Goal: Task Accomplishment & Management: Use online tool/utility

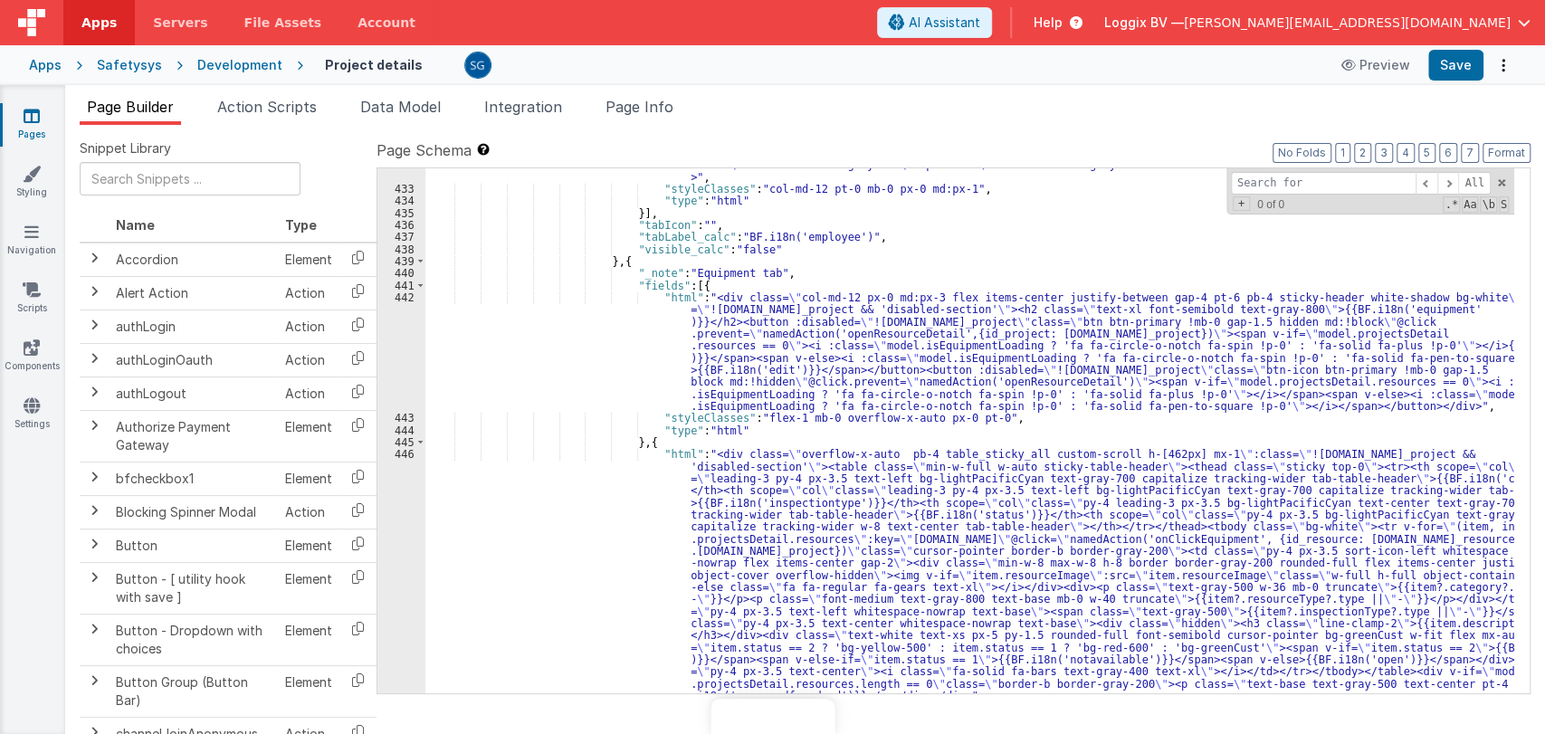
click at [43, 110] on link "Pages" at bounding box center [31, 125] width 65 height 36
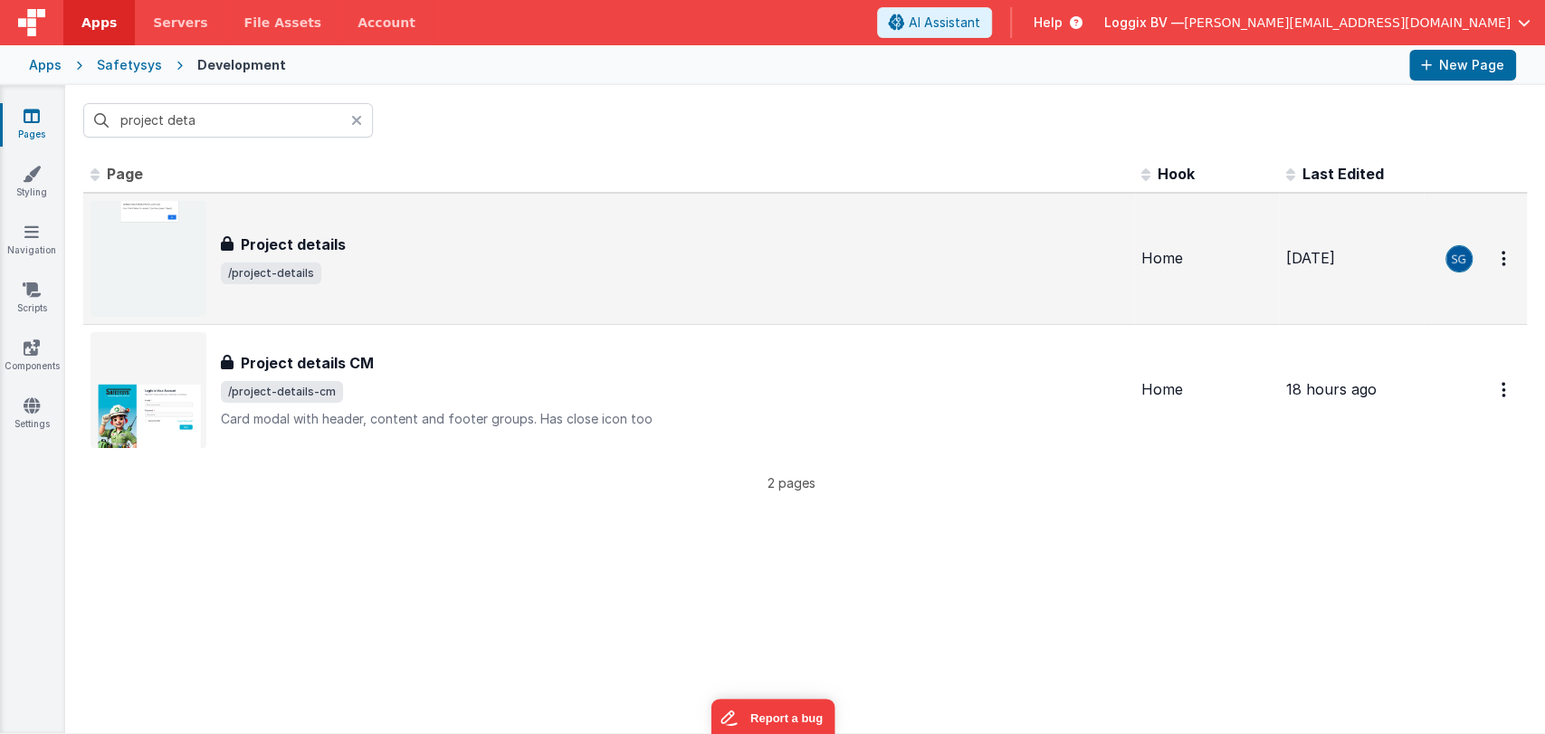
click at [339, 269] on span "/project-details" at bounding box center [674, 273] width 906 height 22
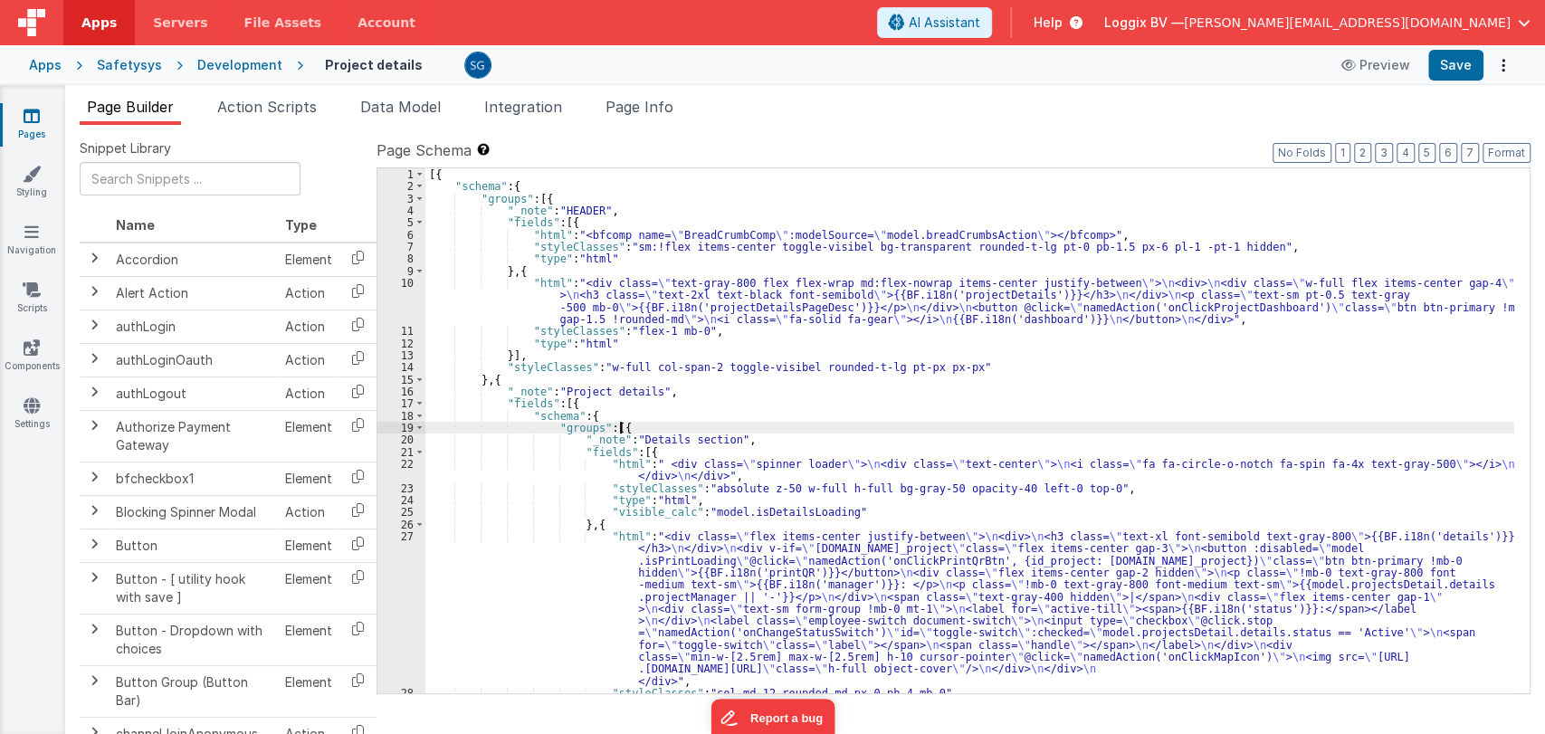
click at [891, 427] on div "[{ "schema" : { "groups" : [{ "_note" : "HEADER" , "fields" : [{ "html" : "<bfc…" at bounding box center [969, 442] width 1089 height 549
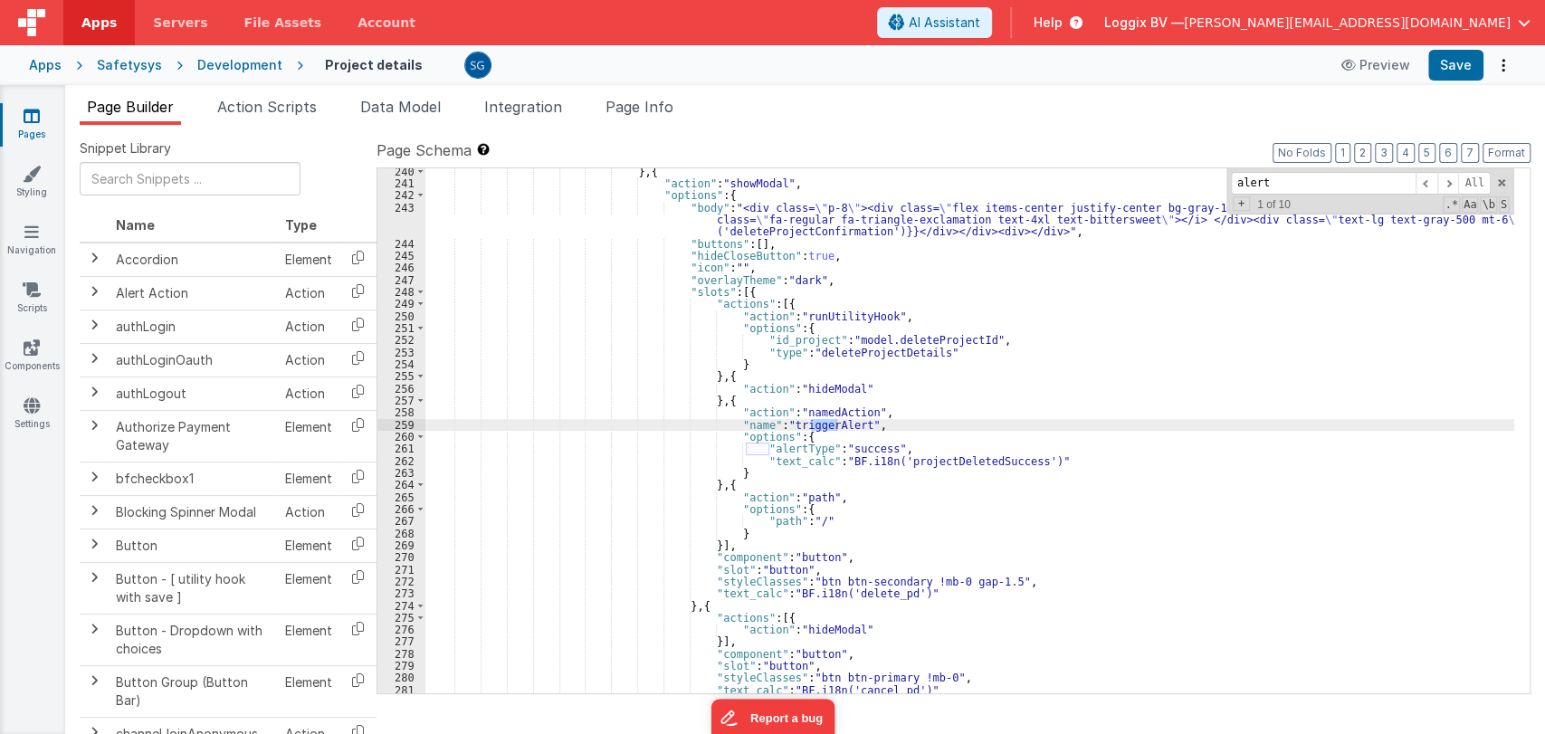
scroll to position [3164, 0]
click at [1446, 180] on span at bounding box center [1448, 183] width 22 height 23
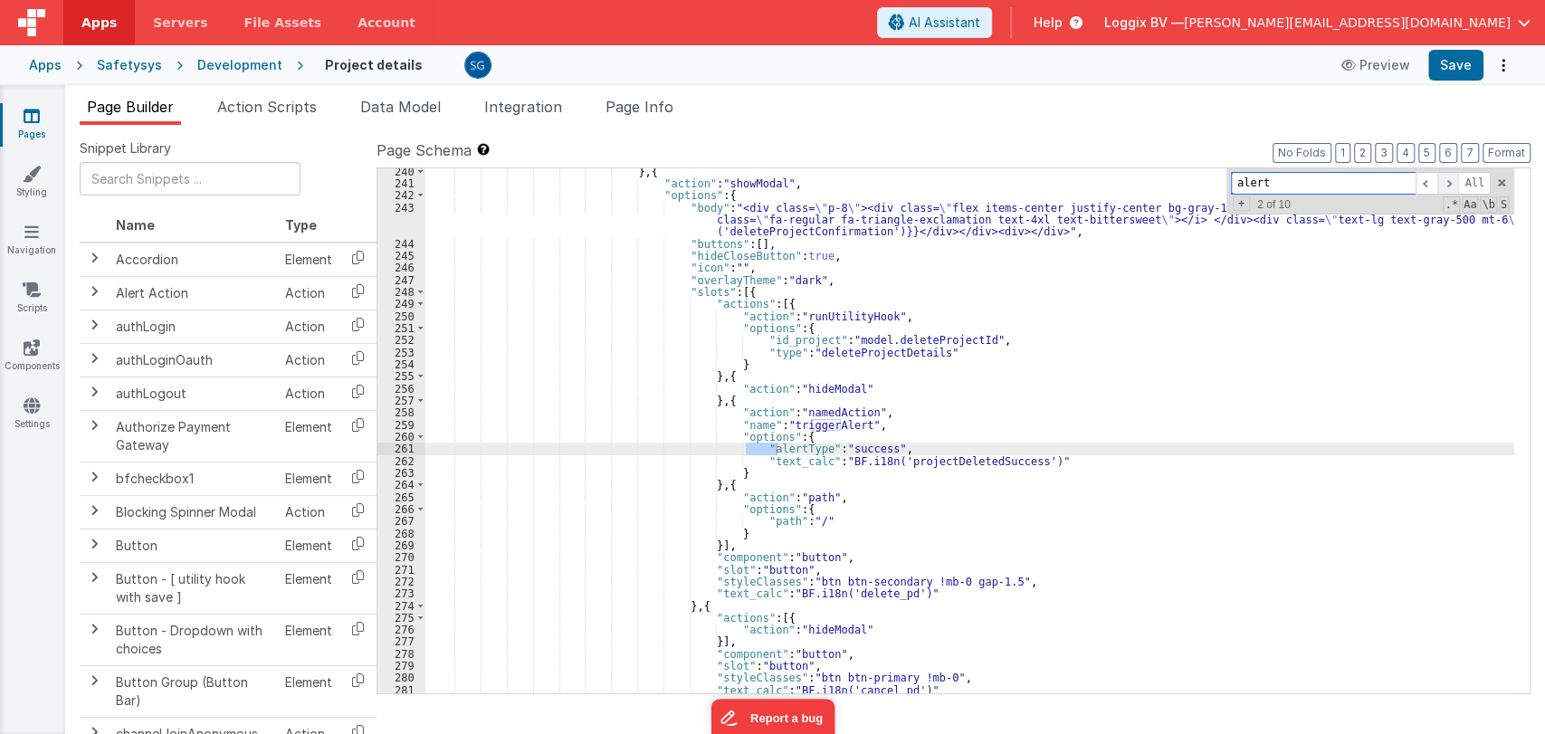
click at [1446, 183] on span at bounding box center [1448, 183] width 22 height 23
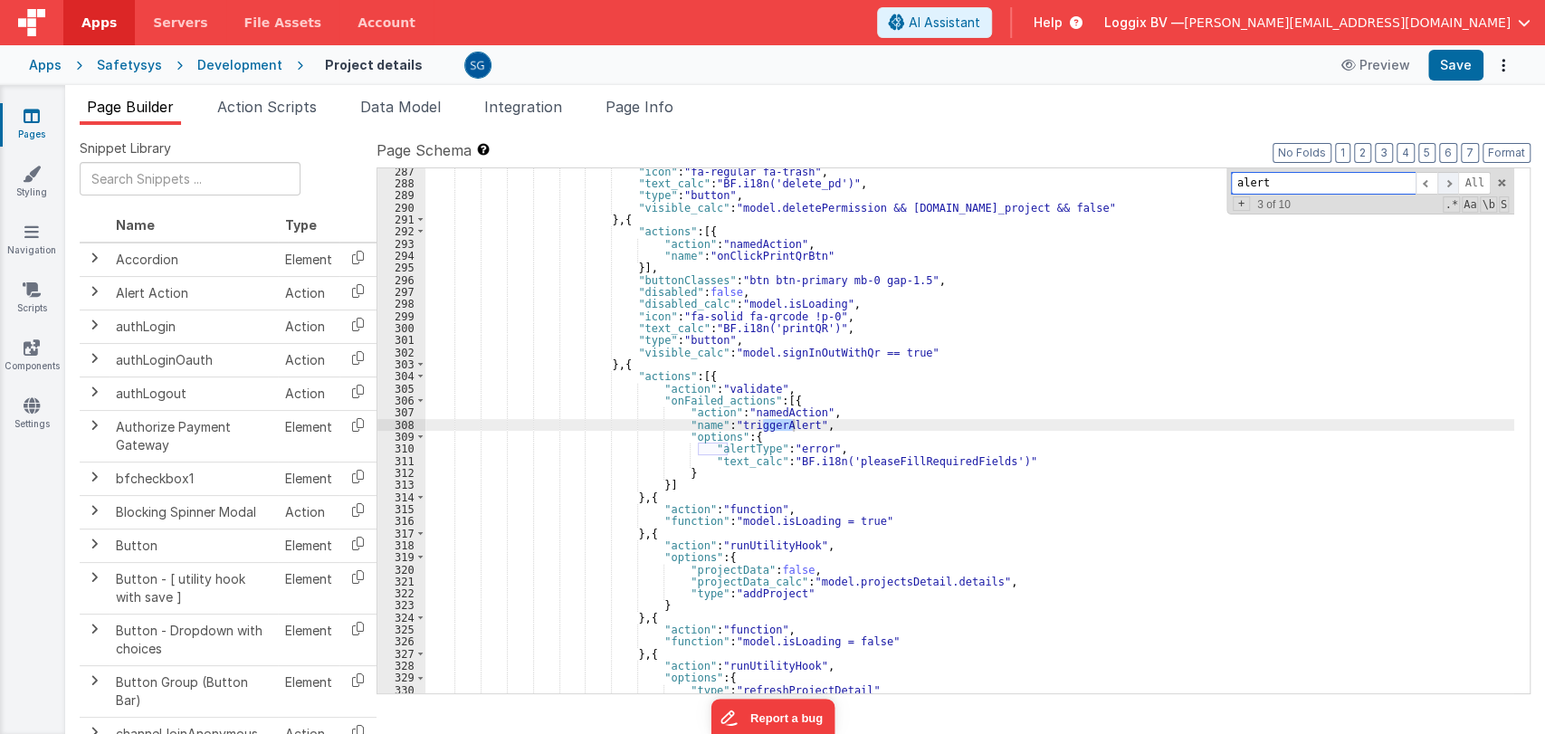
scroll to position [3756, 0]
click at [1422, 185] on span at bounding box center [1427, 183] width 22 height 23
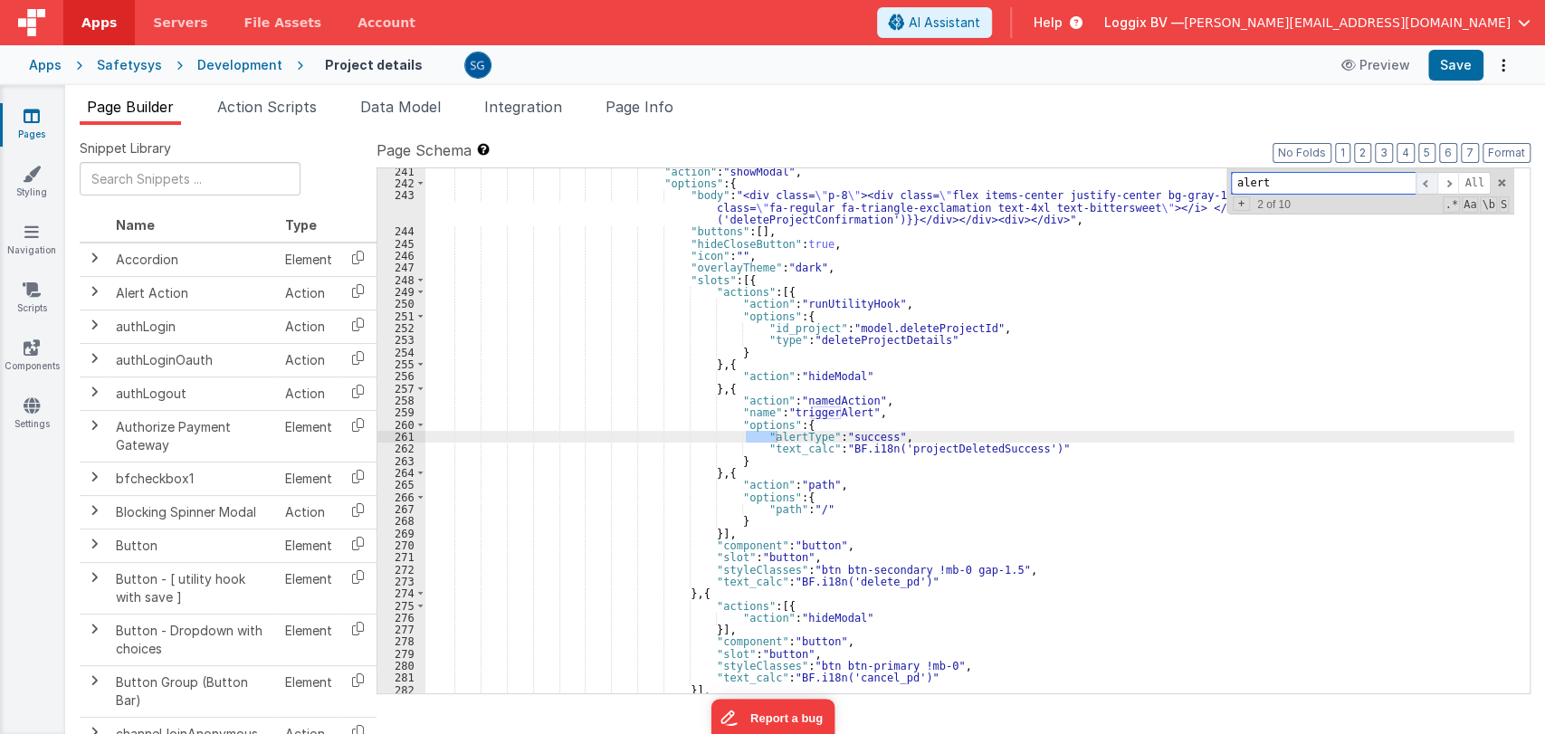
scroll to position [3177, 0]
click at [1444, 181] on span at bounding box center [1448, 183] width 22 height 23
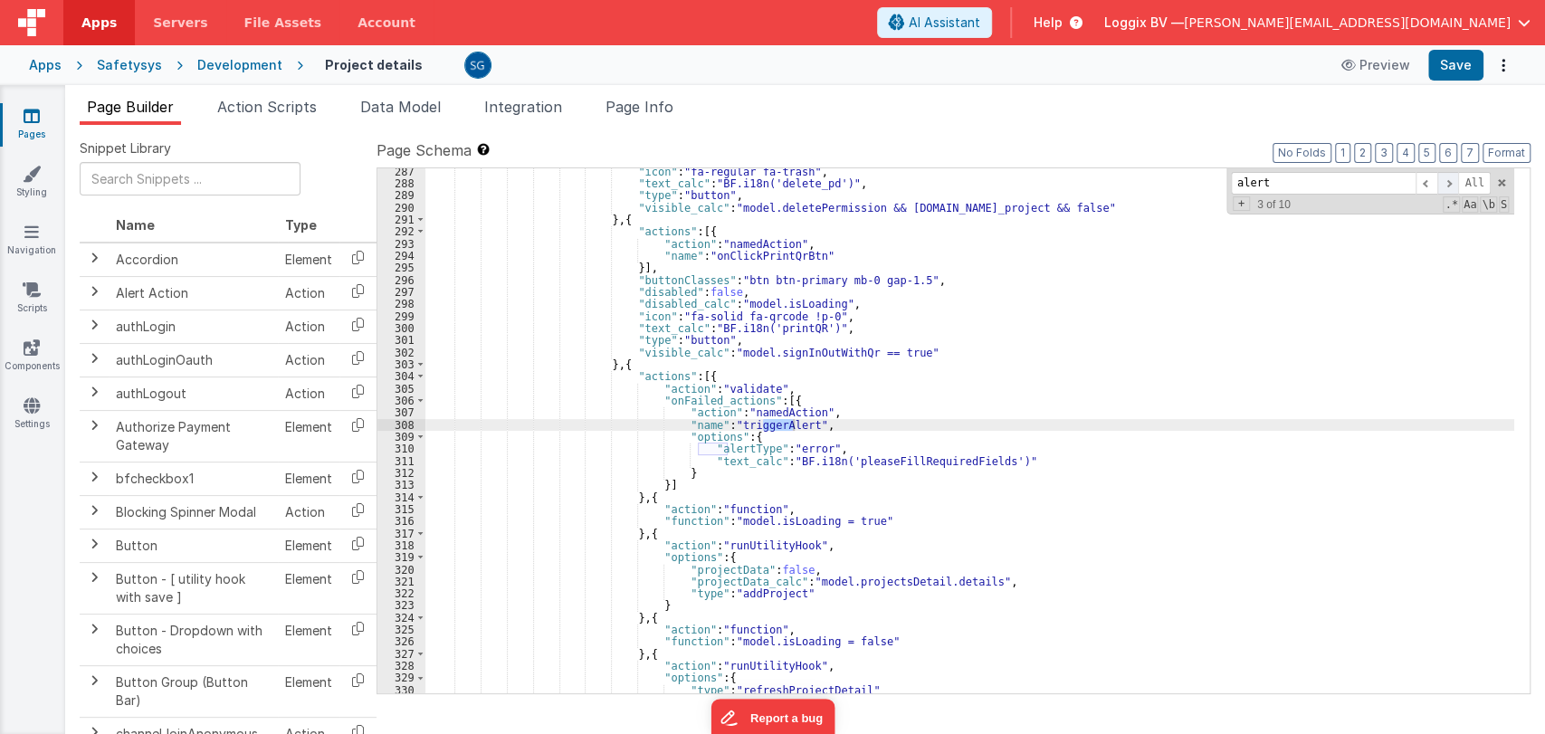
click at [1444, 181] on span at bounding box center [1448, 183] width 22 height 23
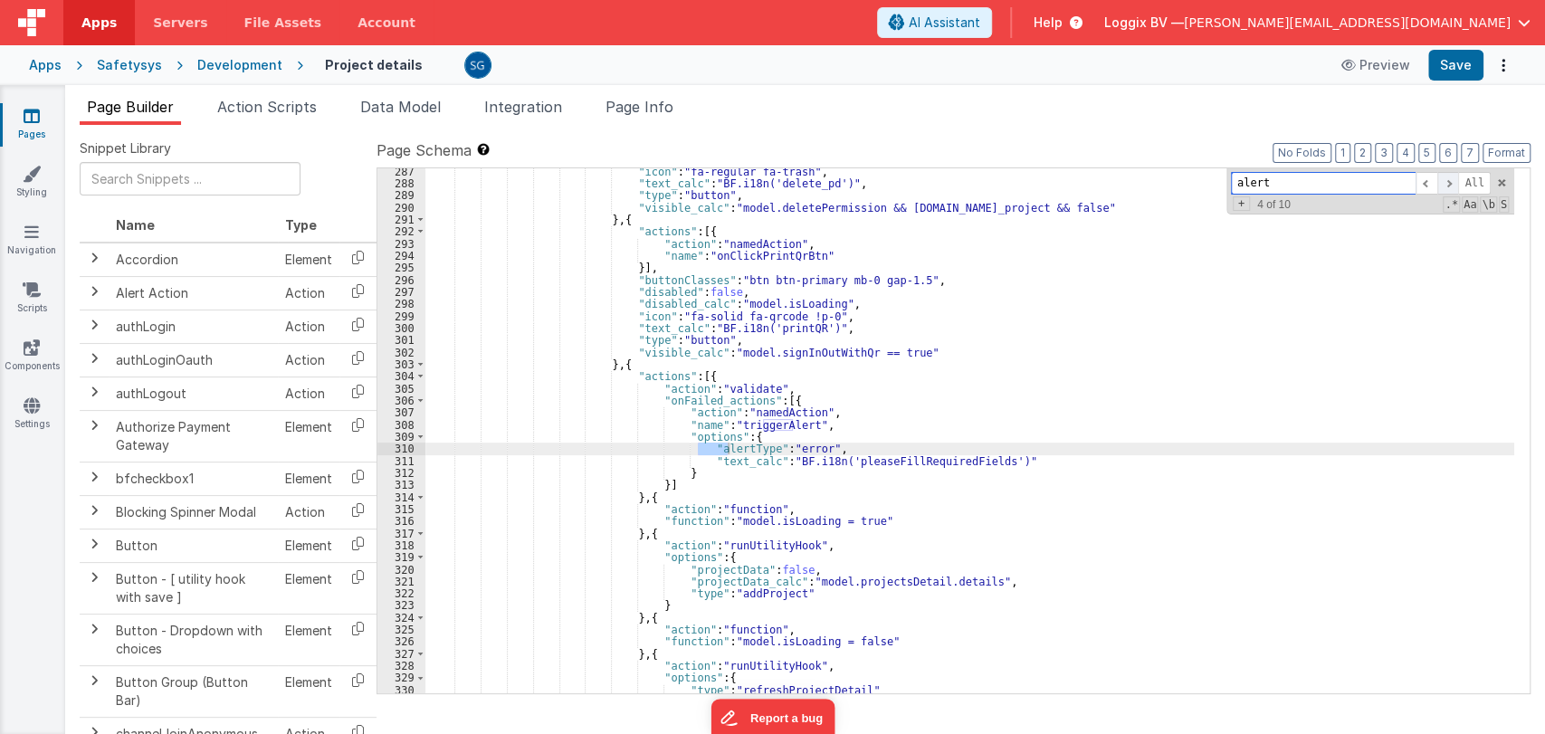
click at [1444, 181] on span at bounding box center [1448, 183] width 22 height 23
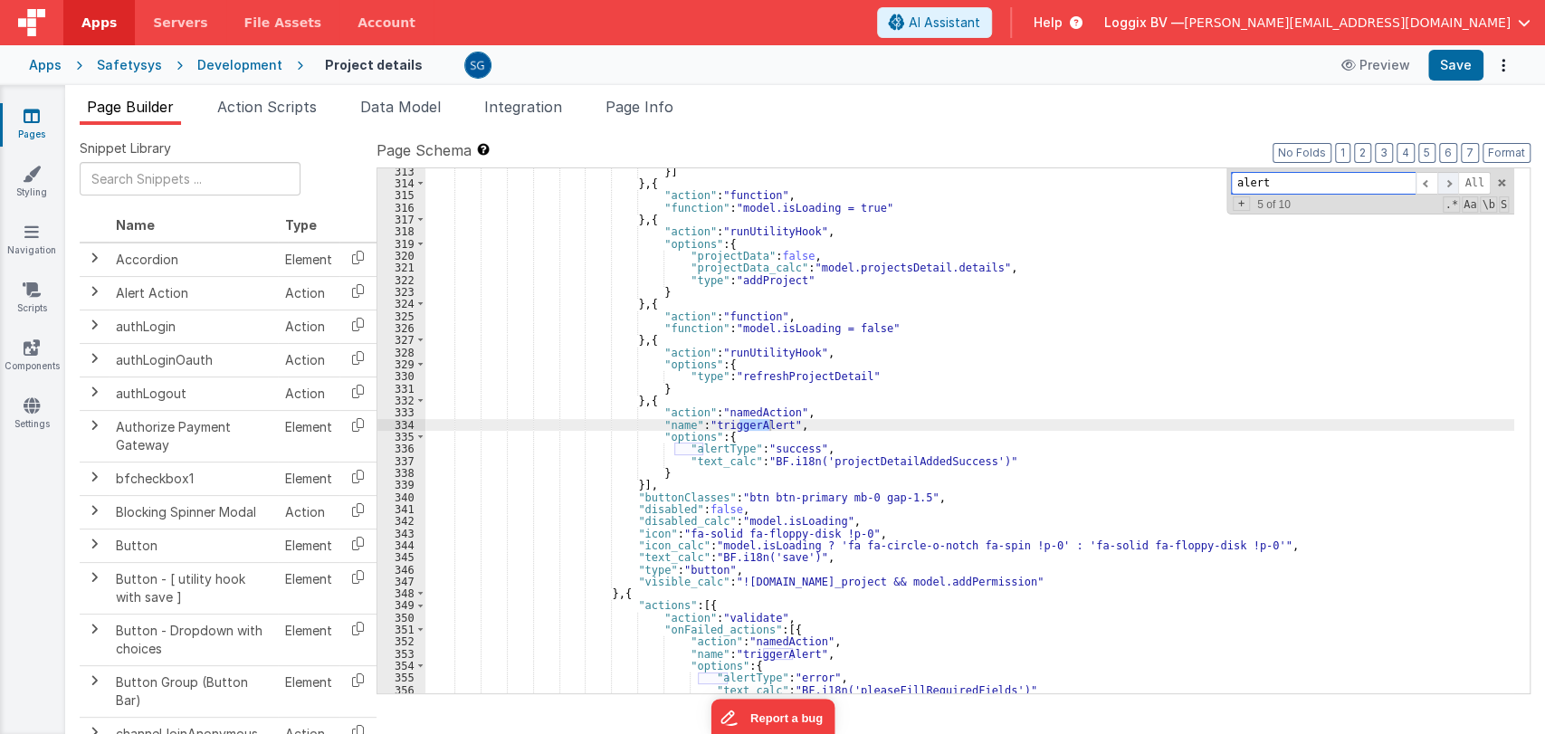
click at [1443, 180] on span at bounding box center [1448, 183] width 22 height 23
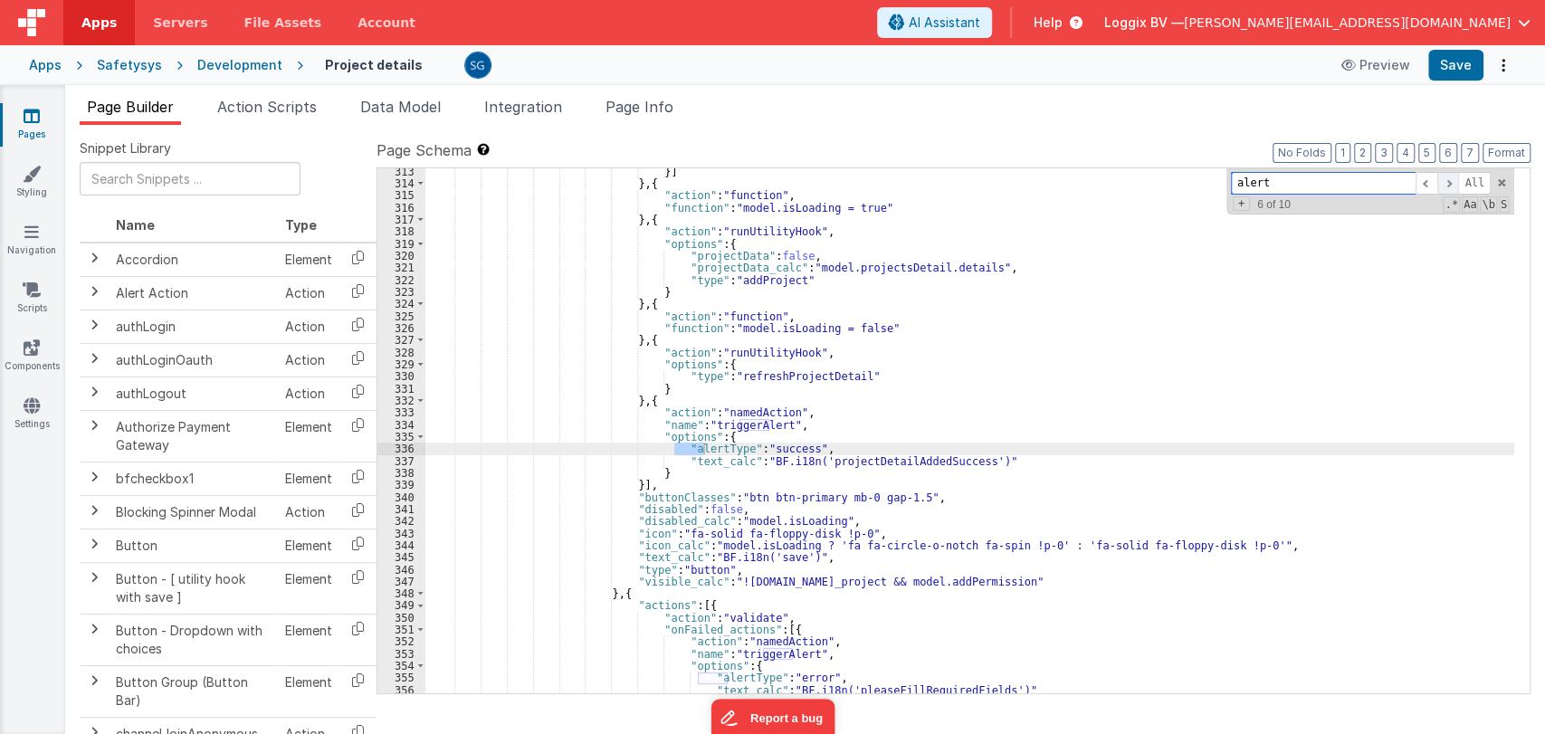
click at [1443, 180] on span at bounding box center [1448, 183] width 22 height 23
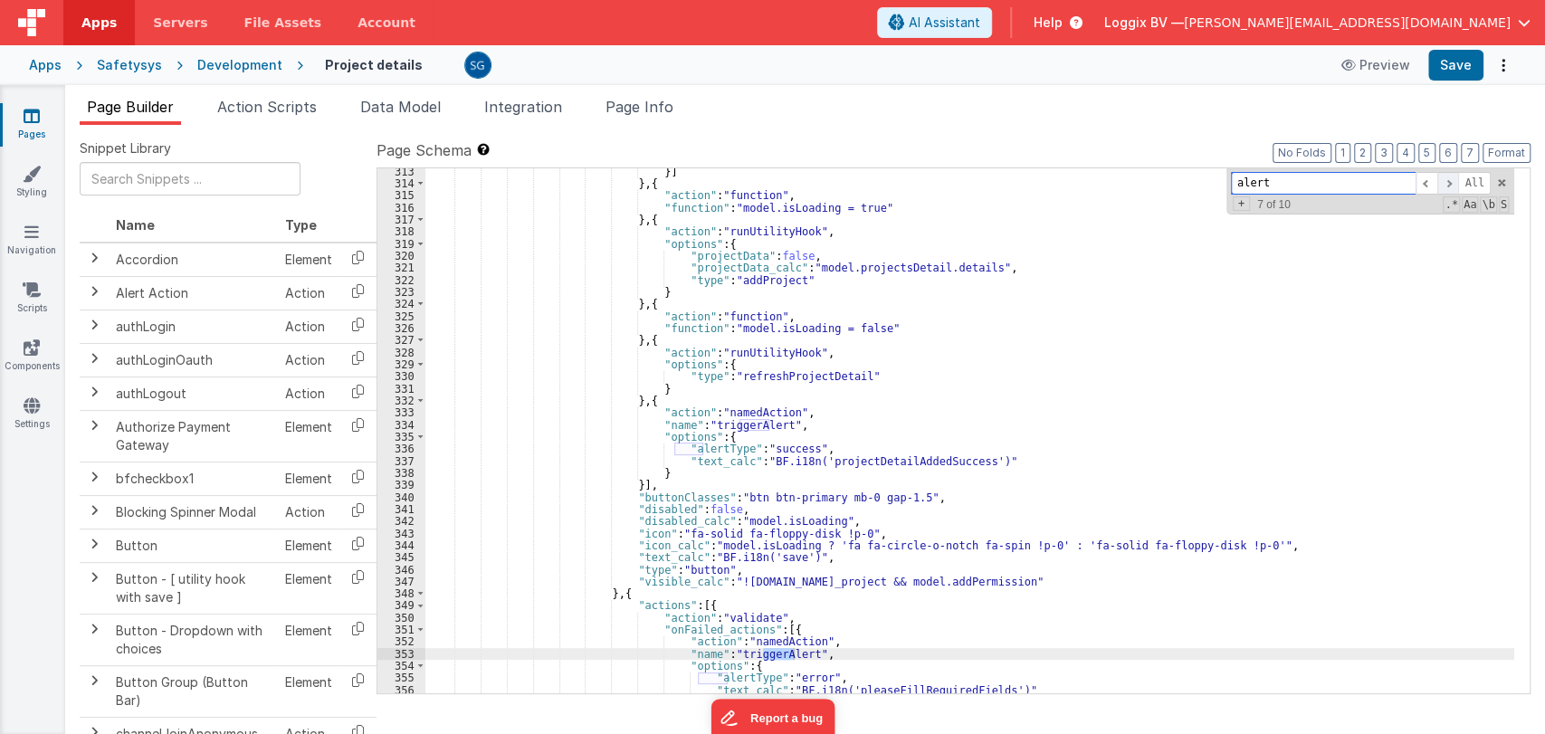
click at [1443, 180] on span at bounding box center [1448, 183] width 22 height 23
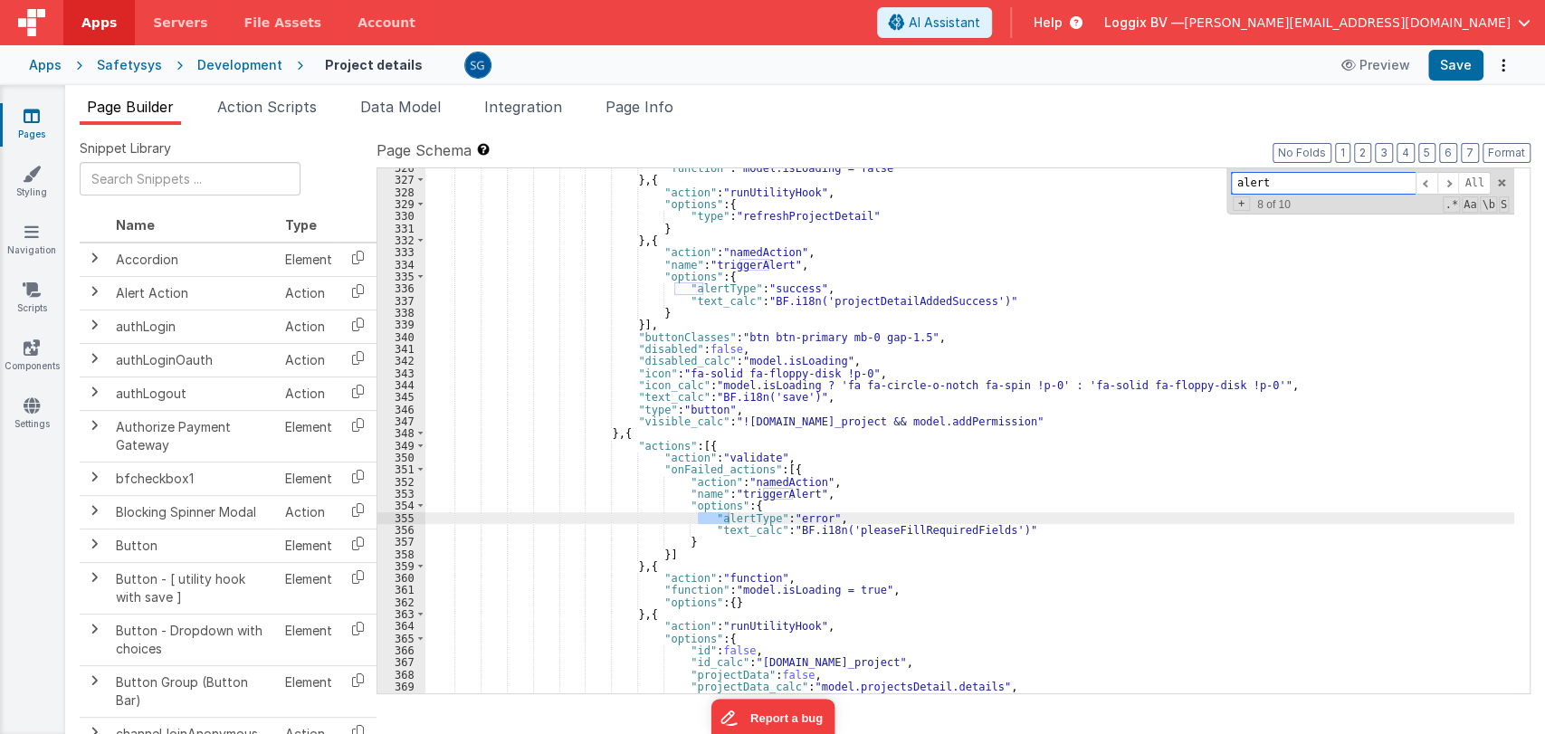
scroll to position [4229, 0]
click at [1454, 179] on span at bounding box center [1448, 183] width 22 height 23
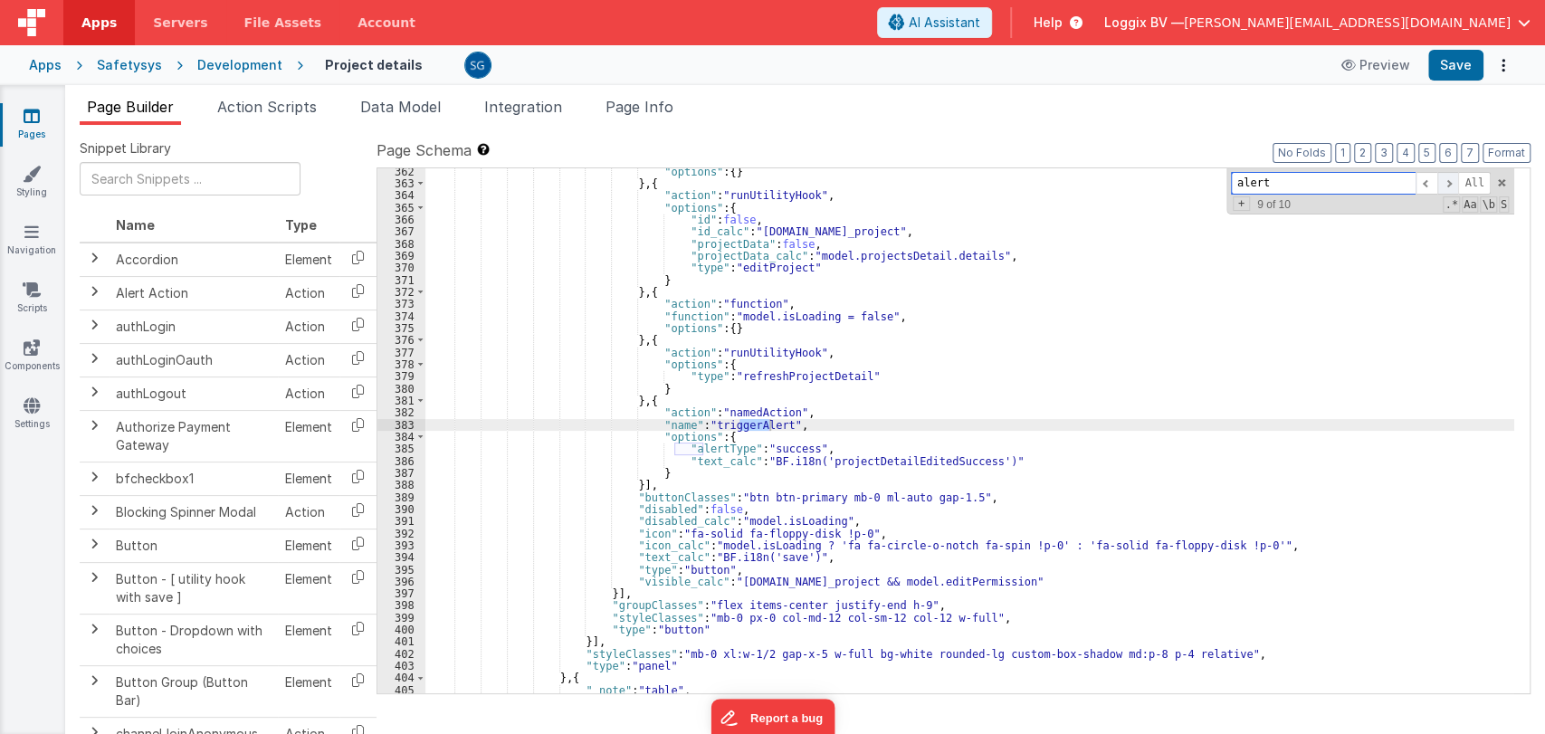
scroll to position [4661, 0]
click at [1454, 179] on span at bounding box center [1448, 183] width 22 height 23
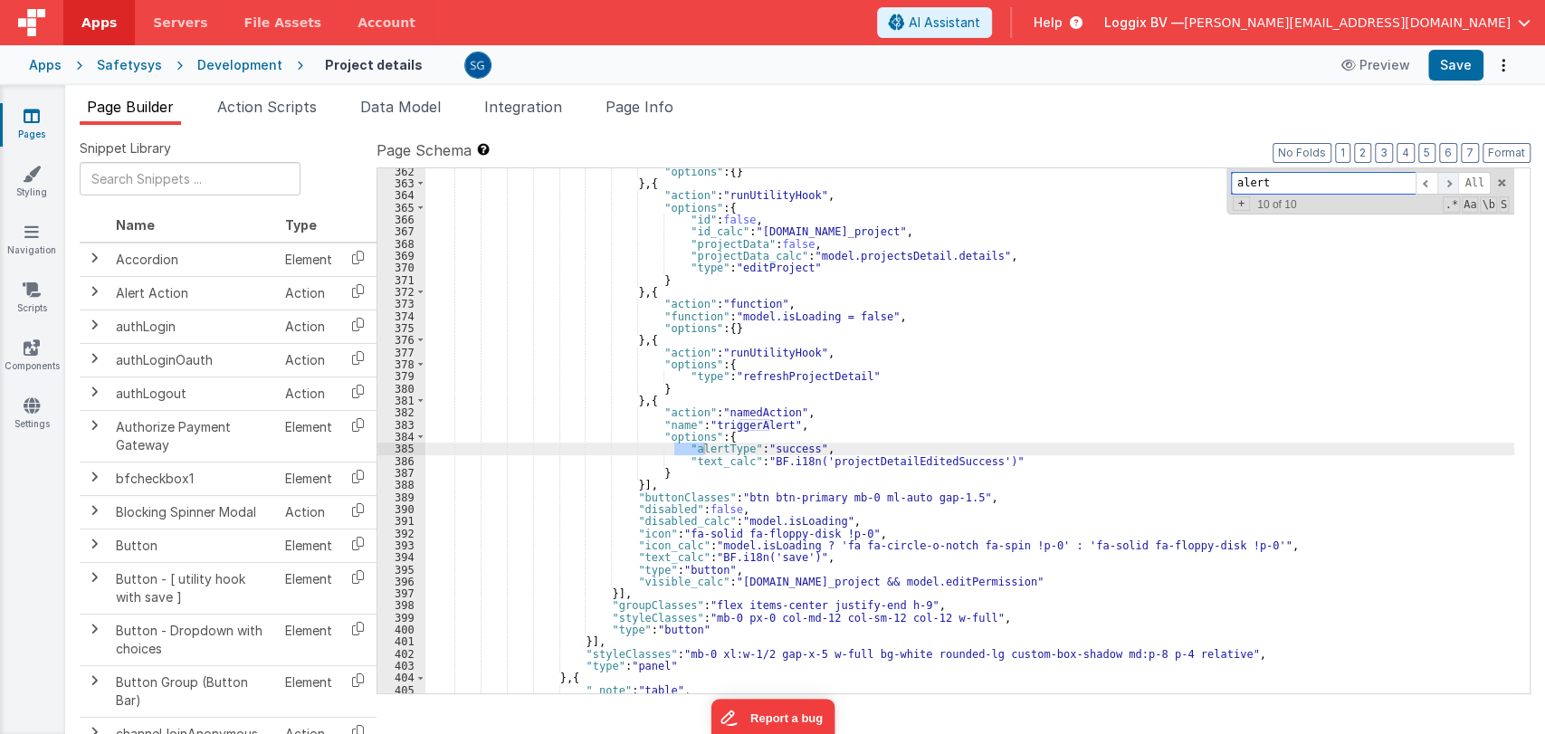
click at [1454, 179] on span at bounding box center [1448, 183] width 22 height 23
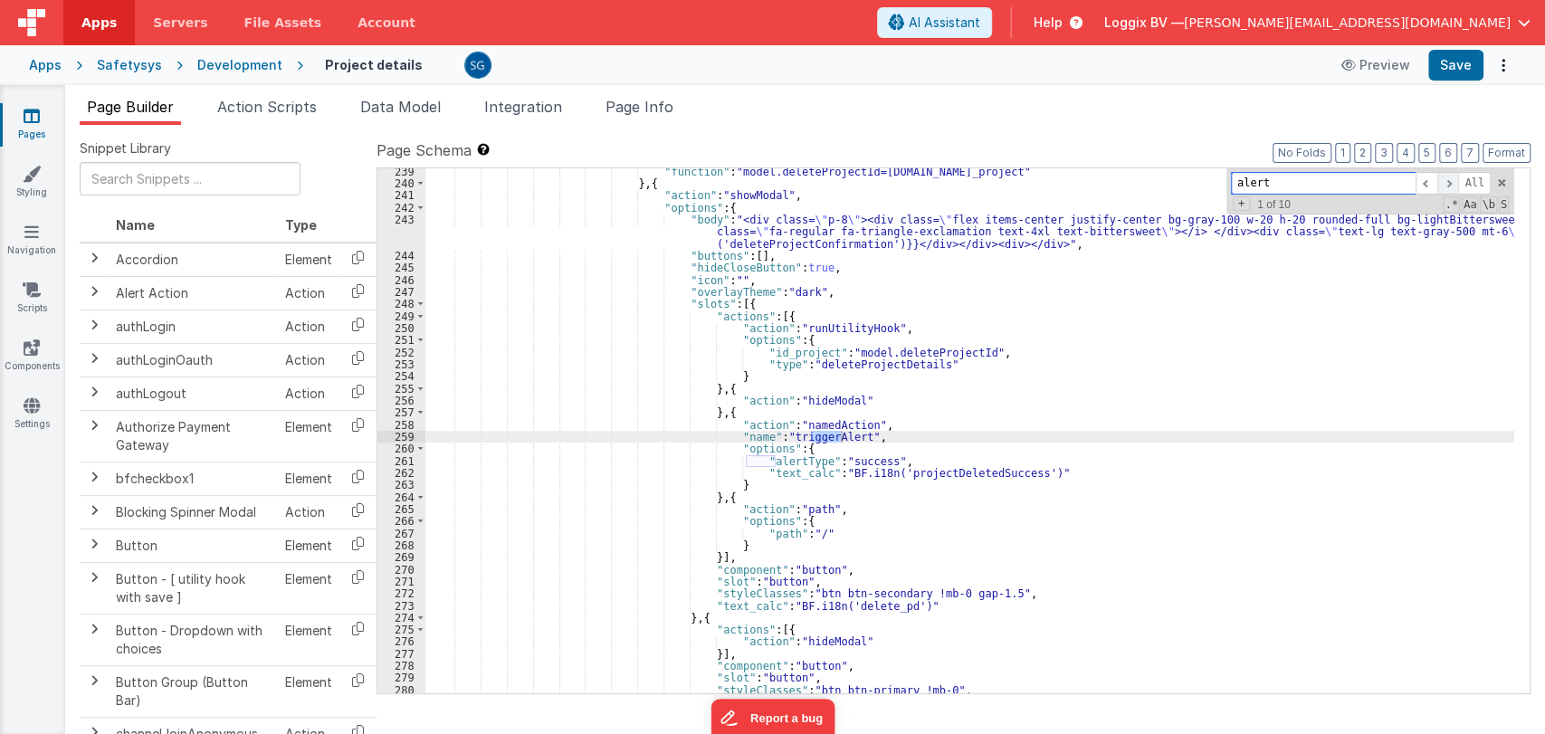
scroll to position [3152, 0]
click at [1501, 184] on span at bounding box center [1501, 182] width 13 height 13
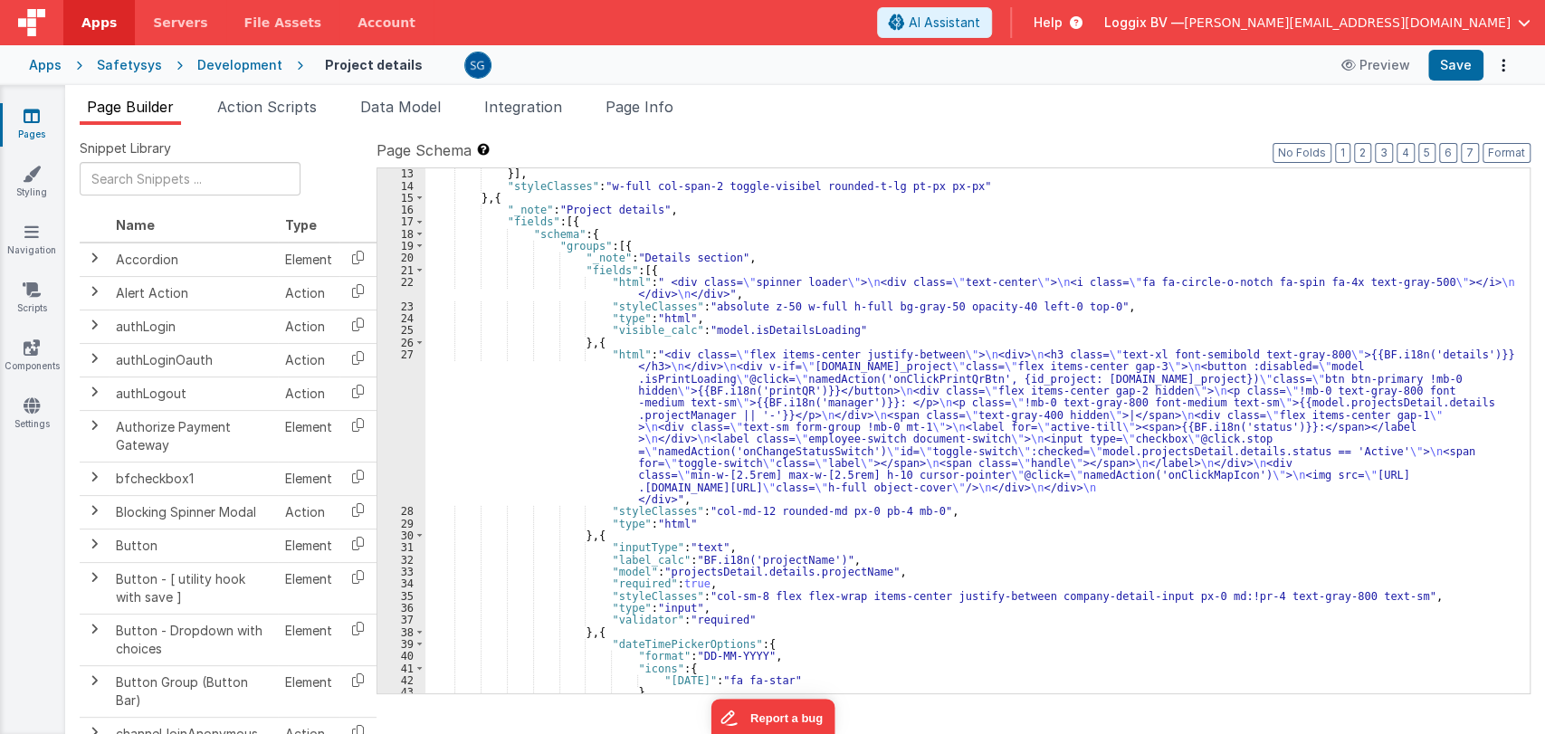
scroll to position [0, 0]
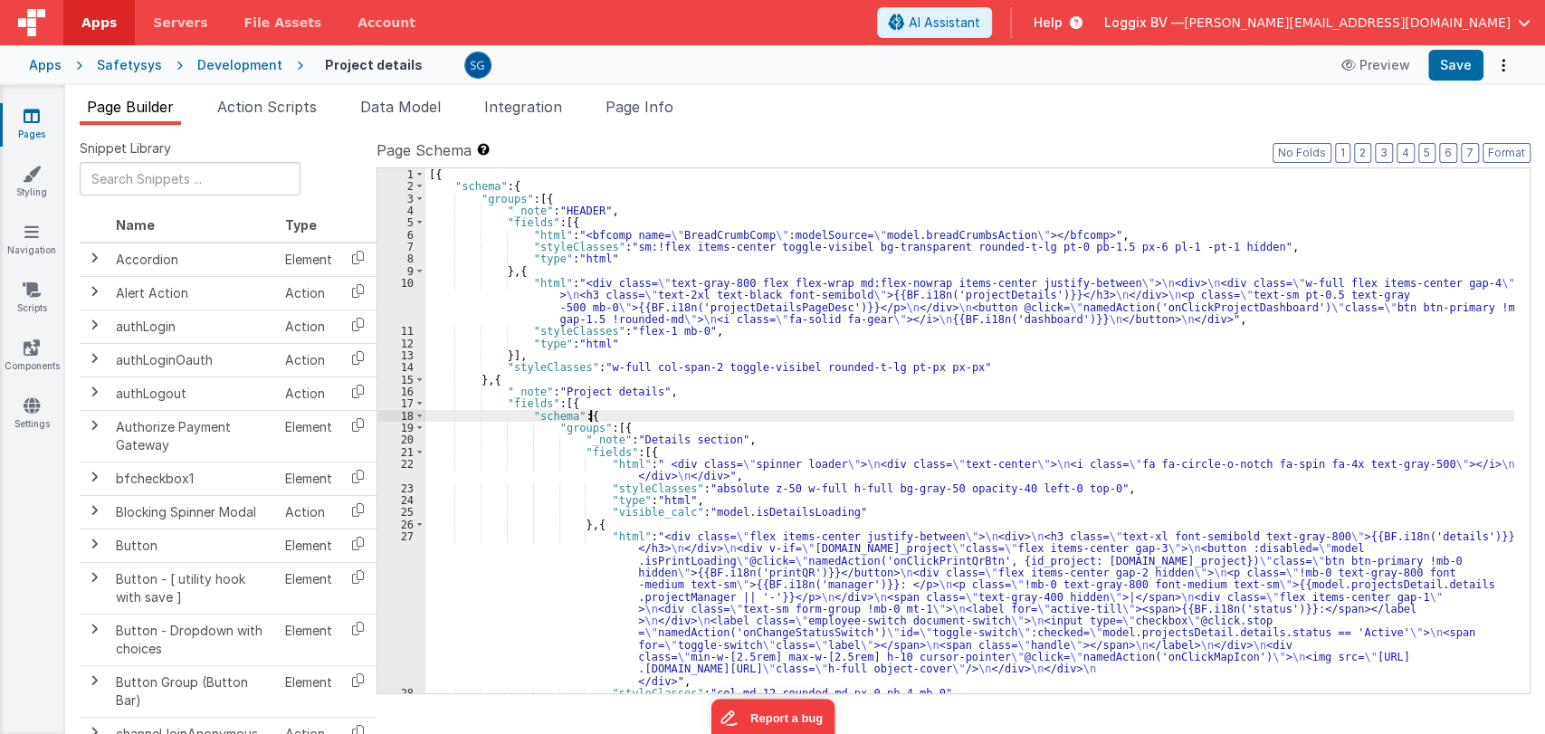
click at [918, 415] on div "[{ "schema" : { "groups" : [{ "_note" : "HEADER" , "fields" : [{ "html" : "<bfc…" at bounding box center [969, 442] width 1089 height 549
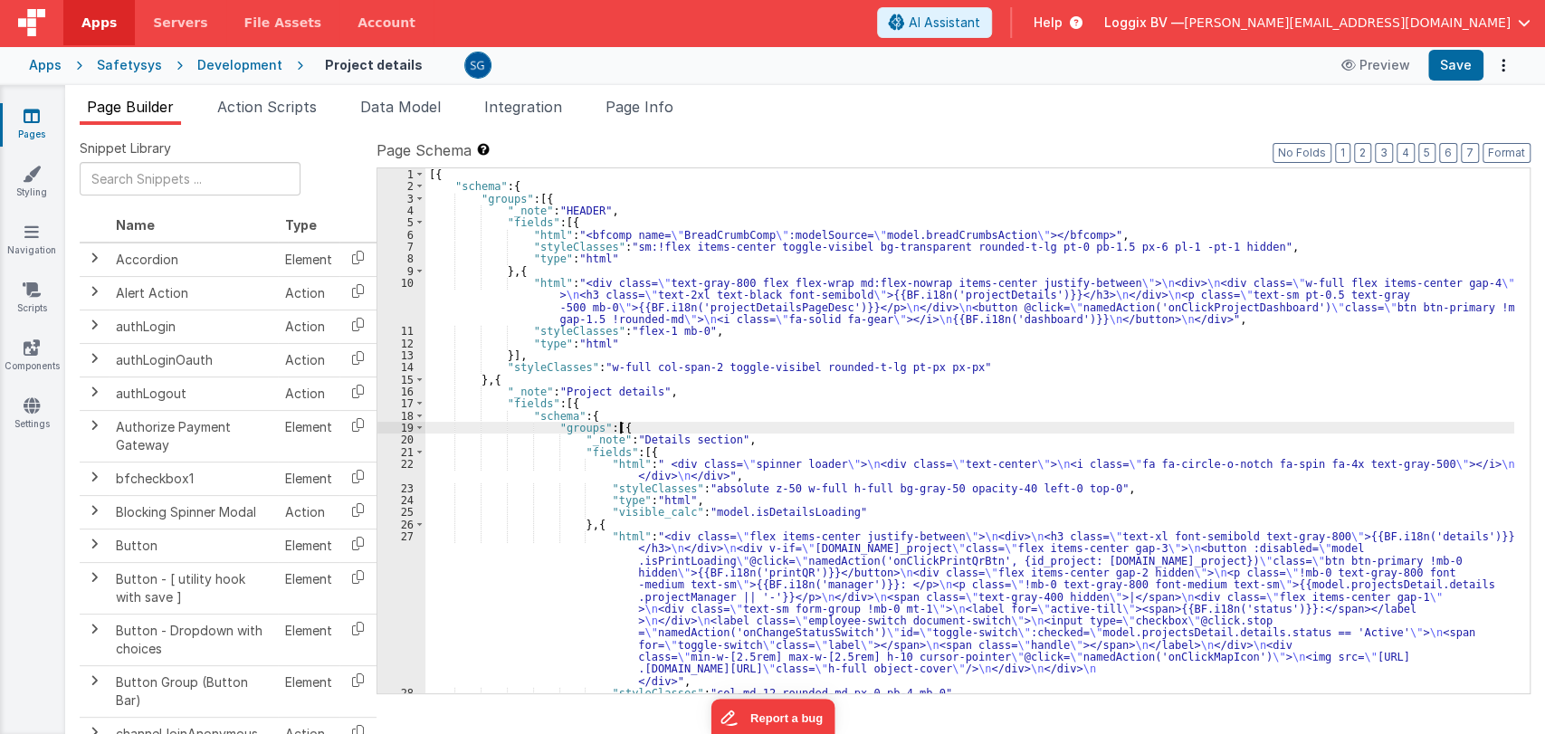
click at [844, 424] on div "[{ "schema" : { "groups" : [{ "_note" : "HEADER" , "fields" : [{ "html" : "<bfc…" at bounding box center [969, 442] width 1089 height 549
click at [811, 444] on div "[{ "schema" : { "groups" : [{ "_note" : "HEADER" , "fields" : [{ "html" : "<bfc…" at bounding box center [969, 442] width 1089 height 549
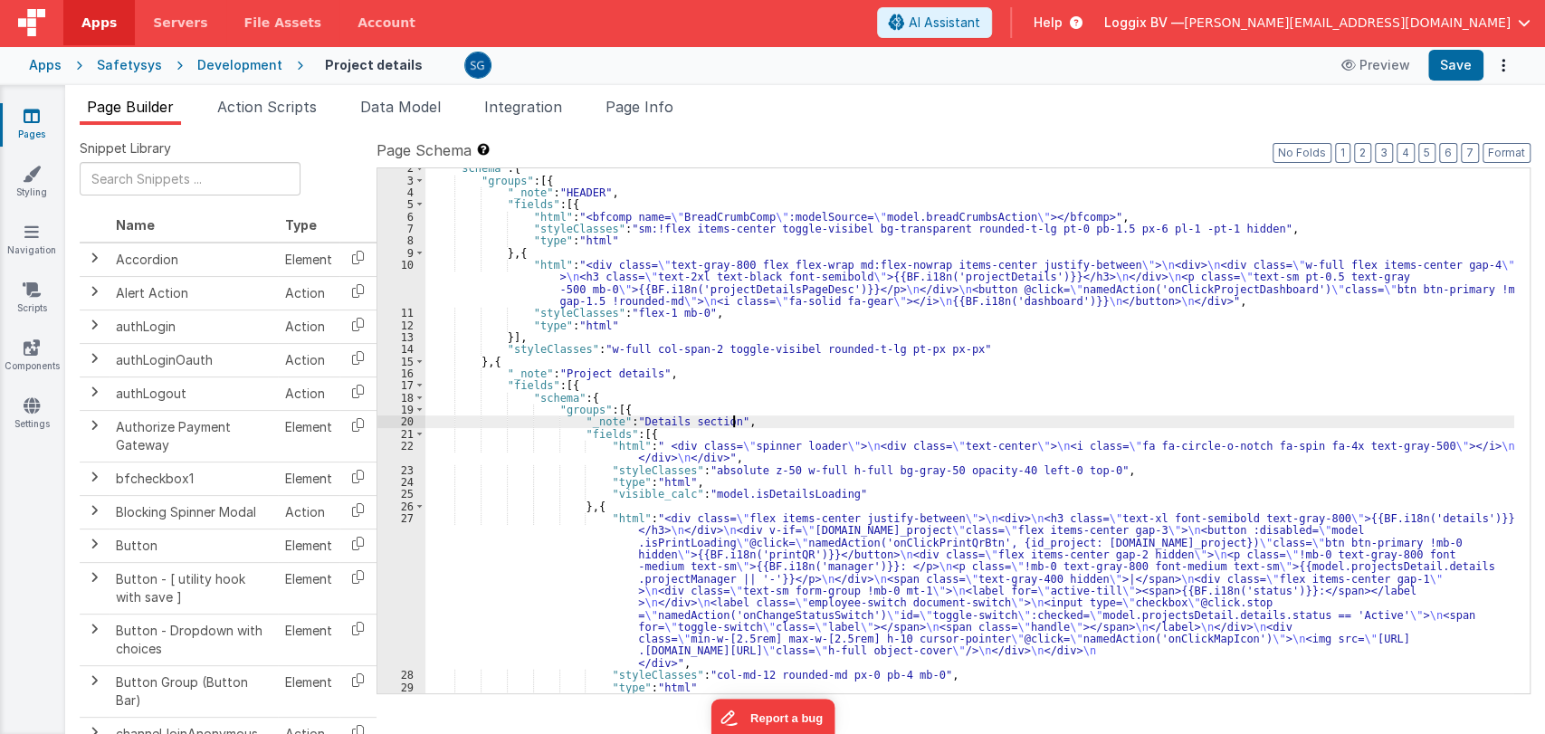
scroll to position [18, 0]
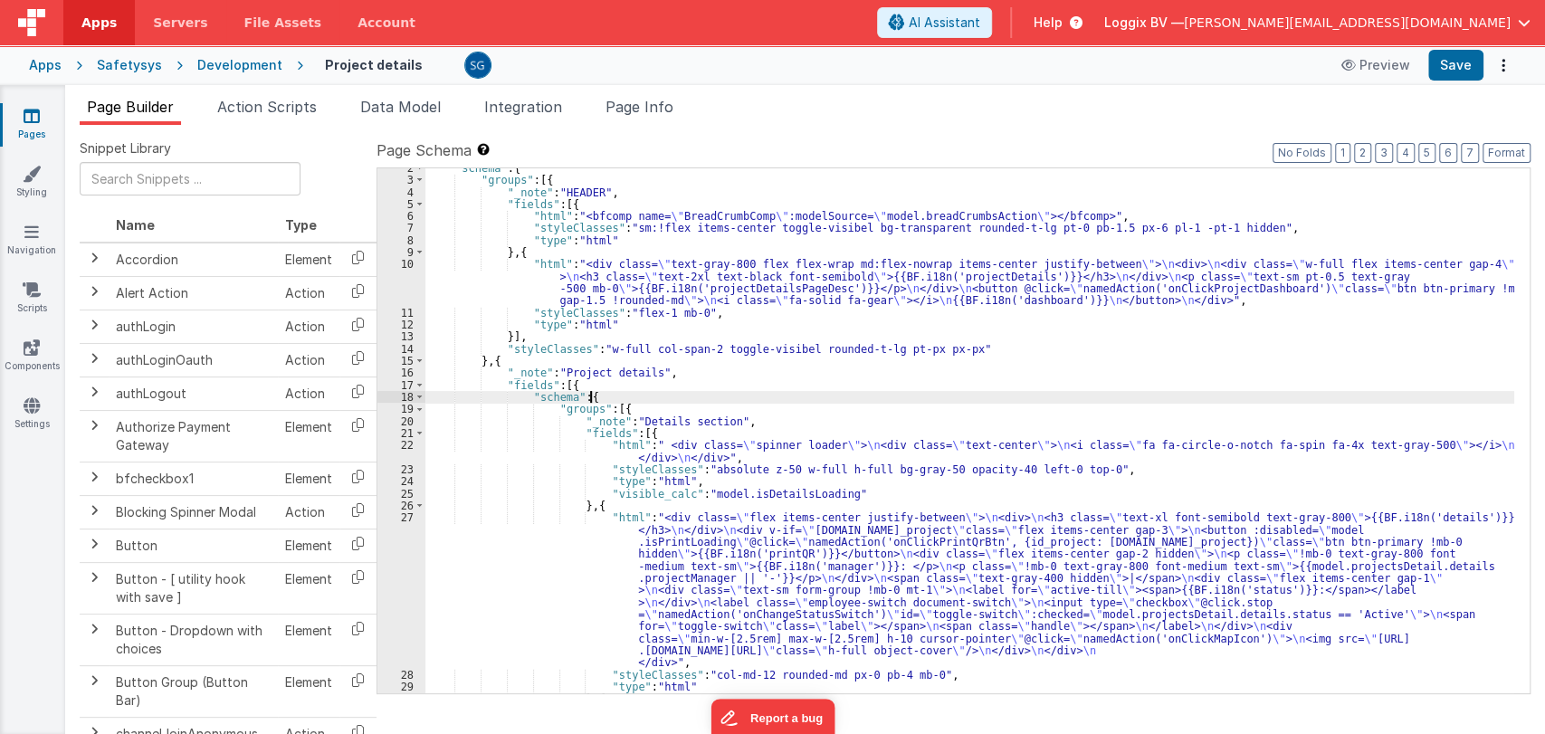
click at [843, 392] on div ""schema" : { "groups" : [{ "_note" : "HEADER" , "fields" : [{ "html" : "<bfcomp…" at bounding box center [969, 436] width 1089 height 549
click at [746, 365] on div ""schema" : { "groups" : [{ "_note" : "HEADER" , "fields" : [{ "html" : "<bfcomp…" at bounding box center [969, 436] width 1089 height 549
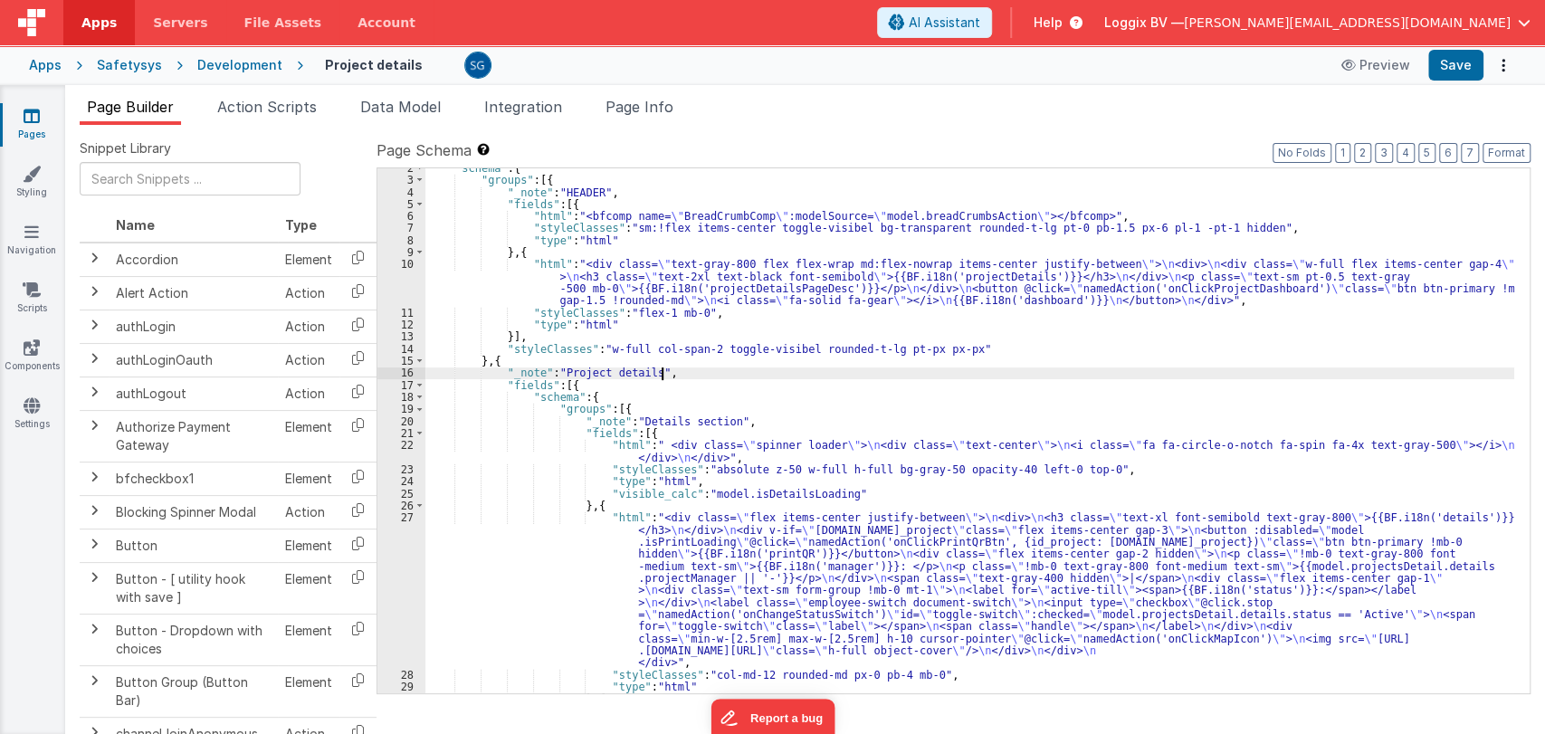
click at [716, 377] on div ""schema" : { "groups" : [{ "_note" : "HEADER" , "fields" : [{ "html" : "<bfcomp…" at bounding box center [969, 436] width 1089 height 549
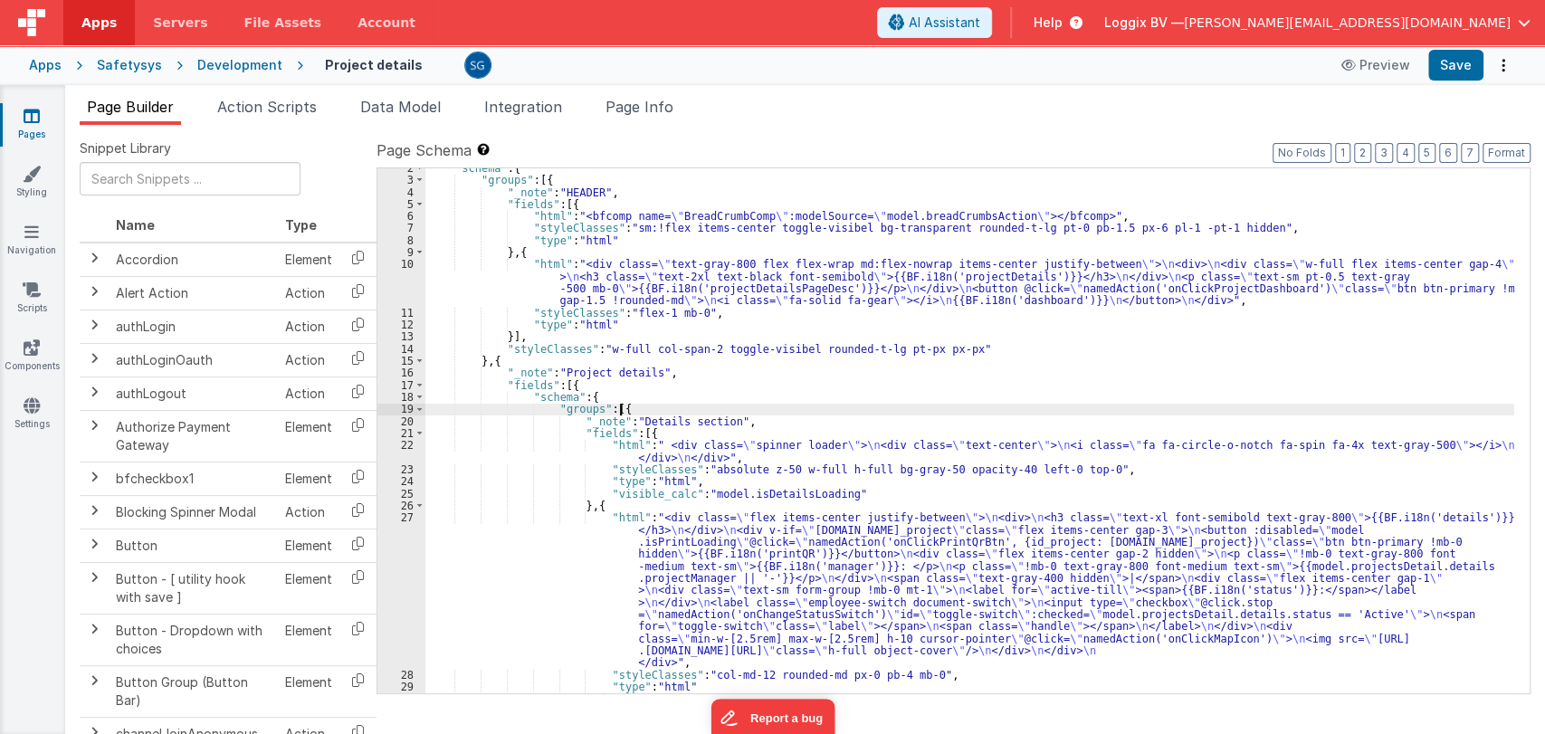
click at [895, 404] on div ""schema" : { "groups" : [{ "_note" : "HEADER" , "fields" : [{ "html" : "<bfcomp…" at bounding box center [969, 436] width 1089 height 549
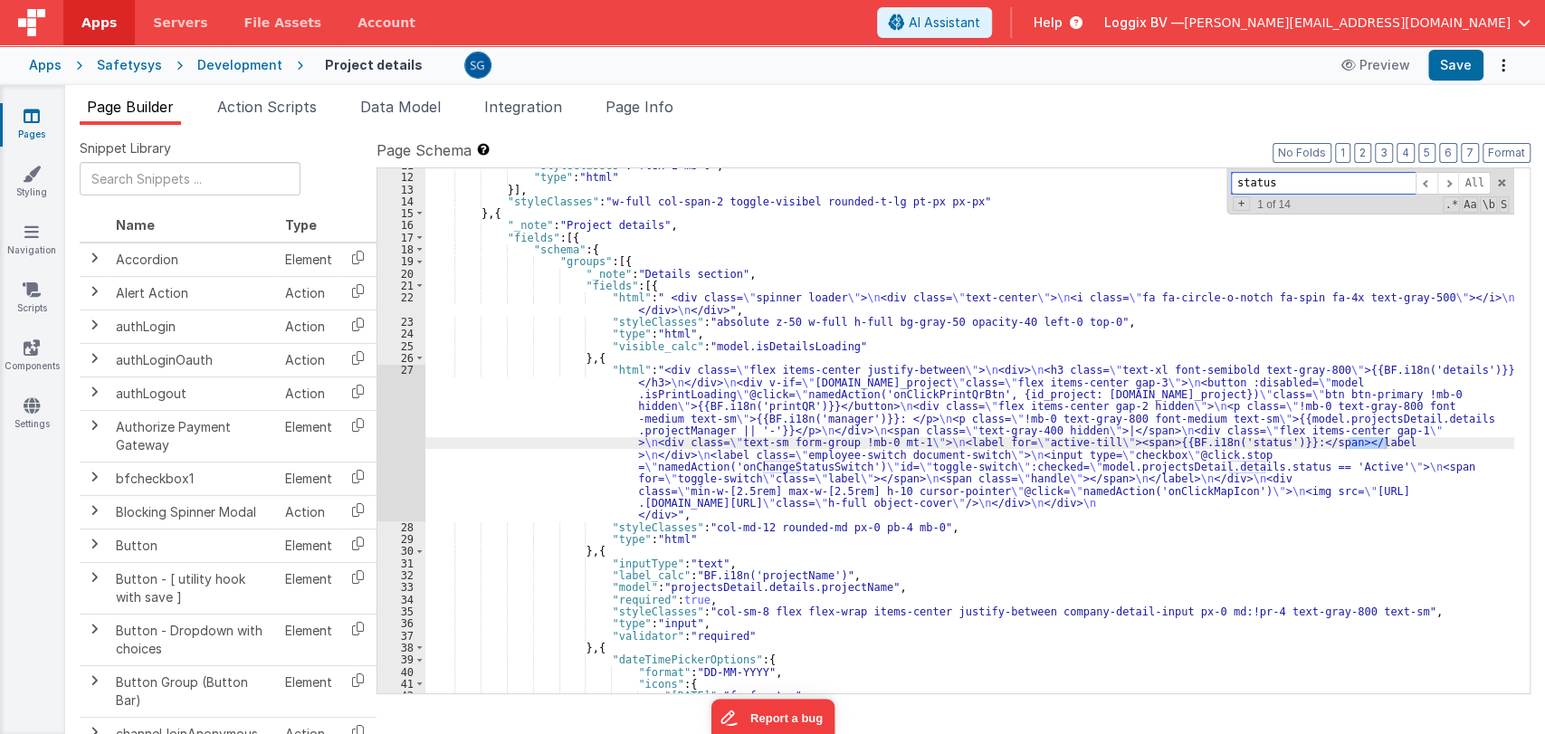
scroll to position [166, 0]
type input "status"
click at [396, 418] on div "27" at bounding box center [401, 442] width 48 height 157
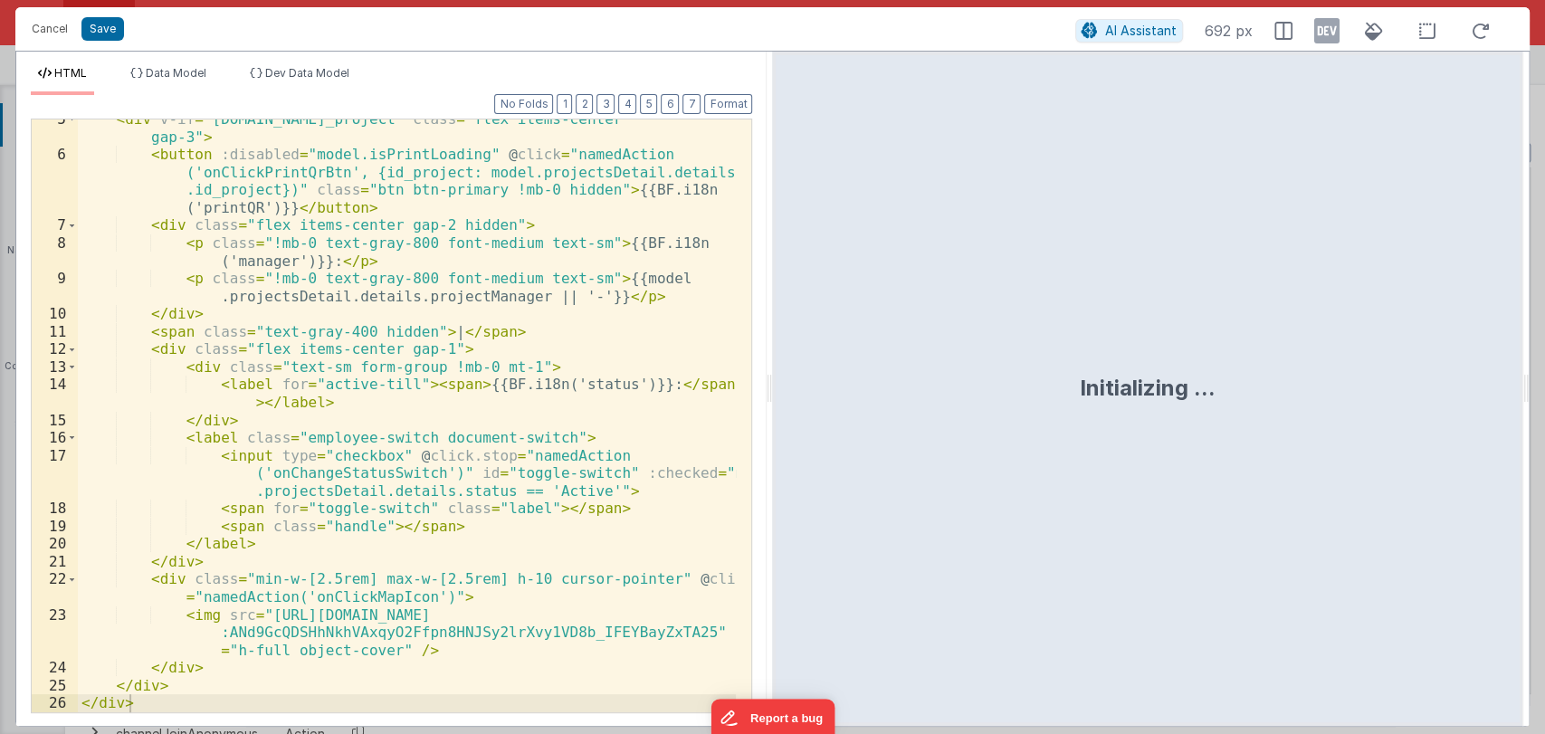
scroll to position [97, 0]
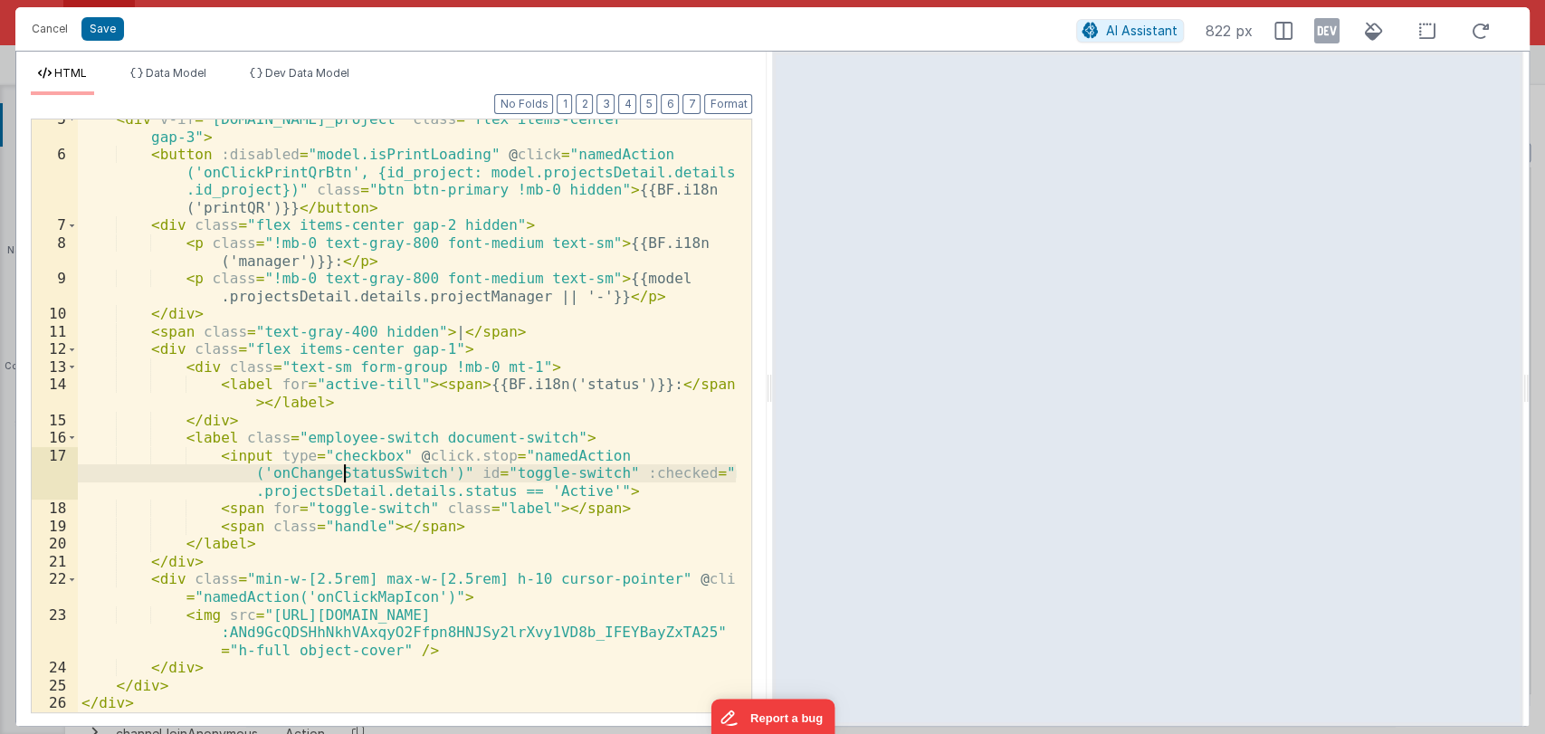
click at [347, 473] on div "< div v-if = "model.projectsDetail.details.id_project" class = "flex items-cent…" at bounding box center [407, 433] width 659 height 646
click at [53, 25] on button "Cancel" at bounding box center [50, 28] width 54 height 25
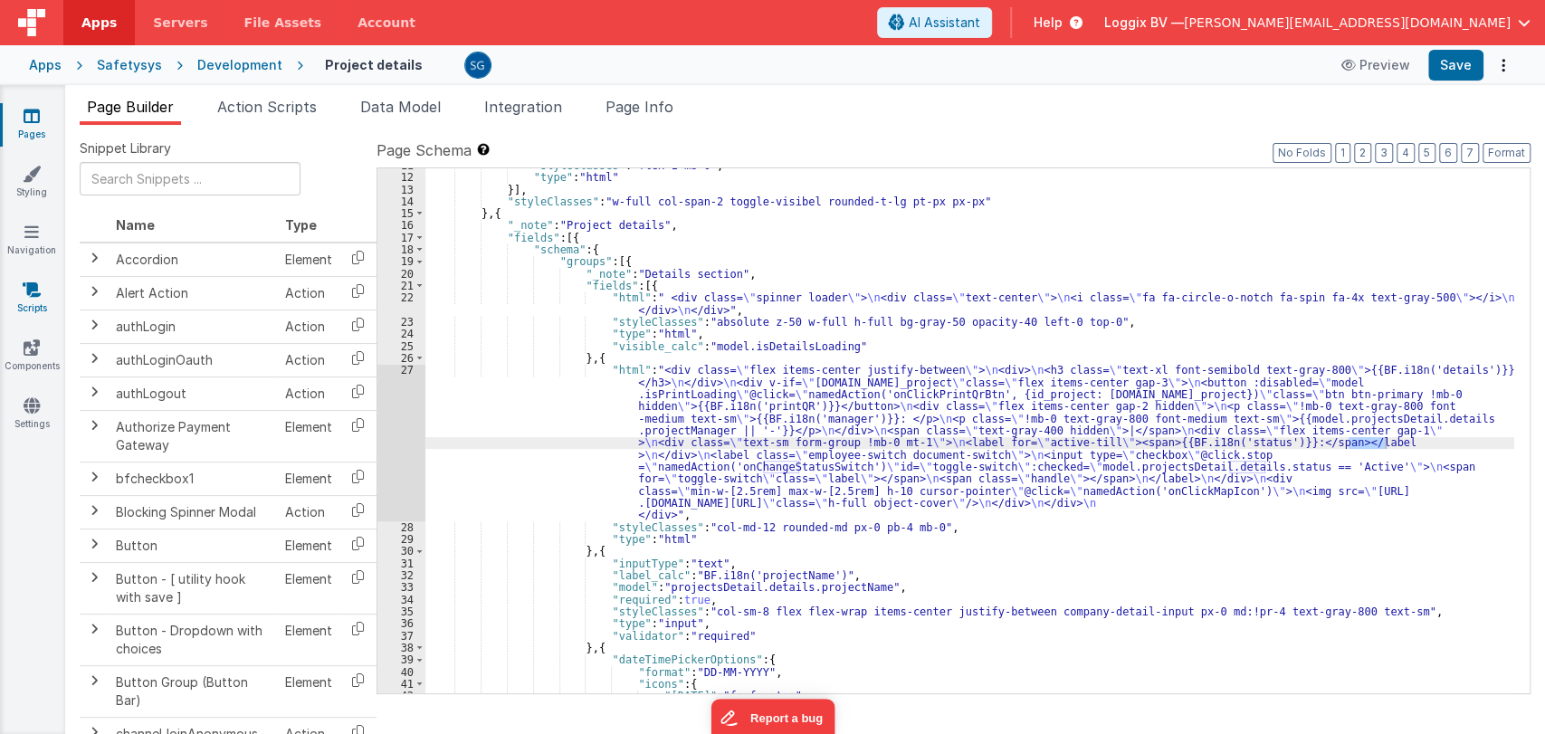
click at [25, 297] on icon at bounding box center [32, 290] width 18 height 18
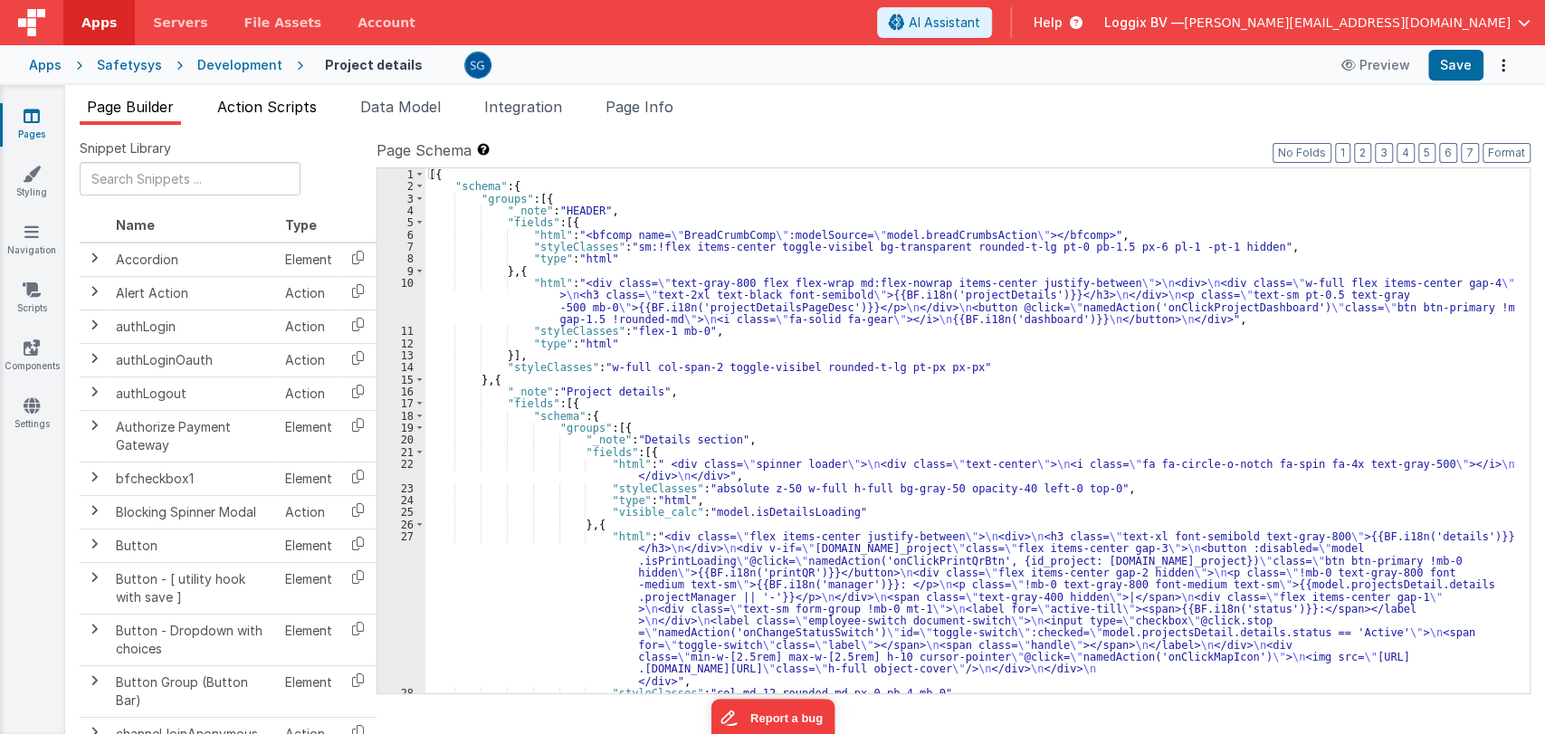
click at [278, 103] on span "Action Scripts" at bounding box center [267, 107] width 100 height 18
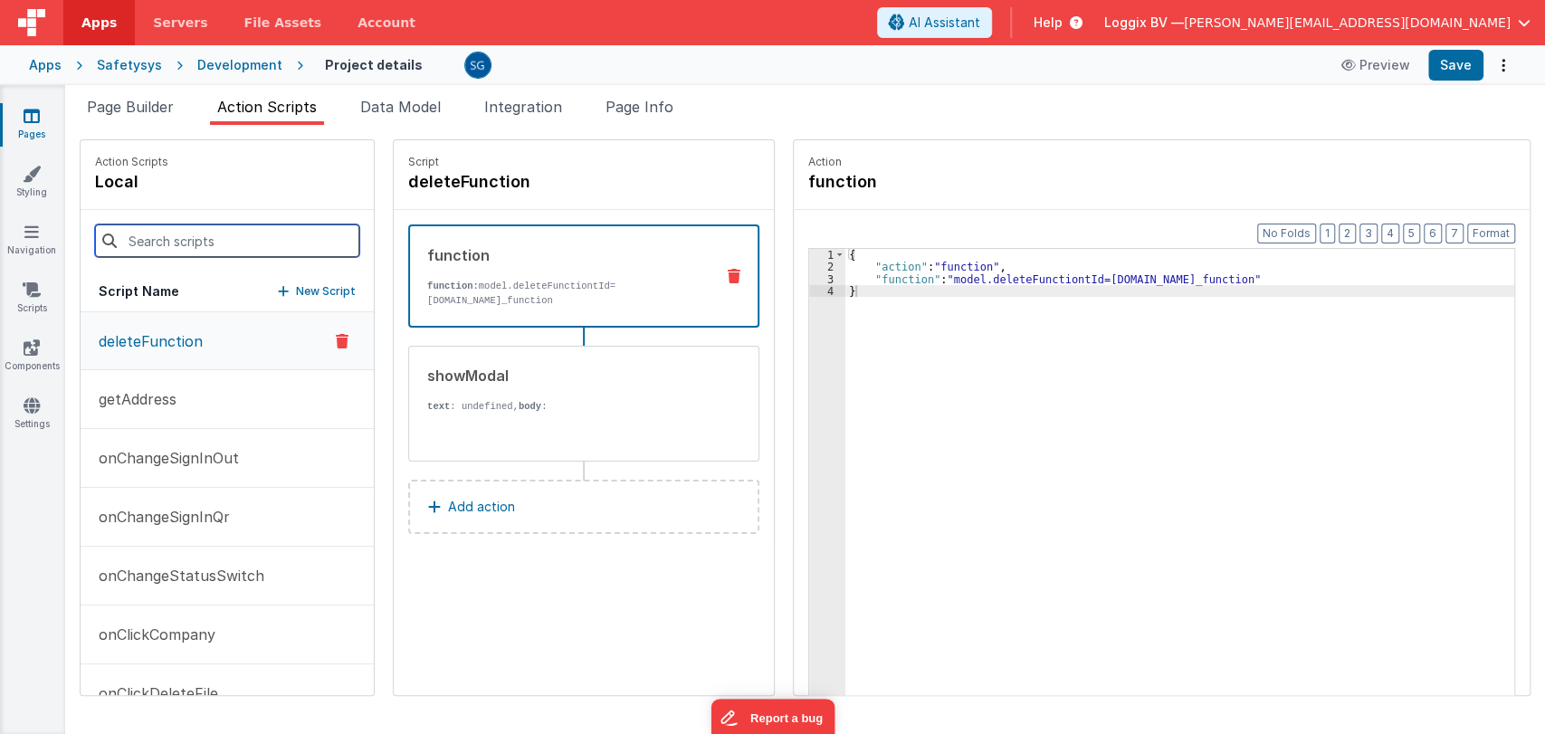
click at [181, 237] on input at bounding box center [227, 240] width 264 height 33
paste input "onChangeStatusSwitch"
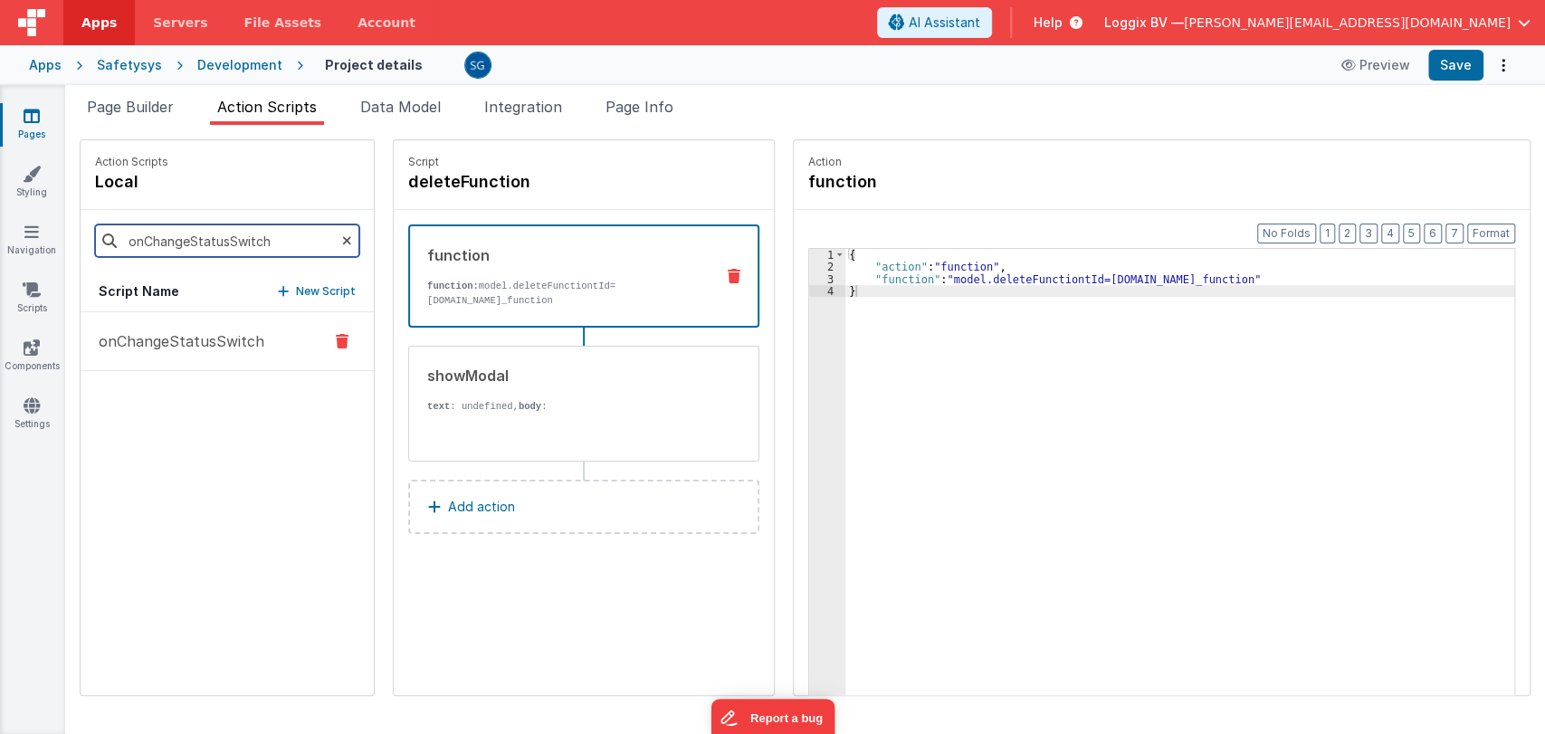
type input "onChangeStatusSwitch"
click at [206, 339] on p "onChangeStatusSwitch" at bounding box center [176, 341] width 176 height 22
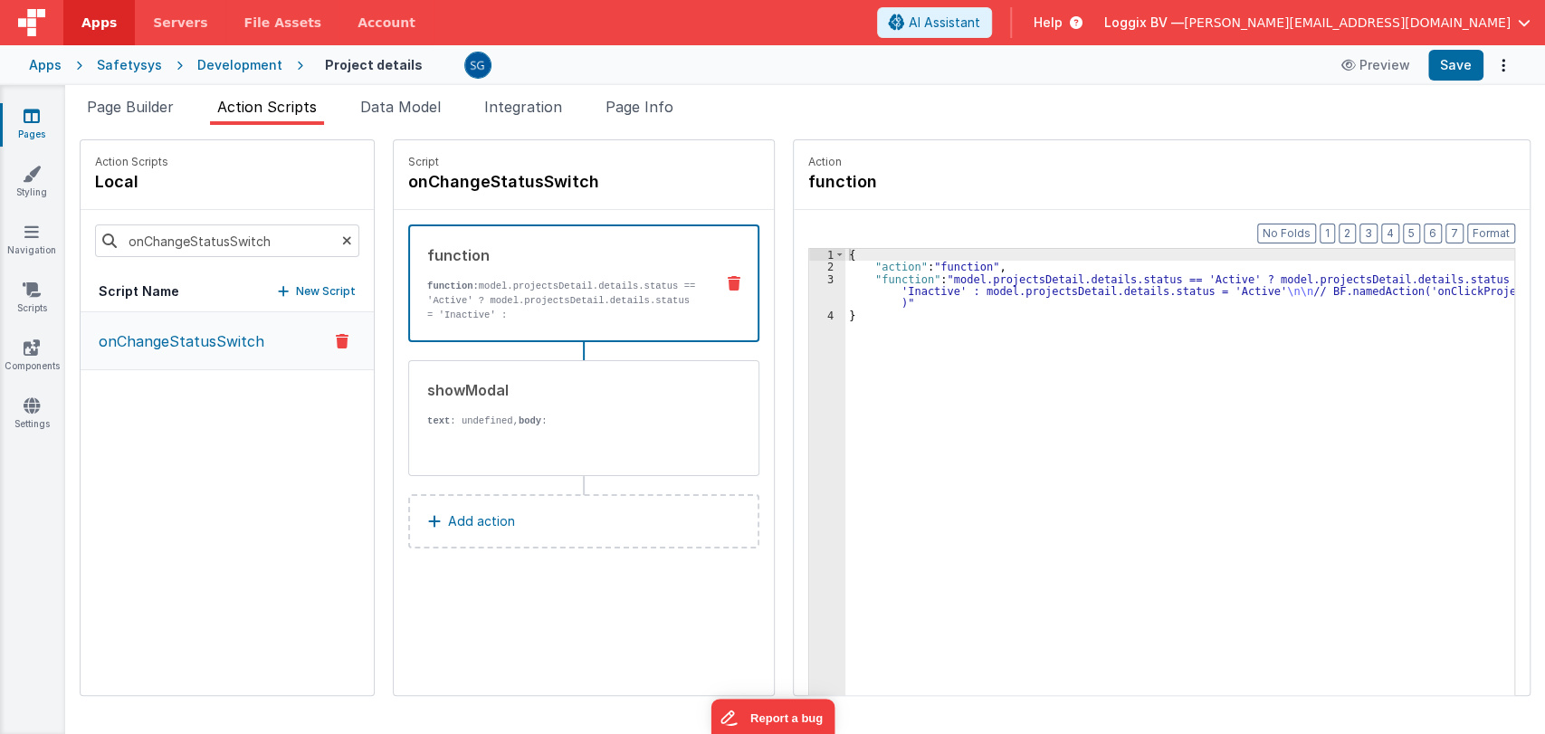
click at [811, 277] on div "3" at bounding box center [827, 291] width 36 height 36
click at [596, 421] on p "text : undefined, body :" at bounding box center [563, 421] width 273 height 14
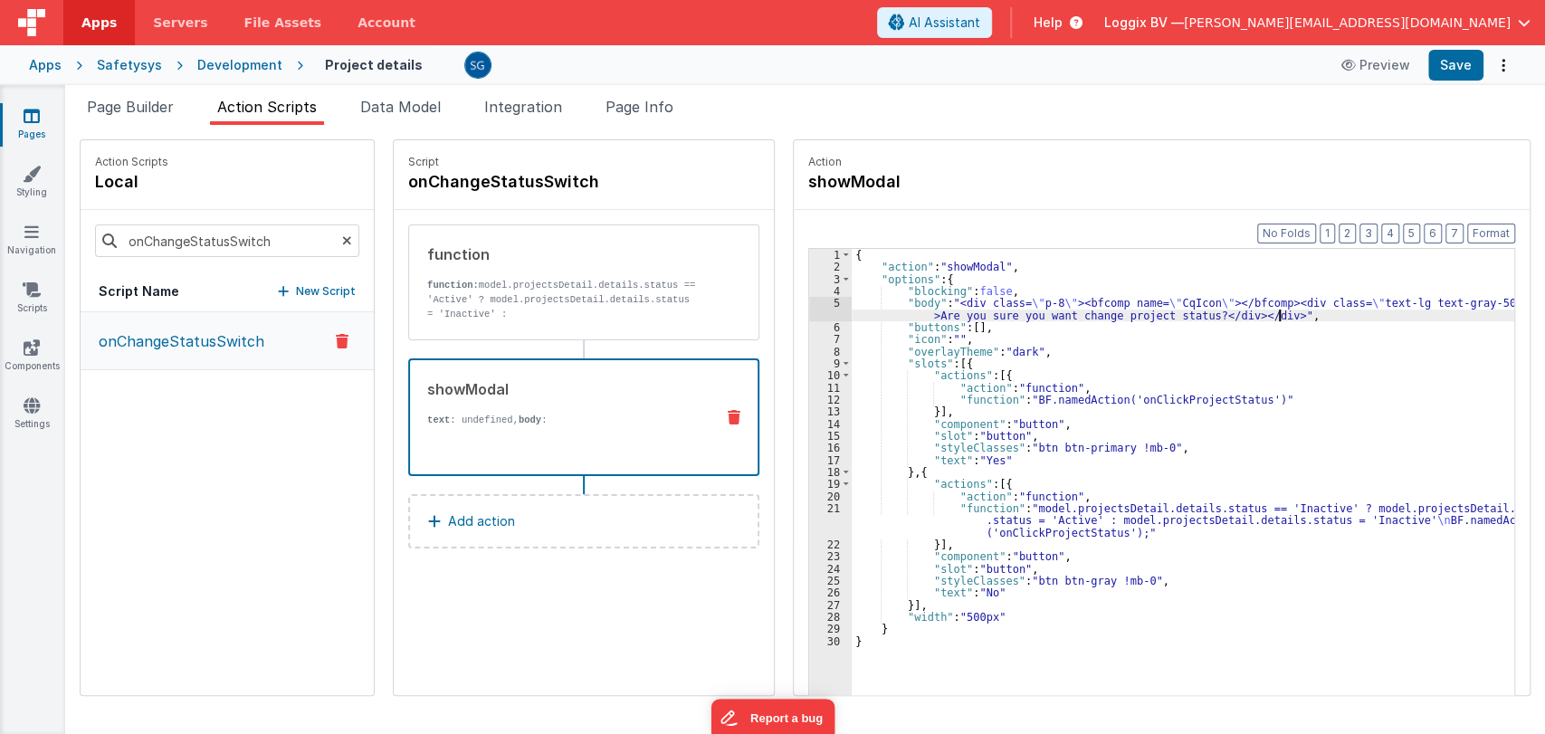
click at [1273, 313] on div "{ "action" : "showModal" , "options" : { "blocking" : false , "body" : "<div cl…" at bounding box center [1189, 512] width 675 height 527
click at [35, 199] on link "Styling" at bounding box center [31, 183] width 65 height 36
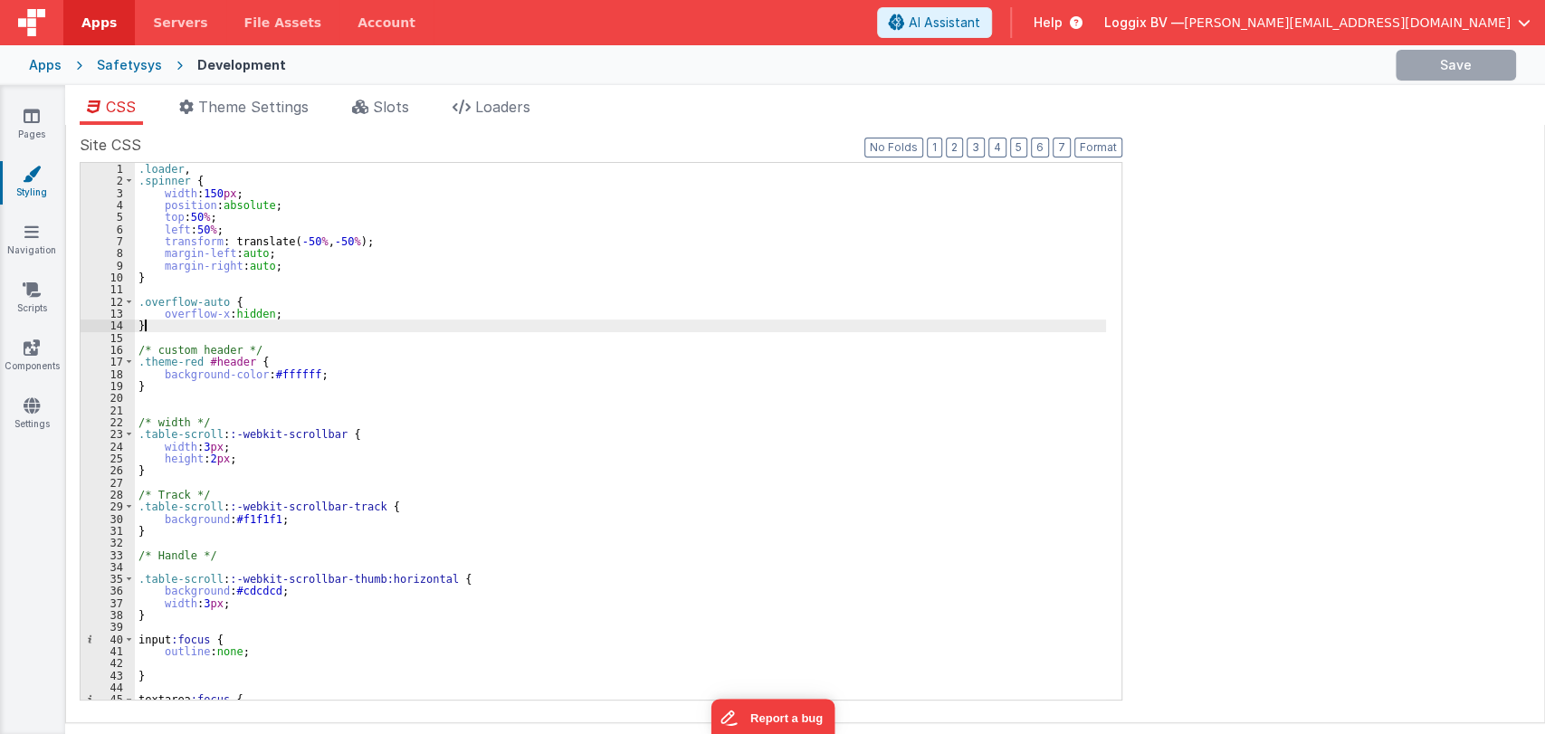
click at [626, 322] on div ".loader , .spinner { width : 150 px ; position : absolute ; top : 50 % ; left :…" at bounding box center [620, 443] width 971 height 561
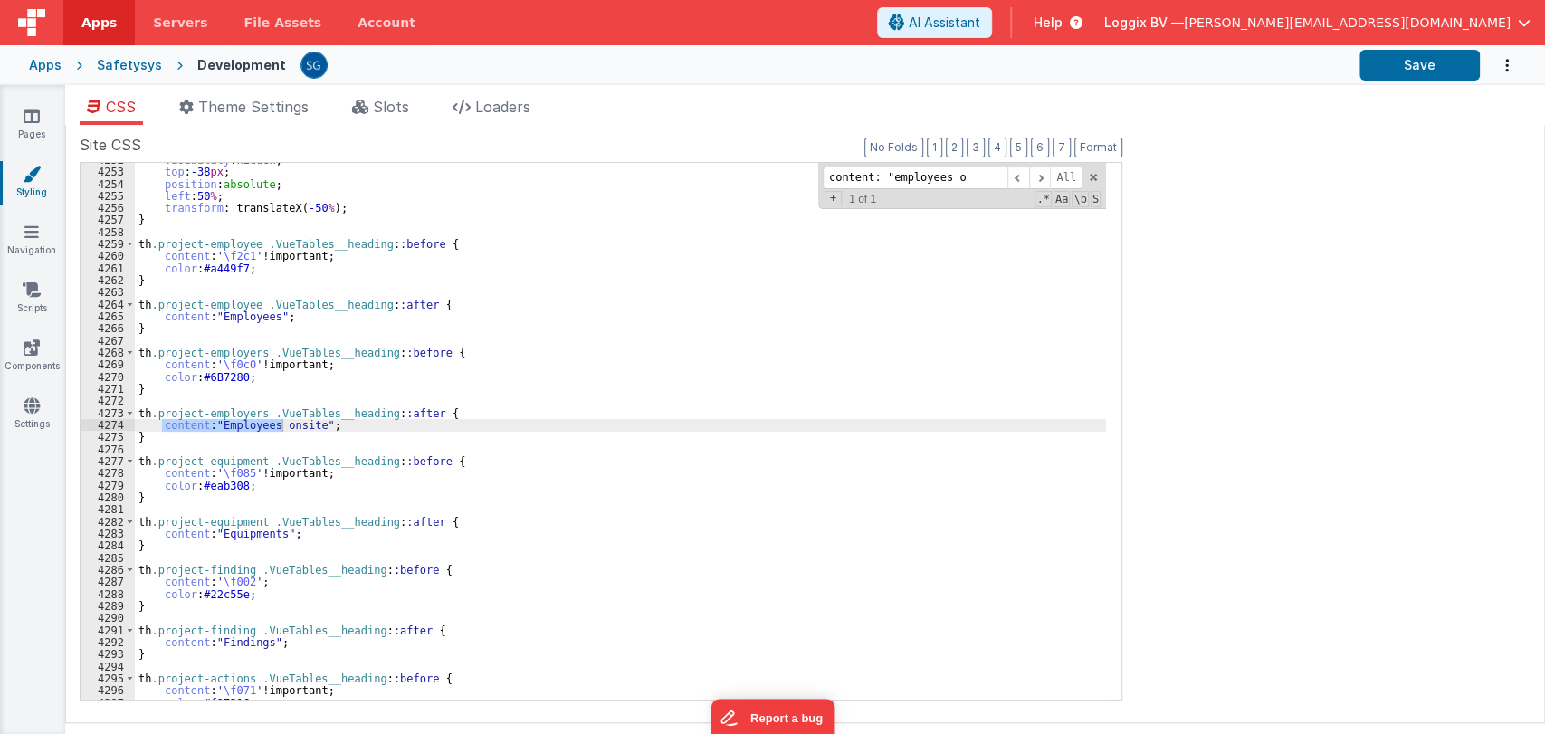
scroll to position [25089, 0]
type input "content: "employees ons"
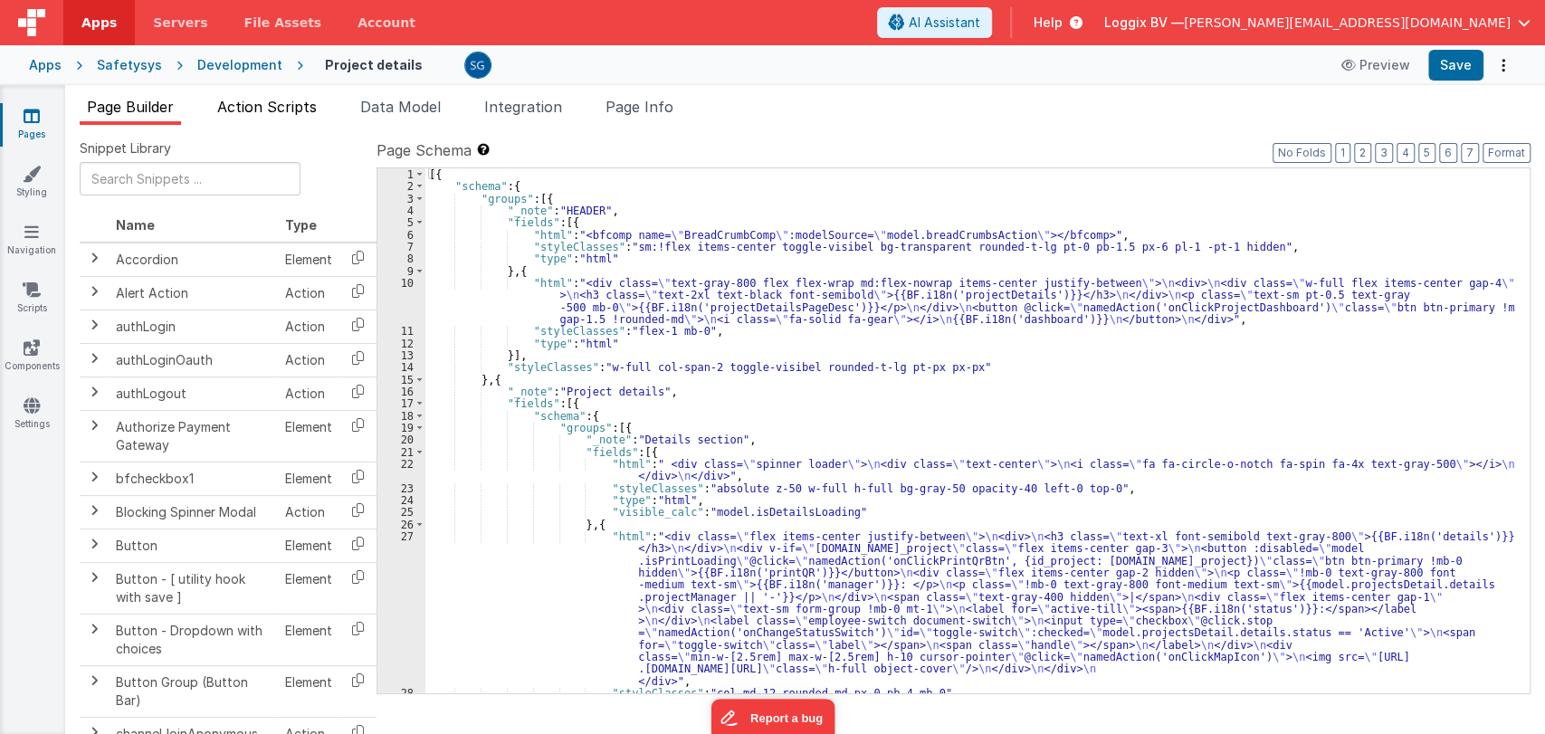
click at [260, 96] on li "Action Scripts" at bounding box center [267, 110] width 114 height 29
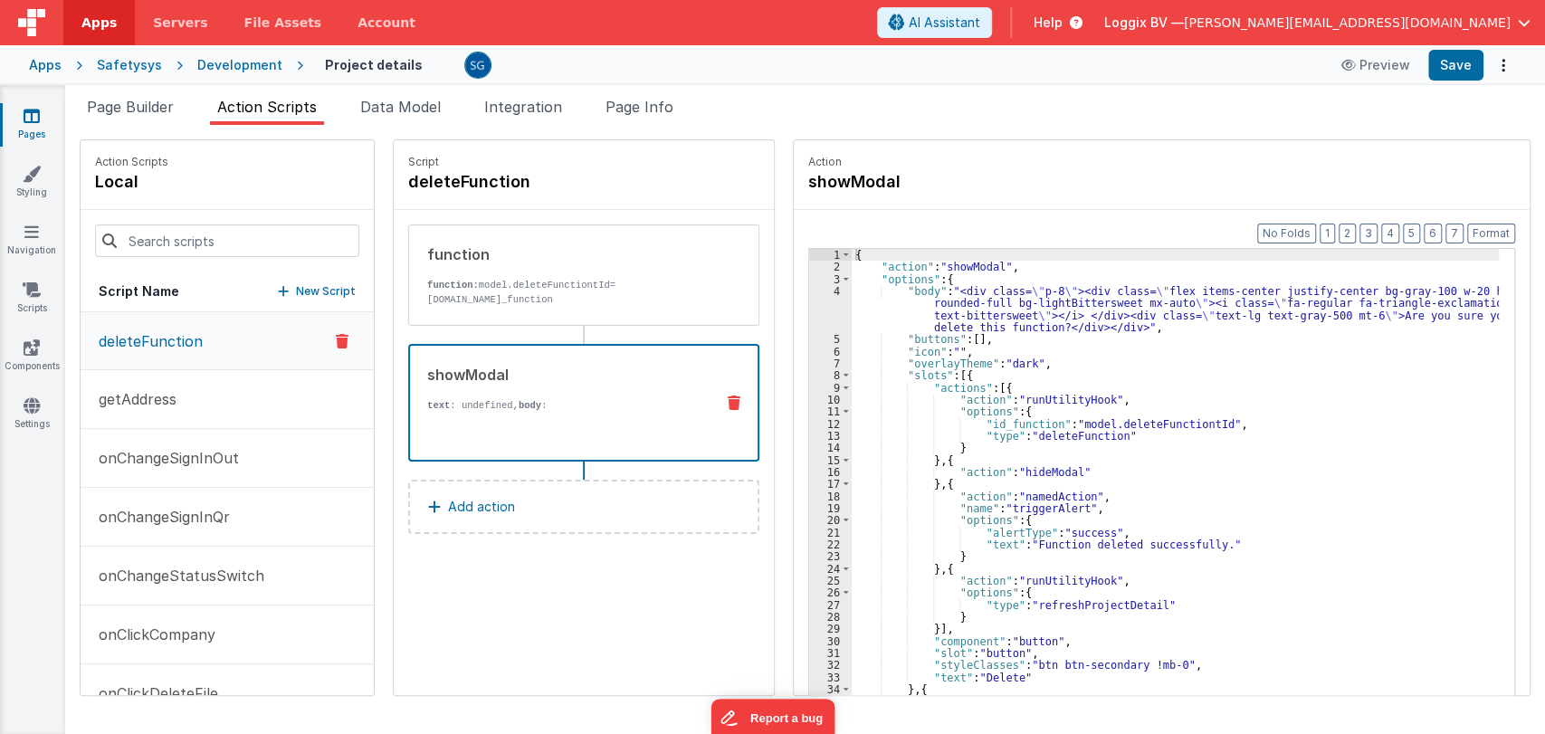
click at [586, 403] on p "text : undefined, body :" at bounding box center [563, 405] width 272 height 14
click at [492, 496] on p "Add action" at bounding box center [481, 507] width 67 height 22
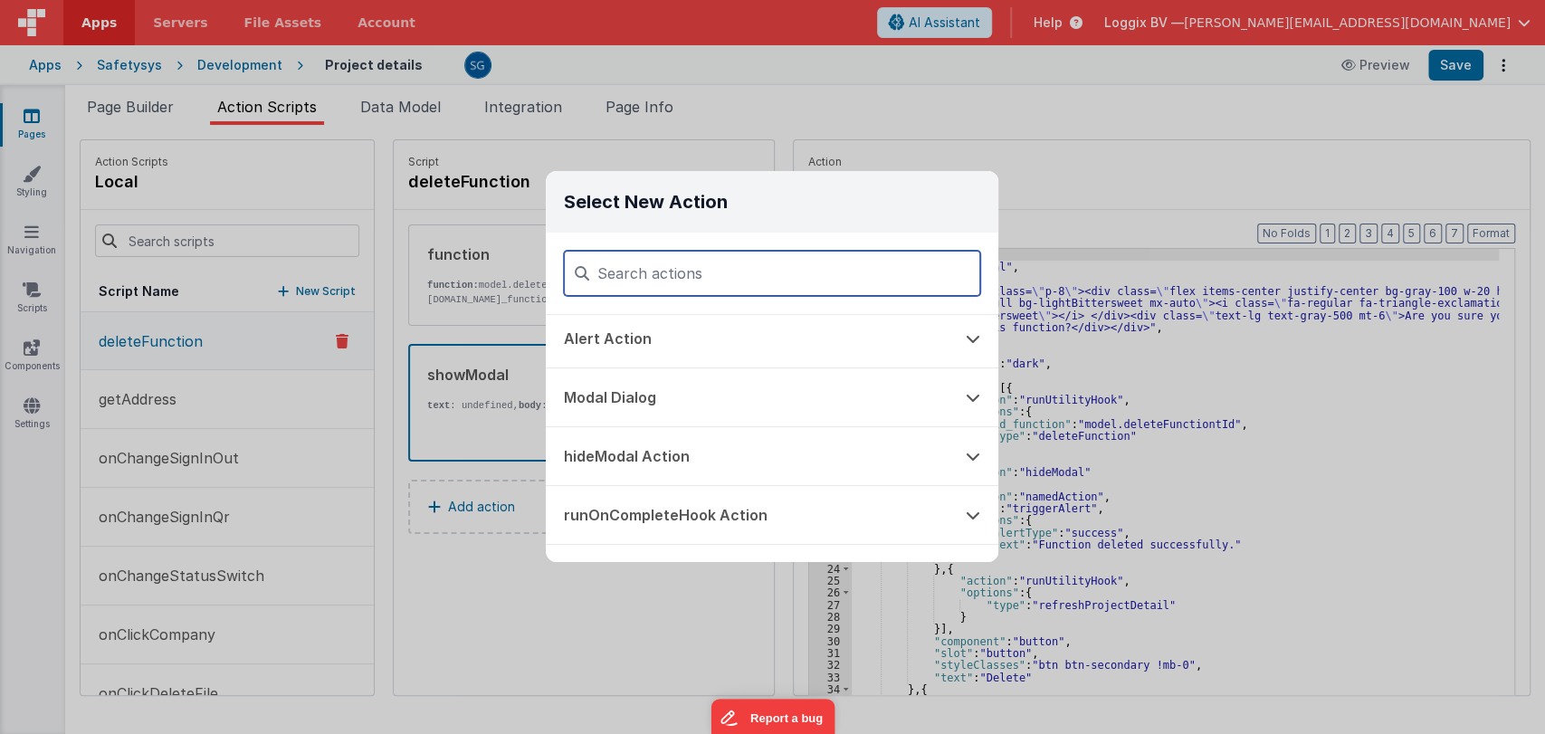
scroll to position [298, 0]
click at [962, 392] on button at bounding box center [973, 399] width 51 height 58
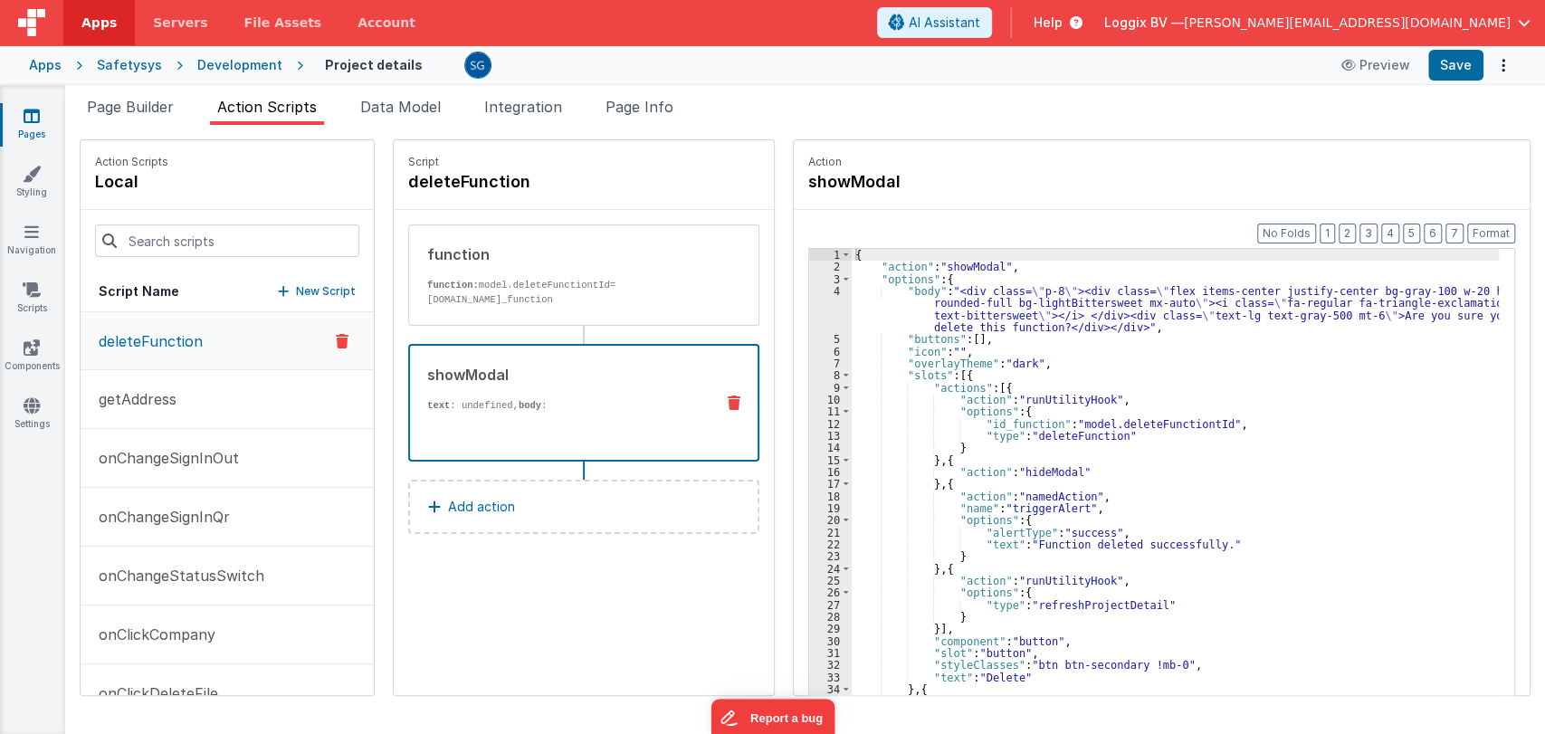
click at [1028, 171] on div "Select New Action Function - Runs JavaScript Clipboard - copy model field runUt…" at bounding box center [772, 367] width 1545 height 734
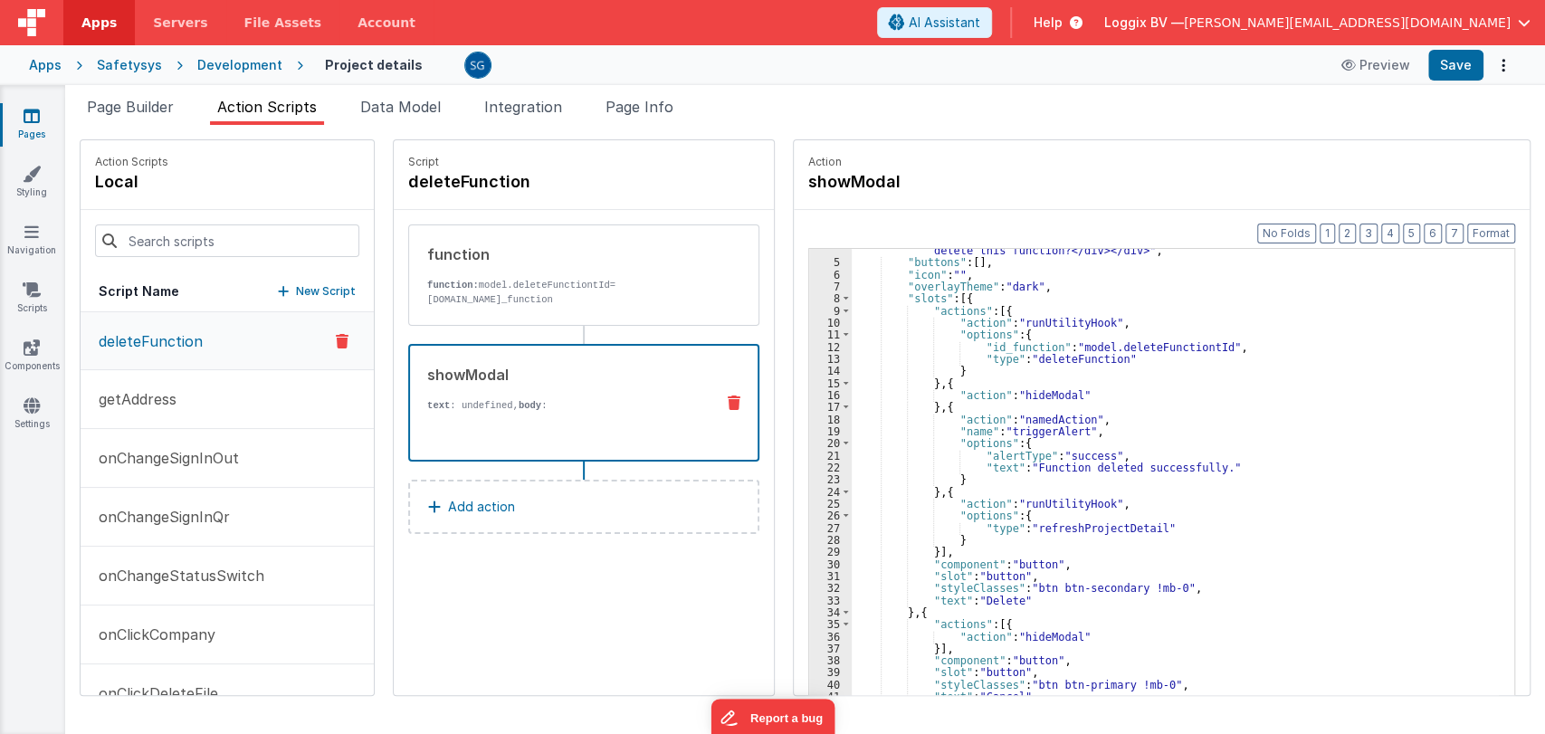
scroll to position [76, 0]
click at [1198, 633] on div ""body" : "<div class= \" p-8 \" ><div class= \" flex items-center justify-cente…" at bounding box center [1182, 489] width 660 height 563
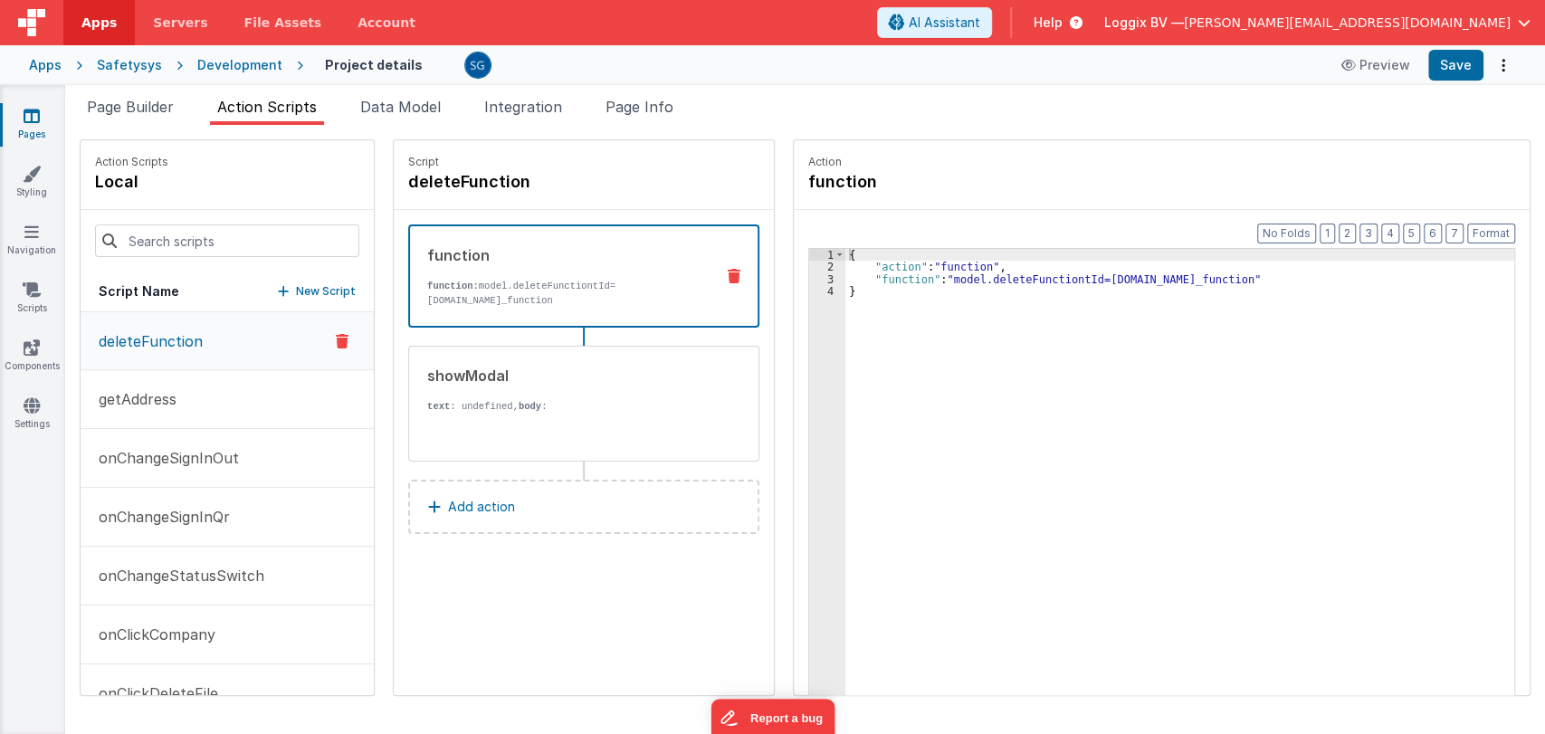
click at [614, 284] on p "function: model.deleteFunctiontId=action.options.id_function" at bounding box center [563, 293] width 272 height 29
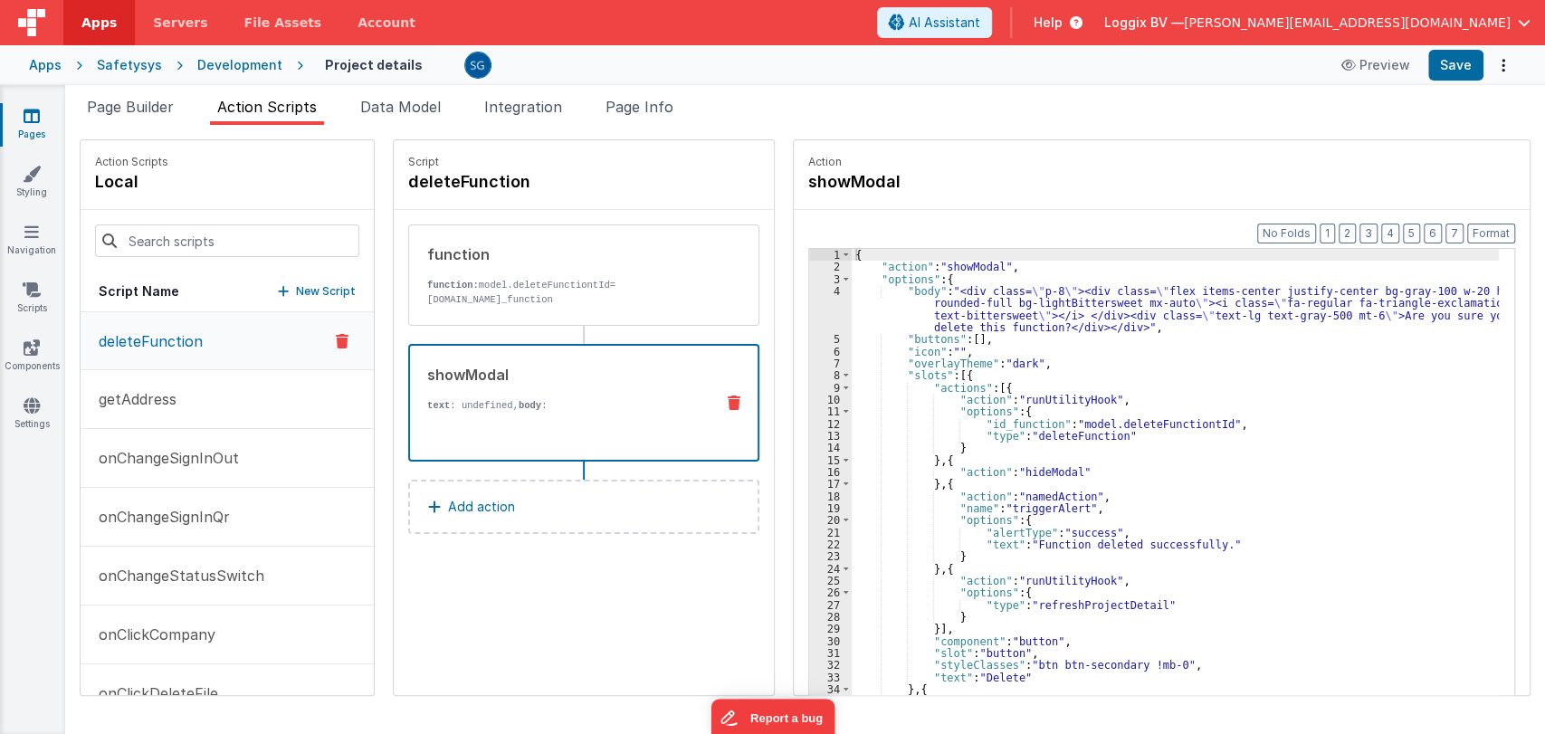
click at [586, 357] on div "showModal text : undefined, body : Are you sure you want to delete this functio…" at bounding box center [583, 403] width 351 height 118
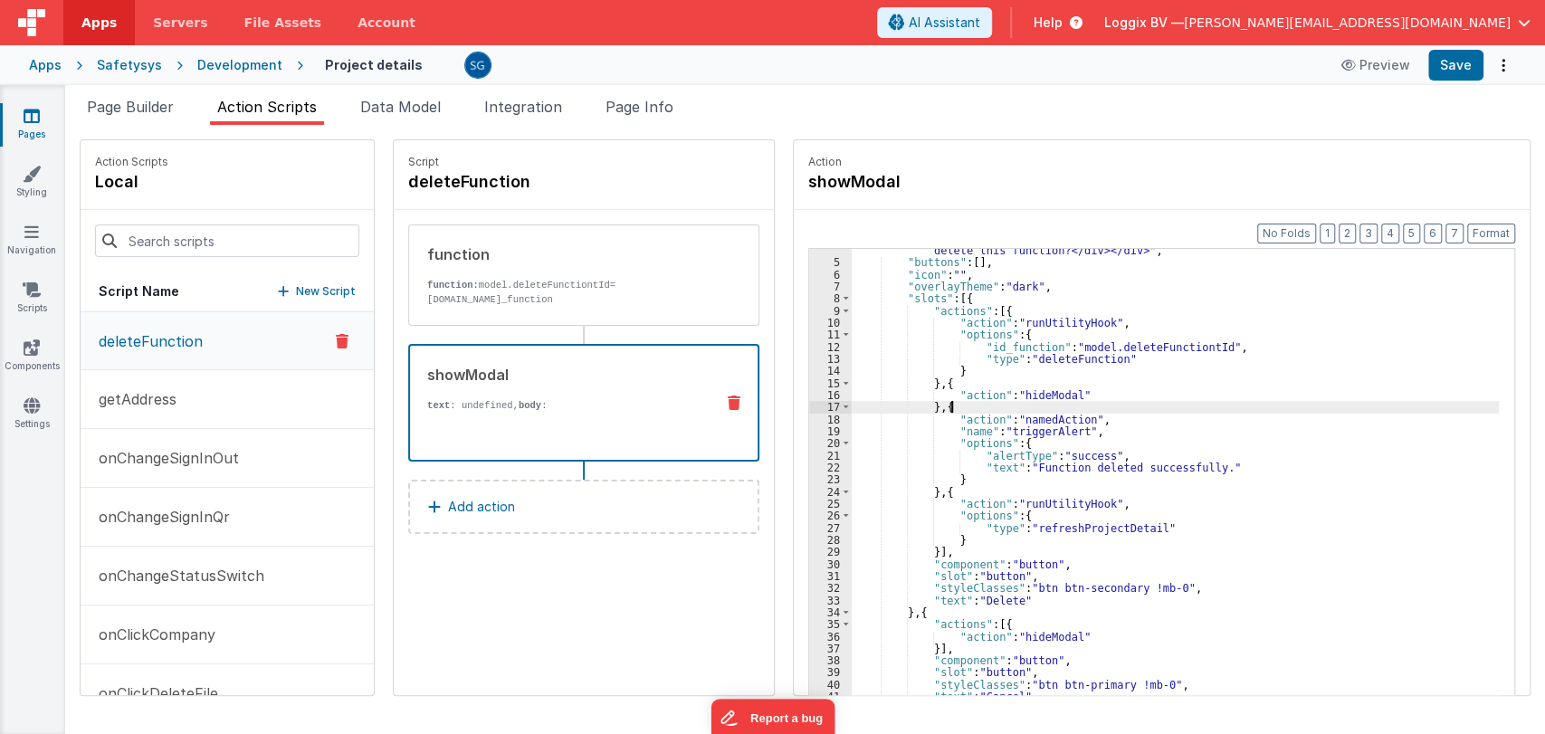
click at [1273, 408] on div ""body" : "<div class= \" p-8 \" ><div class= \" flex items-center justify-cente…" at bounding box center [1182, 489] width 660 height 563
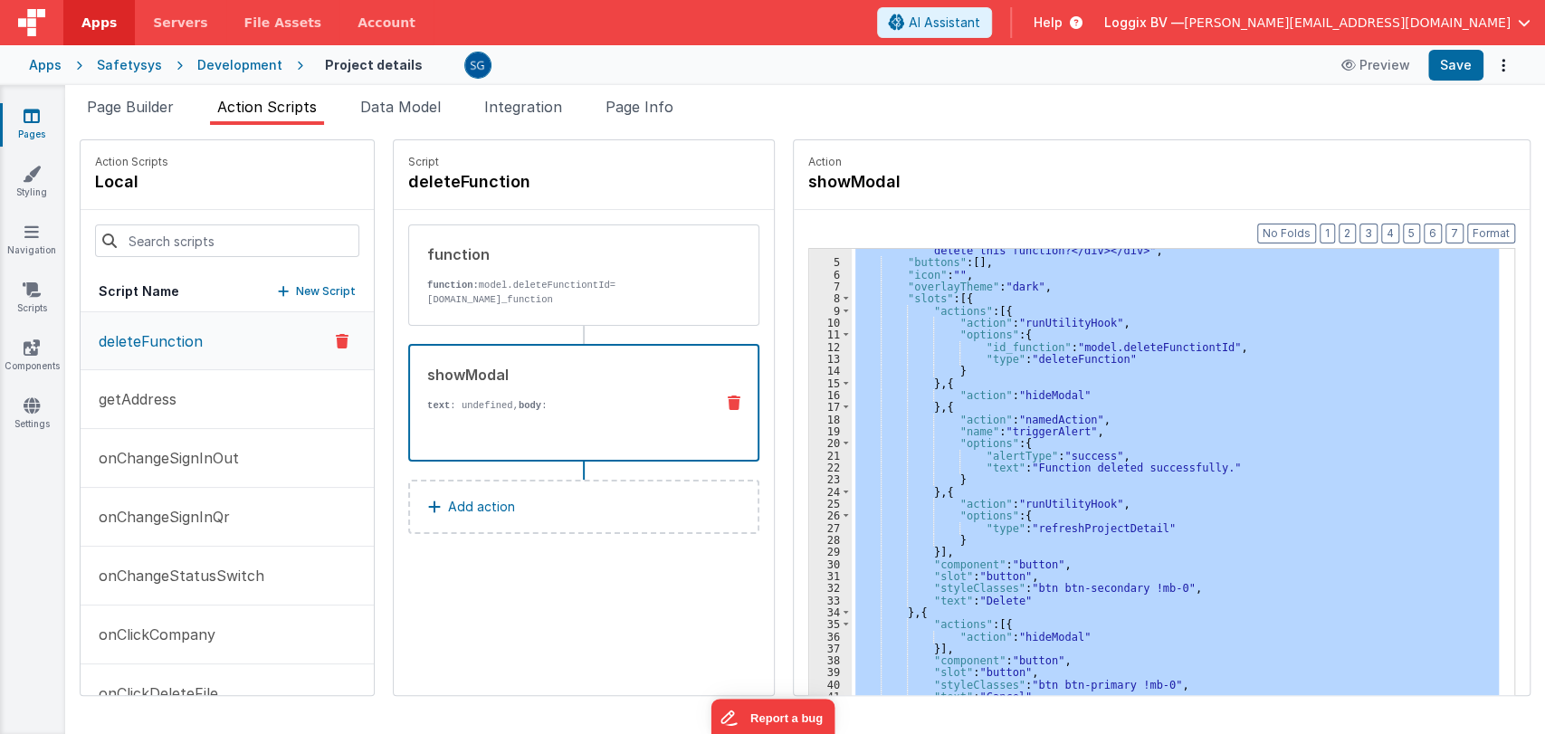
click at [1107, 413] on div ""body" : "<div class= \" p-8 \" ><div class= \" flex items-center justify-cente…" at bounding box center [1175, 500] width 647 height 502
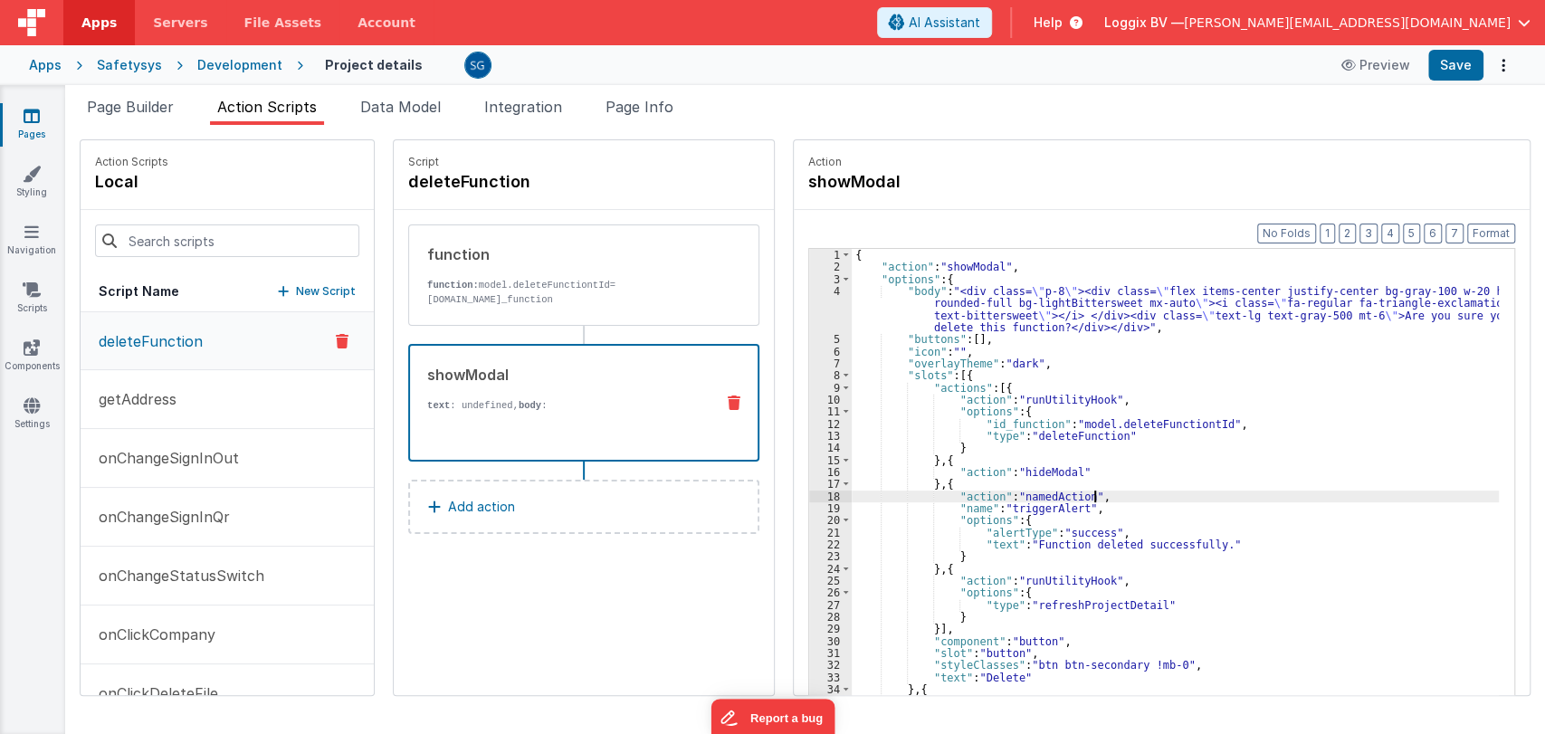
scroll to position [8, 0]
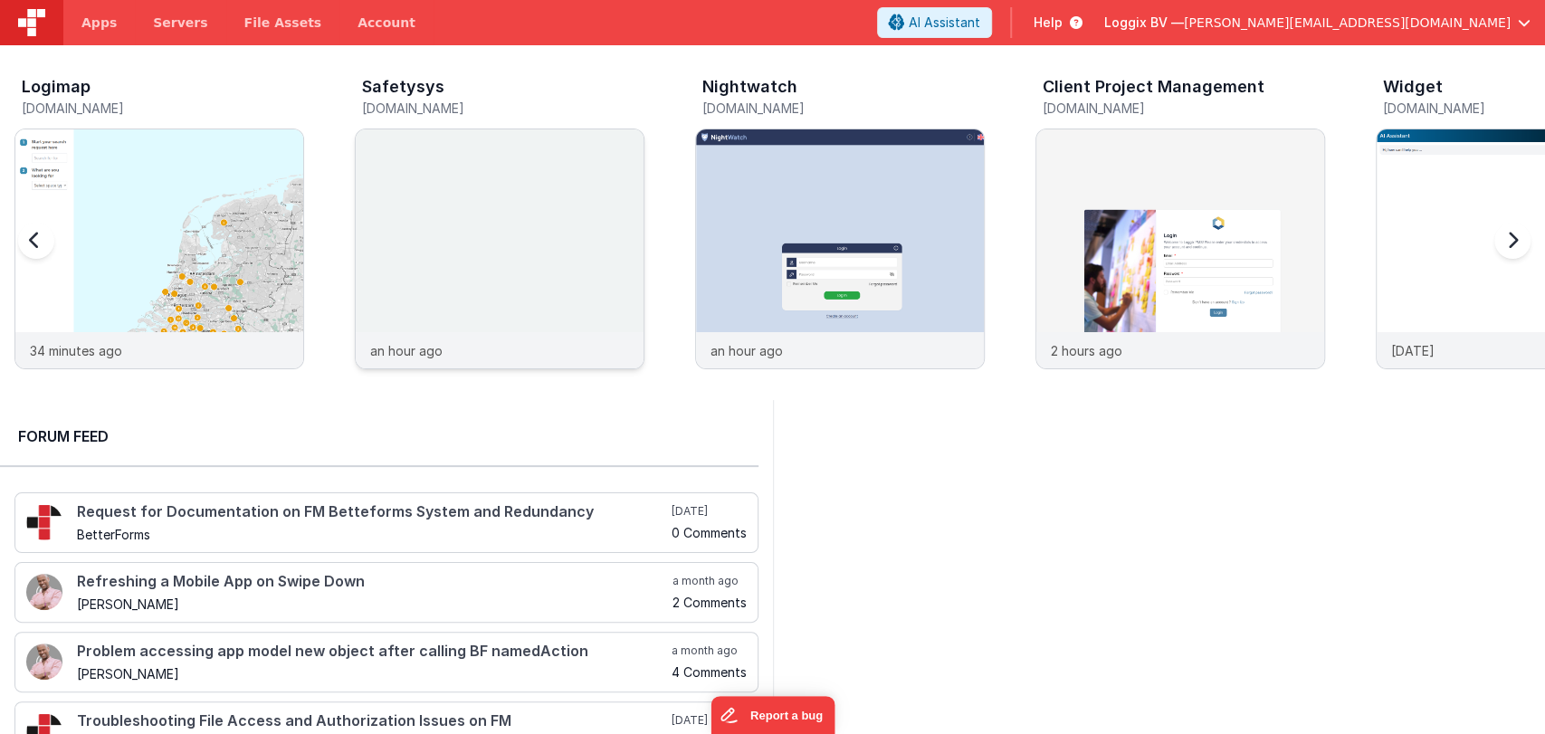
click at [544, 223] on img at bounding box center [500, 273] width 288 height 288
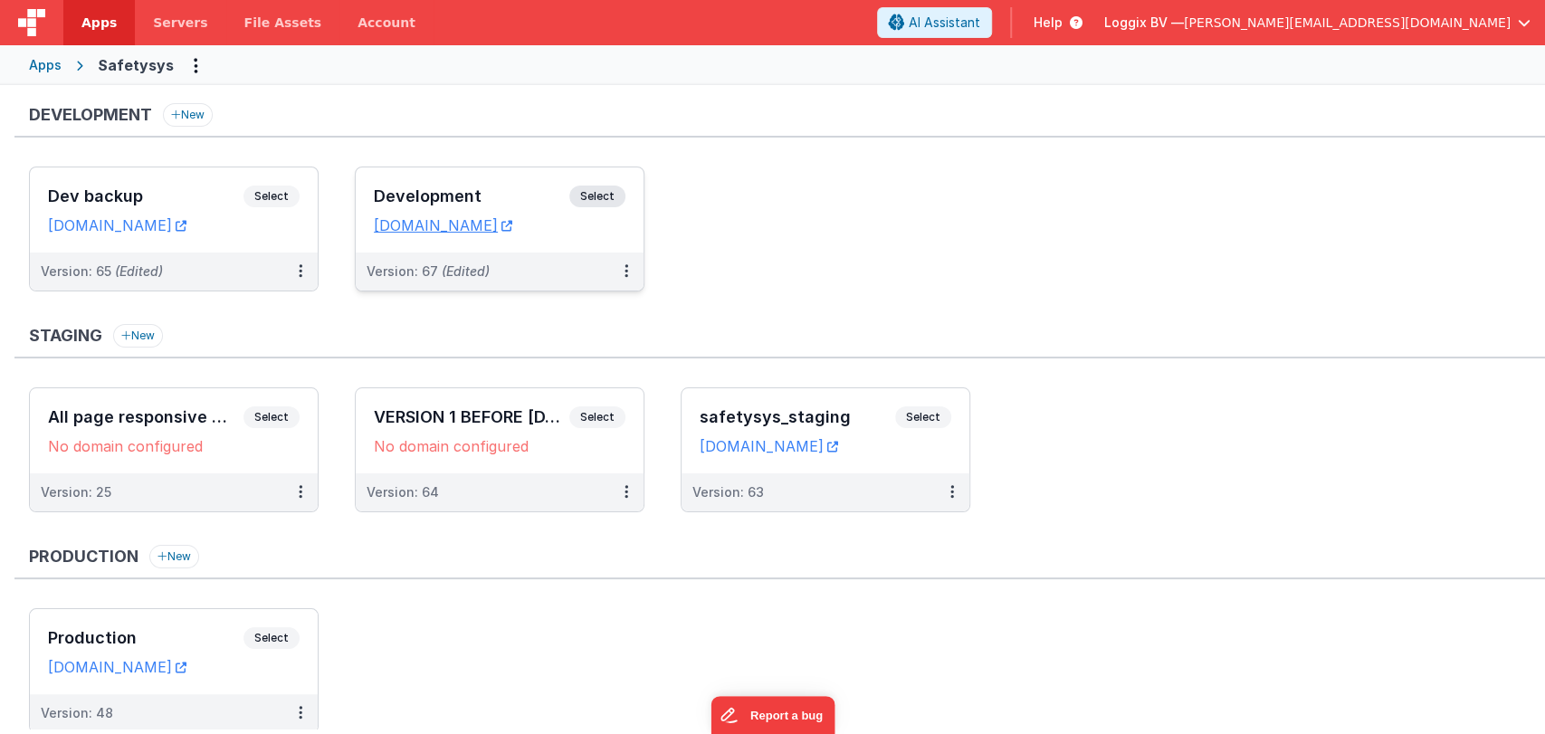
click at [430, 188] on h3 "Development" at bounding box center [471, 196] width 195 height 18
click at [210, 178] on div "Dev backup Select URLs safetysystest.clientportal.cloud" at bounding box center [174, 209] width 288 height 85
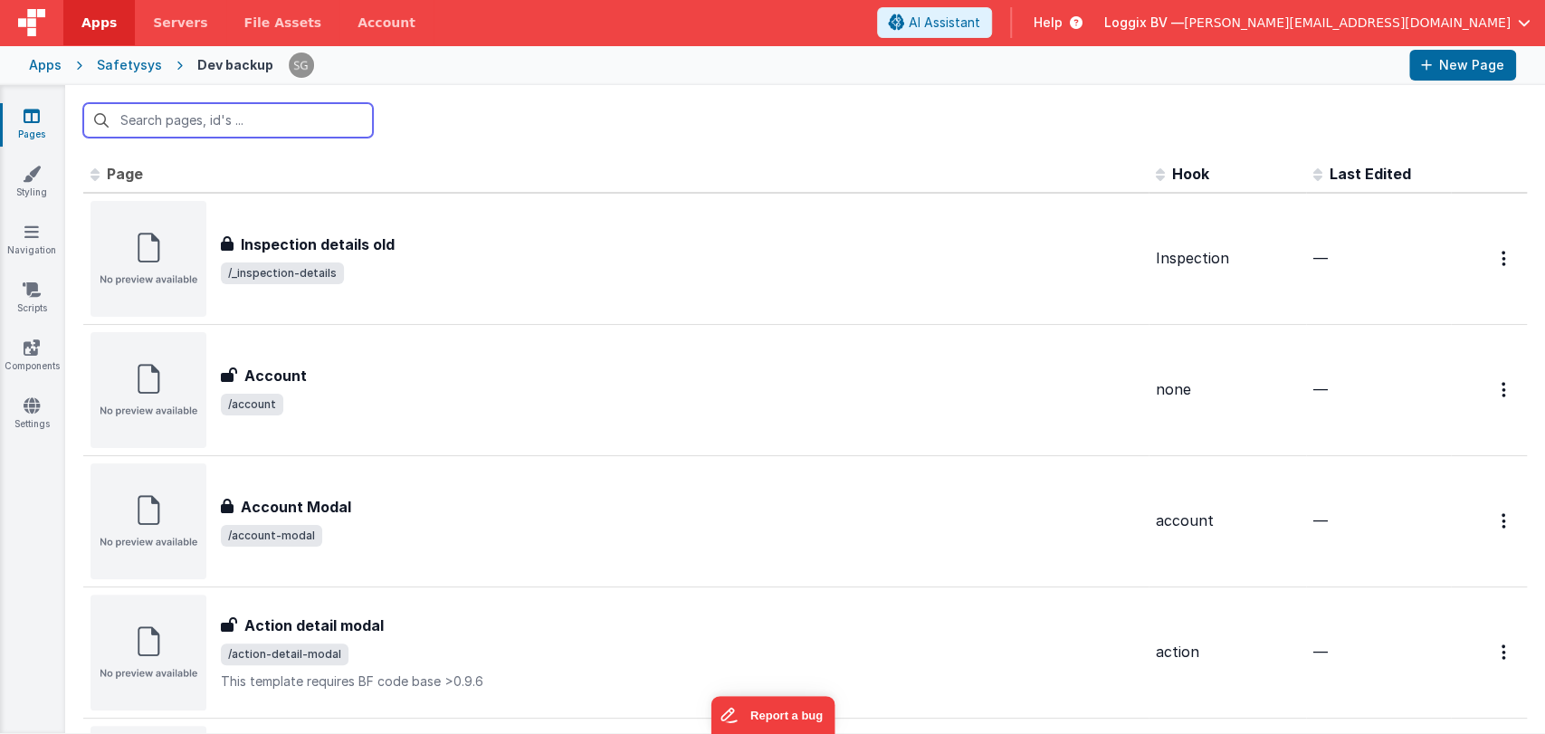
click at [148, 122] on input "text" at bounding box center [228, 120] width 290 height 34
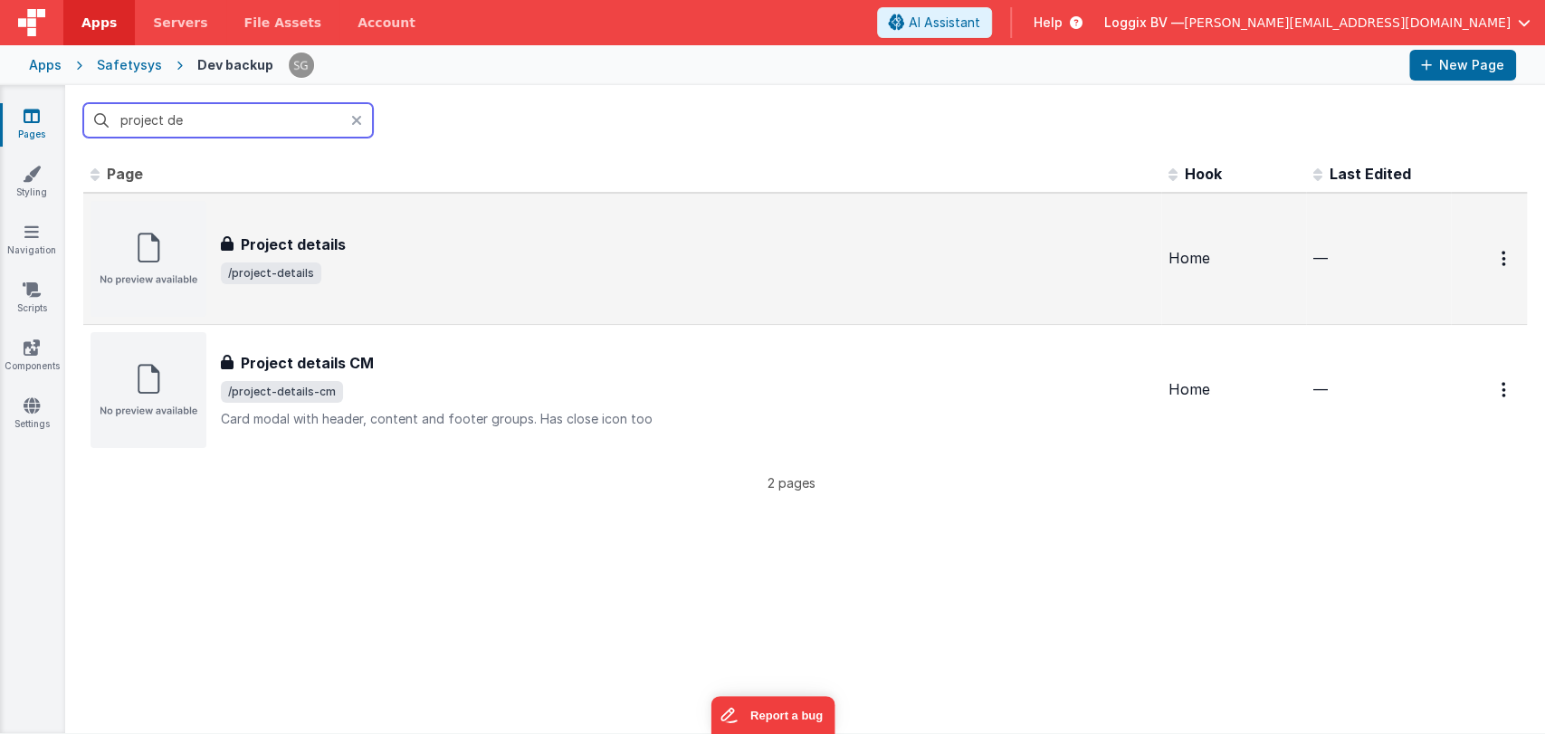
type input "project de"
click at [331, 229] on div "Project details Project details /project-details" at bounding box center [622, 259] width 1063 height 116
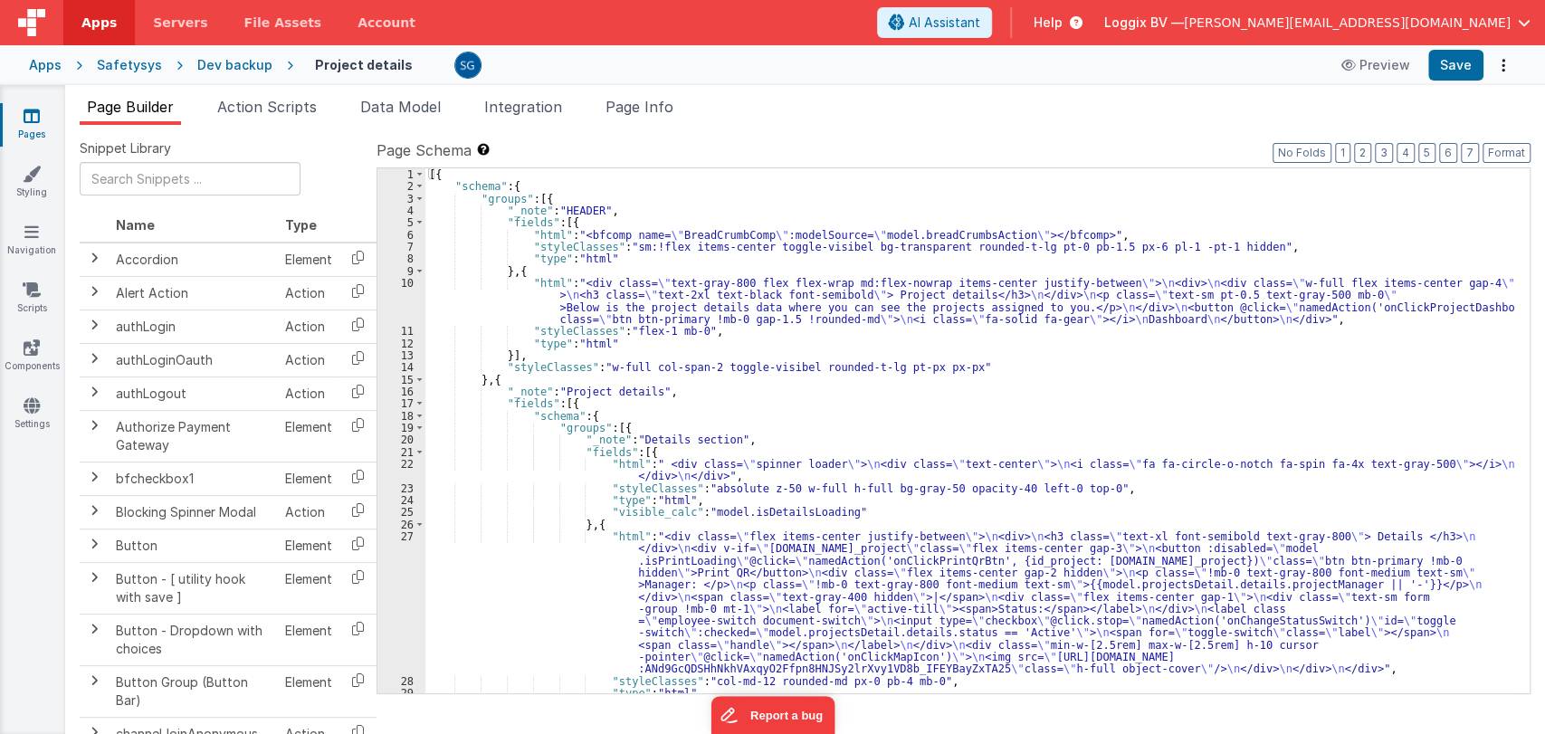
click at [956, 390] on div "[{ "schema" : { "groups" : [{ "_note" : "HEADER" , "fields" : [{ "html" : "<bfc…" at bounding box center [969, 442] width 1089 height 549
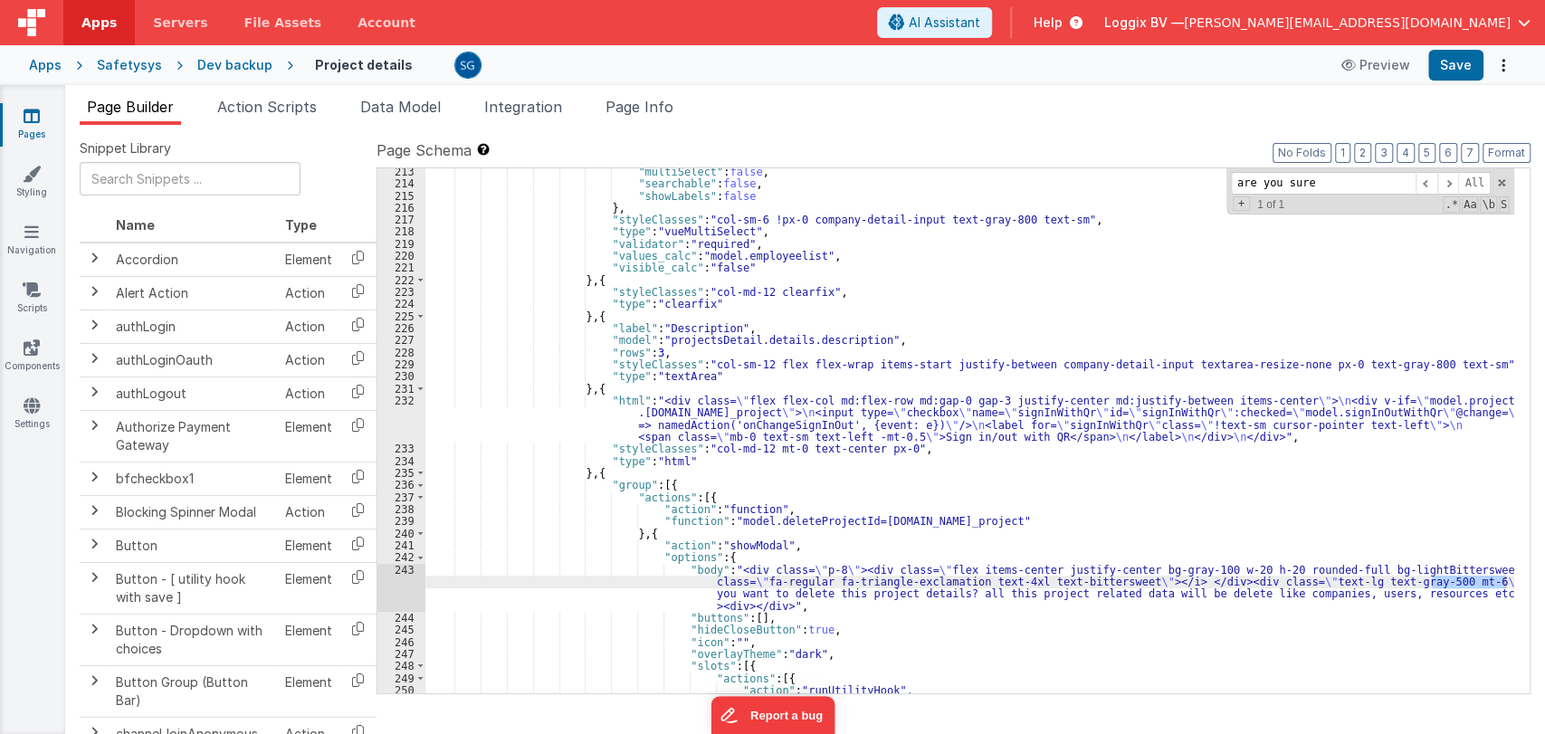
scroll to position [2790, 0]
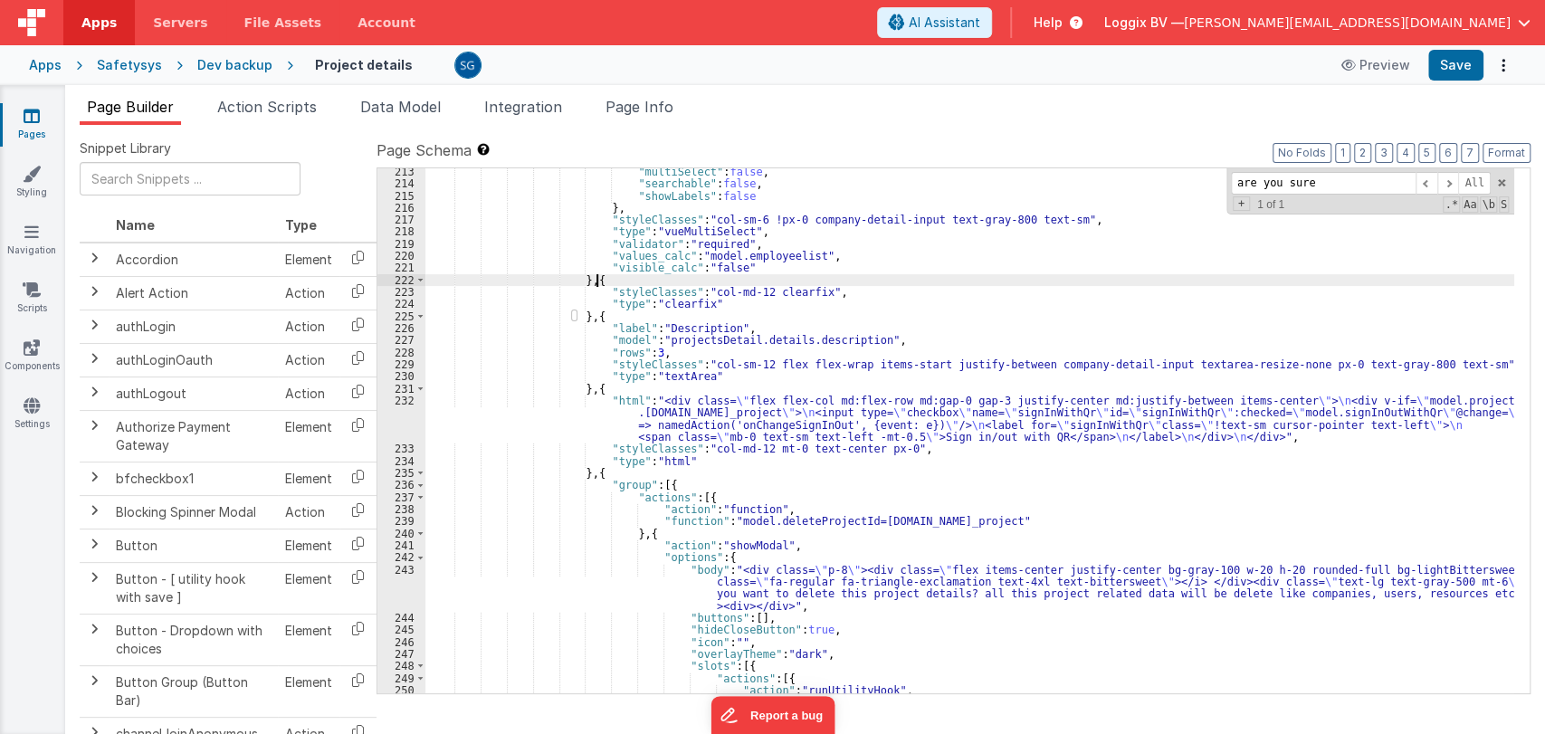
click at [866, 284] on div ""multiSelect" : false , "searchable" : false , "showLabels" : false } , "styleC…" at bounding box center [969, 440] width 1089 height 549
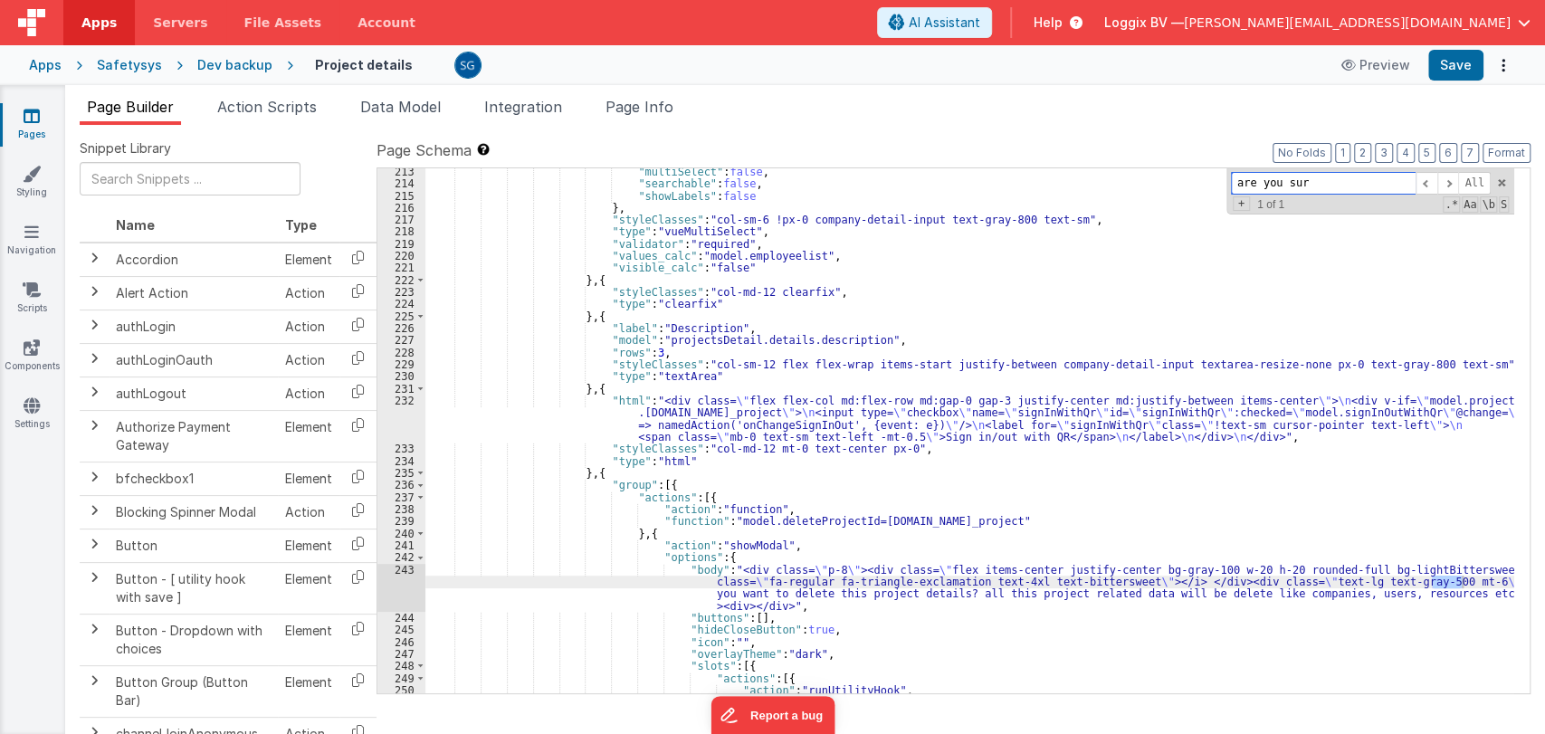
type input "are you sure"
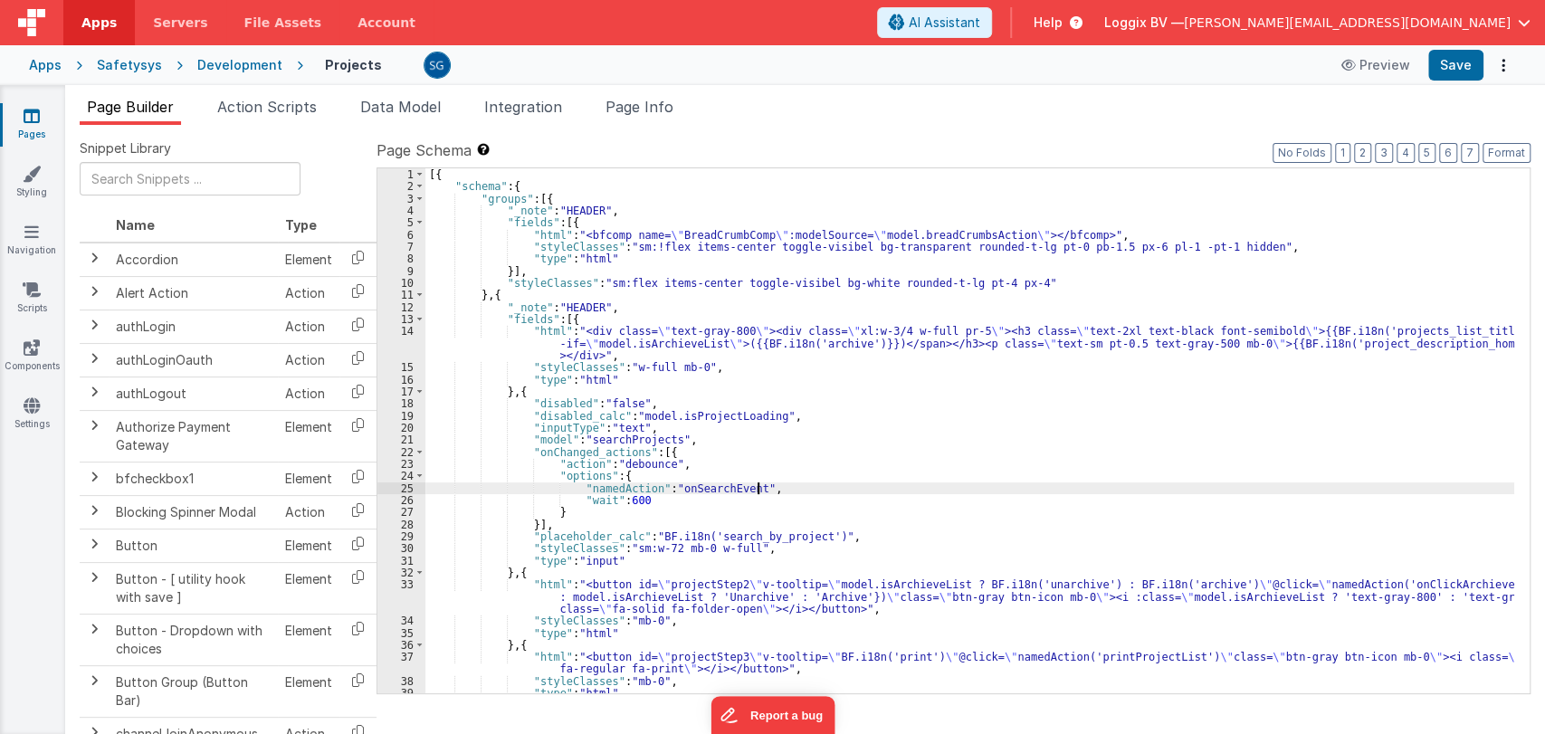
click at [795, 491] on div "[{ "schema" : { "groups" : [{ "_note" : "HEADER" , "fields" : [{ "html" : "<bfc…" at bounding box center [969, 442] width 1089 height 549
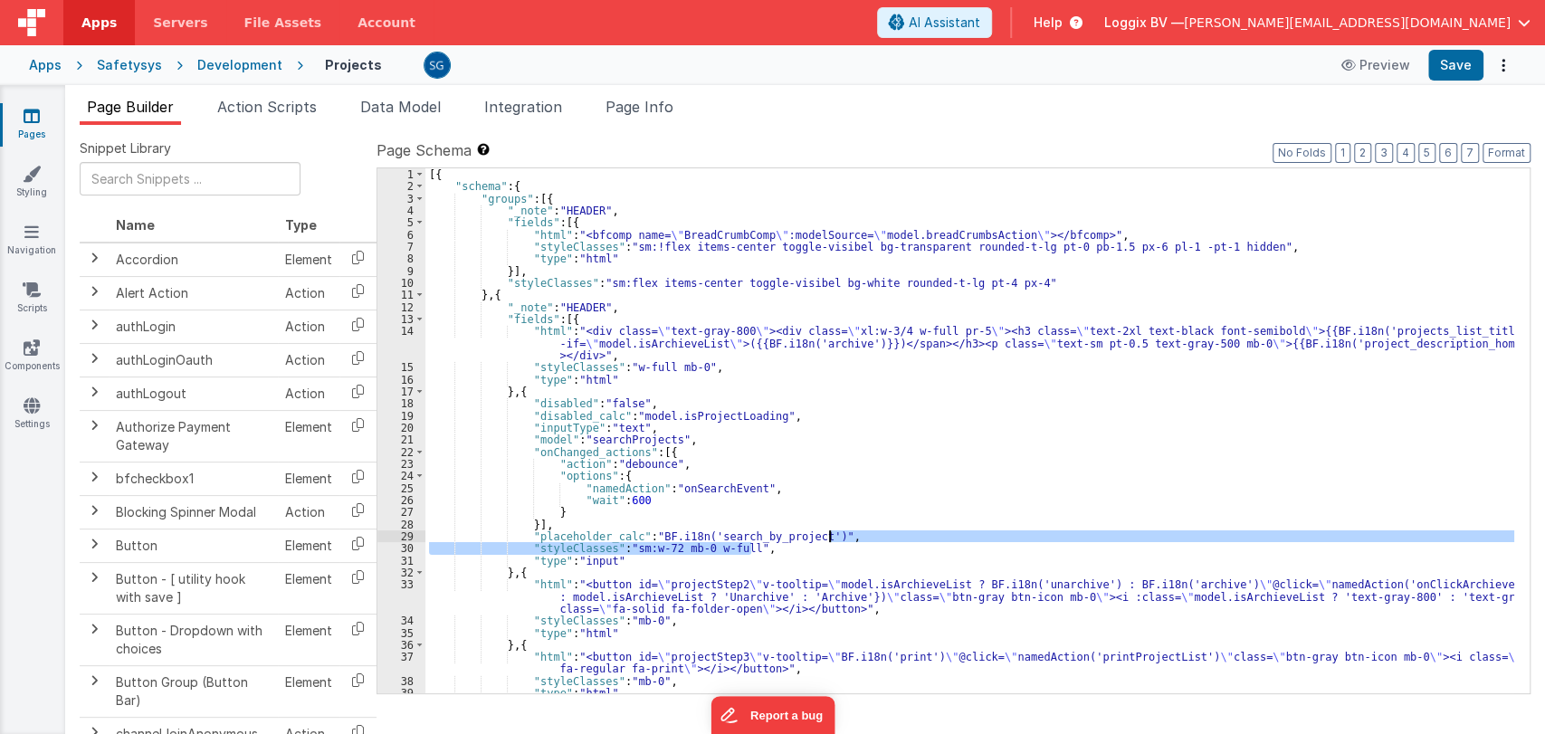
click at [841, 541] on div "[{ "schema" : { "groups" : [{ "_note" : "HEADER" , "fields" : [{ "html" : "<bfc…" at bounding box center [969, 442] width 1089 height 549
click at [838, 538] on div "[{ "schema" : { "groups" : [{ "_note" : "HEADER" , "fields" : [{ "html" : "<bfc…" at bounding box center [969, 430] width 1089 height 525
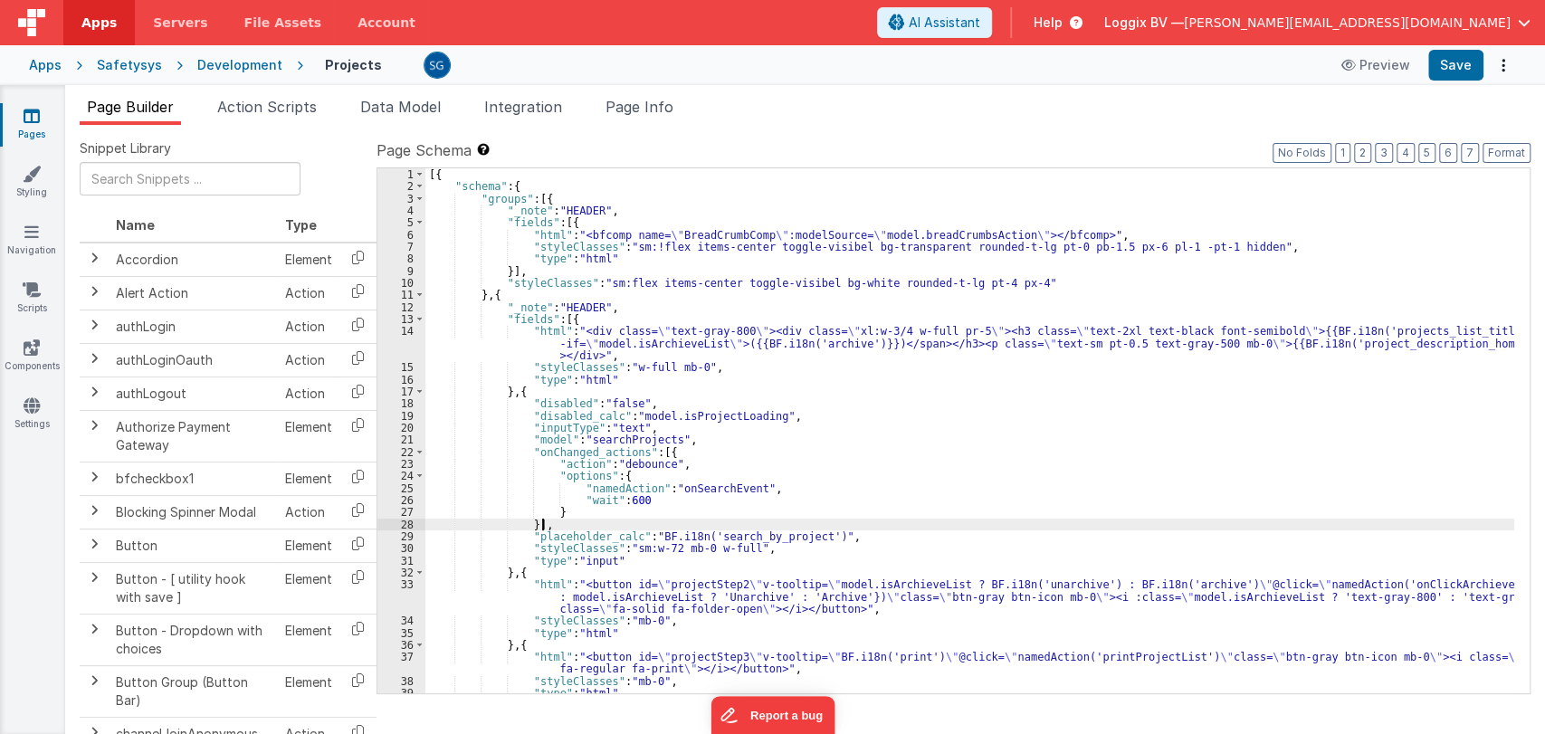
click at [805, 525] on div "[{ "schema" : { "groups" : [{ "_note" : "HEADER" , "fields" : [{ "html" : "<bfc…" at bounding box center [969, 442] width 1089 height 549
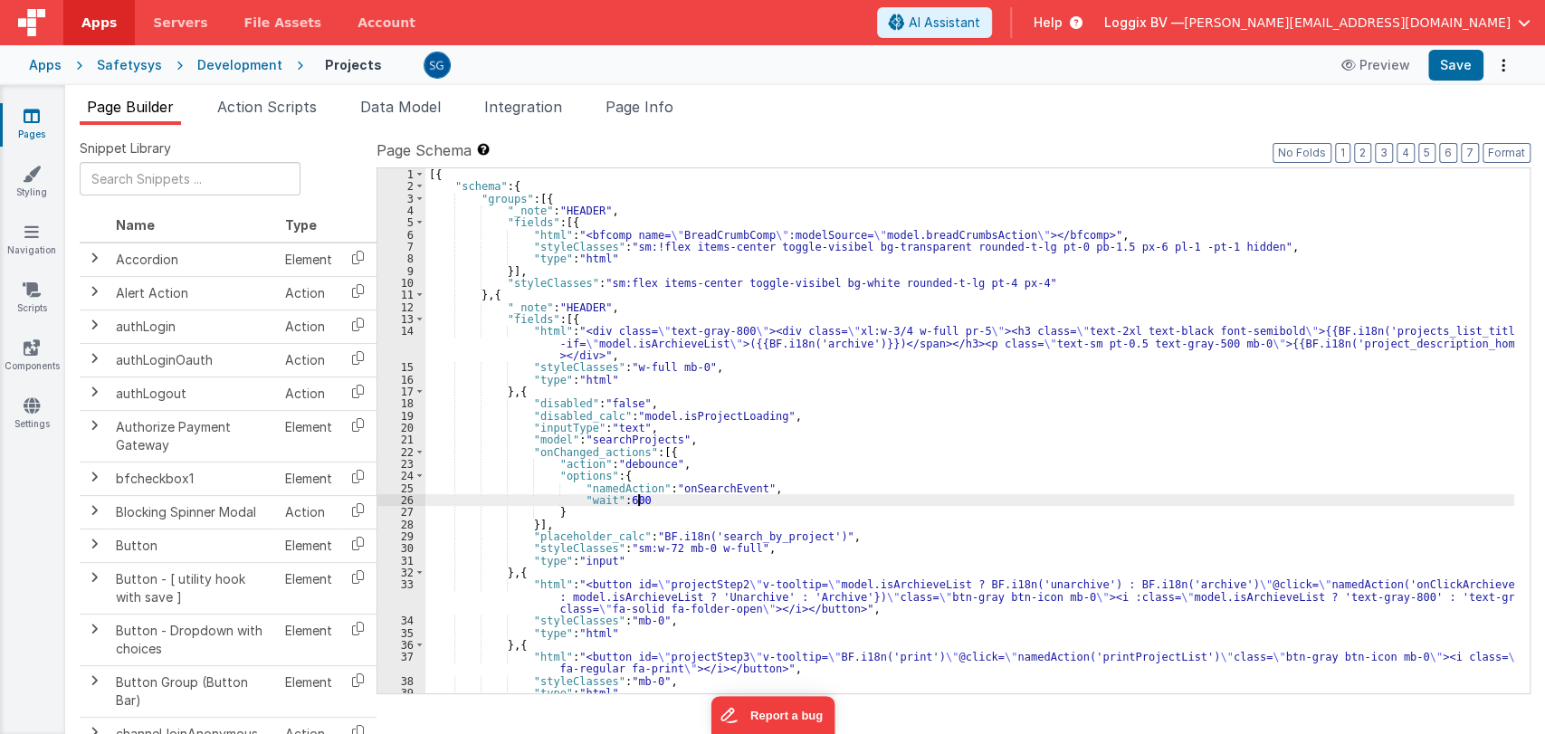
click at [785, 496] on div "[{ "schema" : { "groups" : [{ "_note" : "HEADER" , "fields" : [{ "html" : "<bfc…" at bounding box center [969, 442] width 1089 height 549
click at [798, 481] on div "[{ "schema" : { "groups" : [{ "_note" : "HEADER" , "fields" : [{ "html" : "<bfc…" at bounding box center [969, 442] width 1089 height 549
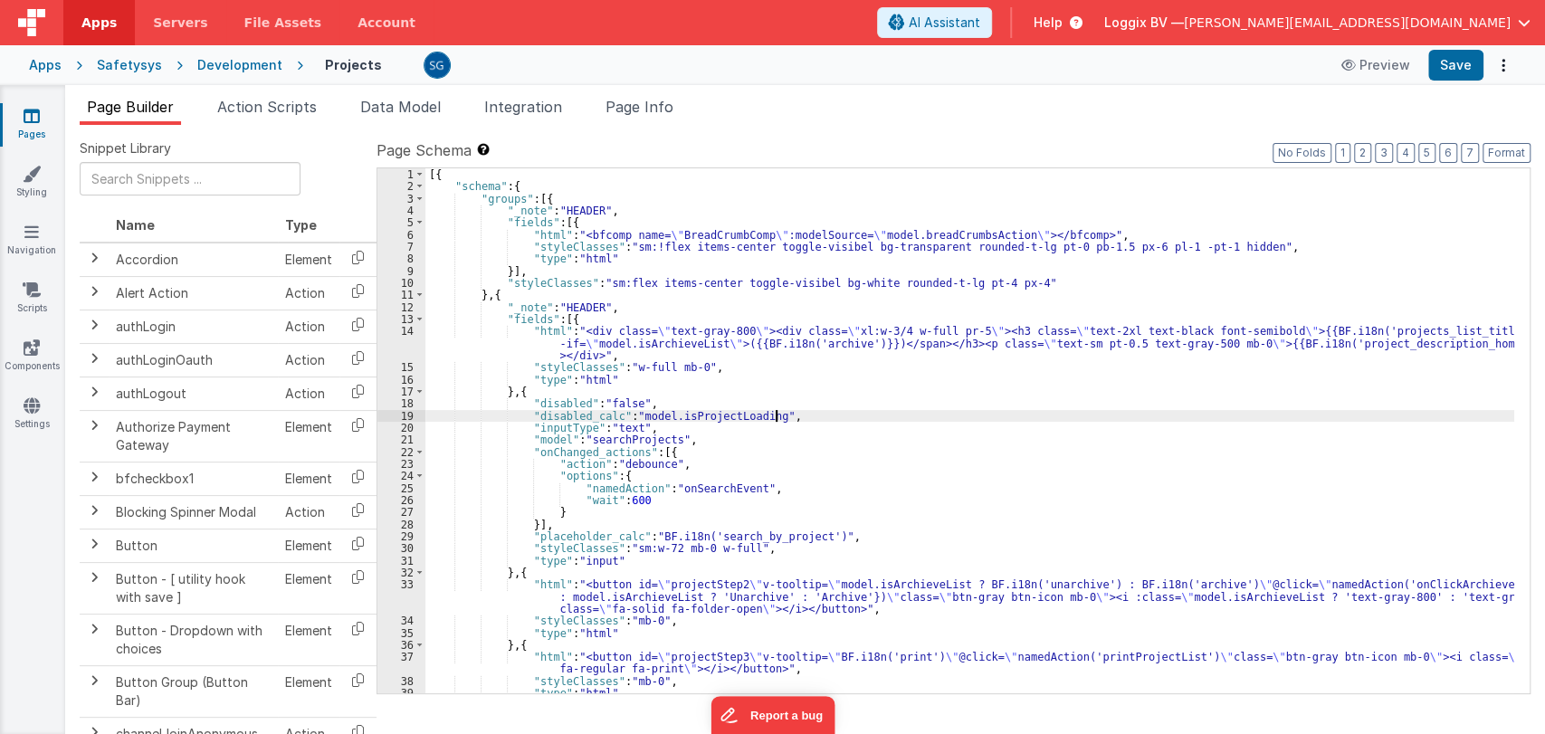
click at [825, 411] on div "[{ "schema" : { "groups" : [{ "_note" : "HEADER" , "fields" : [{ "html" : "<bfc…" at bounding box center [969, 442] width 1089 height 549
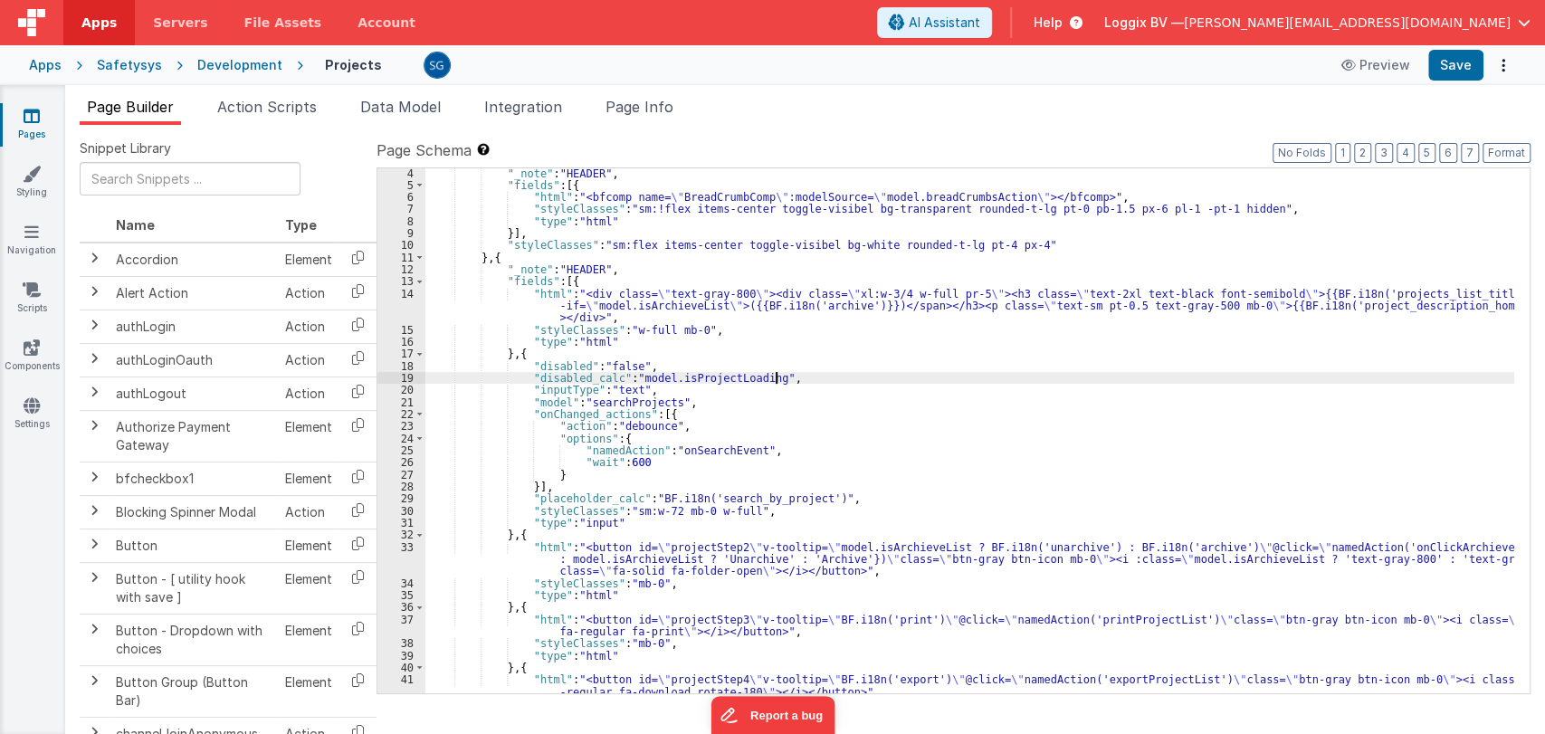
scroll to position [37, 0]
click at [850, 393] on div ""_note" : "HEADER" , "fields" : [{ "html" : "<bfcomp name= \" BreadCrumbComp \"…" at bounding box center [969, 441] width 1089 height 549
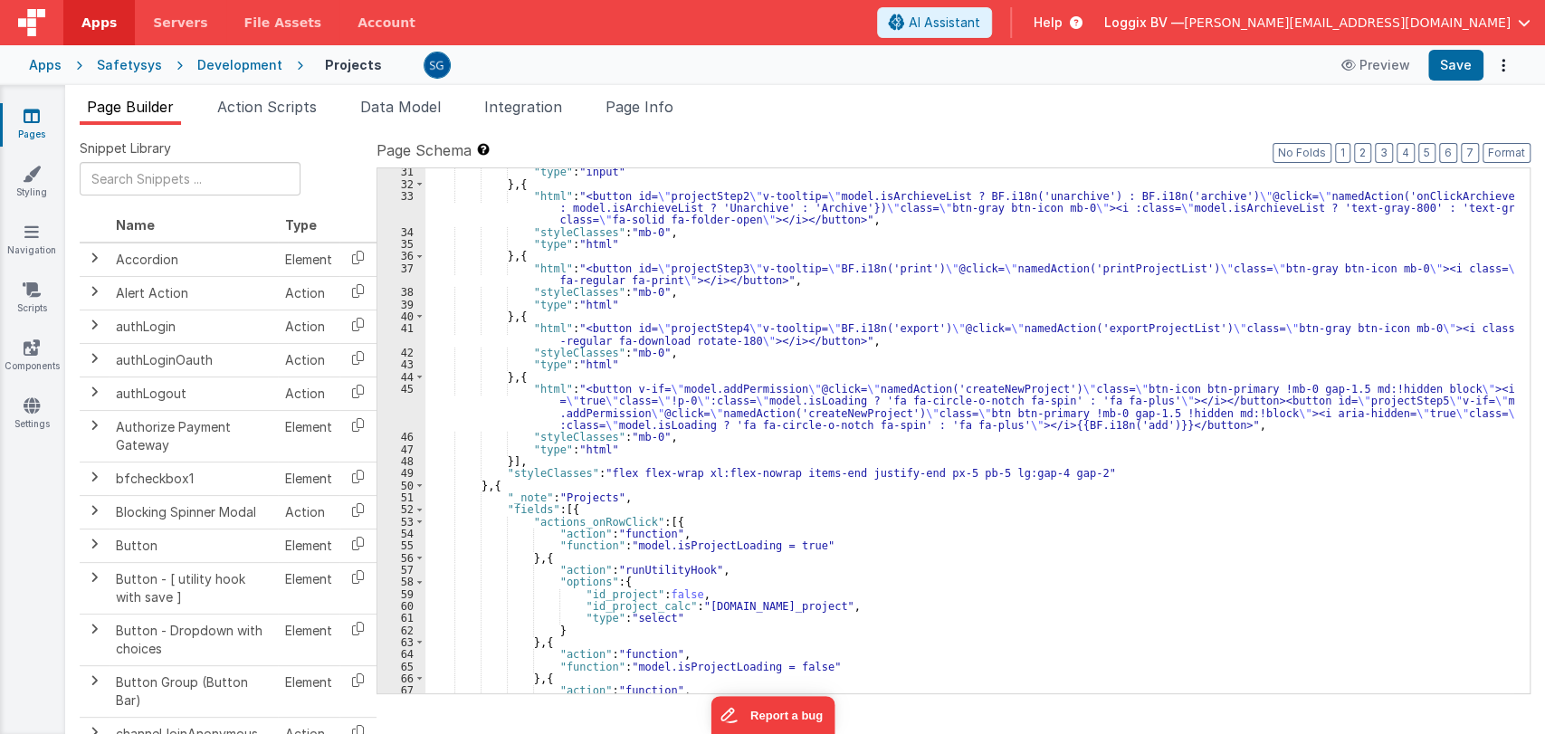
scroll to position [388, 0]
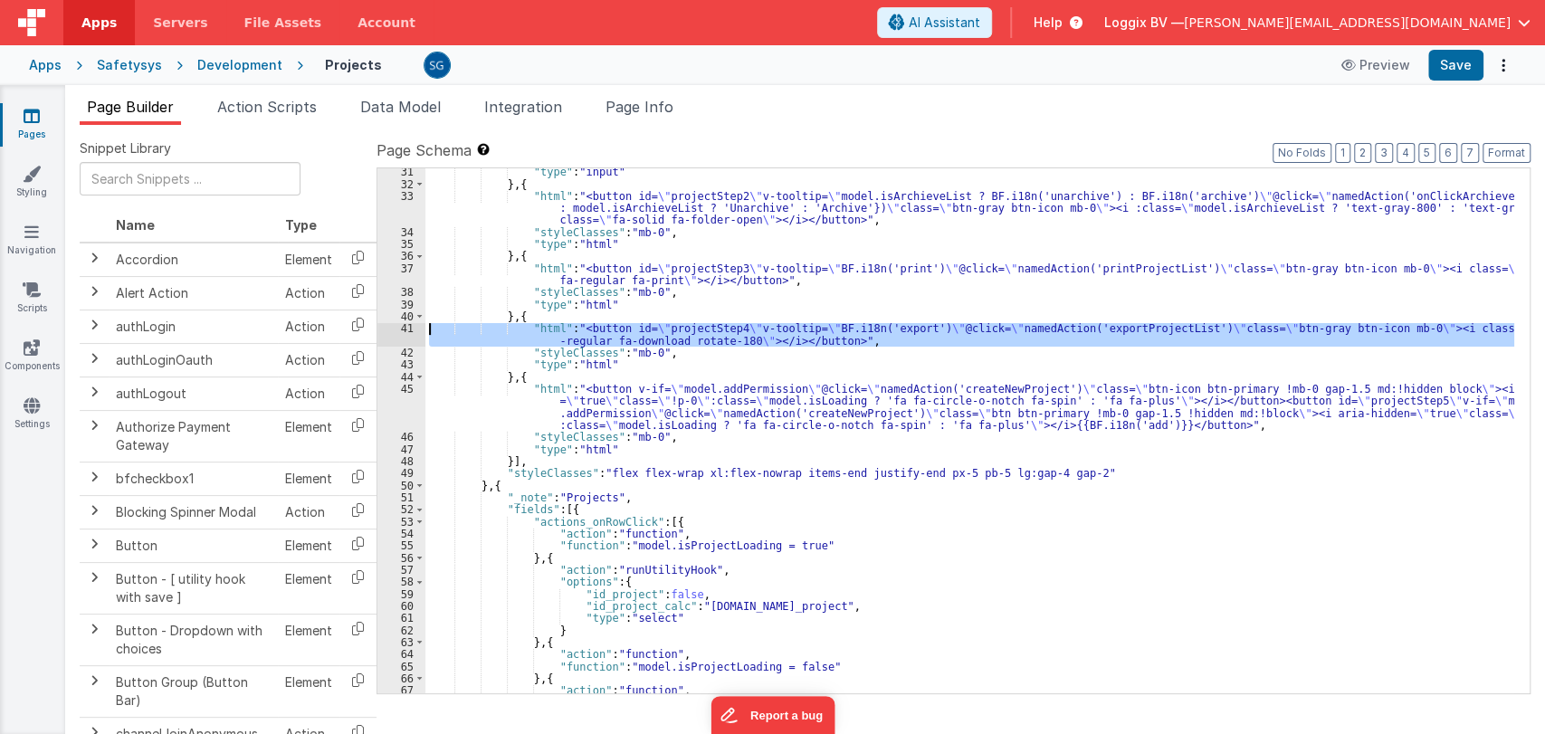
click at [405, 332] on div "41" at bounding box center [401, 334] width 48 height 24
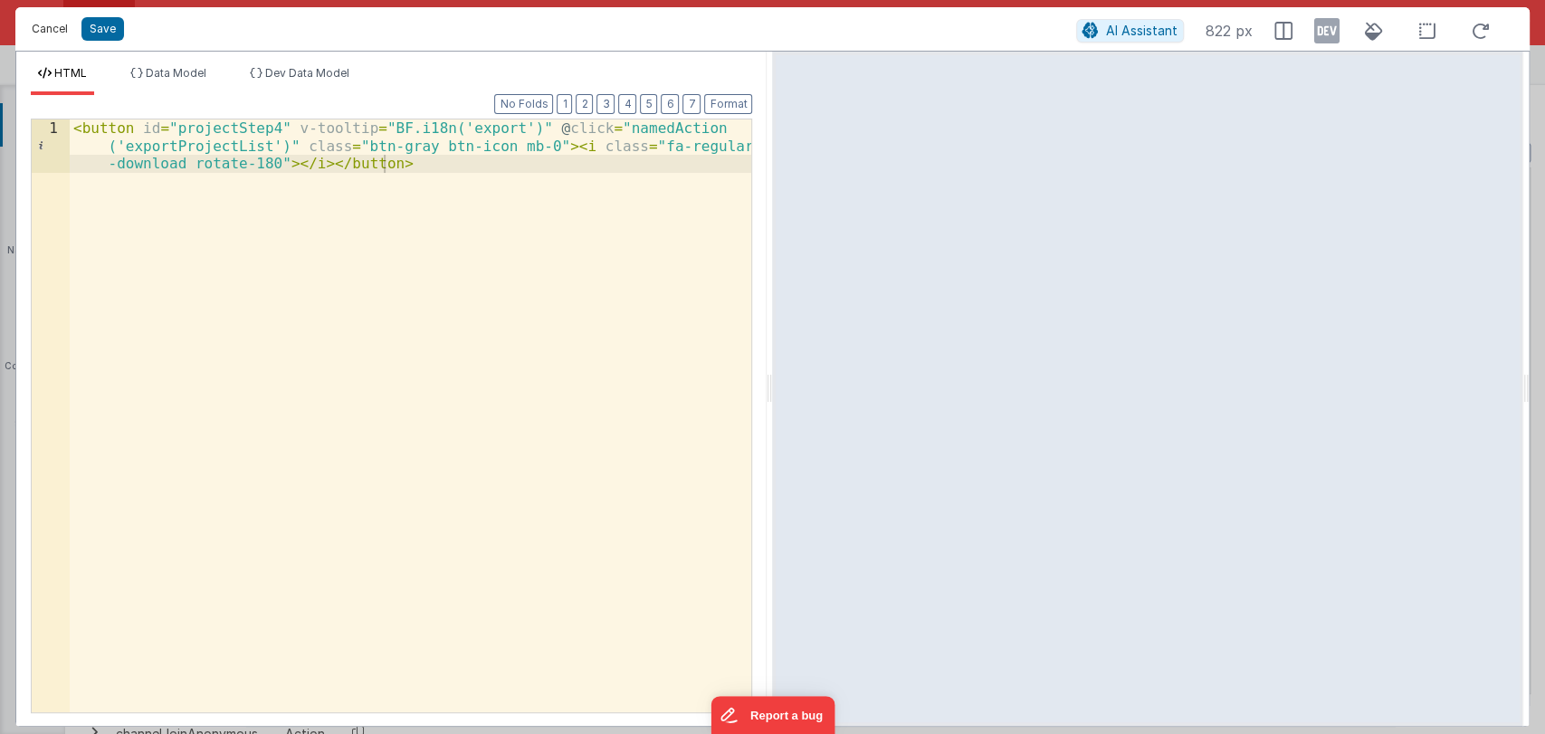
click at [36, 25] on button "Cancel" at bounding box center [50, 28] width 54 height 25
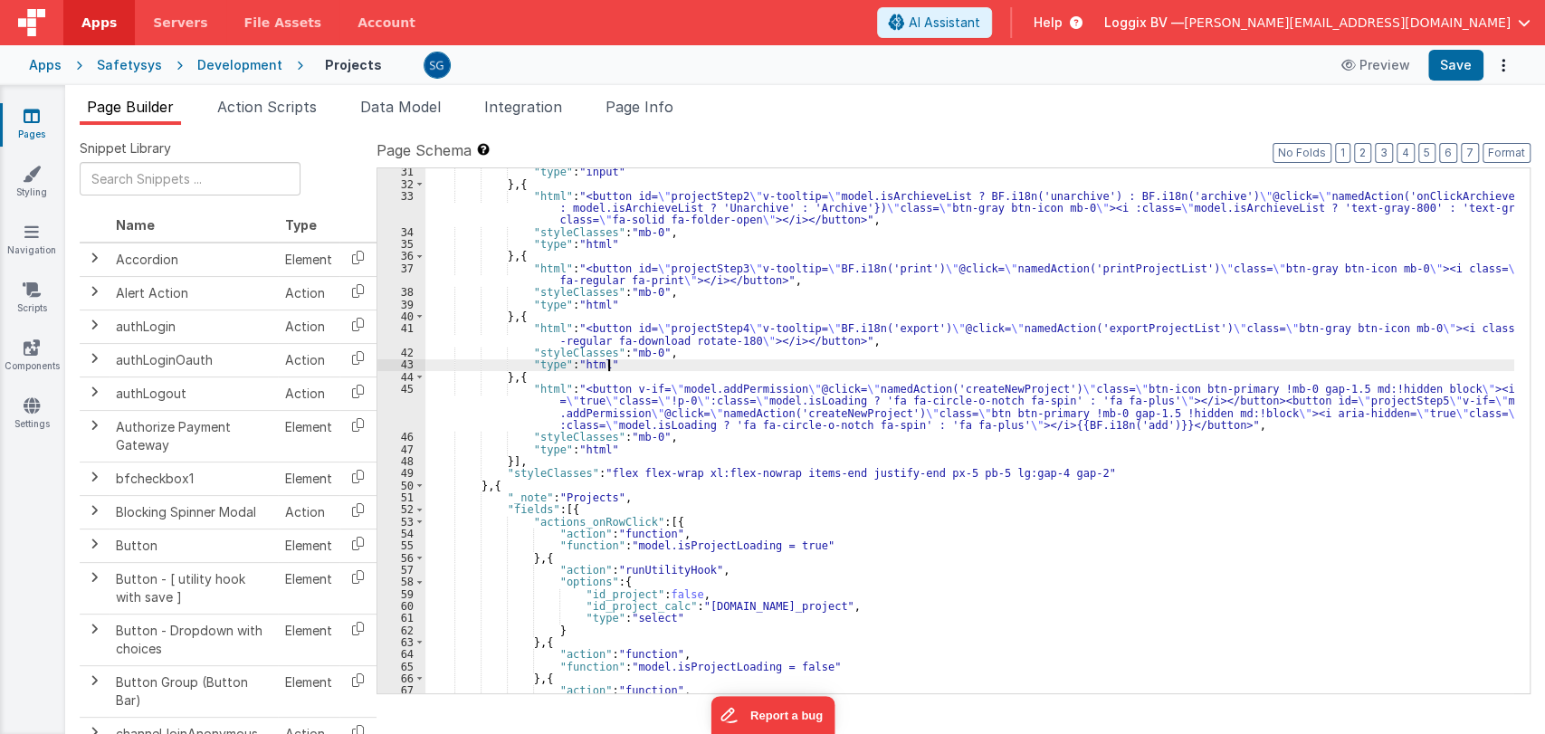
click at [678, 363] on div ""type" : "input" } , { "html" : "<button id= \" projectStep2 \" v-tooltip= \" m…" at bounding box center [969, 470] width 1089 height 609
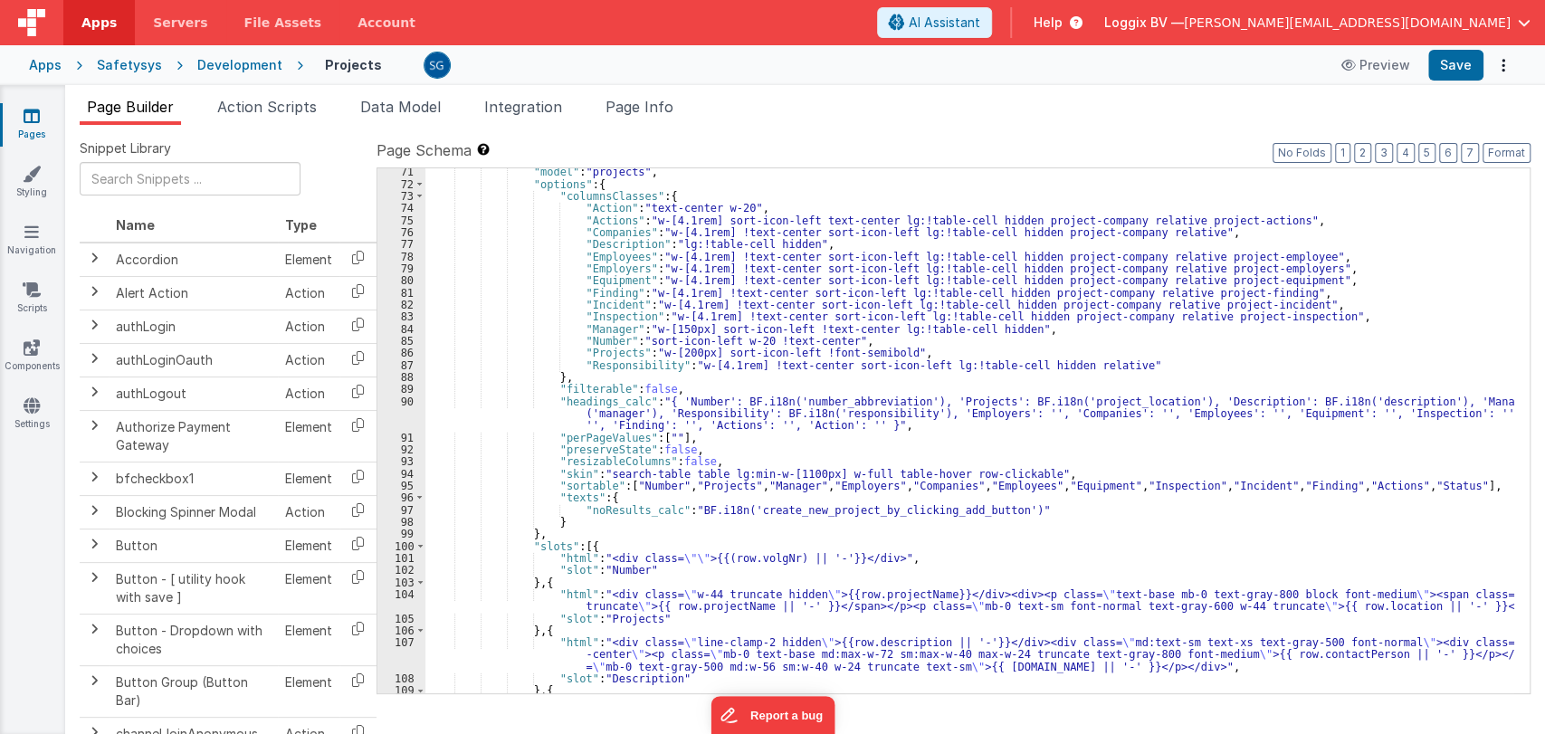
scroll to position [1028, 0]
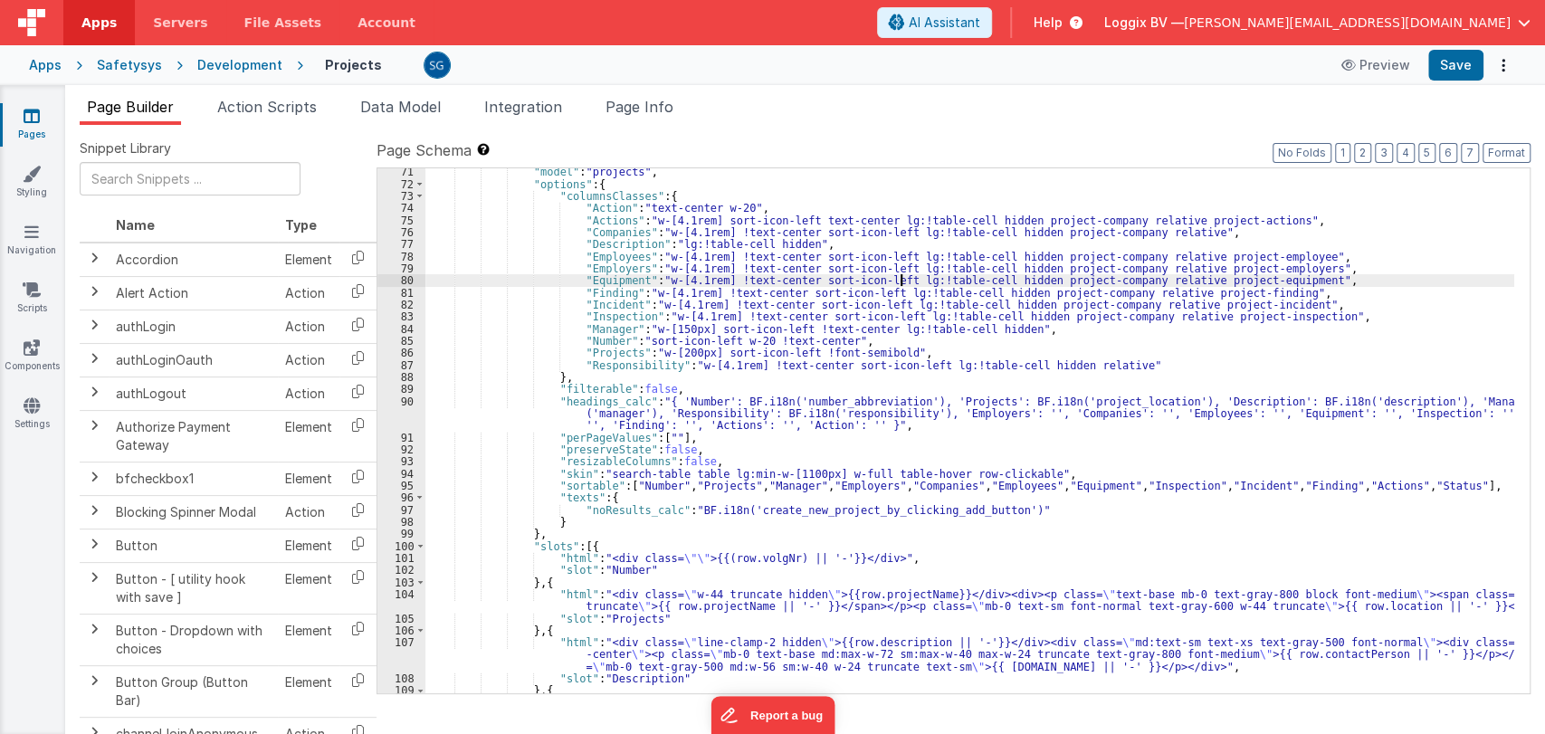
click at [898, 274] on div ""model" : "projects" , "options" : { "columnsClasses" : { "Action" : "text-cent…" at bounding box center [969, 440] width 1089 height 549
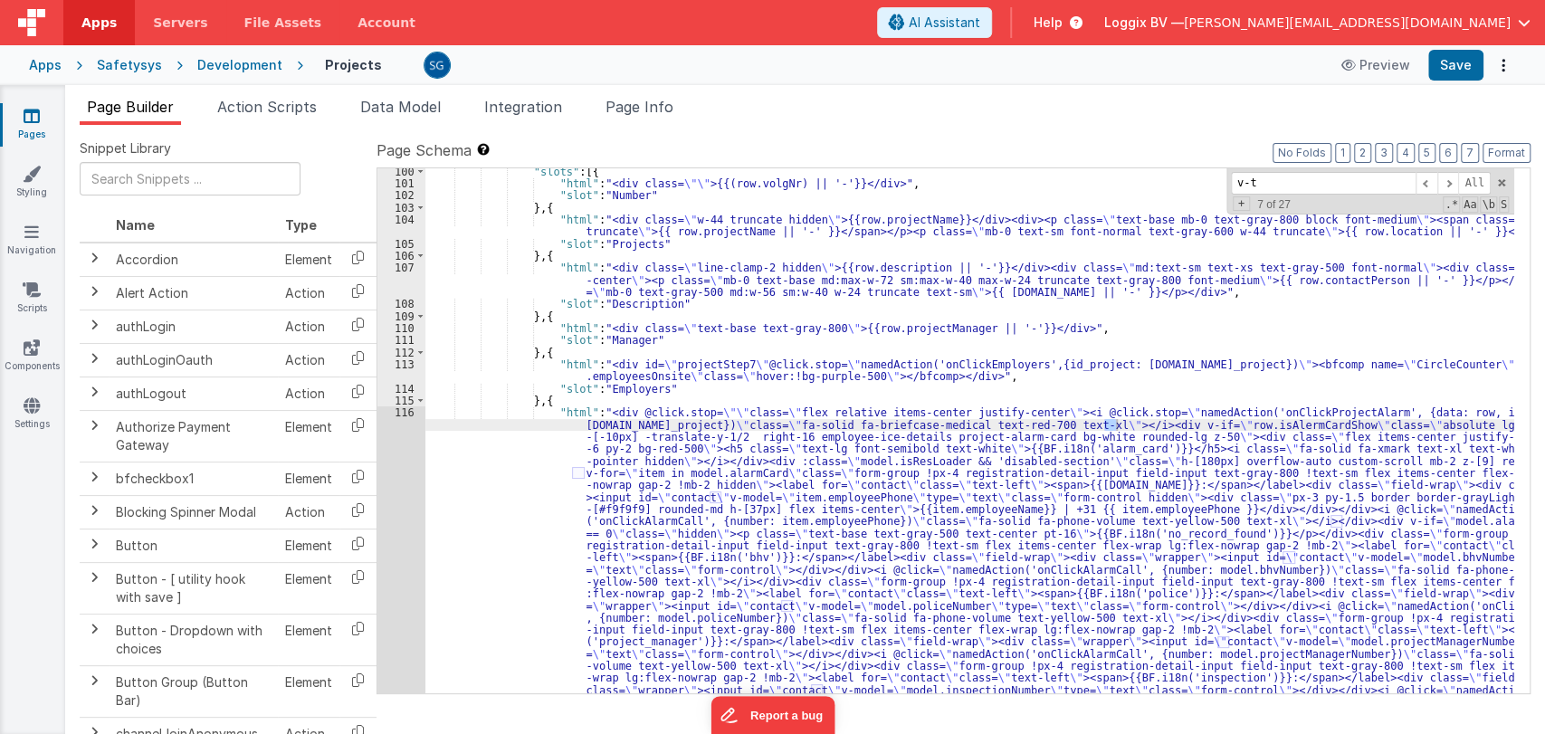
scroll to position [2091, 0]
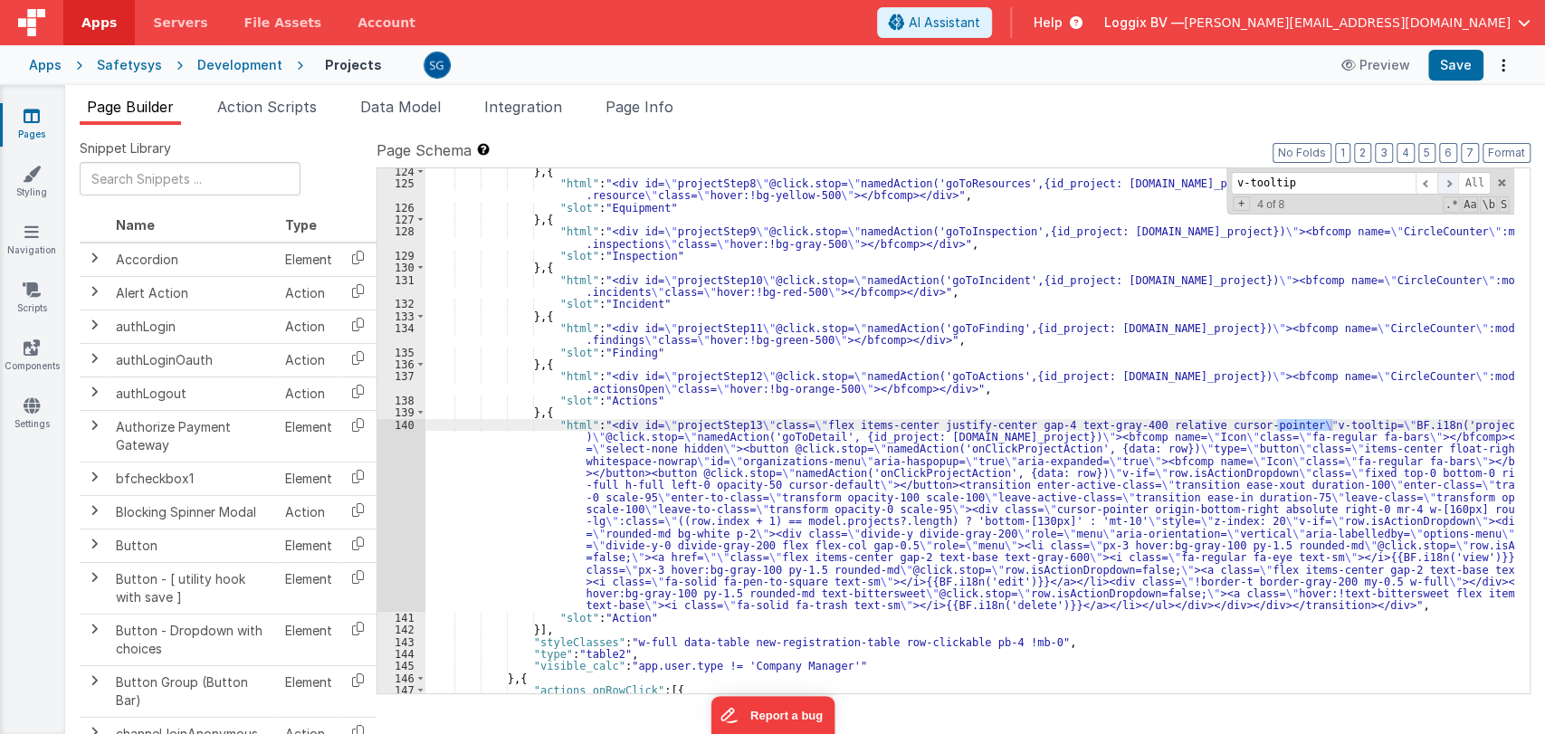
type input "v-tooltip"
click at [1454, 183] on span at bounding box center [1448, 183] width 22 height 23
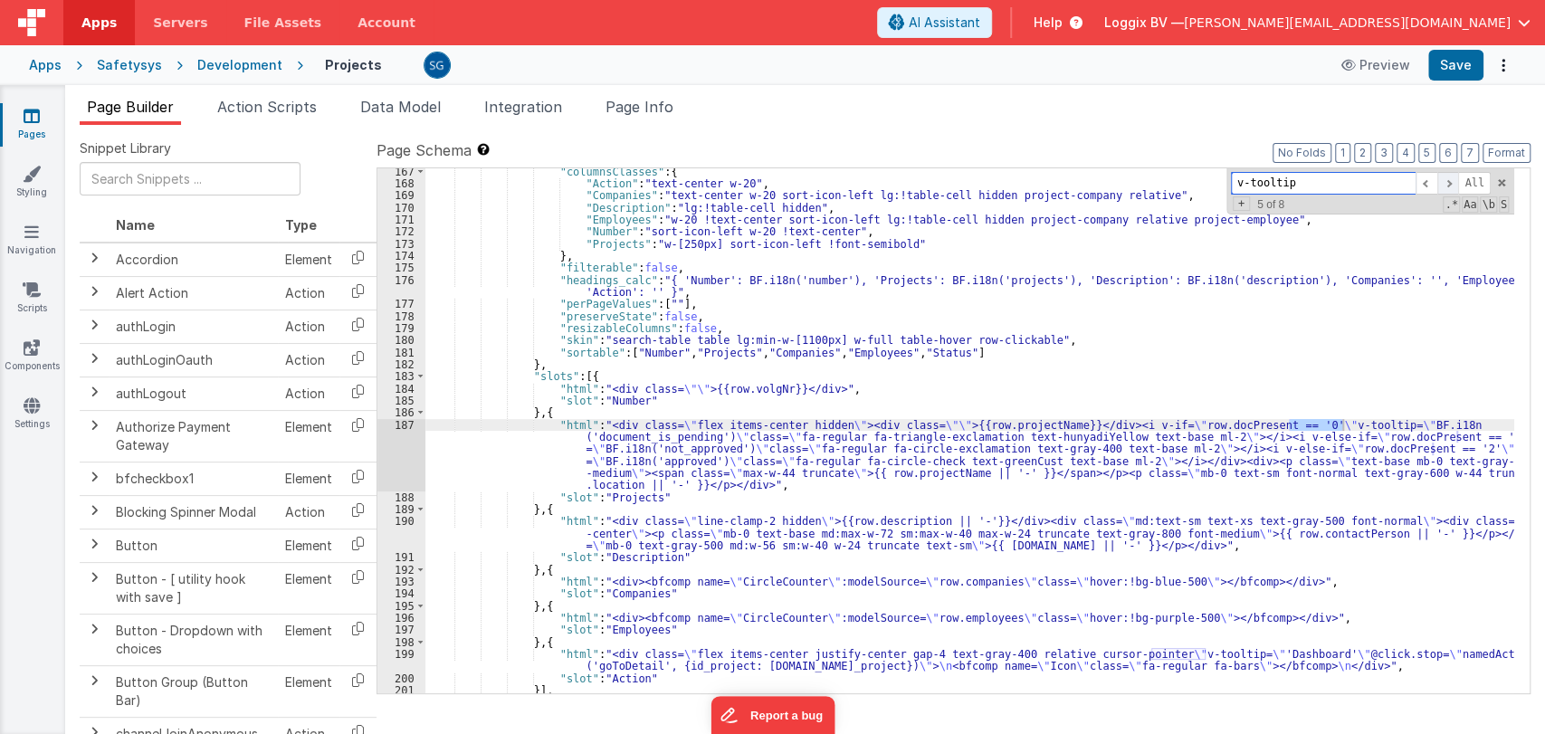
click at [1451, 183] on span at bounding box center [1448, 183] width 22 height 23
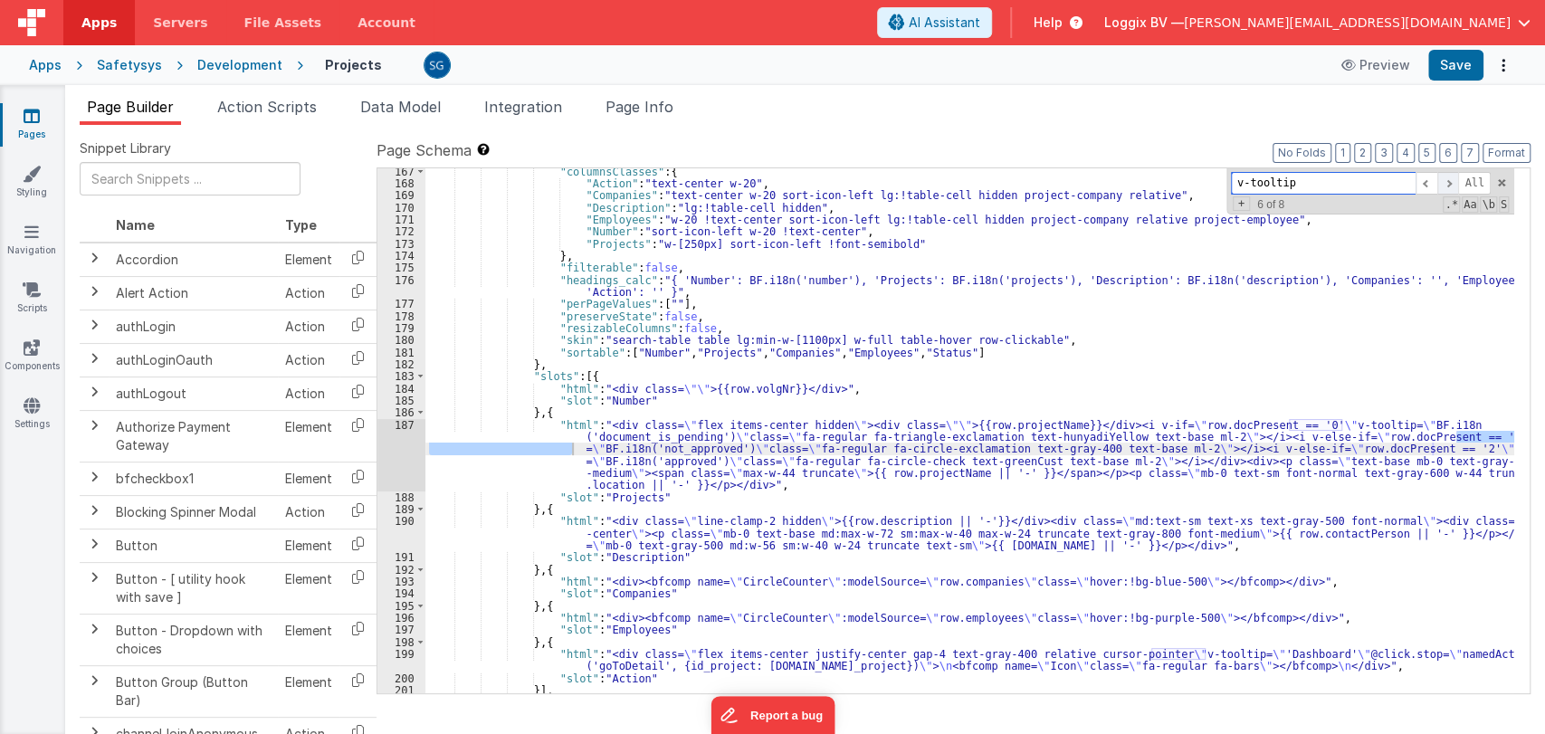
click at [1451, 177] on span at bounding box center [1448, 183] width 22 height 23
click at [1455, 179] on span at bounding box center [1448, 183] width 22 height 23
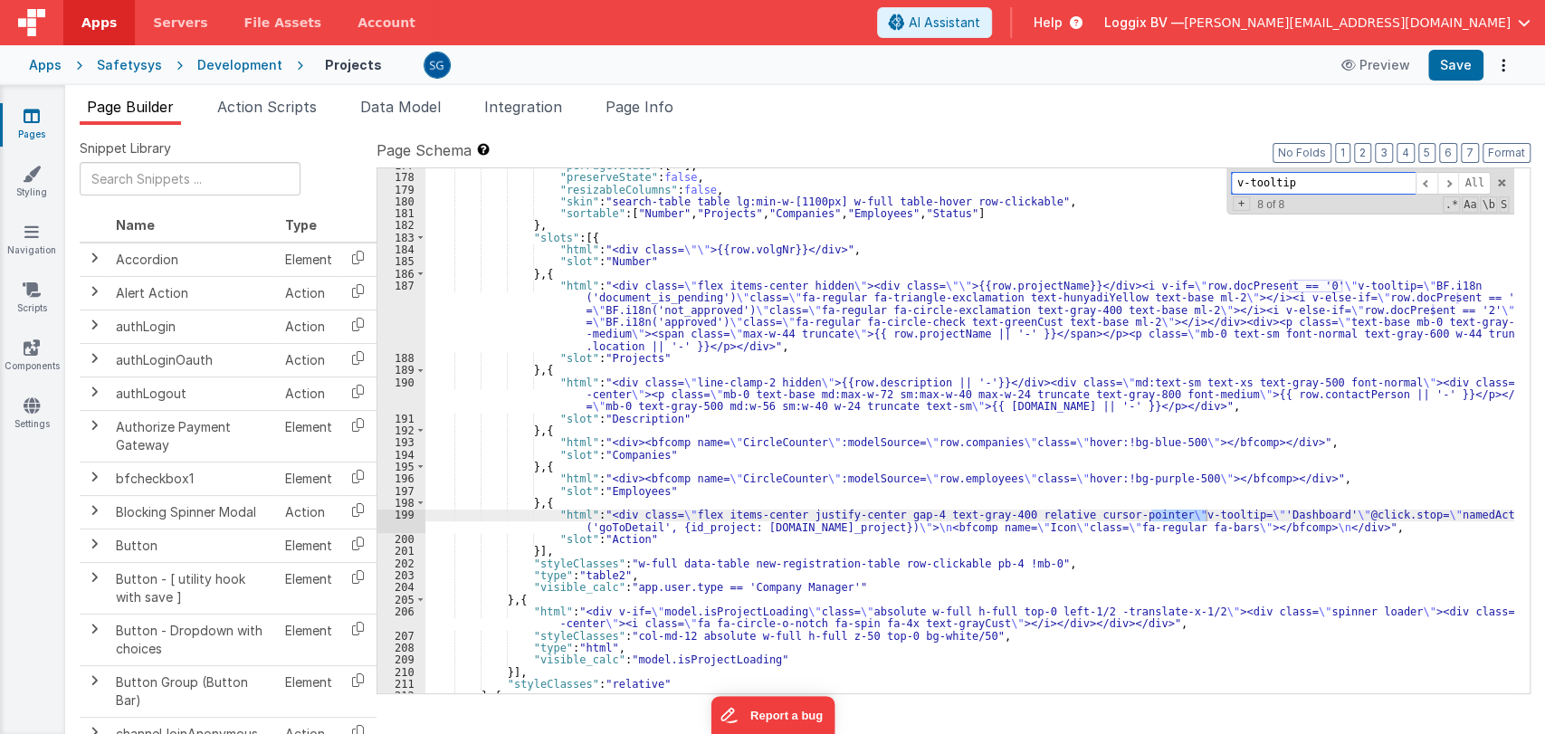
scroll to position [3002, 0]
click at [1325, 526] on div ""perPageValues" : [ "" ] , "preserveState" : false , "resizableColumns" : false…" at bounding box center [969, 432] width 1089 height 549
click at [1499, 183] on span at bounding box center [1501, 182] width 13 height 13
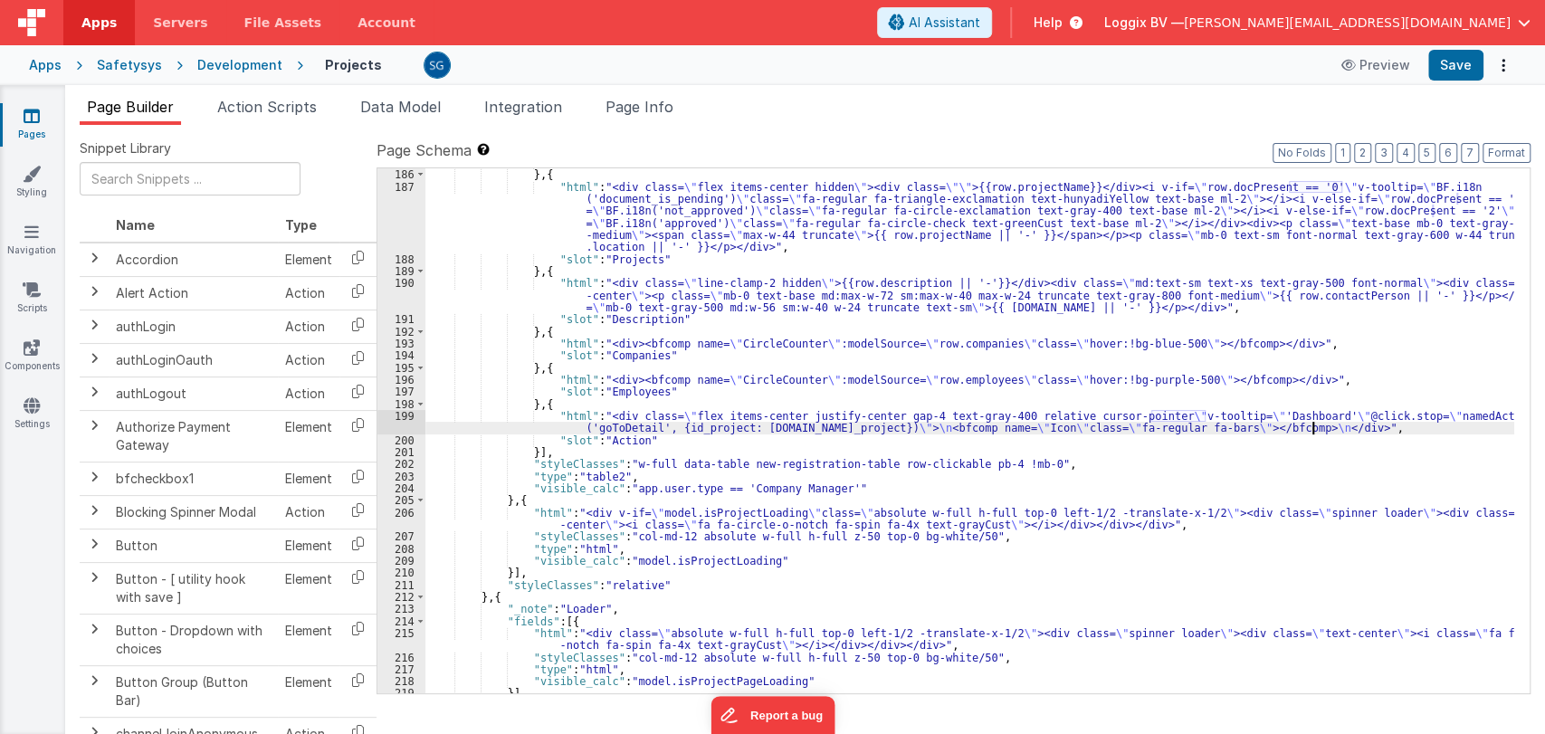
scroll to position [3101, 0]
click at [939, 422] on div "} , { "html" : "<div class= \" flex items-center hidden \" ><div class= \"\" >{…" at bounding box center [969, 442] width 1089 height 549
click at [1050, 465] on div "} , { "html" : "<div class= \" flex items-center hidden \" ><div class= \"\" >{…" at bounding box center [969, 442] width 1089 height 549
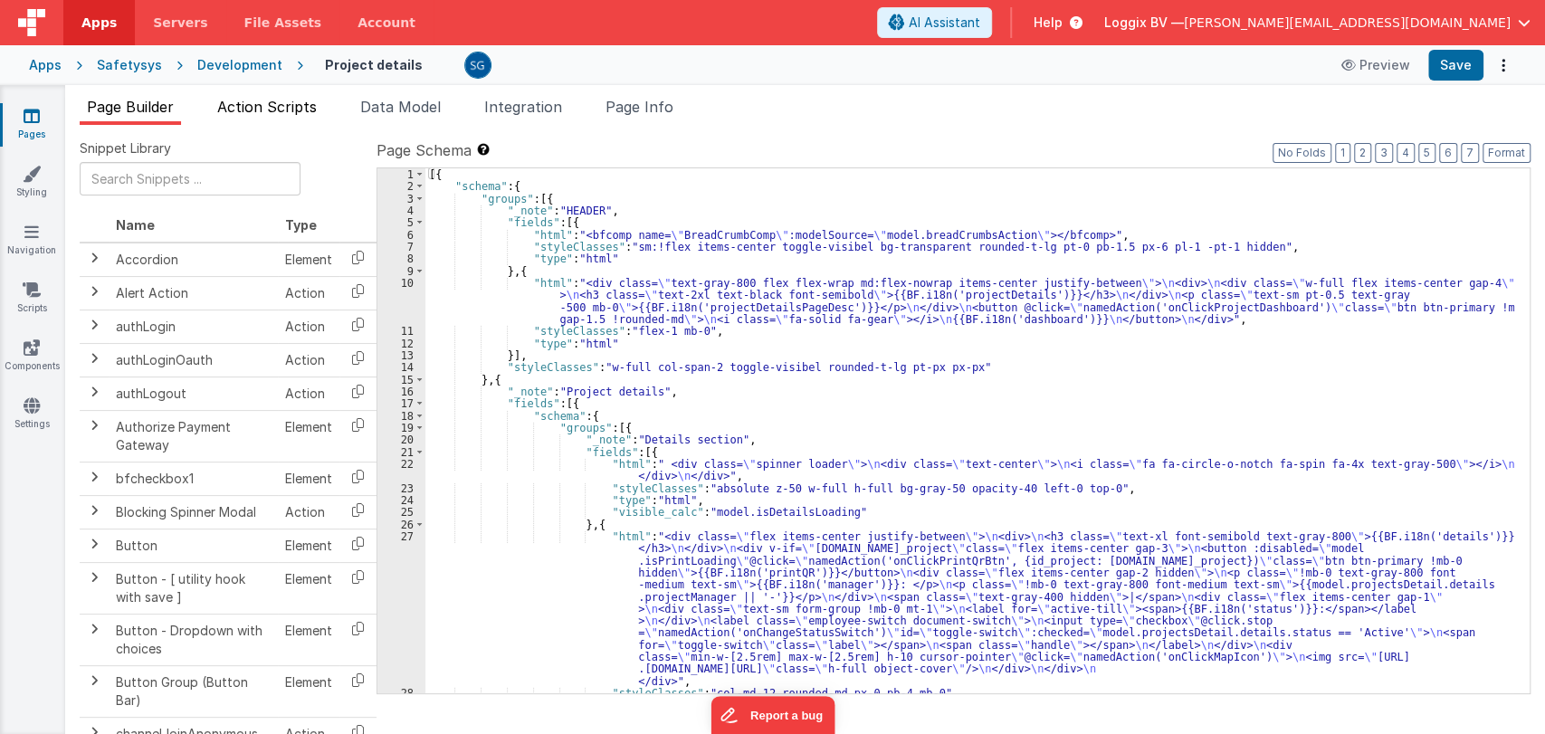
click at [263, 105] on span "Action Scripts" at bounding box center [267, 107] width 100 height 18
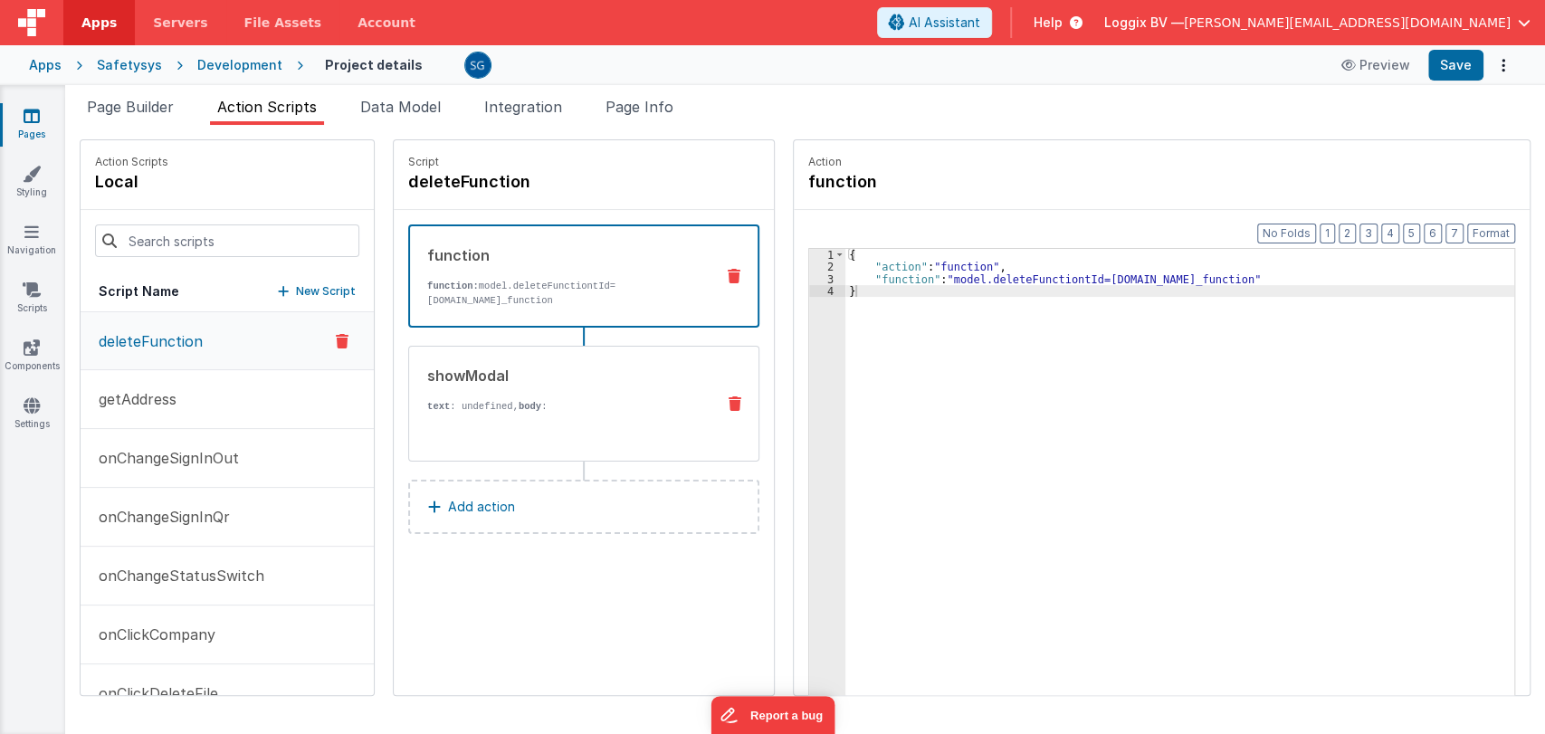
click at [482, 394] on div "showModal text : undefined, body : Are you sure you want to delete this functio…" at bounding box center [554, 404] width 291 height 78
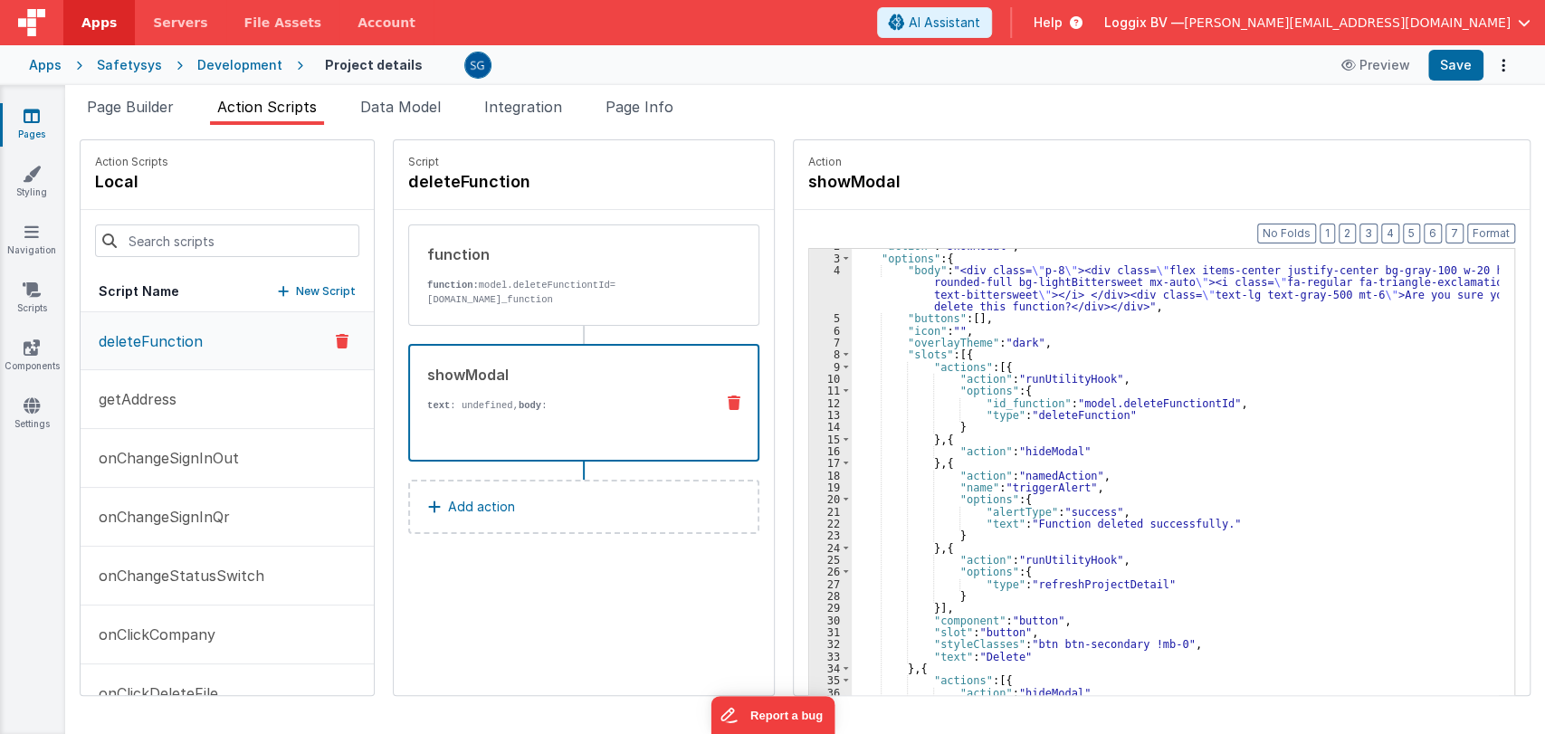
scroll to position [76, 0]
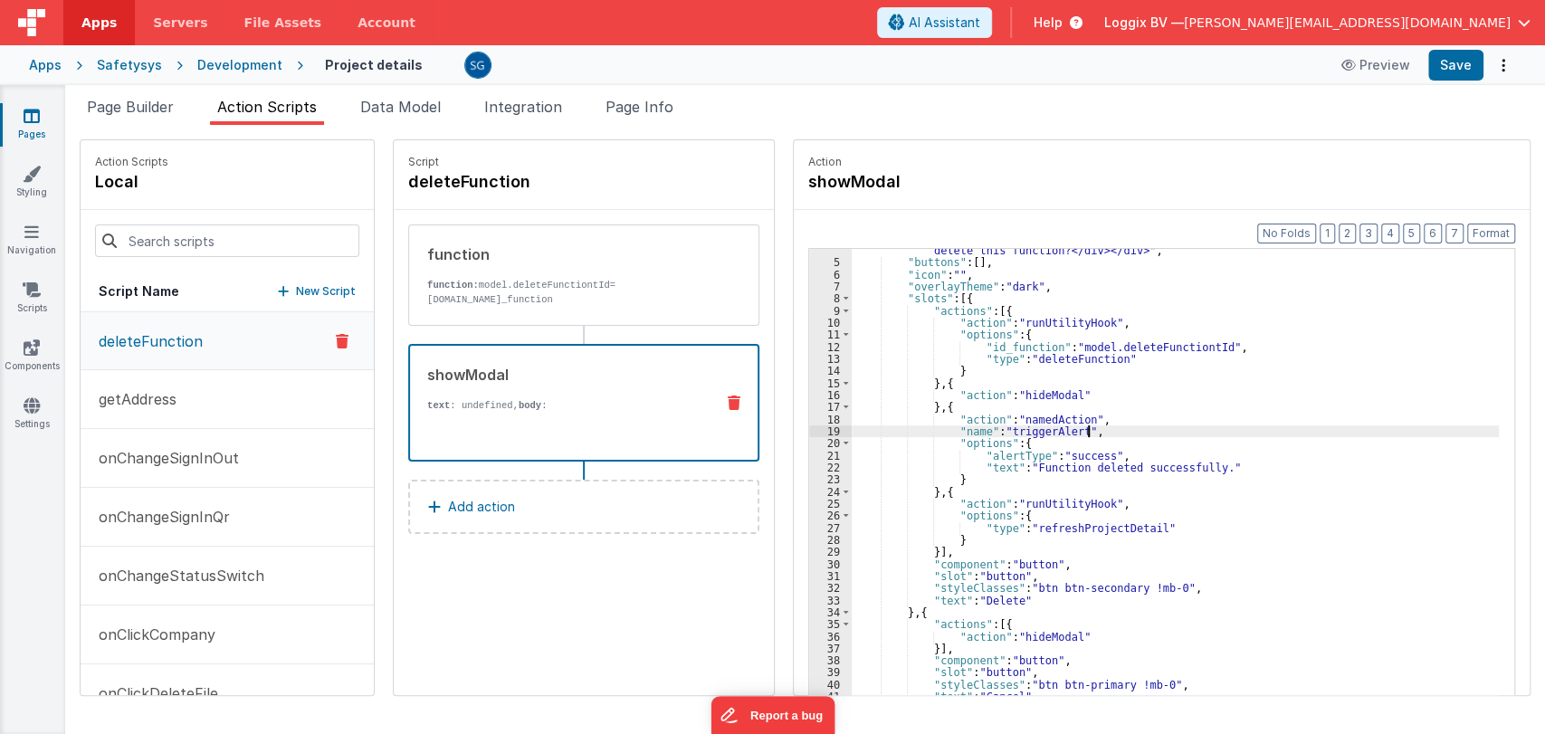
click at [1292, 434] on div ""body" : "<div class= \" p-8 \" ><div class= \" flex items-center justify-cente…" at bounding box center [1182, 489] width 660 height 563
click at [980, 22] on span "AI Assistant" at bounding box center [944, 23] width 71 height 18
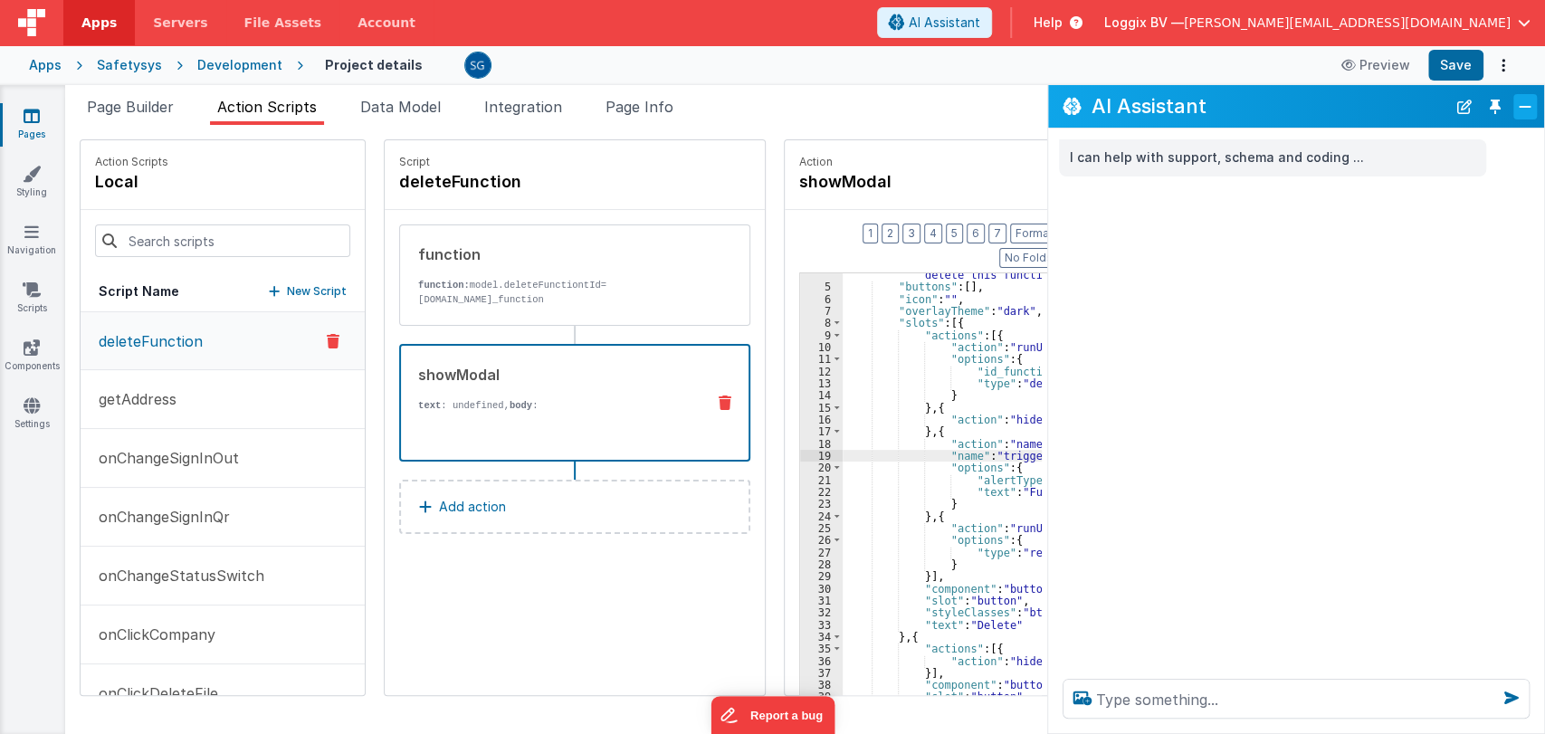
click at [1521, 103] on button "Close" at bounding box center [1525, 106] width 24 height 25
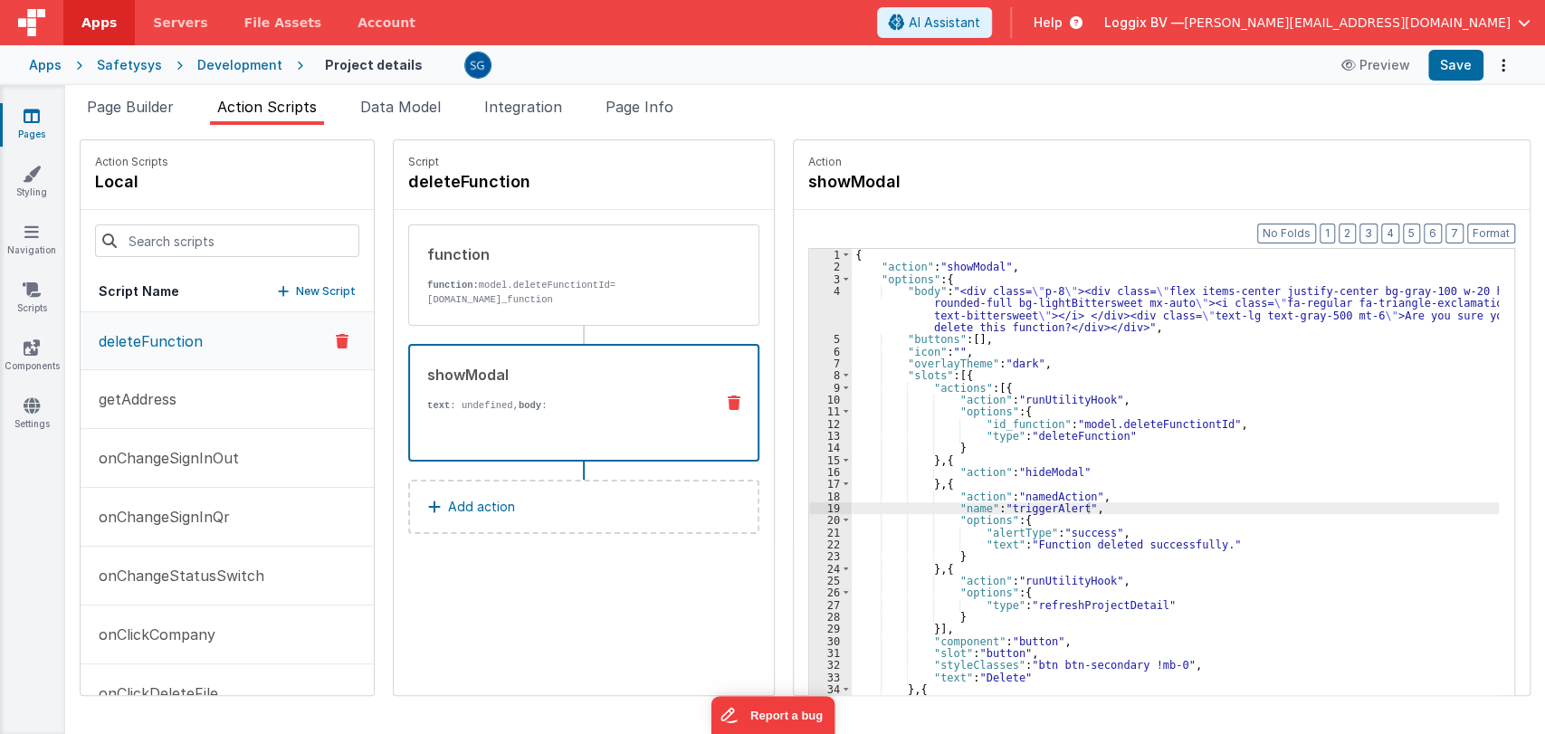
scroll to position [0, 0]
click at [203, 248] on input at bounding box center [227, 240] width 264 height 33
click at [184, 240] on input at bounding box center [227, 240] width 264 height 33
click at [168, 245] on input at bounding box center [227, 240] width 264 height 33
click at [24, 555] on div "Pages Styling Navigation Scripts Components Settings" at bounding box center [32, 409] width 65 height 649
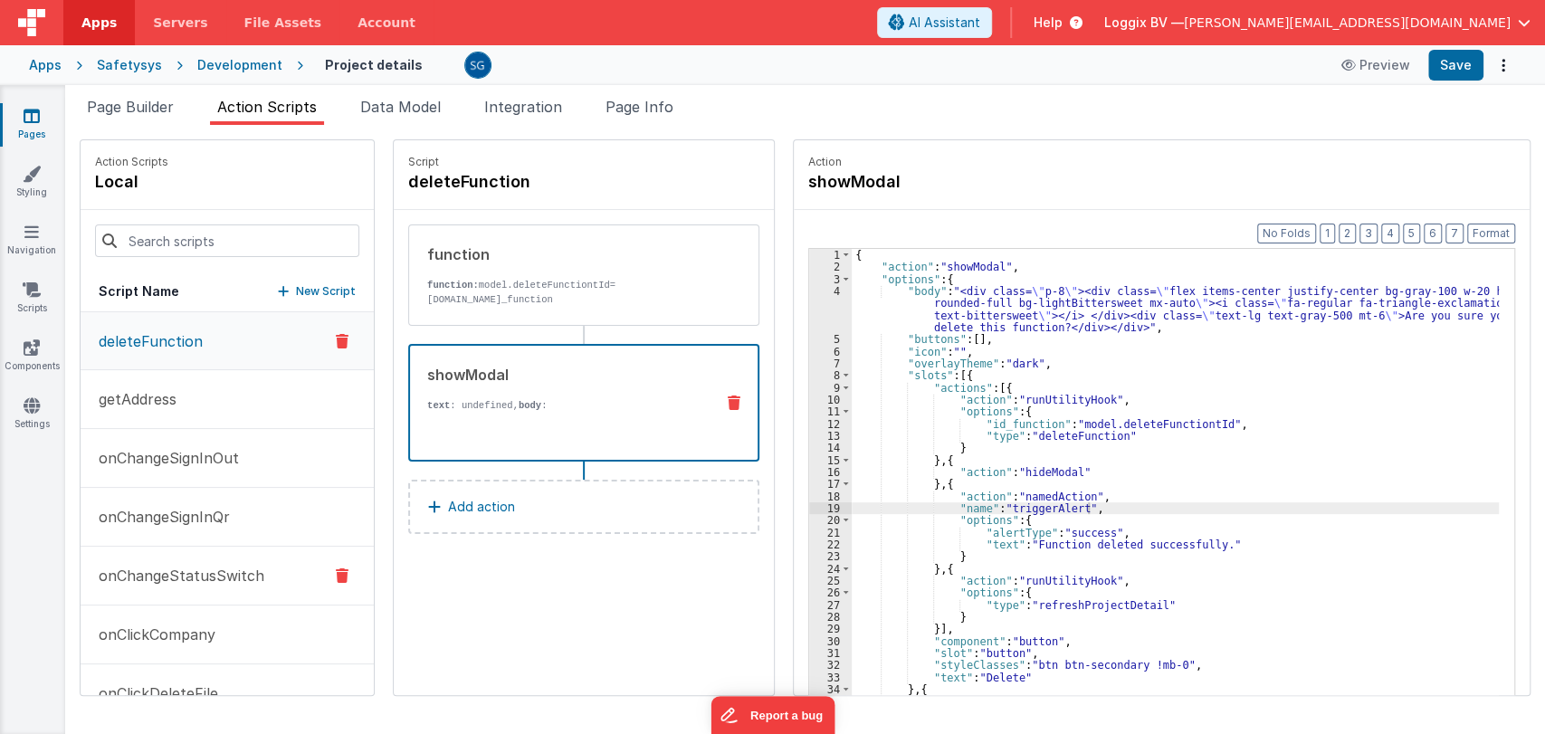
click at [161, 576] on p "onChangeStatusSwitch" at bounding box center [176, 576] width 176 height 22
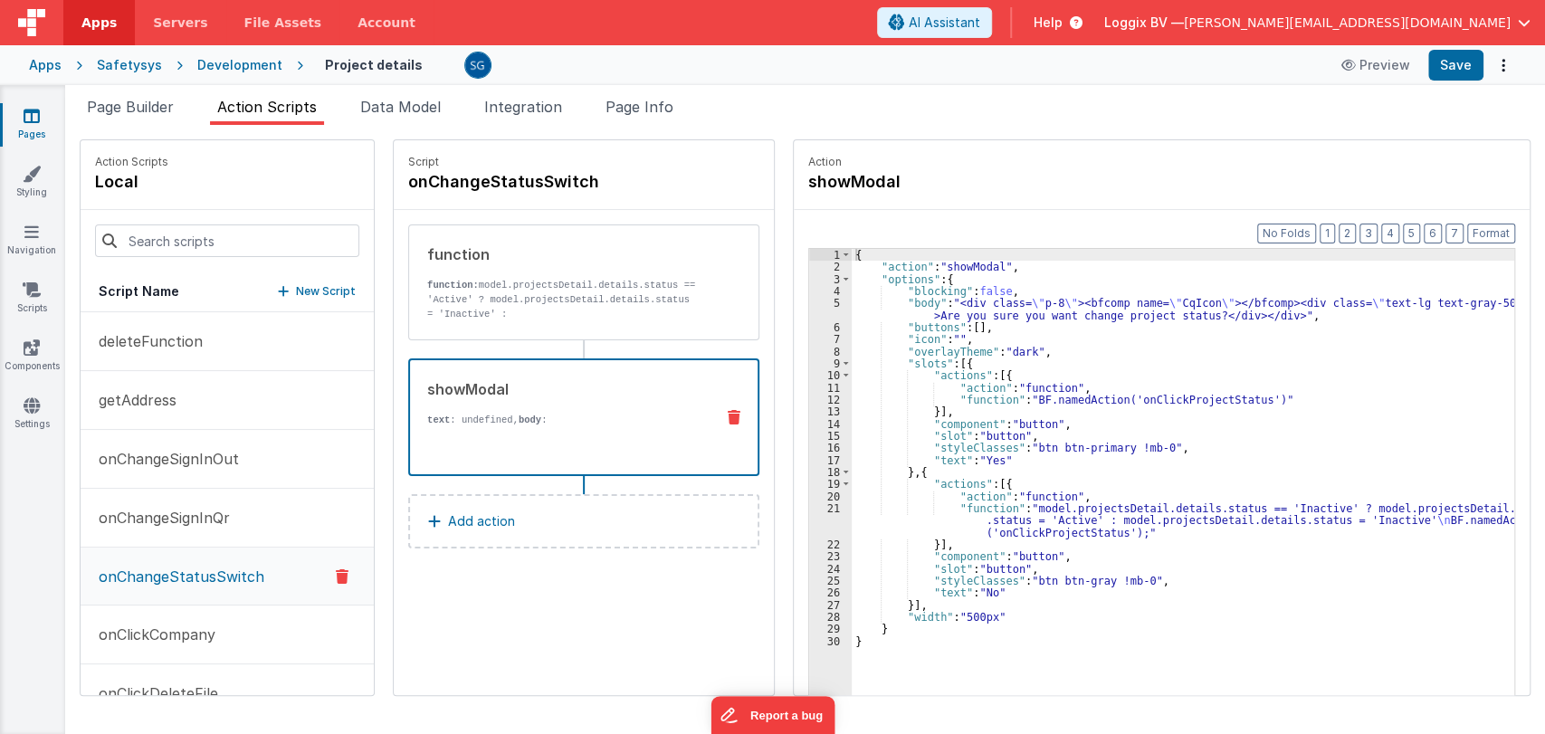
click at [532, 421] on p "text : undefined, body :" at bounding box center [563, 420] width 272 height 14
drag, startPoint x: 920, startPoint y: 313, endPoint x: 1184, endPoint y: 310, distance: 264.3
click at [1184, 310] on div "{ "action" : "showModal" , "options" : { "blocking" : false , "body" : "<div cl…" at bounding box center [1189, 512] width 675 height 527
click at [1238, 442] on div "{ "action" : "showModal" , "options" : { "blocking" : false , "body" : "<div cl…" at bounding box center [1189, 512] width 675 height 527
drag, startPoint x: 1181, startPoint y: 313, endPoint x: 921, endPoint y: 314, distance: 259.8
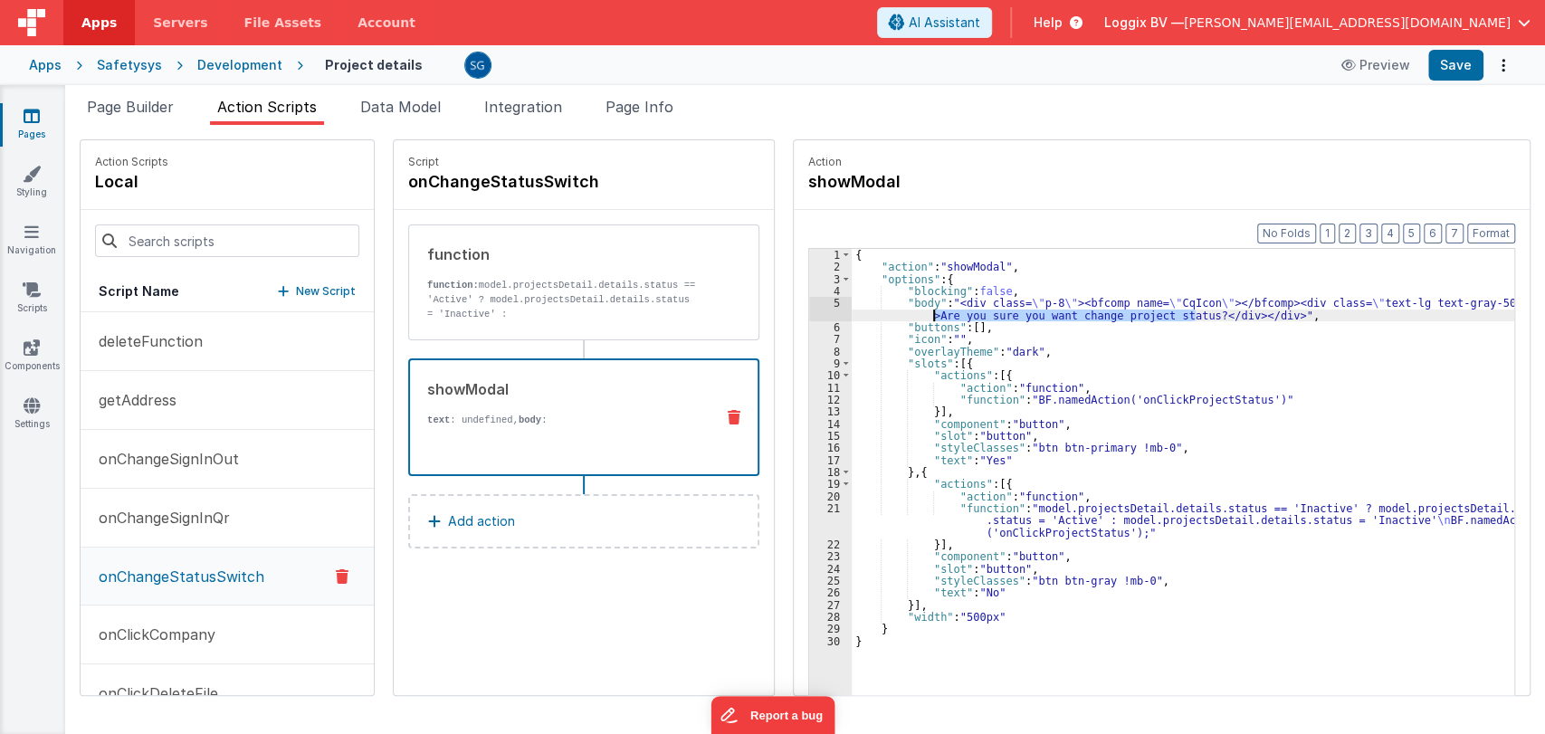
click at [921, 314] on div "{ "action" : "showModal" , "options" : { "blocking" : false , "body" : "<div cl…" at bounding box center [1189, 512] width 675 height 527
click at [942, 462] on div "{ "action" : "showModal" , "options" : { "blocking" : false , "body" : "<div cl…" at bounding box center [1189, 512] width 675 height 527
click at [1003, 459] on div "{ "action" : "showModal" , "options" : { "blocking" : false , "body" : "<div cl…" at bounding box center [1189, 512] width 675 height 527
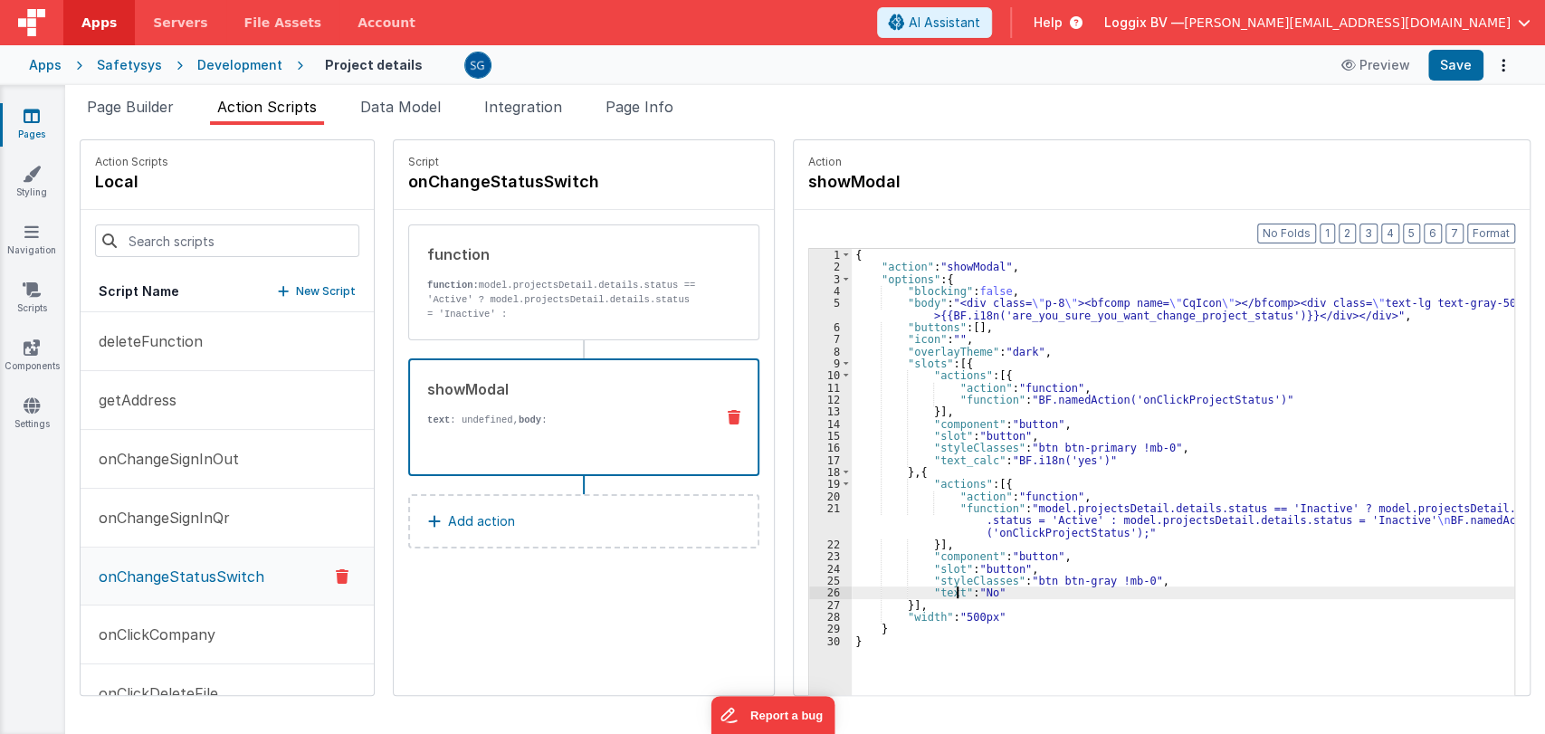
click at [942, 589] on div "{ "action" : "showModal" , "options" : { "blocking" : false , "body" : "<div cl…" at bounding box center [1189, 512] width 675 height 527
click at [1011, 592] on div "{ "action" : "showModal" , "options" : { "blocking" : false , "body" : "<div cl…" at bounding box center [1189, 512] width 675 height 527
click at [1167, 443] on div "{ "action" : "showModal" , "options" : { "blocking" : false , "body" : "<div cl…" at bounding box center [1189, 512] width 675 height 527
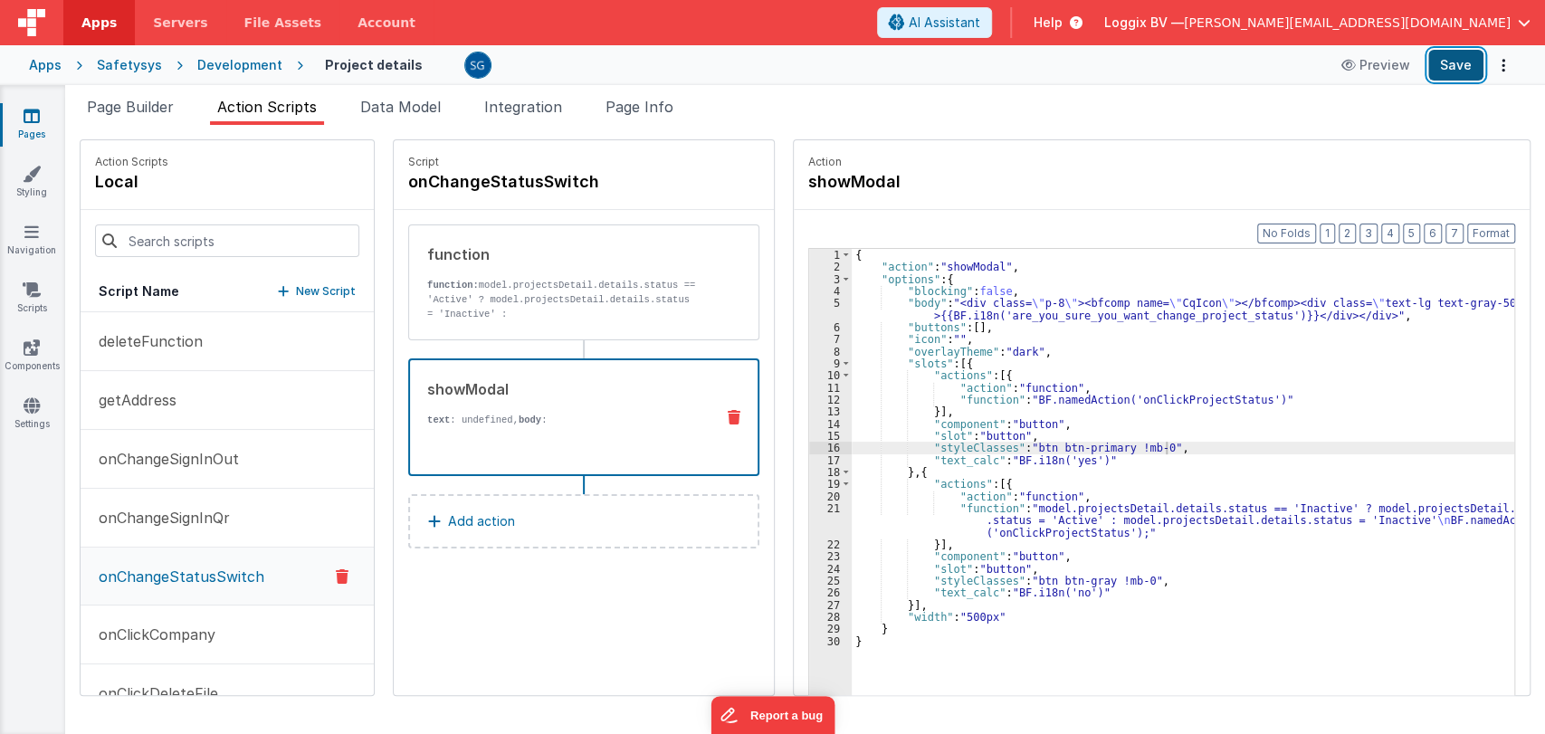
click at [1453, 71] on button "Save" at bounding box center [1455, 65] width 55 height 31
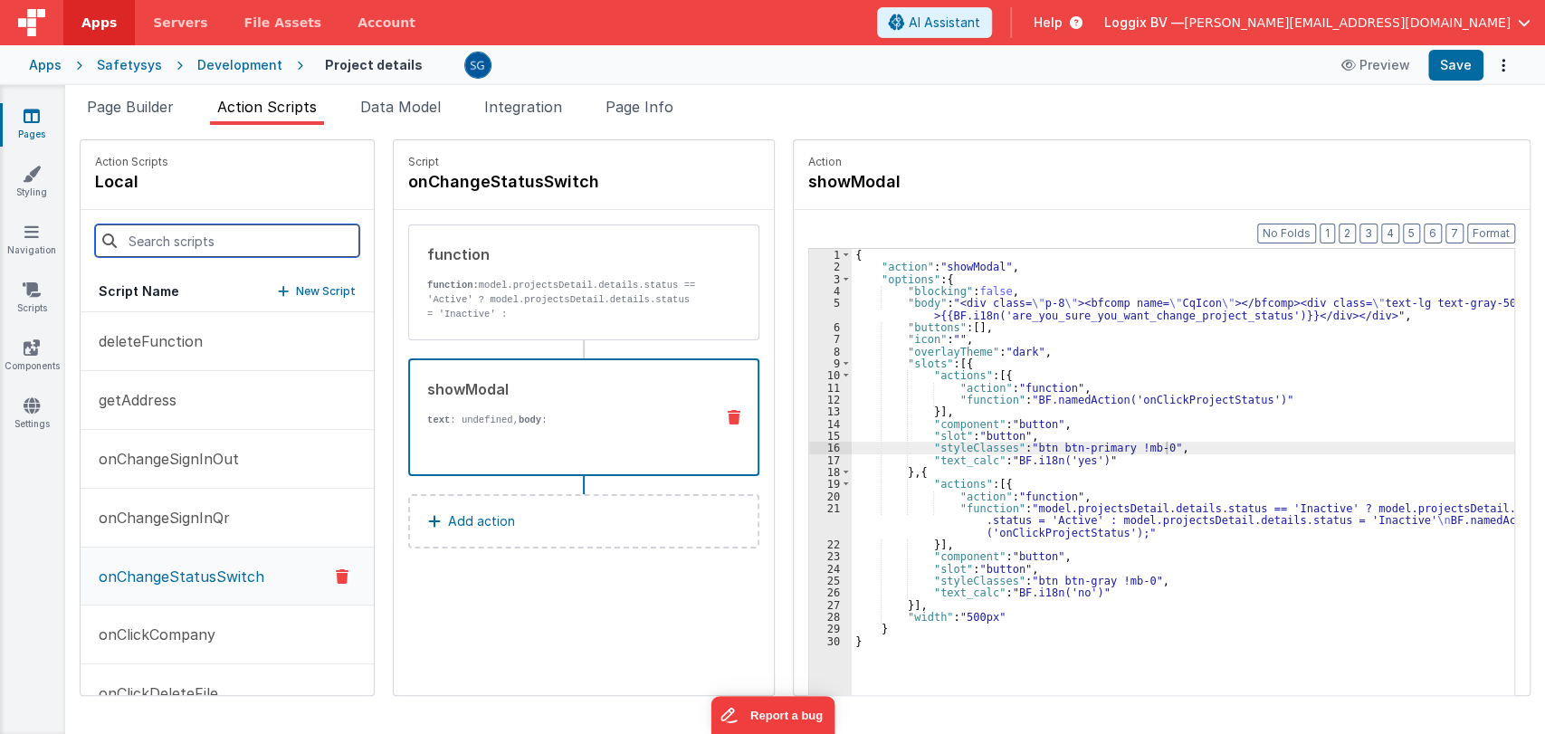
click at [202, 243] on input at bounding box center [227, 240] width 264 height 33
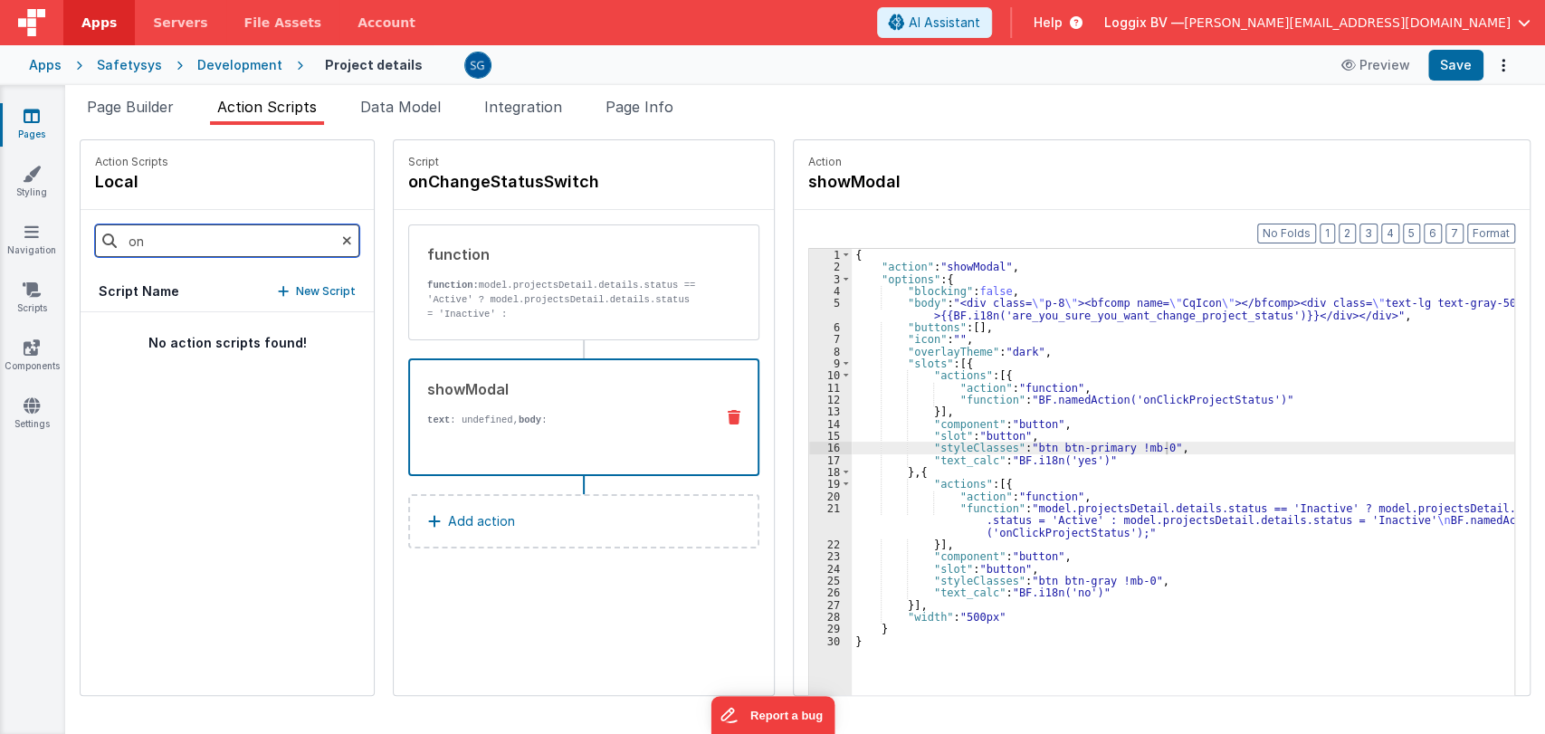
type input "o"
type input "delete"
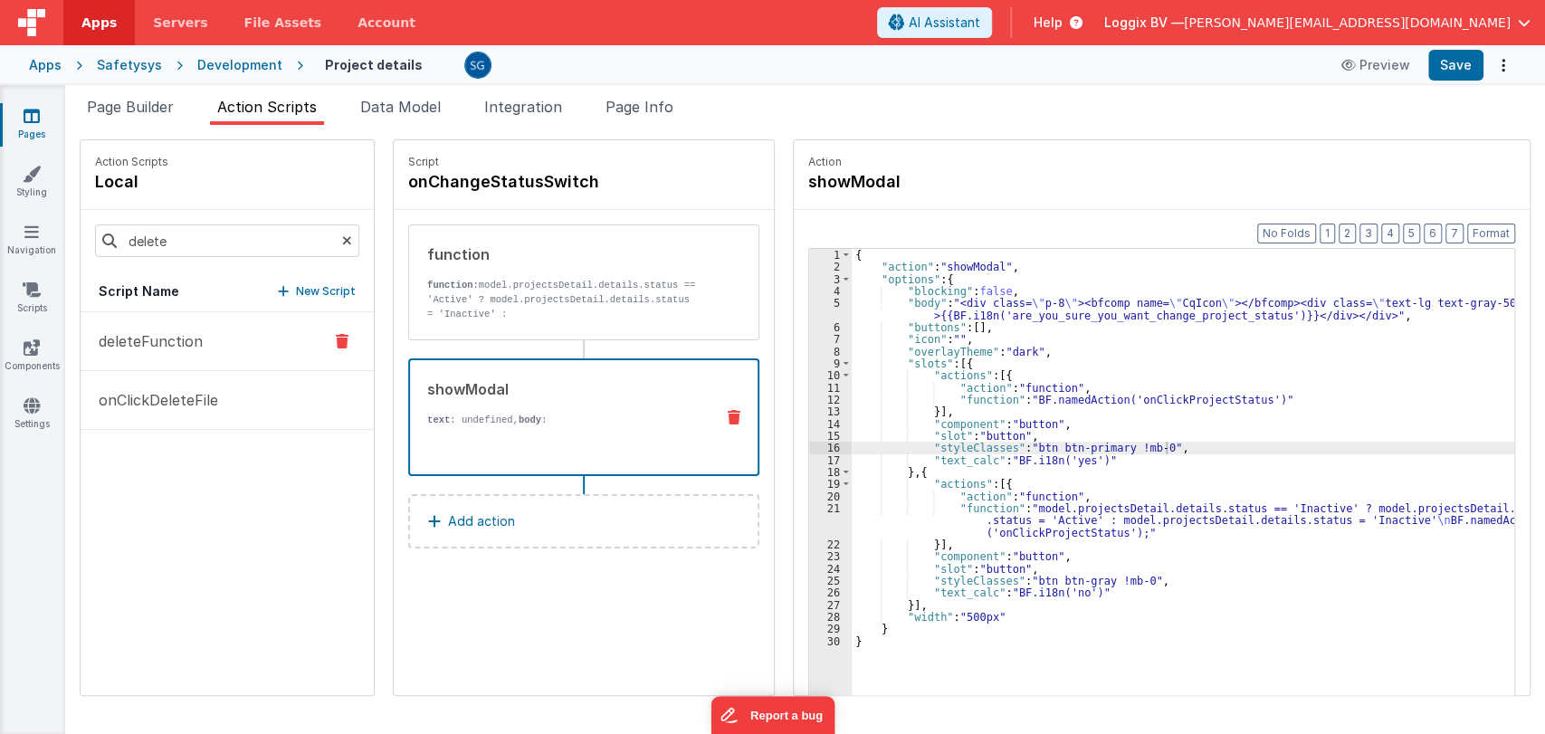
click at [170, 342] on p "deleteFunction" at bounding box center [145, 341] width 115 height 22
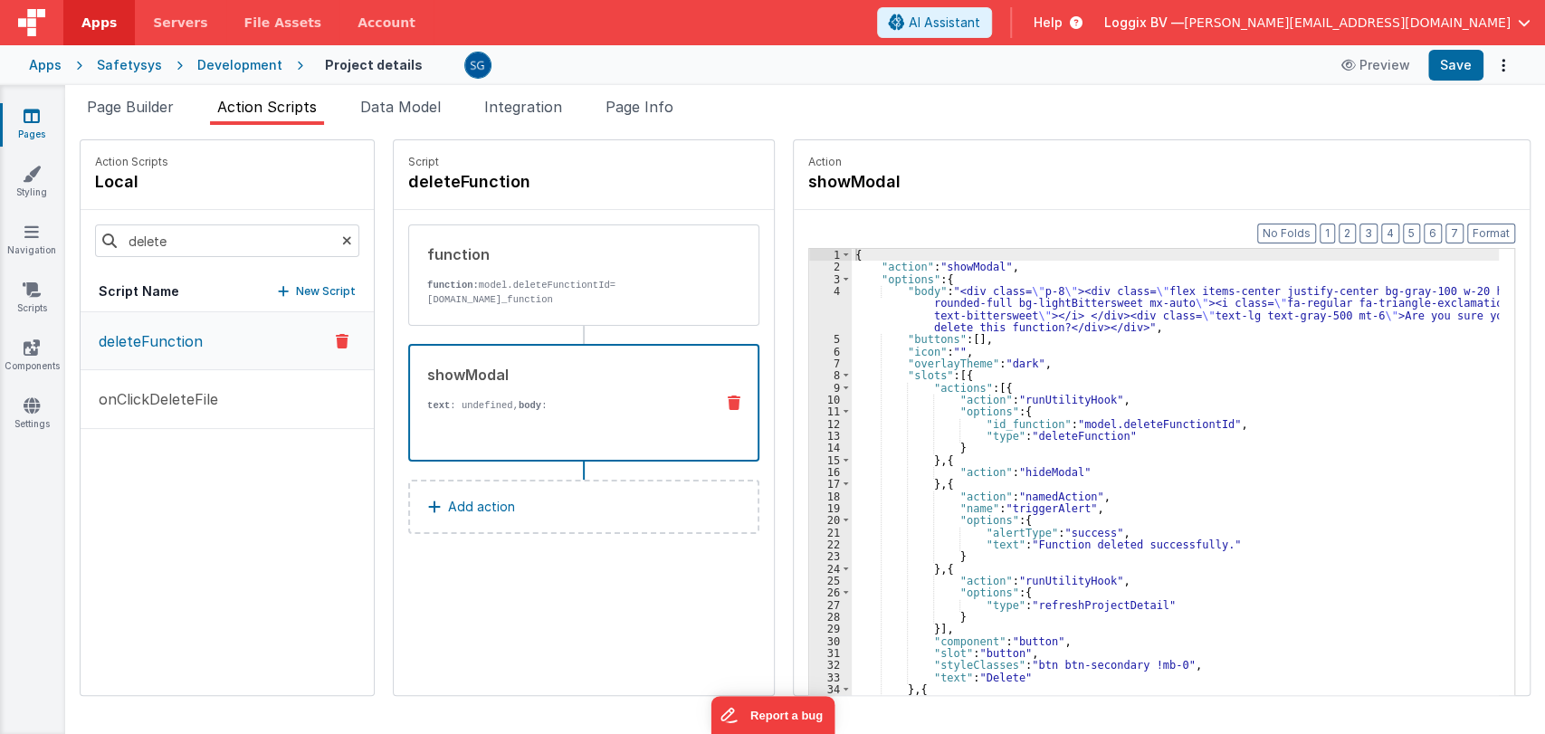
click at [554, 400] on p "text : undefined, body :" at bounding box center [563, 405] width 272 height 14
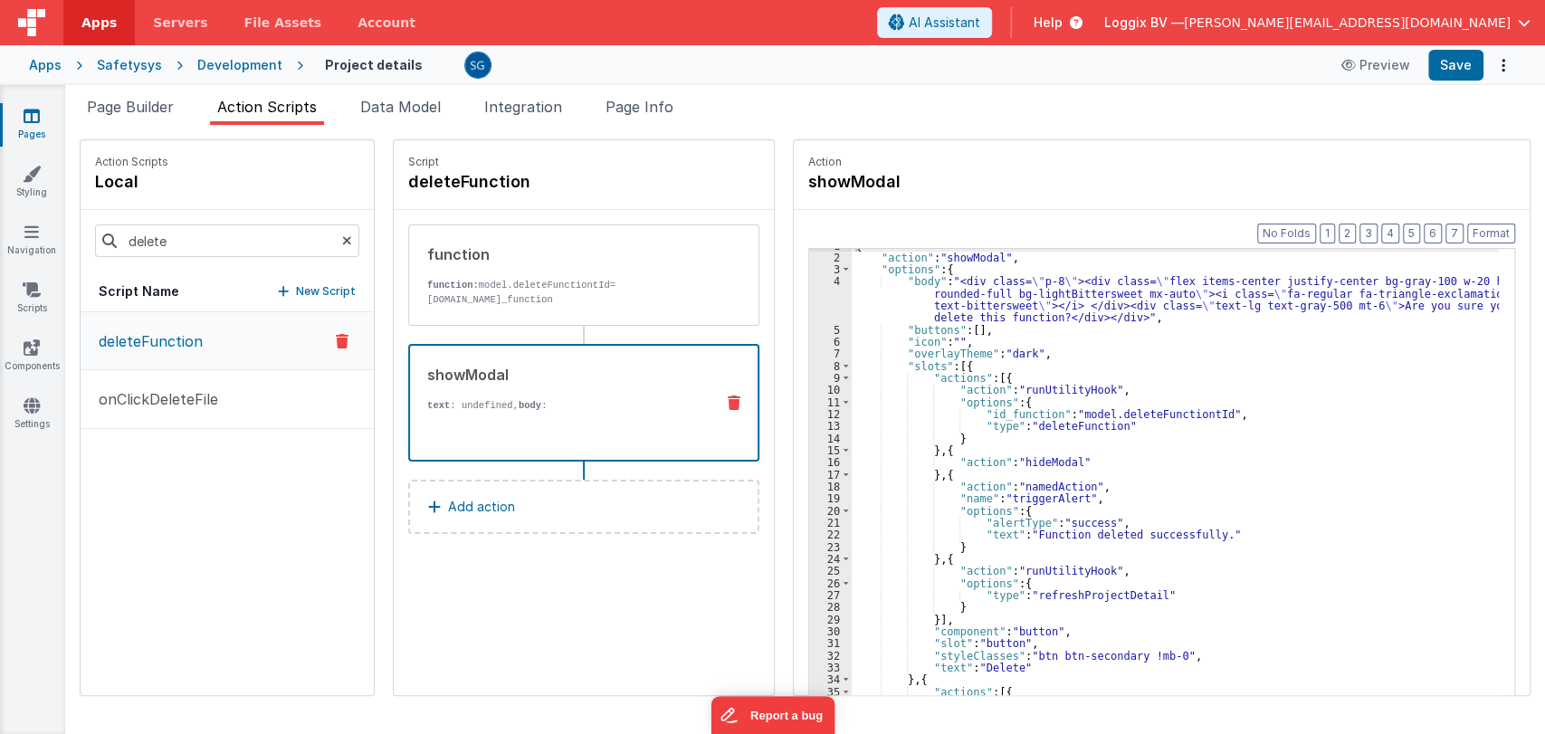
scroll to position [76, 0]
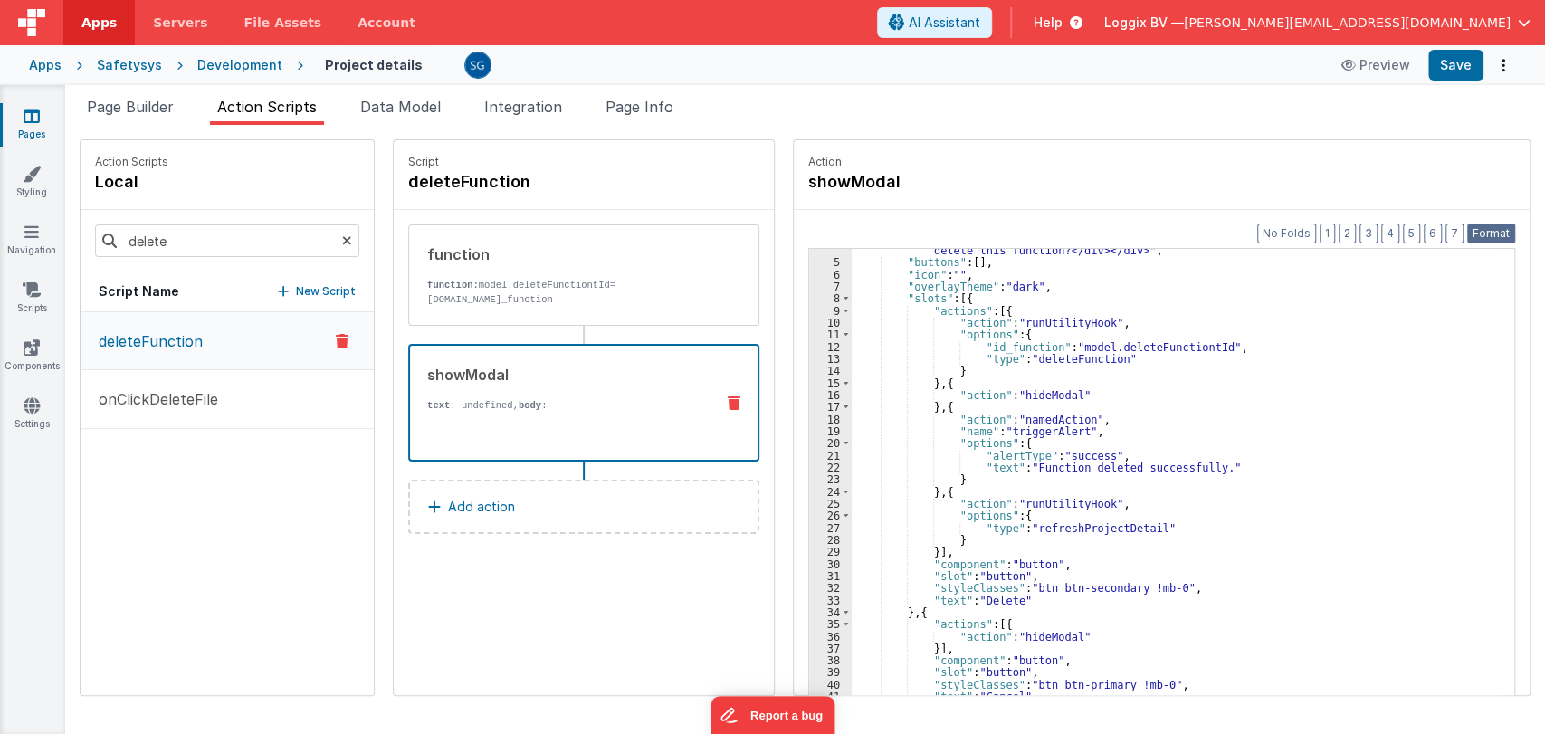
click at [1482, 235] on button "Format" at bounding box center [1491, 234] width 48 height 20
click at [1209, 465] on div ""body" : "<div class= \" p-8 \" ><div class= \" flex items-center justify-cente…" at bounding box center [1182, 489] width 660 height 563
click at [1484, 226] on button "Format" at bounding box center [1491, 234] width 48 height 20
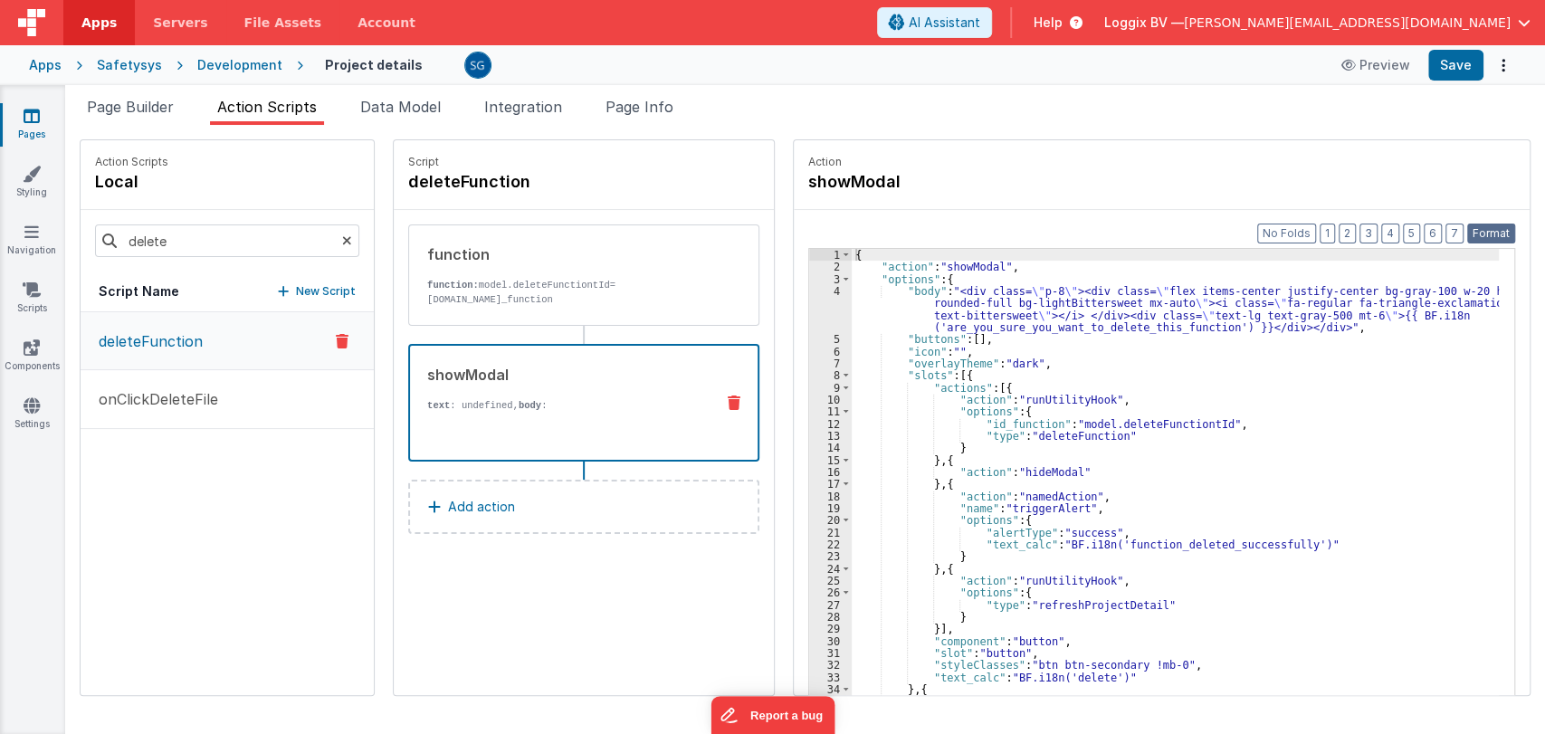
scroll to position [0, 0]
click at [1452, 75] on button "Save" at bounding box center [1455, 65] width 55 height 31
click at [1180, 468] on div "{ "action" : "showModal" , "options" : { "body" : "<div class= \" p-8 \" ><div …" at bounding box center [1182, 512] width 660 height 527
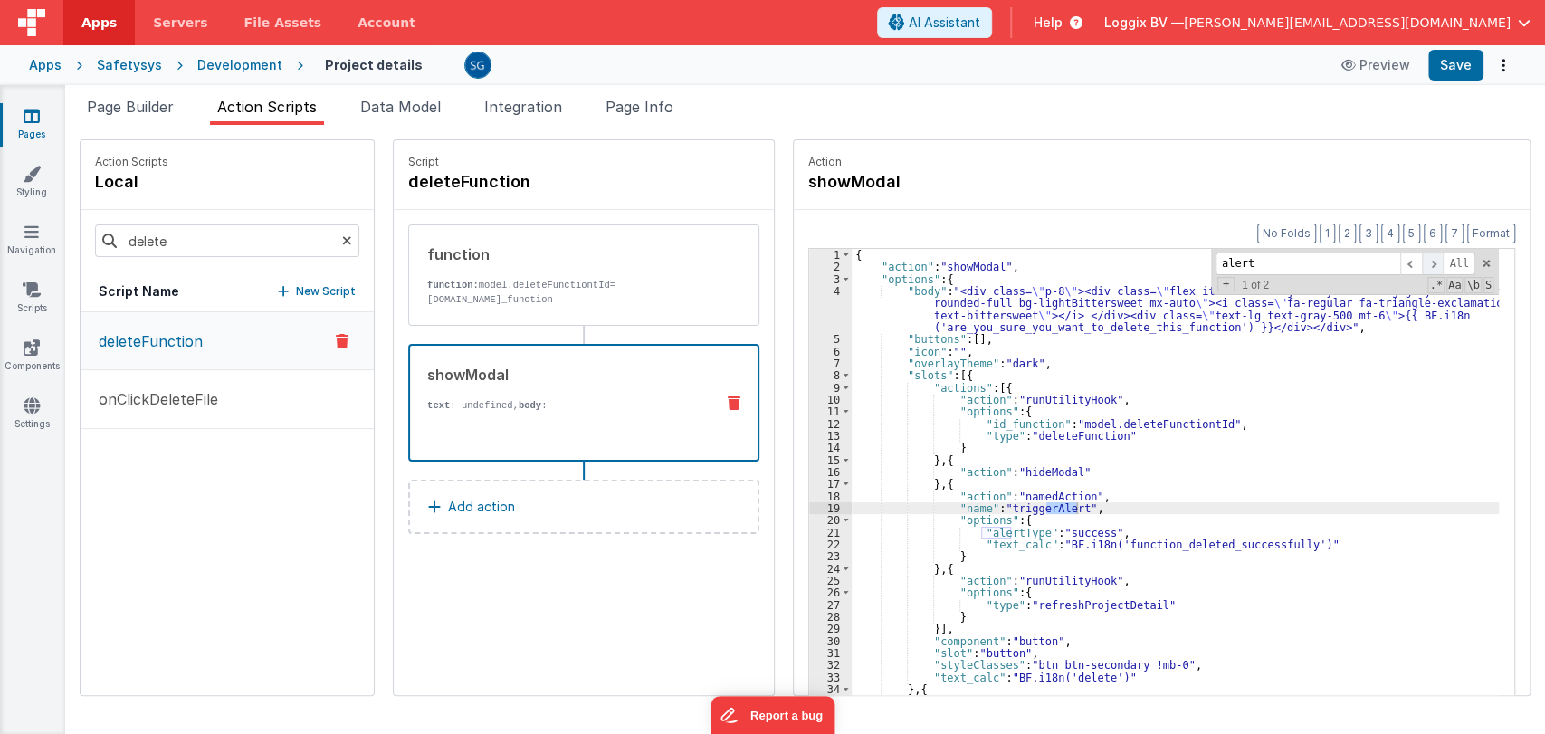
type input "alert"
click at [1432, 259] on span at bounding box center [1433, 264] width 22 height 23
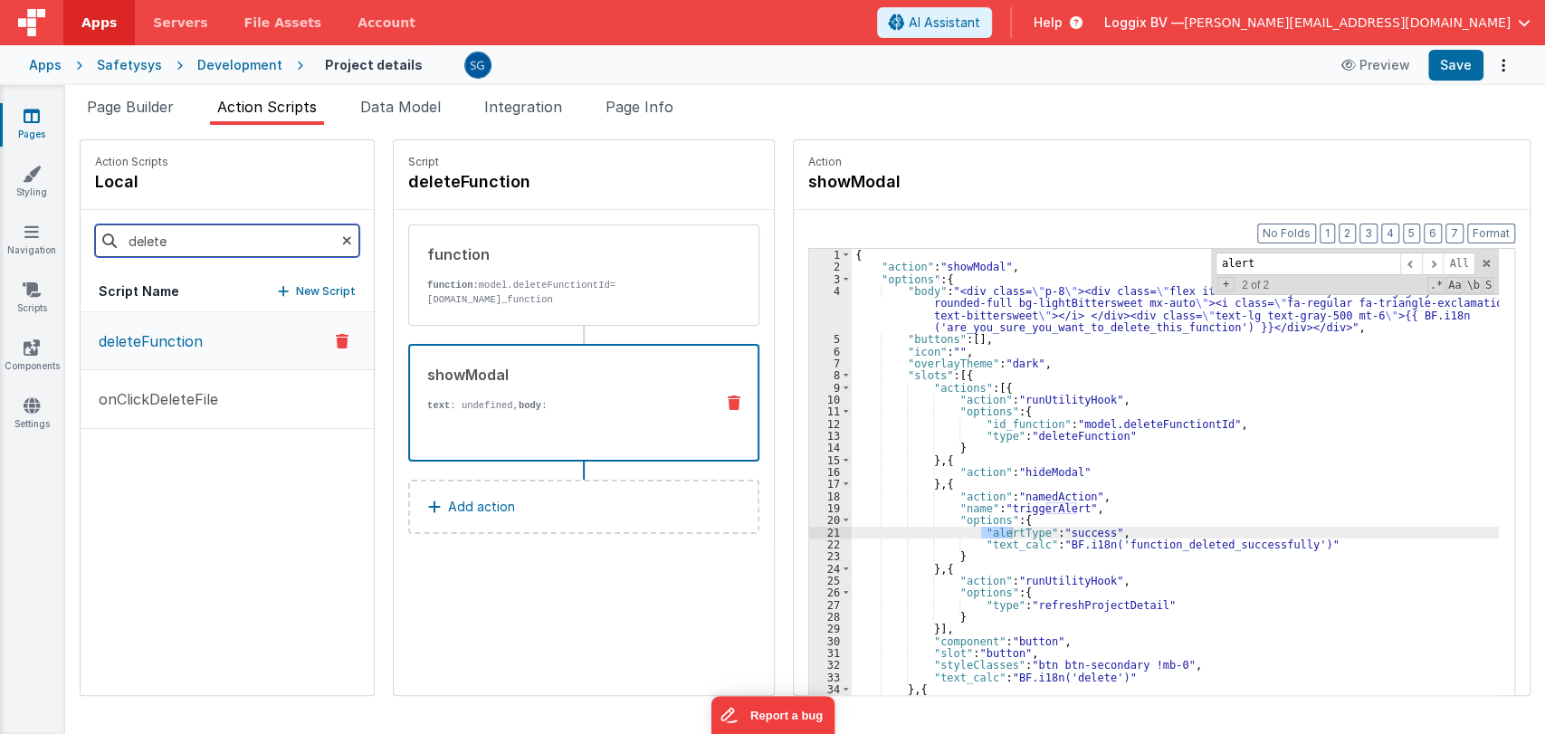
click at [195, 243] on input "delete" at bounding box center [227, 240] width 264 height 33
type input "d"
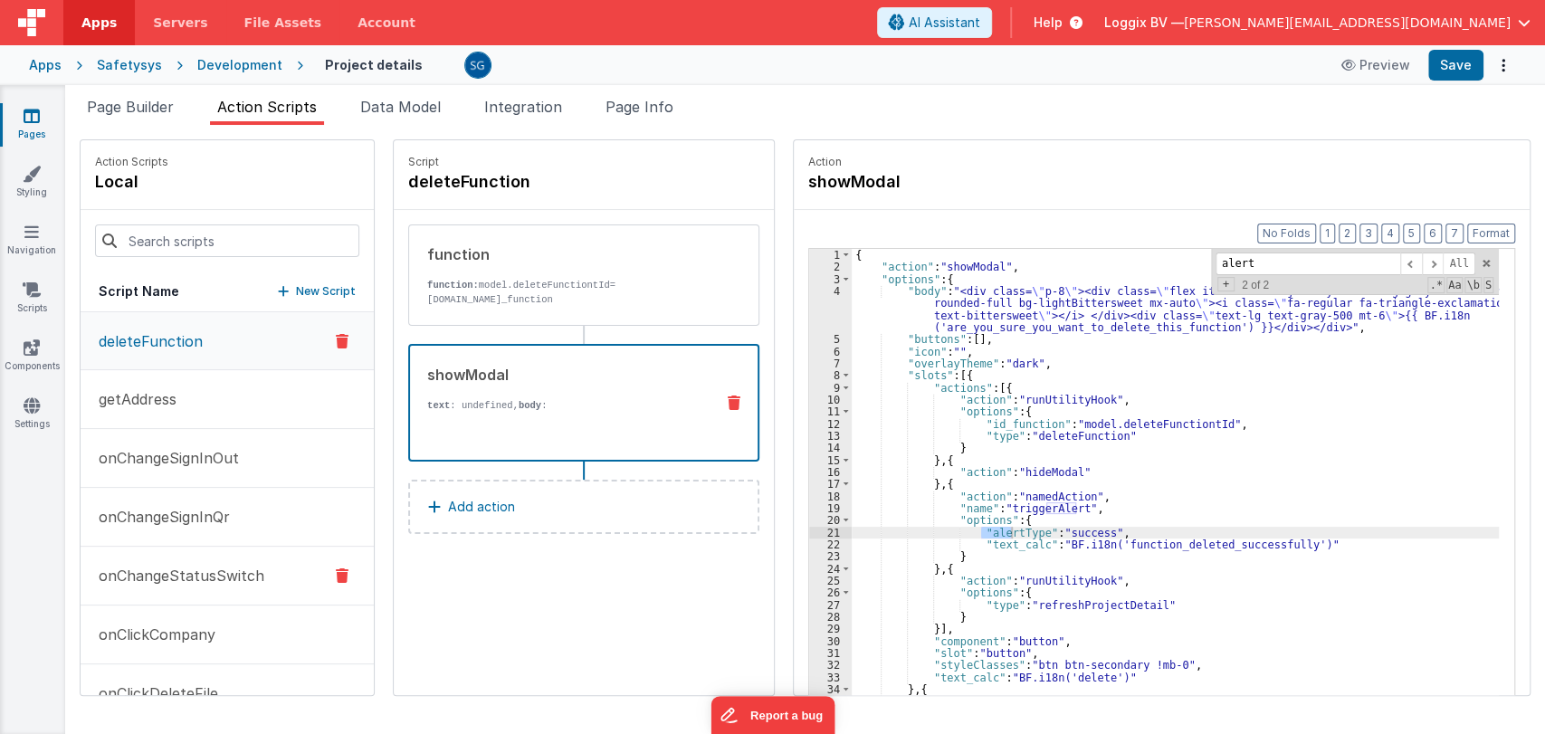
click at [192, 575] on p "onChangeStatusSwitch" at bounding box center [176, 576] width 176 height 22
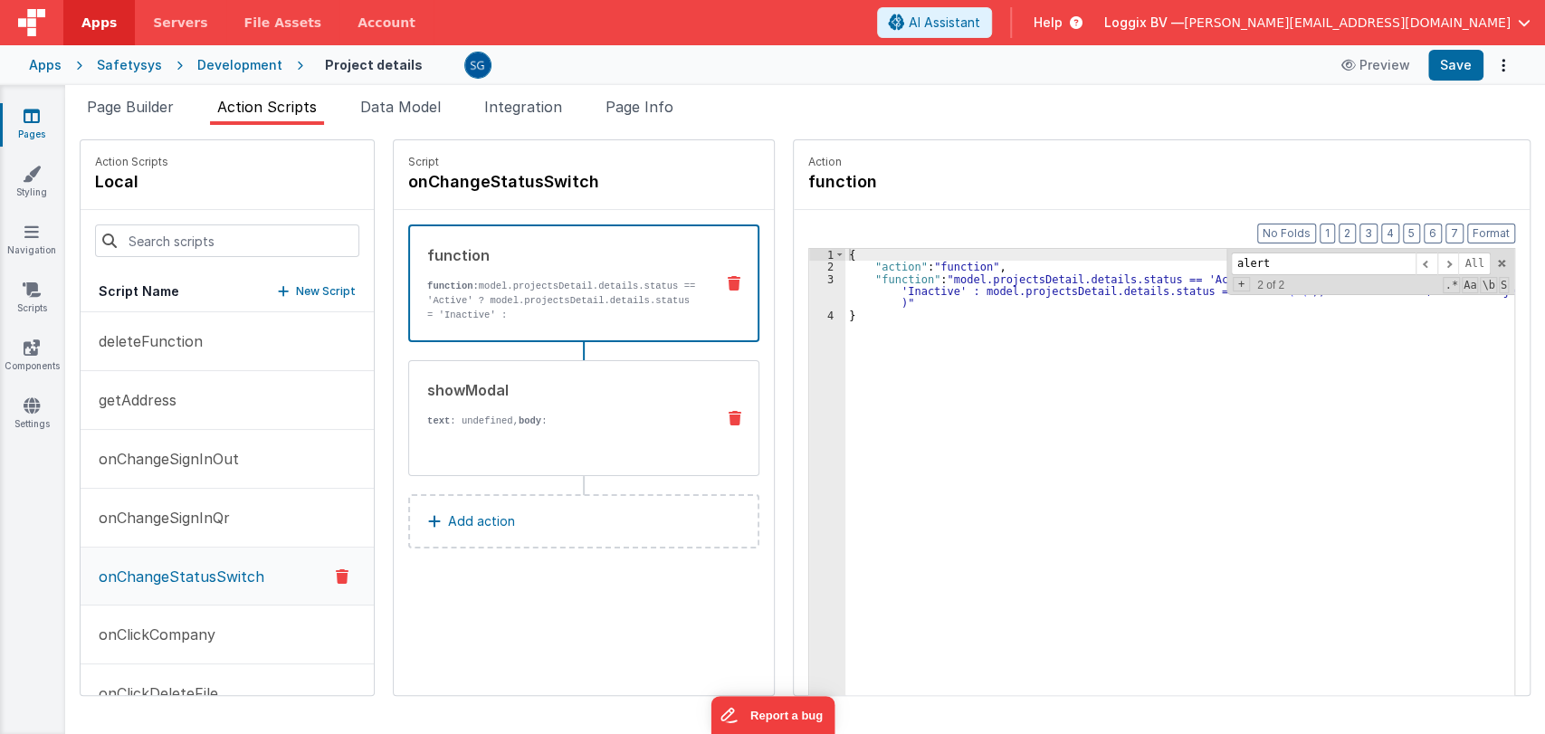
click at [546, 425] on div "text : undefined, body : {{BF.i18n('are_you_sure_you_want_change_project_status…" at bounding box center [563, 435] width 273 height 43
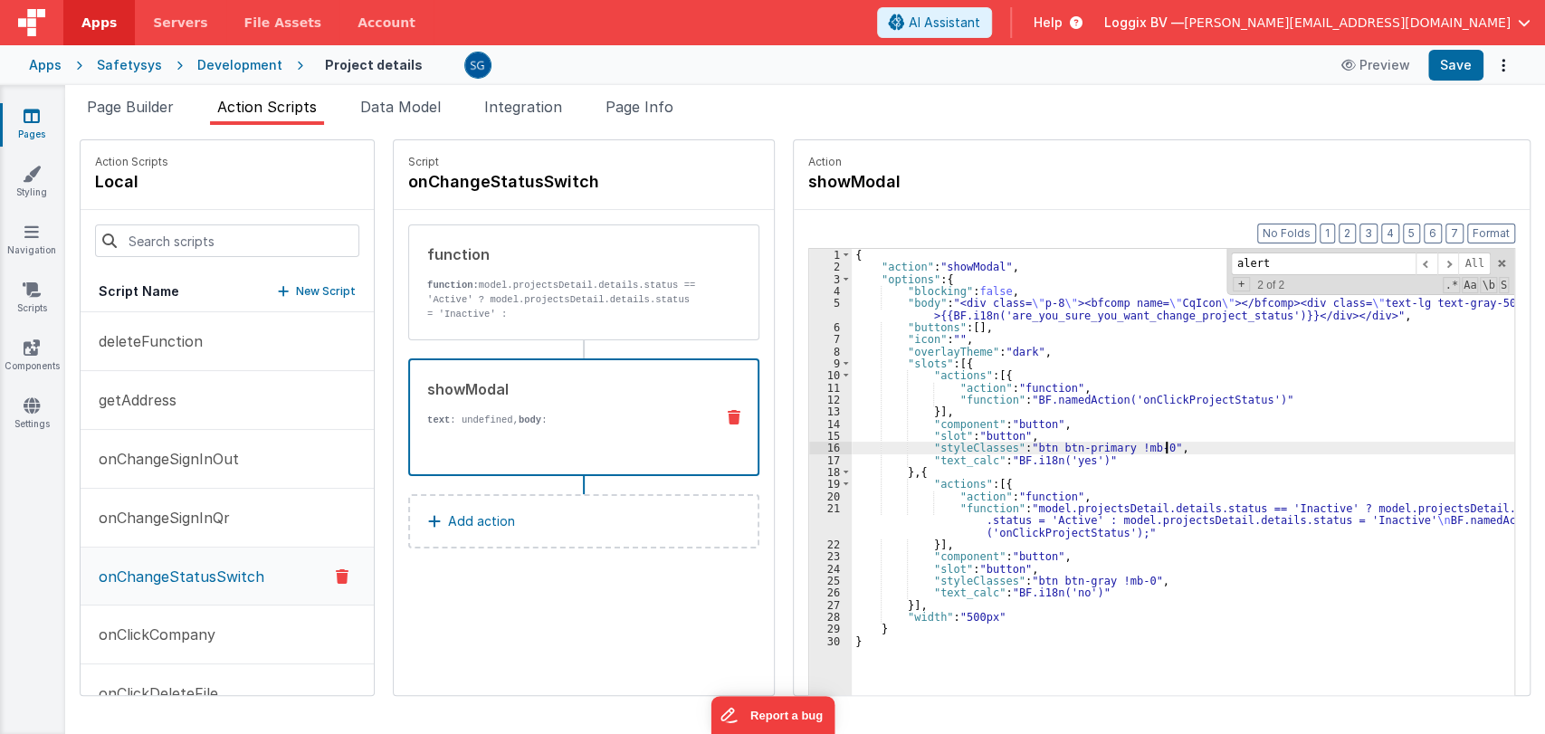
click at [1220, 445] on div "{ "action" : "showModal" , "options" : { "blocking" : false , "body" : "<div cl…" at bounding box center [1189, 512] width 675 height 527
type input "alert"
click at [1495, 266] on span at bounding box center [1501, 263] width 13 height 13
click at [28, 116] on icon at bounding box center [32, 116] width 16 height 18
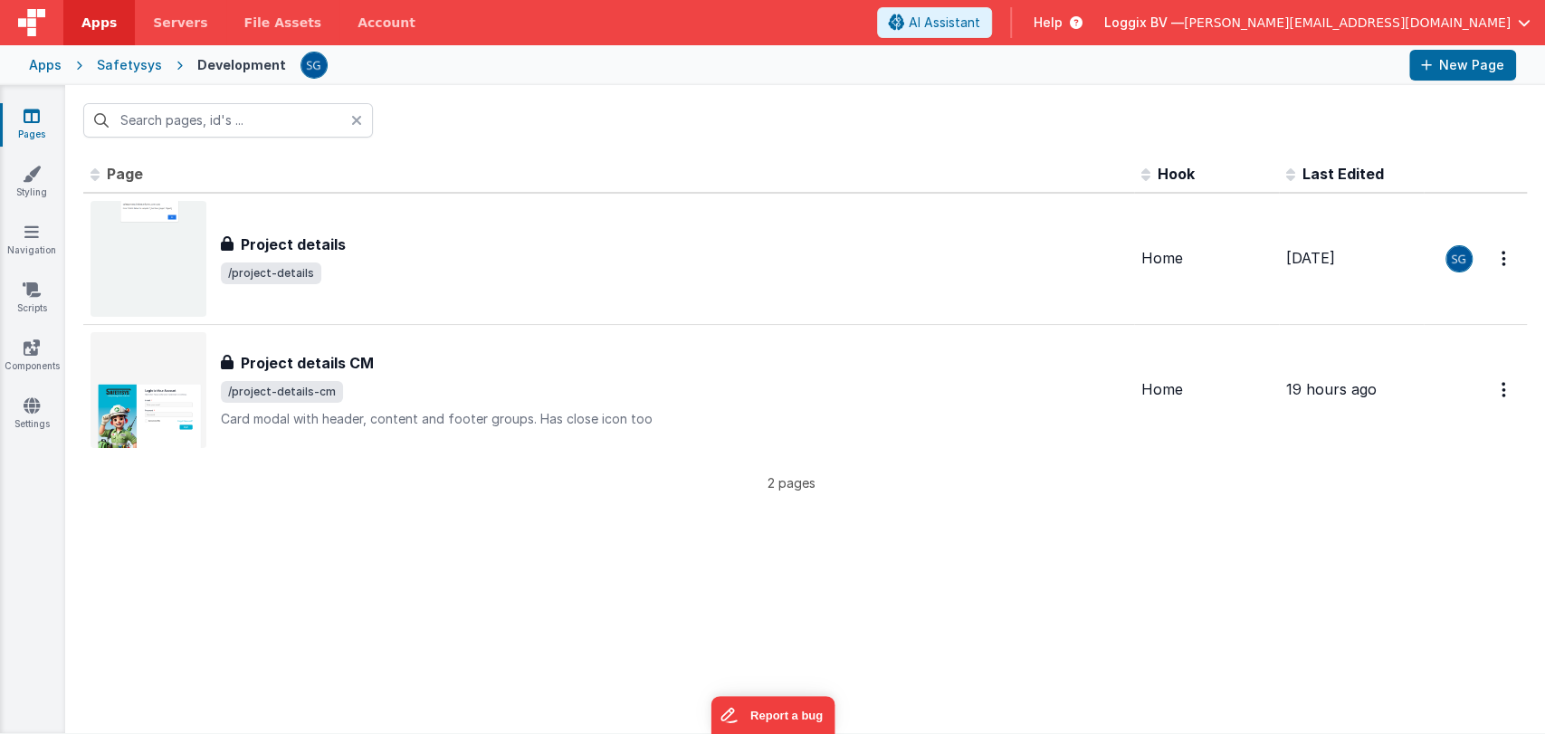
type input "project deta"
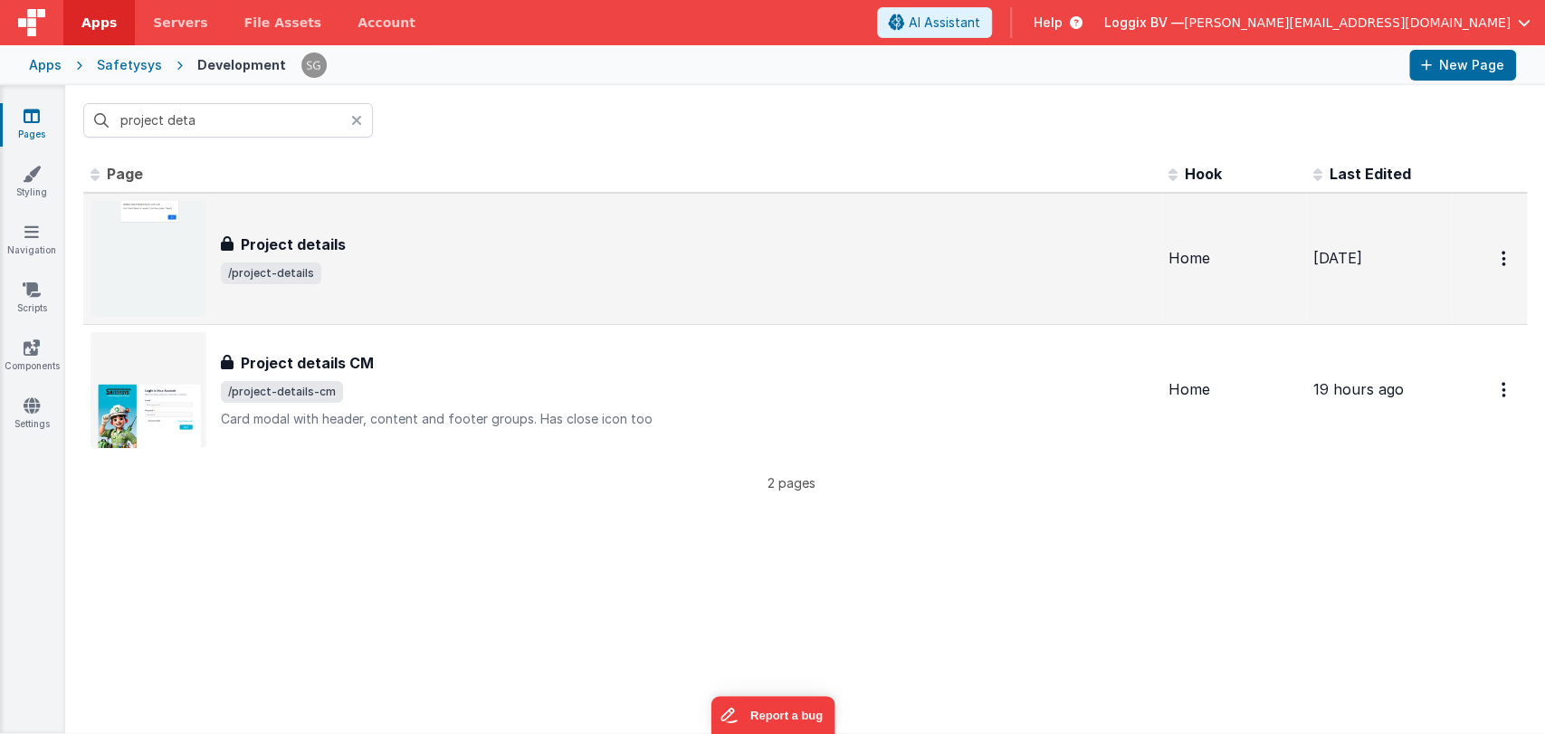
click at [362, 291] on div "Project details Project details /project-details" at bounding box center [622, 259] width 1063 height 116
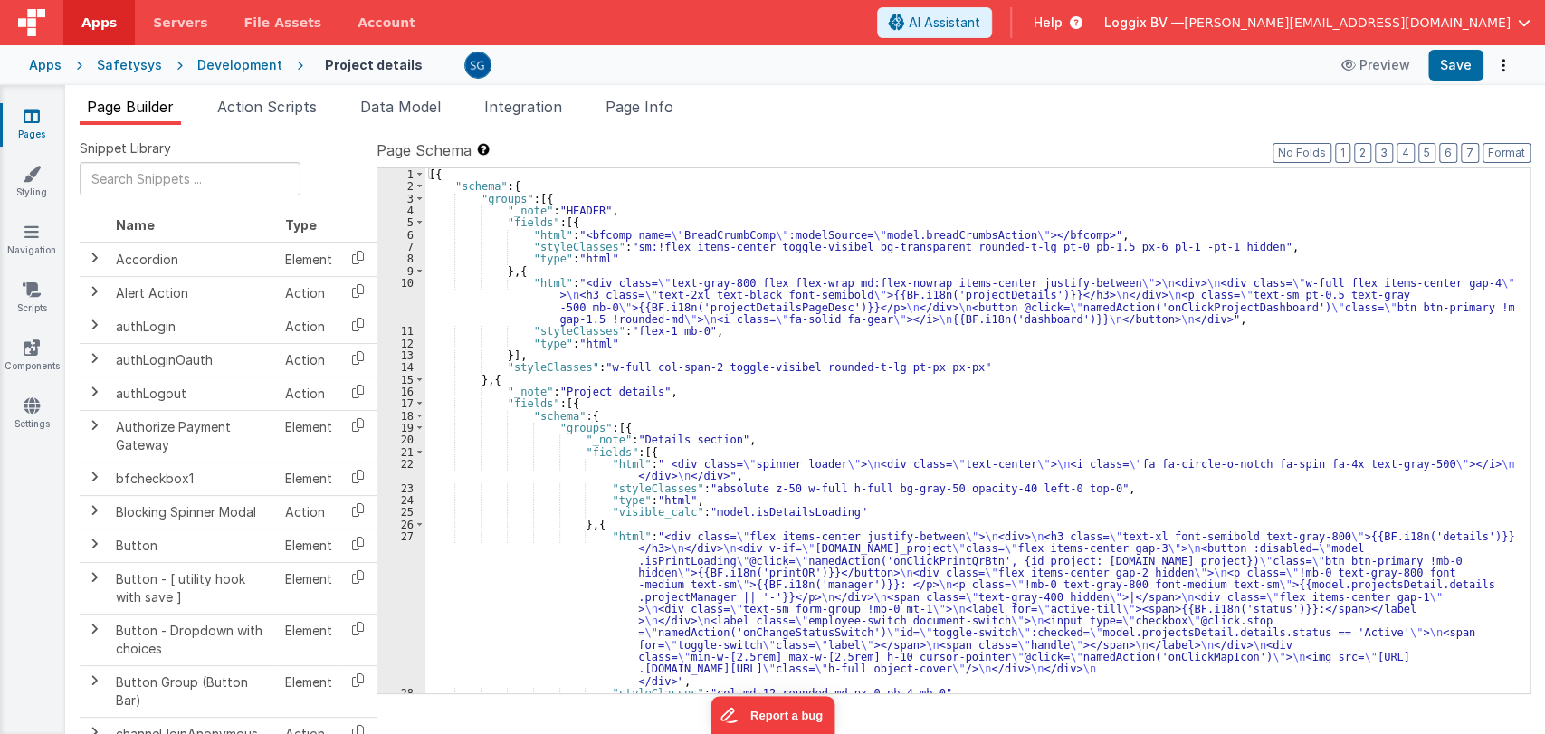
click at [847, 396] on div "[{ "schema" : { "groups" : [{ "_note" : "HEADER" , "fields" : [{ "html" : "<bfc…" at bounding box center [969, 442] width 1089 height 549
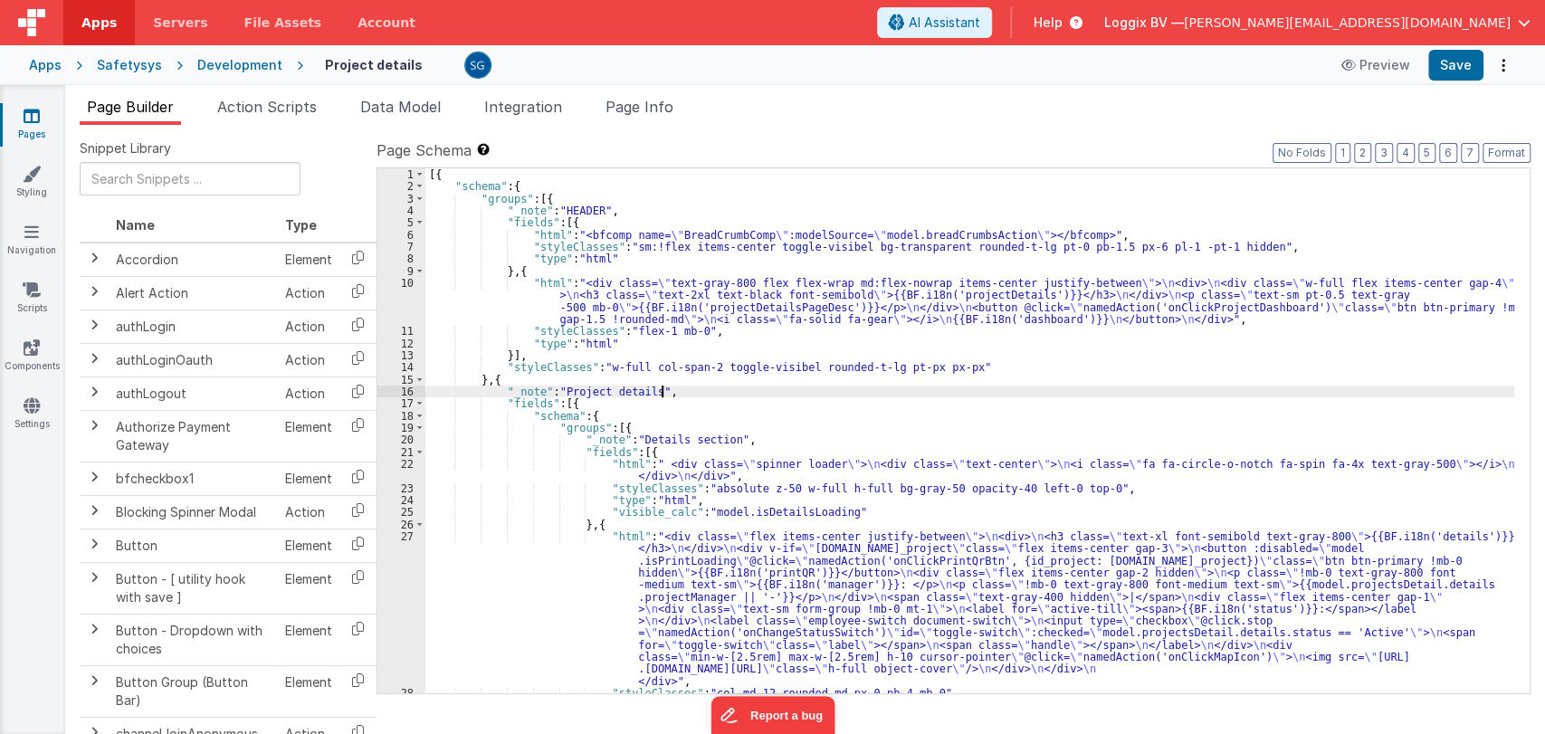
click at [794, 440] on div "[{ "schema" : { "groups" : [{ "_note" : "HEADER" , "fields" : [{ "html" : "<bfc…" at bounding box center [969, 442] width 1089 height 549
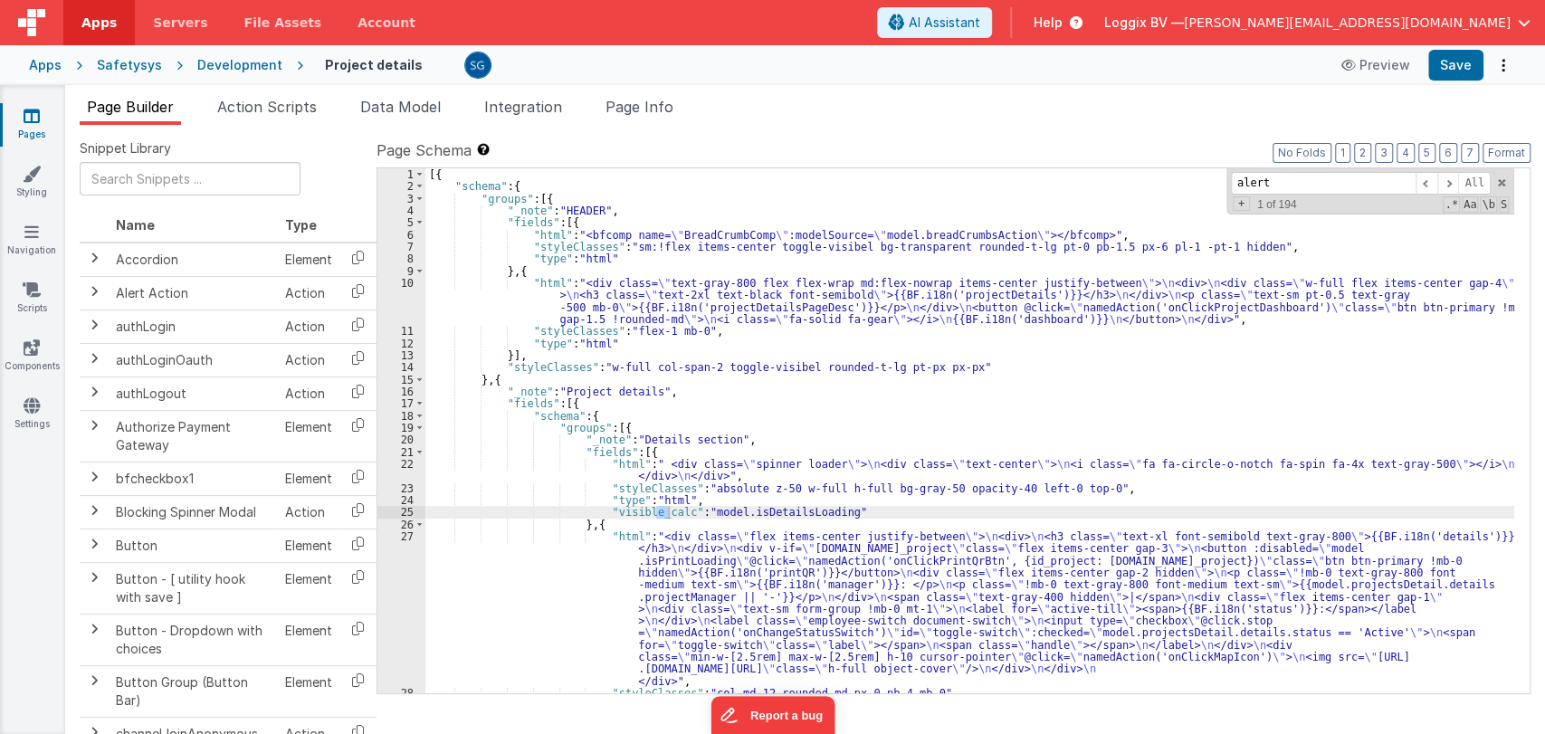
scroll to position [3164, 0]
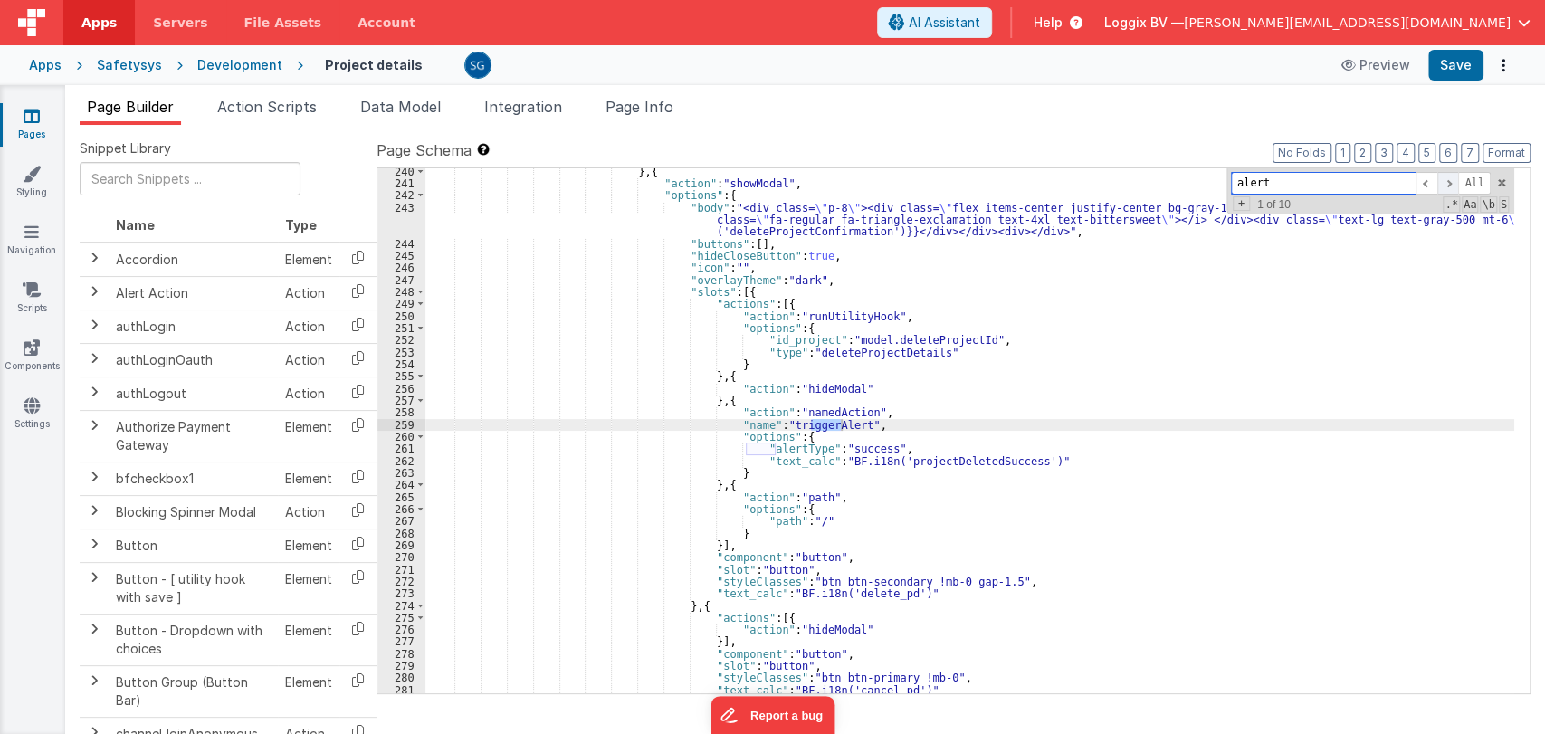
click at [1448, 185] on span at bounding box center [1448, 183] width 22 height 23
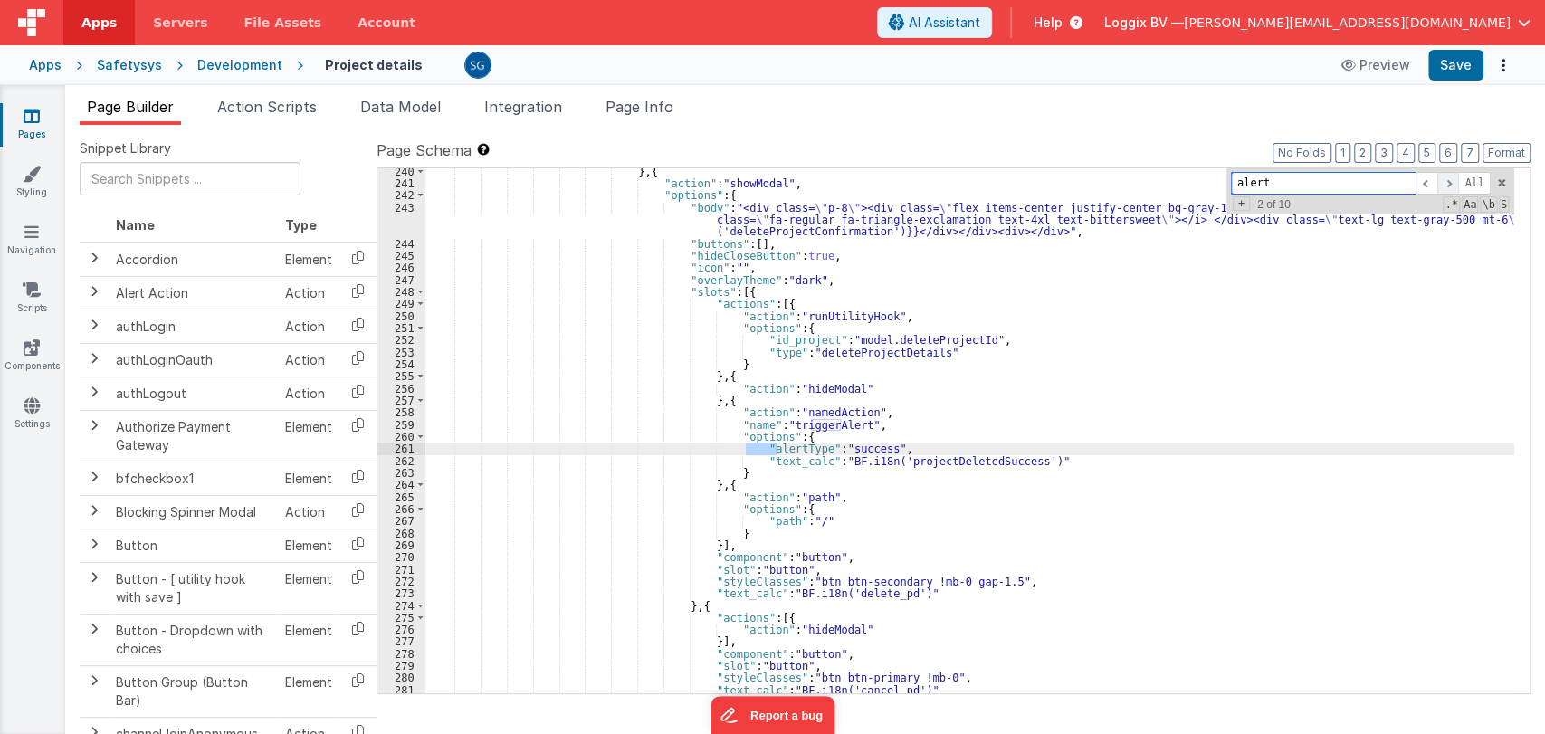
click at [1448, 185] on span at bounding box center [1448, 183] width 22 height 23
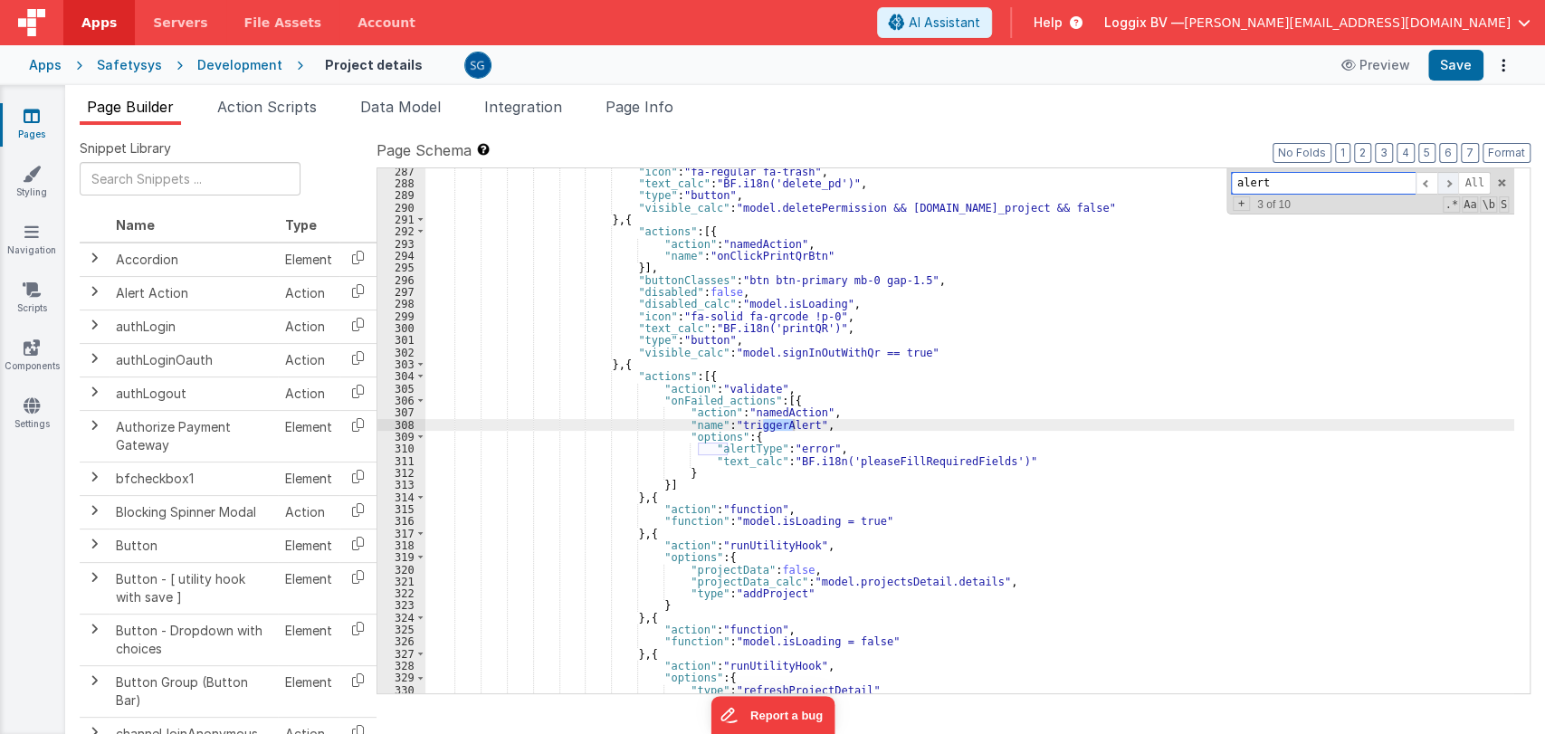
scroll to position [3756, 0]
click at [1448, 185] on span at bounding box center [1448, 183] width 22 height 23
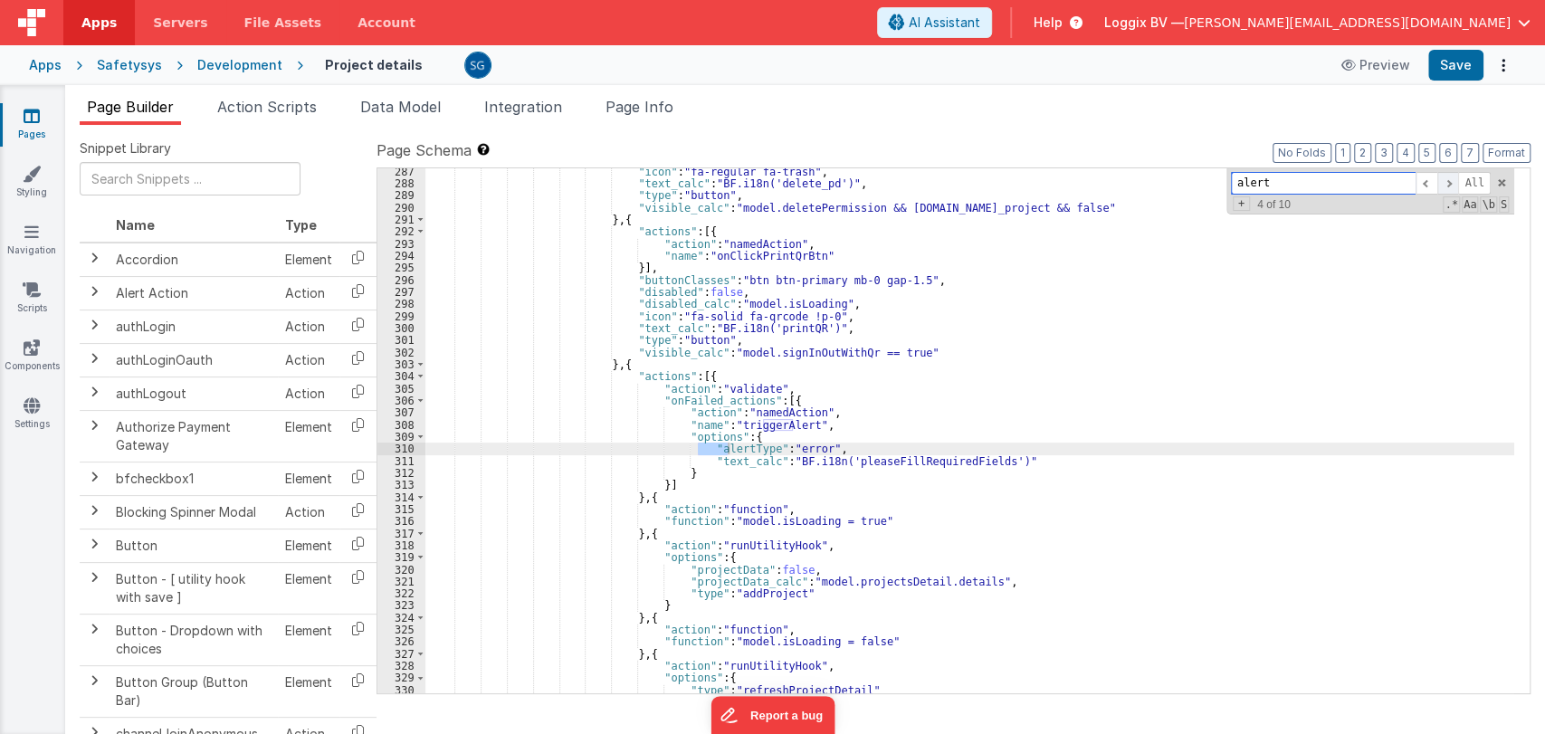
click at [1448, 185] on span at bounding box center [1448, 183] width 22 height 23
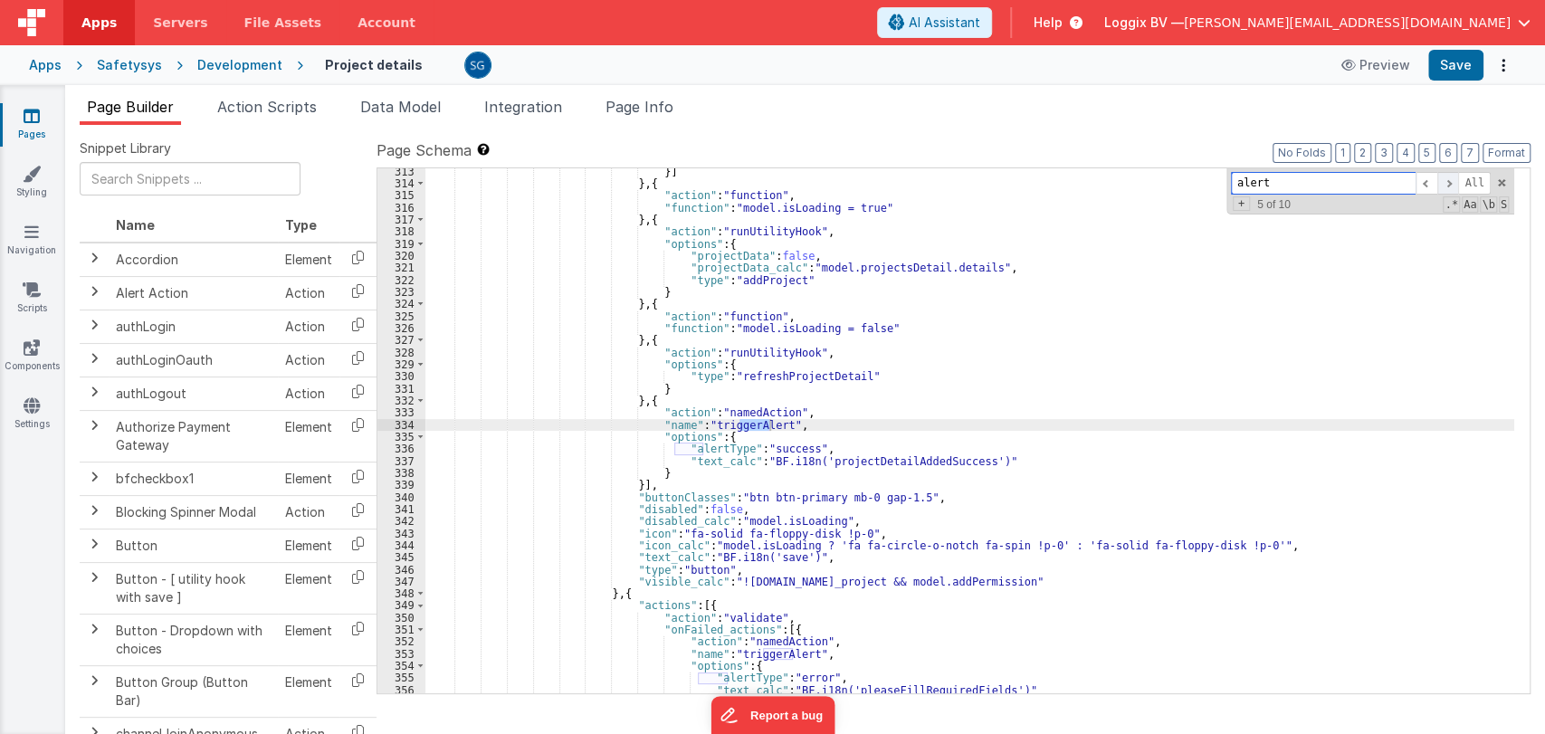
scroll to position [4069, 0]
click at [1329, 183] on input "alert" at bounding box center [1323, 183] width 185 height 23
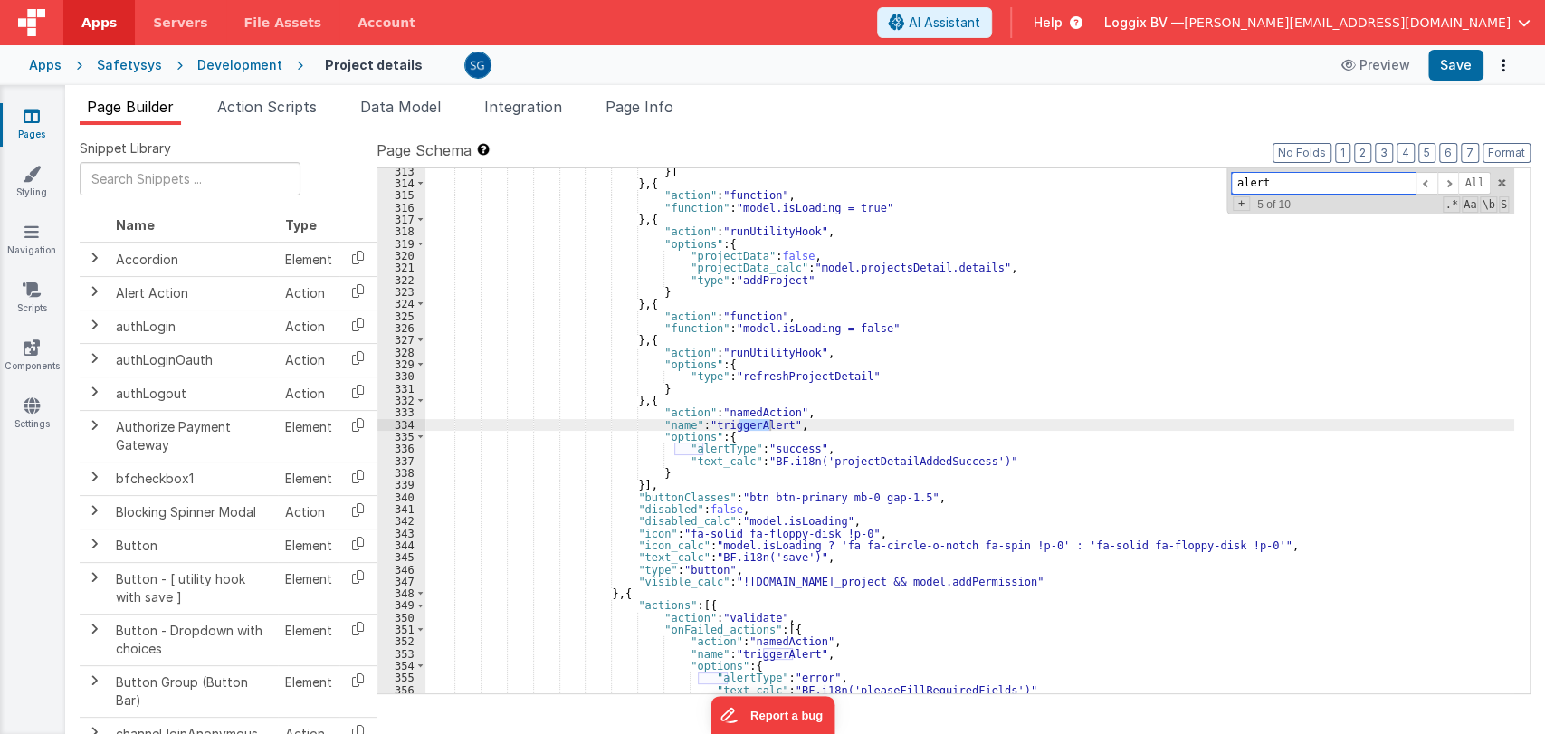
click at [1329, 183] on input "alert" at bounding box center [1323, 183] width 185 height 23
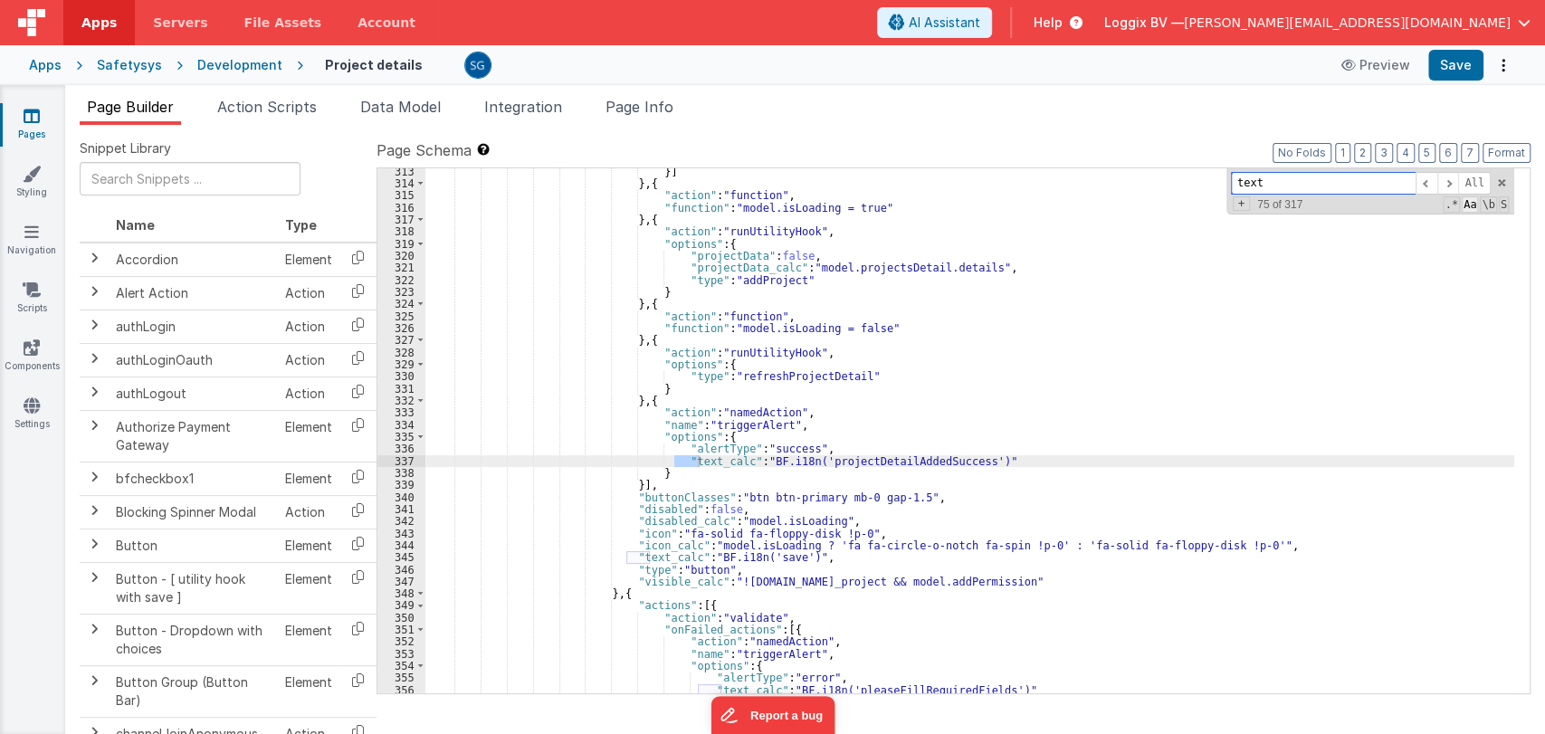
click at [1474, 201] on span "Aa" at bounding box center [1470, 204] width 16 height 16
click at [1492, 204] on span "\b" at bounding box center [1488, 204] width 16 height 16
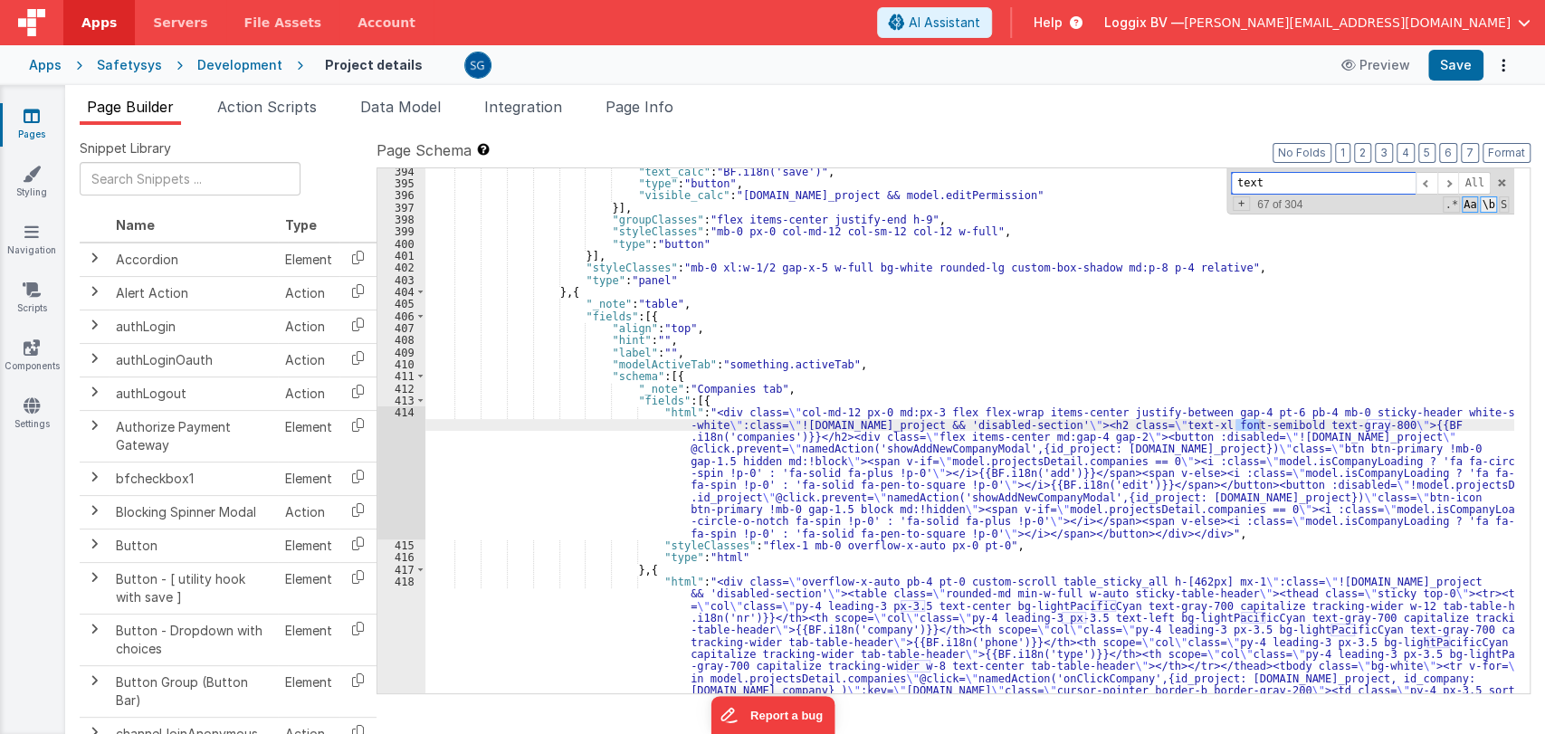
scroll to position [5047, 0]
click at [1486, 204] on span "\b" at bounding box center [1488, 204] width 16 height 16
click at [1472, 204] on span "Aa" at bounding box center [1470, 204] width 16 height 16
click at [1327, 181] on input "text" at bounding box center [1323, 183] width 185 height 23
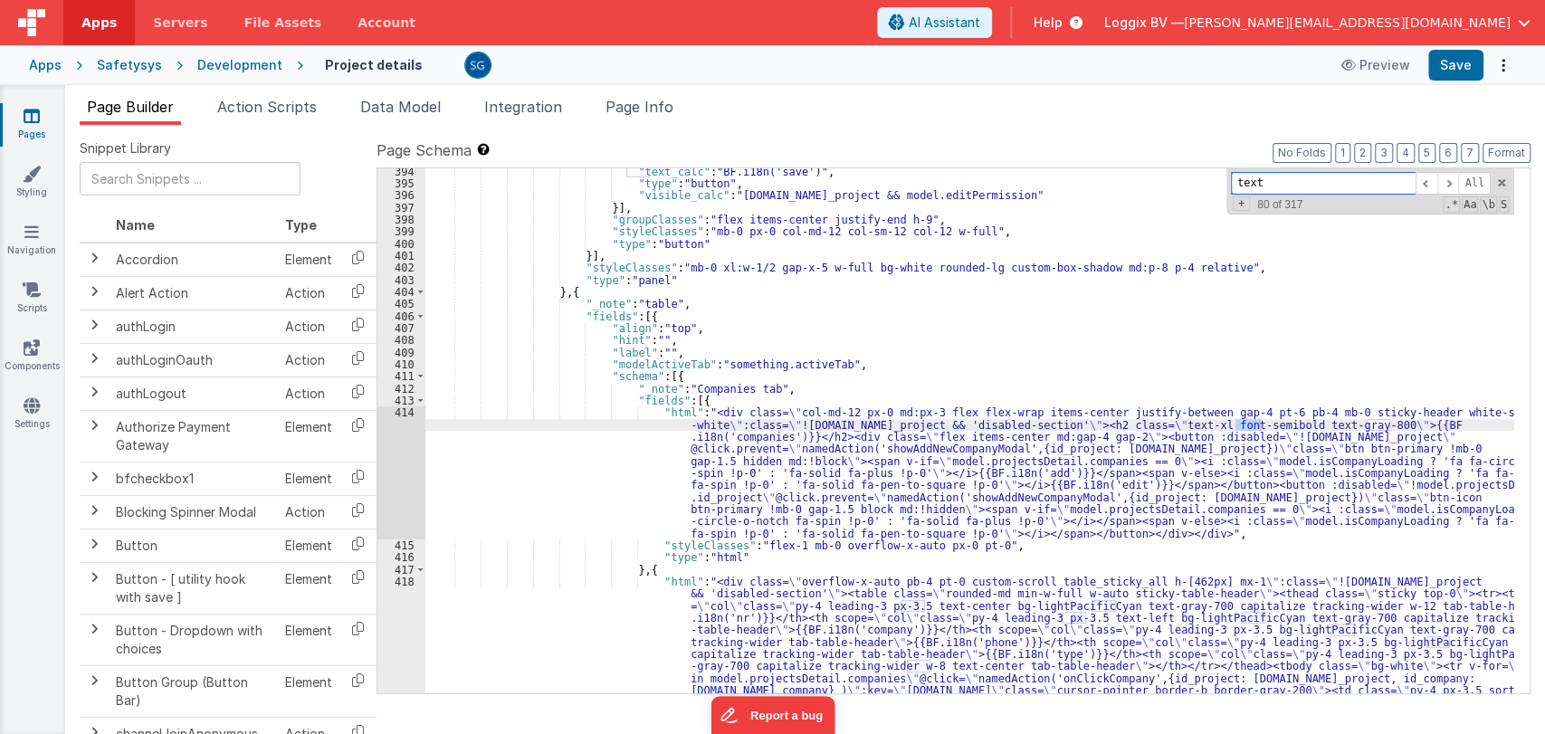
click at [1327, 181] on input "text" at bounding box center [1323, 183] width 185 height 23
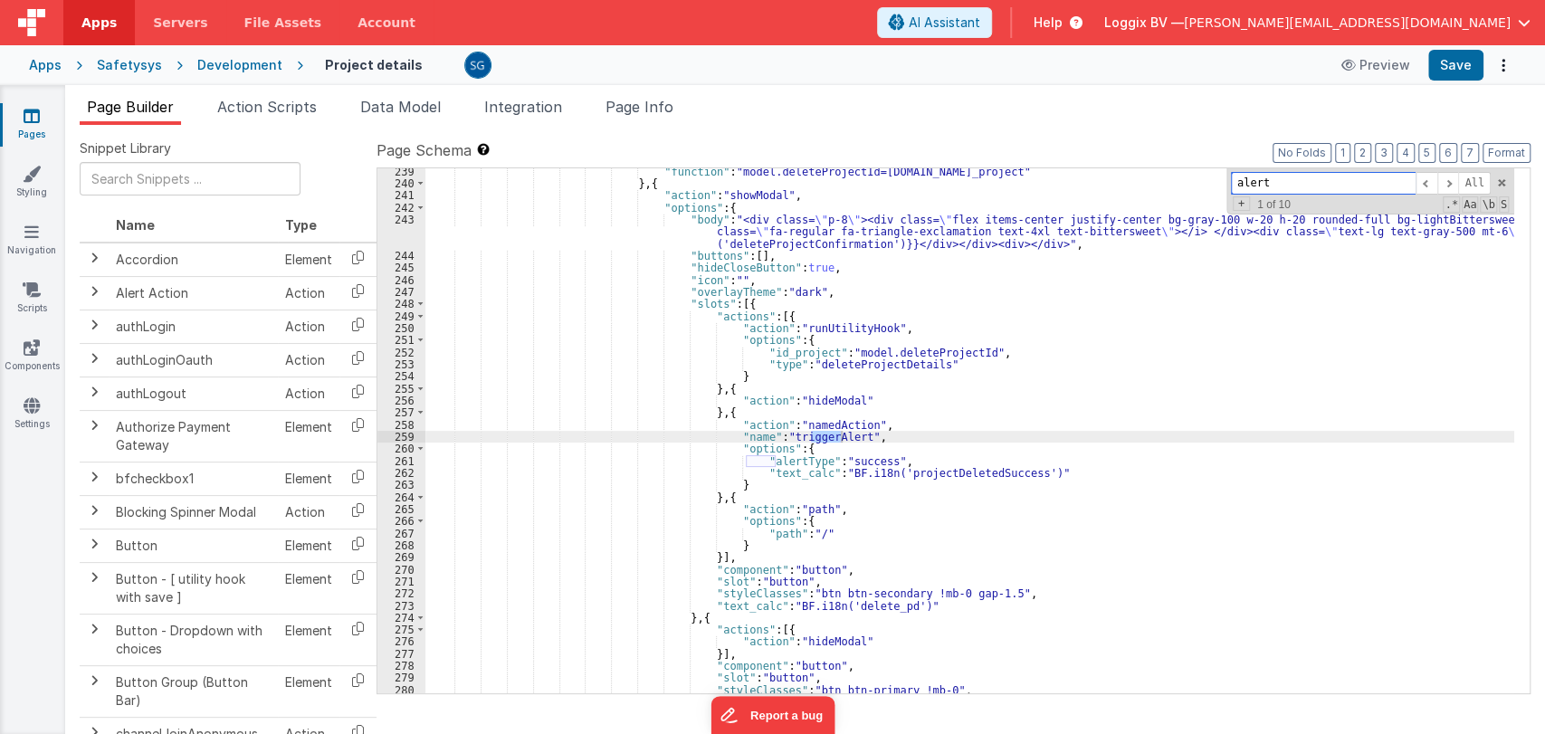
scroll to position [3152, 0]
type input "alert"
click at [1454, 183] on span at bounding box center [1448, 183] width 22 height 23
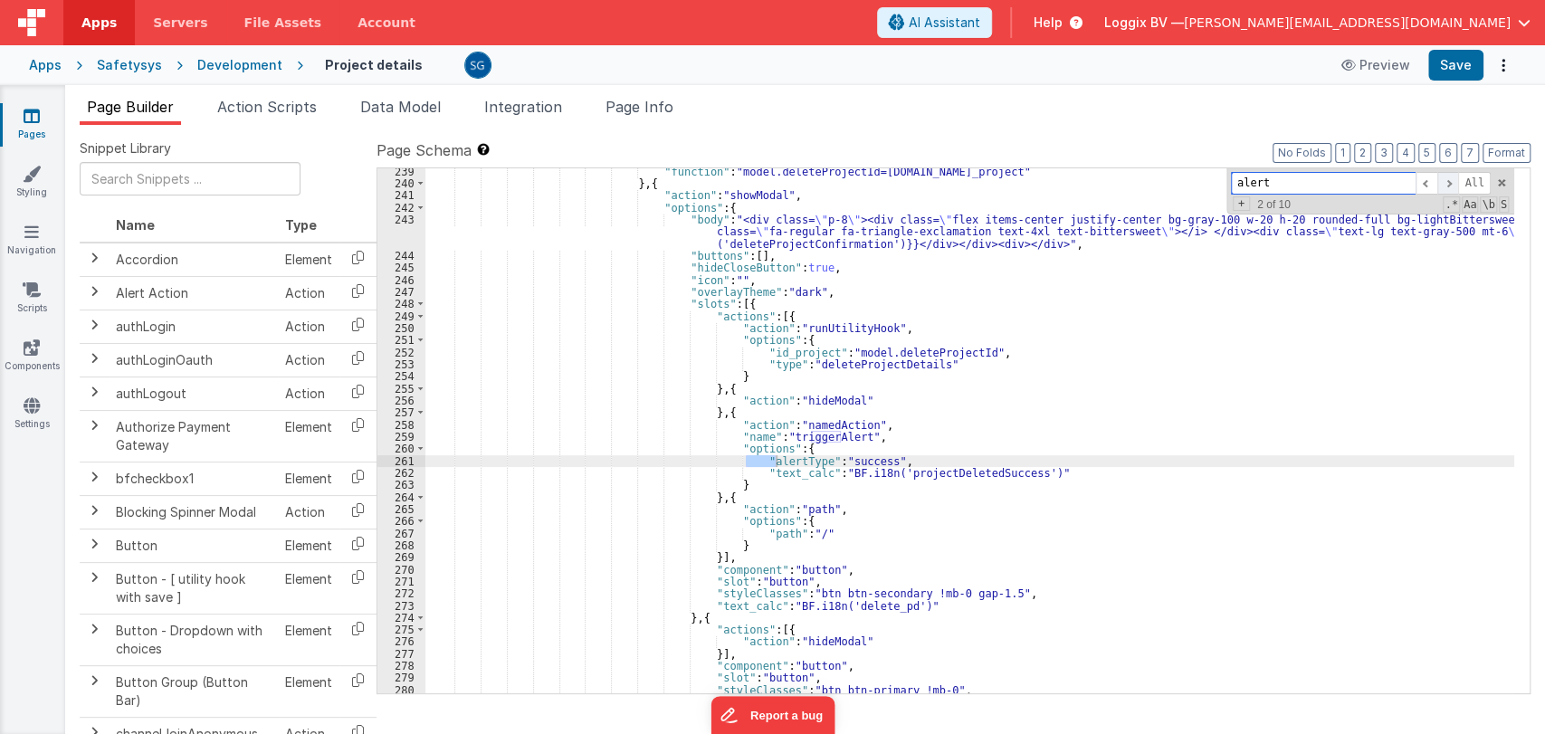
click at [1454, 183] on span at bounding box center [1448, 183] width 22 height 23
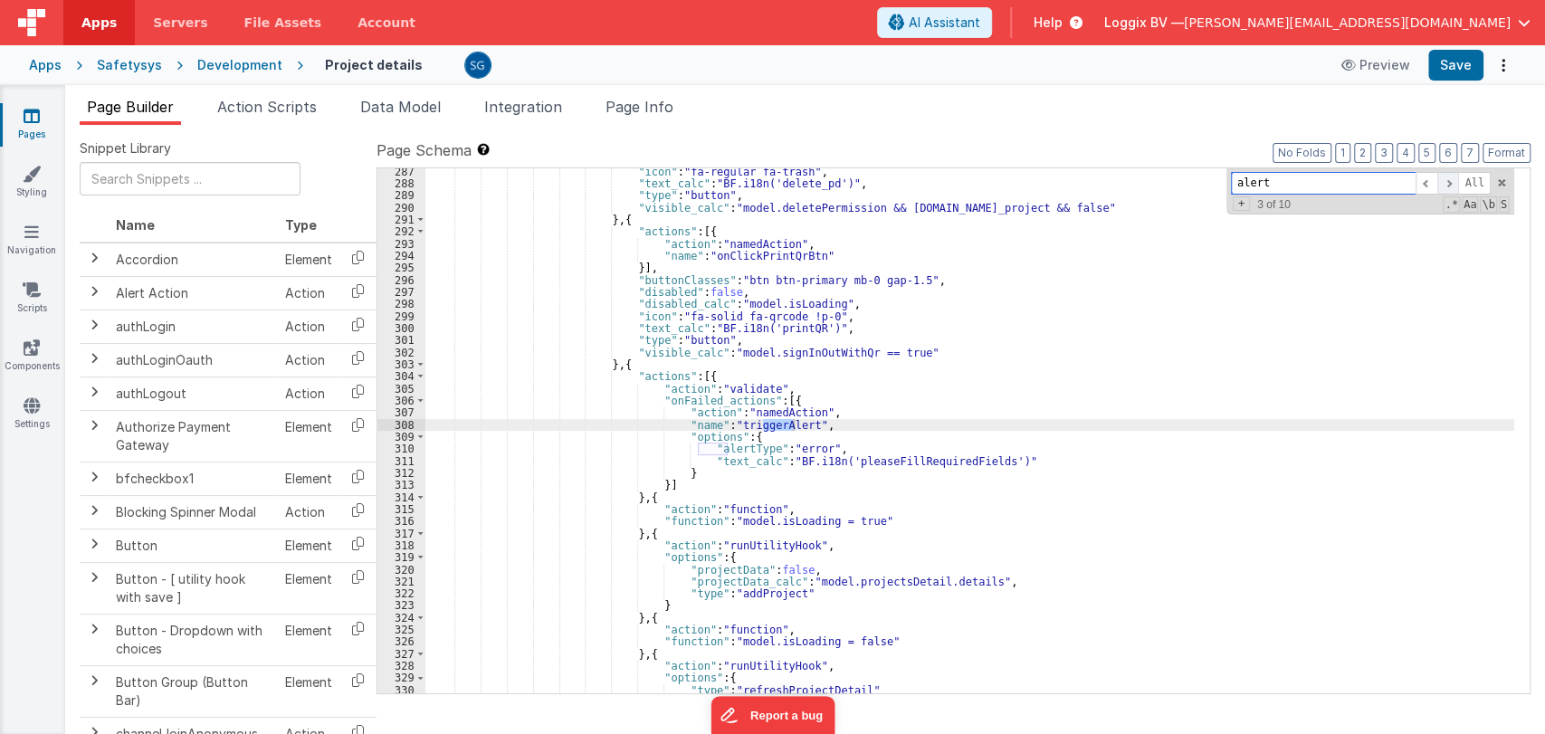
scroll to position [3756, 0]
click at [1454, 183] on span at bounding box center [1448, 183] width 22 height 23
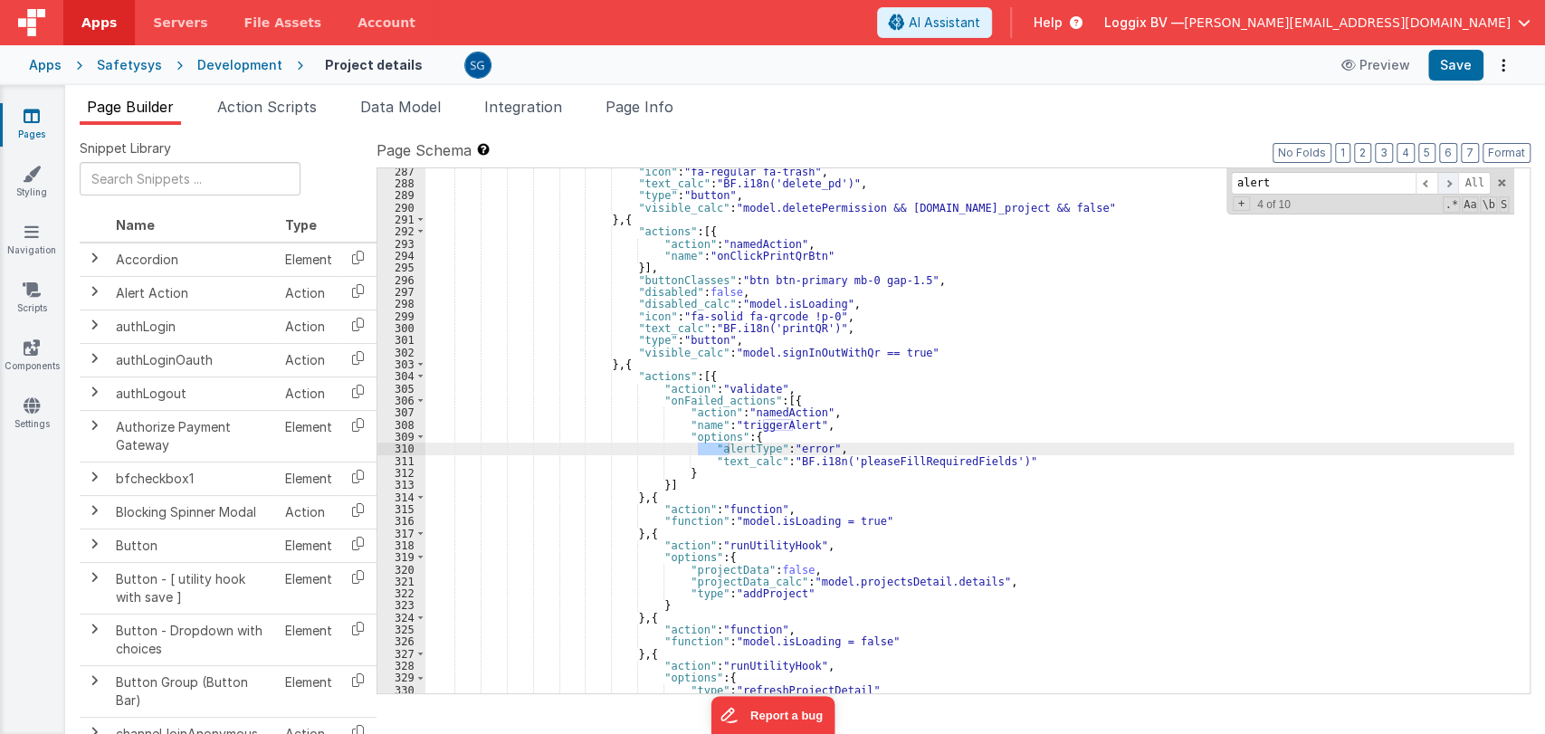
click at [1454, 183] on span at bounding box center [1448, 183] width 22 height 23
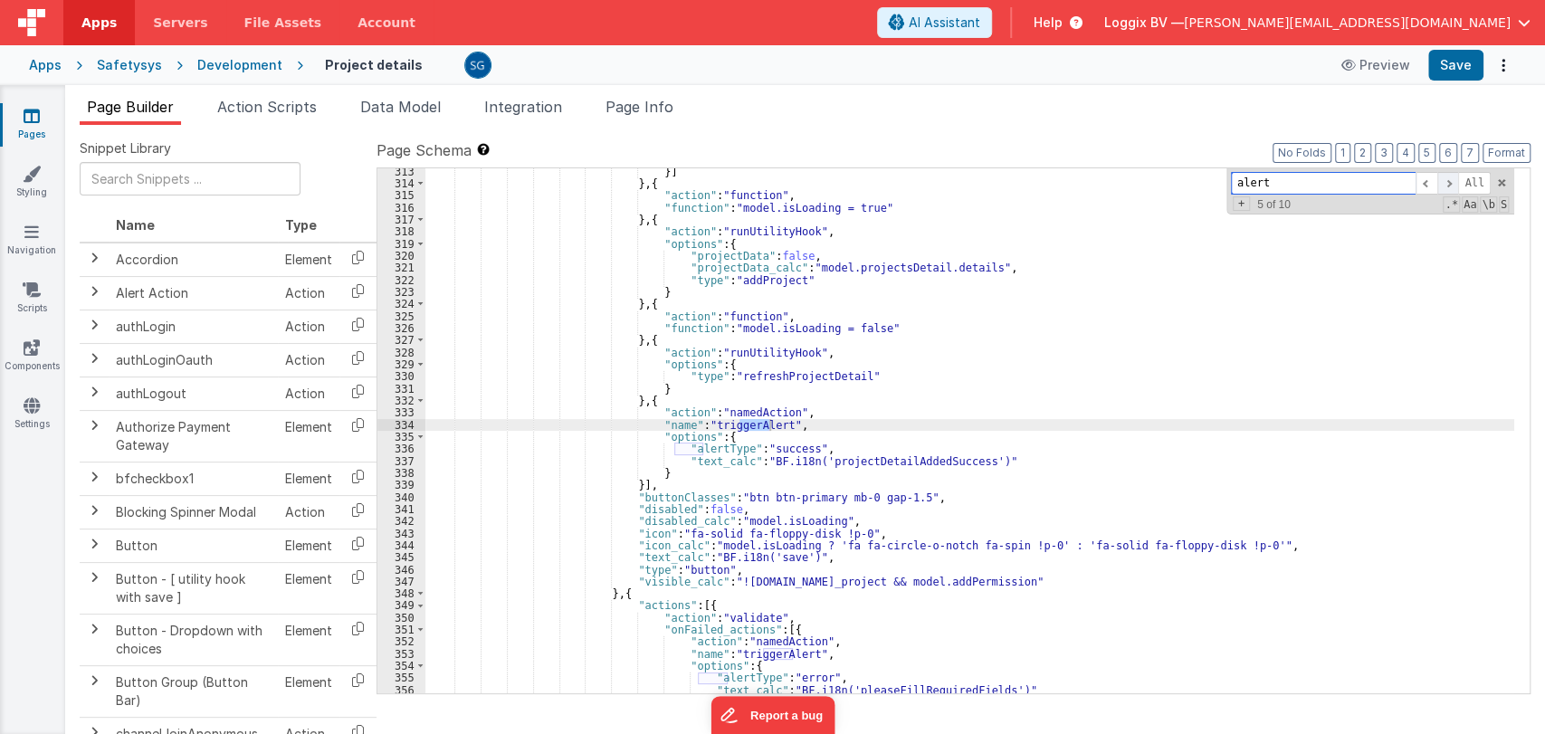
scroll to position [4069, 0]
click at [1454, 183] on span at bounding box center [1448, 183] width 22 height 23
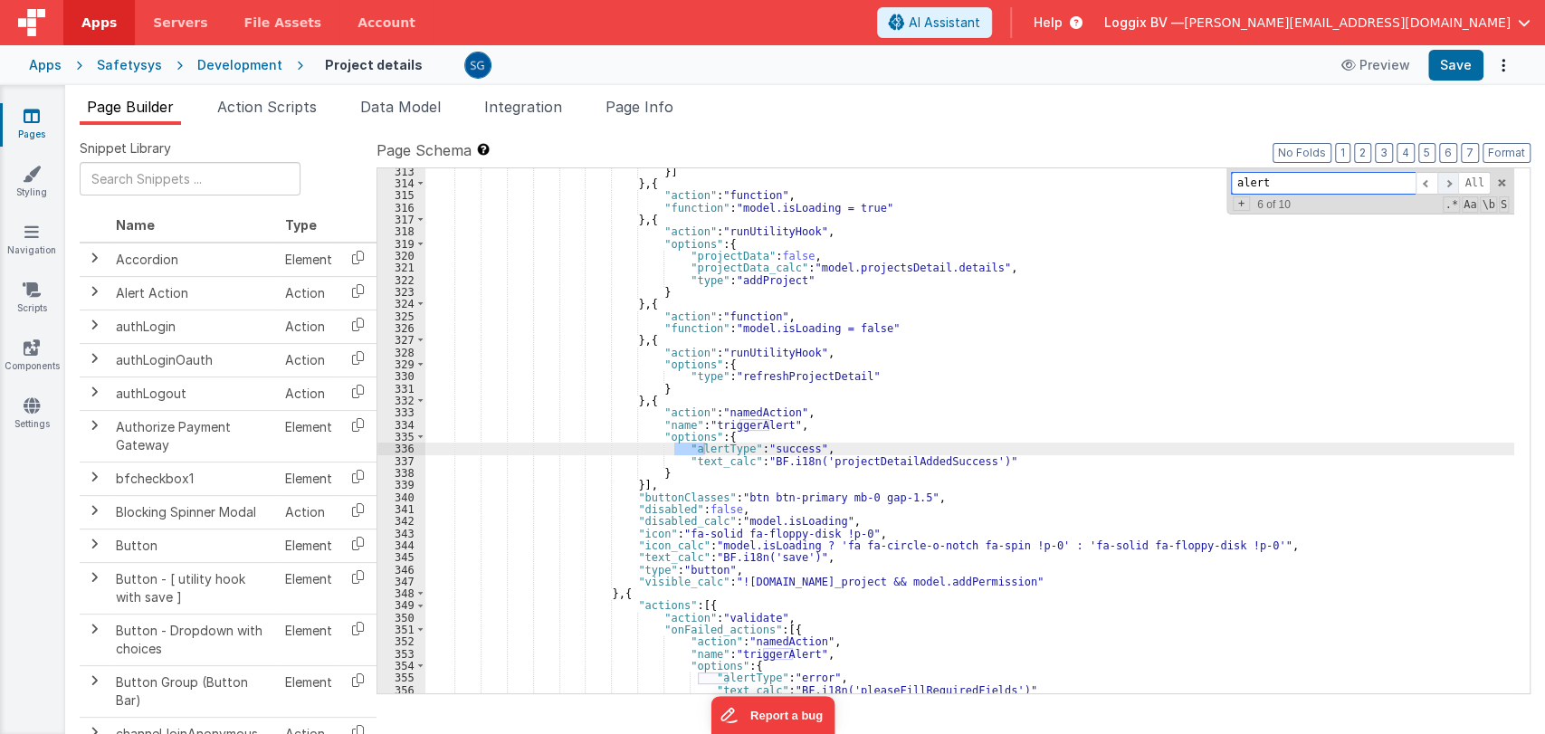
click at [1454, 183] on span at bounding box center [1448, 183] width 22 height 23
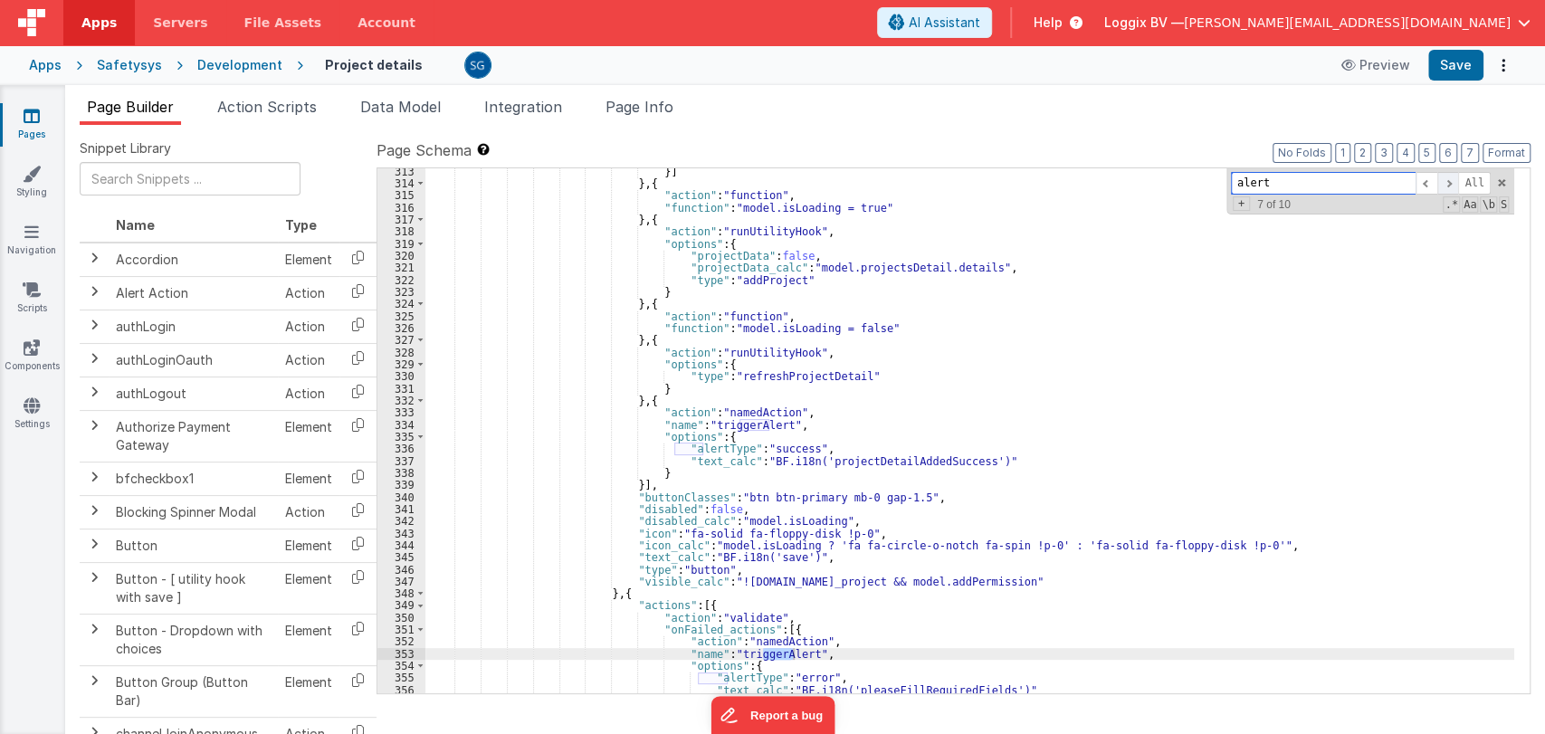
click at [1454, 183] on span at bounding box center [1448, 183] width 22 height 23
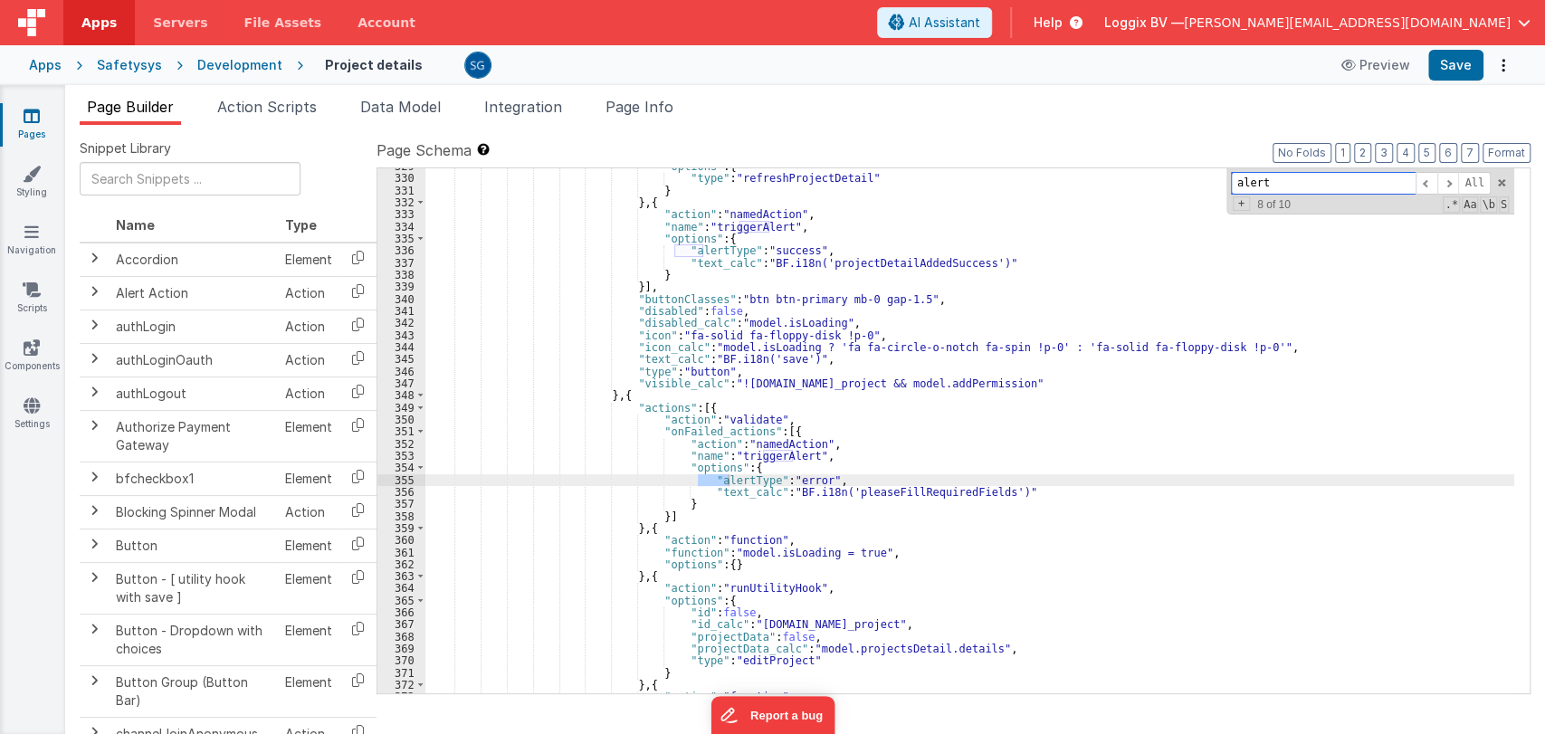
scroll to position [4268, 0]
click at [1455, 182] on span at bounding box center [1448, 183] width 22 height 23
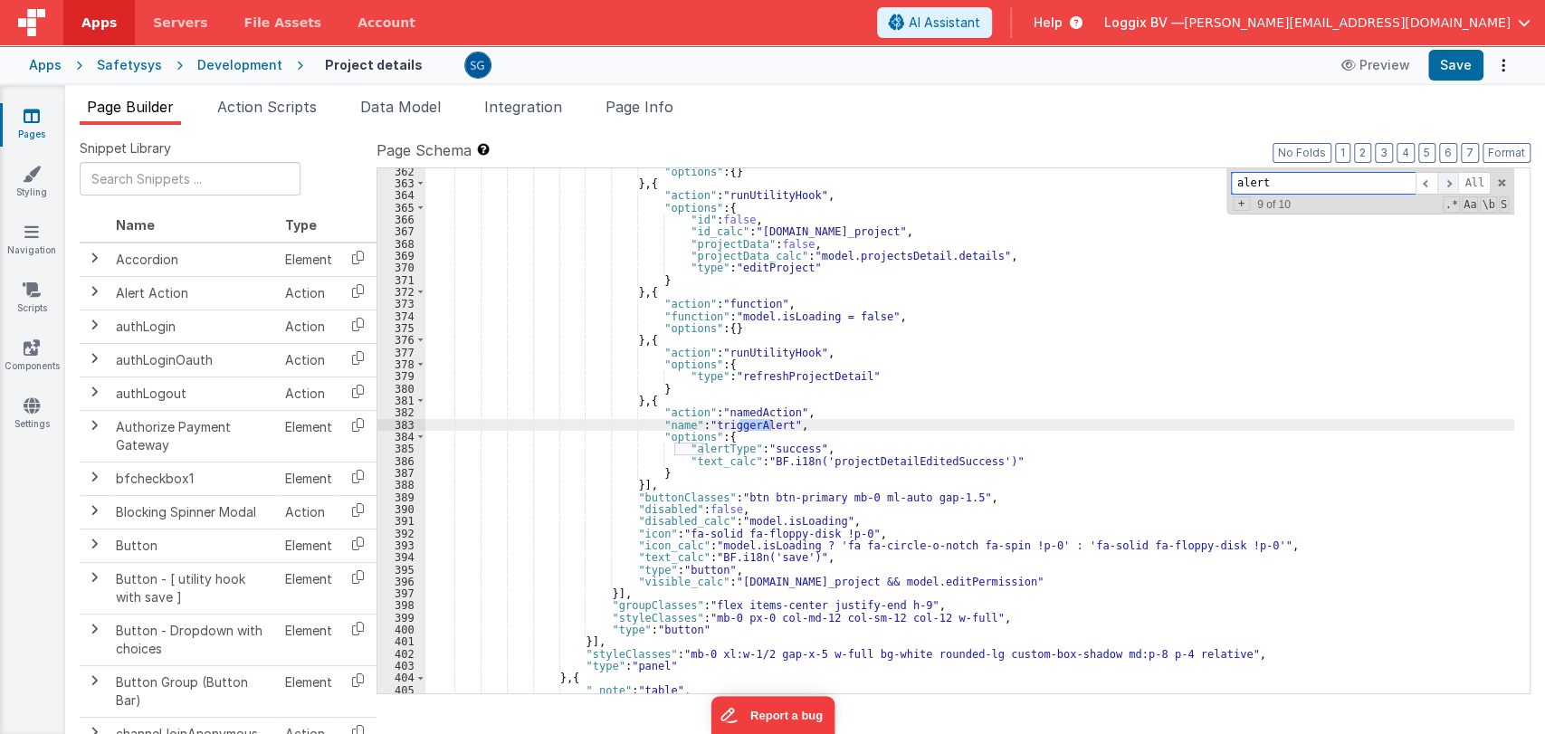
scroll to position [4661, 0]
click at [1455, 182] on span at bounding box center [1448, 183] width 22 height 23
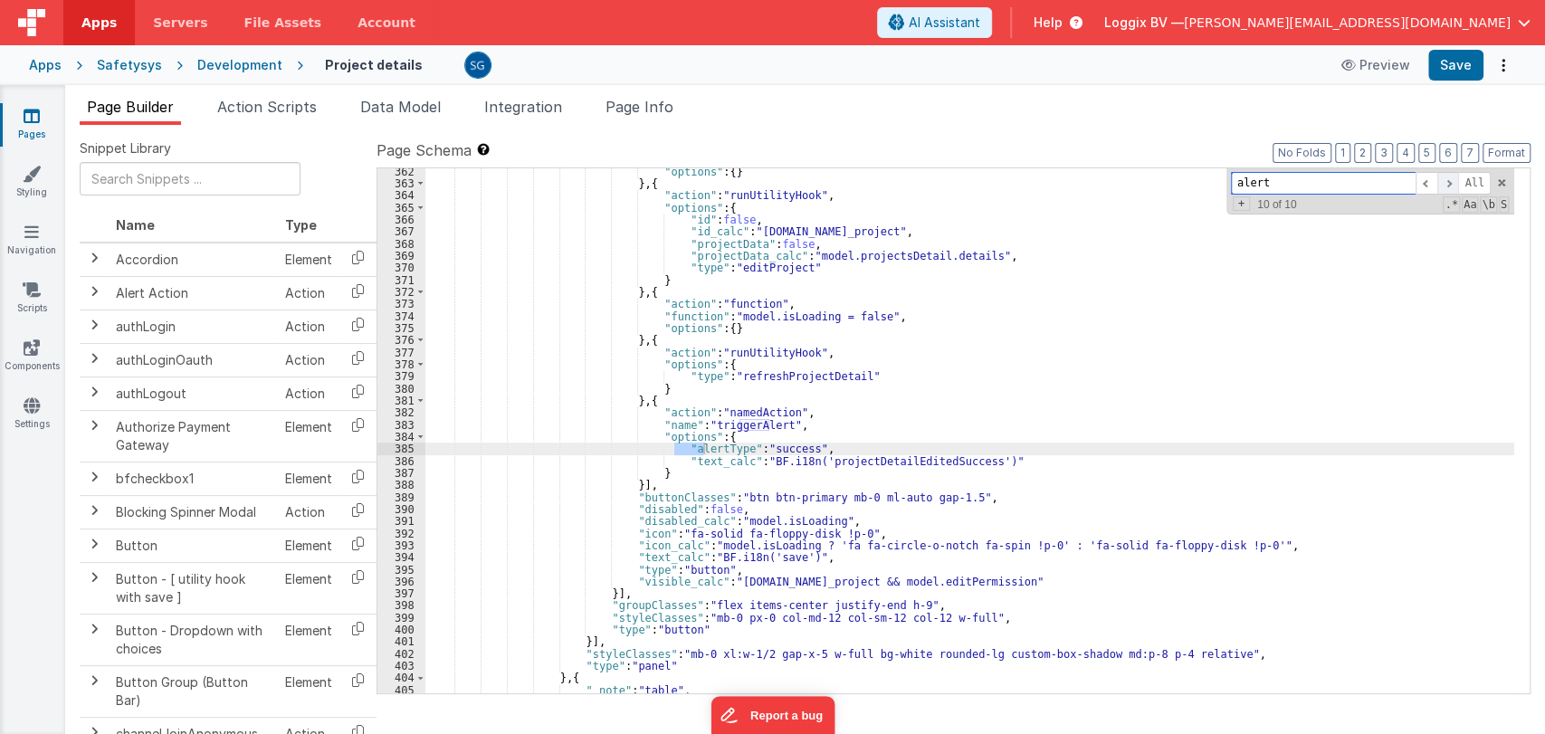
click at [1455, 182] on span at bounding box center [1448, 183] width 22 height 23
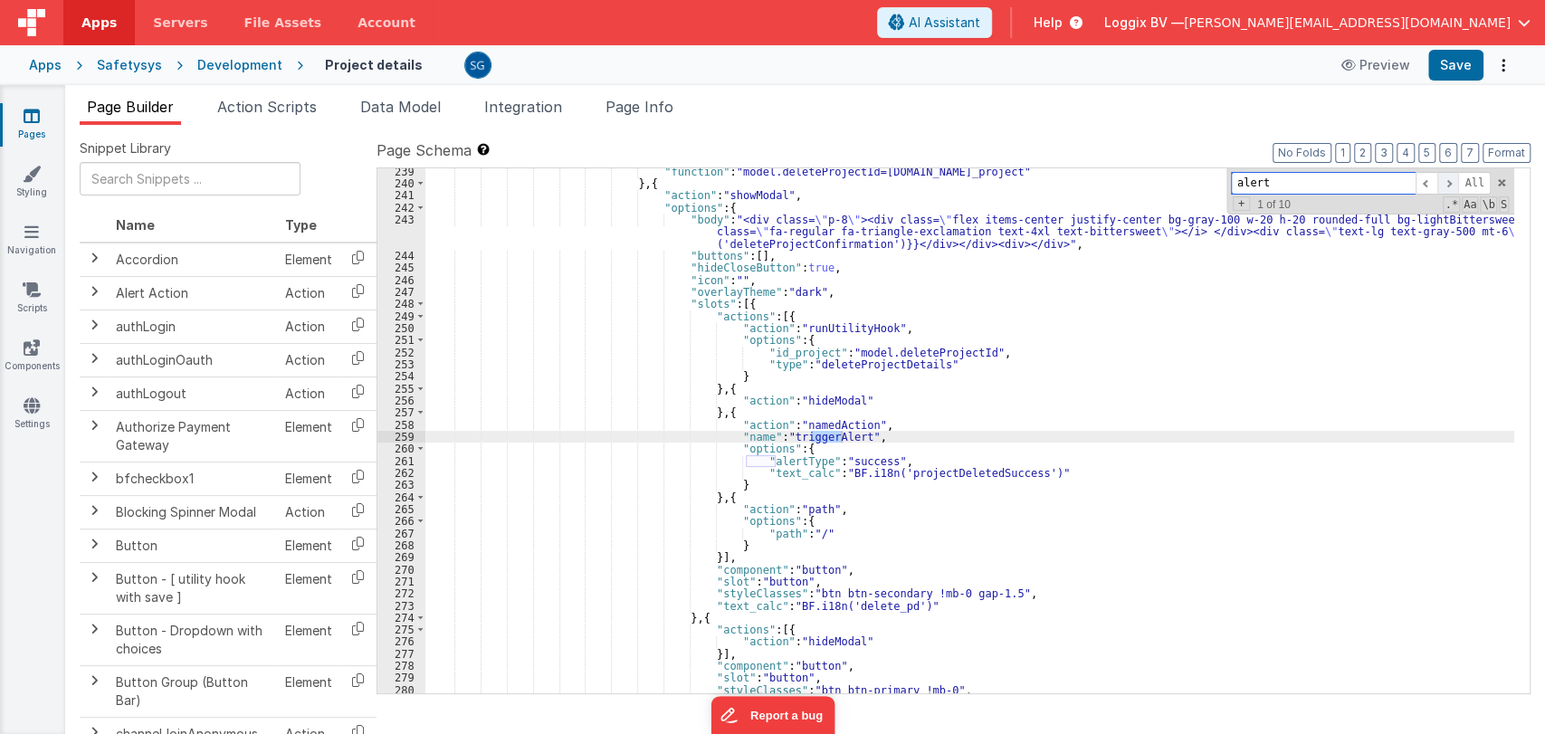
scroll to position [3152, 0]
click at [24, 118] on icon at bounding box center [32, 116] width 16 height 18
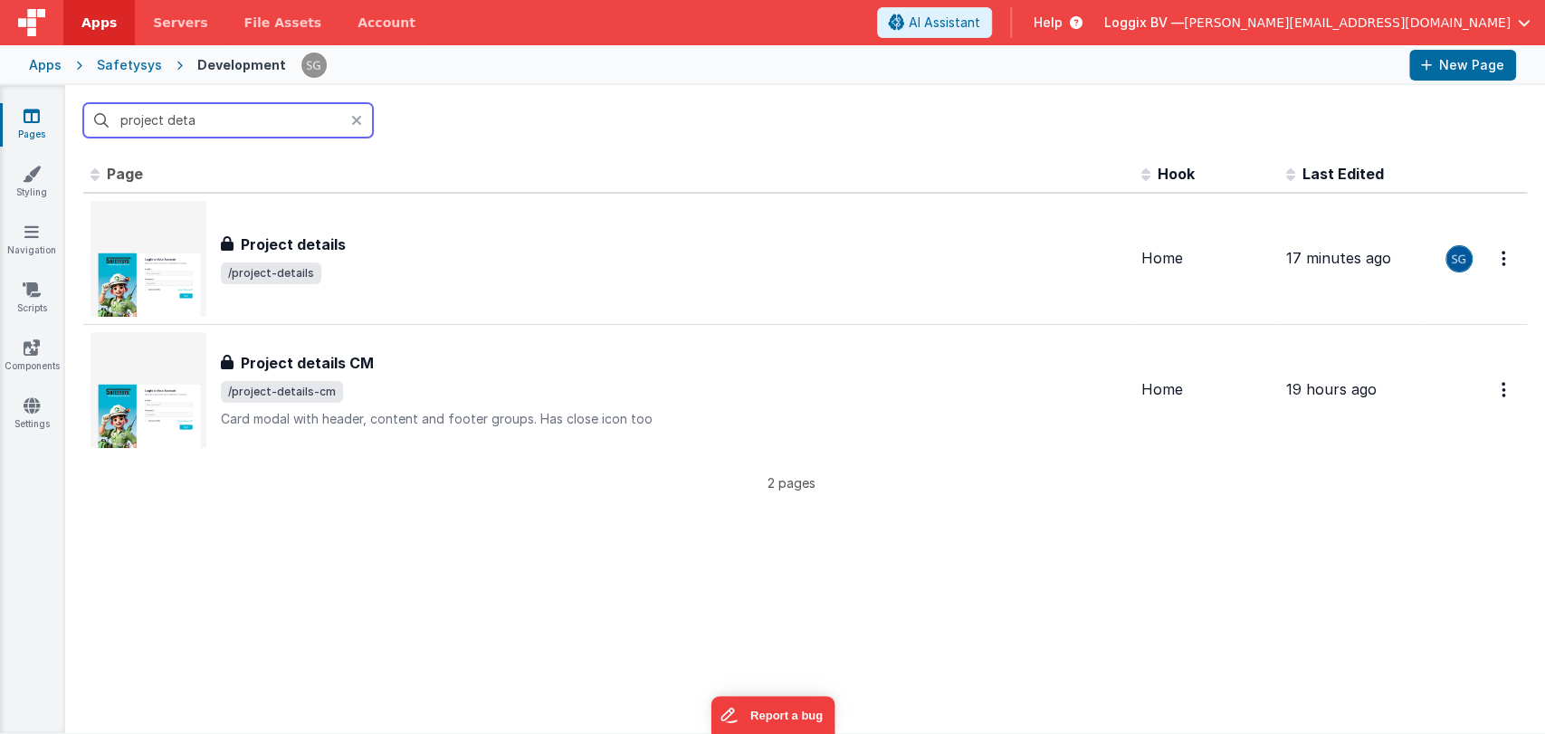
click at [258, 119] on input "project deta" at bounding box center [228, 120] width 290 height 34
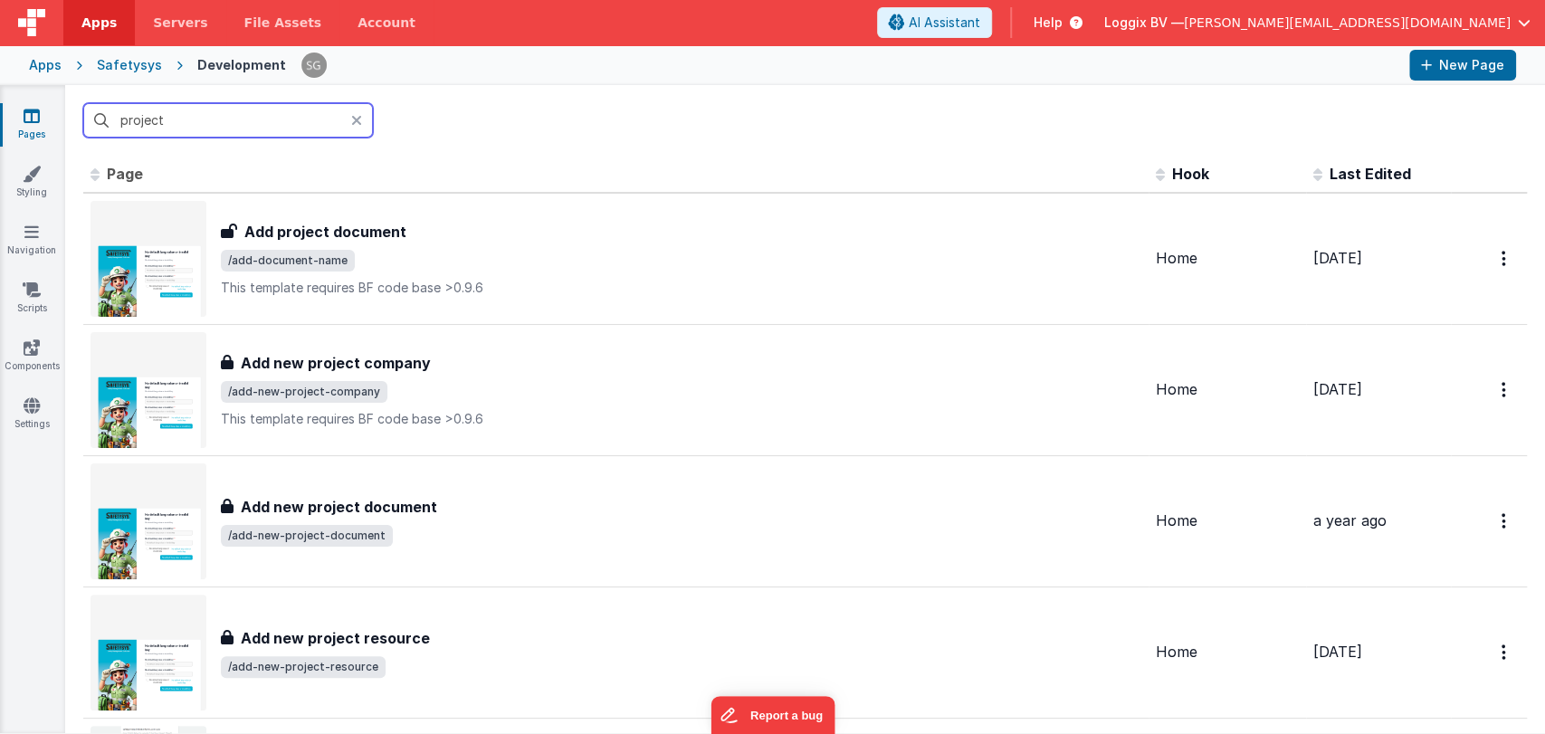
type input "project"
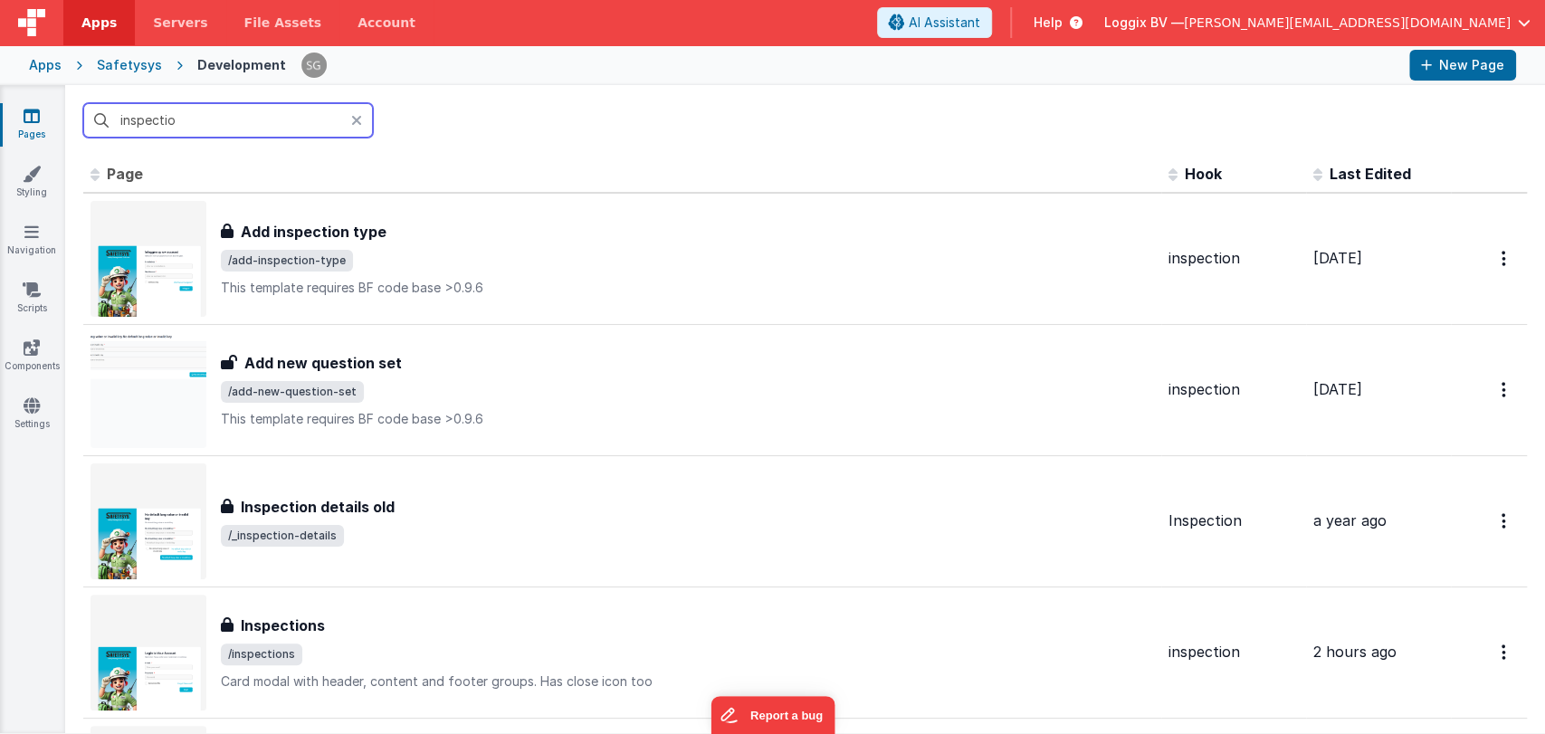
type input "inspection"
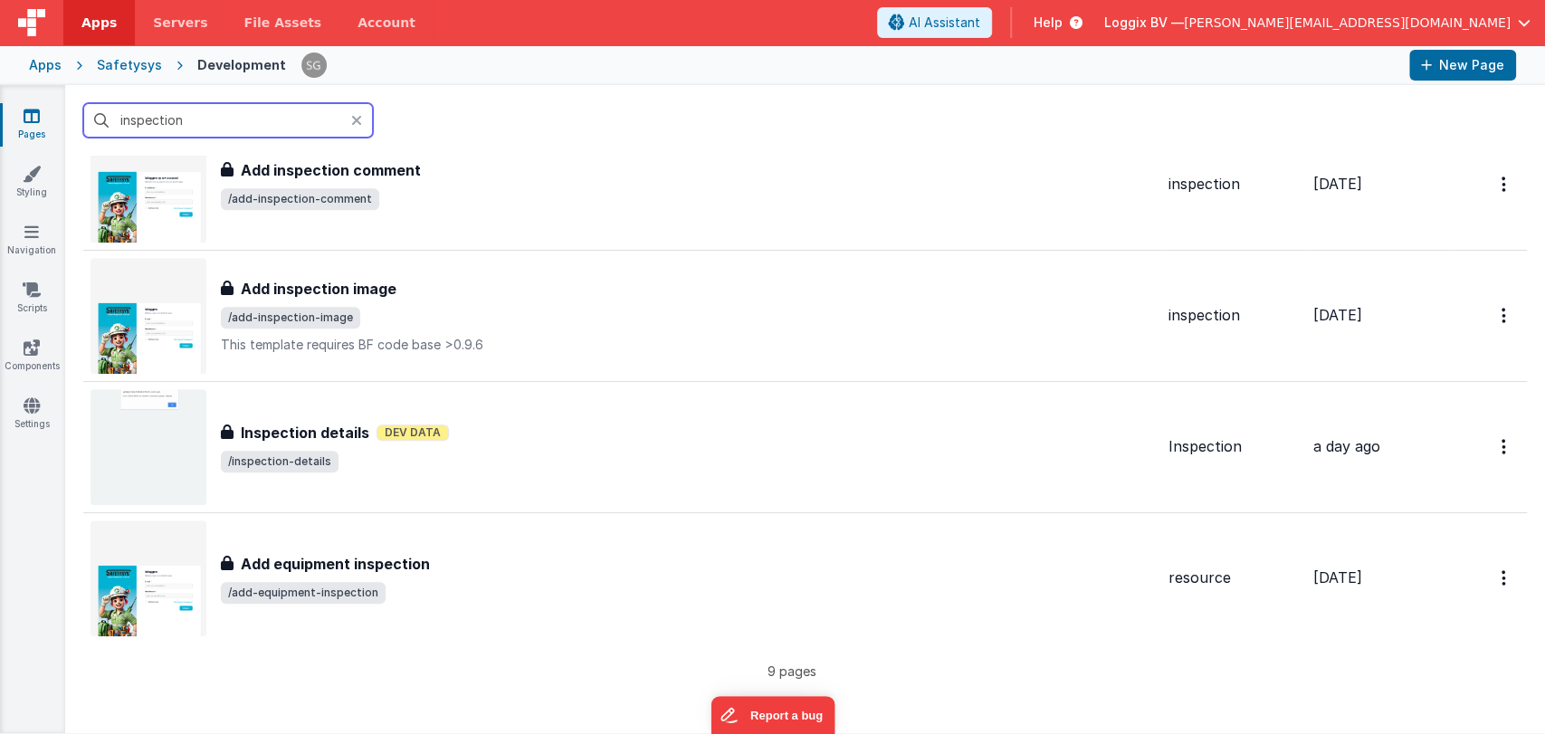
scroll to position [745, 0]
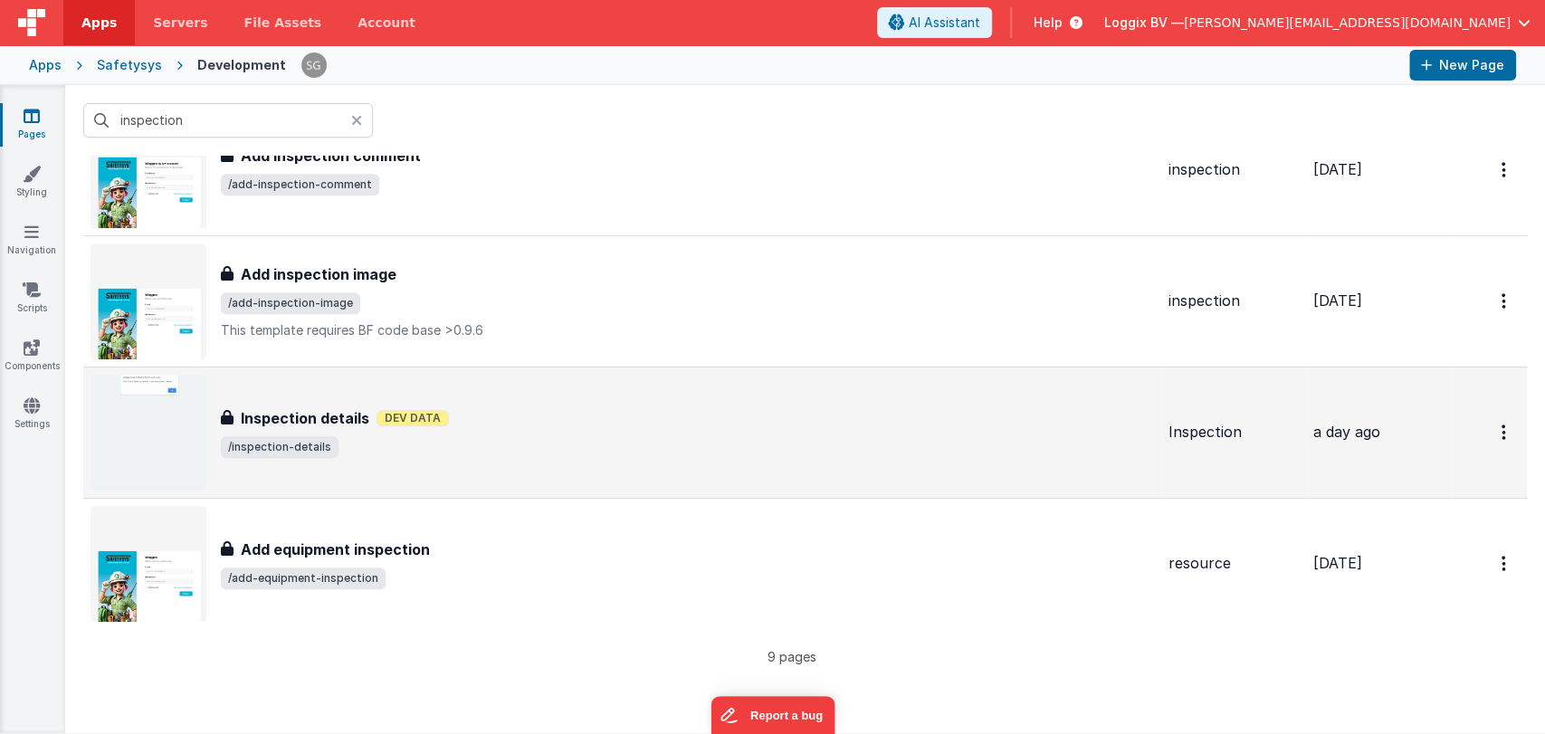
click at [427, 446] on span "/inspection-details" at bounding box center [687, 447] width 933 height 22
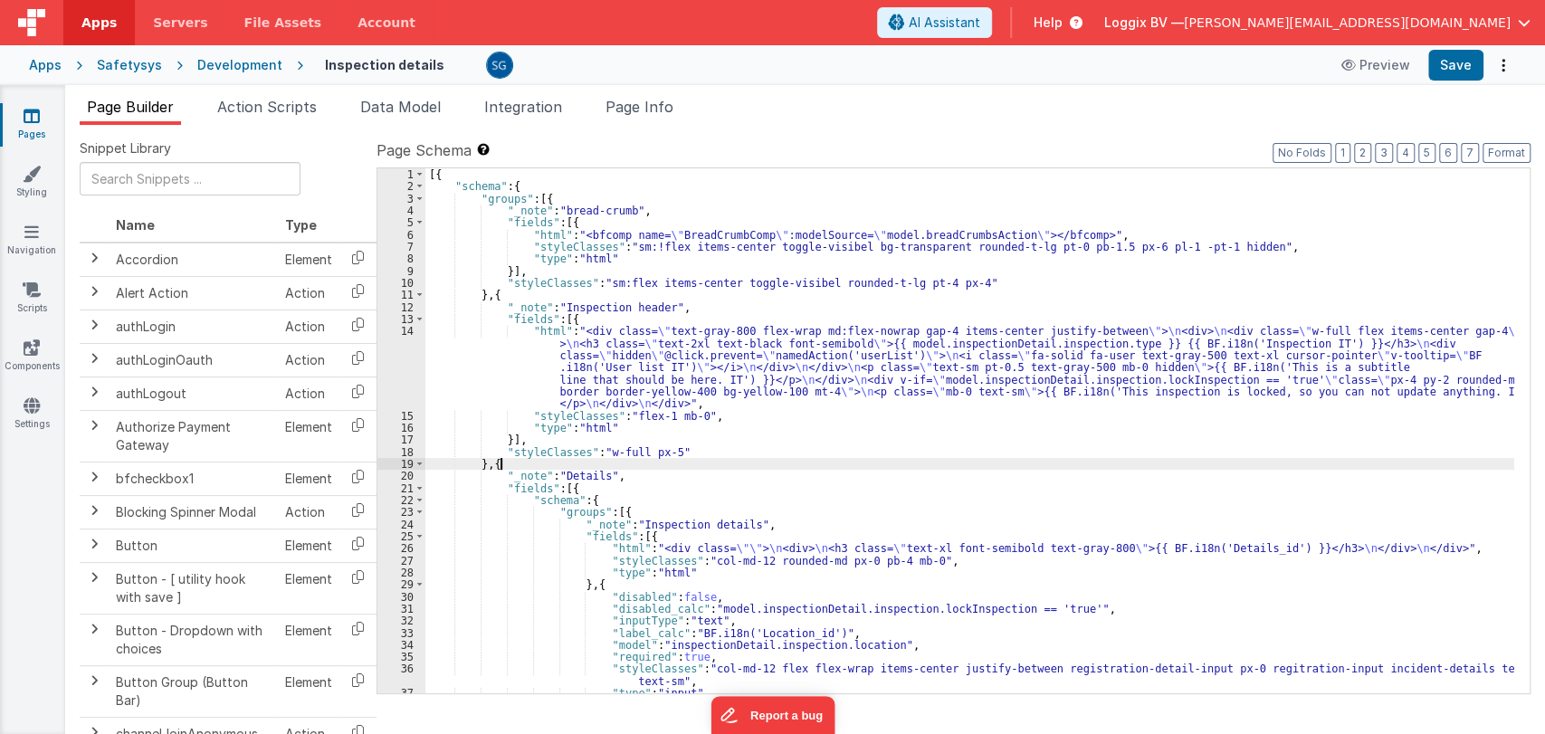
click at [797, 464] on div "[{ "schema" : { "groups" : [{ "_note" : "bread-crumb" , "fields" : [{ "html" : …" at bounding box center [969, 442] width 1089 height 549
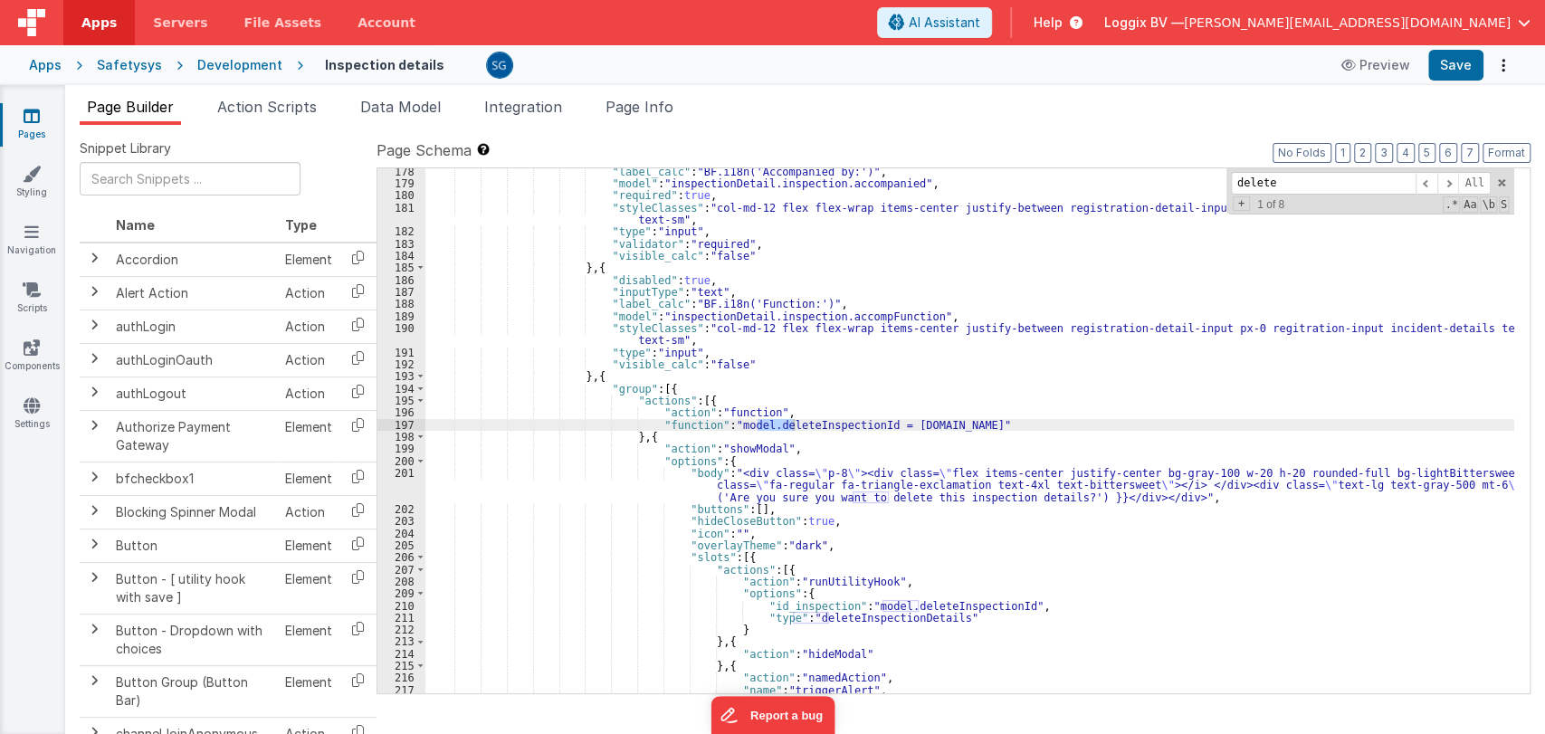
scroll to position [2344, 0]
type input "delete"
click at [1454, 179] on span at bounding box center [1448, 183] width 22 height 23
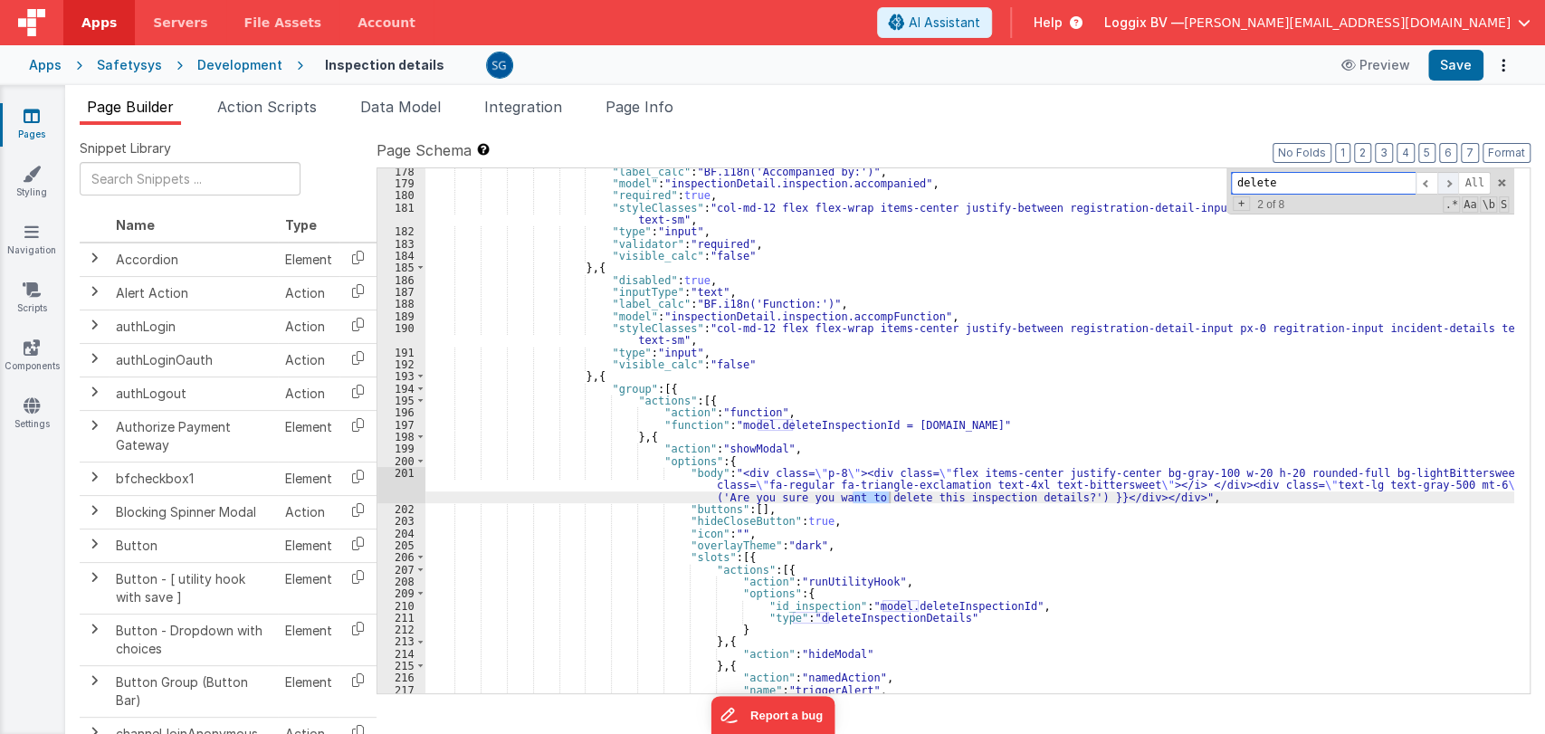
click at [1454, 179] on span at bounding box center [1448, 183] width 22 height 23
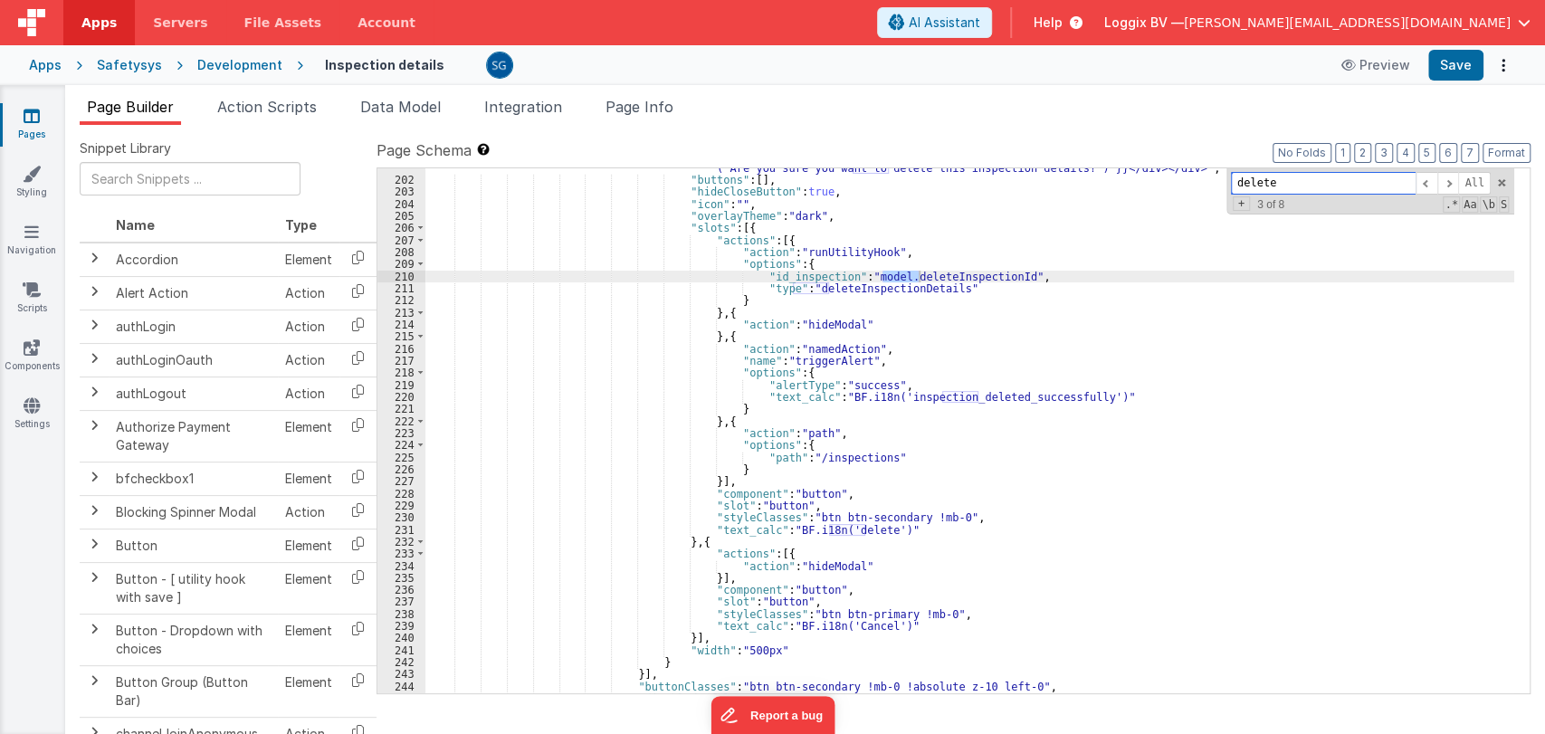
scroll to position [2674, 0]
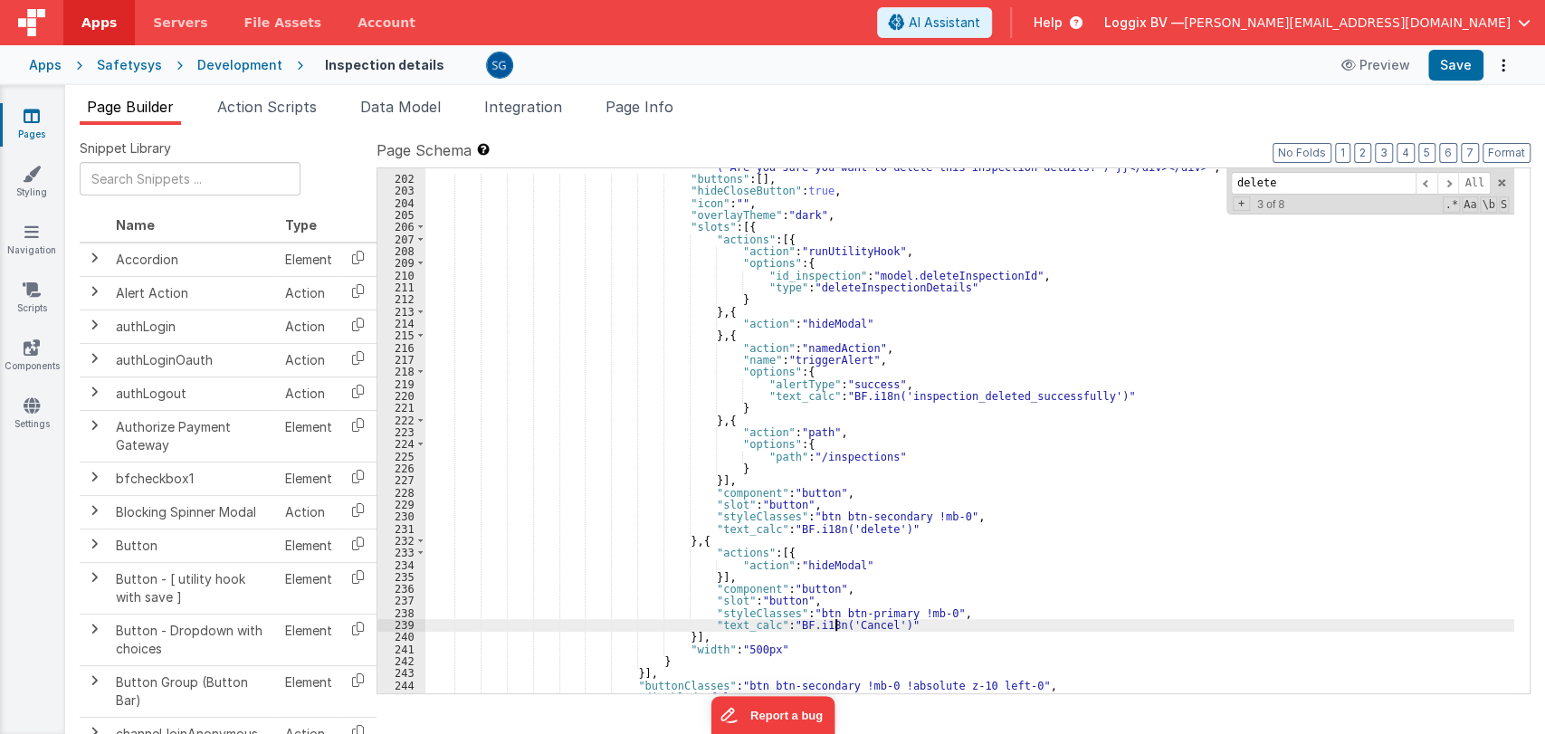
click at [834, 624] on div ""body" : "<div class= \" p-8 \" ><div class= \" flex items-center justify-cente…" at bounding box center [969, 423] width 1089 height 573
click at [1457, 62] on button "Save" at bounding box center [1455, 65] width 55 height 31
click at [970, 453] on div ""body" : "<div class= \" p-8 \" ><div class= \" flex items-center justify-cente…" at bounding box center [969, 423] width 1089 height 573
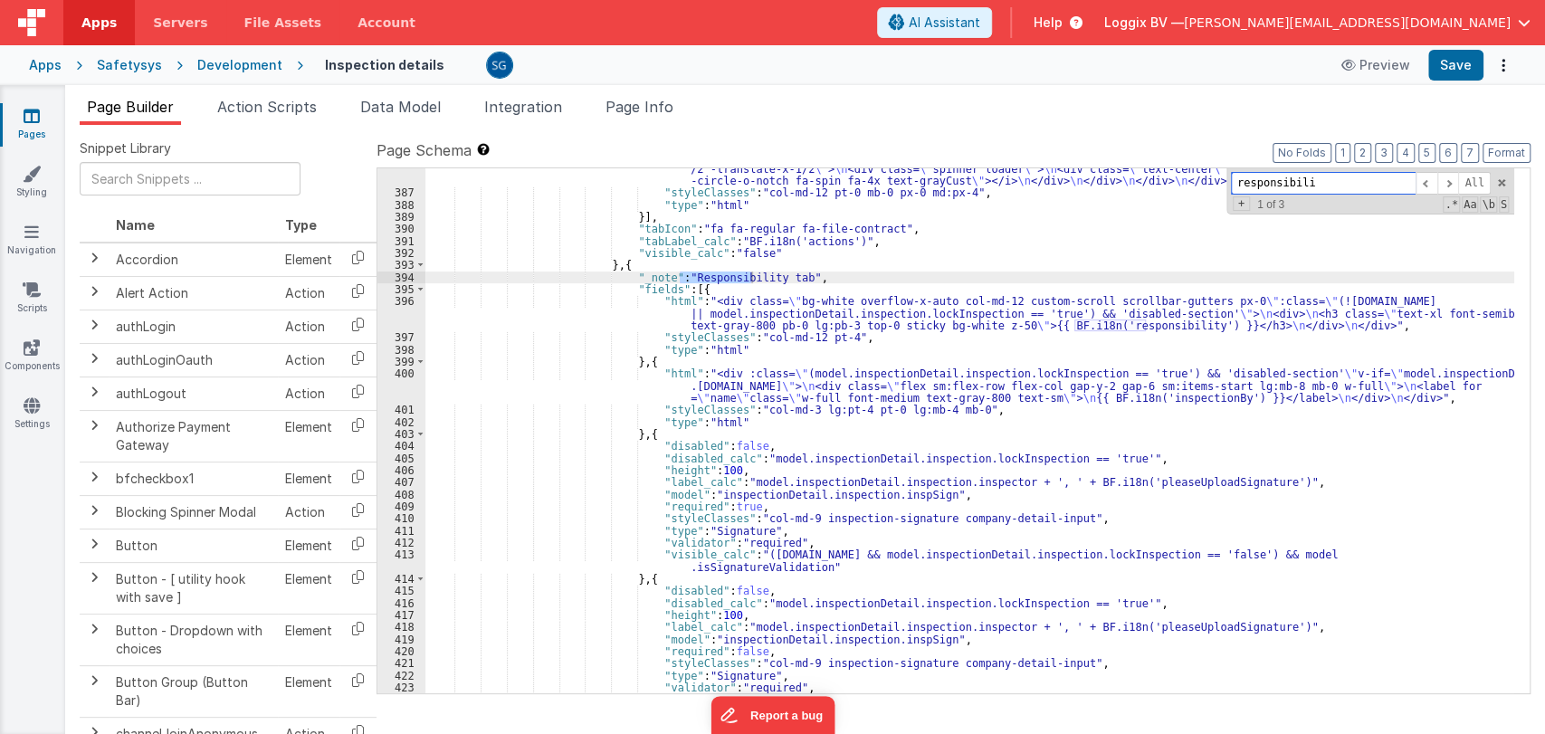
scroll to position [6283, 0]
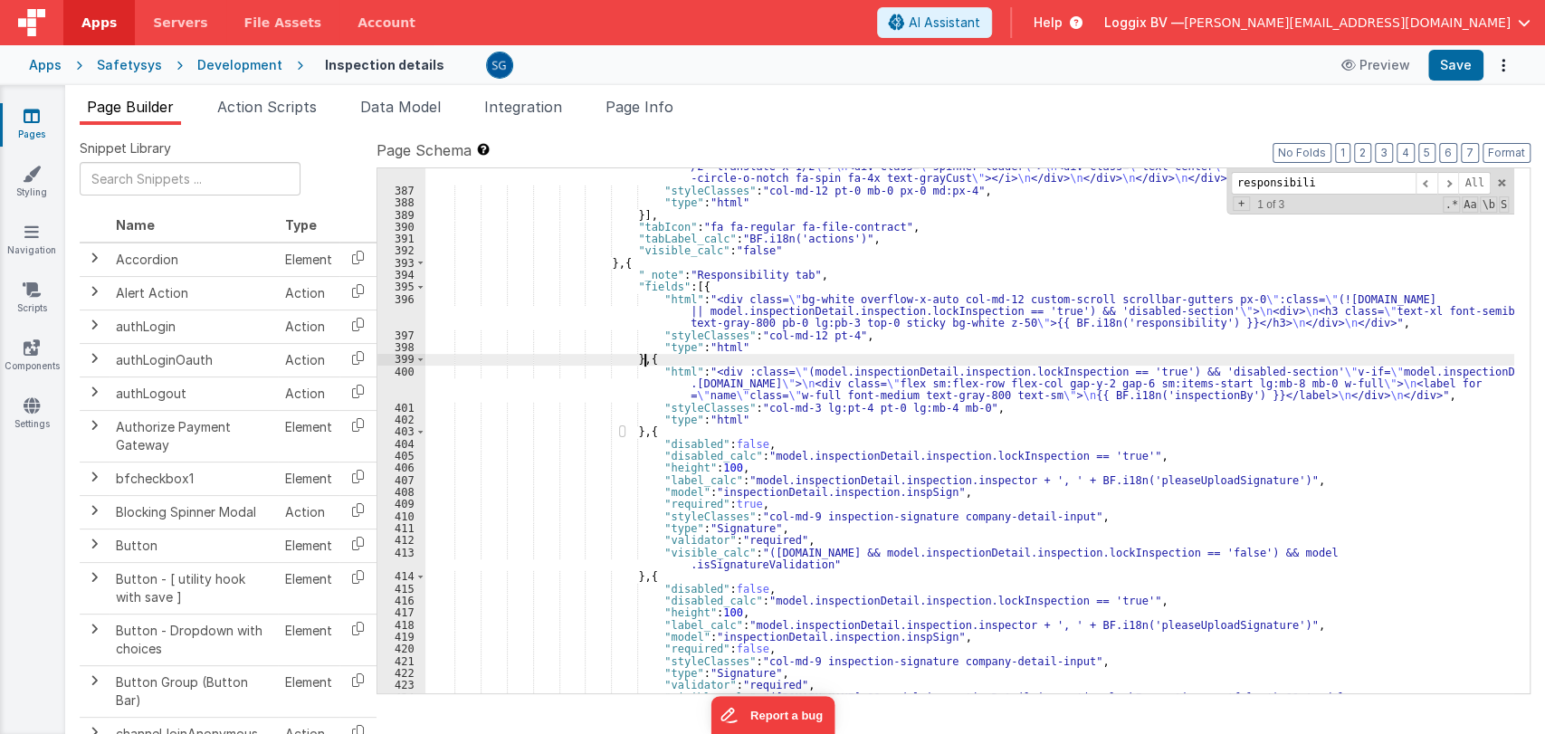
click at [1010, 353] on div ""html" : "<div class= \" pb-4 pt-0 custom-scroll table_sticky_all h-[383px] mx-…" at bounding box center [969, 296] width 1089 height 875
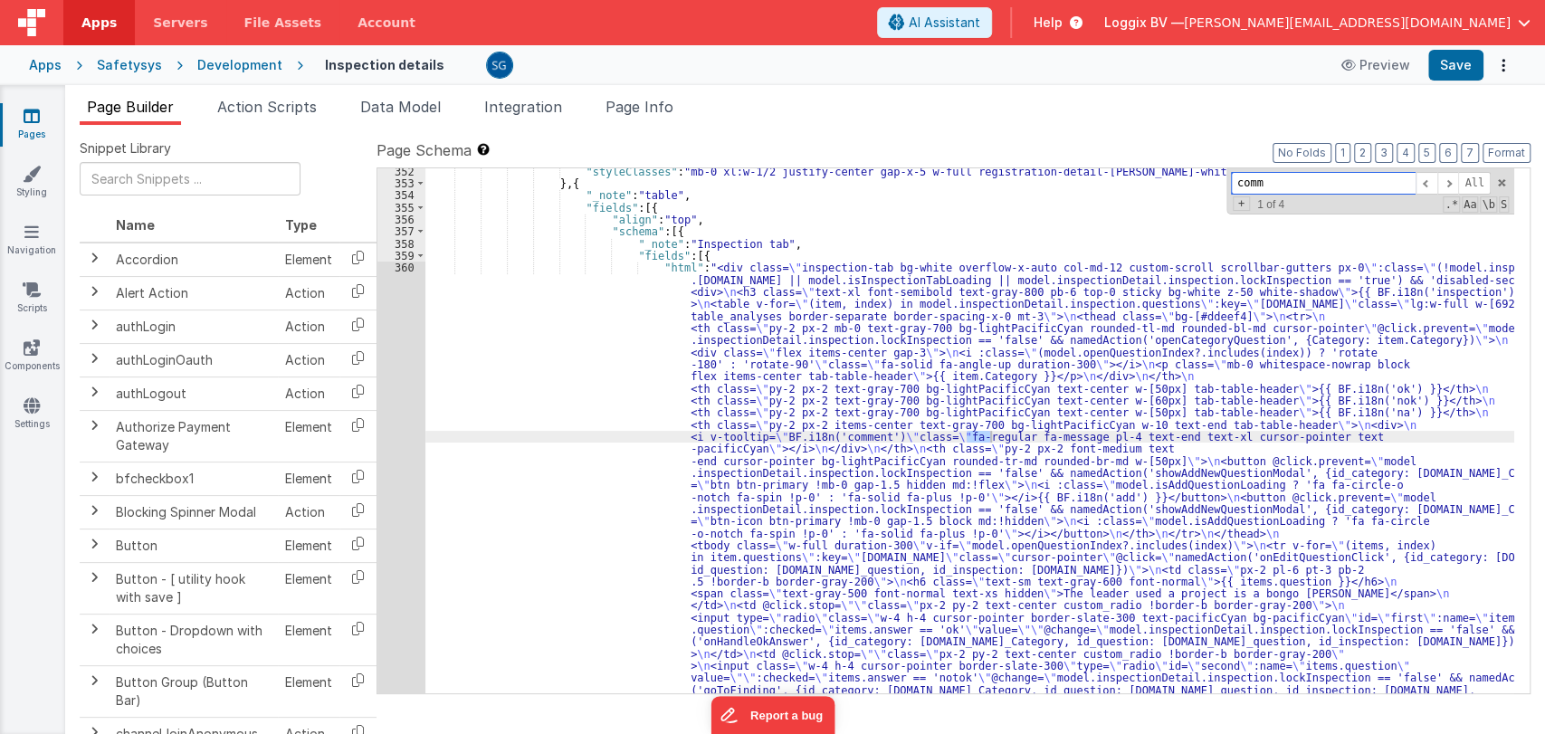
scroll to position [4492, 0]
click at [1451, 183] on span at bounding box center [1448, 183] width 22 height 23
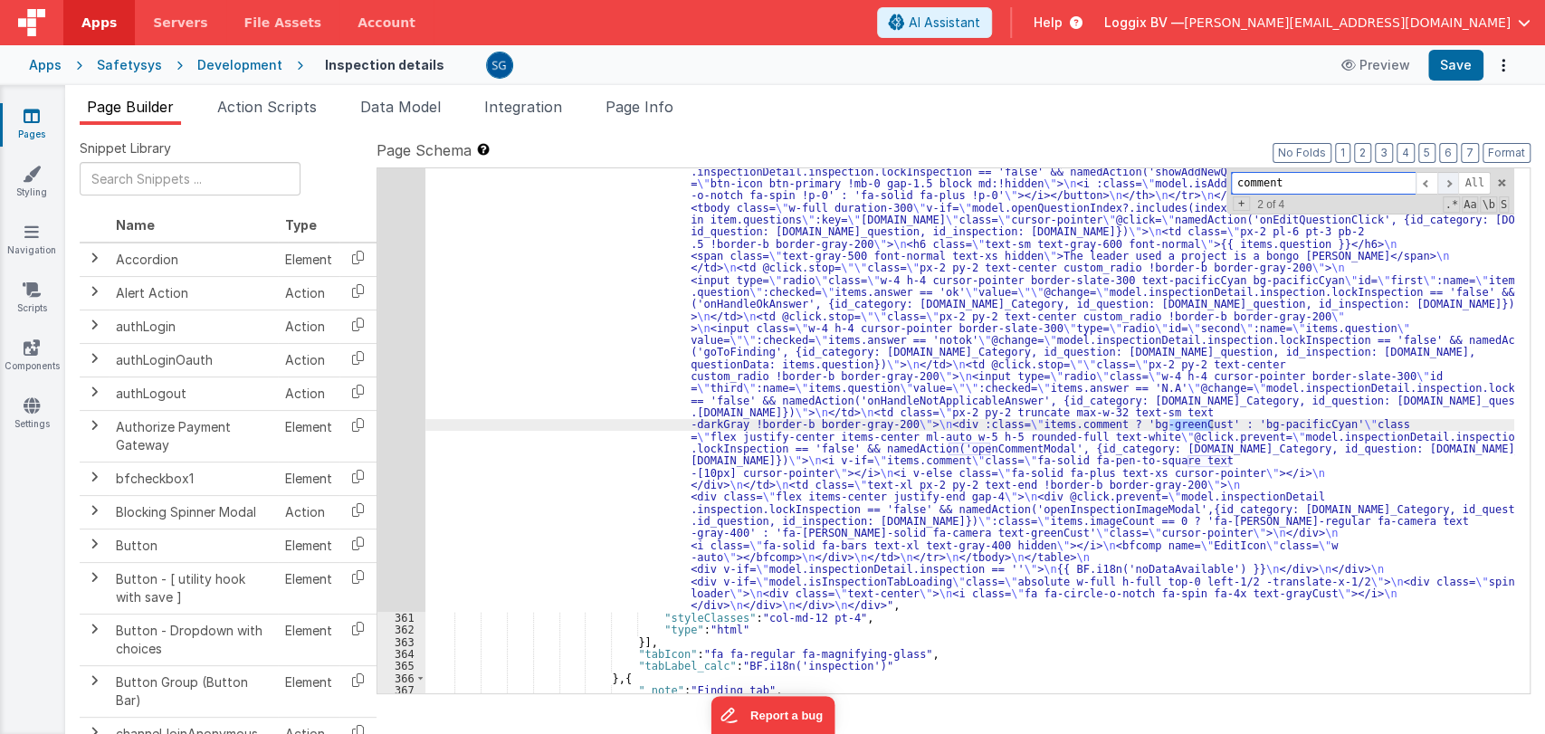
scroll to position [4829, 0]
click at [1451, 183] on span at bounding box center [1448, 183] width 22 height 23
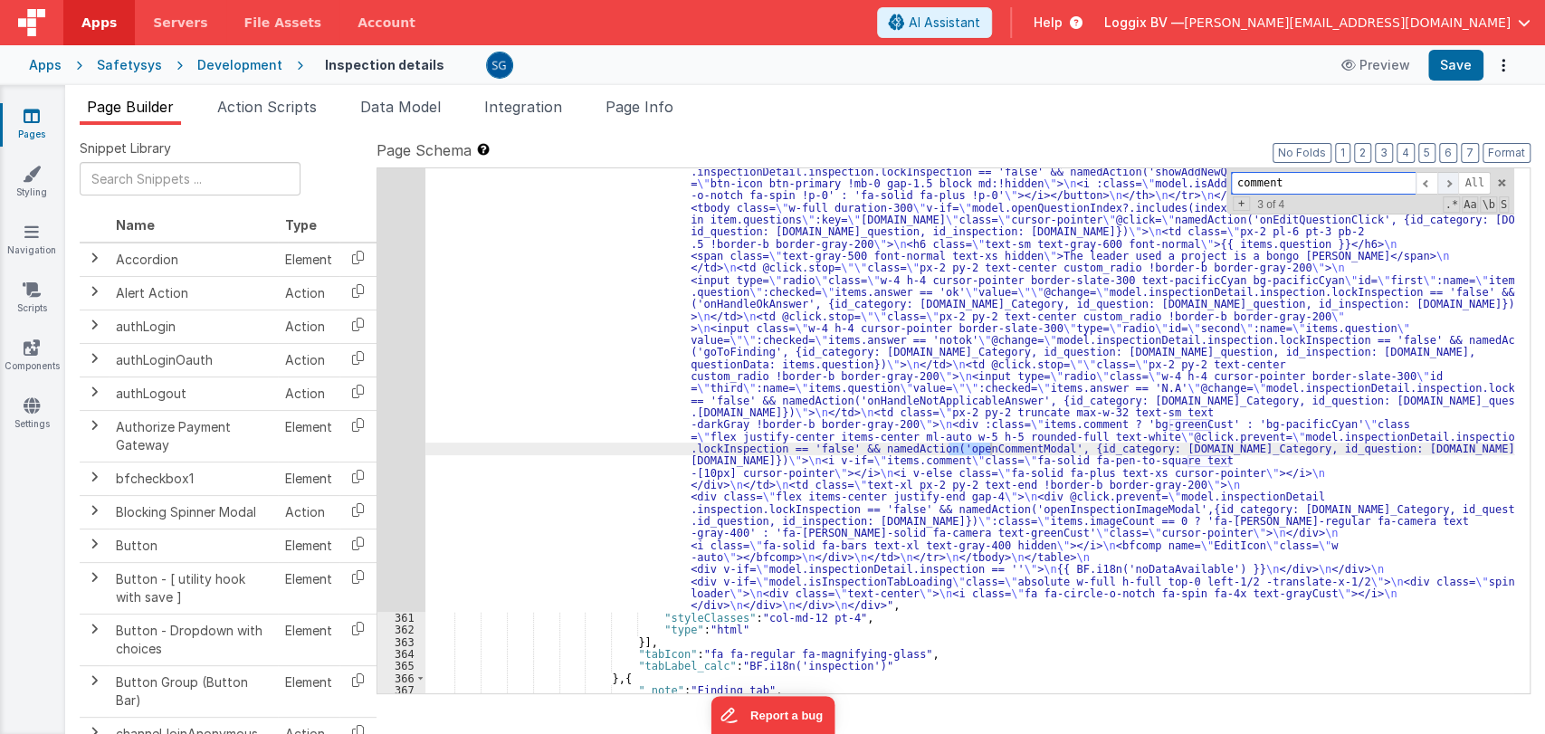
click at [1451, 183] on span at bounding box center [1448, 183] width 22 height 23
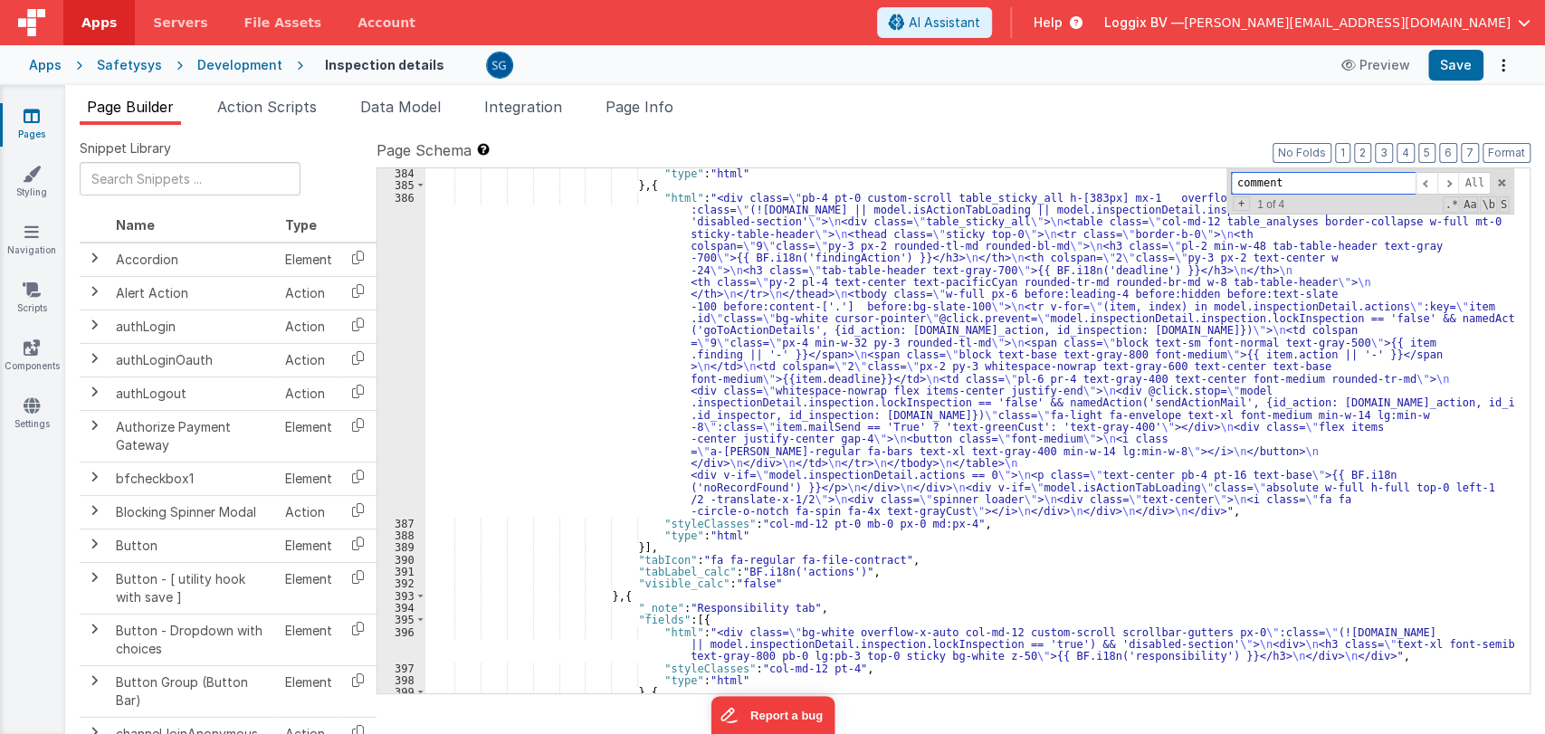
scroll to position [5950, 0]
click at [1071, 530] on div ""type" : "html" } , { "html" : "<div class= \" pb-4 pt-0 custom-scroll table_st…" at bounding box center [969, 453] width 1089 height 573
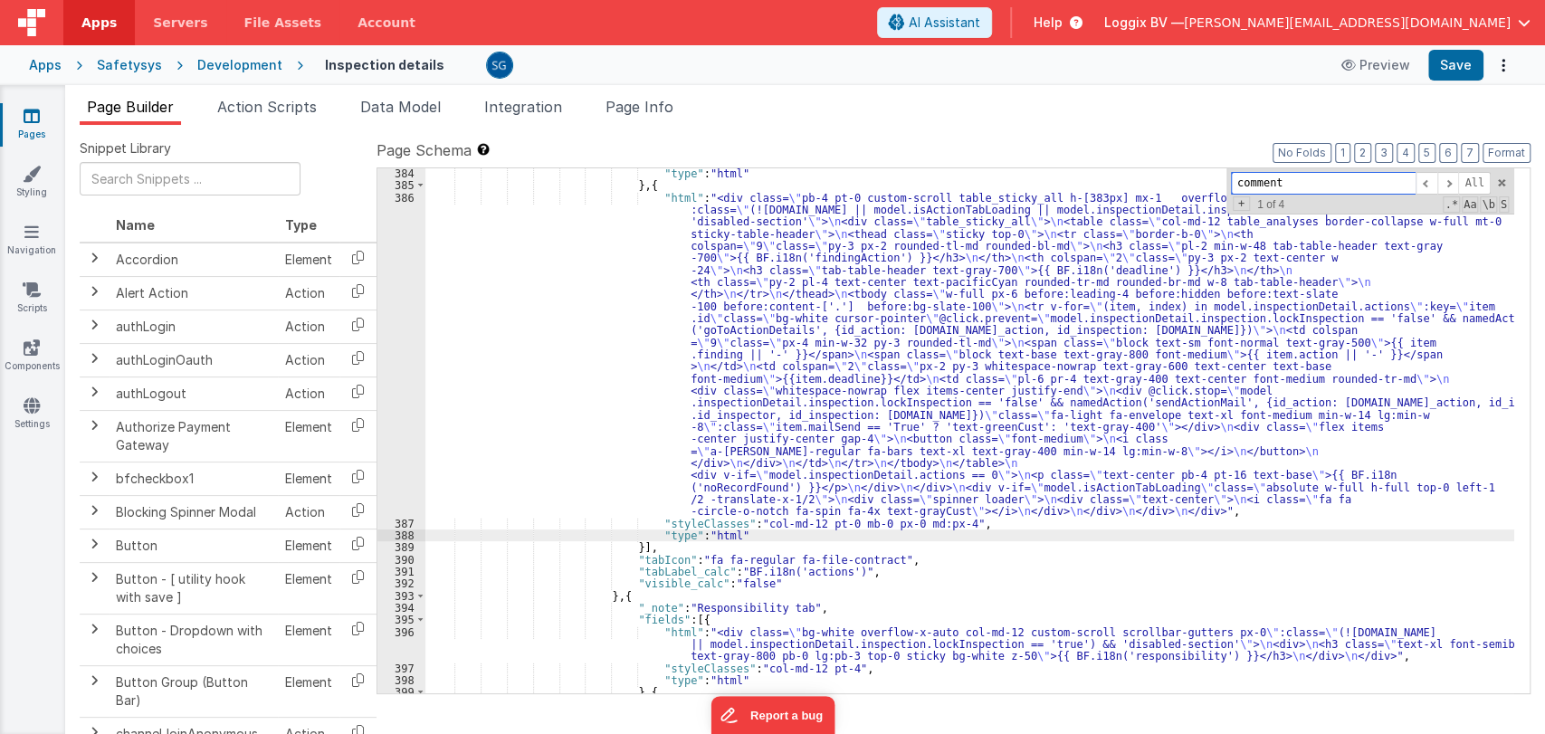
click at [1296, 179] on input "comment" at bounding box center [1323, 183] width 185 height 23
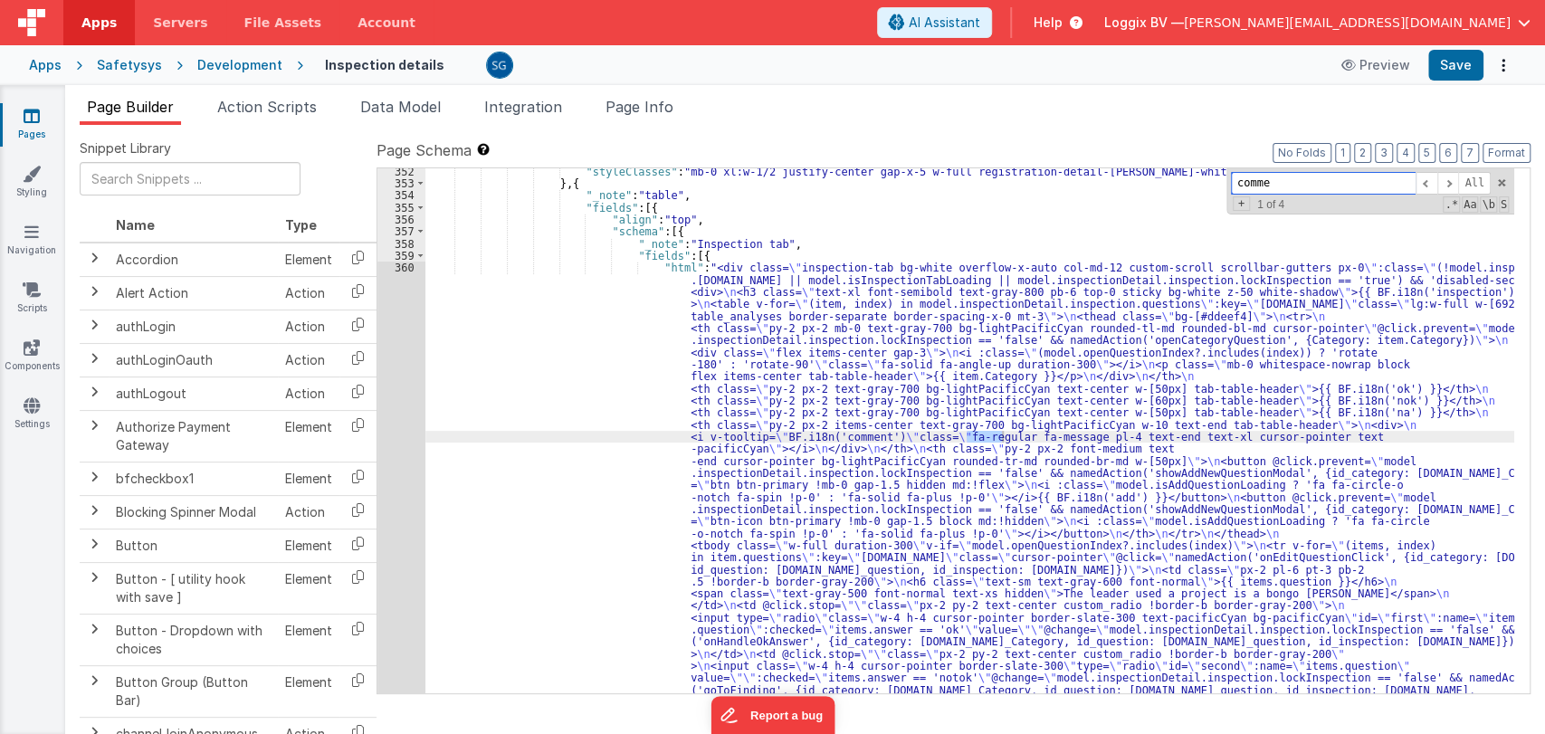
scroll to position [4492, 0]
click at [1453, 182] on span at bounding box center [1448, 183] width 22 height 23
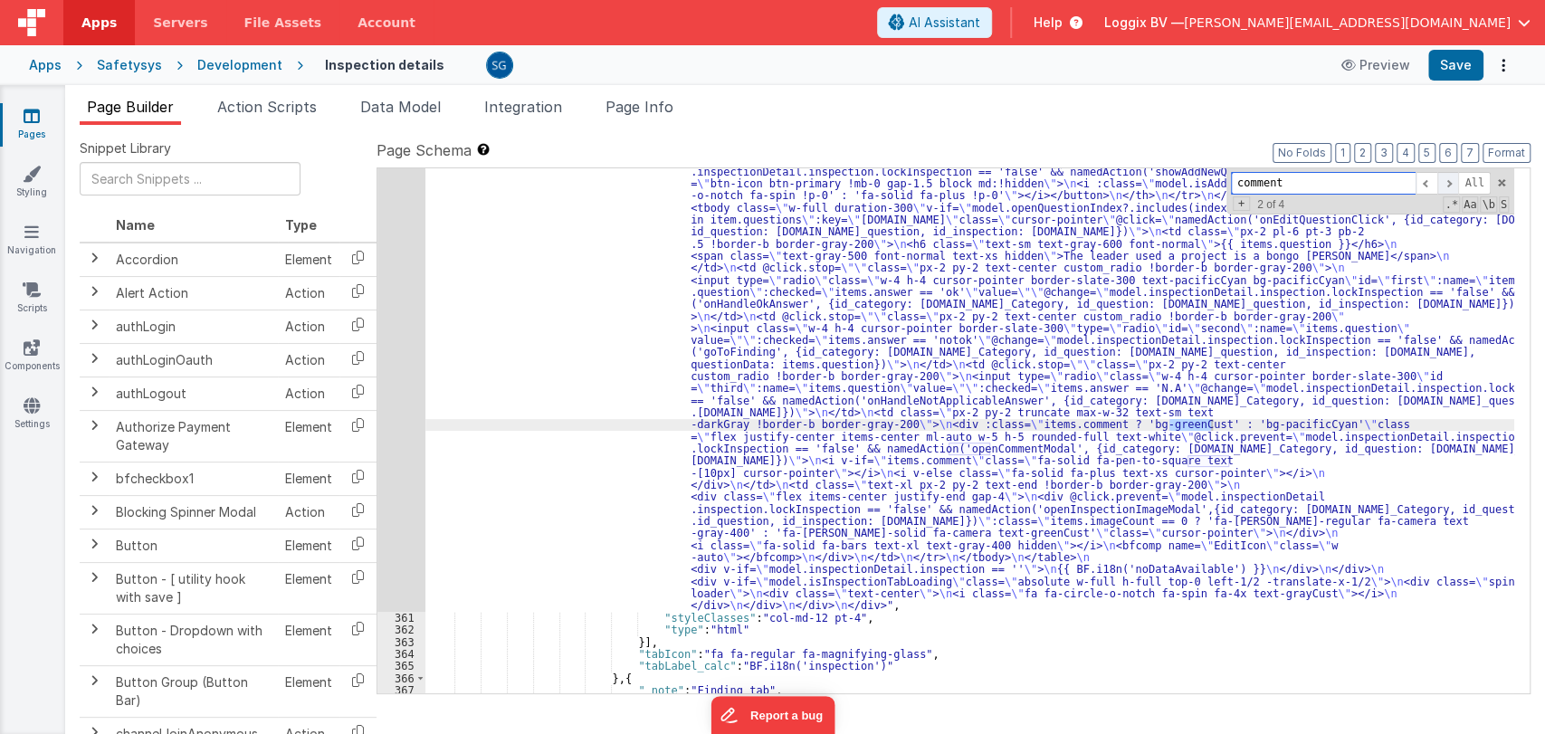
click at [1453, 182] on span at bounding box center [1448, 183] width 22 height 23
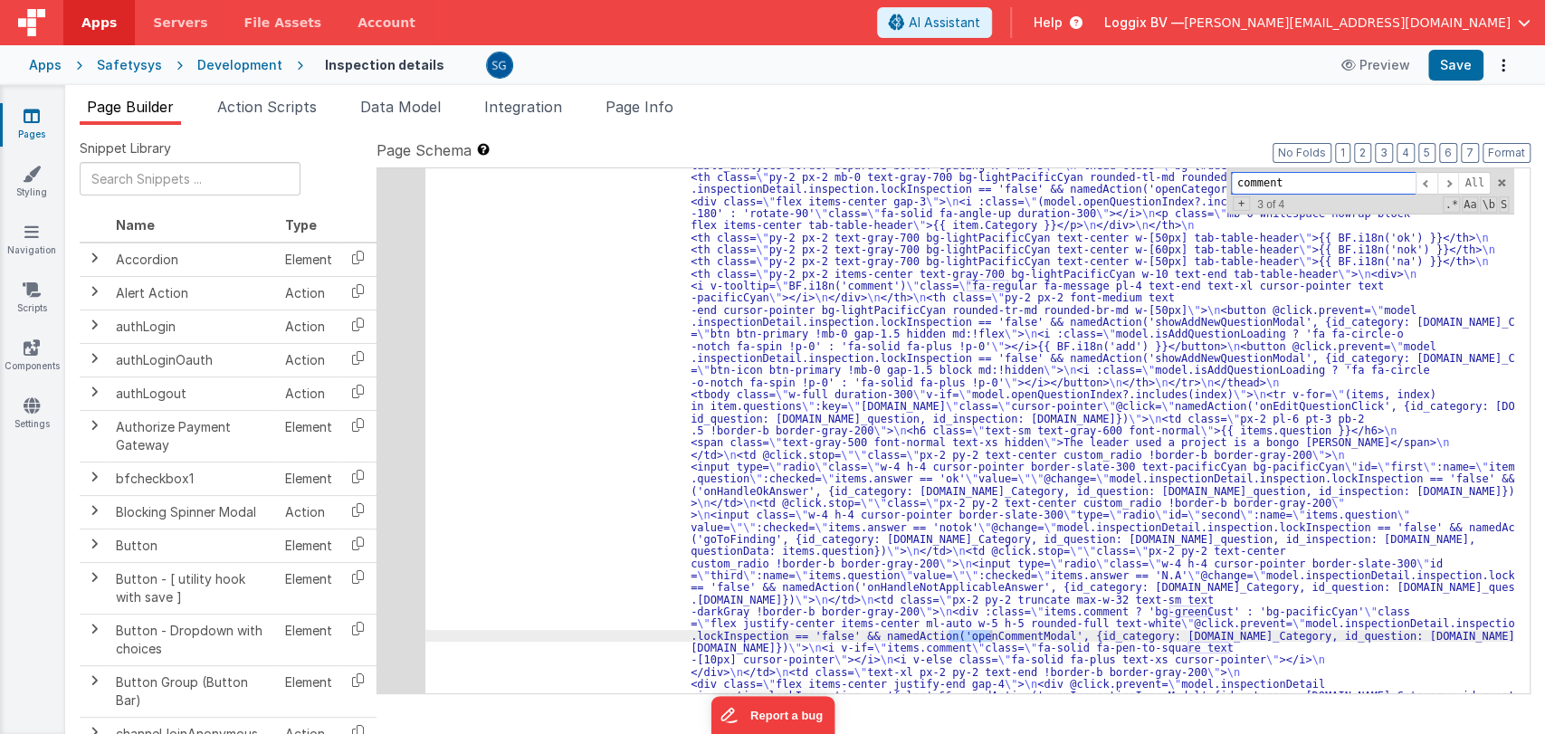
scroll to position [4642, 0]
click at [1453, 184] on span at bounding box center [1448, 183] width 22 height 23
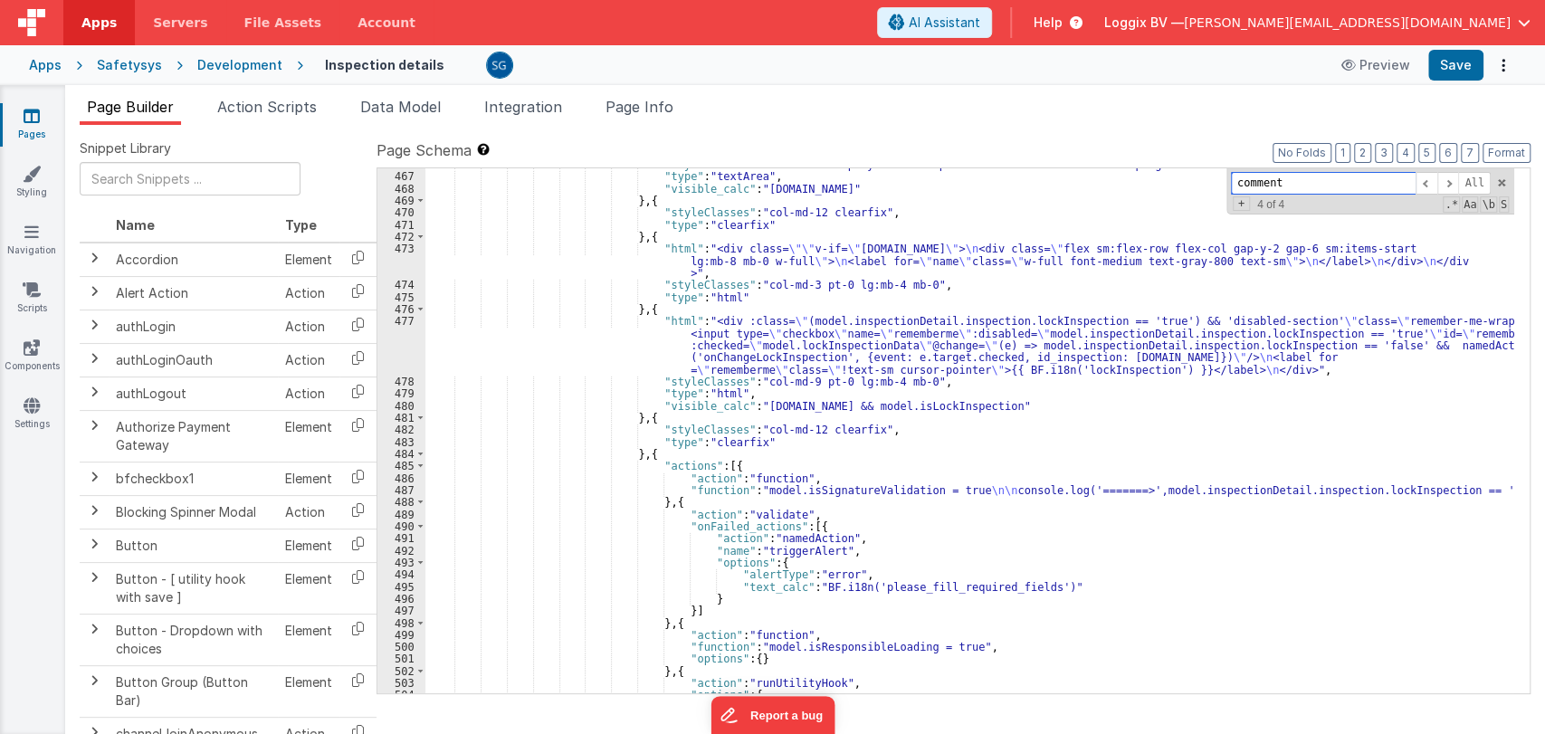
scroll to position [7420, 0]
click at [936, 528] on div ""styleClasses" : "col-md-9 company-detail-input flex items-center flex-wrap lg:…" at bounding box center [969, 432] width 1089 height 549
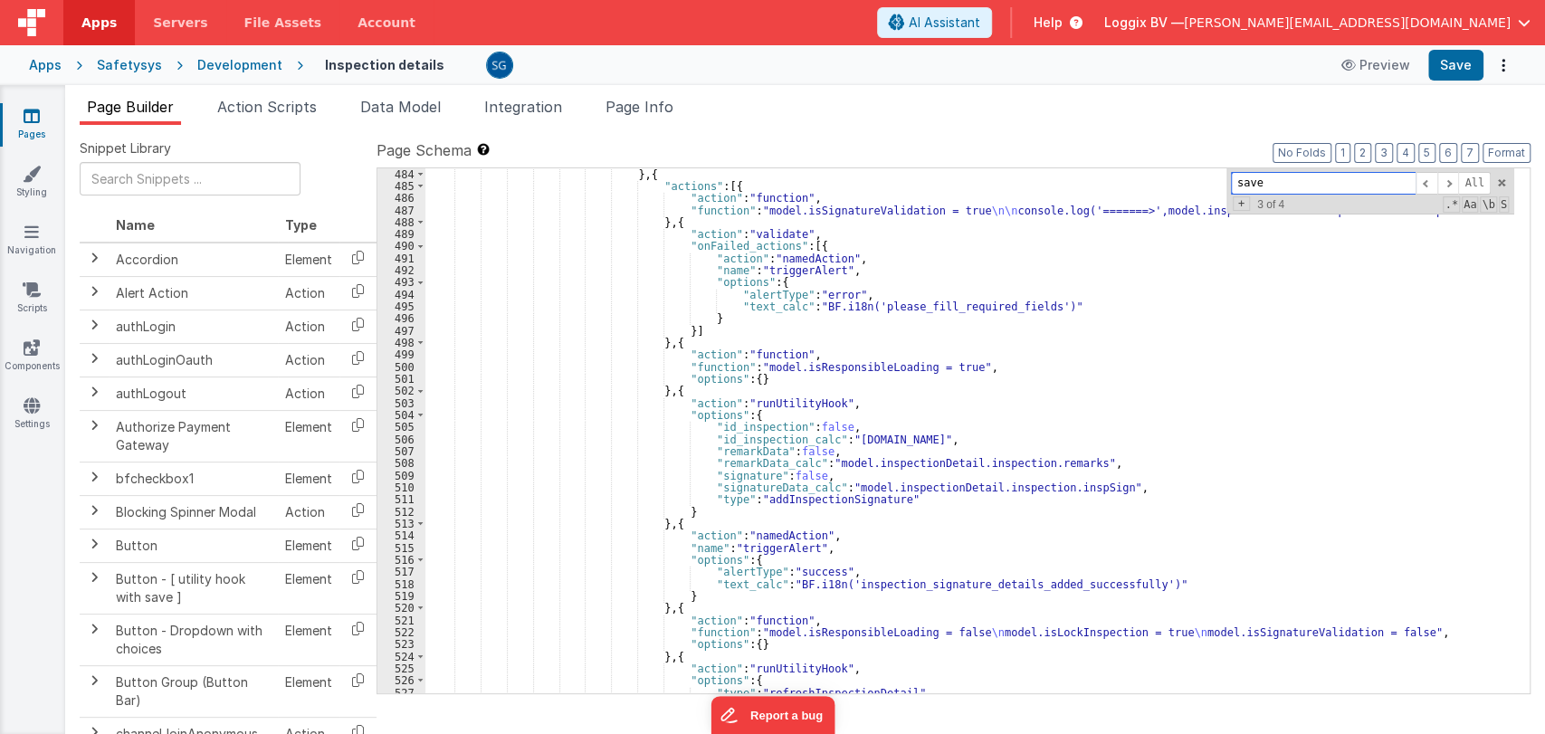
scroll to position [7692, 0]
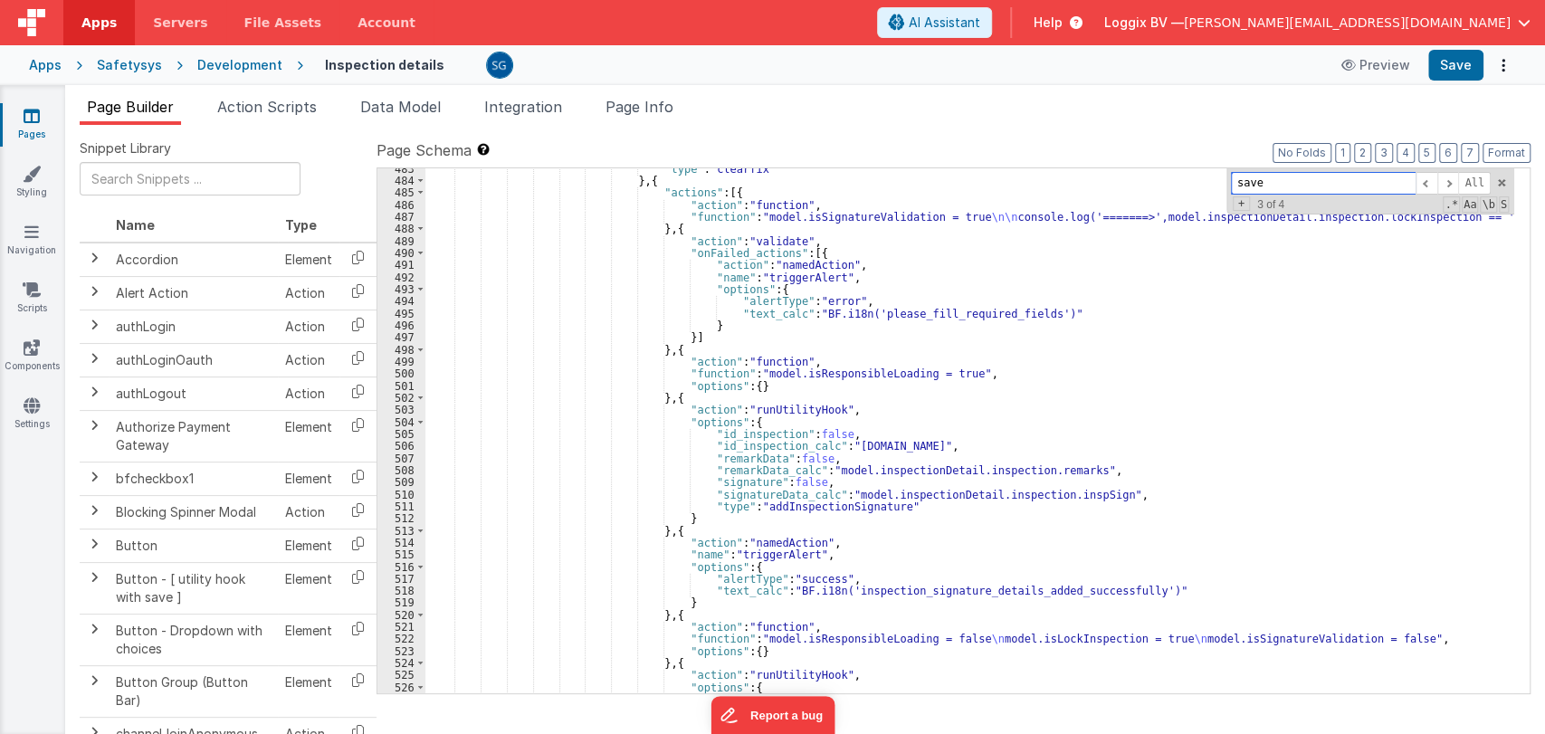
click at [1280, 187] on input "save" at bounding box center [1323, 183] width 185 height 23
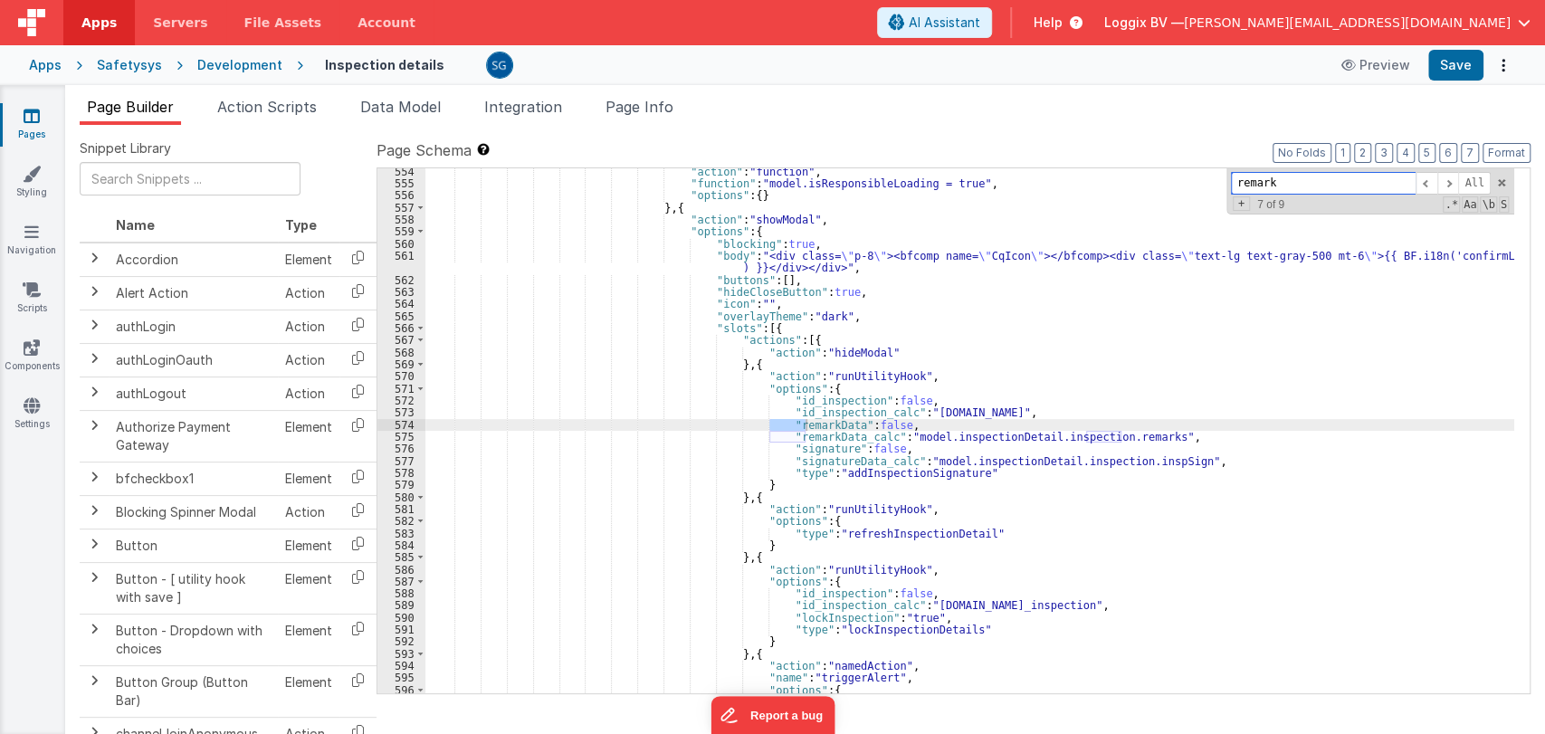
scroll to position [8546, 0]
type input "remarks"
click at [1427, 183] on span at bounding box center [1427, 183] width 22 height 23
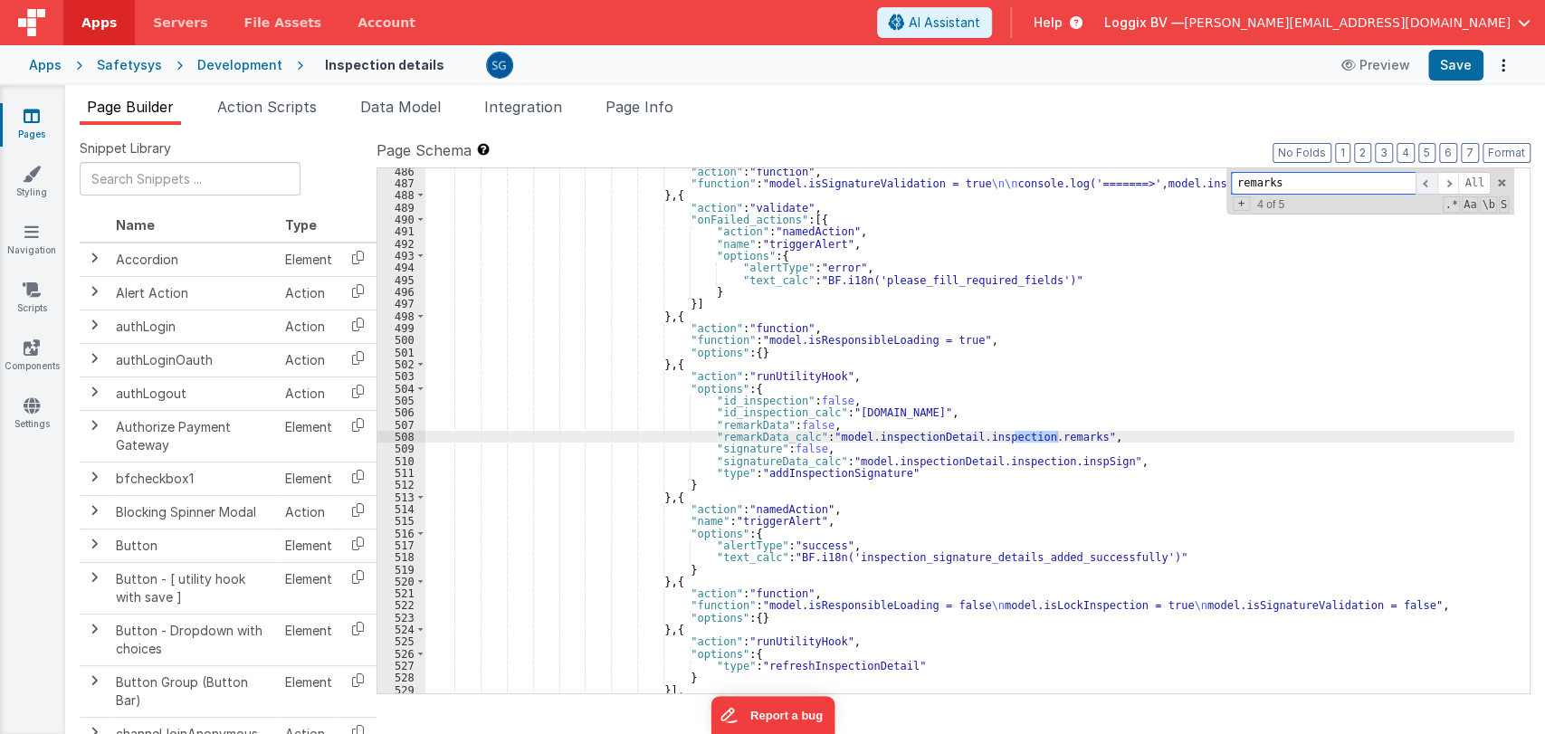
click at [1426, 183] on span at bounding box center [1427, 183] width 22 height 23
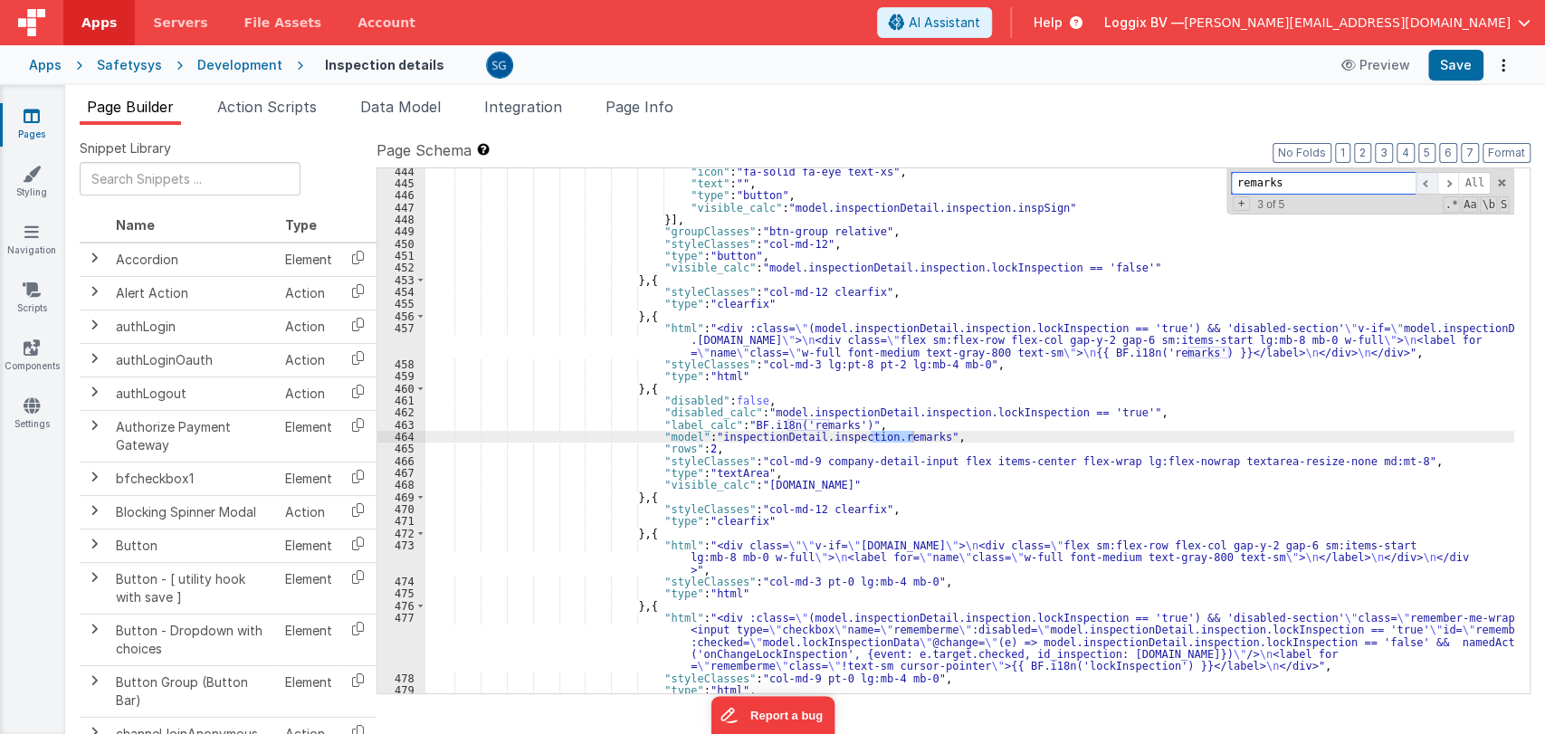
click at [1426, 183] on span at bounding box center [1427, 183] width 22 height 23
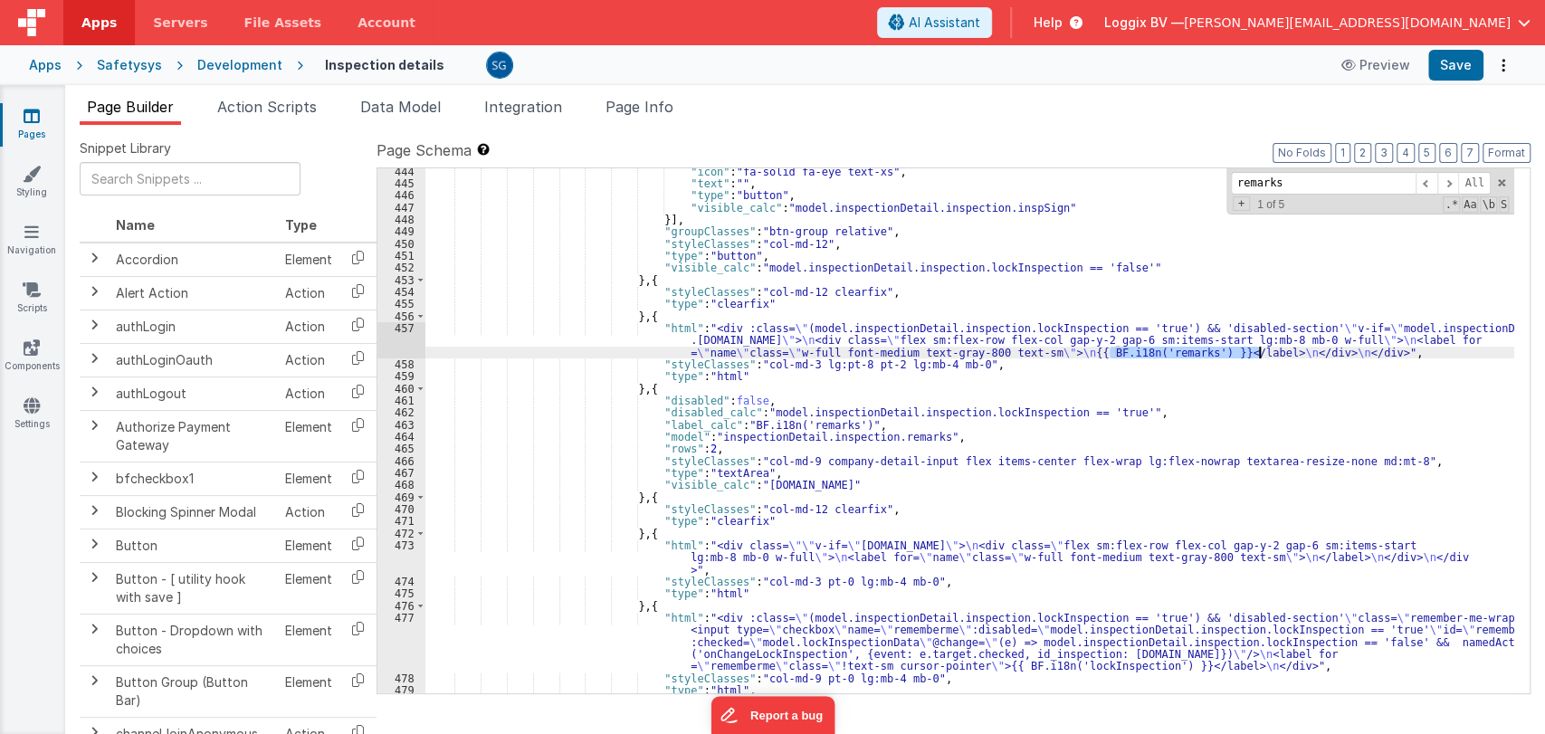
drag, startPoint x: 1111, startPoint y: 354, endPoint x: 1258, endPoint y: 349, distance: 146.7
click at [1258, 349] on div ""icon" : "fa-solid fa-eye text-xs" , "text" : "" , "type" : "button" , "visible…" at bounding box center [969, 440] width 1089 height 549
click at [1444, 70] on button "Save" at bounding box center [1455, 65] width 55 height 31
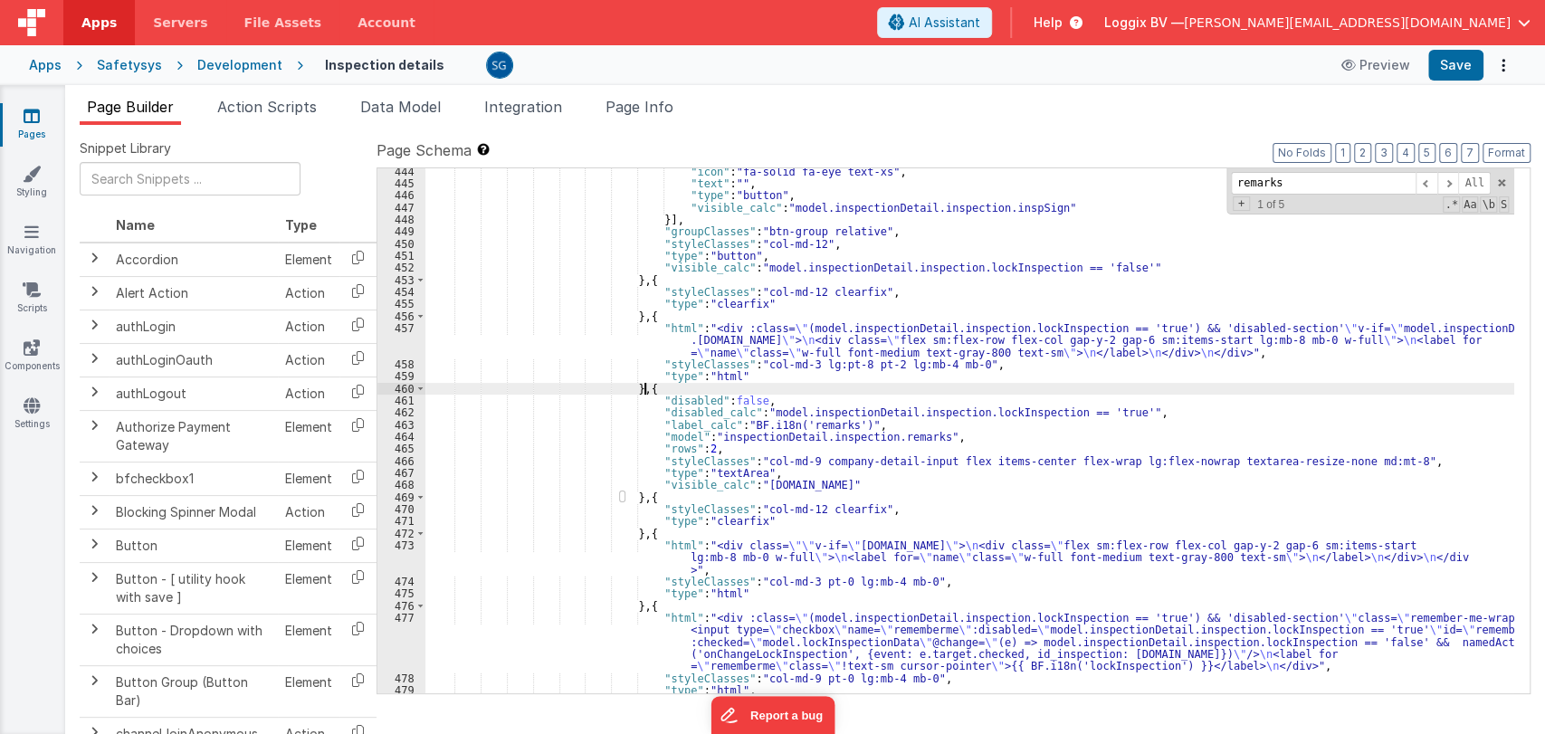
click at [1205, 388] on div ""icon" : "fa-solid fa-eye text-xs" , "text" : "" , "type" : "button" , "visible…" at bounding box center [969, 440] width 1089 height 549
click at [1241, 394] on div ""icon" : "fa-solid fa-eye text-xs" , "text" : "" , "type" : "button" , "visible…" at bounding box center [969, 440] width 1089 height 549
click at [839, 424] on div ""icon" : "fa-solid fa-eye text-xs" , "text" : "" , "type" : "button" , "visible…" at bounding box center [969, 440] width 1089 height 549
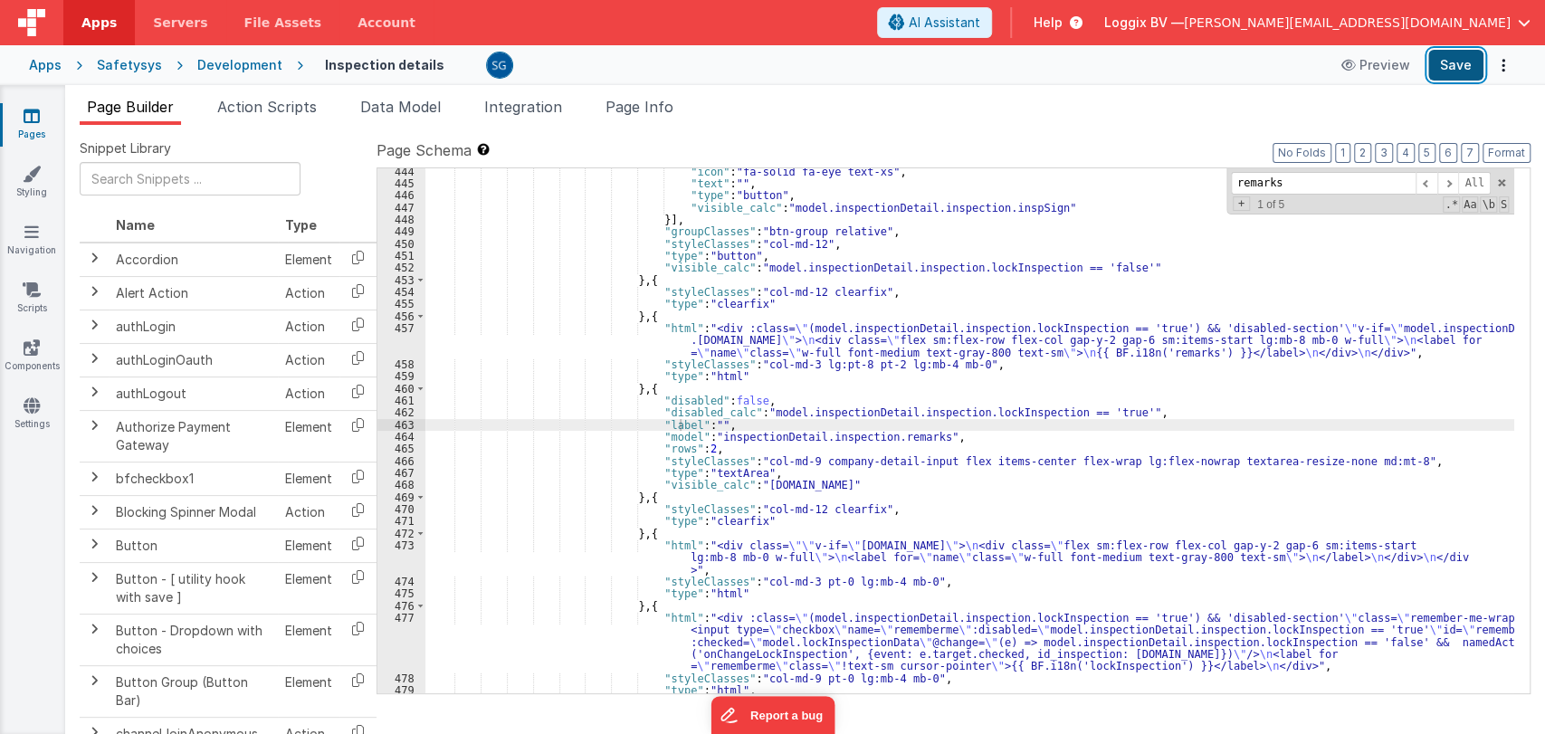
click at [1466, 67] on button "Save" at bounding box center [1455, 65] width 55 height 31
click at [27, 128] on link "Pages" at bounding box center [31, 125] width 65 height 36
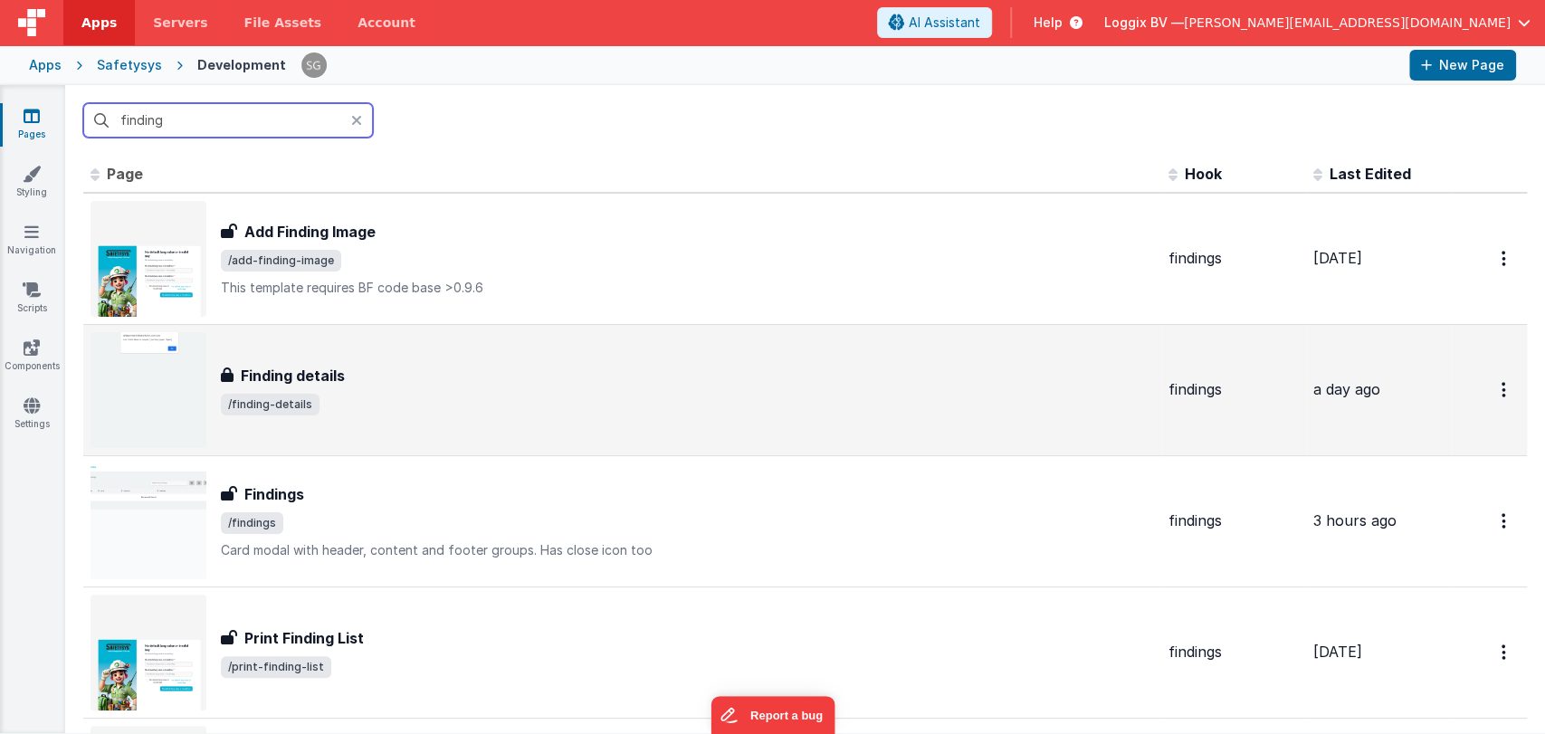
type input "finding"
click at [277, 388] on div "Finding details Finding details /finding-details" at bounding box center [687, 390] width 933 height 51
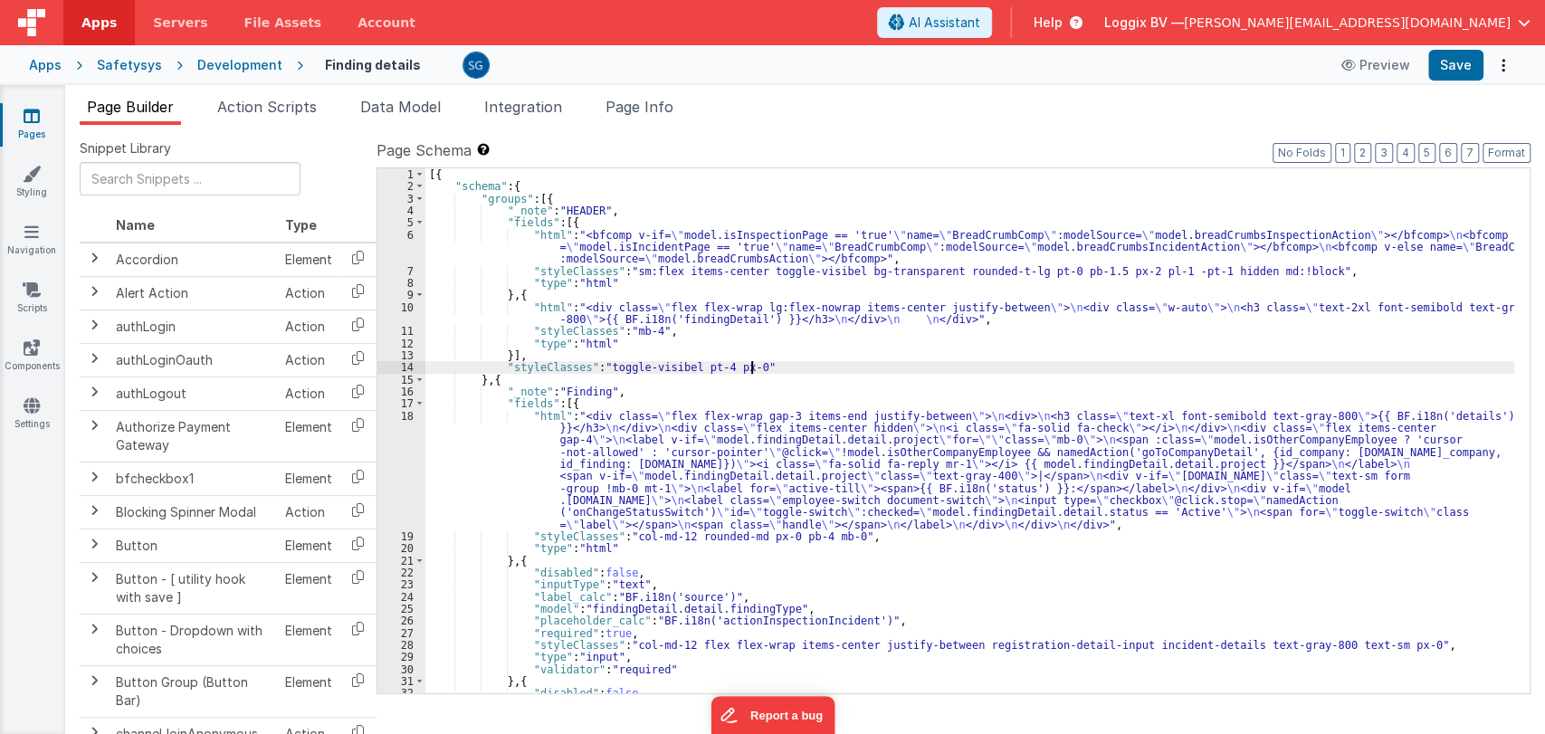
click at [993, 362] on div "[{ "schema" : { "groups" : [{ "_note" : "HEADER" , "fields" : [{ "html" : "<bfc…" at bounding box center [969, 442] width 1089 height 549
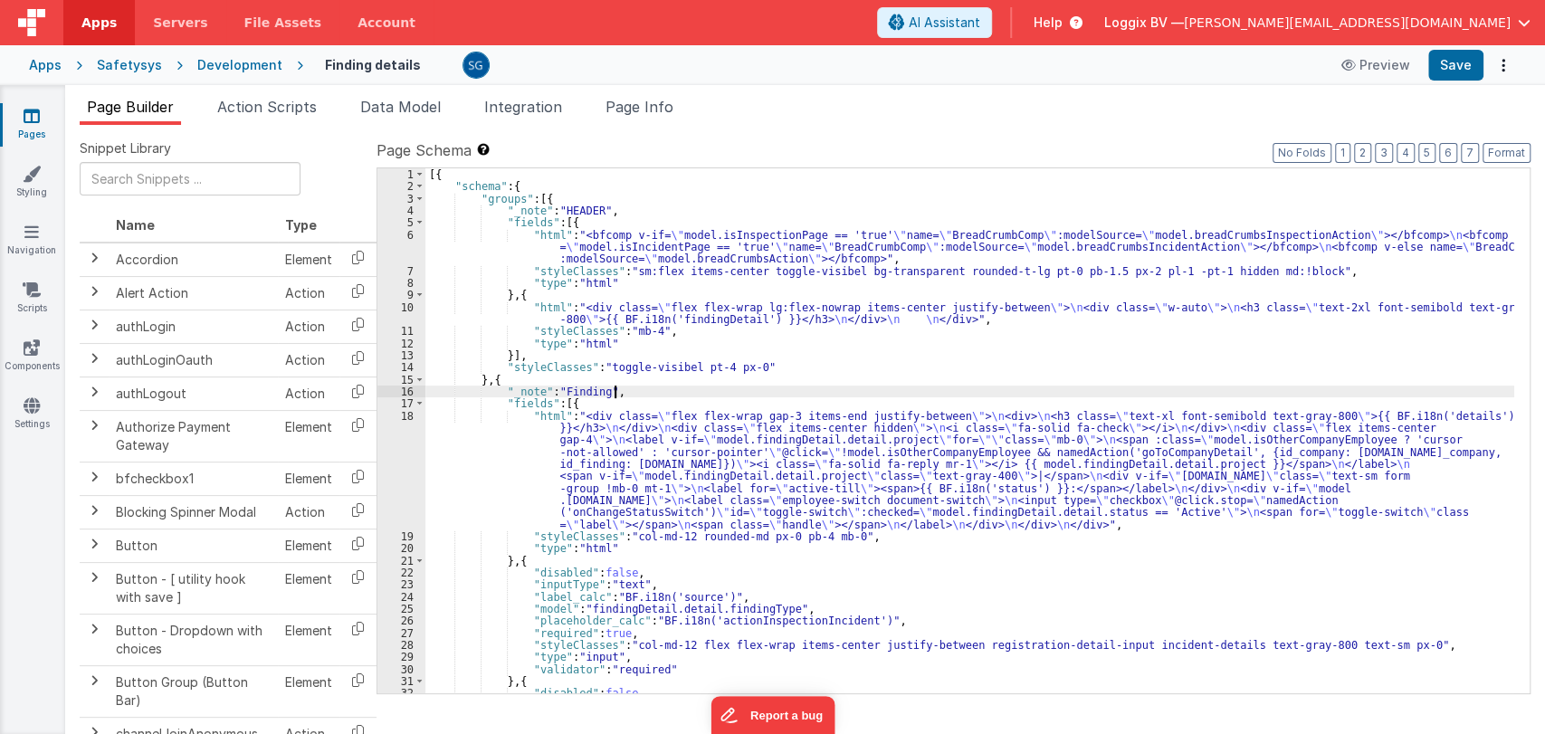
click at [934, 393] on div "[{ "schema" : { "groups" : [{ "_note" : "HEADER" , "fields" : [{ "html" : "<bfc…" at bounding box center [969, 442] width 1089 height 549
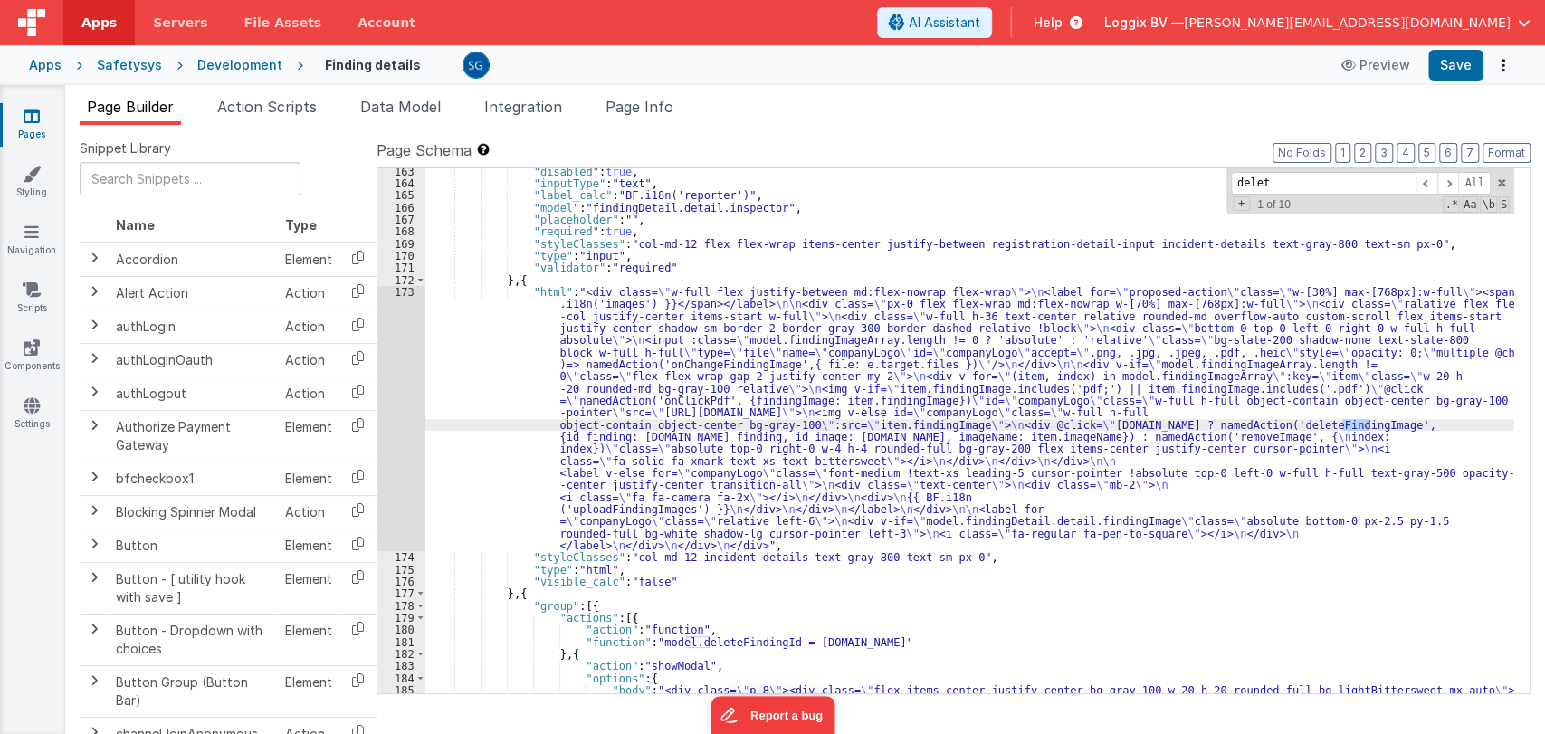
scroll to position [2127, 0]
type input "delete"
click at [409, 380] on div "173" at bounding box center [401, 418] width 48 height 265
click at [409, 380] on div at bounding box center [772, 367] width 1545 height 734
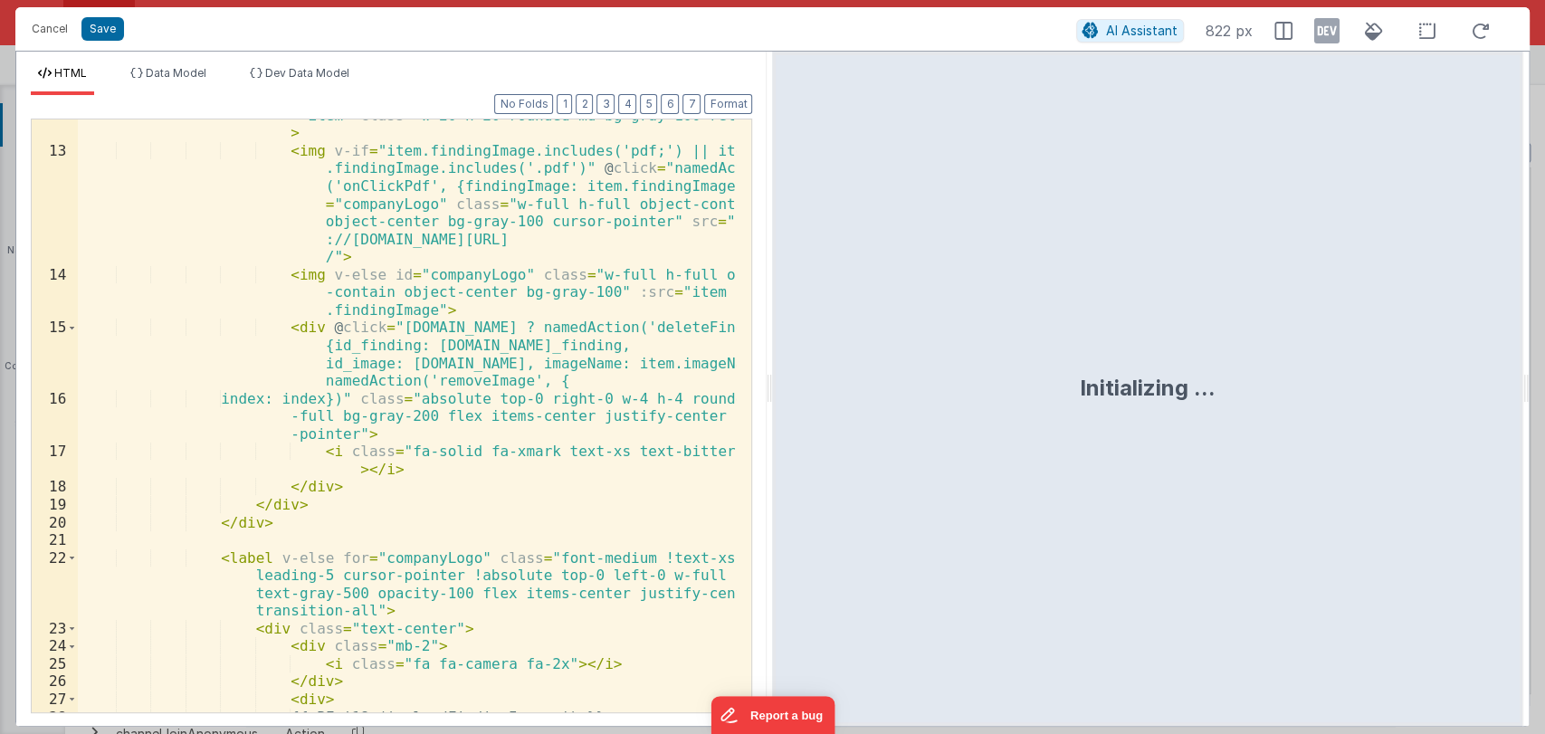
scroll to position [420, 0]
click at [59, 31] on button "Cancel" at bounding box center [50, 28] width 54 height 25
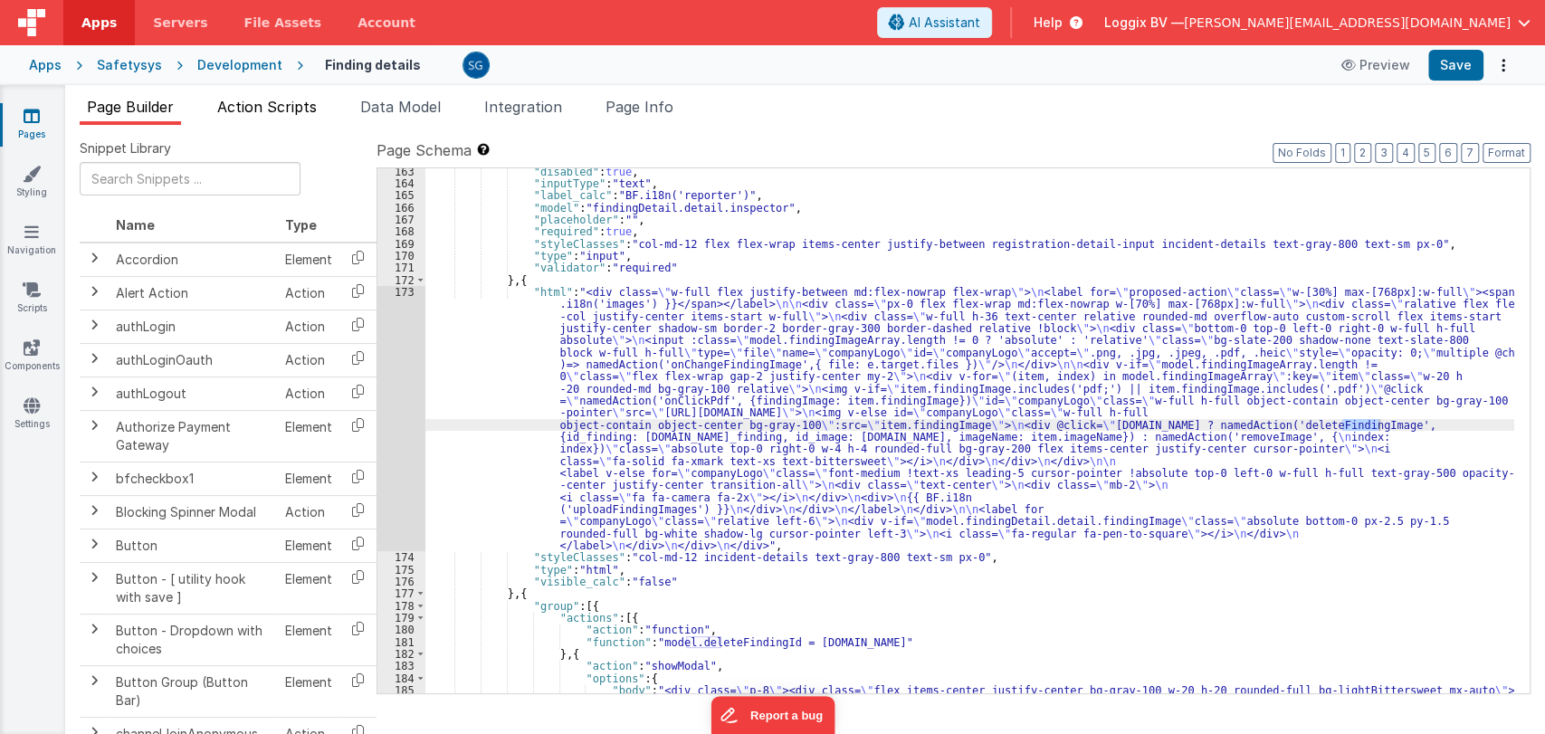
click at [268, 103] on span "Action Scripts" at bounding box center [267, 107] width 100 height 18
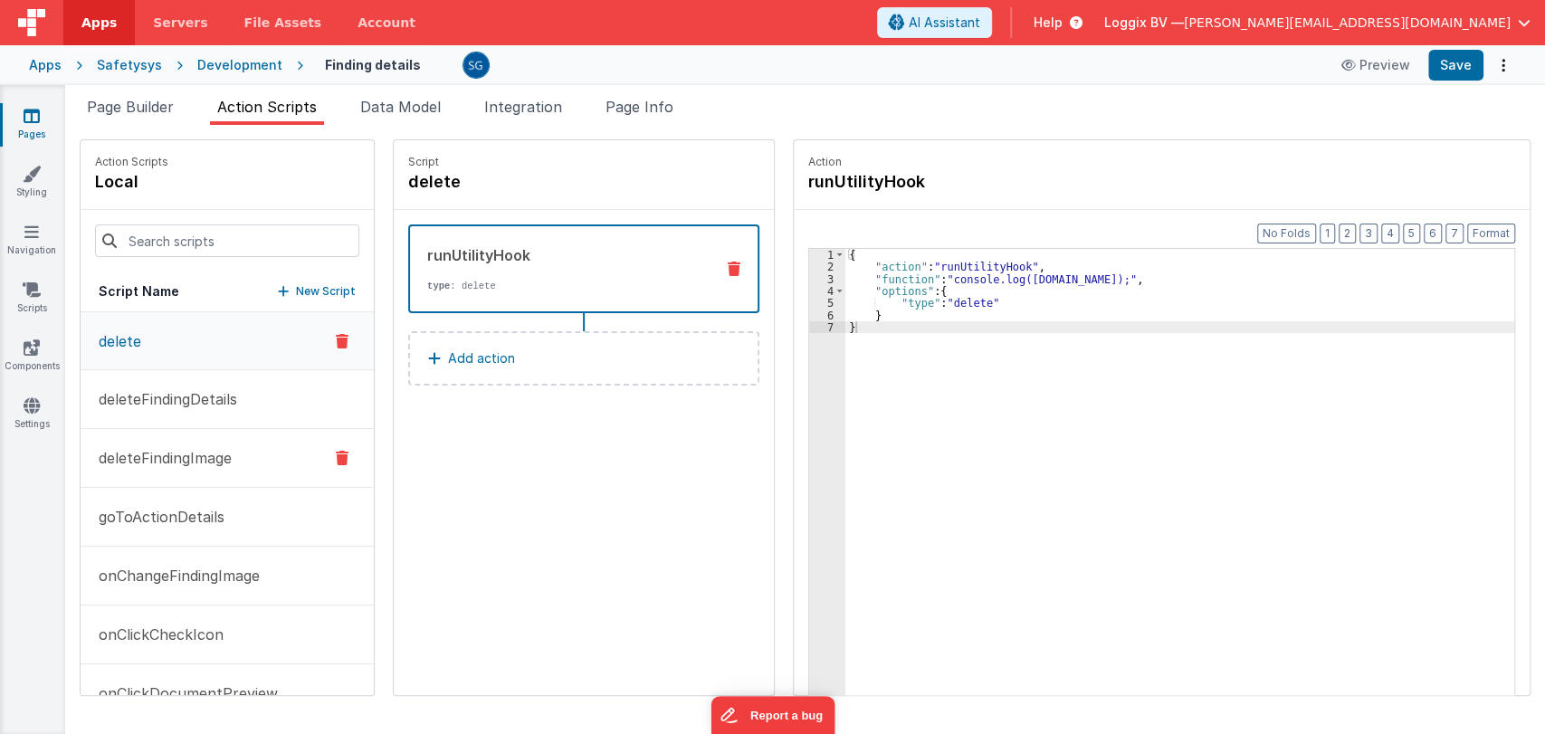
click at [176, 453] on p "deleteFindingImage" at bounding box center [160, 458] width 144 height 22
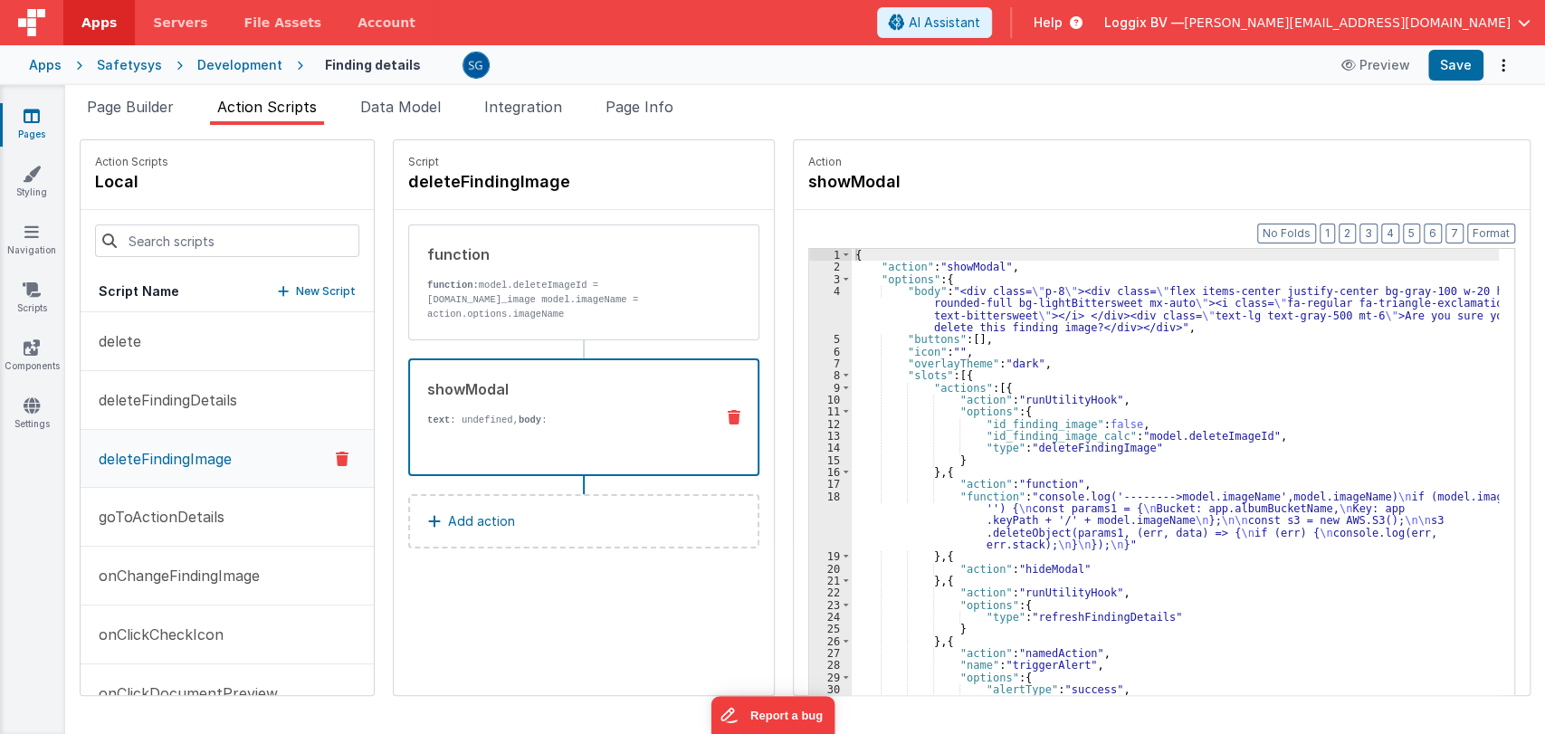
click at [534, 419] on p "text : undefined, body :" at bounding box center [563, 420] width 272 height 14
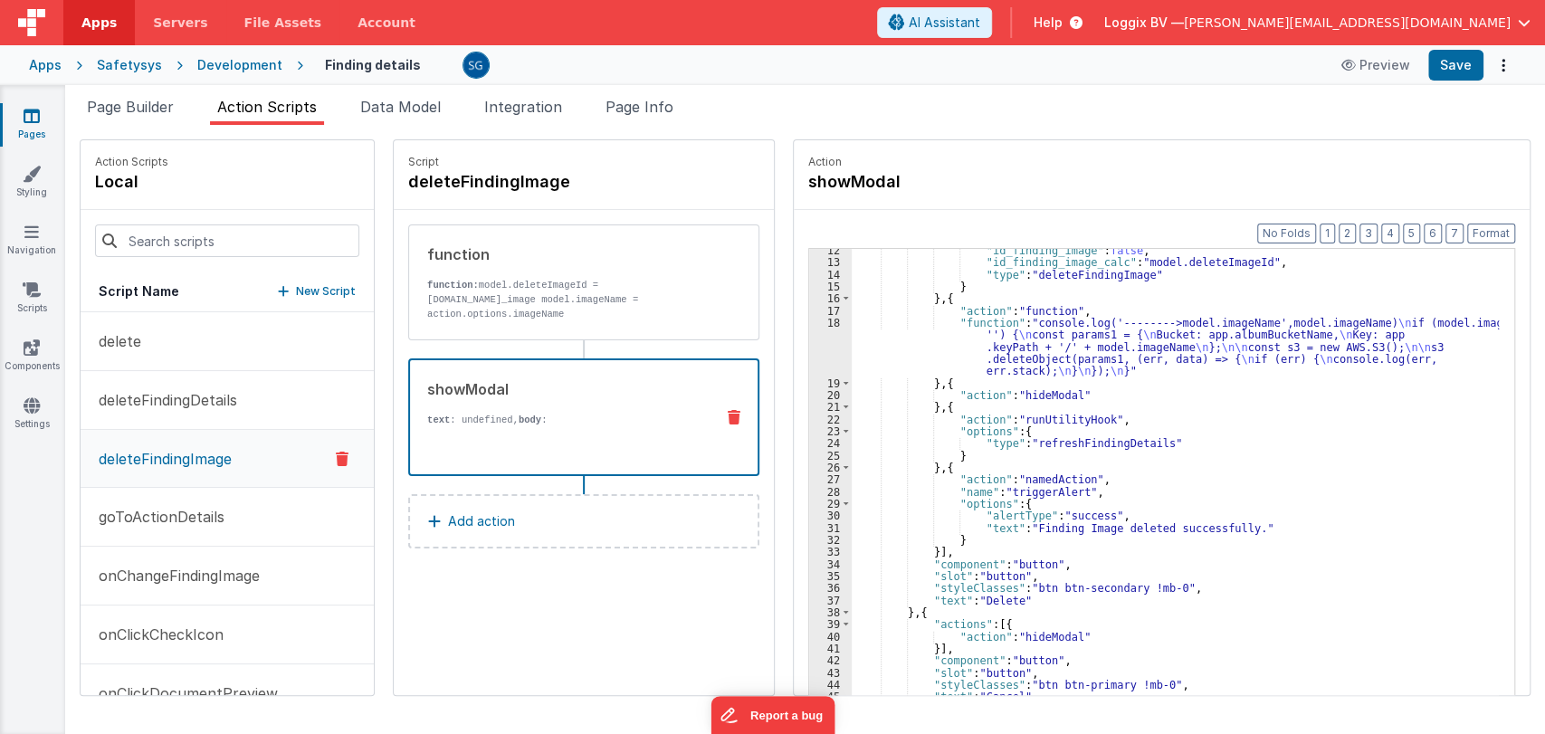
scroll to position [173, 0]
click at [1273, 568] on div ""id_finding_image" : false , "id_finding_image_calc" : "model.deleteImageId" , …" at bounding box center [1184, 507] width 665 height 527
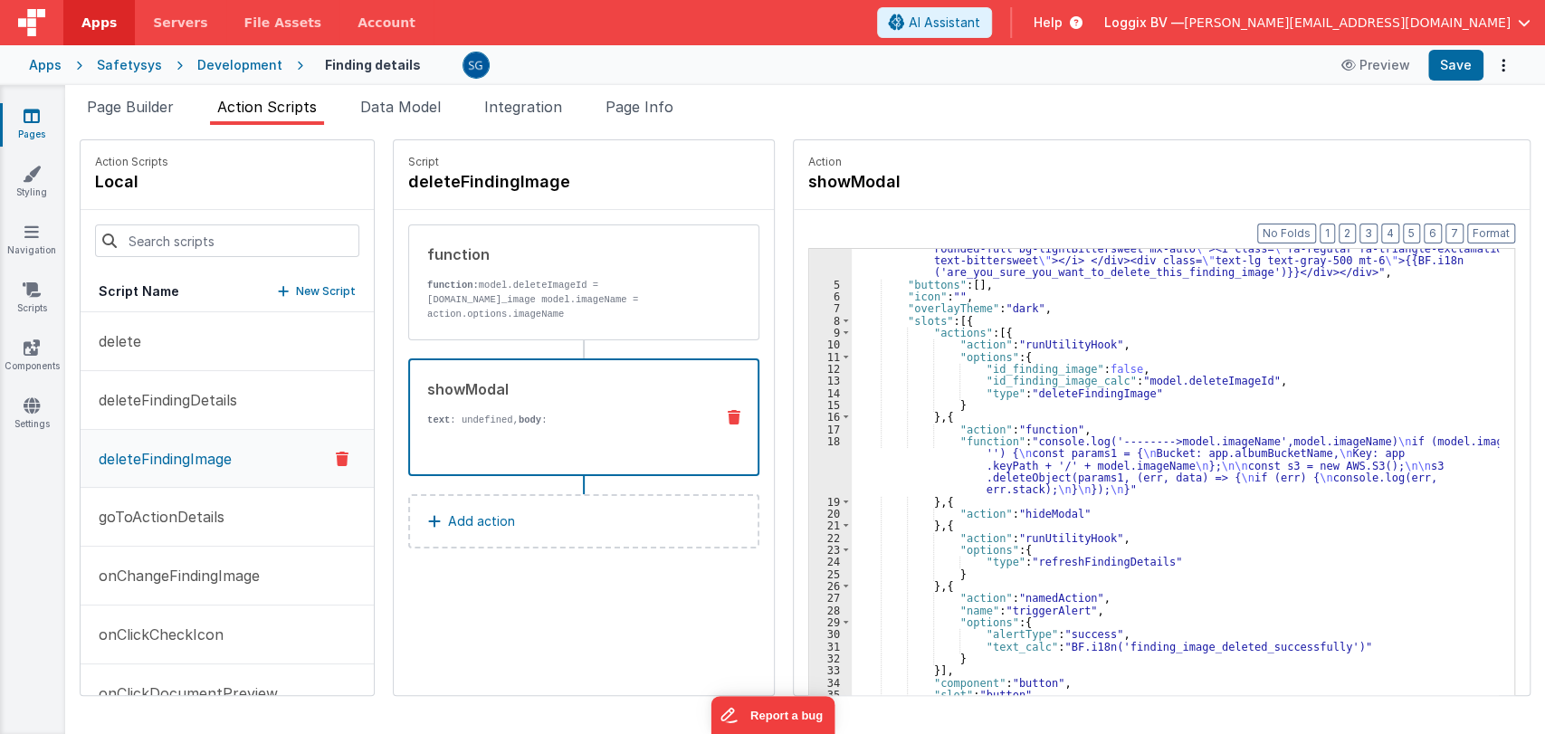
scroll to position [0, 0]
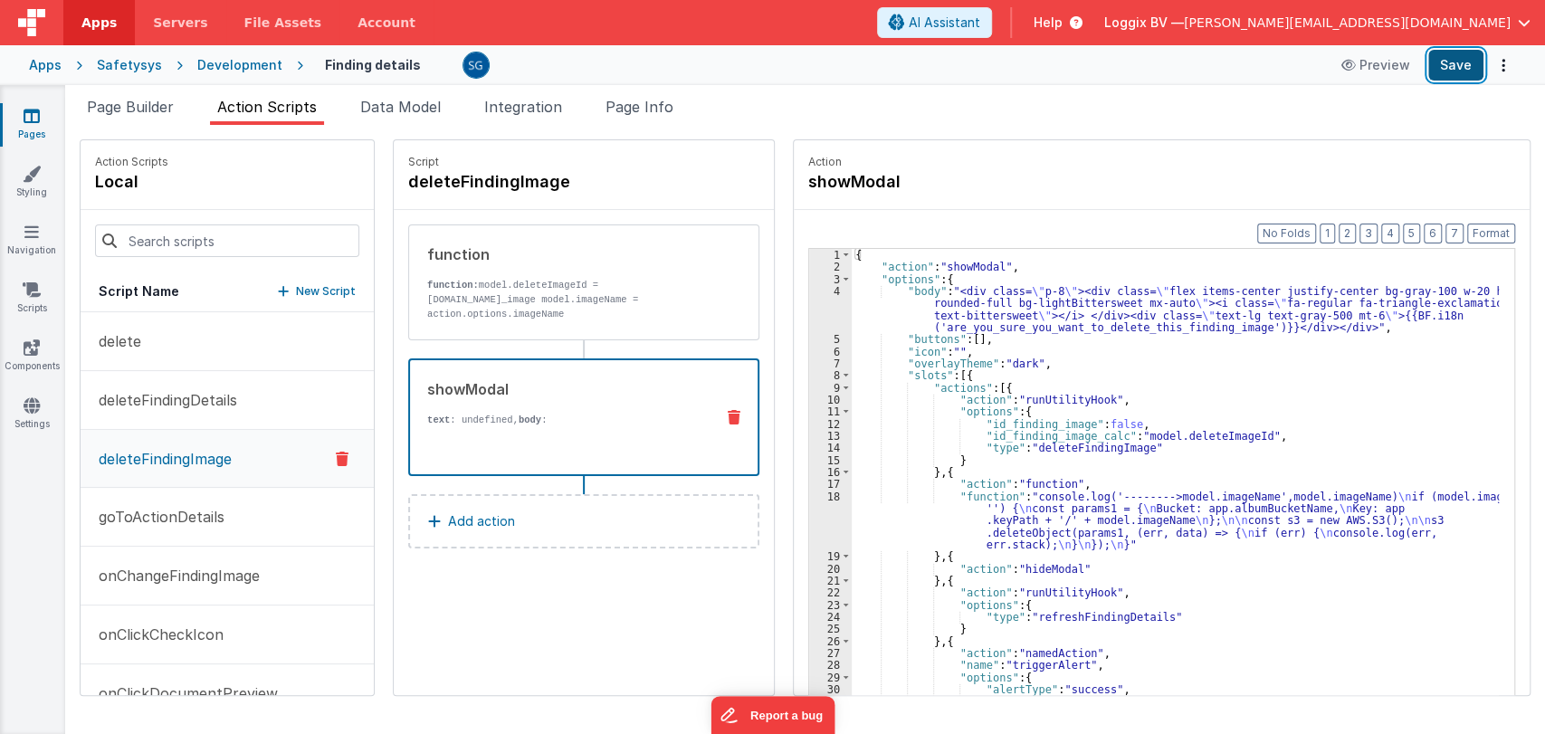
click at [1456, 80] on button "Save" at bounding box center [1455, 65] width 55 height 31
click at [38, 124] on icon at bounding box center [32, 116] width 16 height 18
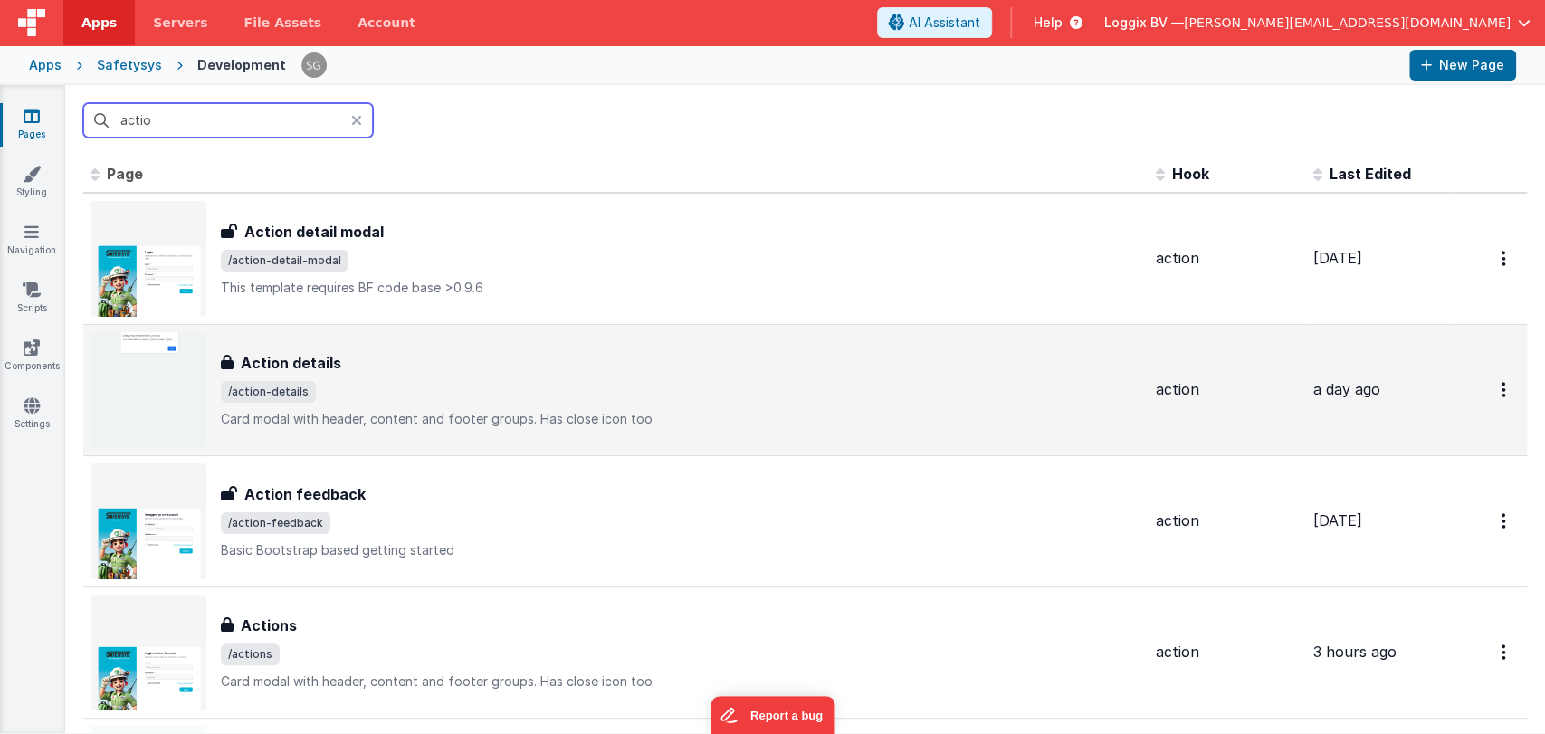
type input "actio"
click at [354, 396] on span "/action-details" at bounding box center [681, 392] width 920 height 22
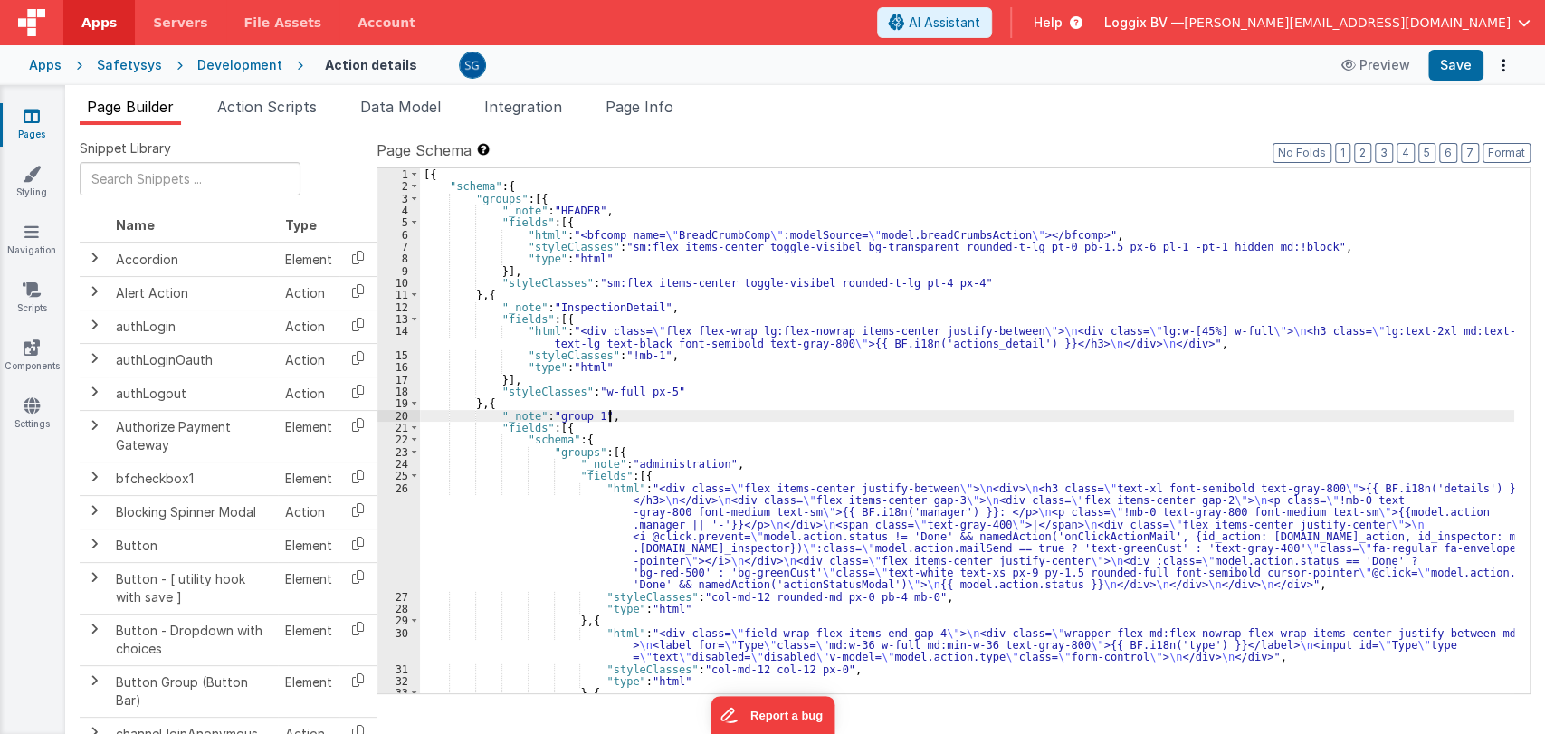
click at [890, 415] on div "[{ "schema" : { "groups" : [{ "_note" : "HEADER" , "fields" : [{ "html" : "<bfc…" at bounding box center [967, 466] width 1094 height 597
click at [892, 433] on div "[{ "schema" : { "groups" : [{ "_note" : "HEADER" , "fields" : [{ "html" : "<bfc…" at bounding box center [967, 466] width 1094 height 597
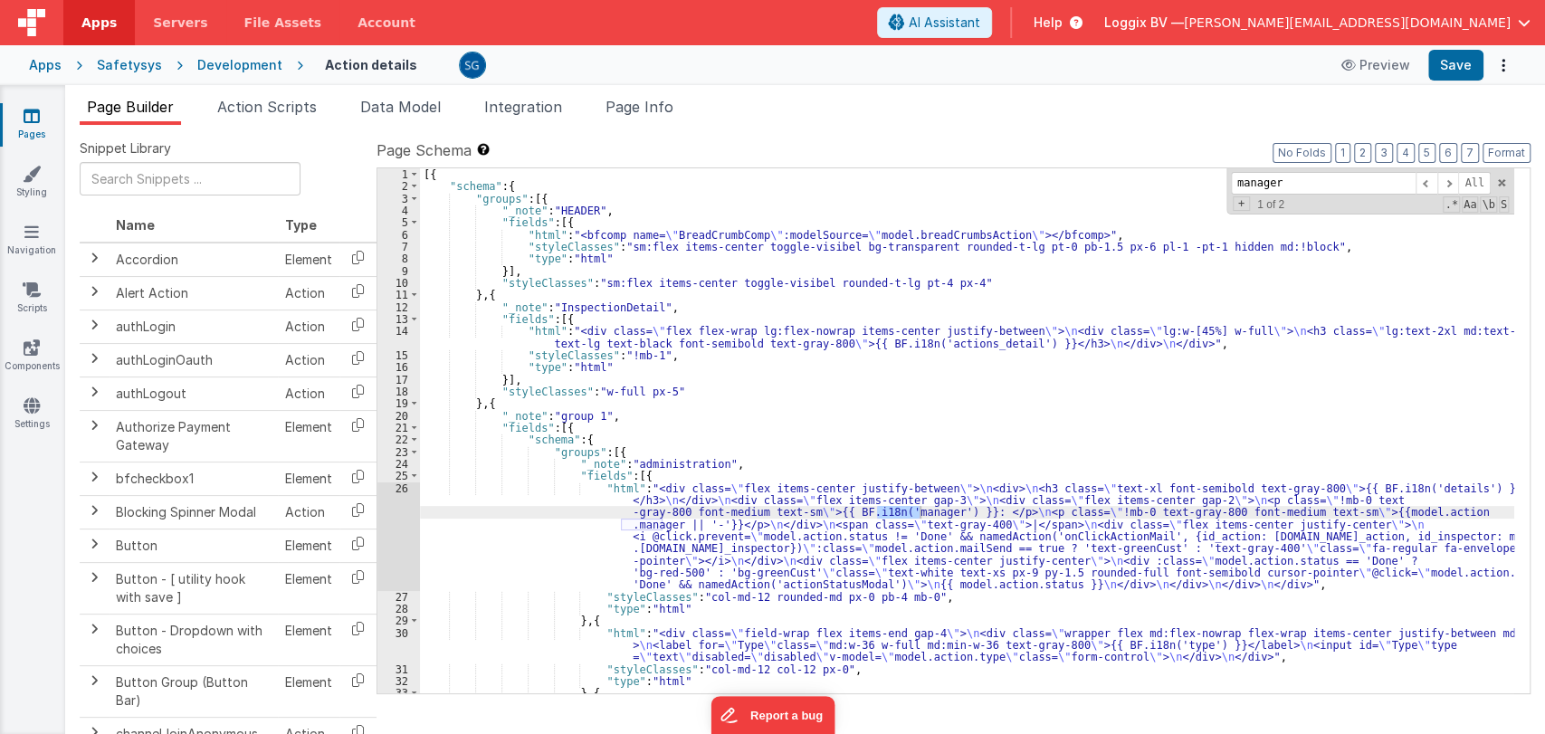
type input "manager"
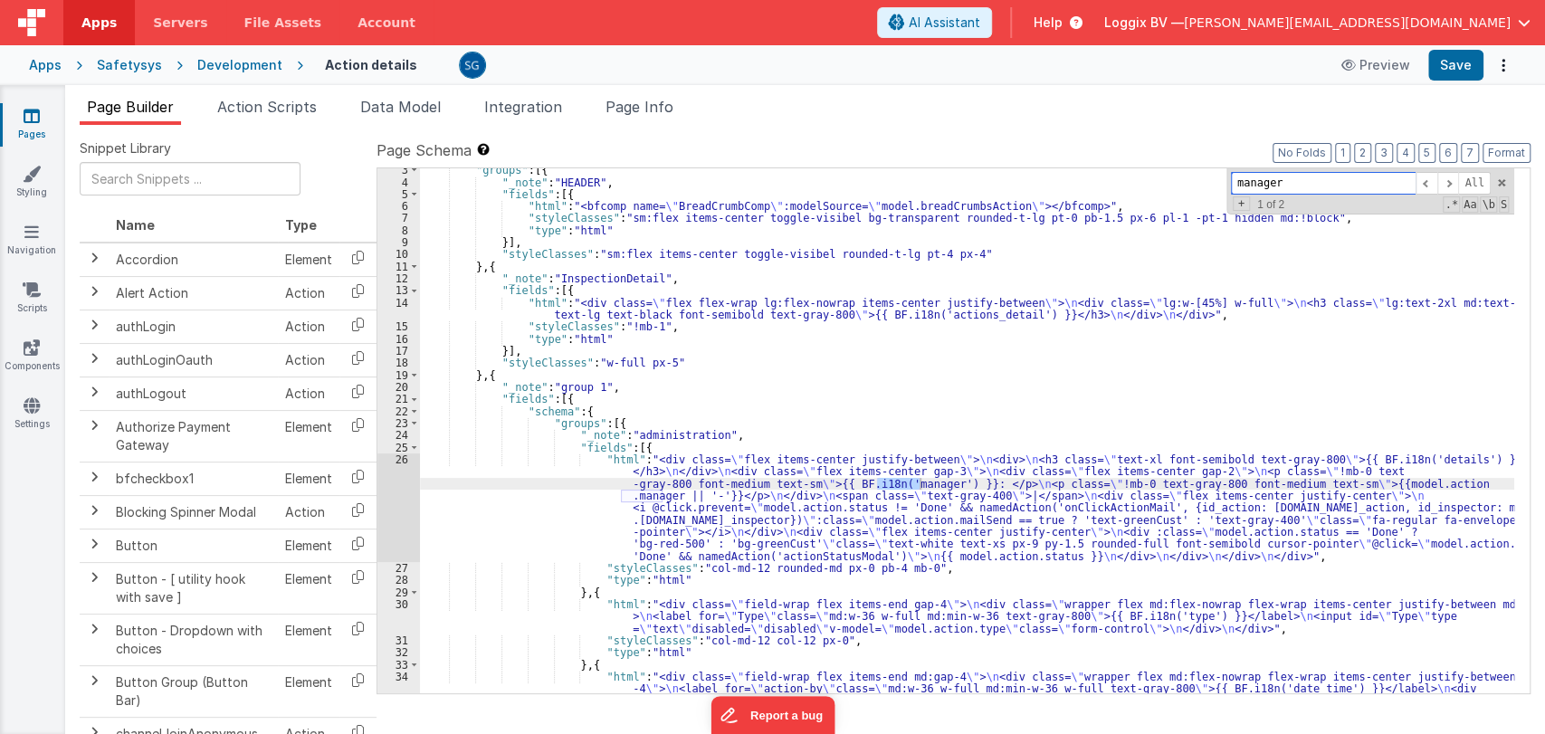
scroll to position [29, 0]
click at [399, 509] on div "26" at bounding box center [398, 507] width 43 height 109
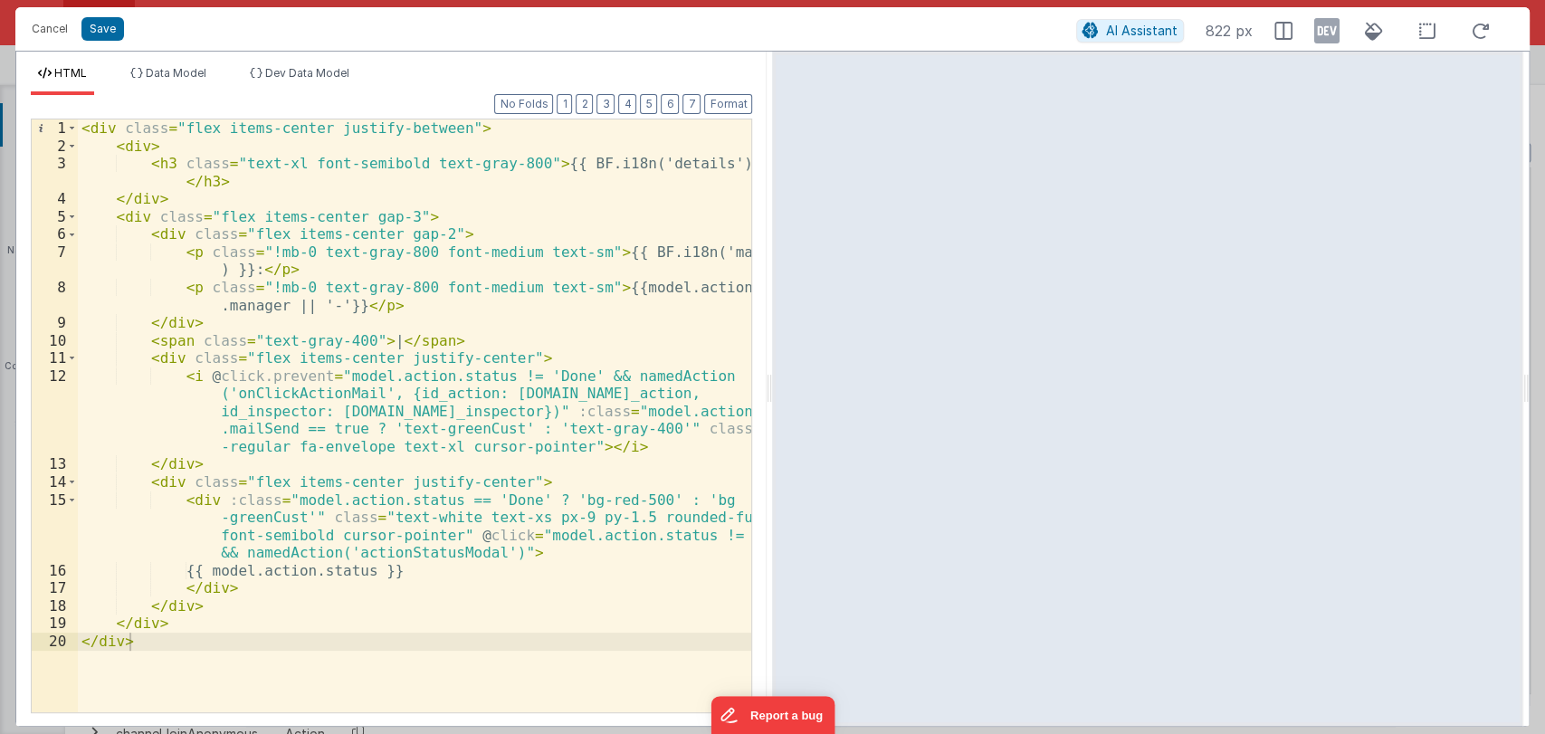
click at [401, 558] on div "< div class = "flex items-center justify-between" > < div > < h3 class = "text-…" at bounding box center [415, 433] width 674 height 628
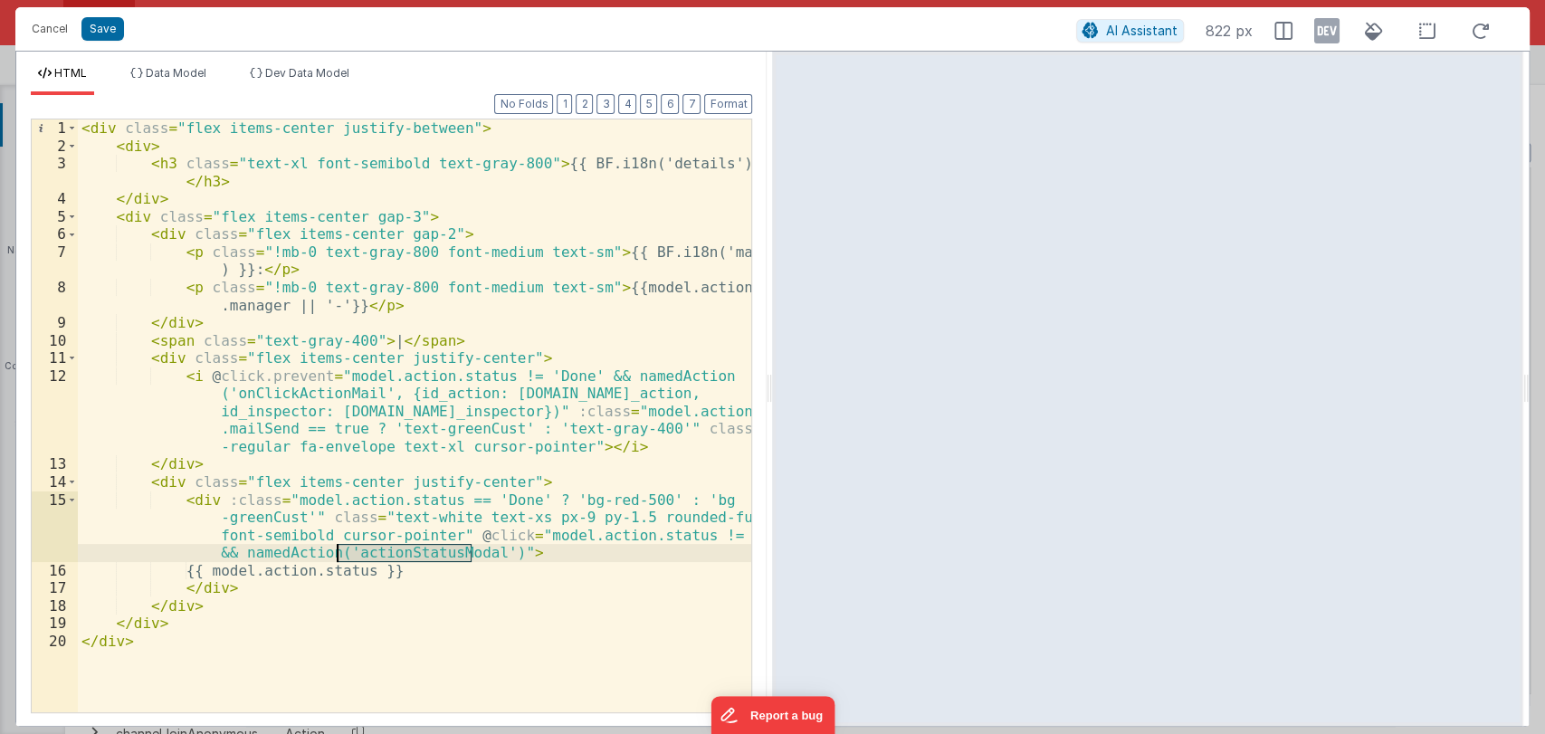
click at [401, 558] on div "< div class = "flex items-center justify-between" > < div > < h3 class = "text-…" at bounding box center [415, 433] width 674 height 628
click at [59, 30] on button "Cancel" at bounding box center [50, 28] width 54 height 25
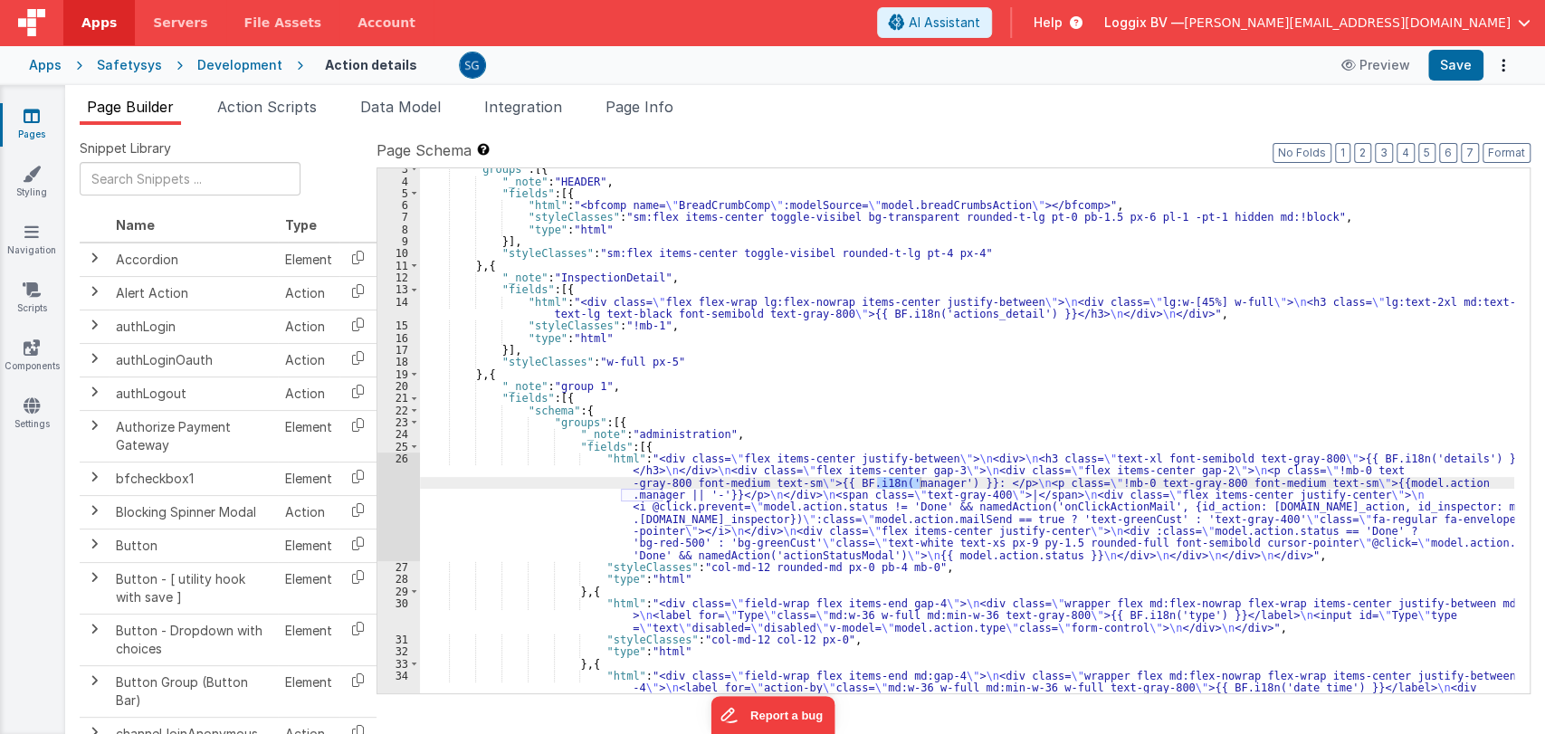
click at [257, 100] on div "Cancel Save AI Assistant 822 px HTML Data Model Dev Data Model Format 7 6 5 4 3…" at bounding box center [772, 367] width 1545 height 734
click at [281, 109] on span "Action Scripts" at bounding box center [267, 107] width 100 height 18
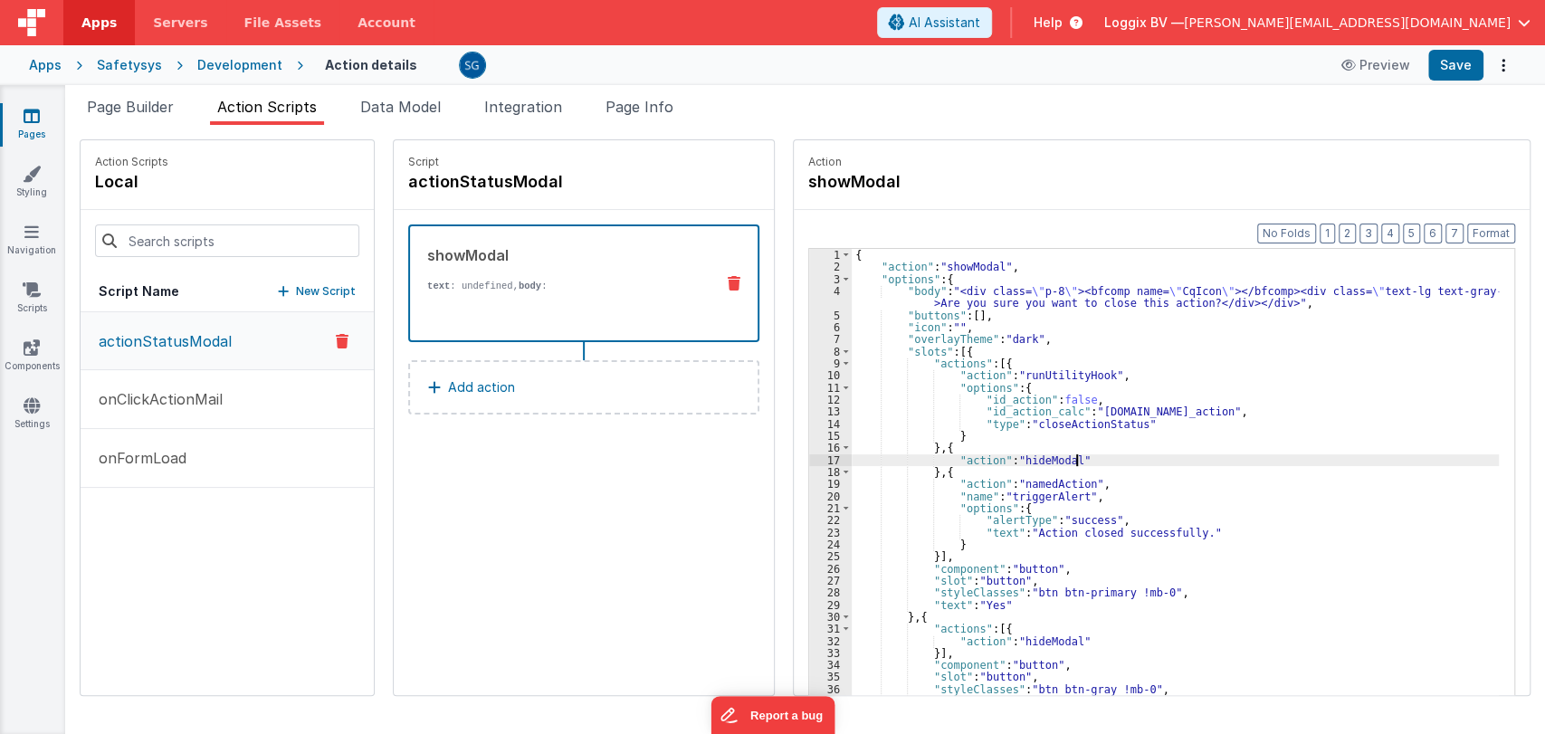
click at [1228, 462] on div "{ "action" : "showModal" , "options" : { "body" : "<div class= \" p-8 \" ><bfco…" at bounding box center [1184, 512] width 665 height 527
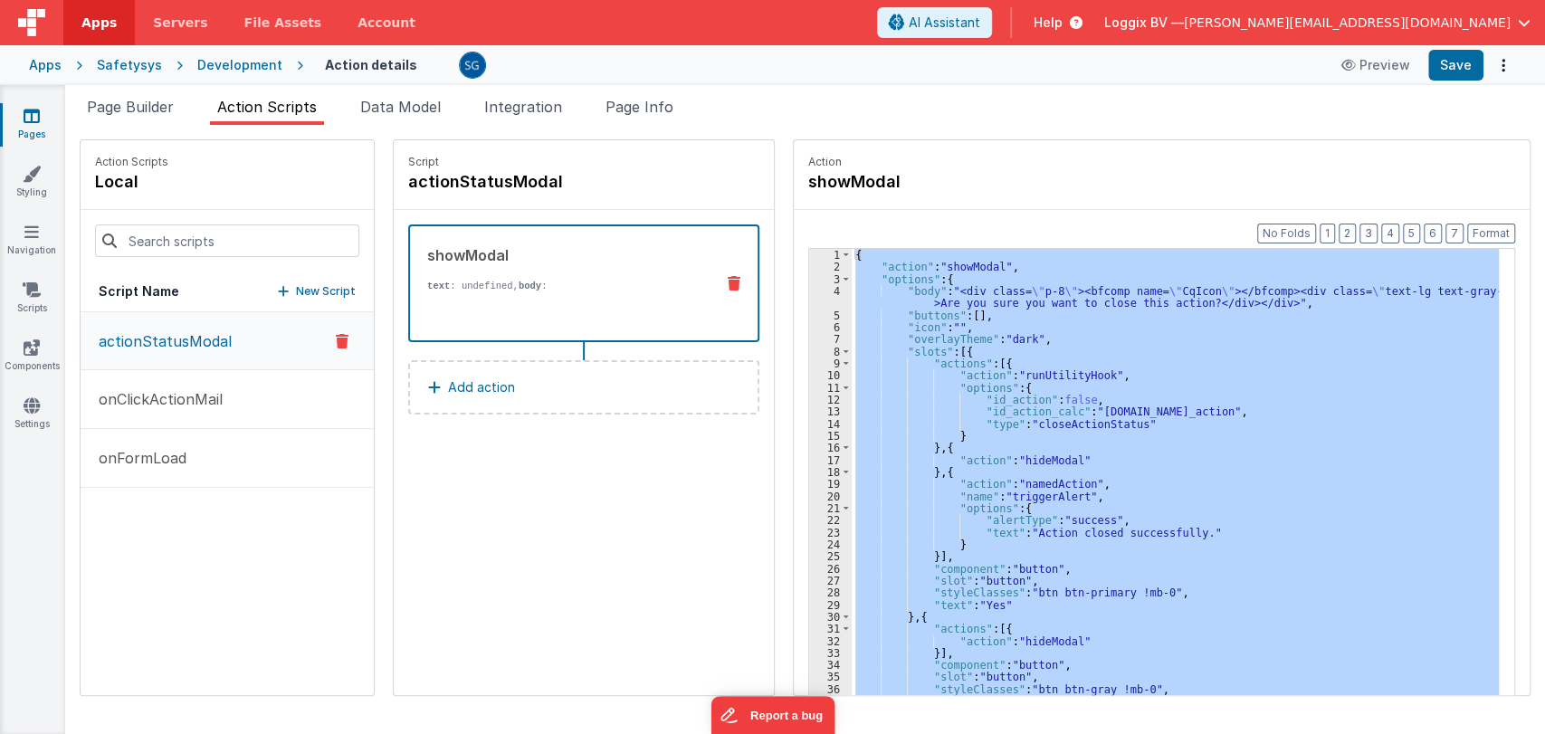
click at [1130, 313] on div "{ "action" : "showModal" , "options" : { "body" : "<div class= \" p-8 \" ><bfco…" at bounding box center [1175, 500] width 647 height 502
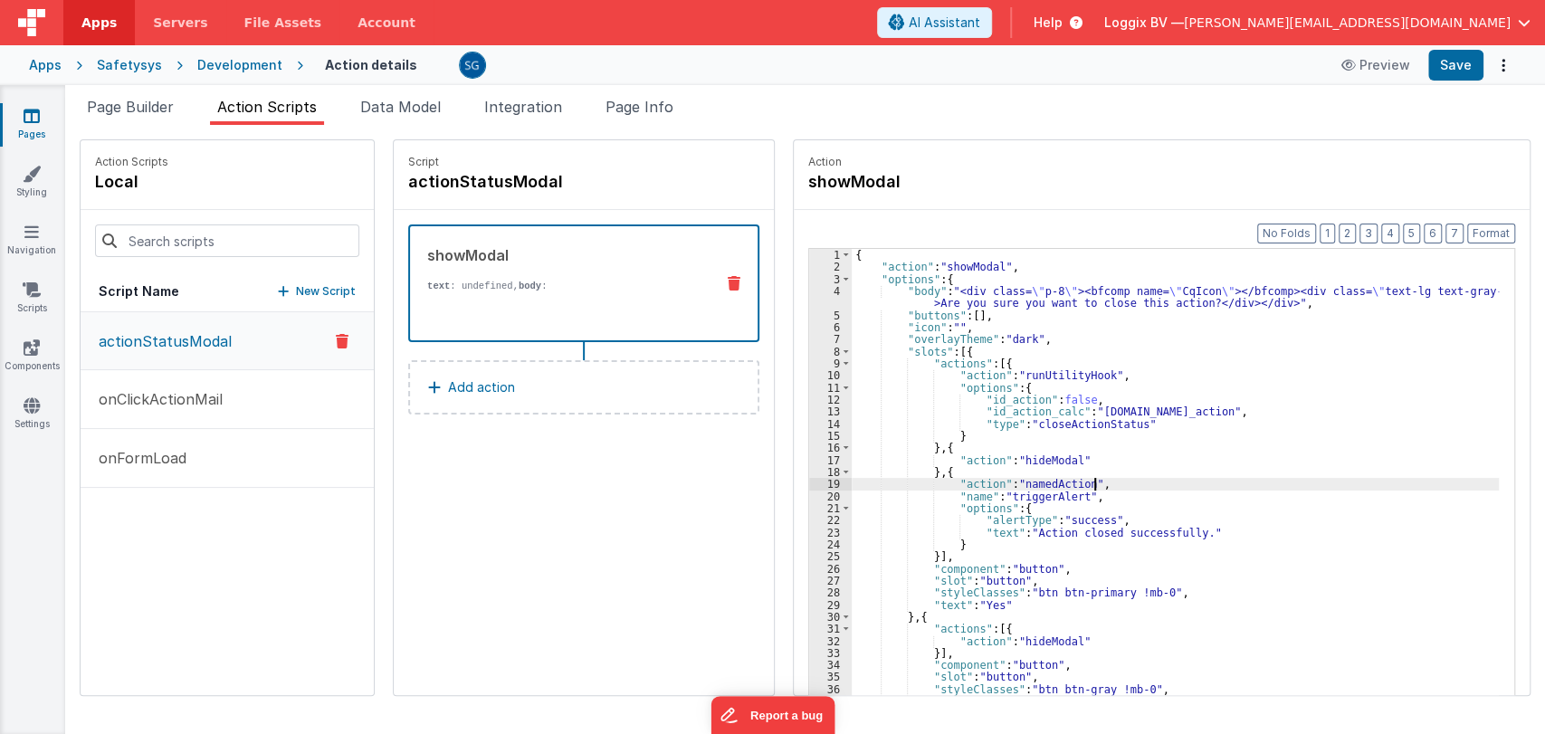
click at [1187, 478] on div "{ "action" : "showModal" , "options" : { "body" : "<div class= \" p-8 \" ><bfco…" at bounding box center [1184, 512] width 665 height 527
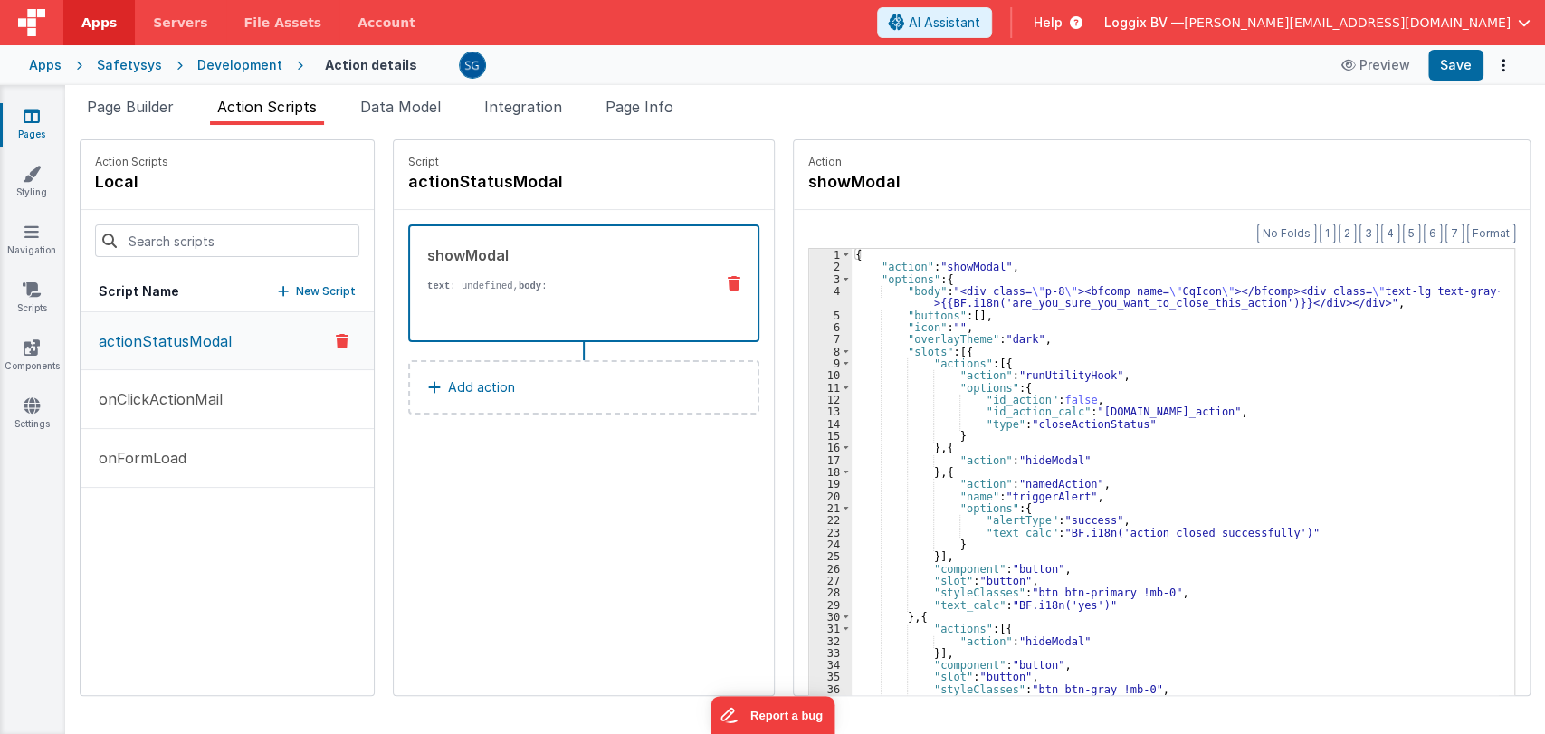
scroll to position [0, 0]
click at [1451, 71] on button "Save" at bounding box center [1455, 65] width 55 height 31
click at [31, 114] on icon at bounding box center [32, 116] width 16 height 18
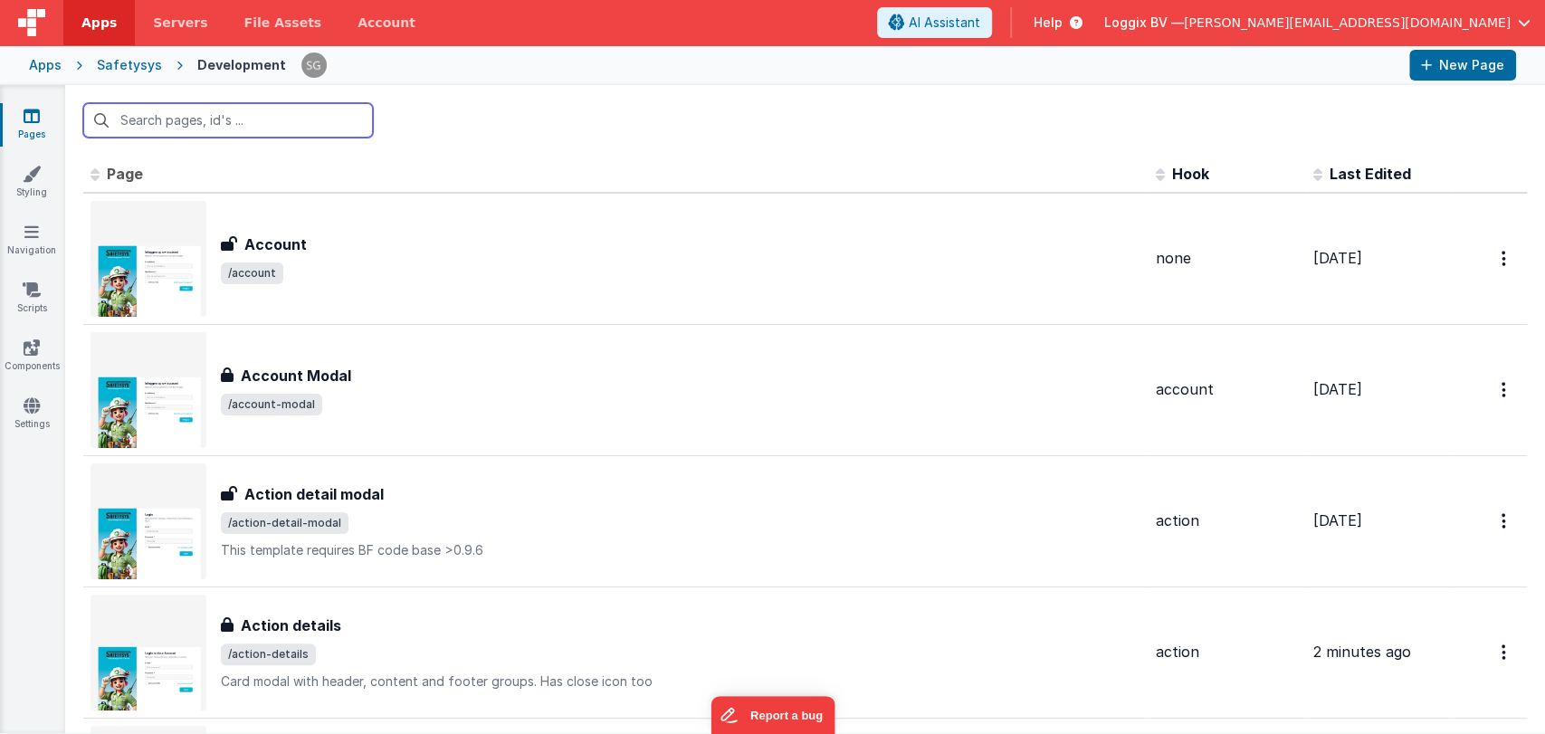
click at [251, 116] on input "text" at bounding box center [228, 120] width 290 height 34
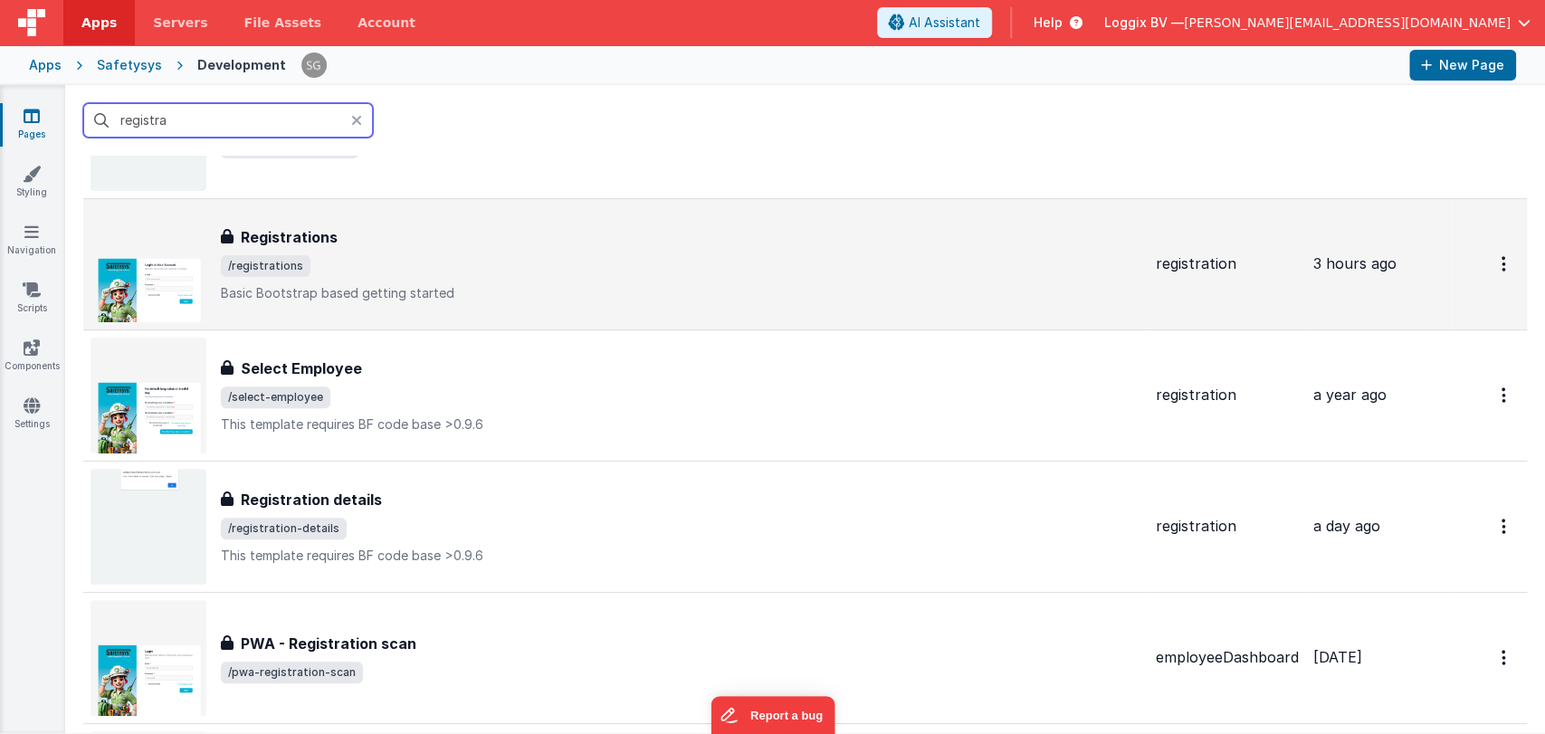
scroll to position [394, 0]
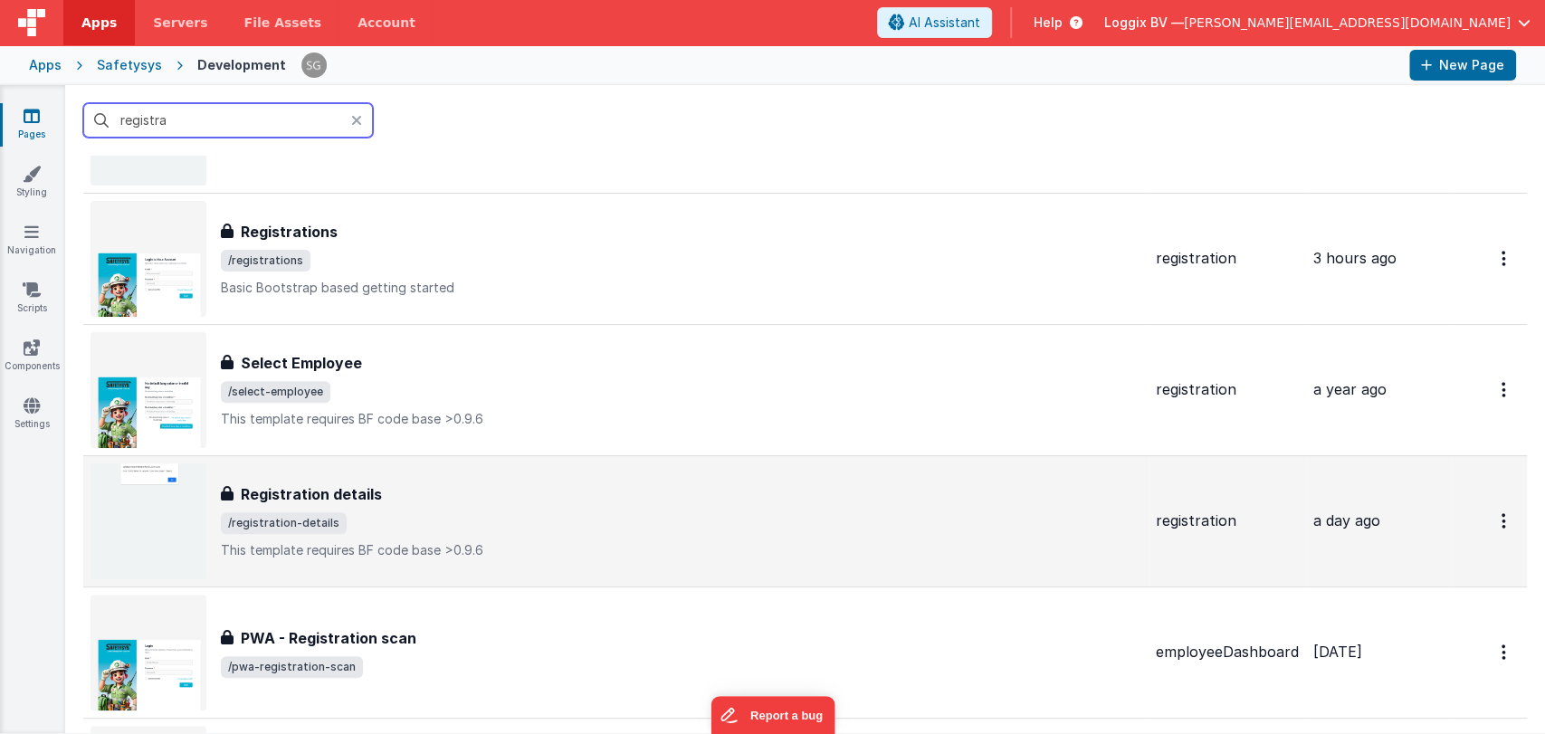
type input "registra"
click at [422, 464] on div "Registration details Registration details /registration-details This template r…" at bounding box center [616, 521] width 1051 height 116
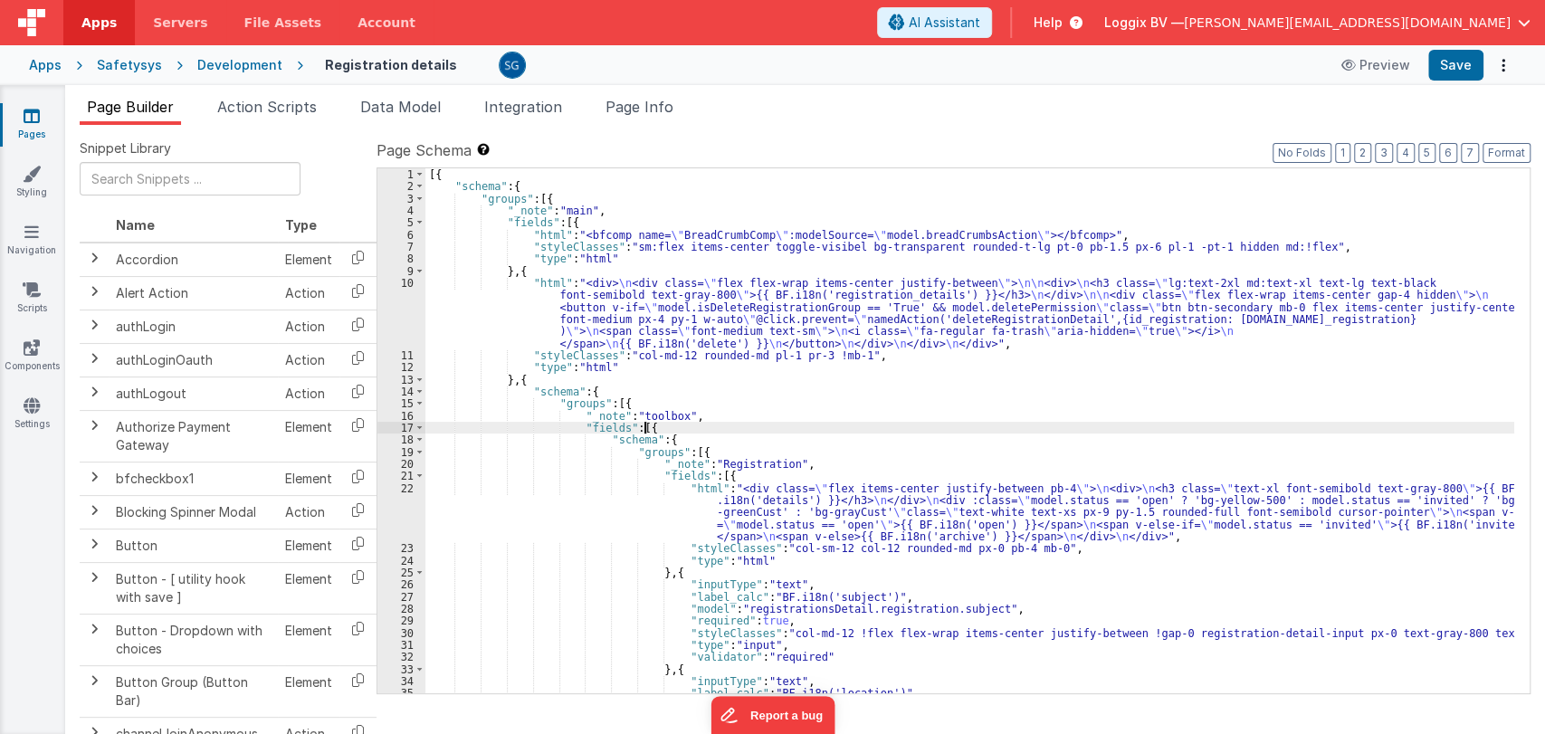
click at [966, 430] on div "[{ "schema" : { "groups" : [{ "_note" : "main" , "fields" : [{ "html" : "<bfcom…" at bounding box center [969, 442] width 1089 height 549
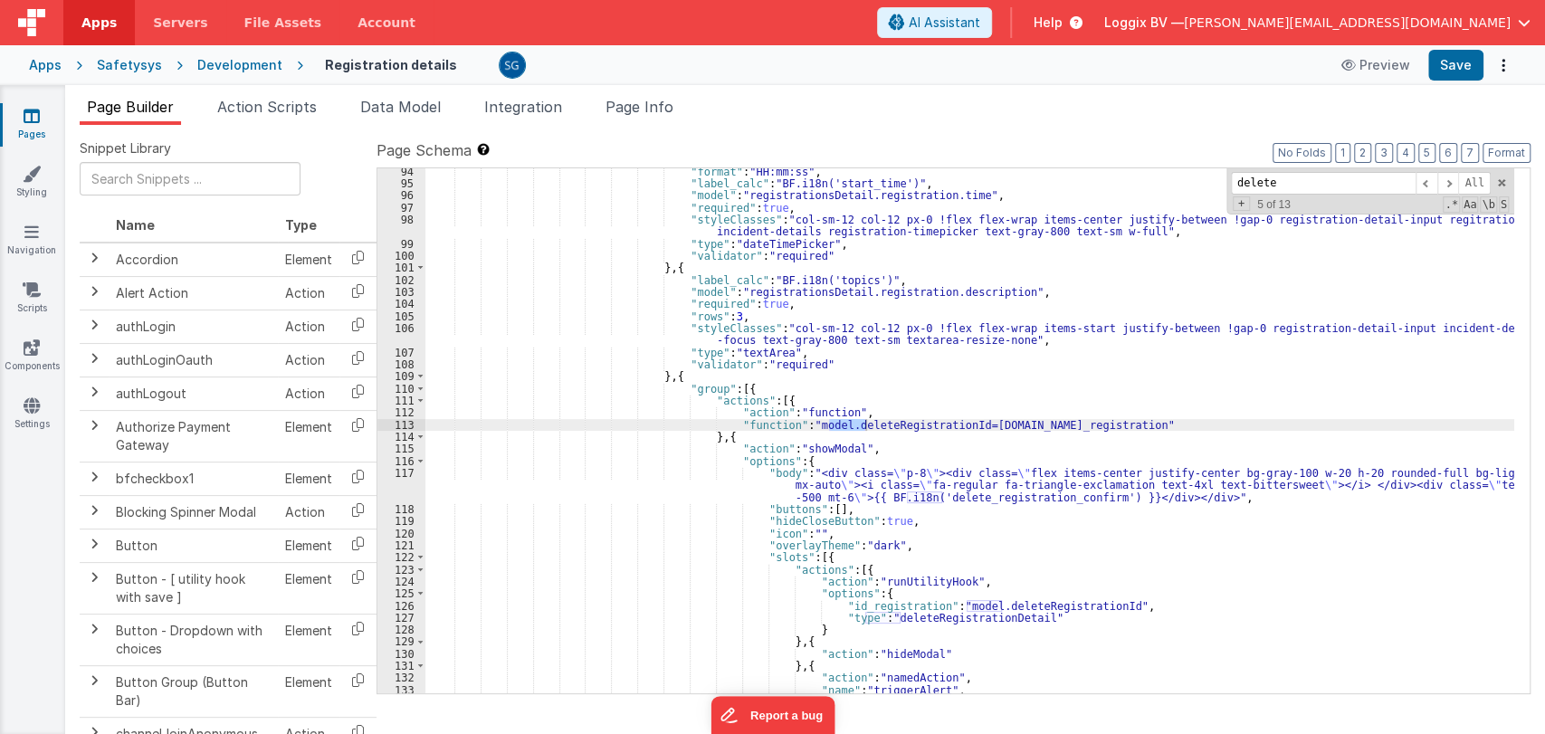
scroll to position [1282, 0]
type input "delete"
click at [1428, 184] on span at bounding box center [1427, 183] width 22 height 23
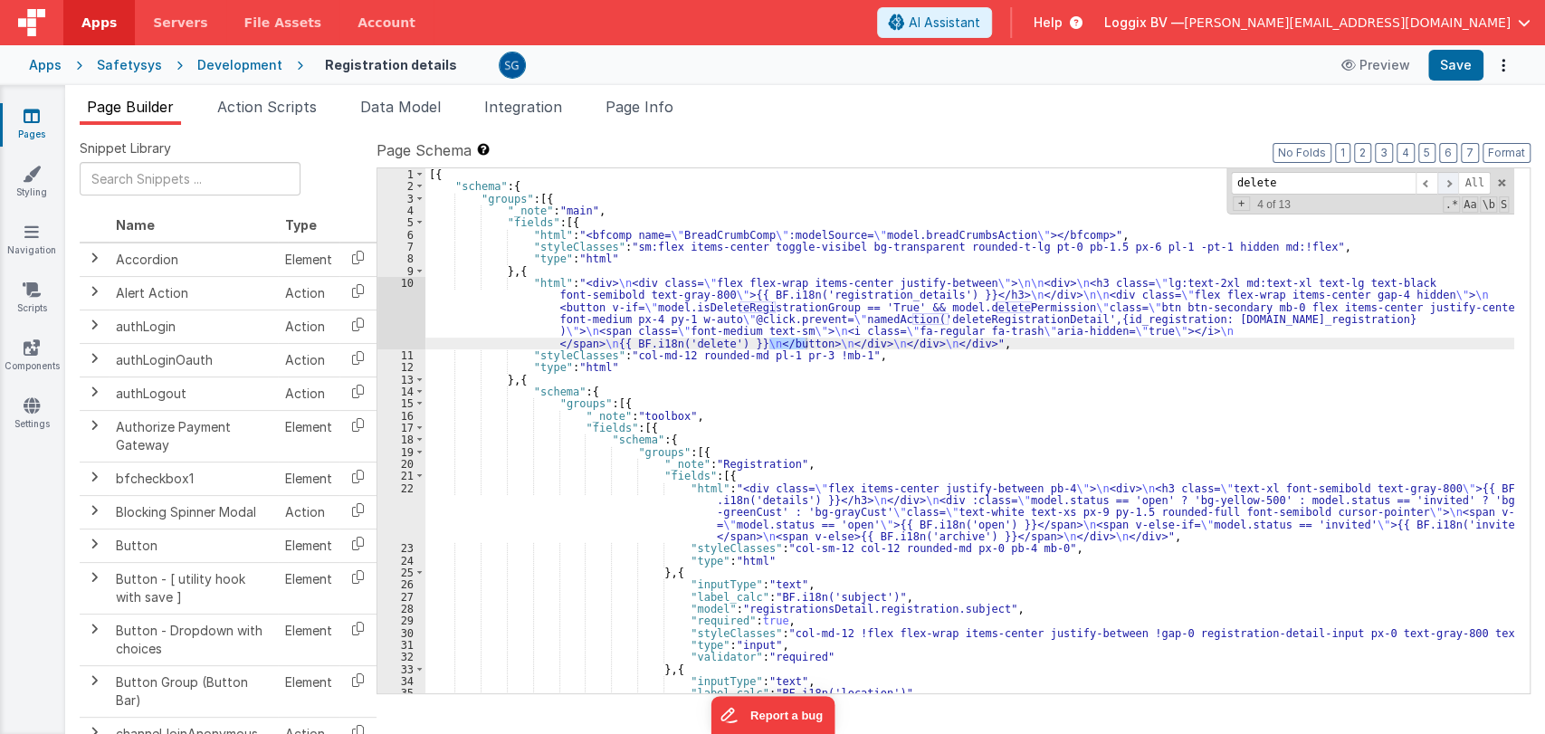
click at [1454, 184] on span at bounding box center [1448, 183] width 22 height 23
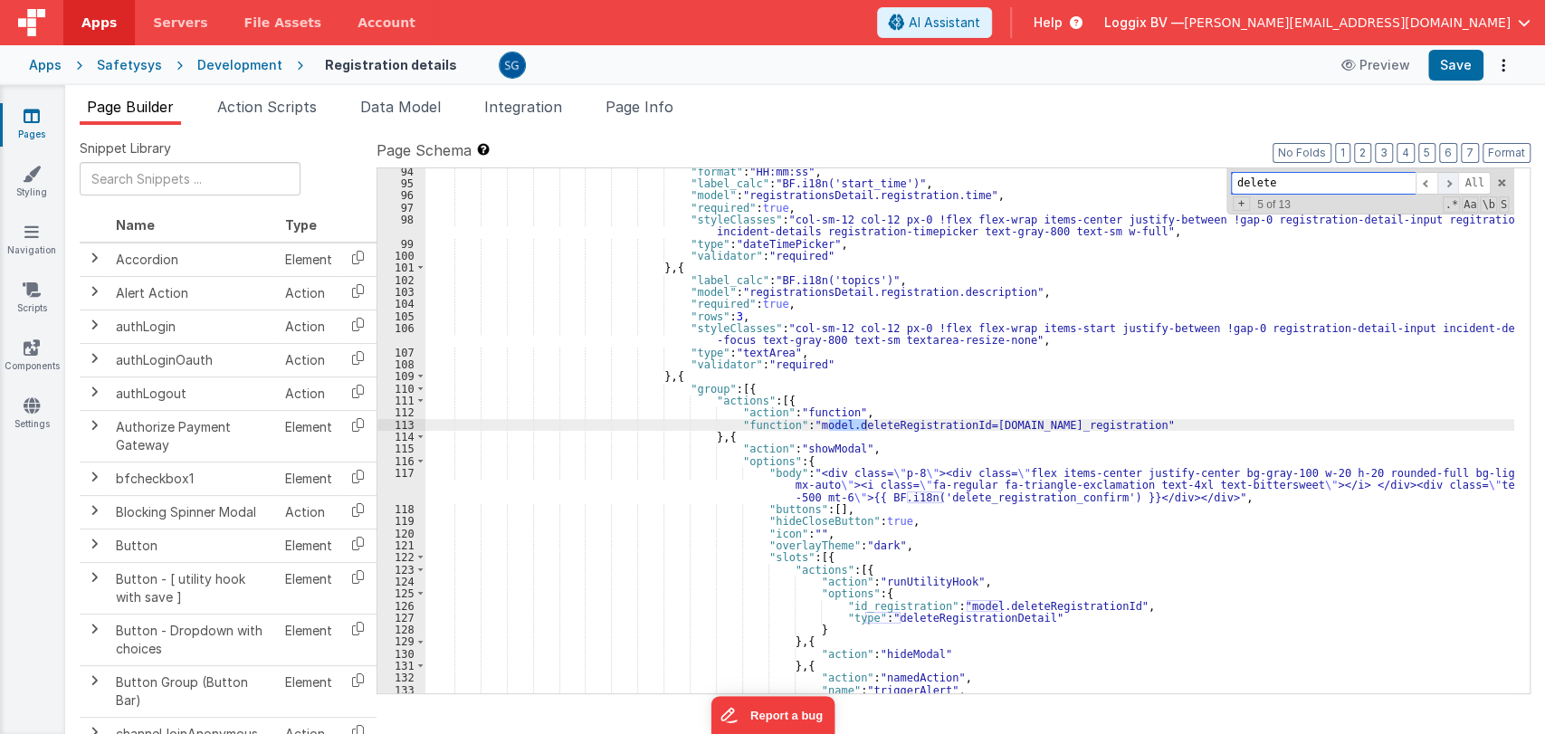
scroll to position [1282, 0]
click at [1454, 184] on span at bounding box center [1448, 183] width 22 height 23
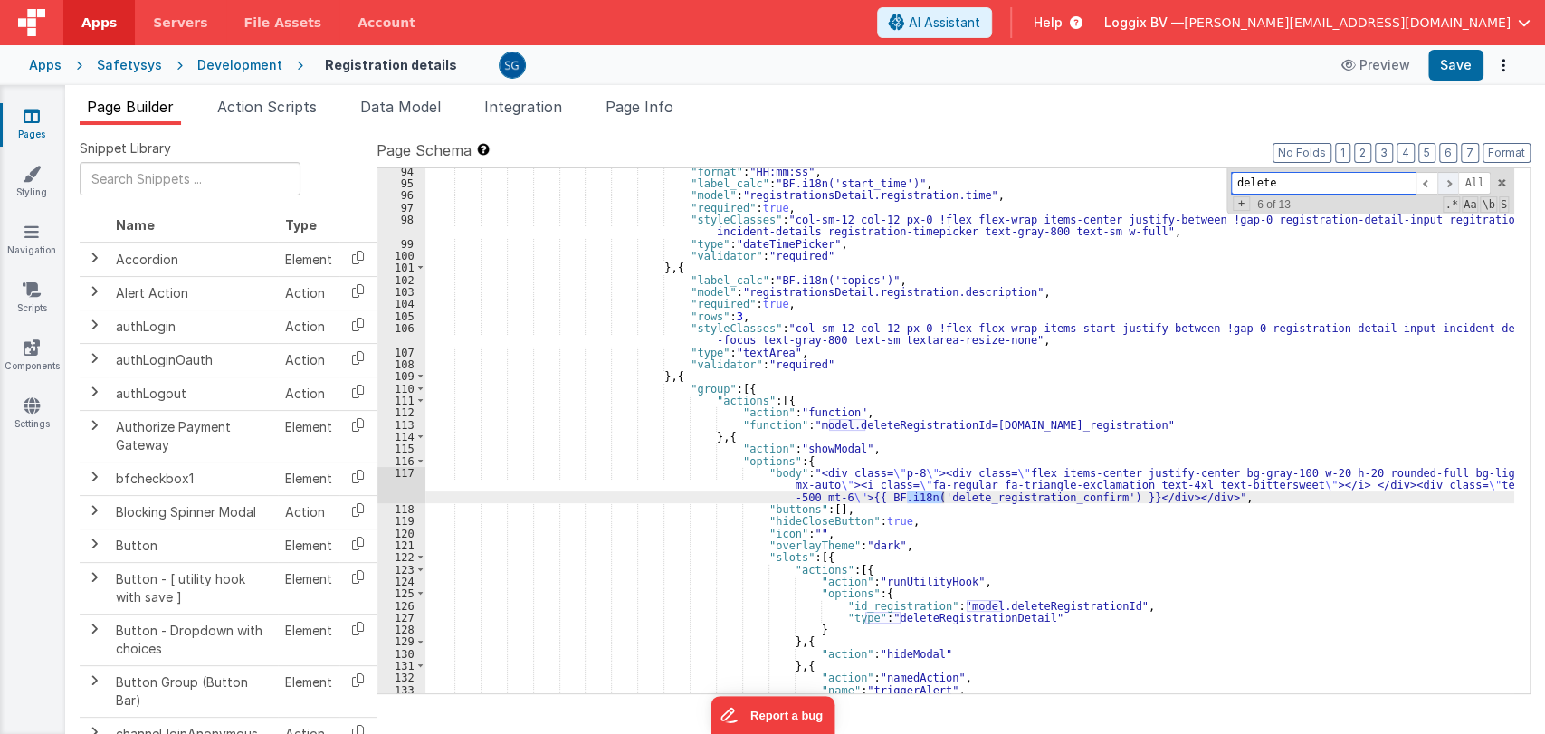
click at [1454, 184] on span at bounding box center [1448, 183] width 22 height 23
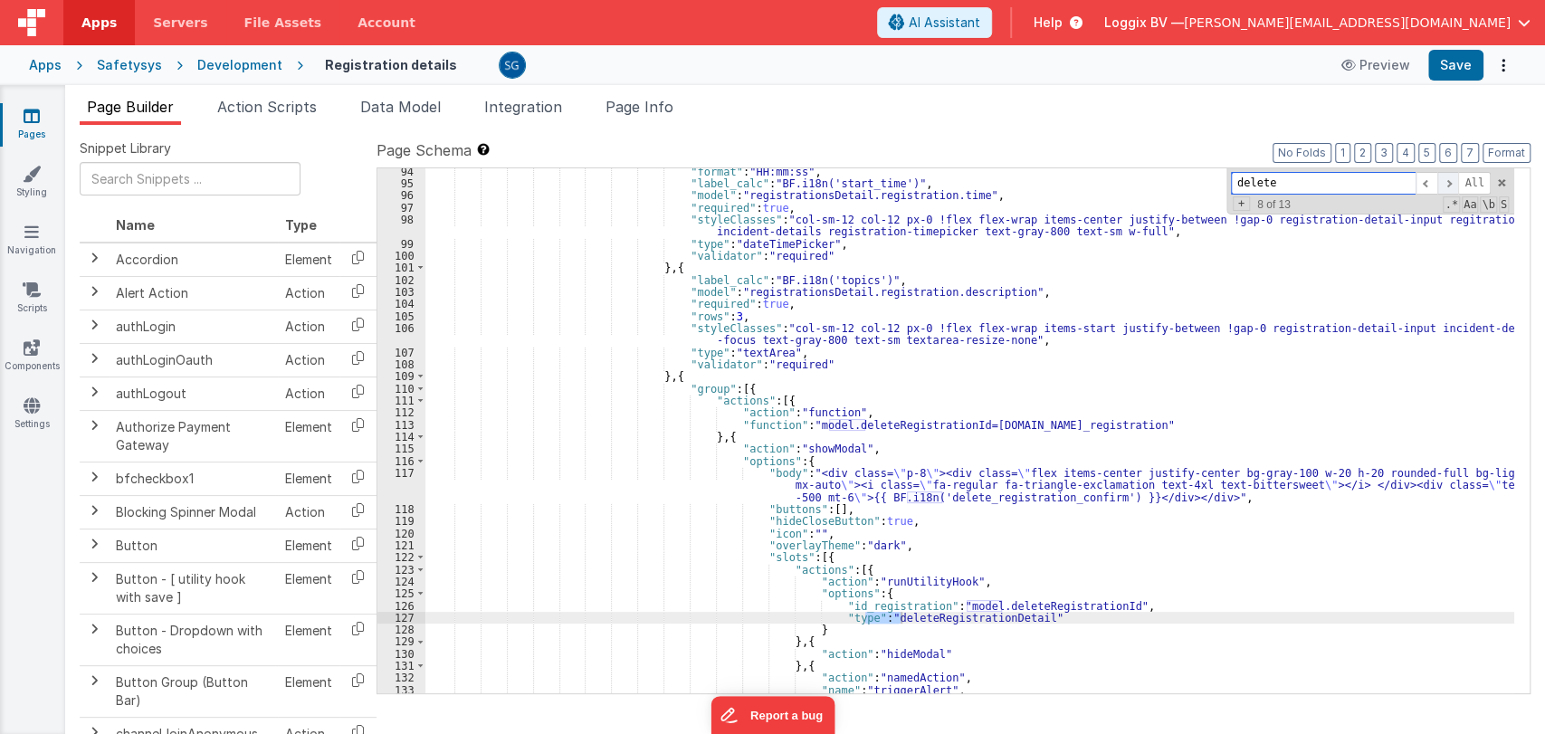
click at [1454, 184] on span at bounding box center [1448, 183] width 22 height 23
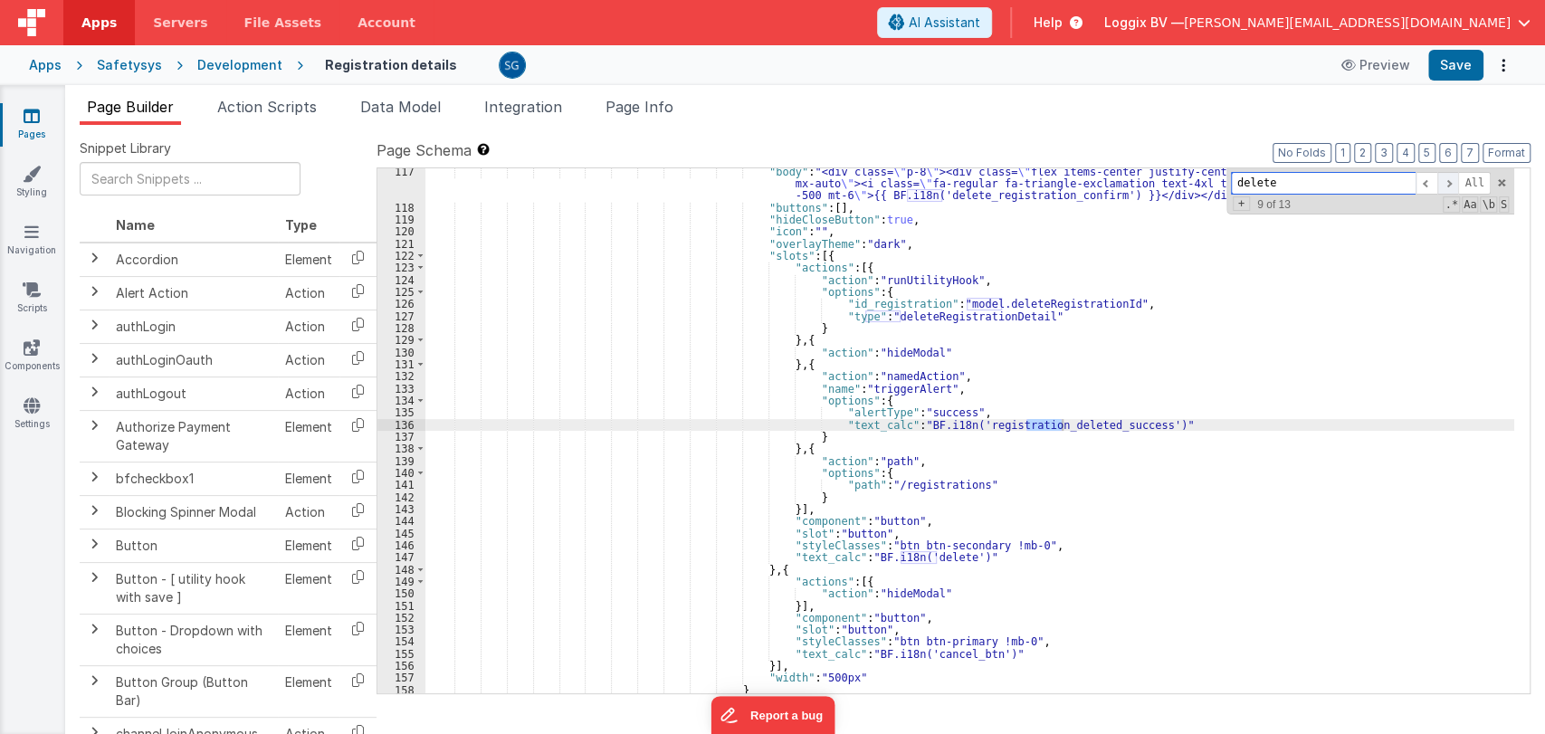
scroll to position [1584, 0]
click at [1454, 184] on span at bounding box center [1448, 183] width 22 height 23
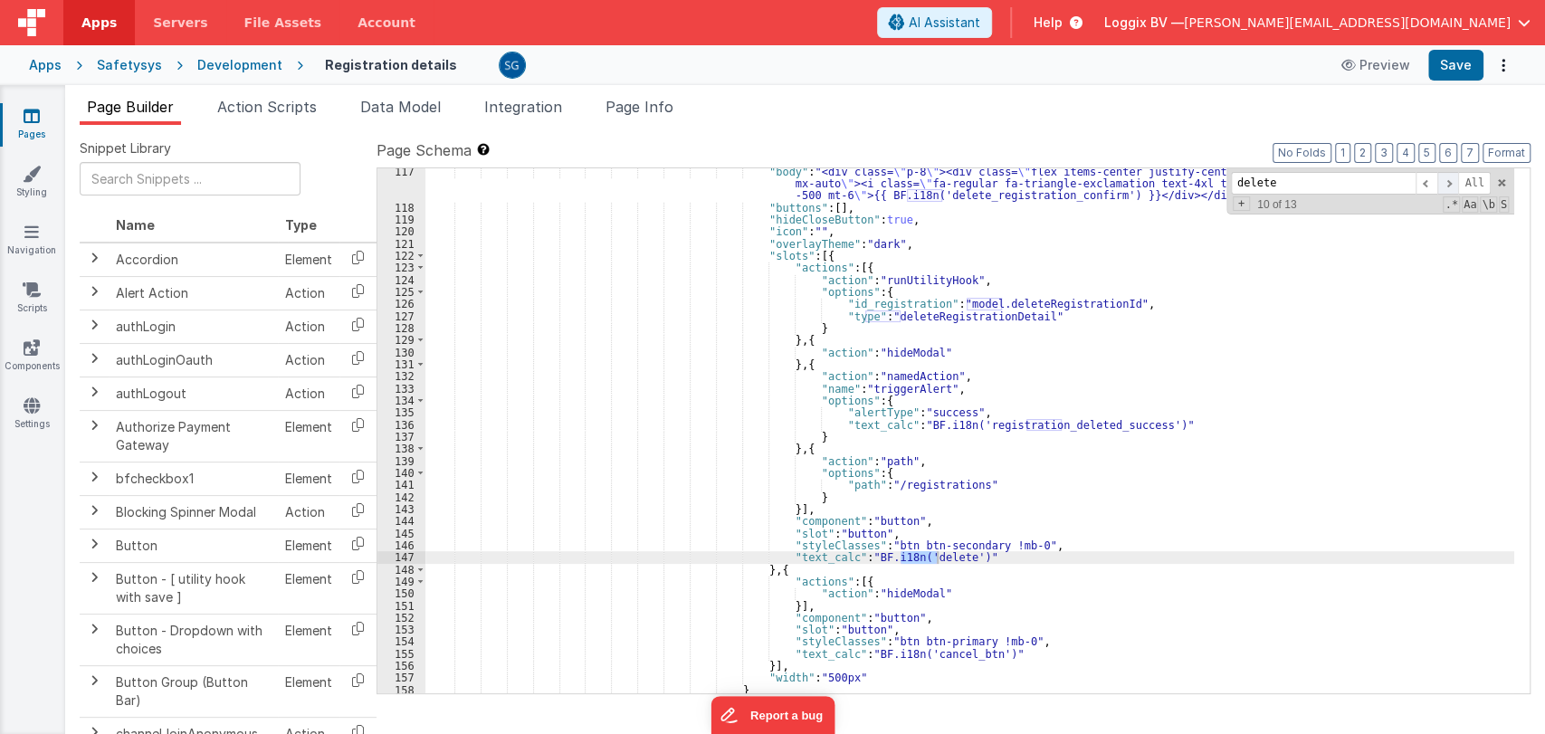
click at [1454, 184] on span at bounding box center [1448, 183] width 22 height 23
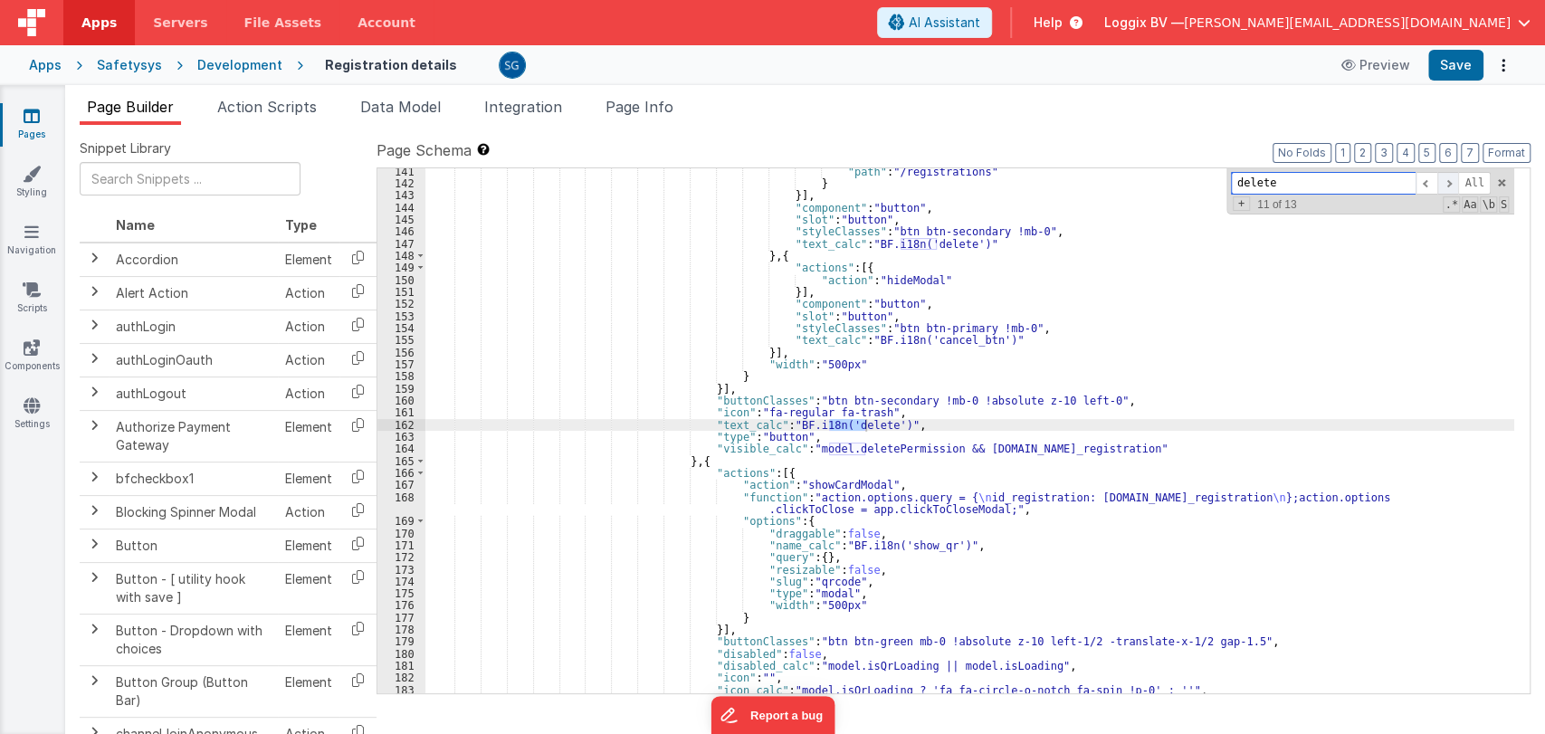
scroll to position [1897, 0]
click at [1454, 184] on span at bounding box center [1448, 183] width 22 height 23
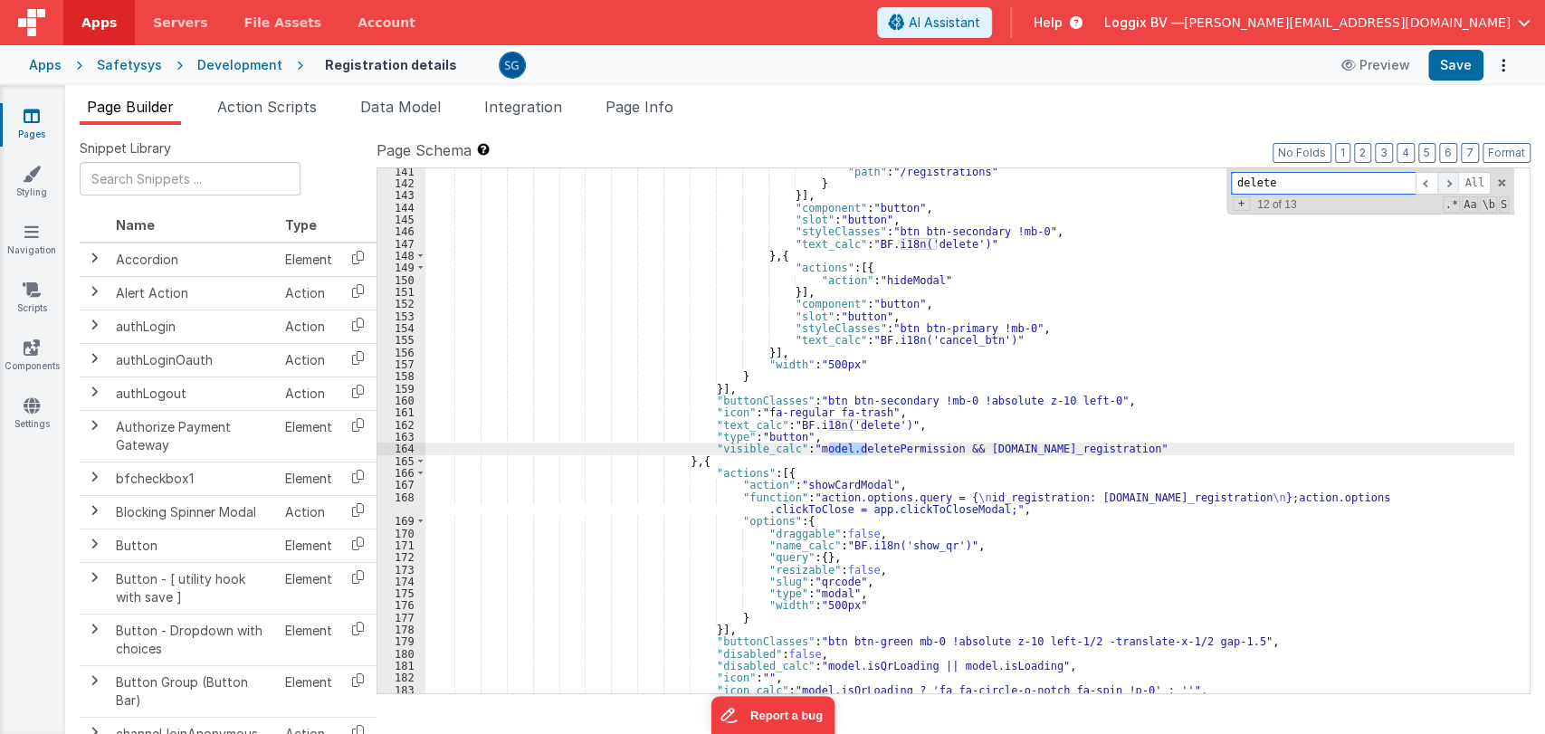
click at [1454, 184] on span at bounding box center [1448, 183] width 22 height 23
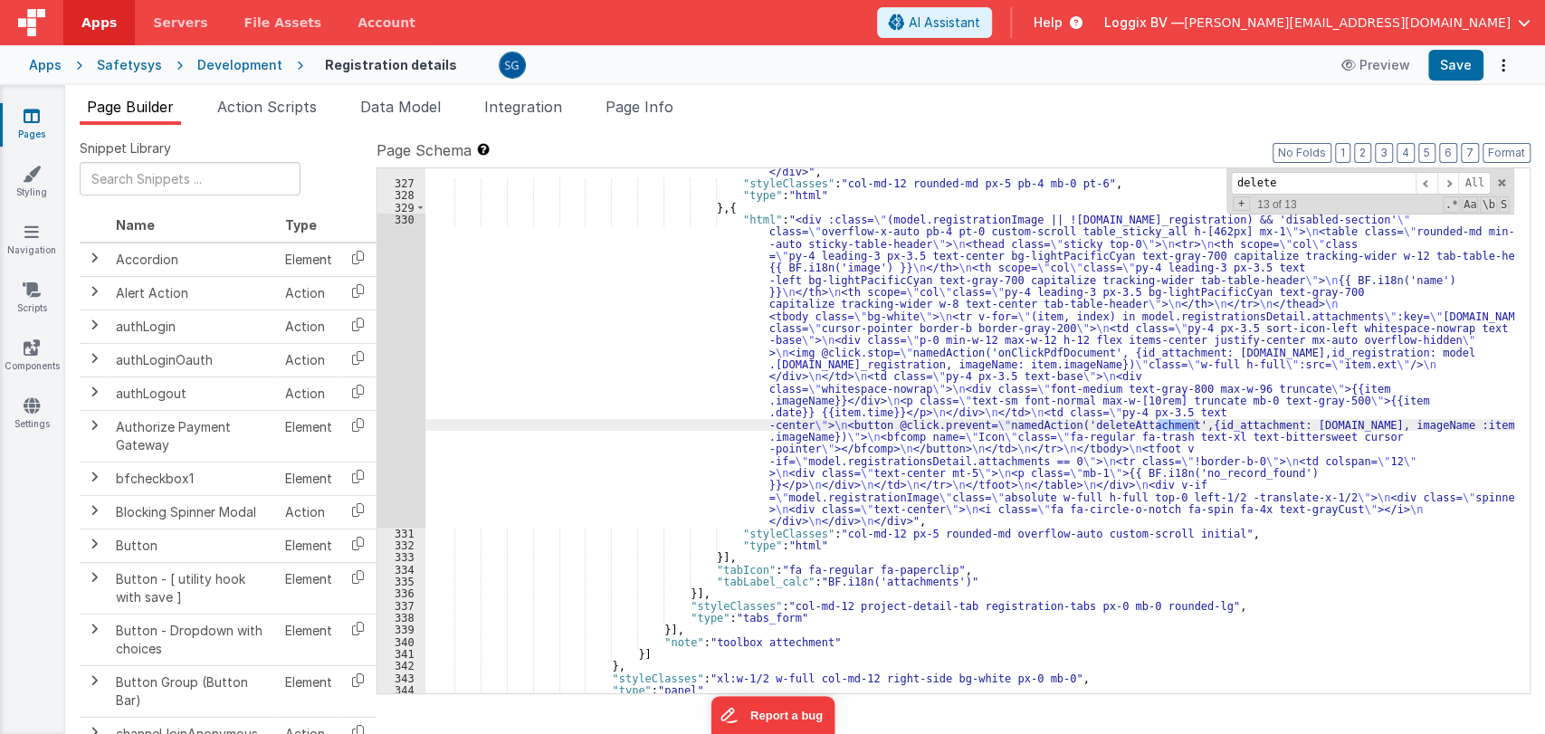
click at [1225, 422] on div ""html" : "<div :class= \" !model.registrationsDetail.registration.id_registrati…" at bounding box center [969, 379] width 1089 height 670
click at [272, 103] on span "Action Scripts" at bounding box center [267, 107] width 100 height 18
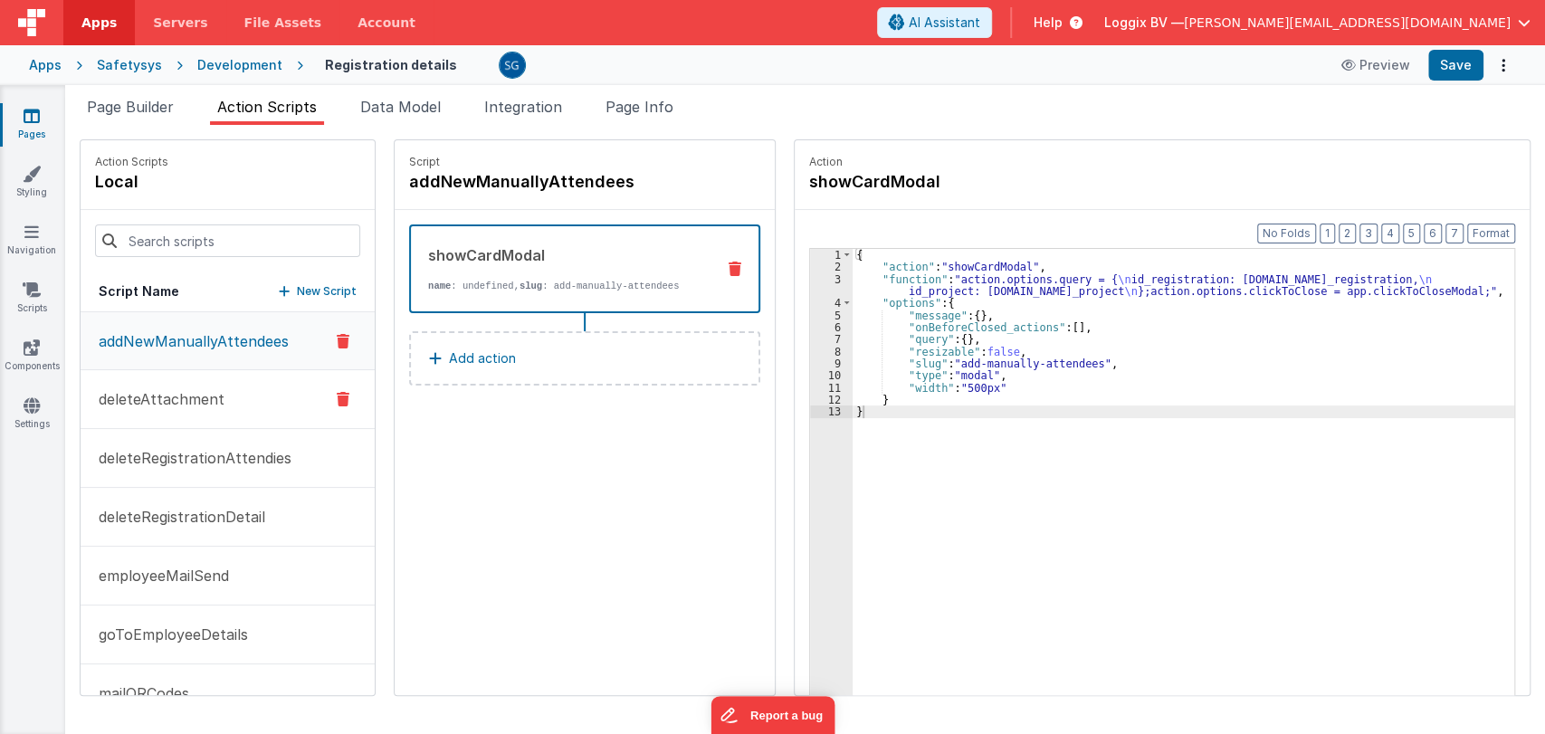
click at [172, 390] on p "deleteAttachment" at bounding box center [156, 399] width 137 height 22
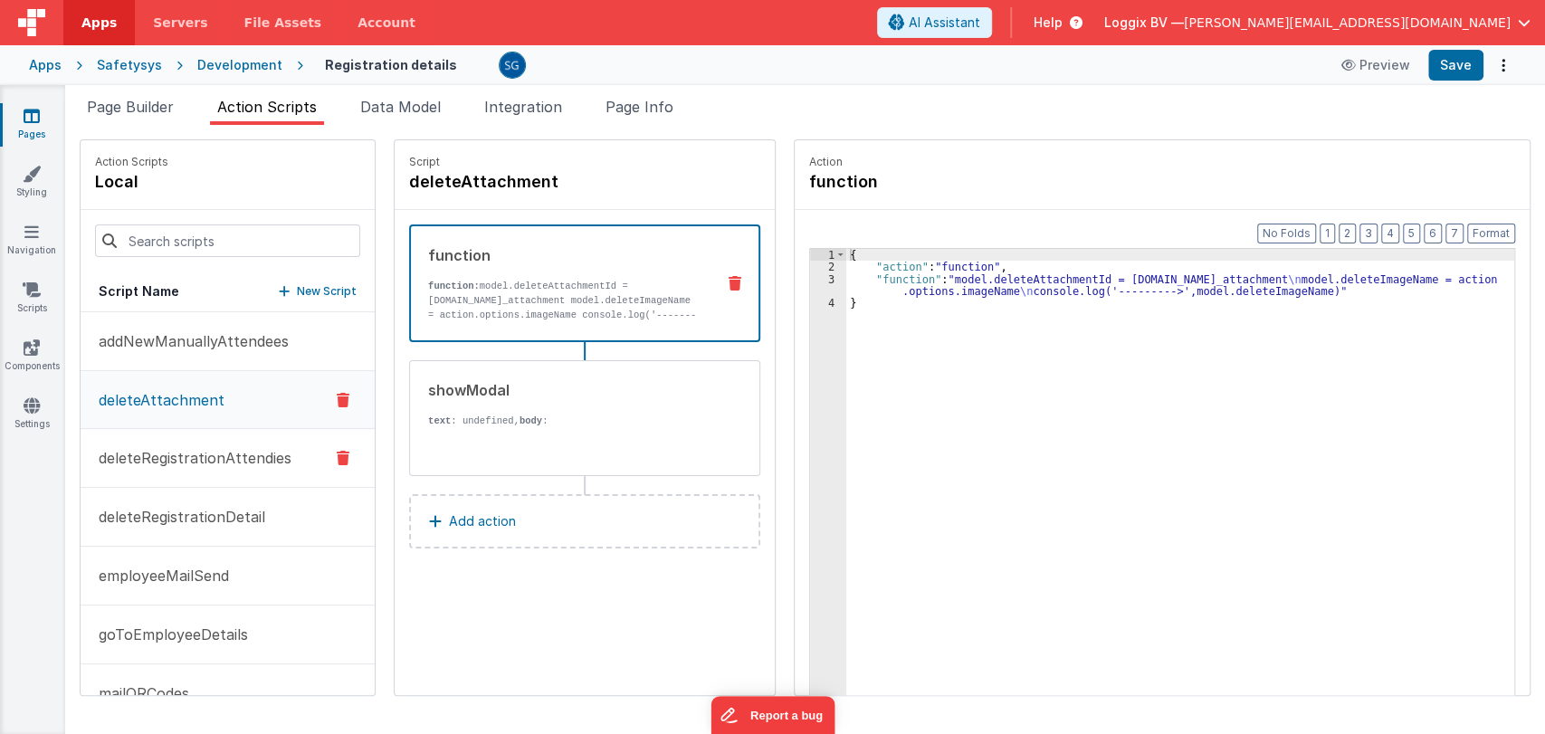
click at [152, 455] on p "deleteRegistrationAttendies" at bounding box center [190, 458] width 204 height 22
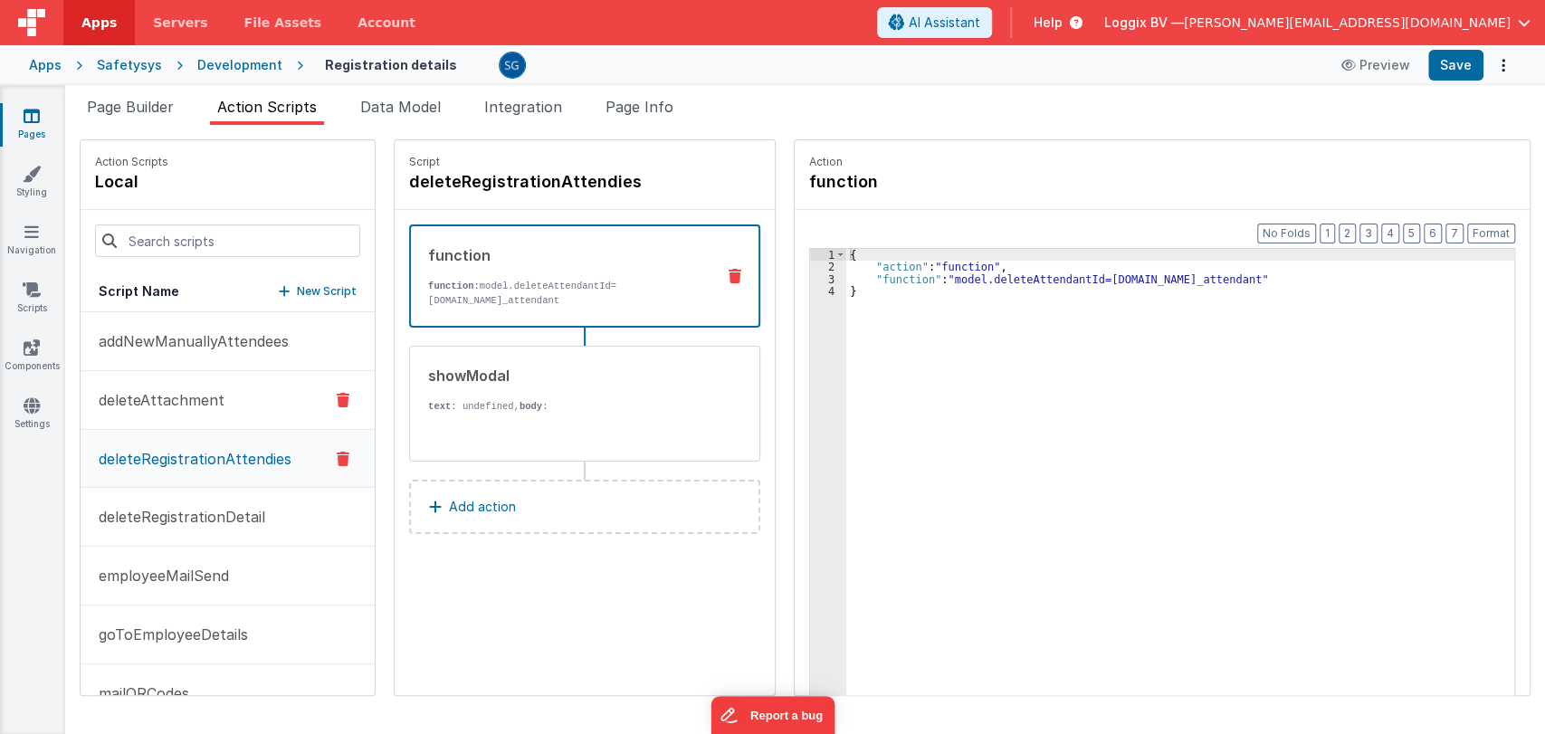
drag, startPoint x: 173, startPoint y: 401, endPoint x: 202, endPoint y: 398, distance: 29.1
click at [173, 400] on p "deleteAttachment" at bounding box center [156, 400] width 137 height 22
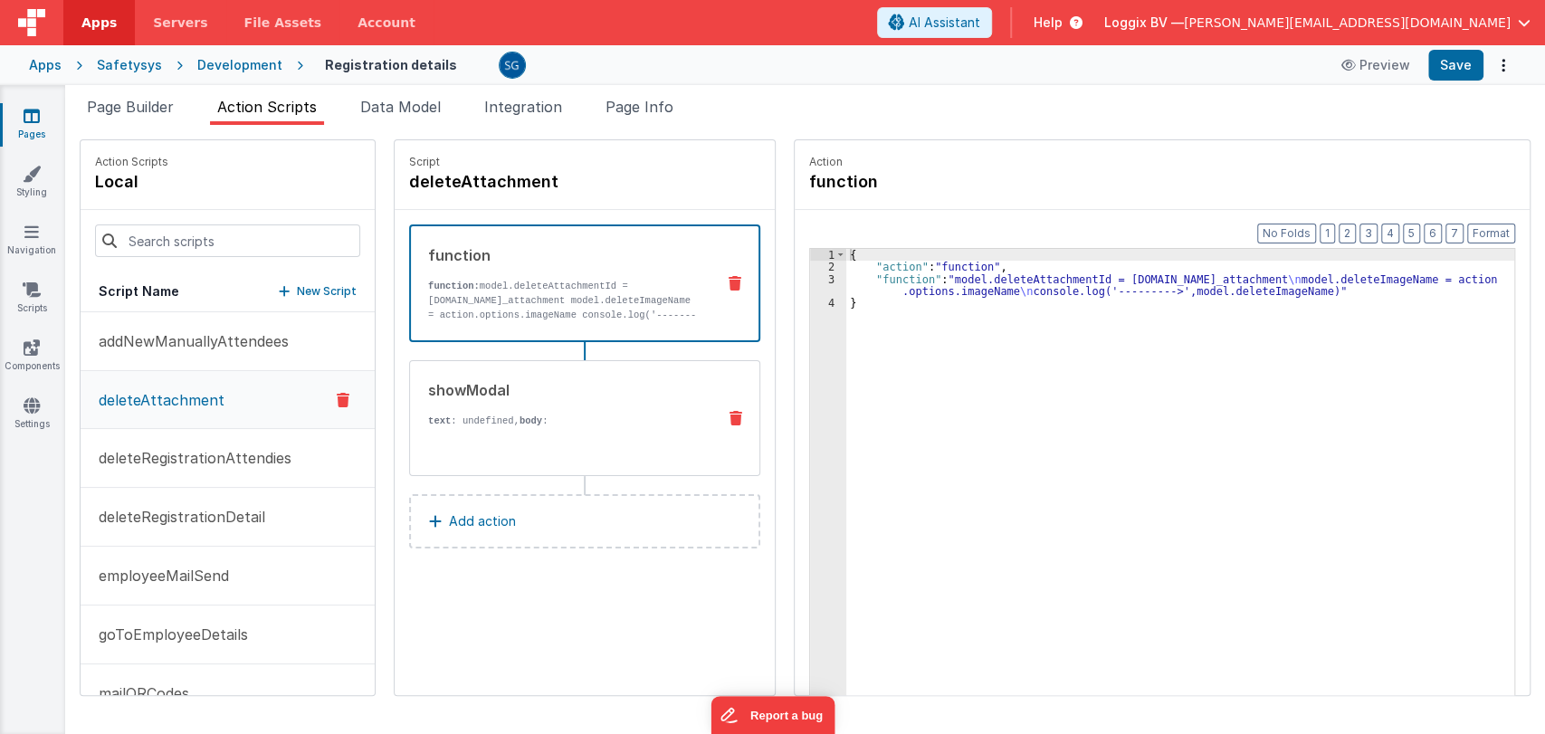
click at [593, 436] on div "Are you sure you want to delete this attachment?" at bounding box center [564, 542] width 273 height 228
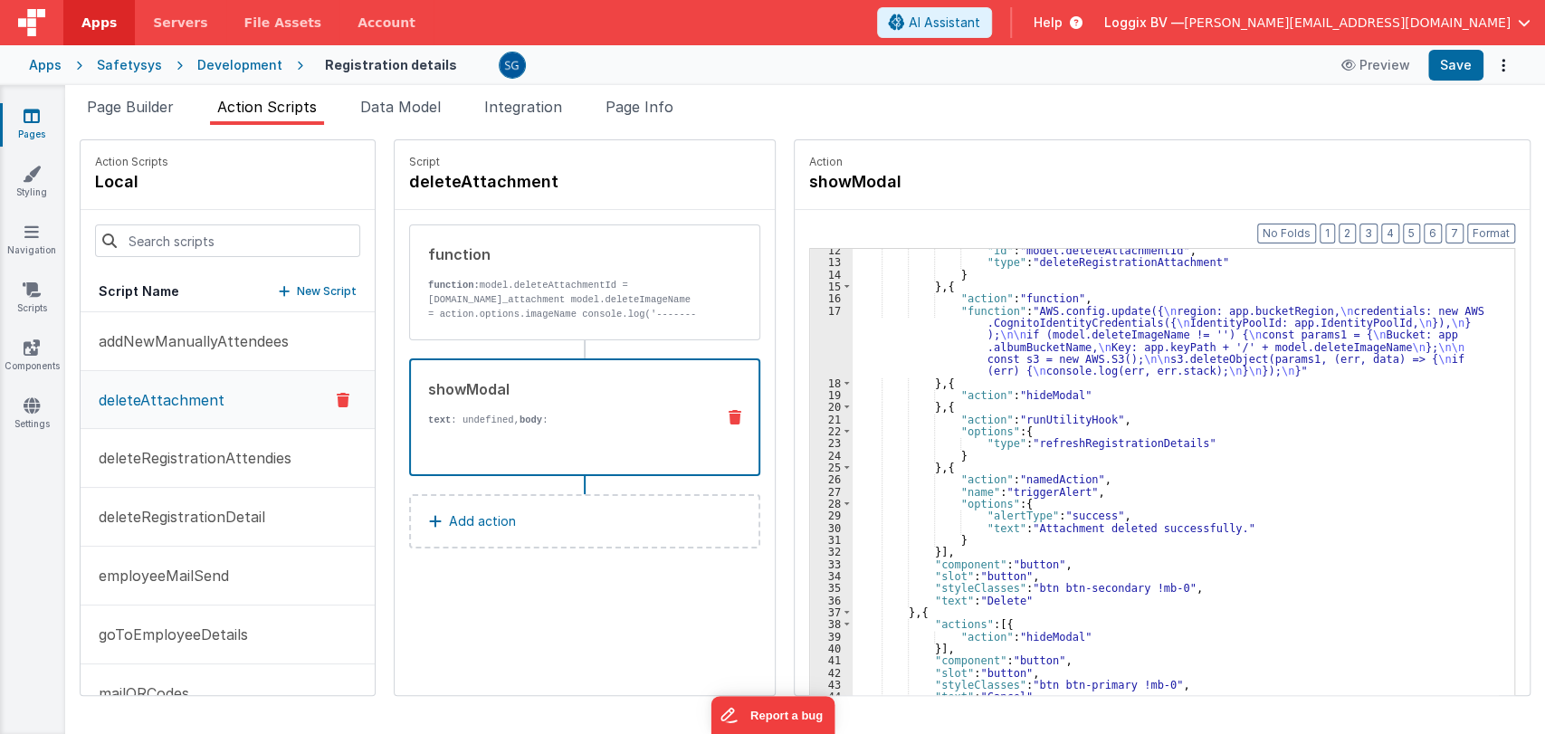
scroll to position [173, 0]
click at [1277, 471] on div ""id" : "model.deleteAttachmentId" , "type" : "deleteRegistrationAttachment" } }…" at bounding box center [1179, 507] width 653 height 527
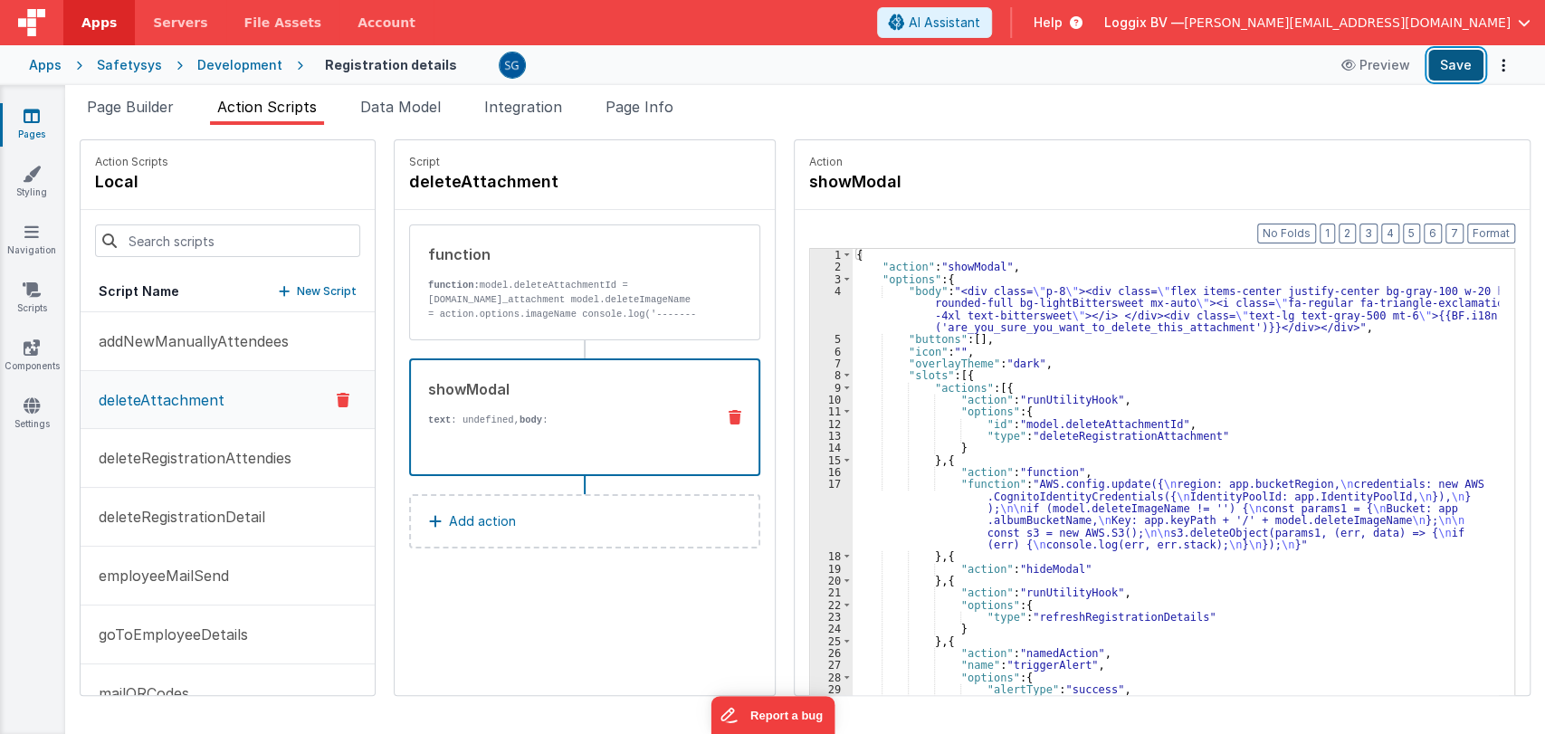
click at [1444, 79] on button "Save" at bounding box center [1455, 65] width 55 height 31
click at [32, 107] on icon at bounding box center [32, 116] width 16 height 18
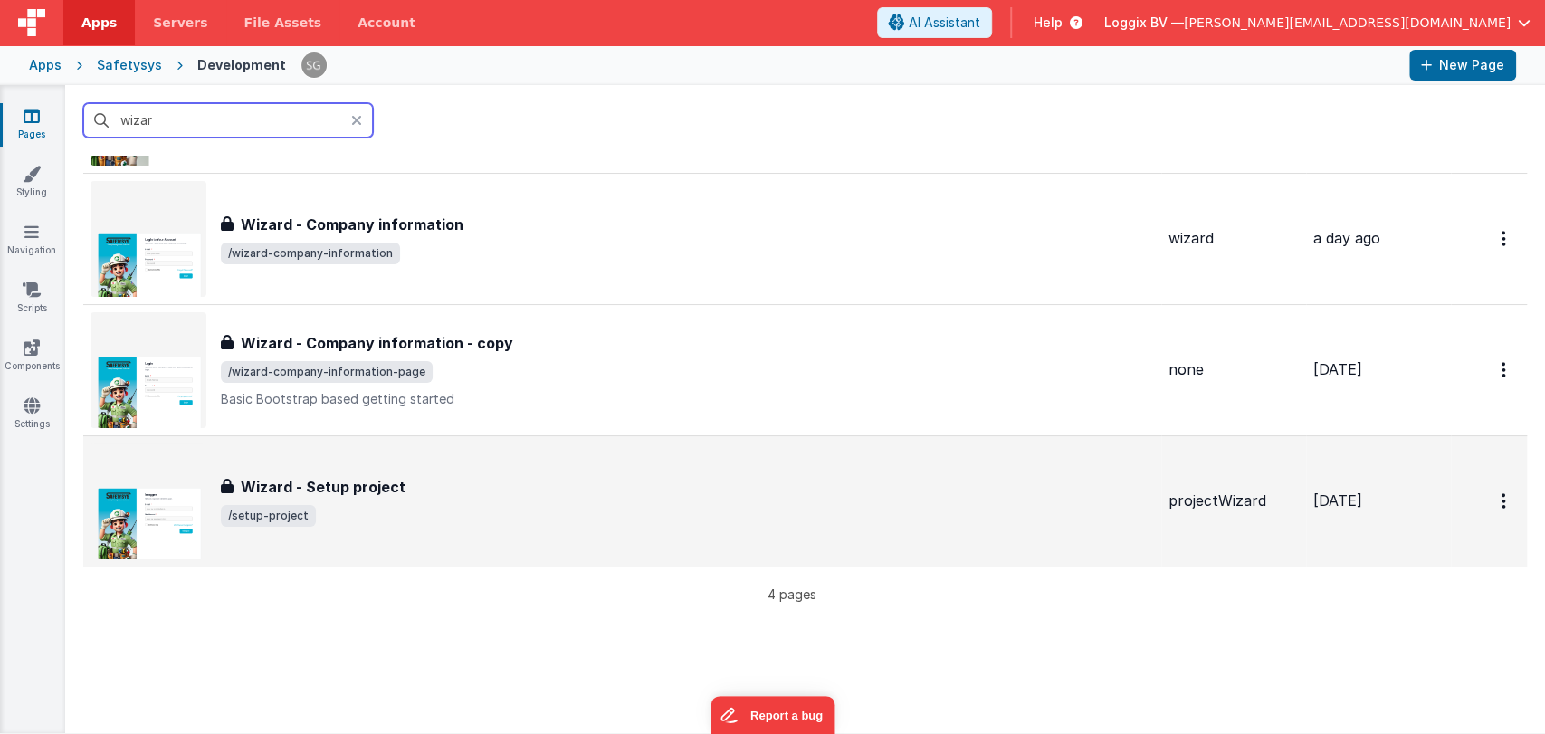
scroll to position [152, 0]
type input "wizar"
click at [429, 516] on span "/setup-project" at bounding box center [687, 515] width 933 height 22
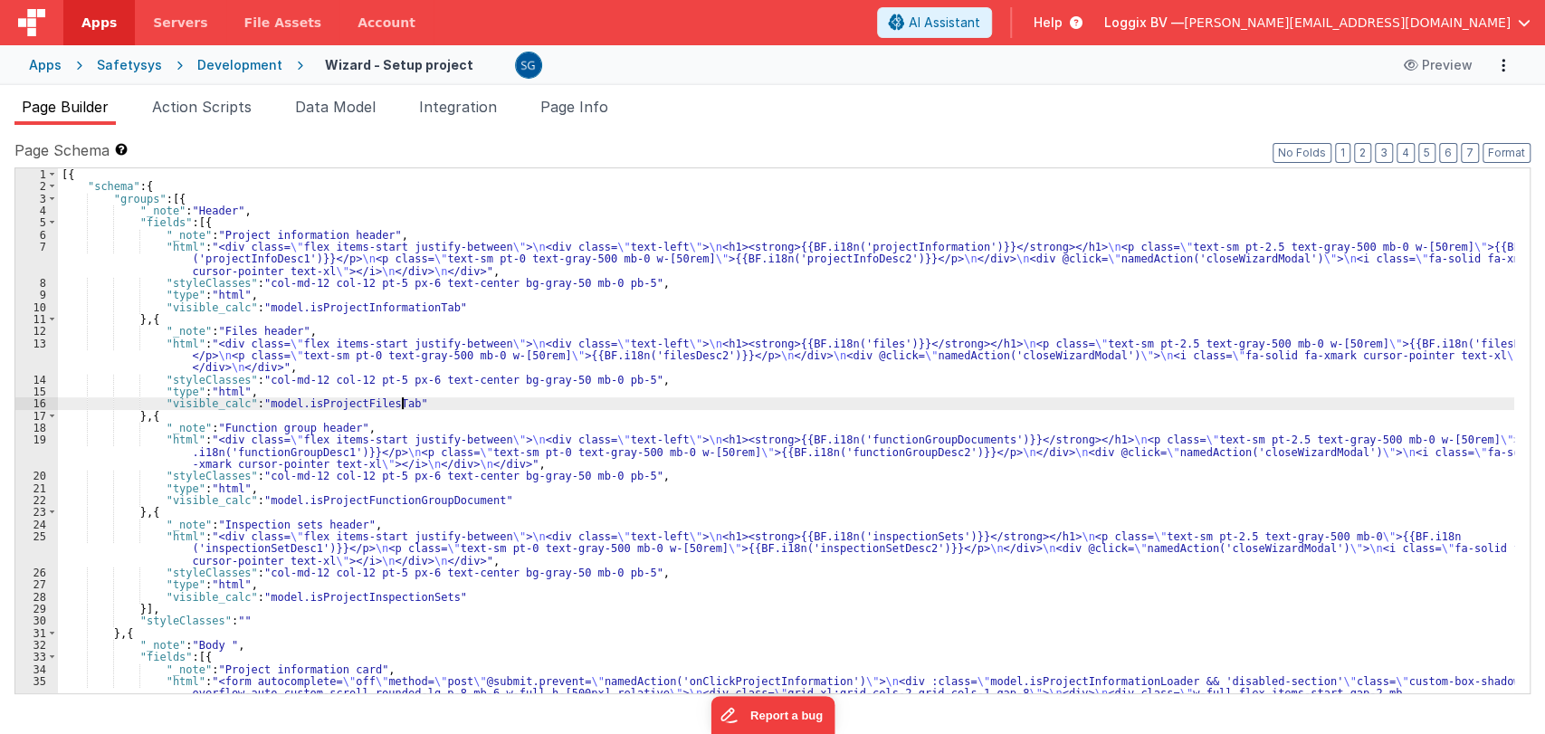
click at [739, 398] on div "[{ "schema" : { "groups" : [{ "_note" : "Header" , "fields" : [{ "_note" : "Pro…" at bounding box center [786, 732] width 1456 height 1129
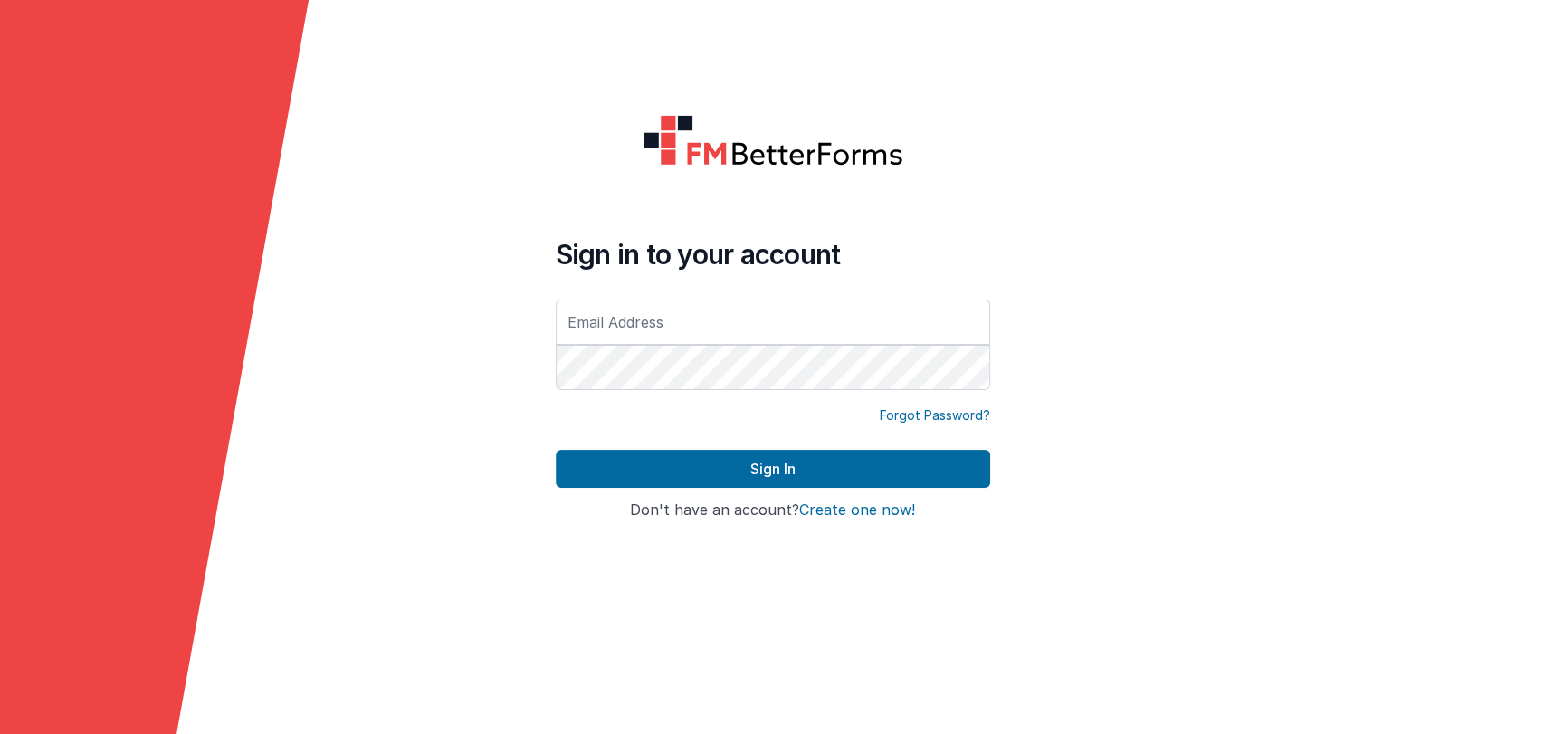
type input "[PERSON_NAME][EMAIL_ADDRESS][DOMAIN_NAME]"
click at [556, 450] on button "Sign In" at bounding box center [773, 469] width 434 height 38
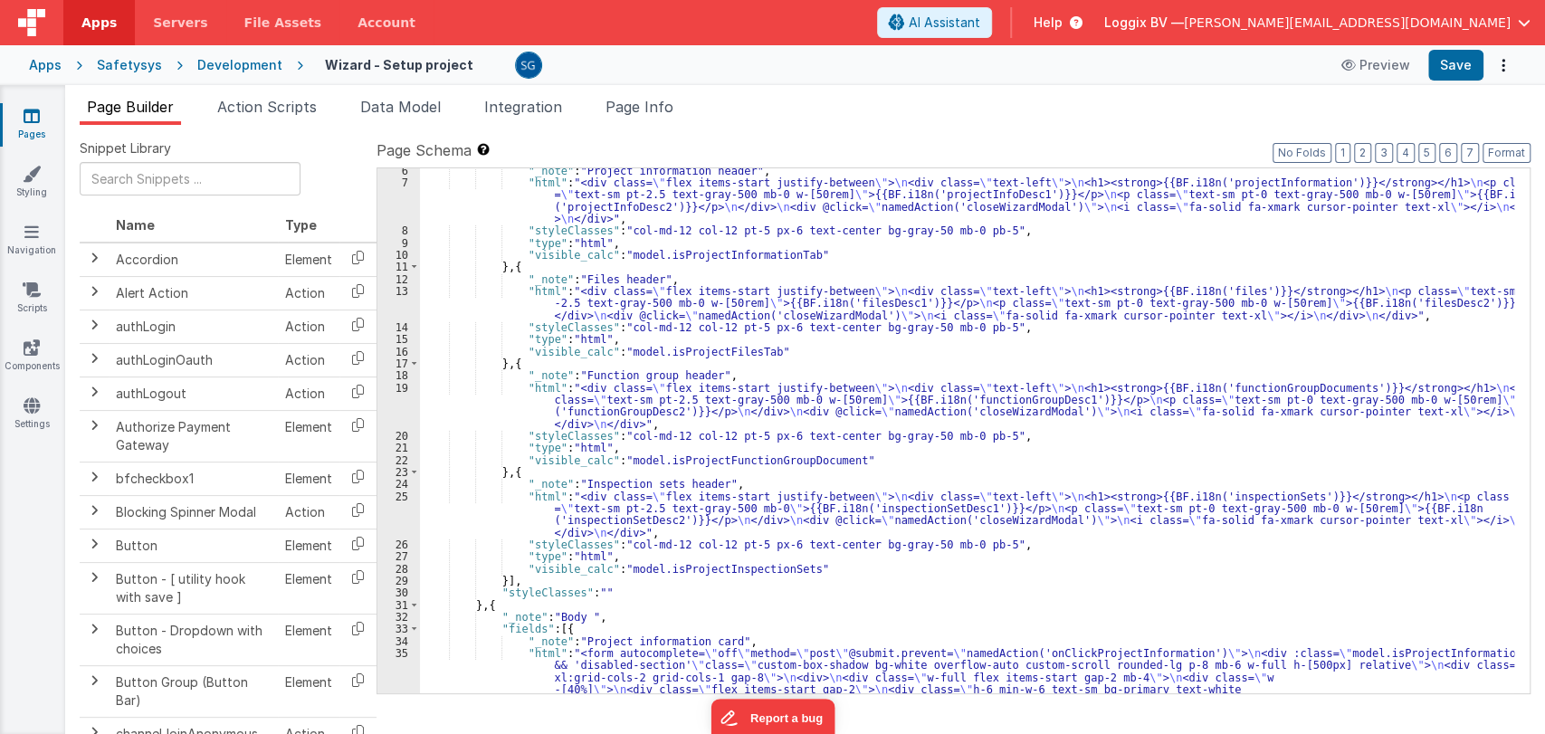
scroll to position [64, 0]
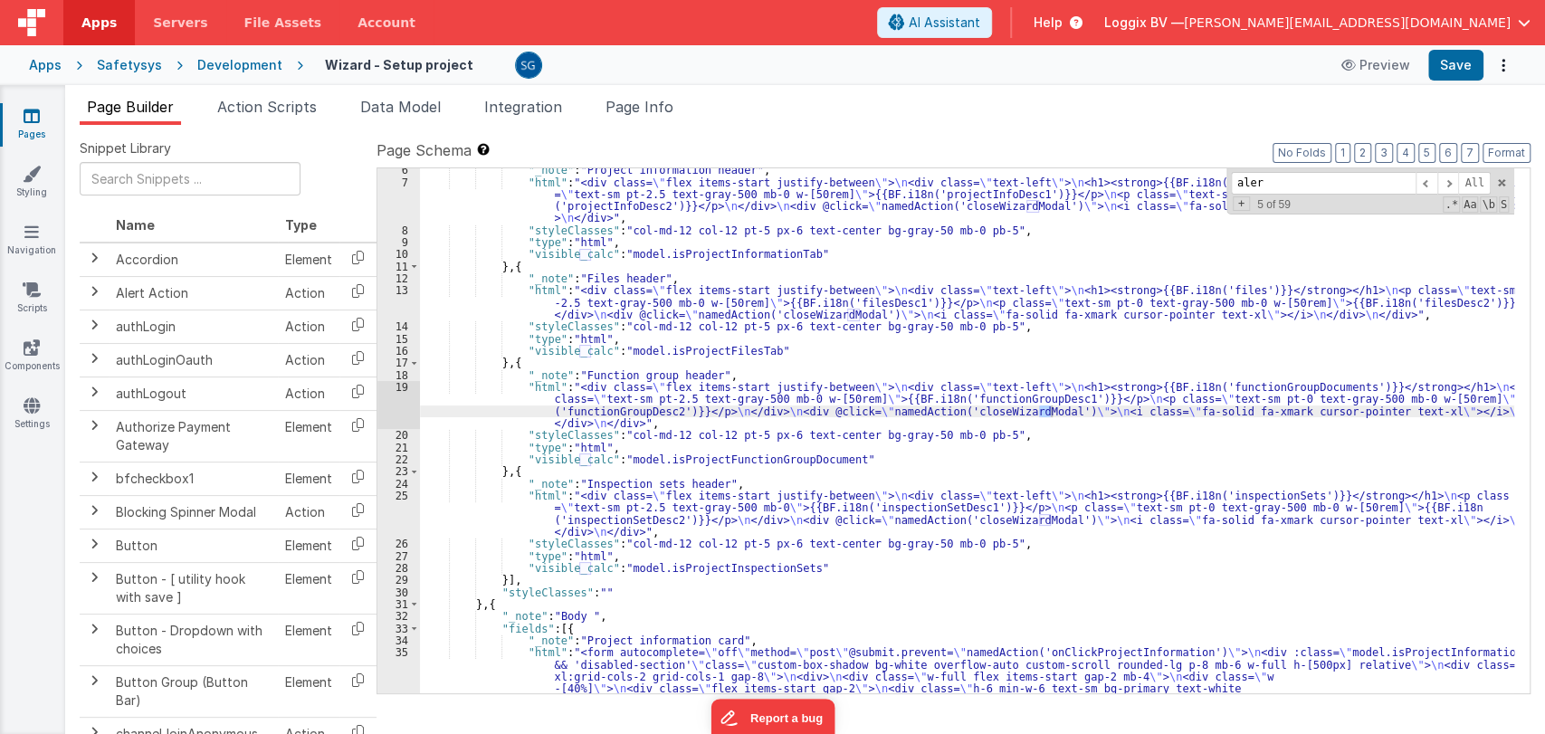
type input "alert"
type input "a"
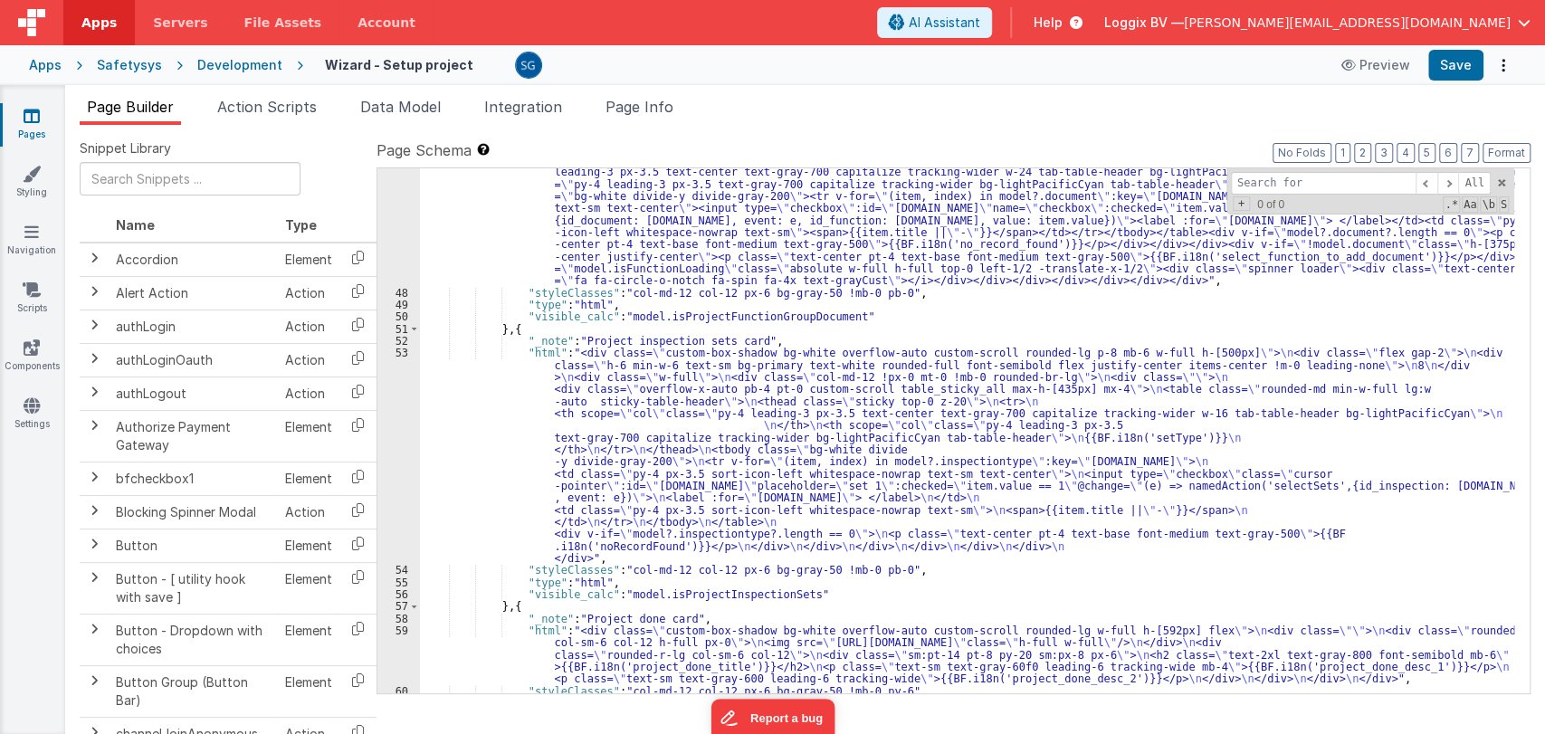
scroll to position [3055, 0]
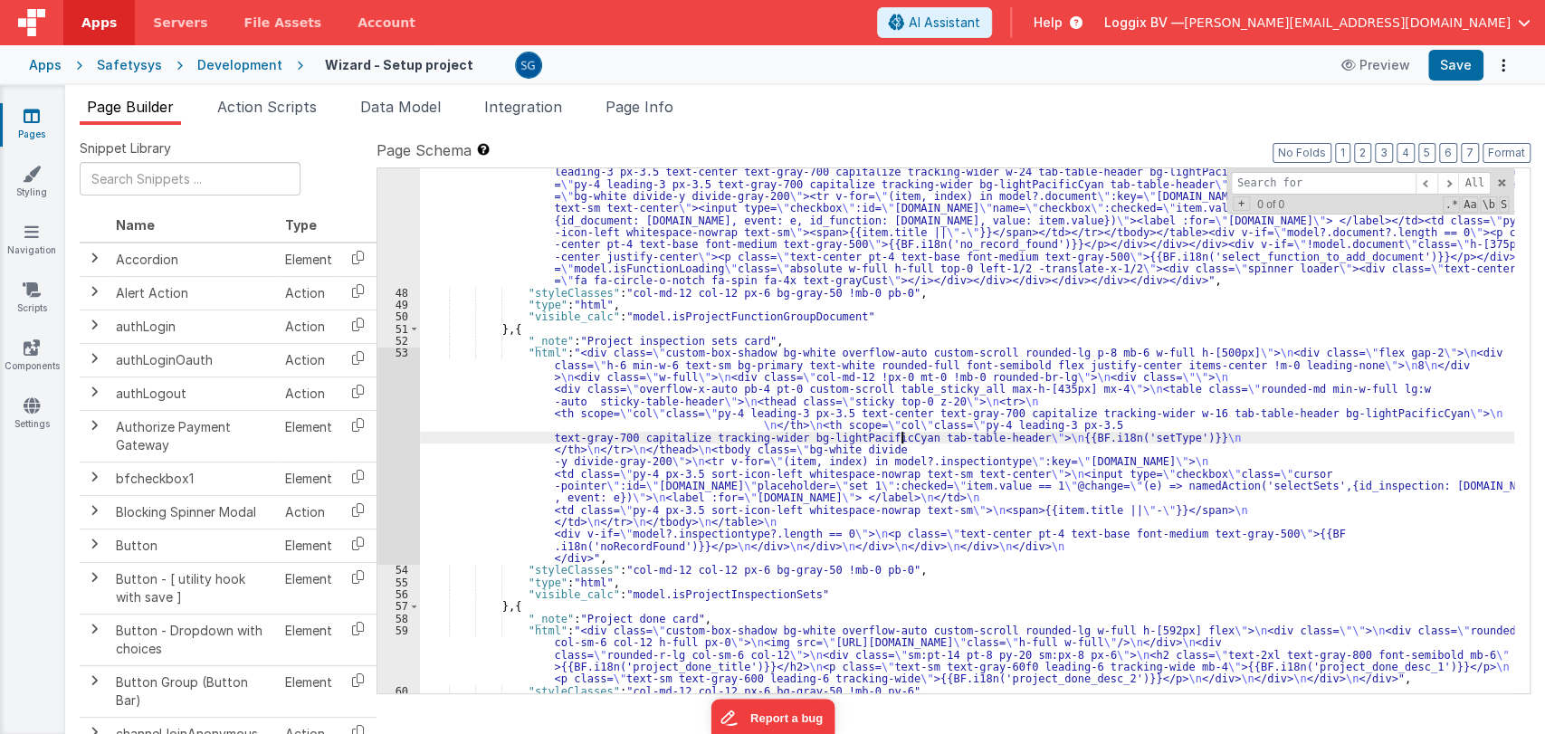
click at [900, 442] on div ""html" : "<div class= \" custom-box-shadow bg-white overflow-auto custom-scroll…" at bounding box center [967, 361] width 1094 height 923
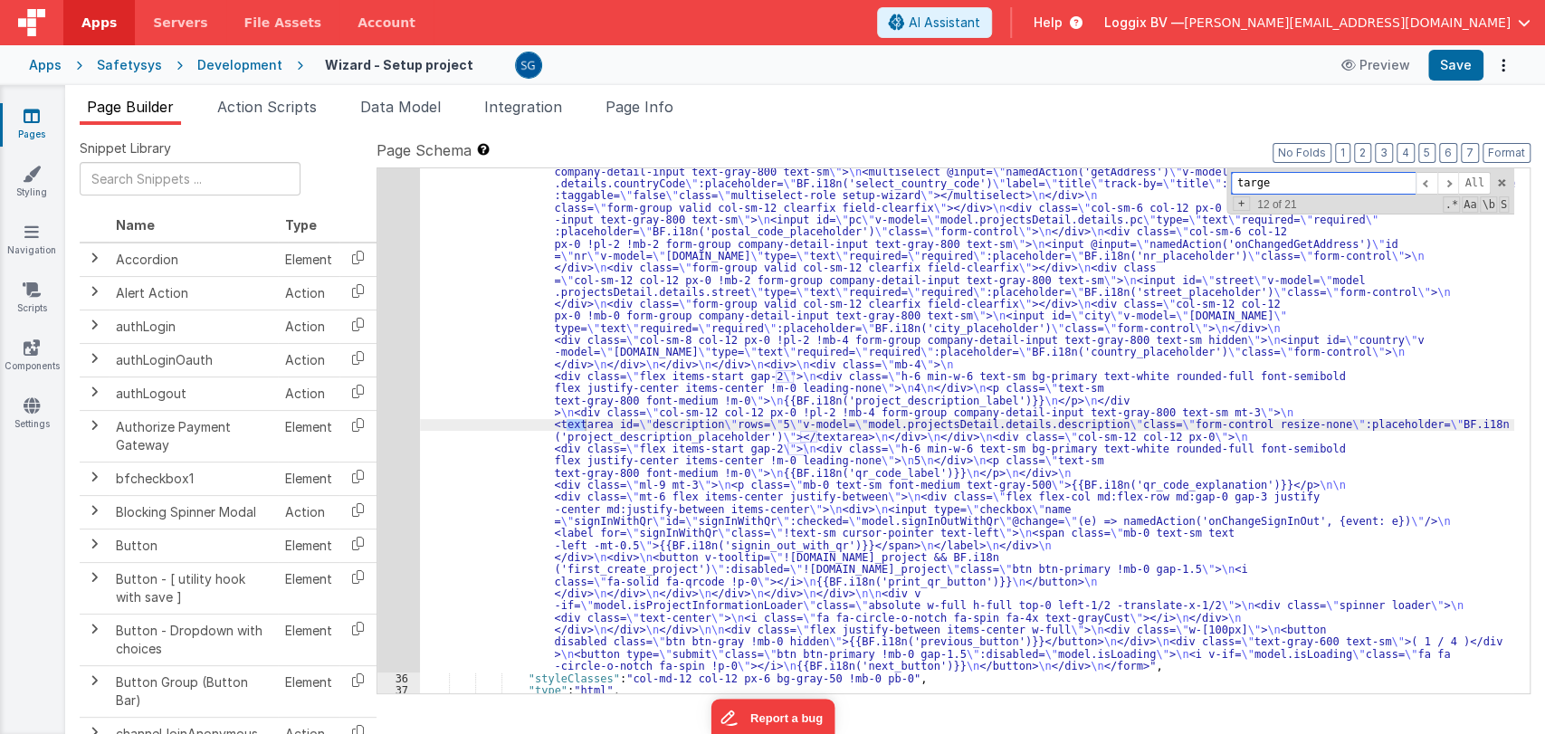
scroll to position [1330, 0]
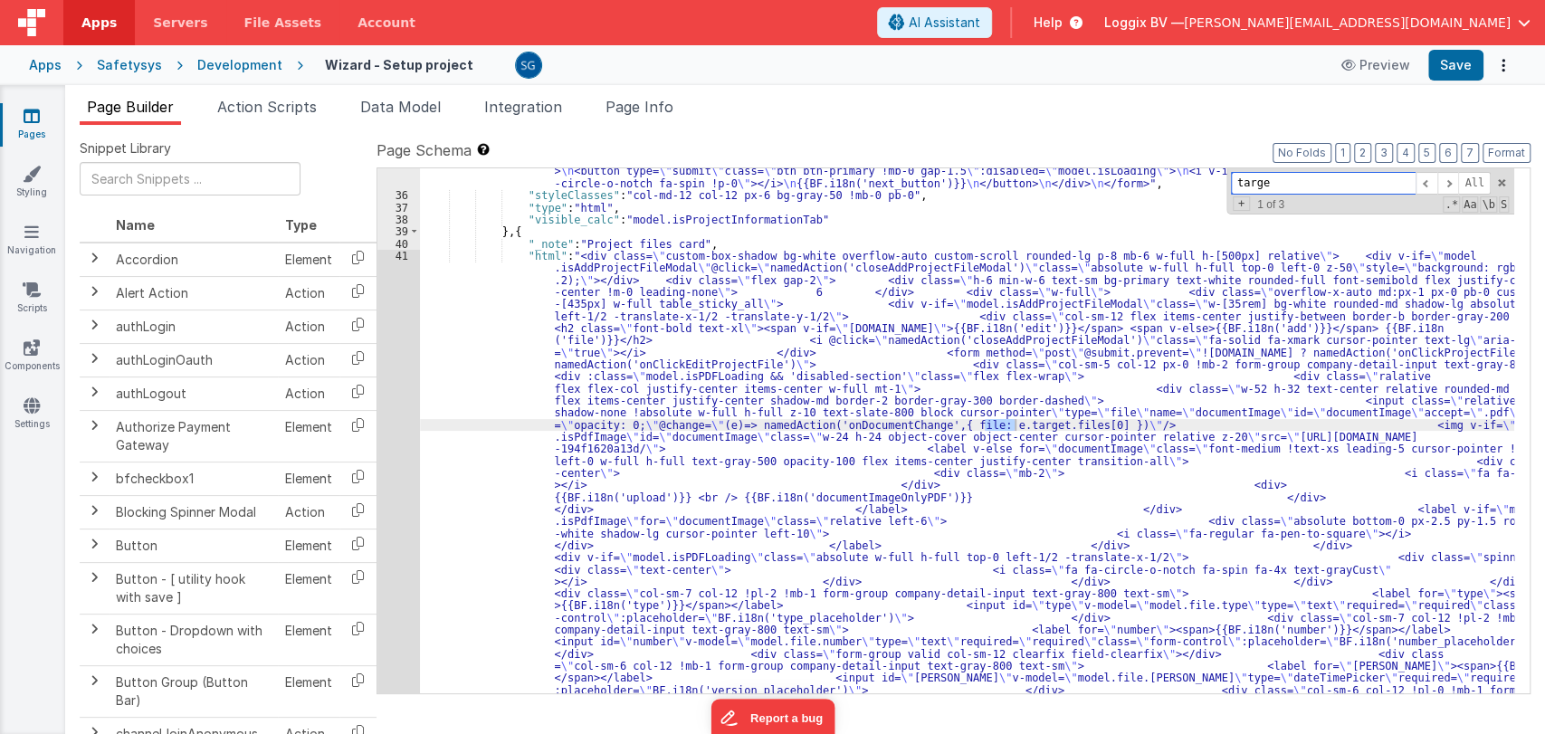
type input "target"
type input "alert"
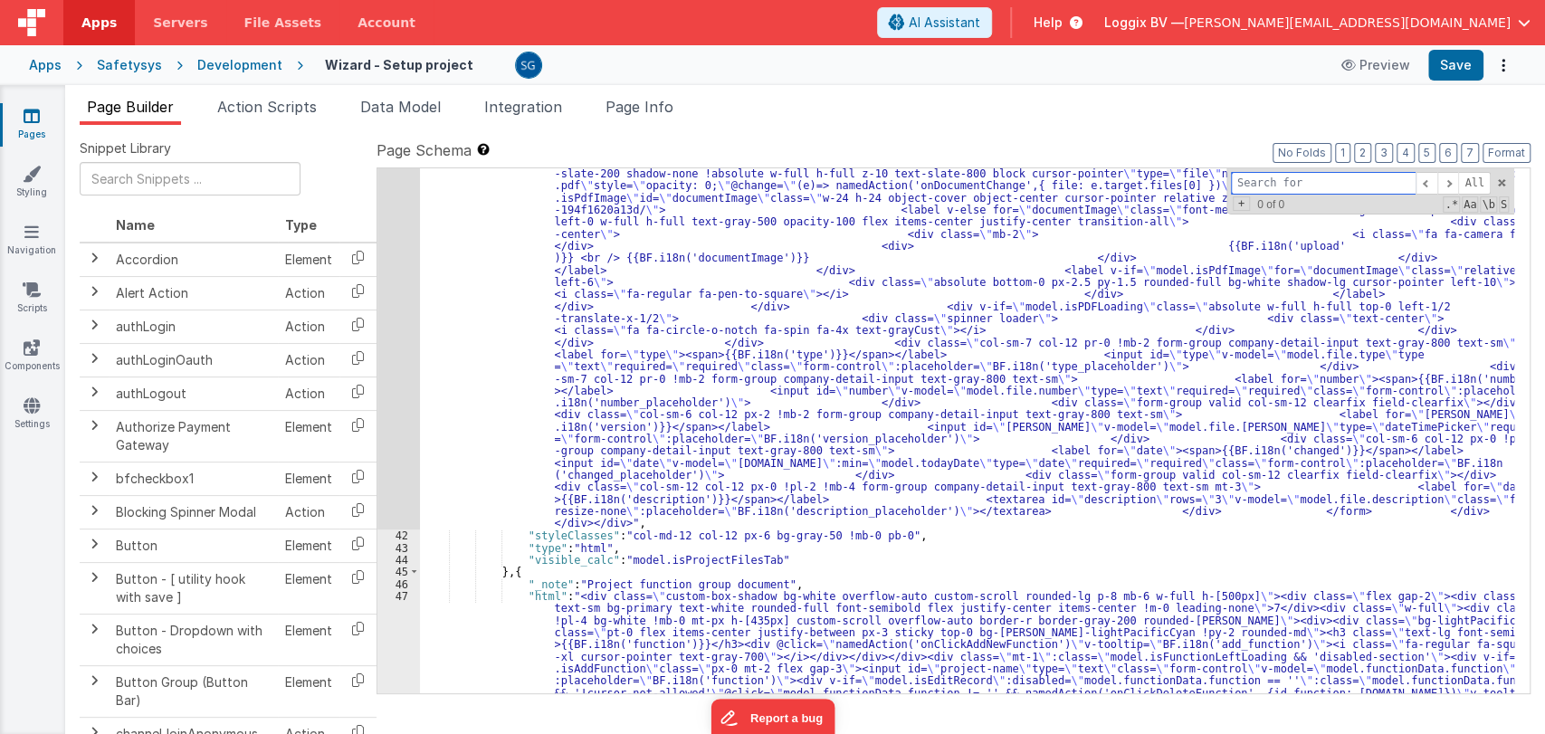
scroll to position [2366, 0]
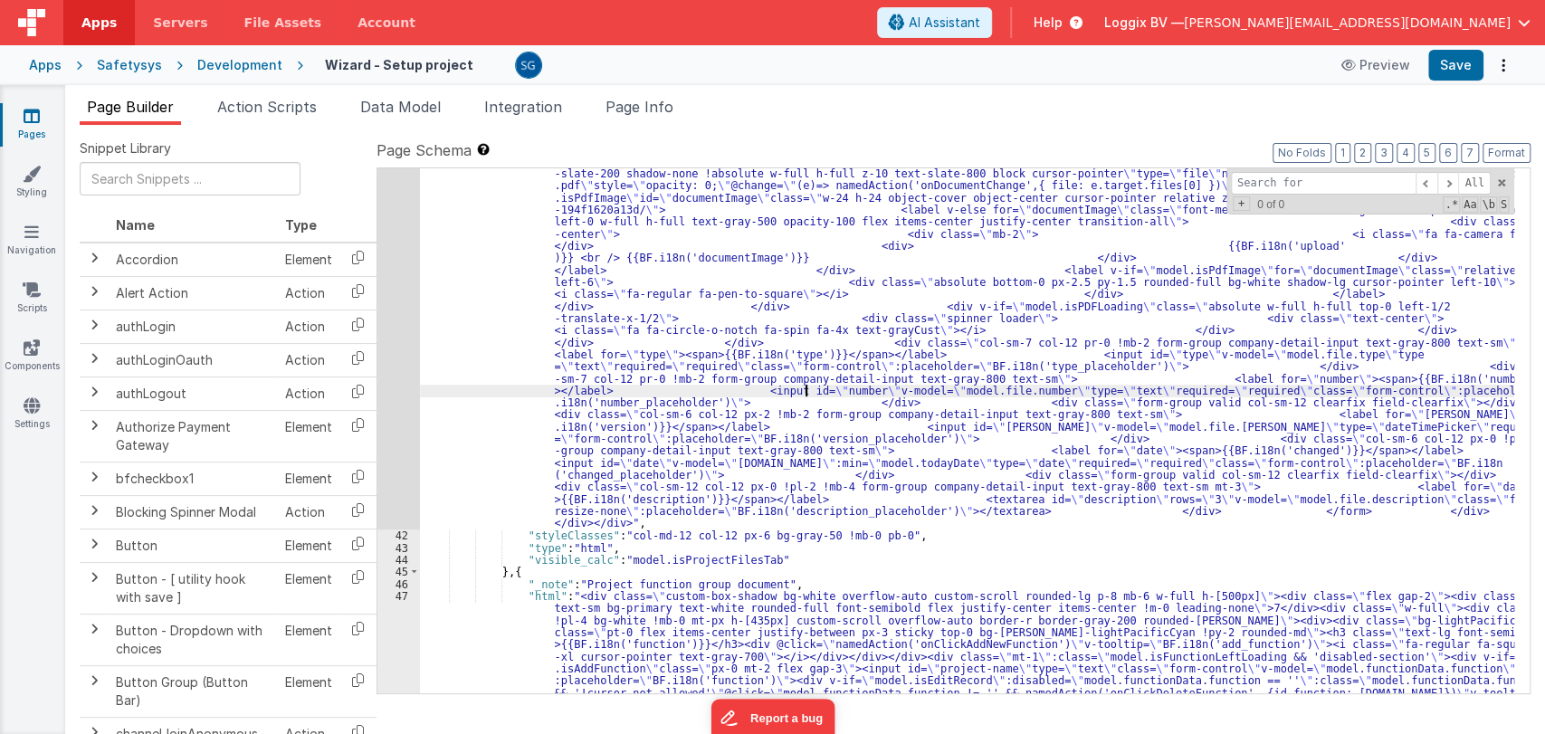
click at [806, 389] on div ""html" : "<div class= \" custom-box-shadow bg-white overflow-auto custom-scroll…" at bounding box center [967, 327] width 1094 height 2226
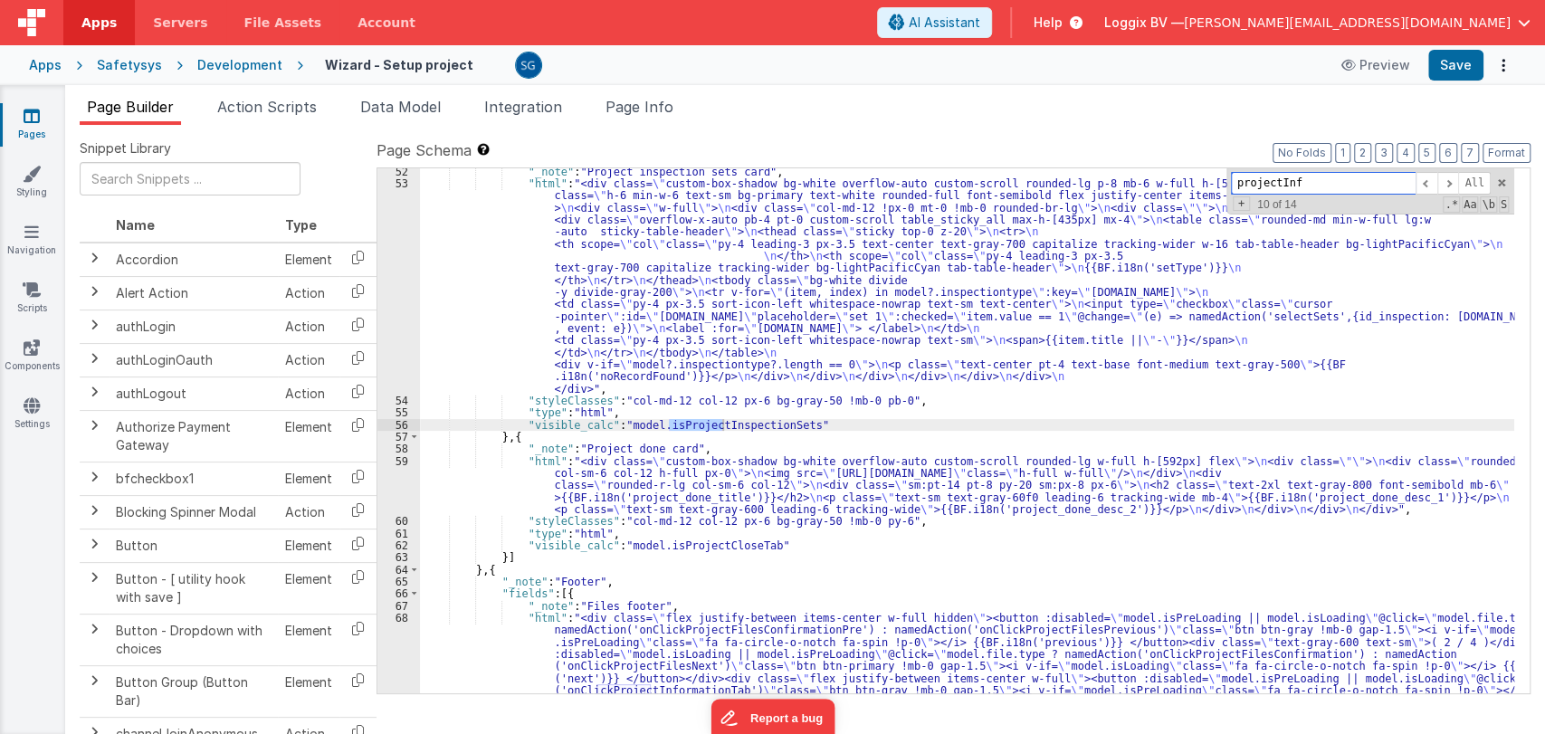
scroll to position [3227, 0]
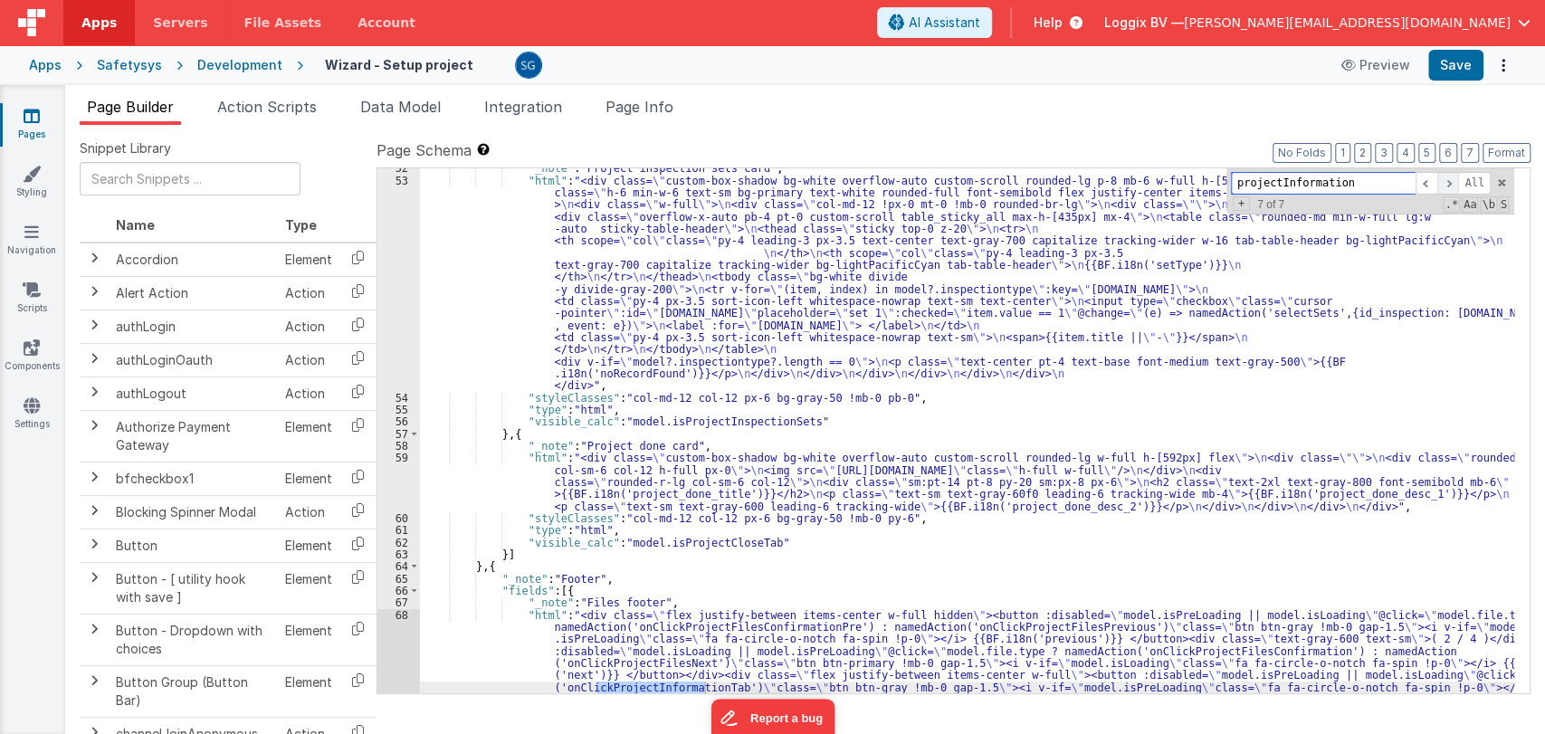
type input "projectInformation"
click at [1439, 185] on span at bounding box center [1448, 183] width 22 height 23
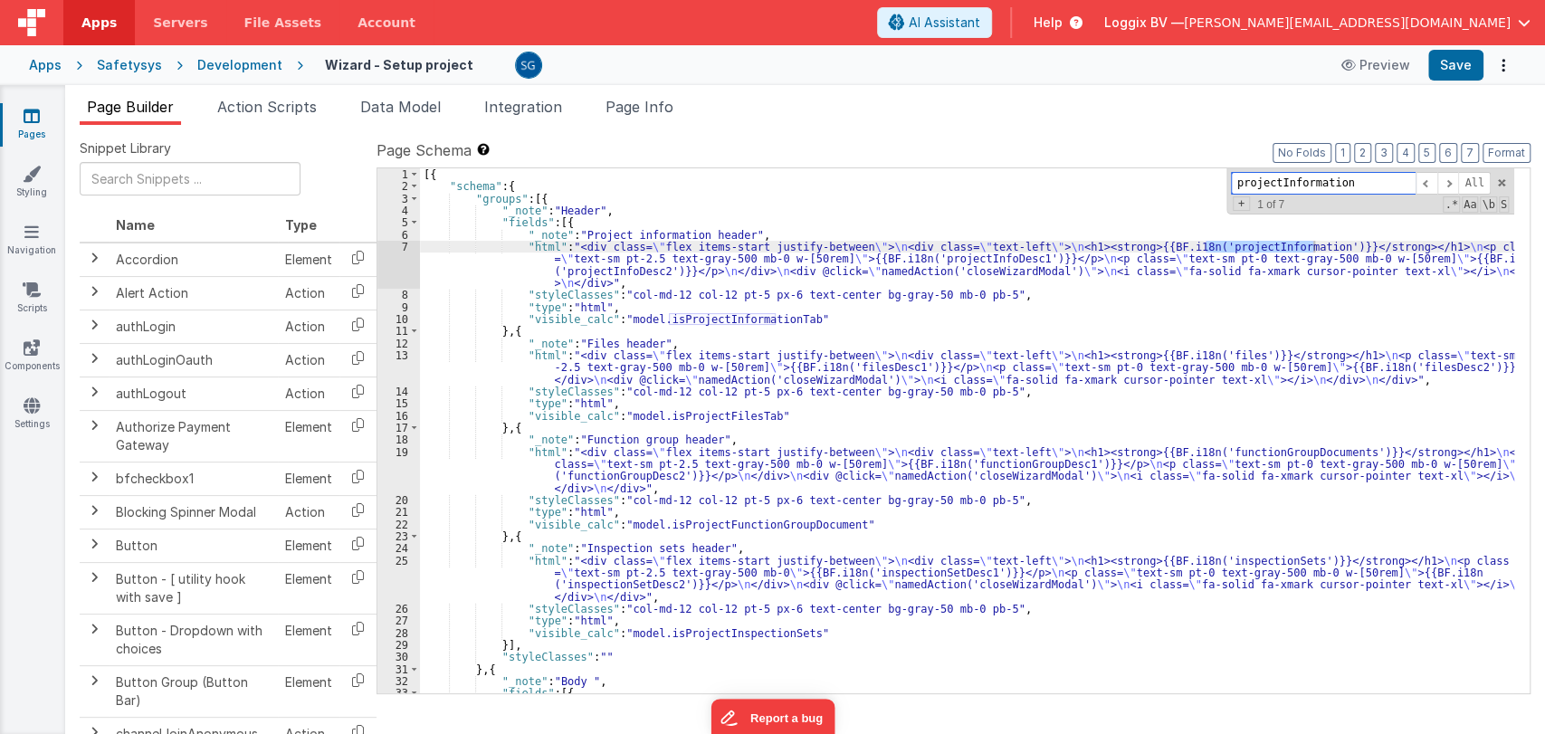
click at [1307, 181] on input "projectInformation" at bounding box center [1323, 183] width 185 height 23
click at [1433, 185] on span at bounding box center [1427, 183] width 22 height 23
click at [1449, 183] on span at bounding box center [1448, 183] width 22 height 23
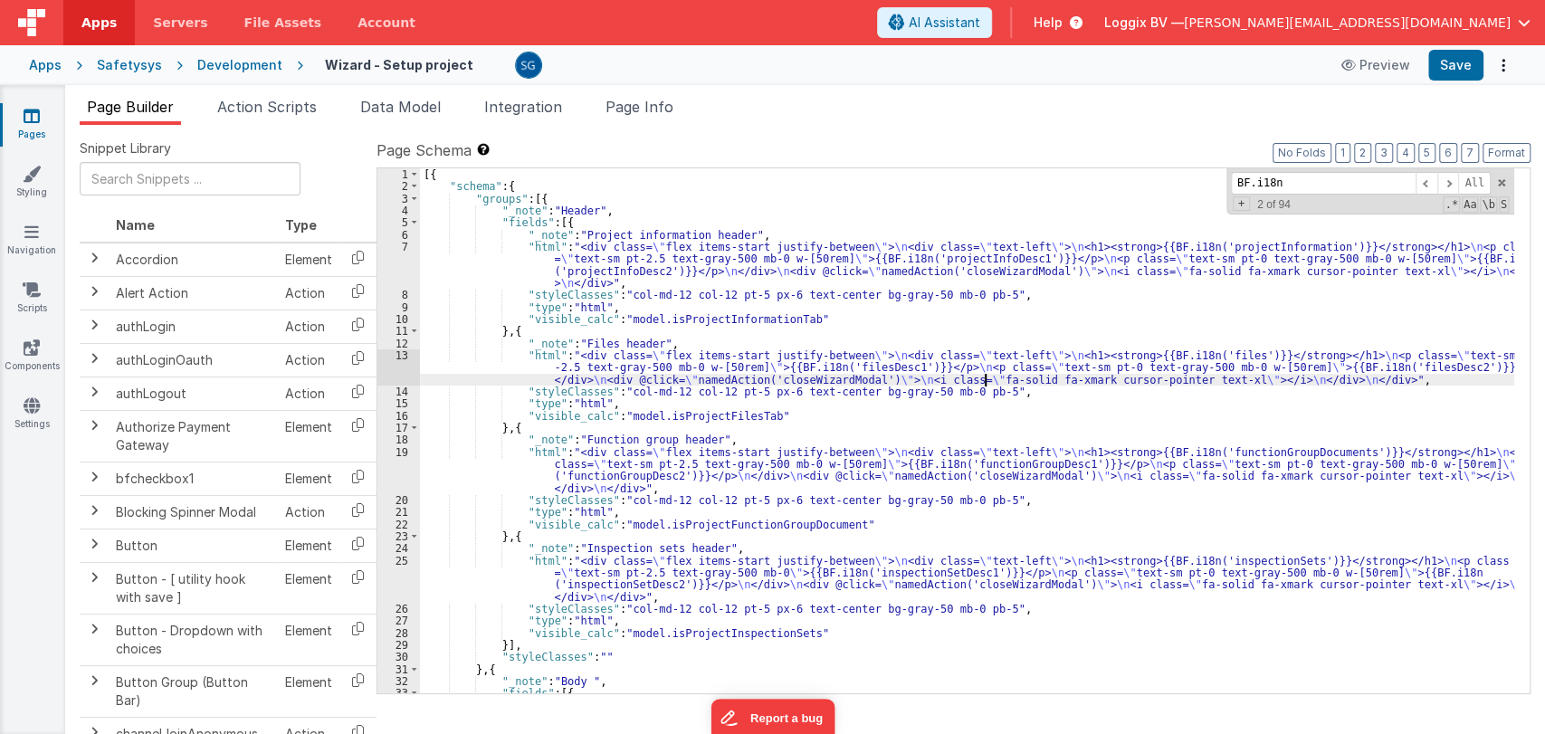
click at [985, 373] on div "[{ "schema" : { "groups" : [{ "_note" : "Header" , "fields" : [{ "_note" : "Pro…" at bounding box center [967, 442] width 1094 height 549
type input "alert"
click at [253, 104] on span "Action Scripts" at bounding box center [267, 107] width 100 height 18
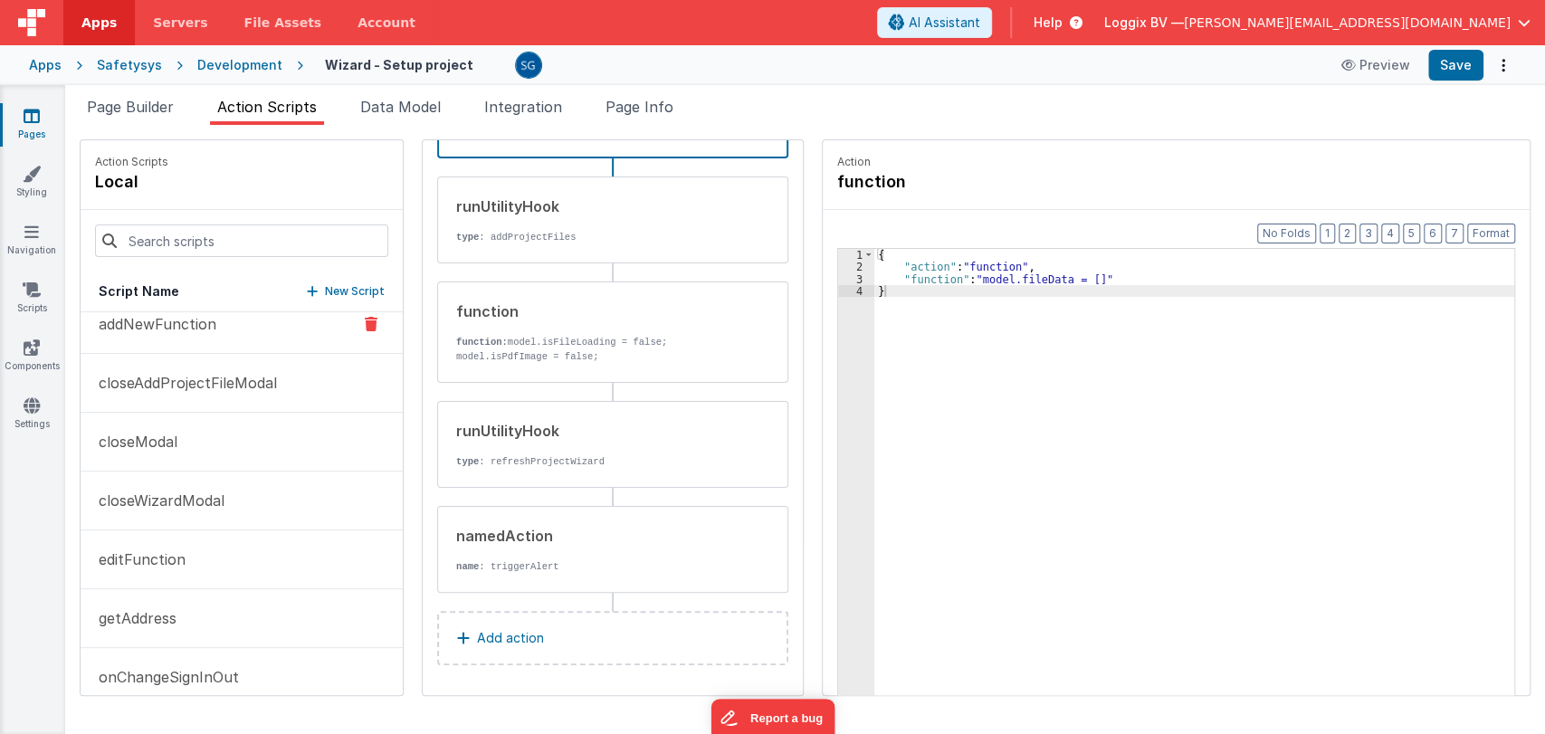
scroll to position [76, 0]
click at [186, 378] on p "closeAddProjectFileModal" at bounding box center [182, 382] width 189 height 22
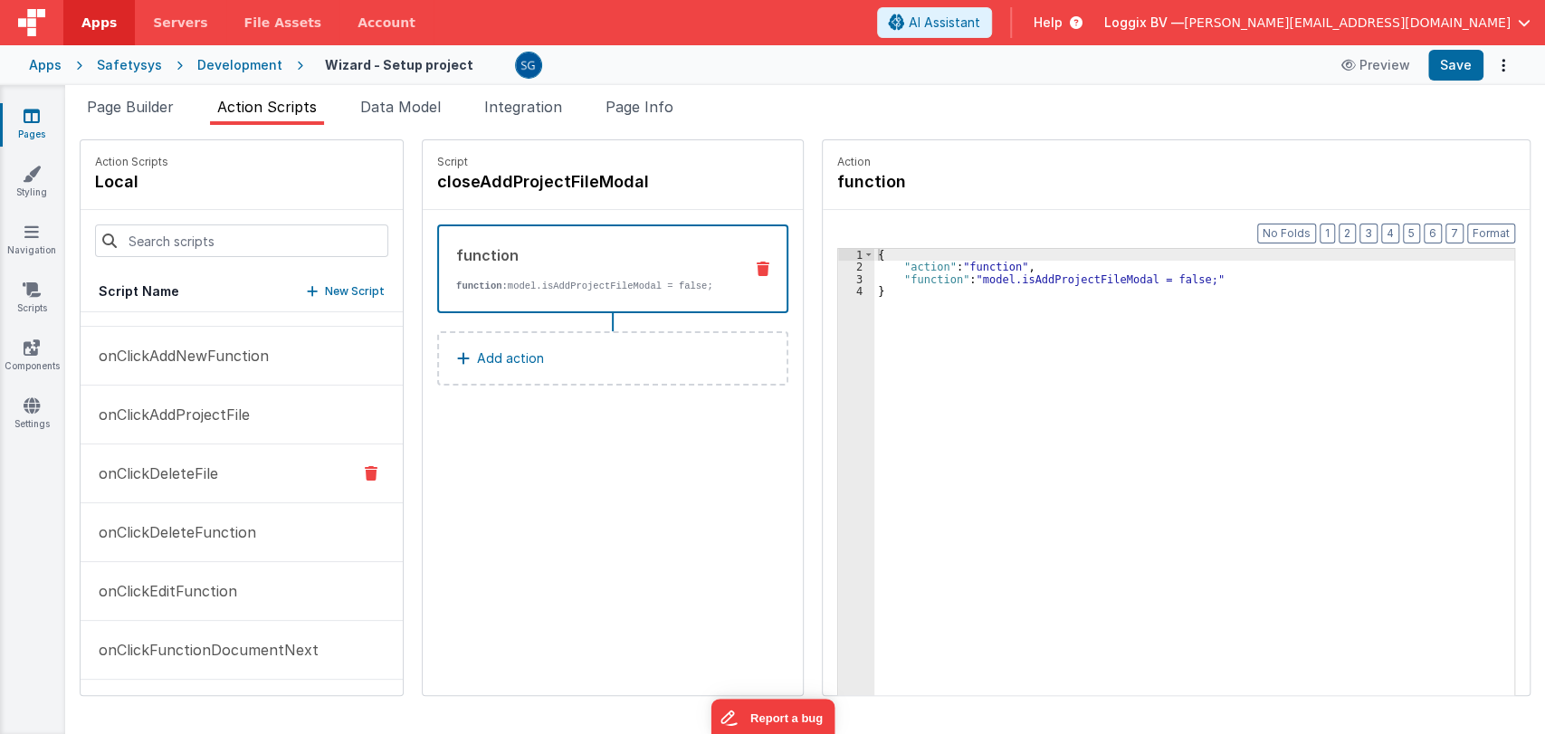
scroll to position [516, 0]
click at [156, 461] on p "onClickDeleteFile" at bounding box center [153, 472] width 130 height 22
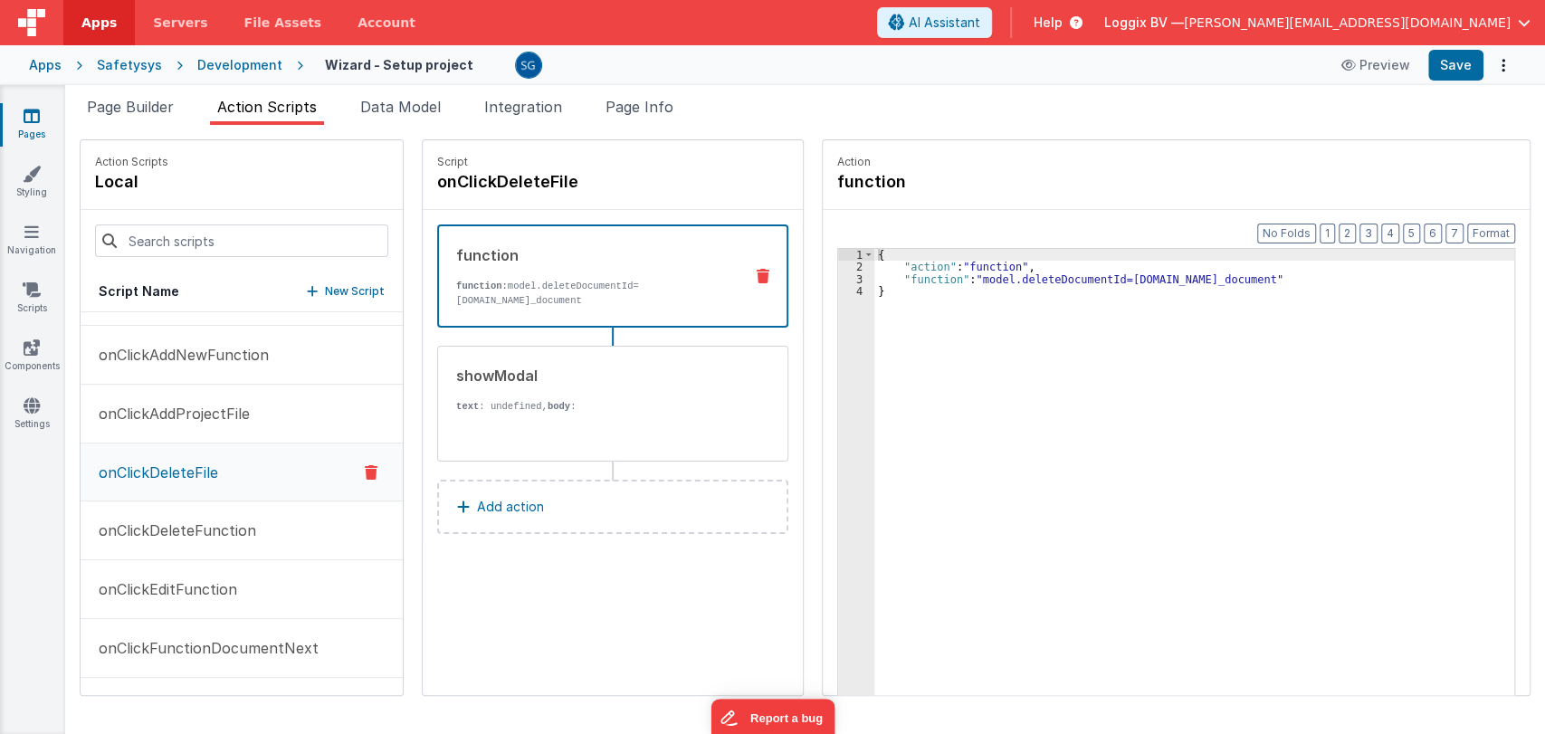
scroll to position [517, 0]
click at [456, 427] on div "Are you sure you want to delete this file?" at bounding box center [592, 515] width 273 height 203
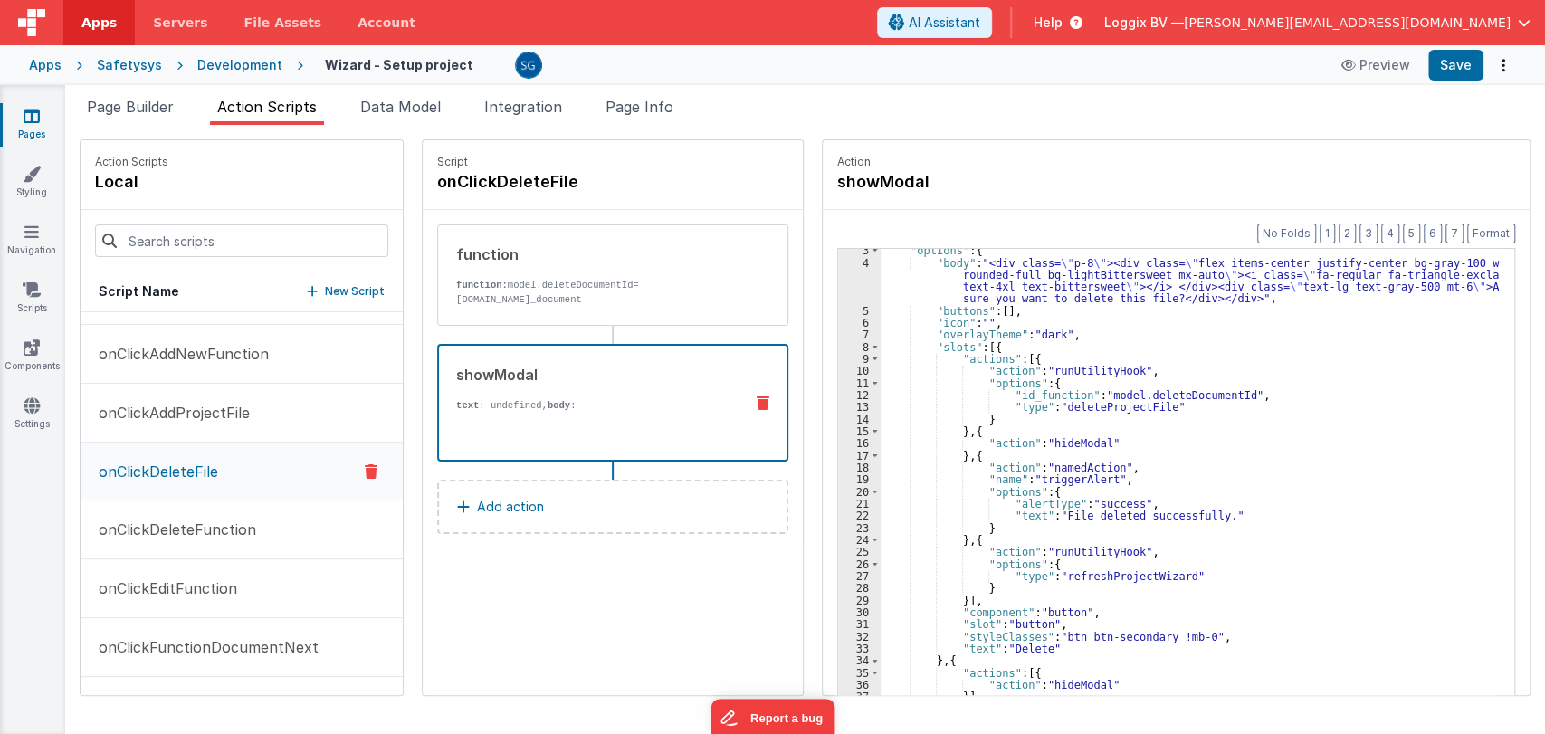
scroll to position [16, 0]
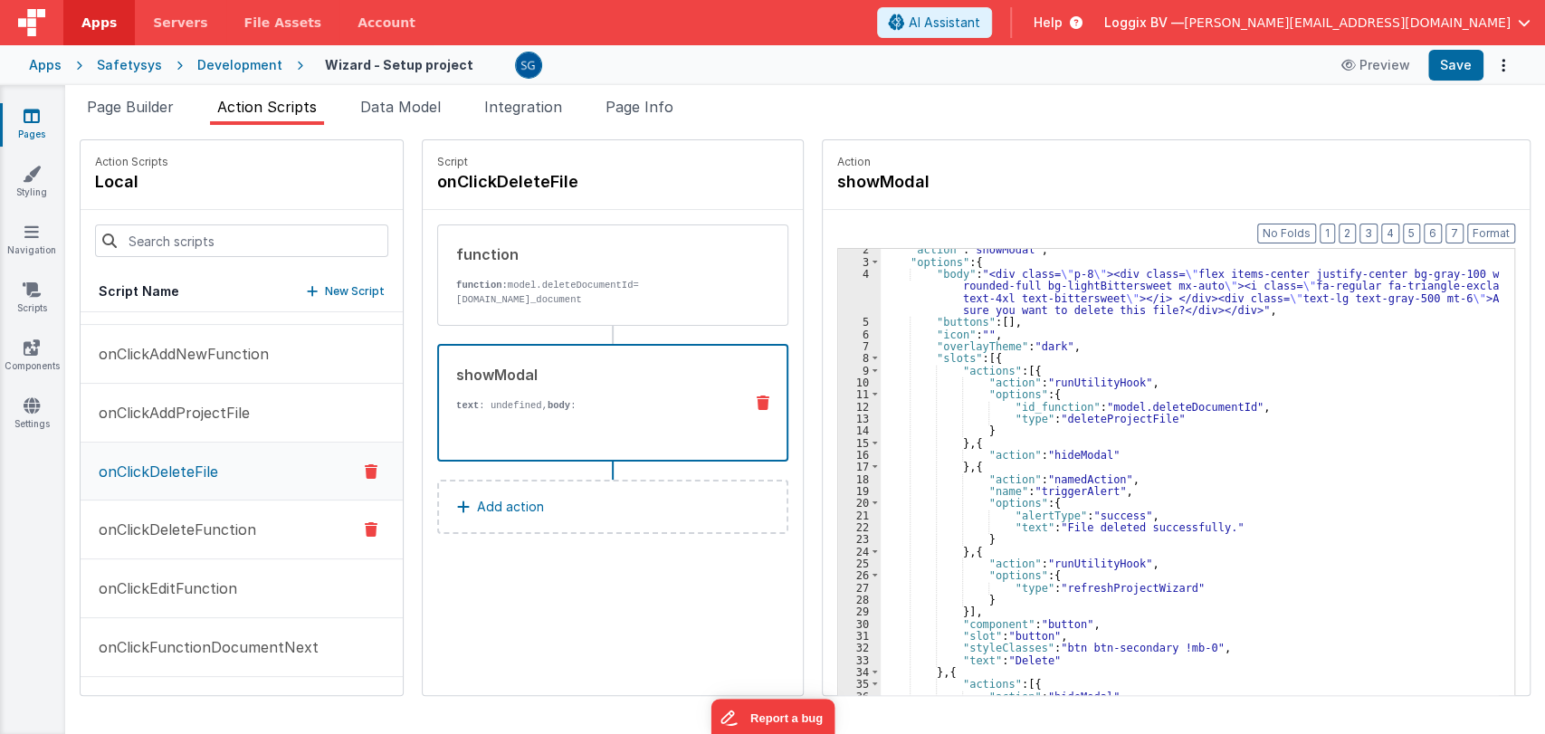
click at [154, 521] on p "onClickDeleteFunction" at bounding box center [172, 530] width 168 height 22
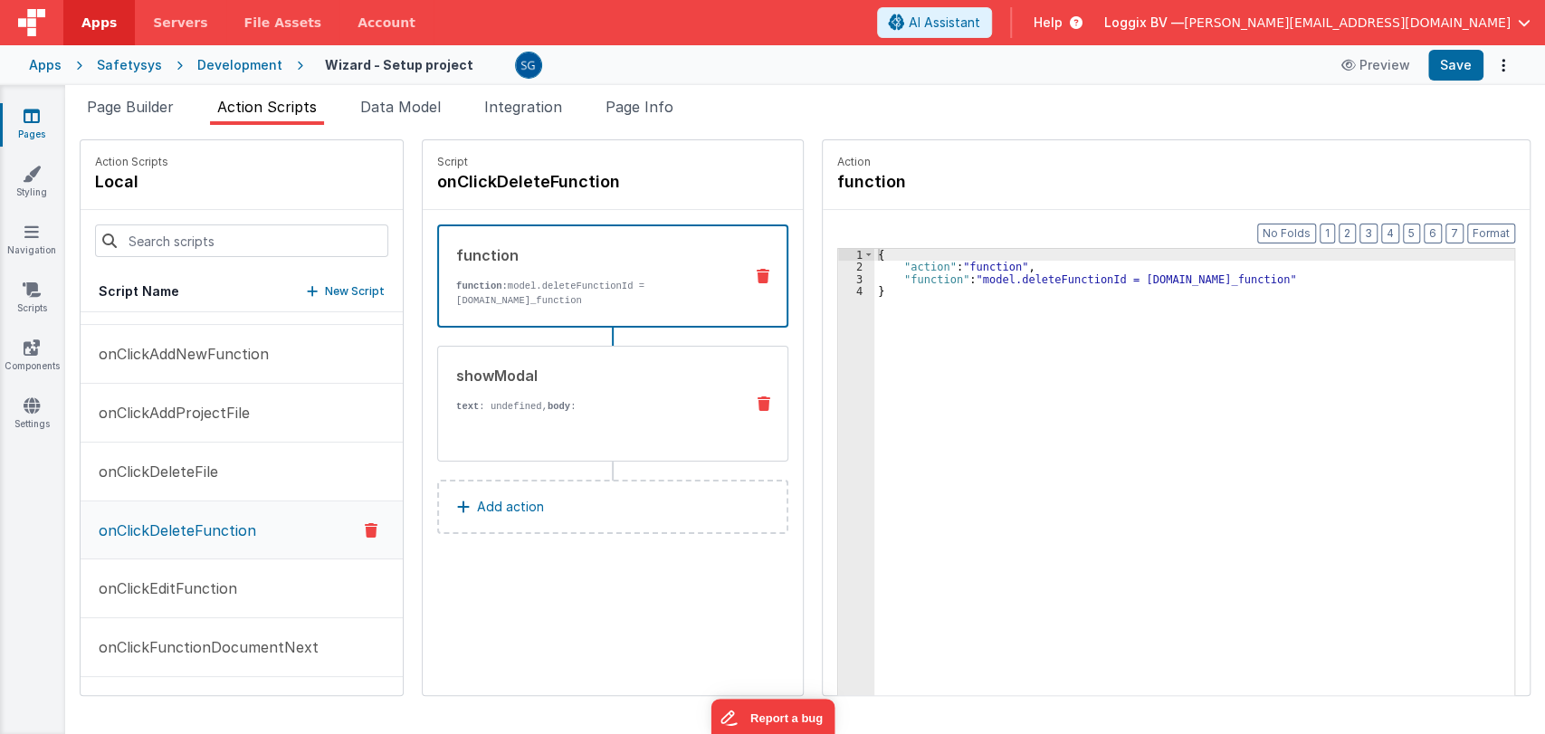
click at [550, 385] on div "showModal text : undefined, body : Are you sure you want to delete this functio…" at bounding box center [583, 404] width 291 height 78
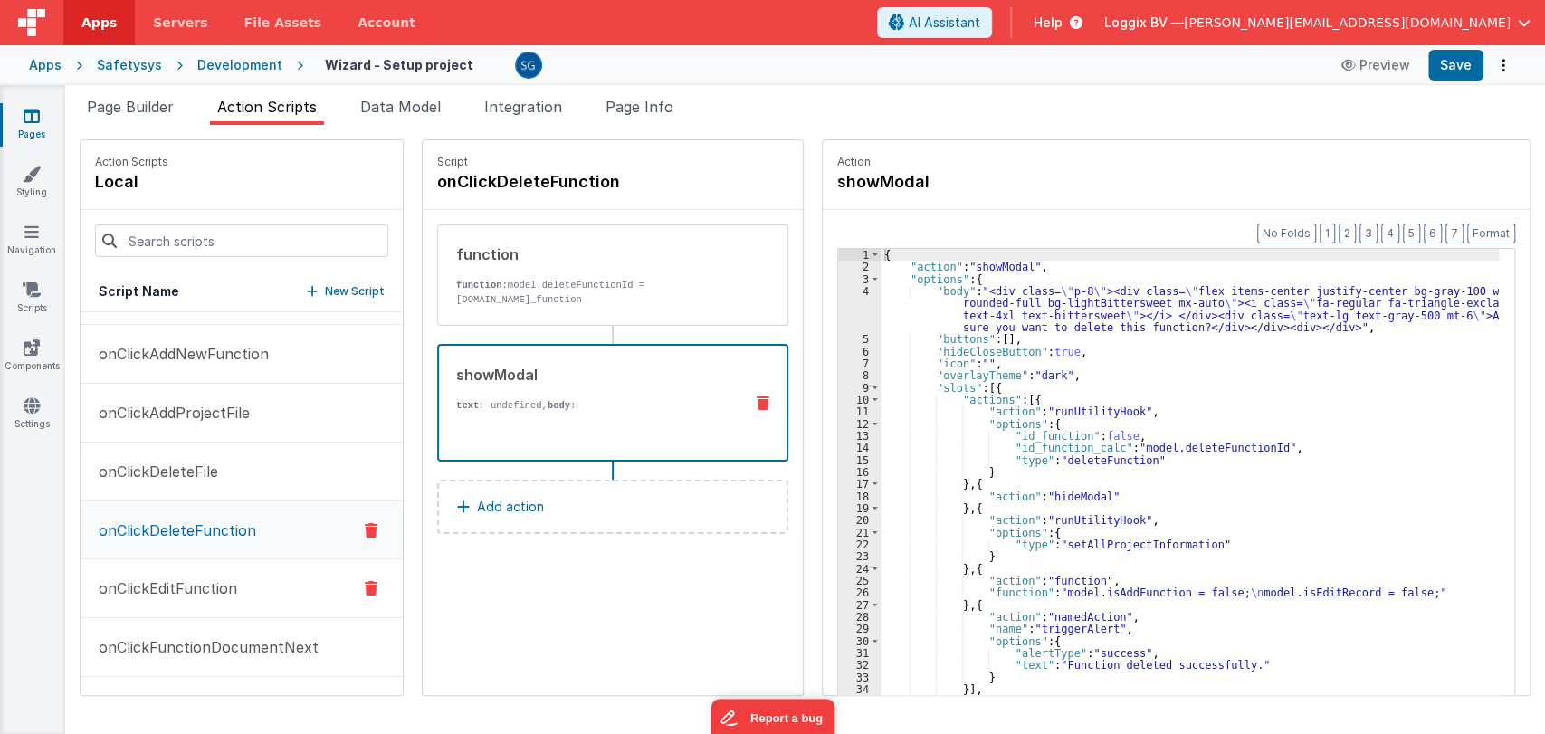
click at [210, 577] on p "onClickEditFunction" at bounding box center [162, 588] width 149 height 22
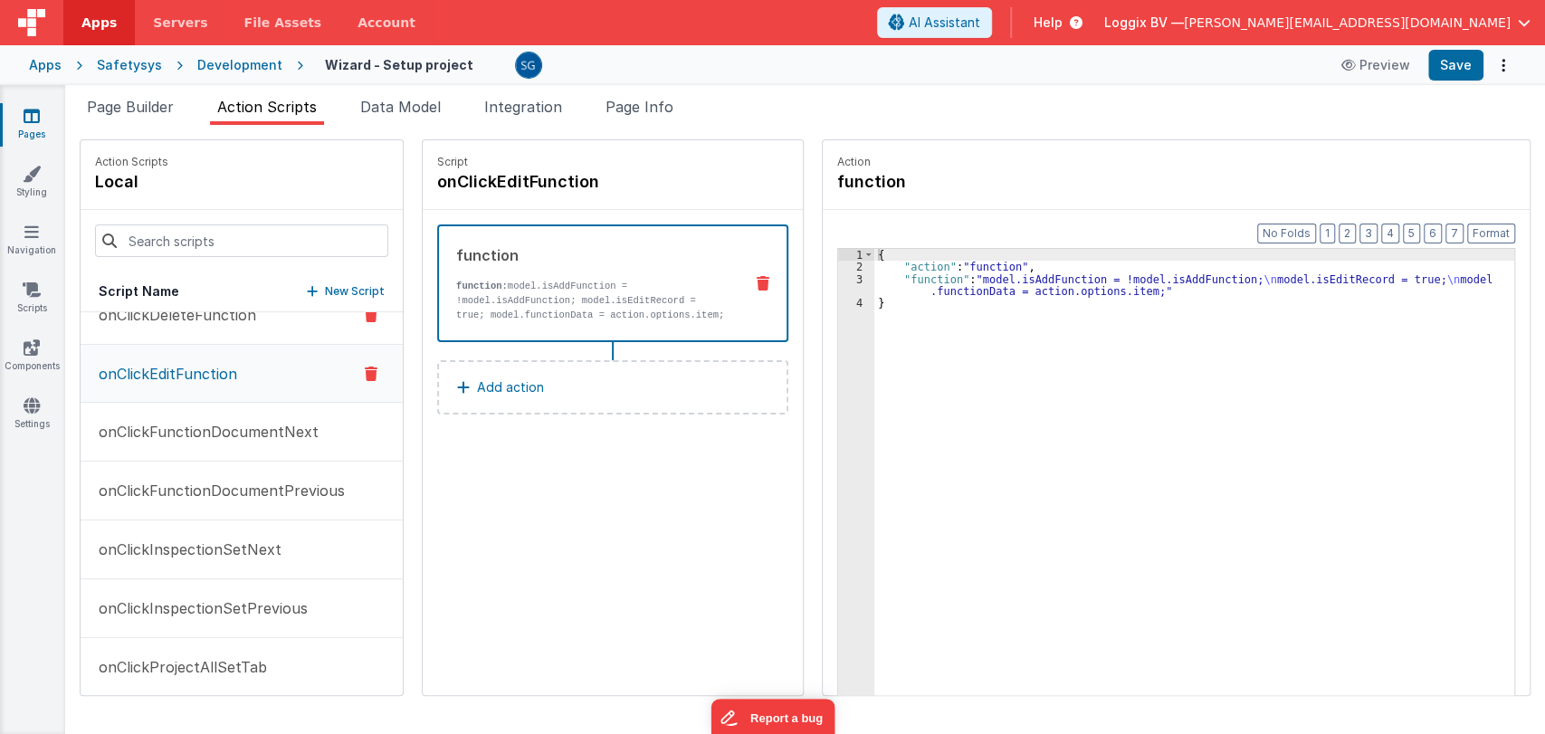
scroll to position [749, 0]
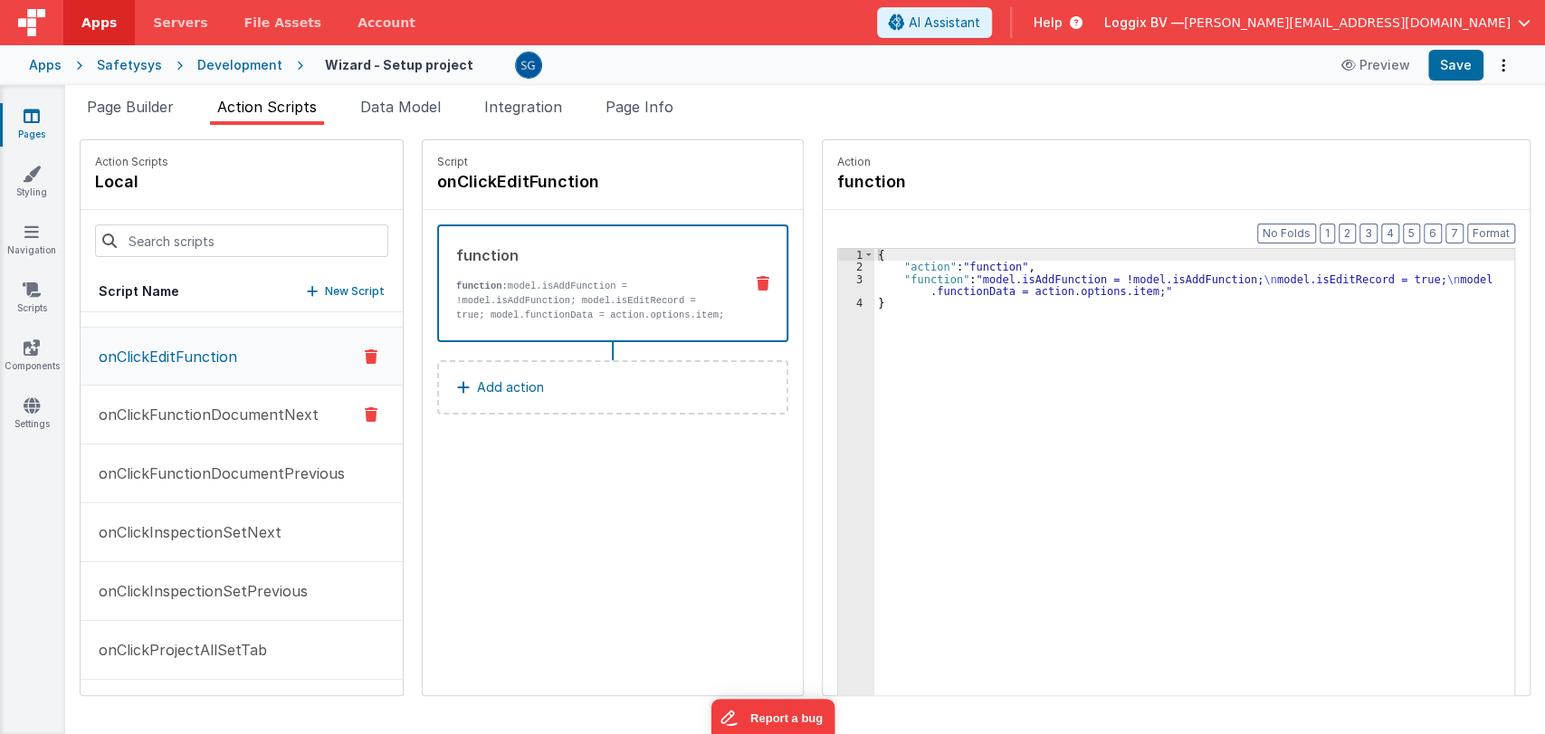
click at [225, 406] on p "onClickFunctionDocumentNext" at bounding box center [203, 415] width 231 height 22
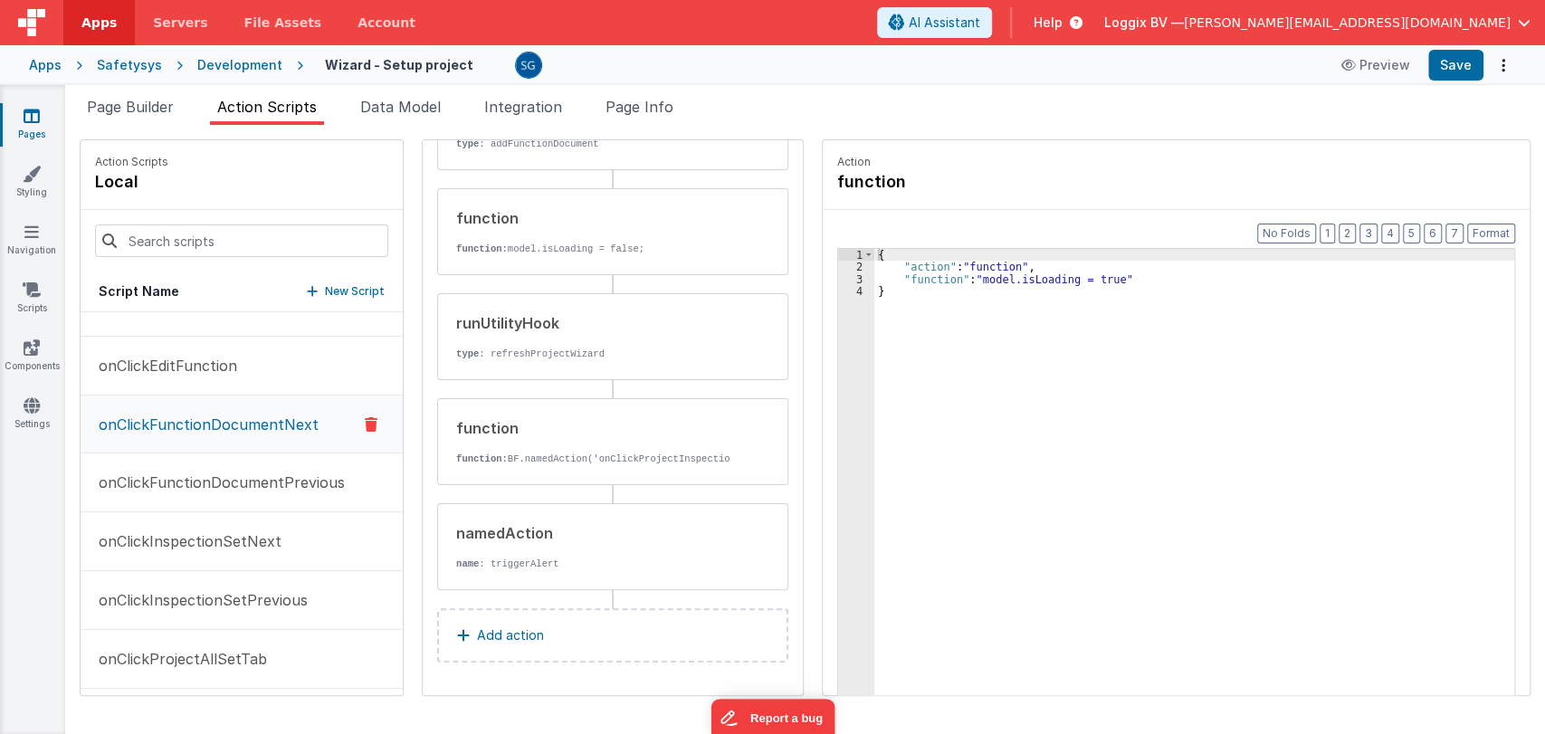
scroll to position [748, 0]
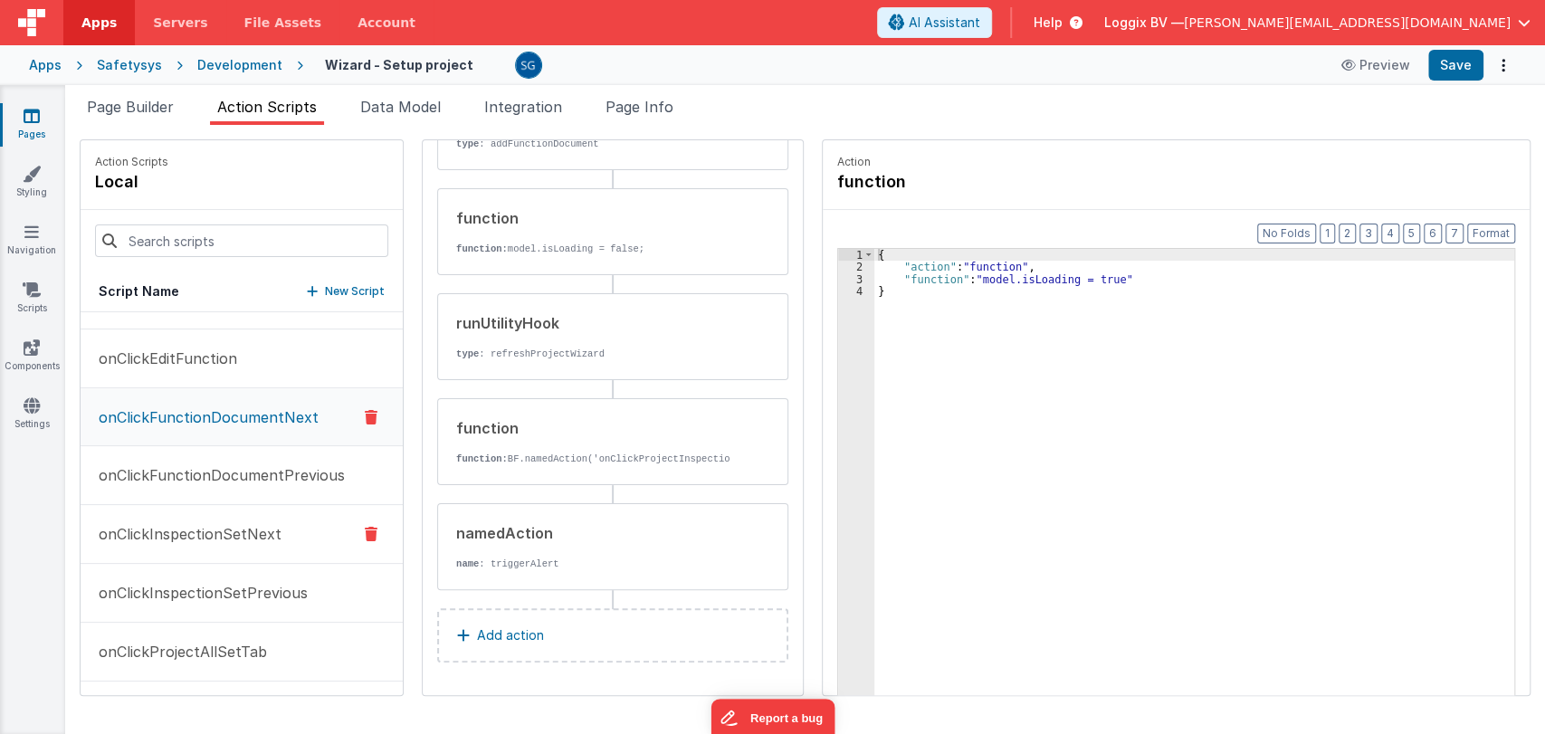
click at [237, 529] on p "onClickInspectionSetNext" at bounding box center [185, 534] width 194 height 22
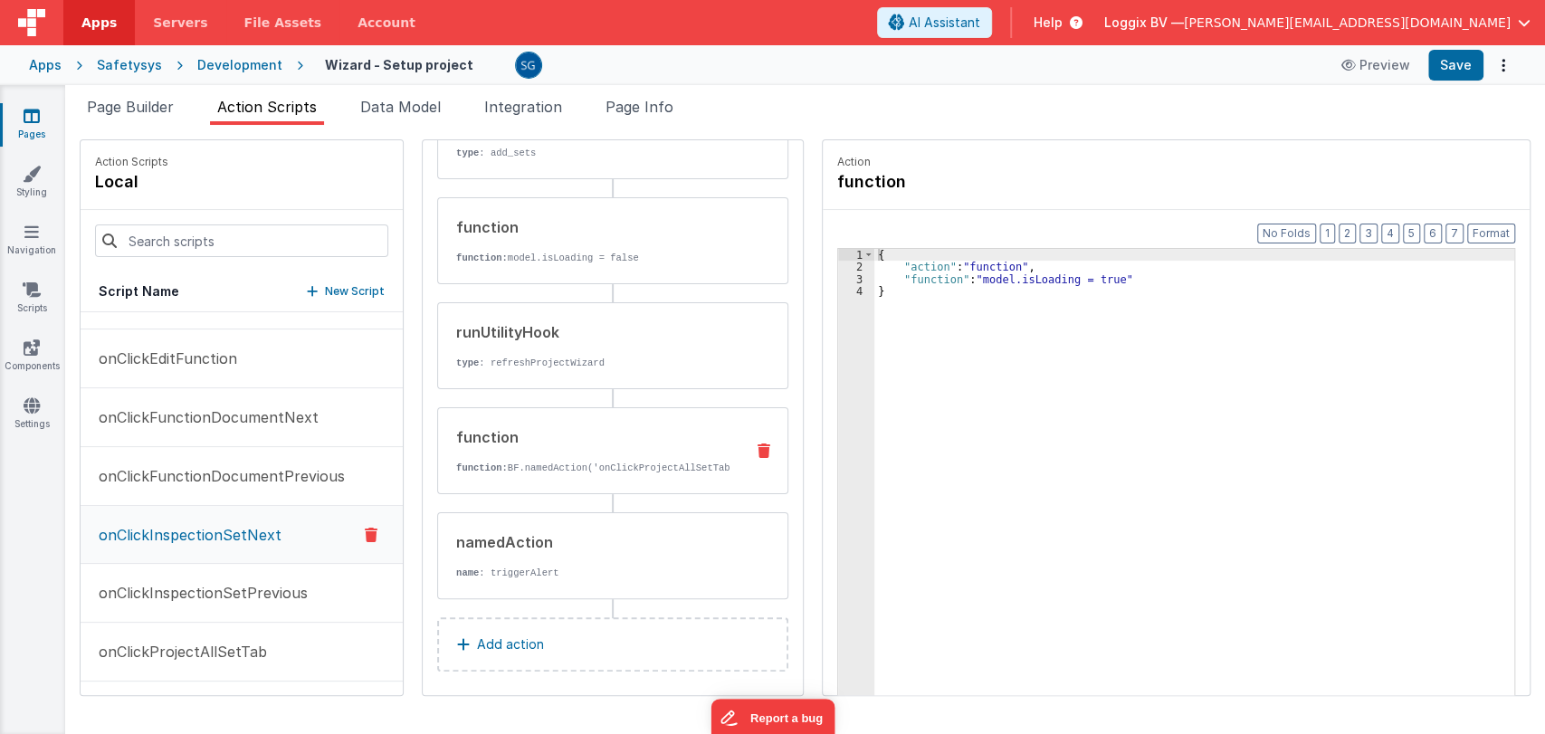
scroll to position [257, 0]
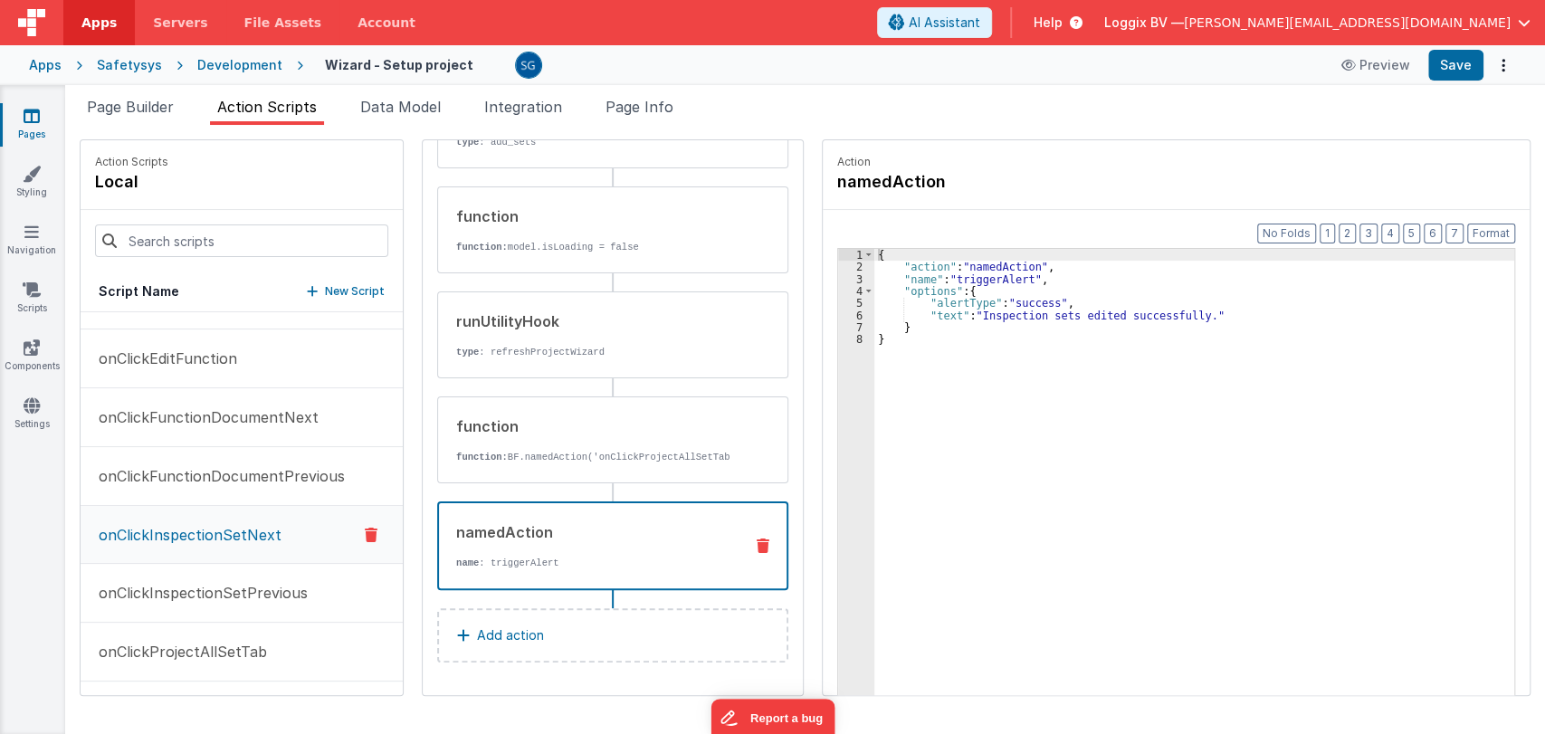
click at [536, 541] on div "namedAction" at bounding box center [592, 532] width 272 height 22
click at [949, 315] on div "{ "action" : "namedAction" , "name" : "triggerAlert" , "options" : { "alertType…" at bounding box center [1197, 512] width 646 height 527
drag, startPoint x: 1004, startPoint y: 317, endPoint x: 1218, endPoint y: 319, distance: 214.5
click at [1218, 319] on div "{ "action" : "namedAction" , "name" : "triggerAlert" , "options" : { "alertType…" at bounding box center [1197, 512] width 646 height 527
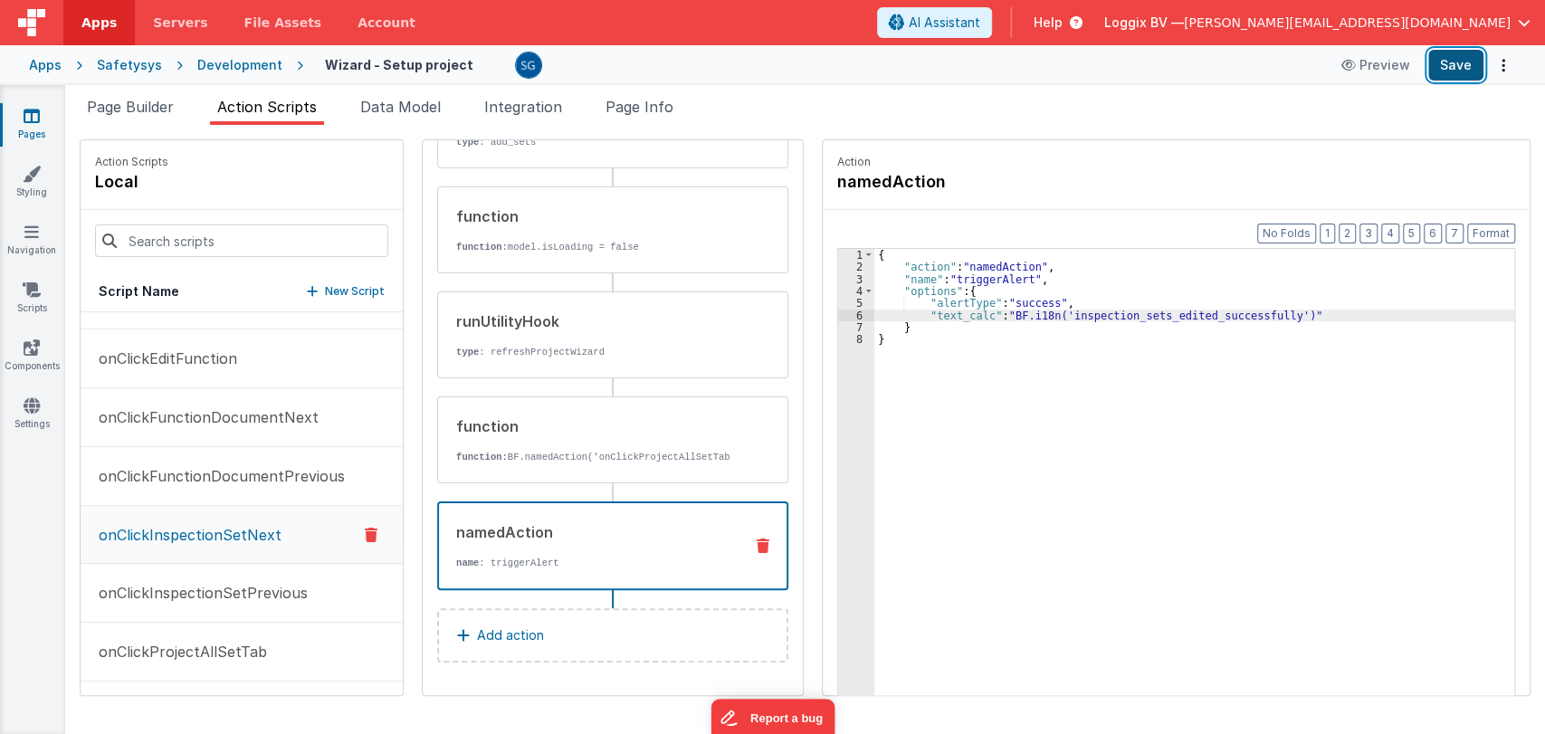
click at [1454, 63] on button "Save" at bounding box center [1455, 65] width 55 height 31
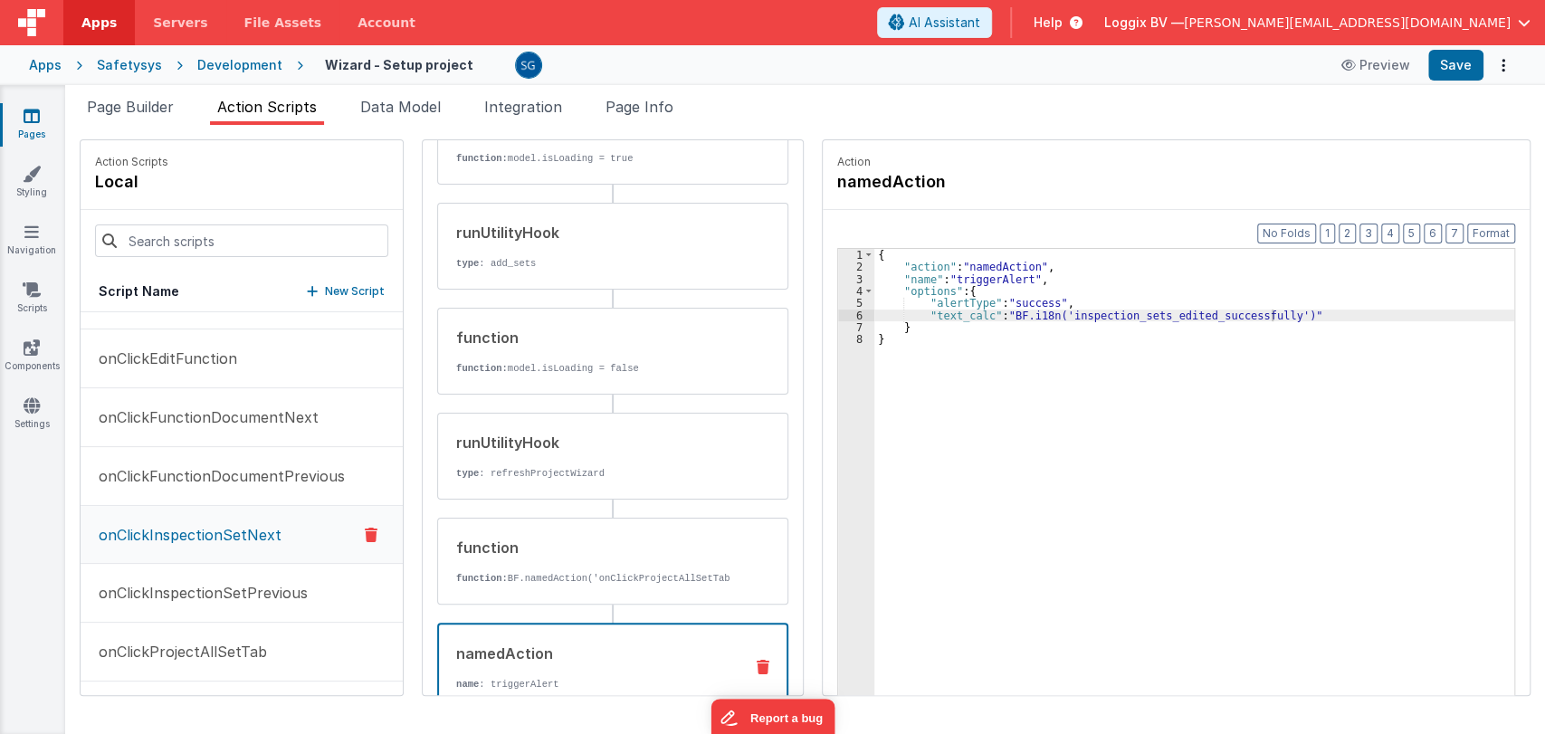
scroll to position [0, 0]
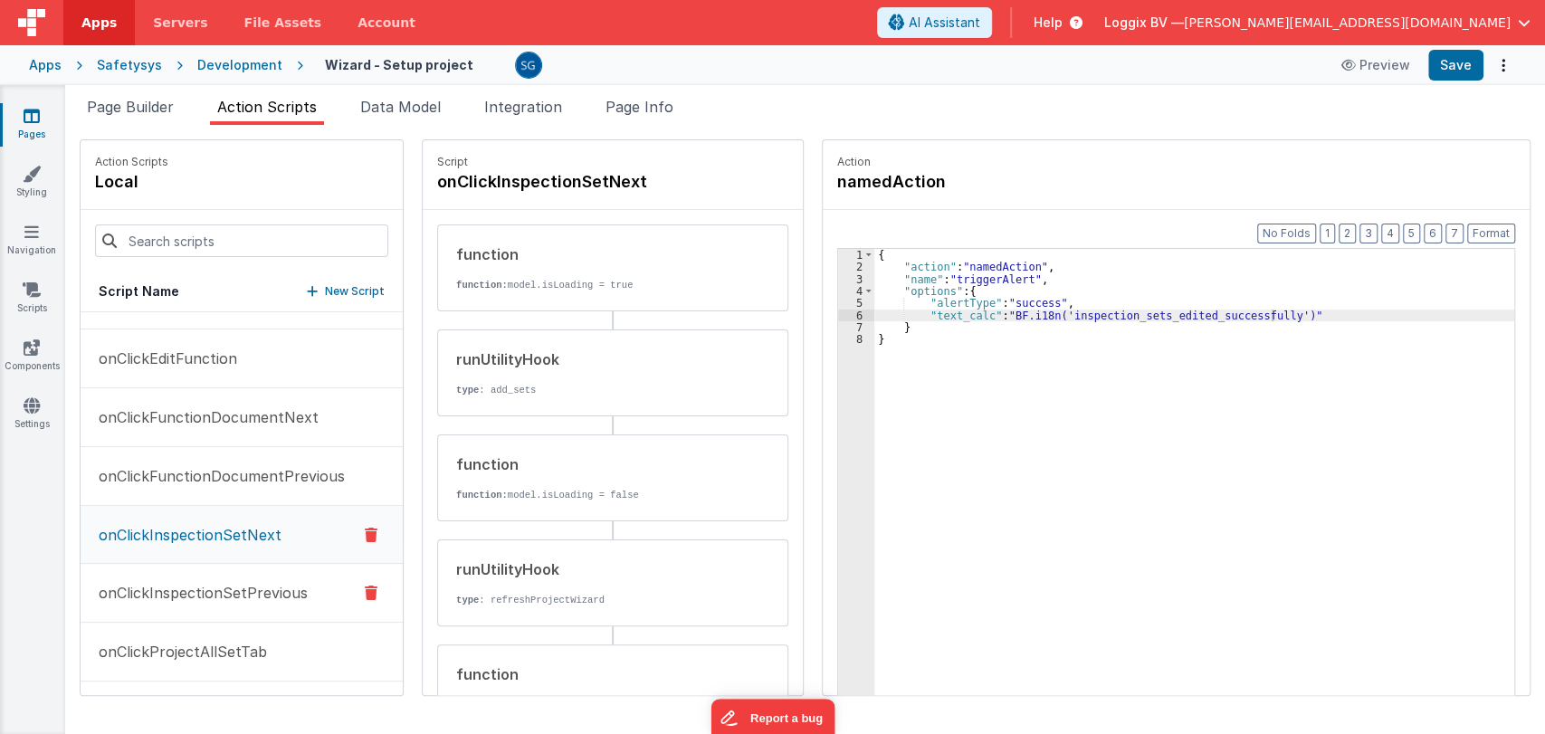
click at [197, 586] on p "onClickInspectionSetPrevious" at bounding box center [198, 593] width 220 height 22
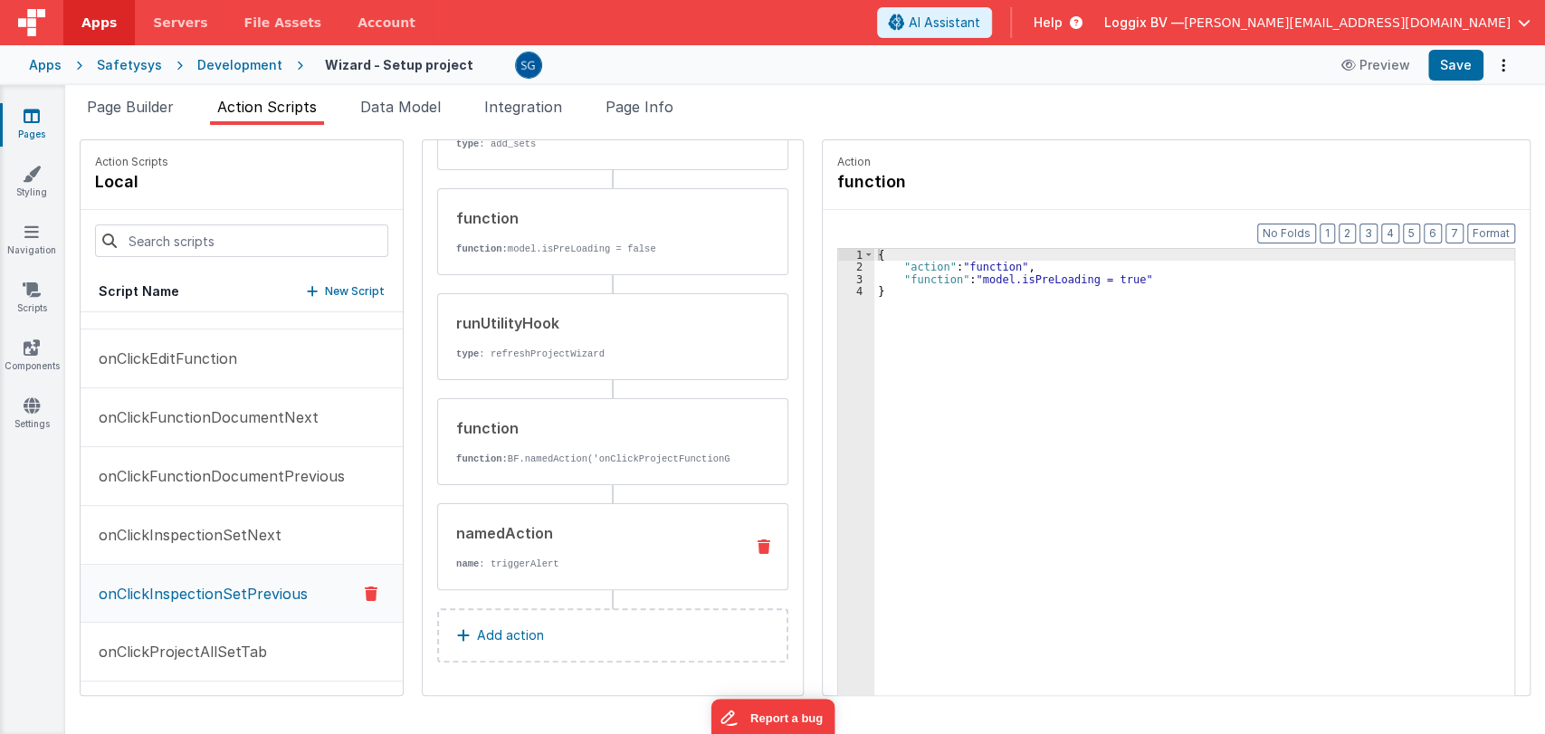
scroll to position [259, 0]
click at [546, 554] on div "namedAction name : triggerAlert" at bounding box center [583, 546] width 291 height 49
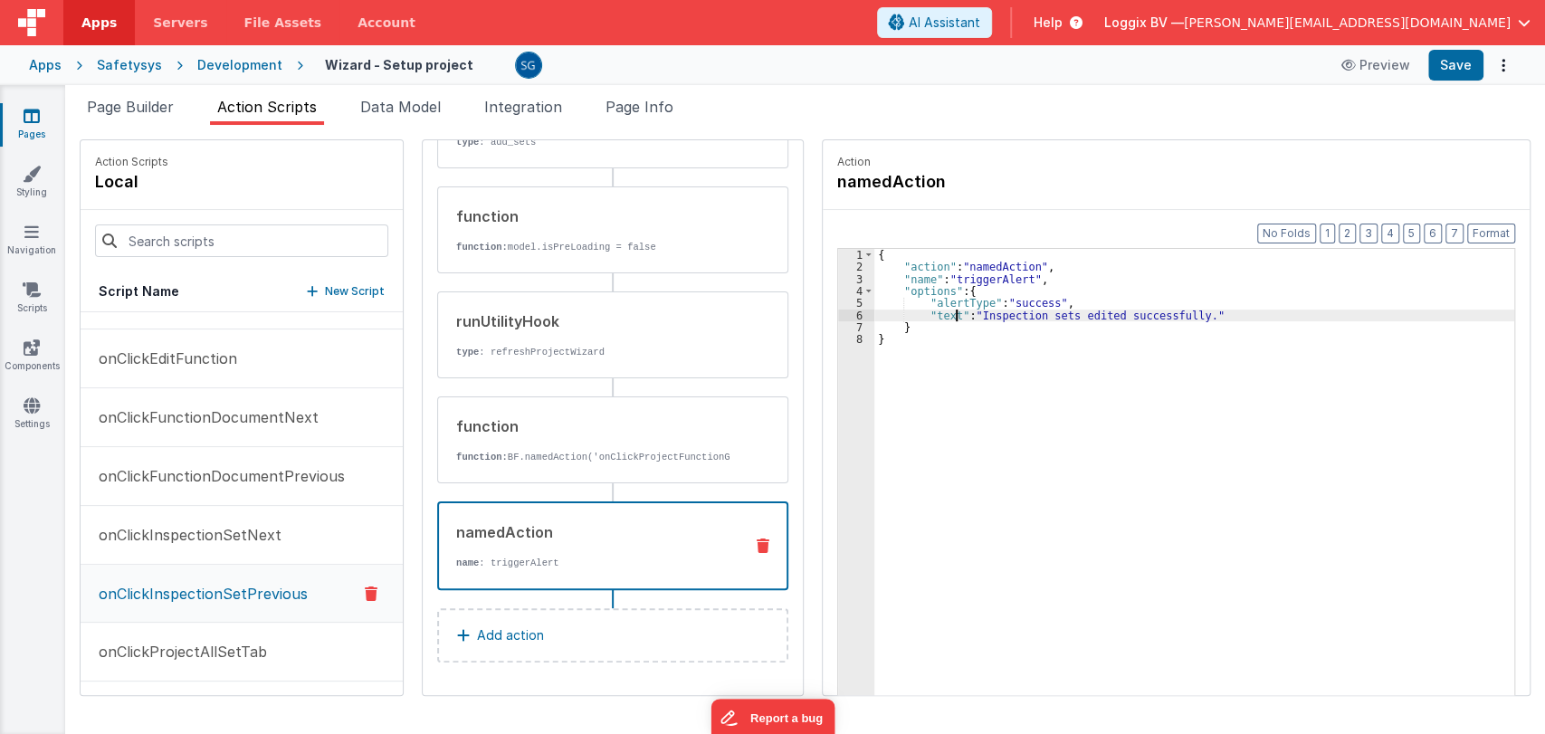
click at [950, 315] on div "{ "action" : "namedAction" , "name" : "triggerAlert" , "options" : { "alertType…" at bounding box center [1197, 512] width 646 height 527
click at [1215, 316] on div "{ "action" : "namedAction" , "name" : "triggerAlert" , "options" : { "alertType…" at bounding box center [1197, 512] width 646 height 527
click at [1446, 75] on button "Save" at bounding box center [1455, 65] width 55 height 31
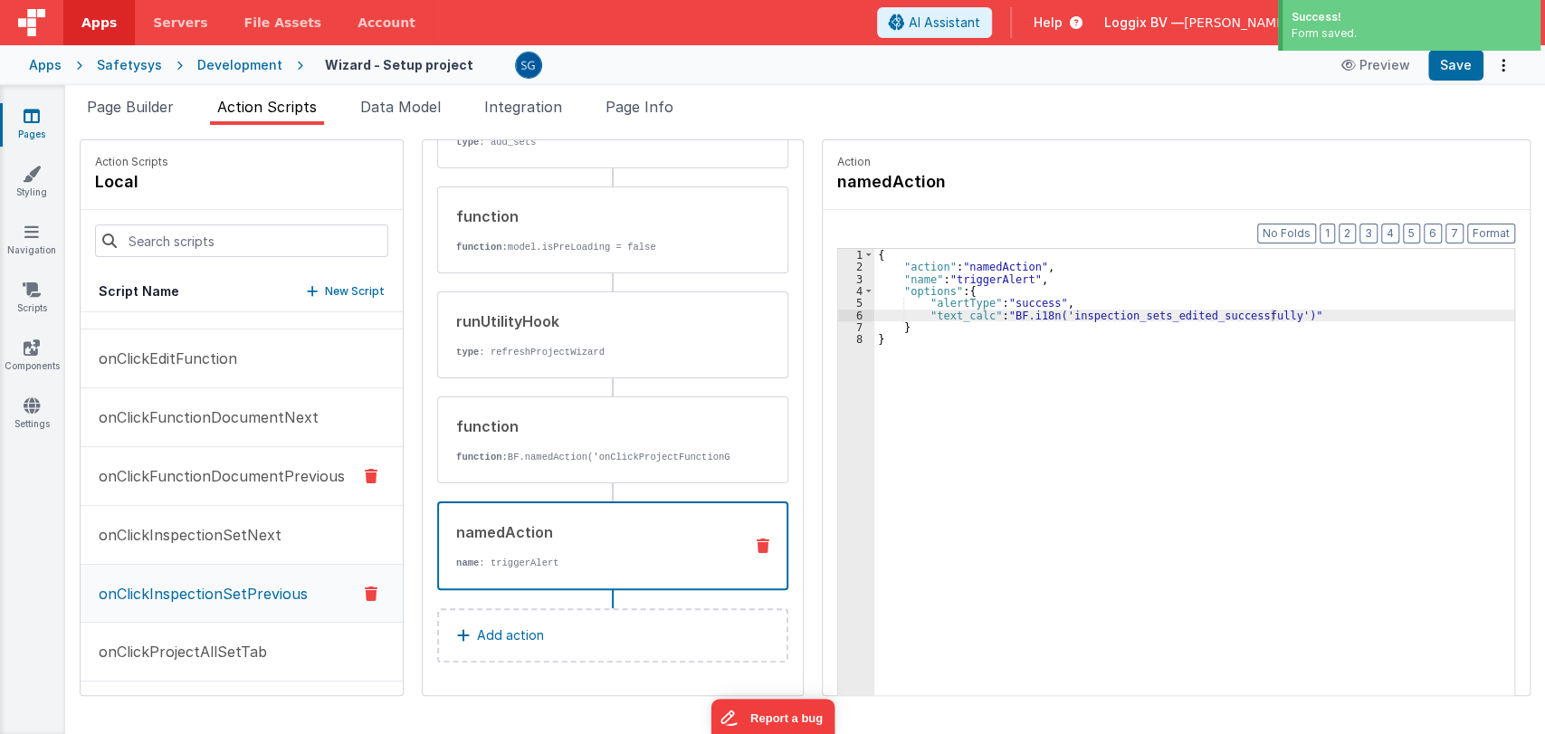
click at [233, 472] on p "onClickFunctionDocumentPrevious" at bounding box center [216, 476] width 257 height 22
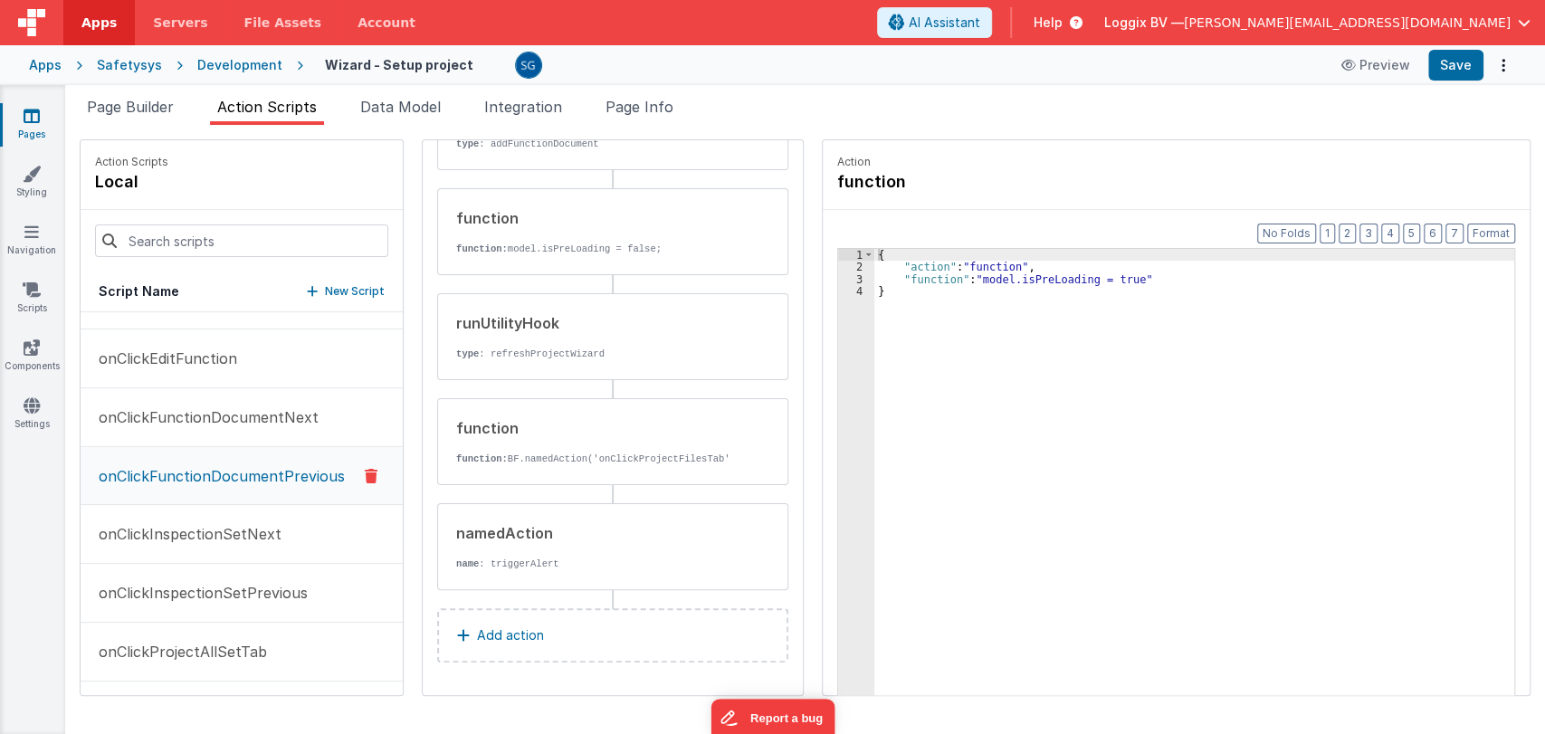
scroll to position [261, 0]
click at [239, 410] on p "onClickFunctionDocumentNext" at bounding box center [203, 417] width 231 height 22
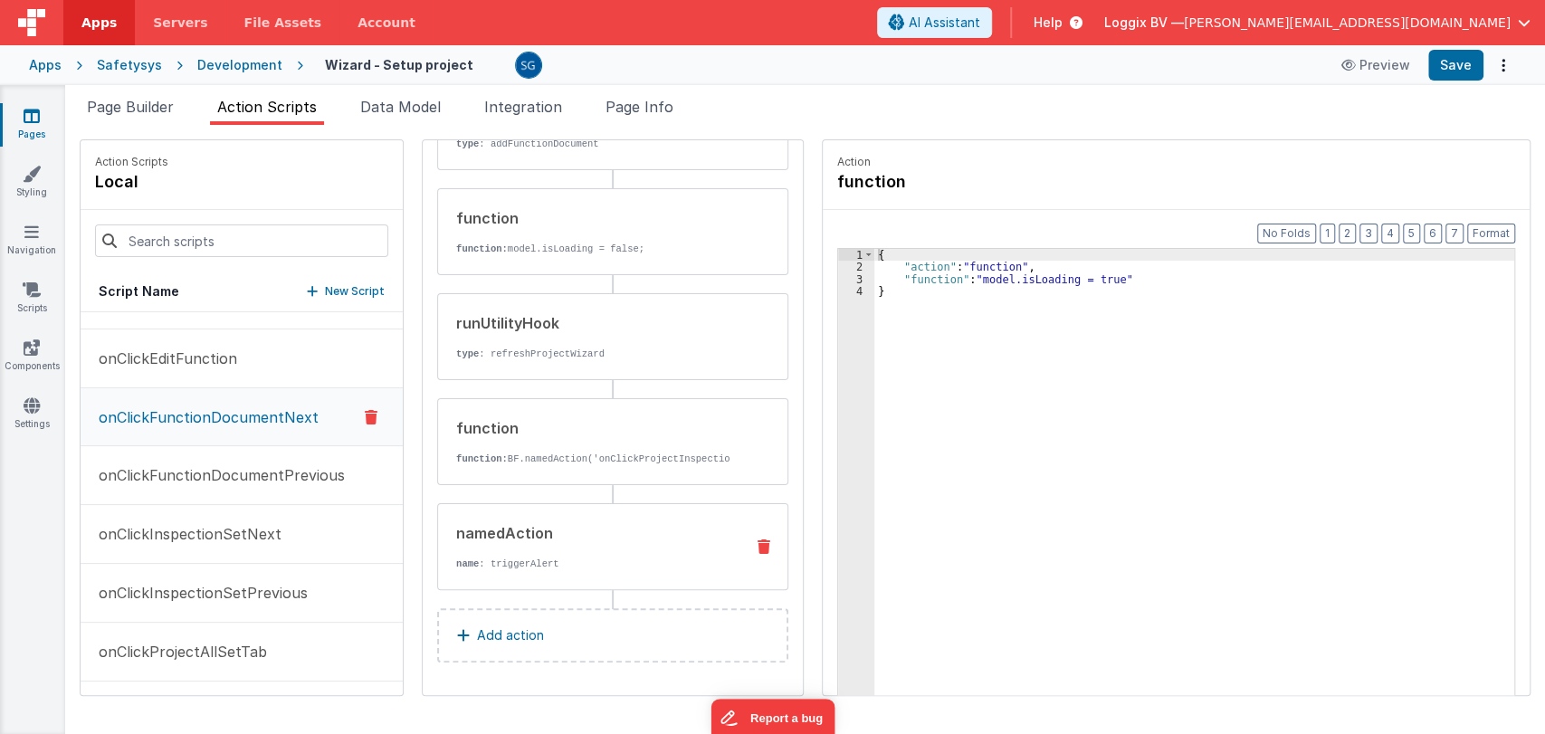
scroll to position [259, 0]
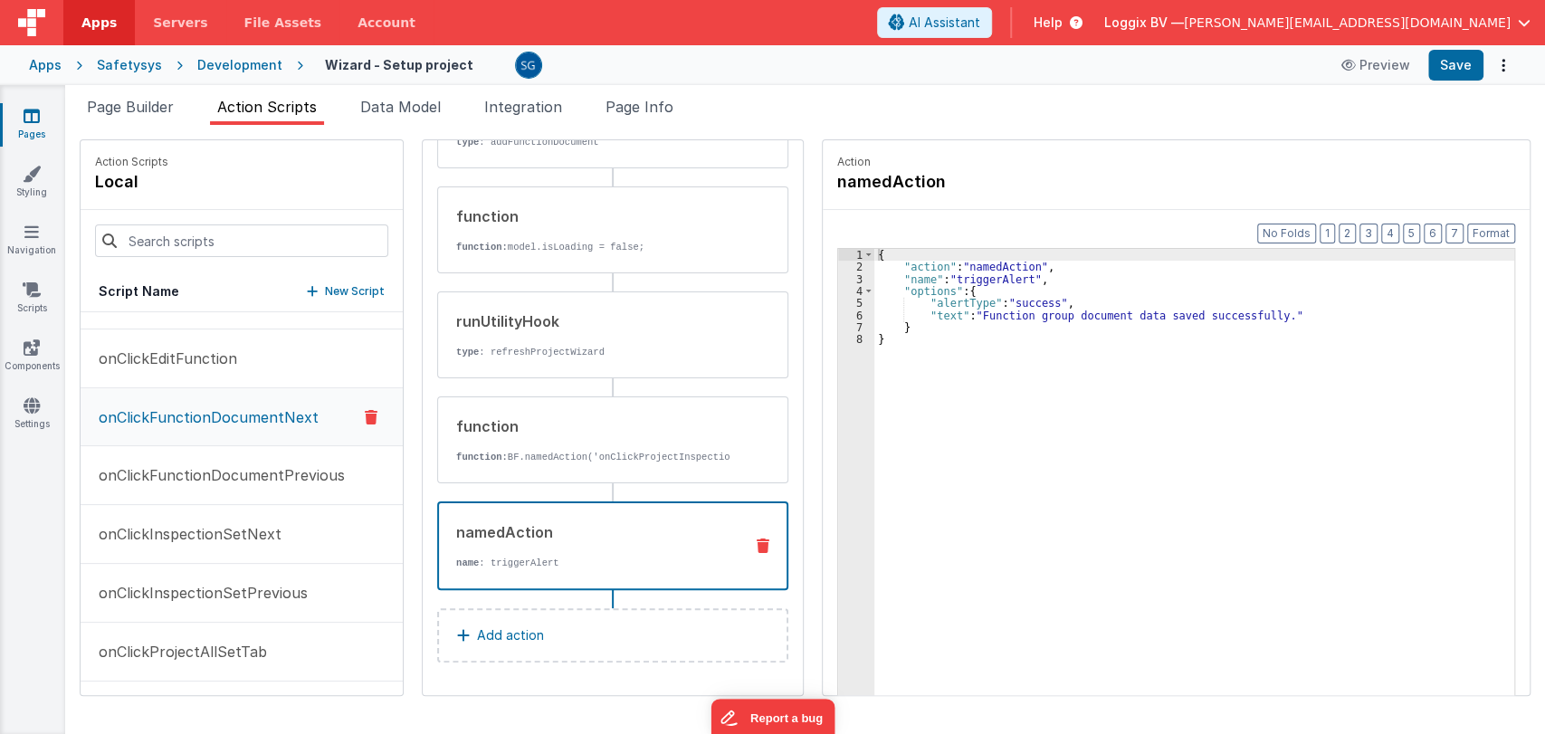
click at [566, 526] on div "namedAction" at bounding box center [592, 532] width 272 height 22
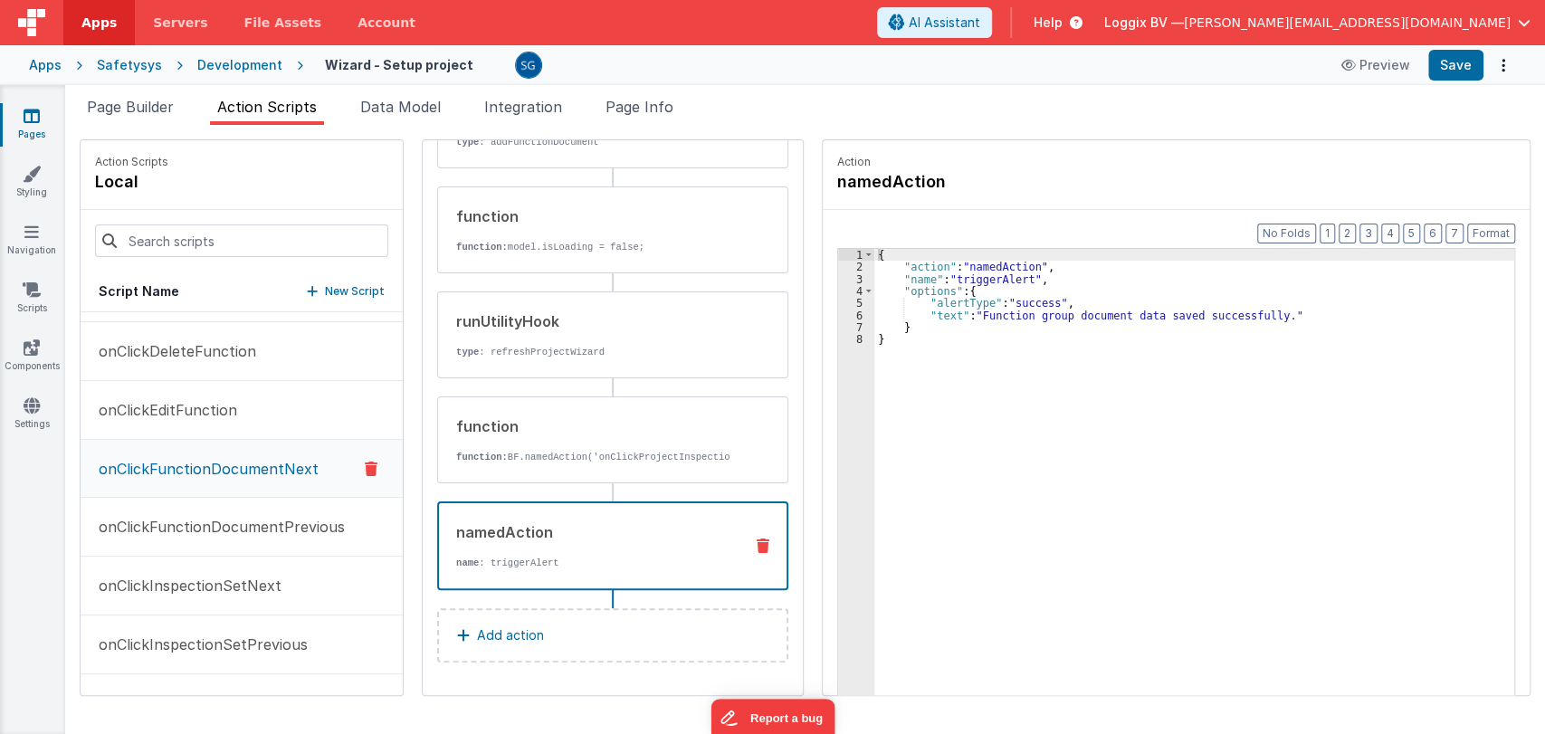
scroll to position [694, 0]
click at [194, 423] on button "onClickEditFunction" at bounding box center [242, 412] width 322 height 59
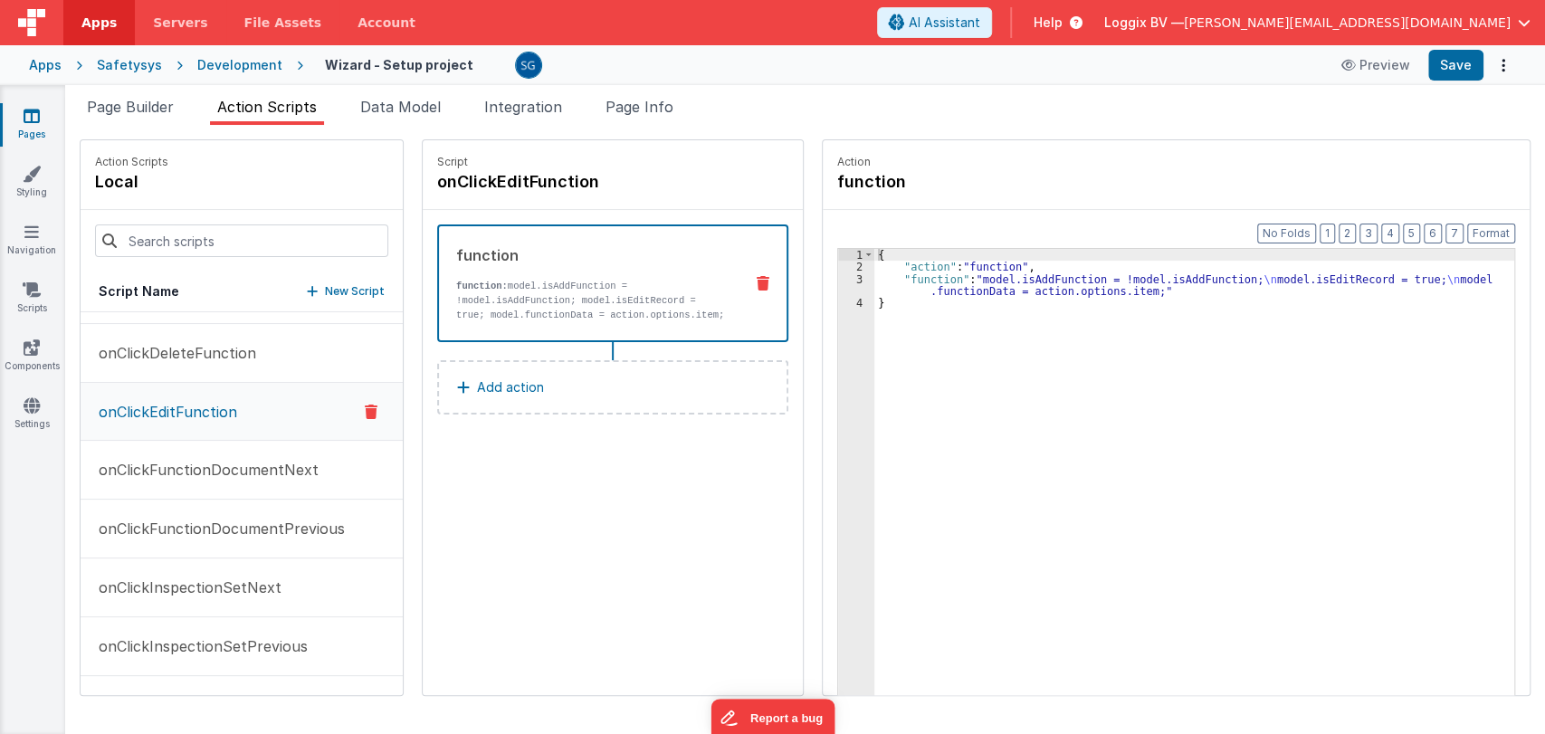
scroll to position [0, 0]
click at [172, 361] on p "onClickDeleteFunction" at bounding box center [172, 353] width 168 height 22
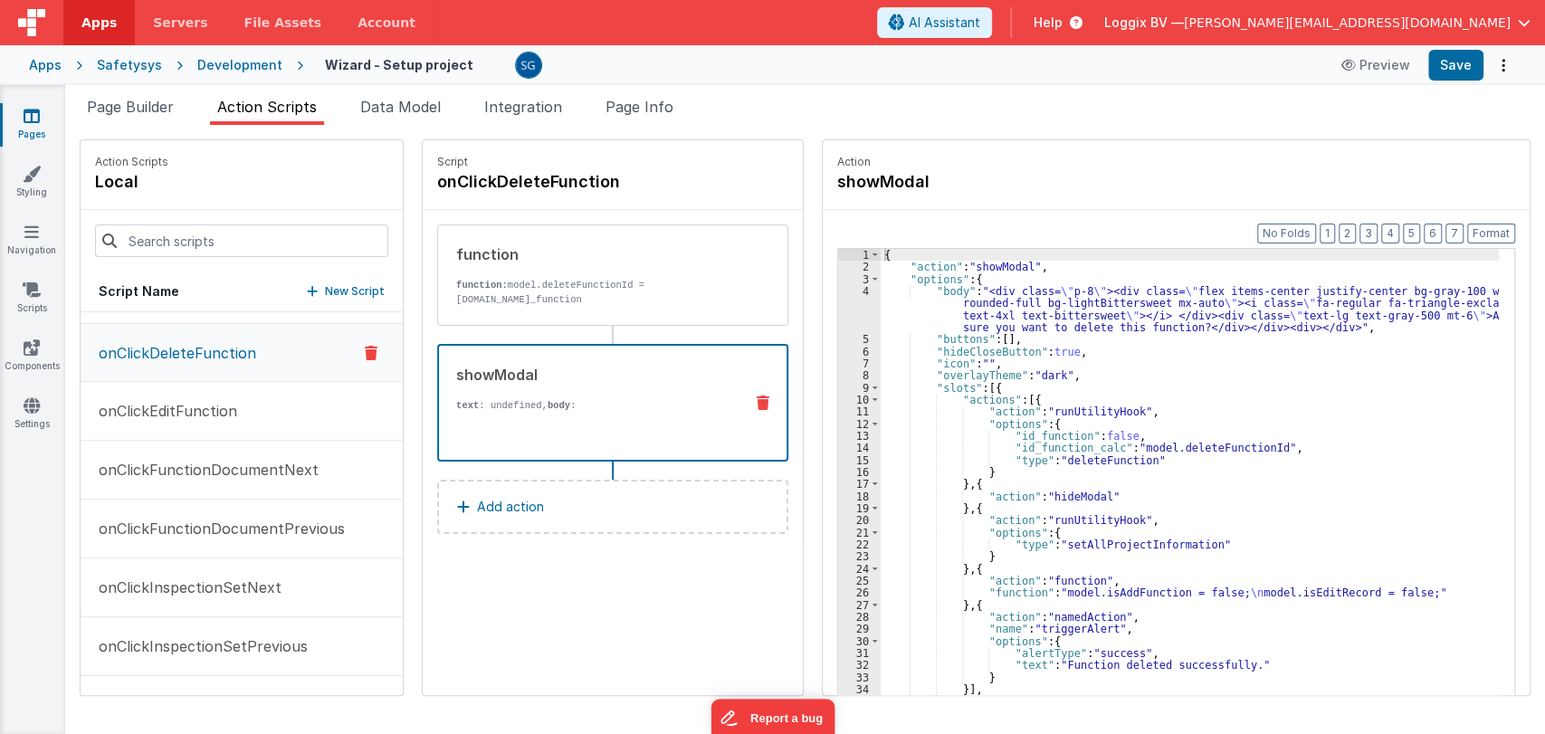
click at [449, 386] on div "showModal text : undefined, body : Are you sure you want to delete this functio…" at bounding box center [584, 403] width 290 height 78
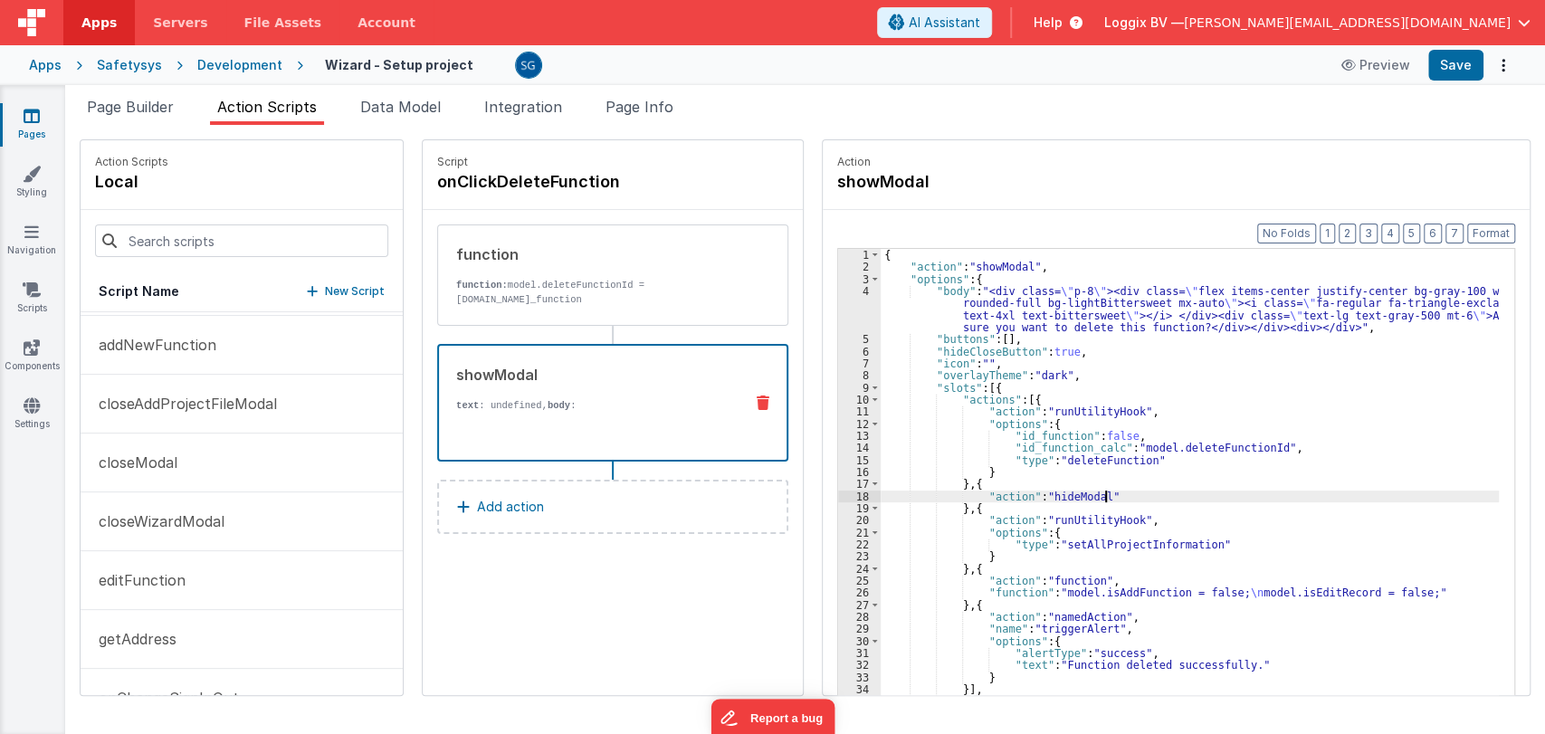
click at [1241, 494] on div "{ "action" : "showModal" , "options" : { "body" : "<div class= \" p-8 \" ><div …" at bounding box center [1193, 512] width 624 height 527
click at [1508, 234] on button "Format" at bounding box center [1491, 234] width 48 height 20
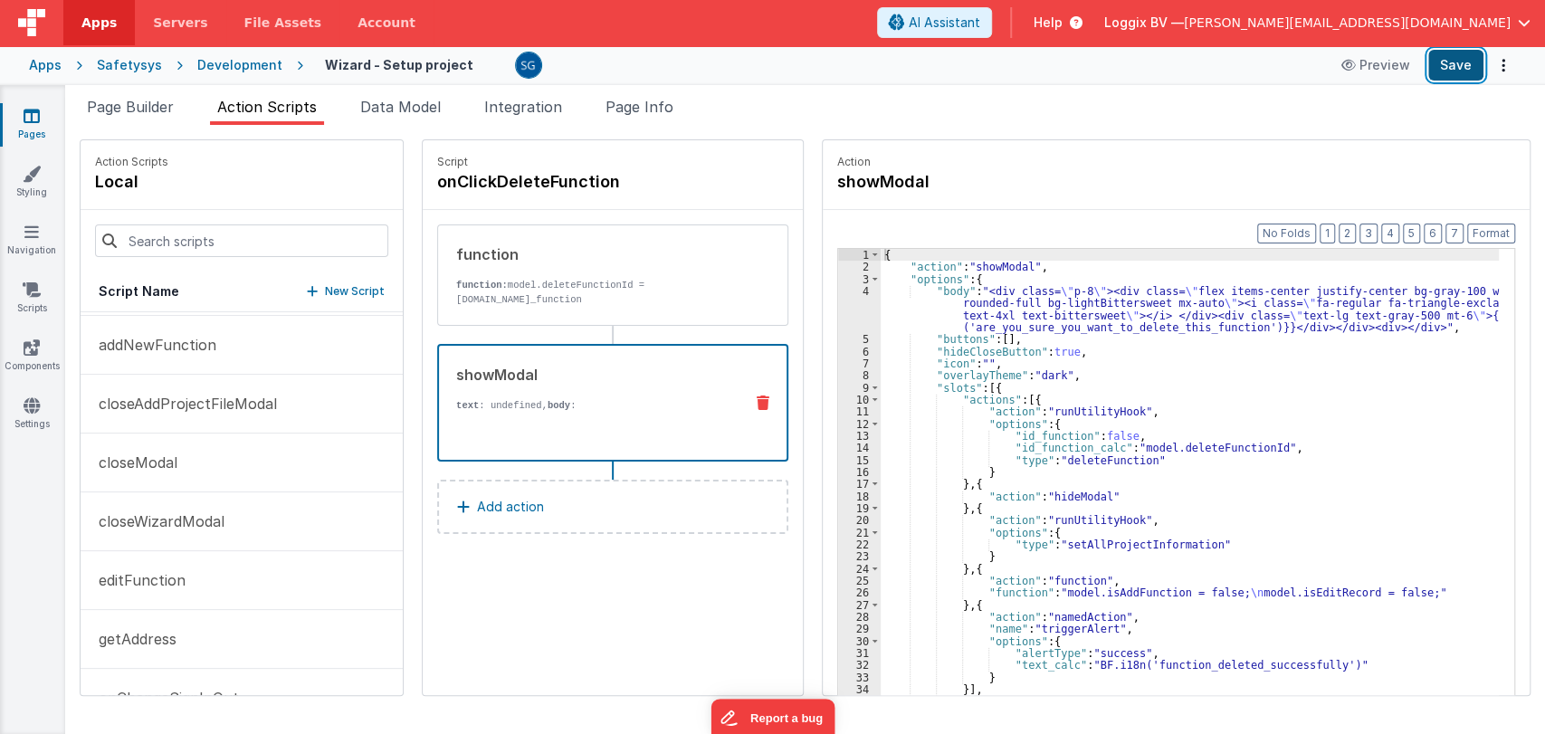
click at [1438, 63] on button "Save" at bounding box center [1455, 65] width 55 height 31
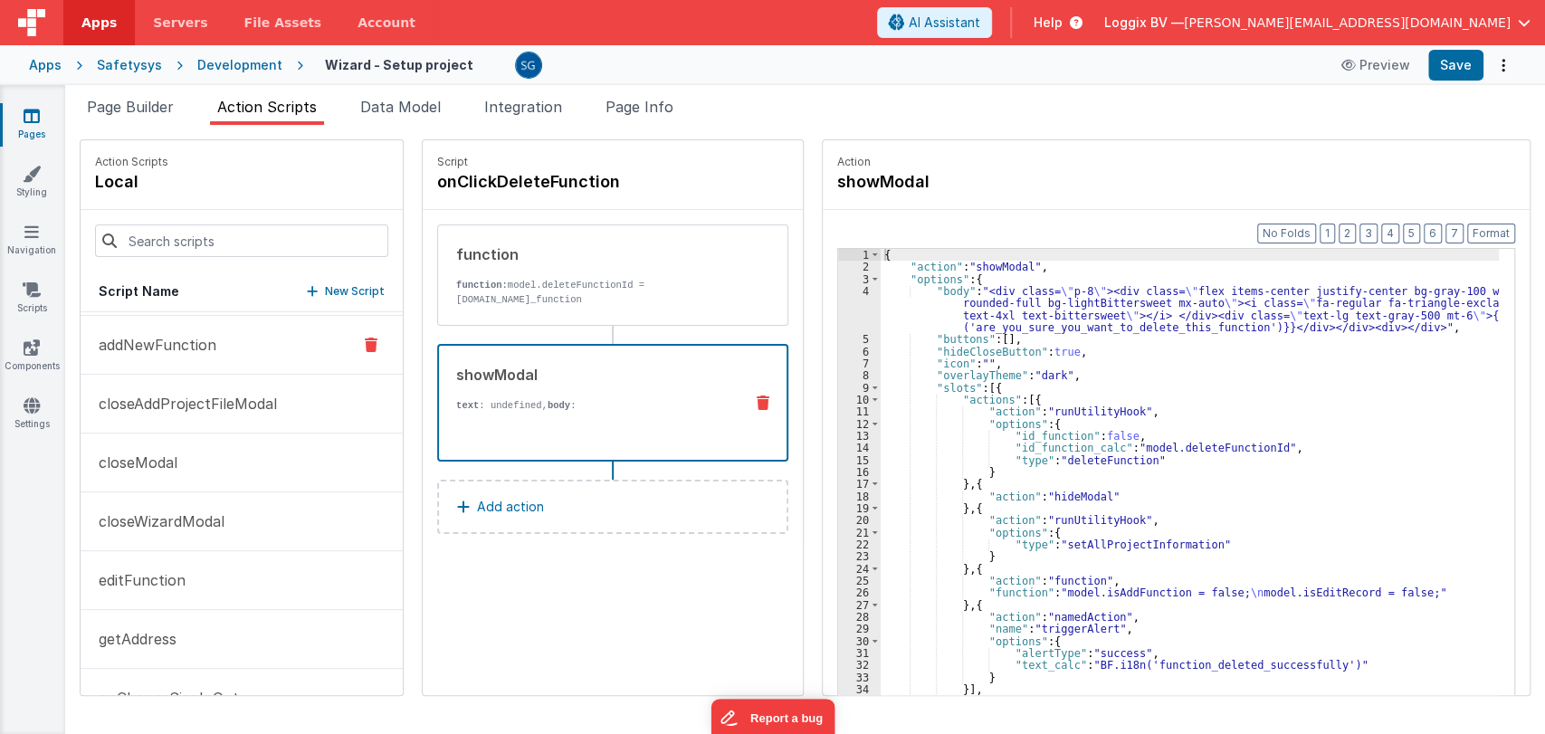
click at [185, 352] on p "addNewFunction" at bounding box center [152, 345] width 129 height 22
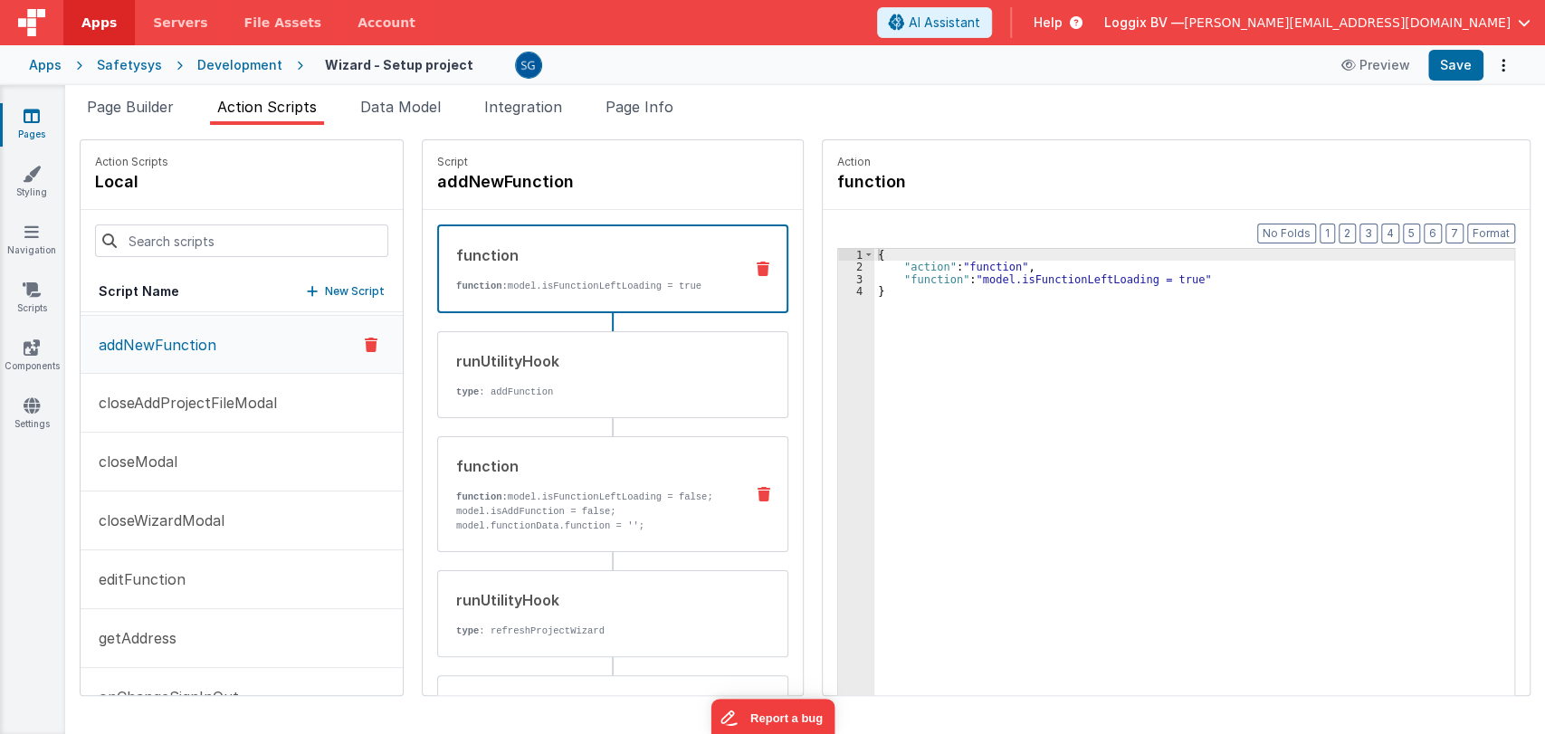
scroll to position [169, 0]
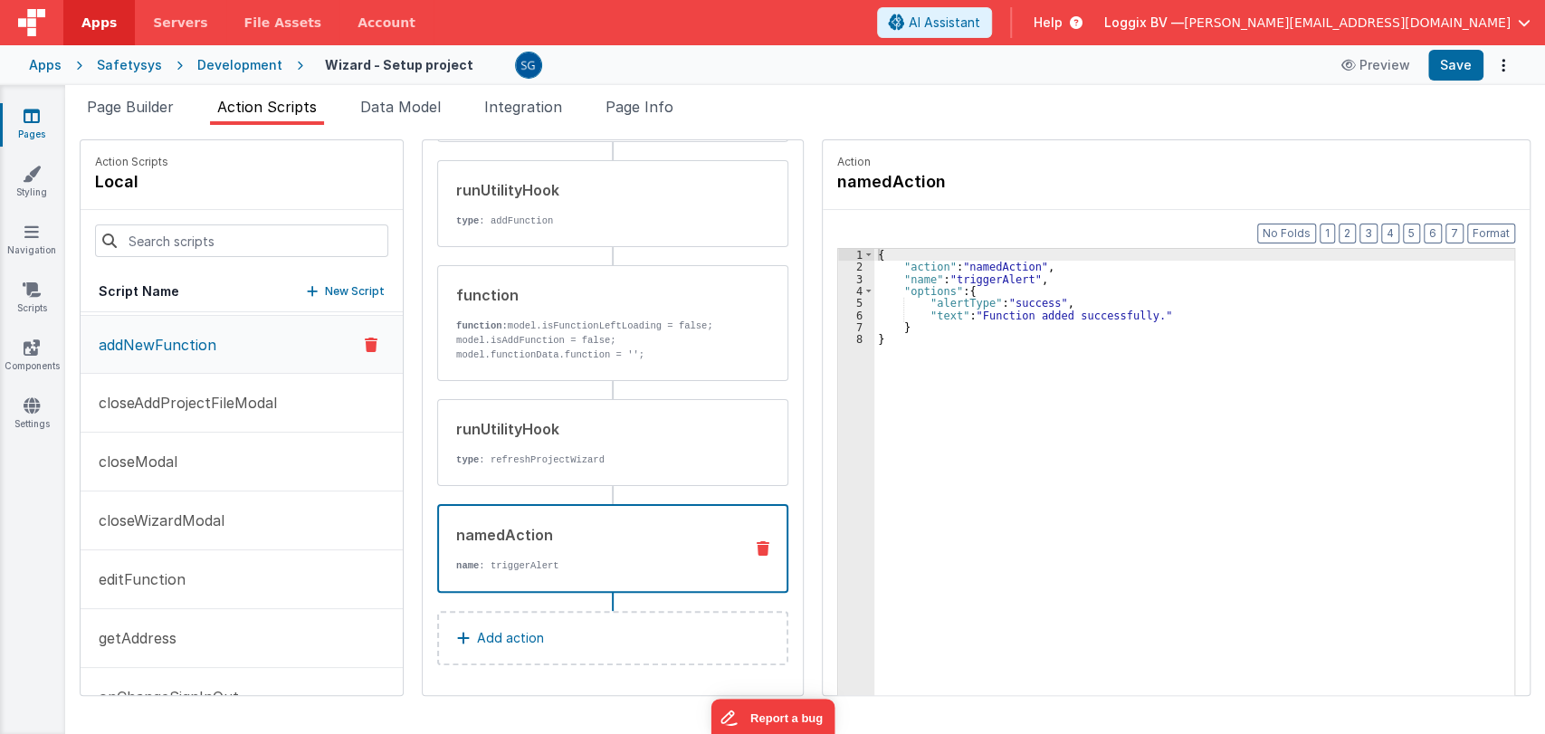
click at [539, 548] on div "namedAction name : triggerAlert" at bounding box center [584, 548] width 290 height 49
click at [949, 313] on div "{ "action" : "namedAction" , "name" : "triggerAlert" , "options" : { "alertType…" at bounding box center [1197, 512] width 646 height 527
drag, startPoint x: 1168, startPoint y: 313, endPoint x: 1002, endPoint y: 317, distance: 166.6
click at [1002, 317] on div "{ "action" : "namedAction" , "name" : "triggerAlert" , "options" : { "alertType…" at bounding box center [1197, 512] width 646 height 527
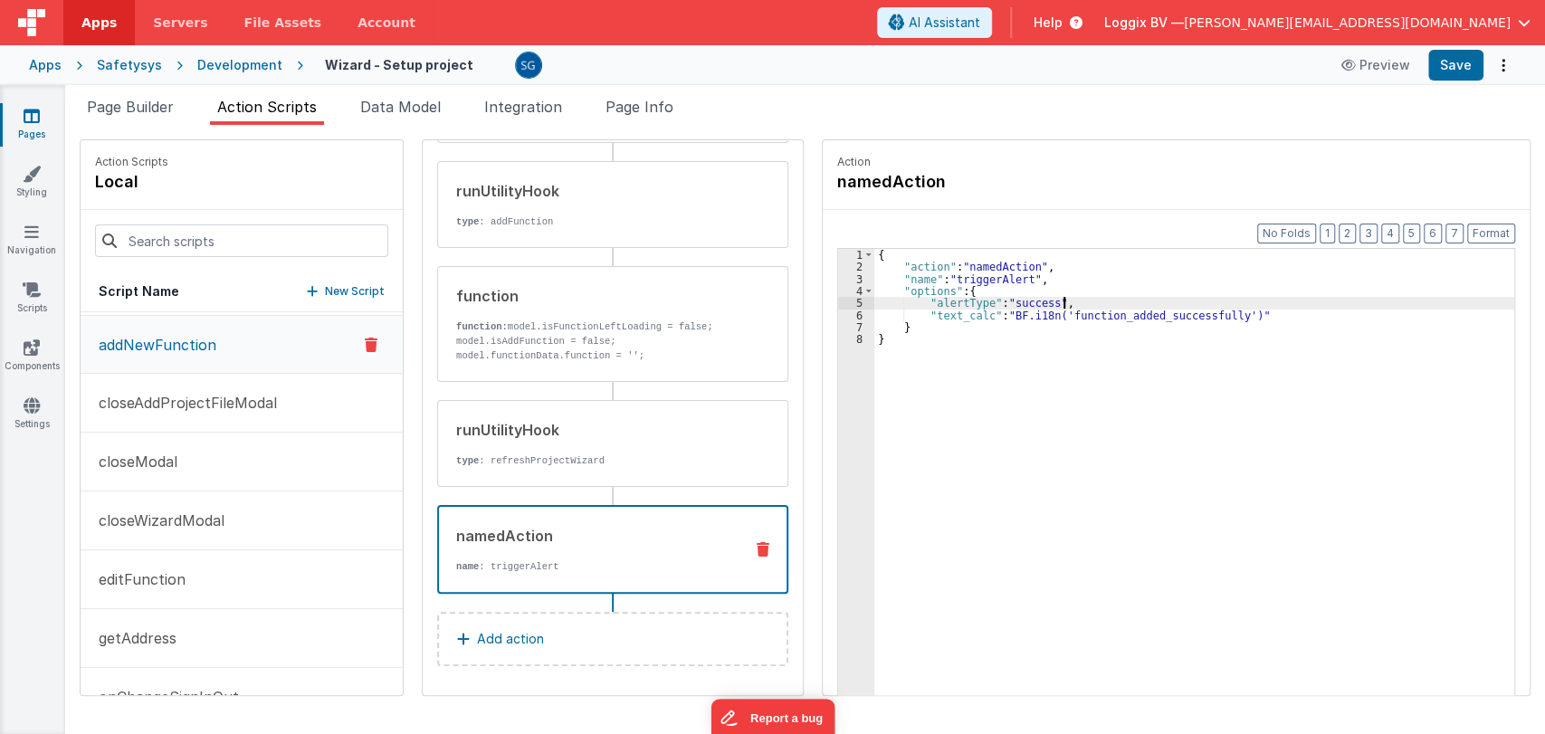
click at [1289, 302] on div "{ "action" : "namedAction" , "name" : "triggerAlert" , "options" : { "alertType…" at bounding box center [1197, 512] width 646 height 527
click at [1462, 70] on button "Save" at bounding box center [1455, 65] width 55 height 31
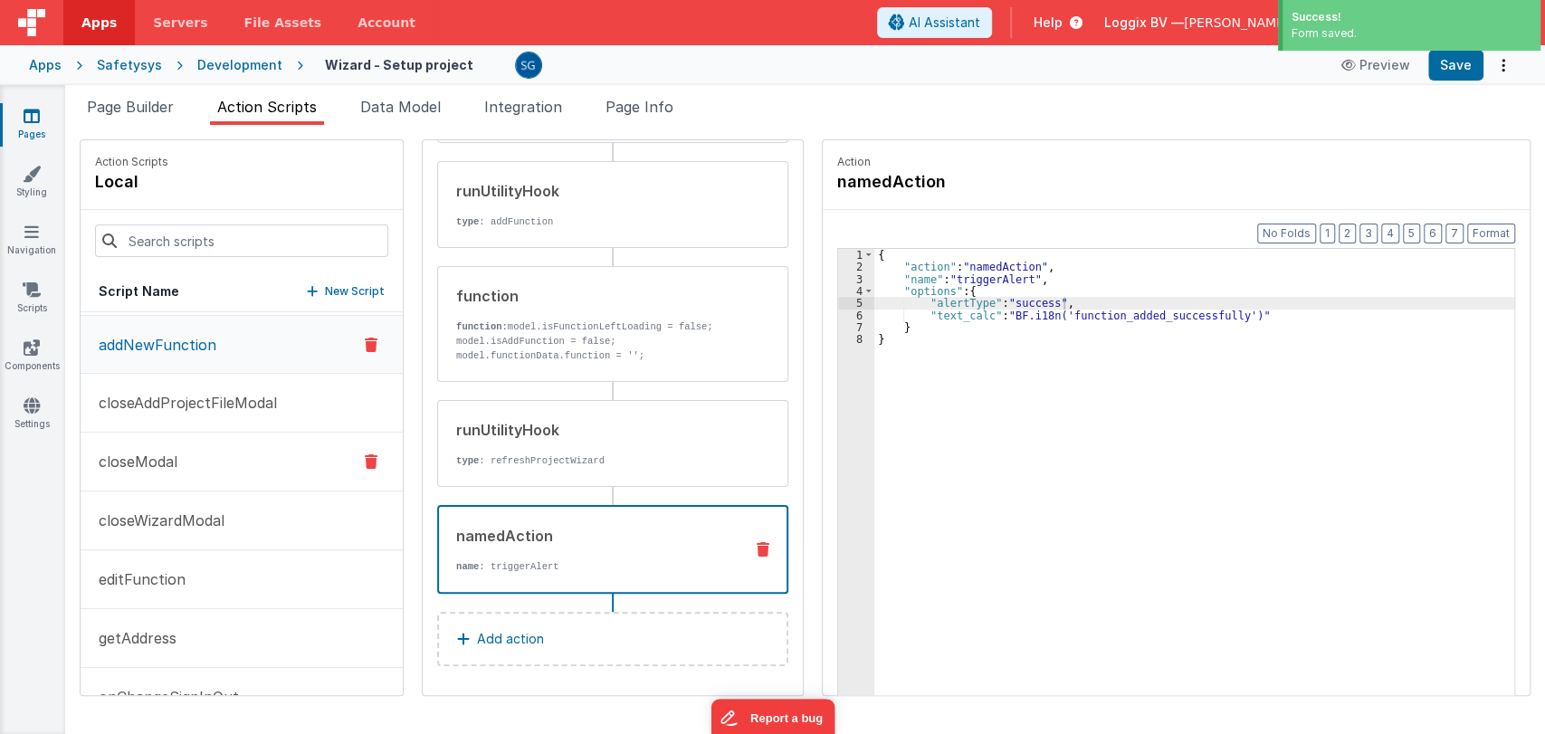
scroll to position [0, 0]
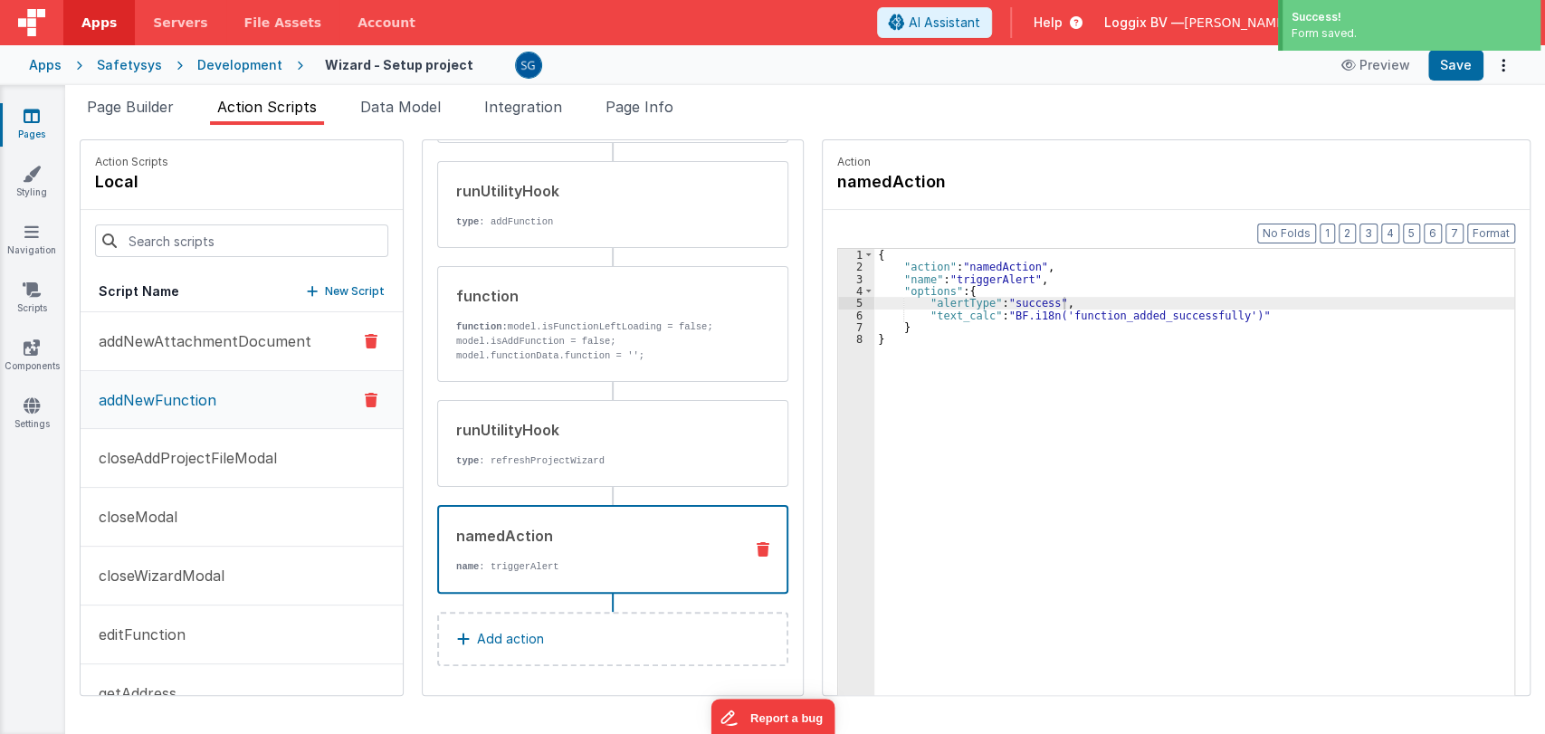
click at [221, 348] on p "addNewAttachmentDocument" at bounding box center [200, 341] width 224 height 22
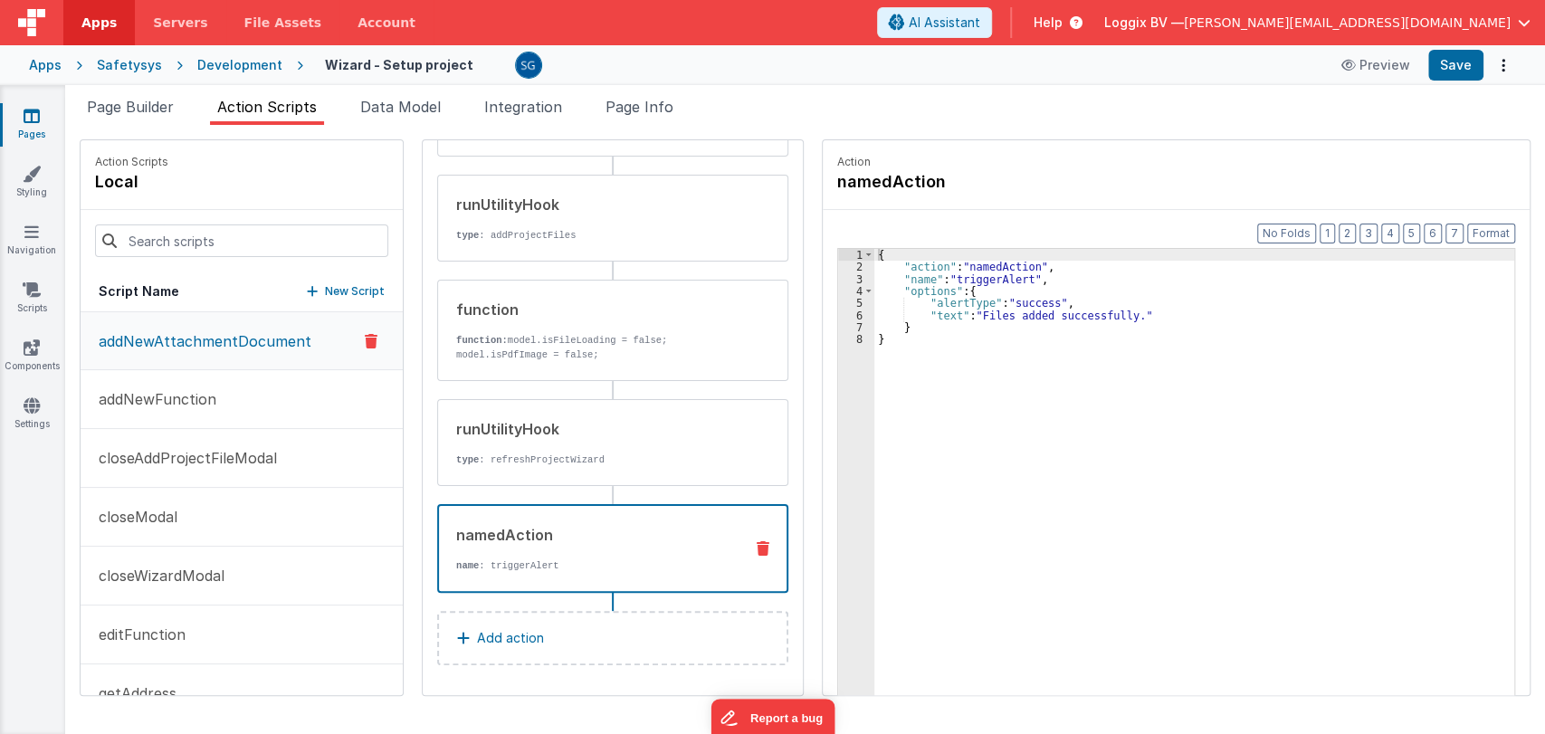
scroll to position [154, 0]
click at [560, 538] on div "namedAction" at bounding box center [592, 536] width 272 height 22
drag, startPoint x: 972, startPoint y: 313, endPoint x: 1121, endPoint y: 317, distance: 149.4
click at [1121, 317] on div "{ "action" : "namedAction" , "name" : "triggerAlert" , "options" : { "alertType…" at bounding box center [1197, 512] width 646 height 527
click at [953, 311] on div "{ "action" : "namedAction" , "name" : "triggerAlert" , "options" : { "alertType…" at bounding box center [1197, 512] width 646 height 527
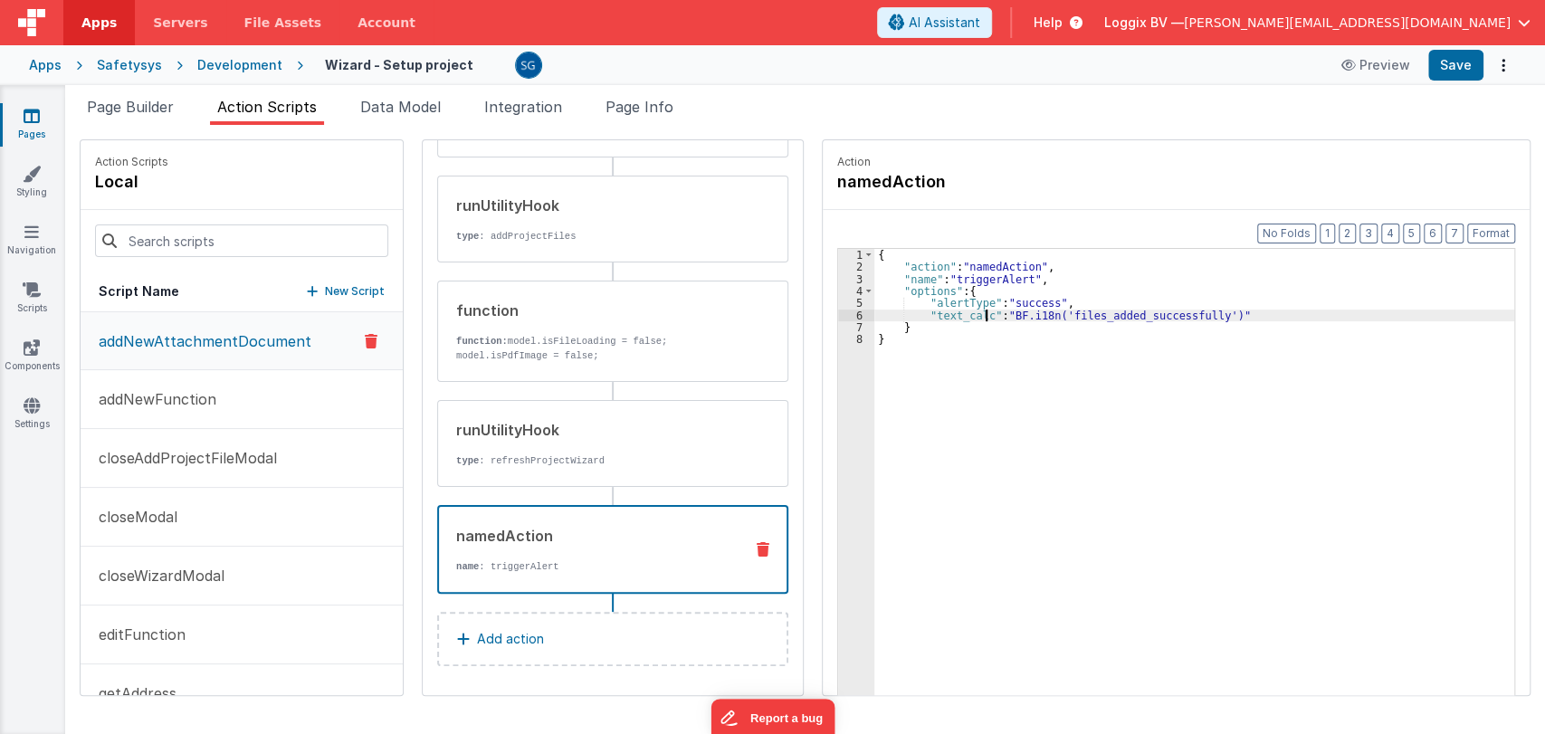
click at [894, 345] on div "{ "action" : "namedAction" , "name" : "triggerAlert" , "options" : { "alertType…" at bounding box center [1197, 512] width 646 height 527
click at [917, 327] on div "{ "action" : "namedAction" , "name" : "triggerAlert" , "options" : { "alertType…" at bounding box center [1197, 512] width 646 height 527
click at [900, 336] on div "{ "action" : "namedAction" , "name" : "triggerAlert" , "options" : { "alertType…" at bounding box center [1197, 512] width 646 height 527
click at [910, 329] on div "{ "action" : "namedAction" , "name" : "triggerAlert" , "options" : { "alertType…" at bounding box center [1197, 512] width 646 height 527
click at [889, 348] on div "{ "action" : "namedAction" , "name" : "triggerAlert" , "options" : { "alertType…" at bounding box center [1197, 512] width 646 height 527
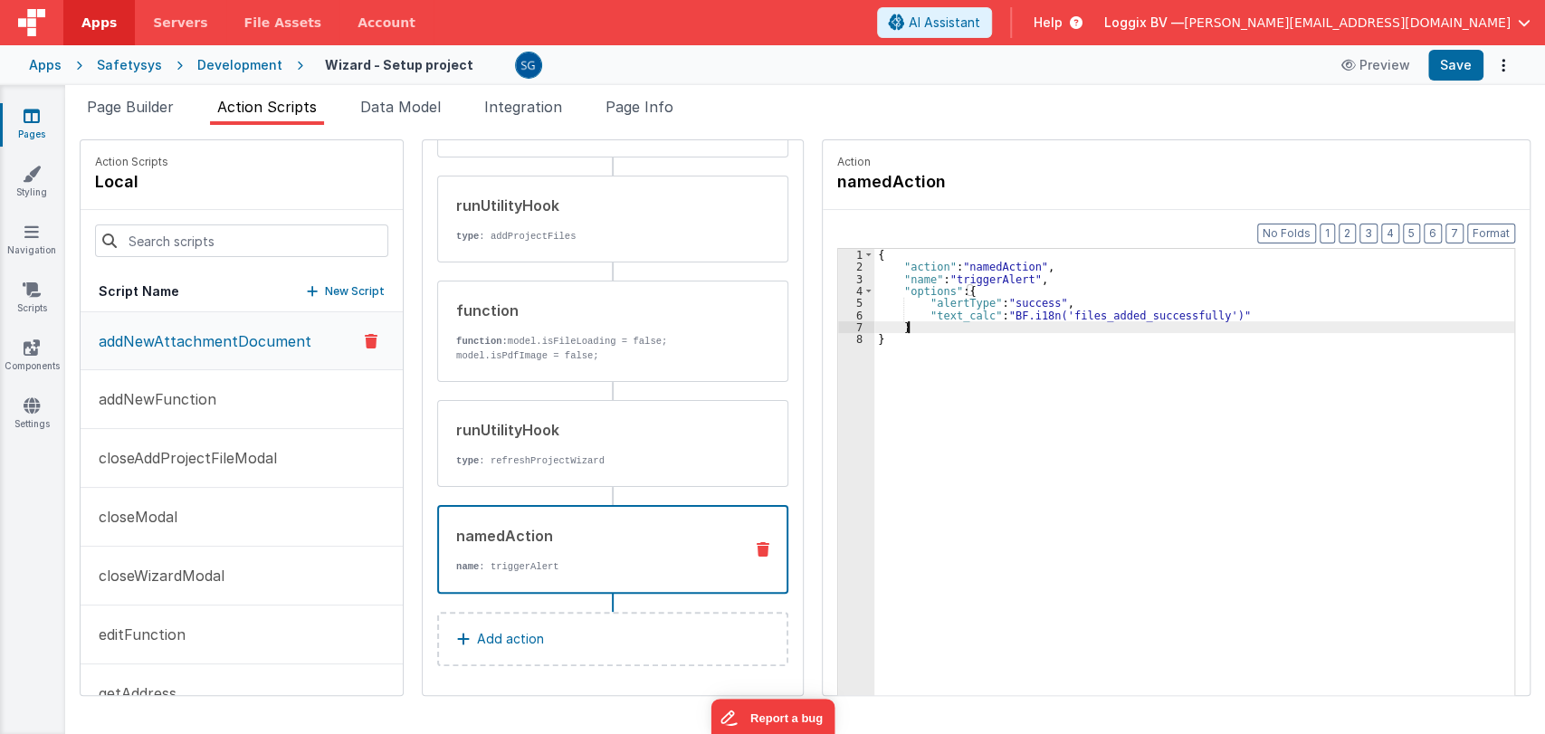
click at [920, 327] on div "{ "action" : "namedAction" , "name" : "triggerAlert" , "options" : { "alertType…" at bounding box center [1197, 512] width 646 height 527
click at [905, 342] on div "{ "action" : "namedAction" , "name" : "triggerAlert" , "options" : { "alertType…" at bounding box center [1197, 512] width 646 height 527
click at [925, 328] on div "{ "action" : "namedAction" , "name" : "triggerAlert" , "options" : { "alertType…" at bounding box center [1197, 512] width 646 height 527
click at [1442, 69] on button "Save" at bounding box center [1455, 65] width 55 height 31
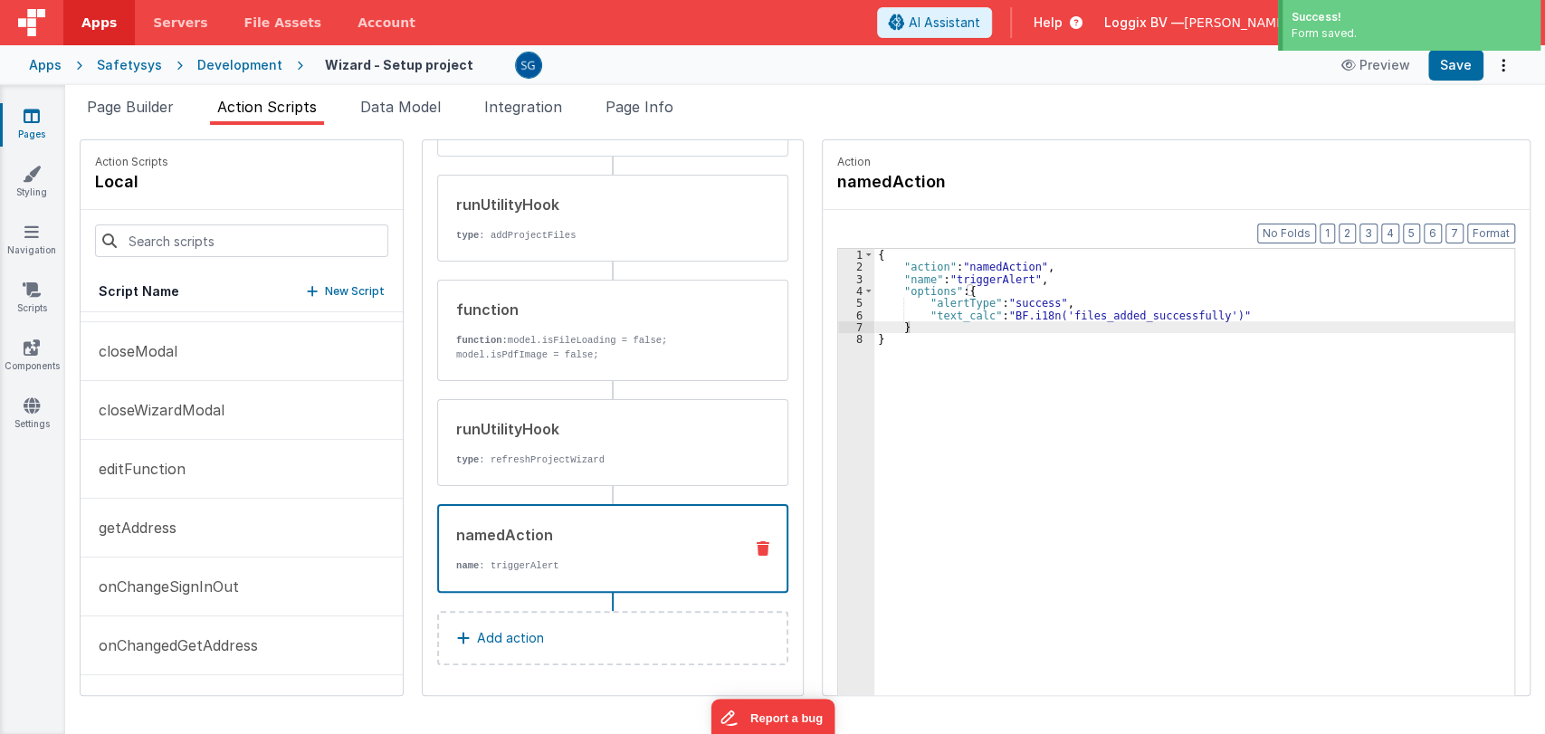
scroll to position [167, 0]
click at [159, 350] on p "closeModal" at bounding box center [133, 350] width 90 height 22
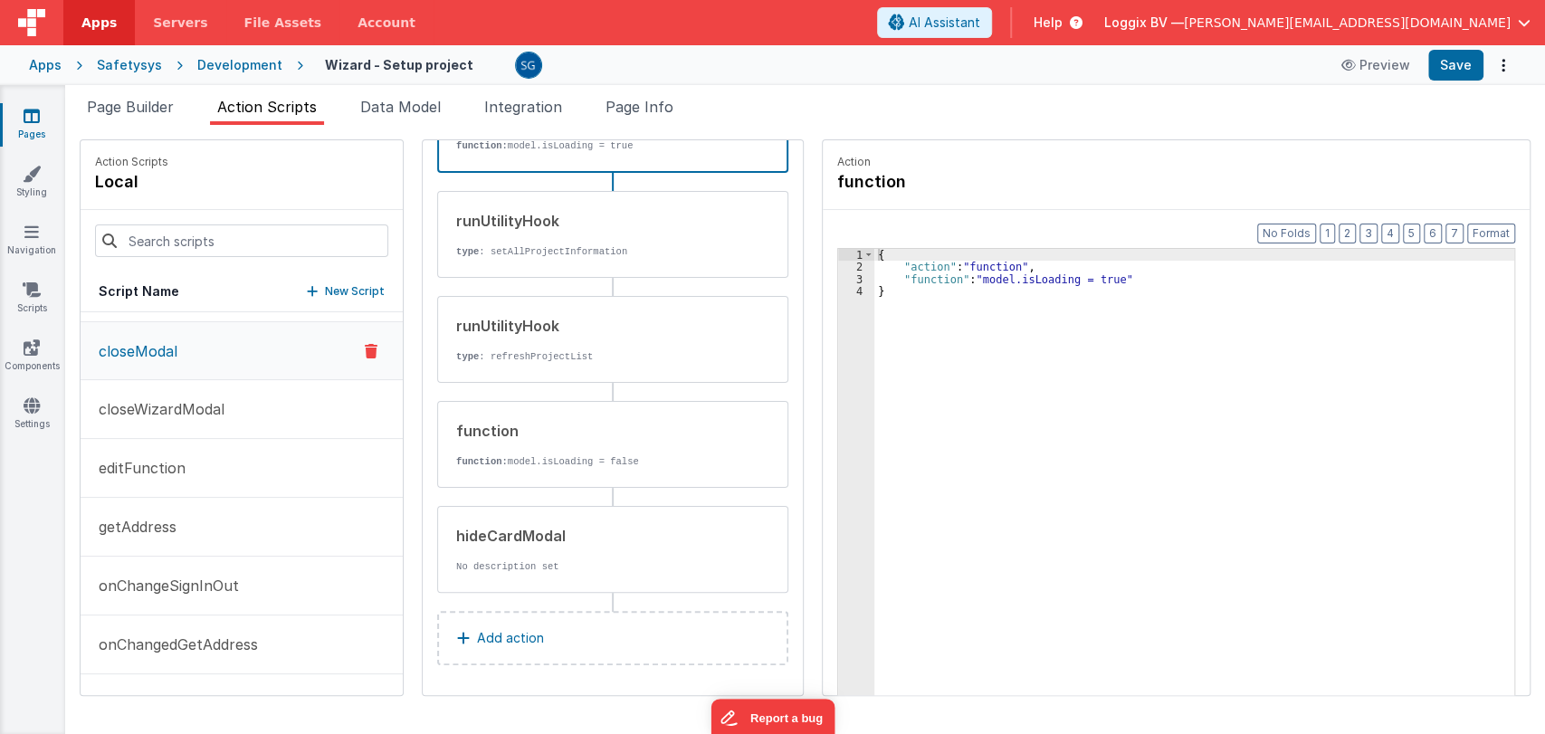
scroll to position [167, 0]
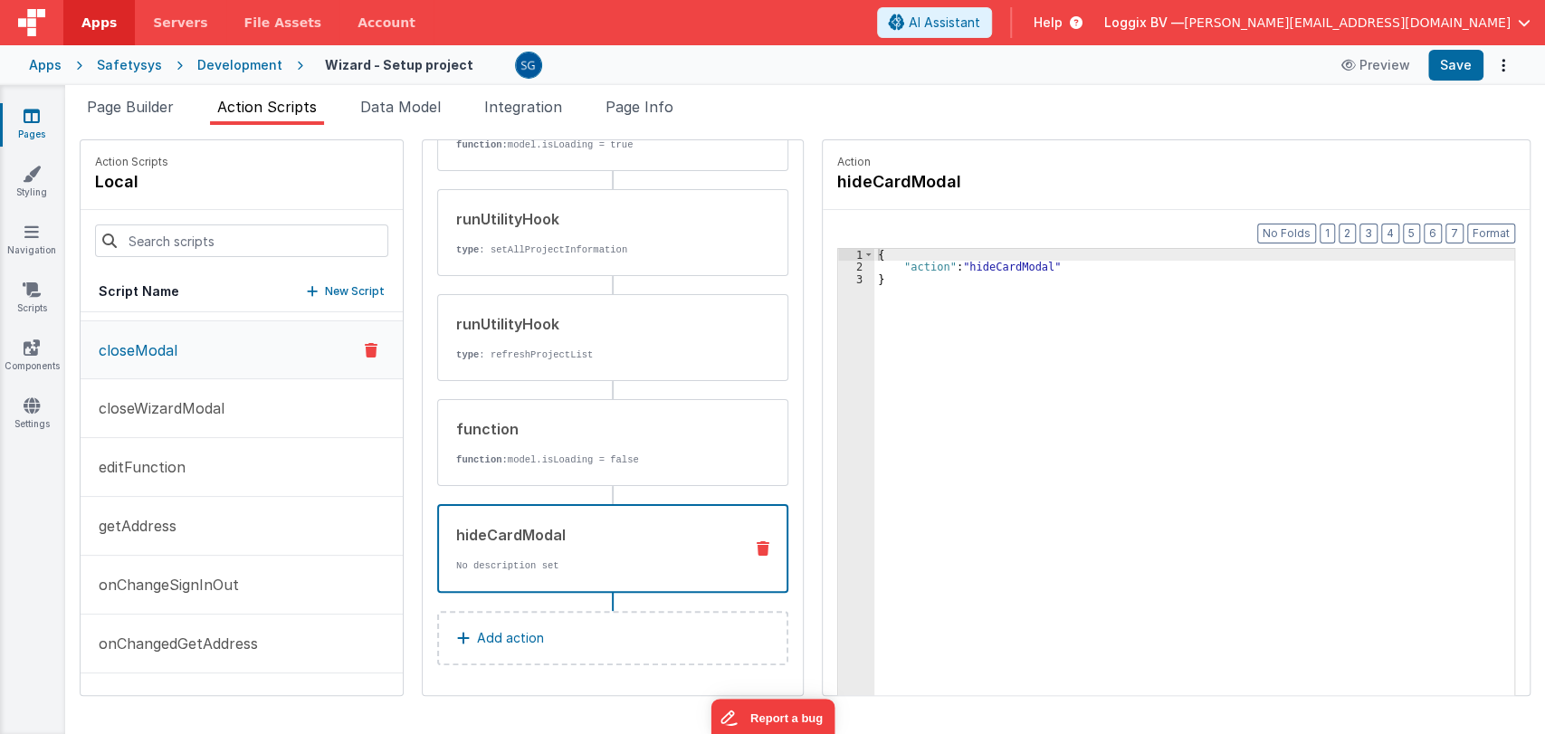
click at [532, 543] on div "hideCardModal" at bounding box center [592, 535] width 272 height 22
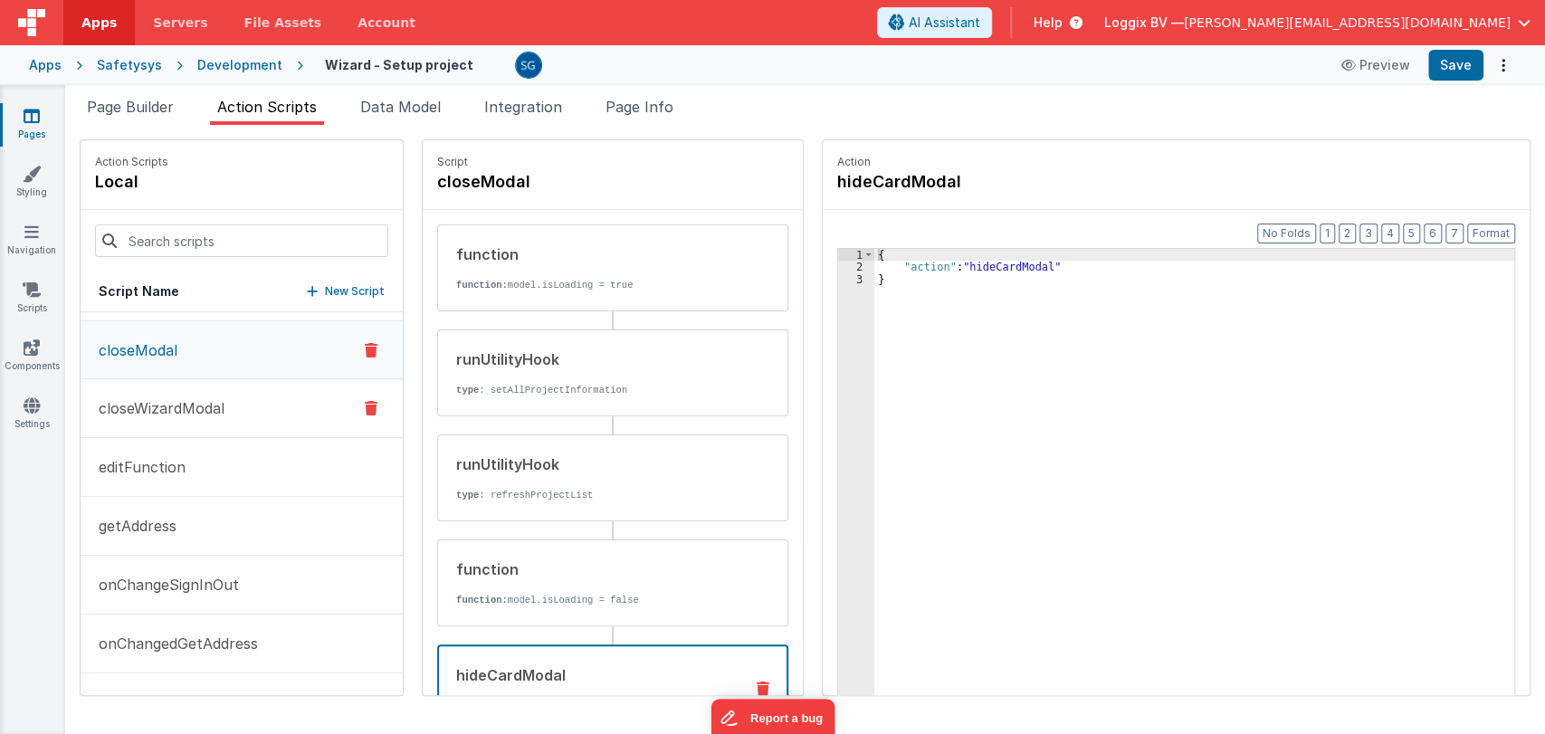
click at [157, 414] on p "closeWizardModal" at bounding box center [156, 408] width 137 height 22
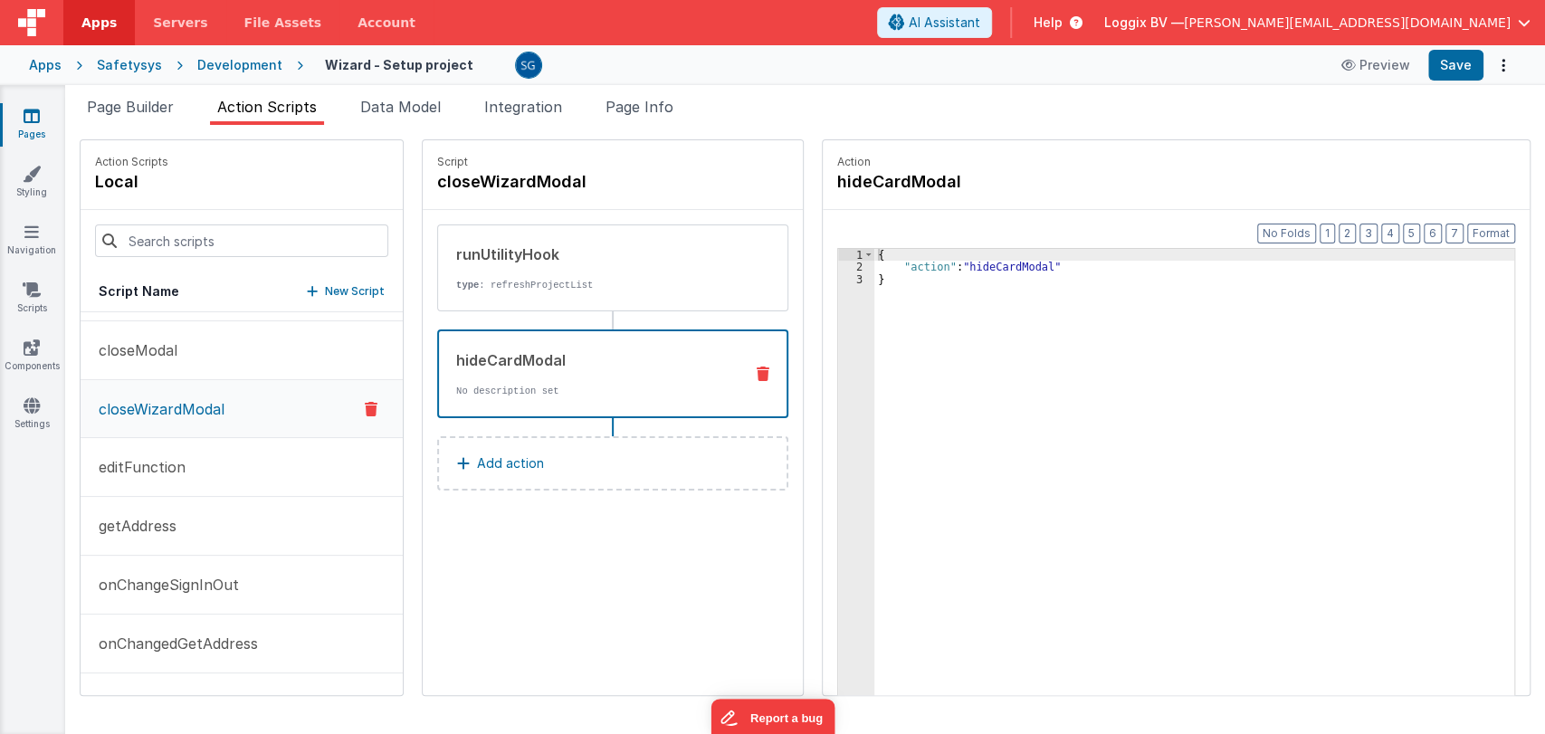
click at [554, 349] on div "hideCardModal" at bounding box center [592, 360] width 272 height 22
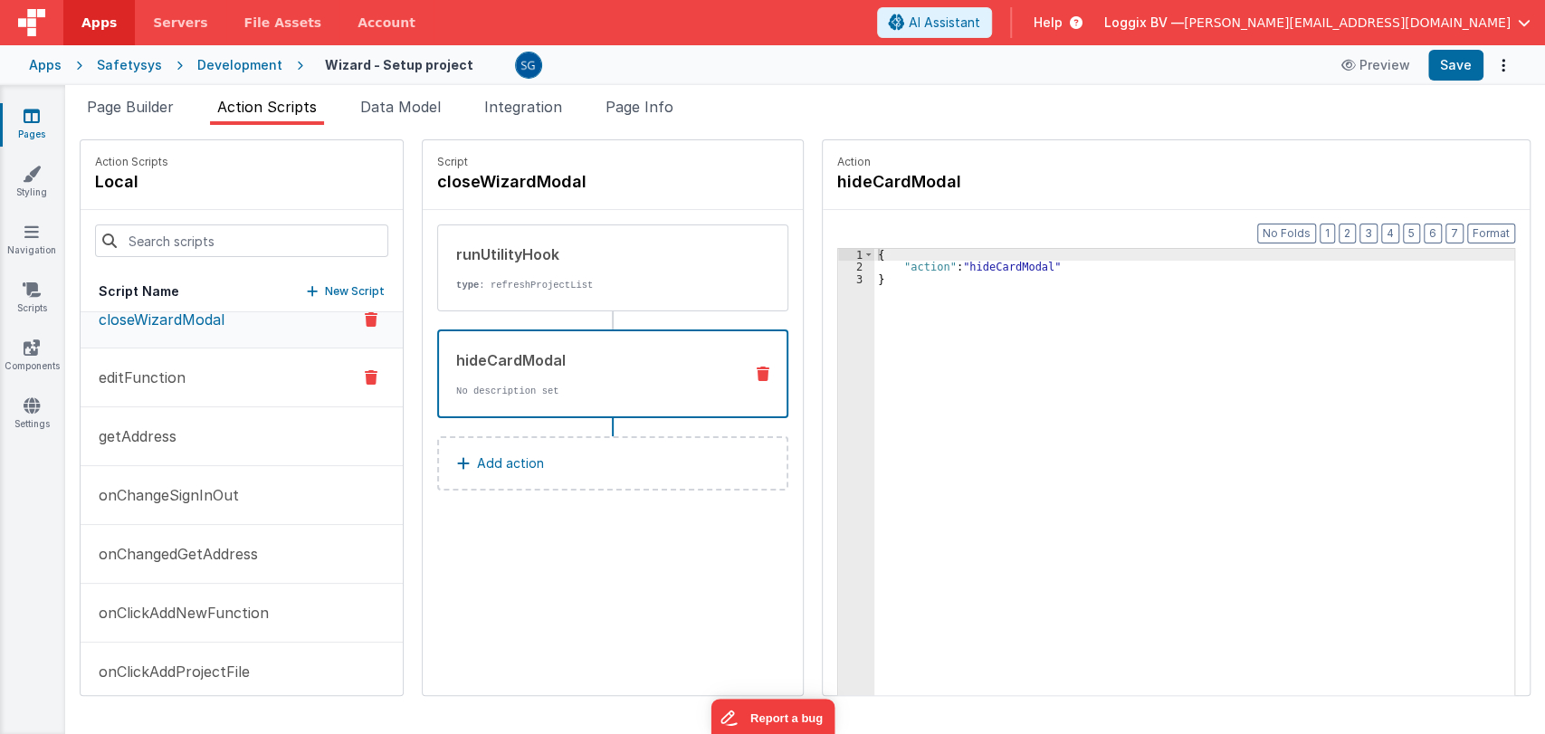
scroll to position [259, 0]
click at [178, 378] on p "editFunction" at bounding box center [137, 376] width 98 height 22
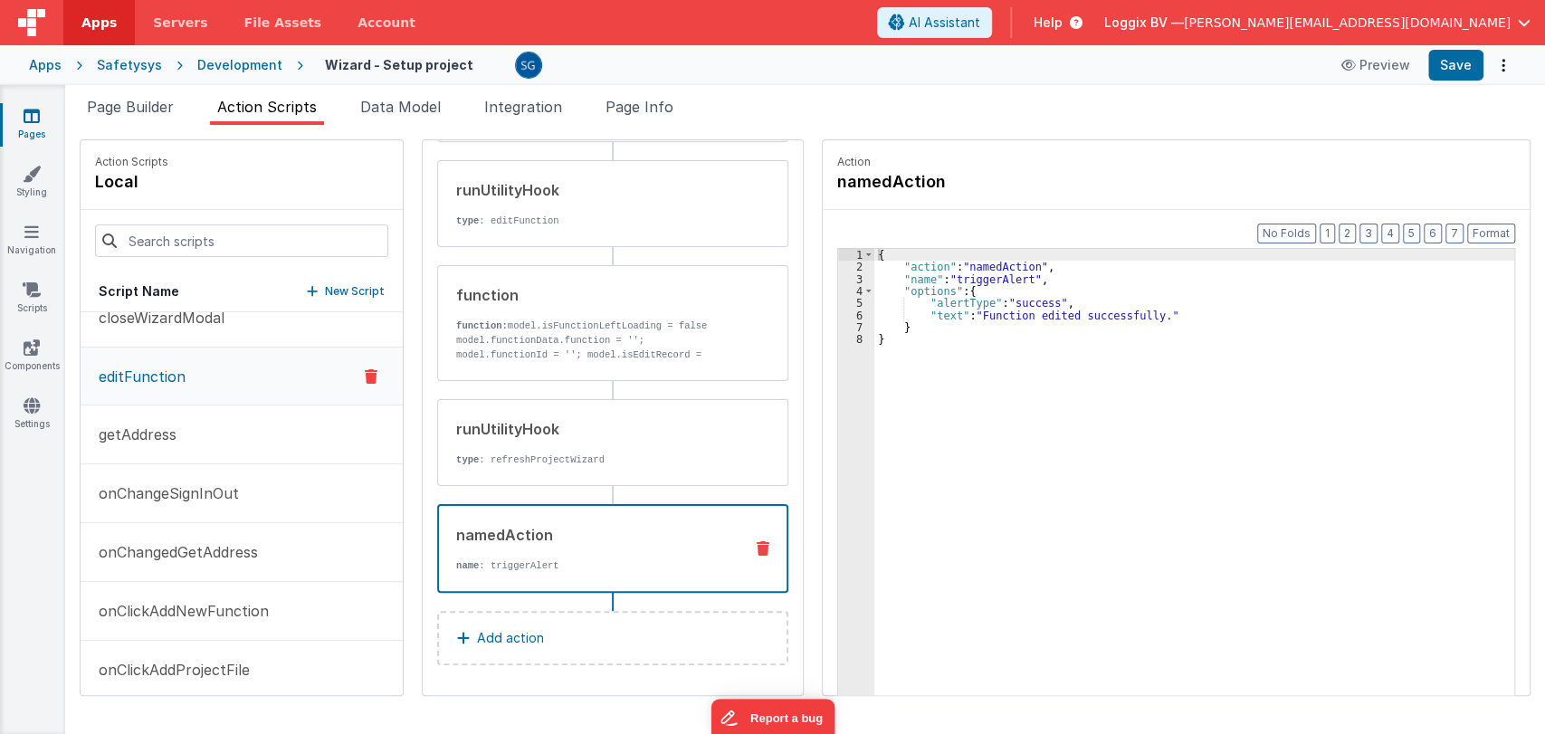
click at [543, 547] on div "namedAction name : triggerAlert" at bounding box center [584, 548] width 290 height 49
drag, startPoint x: 971, startPoint y: 315, endPoint x: 1144, endPoint y: 317, distance: 172.9
click at [1144, 317] on div "{ "action" : "namedAction" , "name" : "triggerAlert" , "options" : { "alertType…" at bounding box center [1197, 512] width 646 height 527
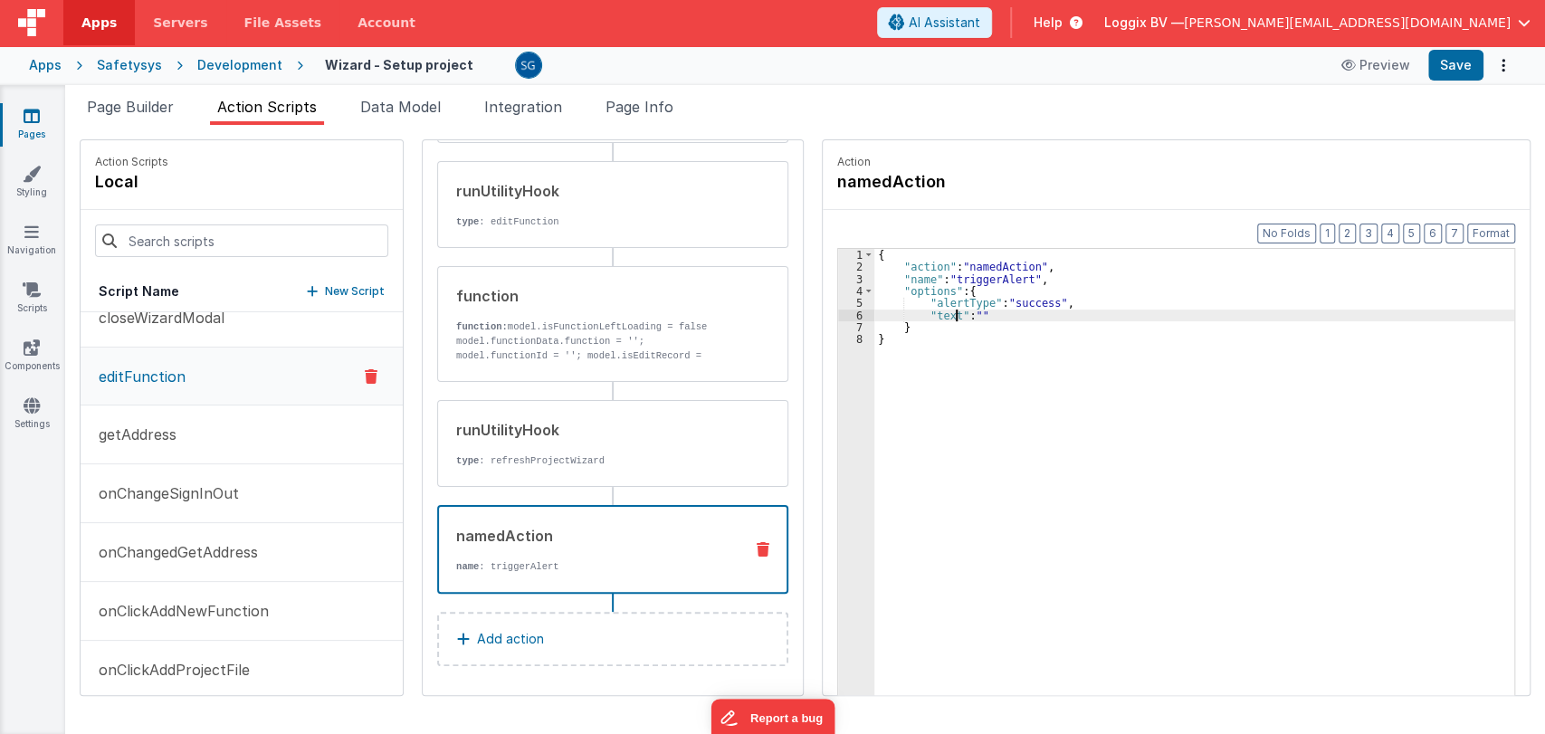
click at [949, 314] on div "{ "action" : "namedAction" , "name" : "triggerAlert" , "options" : { "alertType…" at bounding box center [1197, 512] width 646 height 527
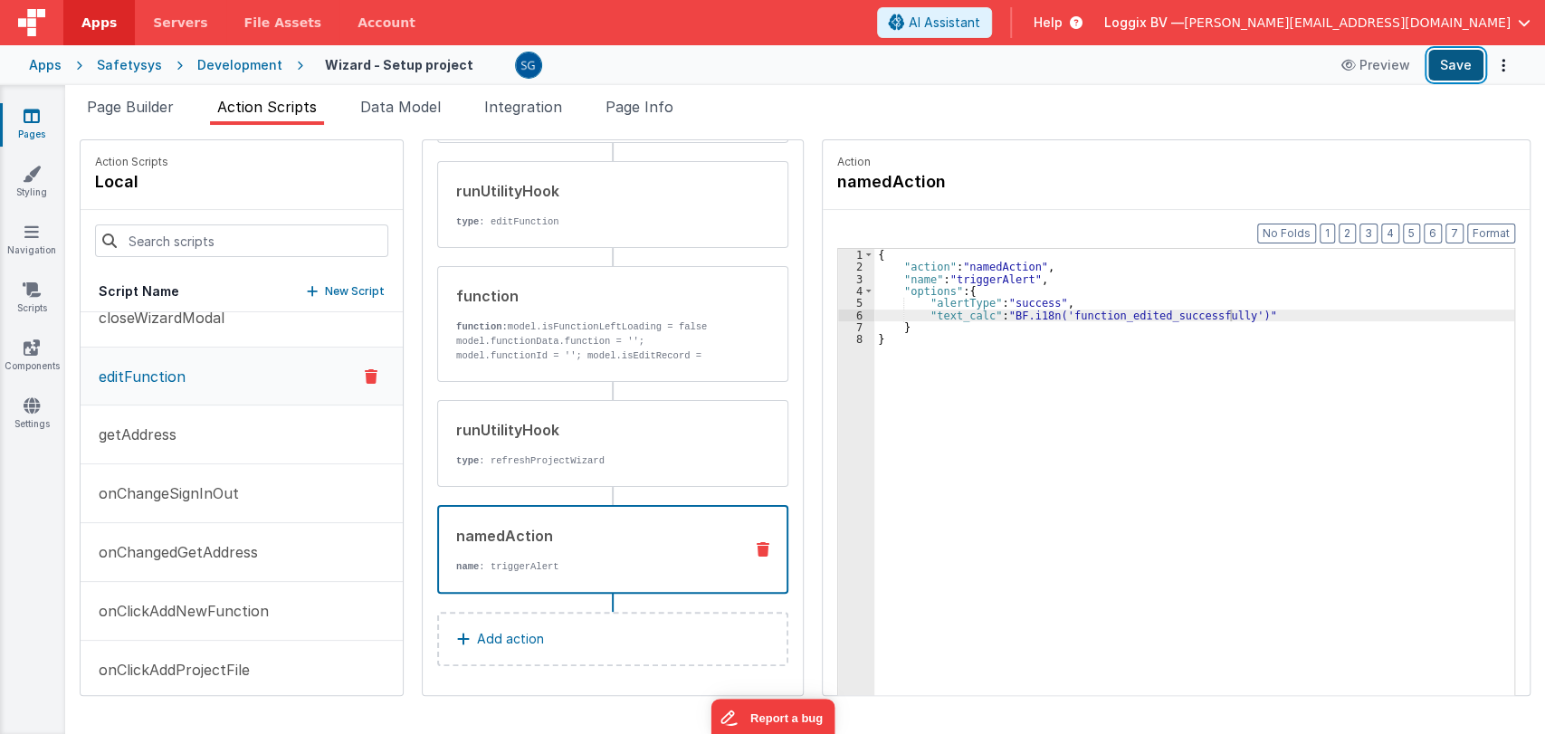
click at [1464, 52] on button "Save" at bounding box center [1455, 65] width 55 height 31
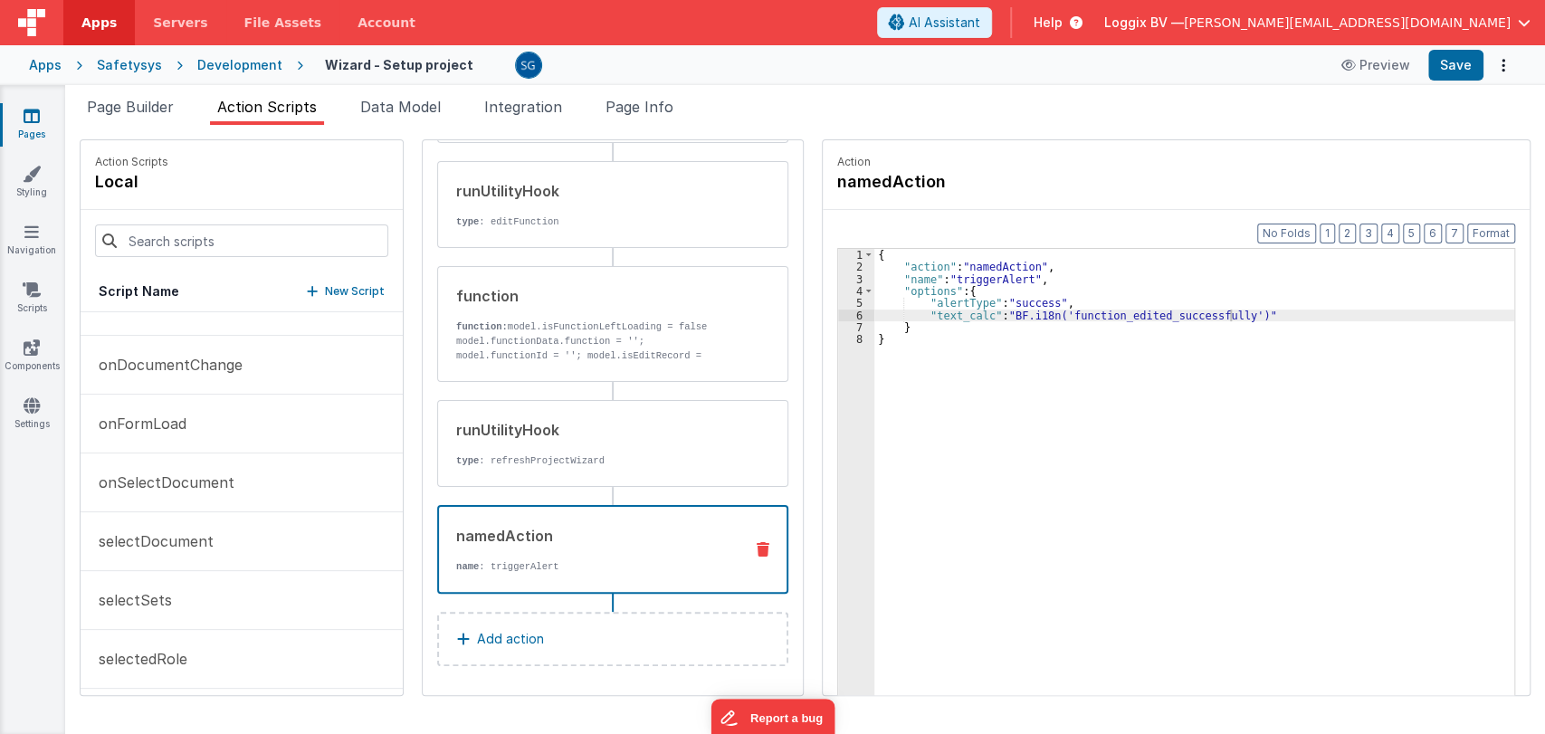
scroll to position [1745, 0]
click at [28, 122] on icon at bounding box center [32, 116] width 16 height 18
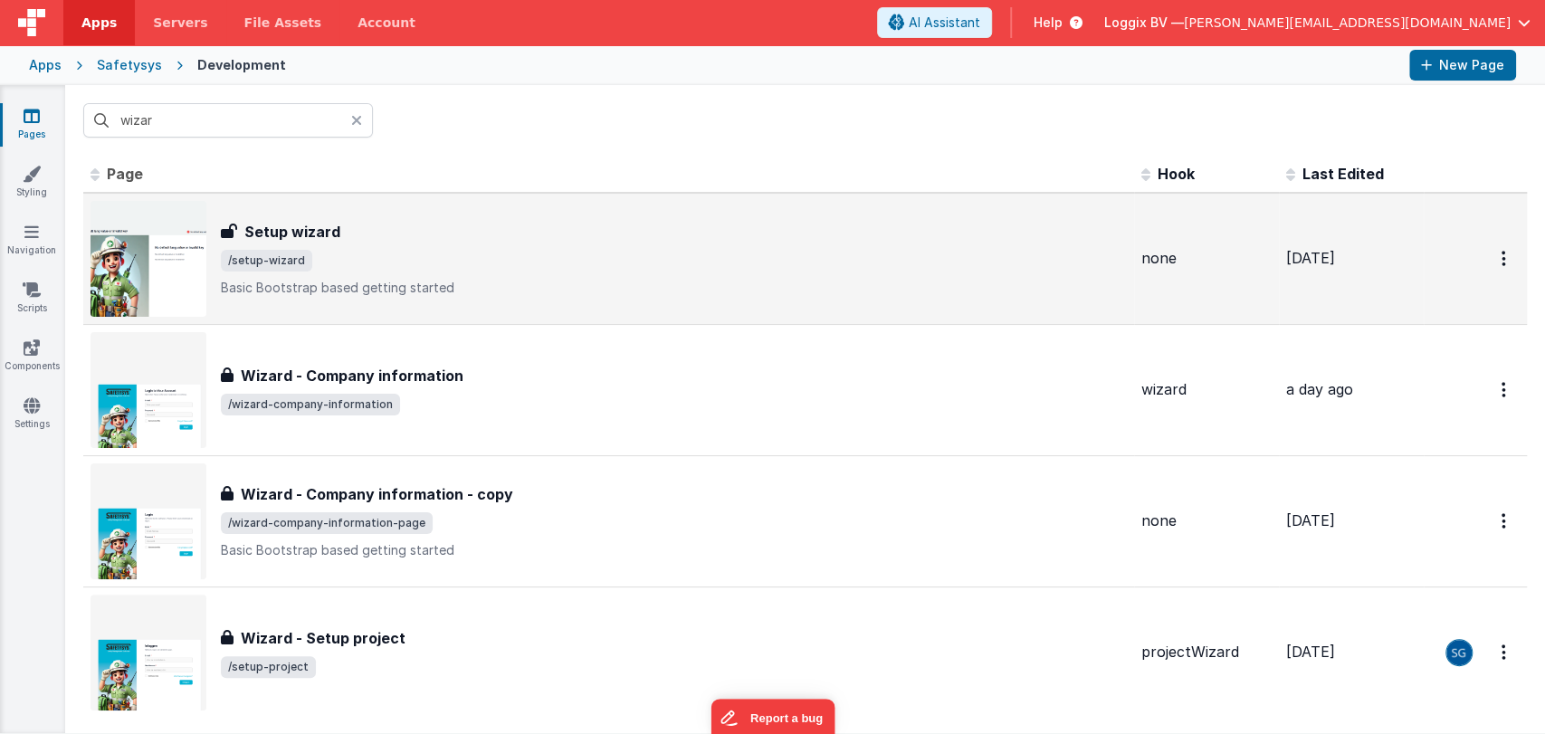
click at [330, 237] on h3 "Setup wizard" at bounding box center [292, 232] width 96 height 22
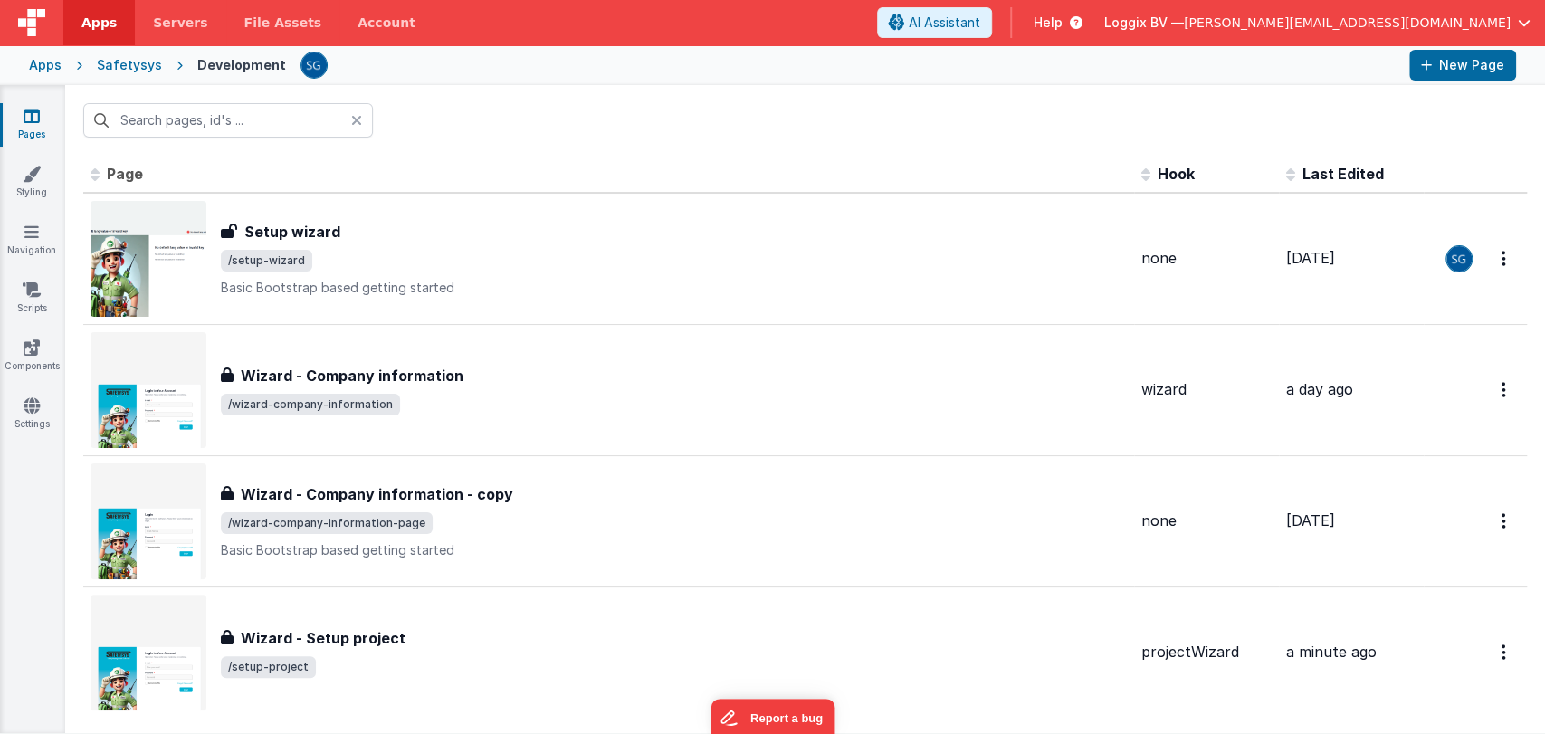
type input "wizar"
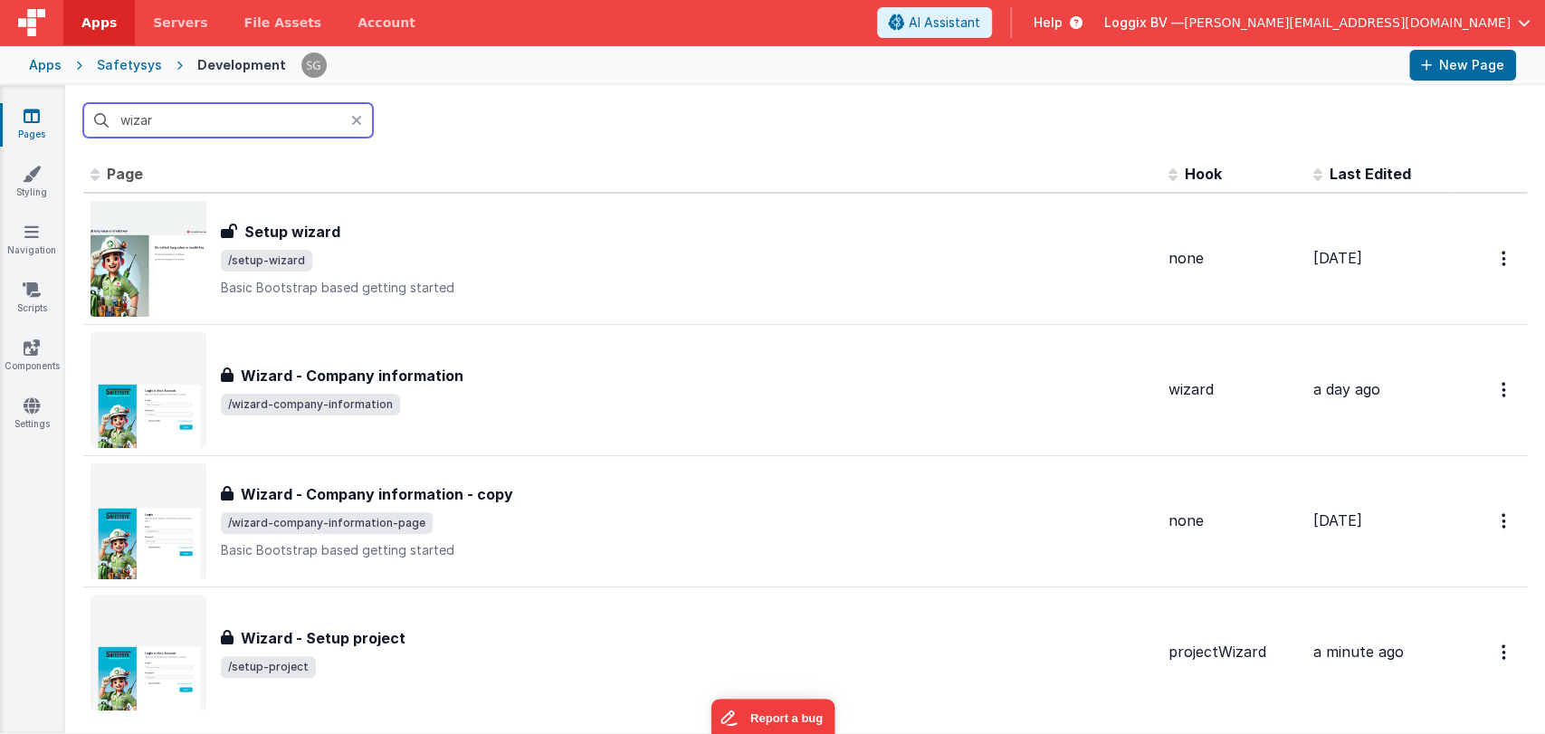
scroll to position [341, 0]
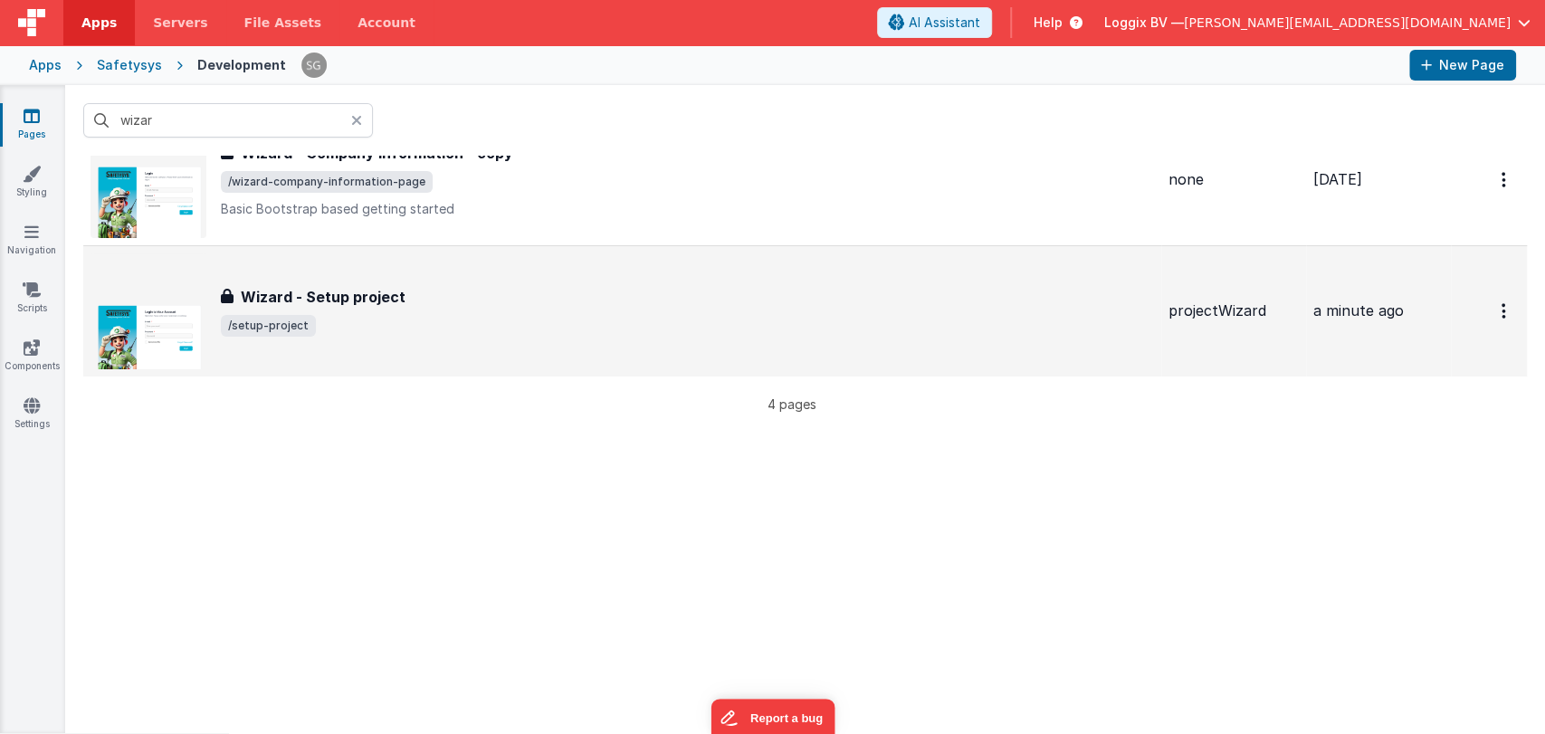
click at [405, 320] on span "/setup-project" at bounding box center [687, 326] width 933 height 22
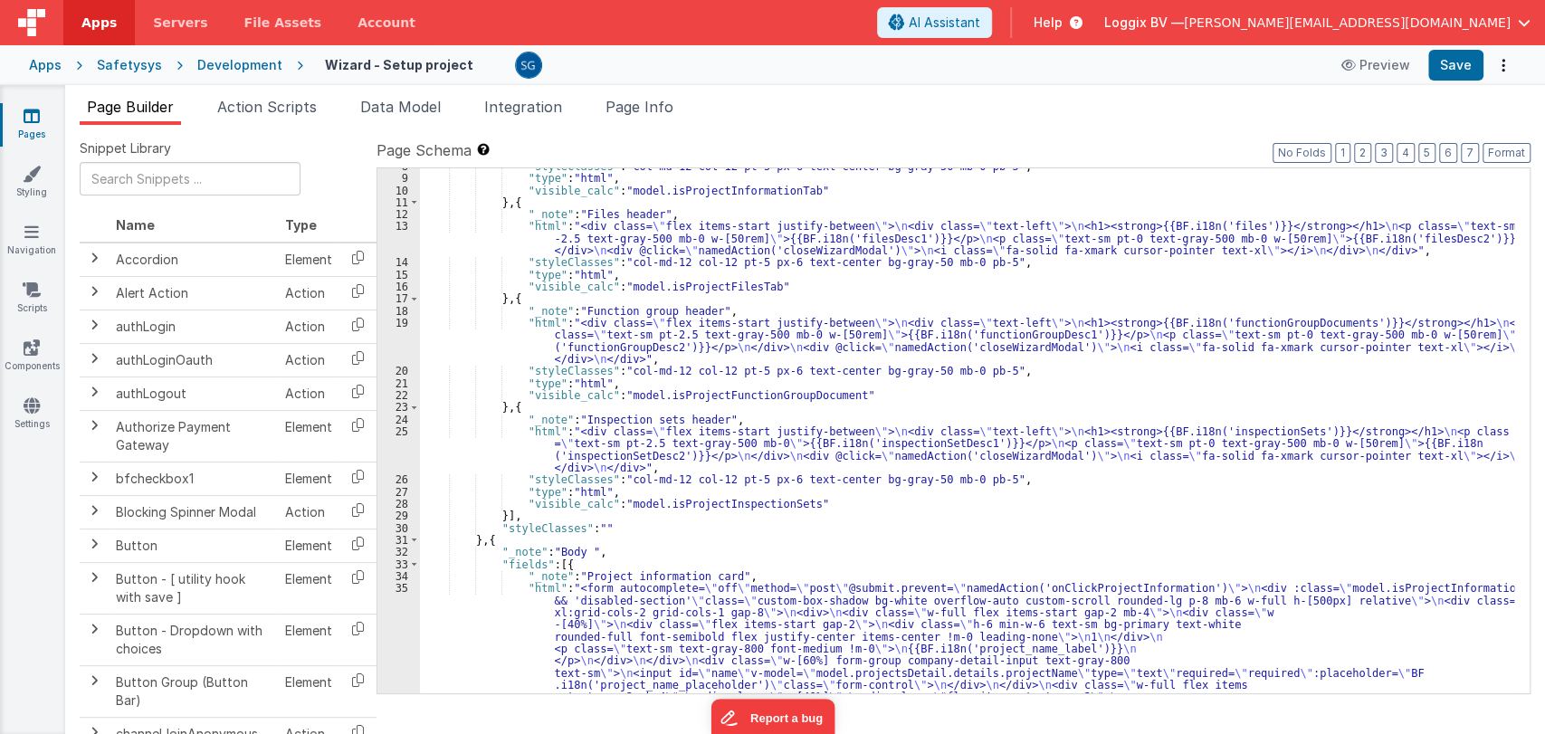
scroll to position [129, 0]
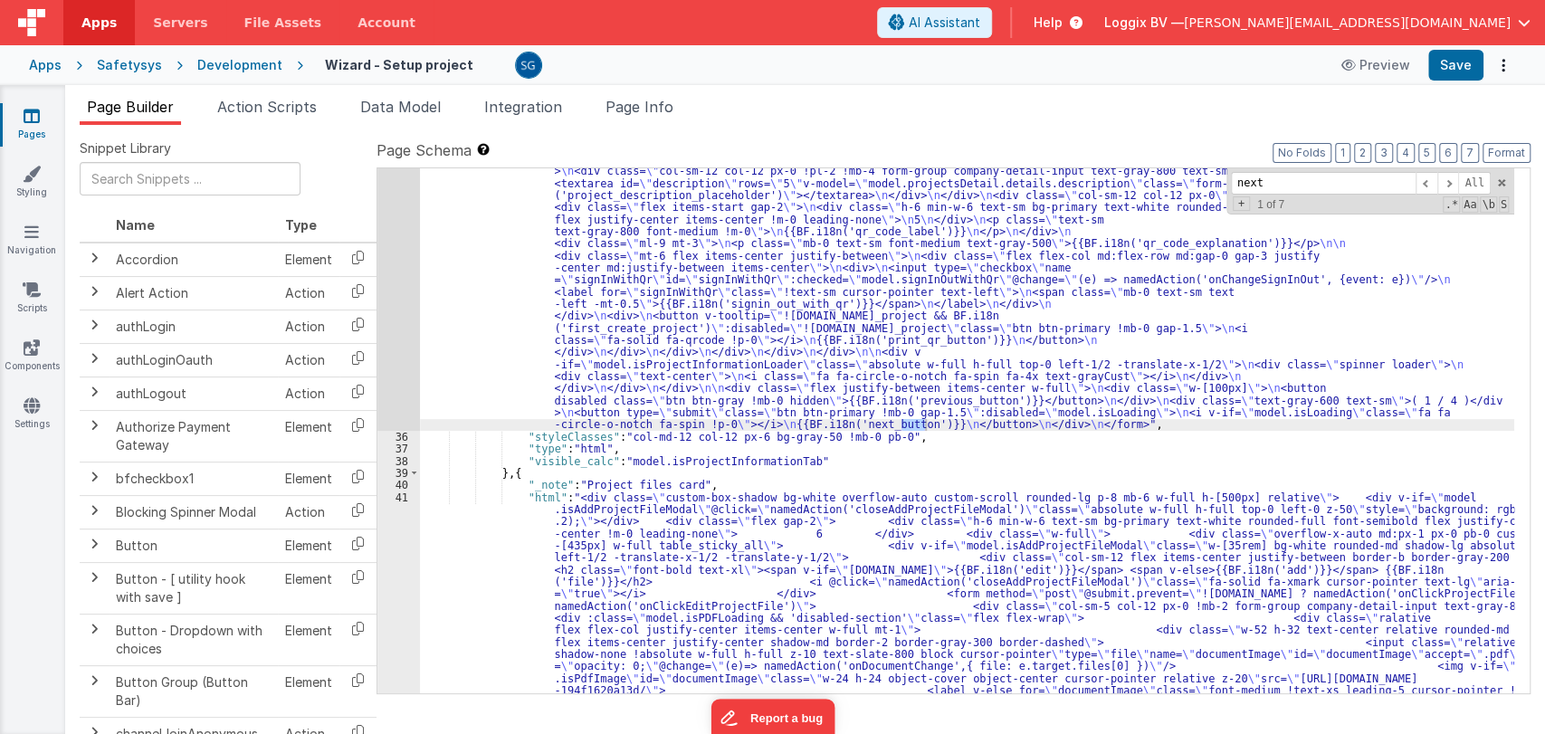
scroll to position [1089, 0]
type input "next"
click at [1446, 182] on span at bounding box center [1448, 183] width 22 height 23
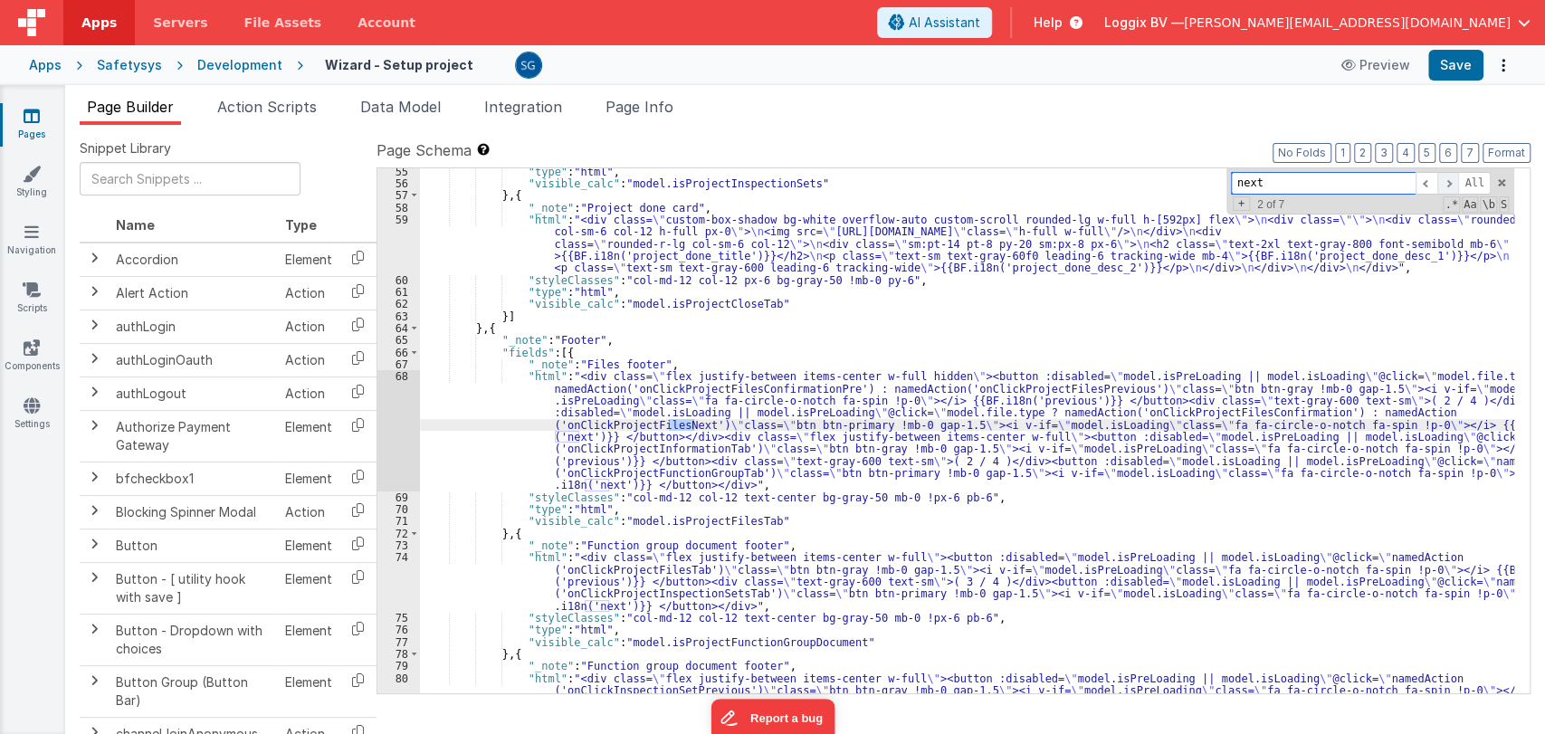
scroll to position [3466, 0]
click at [1446, 182] on span at bounding box center [1448, 183] width 22 height 23
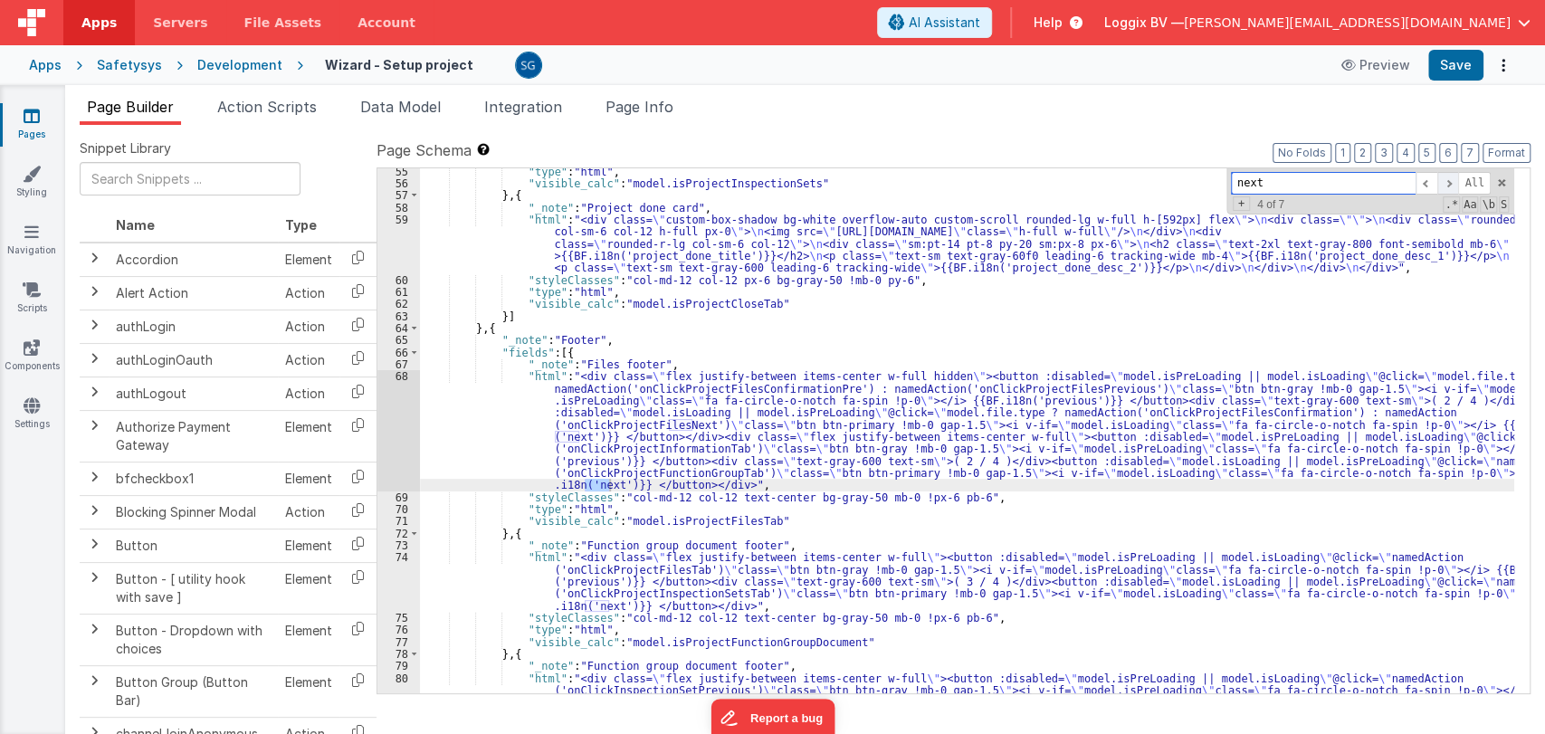
click at [1446, 182] on span at bounding box center [1448, 183] width 22 height 23
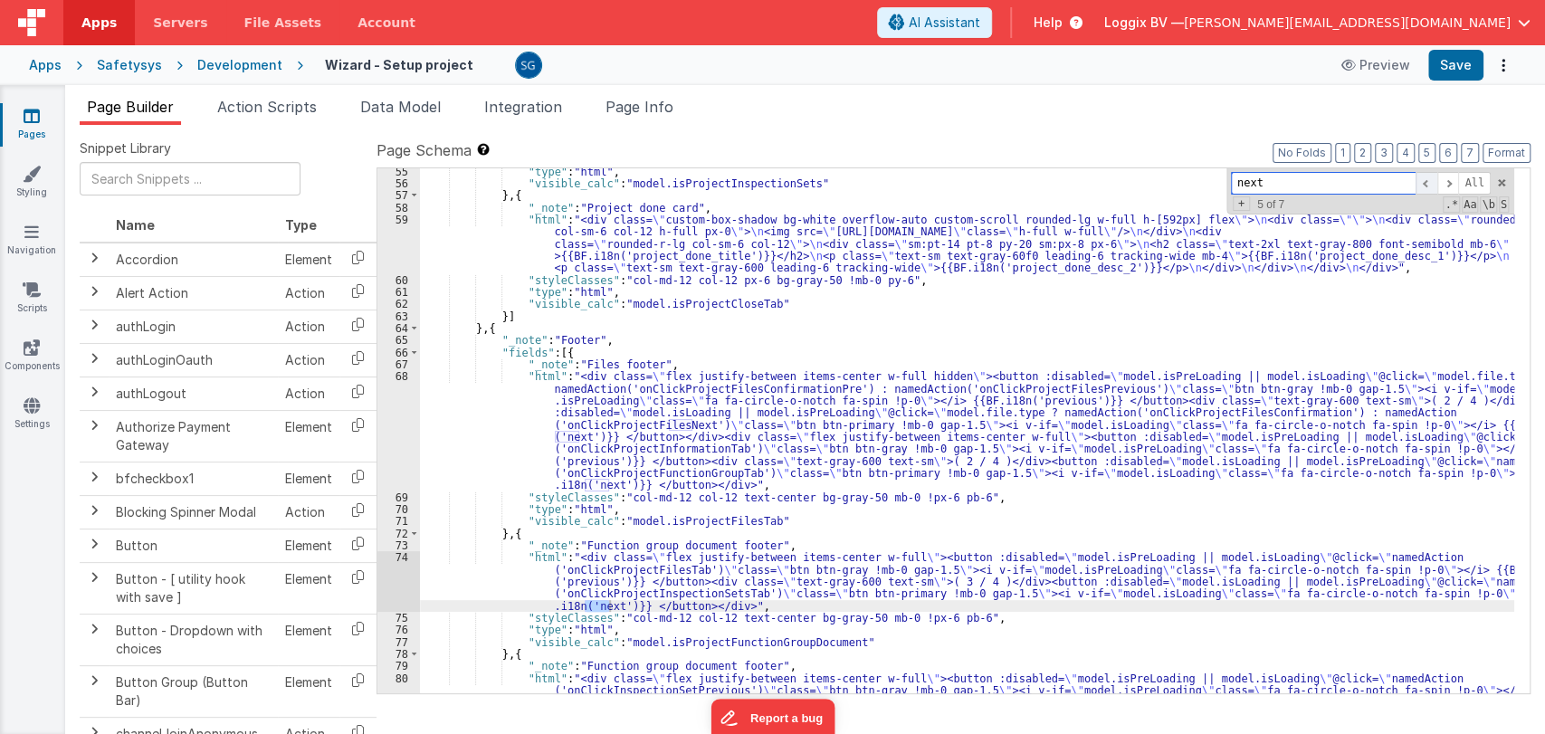
click at [1429, 182] on span at bounding box center [1427, 183] width 22 height 23
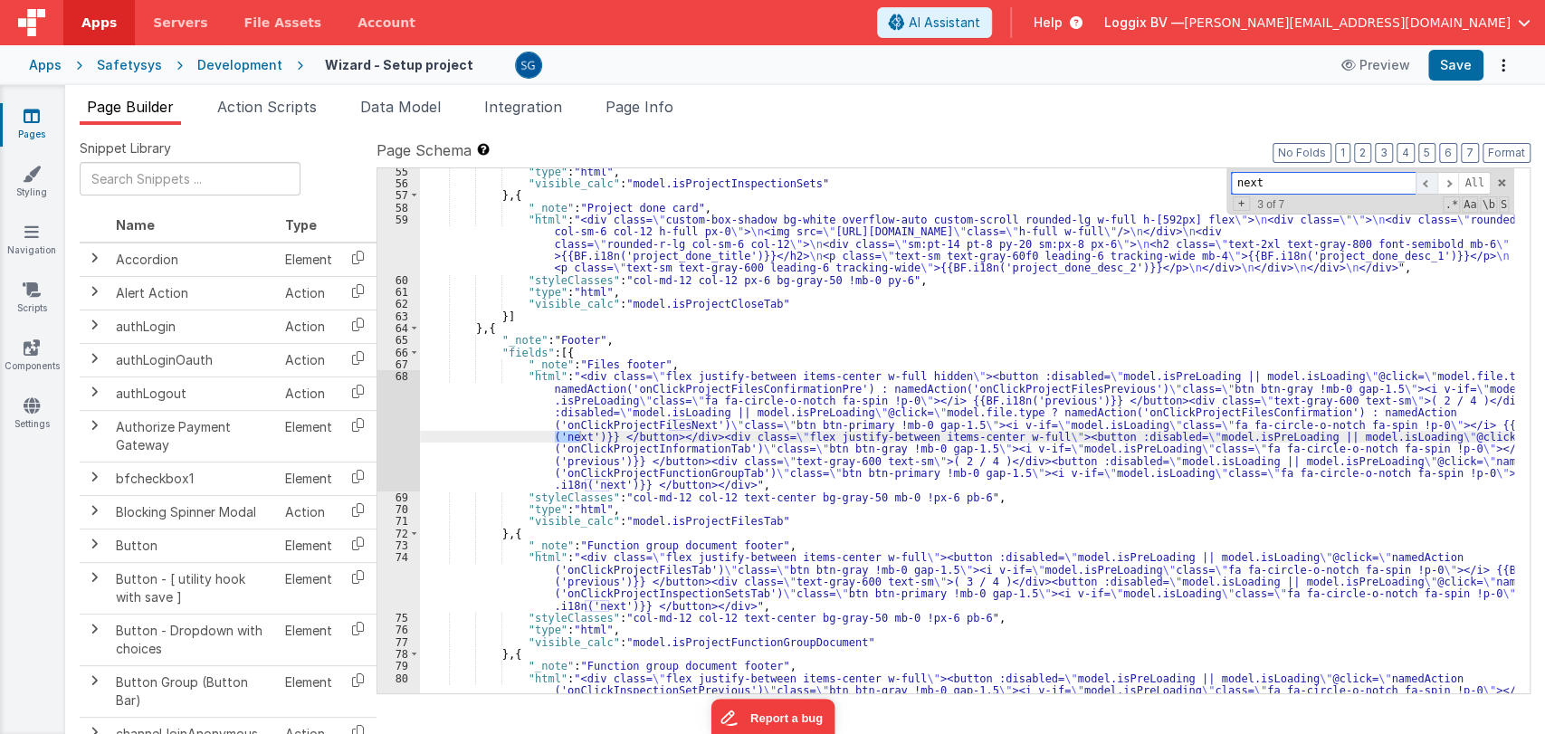
click at [1429, 182] on span at bounding box center [1427, 183] width 22 height 23
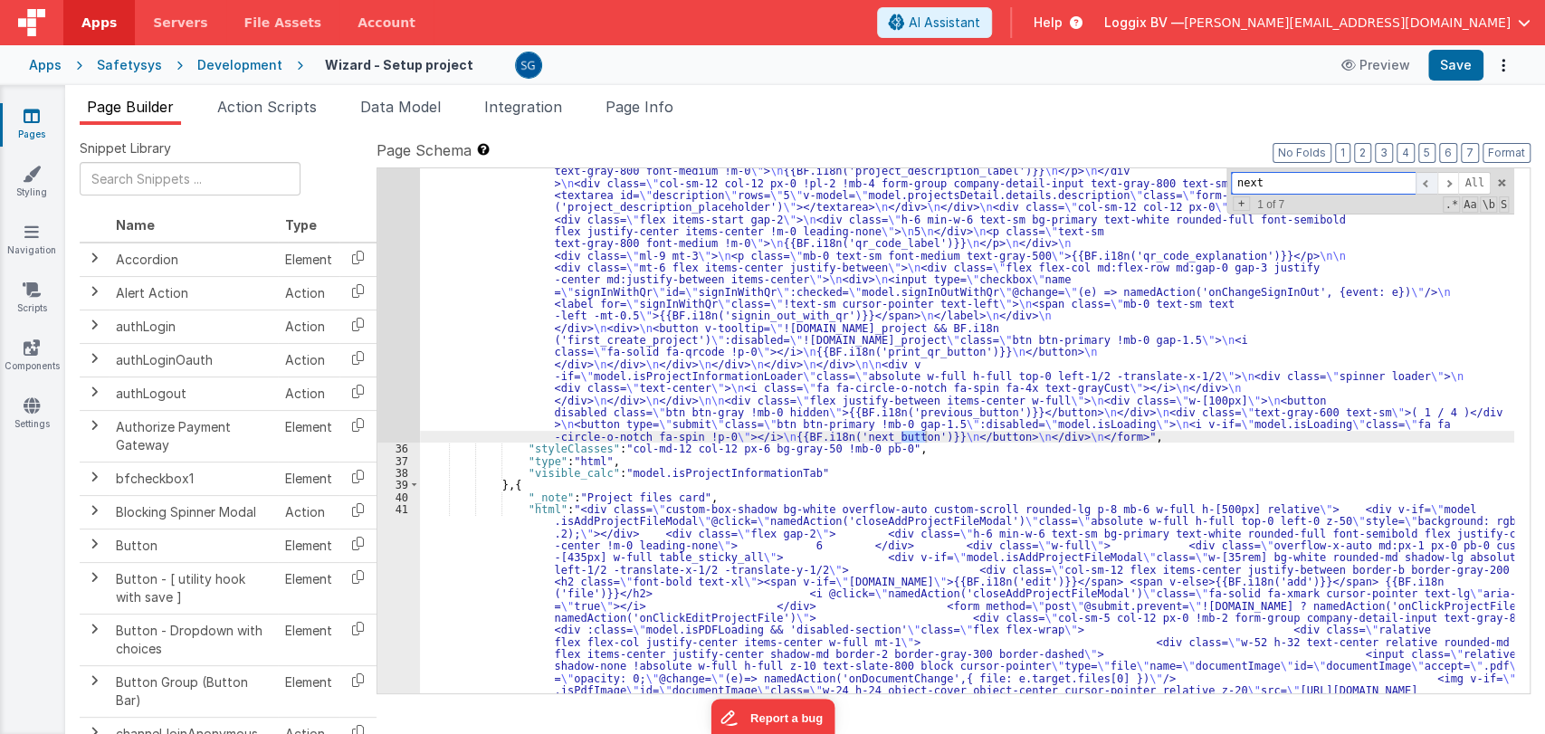
scroll to position [1077, 0]
click at [398, 303] on div "35" at bounding box center [398, 38] width 43 height 808
click at [398, 303] on div at bounding box center [772, 367] width 1545 height 734
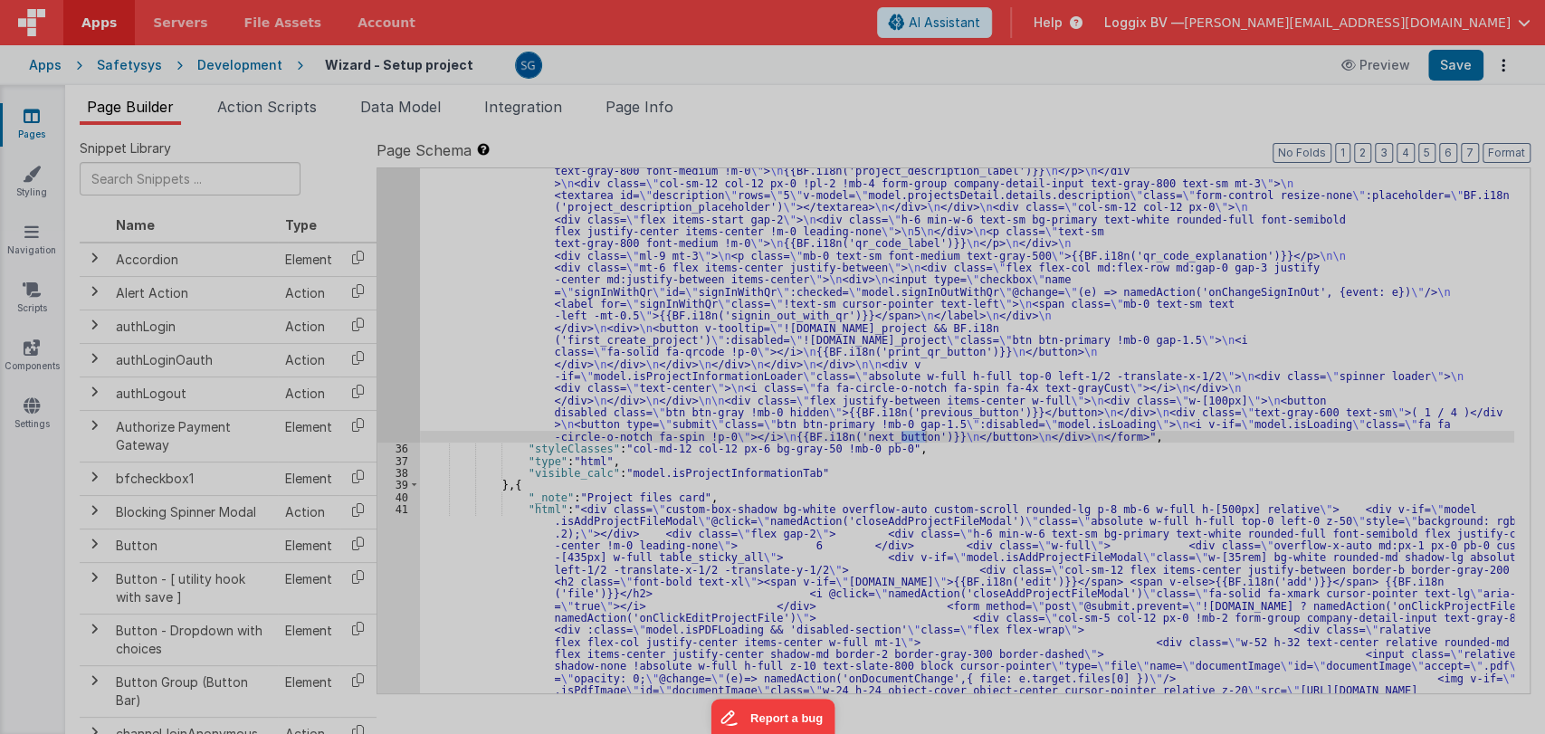
click at [398, 303] on div at bounding box center [772, 367] width 1545 height 734
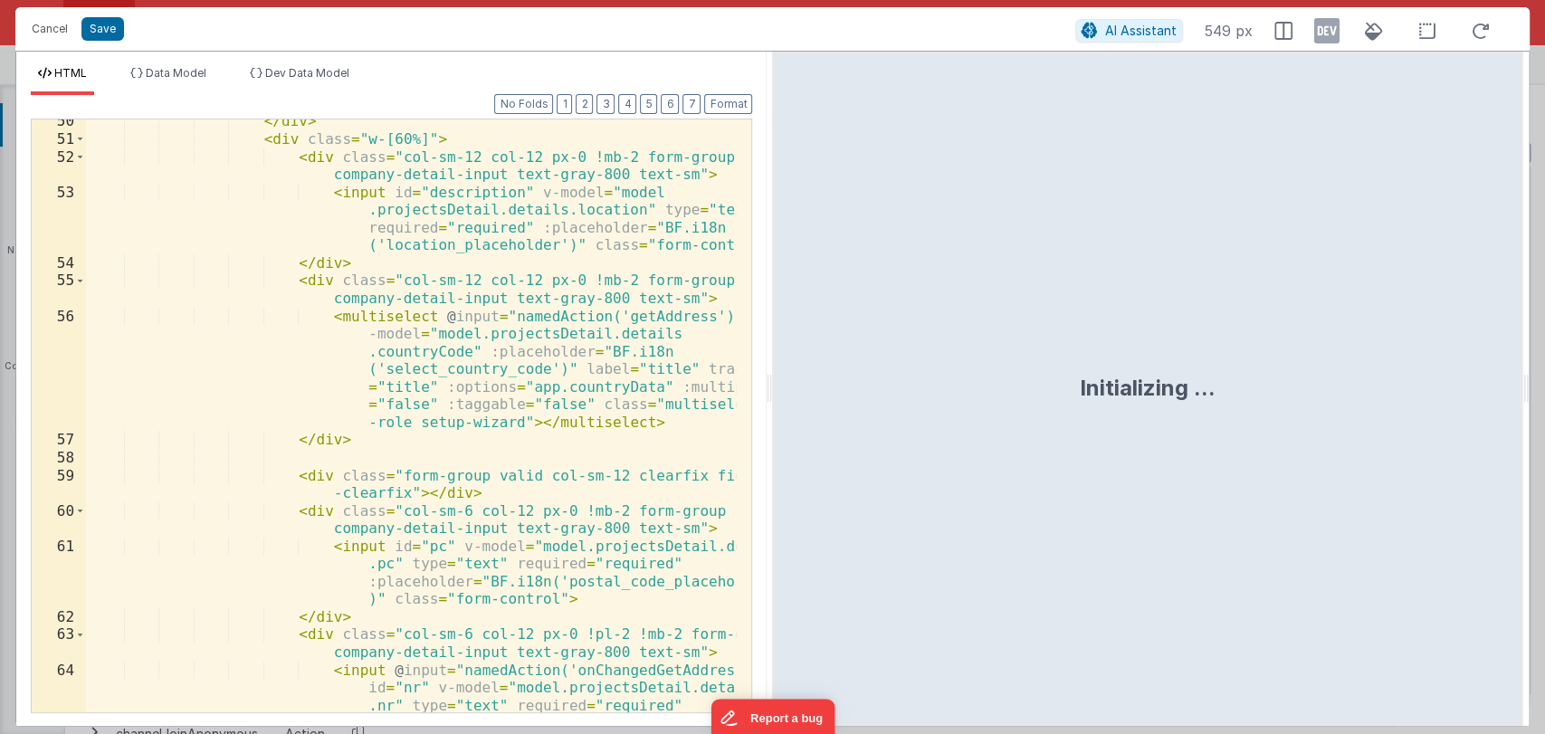
scroll to position [1265, 0]
click at [450, 425] on div "</ div > < div class = "w-[60%]" > < div class = "col-sm-12 col-12 px-0 !mb-2 f…" at bounding box center [411, 459] width 651 height 699
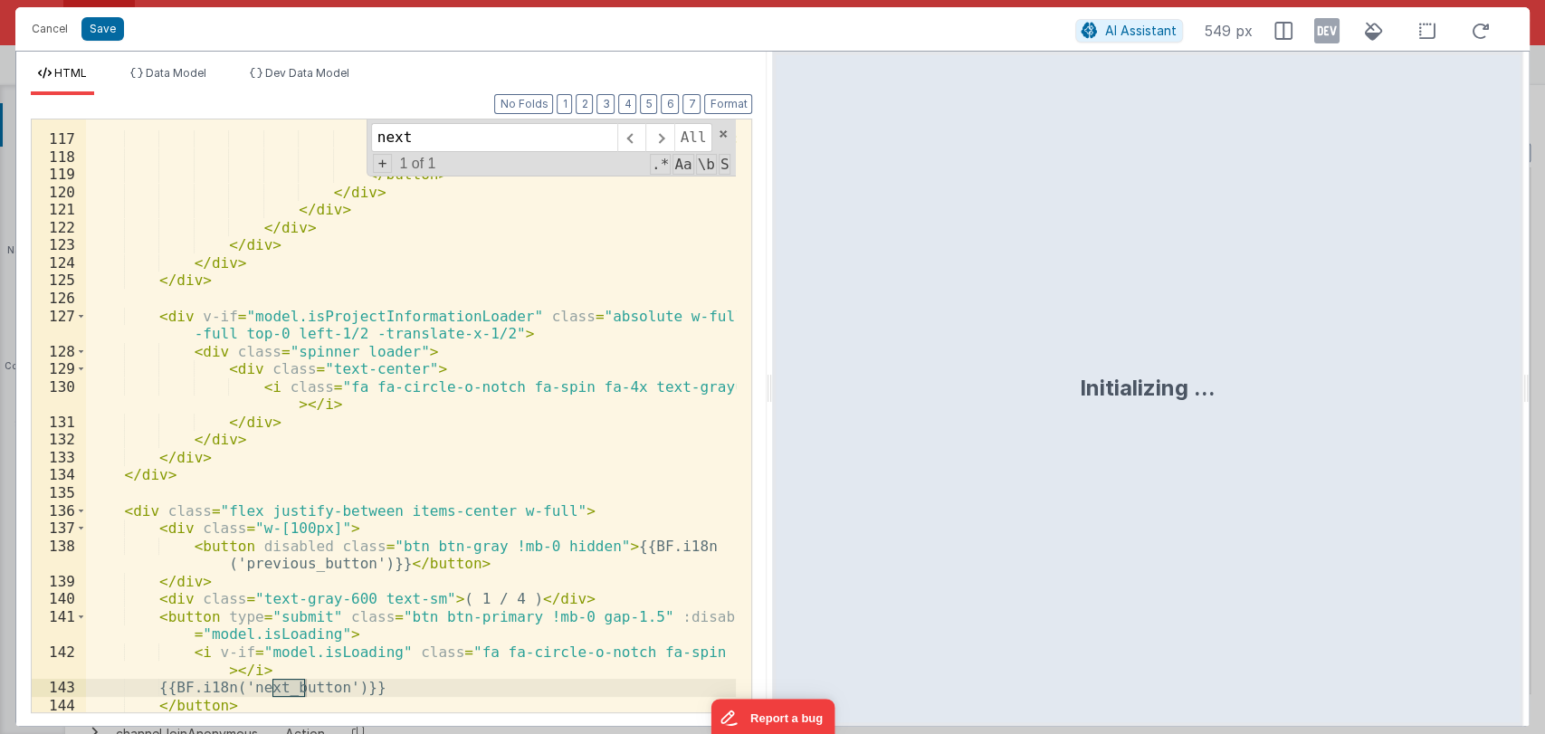
scroll to position [3460, 0]
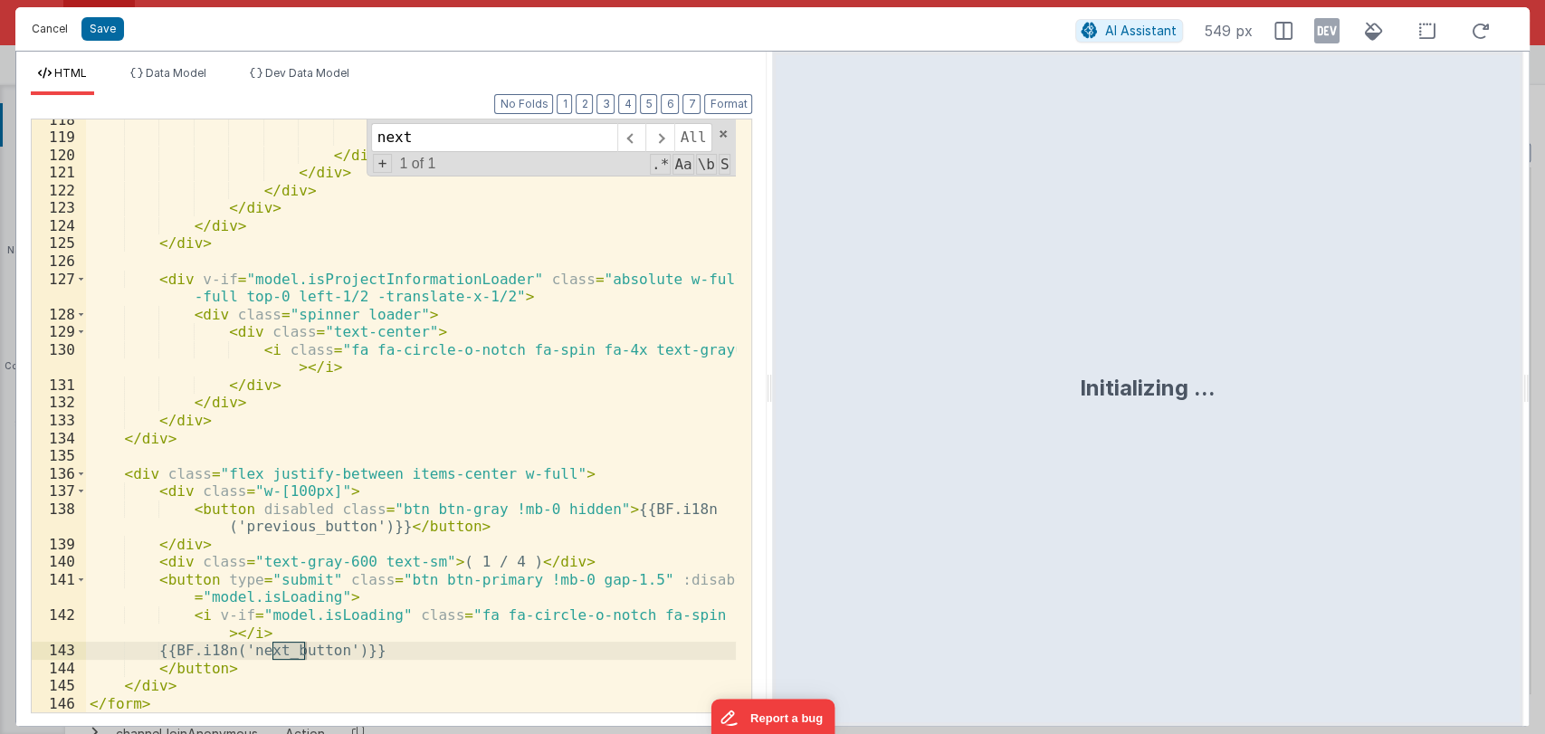
type input "next"
click at [52, 36] on button "Cancel" at bounding box center [50, 28] width 54 height 25
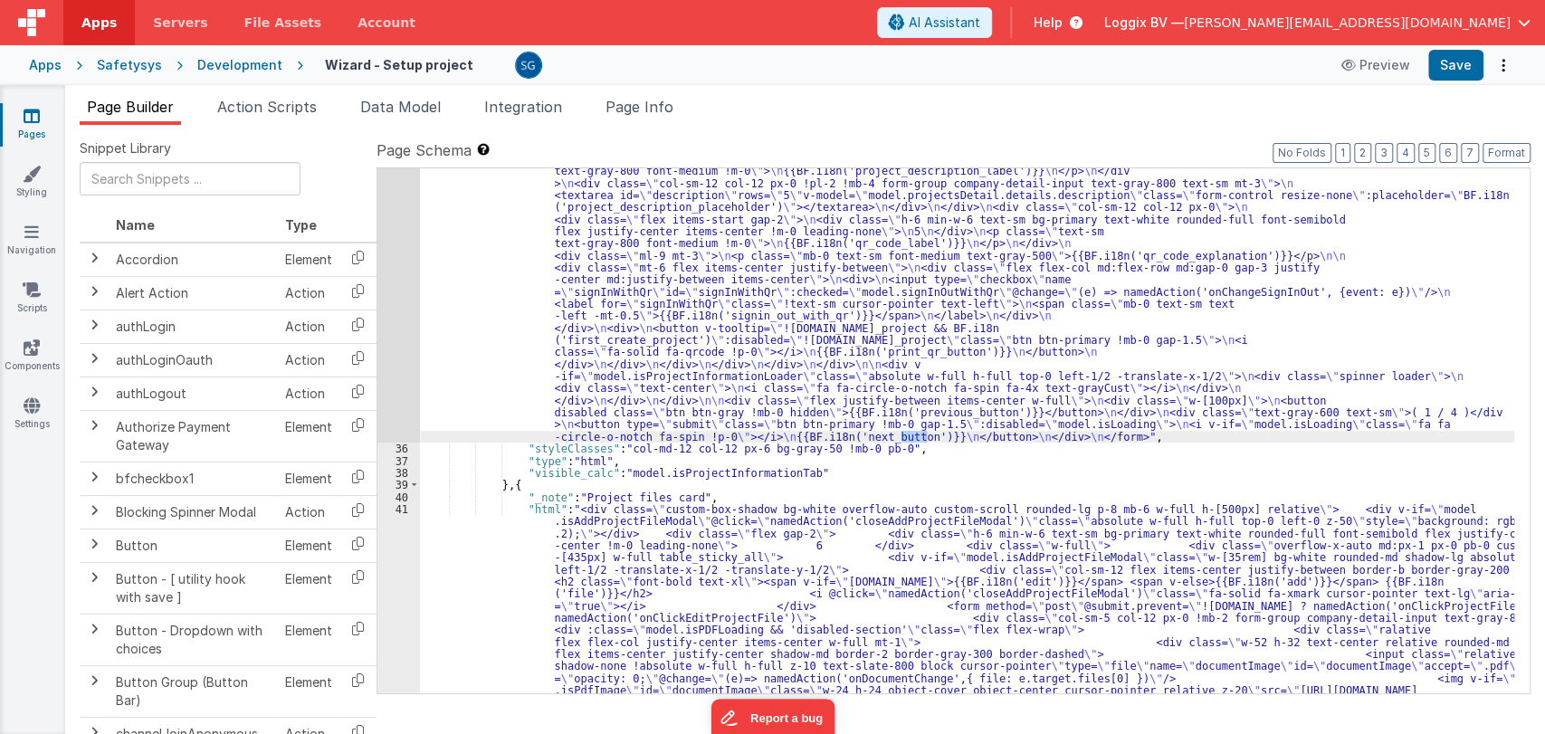
click at [1445, 185] on span at bounding box center [1448, 183] width 22 height 23
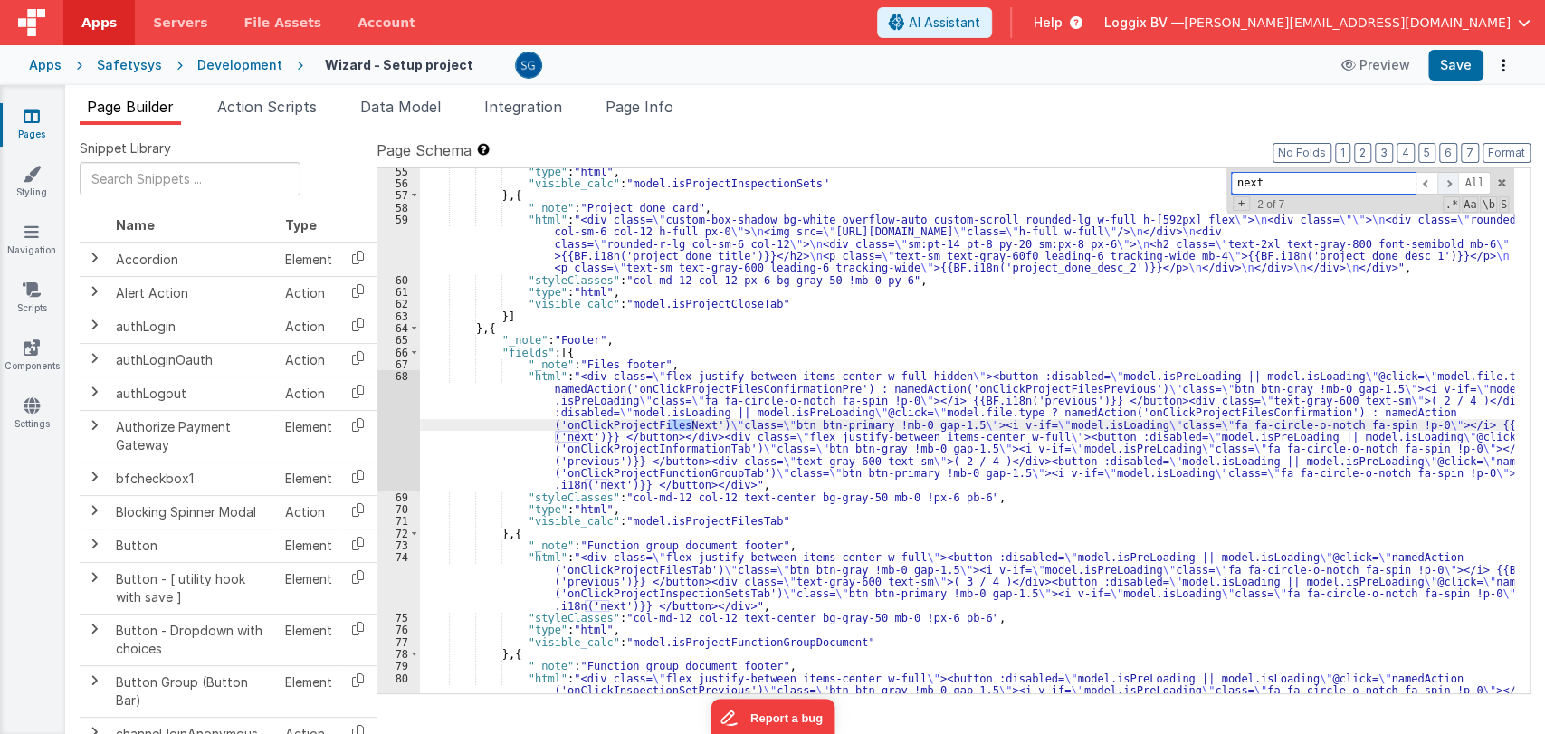
scroll to position [3466, 0]
click at [641, 427] on div ""type" : "html" , "visible_calc" : "model.isProjectInspectionSets" } , { "_note…" at bounding box center [967, 464] width 1094 height 597
click at [401, 371] on div "68" at bounding box center [398, 430] width 43 height 120
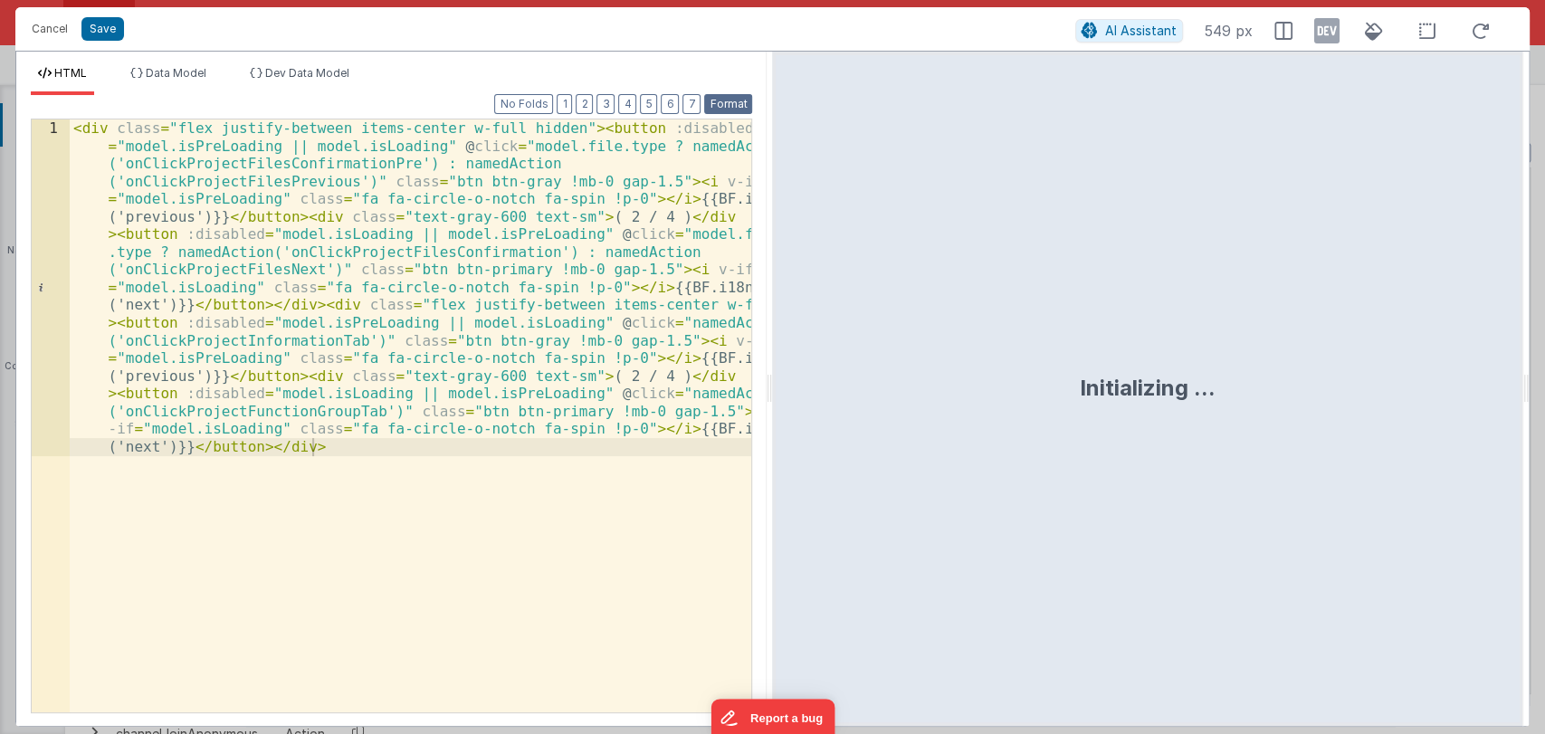
click at [719, 100] on button "Format" at bounding box center [728, 104] width 48 height 20
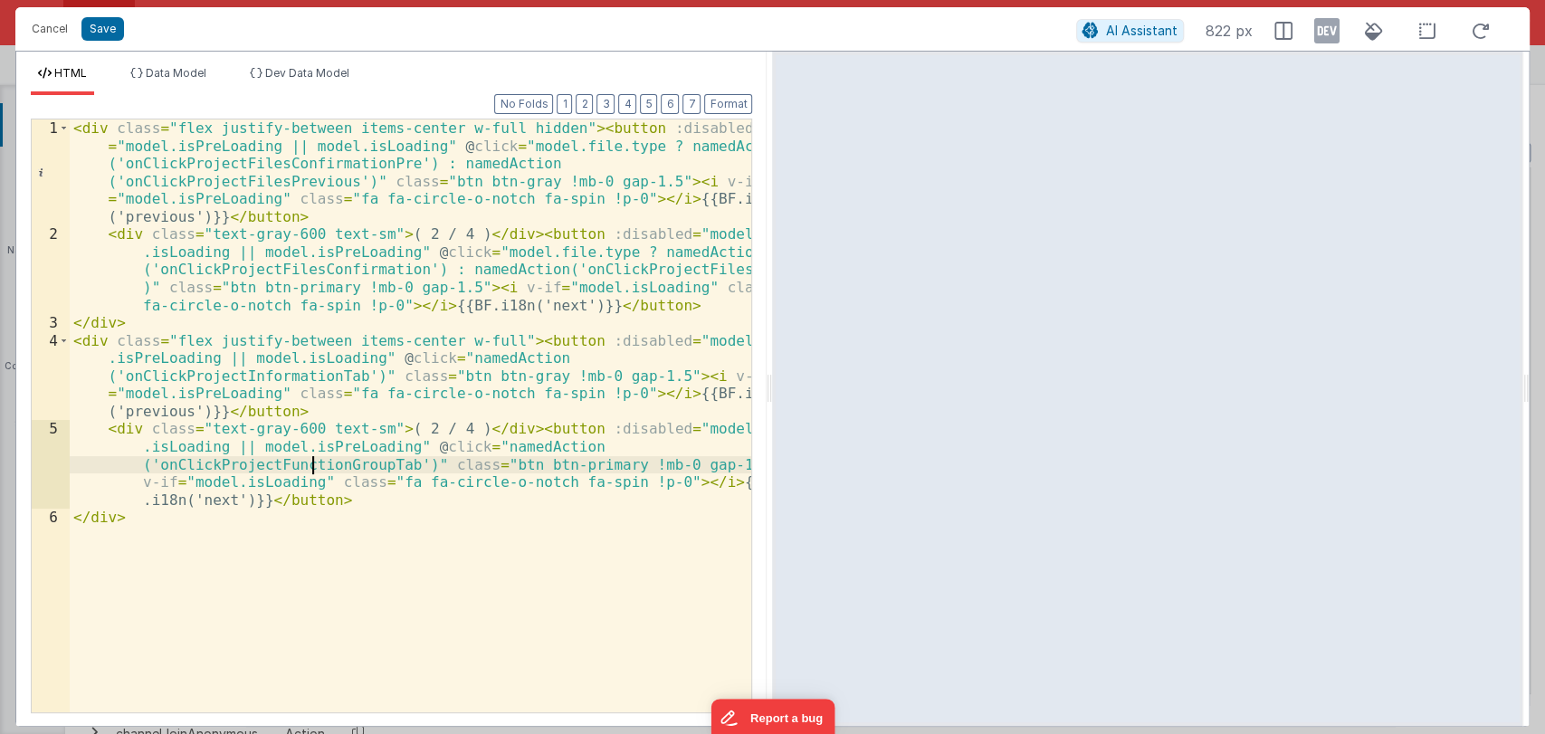
click at [312, 465] on div "< div class = "flex justify-between items-center w-full hidden" > < button :dis…" at bounding box center [411, 477] width 682 height 717
click at [328, 464] on div "< div class = "flex justify-between items-center w-full hidden" > < button :dis…" at bounding box center [411, 477] width 682 height 717
click at [54, 31] on button "Cancel" at bounding box center [50, 28] width 54 height 25
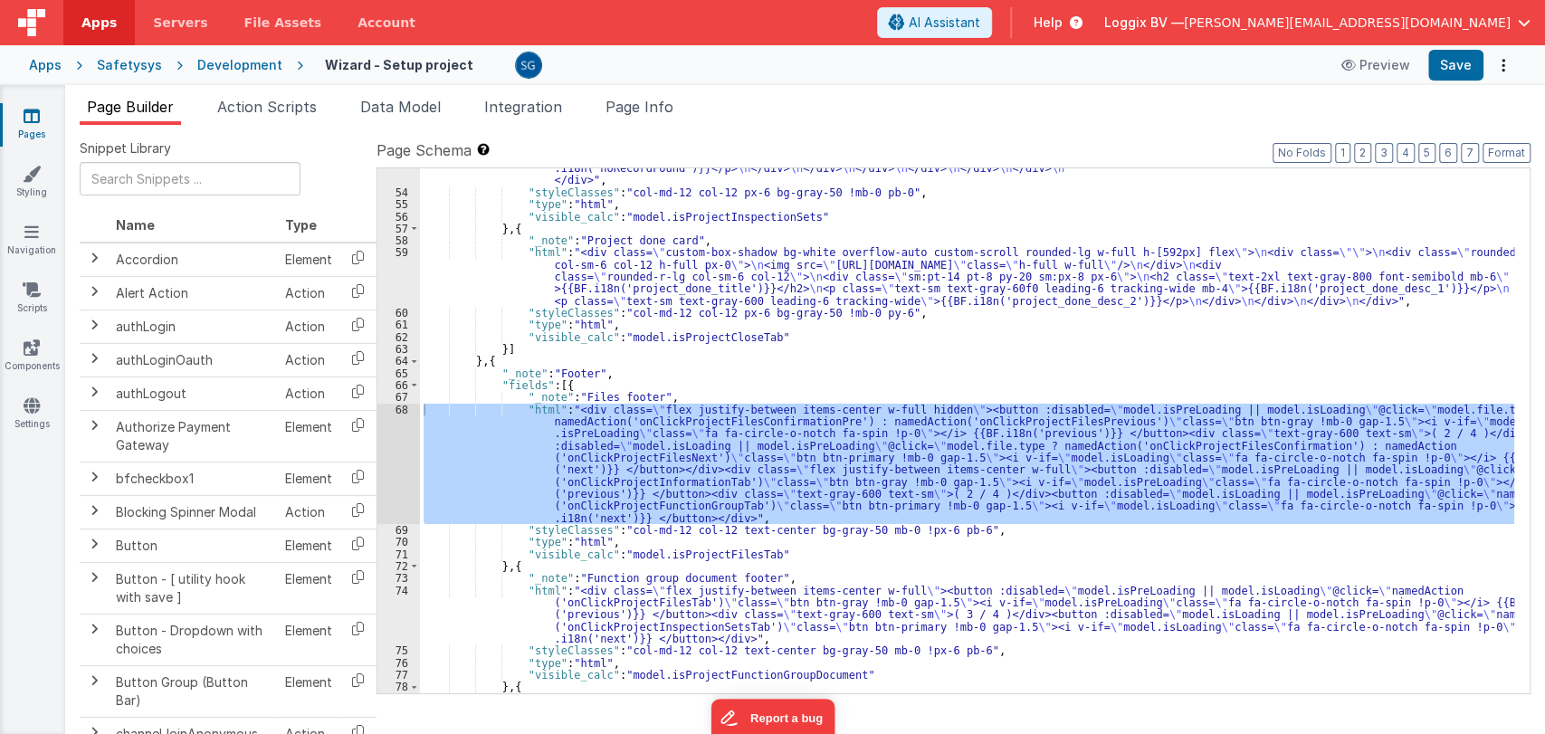
scroll to position [3433, 0]
click at [1107, 287] on div ""html" : "<div class= \" custom-box-shadow bg-white overflow-auto custom-scroll…" at bounding box center [967, 346] width 1094 height 754
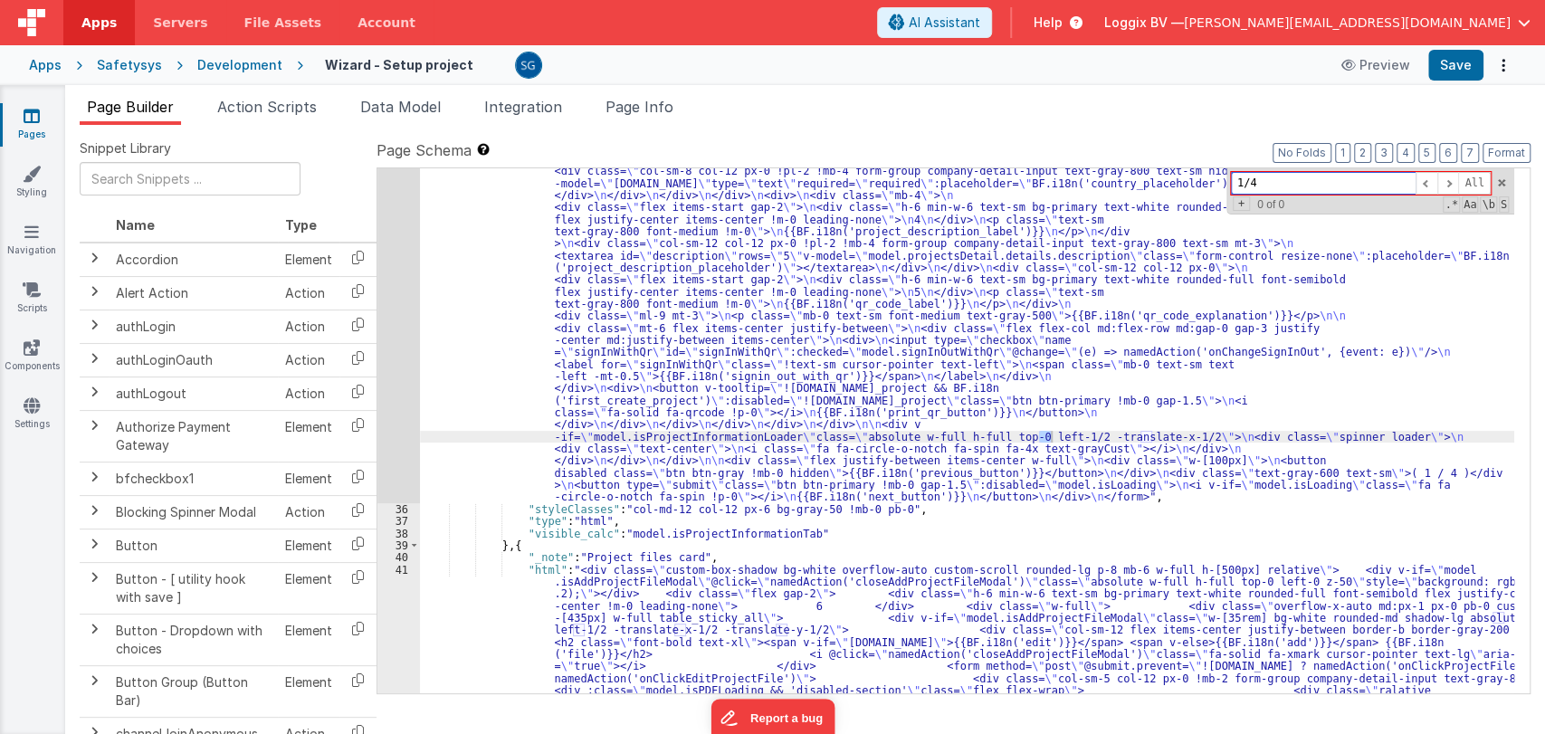
scroll to position [1016, 0]
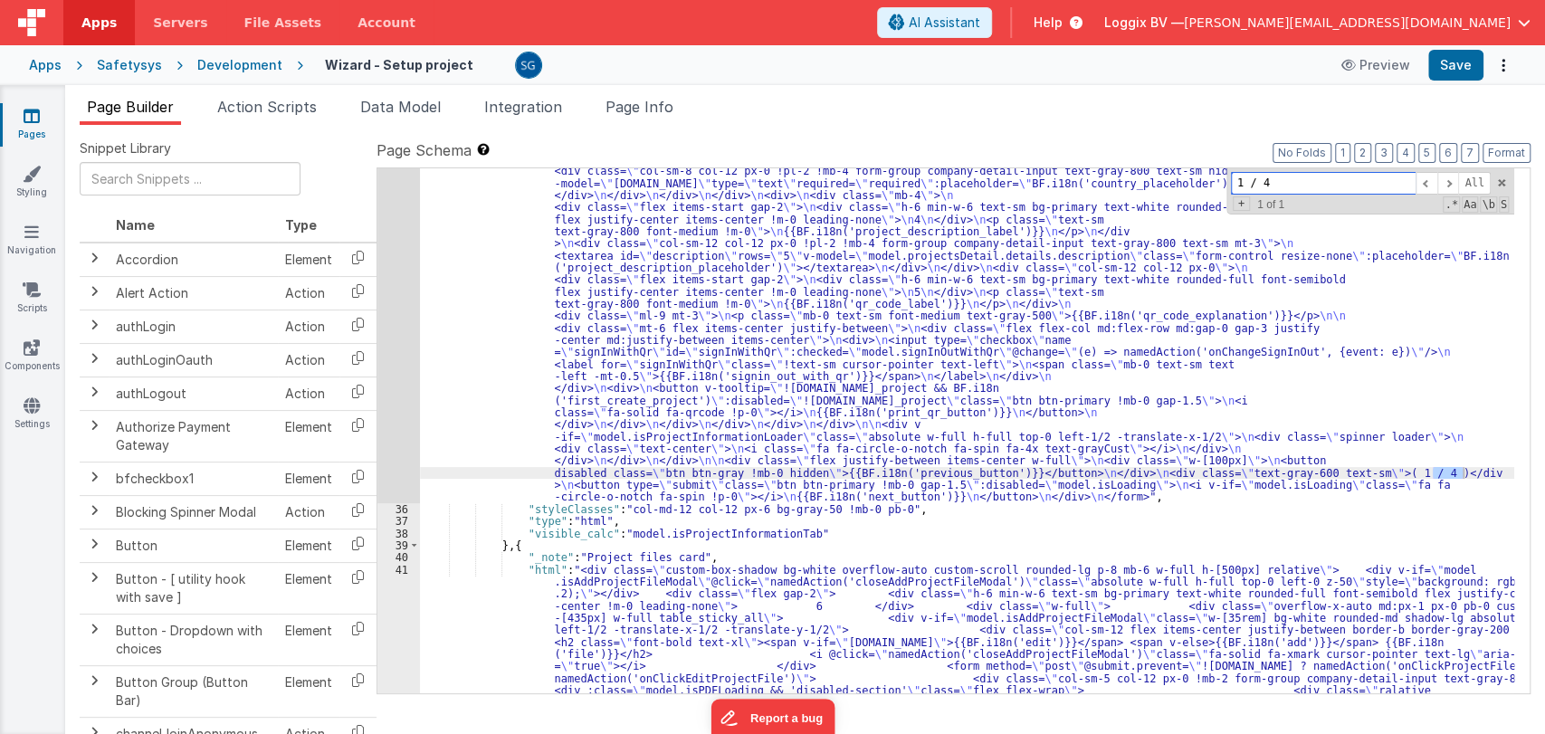
type input "1 / 4"
click at [399, 428] on div "35" at bounding box center [398, 99] width 43 height 808
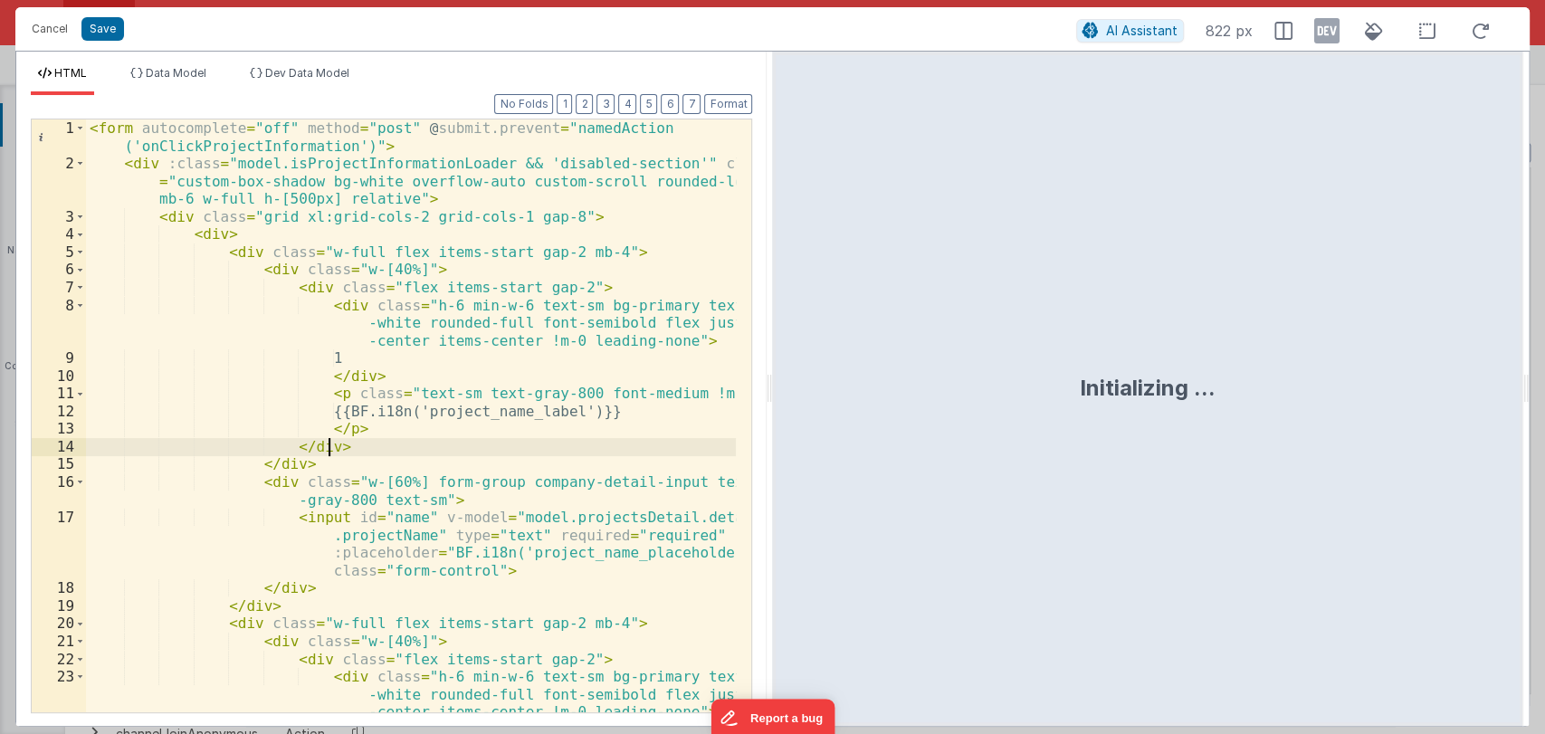
click at [585, 453] on div "< form autocomplete = "off" method = "post" @ submit.prevent = "namedAction ('o…" at bounding box center [411, 442] width 651 height 646
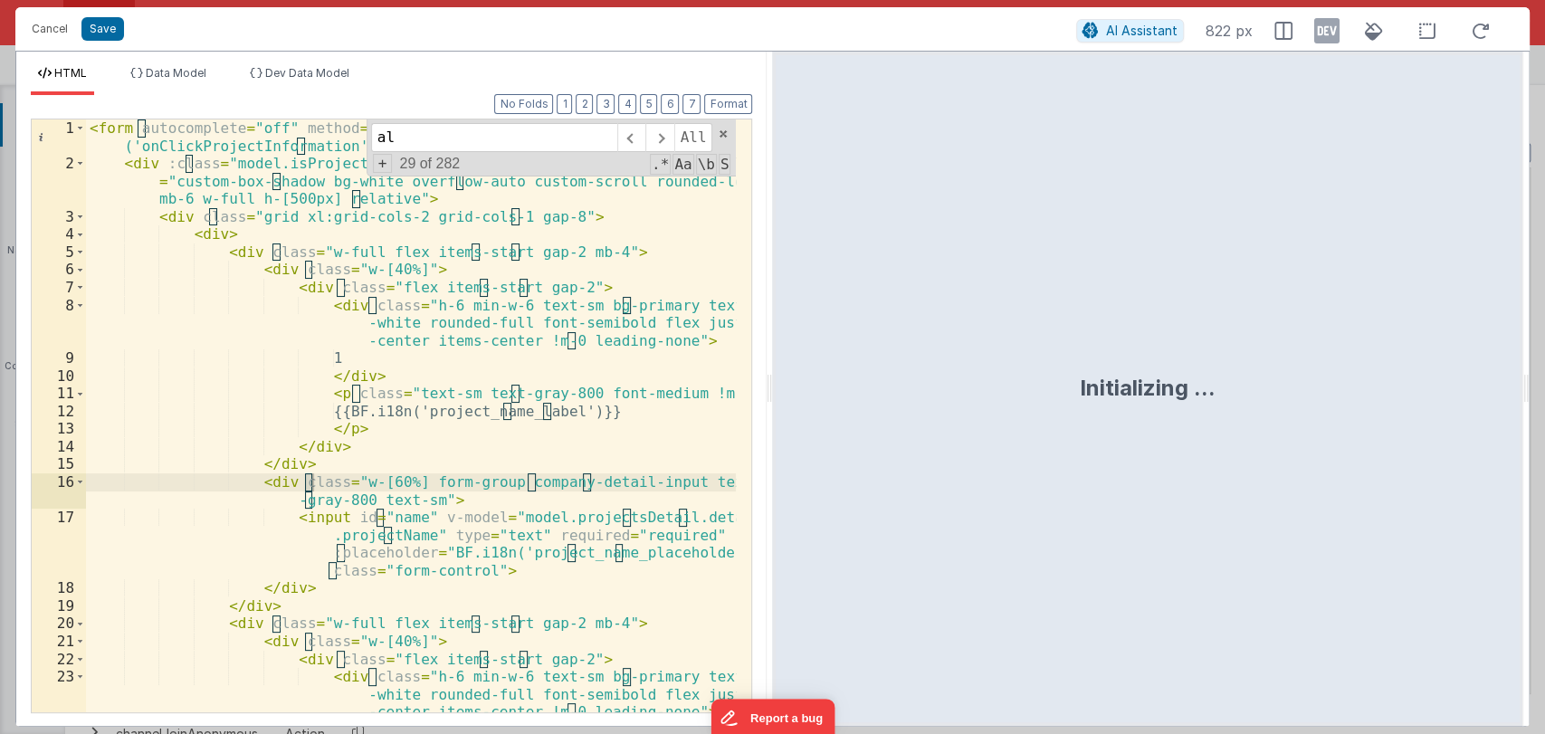
scroll to position [1261, 0]
type input "alert"
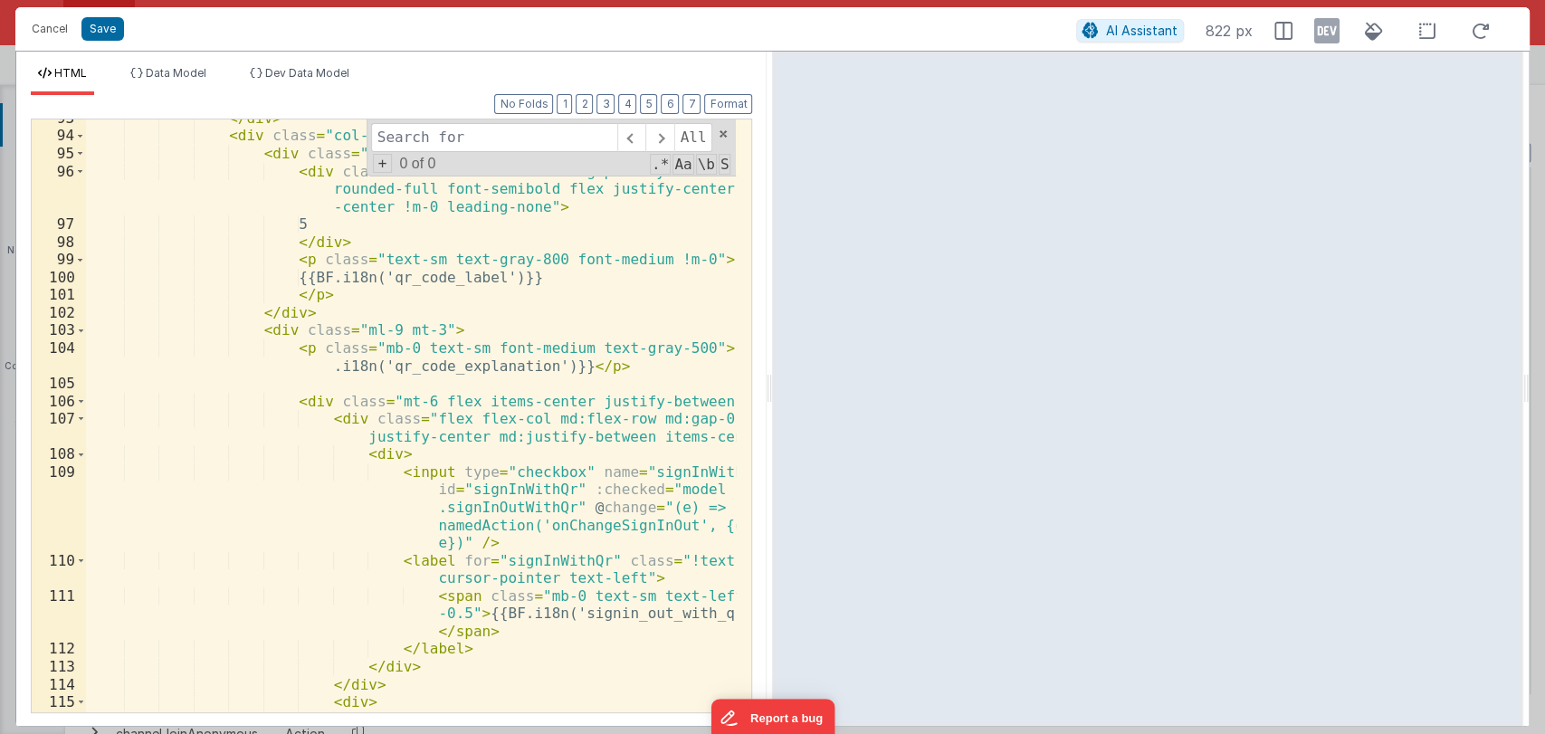
scroll to position [2753, 0]
click at [58, 23] on button "Cancel" at bounding box center [50, 28] width 54 height 25
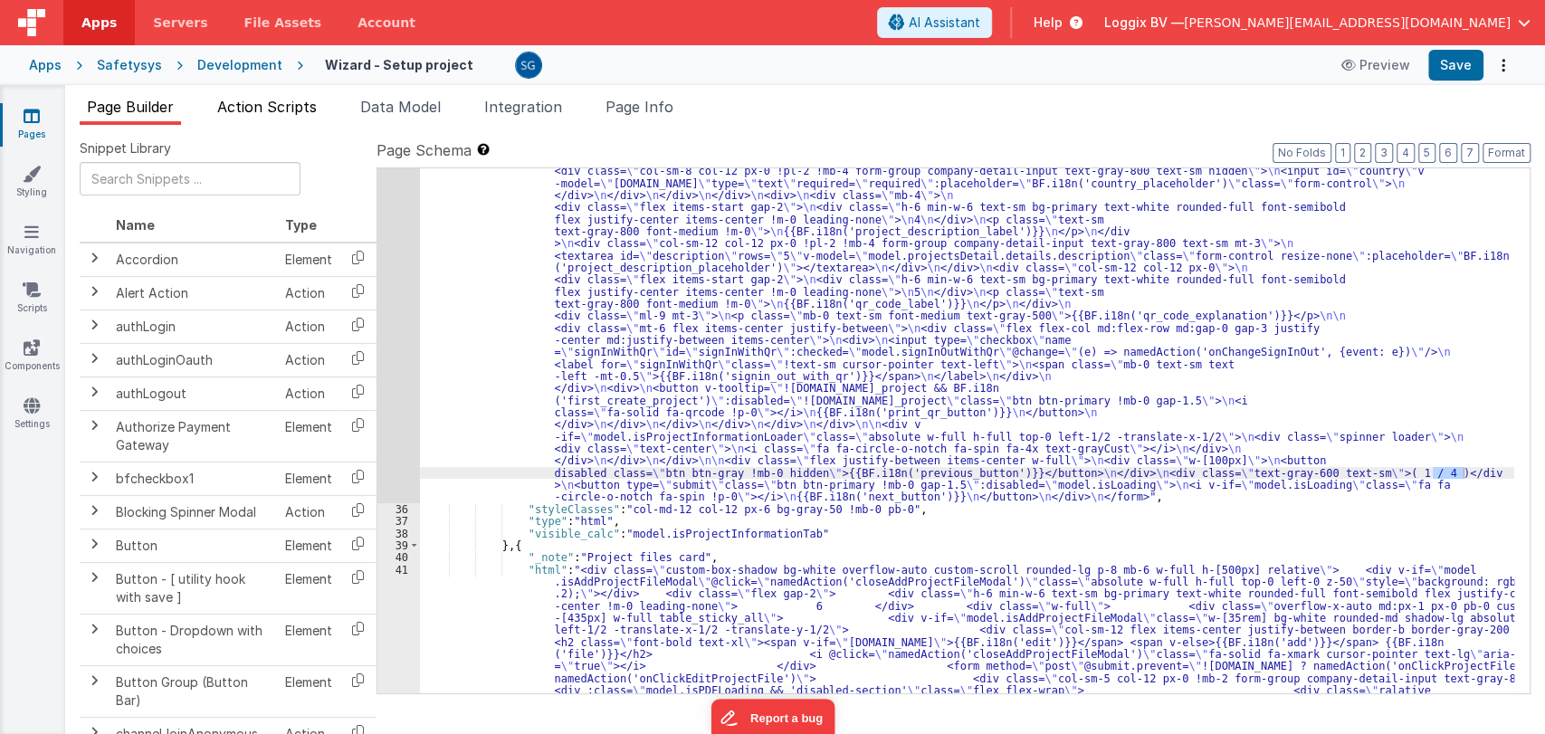
click at [272, 110] on span "Action Scripts" at bounding box center [267, 107] width 100 height 18
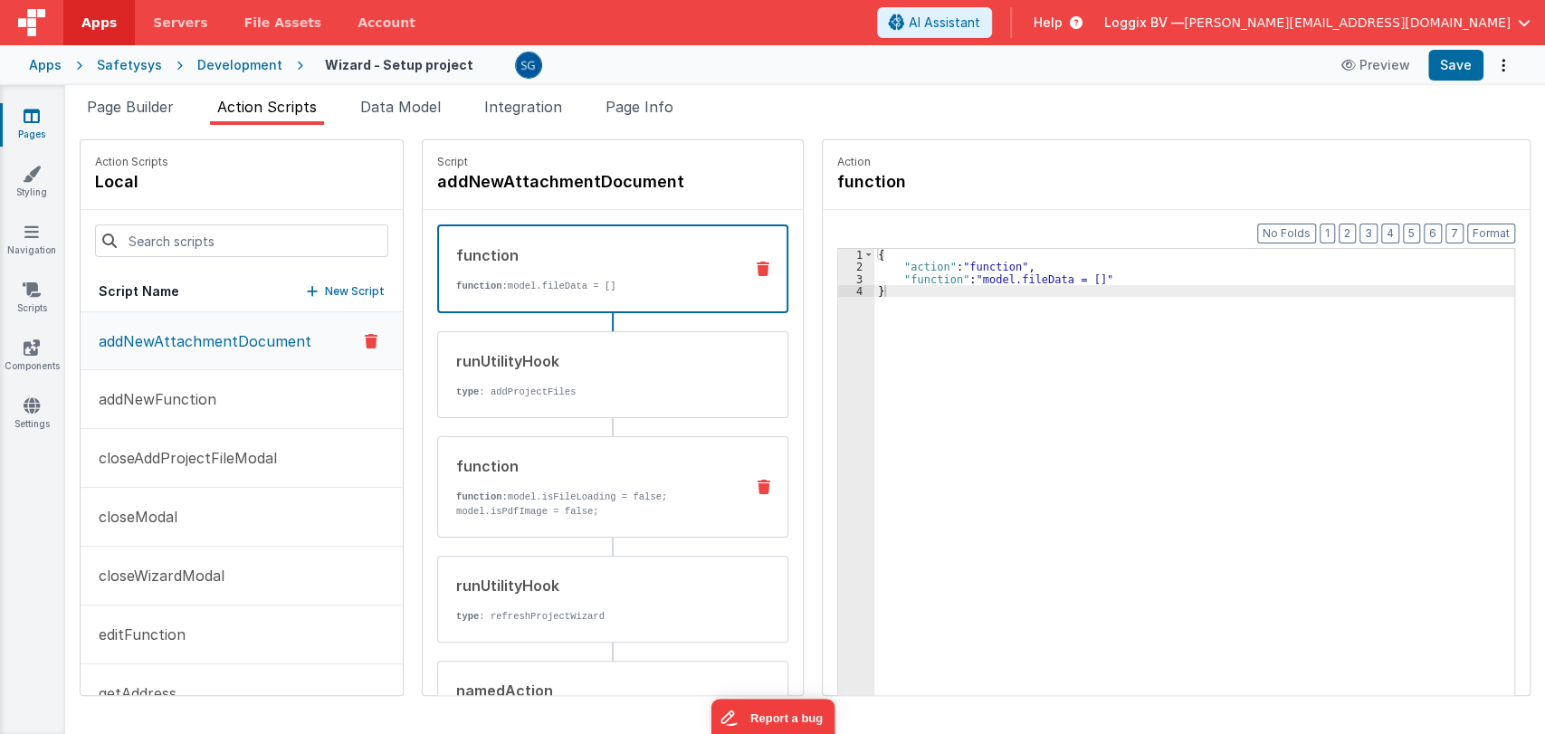
scroll to position [155, 0]
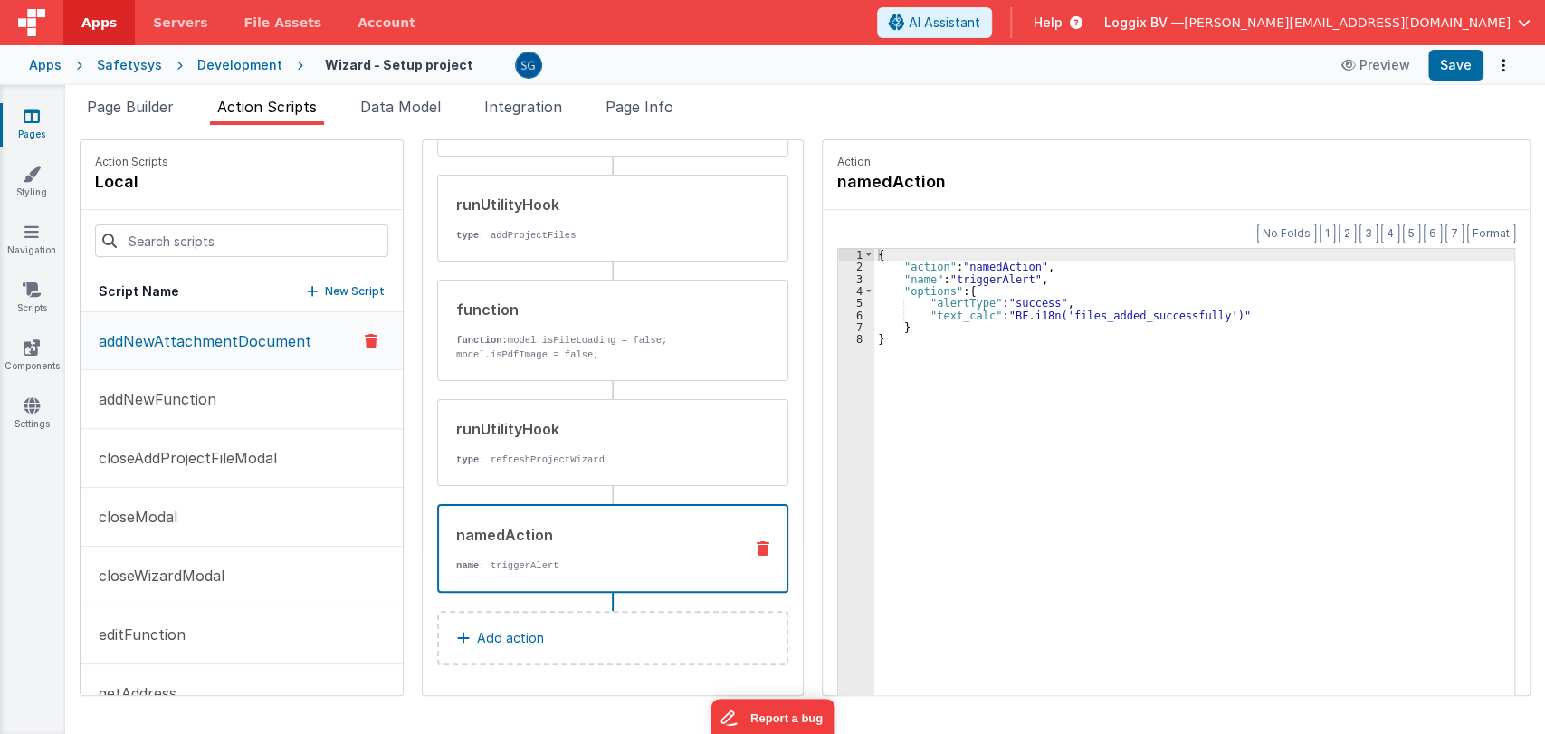
click at [516, 559] on p "name : triggerAlert" at bounding box center [592, 565] width 272 height 14
click at [181, 397] on p "addNewFunction" at bounding box center [152, 399] width 129 height 22
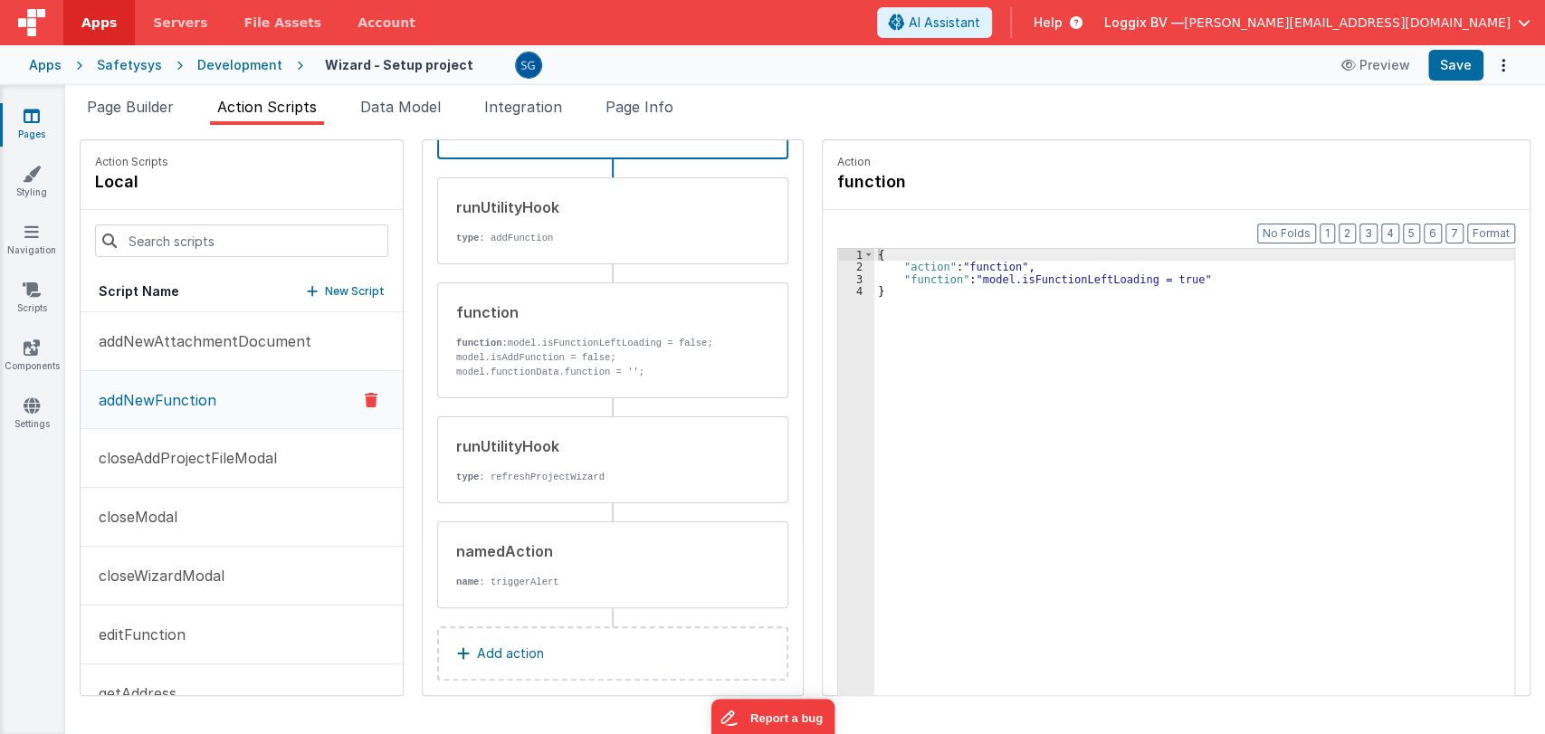
scroll to position [155, 0]
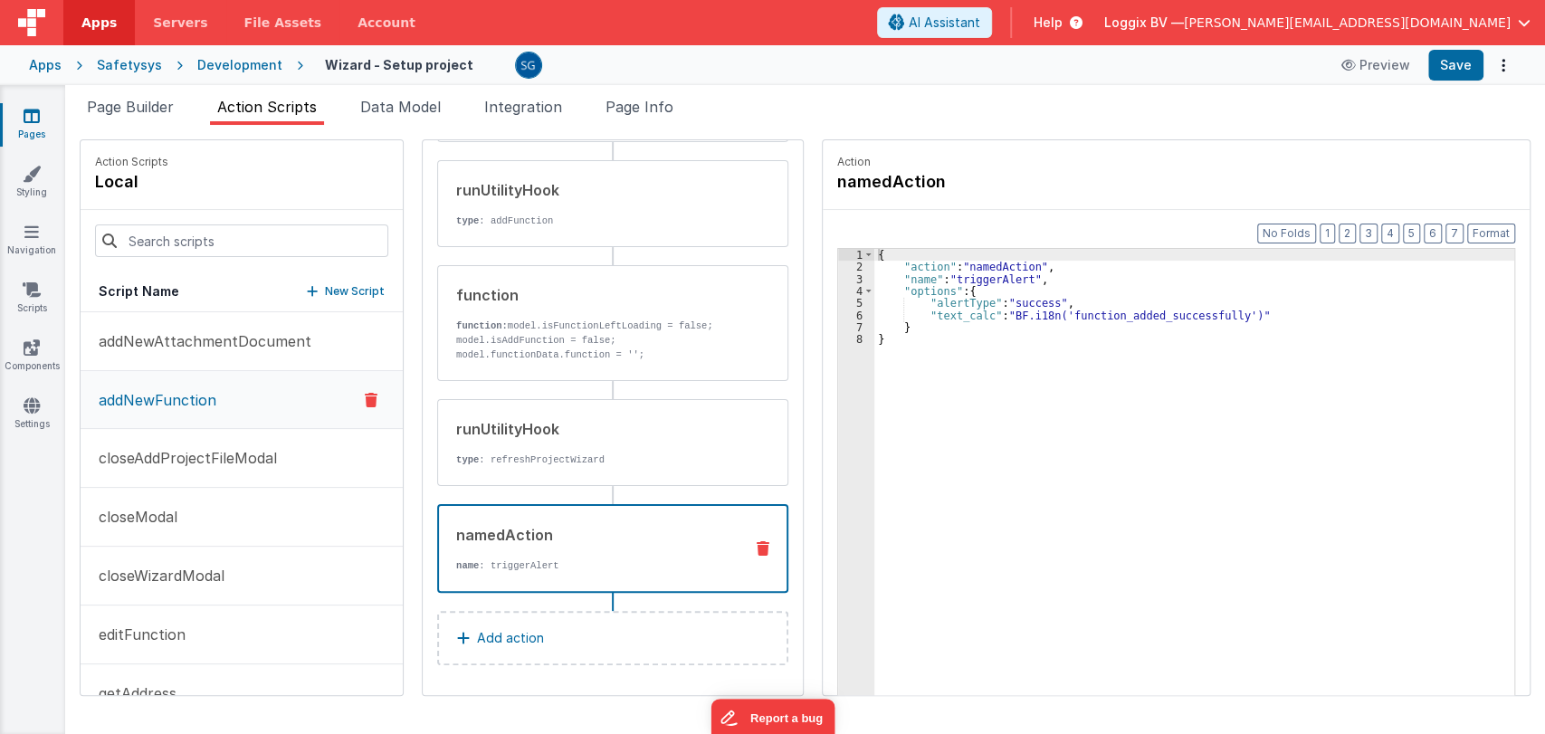
click at [544, 559] on p "name : triggerAlert" at bounding box center [592, 565] width 272 height 14
click at [204, 451] on p "closeAddProjectFileModal" at bounding box center [182, 458] width 189 height 22
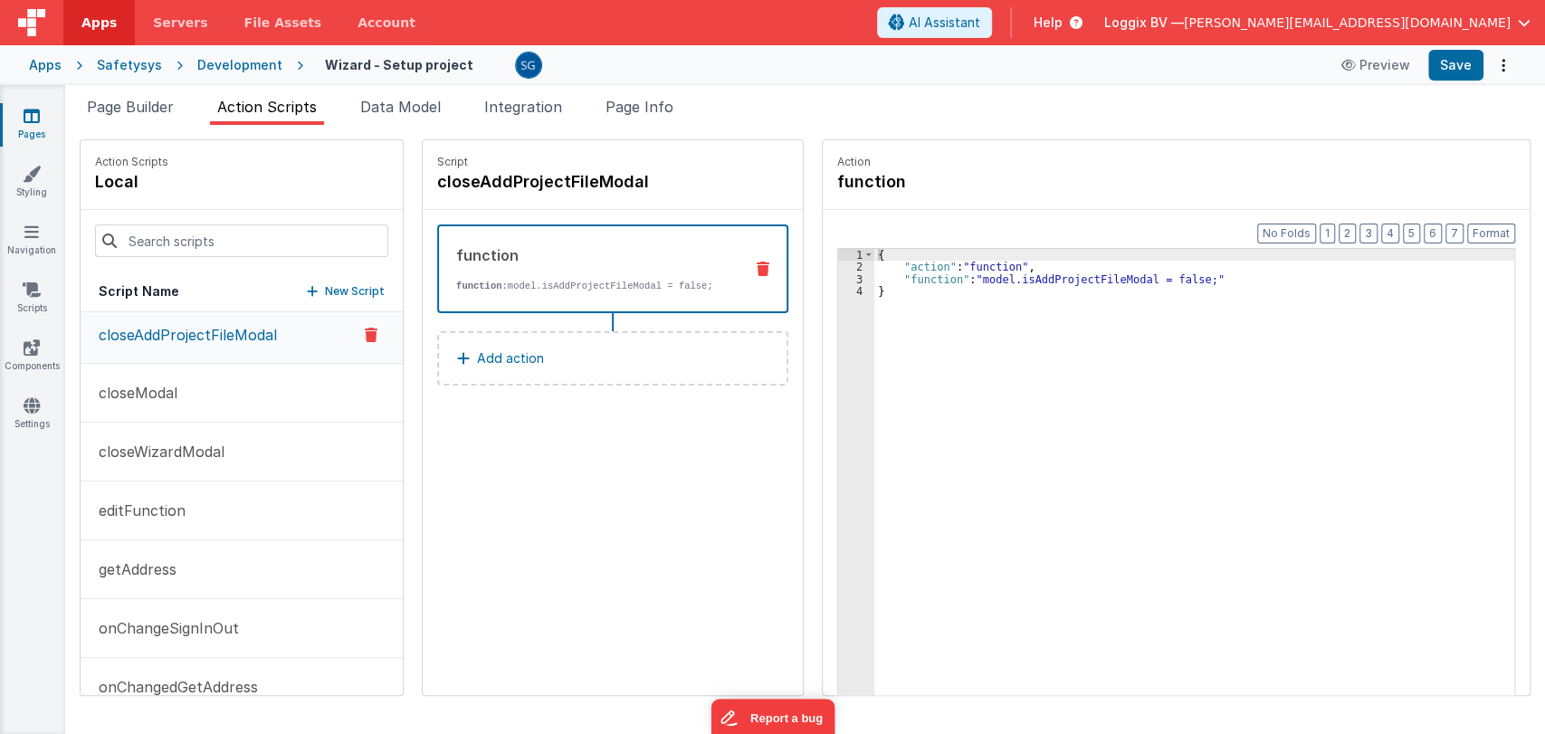
scroll to position [128, 0]
click at [188, 373] on button "closeModal" at bounding box center [242, 389] width 322 height 59
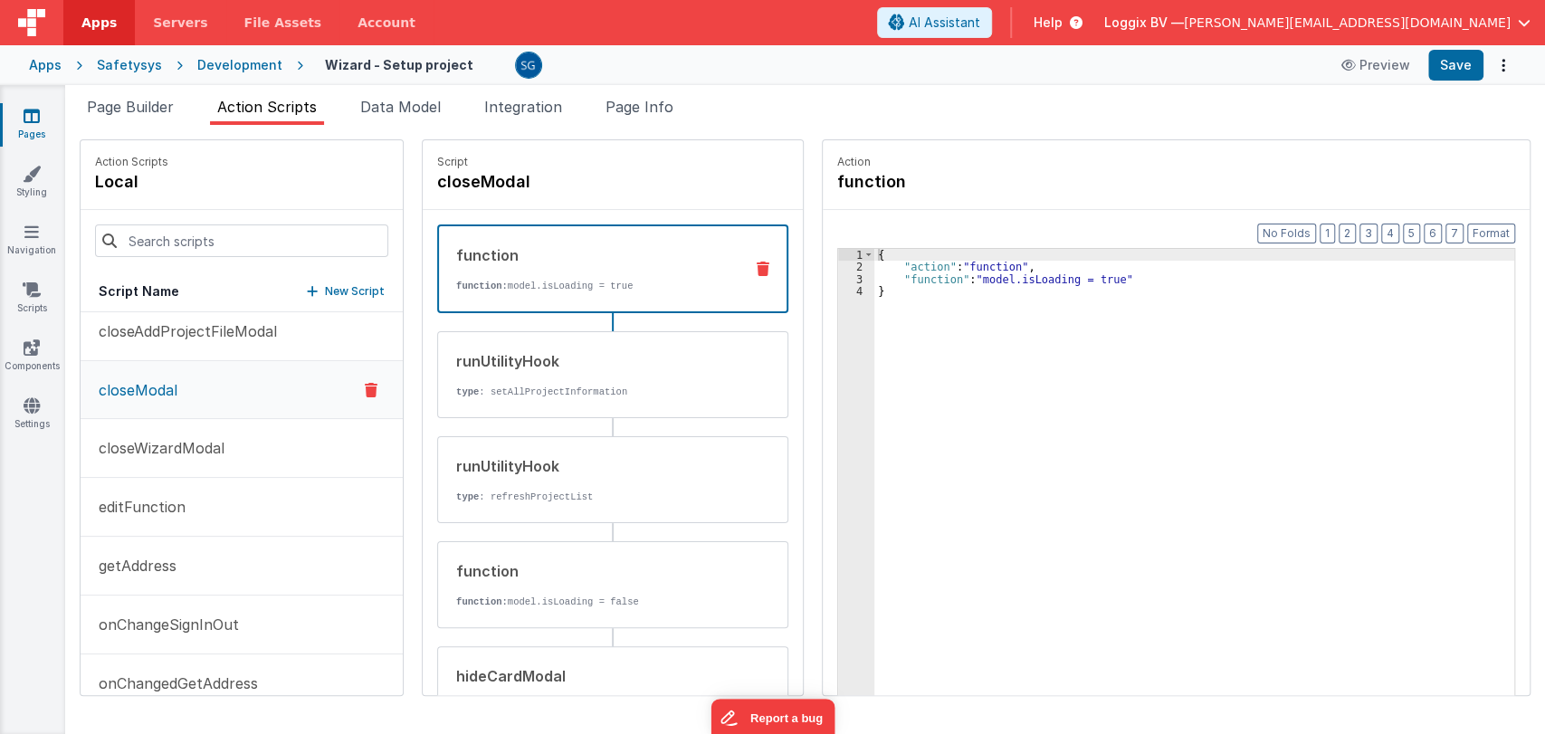
scroll to position [140, 0]
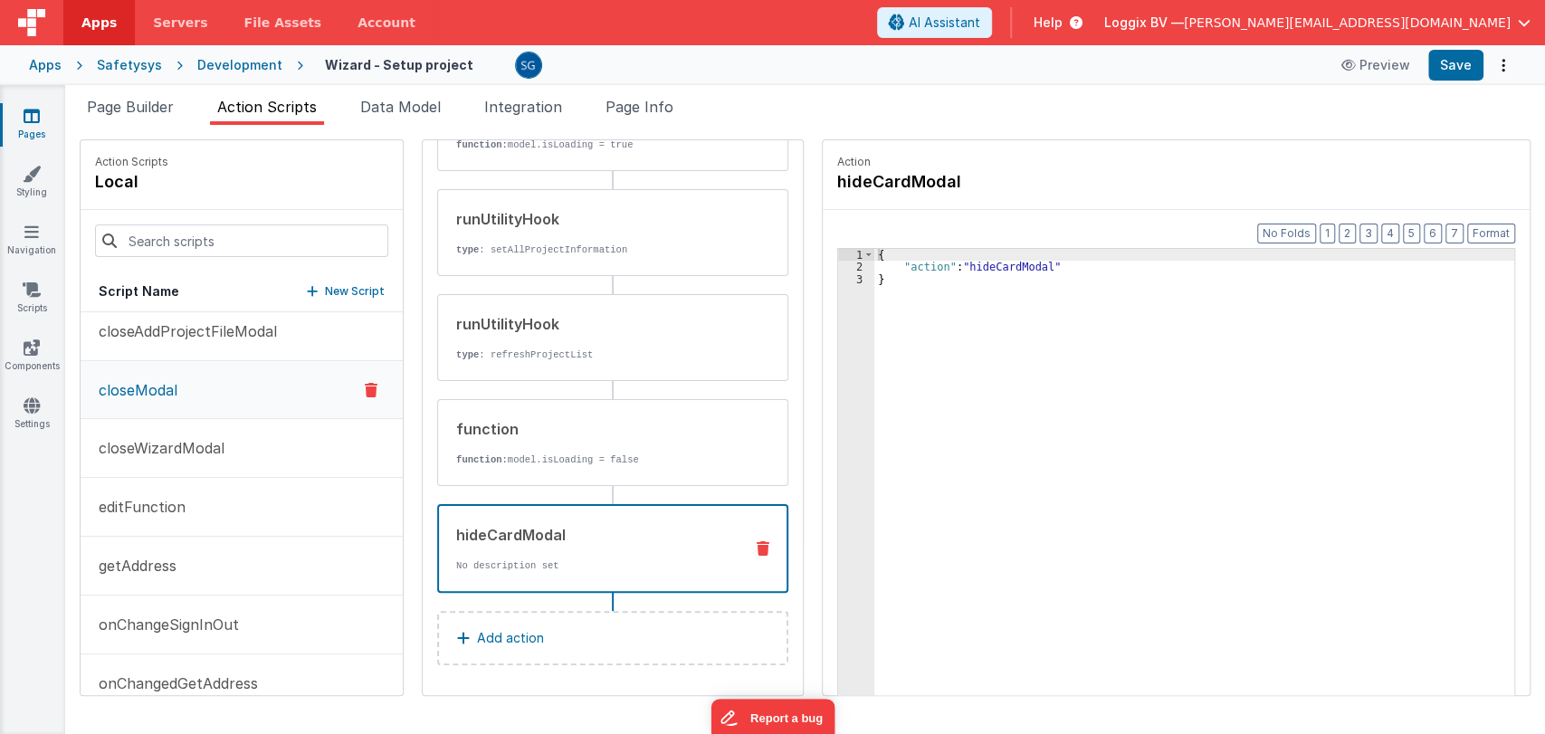
click at [562, 568] on p "No description set" at bounding box center [592, 565] width 272 height 14
click at [194, 448] on p "closeWizardModal" at bounding box center [156, 448] width 137 height 22
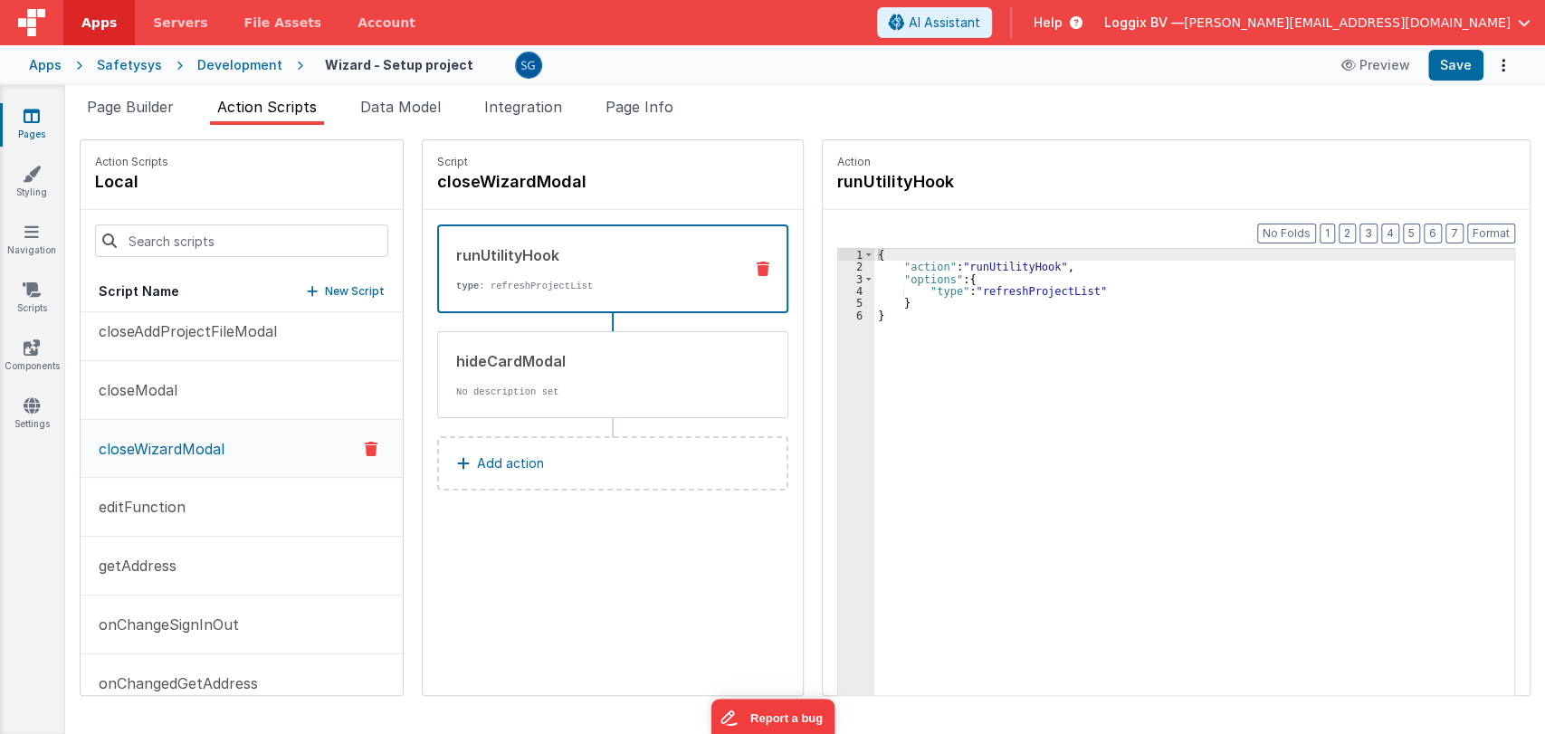
scroll to position [0, 0]
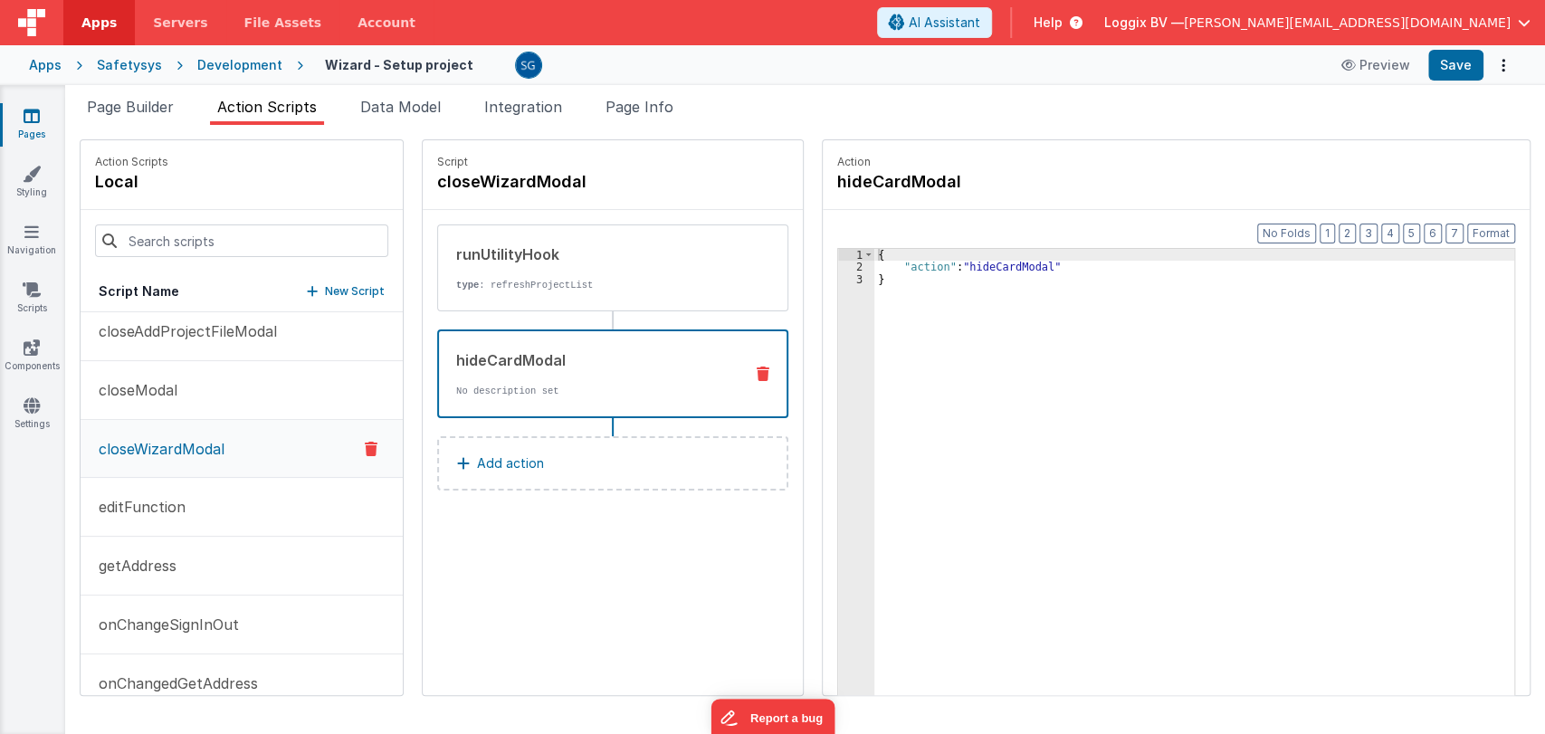
click at [626, 360] on div "hideCardModal" at bounding box center [592, 360] width 272 height 22
click at [177, 505] on p "editFunction" at bounding box center [137, 507] width 98 height 22
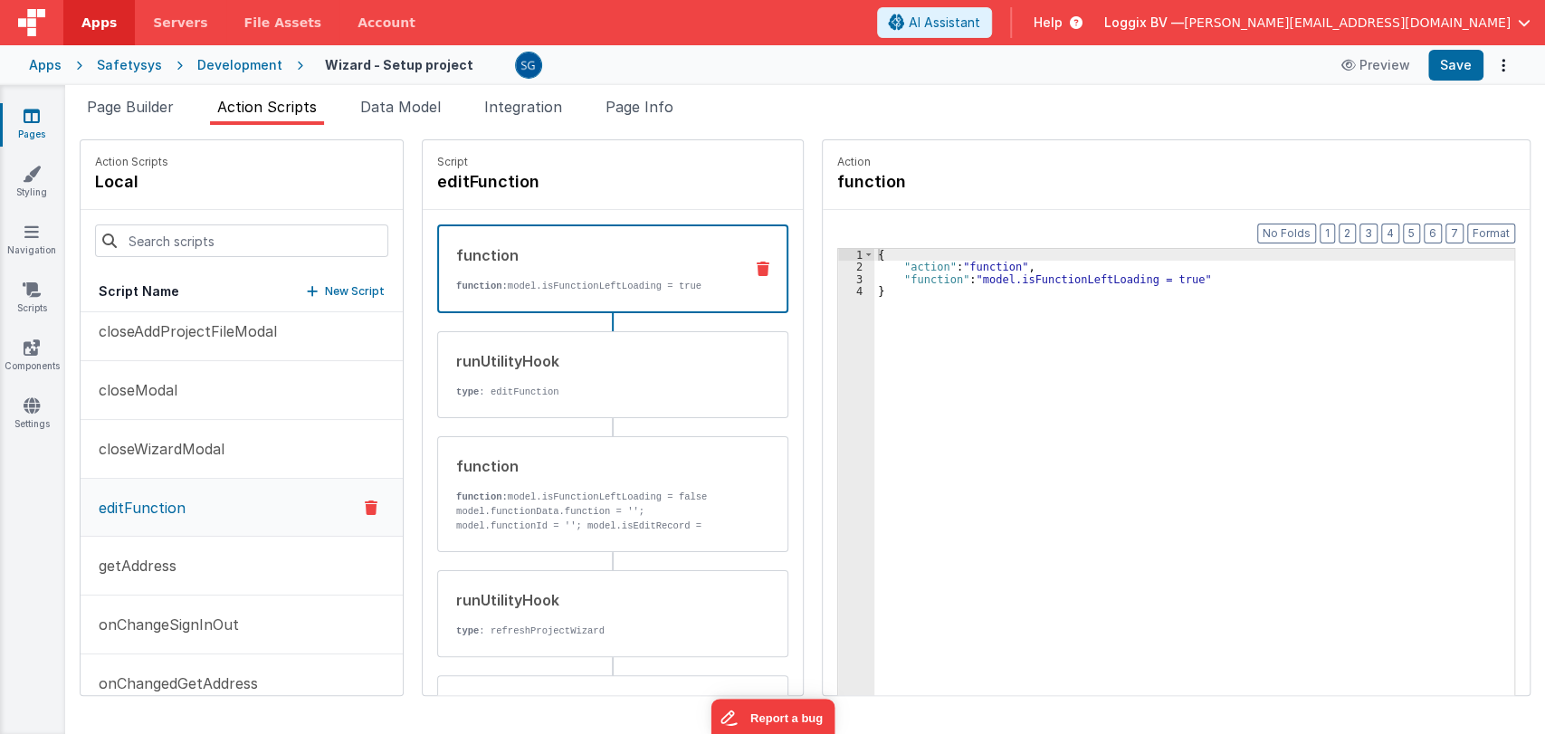
scroll to position [169, 0]
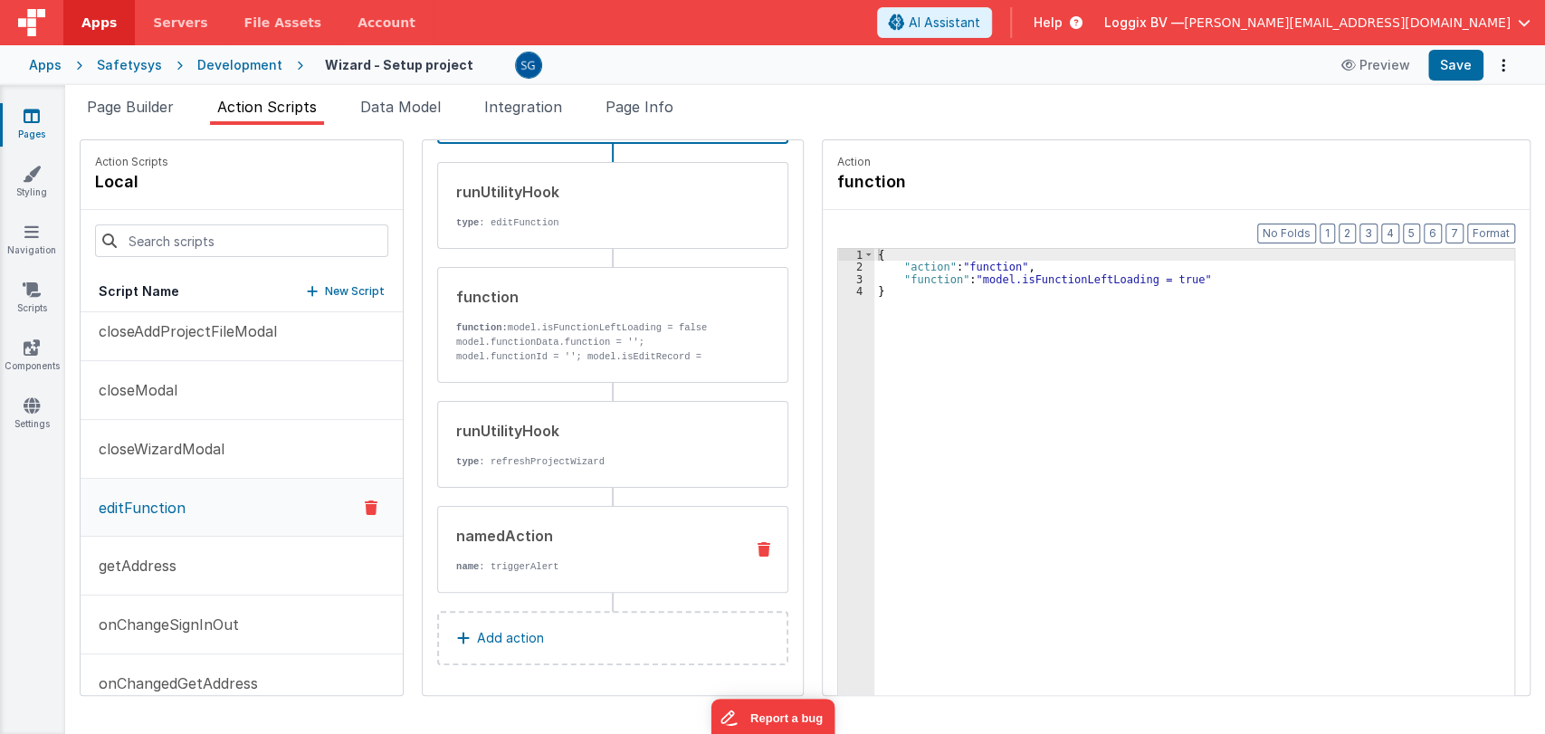
click at [525, 529] on div "namedAction" at bounding box center [592, 536] width 273 height 22
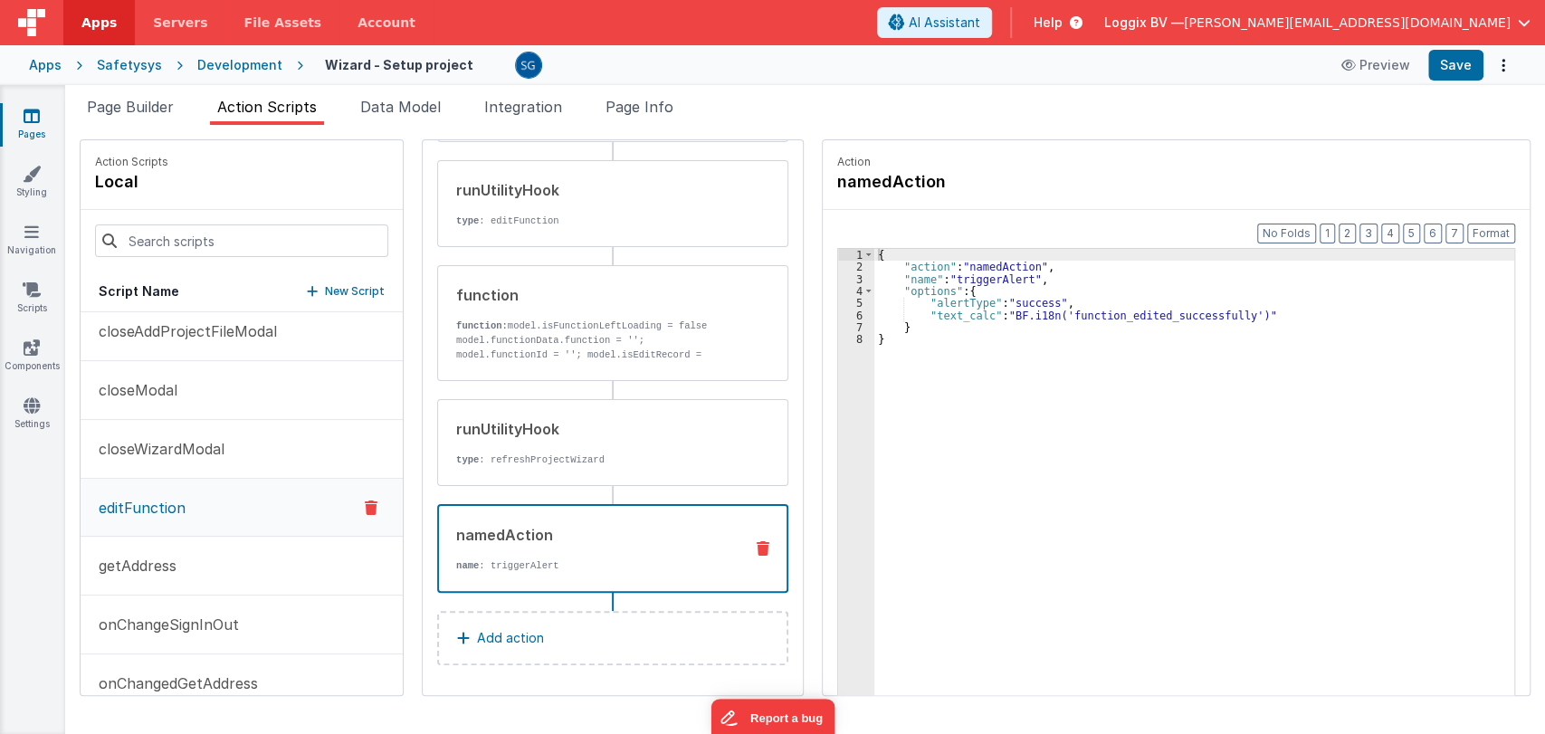
scroll to position [168, 0]
click at [191, 548] on button "getAddress" at bounding box center [242, 566] width 322 height 59
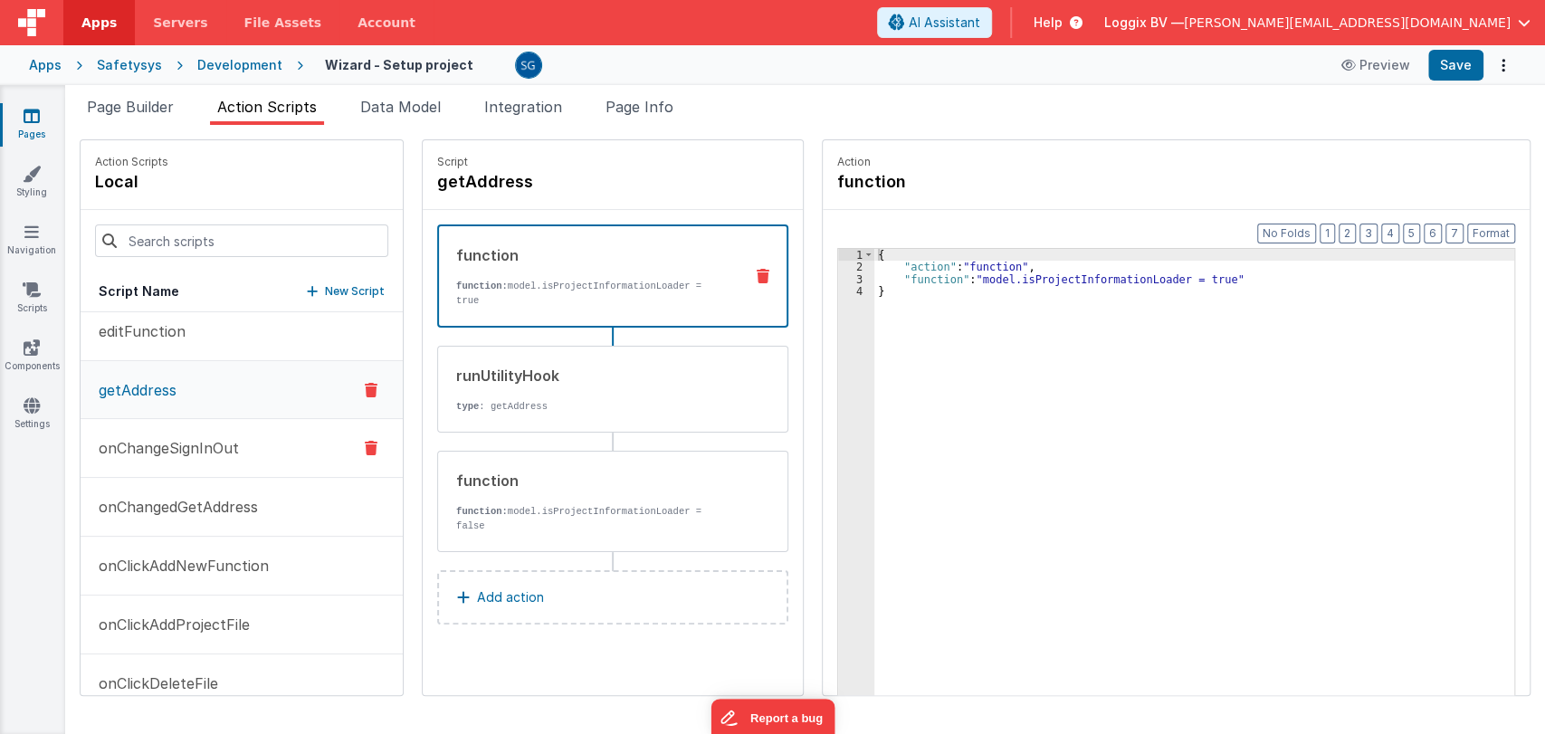
scroll to position [317, 0]
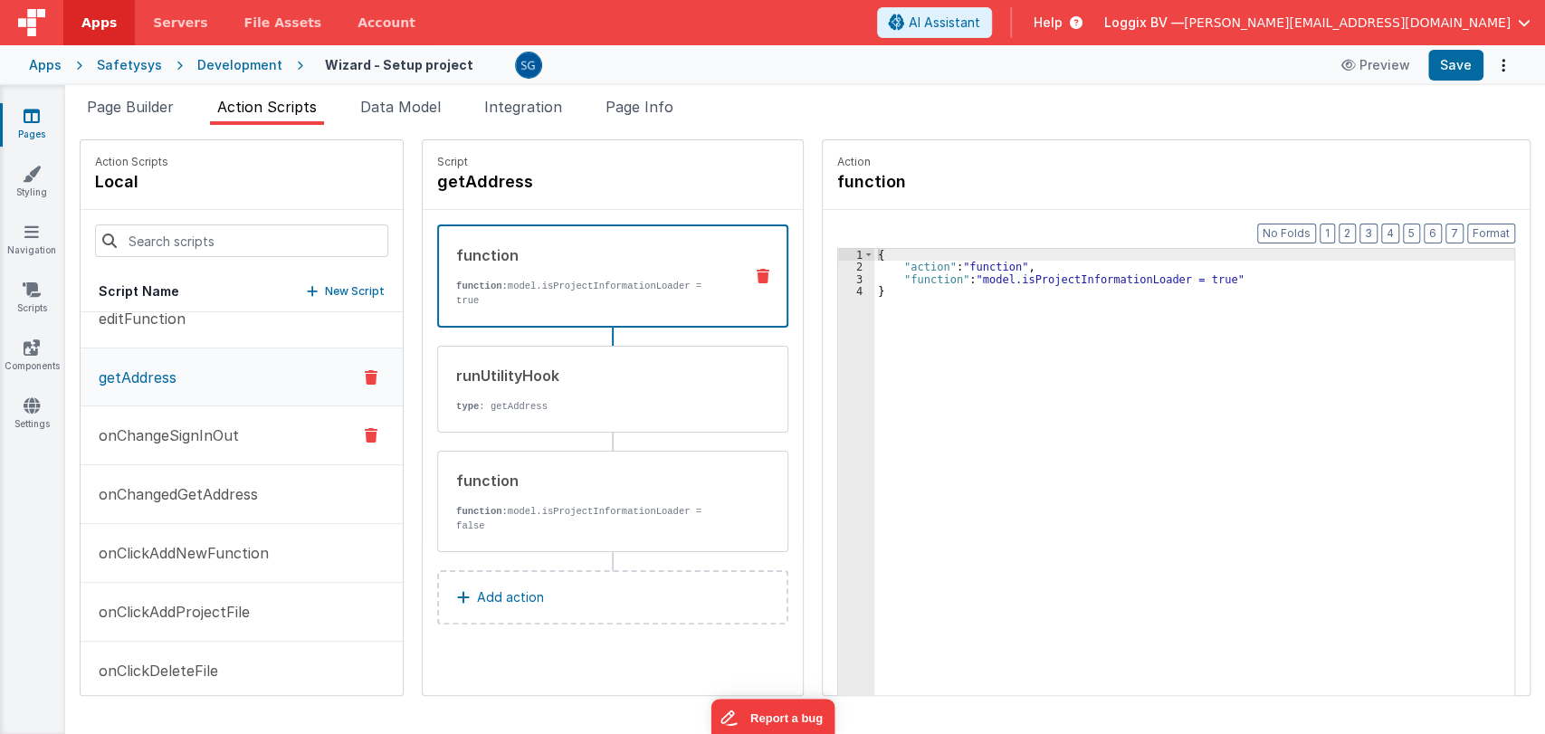
click at [198, 422] on button "onChangeSignInOut" at bounding box center [242, 435] width 322 height 59
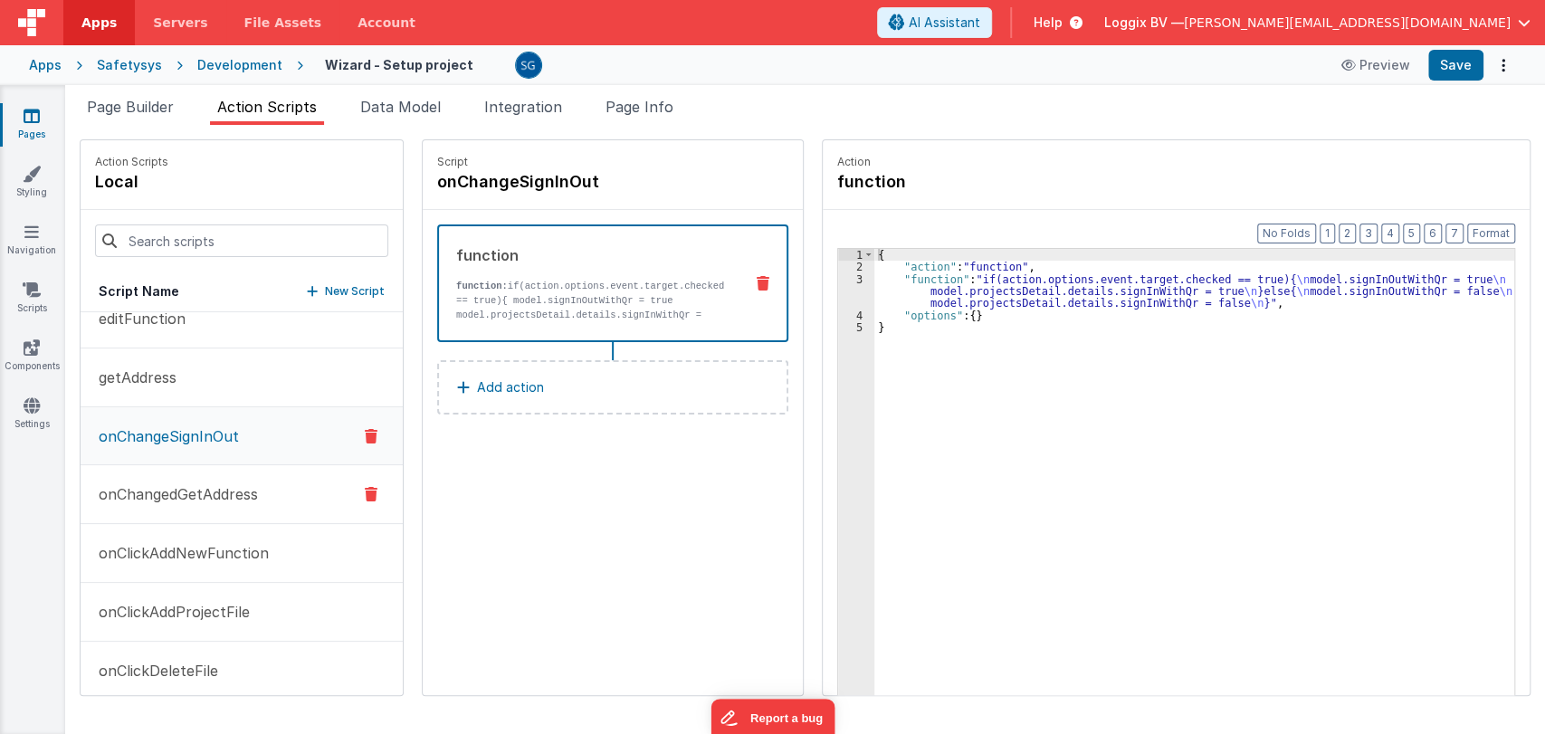
click at [186, 491] on p "onChangedGetAddress" at bounding box center [173, 494] width 170 height 22
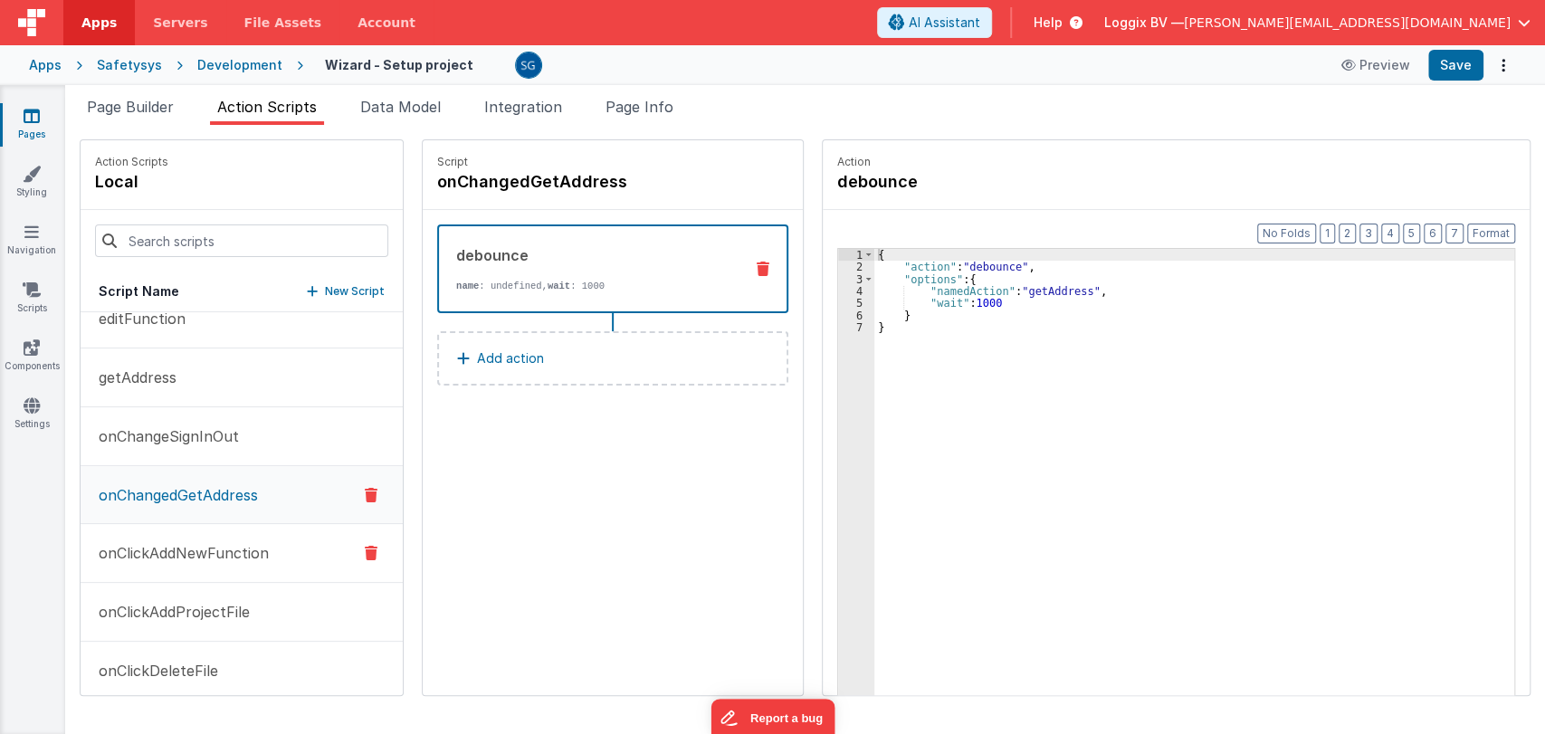
click at [191, 544] on p "onClickAddNewFunction" at bounding box center [178, 553] width 181 height 22
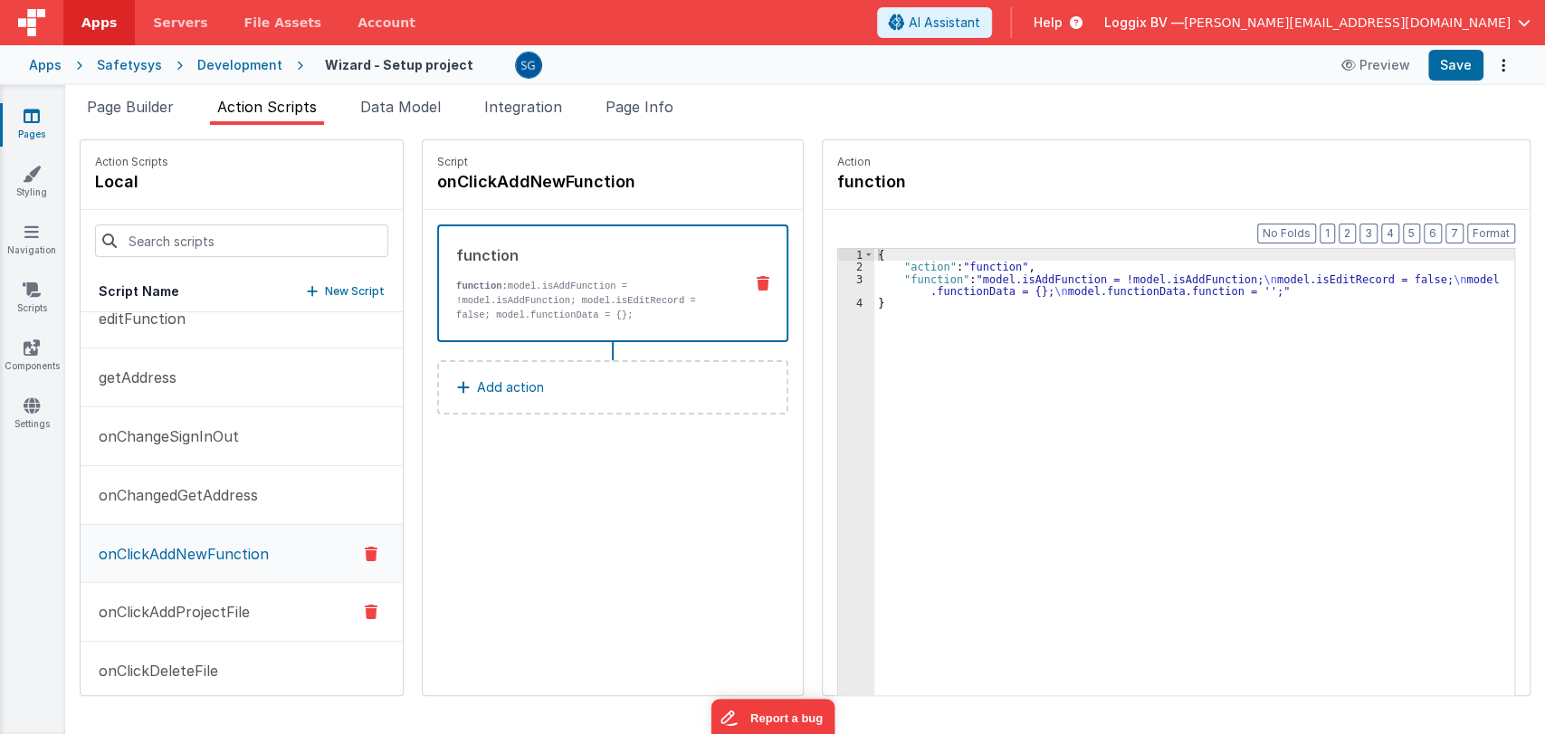
click at [161, 619] on p "onClickAddProjectFile" at bounding box center [169, 612] width 162 height 22
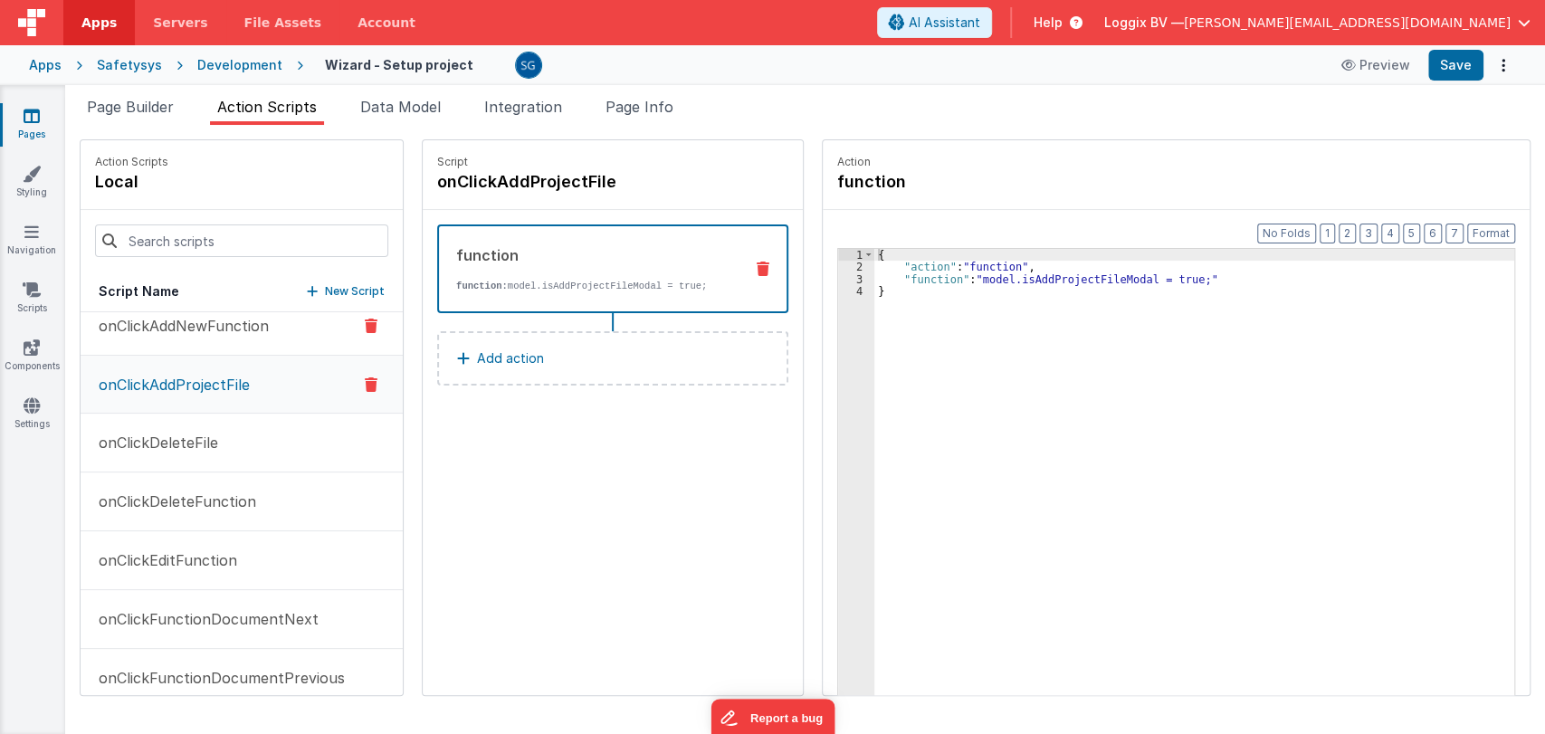
scroll to position [548, 0]
click at [178, 444] on p "onClickDeleteFile" at bounding box center [153, 440] width 130 height 22
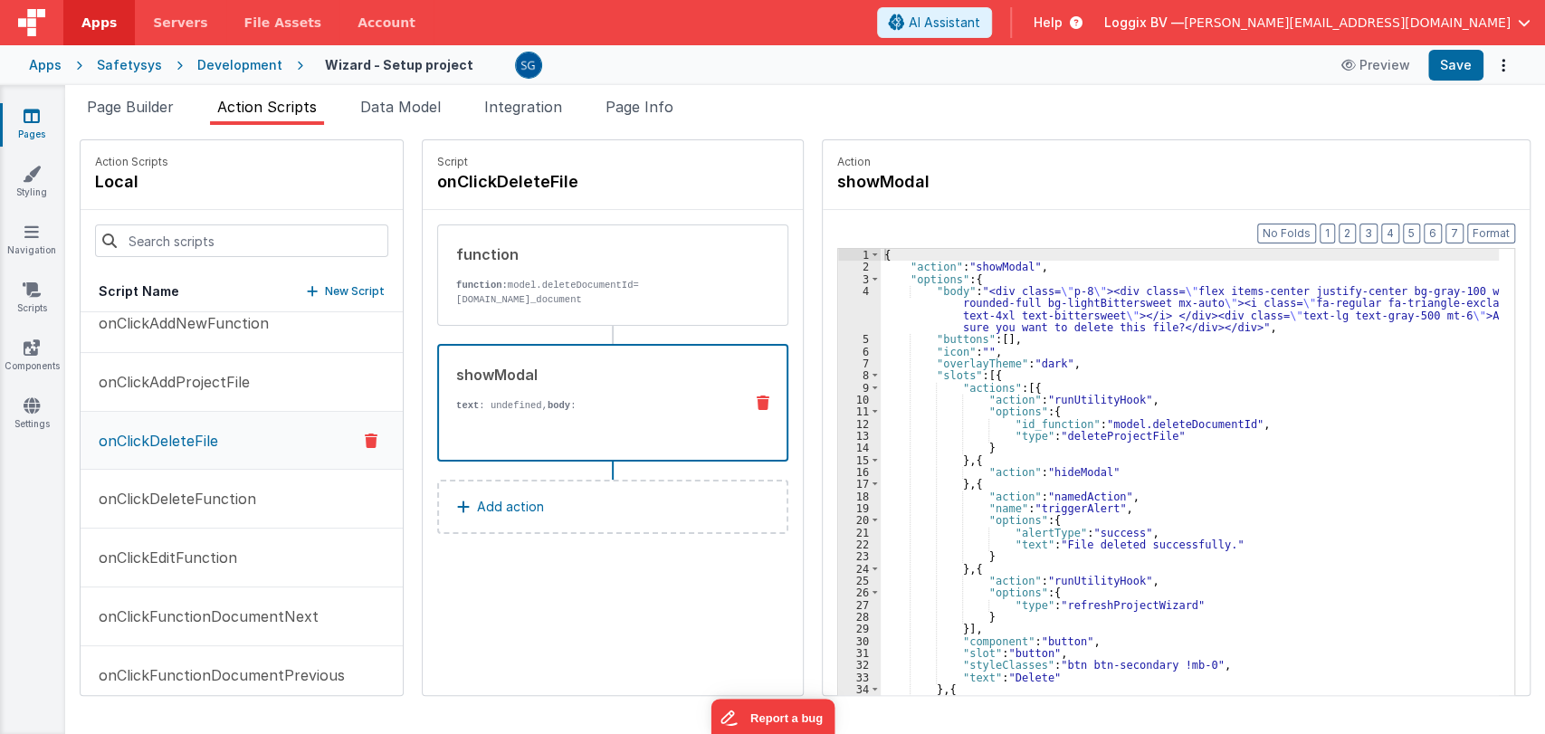
click at [504, 392] on div "showModal text : undefined, body : Are you sure you want to delete this file?" at bounding box center [584, 403] width 290 height 78
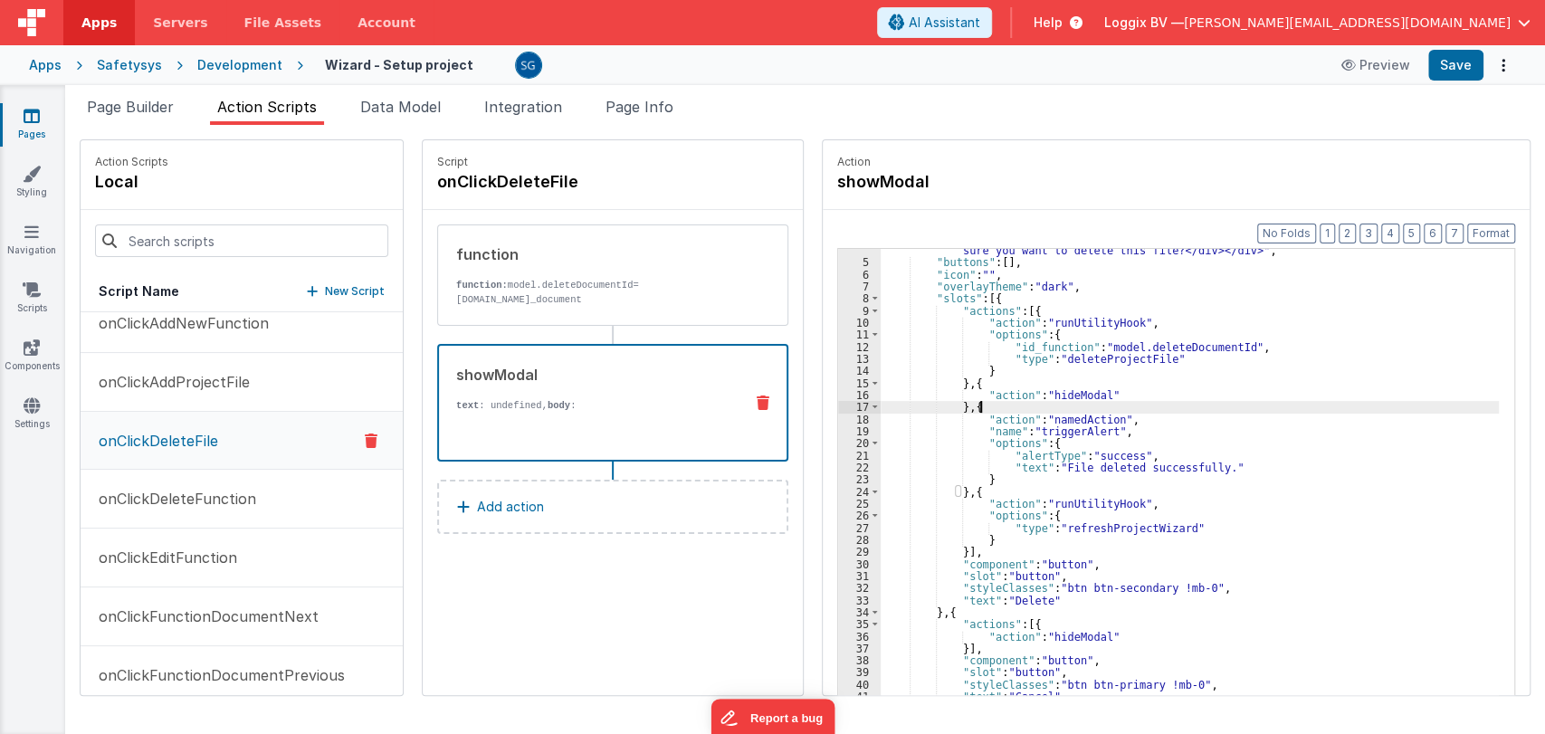
click at [1183, 401] on div ""body" : "<div class= \" p-8 \" ><div class= \" flex items-center justify-cente…" at bounding box center [1193, 489] width 624 height 563
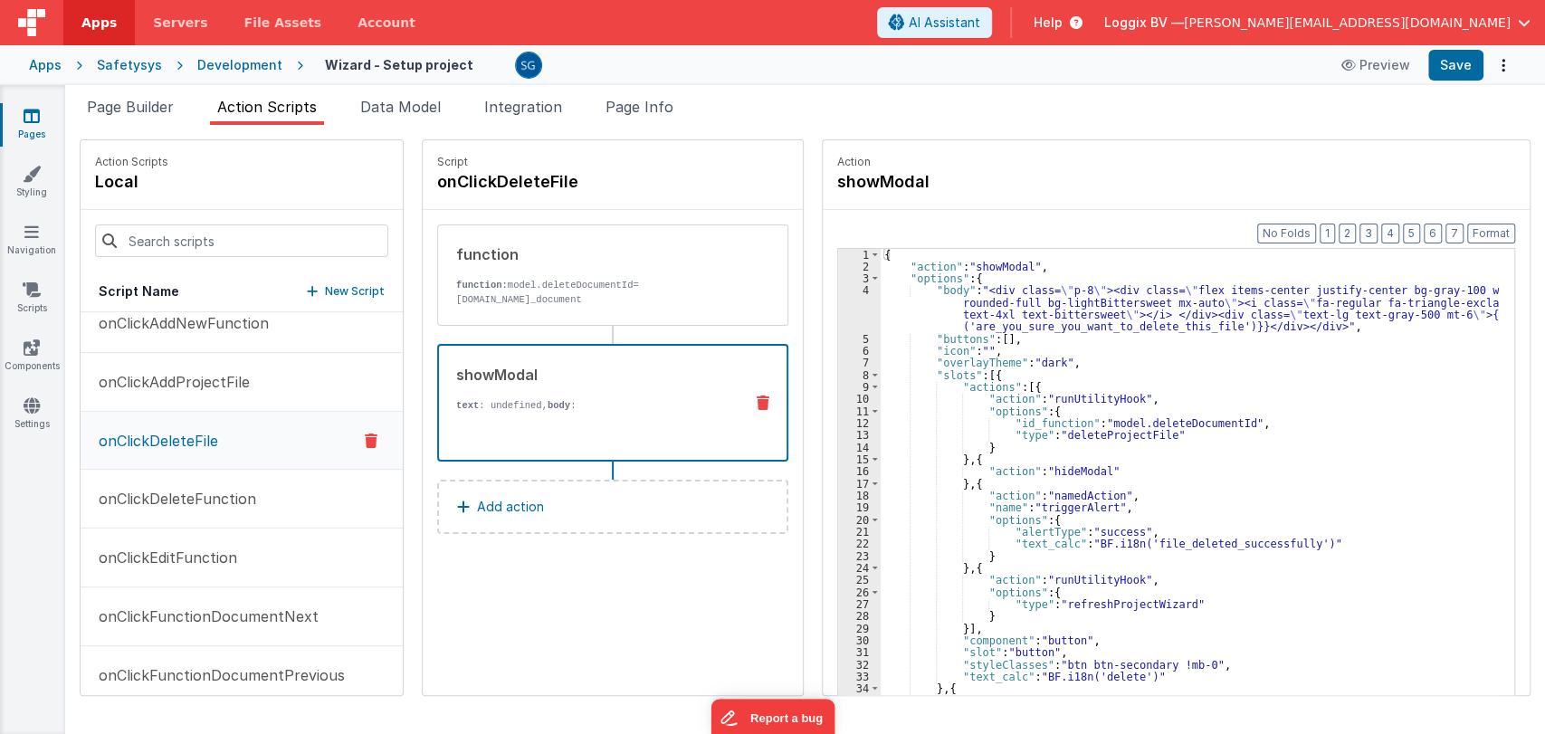
scroll to position [0, 0]
click at [1473, 61] on button "Save" at bounding box center [1455, 65] width 55 height 31
click at [172, 493] on p "onClickDeleteFunction" at bounding box center [172, 499] width 168 height 22
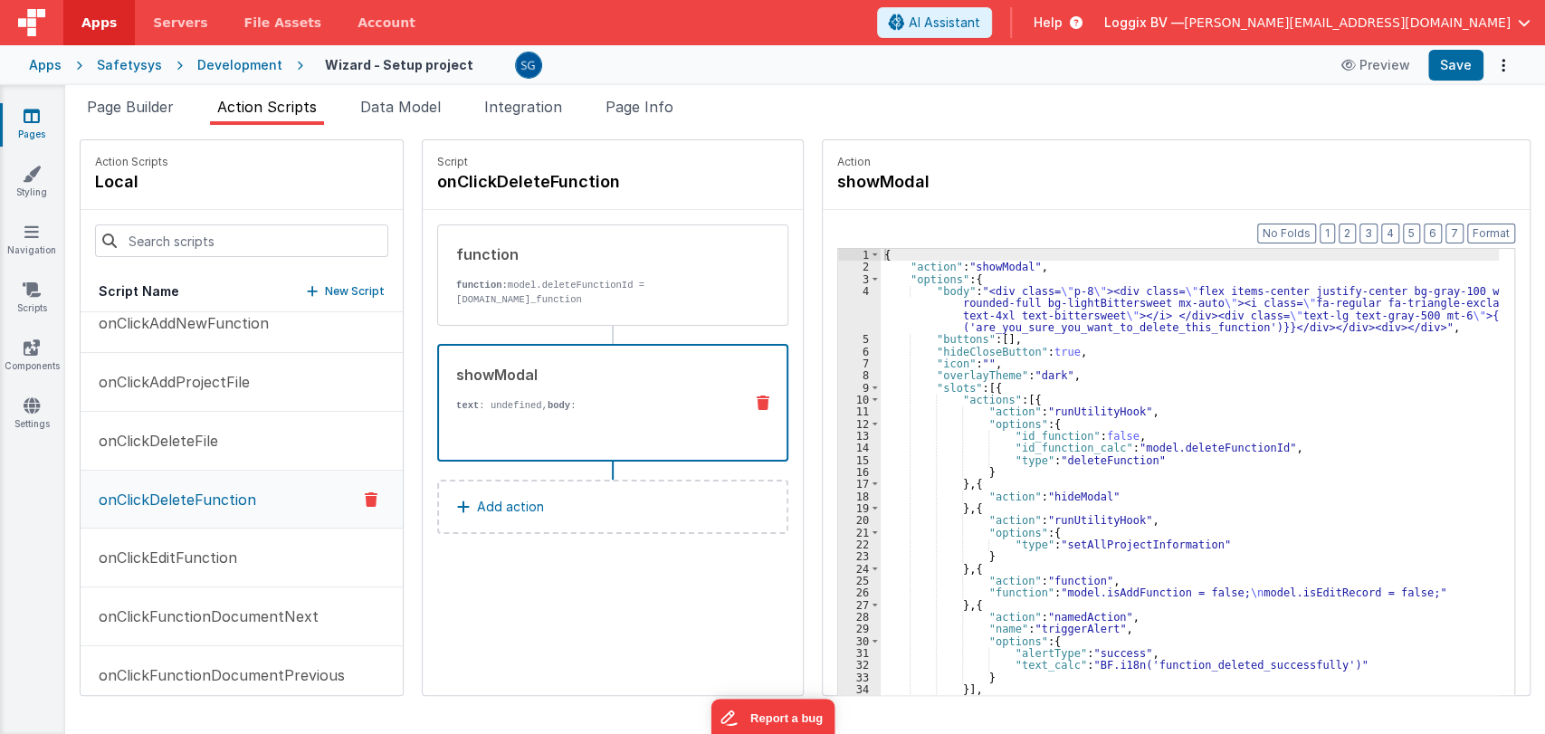
click at [555, 415] on div "{{BF.i18n('are_you_sure_you_want_to_delete_this_function')}}" at bounding box center [592, 501] width 272 height 177
click at [214, 577] on button "onClickEditFunction" at bounding box center [242, 558] width 322 height 59
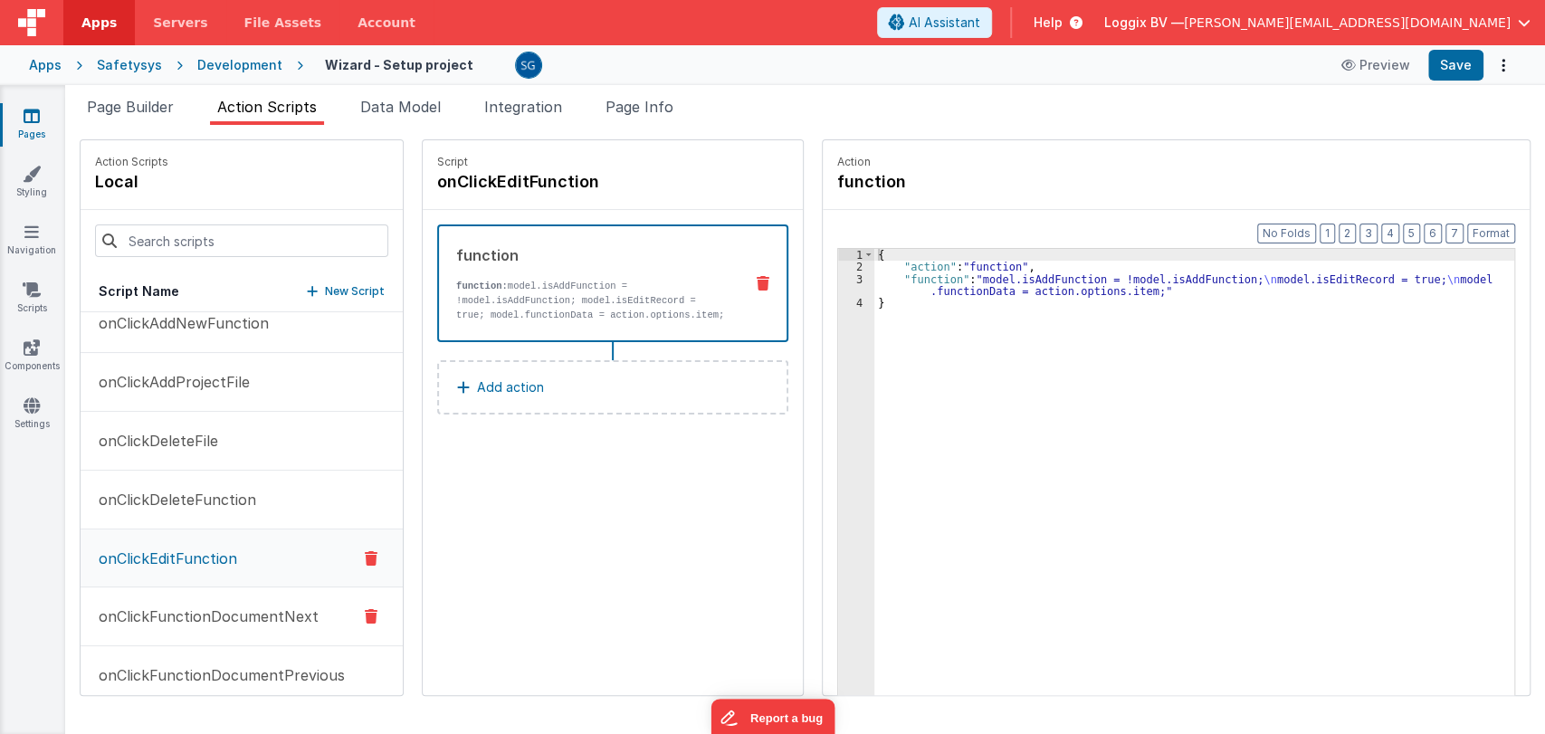
click at [182, 601] on button "onClickFunctionDocumentNext" at bounding box center [242, 616] width 322 height 59
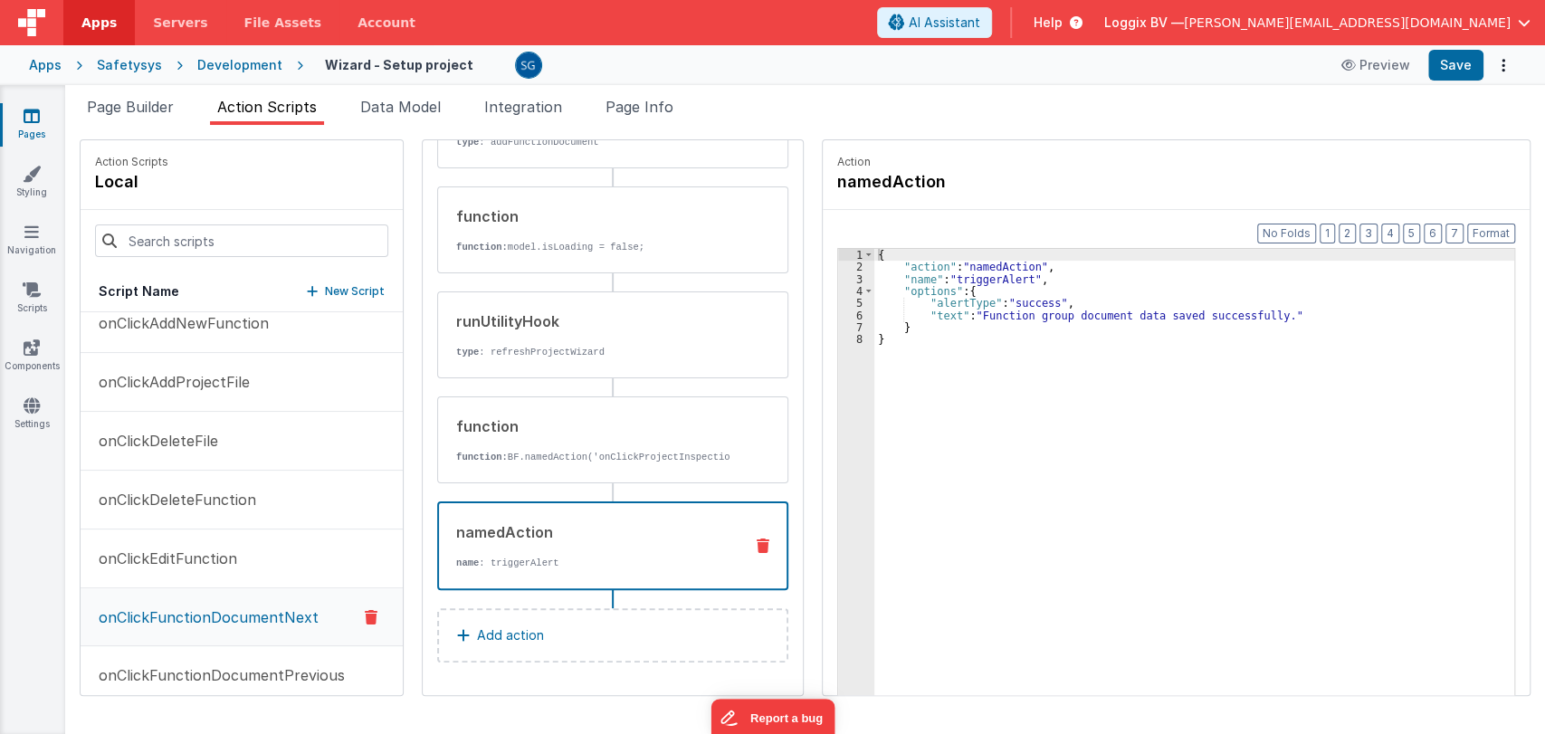
scroll to position [259, 0]
click at [550, 539] on div "namedAction" at bounding box center [592, 532] width 272 height 22
click at [950, 313] on div "{ "action" : "namedAction" , "name" : "triggerAlert" , "options" : { "alertType…" at bounding box center [1197, 512] width 646 height 527
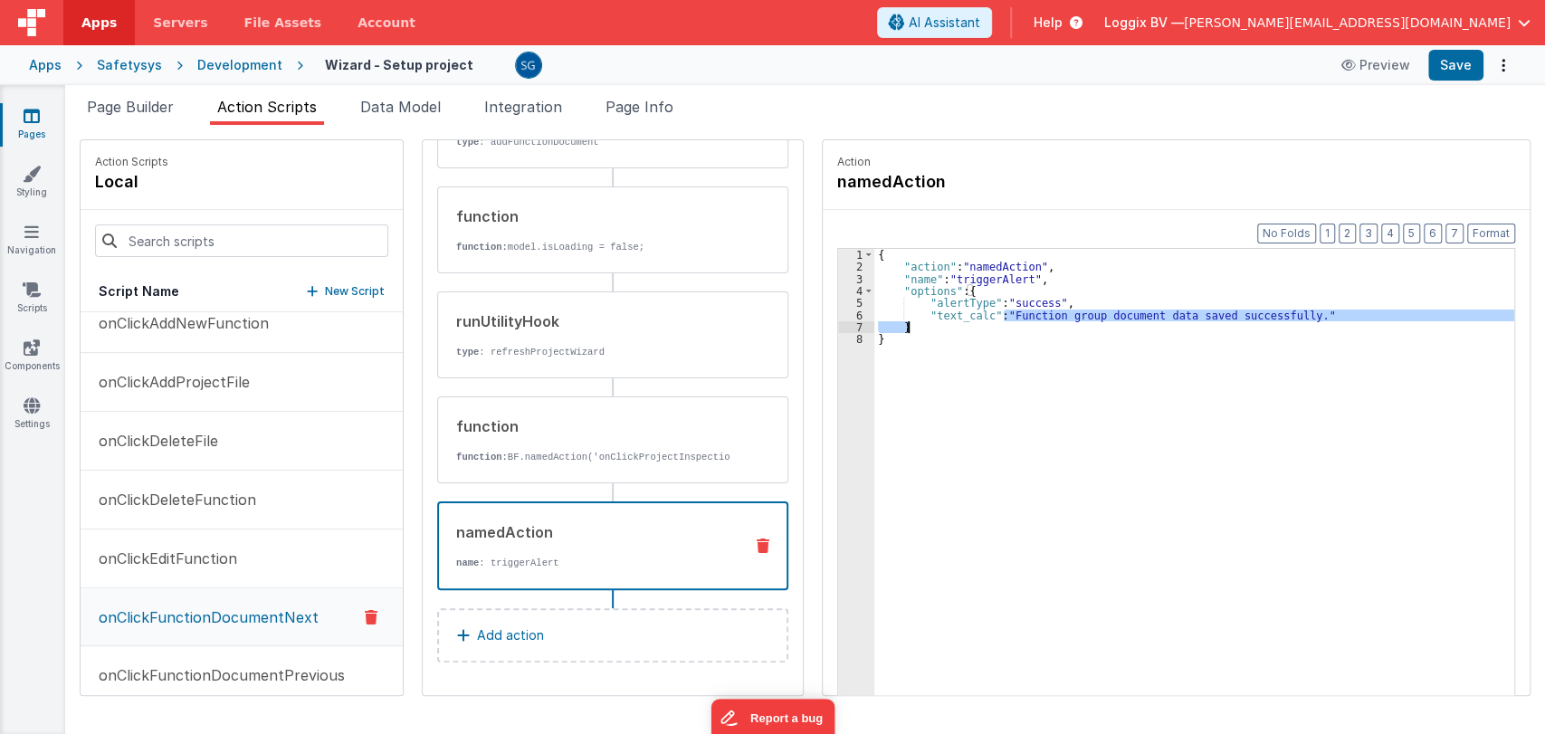
drag, startPoint x: 999, startPoint y: 316, endPoint x: 1122, endPoint y: 323, distance: 123.3
click at [1122, 323] on div "{ "action" : "namedAction" , "name" : "triggerAlert" , "options" : { "alertType…" at bounding box center [1197, 512] width 646 height 527
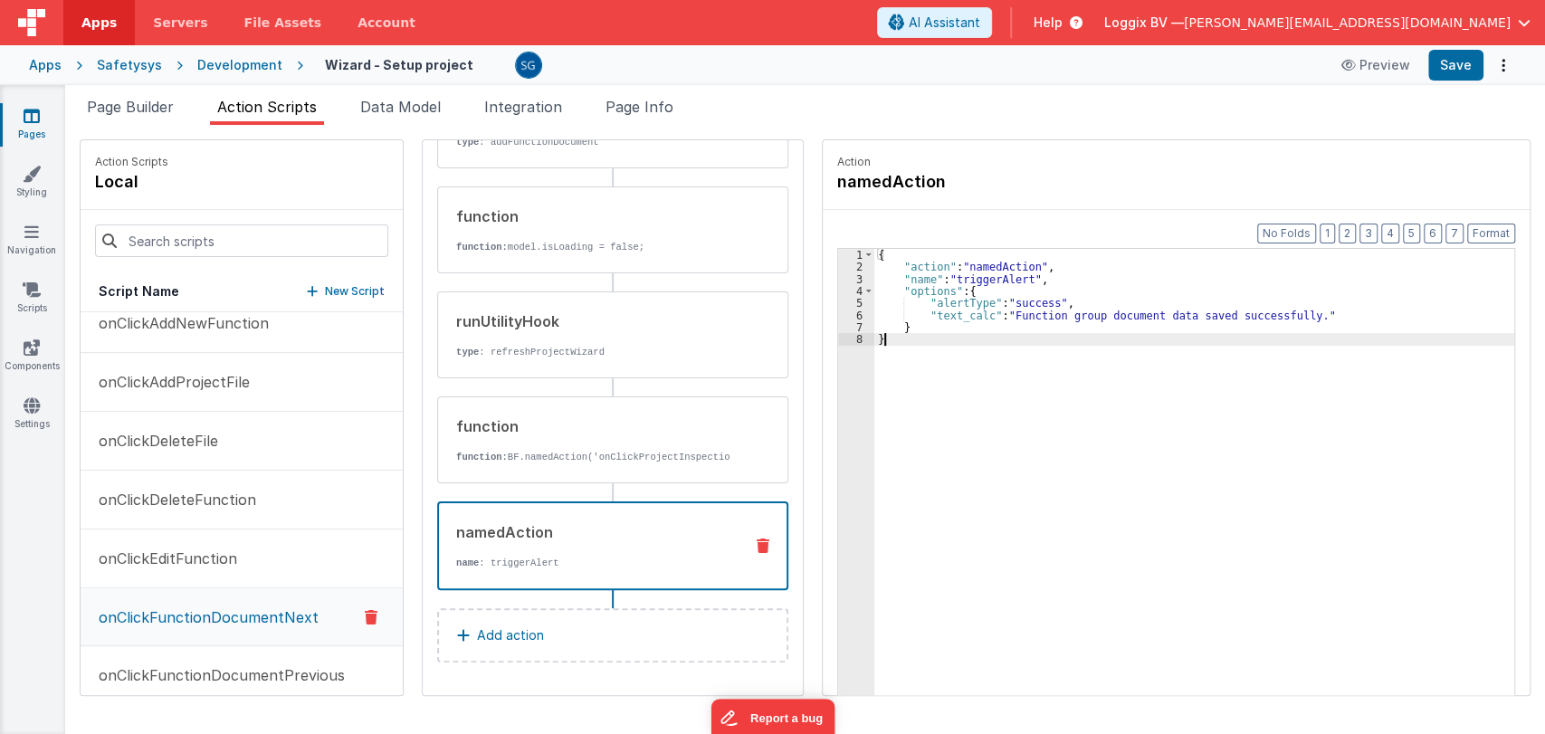
click at [1043, 341] on div "{ "action" : "namedAction" , "name" : "triggerAlert" , "options" : { "alertType…" at bounding box center [1197, 512] width 646 height 527
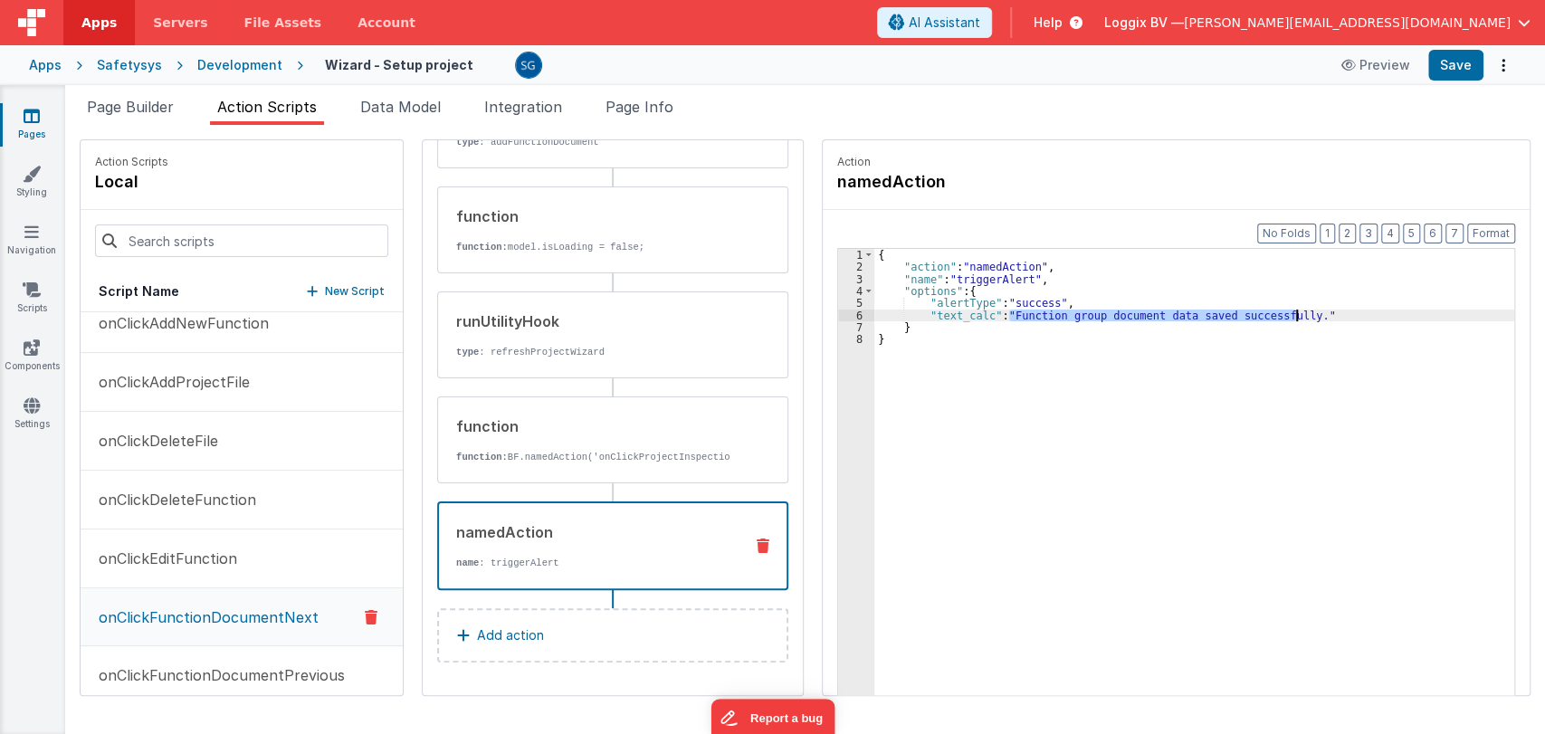
drag, startPoint x: 1006, startPoint y: 314, endPoint x: 1289, endPoint y: 315, distance: 282.4
click at [1289, 315] on div "{ "action" : "namedAction" , "name" : "triggerAlert" , "options" : { "alertType…" at bounding box center [1197, 512] width 646 height 527
click at [1463, 62] on button "Save" at bounding box center [1455, 65] width 55 height 31
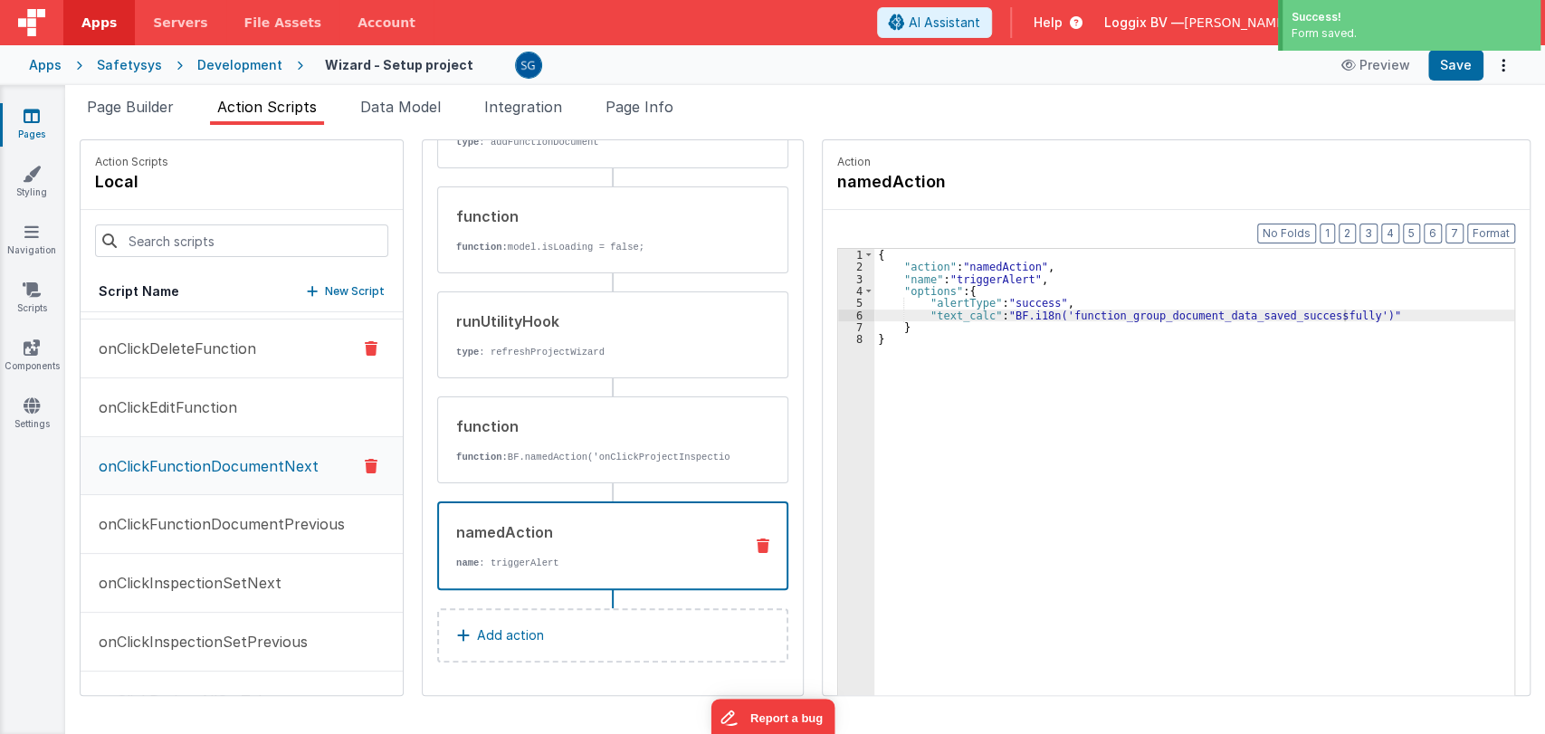
scroll to position [704, 0]
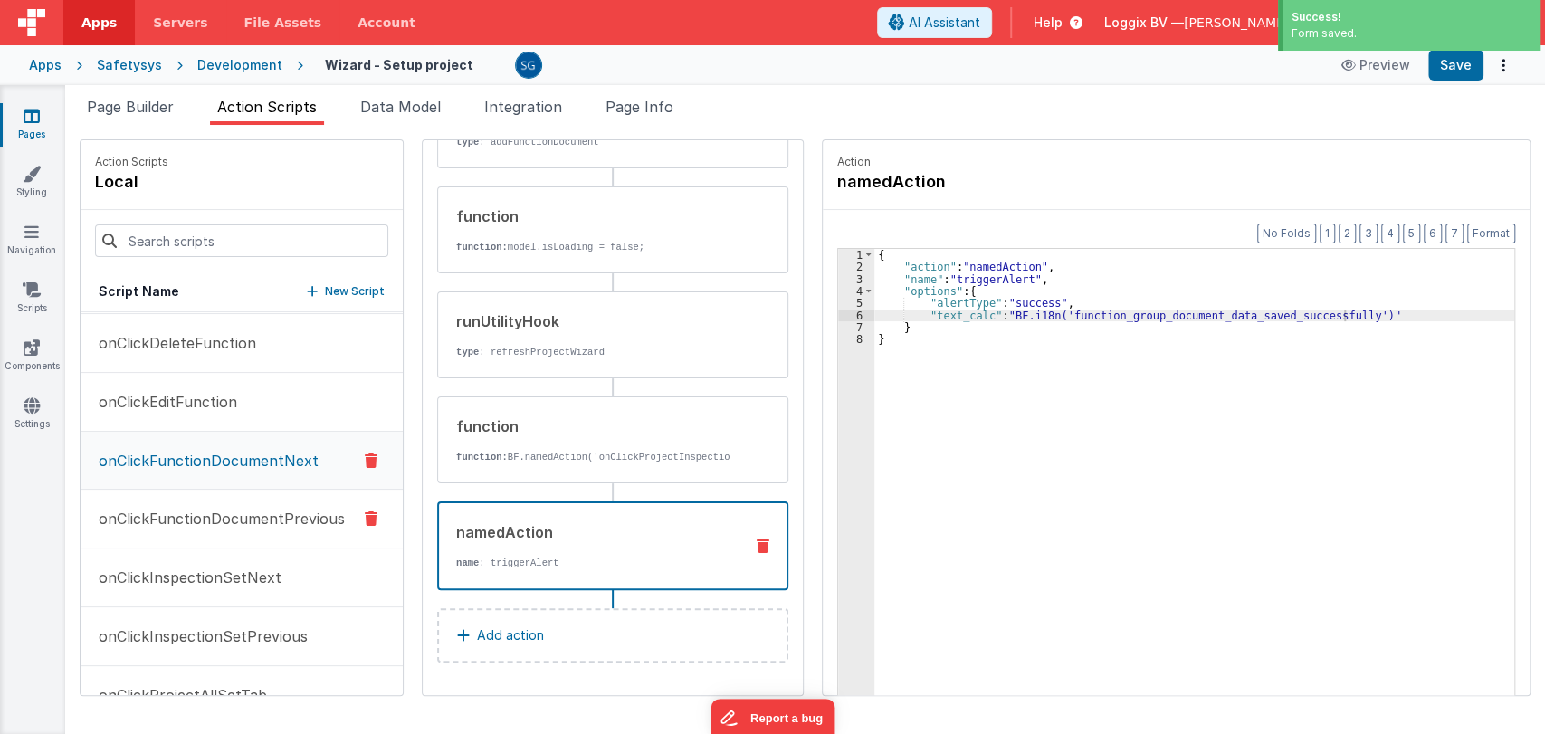
click at [268, 509] on p "onClickFunctionDocumentPrevious" at bounding box center [216, 519] width 257 height 22
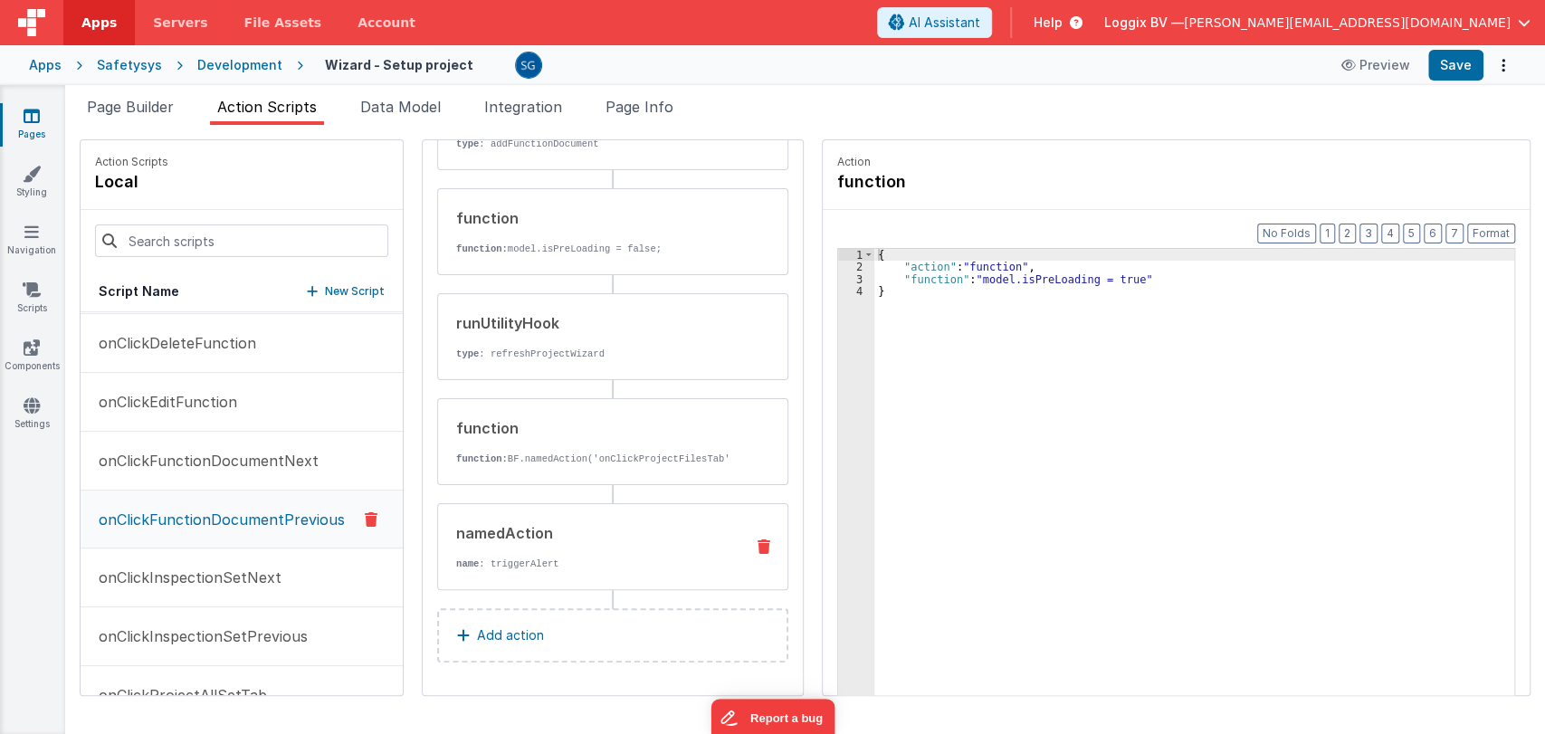
scroll to position [259, 0]
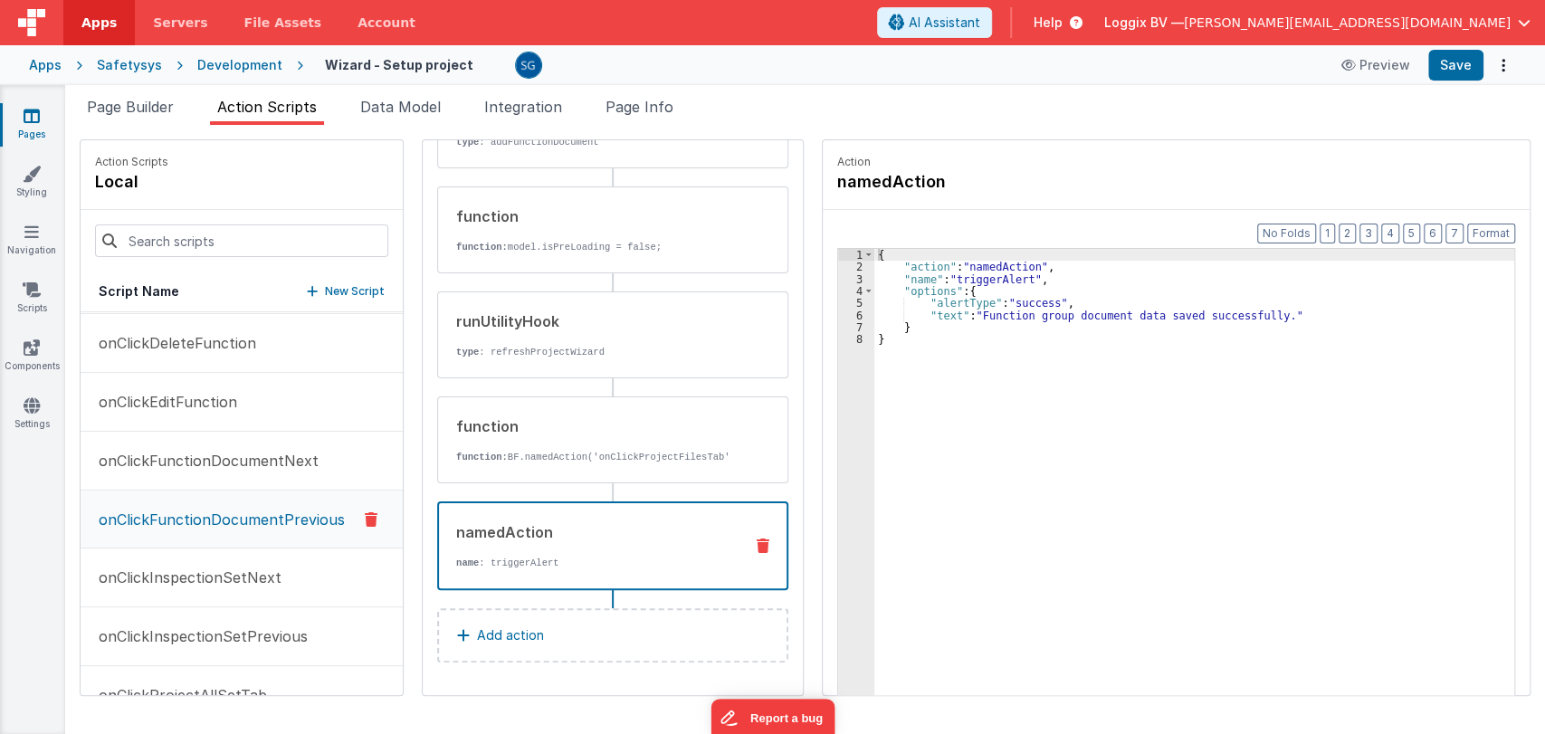
click at [551, 552] on div "namedAction name : triggerAlert" at bounding box center [584, 545] width 290 height 49
drag, startPoint x: 975, startPoint y: 314, endPoint x: 1257, endPoint y: 313, distance: 282.4
click at [1257, 313] on div "{ "action" : "namedAction" , "name" : "triggerAlert" , "options" : { "alertType…" at bounding box center [1197, 512] width 646 height 527
paste textarea
click at [950, 313] on div "{ "action" : "namedAction" , "name" : "triggerAlert" , "options" : { "alertType…" at bounding box center [1197, 512] width 646 height 527
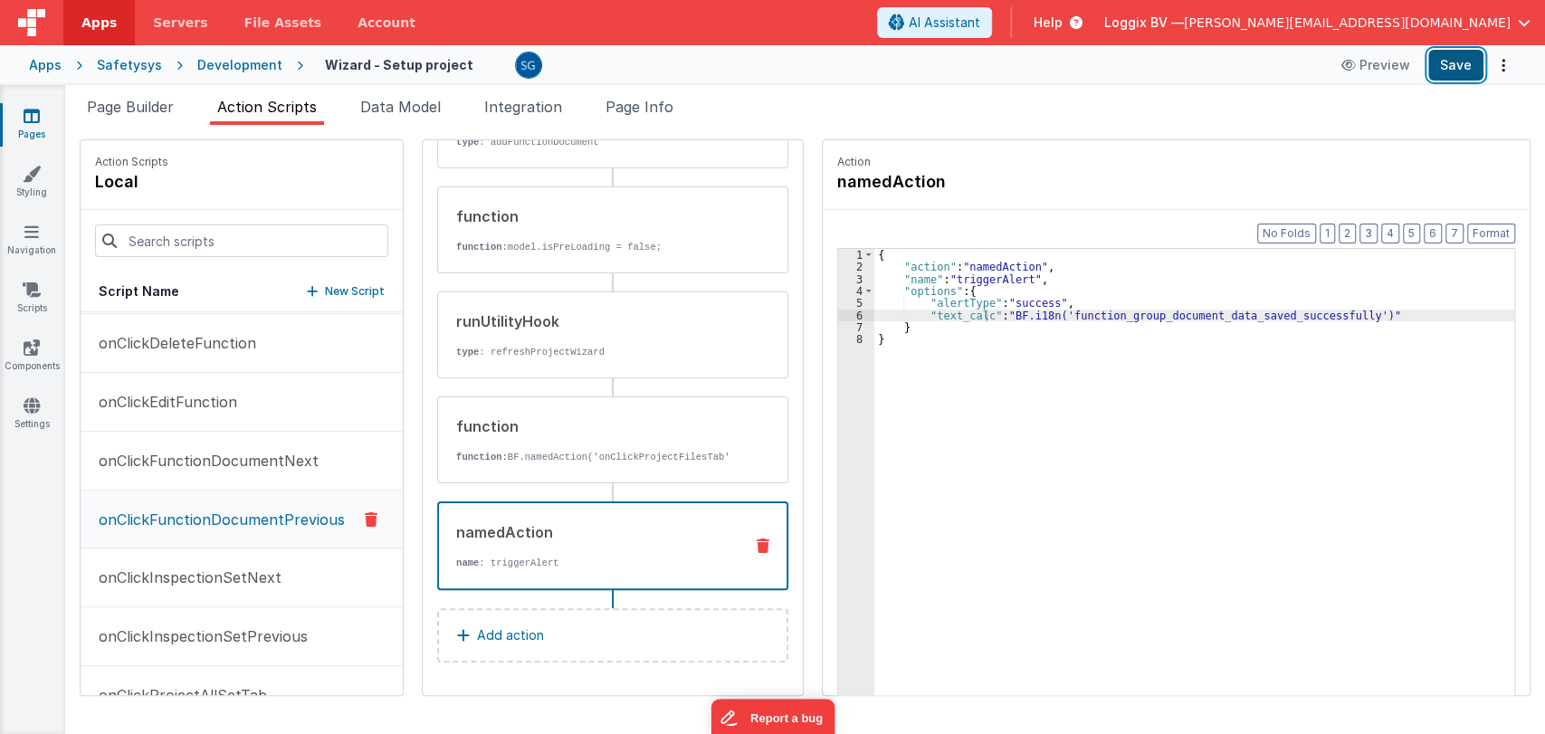
click at [1463, 66] on button "Save" at bounding box center [1455, 65] width 55 height 31
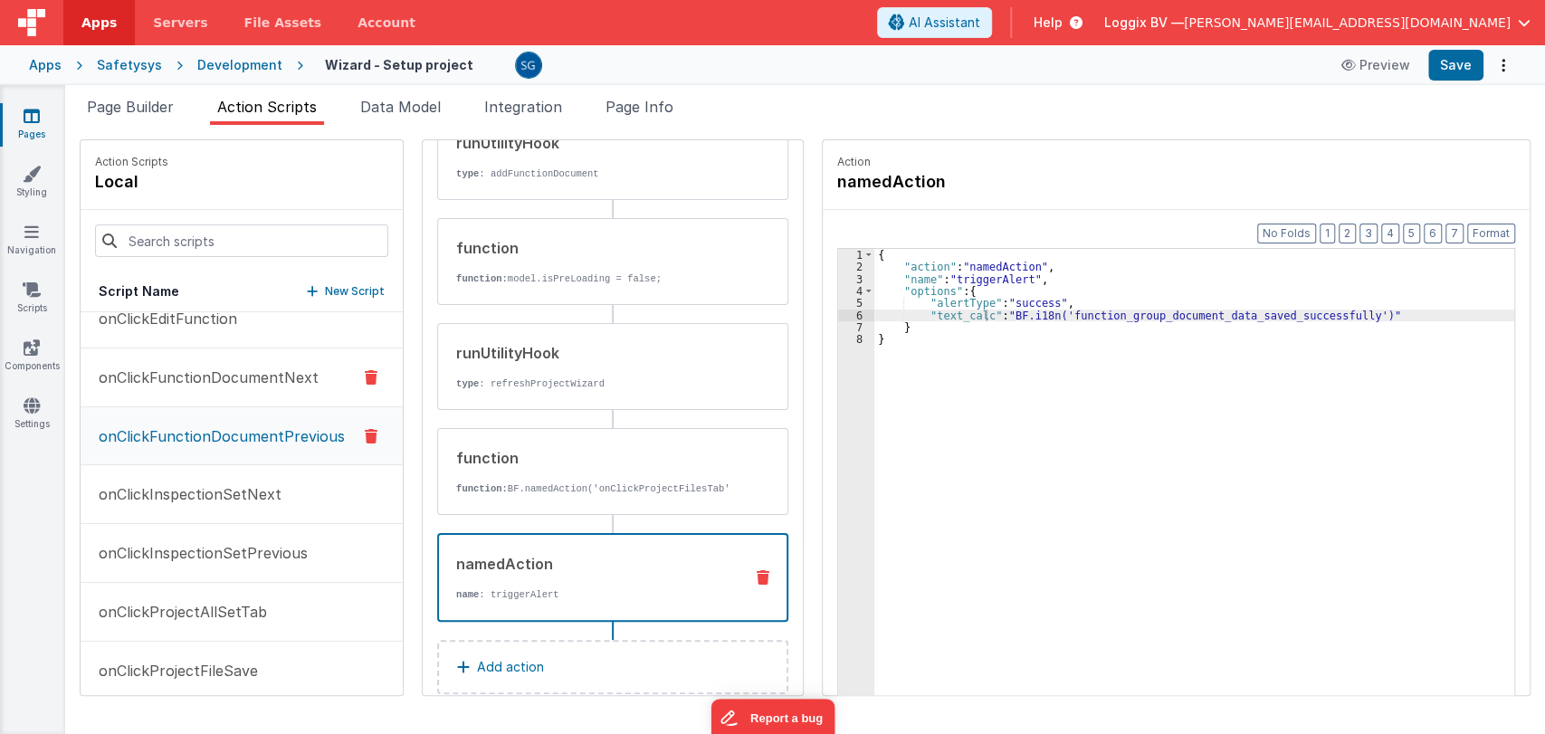
scroll to position [800, 0]
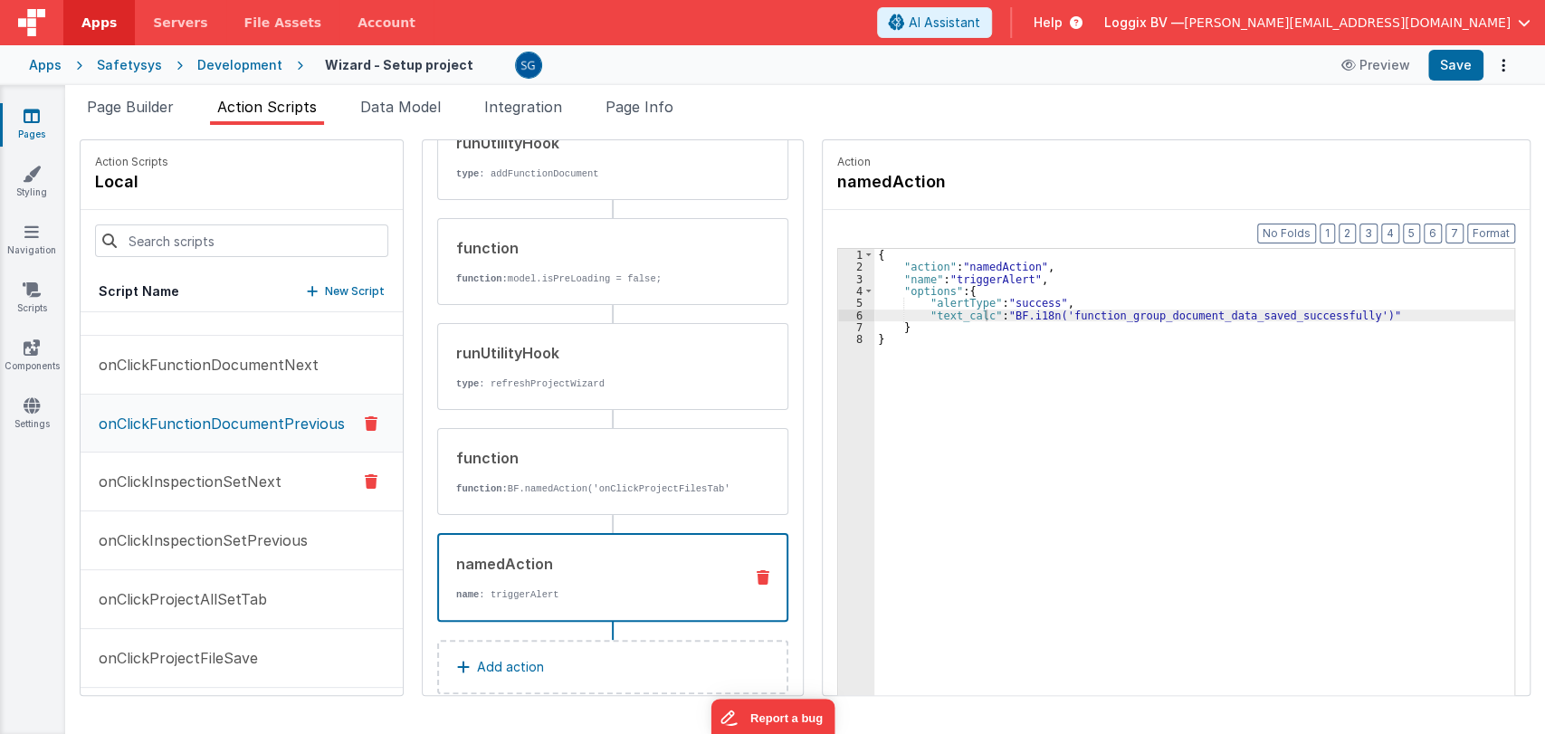
click at [181, 471] on p "onClickInspectionSetNext" at bounding box center [185, 482] width 194 height 22
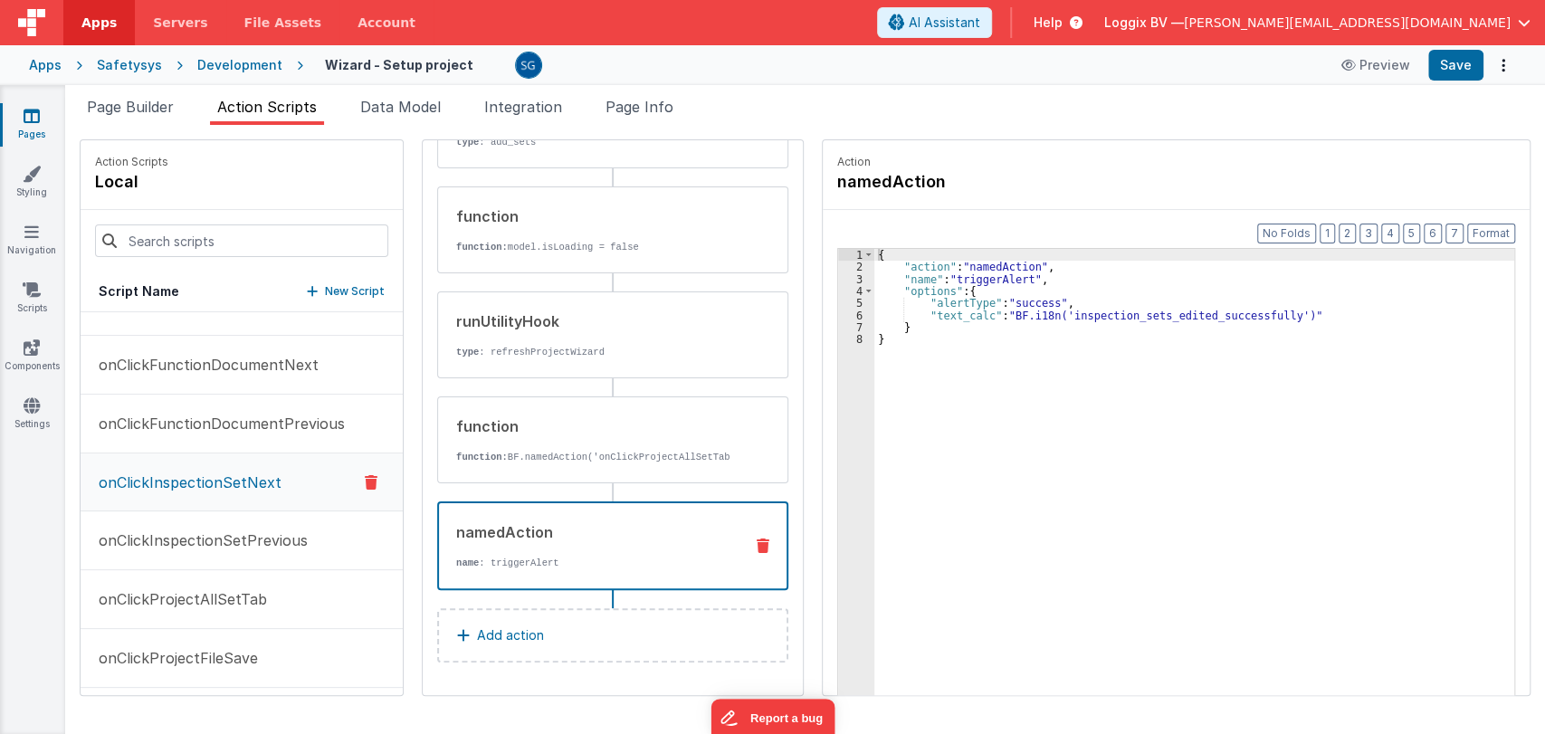
scroll to position [259, 0]
click at [568, 556] on div "namedAction name : triggerAlert" at bounding box center [584, 545] width 290 height 49
click at [267, 529] on p "onClickInspectionSetPrevious" at bounding box center [198, 540] width 220 height 22
click at [536, 554] on div "namedAction name : triggerAlert" at bounding box center [584, 545] width 290 height 49
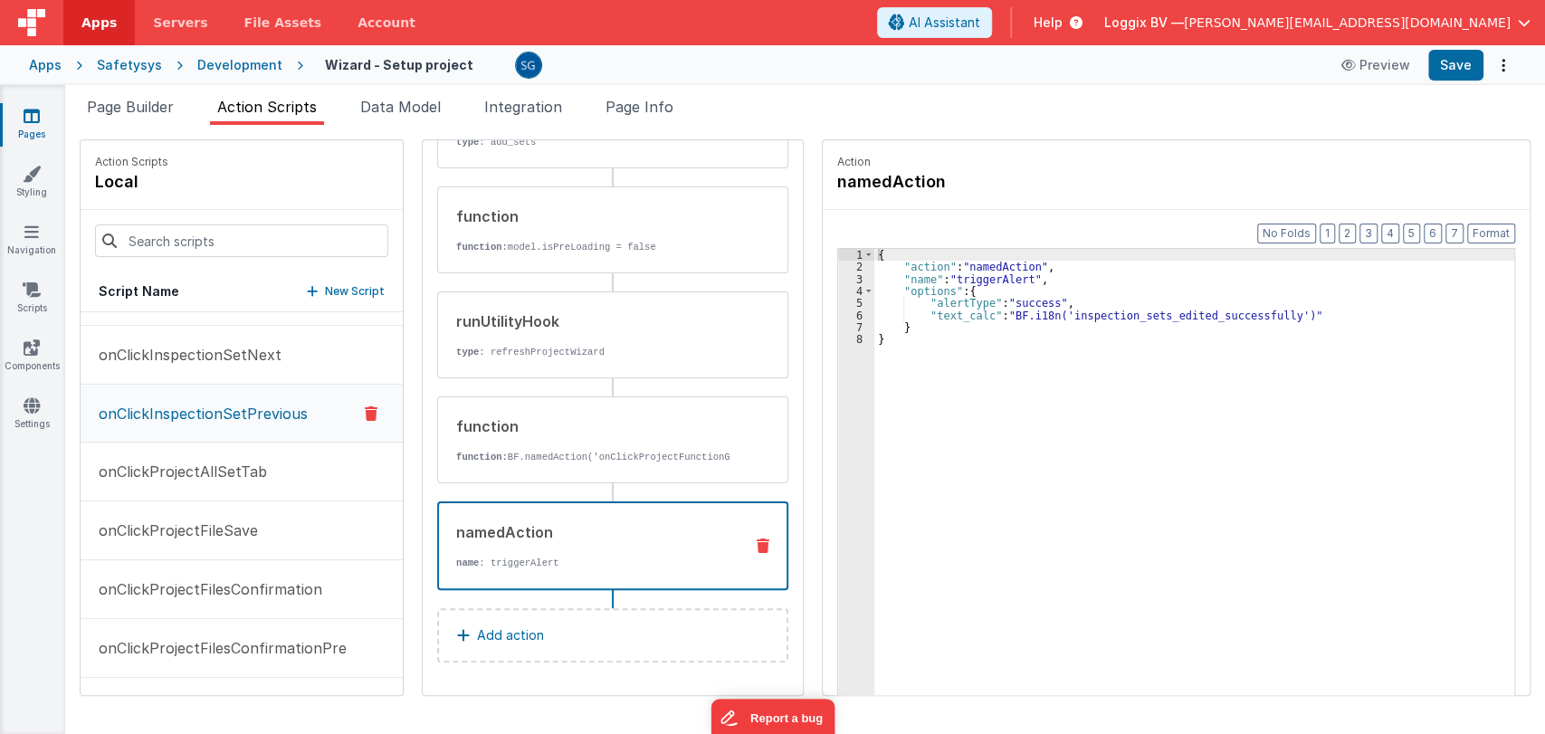
scroll to position [929, 0]
click at [233, 468] on p "onClickProjectAllSetTab" at bounding box center [177, 471] width 179 height 22
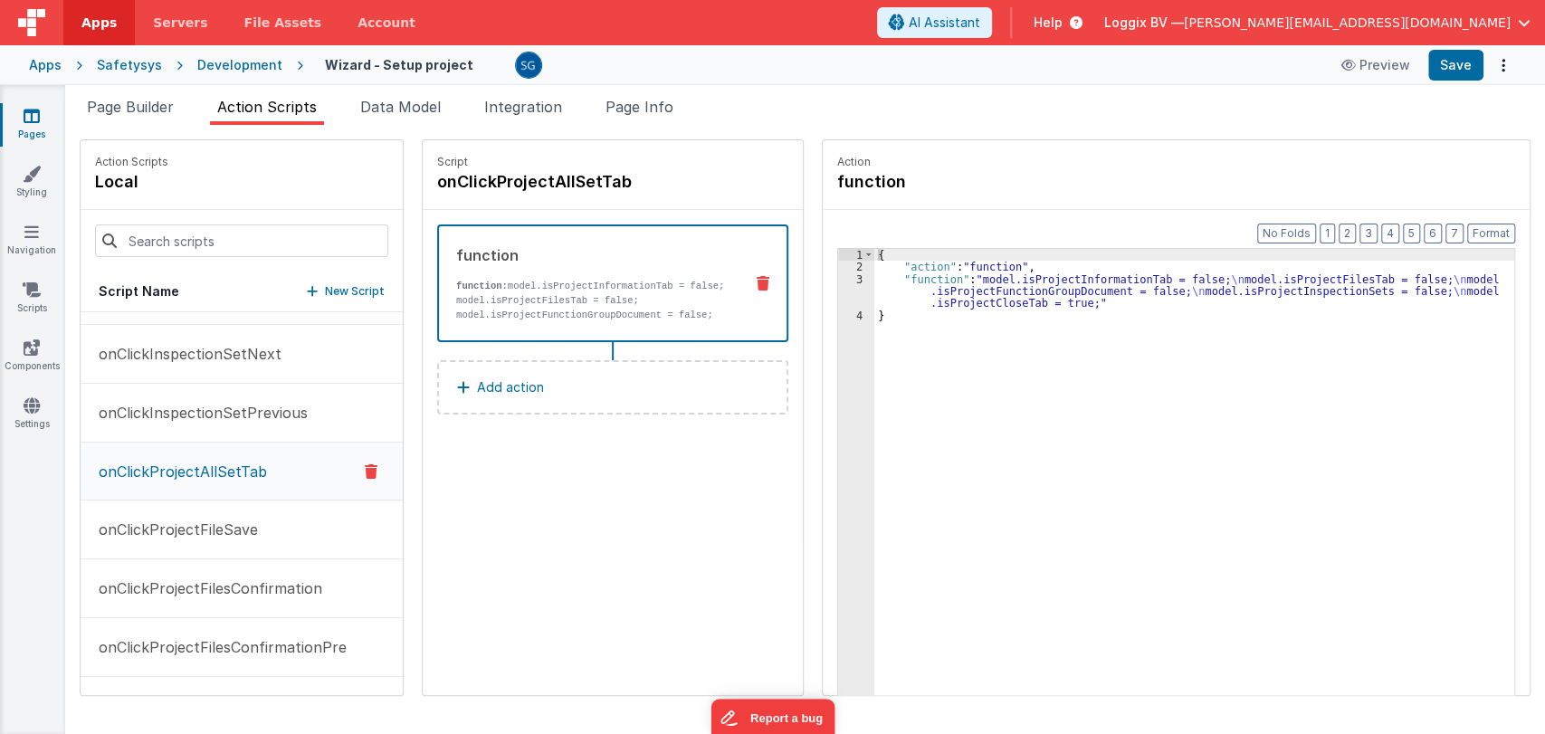
scroll to position [0, 0]
click at [196, 524] on p "onClickProjectFileSave" at bounding box center [173, 530] width 170 height 22
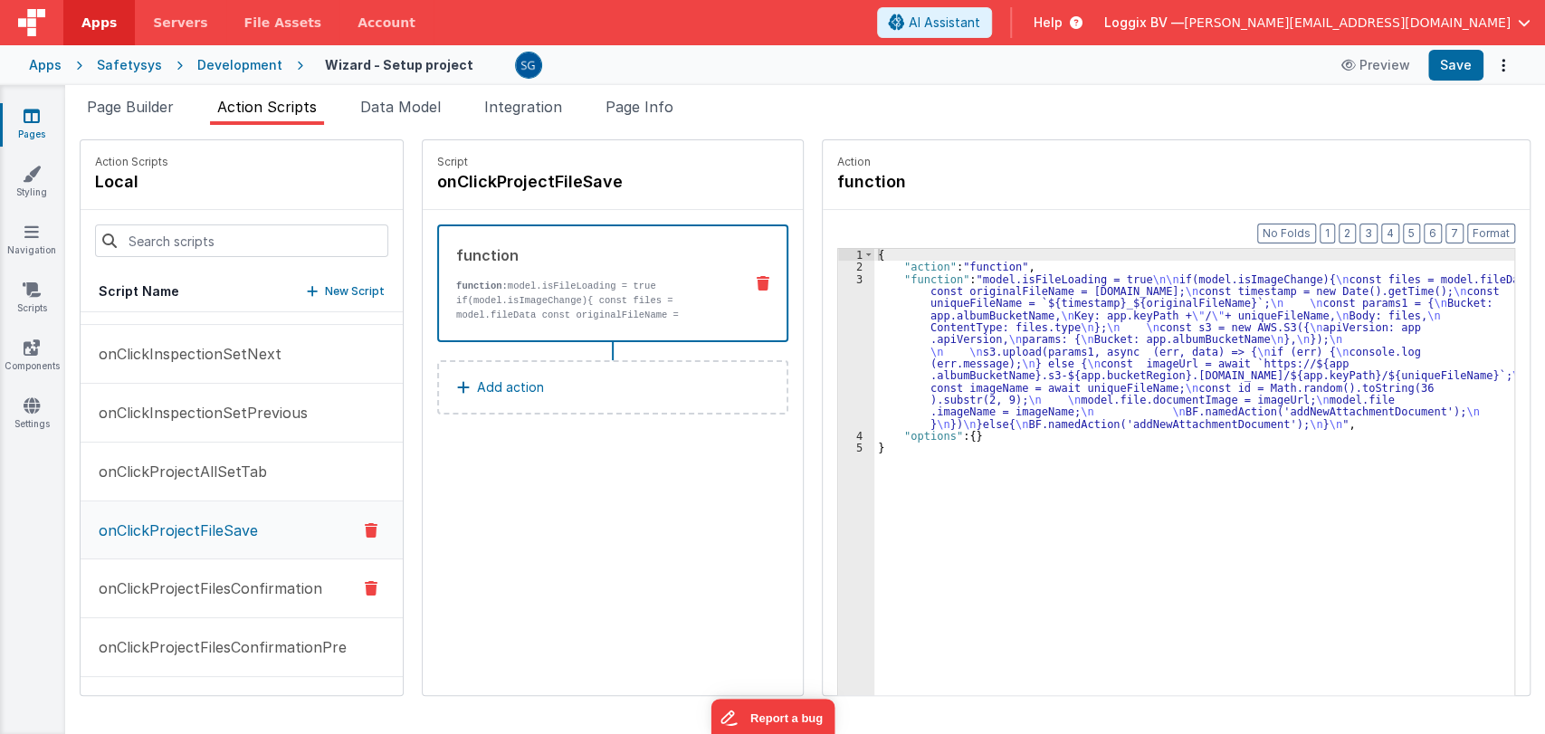
click at [211, 577] on p "onClickProjectFilesConfirmation" at bounding box center [205, 588] width 234 height 22
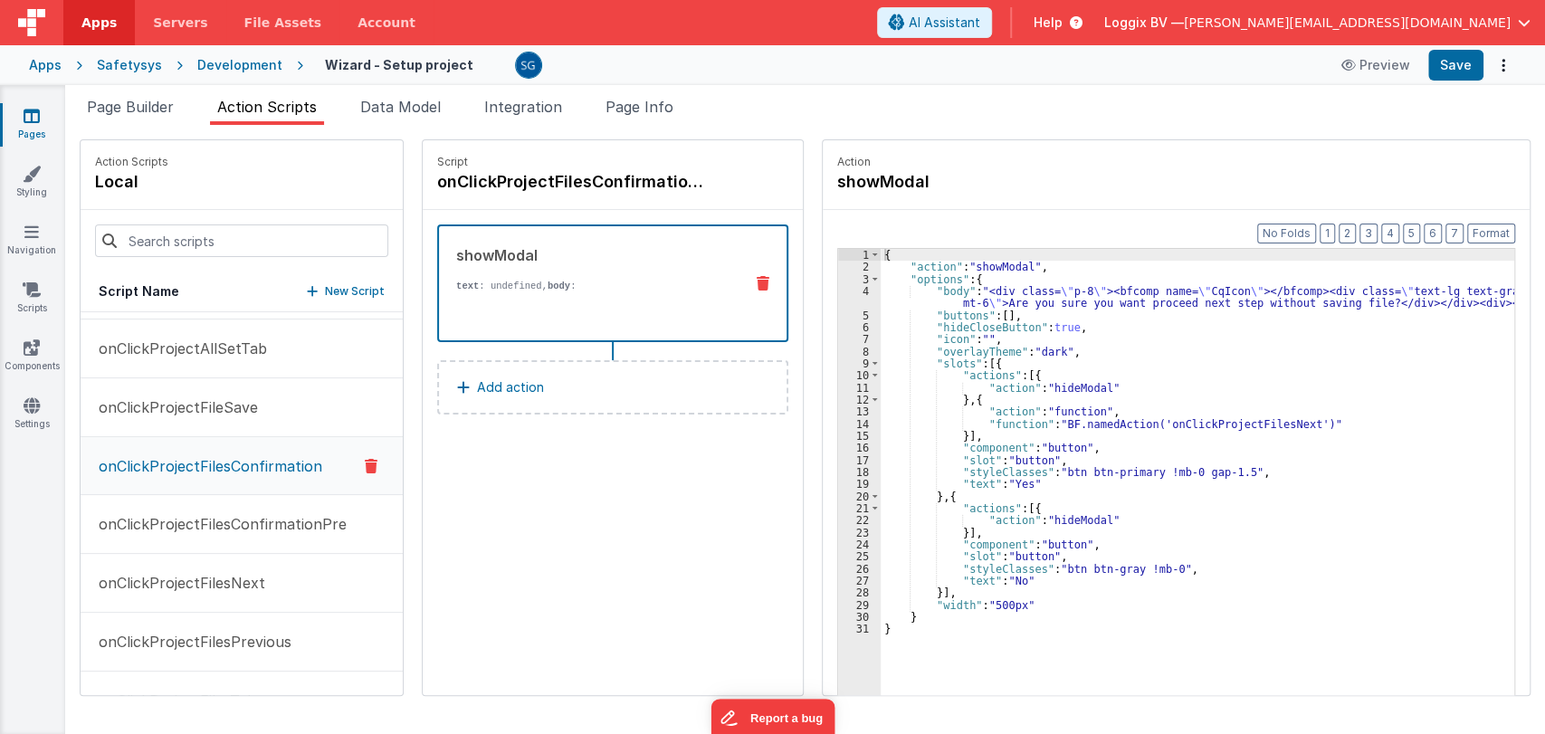
scroll to position [1053, 0]
click at [1130, 510] on div "{ "action" : "showModal" , "options" : { "body" : "<div class= \" p-8 \" ><bfco…" at bounding box center [1201, 512] width 640 height 527
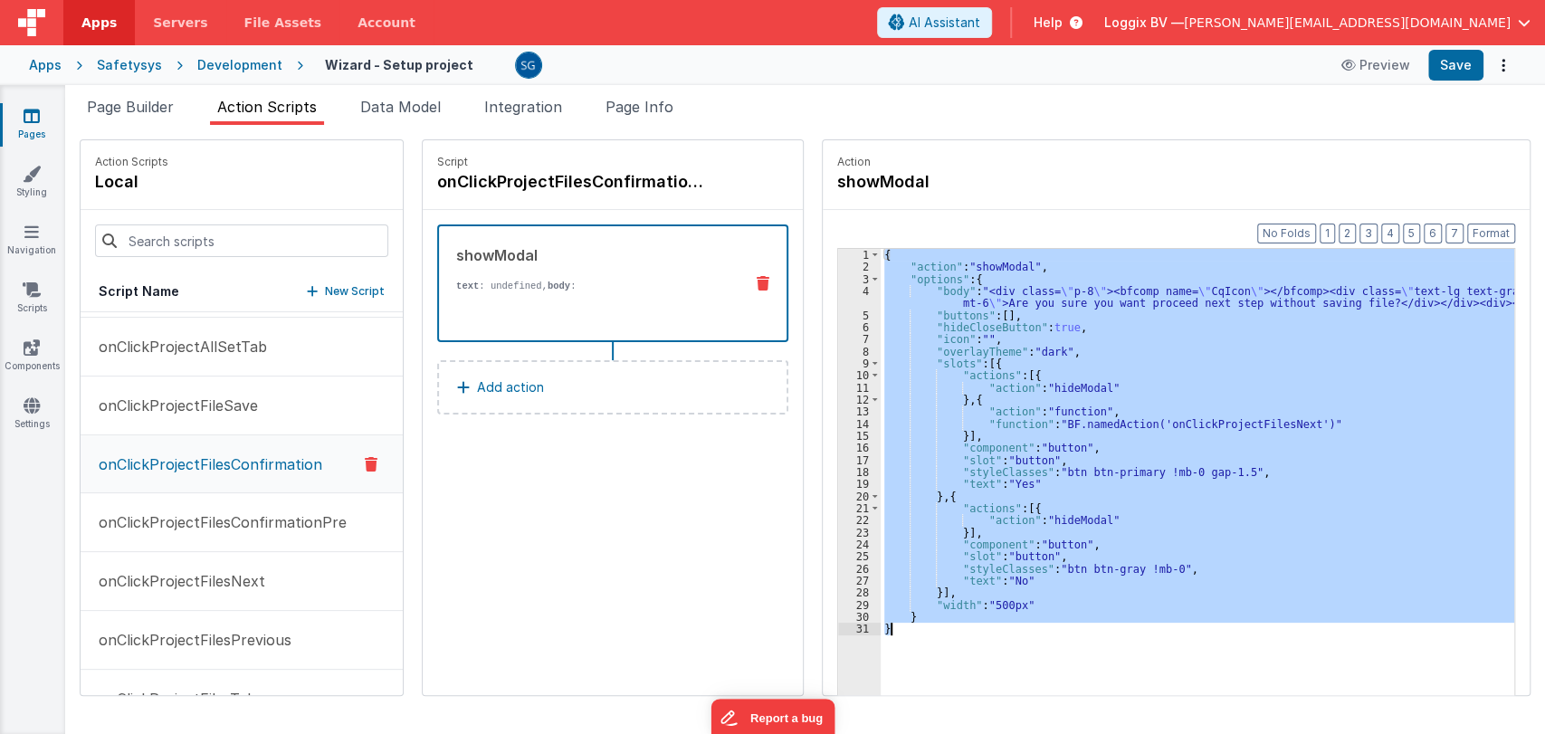
click at [1131, 349] on div "{ "action" : "showModal" , "options" : { "body" : "<div class= \" p-8 \" ><bfco…" at bounding box center [1198, 500] width 634 height 502
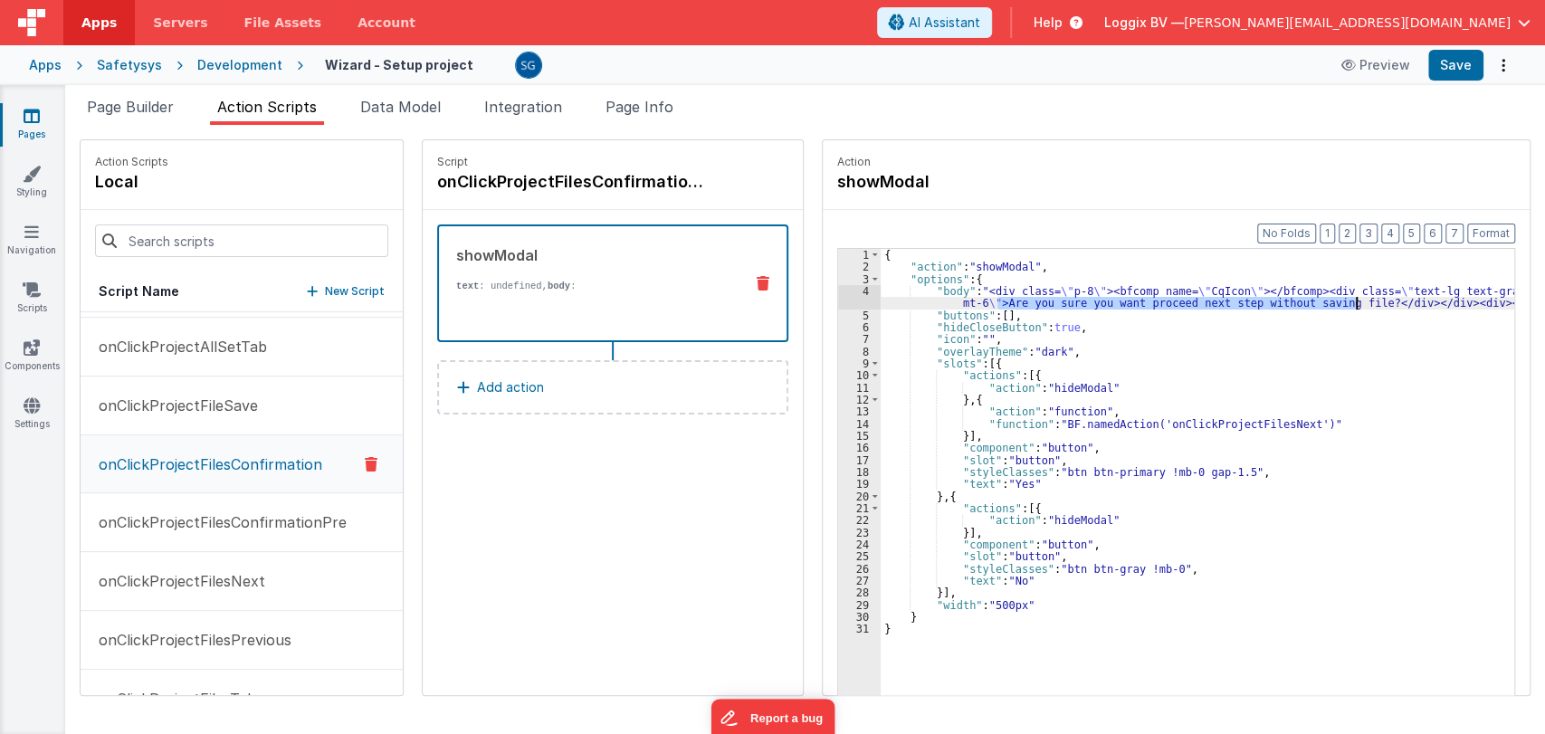
drag, startPoint x: 992, startPoint y: 299, endPoint x: 1351, endPoint y: 301, distance: 359.3
click at [1351, 301] on div "{ "action" : "showModal" , "options" : { "body" : "<div class= \" p-8 \" ><bfco…" at bounding box center [1201, 512] width 640 height 527
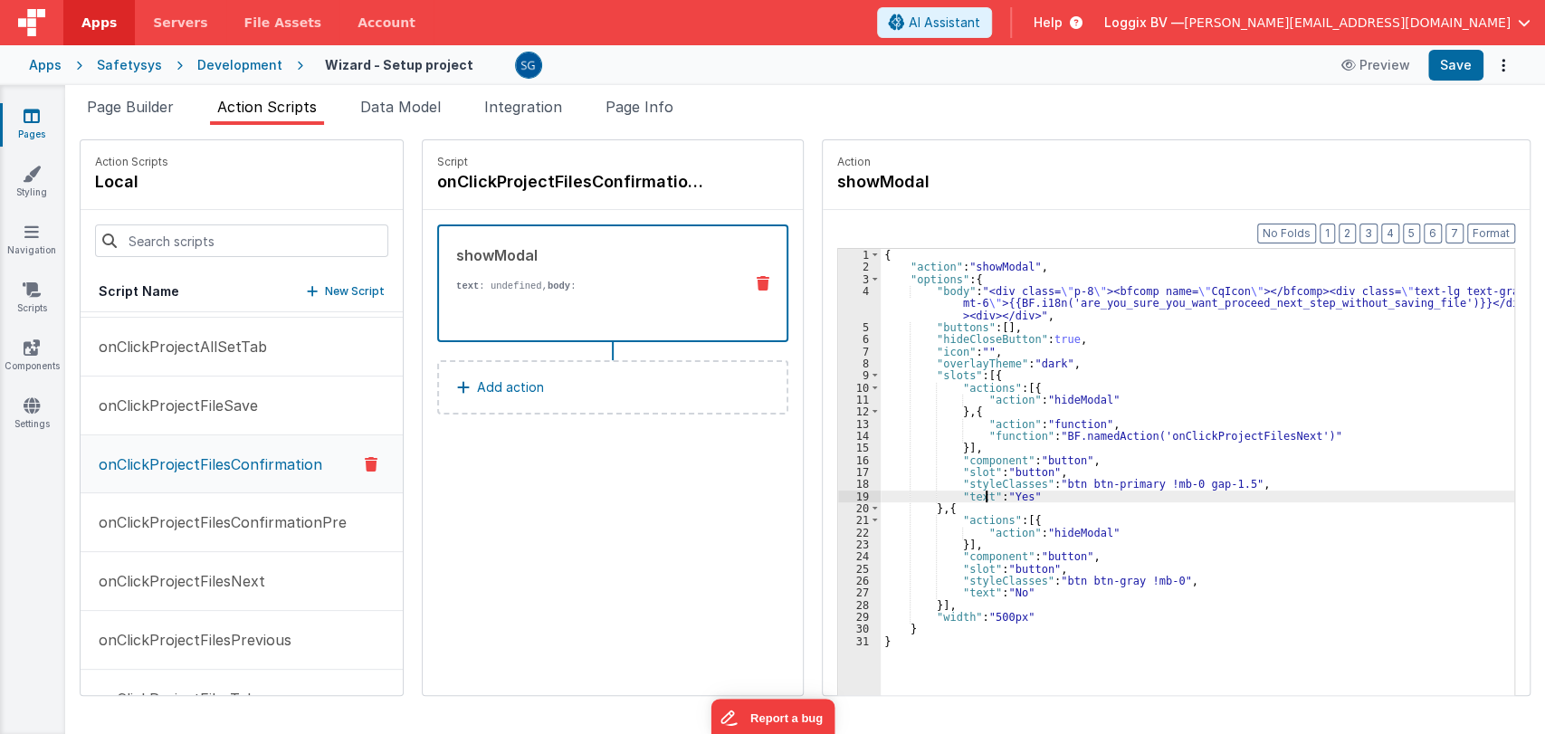
click at [981, 495] on div "{ "action" : "showModal" , "options" : { "body" : "<div class= \" p-8 \" ><bfco…" at bounding box center [1201, 512] width 640 height 527
click at [1039, 497] on div "{ "action" : "showModal" , "options" : { "body" : "<div class= \" p-8 \" ><bfco…" at bounding box center [1201, 512] width 640 height 527
click at [975, 591] on div "{ "action" : "showModal" , "options" : { "body" : "<div class= \" p-8 \" ><bfco…" at bounding box center [1201, 512] width 640 height 527
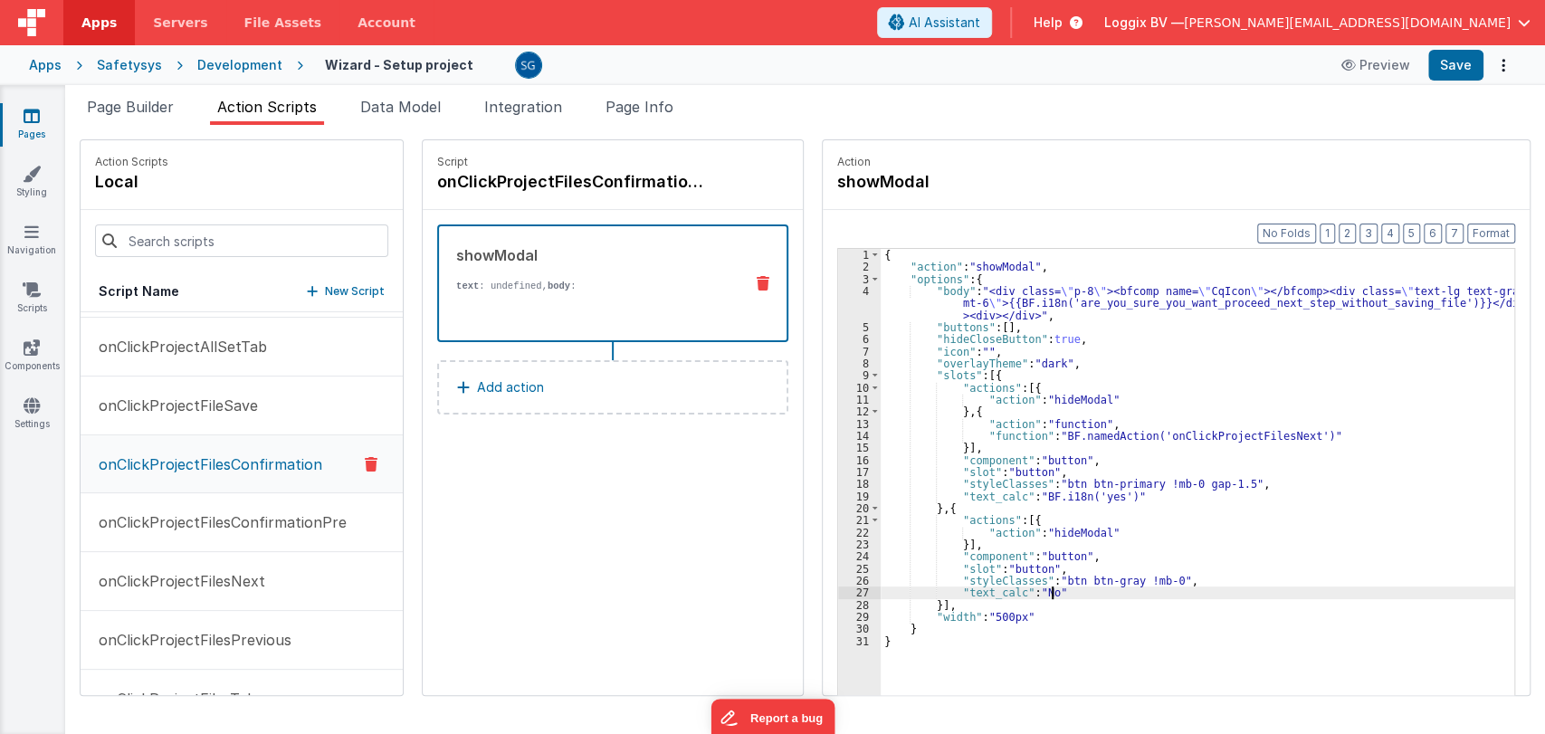
click at [1043, 596] on div "{ "action" : "showModal" , "options" : { "body" : "<div class= \" p-8 \" ><bfco…" at bounding box center [1201, 512] width 640 height 527
click at [1131, 591] on div "{ "action" : "showModal" , "options" : { "body" : "<div class= \" p-8 \" ><bfco…" at bounding box center [1201, 512] width 640 height 527
click at [1448, 73] on button "Save" at bounding box center [1455, 65] width 55 height 31
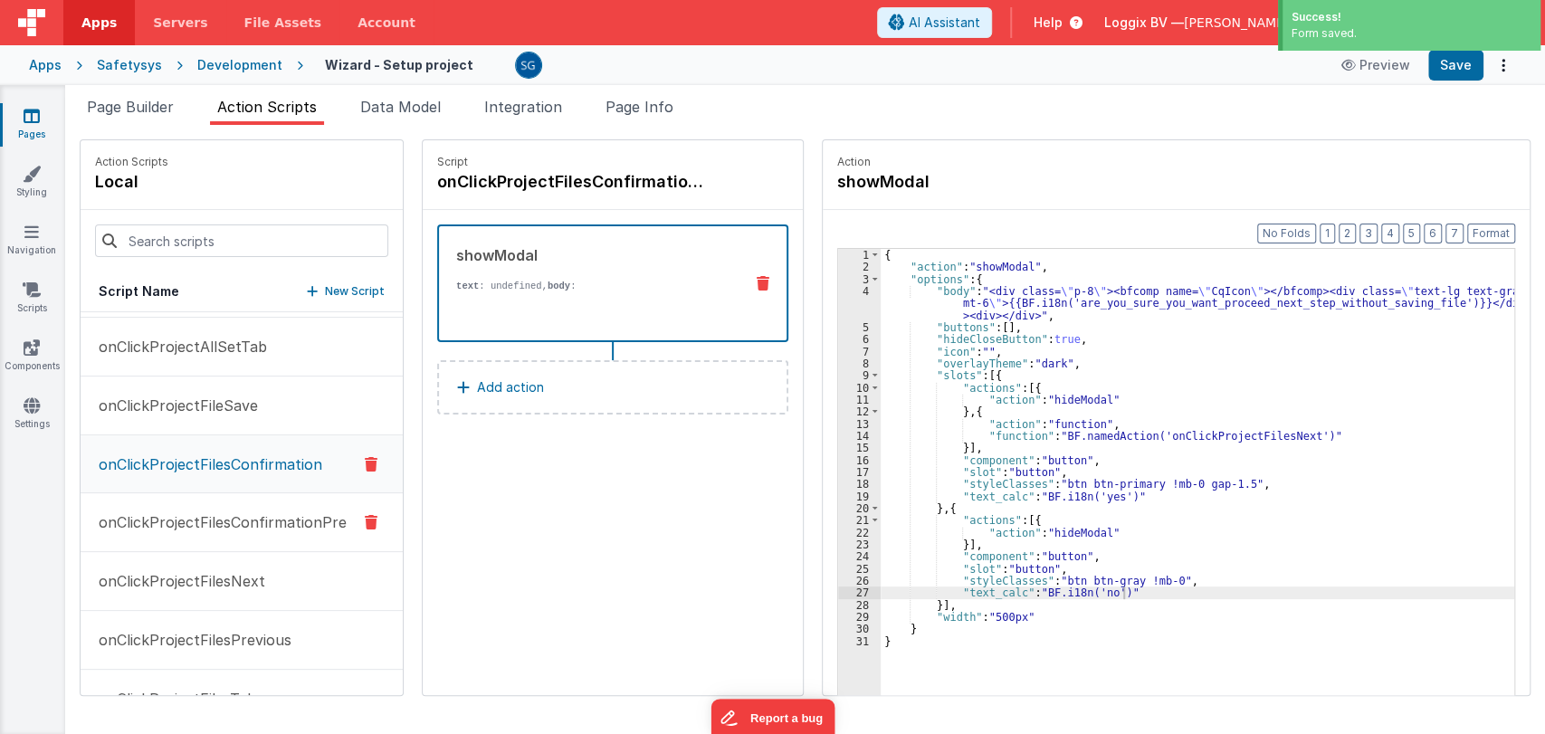
click at [213, 522] on p "onClickProjectFilesConfirmationPre" at bounding box center [217, 522] width 259 height 22
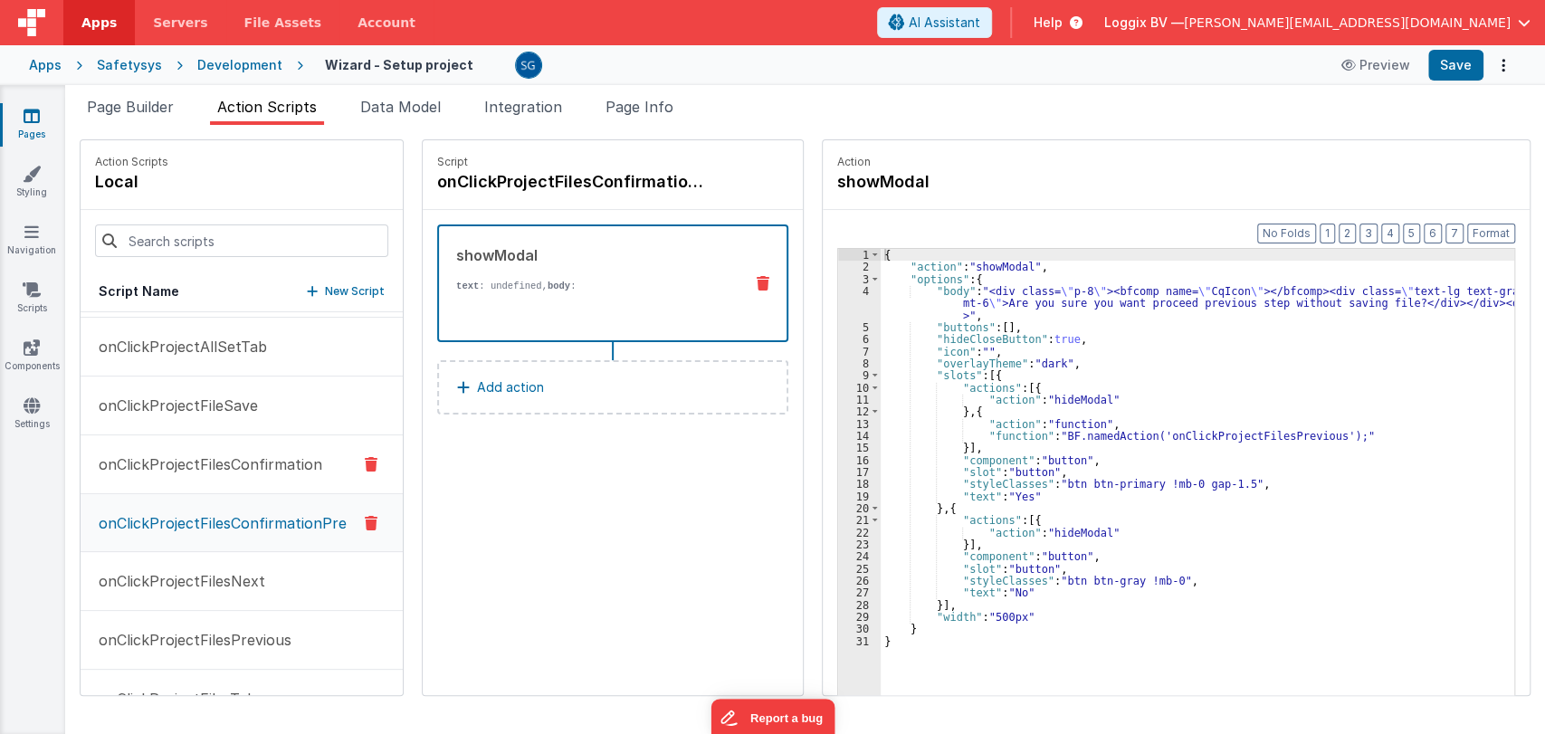
click at [245, 458] on p "onClickProjectFilesConfirmation" at bounding box center [205, 464] width 234 height 22
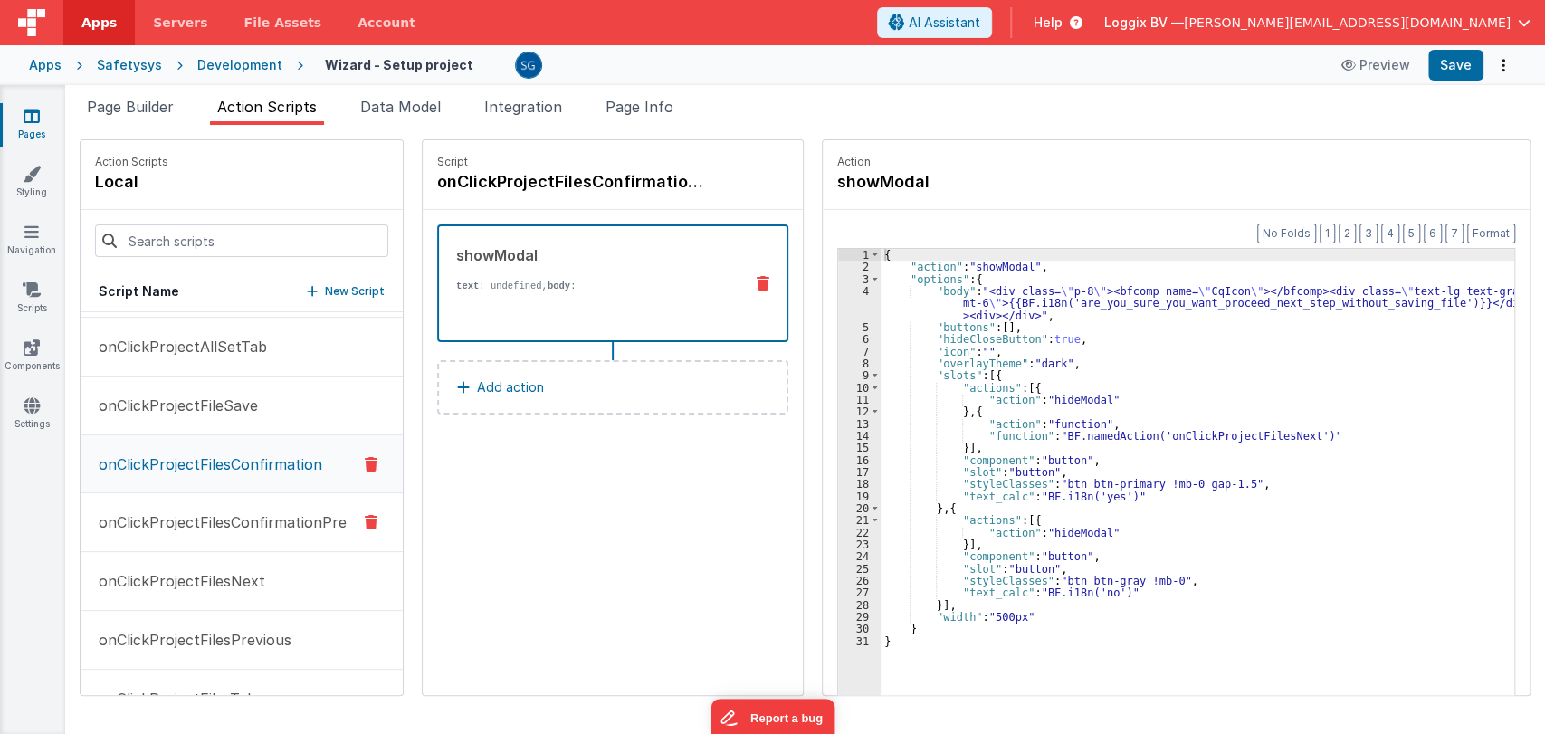
click at [228, 515] on p "onClickProjectFilesConfirmationPre" at bounding box center [217, 522] width 259 height 22
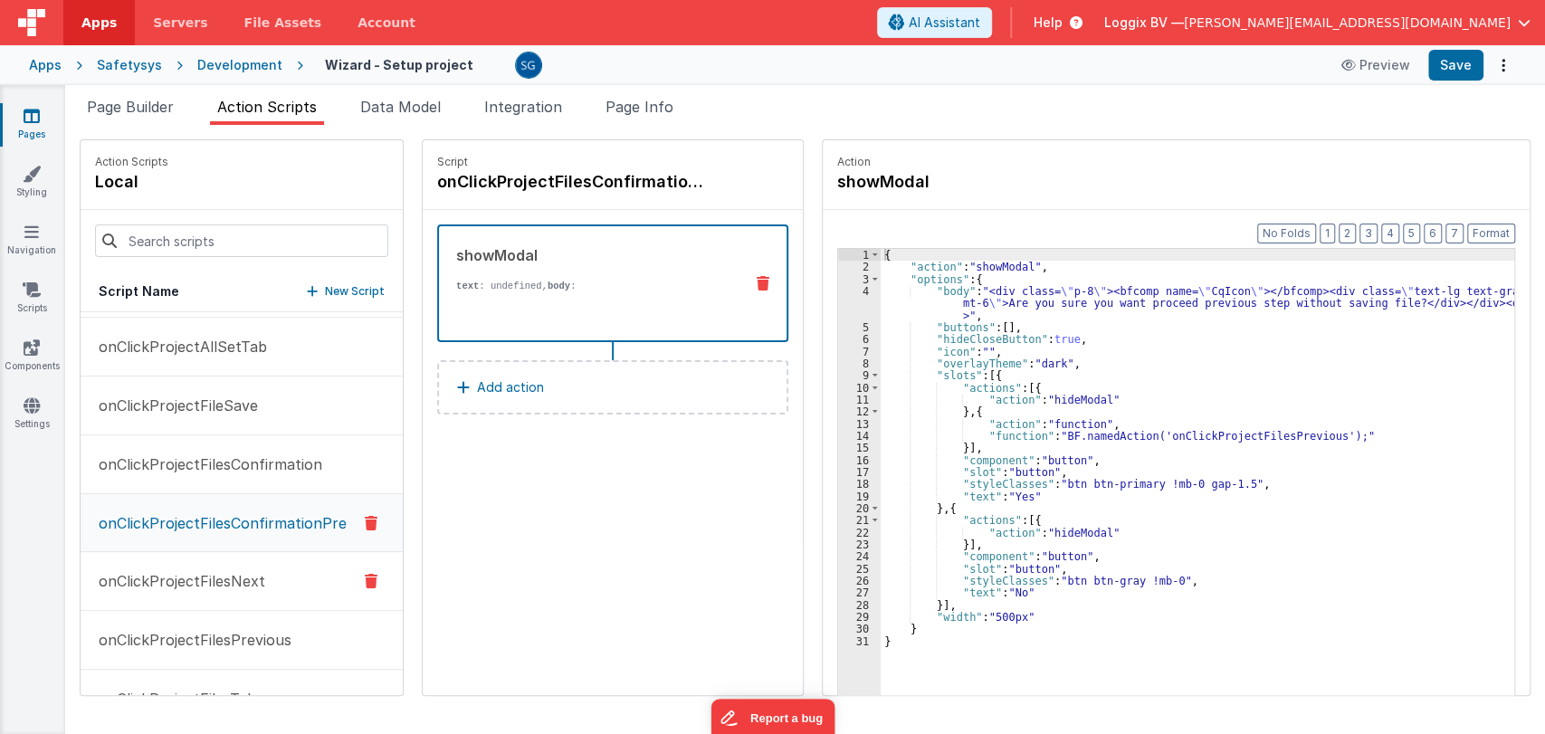
click at [205, 581] on p "onClickProjectFilesNext" at bounding box center [176, 581] width 177 height 22
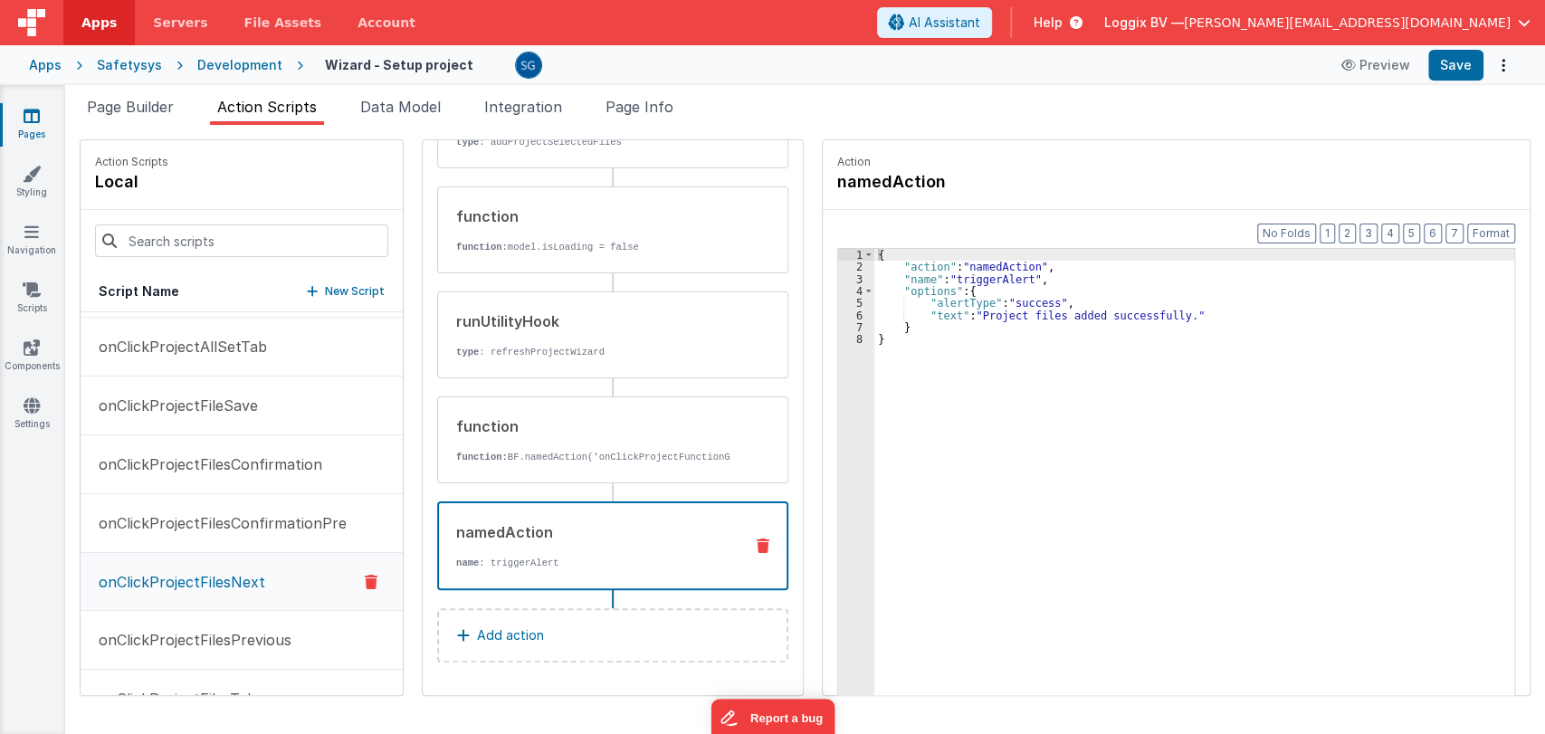
click at [525, 548] on div "namedAction name : triggerAlert" at bounding box center [584, 545] width 290 height 49
drag, startPoint x: 972, startPoint y: 316, endPoint x: 1168, endPoint y: 319, distance: 196.4
click at [1168, 319] on div "{ "action" : "namedAction" , "name" : "triggerAlert" , "options" : { "alertType…" at bounding box center [1197, 512] width 646 height 527
paste textarea
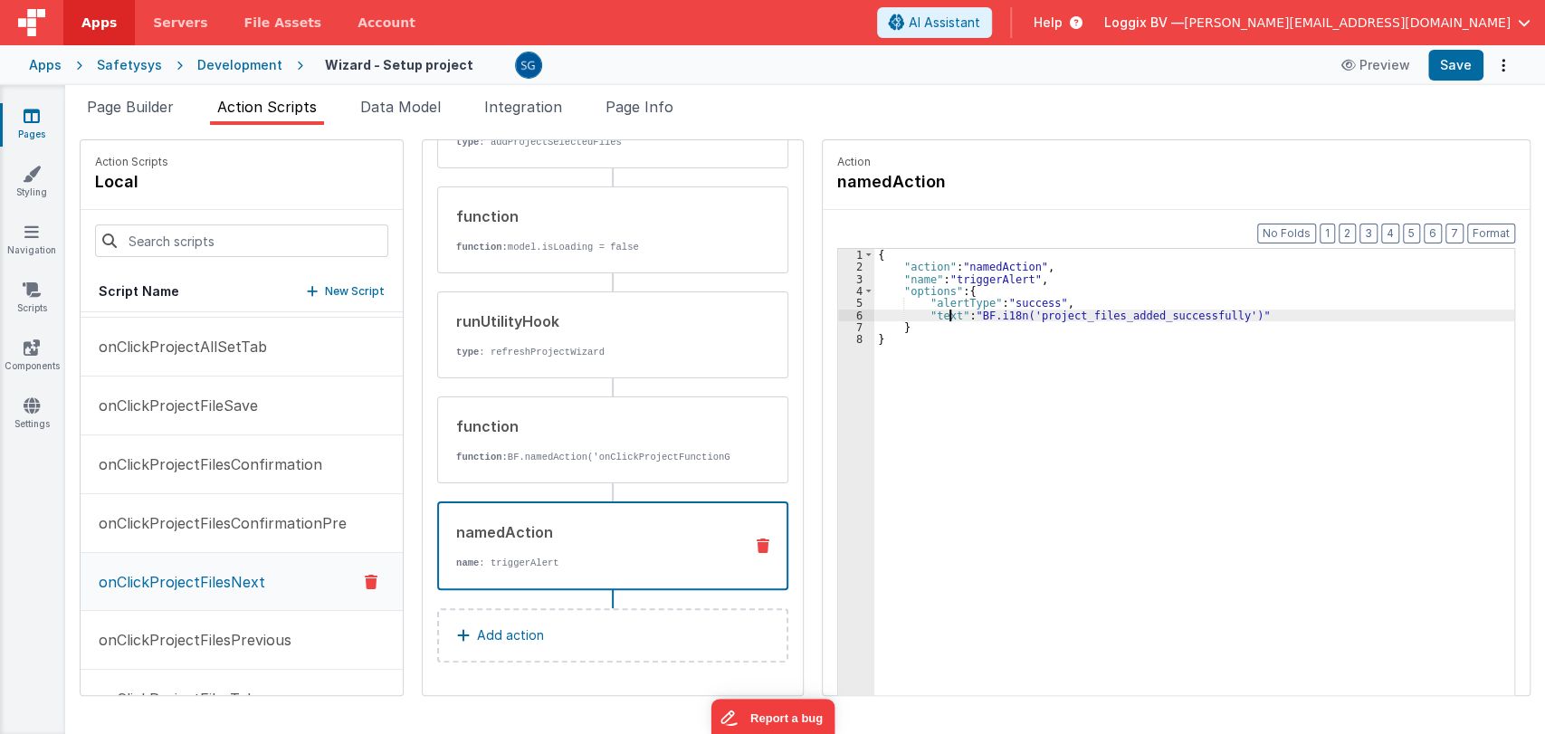
click at [944, 313] on div "{ "action" : "namedAction" , "name" : "triggerAlert" , "options" : { "alertType…" at bounding box center [1197, 512] width 646 height 527
click at [1454, 70] on button "Save" at bounding box center [1455, 65] width 55 height 31
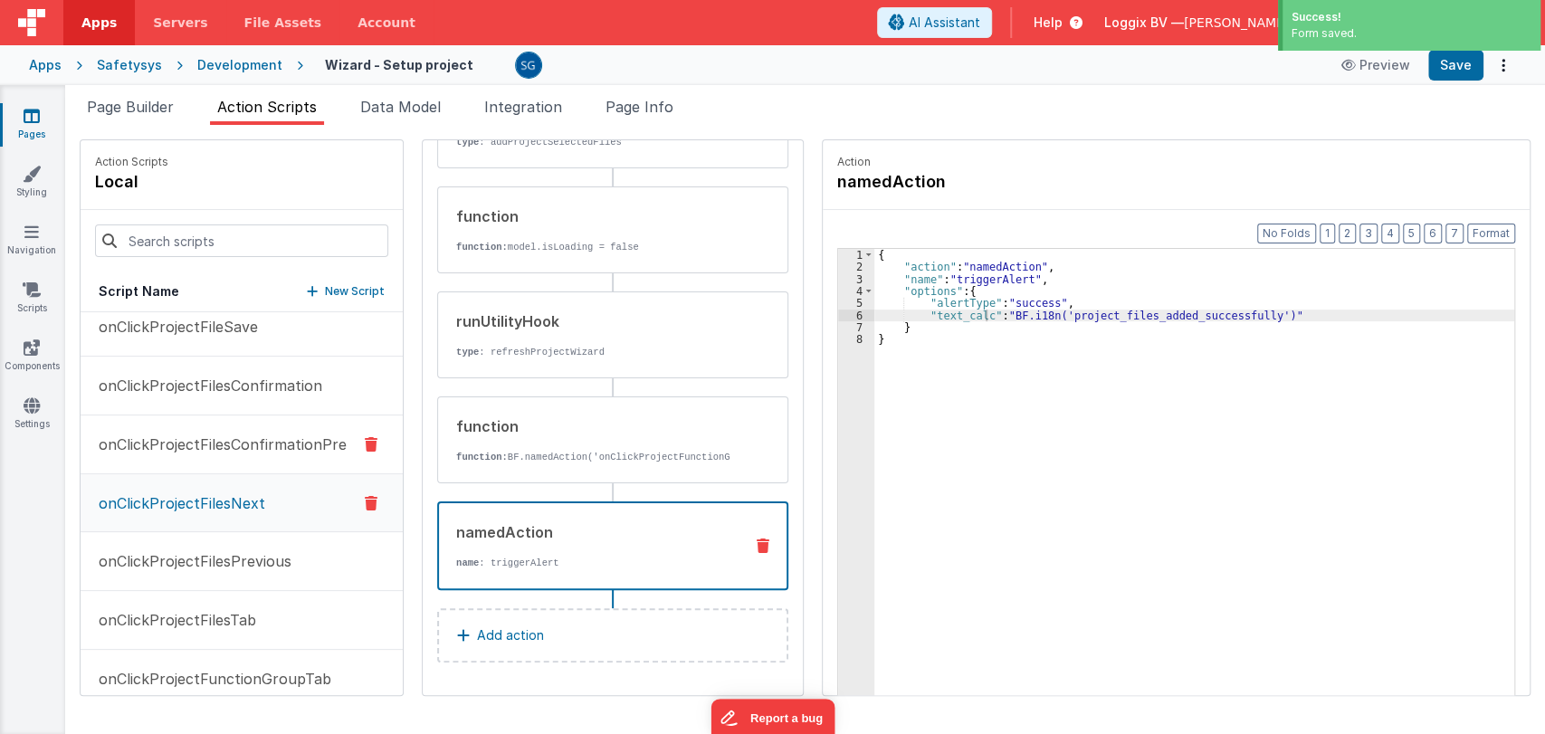
scroll to position [1150, 0]
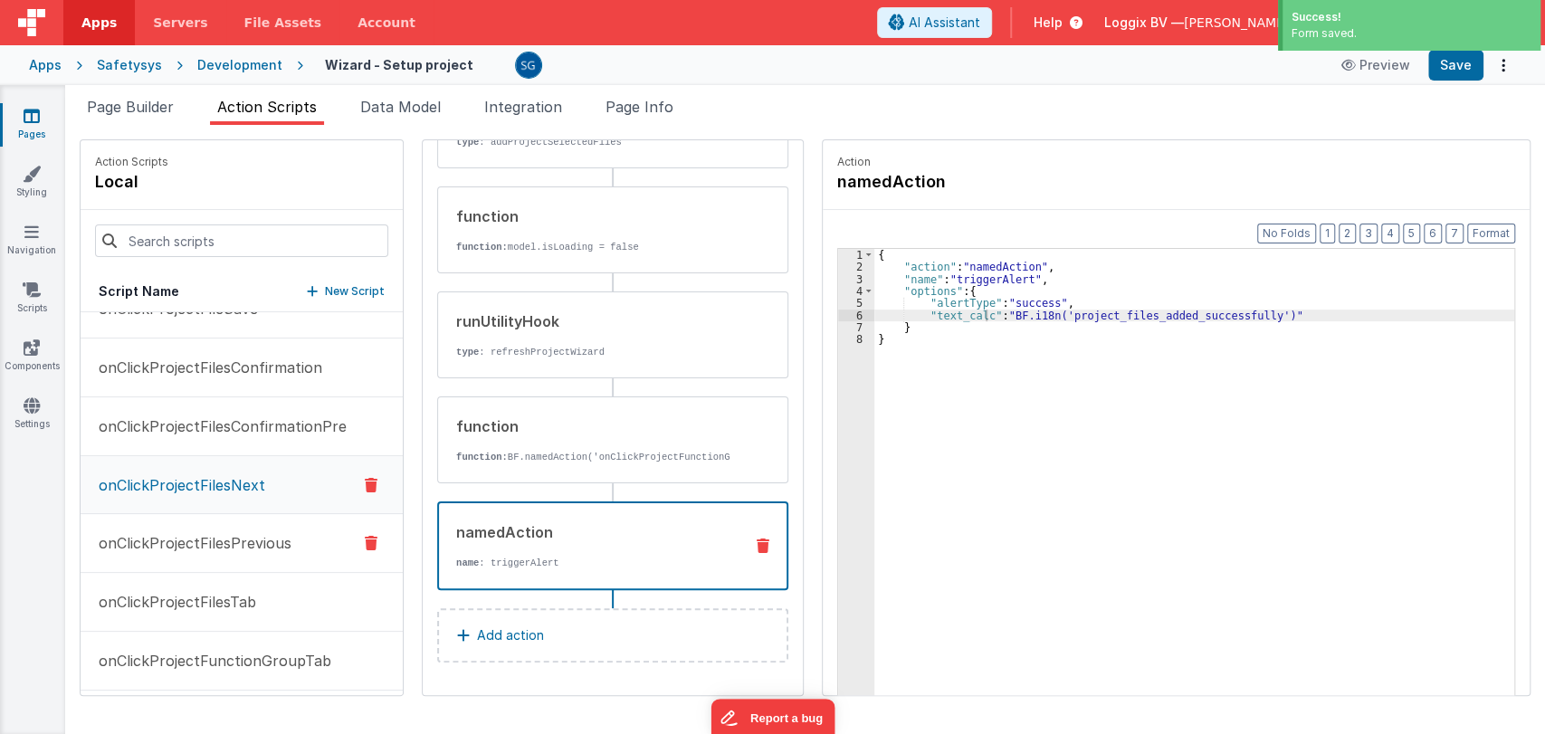
click at [219, 537] on p "onClickProjectFilesPrevious" at bounding box center [190, 543] width 204 height 22
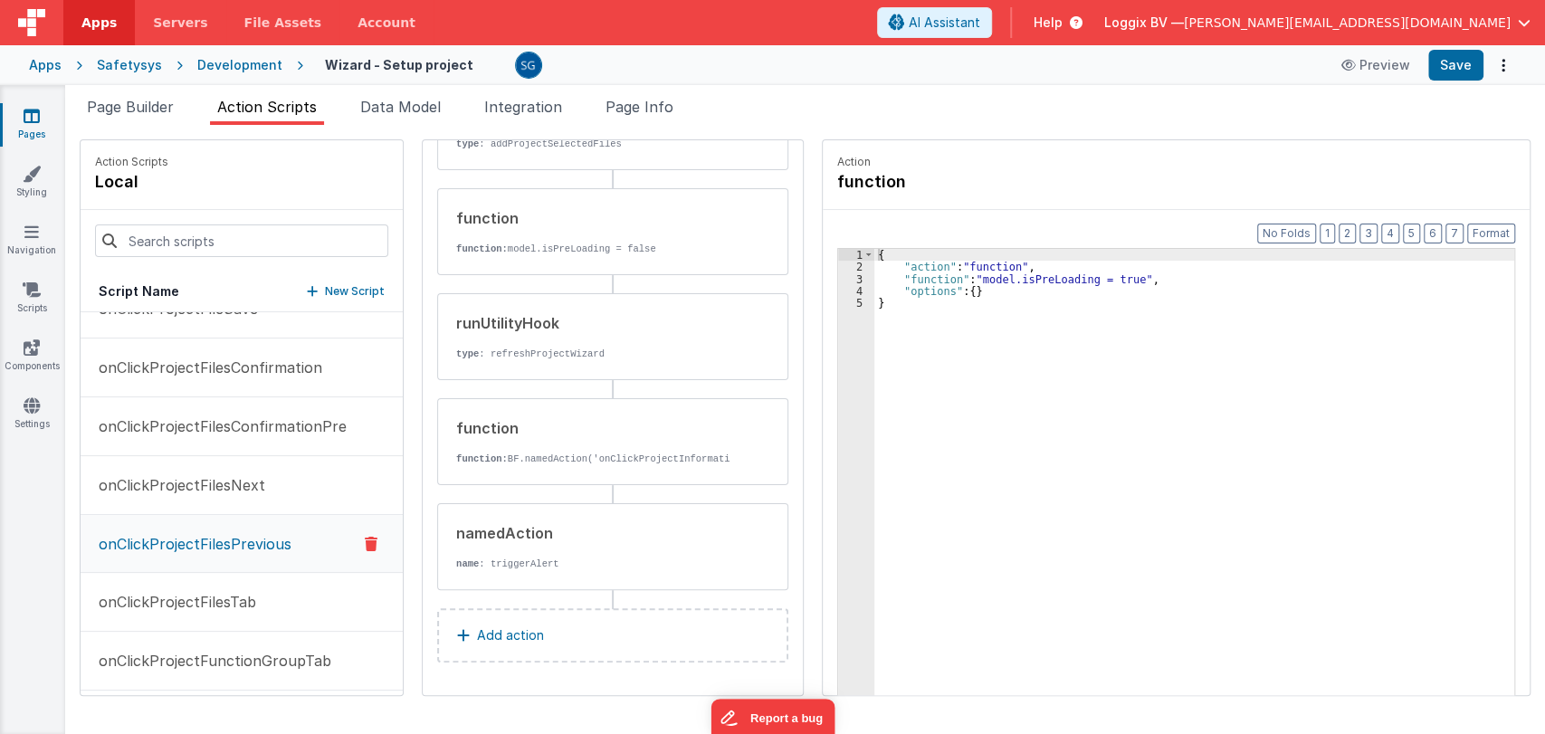
scroll to position [261, 0]
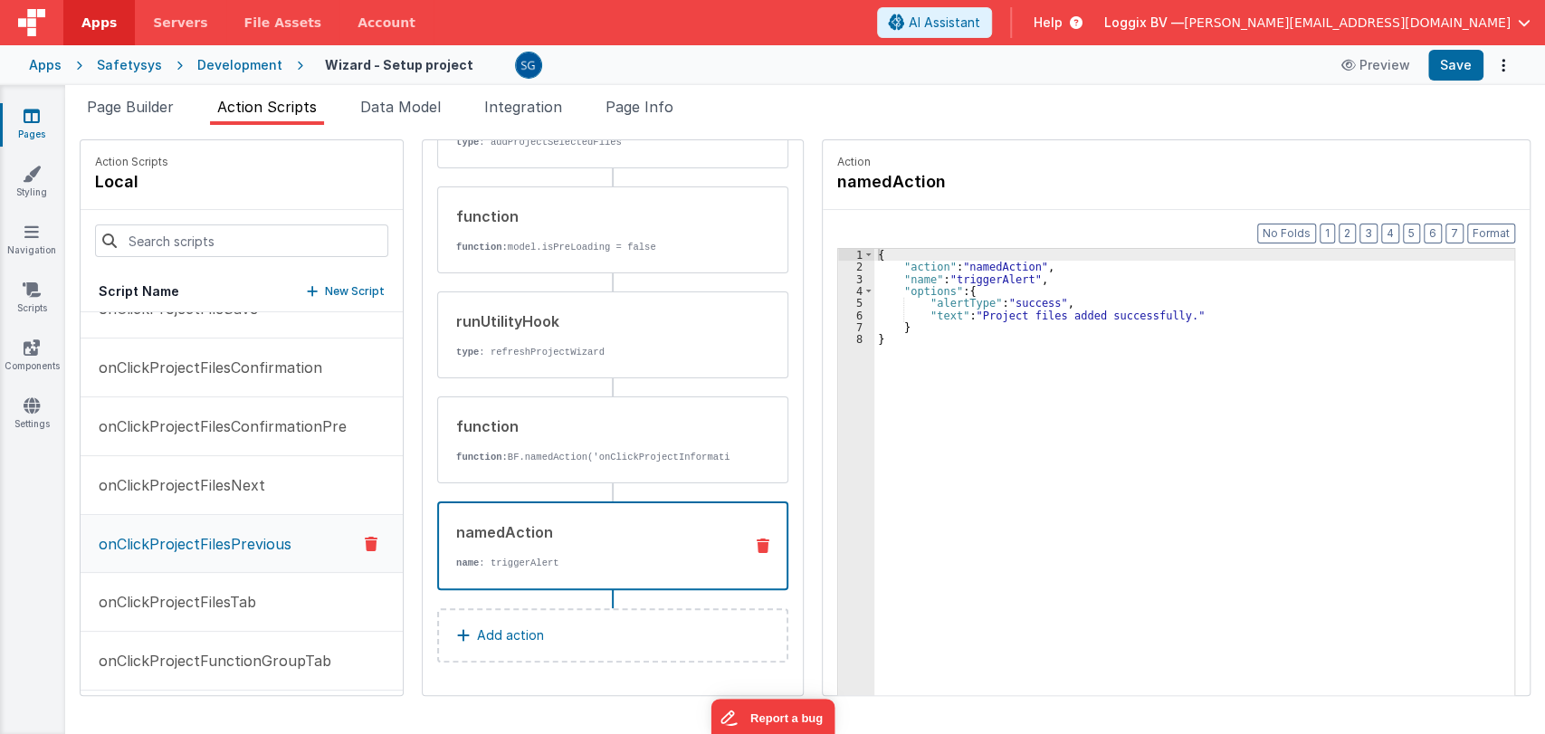
click at [536, 563] on p "name : triggerAlert" at bounding box center [592, 563] width 272 height 14
drag, startPoint x: 973, startPoint y: 313, endPoint x: 1168, endPoint y: 312, distance: 194.6
click at [1168, 312] on div "{ "action" : "namedAction" , "name" : "triggerAlert" , "options" : { "alertType…" at bounding box center [1197, 512] width 646 height 527
click at [949, 312] on div "{ "action" : "namedAction" , "name" : "triggerAlert" , "options" : { "alertType…" at bounding box center [1197, 512] width 646 height 527
click at [1458, 81] on div "Apps Safetysys Development Wizard - Setup project Preview Save" at bounding box center [772, 65] width 1545 height 40
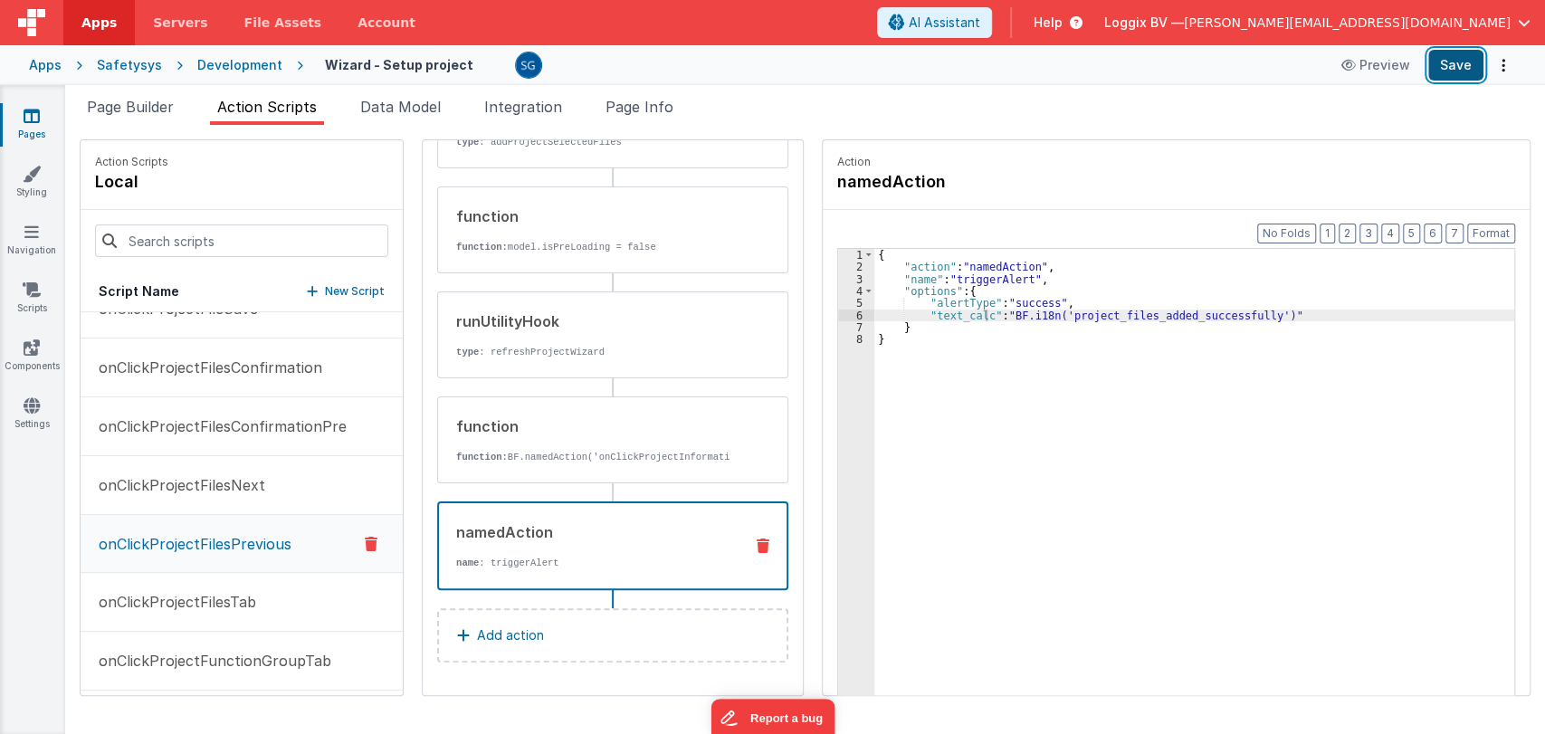
click at [1448, 69] on button "Save" at bounding box center [1455, 65] width 55 height 31
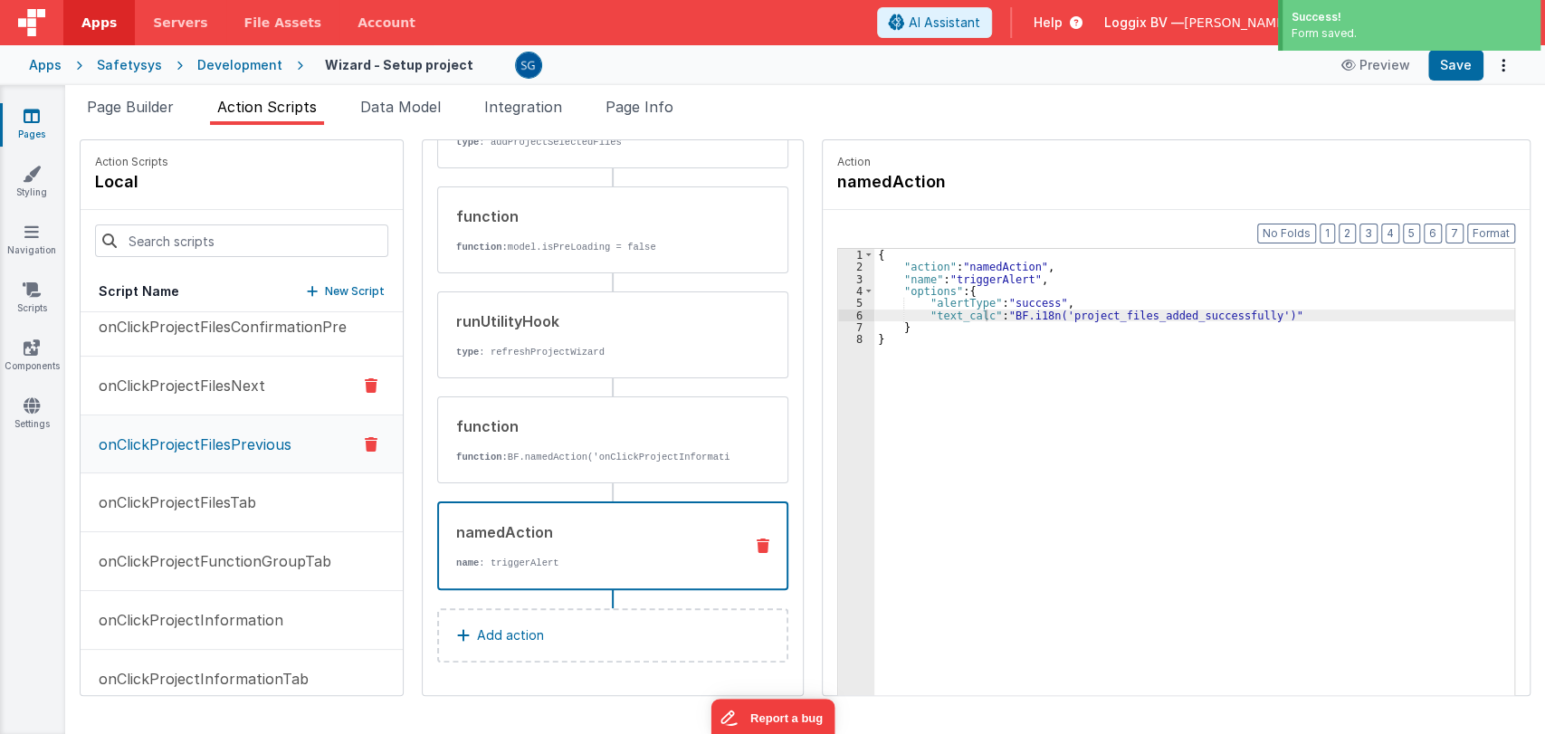
scroll to position [1253, 0]
click at [213, 506] on p "onClickProjectFilesTab" at bounding box center [172, 500] width 168 height 22
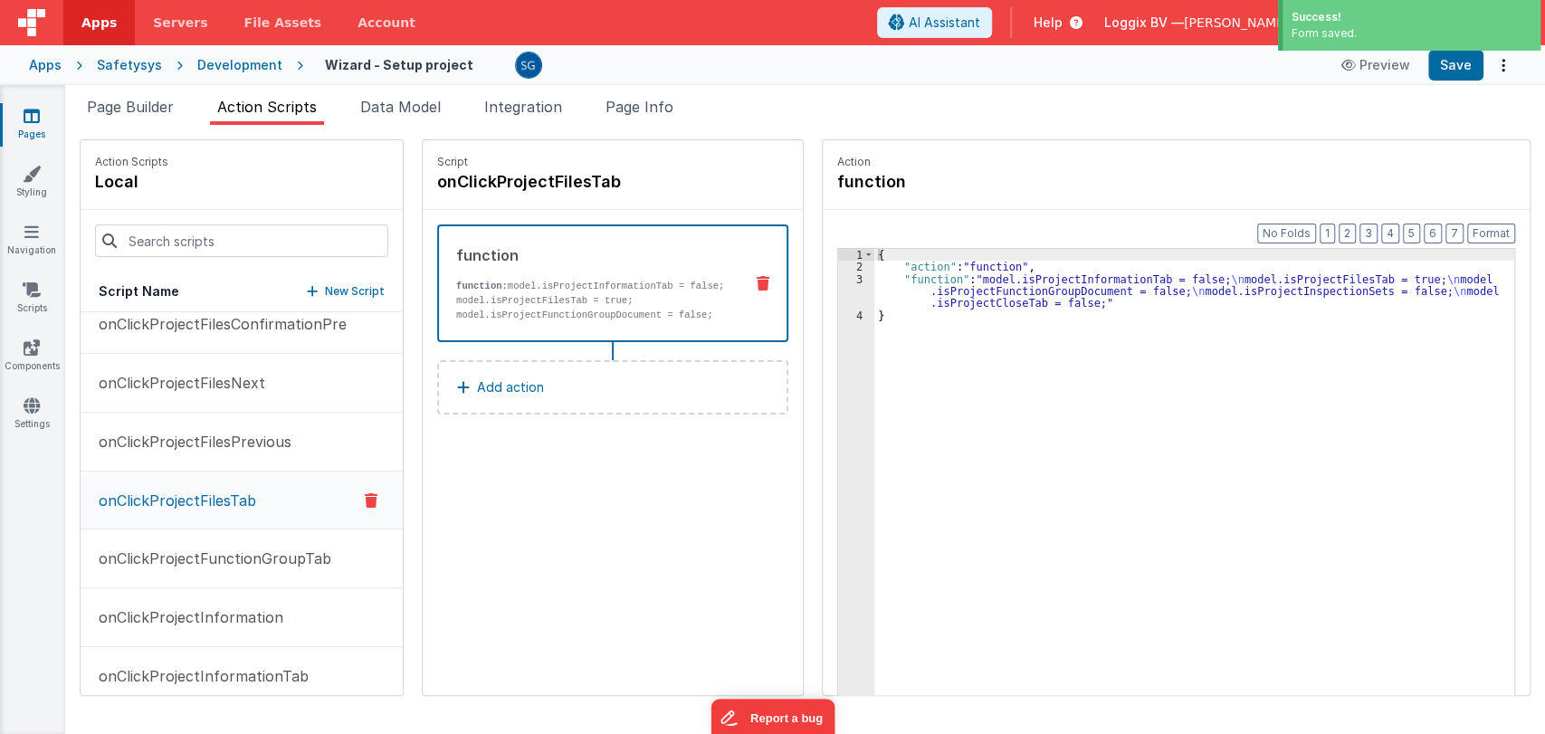
scroll to position [0, 0]
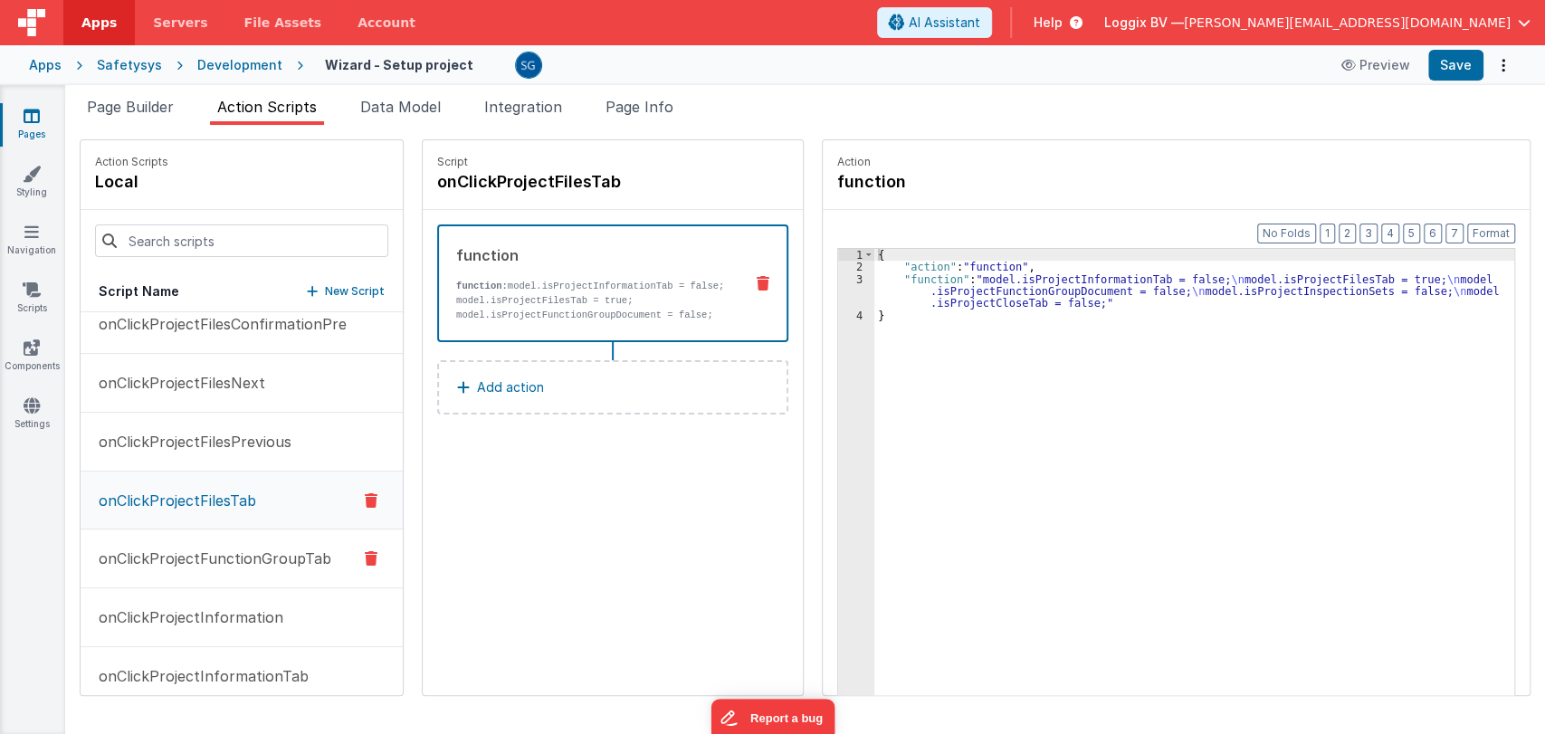
click at [172, 552] on p "onClickProjectFunctionGroupTab" at bounding box center [209, 559] width 243 height 22
click at [202, 606] on p "onClickProjectInformation" at bounding box center [185, 617] width 195 height 22
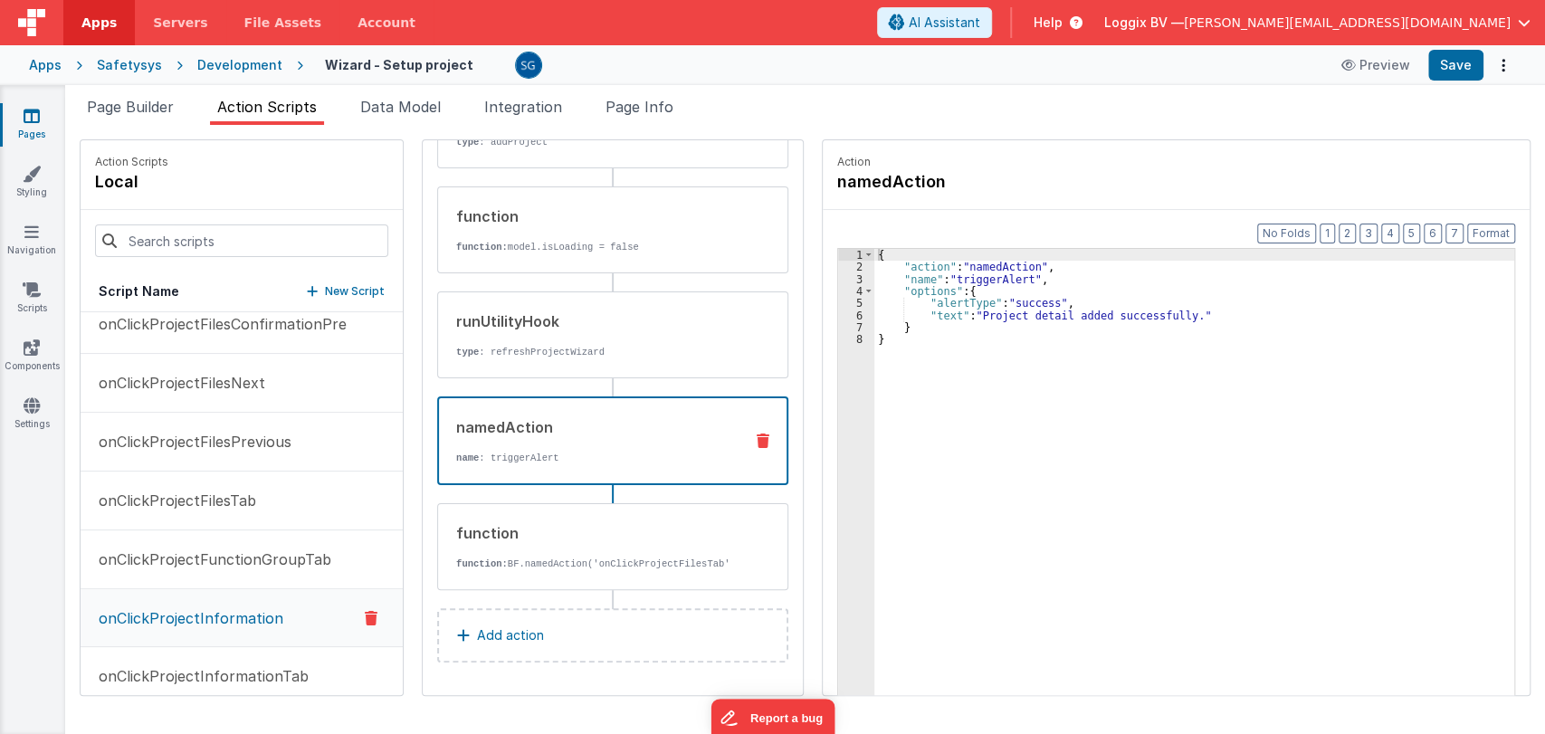
scroll to position [259, 0]
click at [592, 451] on p "name : triggerAlert" at bounding box center [592, 458] width 272 height 14
drag, startPoint x: 1173, startPoint y: 316, endPoint x: 975, endPoint y: 316, distance: 198.2
click at [975, 316] on div "{ "action" : "namedAction" , "name" : "triggerAlert" , "options" : { "alertType…" at bounding box center [1197, 512] width 646 height 527
paste textarea
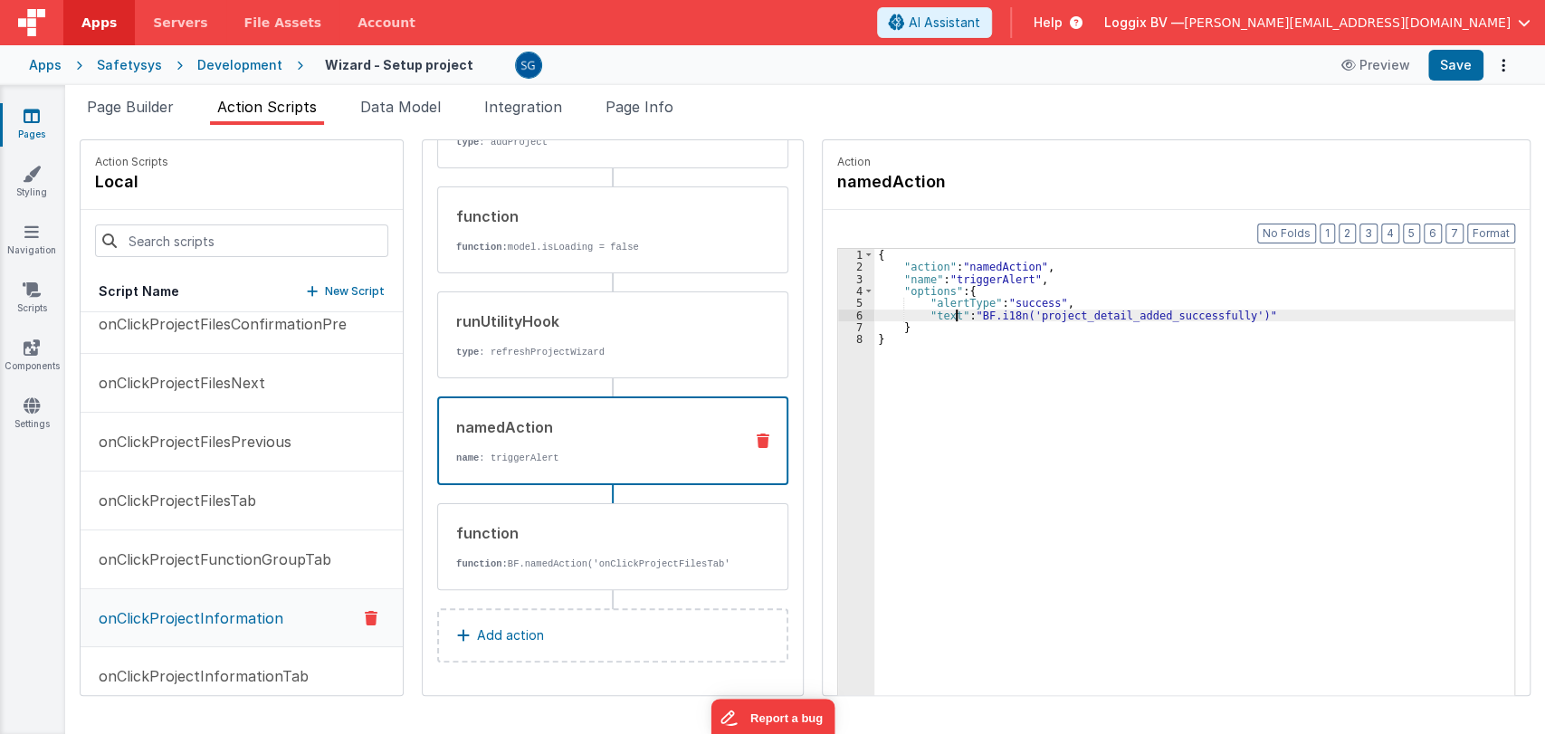
click at [950, 317] on div "{ "action" : "namedAction" , "name" : "triggerAlert" , "options" : { "alertType…" at bounding box center [1197, 512] width 646 height 527
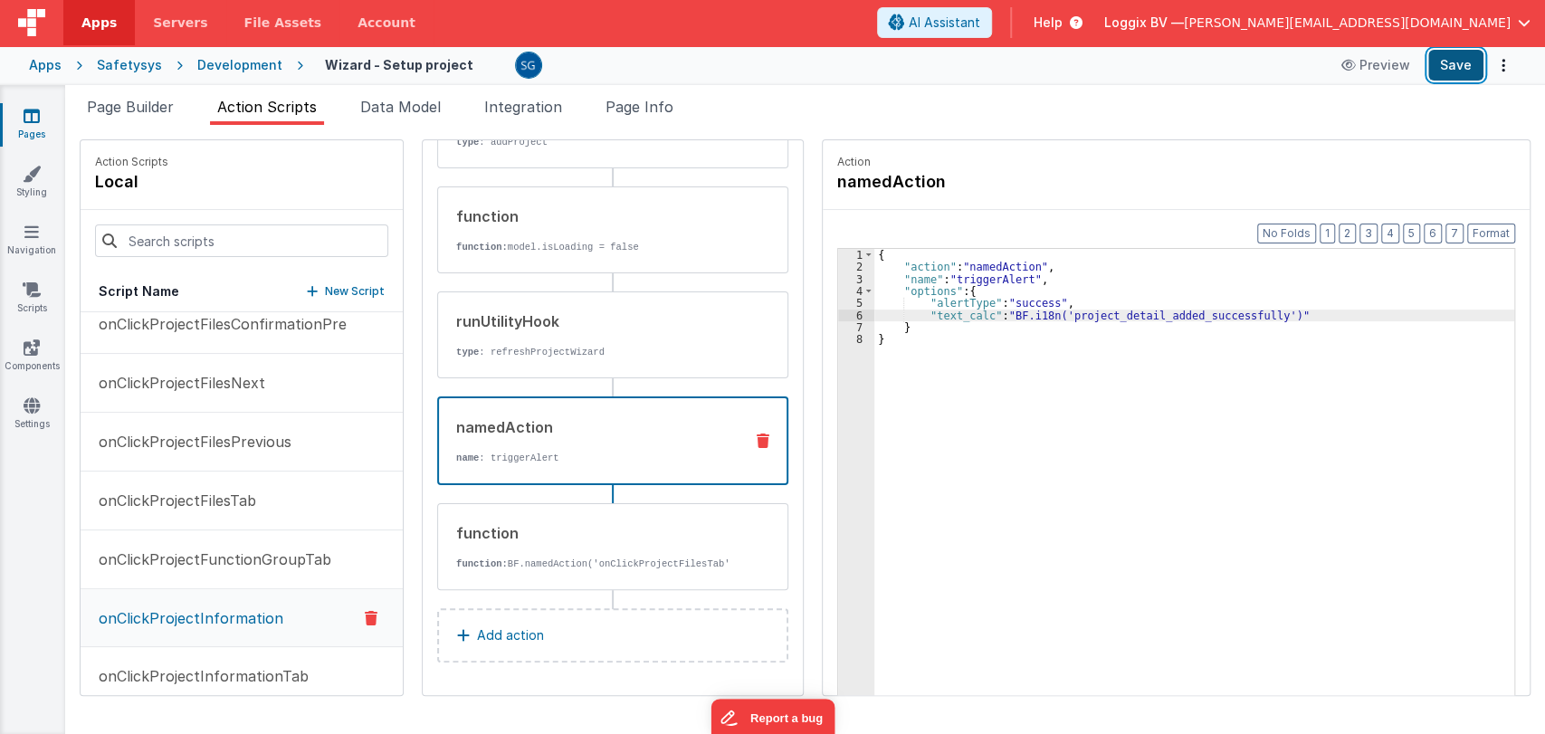
click at [1451, 62] on button "Save" at bounding box center [1455, 65] width 55 height 31
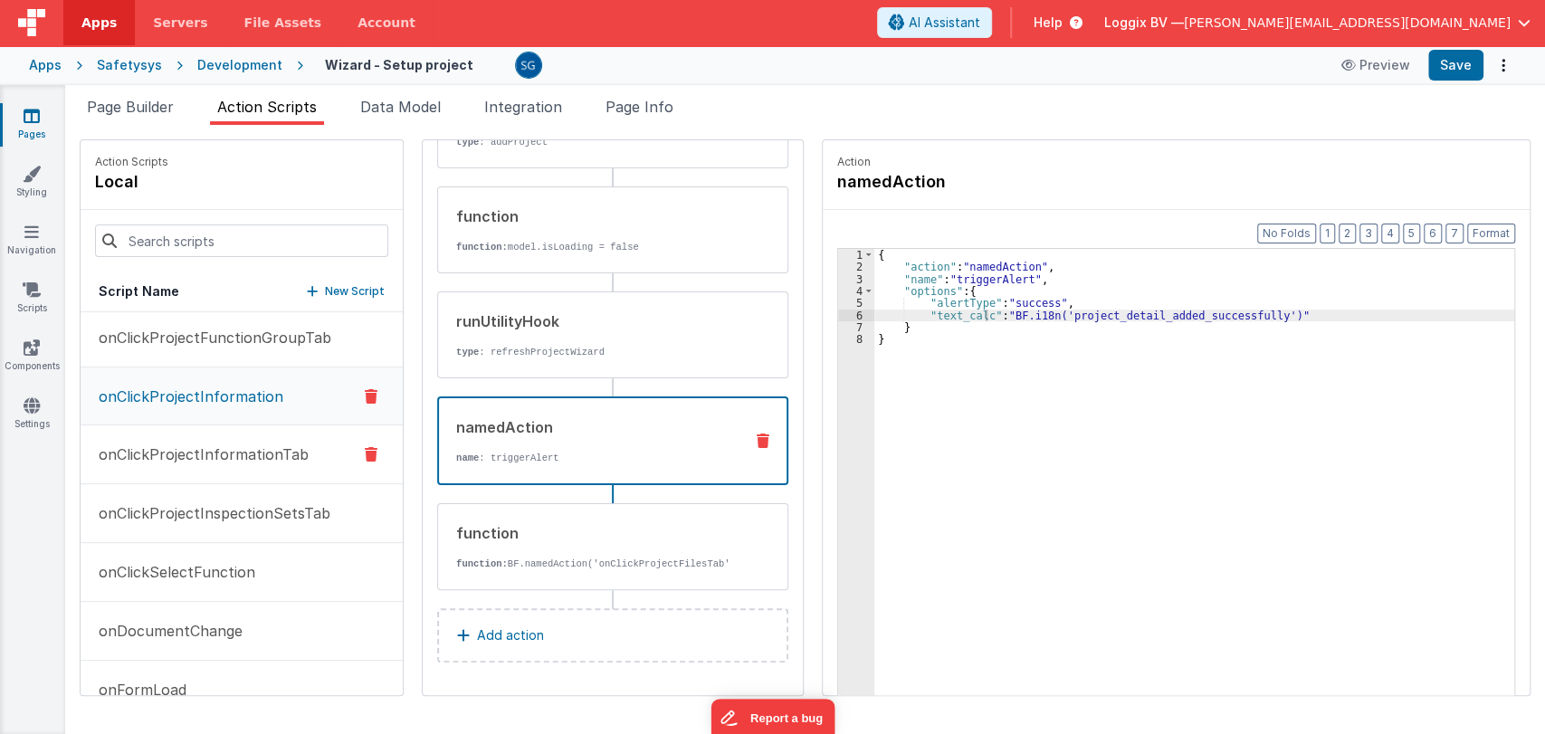
scroll to position [1473, 0]
click at [261, 445] on p "onClickProjectInformationTab" at bounding box center [198, 456] width 221 height 22
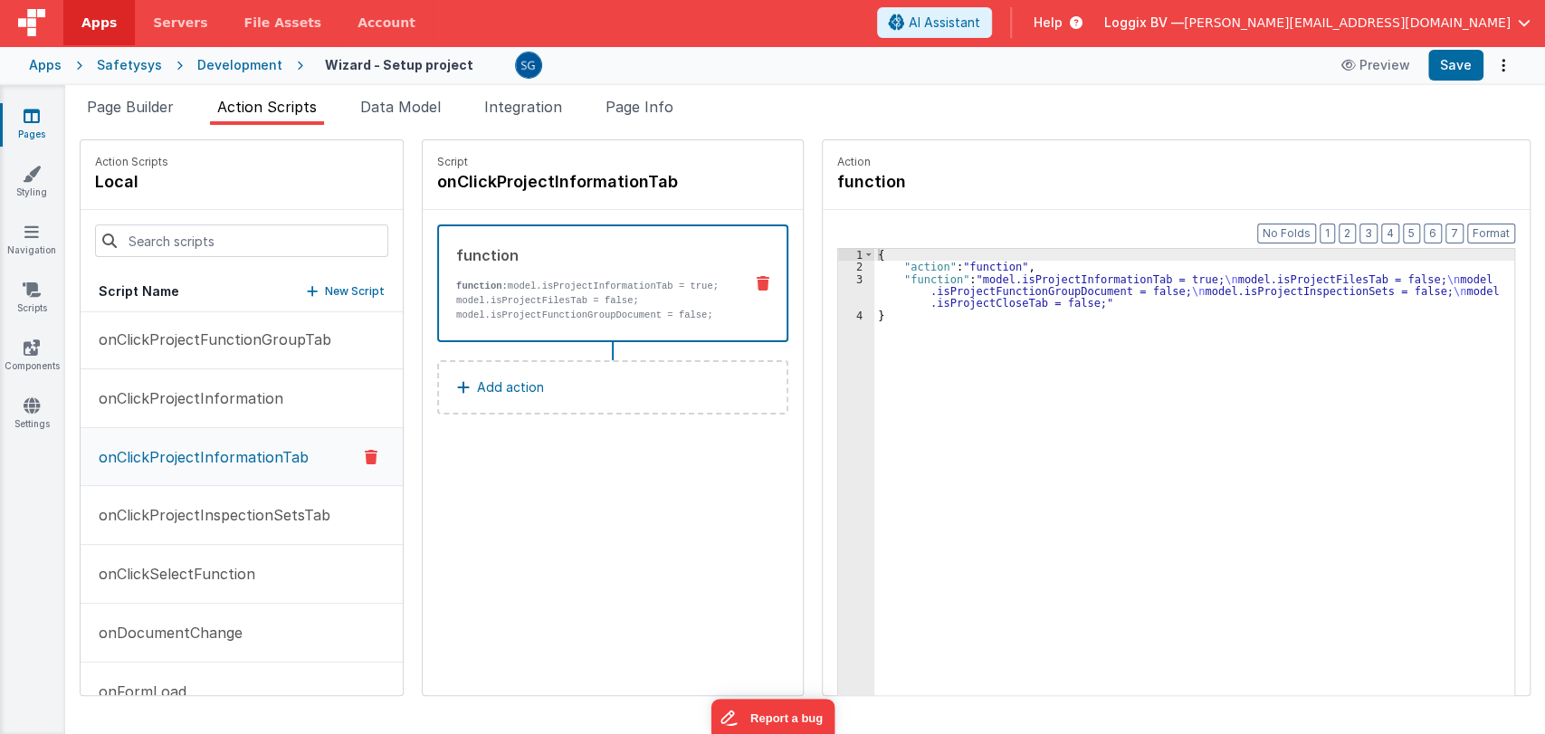
scroll to position [0, 0]
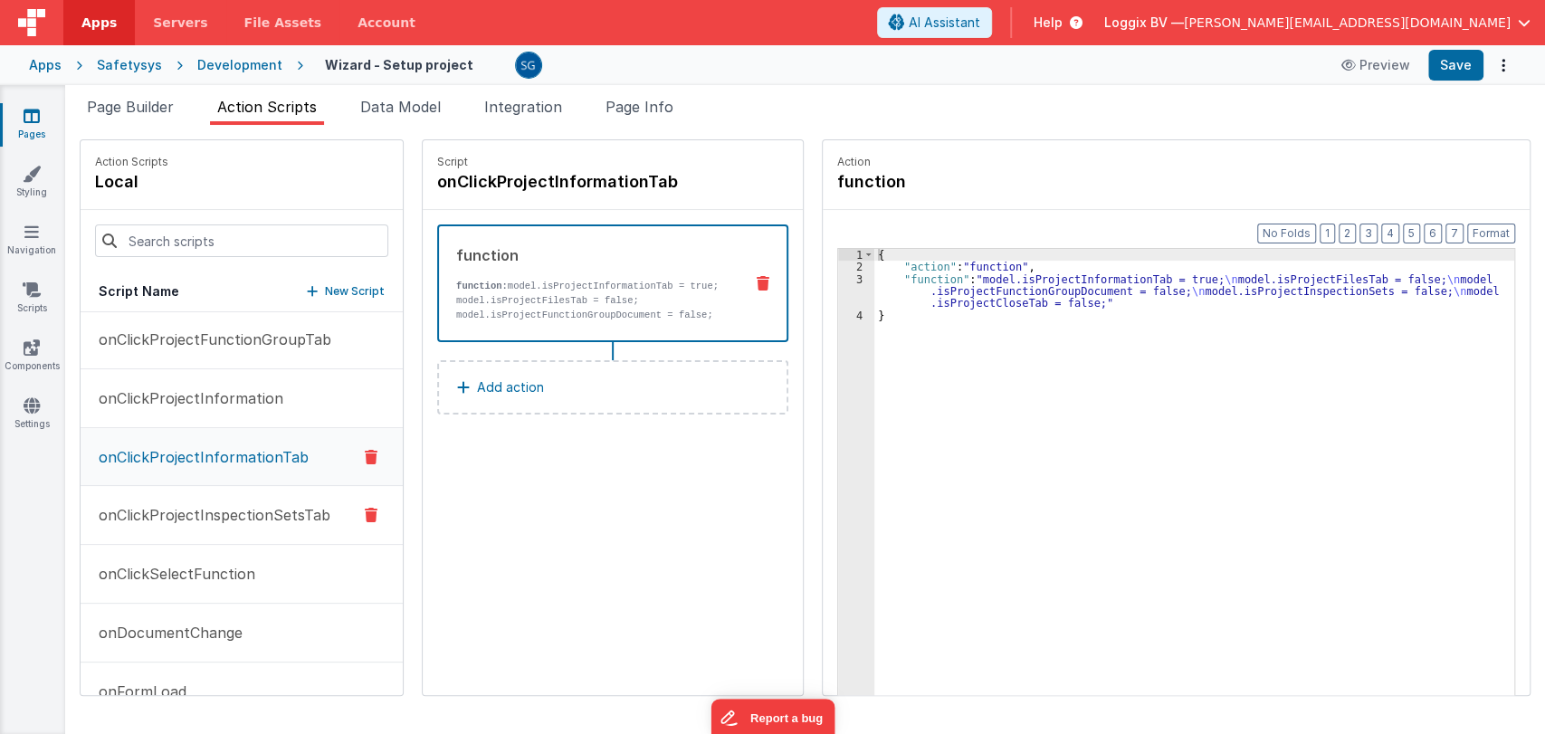
click at [224, 512] on p "onClickProjectInspectionSetsTab" at bounding box center [209, 515] width 243 height 22
click at [199, 573] on p "onClickSelectFunction" at bounding box center [171, 574] width 167 height 22
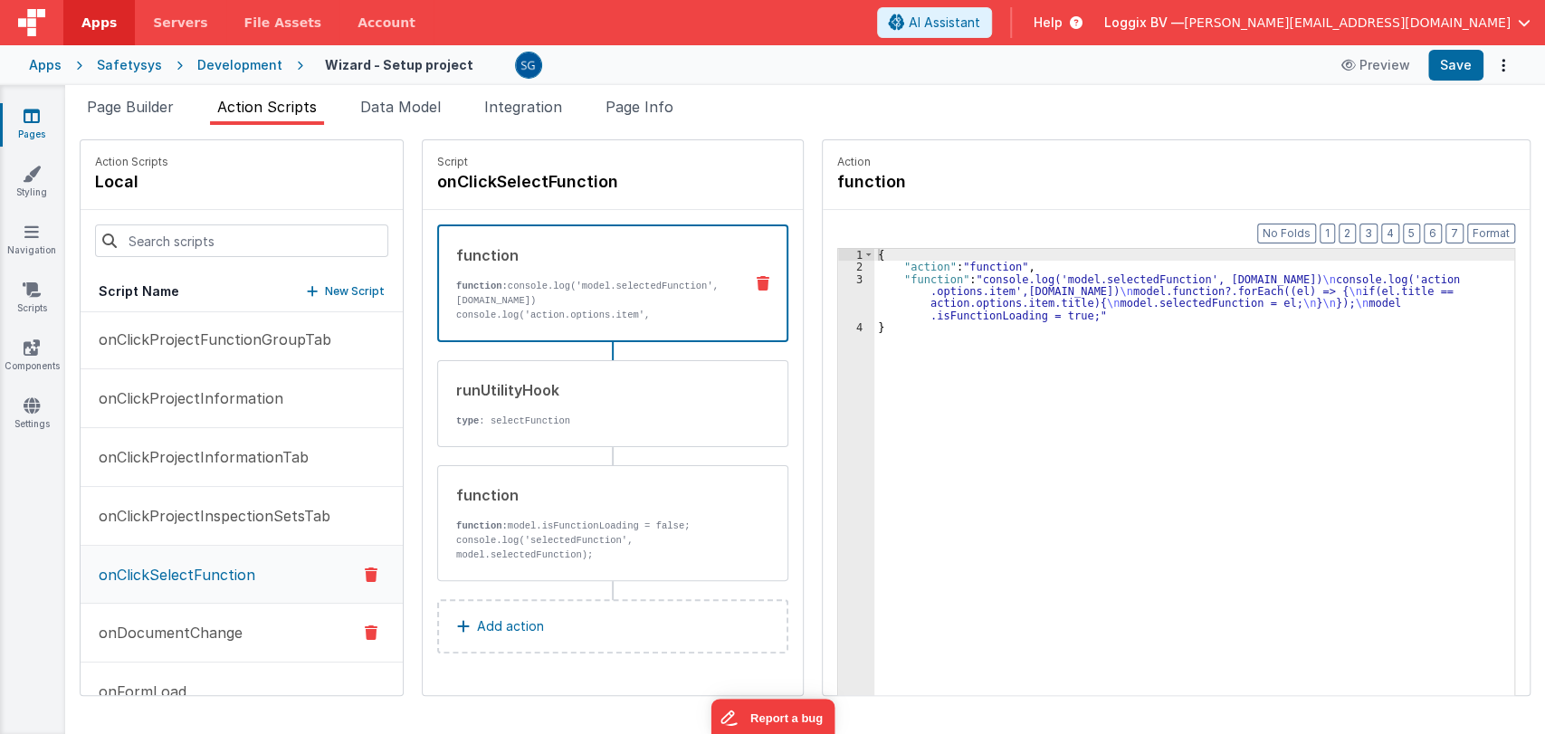
click at [201, 613] on button "onDocumentChange" at bounding box center [242, 633] width 322 height 59
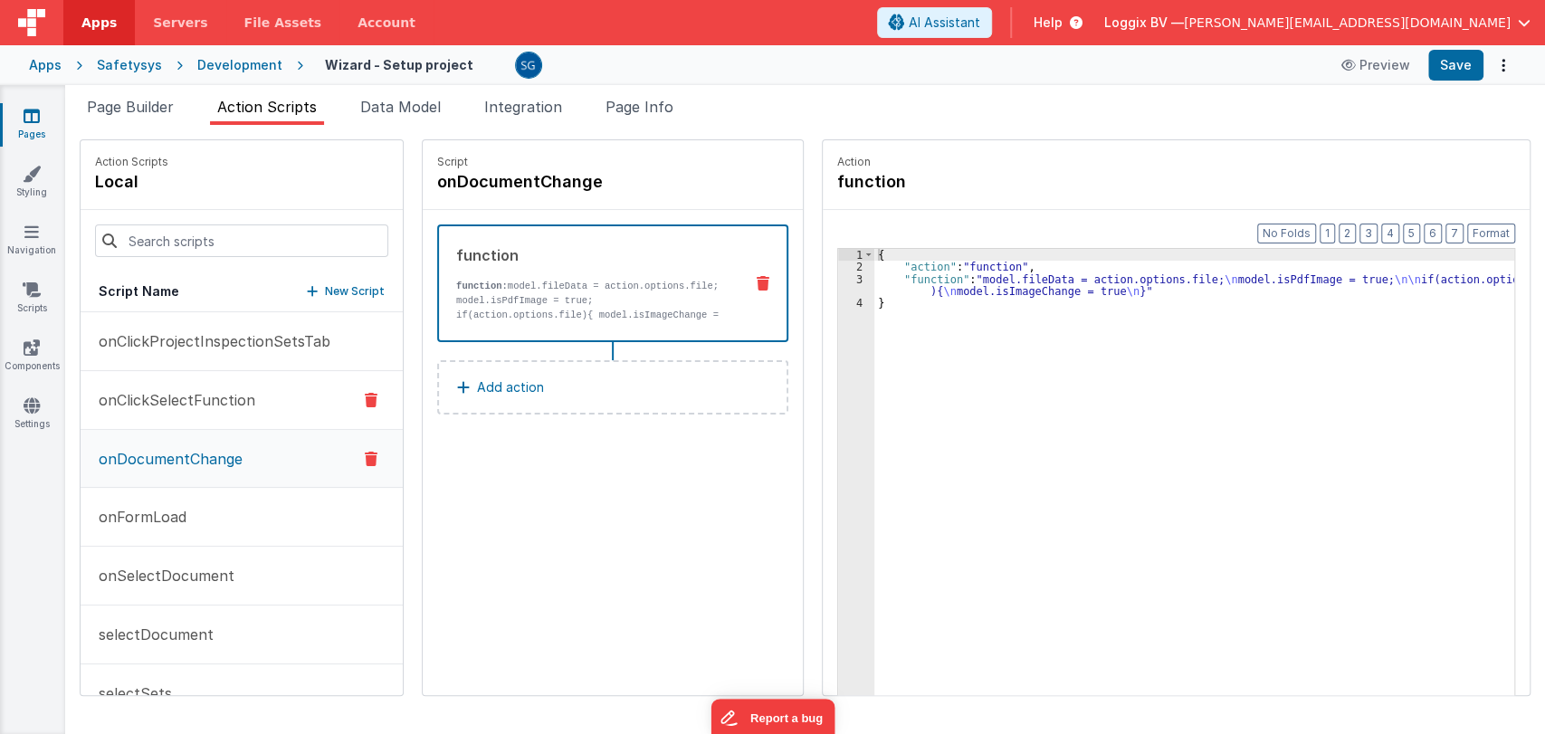
scroll to position [1651, 0]
click at [159, 509] on p "onFormLoad" at bounding box center [137, 513] width 99 height 22
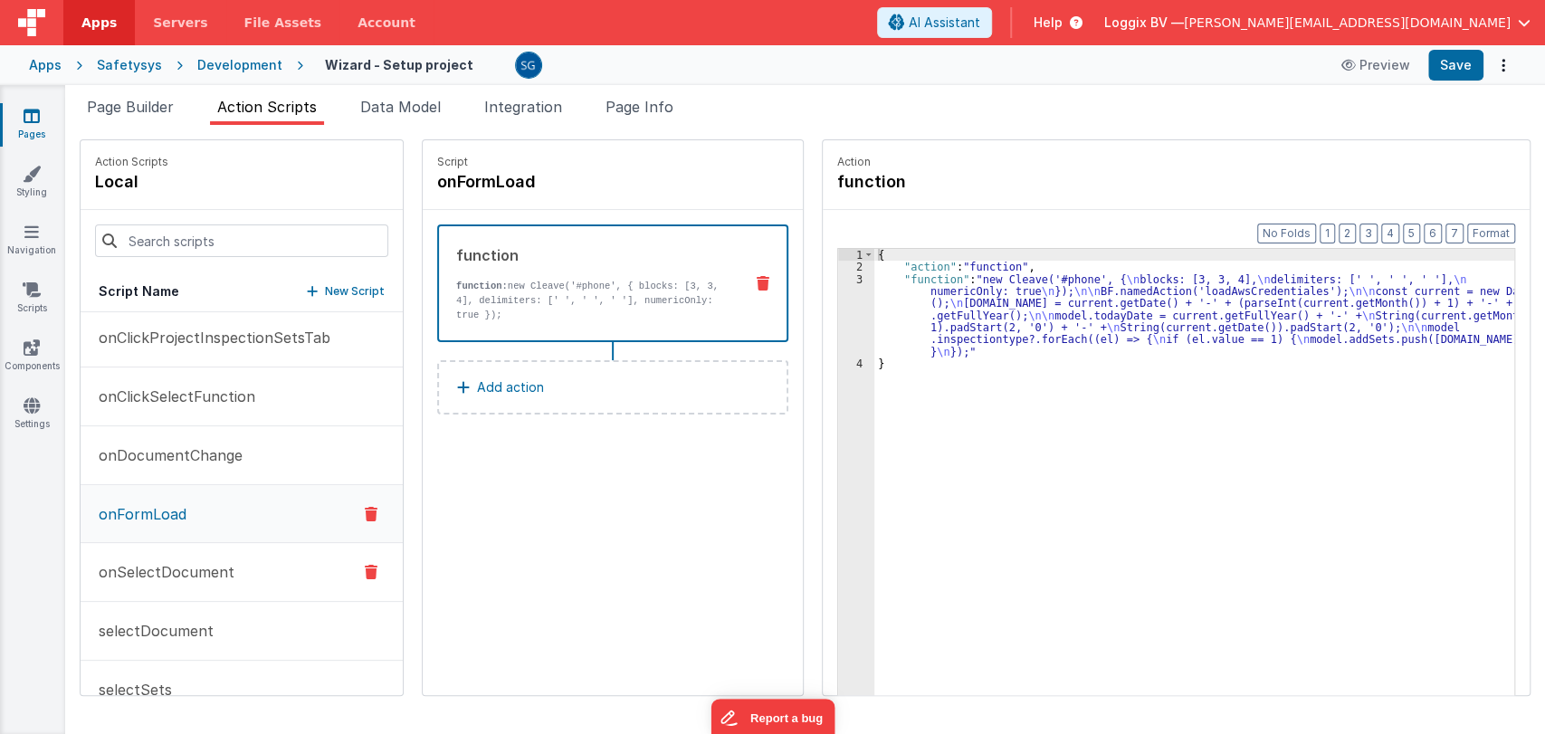
click at [164, 576] on p "onSelectDocument" at bounding box center [161, 572] width 147 height 22
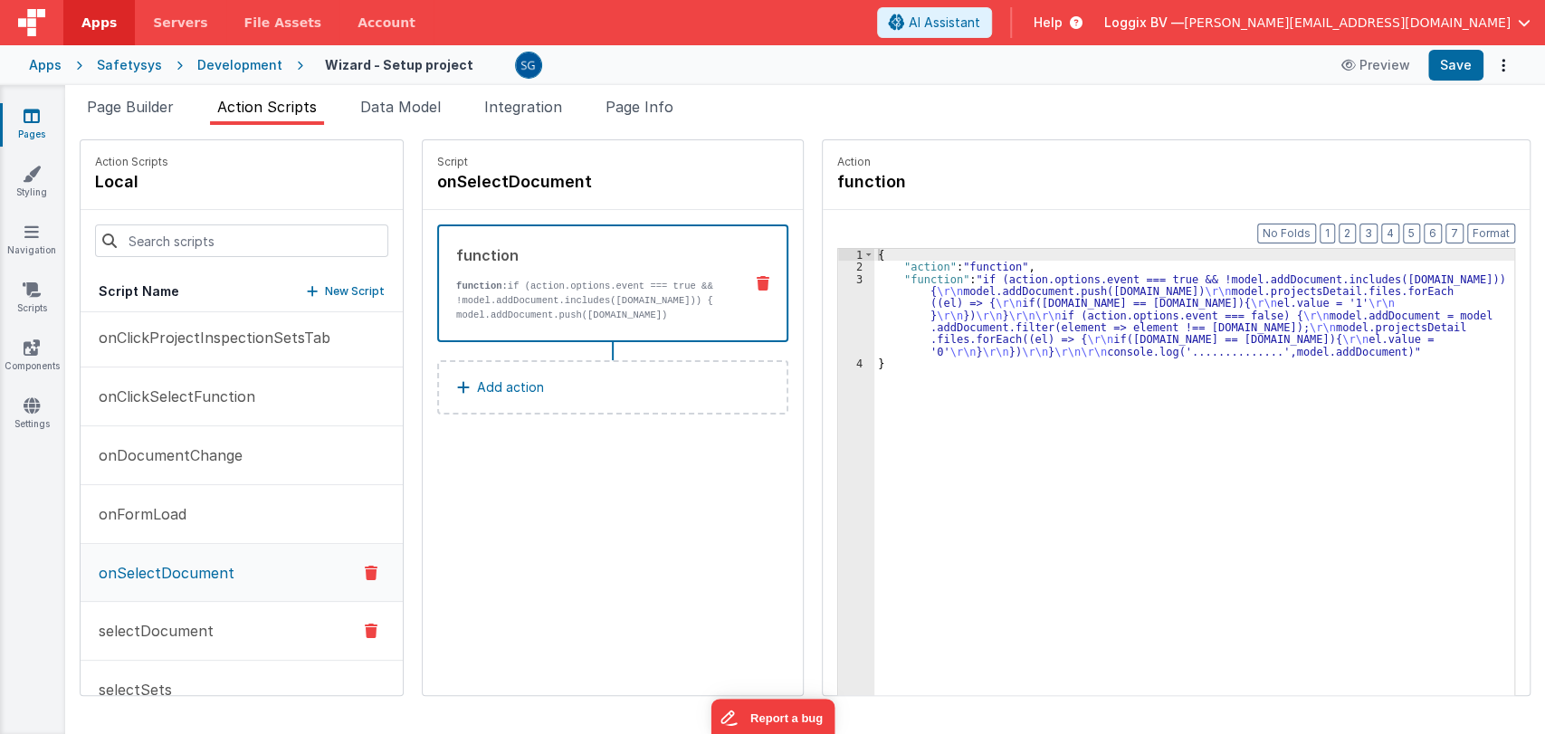
click at [174, 613] on button "selectDocument" at bounding box center [242, 631] width 322 height 59
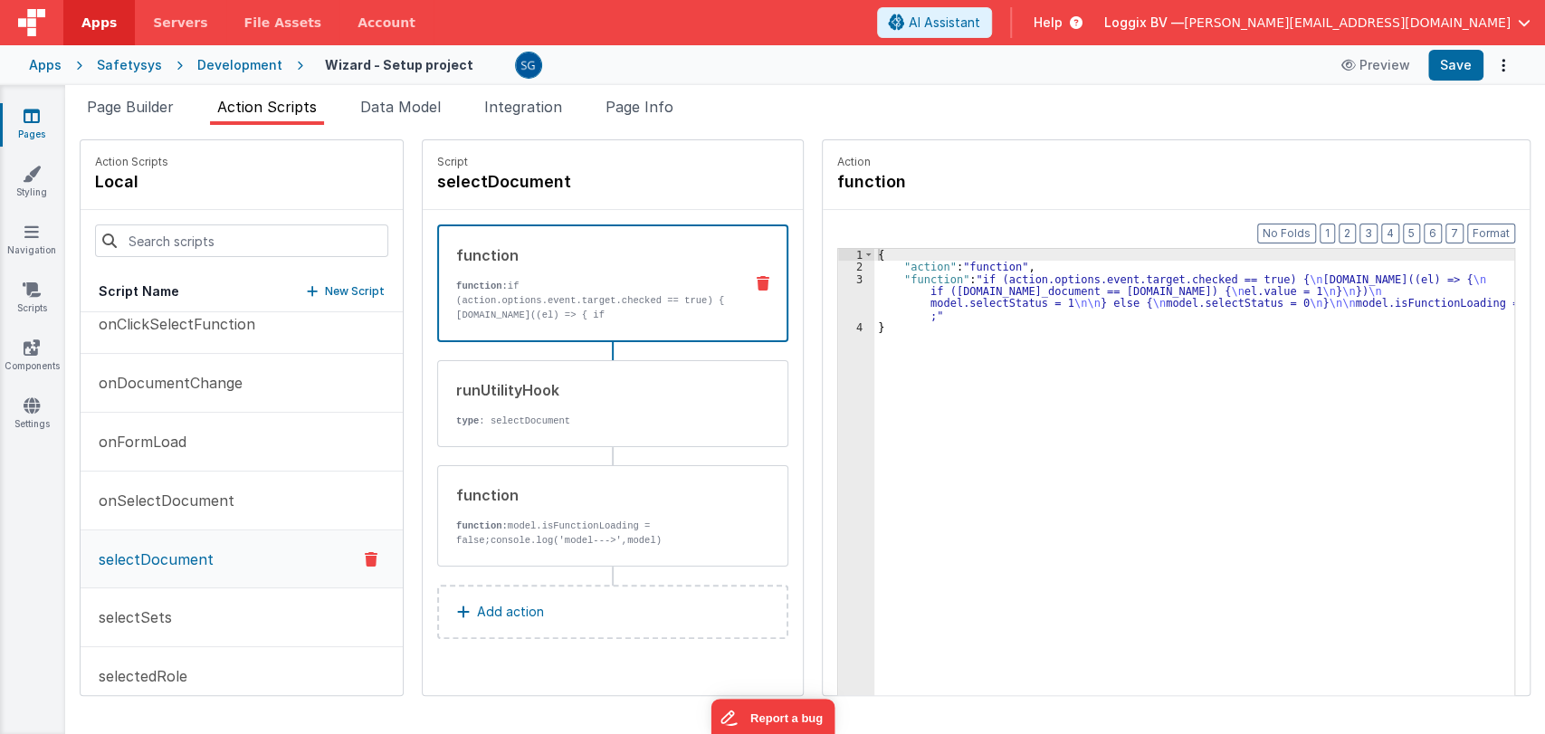
scroll to position [1745, 0]
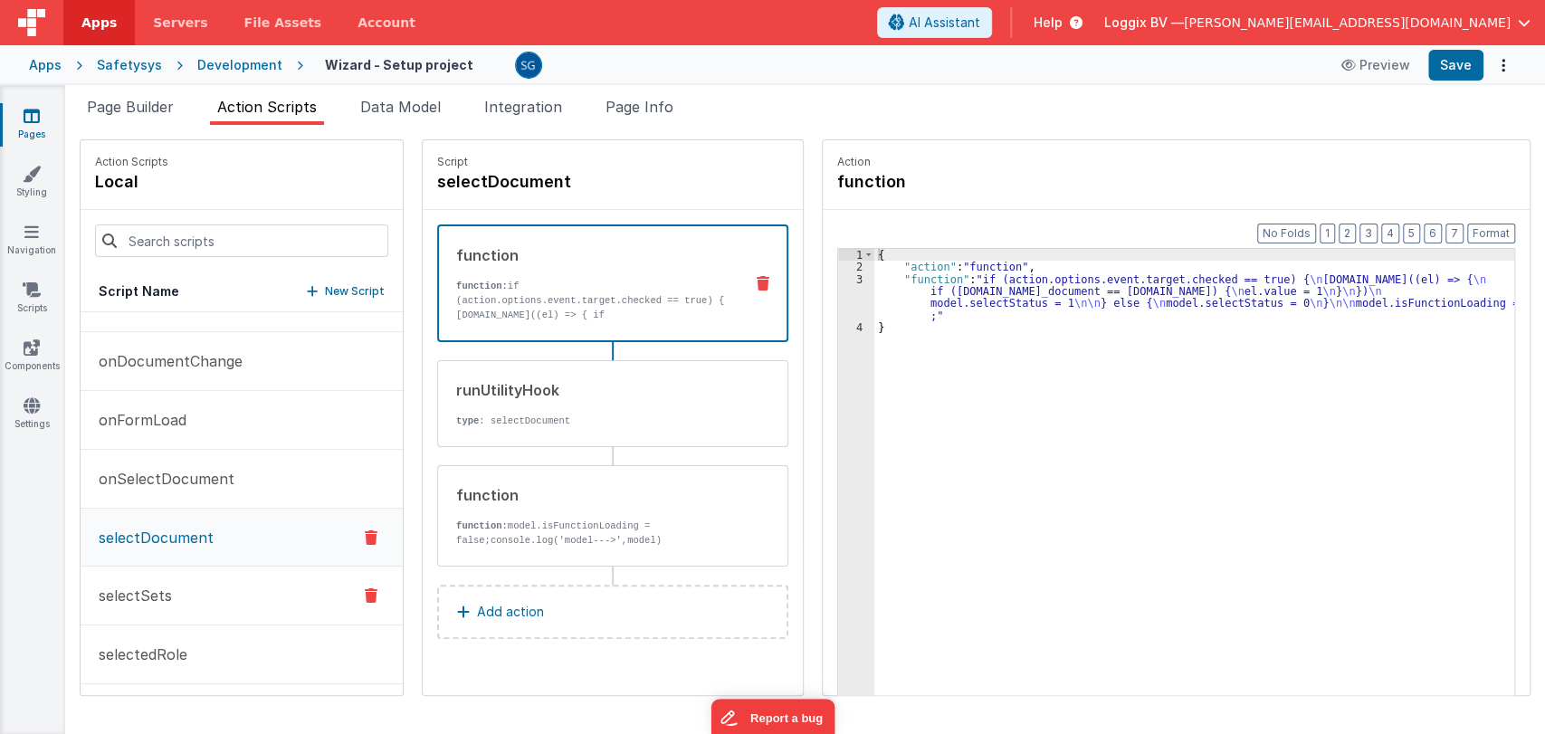
click at [129, 586] on p "selectSets" at bounding box center [130, 596] width 84 height 22
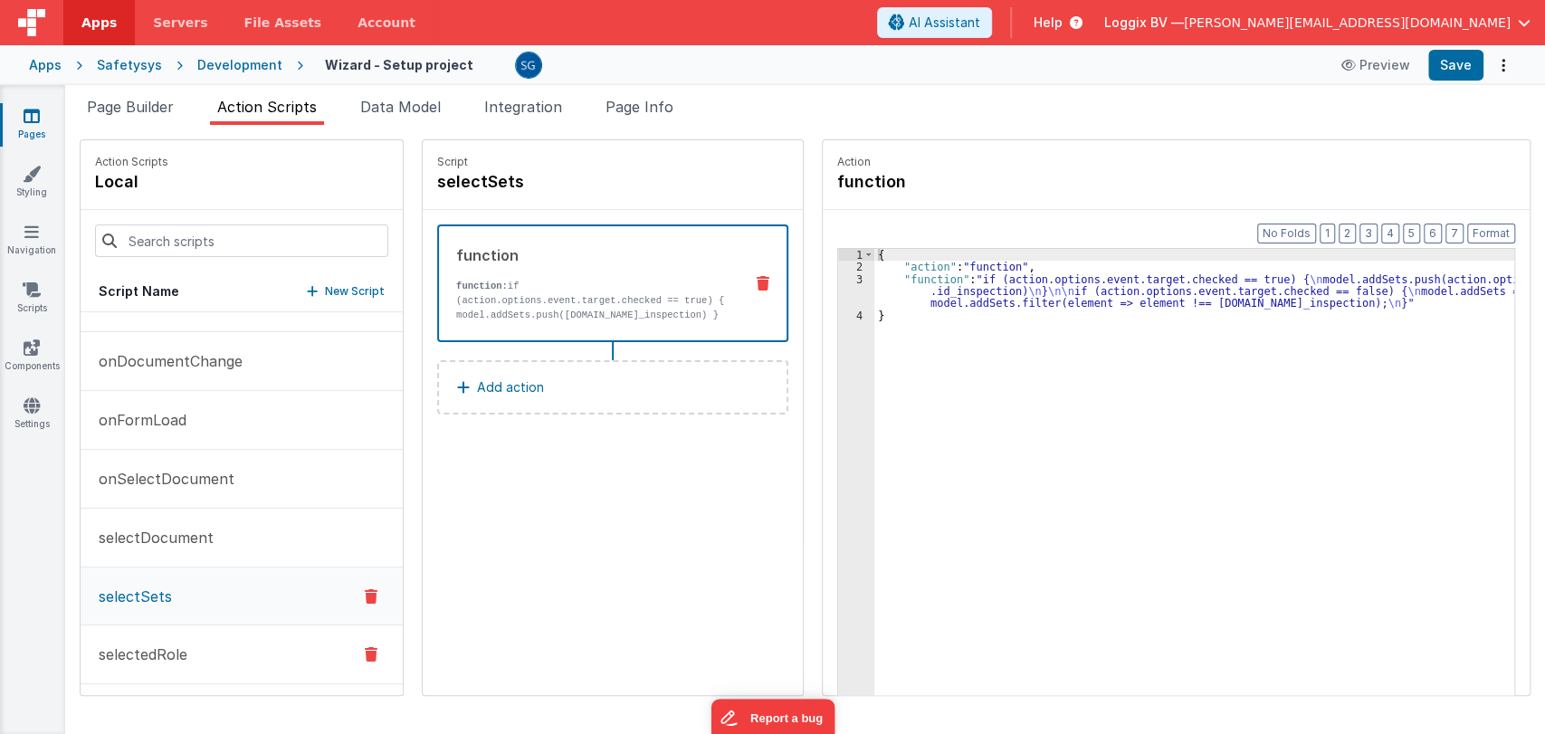
click at [123, 644] on p "selectedRole" at bounding box center [138, 654] width 100 height 22
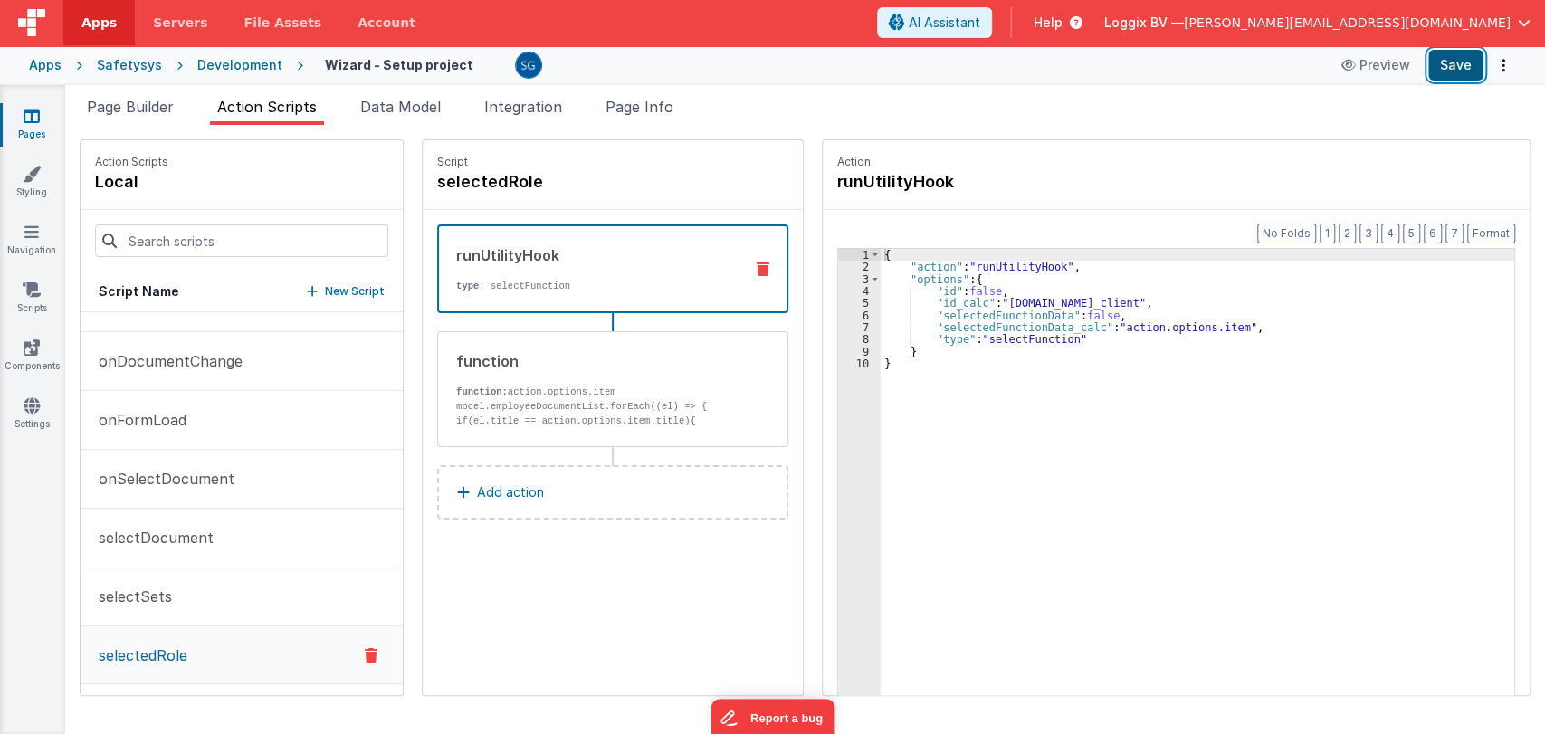
click at [1465, 71] on button "Save" at bounding box center [1455, 65] width 55 height 31
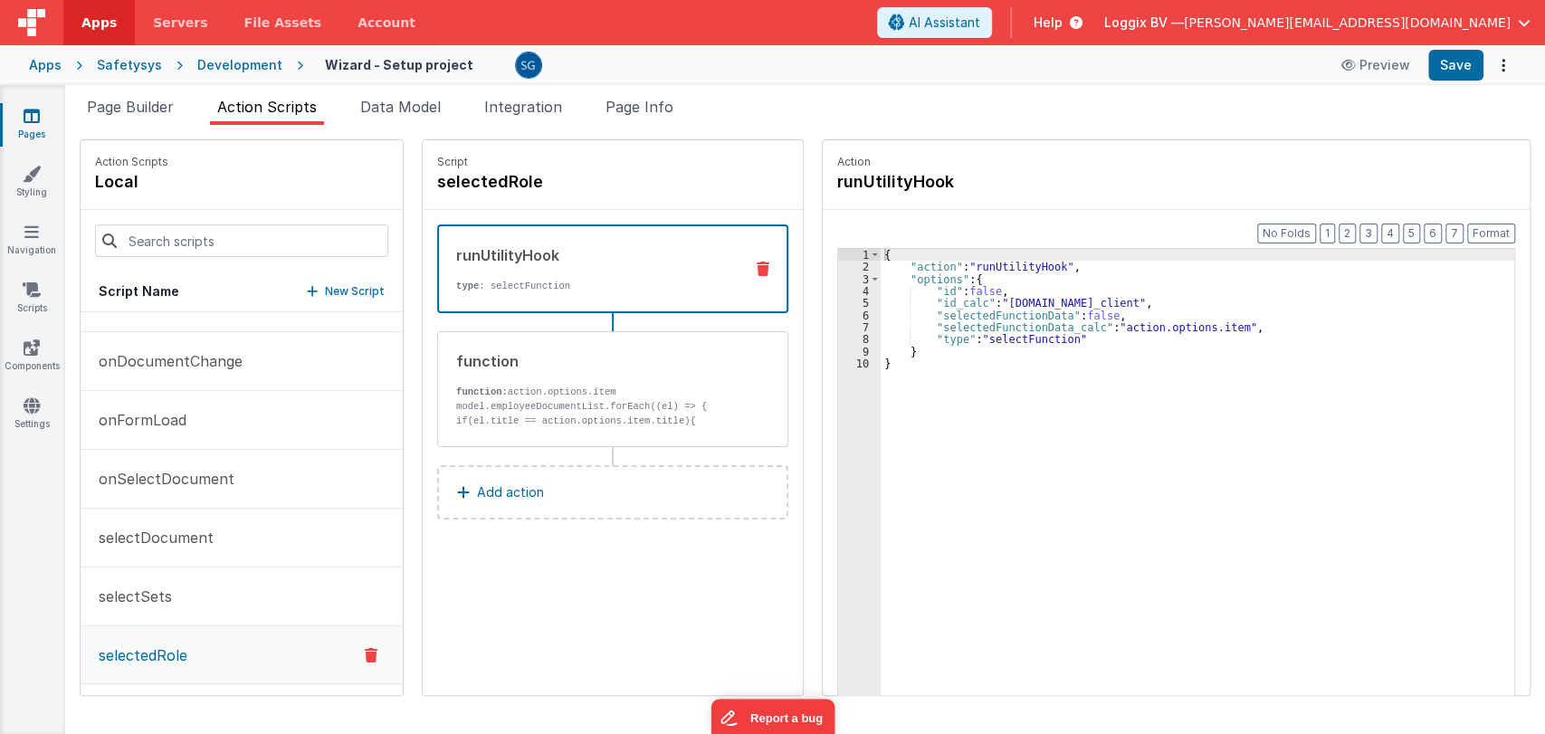
click at [32, 115] on icon at bounding box center [32, 116] width 16 height 18
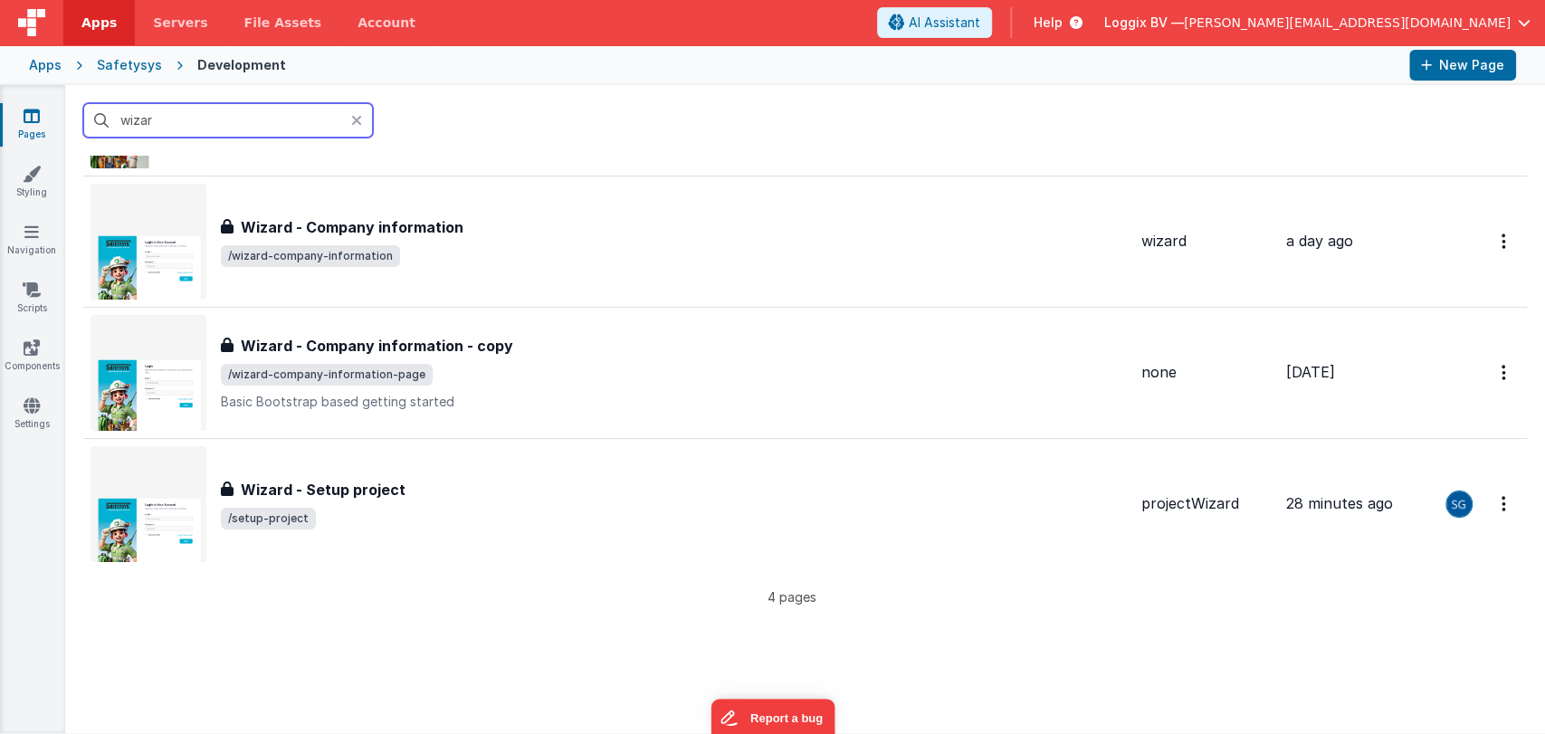
scroll to position [148, 0]
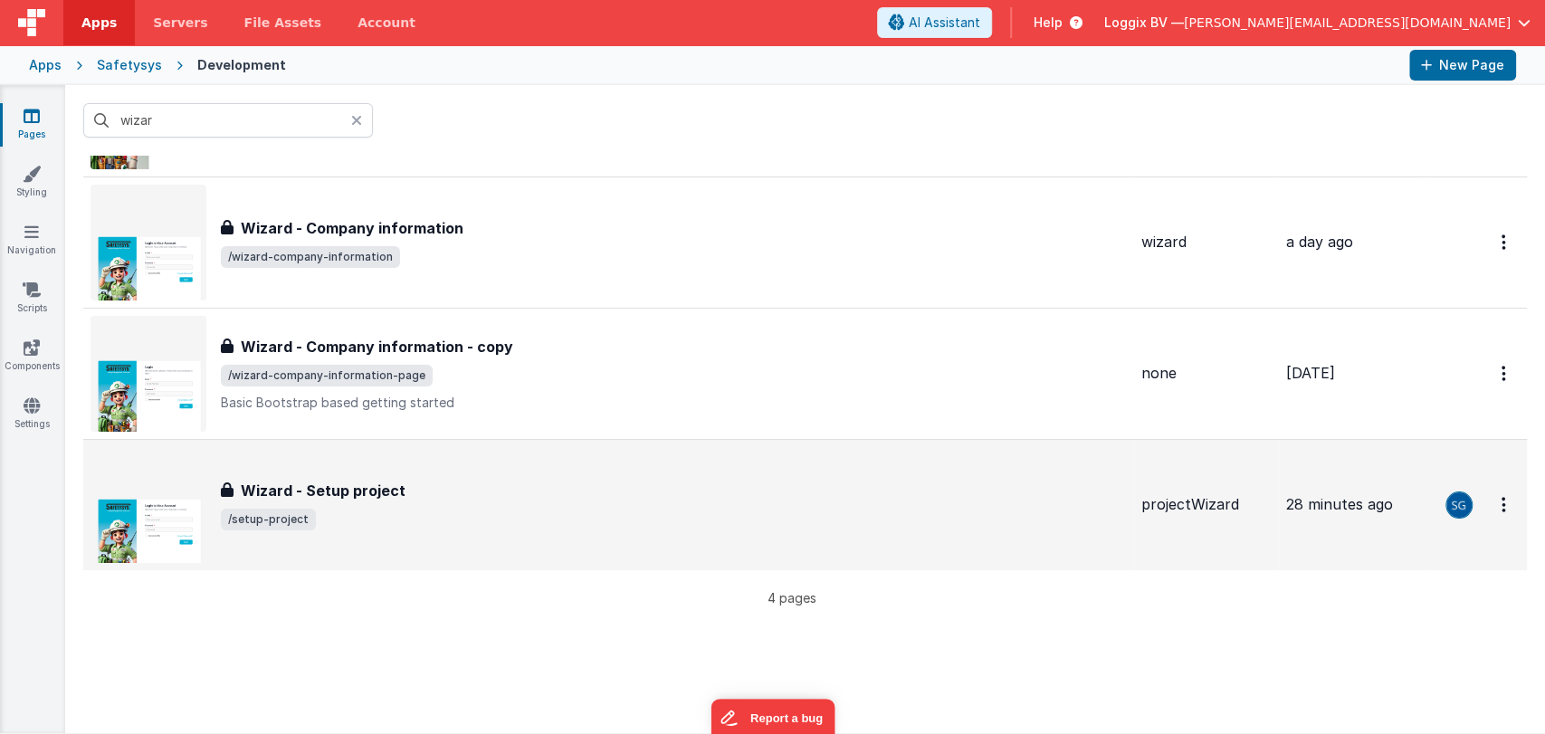
click at [435, 525] on span "/setup-project" at bounding box center [674, 520] width 906 height 22
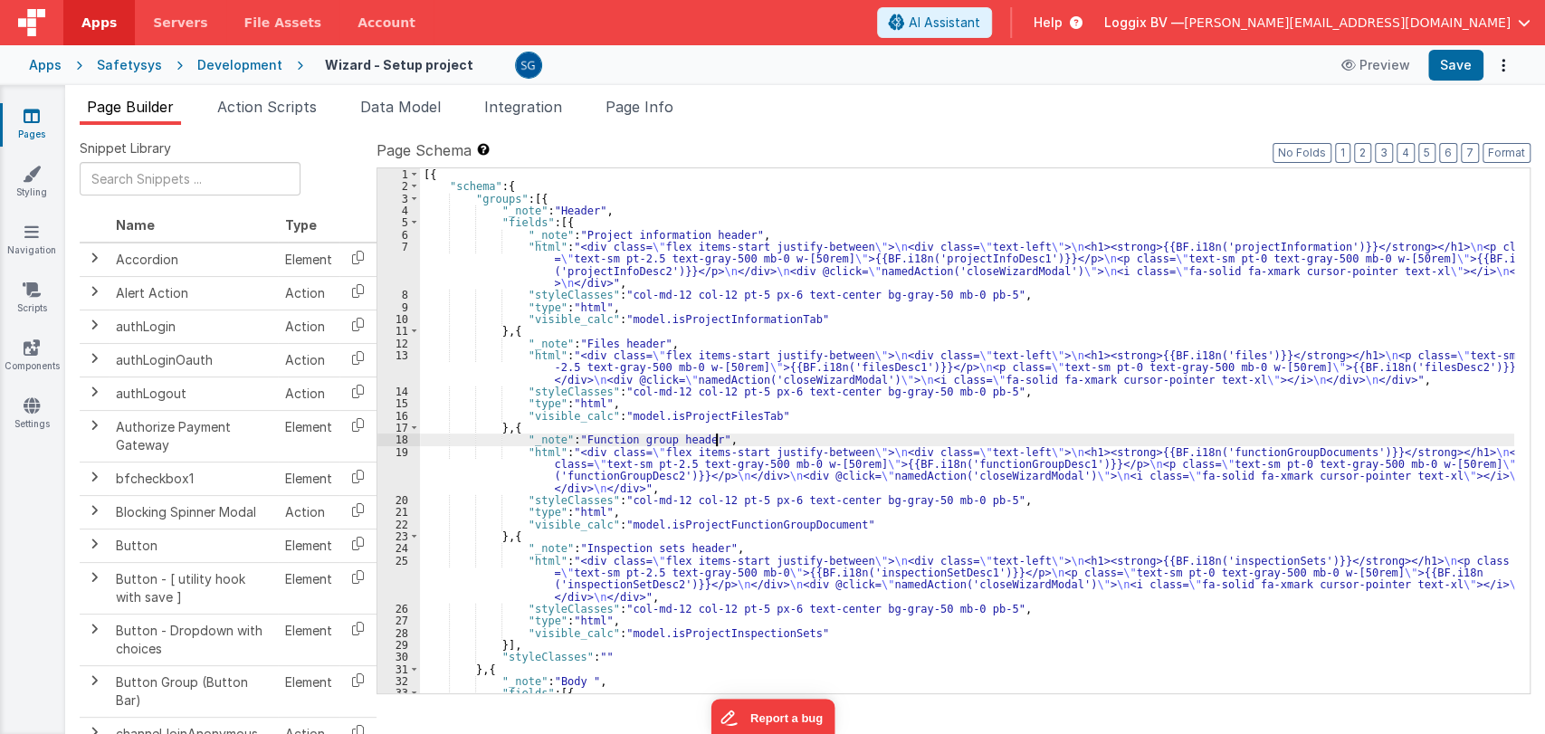
click at [1075, 434] on div "[{ "schema" : { "groups" : [{ "_note" : "Header" , "fields" : [{ "_note" : "Pro…" at bounding box center [967, 442] width 1094 height 549
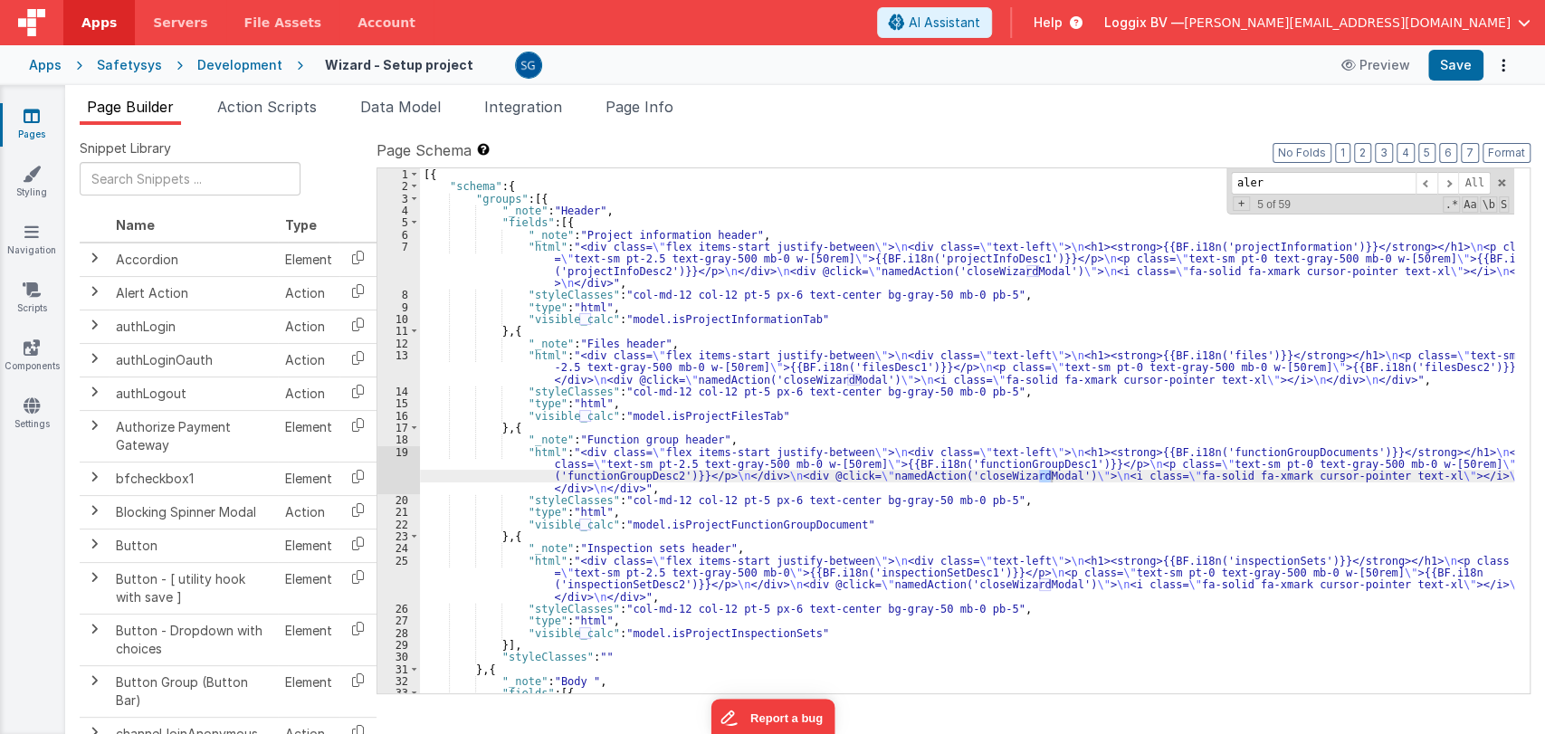
type input "alert"
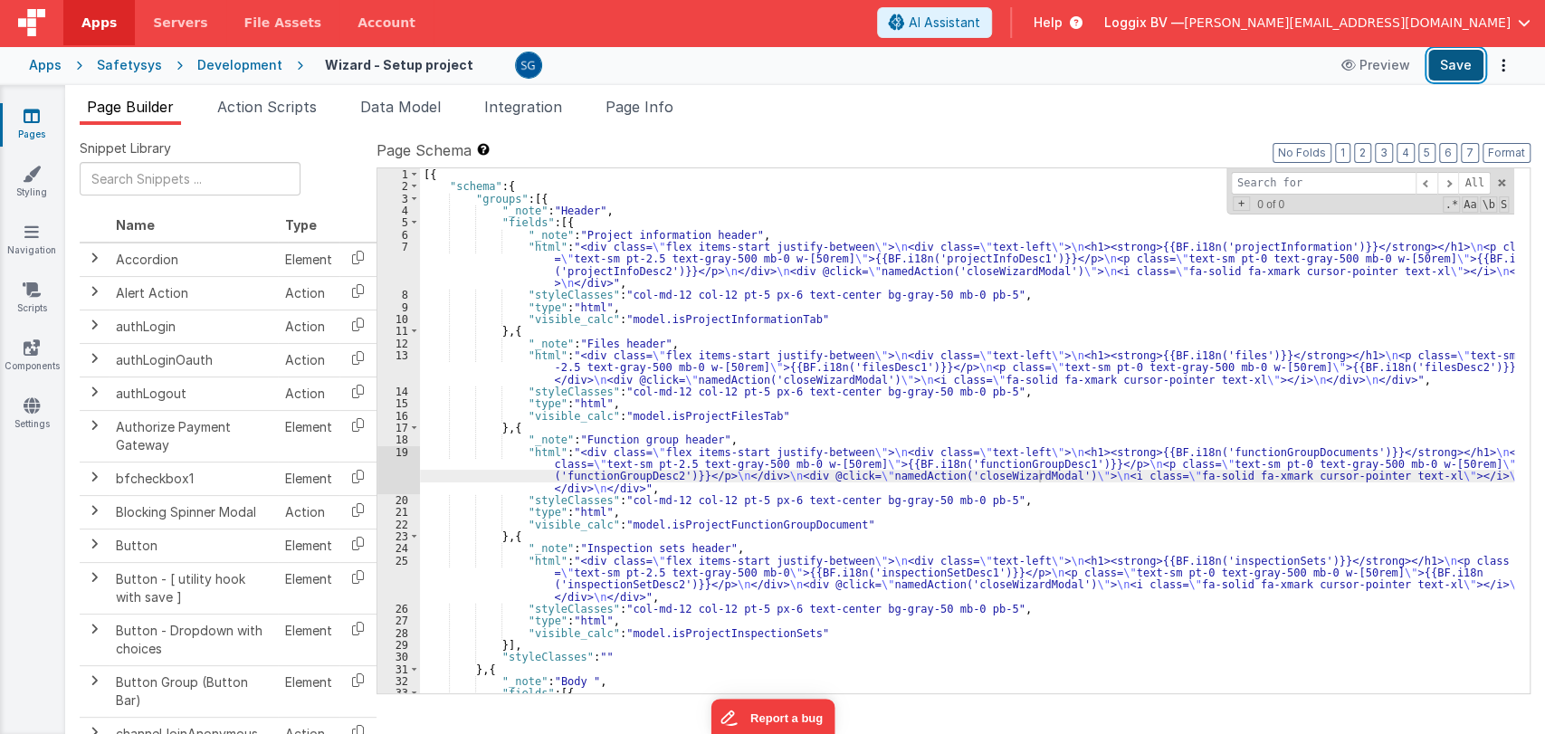
click at [1447, 65] on button "Save" at bounding box center [1455, 65] width 55 height 31
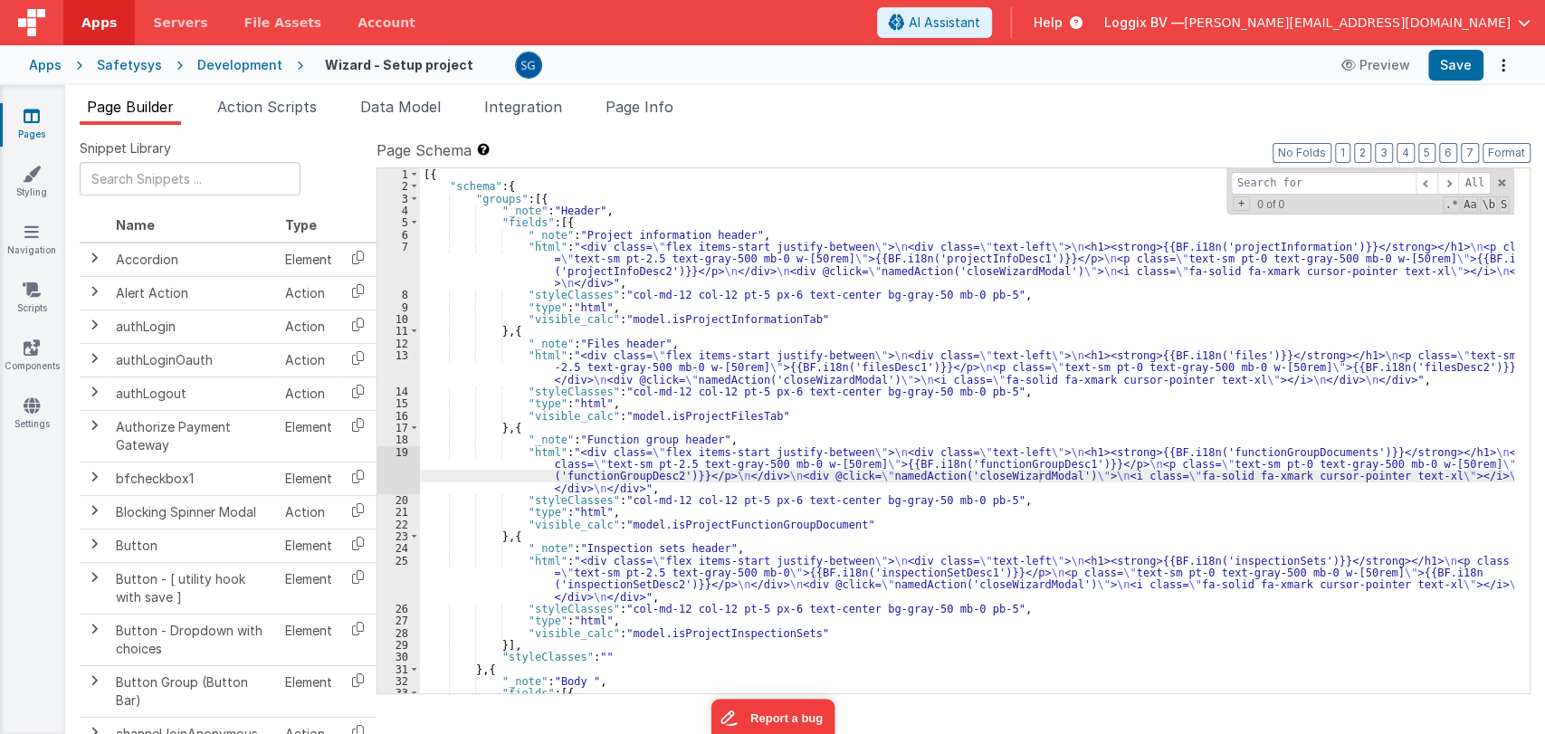
click at [41, 124] on link "Pages" at bounding box center [31, 125] width 65 height 36
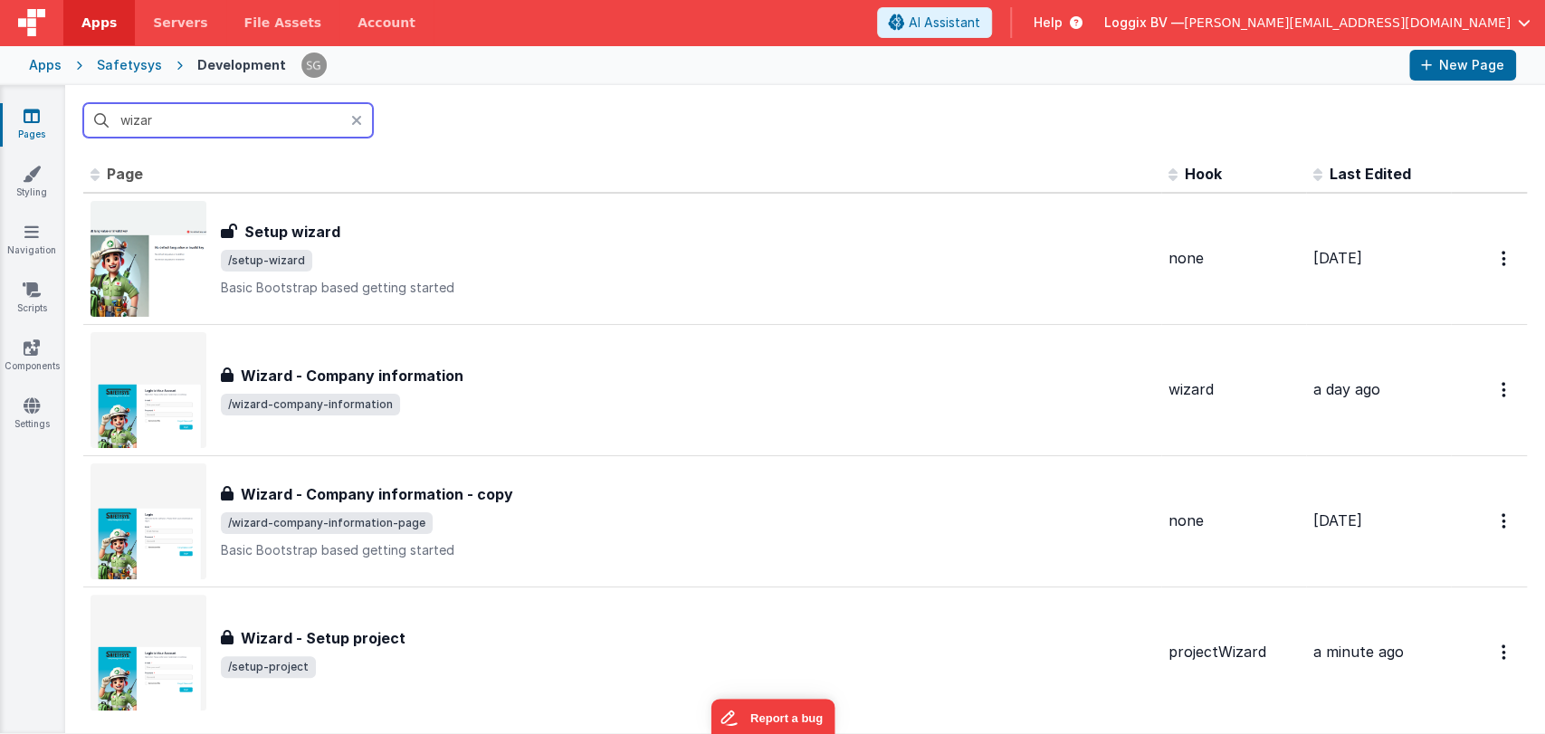
click at [284, 115] on input "wizar" at bounding box center [228, 120] width 290 height 34
type input "wizard"
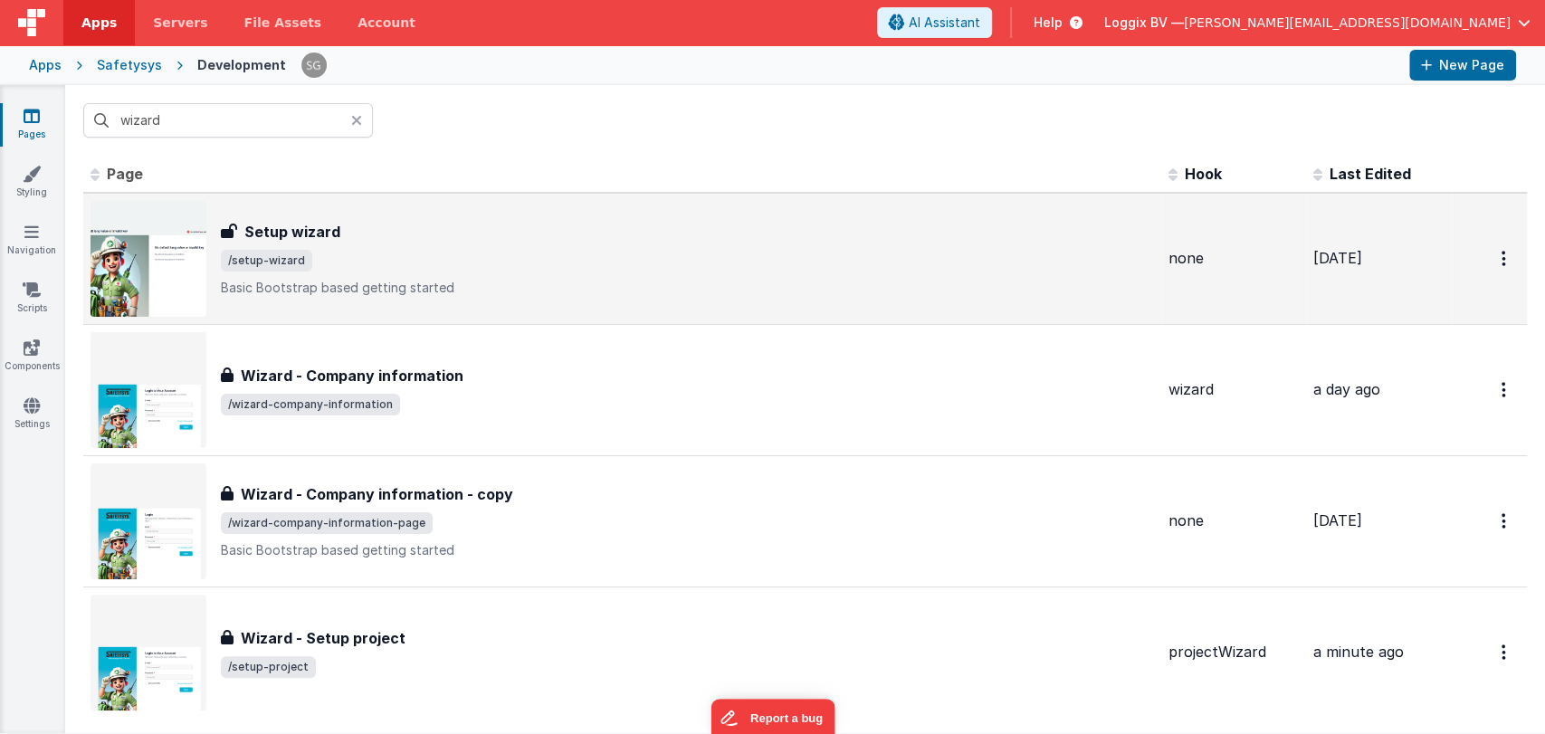
click at [308, 244] on div "Setup wizard Setup wizard /setup-wizard Basic Bootstrap based getting started" at bounding box center [687, 259] width 933 height 76
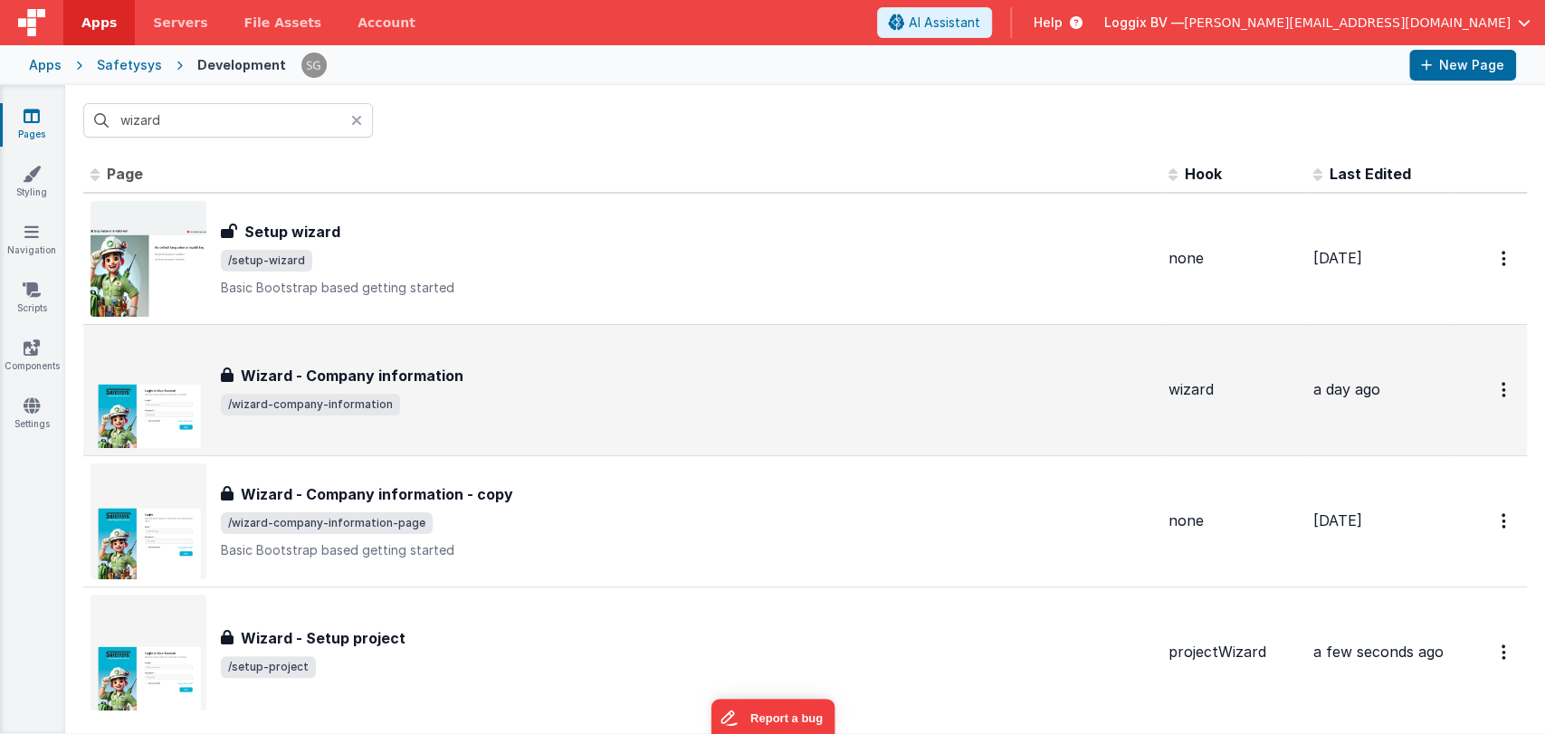
click at [372, 394] on span "/wizard-company-information" at bounding box center [310, 405] width 179 height 22
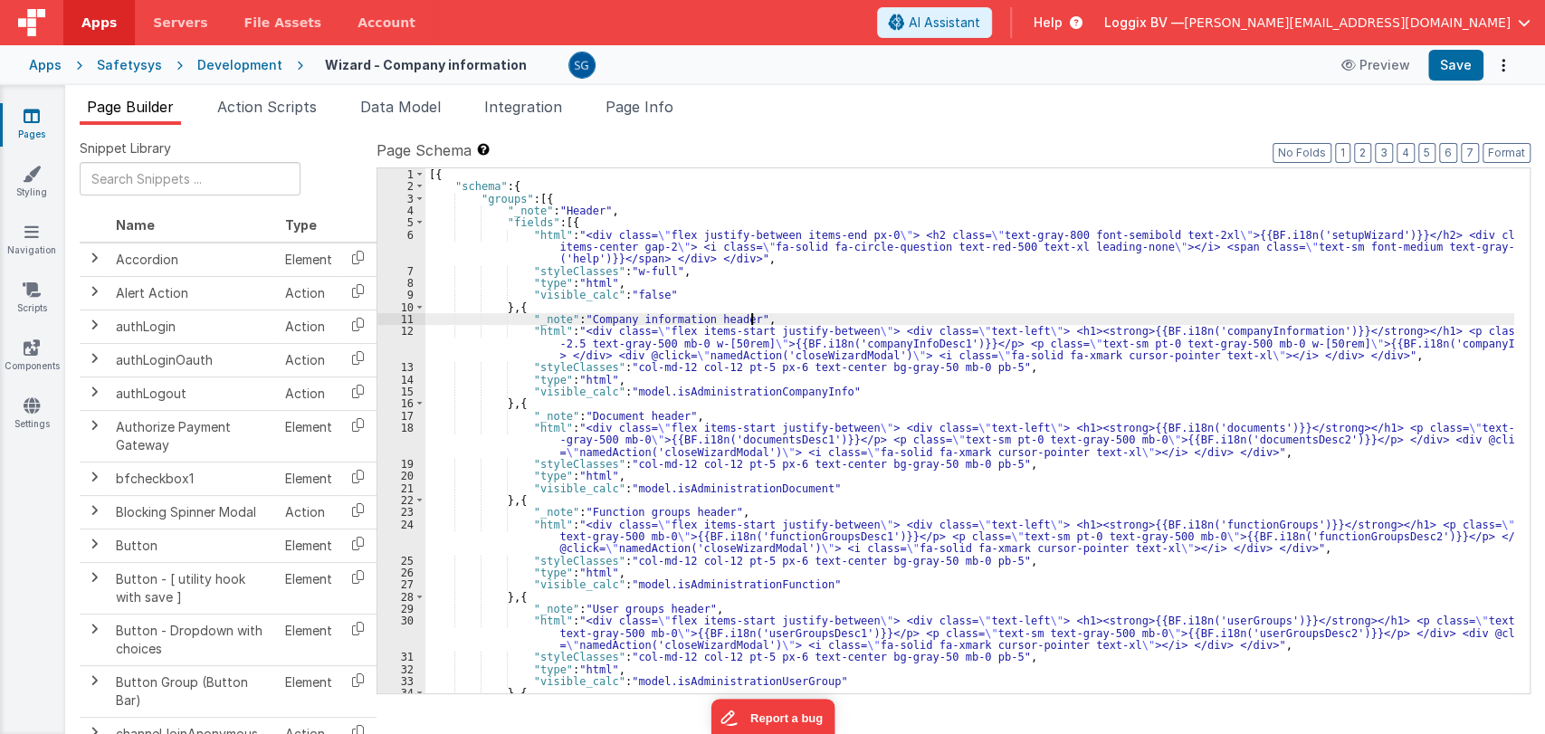
click at [923, 320] on div "[{ "schema" : { "groups" : [{ "_note" : "Header" , "fields" : [{ "html" : "<div…" at bounding box center [969, 442] width 1089 height 549
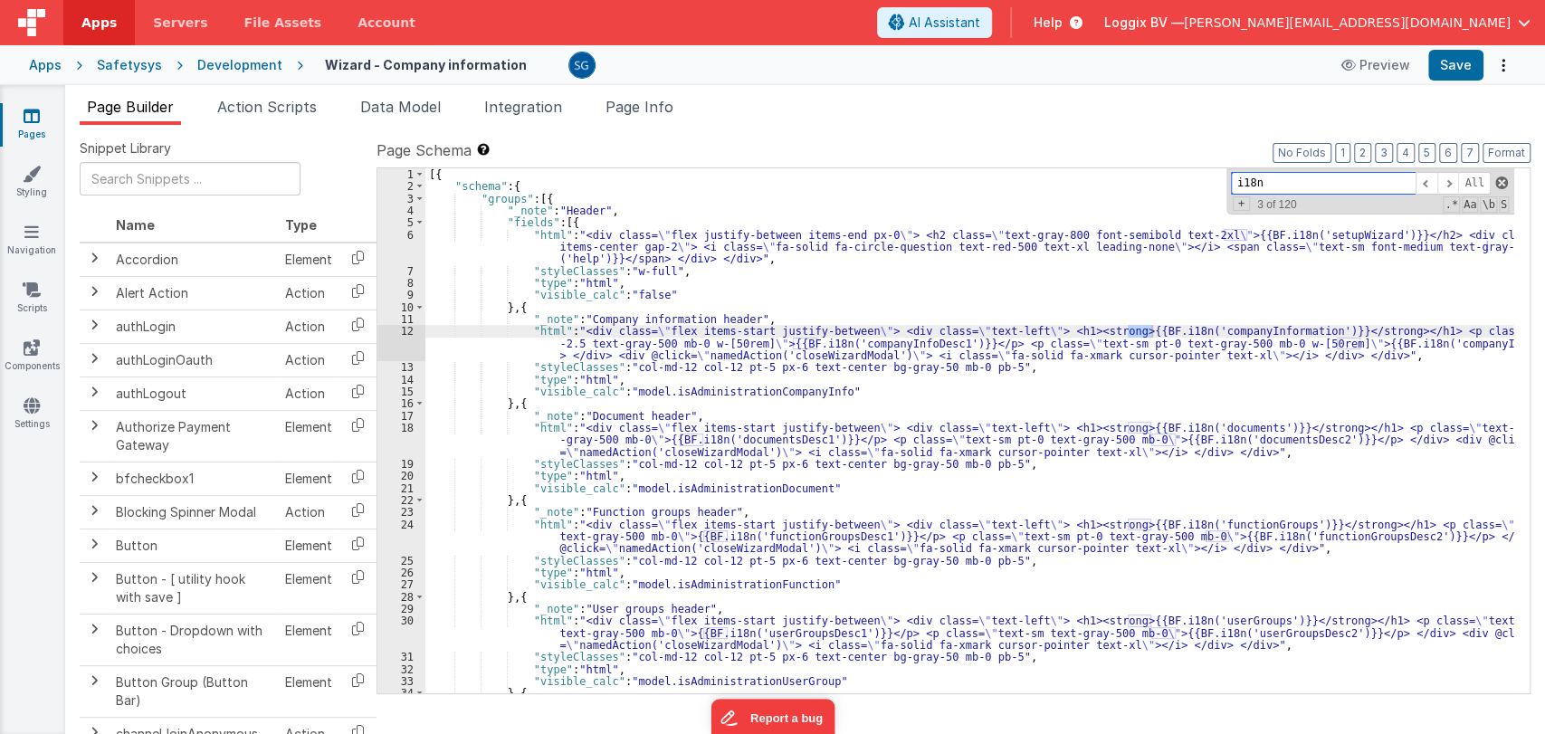
click at [1497, 183] on span at bounding box center [1501, 182] width 13 height 13
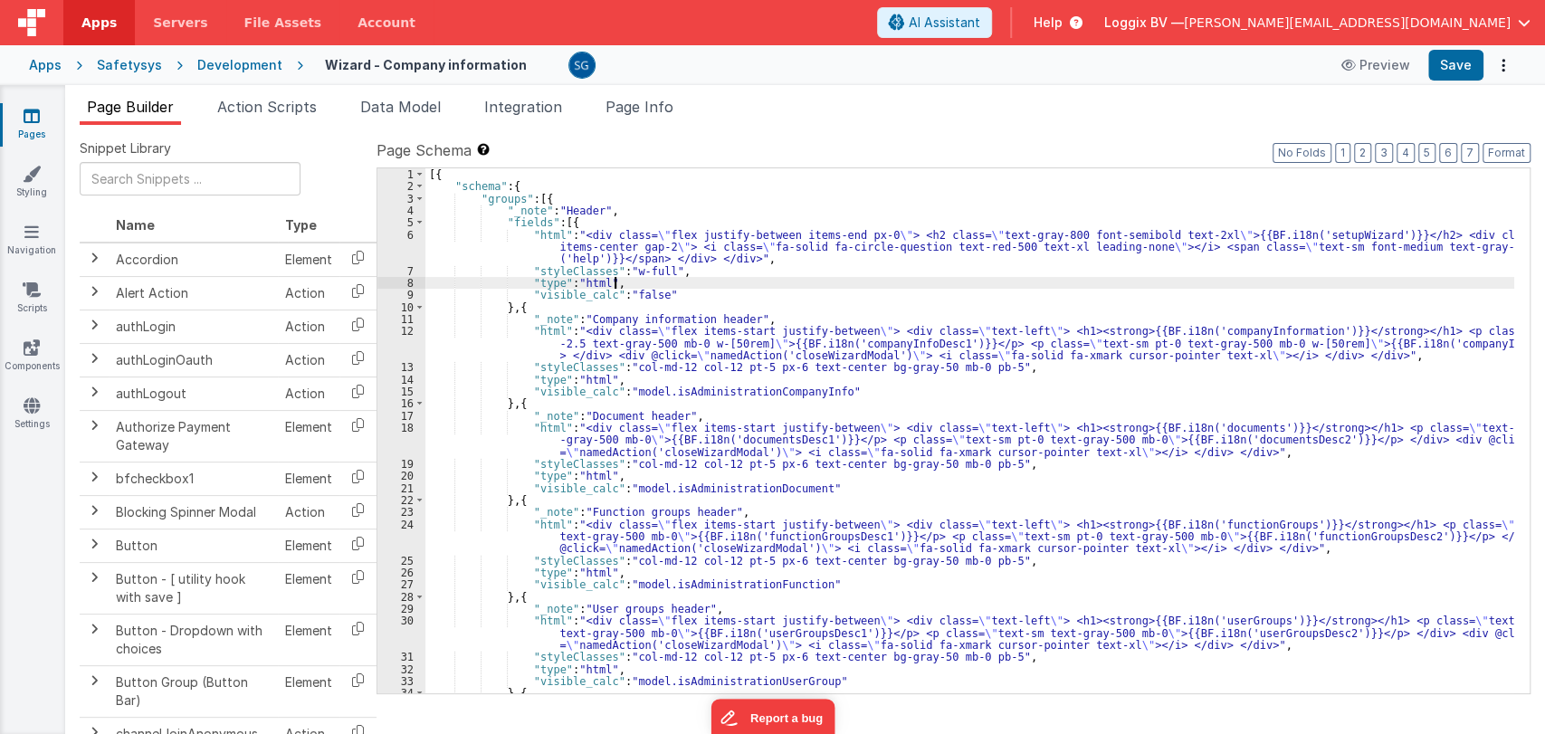
click at [901, 281] on div "[{ "schema" : { "groups" : [{ "_note" : "Header" , "fields" : [{ "html" : "<div…" at bounding box center [969, 442] width 1089 height 549
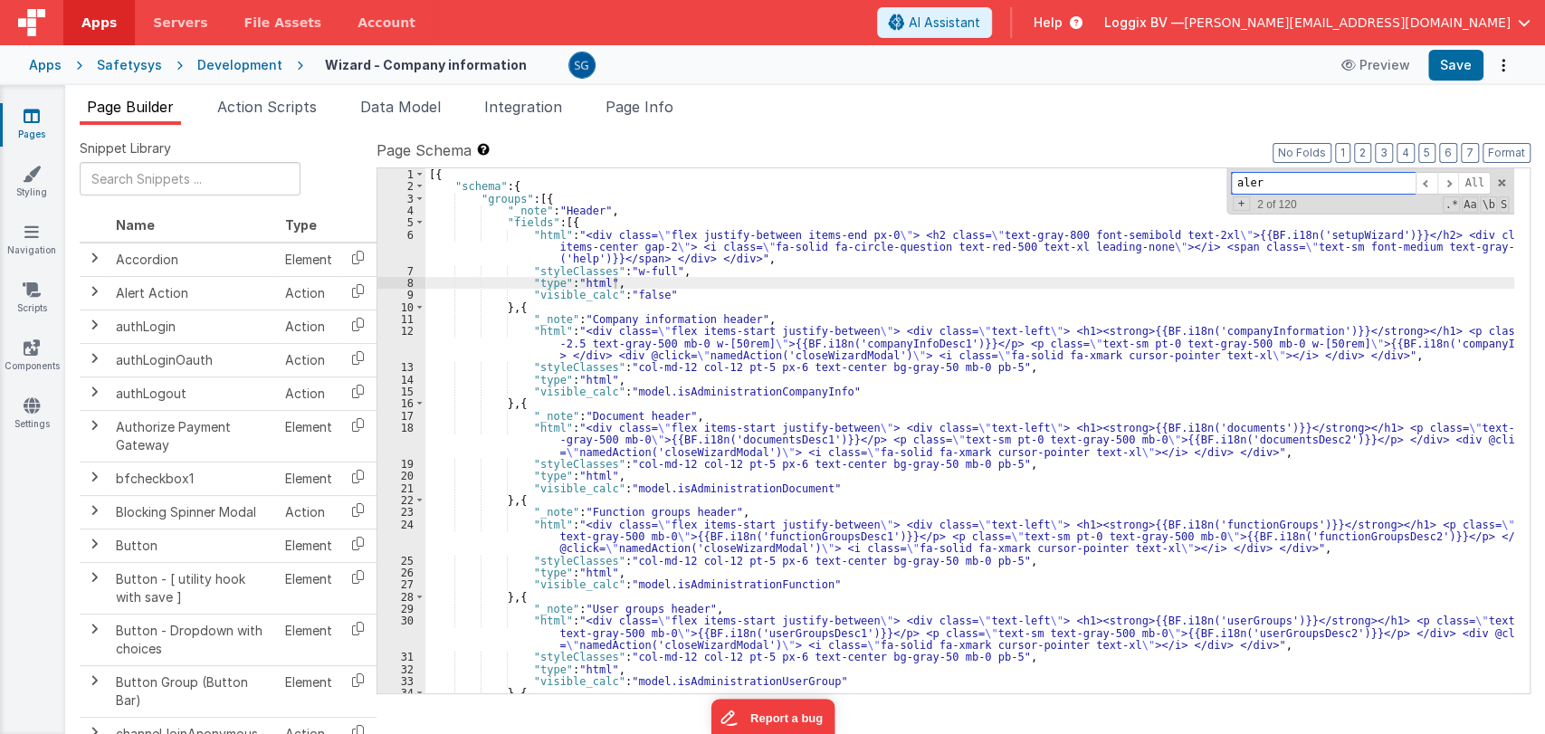
type input "alert"
click at [265, 100] on span "Action Scripts" at bounding box center [267, 107] width 100 height 18
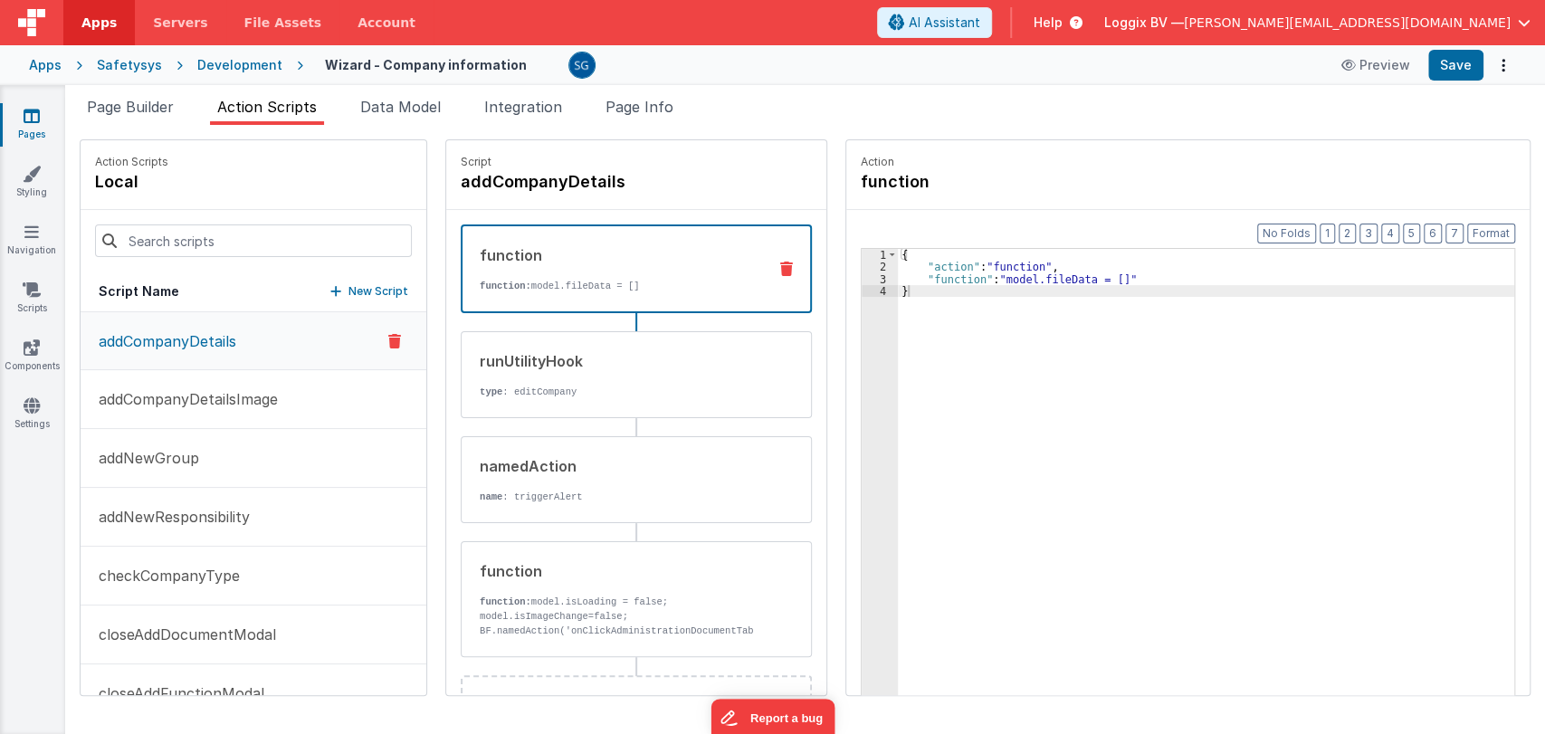
click at [214, 338] on p "addCompanyDetails" at bounding box center [162, 341] width 148 height 22
click at [280, 398] on button "addCompanyDetailsImage" at bounding box center [254, 399] width 346 height 59
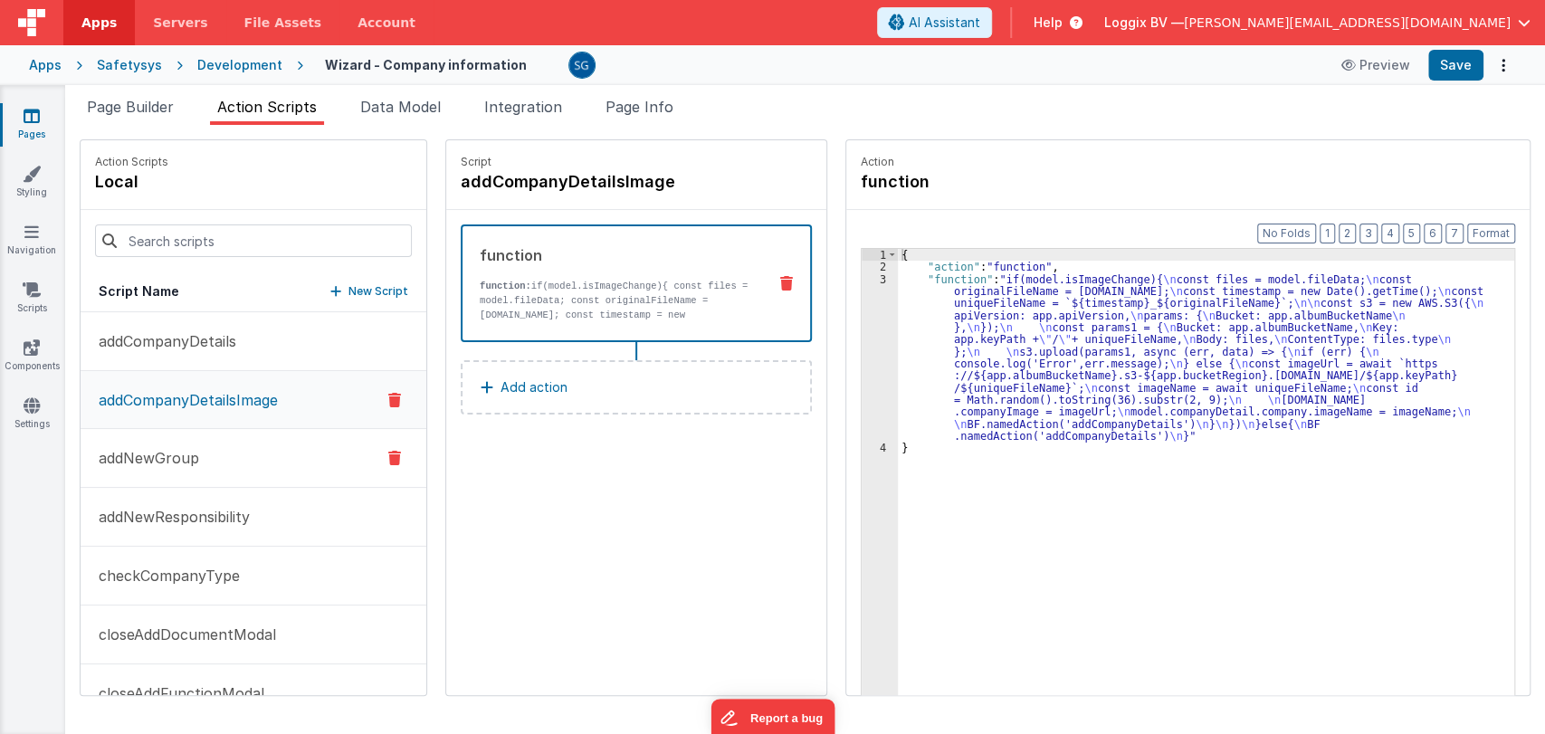
click at [180, 470] on button "addNewGroup" at bounding box center [254, 458] width 346 height 59
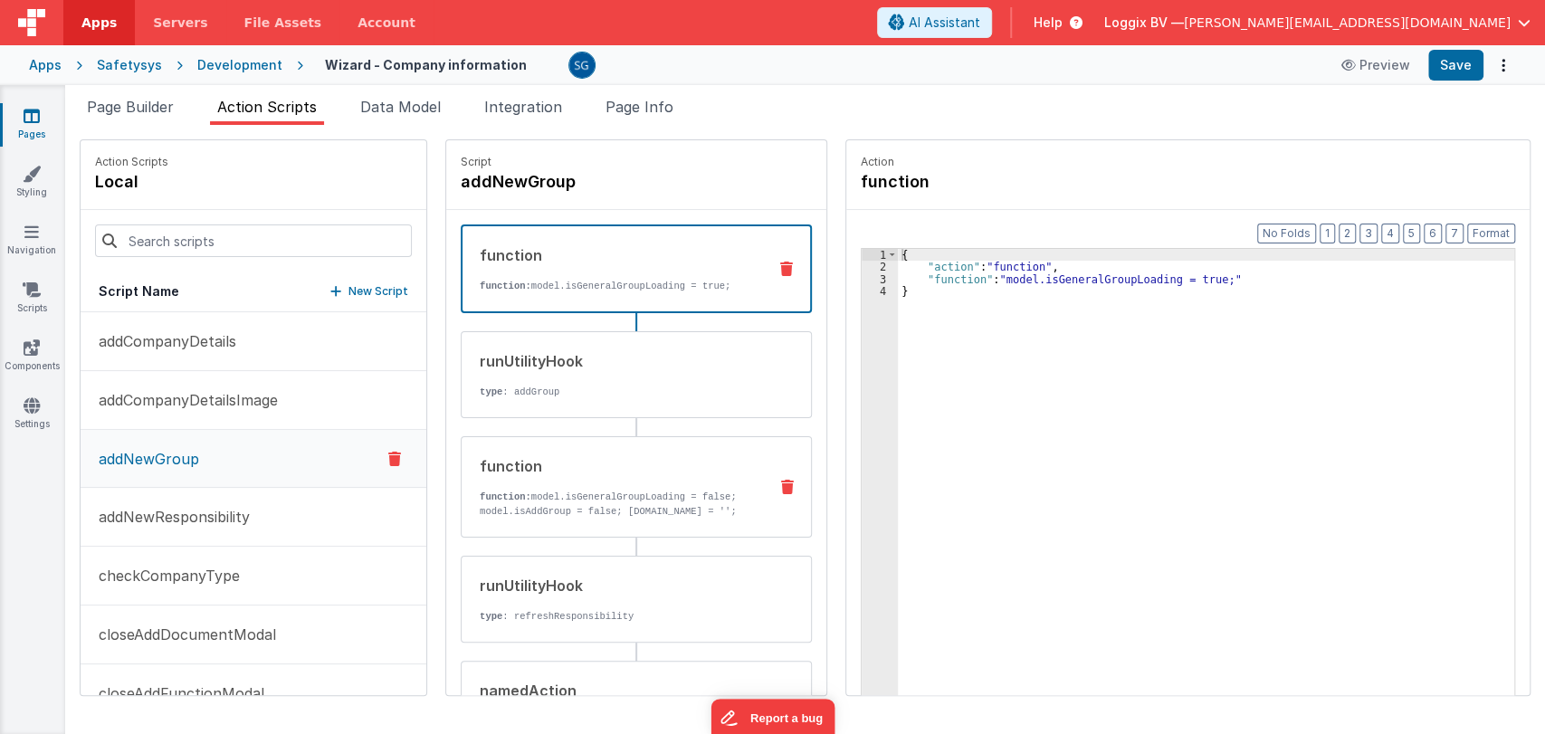
scroll to position [155, 0]
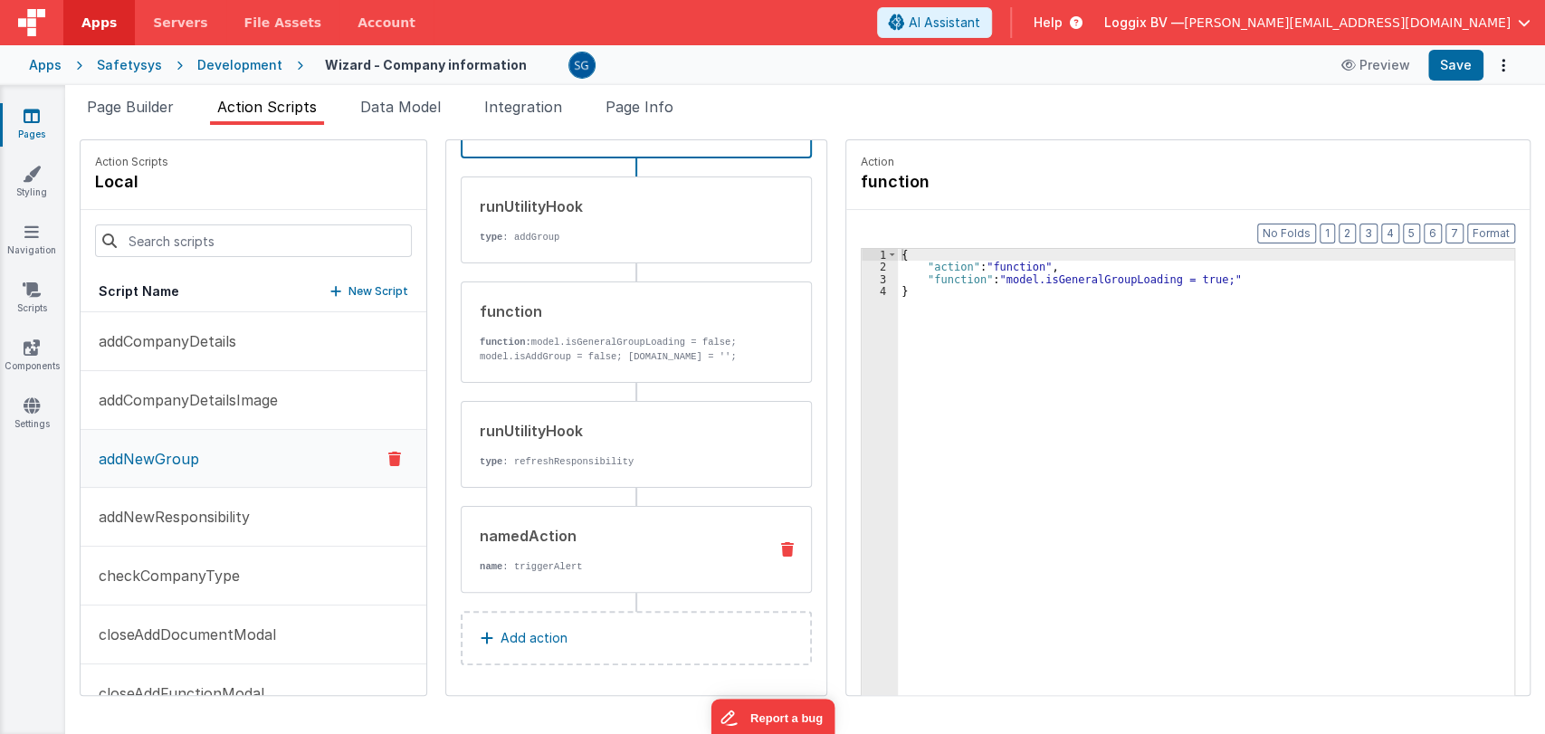
click at [526, 554] on div "namedAction name : triggerAlert" at bounding box center [607, 549] width 291 height 49
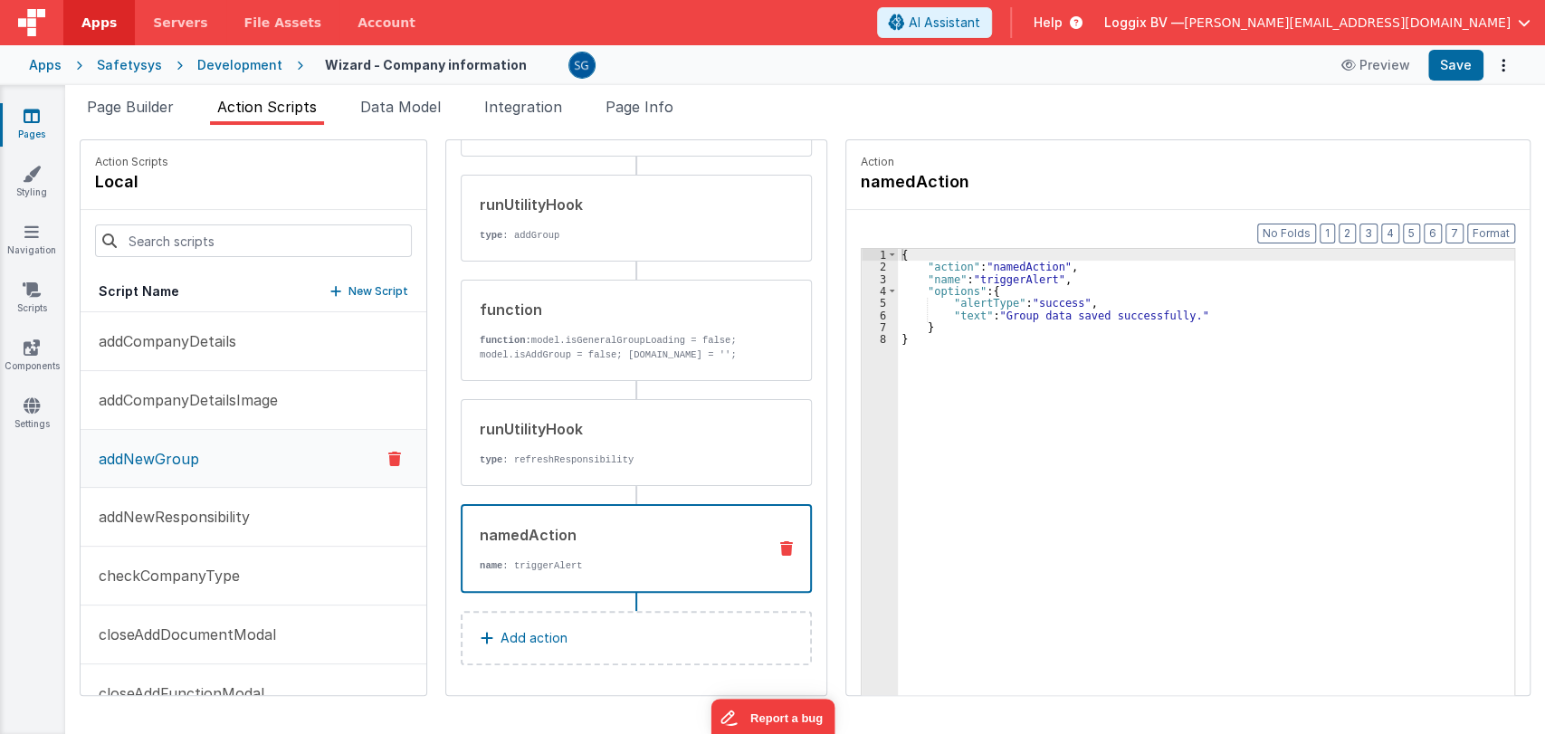
scroll to position [154, 0]
drag, startPoint x: 997, startPoint y: 312, endPoint x: 1173, endPoint y: 312, distance: 175.6
click at [1173, 312] on div "{ "action" : "namedAction" , "name" : "triggerAlert" , "options" : { "alertType…" at bounding box center [1209, 512] width 623 height 527
paste textarea
click at [975, 319] on div "{ "action" : "namedAction" , "name" : "triggerAlert" , "options" : { "alertType…" at bounding box center [1209, 512] width 623 height 527
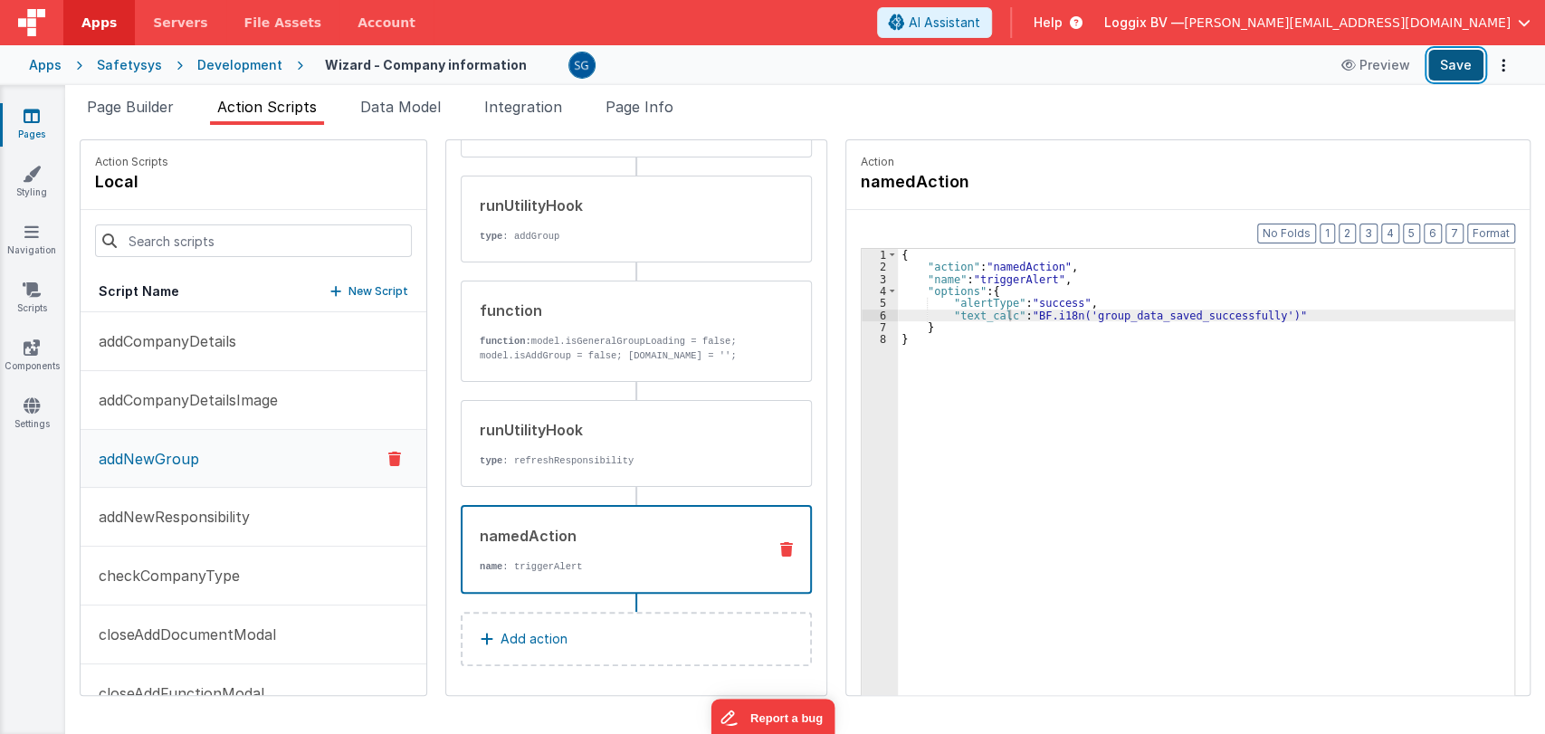
click at [1446, 72] on button "Save" at bounding box center [1455, 65] width 55 height 31
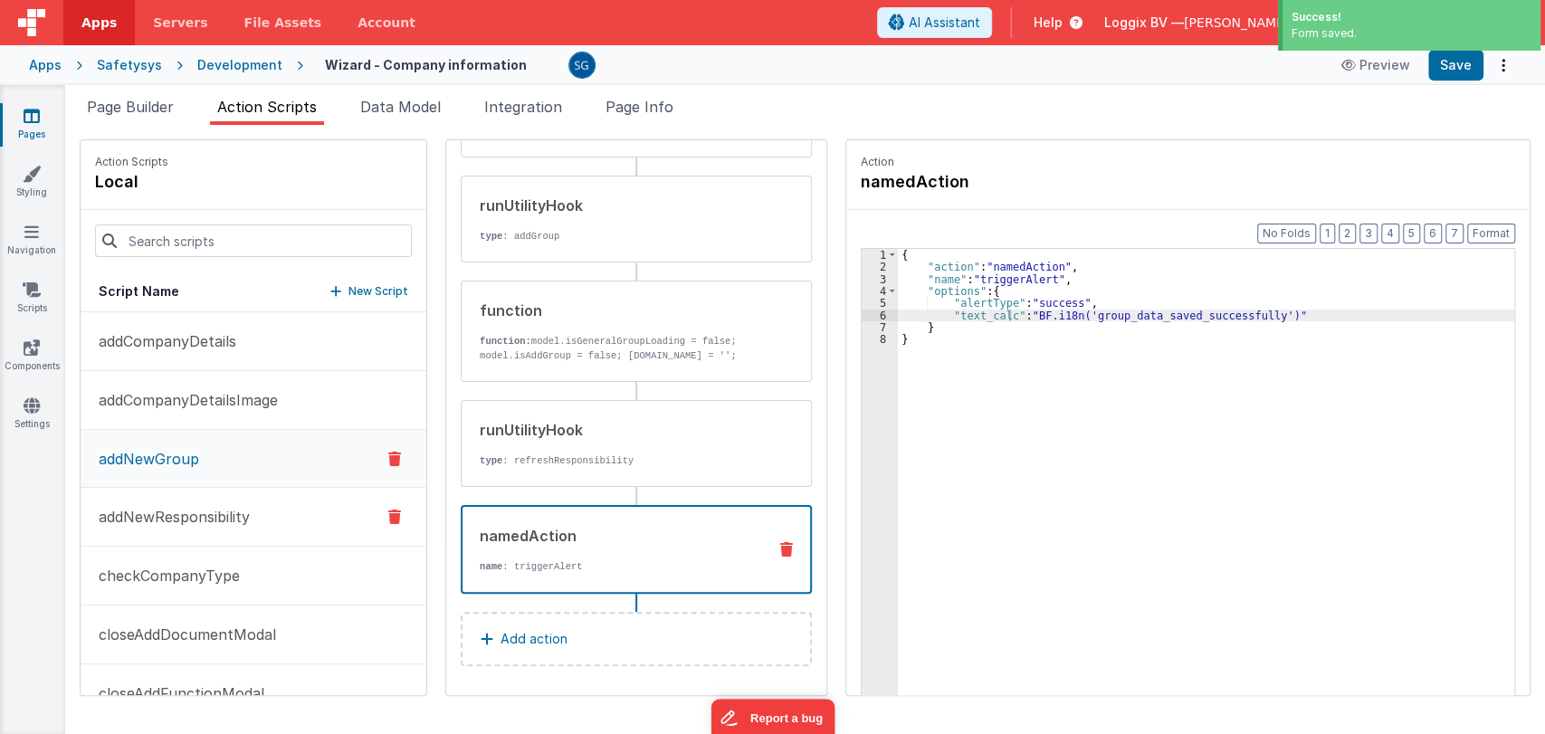
click at [186, 517] on p "addNewResponsibility" at bounding box center [169, 517] width 162 height 22
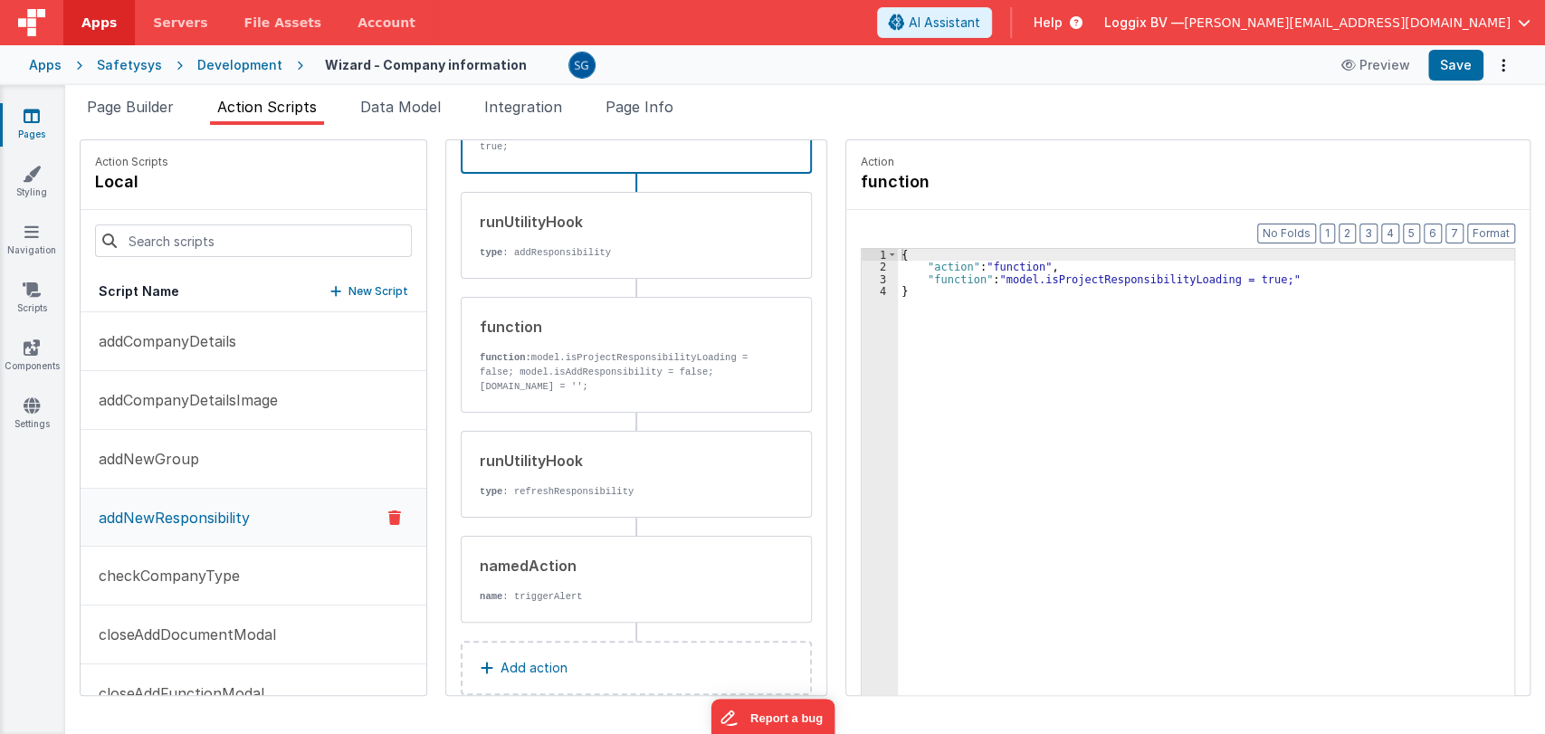
scroll to position [169, 0]
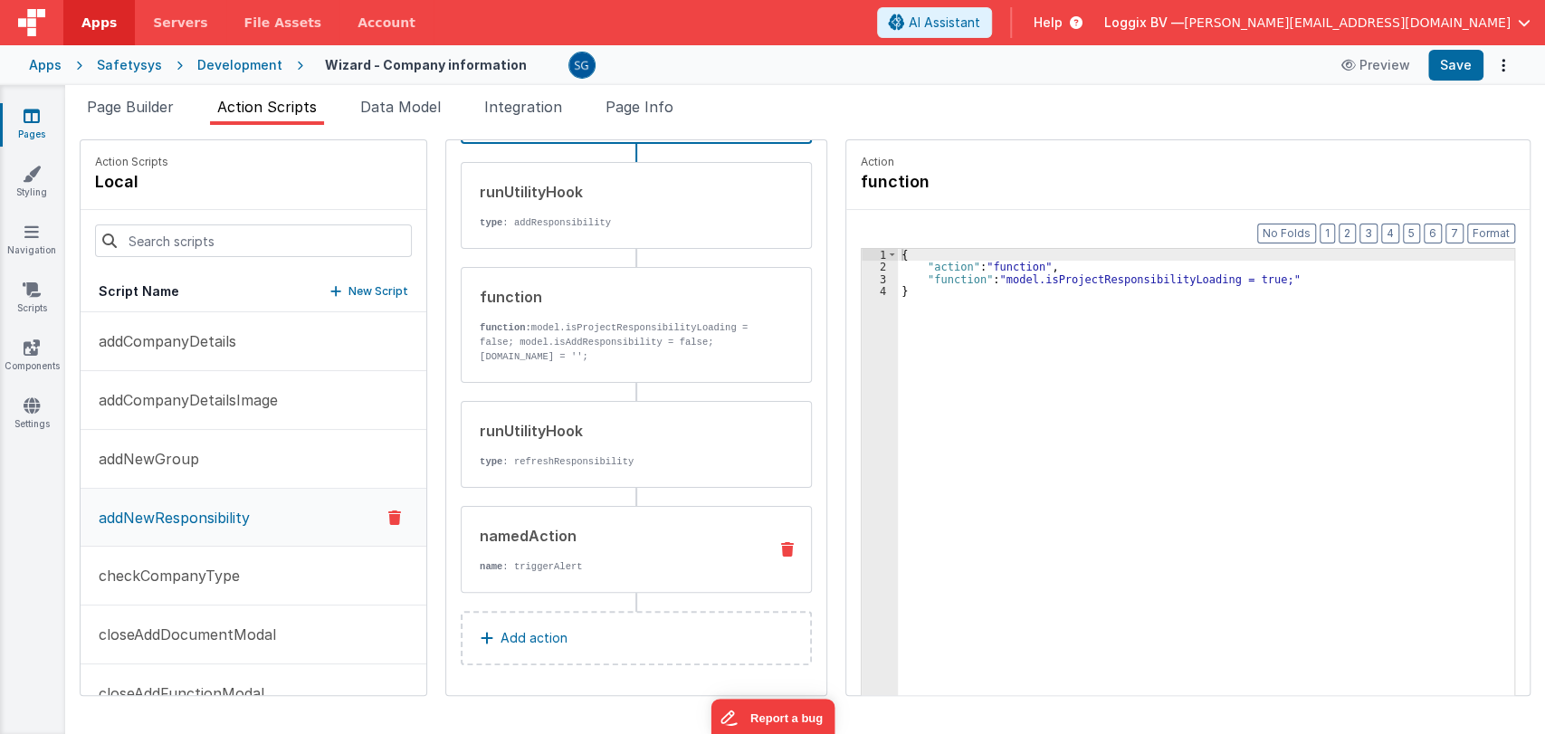
click at [550, 539] on div "namedAction" at bounding box center [616, 536] width 273 height 22
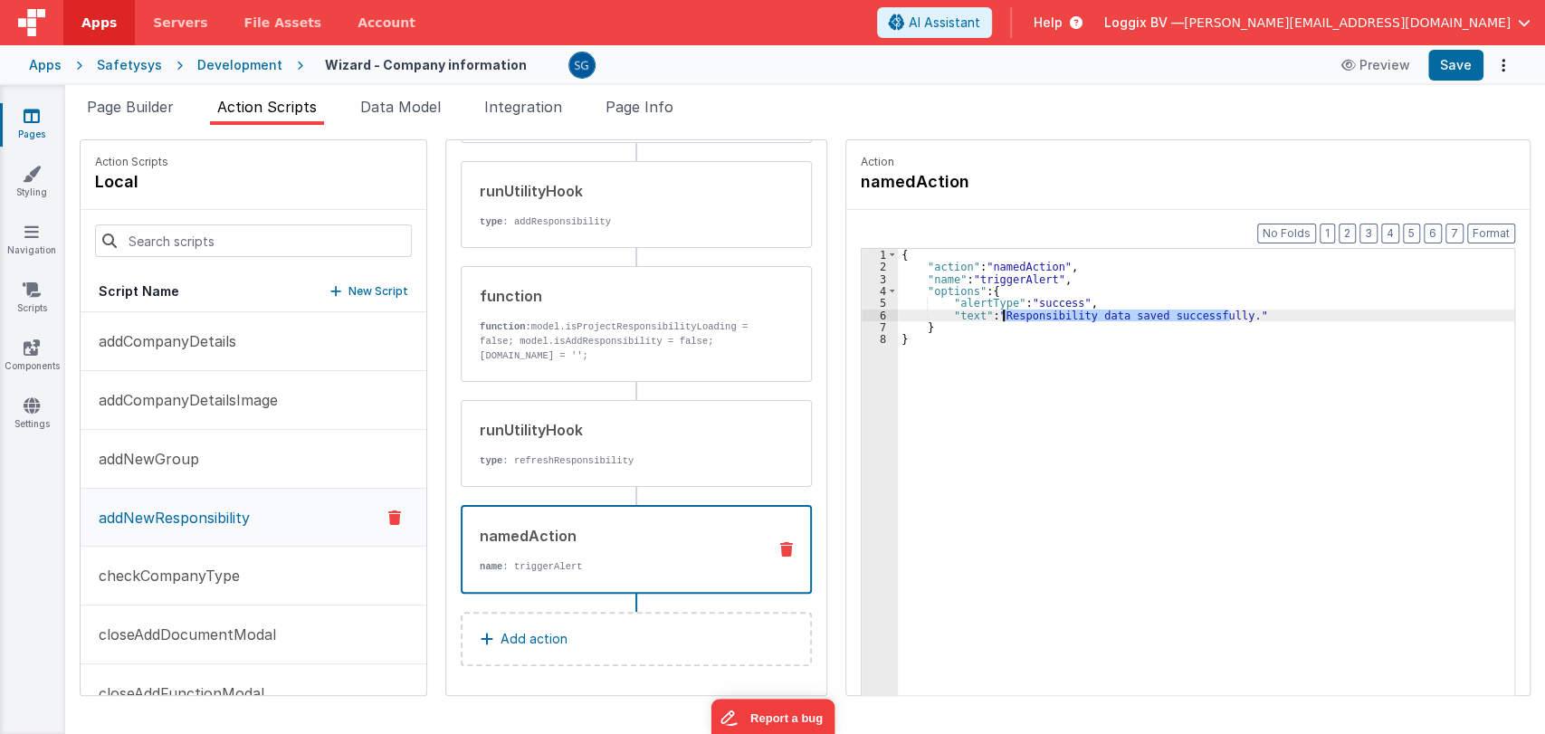
drag, startPoint x: 1227, startPoint y: 316, endPoint x: 997, endPoint y: 313, distance: 229.9
click at [997, 313] on div "{ "action" : "namedAction" , "name" : "triggerAlert" , "options" : { "alertType…" at bounding box center [1209, 512] width 623 height 527
click at [1232, 318] on div "{ "action" : "namedAction" , "name" : "triggerAlert" , "options" : { "alertType…" at bounding box center [1209, 512] width 623 height 527
click at [1231, 317] on div "{ "action" : "namedAction" , "name" : "triggerAlert" , "options" : { "alertType…" at bounding box center [1206, 500] width 616 height 502
click at [1231, 317] on div "{ "action" : "namedAction" , "name" : "triggerAlert" , "options" : { "alertType…" at bounding box center [1209, 512] width 623 height 527
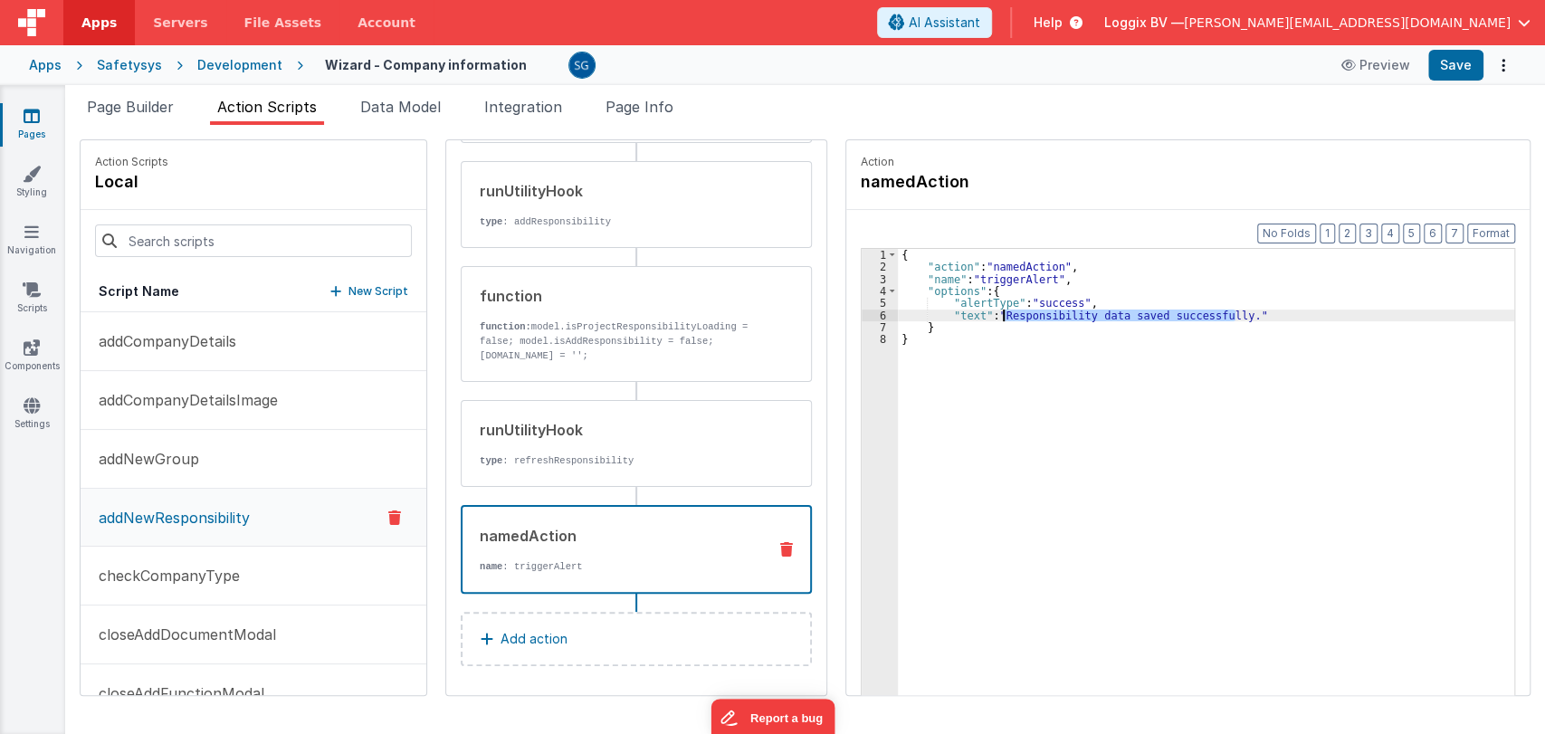
drag, startPoint x: 1231, startPoint y: 317, endPoint x: 999, endPoint y: 315, distance: 231.7
click at [999, 315] on div "{ "action" : "namedAction" , "name" : "triggerAlert" , "options" : { "alertType…" at bounding box center [1209, 512] width 623 height 527
click at [968, 310] on div "{ "action" : "namedAction" , "name" : "triggerAlert" , "options" : { "alertType…" at bounding box center [1209, 512] width 623 height 527
click at [1443, 66] on button "Save" at bounding box center [1455, 65] width 55 height 31
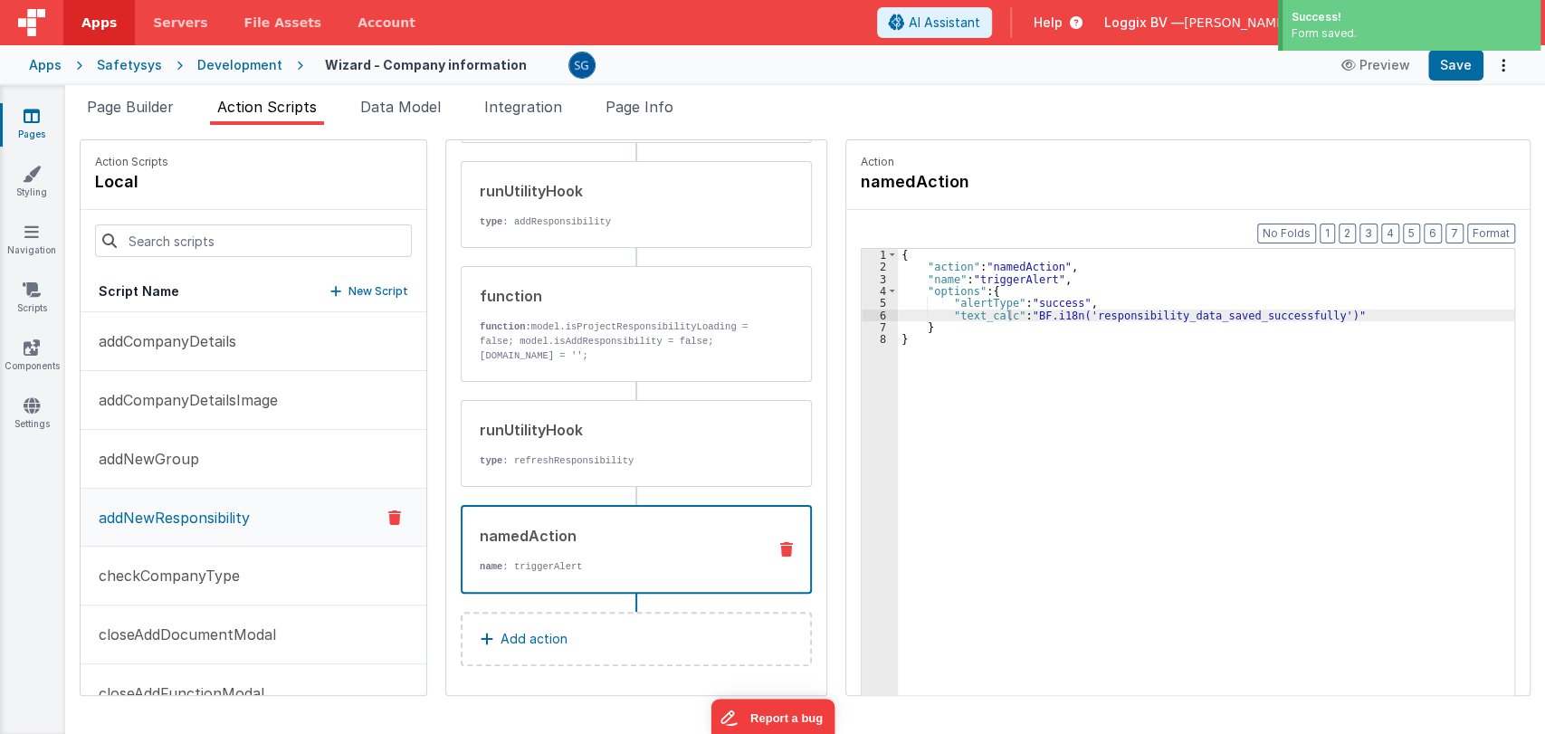
scroll to position [72, 0]
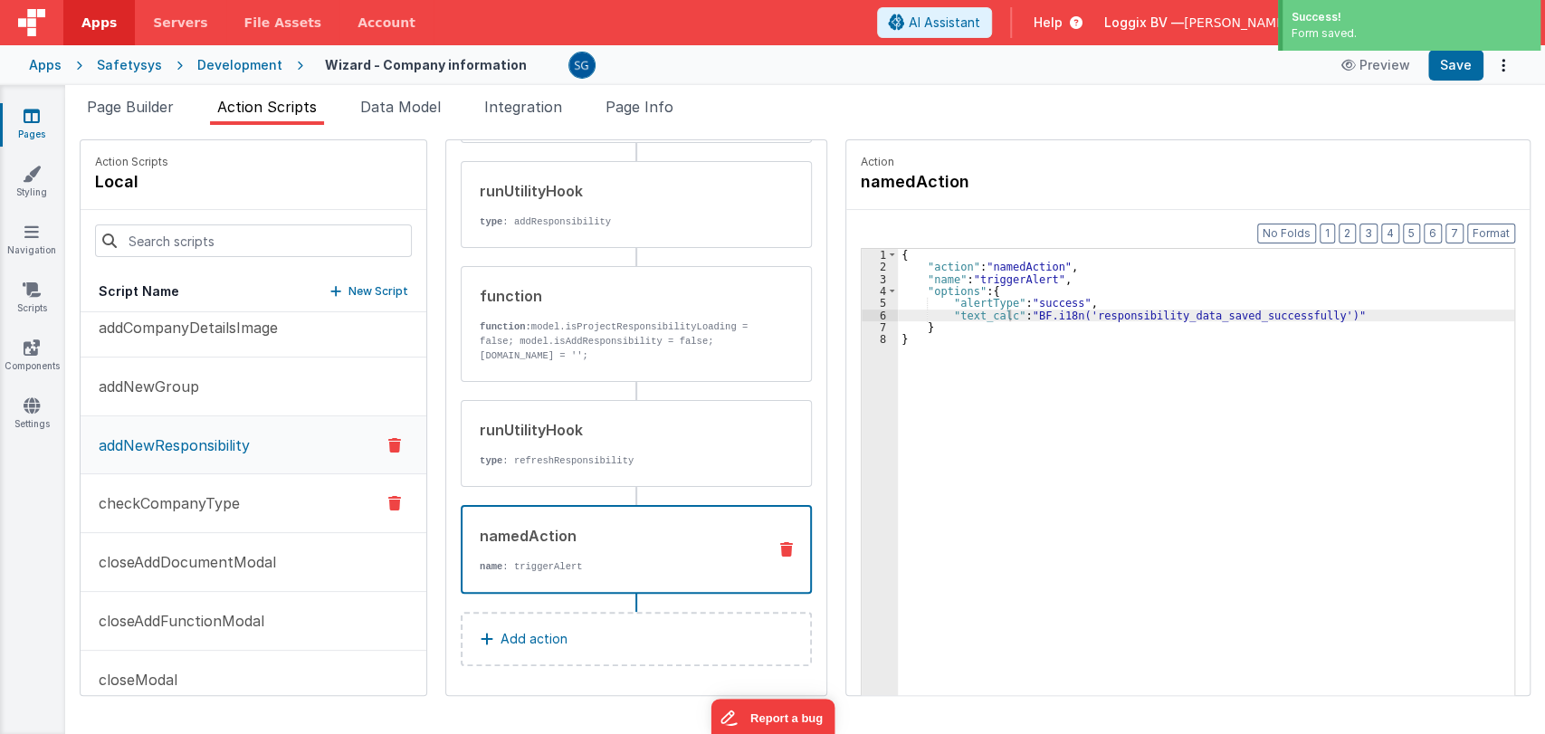
click at [188, 502] on p "checkCompanyType" at bounding box center [164, 503] width 152 height 22
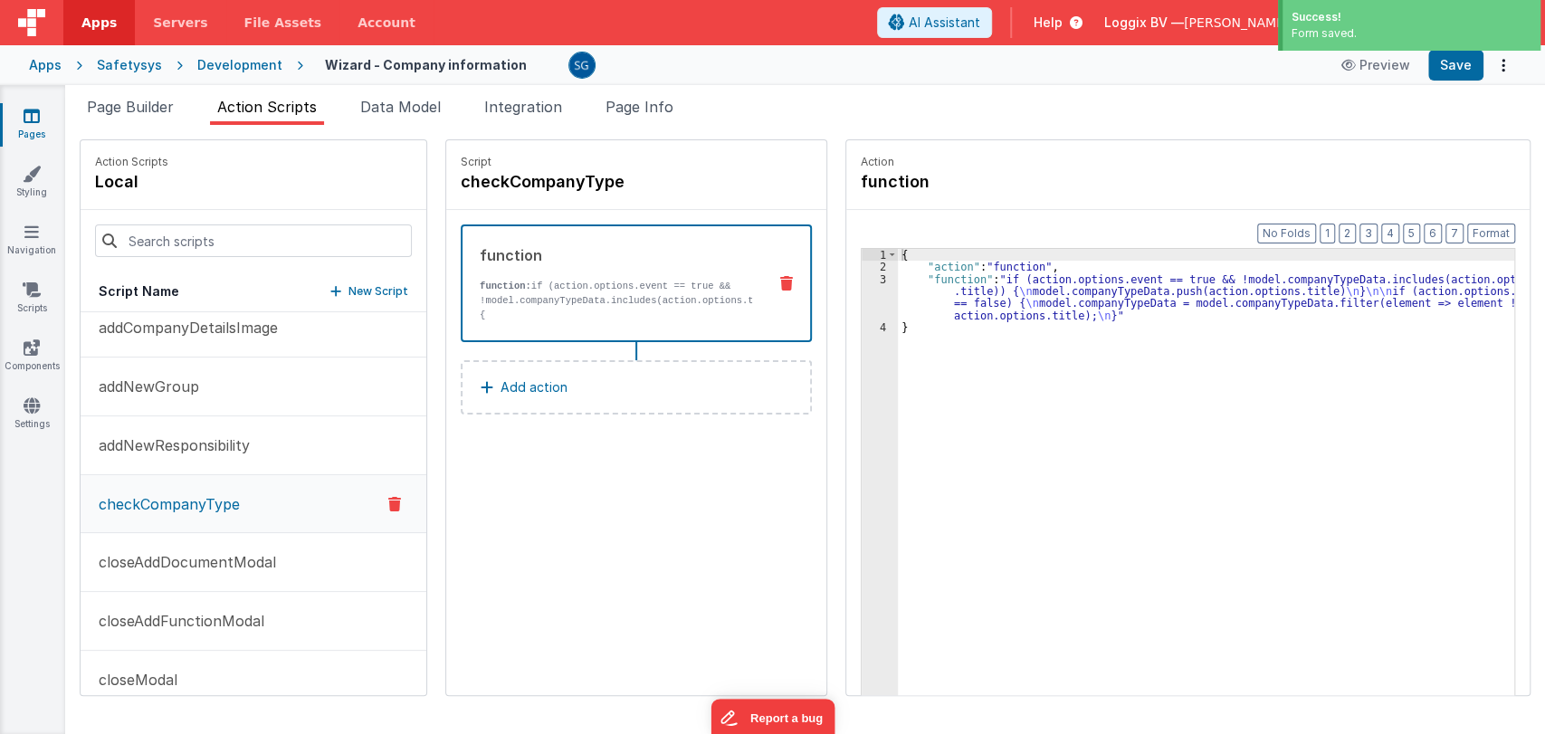
scroll to position [0, 0]
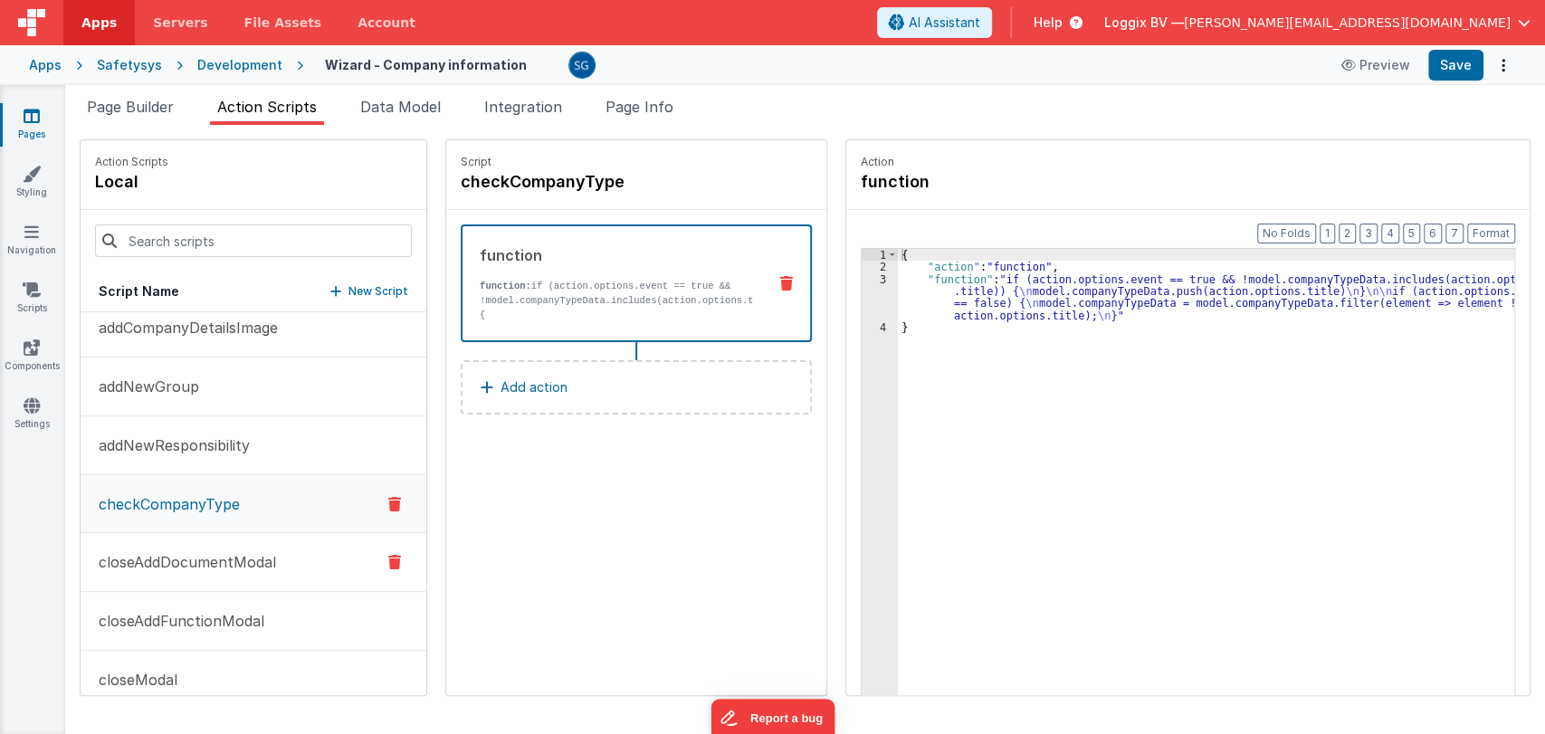
click at [144, 552] on p "closeAddDocumentModal" at bounding box center [182, 562] width 188 height 22
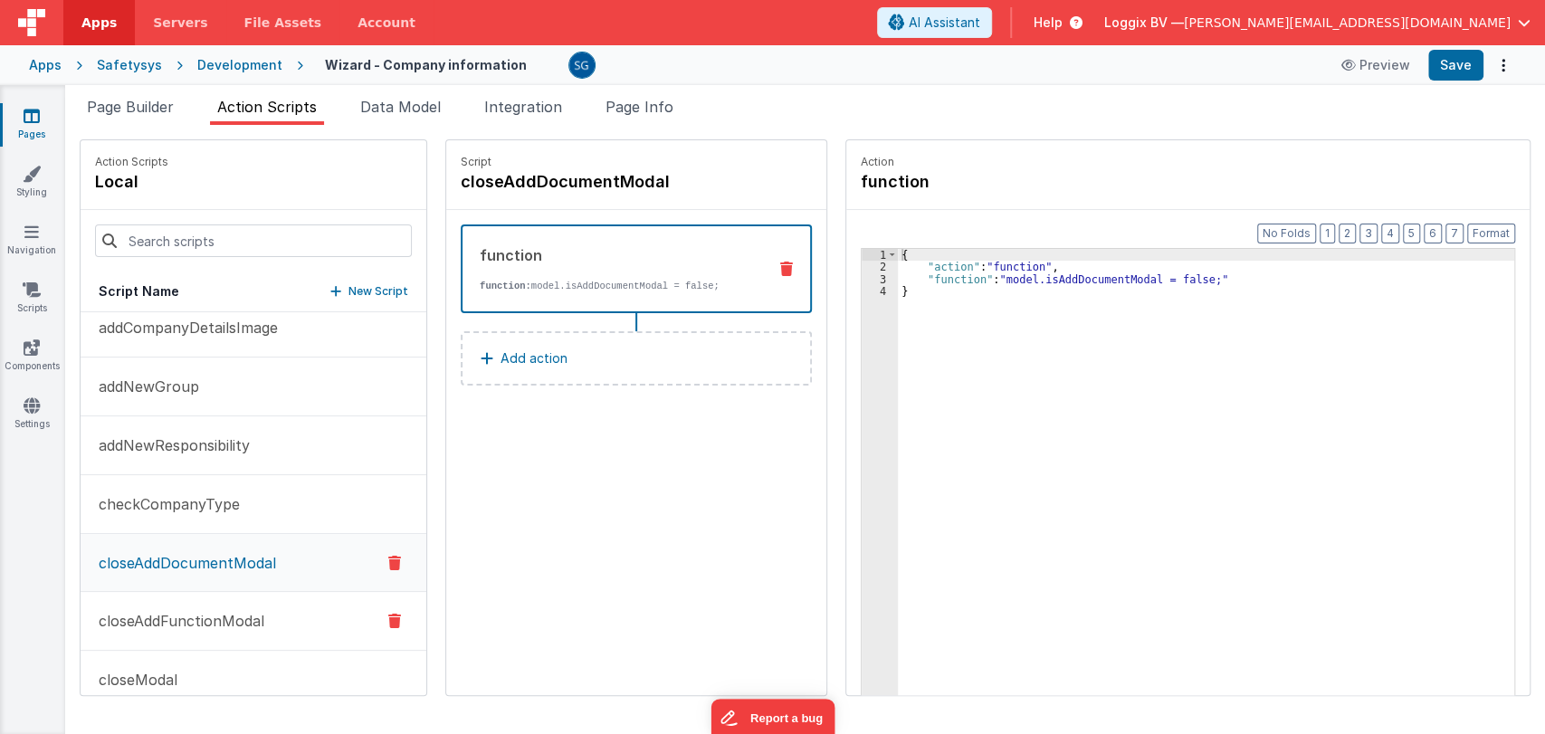
click at [189, 614] on p "closeAddFunctionModal" at bounding box center [176, 621] width 176 height 22
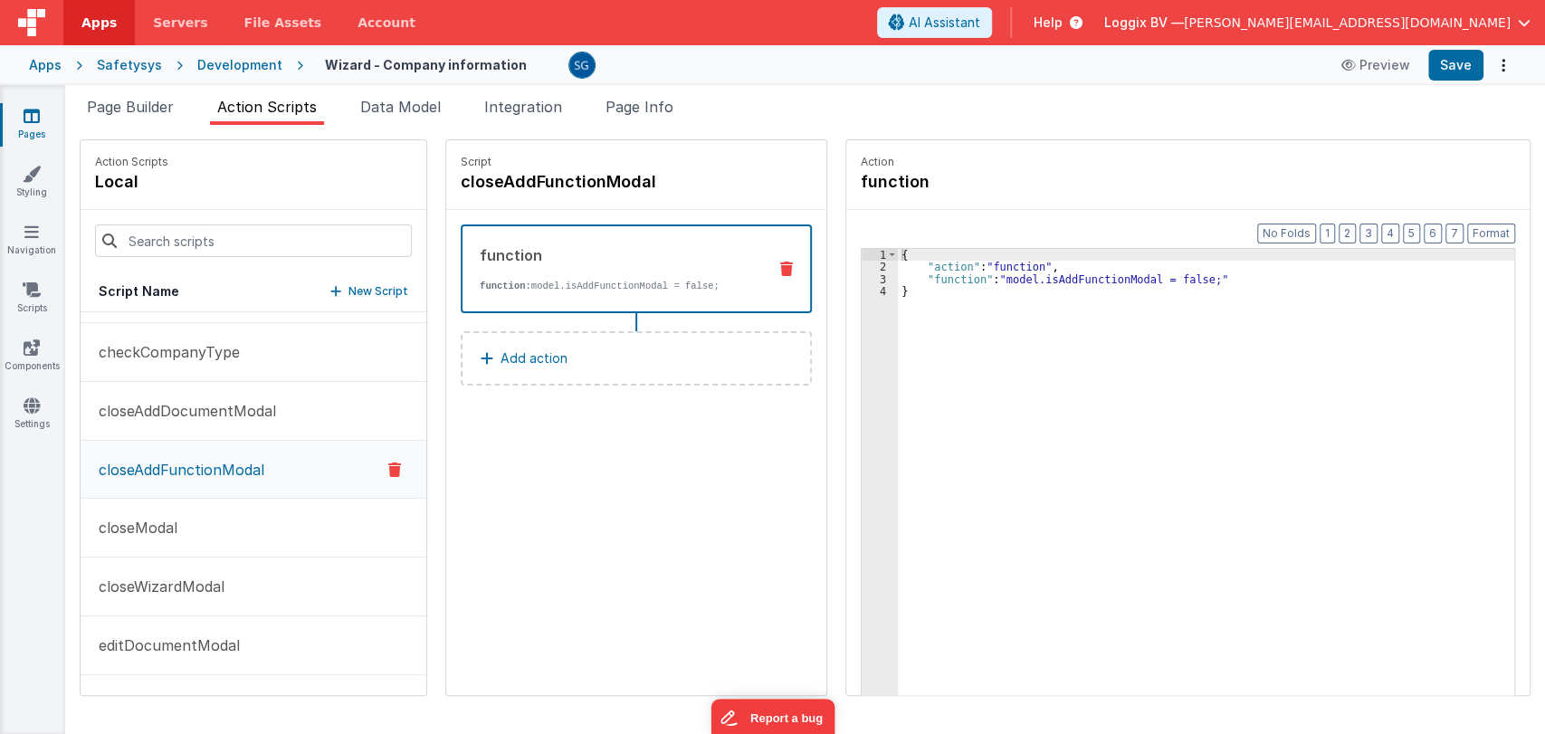
scroll to position [224, 0]
click at [174, 511] on button "closeModal" at bounding box center [254, 528] width 346 height 59
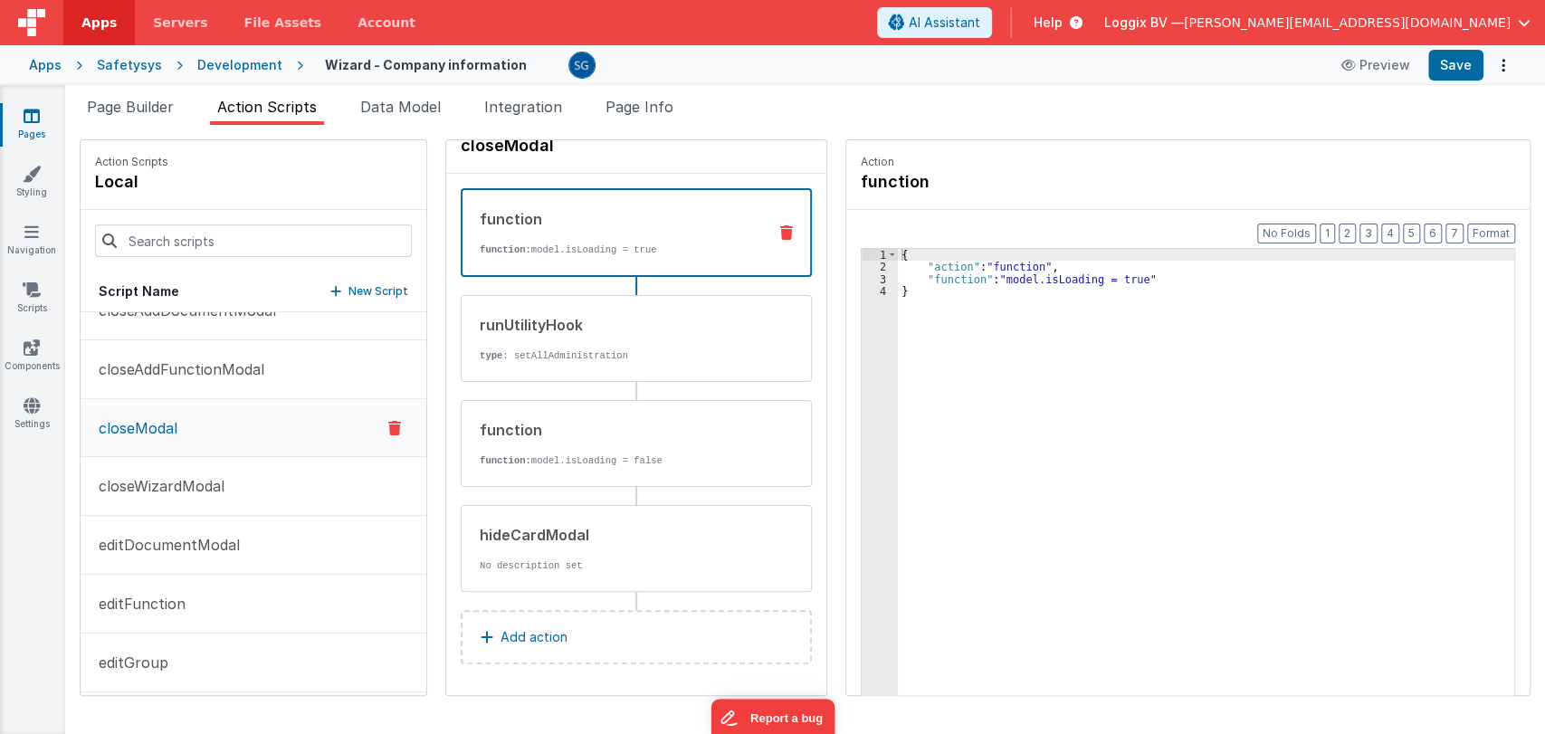
scroll to position [326, 0]
click at [164, 482] on p "closeWizardModal" at bounding box center [156, 485] width 137 height 22
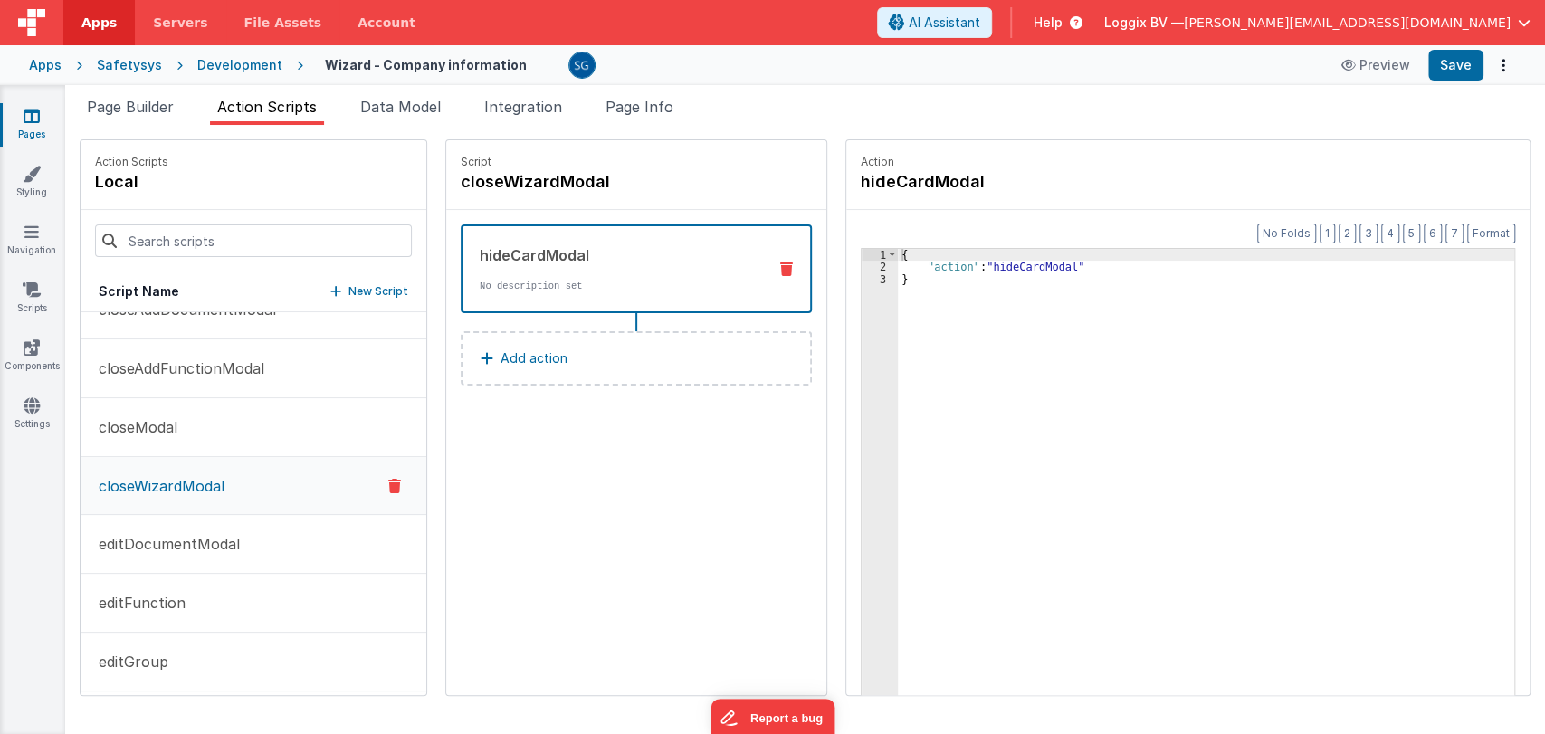
scroll to position [0, 0]
click at [144, 543] on p "editDocumentModal" at bounding box center [164, 544] width 152 height 22
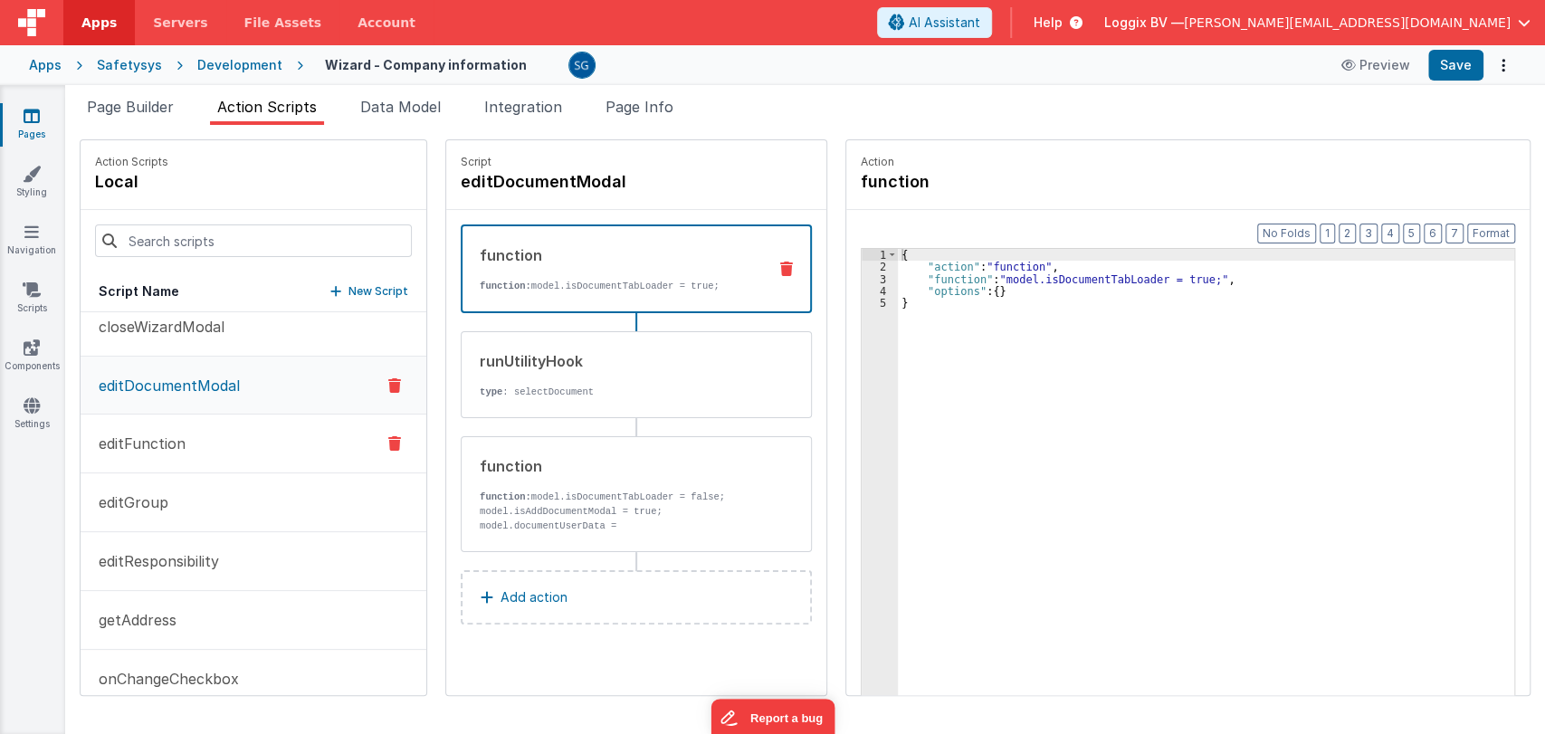
scroll to position [505, 0]
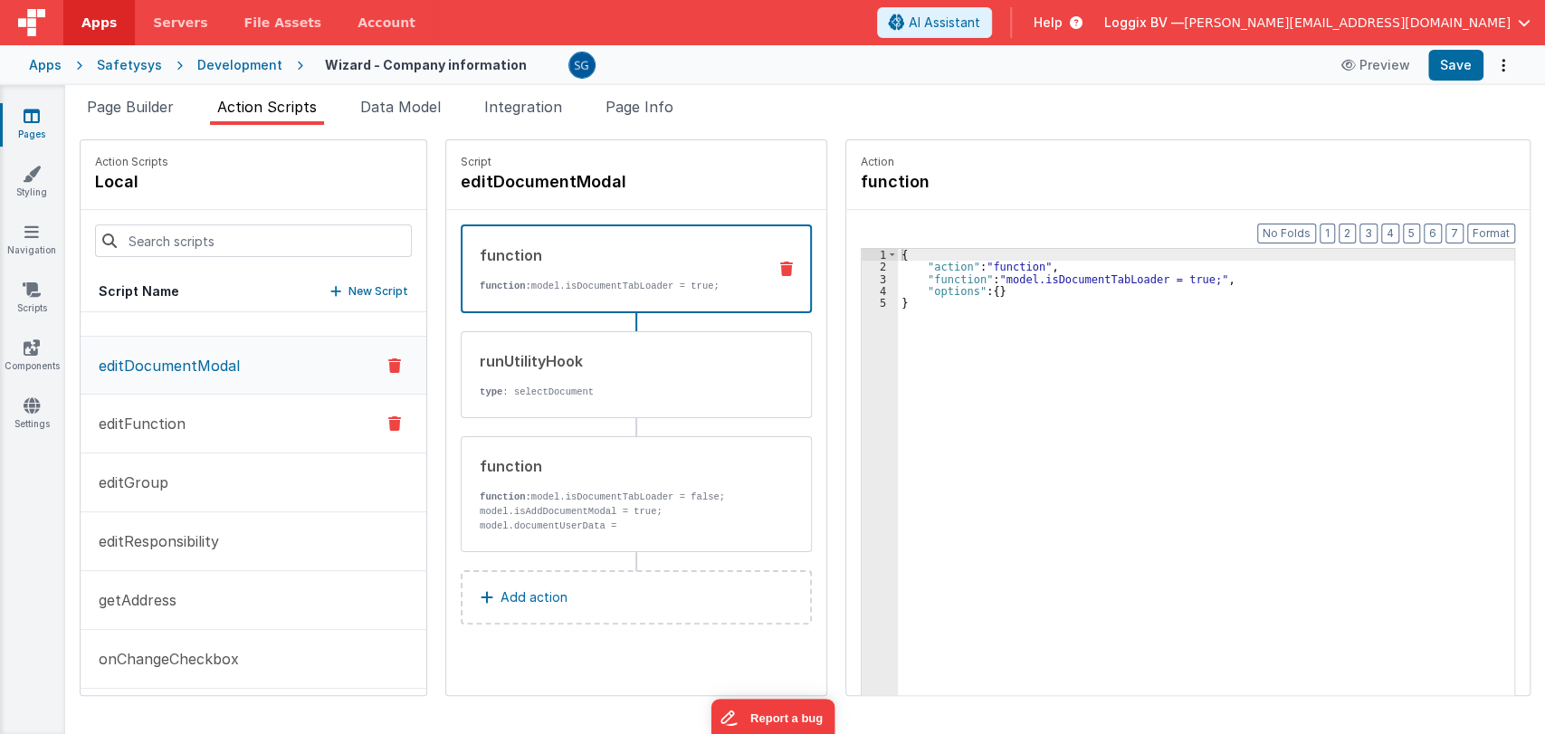
click at [159, 434] on button "editFunction" at bounding box center [254, 424] width 346 height 59
click at [136, 488] on p "editGroup" at bounding box center [128, 483] width 81 height 22
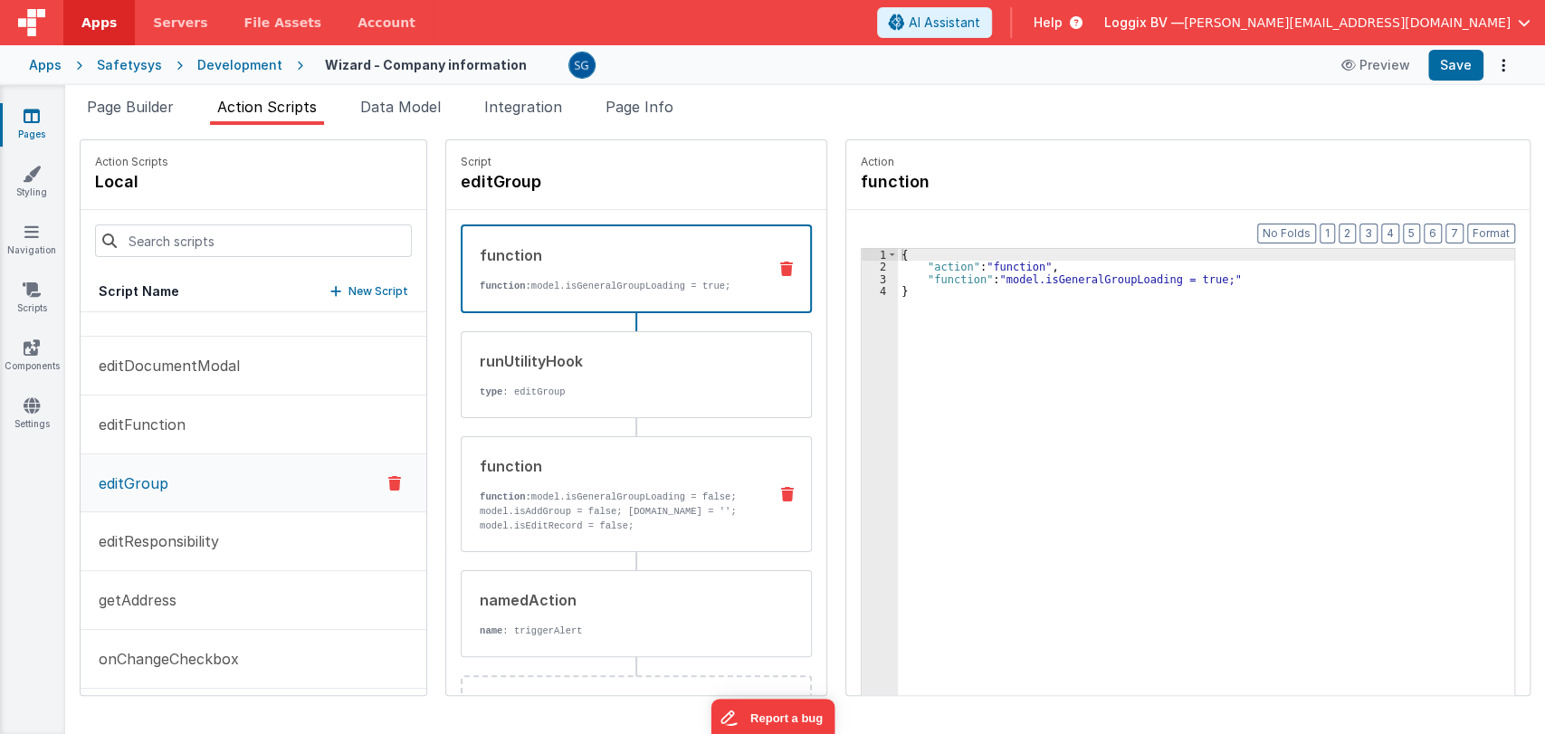
scroll to position [65, 0]
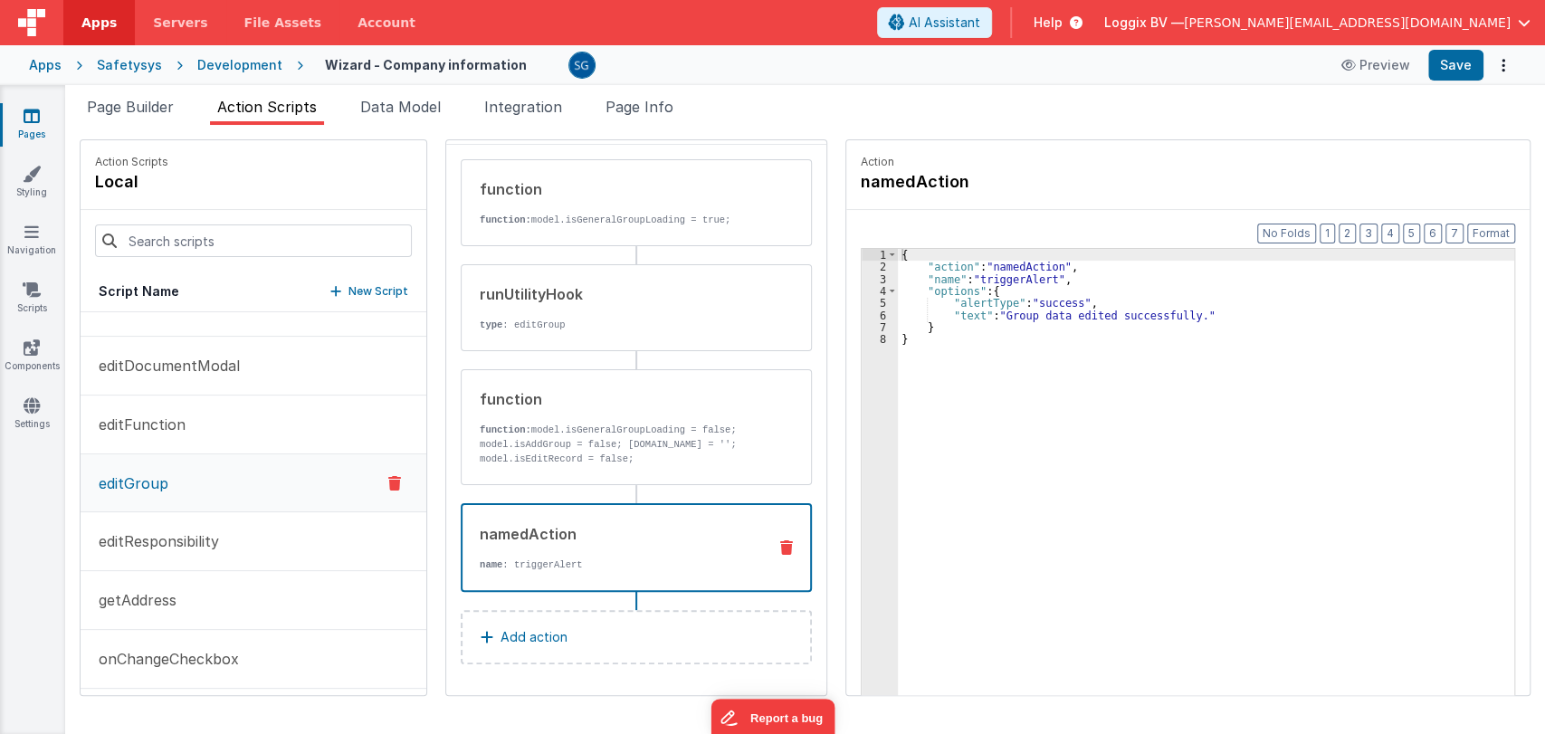
click at [572, 543] on div "namedAction" at bounding box center [616, 534] width 272 height 22
drag, startPoint x: 1180, startPoint y: 315, endPoint x: 1035, endPoint y: 311, distance: 144.9
click at [995, 314] on div "{ "action" : "namedAction" , "name" : "triggerAlert" , "options" : { "alertType…" at bounding box center [1209, 512] width 623 height 527
paste textarea
click at [970, 316] on div "{ "action" : "namedAction" , "name" : "triggerAlert" , "options" : { "alertType…" at bounding box center [1209, 512] width 623 height 527
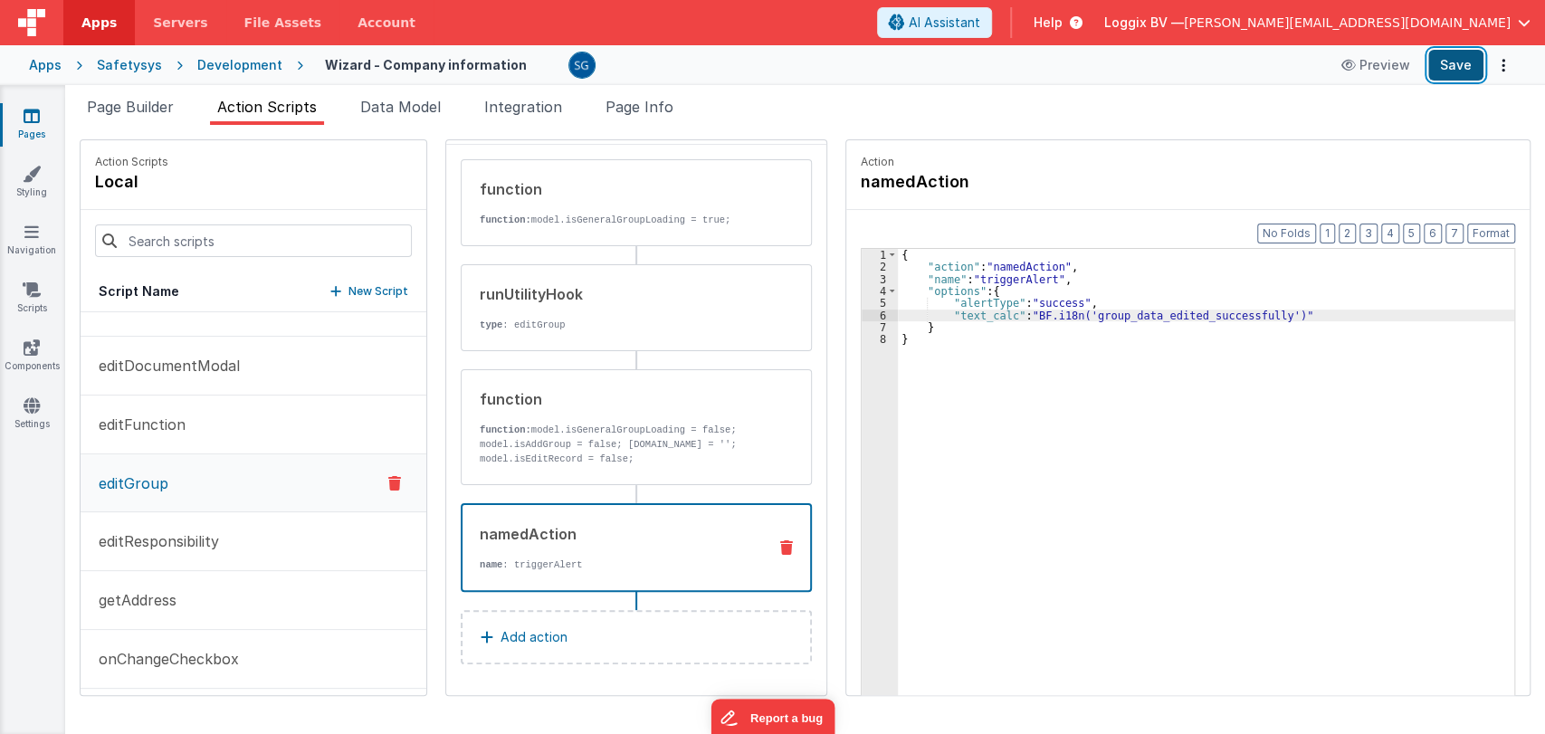
click at [1444, 72] on button "Save" at bounding box center [1455, 65] width 55 height 31
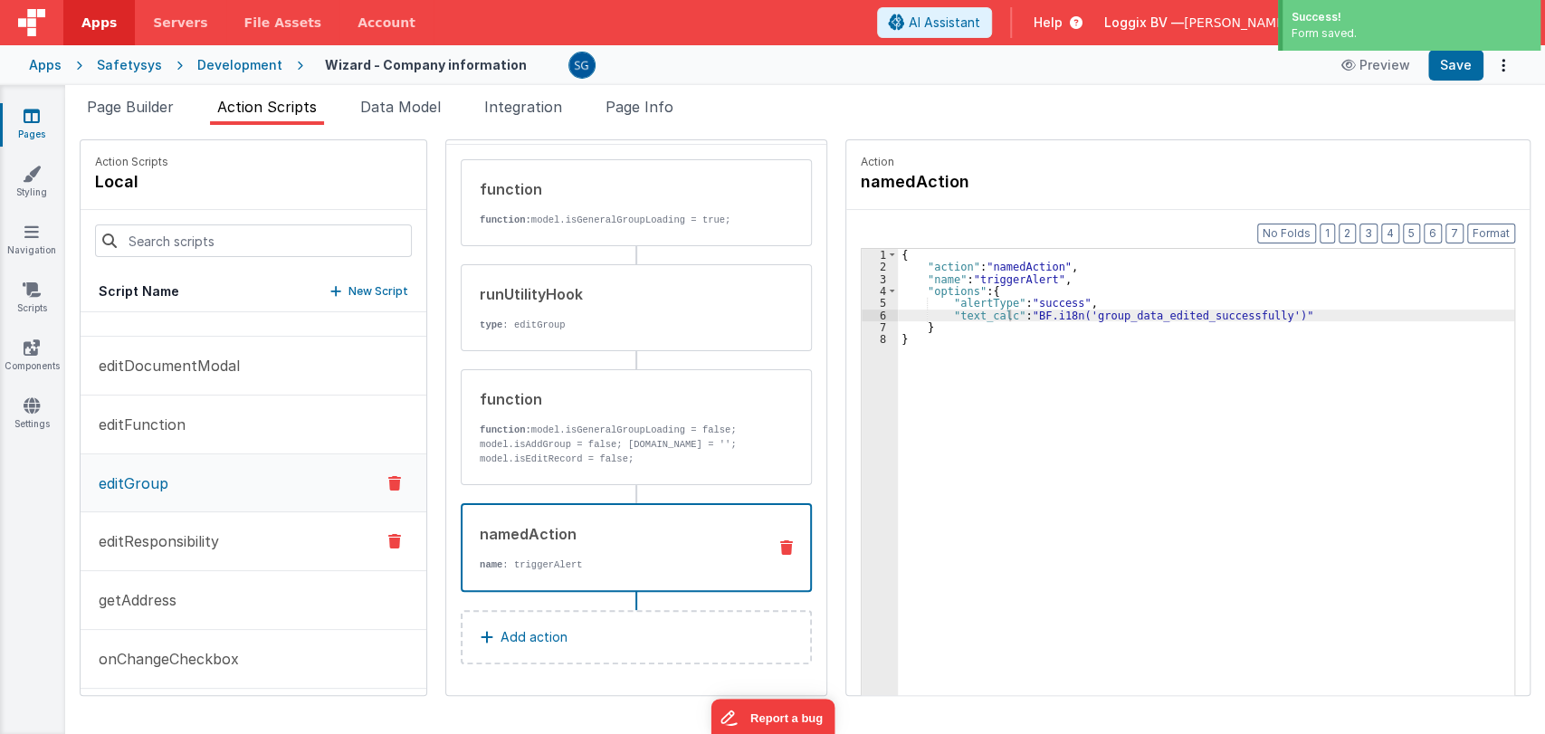
click at [170, 539] on p "editResponsibility" at bounding box center [153, 541] width 131 height 22
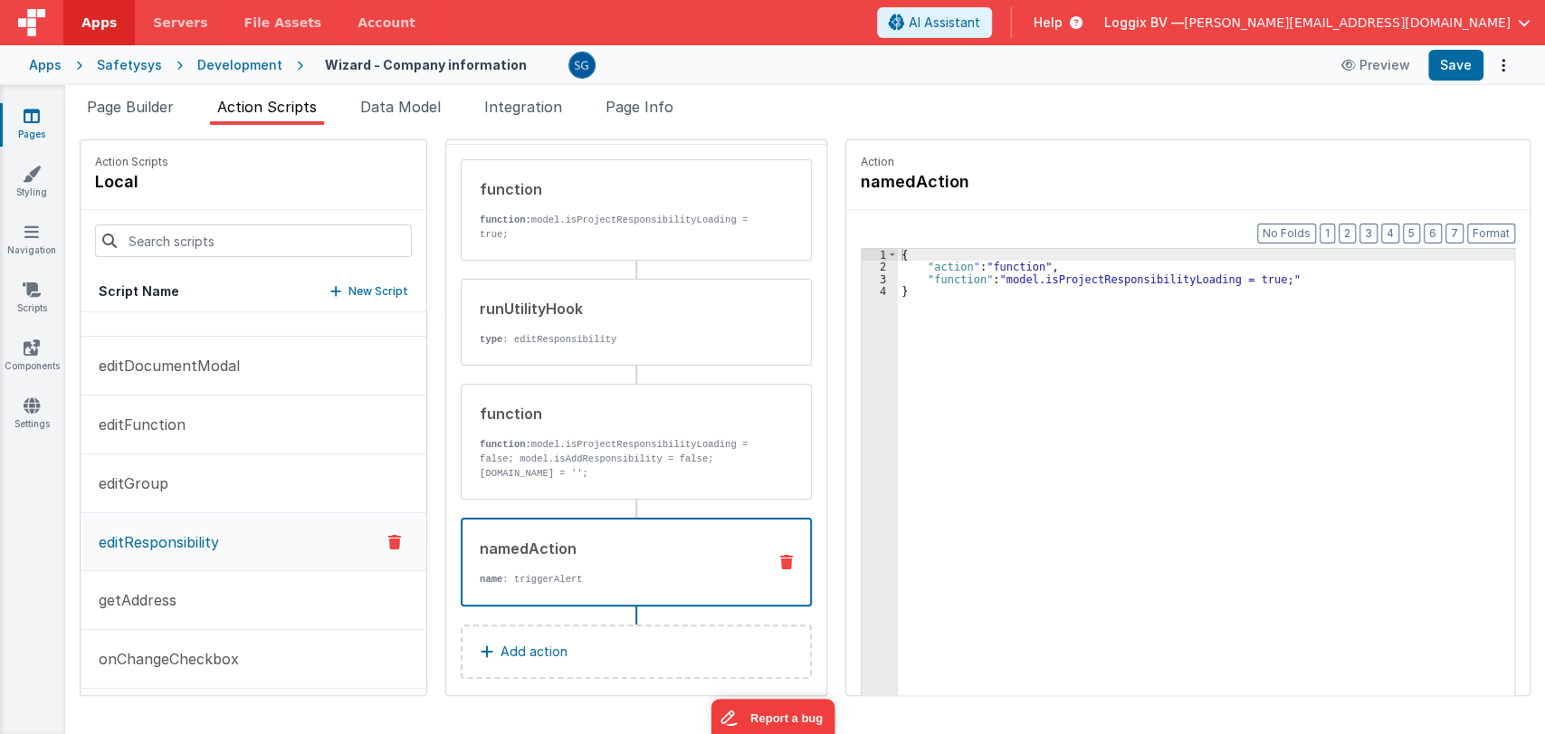
click at [628, 548] on div "namedAction" at bounding box center [616, 549] width 272 height 22
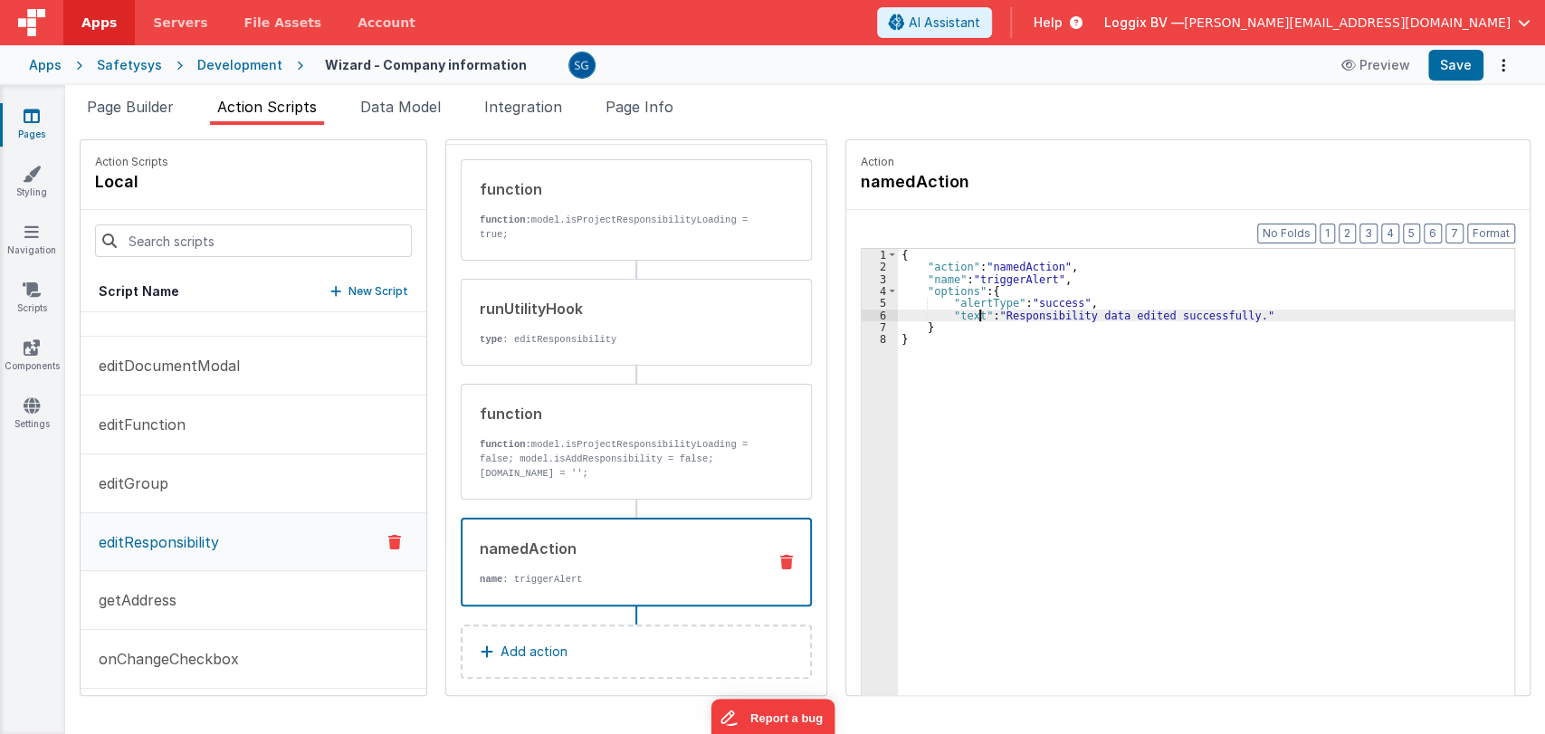
click at [972, 318] on div "{ "action" : "namedAction" , "name" : "triggerAlert" , "options" : { "alertType…" at bounding box center [1209, 512] width 623 height 527
click at [1256, 312] on div "{ "action" : "namedAction" , "name" : "triggerAlert" , "options" : { "alertType…" at bounding box center [1209, 512] width 623 height 527
click at [1265, 313] on div "{ "action" : "namedAction" , "name" : "triggerAlert" , "options" : { "alertType…" at bounding box center [1209, 512] width 623 height 527
drag, startPoint x: 1265, startPoint y: 313, endPoint x: 1027, endPoint y: 315, distance: 238.0
click at [1027, 315] on div "{ "action" : "namedAction" , "name" : "triggerAlert" , "options" : { "alertType…" at bounding box center [1209, 512] width 623 height 527
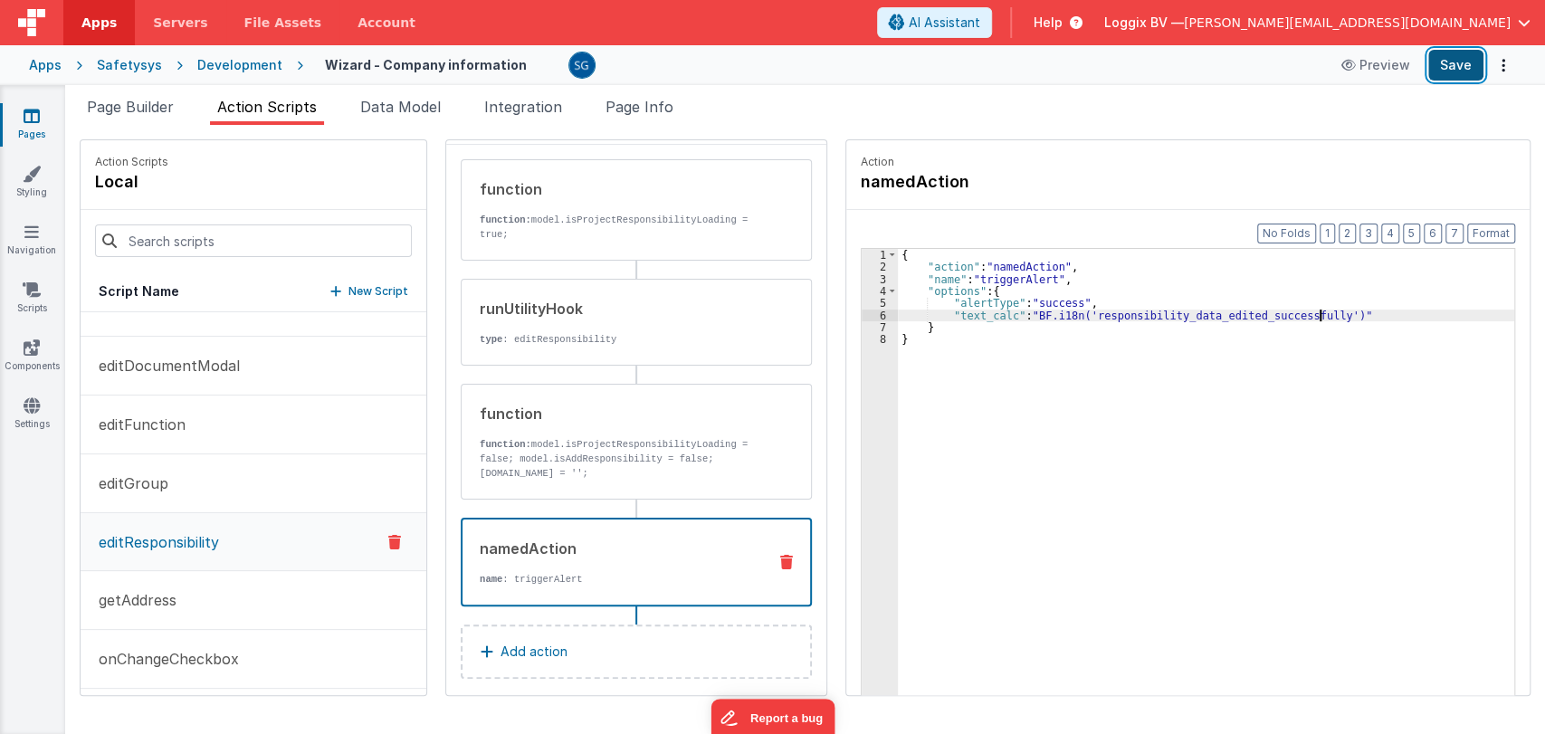
click at [1452, 67] on button "Save" at bounding box center [1455, 65] width 55 height 31
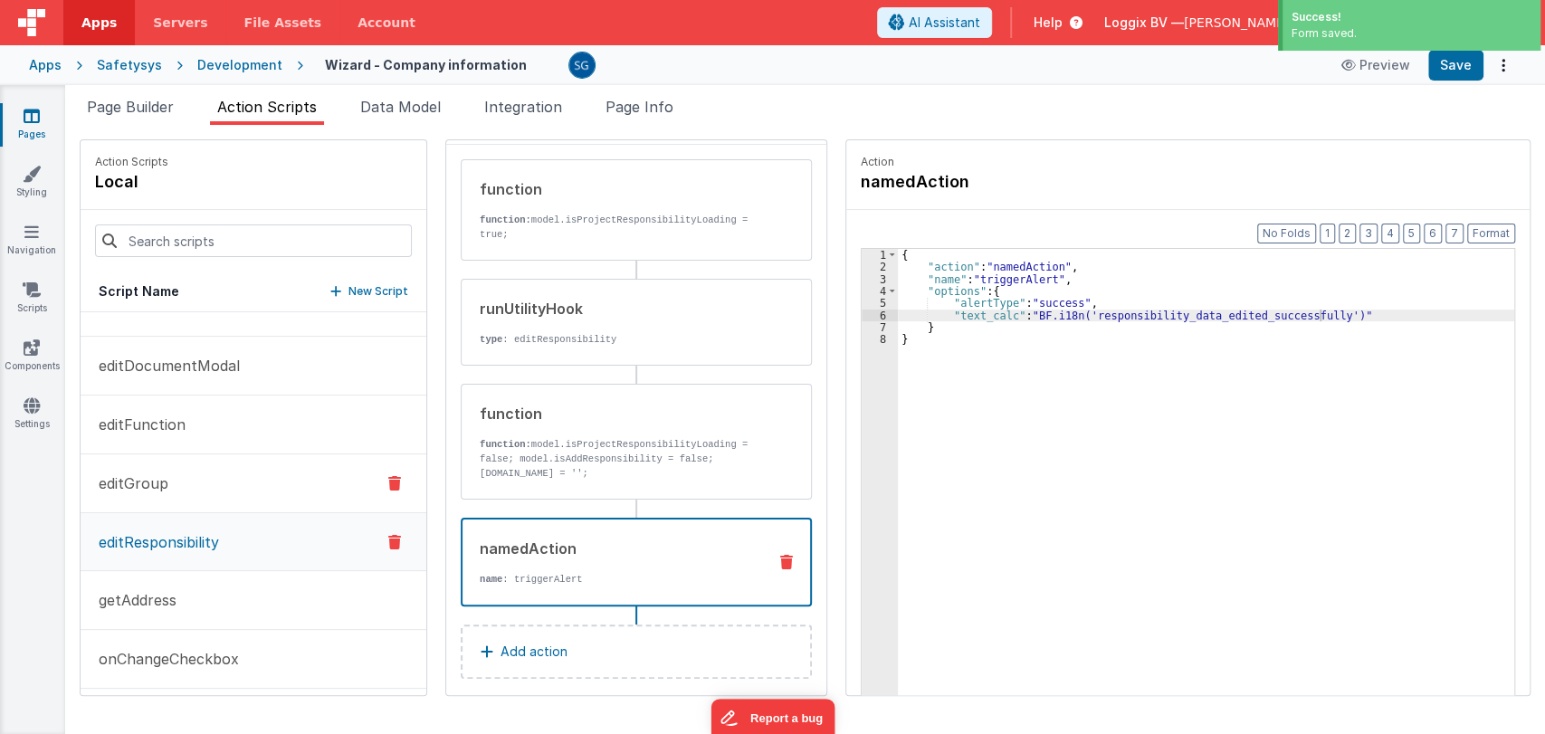
scroll to position [623, 0]
click at [132, 472] on p "getAddress" at bounding box center [132, 483] width 89 height 22
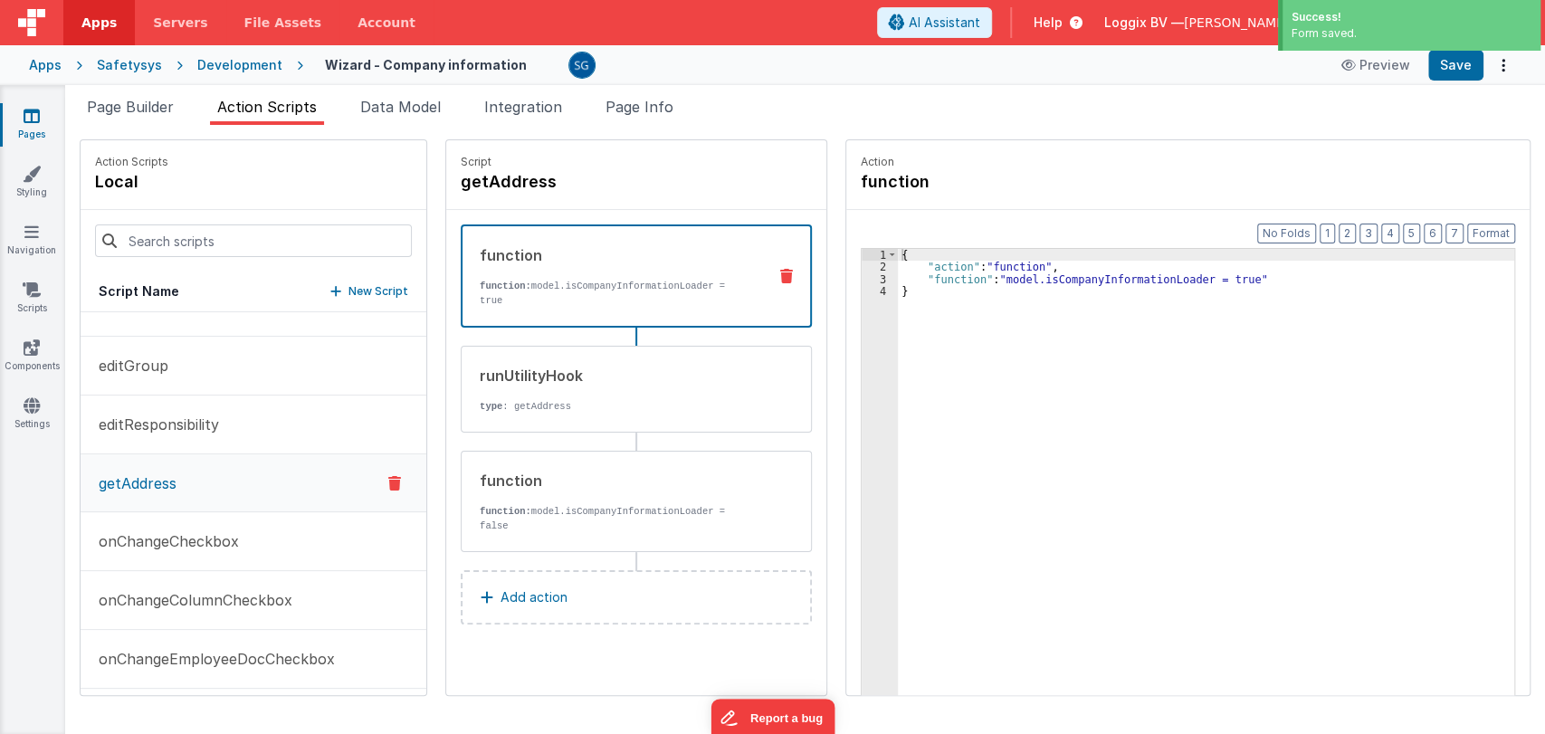
scroll to position [0, 0]
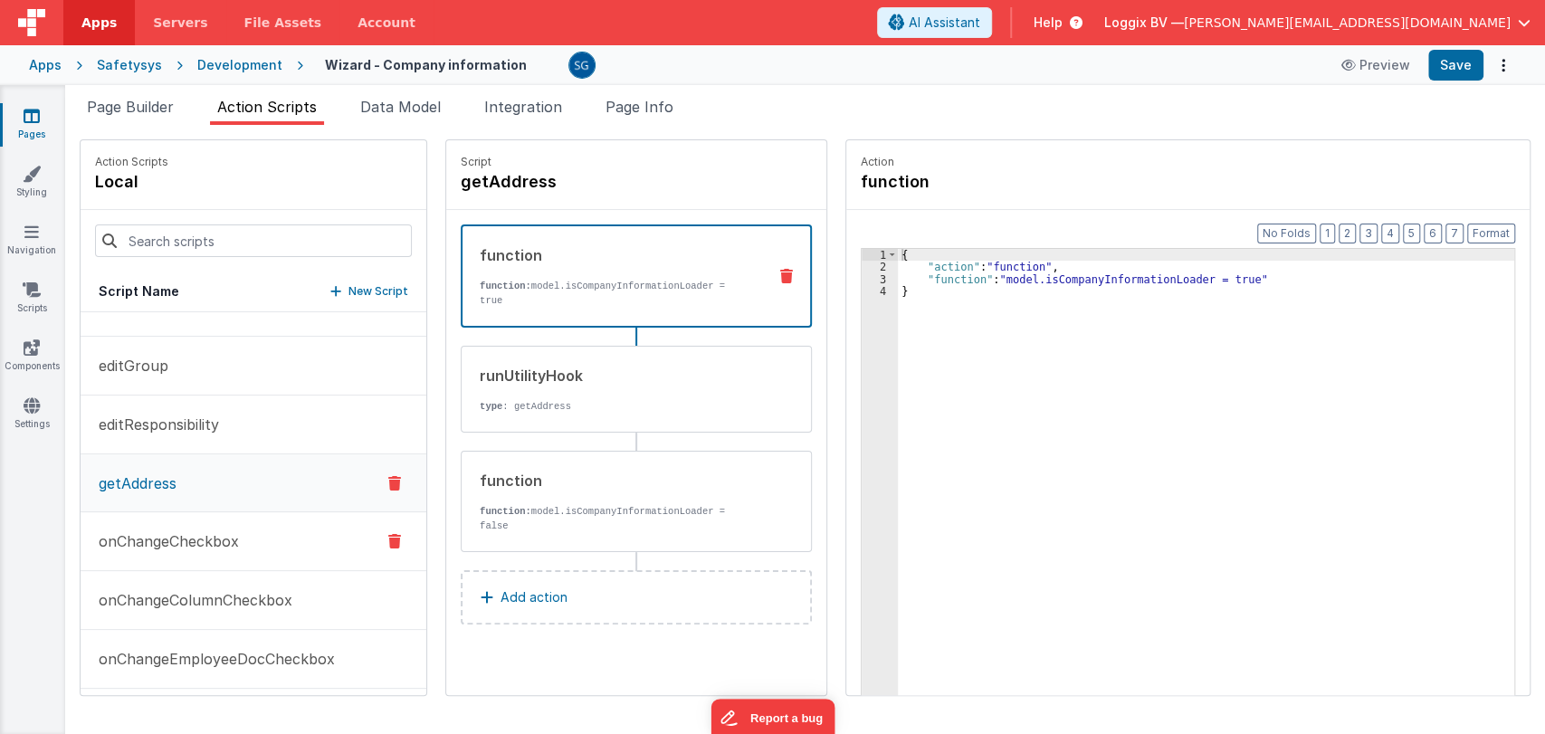
click at [176, 539] on p "onChangeCheckbox" at bounding box center [163, 541] width 151 height 22
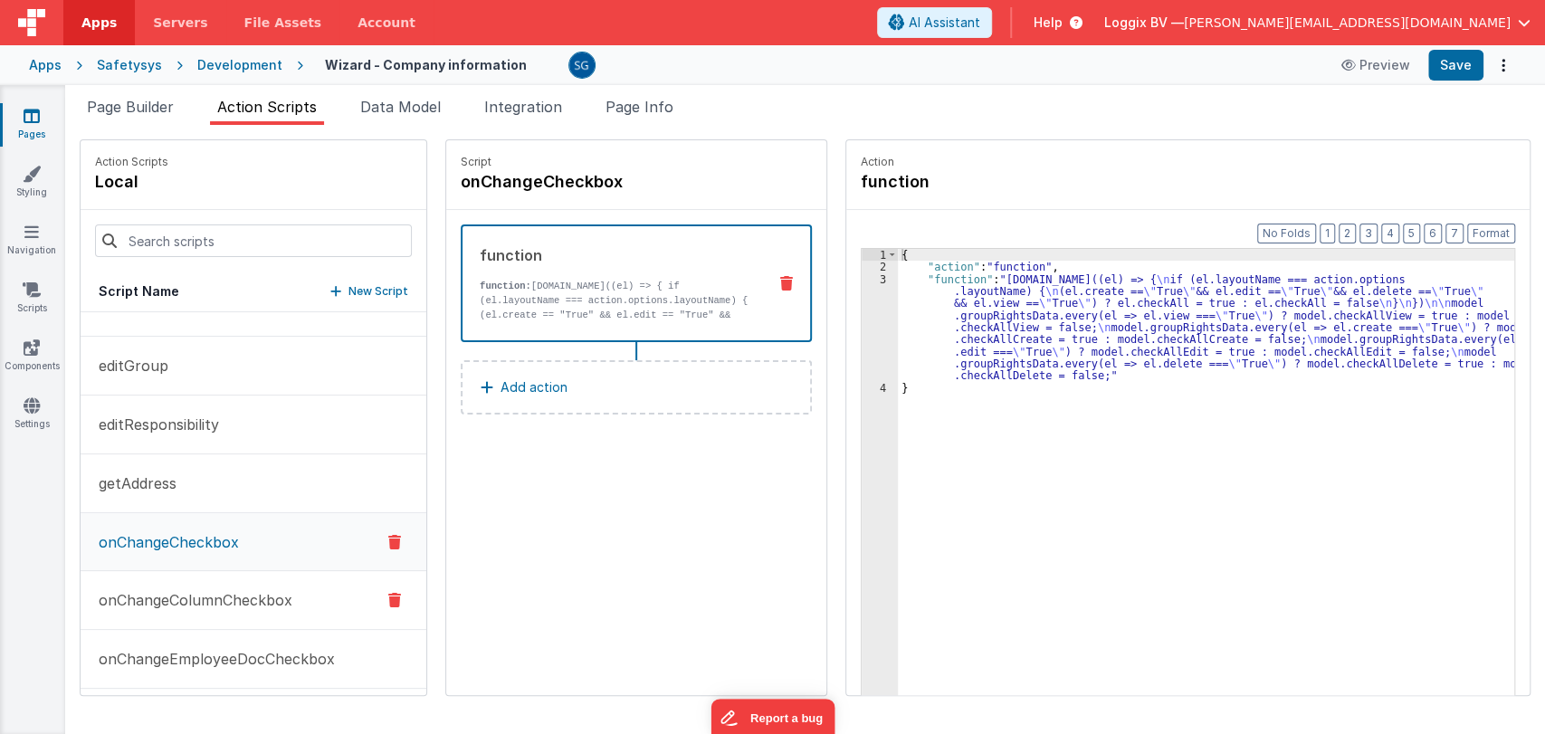
click at [161, 600] on p "onChangeColumnCheckbox" at bounding box center [190, 600] width 205 height 22
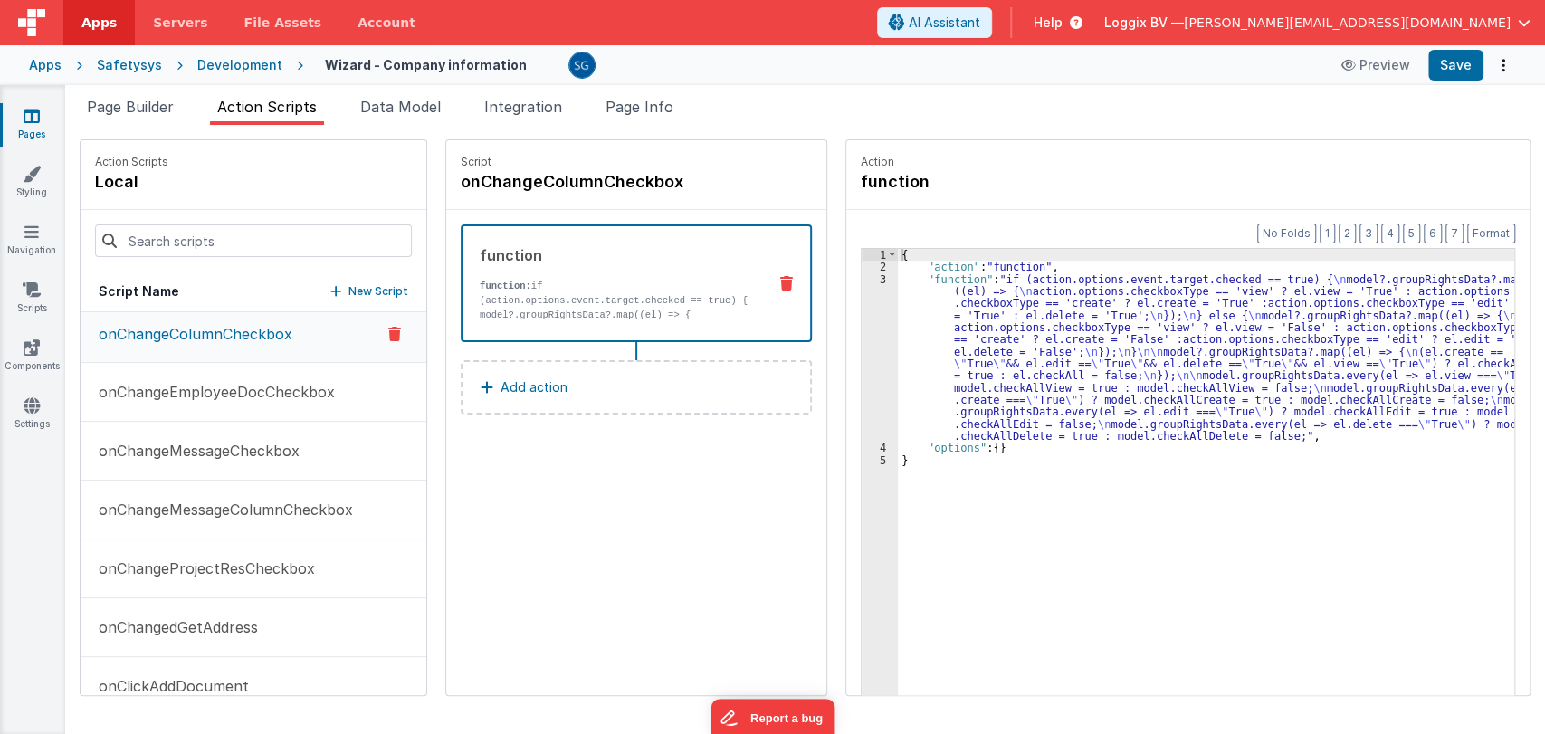
scroll to position [905, 0]
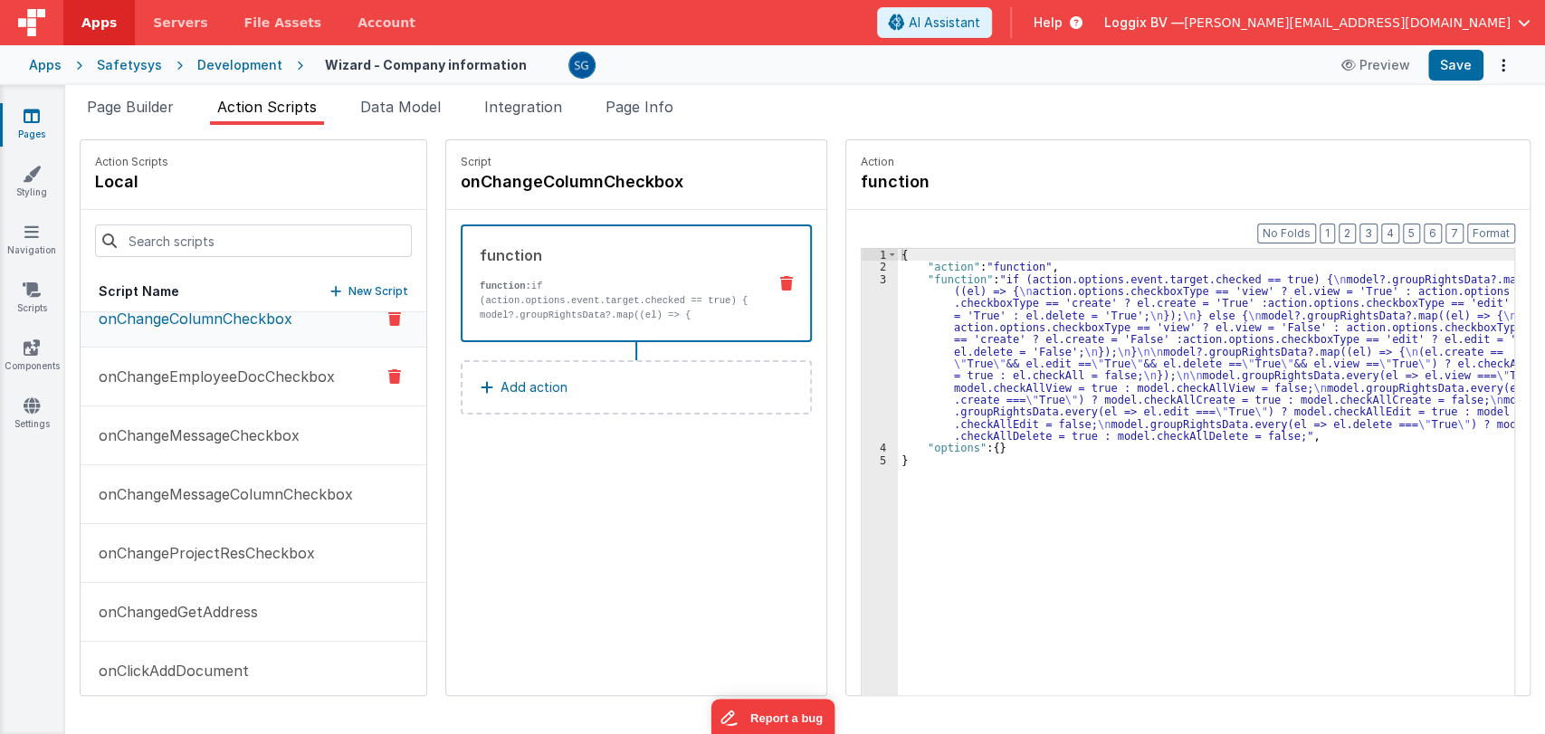
click at [249, 374] on p "onChangeEmployeeDocCheckbox" at bounding box center [211, 377] width 247 height 22
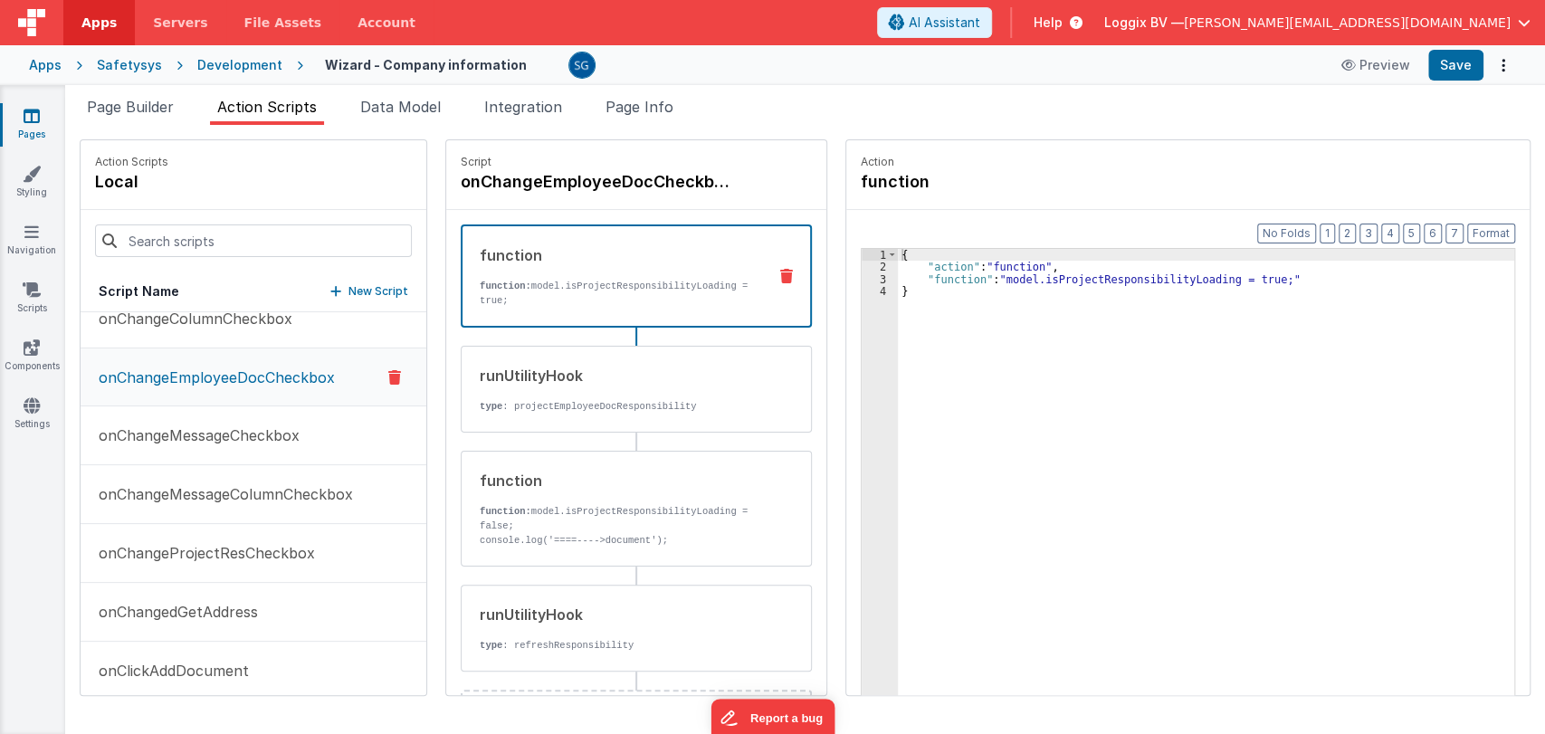
scroll to position [80, 0]
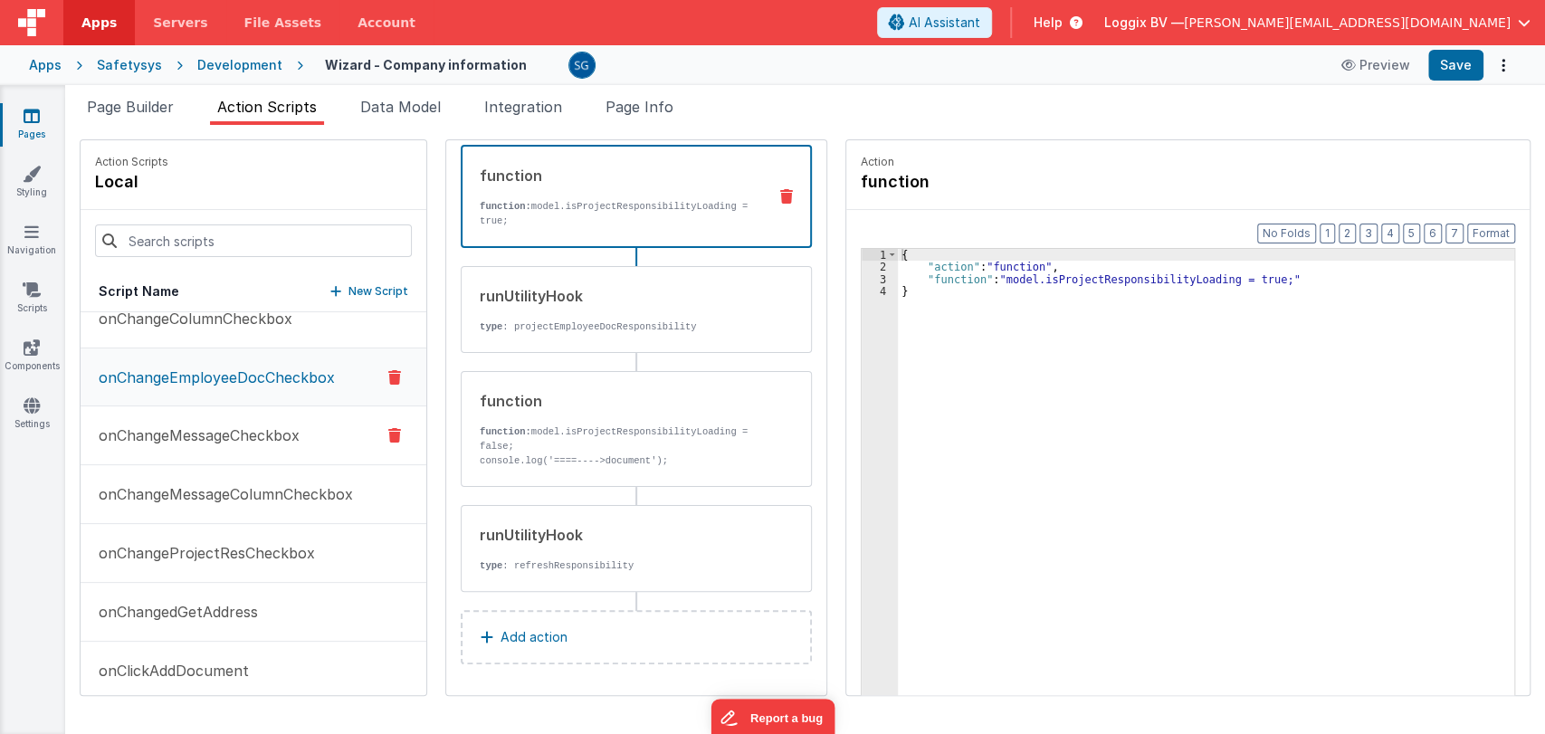
click at [190, 430] on p "onChangeMessageCheckbox" at bounding box center [194, 435] width 212 height 22
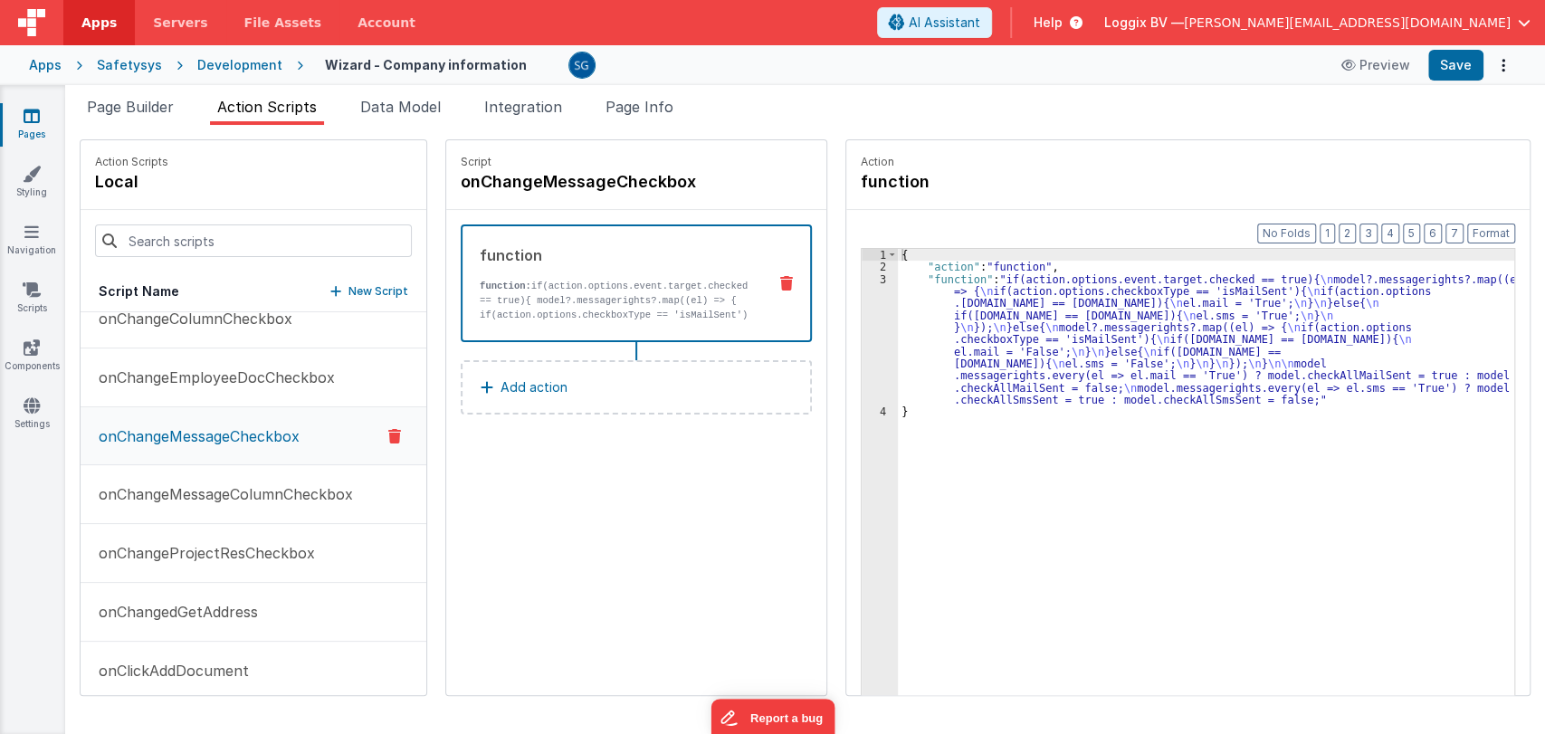
scroll to position [0, 0]
click at [184, 494] on p "onChangeMessageColumnCheckbox" at bounding box center [220, 494] width 265 height 22
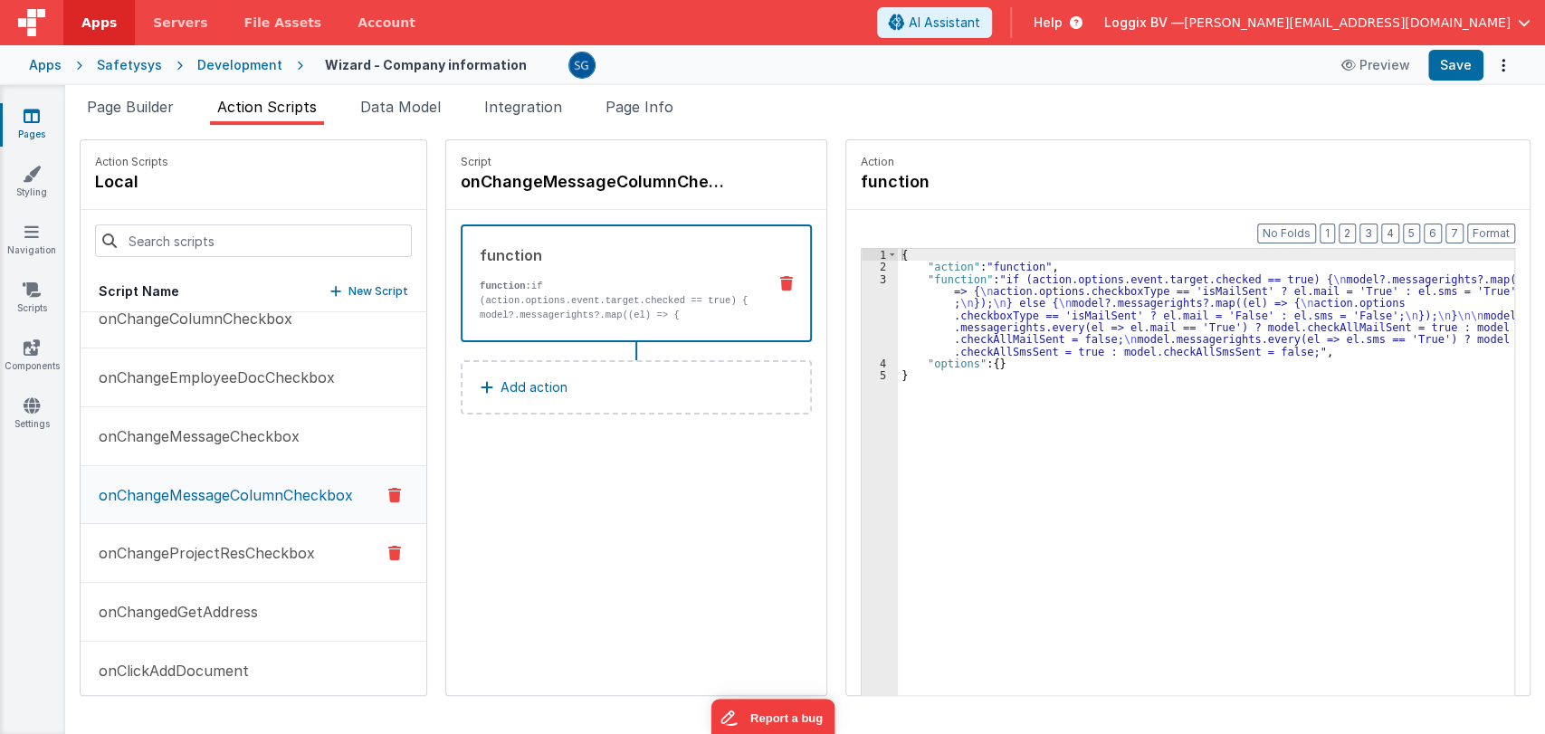
click at [197, 550] on p "onChangeProjectResCheckbox" at bounding box center [201, 553] width 227 height 22
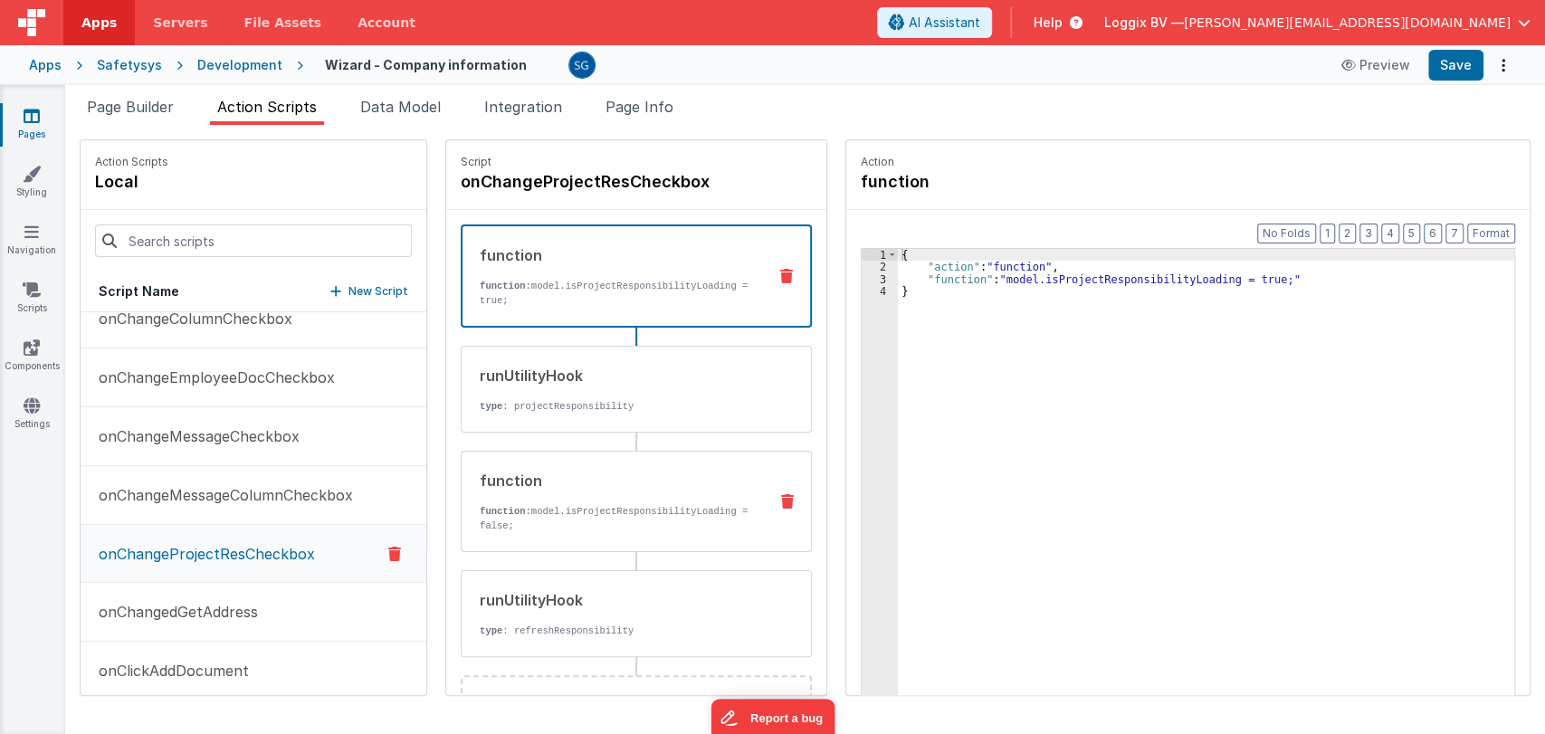
scroll to position [65, 0]
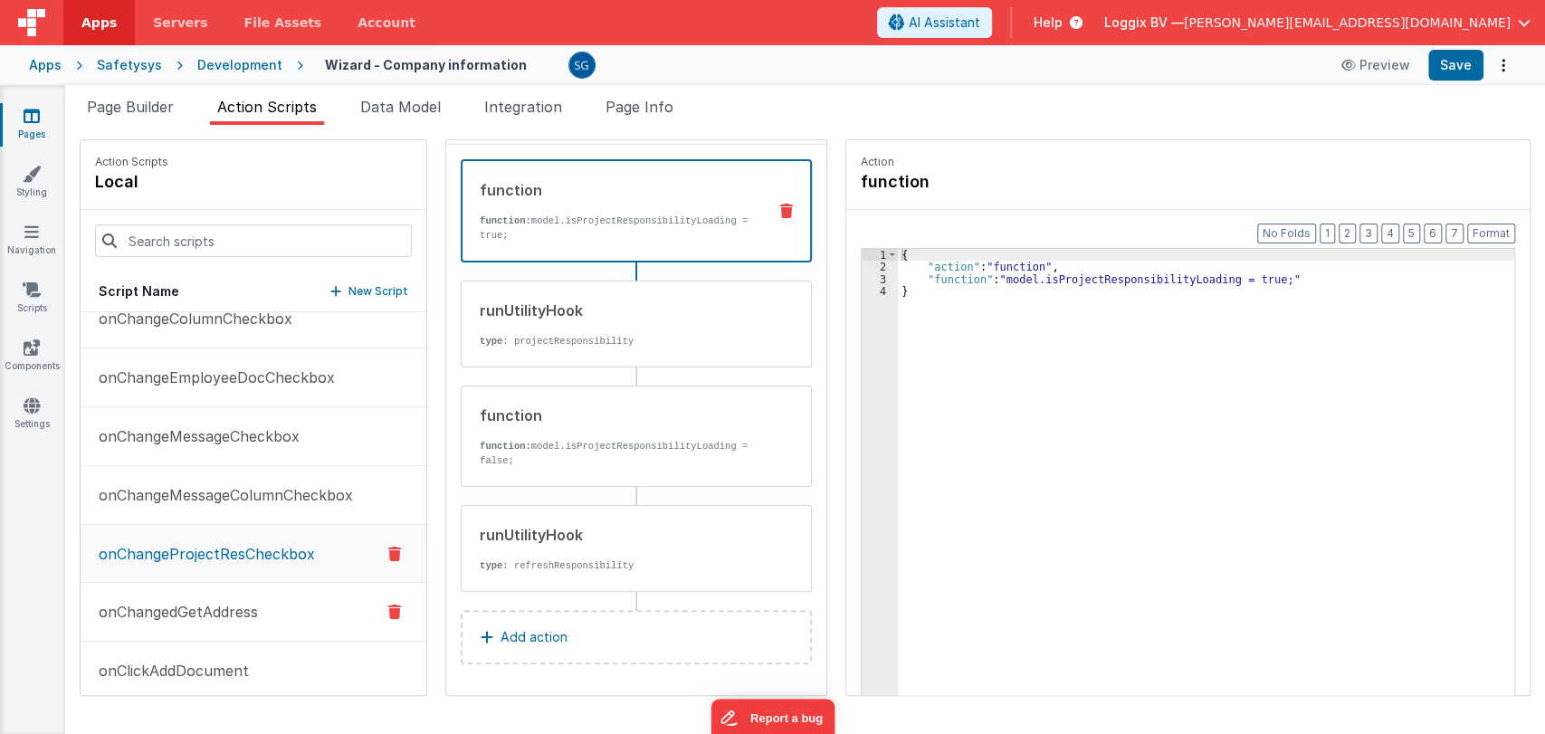
click at [174, 610] on p "onChangedGetAddress" at bounding box center [173, 612] width 170 height 22
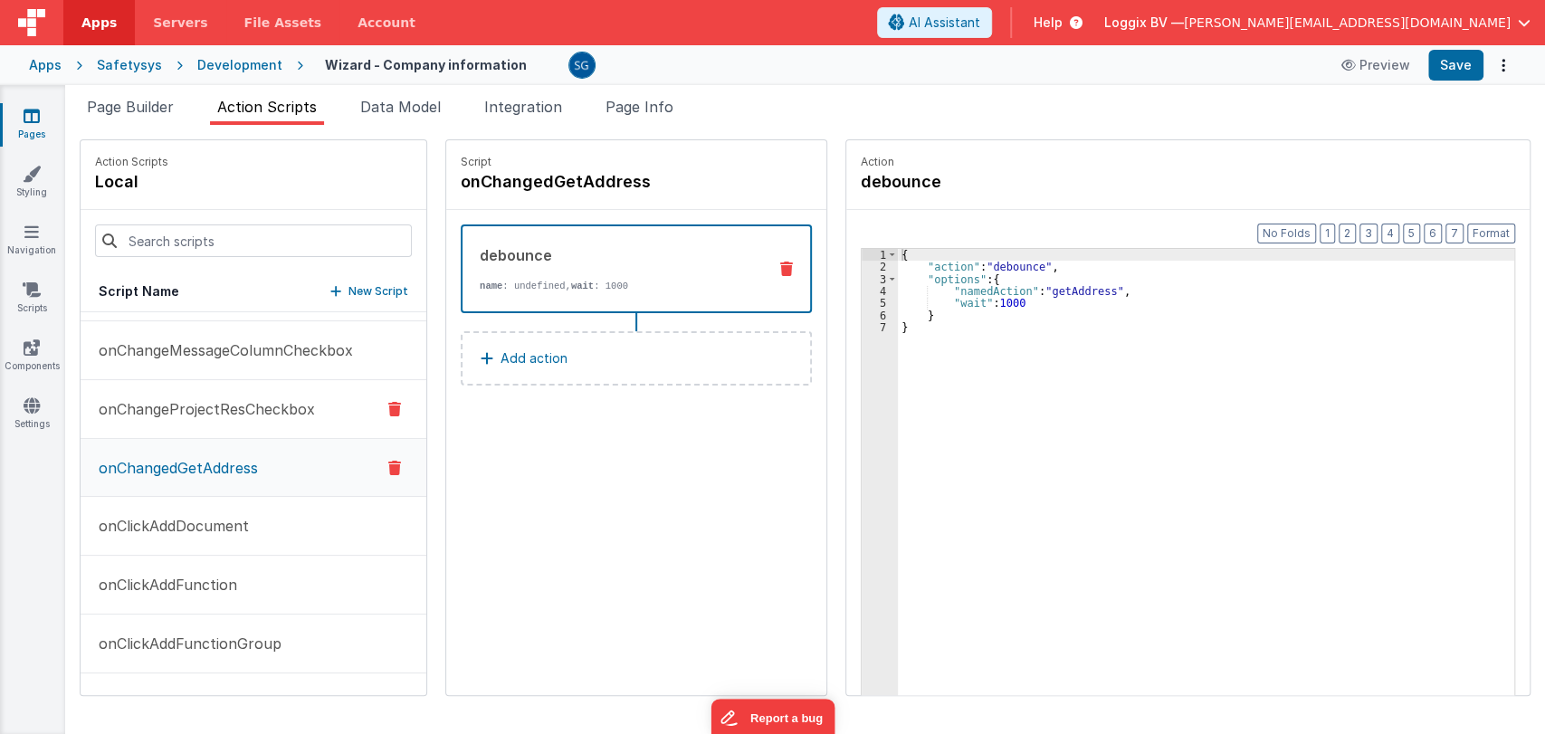
scroll to position [1064, 0]
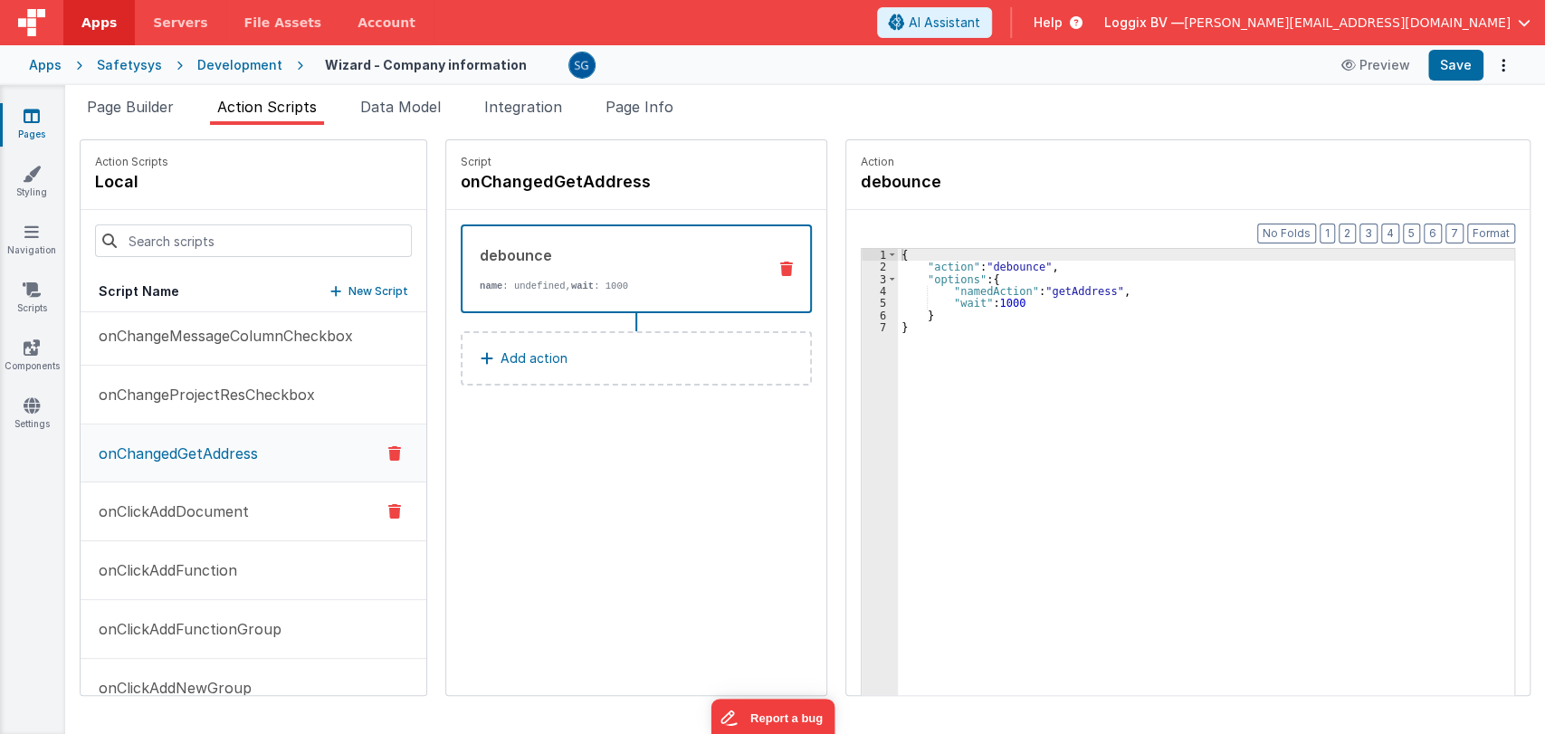
click at [179, 508] on p "onClickAddDocument" at bounding box center [168, 511] width 161 height 22
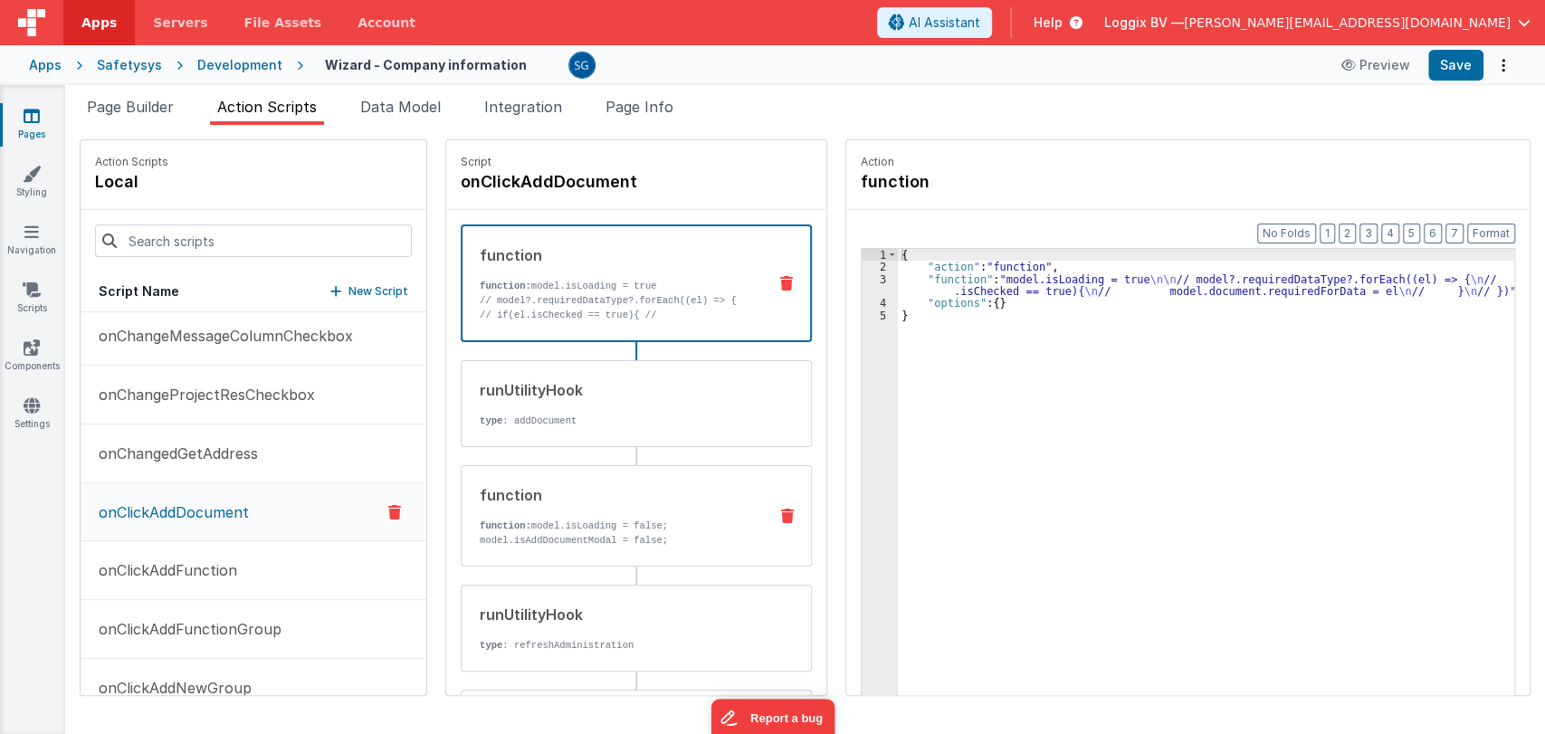
scroll to position [184, 0]
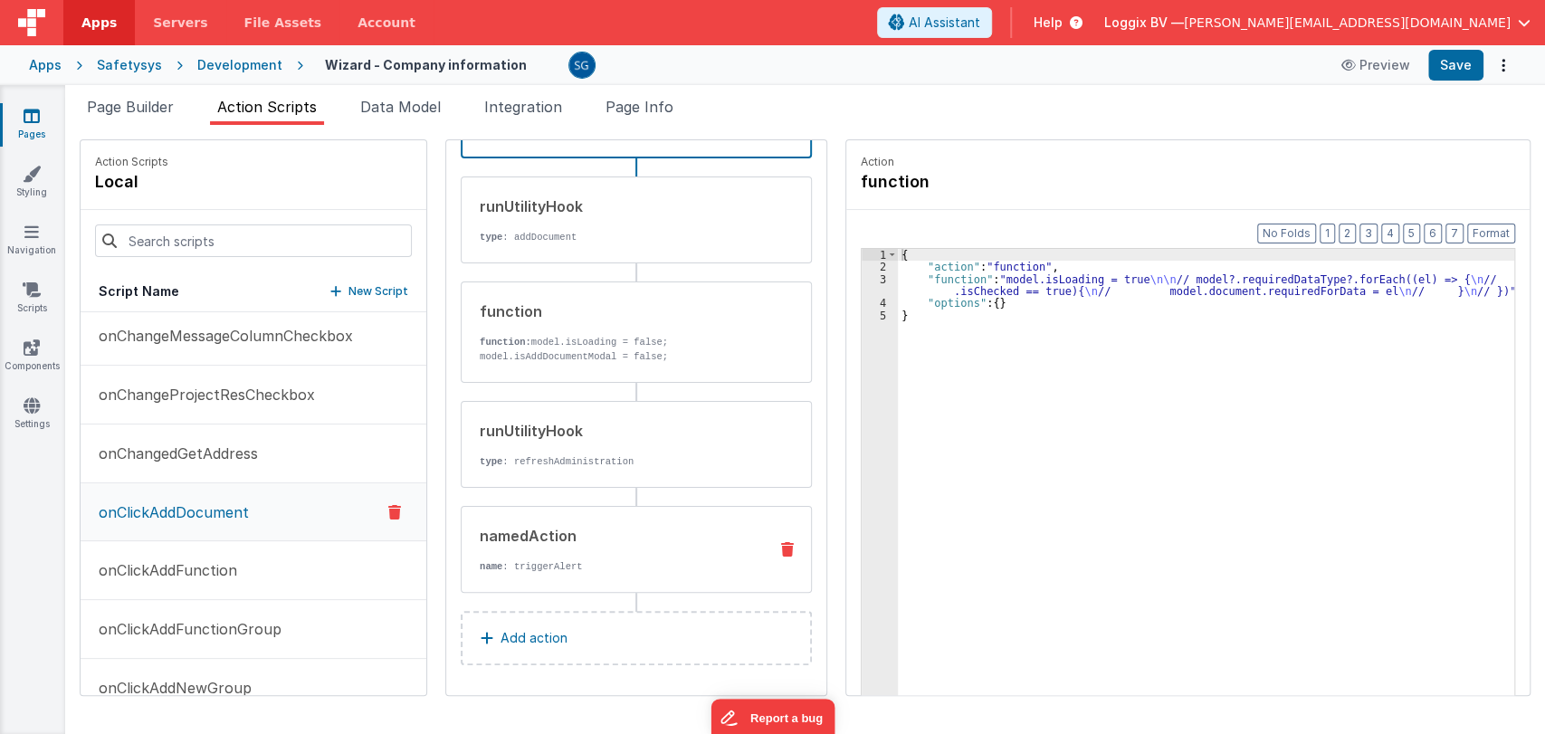
click at [590, 528] on div "namedAction" at bounding box center [616, 536] width 273 height 22
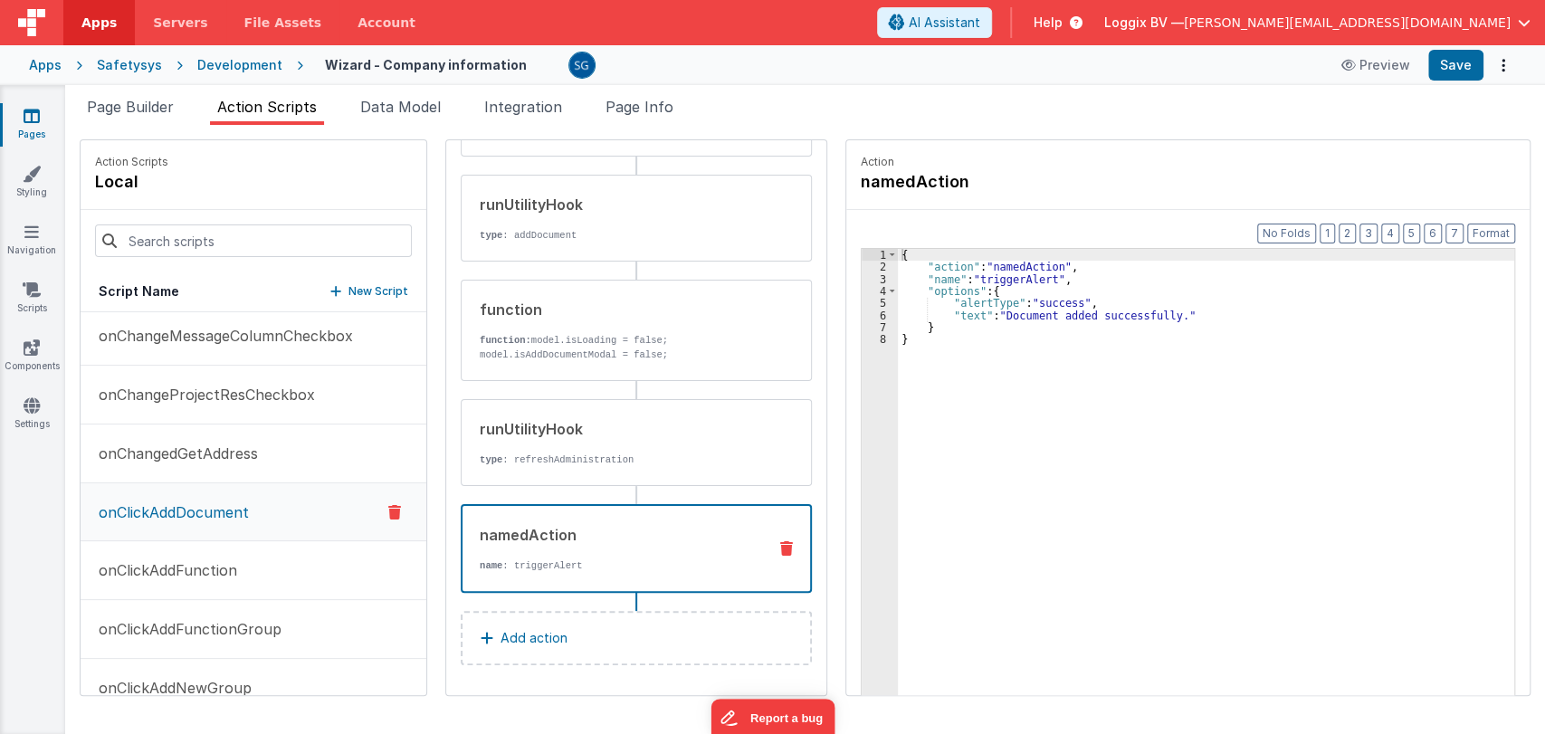
scroll to position [183, 0]
drag, startPoint x: 996, startPoint y: 310, endPoint x: 1156, endPoint y: 316, distance: 160.3
click at [1156, 316] on div "{ "action" : "namedAction" , "name" : "triggerAlert" , "options" : { "alertType…" at bounding box center [1209, 512] width 623 height 527
click at [1129, 315] on div "{ "action" : "namedAction" , "name" : "triggerAlert" , "options" : { "alertType…" at bounding box center [1209, 512] width 623 height 527
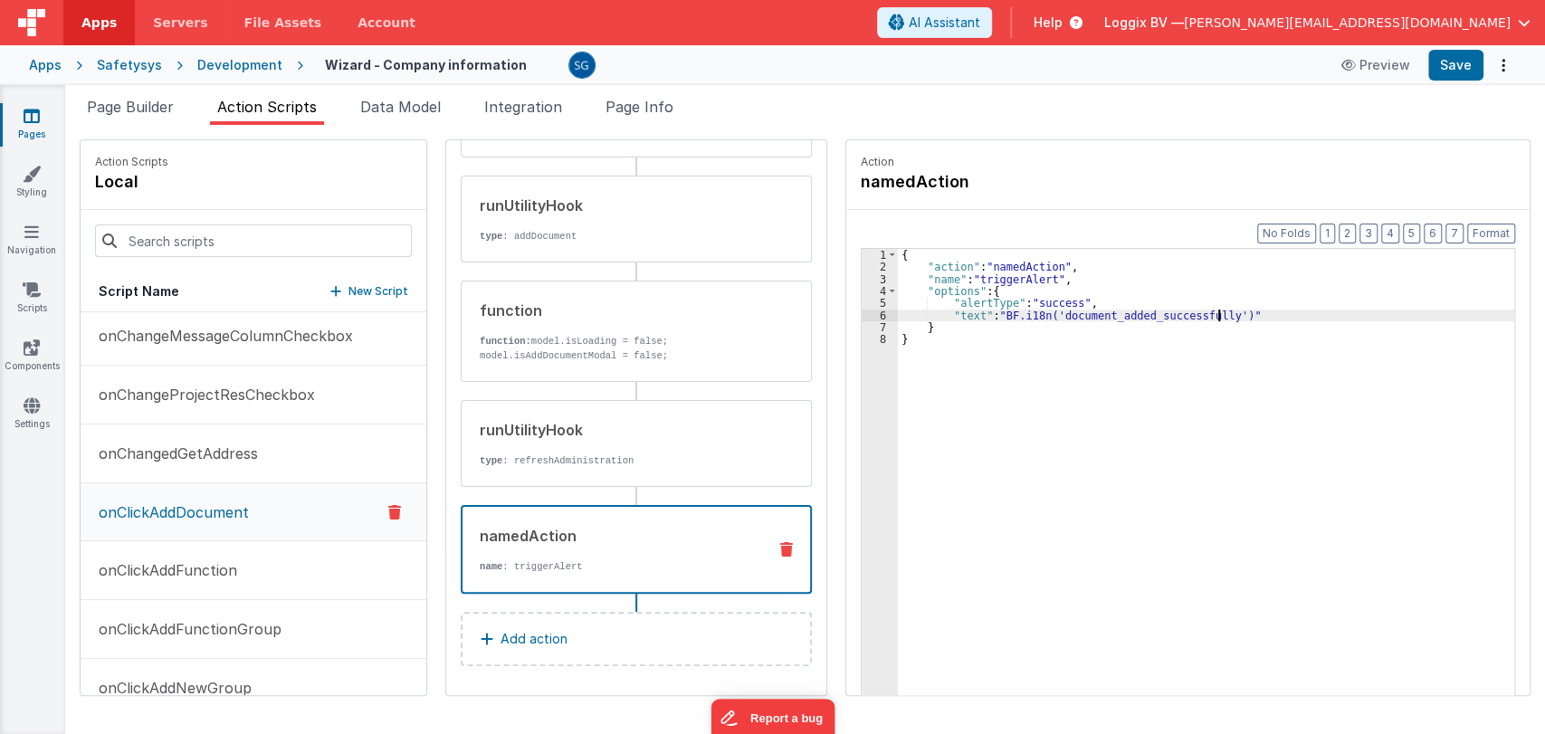
click at [971, 311] on div "{ "action" : "namedAction" , "name" : "triggerAlert" , "options" : { "alertType…" at bounding box center [1209, 512] width 623 height 527
click at [1460, 67] on button "Save" at bounding box center [1455, 65] width 55 height 31
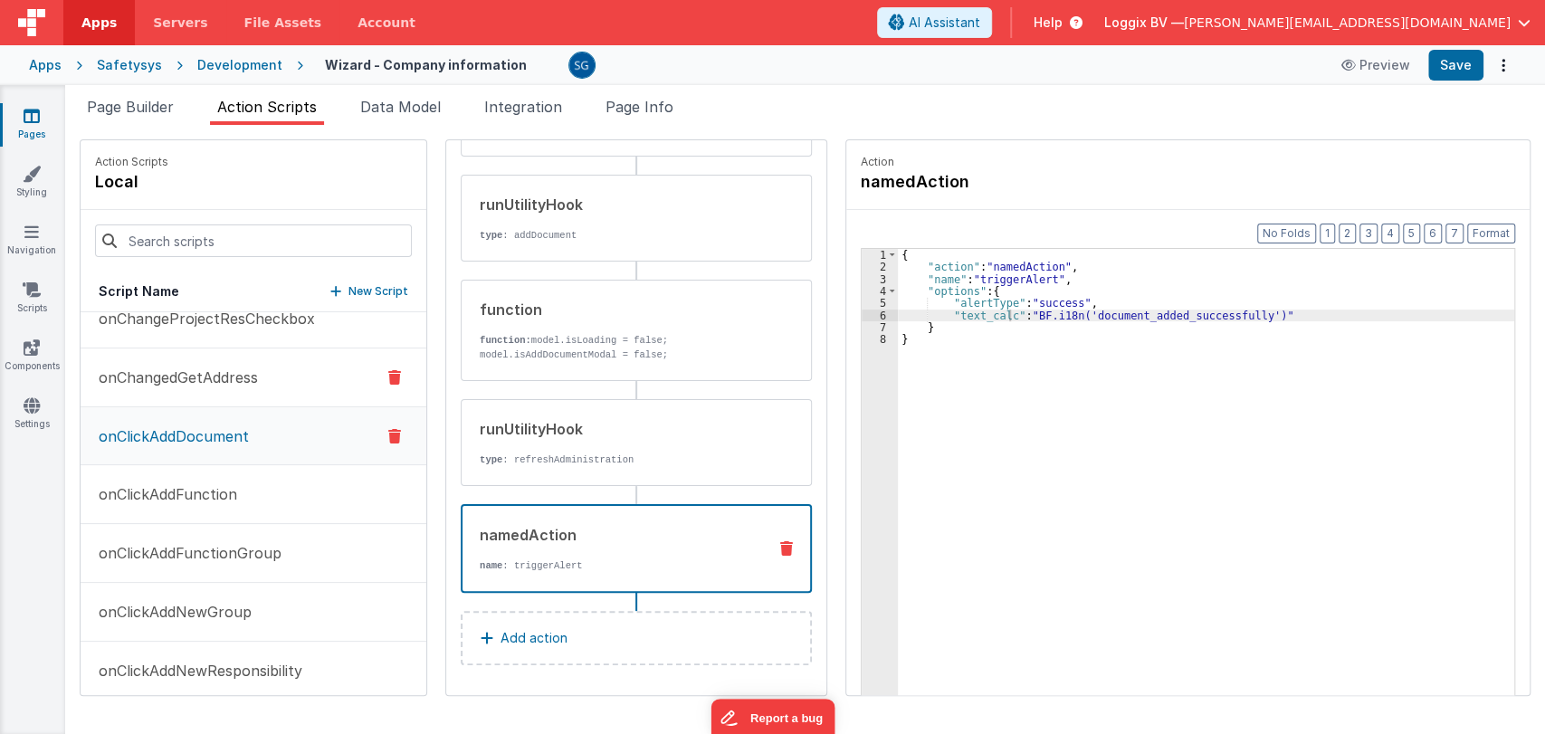
scroll to position [1143, 0]
click at [177, 488] on p "onClickAddFunction" at bounding box center [162, 492] width 149 height 22
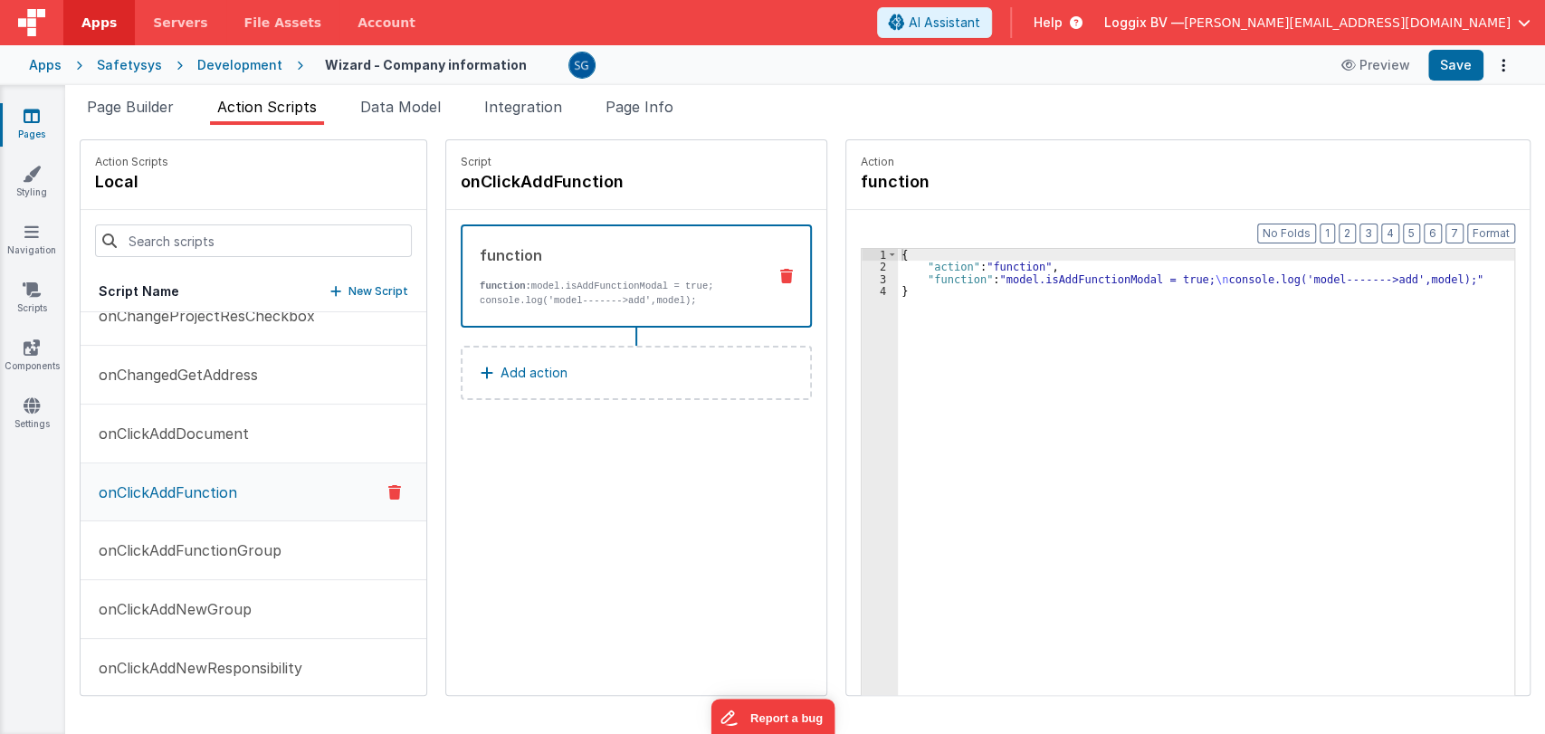
scroll to position [0, 0]
click at [174, 545] on p "onClickAddFunctionGroup" at bounding box center [185, 550] width 194 height 22
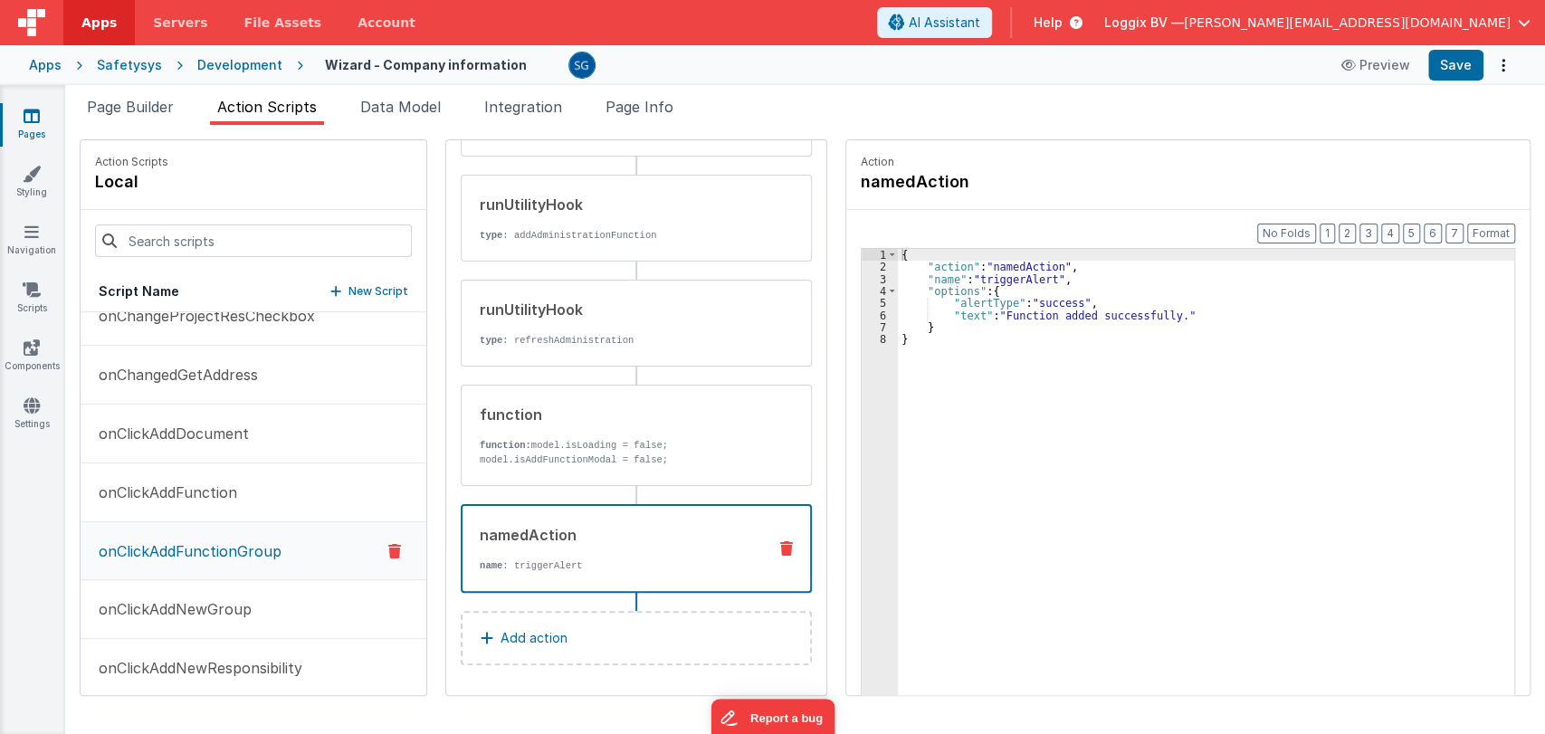
click at [546, 563] on p "name : triggerAlert" at bounding box center [616, 565] width 272 height 14
drag, startPoint x: 1160, startPoint y: 316, endPoint x: 994, endPoint y: 315, distance: 166.5
click at [994, 315] on div "{ "action" : "namedAction" , "name" : "triggerAlert" , "options" : { "alertType…" at bounding box center [1209, 512] width 623 height 527
click at [1163, 314] on div "{ "action" : "namedAction" , "name" : "triggerAlert" , "options" : { "alertType…" at bounding box center [1209, 512] width 623 height 527
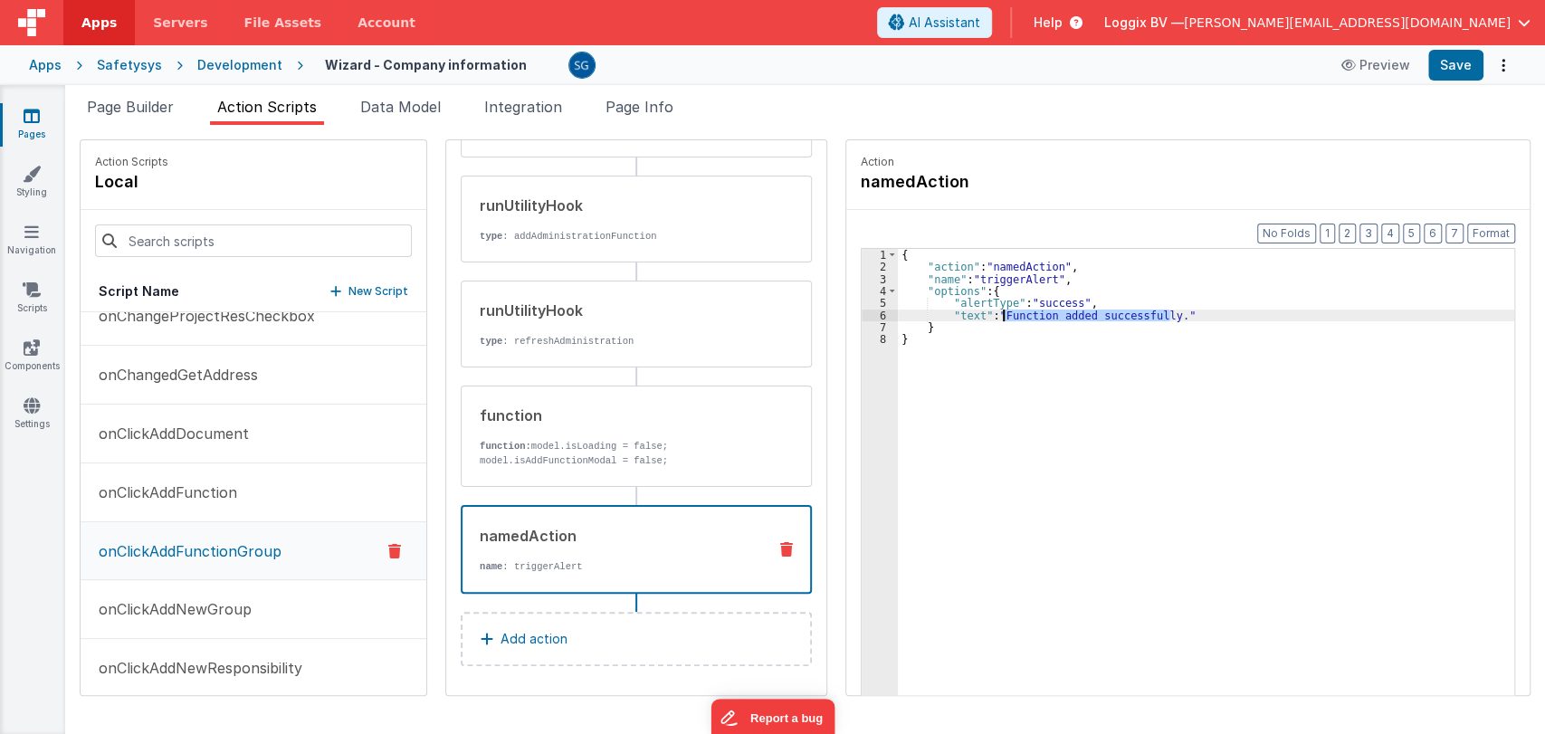
drag, startPoint x: 1163, startPoint y: 315, endPoint x: 1016, endPoint y: 317, distance: 146.6
click at [996, 313] on div "{ "action" : "namedAction" , "name" : "triggerAlert" , "options" : { "alertType…" at bounding box center [1209, 512] width 623 height 527
paste textarea
click at [971, 310] on div "{ "action" : "namedAction" , "name" : "triggerAlert" , "options" : { "alertType…" at bounding box center [1209, 512] width 623 height 527
click at [1459, 73] on button "Save" at bounding box center [1455, 65] width 55 height 31
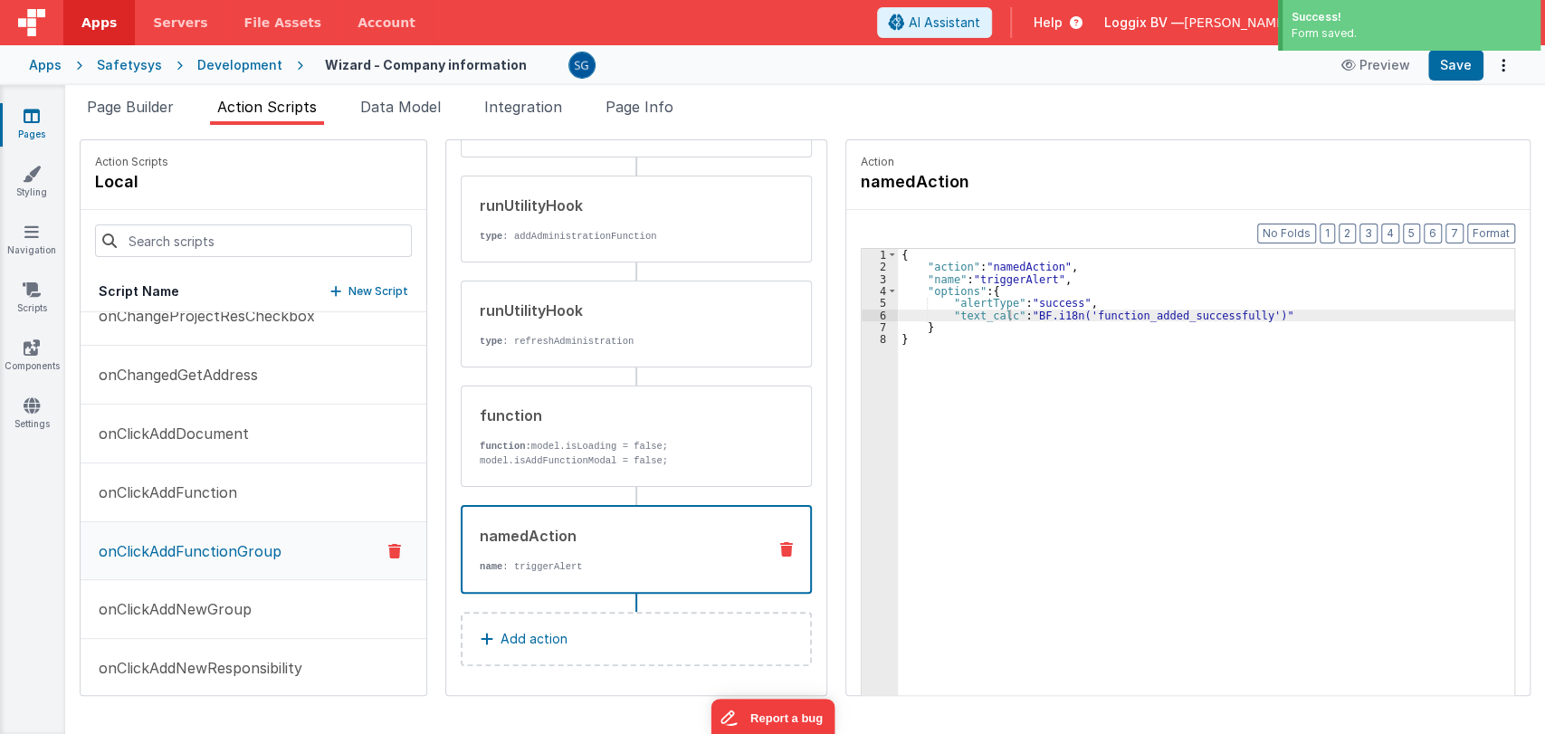
scroll to position [1233, 0]
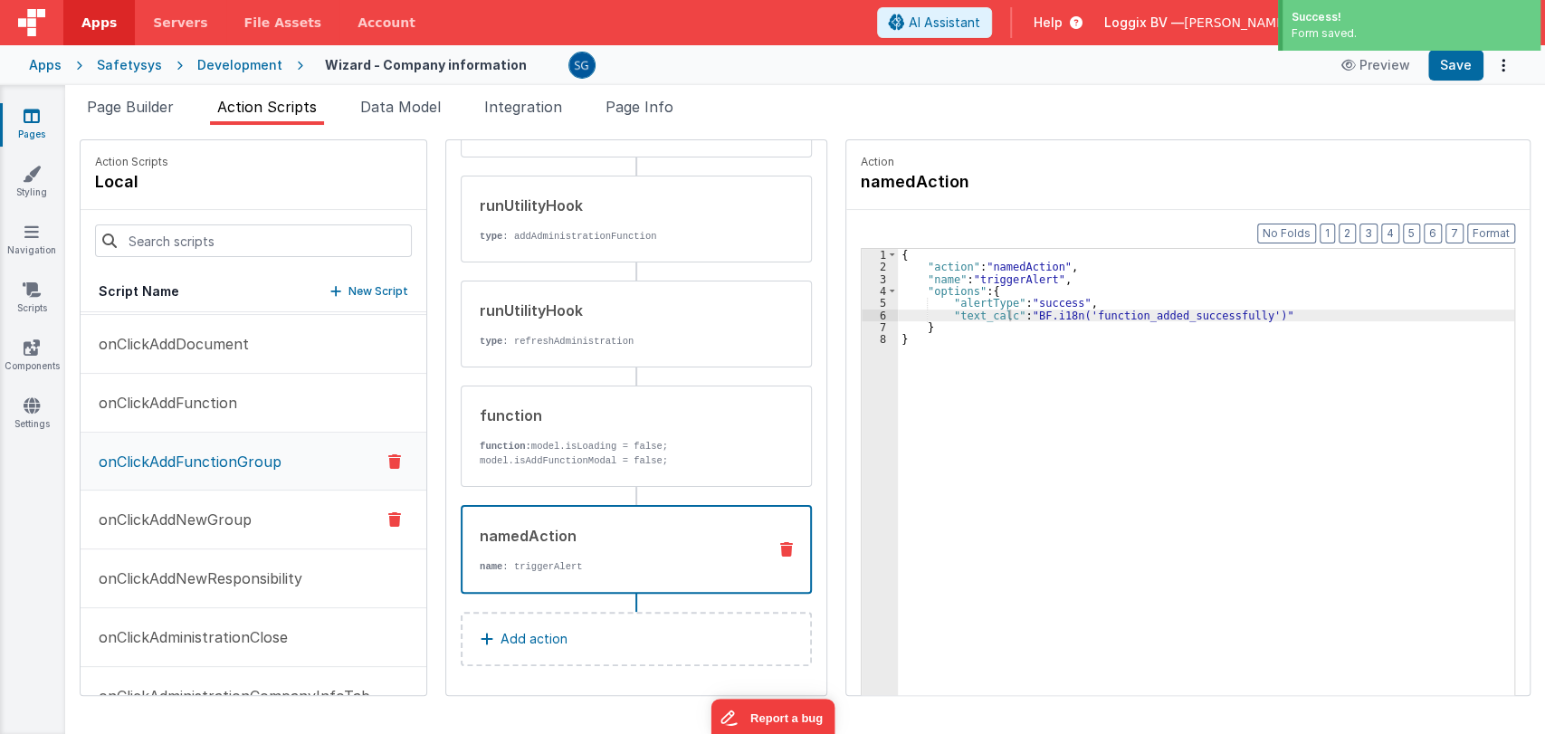
click at [196, 511] on p "onClickAddNewGroup" at bounding box center [170, 520] width 164 height 22
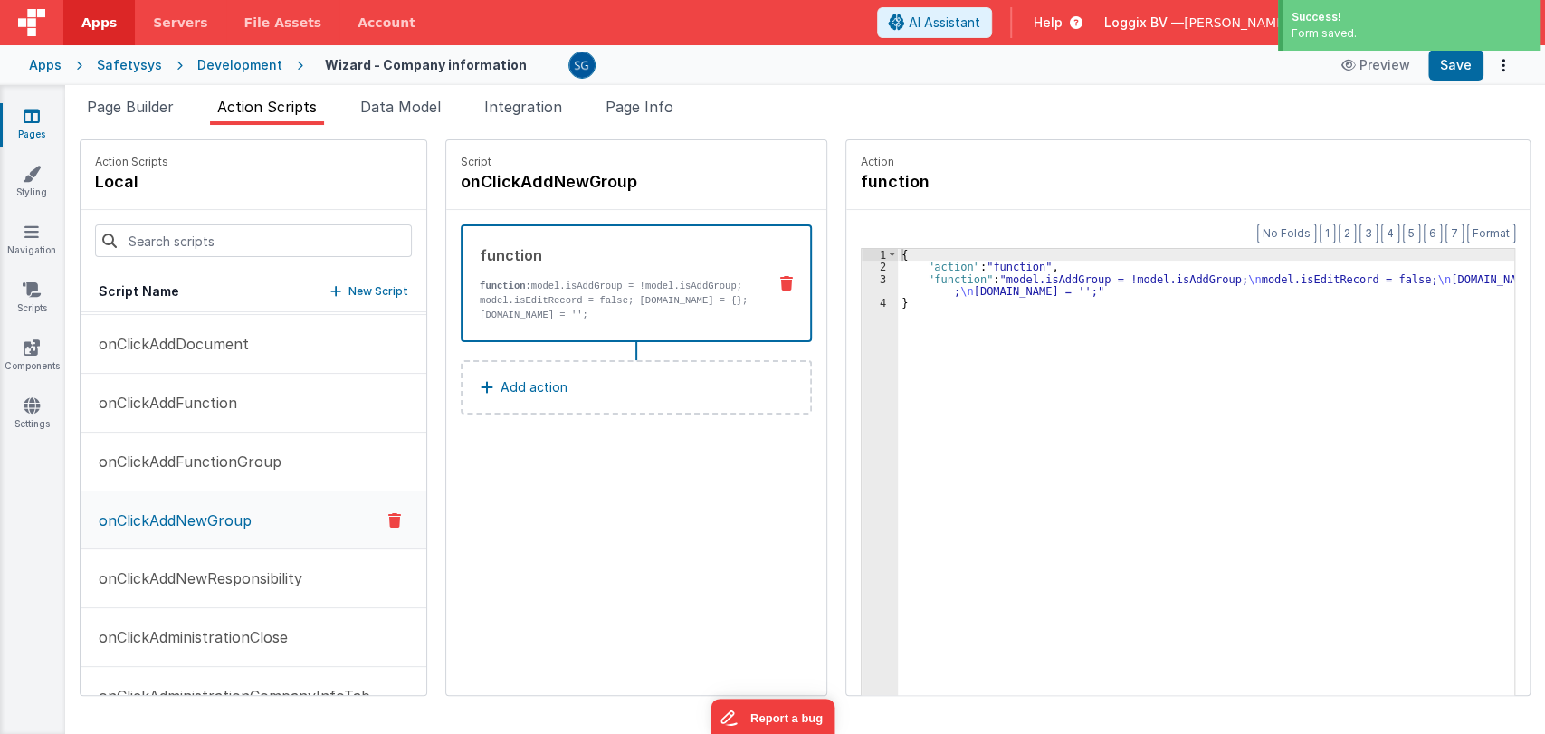
scroll to position [0, 0]
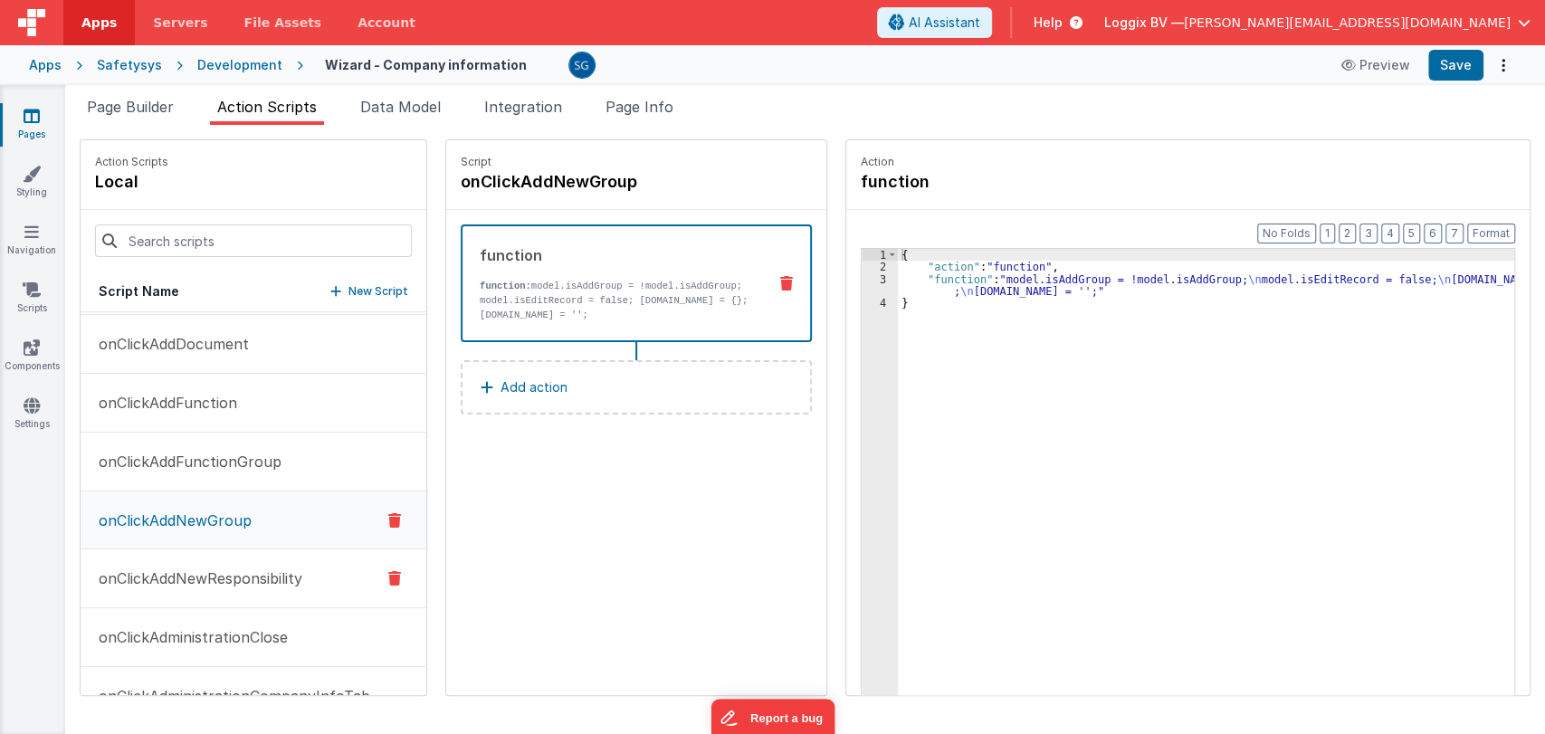
click at [185, 576] on p "onClickAddNewResponsibility" at bounding box center [195, 578] width 214 height 22
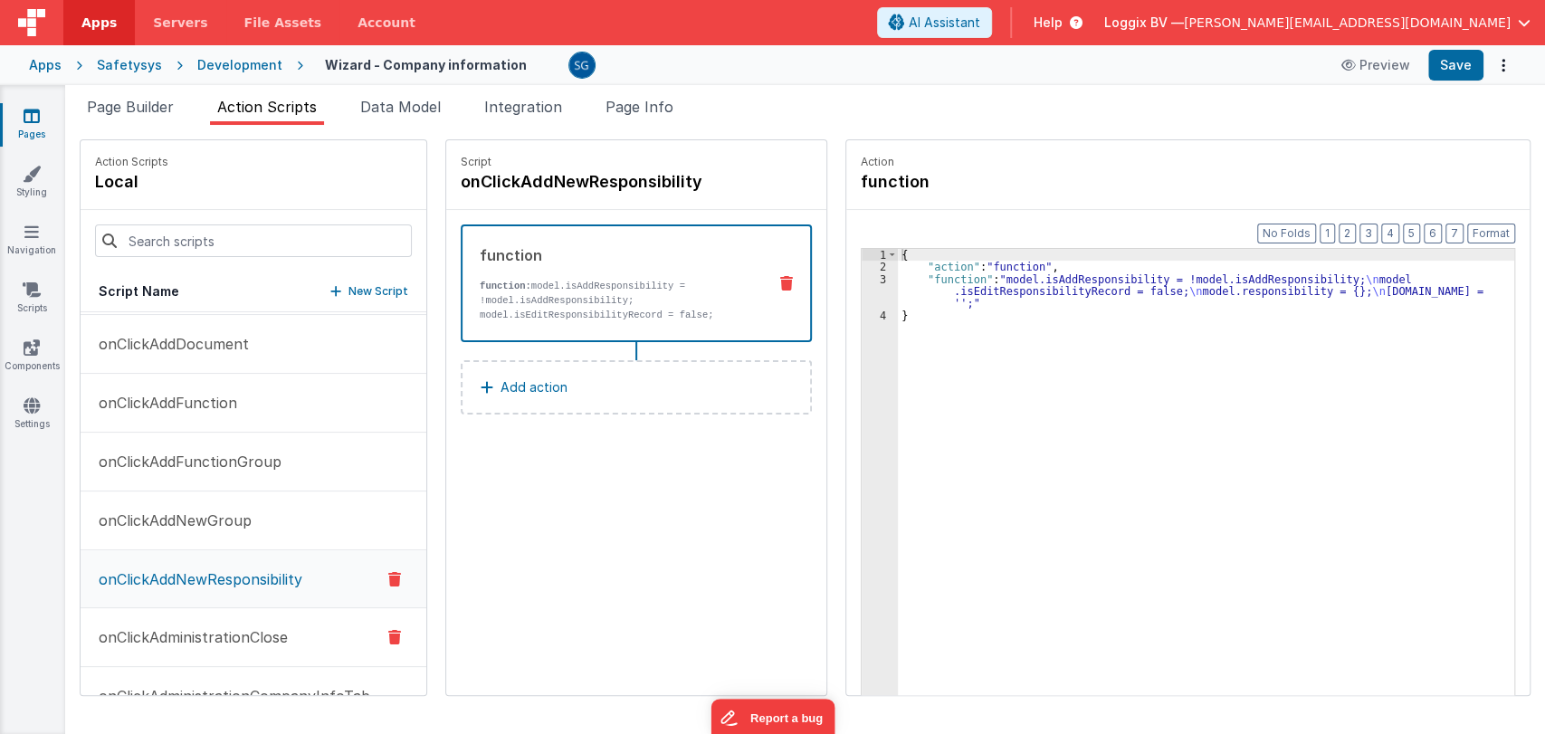
click at [179, 626] on p "onClickAdministrationClose" at bounding box center [188, 637] width 200 height 22
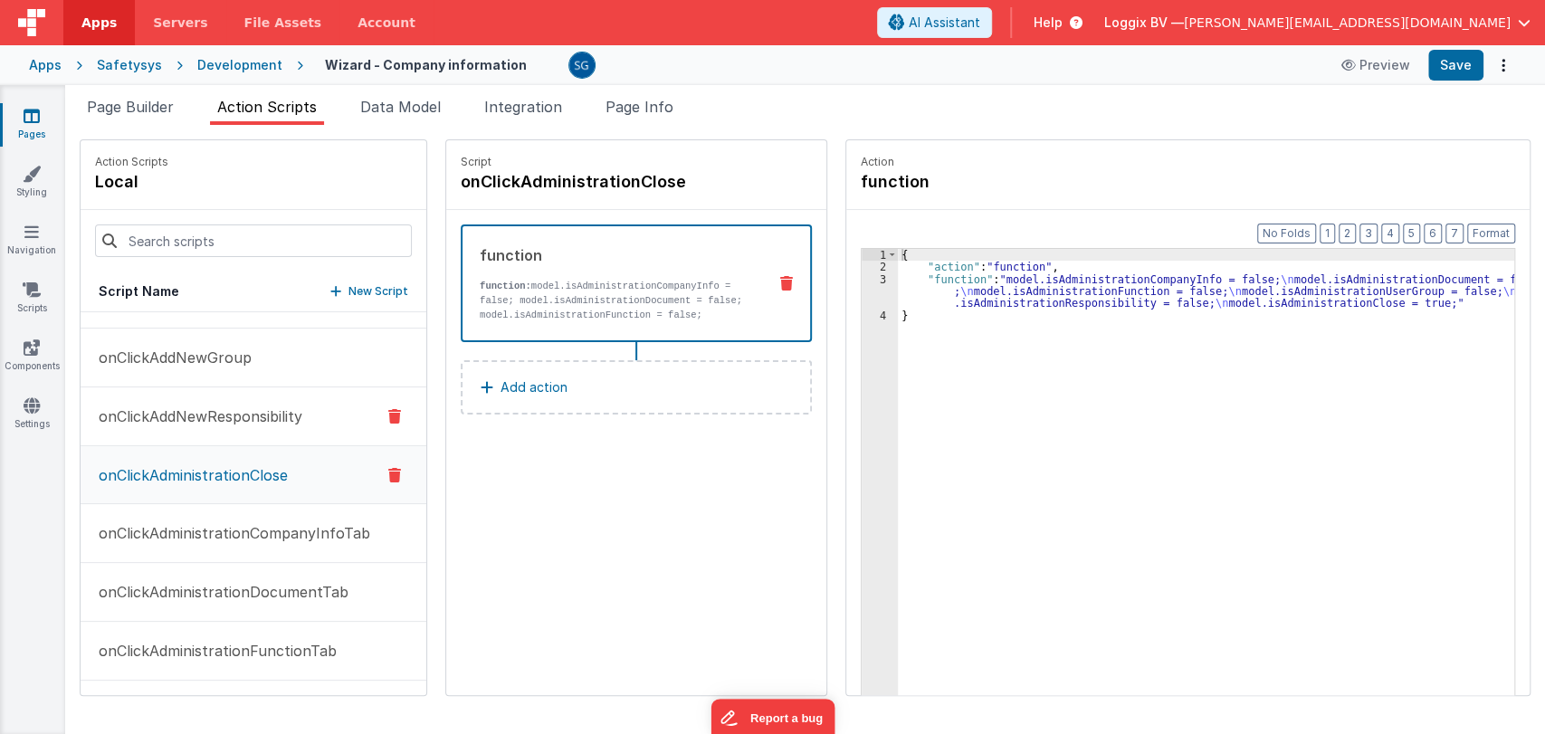
scroll to position [1397, 0]
click at [234, 529] on p "onClickAdministrationCompanyInfoTab" at bounding box center [229, 531] width 282 height 22
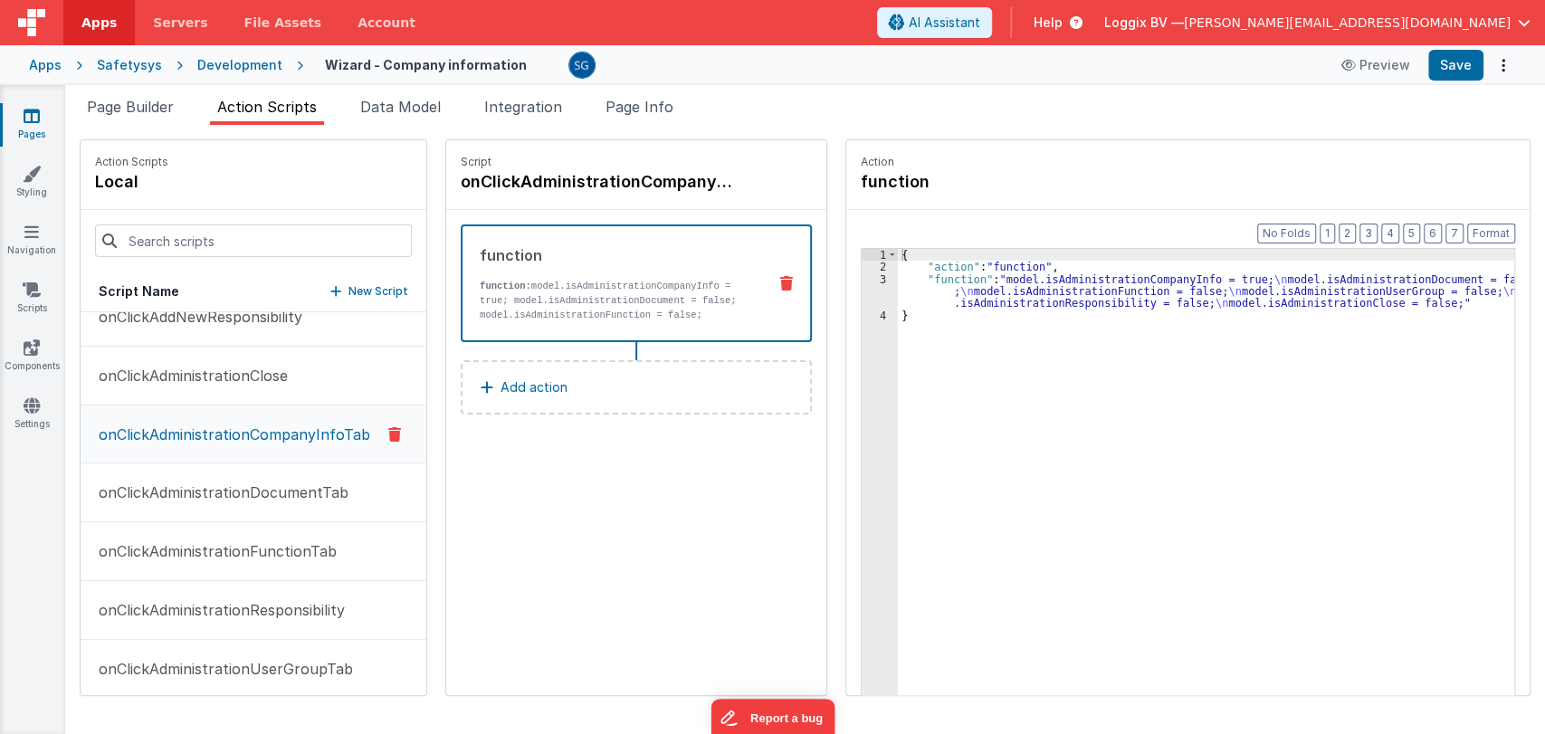
scroll to position [1494, 0]
click at [246, 497] on p "onClickAdministrationDocumentTab" at bounding box center [218, 493] width 261 height 22
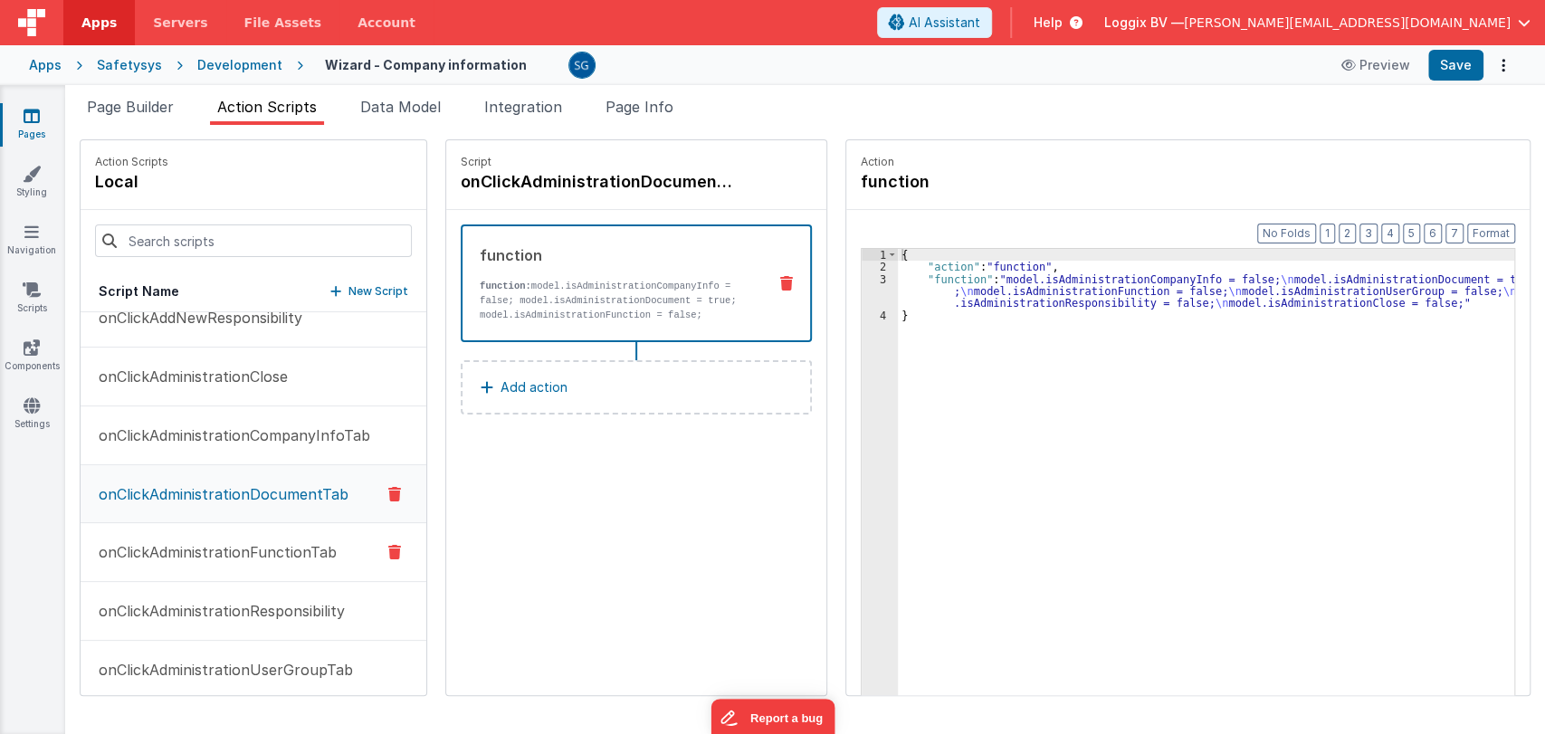
click at [224, 553] on p "onClickAdministrationFunctionTab" at bounding box center [212, 552] width 249 height 22
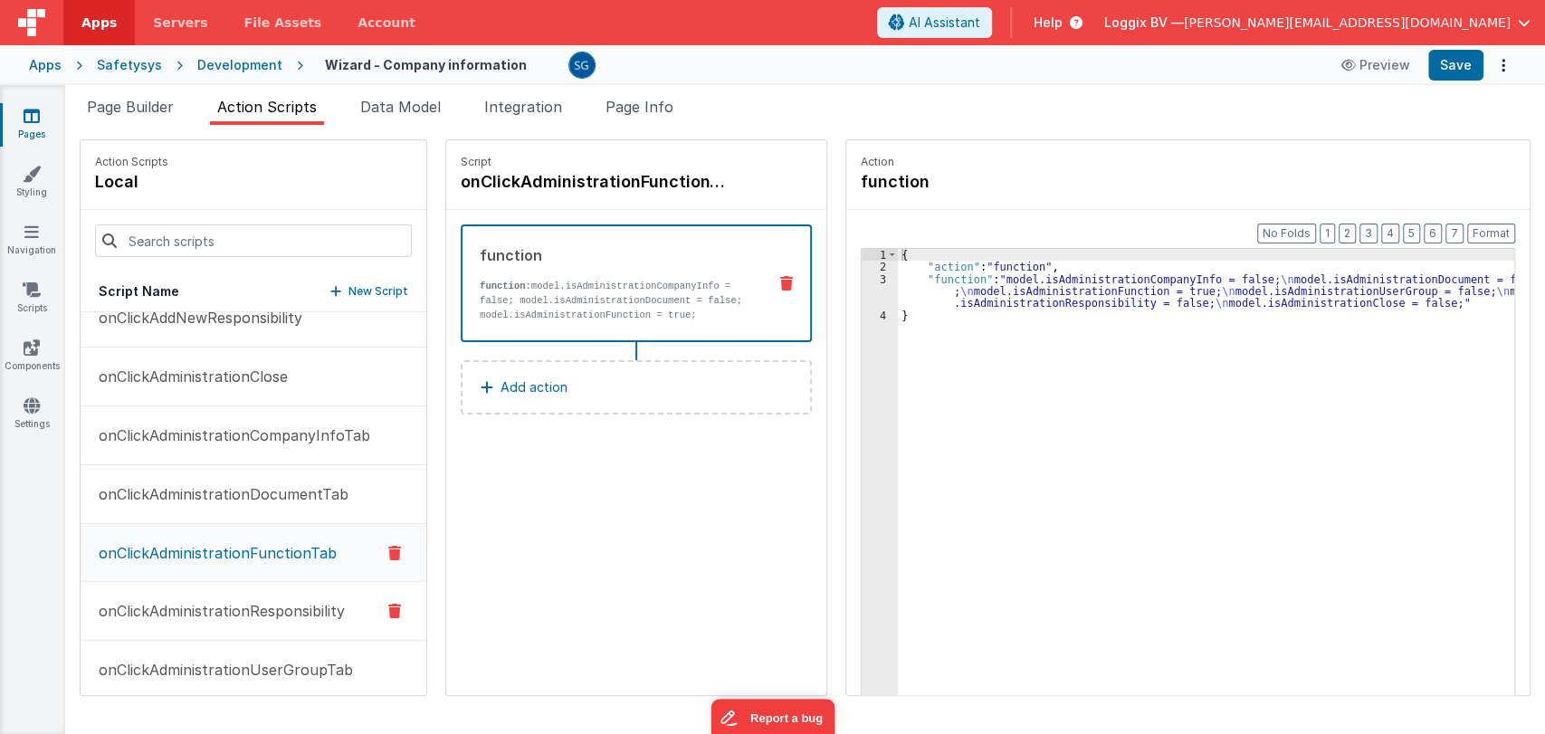
click at [225, 603] on p "onClickAdministrationResponsibility" at bounding box center [216, 611] width 257 height 22
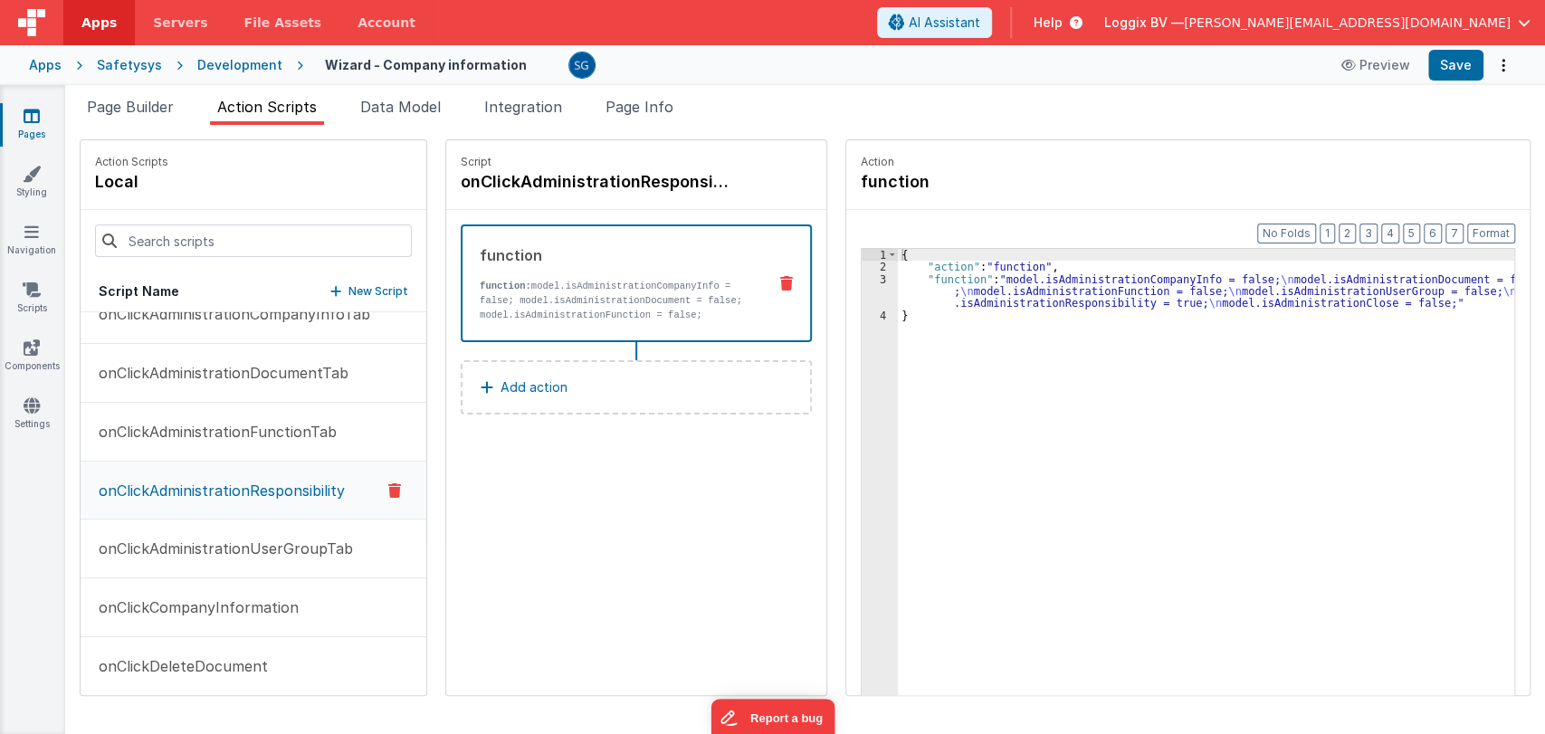
scroll to position [1629, 0]
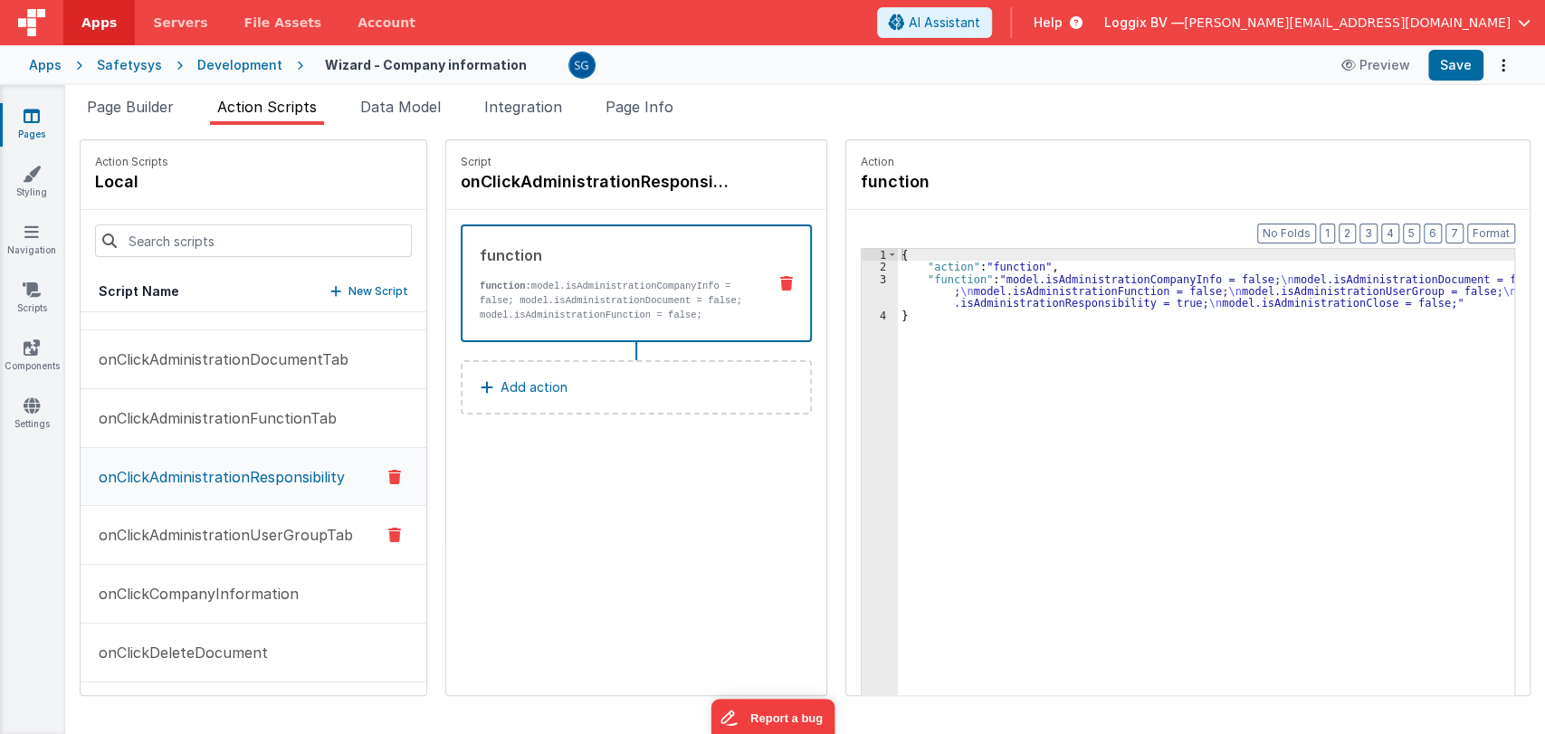
click at [283, 527] on p "onClickAdministrationUserGroupTab" at bounding box center [220, 535] width 265 height 22
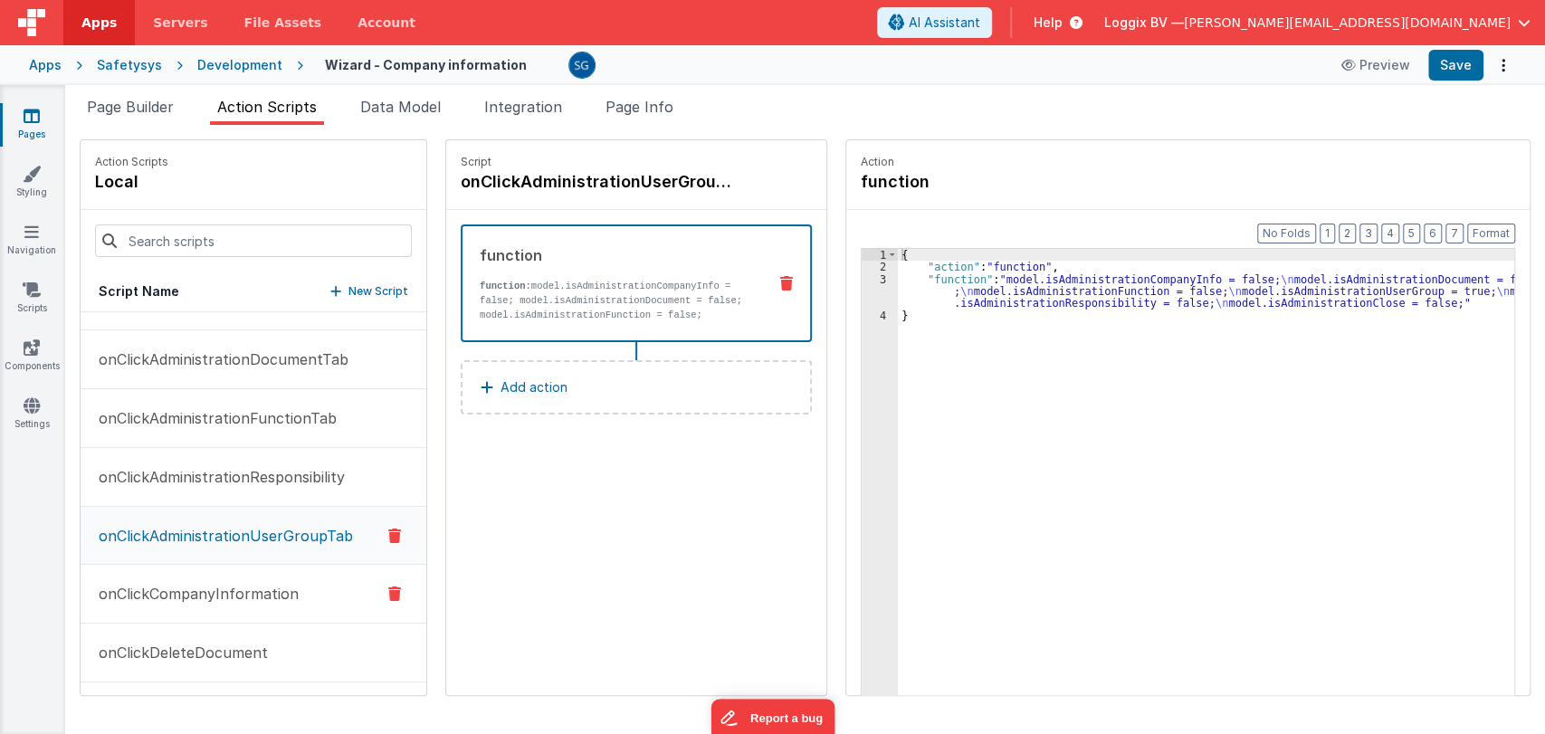
click at [228, 594] on p "onClickCompanyInformation" at bounding box center [193, 594] width 211 height 22
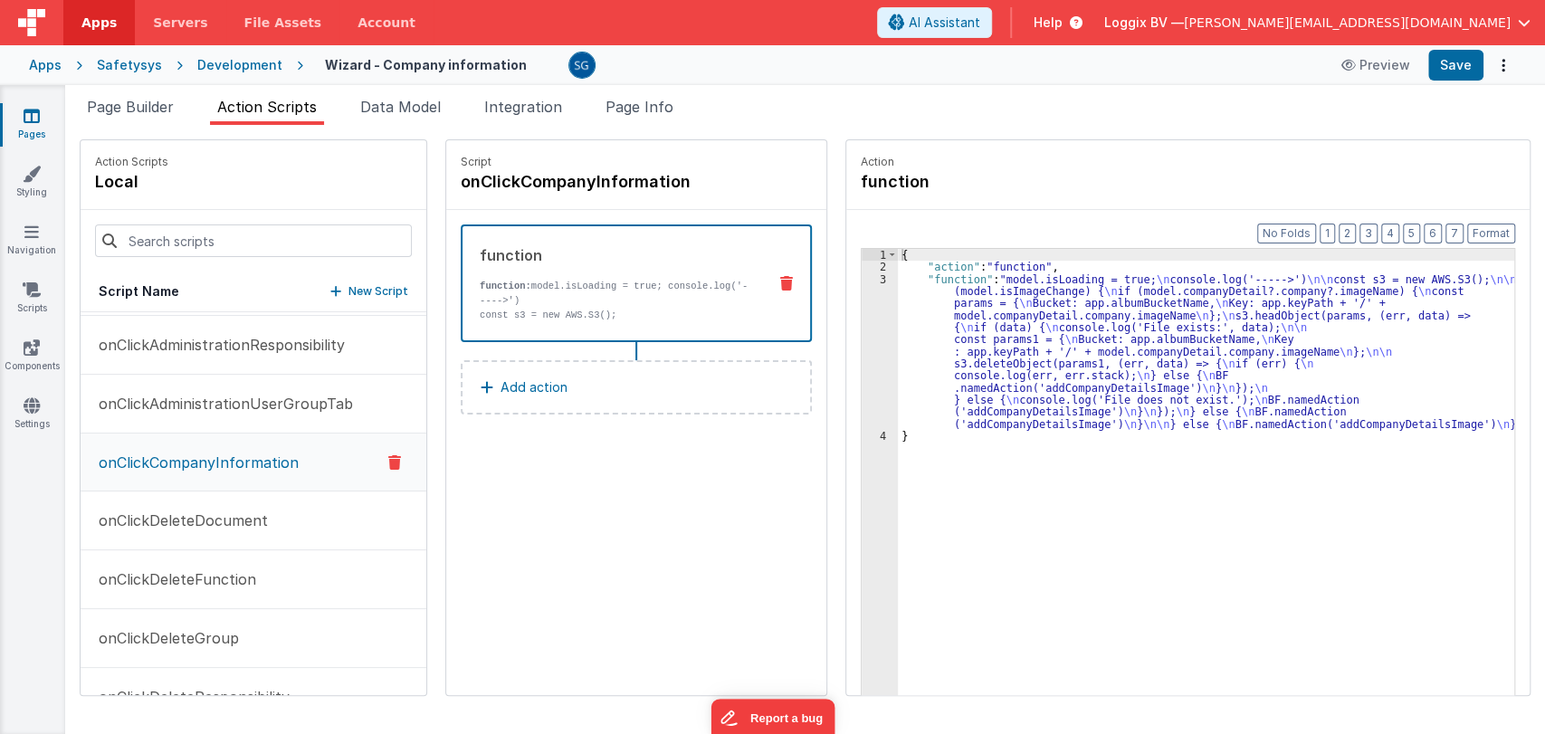
scroll to position [1784, 0]
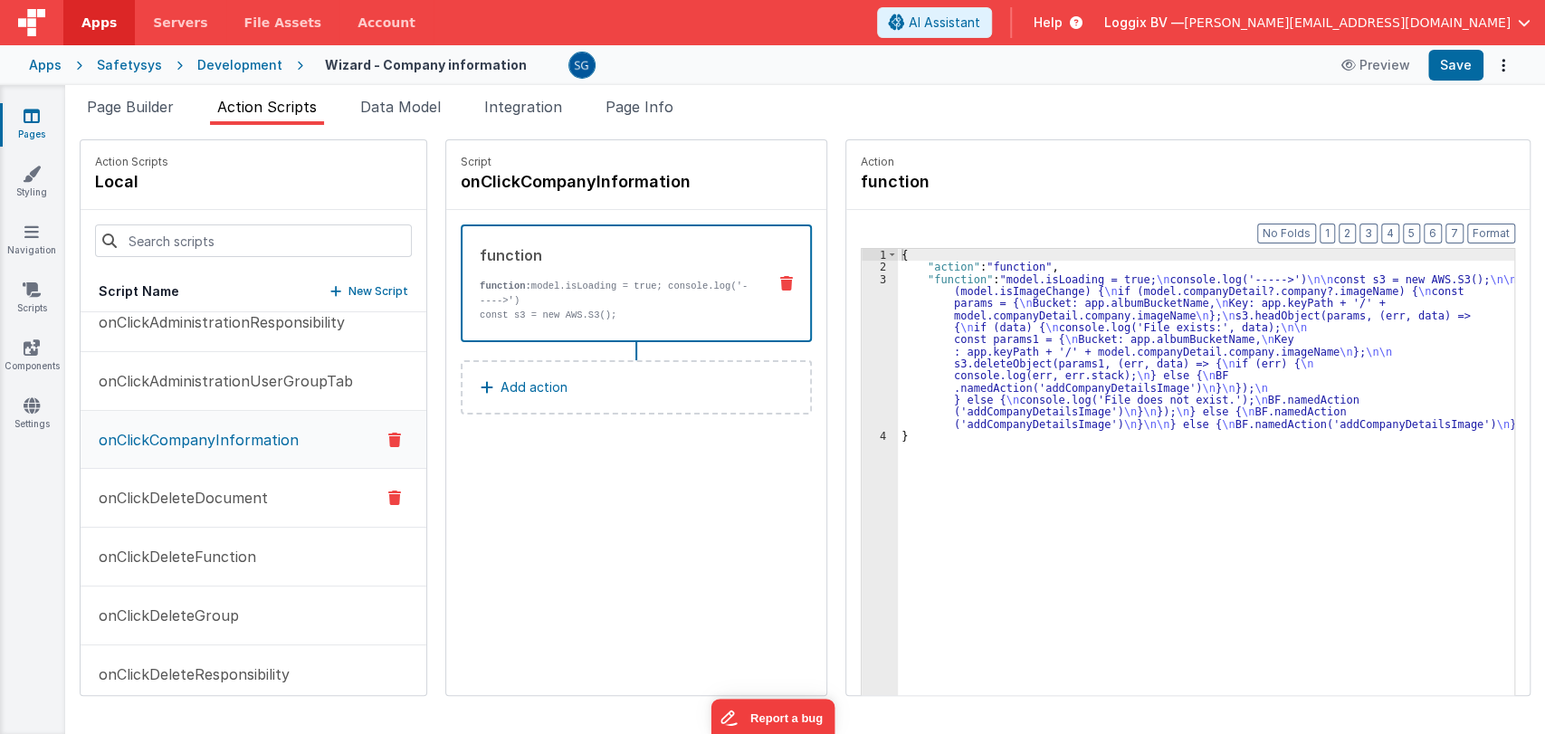
click at [224, 492] on p "onClickDeleteDocument" at bounding box center [178, 498] width 180 height 22
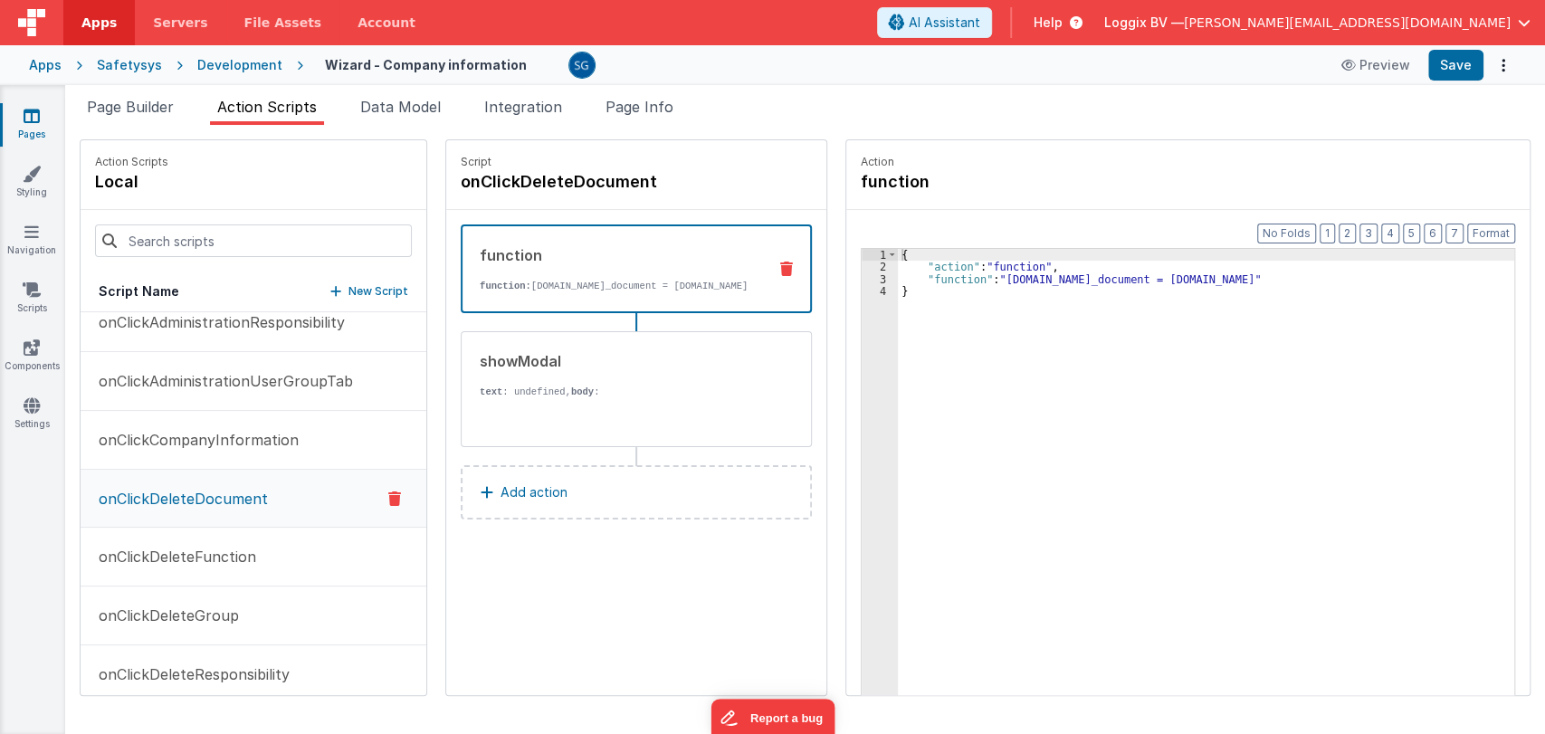
scroll to position [1785, 0]
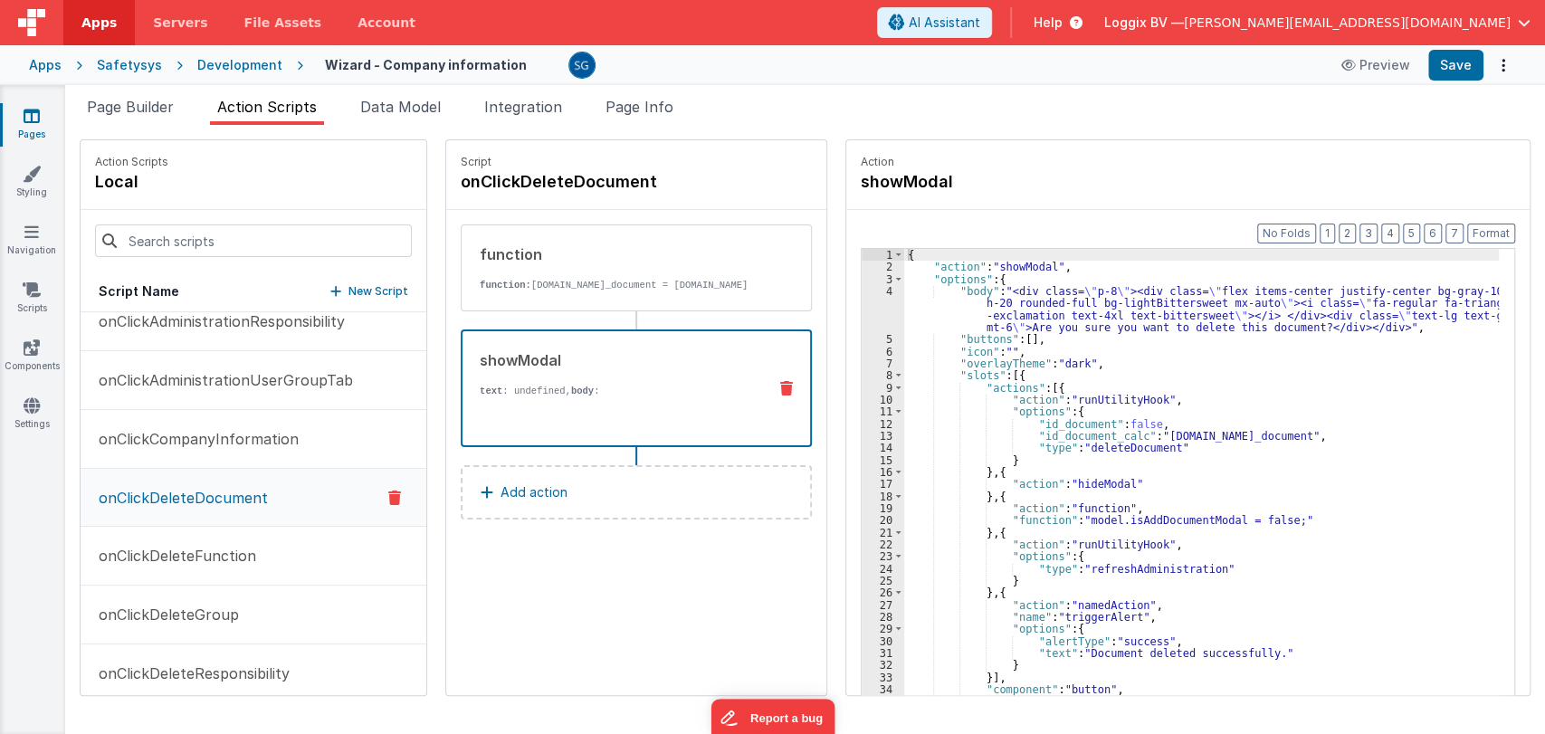
click at [552, 366] on div "showModal" at bounding box center [616, 360] width 272 height 22
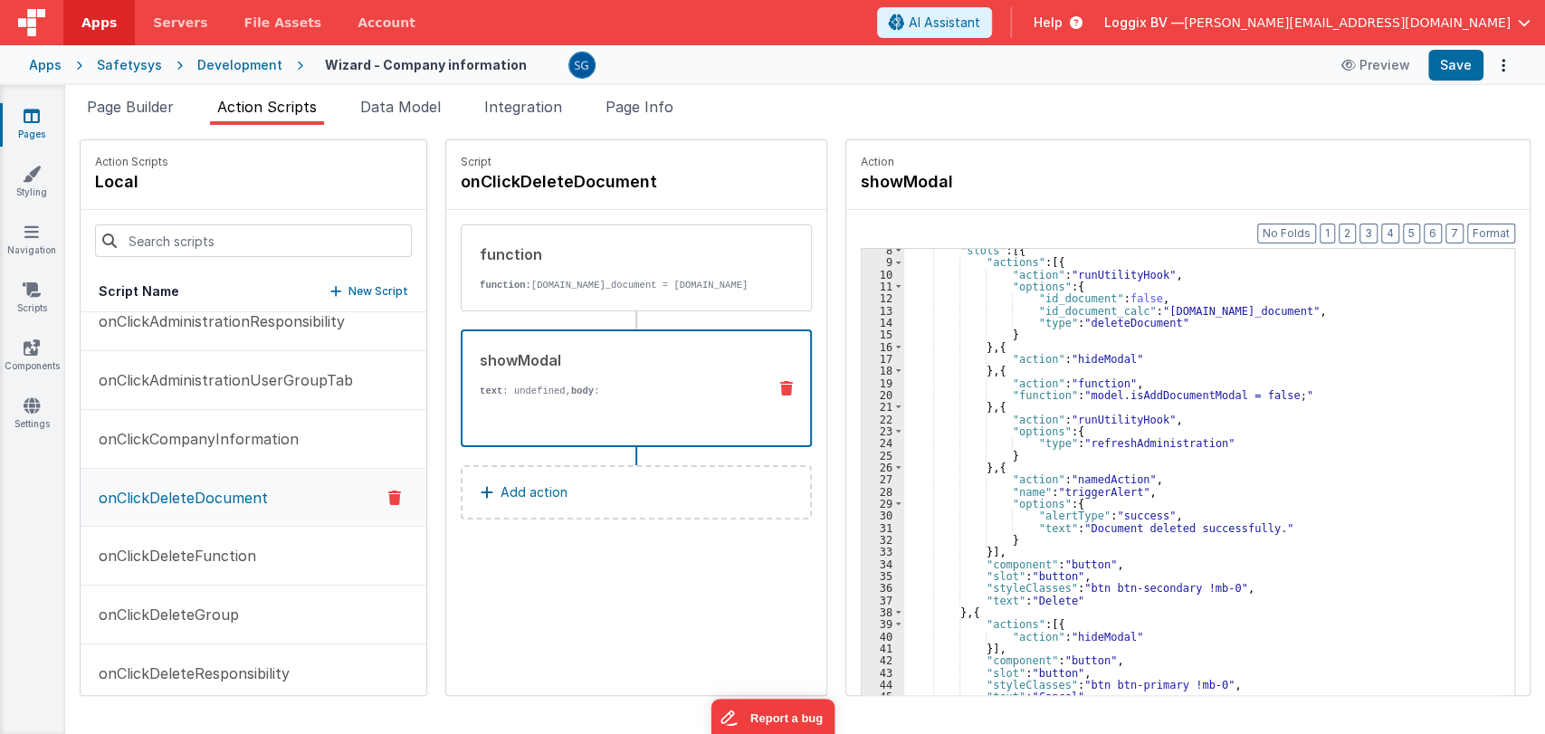
scroll to position [0, 0]
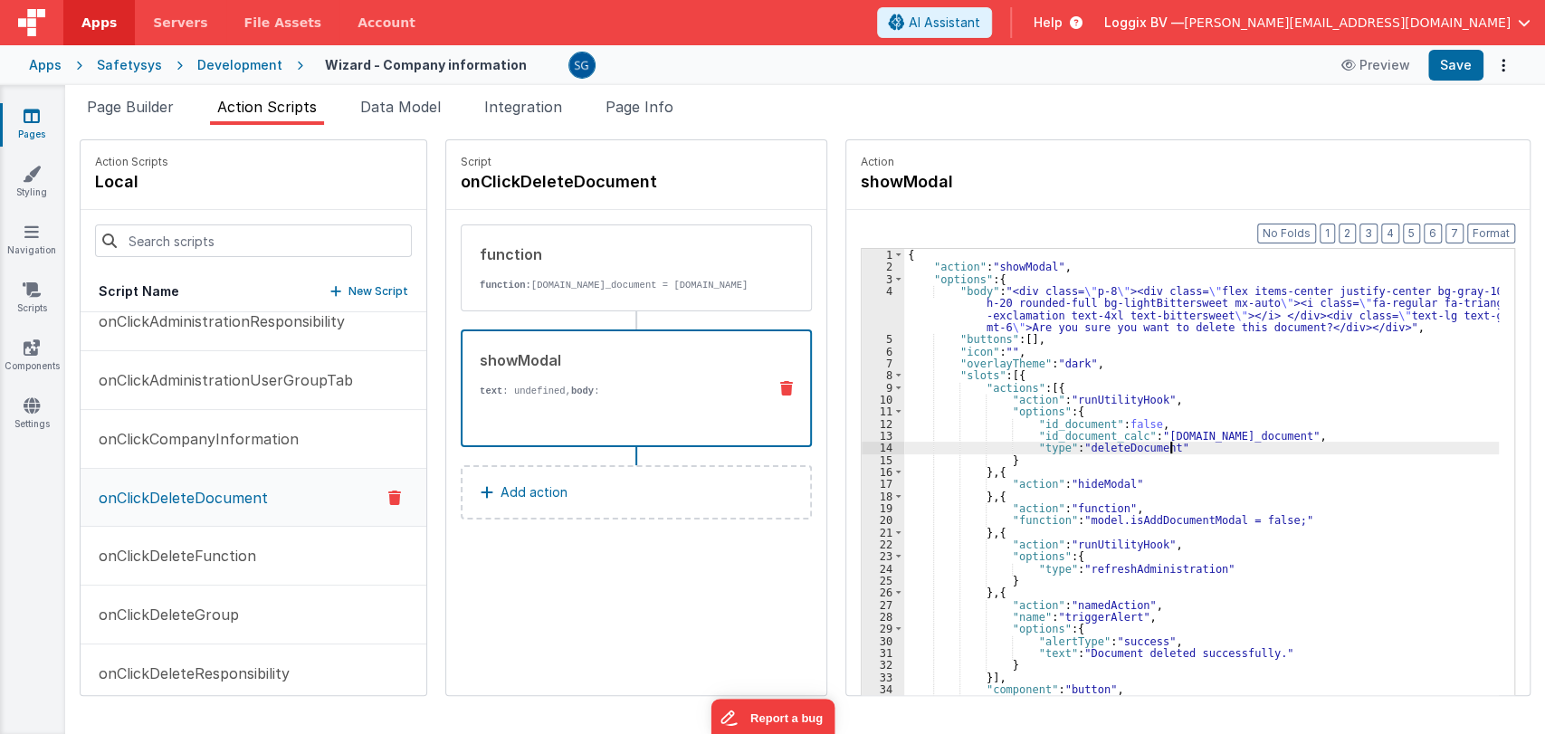
click at [1288, 449] on div "{ "action" : "showModal" , "options" : { "body" : "<div class= \" p-8 \" ><div …" at bounding box center [1204, 512] width 601 height 527
click at [1450, 74] on button "Save" at bounding box center [1455, 65] width 55 height 31
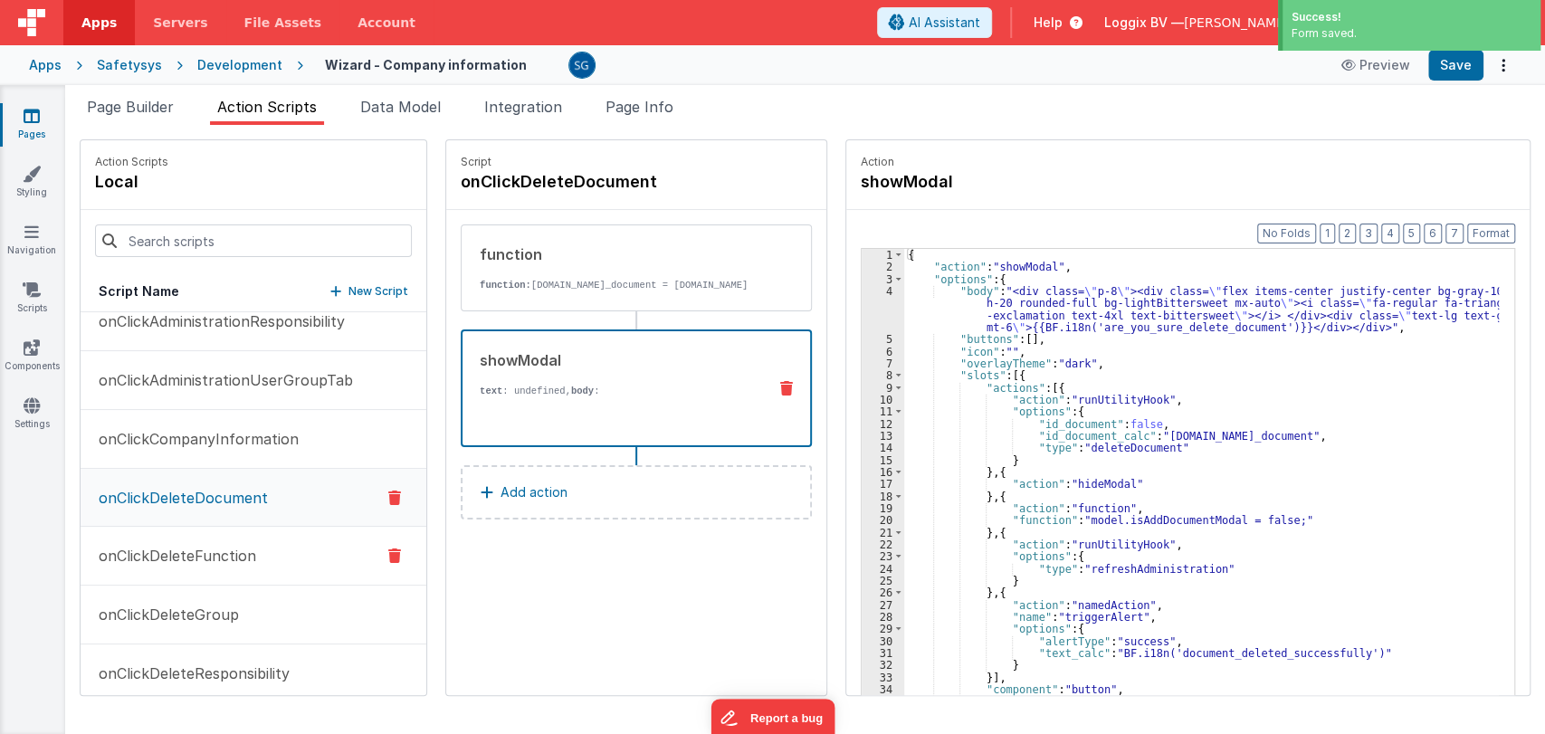
click at [154, 546] on p "onClickDeleteFunction" at bounding box center [172, 556] width 168 height 22
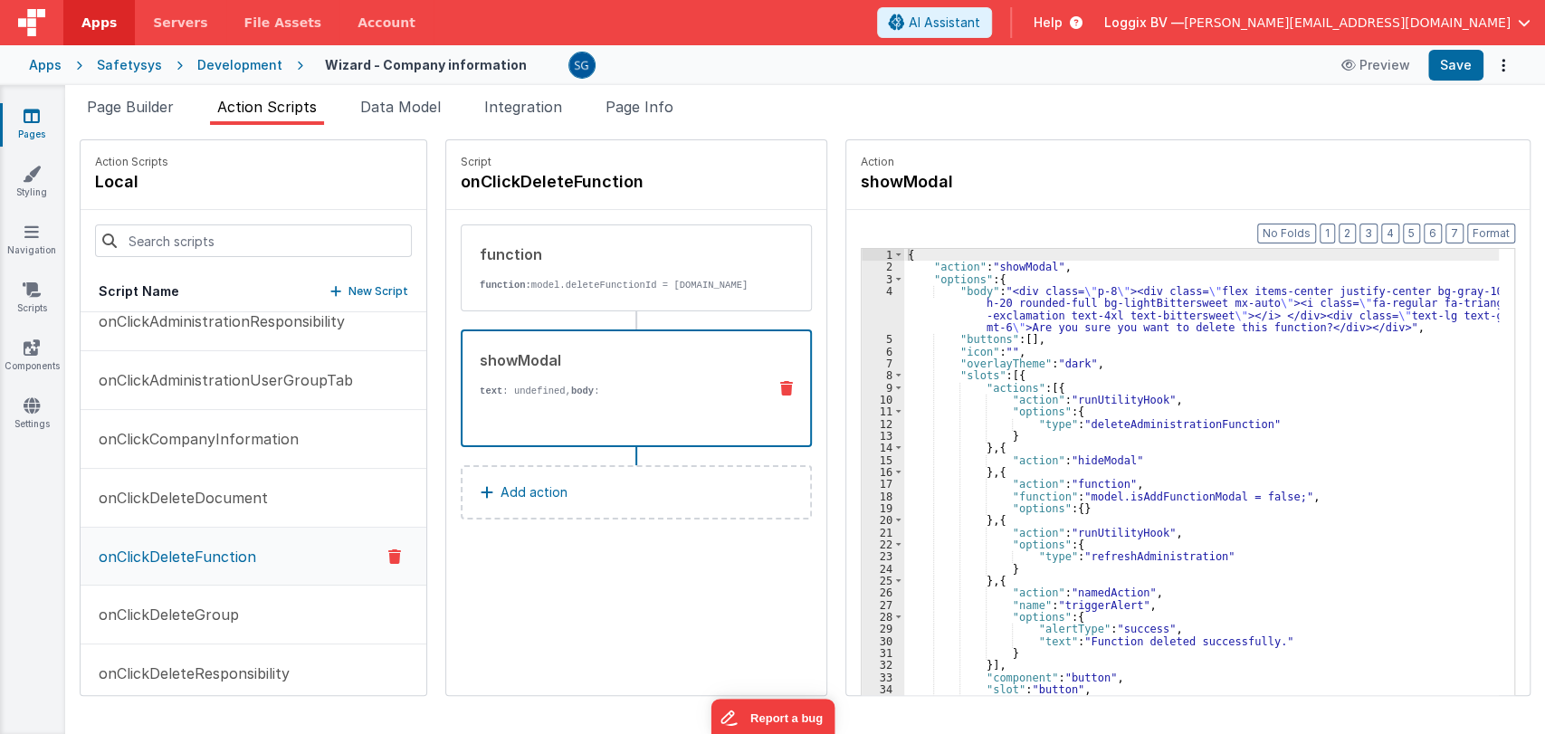
click at [589, 424] on div "Are you sure you want to delete this function?" at bounding box center [616, 512] width 272 height 228
click at [1235, 342] on div "{ "action" : "showModal" , "options" : { "body" : "<div class= \" p-8 \" ><div …" at bounding box center [1204, 512] width 601 height 527
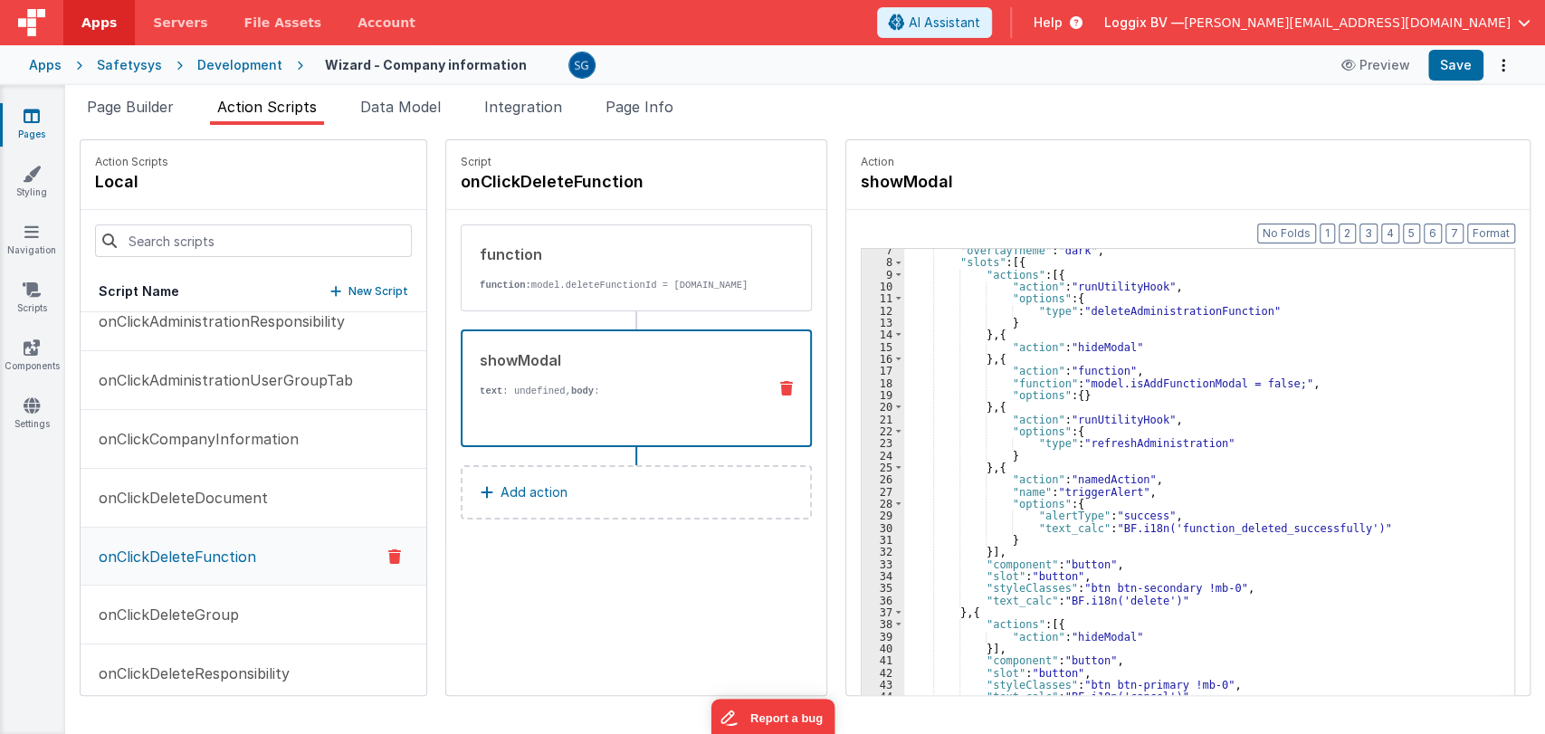
scroll to position [112, 0]
click at [1463, 69] on button "Save" at bounding box center [1455, 65] width 55 height 31
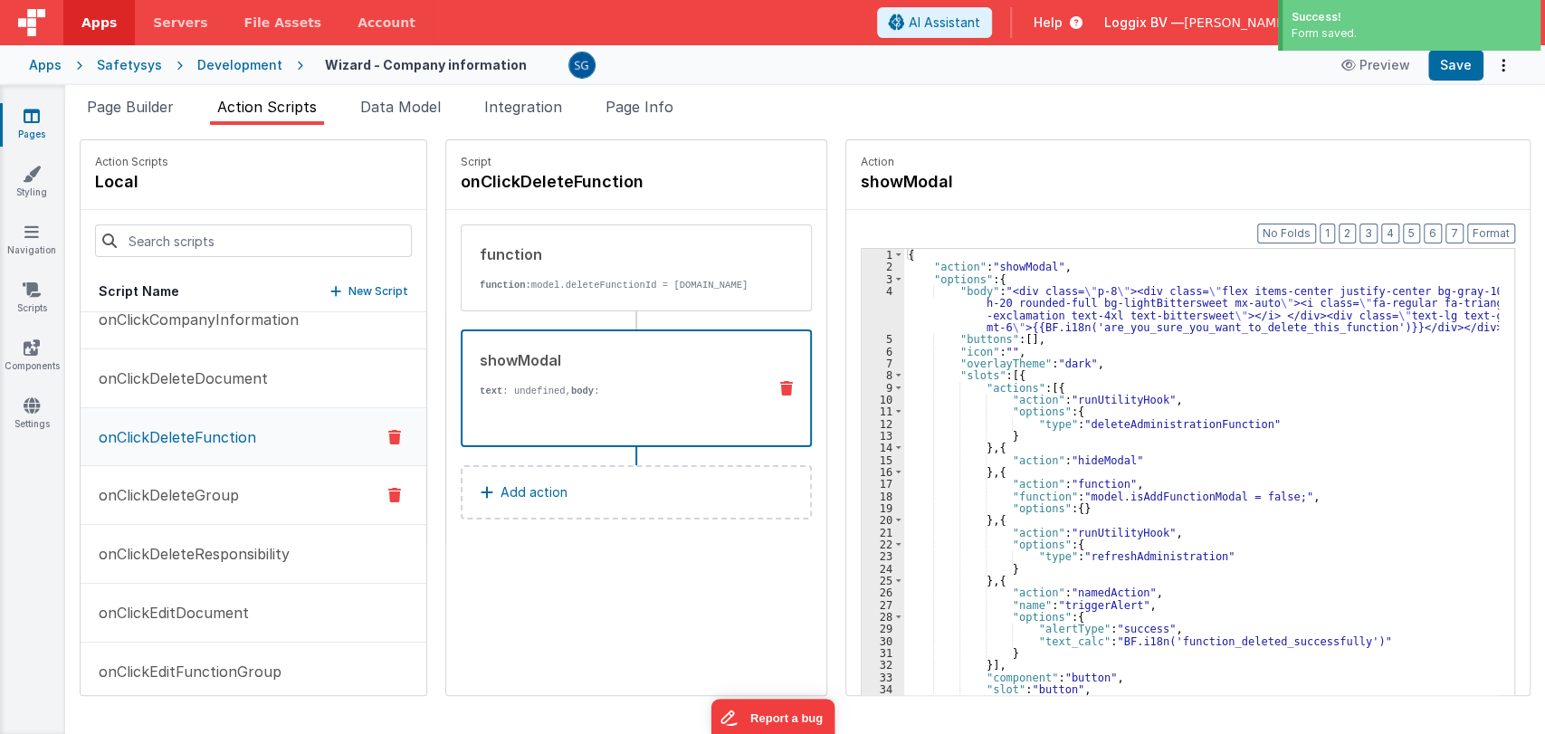
scroll to position [1905, 0]
click at [204, 490] on p "onClickDeleteGroup" at bounding box center [163, 494] width 151 height 22
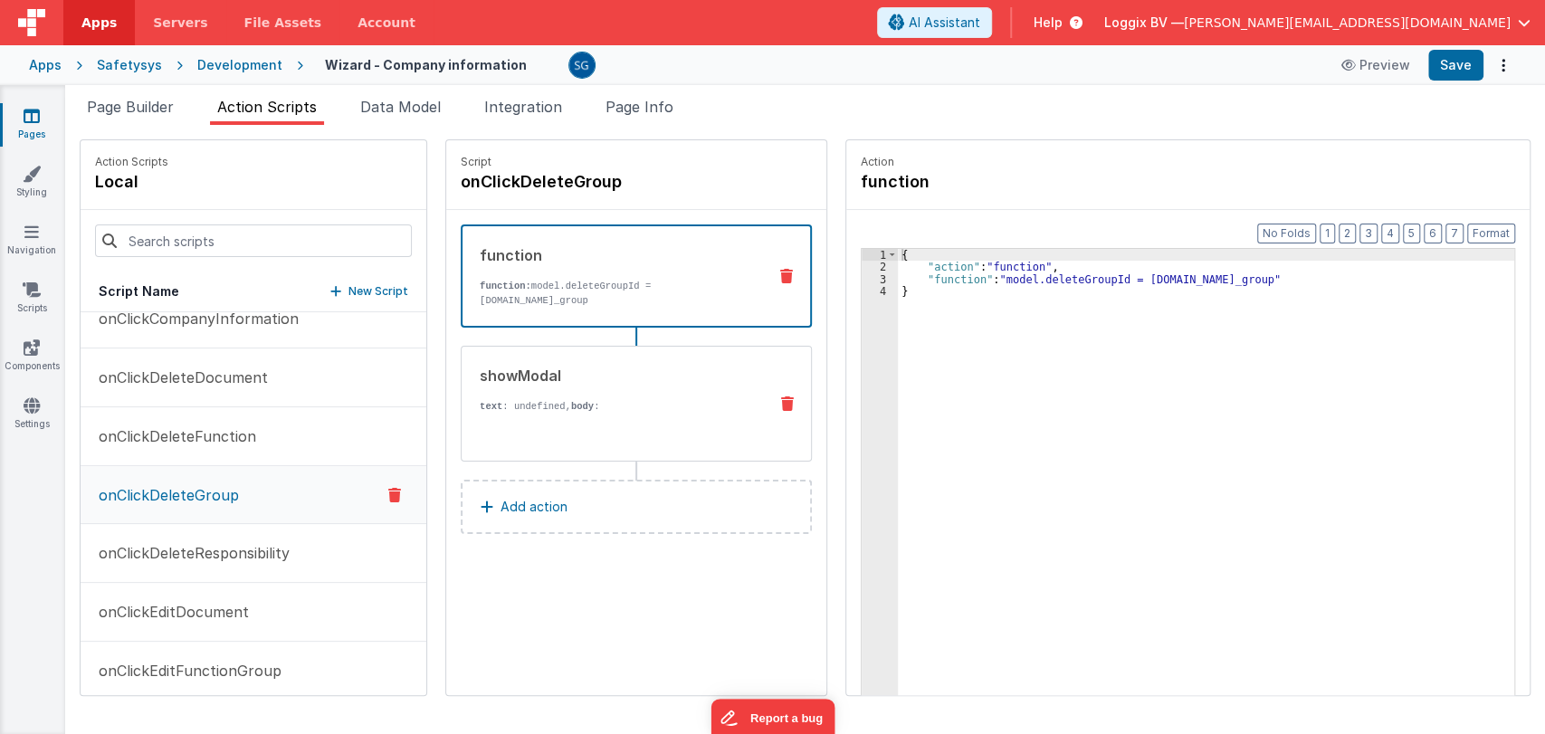
click at [574, 383] on div "showModal" at bounding box center [616, 376] width 273 height 22
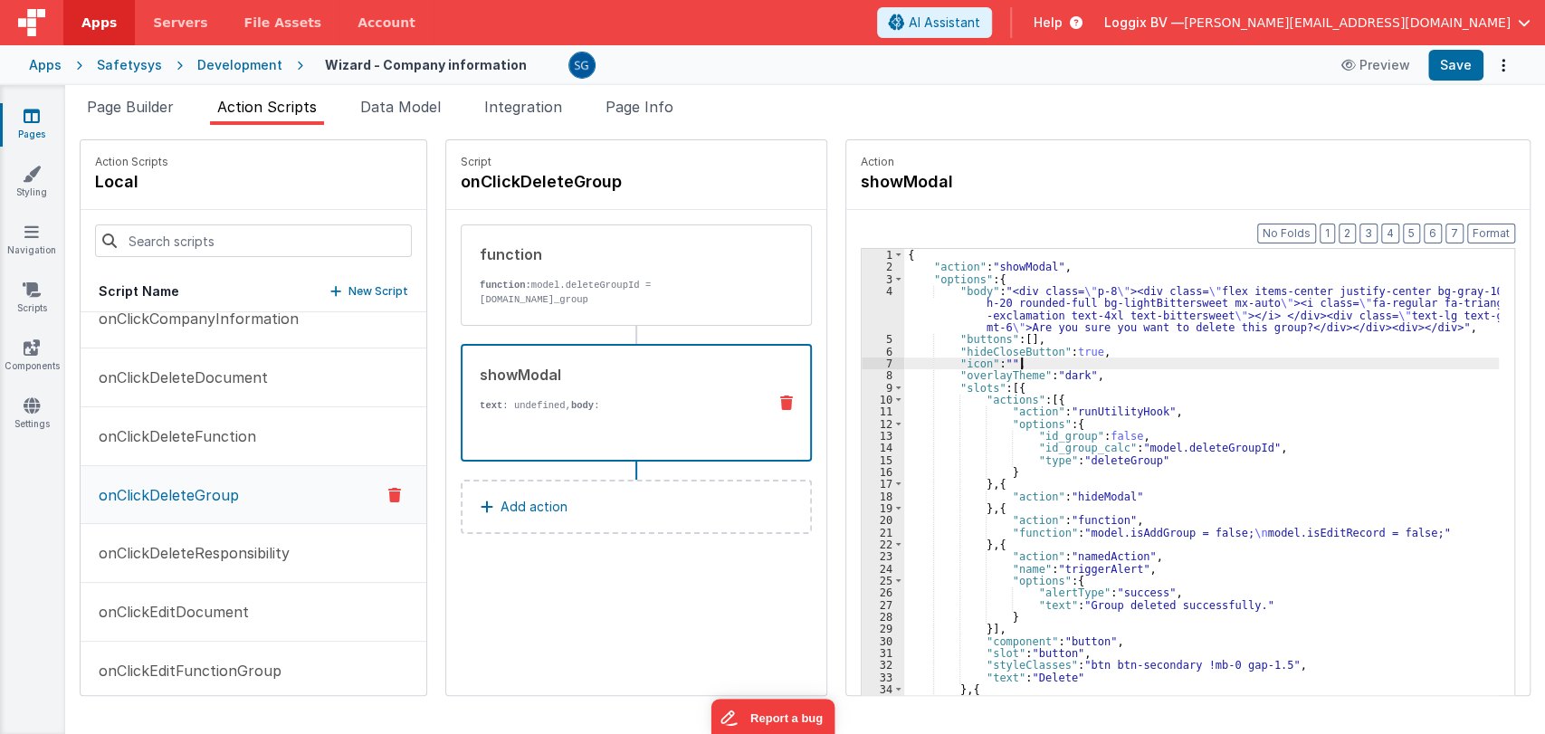
click at [1252, 363] on div "{ "action" : "showModal" , "options" : { "body" : "<div class= \" p-8 \" ><div …" at bounding box center [1204, 512] width 601 height 527
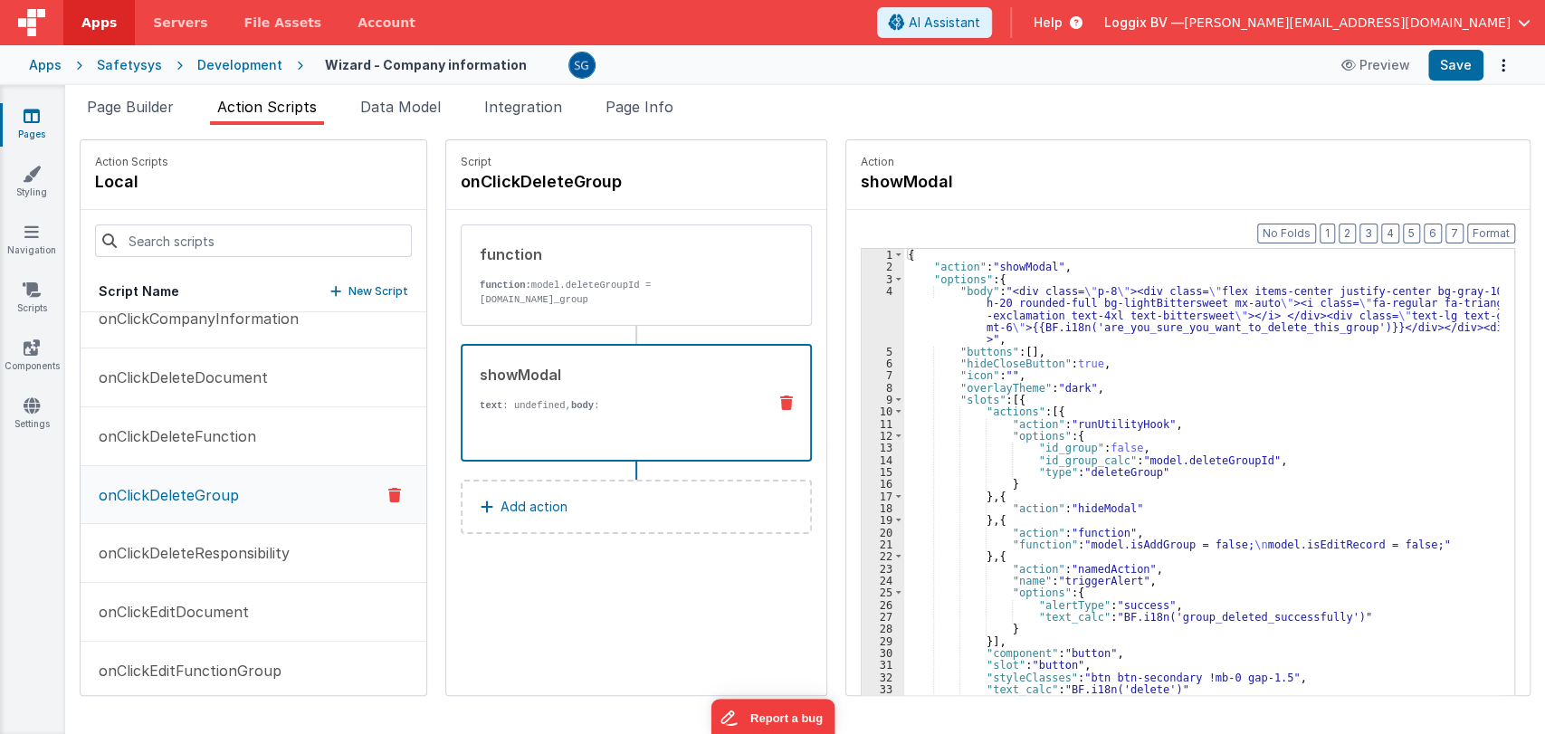
scroll to position [0, 0]
click at [1448, 69] on button "Save" at bounding box center [1455, 65] width 55 height 31
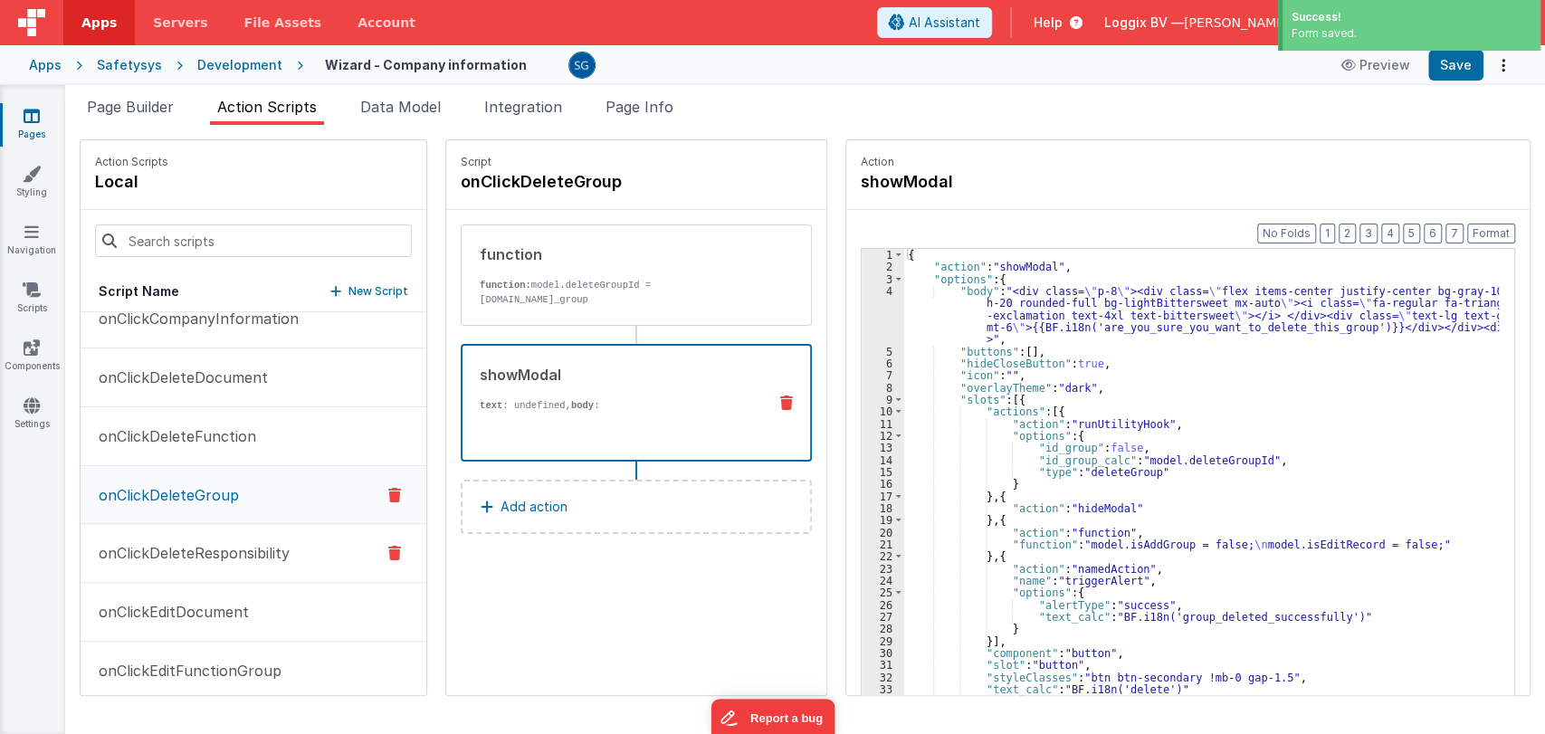
scroll to position [1976, 0]
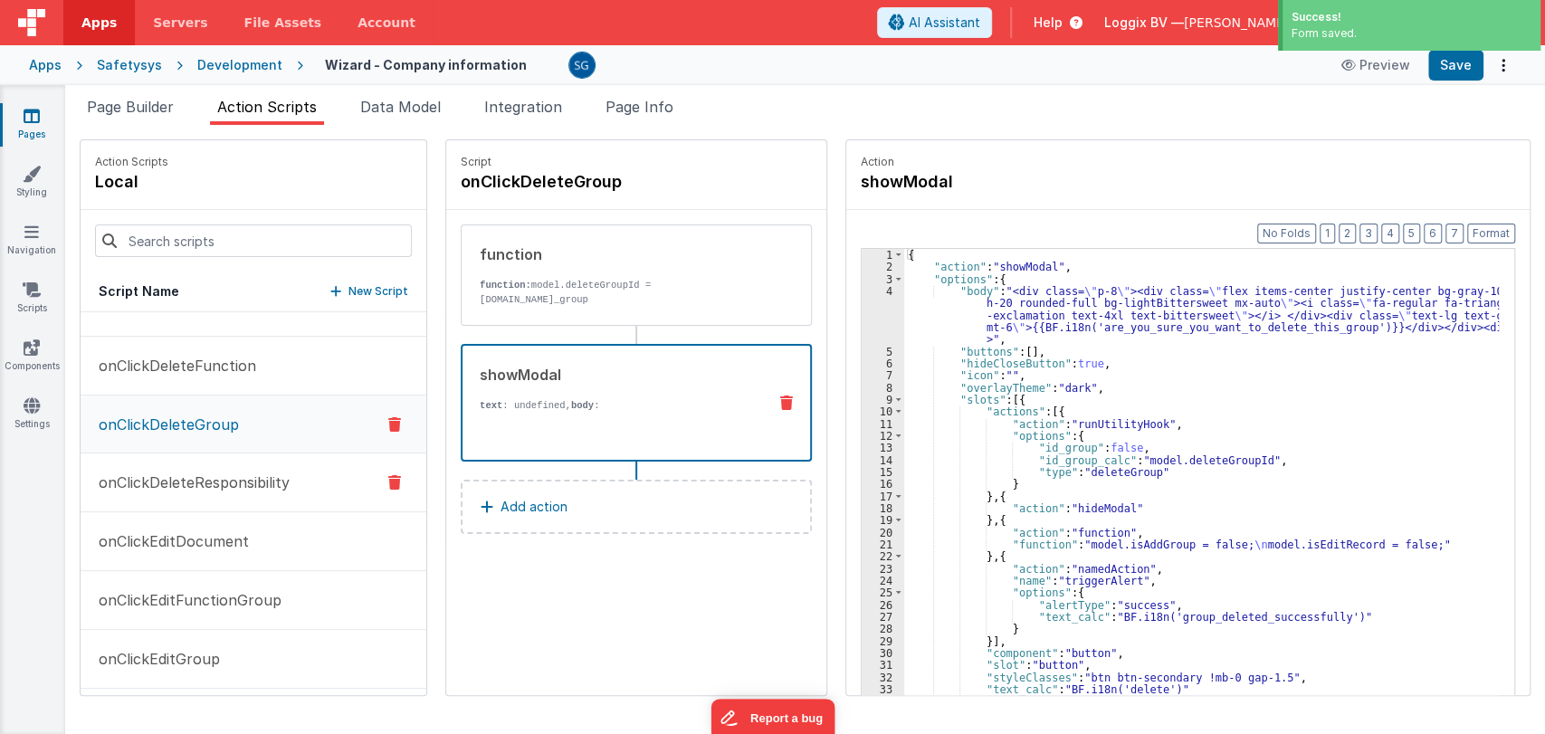
click at [200, 480] on p "onClickDeleteResponsibility" at bounding box center [189, 483] width 202 height 22
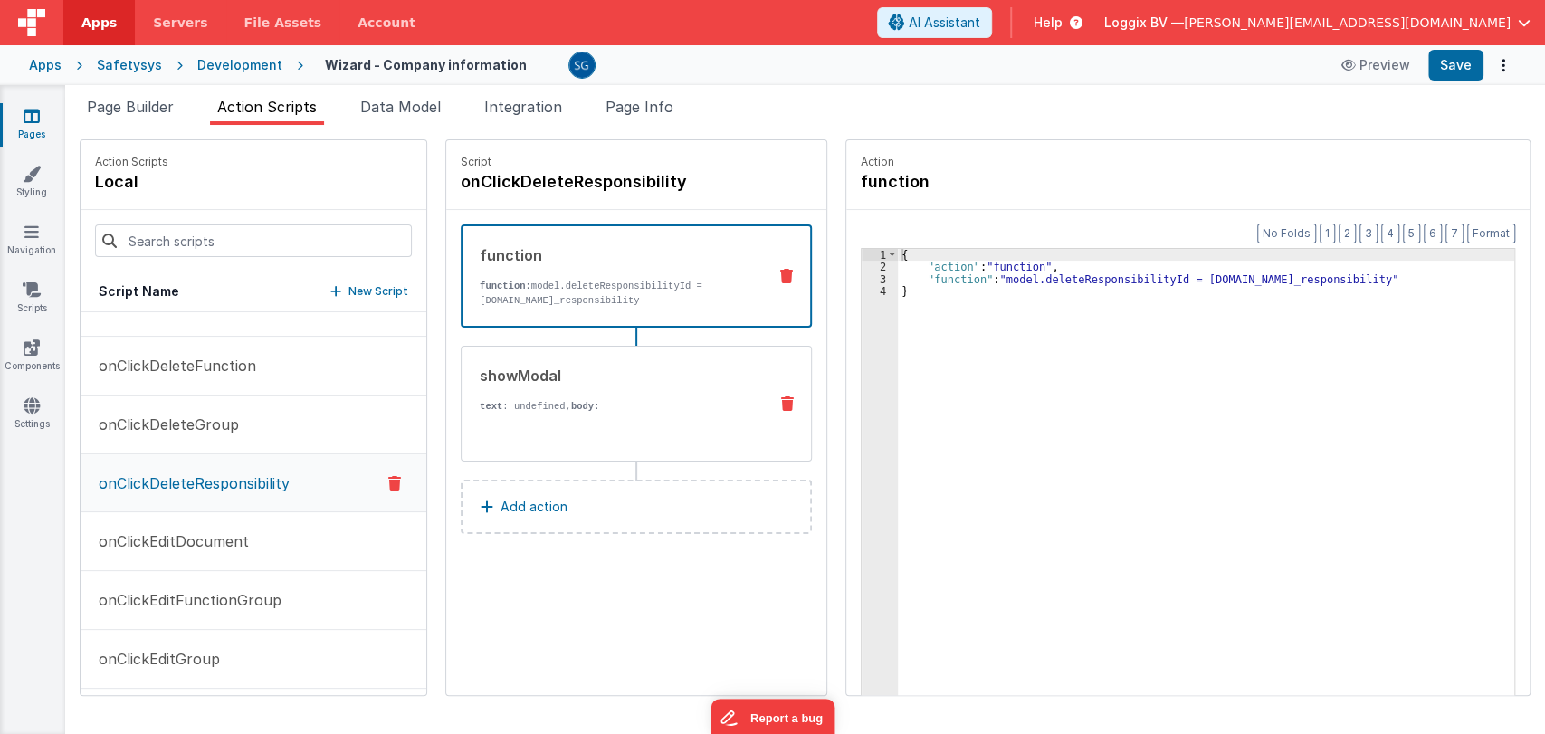
click at [608, 394] on div "showModal text : undefined, body : Are you sure you want to delete this respons…" at bounding box center [607, 404] width 291 height 78
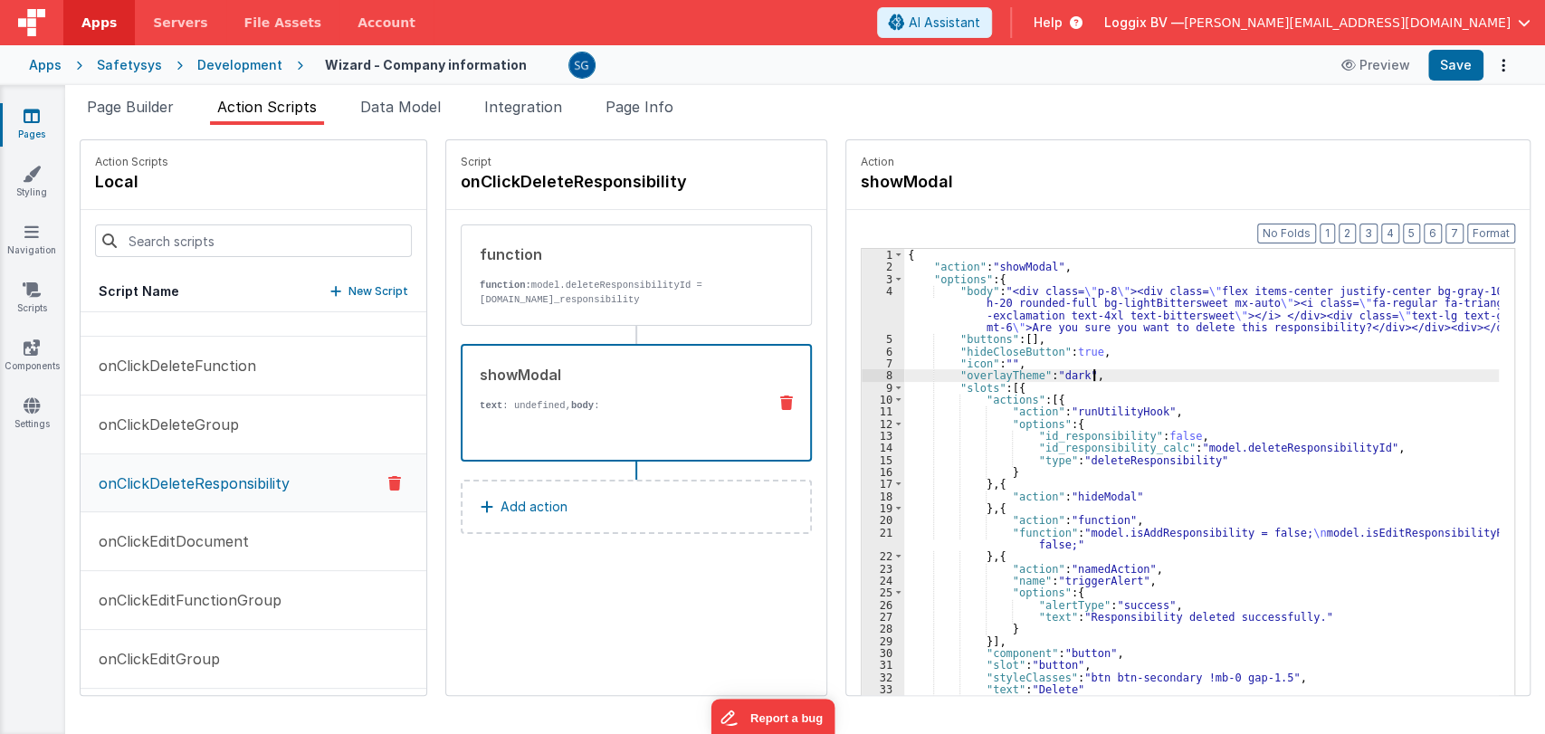
click at [1304, 371] on div "{ "action" : "showModal" , "options" : { "body" : "<div class= \" p-8 \" ><div …" at bounding box center [1204, 512] width 601 height 527
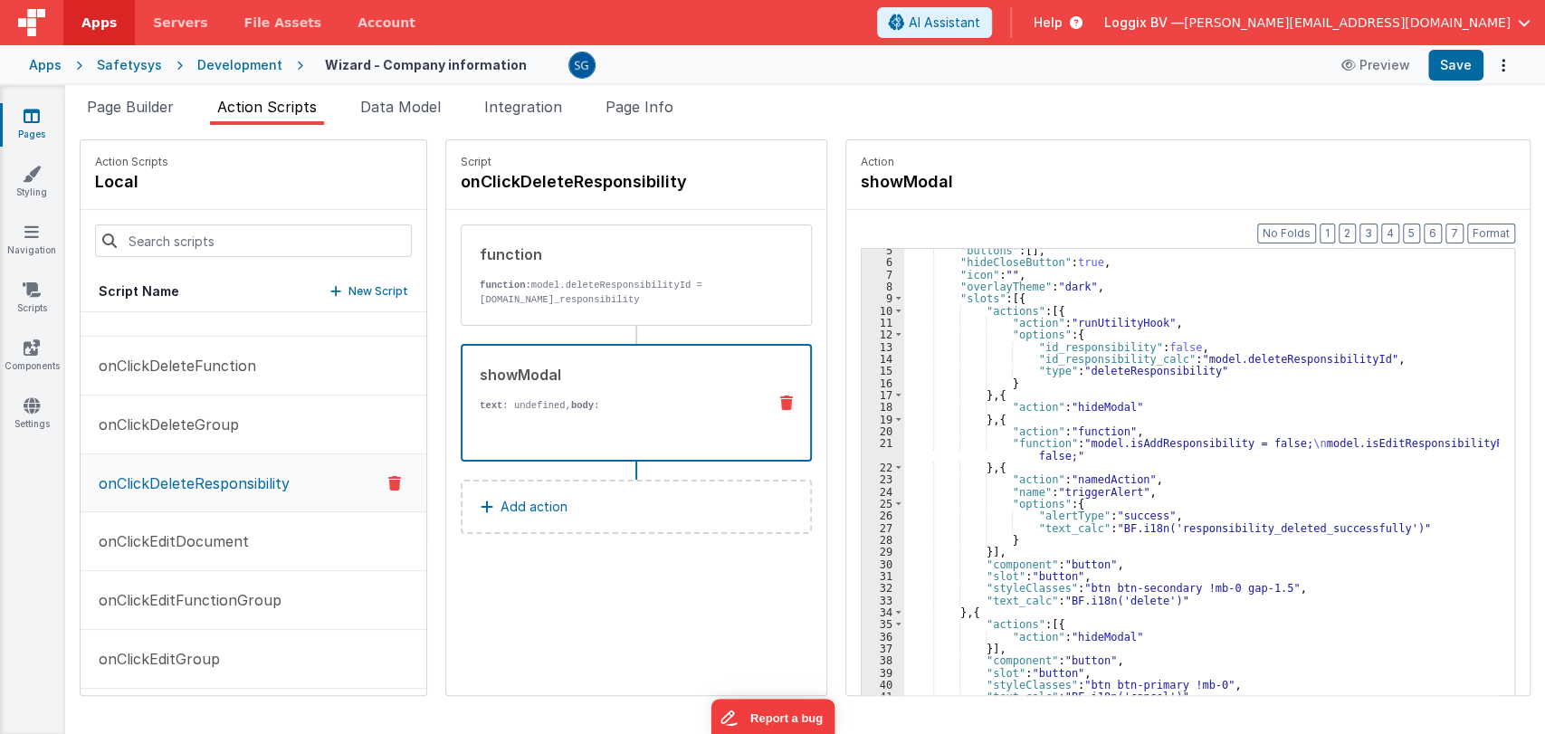
scroll to position [100, 0]
click at [1483, 234] on button "Format" at bounding box center [1491, 234] width 48 height 20
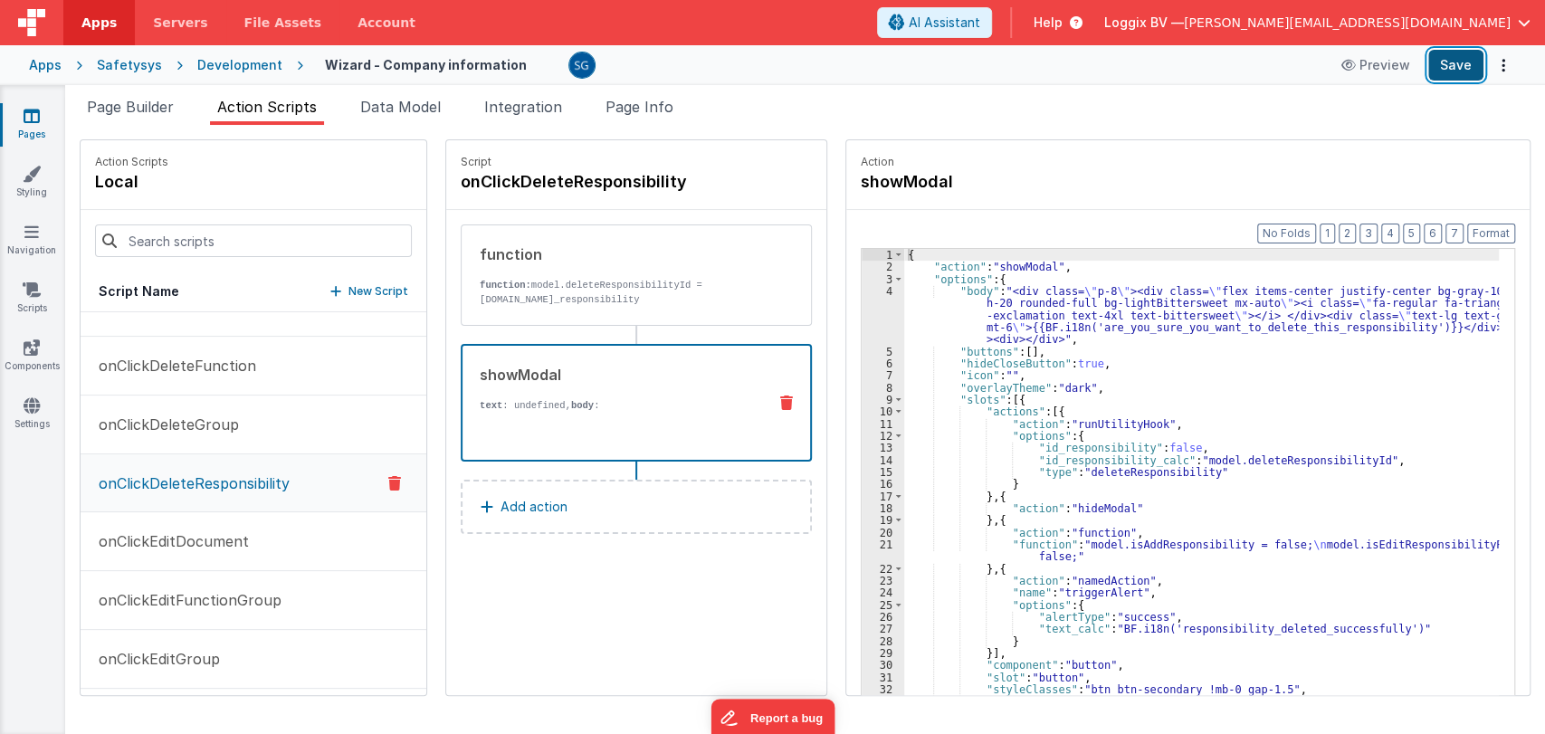
click at [1455, 67] on button "Save" at bounding box center [1455, 65] width 55 height 31
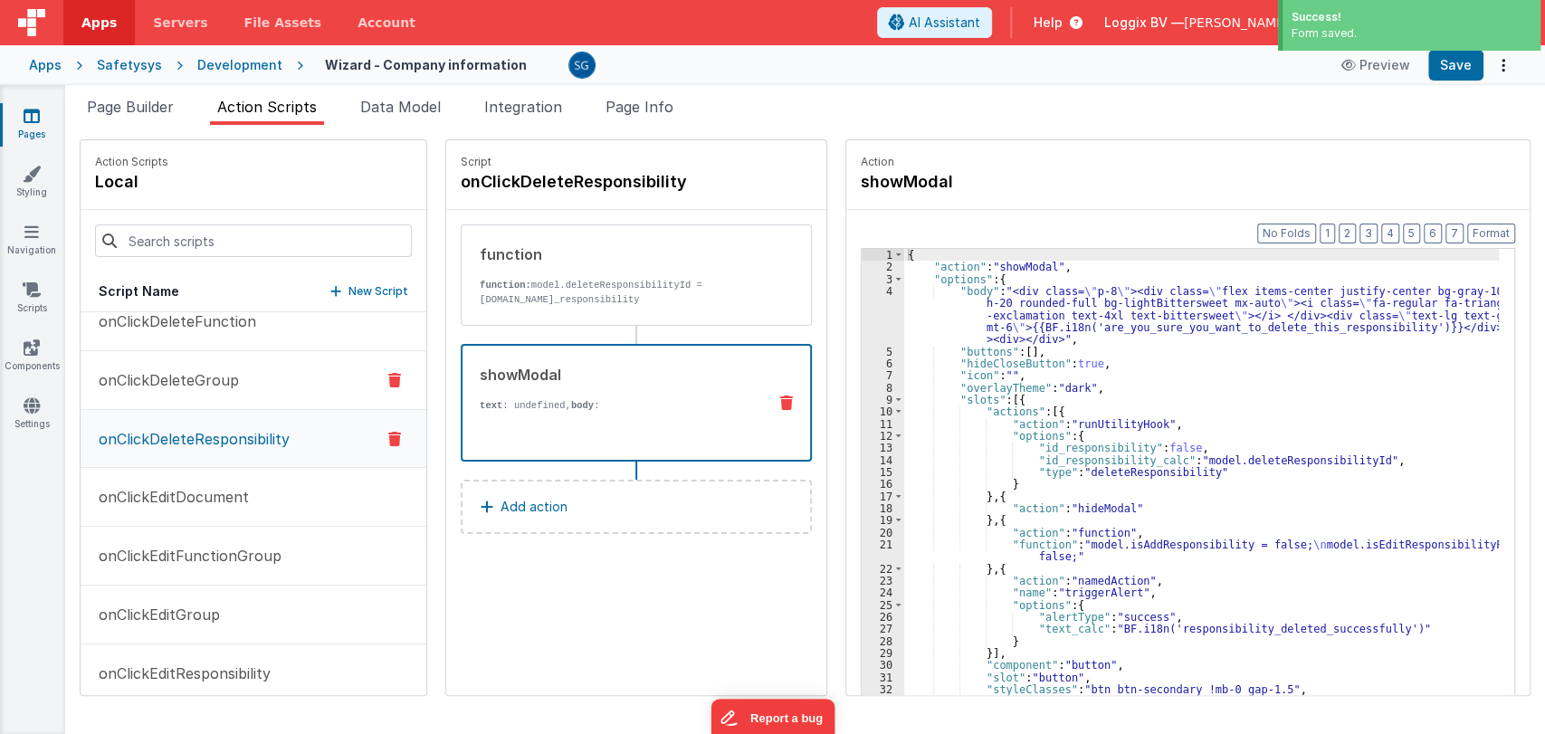
scroll to position [2022, 0]
click at [188, 484] on p "onClickEditDocument" at bounding box center [168, 495] width 161 height 22
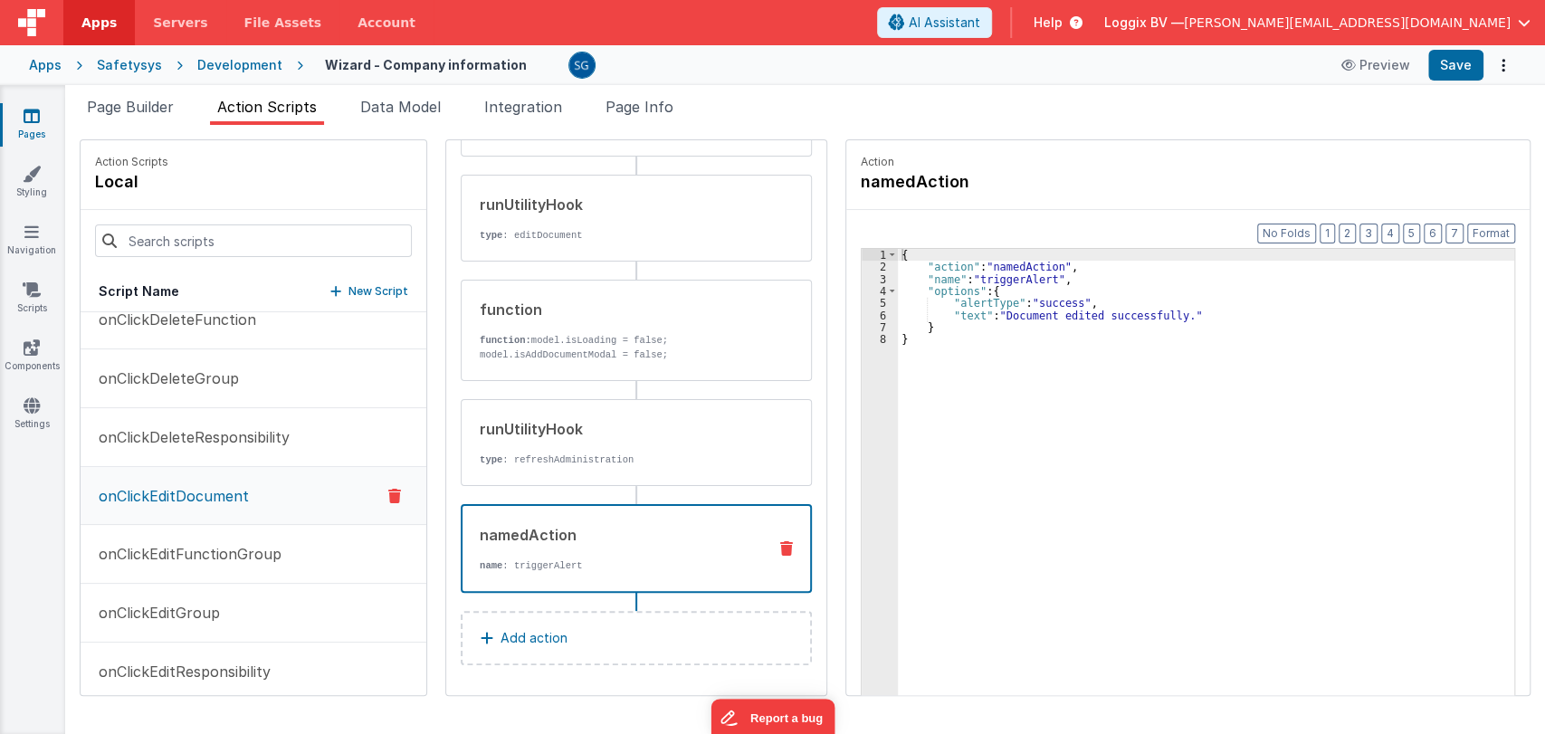
scroll to position [183, 0]
click at [562, 532] on div "namedAction" at bounding box center [616, 536] width 272 height 22
drag, startPoint x: 996, startPoint y: 313, endPoint x: 1168, endPoint y: 318, distance: 172.9
click at [1168, 318] on div "{ "action" : "namedAction" , "name" : "triggerAlert" , "options" : { "alertType…" at bounding box center [1209, 512] width 623 height 527
paste textarea
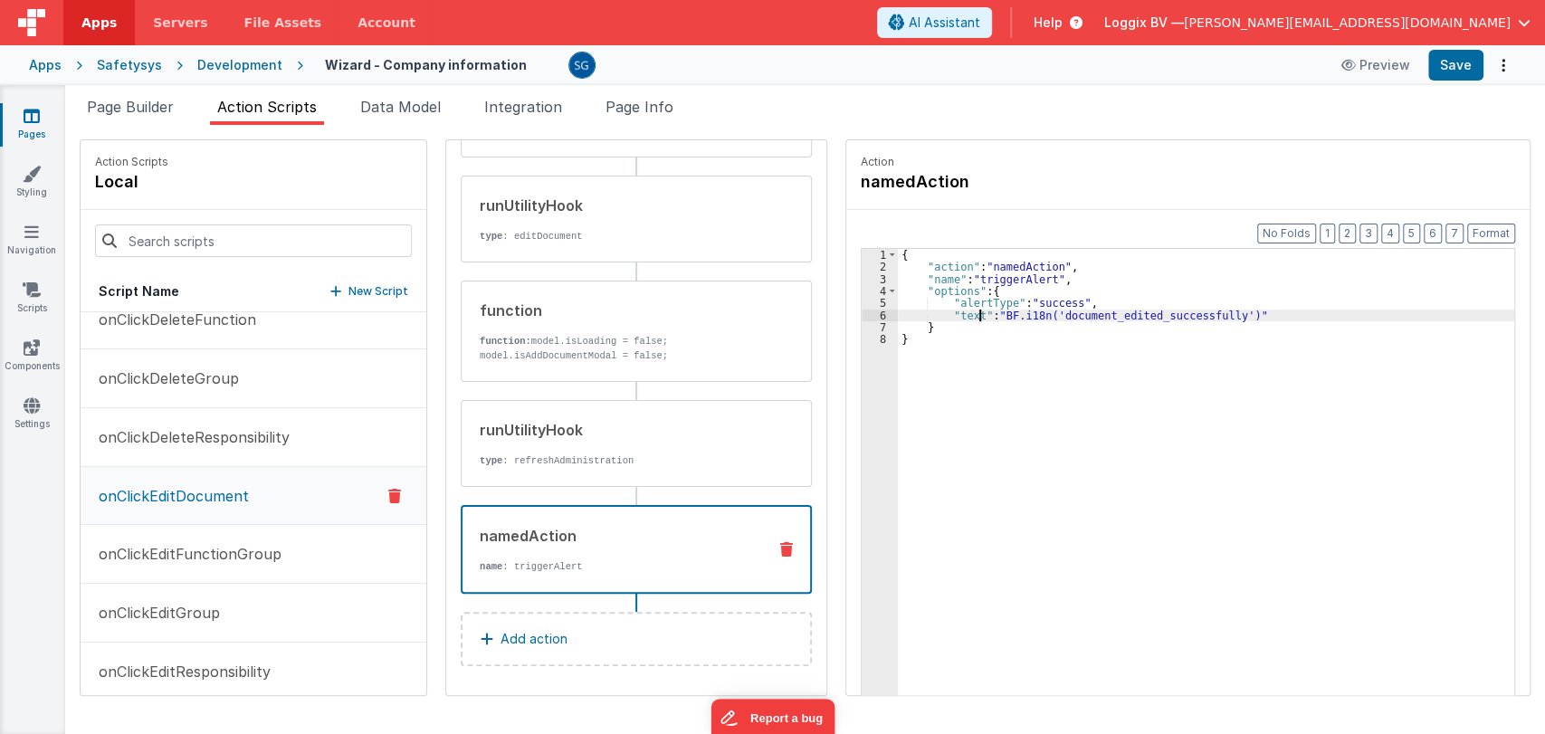
click at [970, 319] on div "{ "action" : "namedAction" , "name" : "triggerAlert" , "options" : { "alertType…" at bounding box center [1209, 512] width 623 height 527
click at [1454, 59] on button "Save" at bounding box center [1455, 65] width 55 height 31
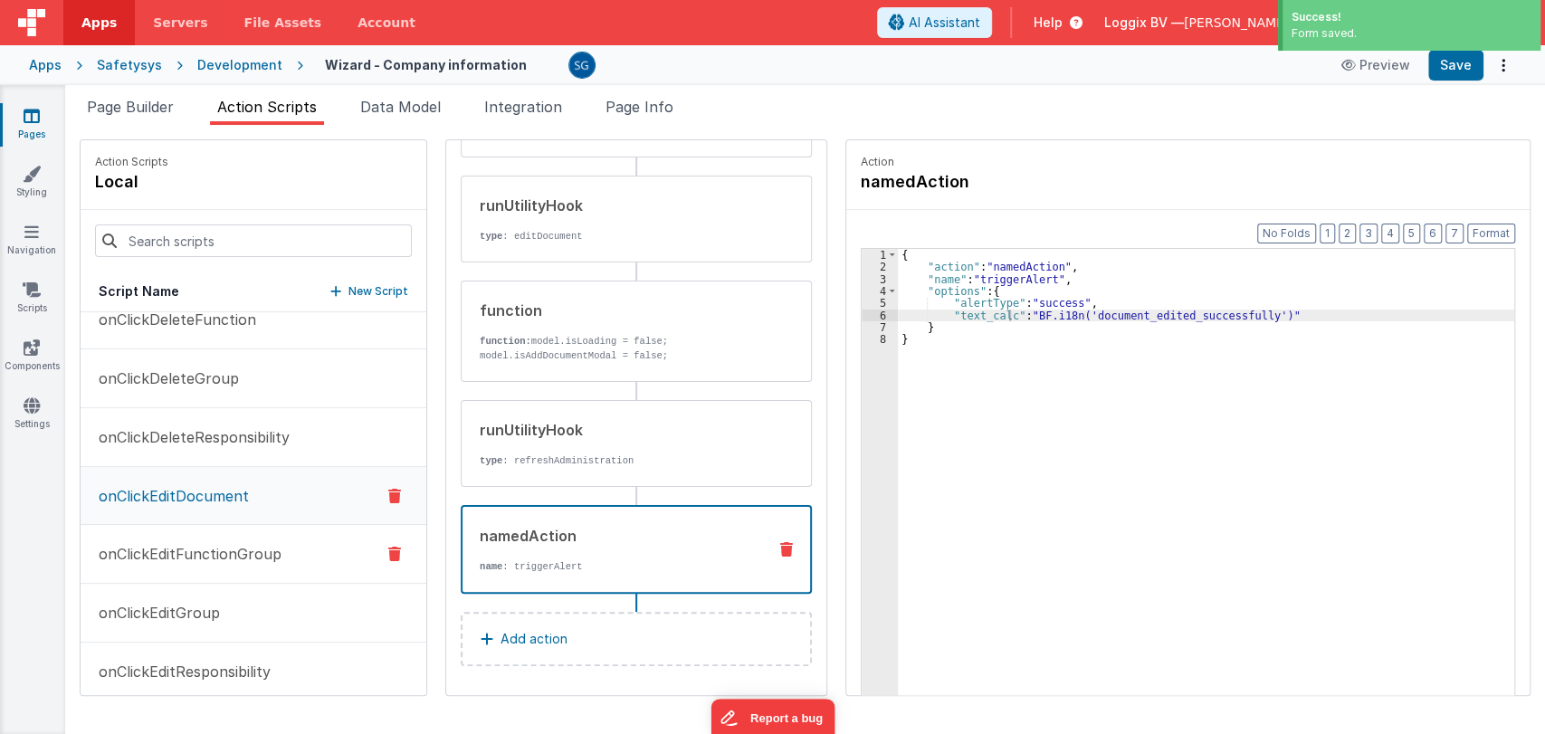
click at [198, 543] on p "onClickEditFunctionGroup" at bounding box center [185, 554] width 194 height 22
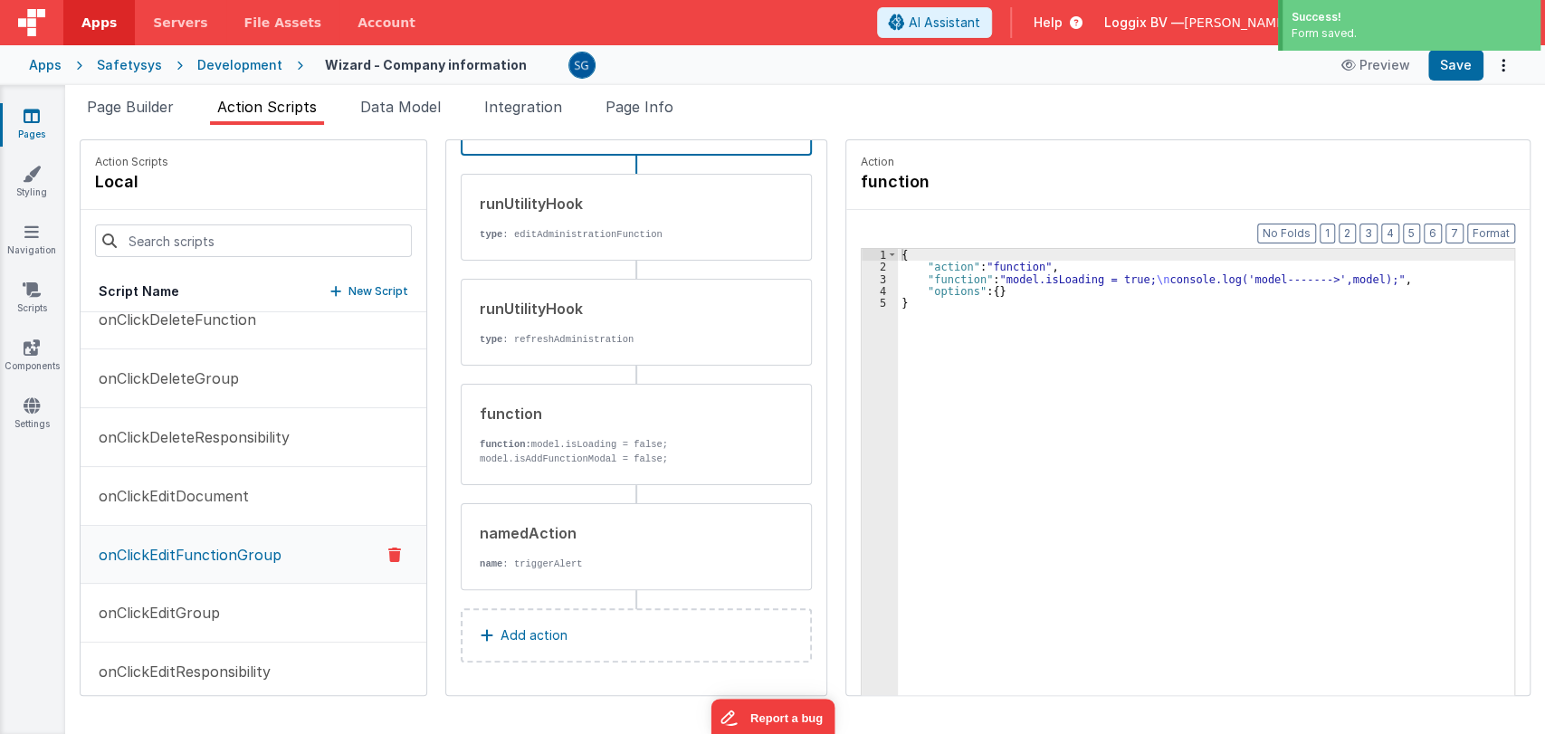
scroll to position [169, 0]
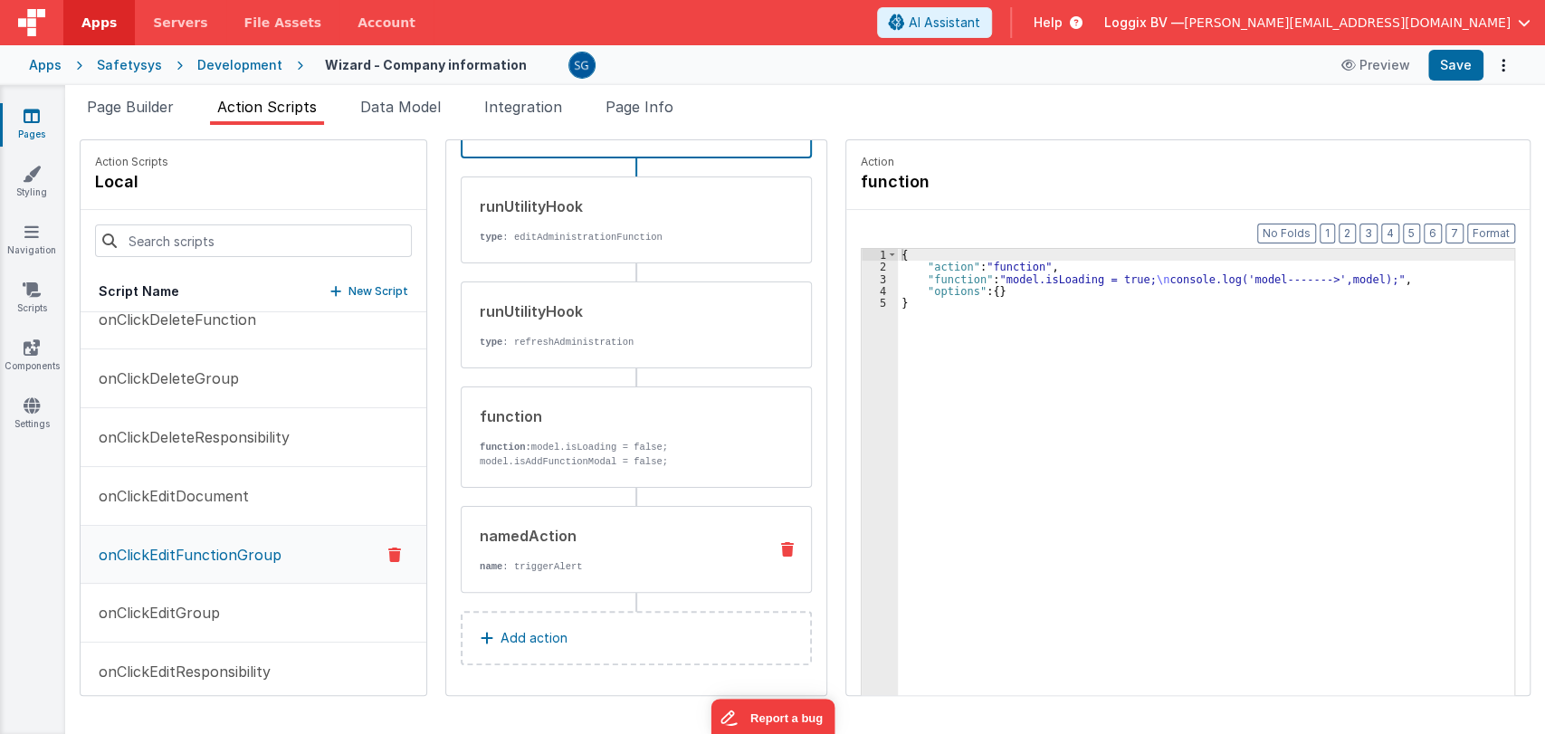
click at [518, 554] on div "namedAction name : triggerAlert" at bounding box center [607, 549] width 291 height 49
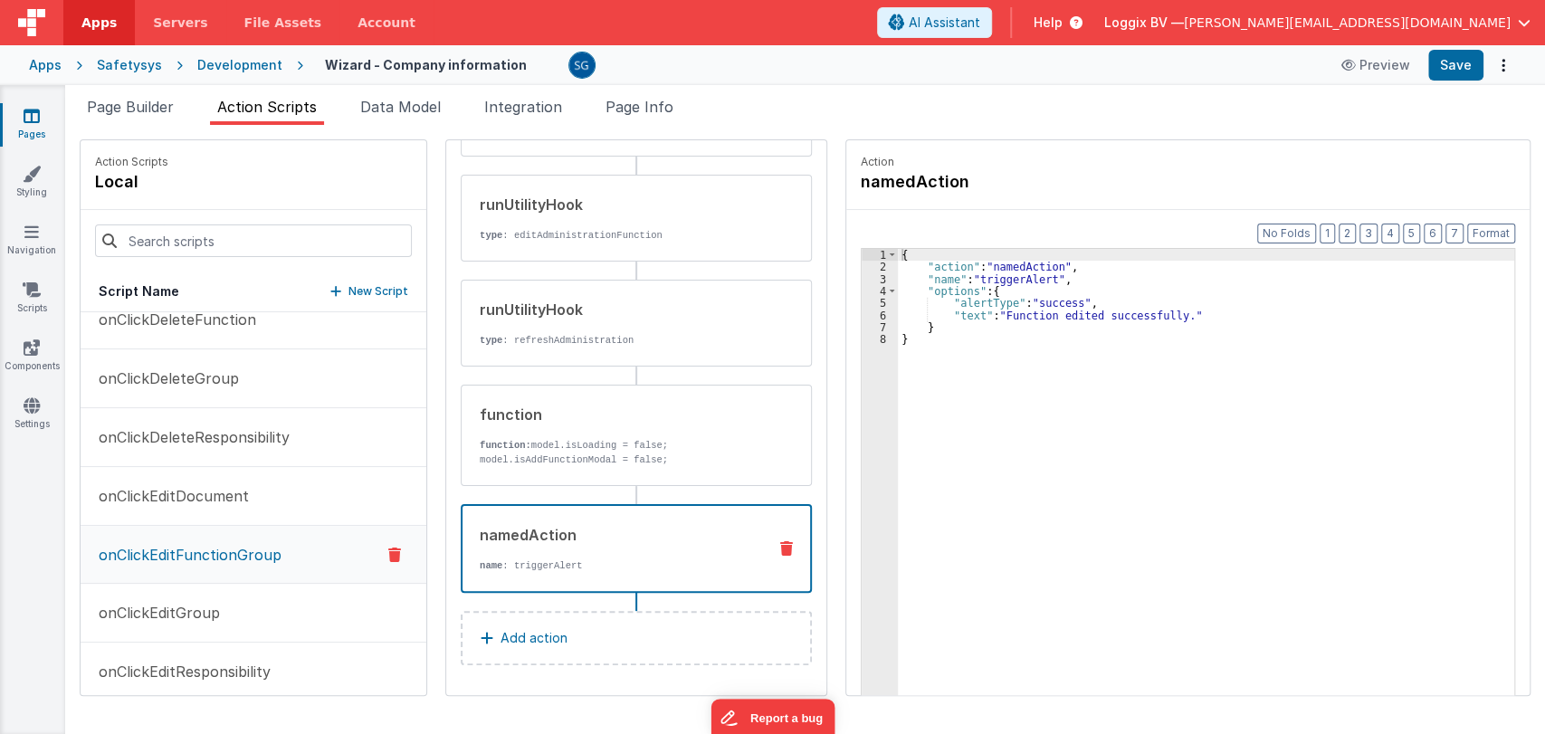
scroll to position [168, 0]
drag, startPoint x: 1166, startPoint y: 315, endPoint x: 1144, endPoint y: 315, distance: 21.7
click at [1144, 315] on div "{ "action" : "namedAction" , "name" : "triggerAlert" , "options" : { "alertType…" at bounding box center [1209, 512] width 623 height 527
click at [1169, 315] on div "{ "action" : "namedAction" , "name" : "triggerAlert" , "options" : { "alertType…" at bounding box center [1209, 512] width 623 height 527
click at [1098, 317] on div "{ "action" : "namedAction" , "name" : "triggerAlert" , "options" : { "alertType…" at bounding box center [1209, 512] width 623 height 527
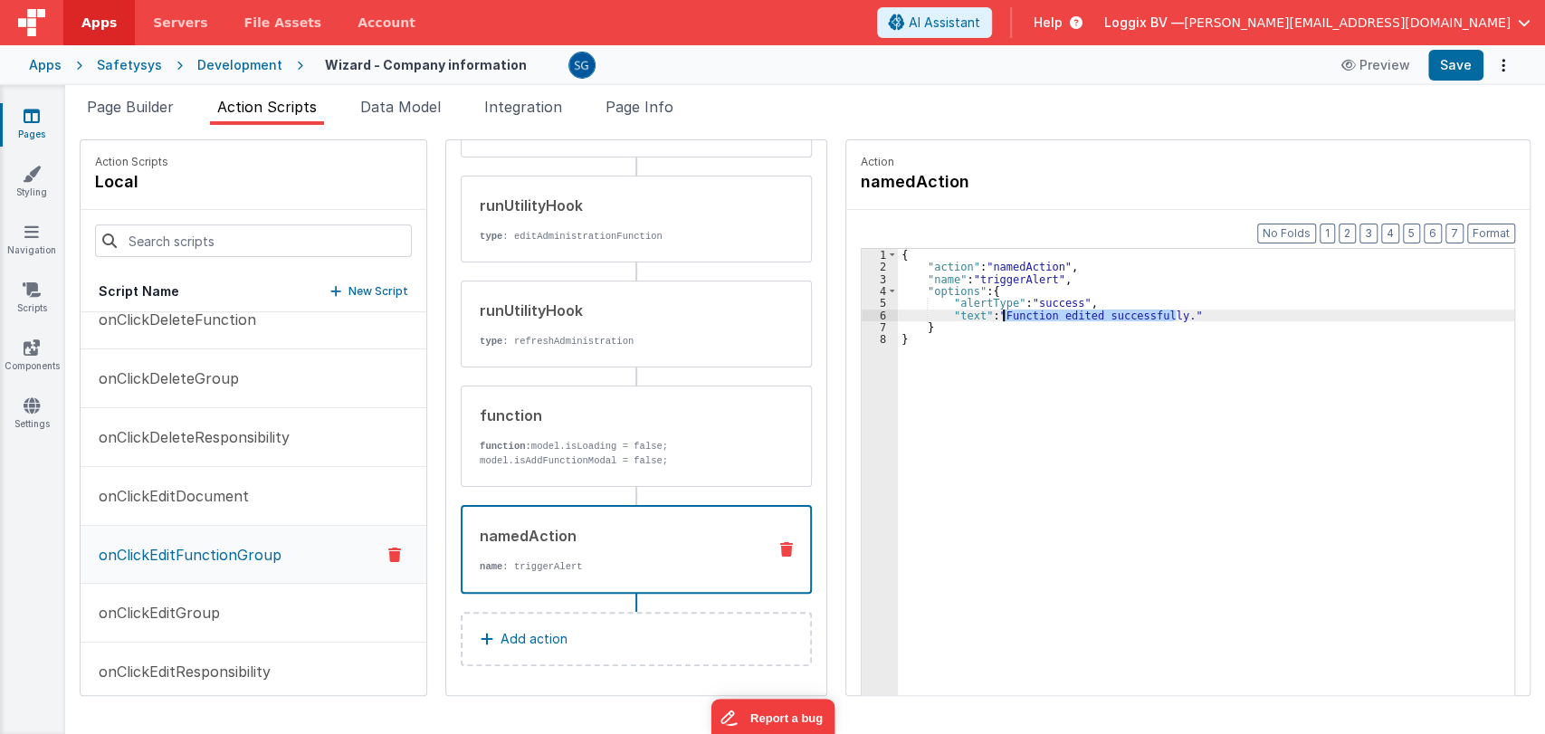
drag, startPoint x: 1168, startPoint y: 315, endPoint x: 997, endPoint y: 314, distance: 171.1
click at [997, 314] on div "{ "action" : "namedAction" , "name" : "triggerAlert" , "options" : { "alertType…" at bounding box center [1209, 512] width 623 height 527
paste textarea
click at [971, 310] on div "{ "action" : "namedAction" , "name" : "triggerAlert" , "options" : { "alertType…" at bounding box center [1209, 512] width 623 height 527
click at [1466, 73] on button "Save" at bounding box center [1455, 65] width 55 height 31
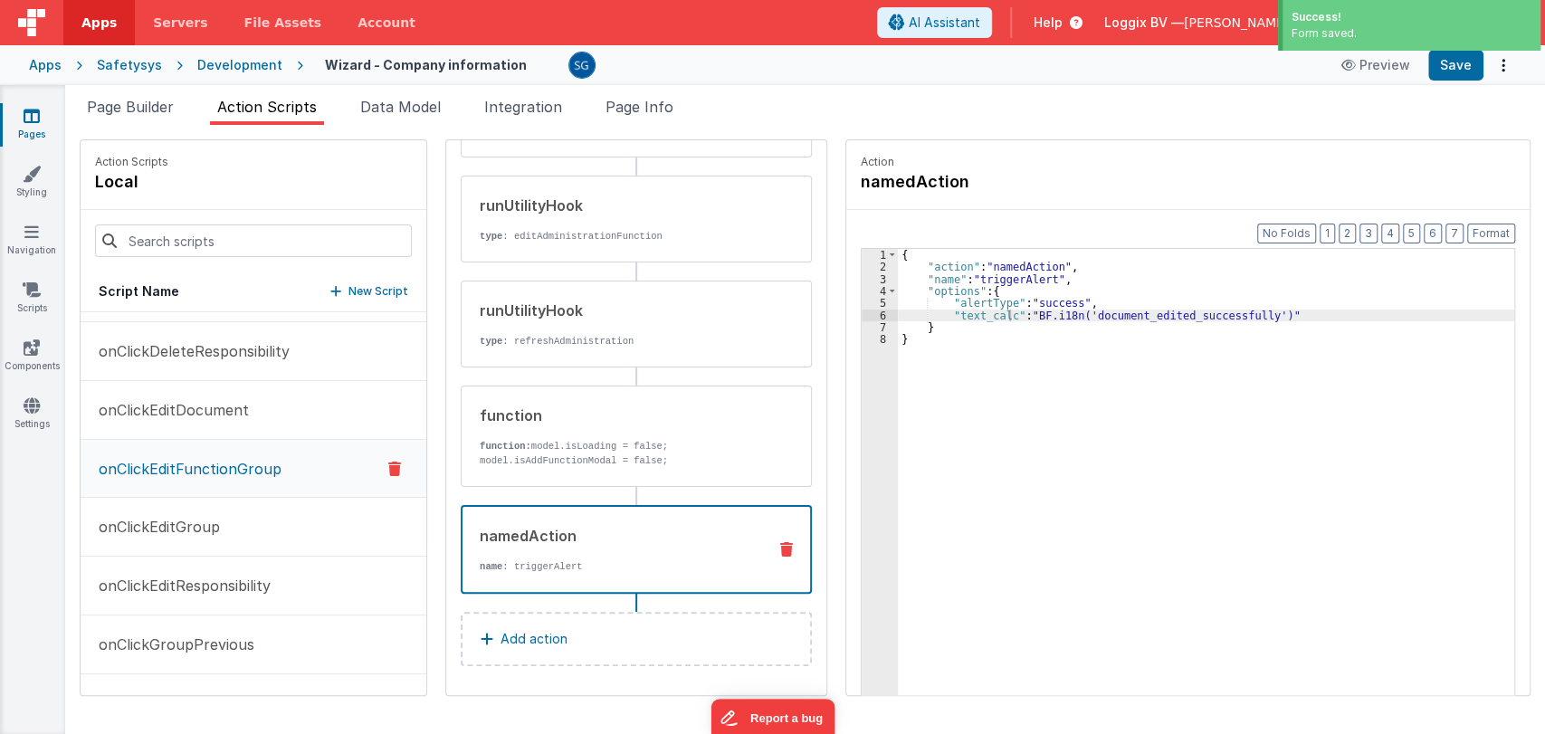
scroll to position [2111, 0]
click at [200, 520] on p "onClickEditGroup" at bounding box center [154, 524] width 132 height 22
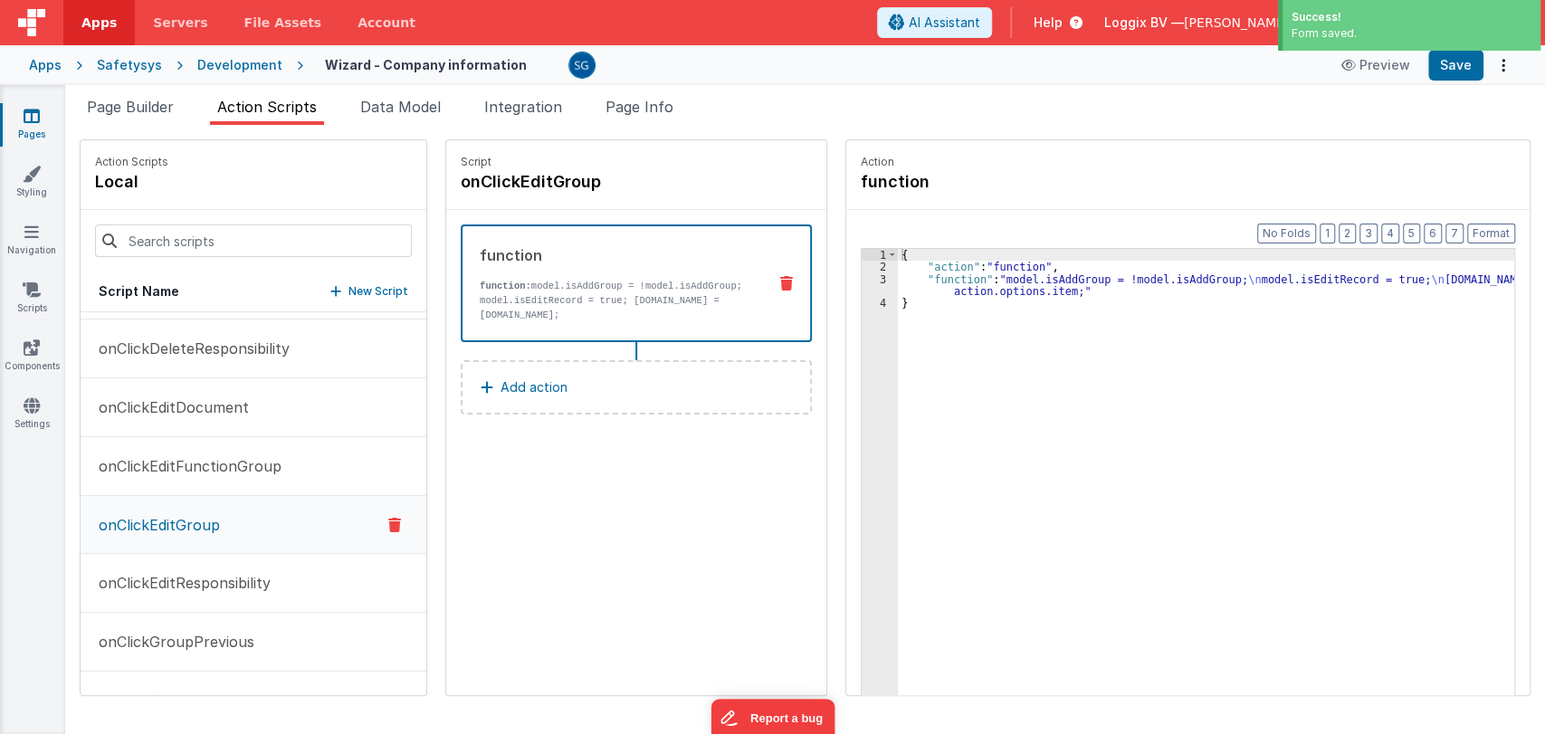
scroll to position [0, 0]
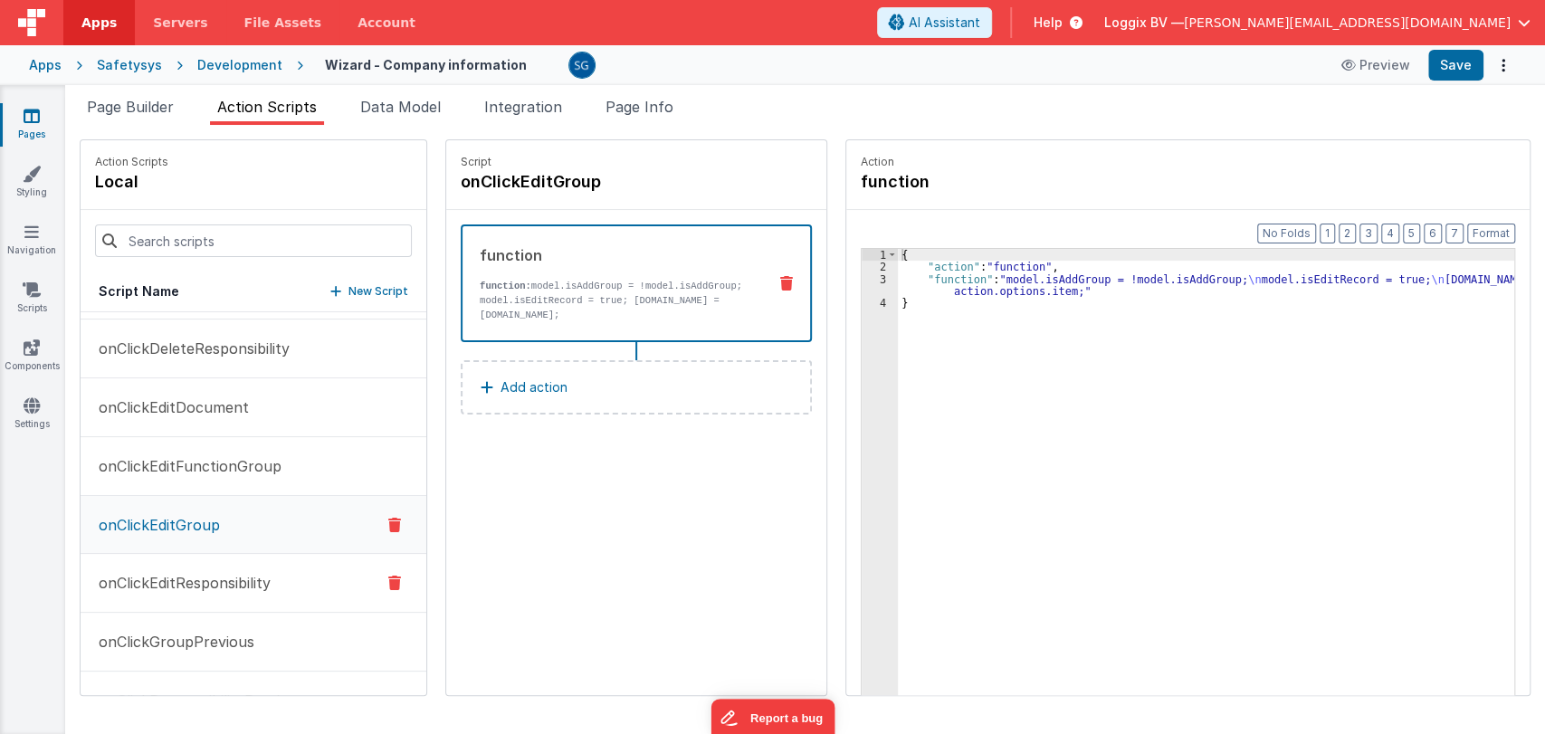
click at [187, 572] on p "onClickEditResponsibility" at bounding box center [179, 583] width 183 height 22
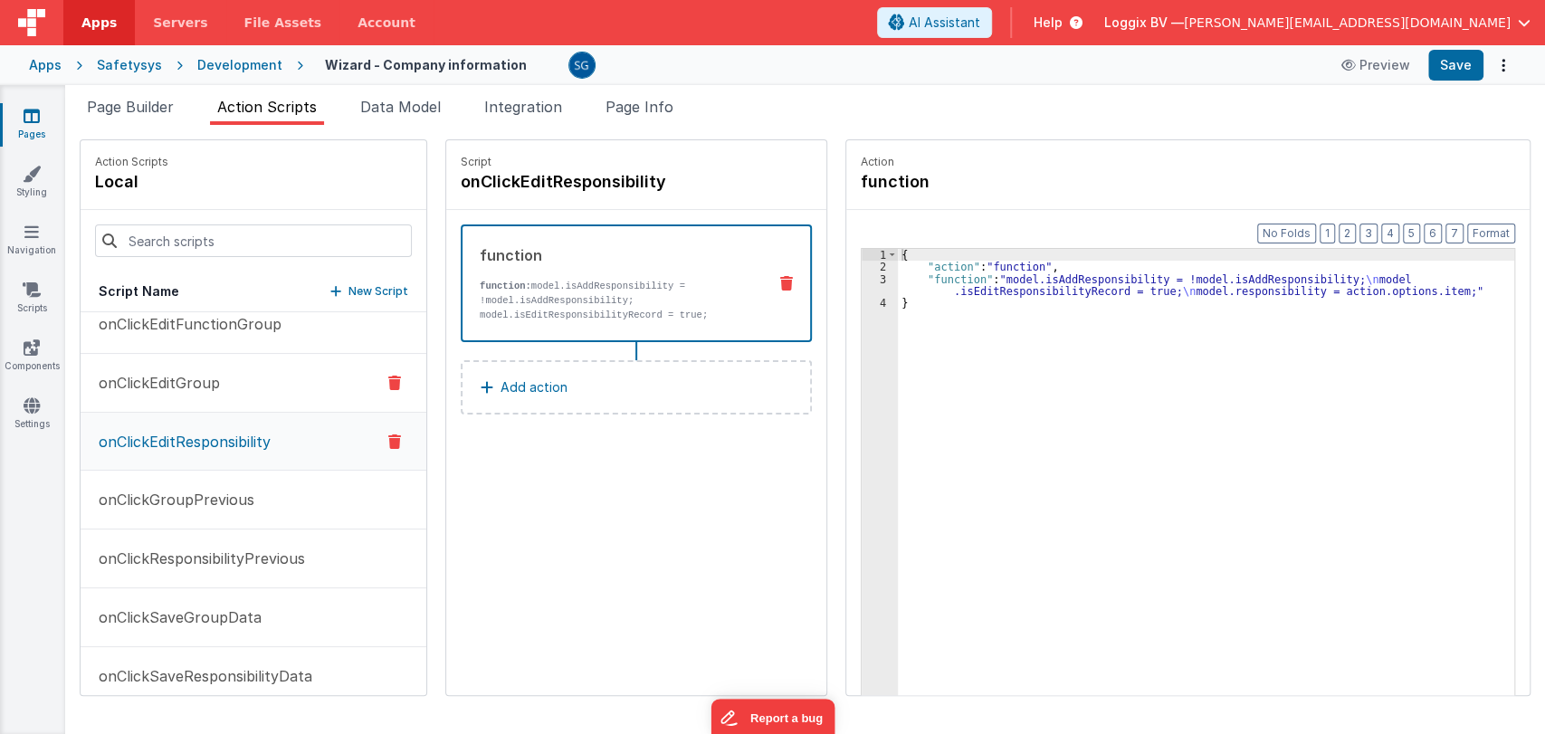
scroll to position [2256, 0]
click at [186, 488] on p "onClickGroupPrevious" at bounding box center [171, 496] width 167 height 22
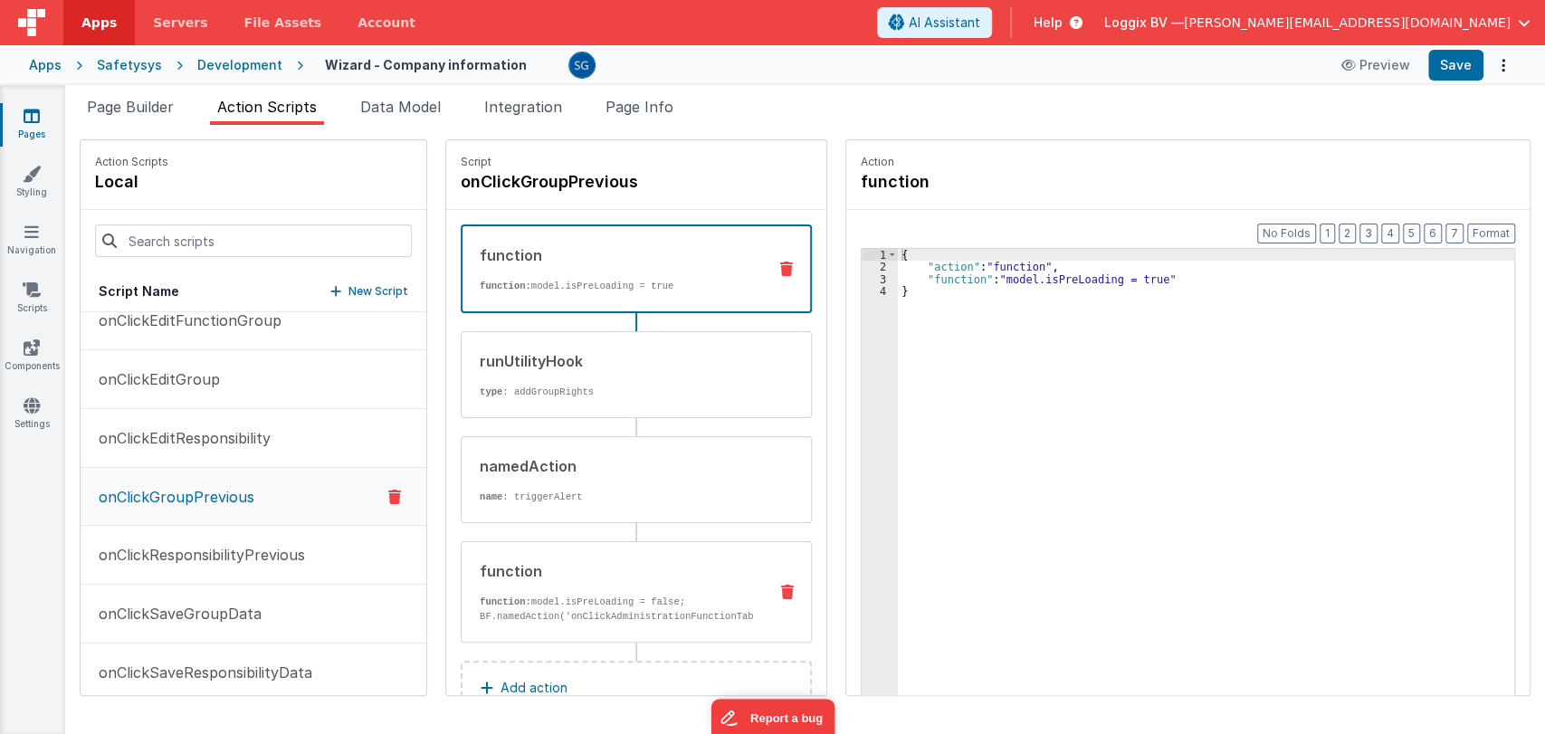
scroll to position [51, 0]
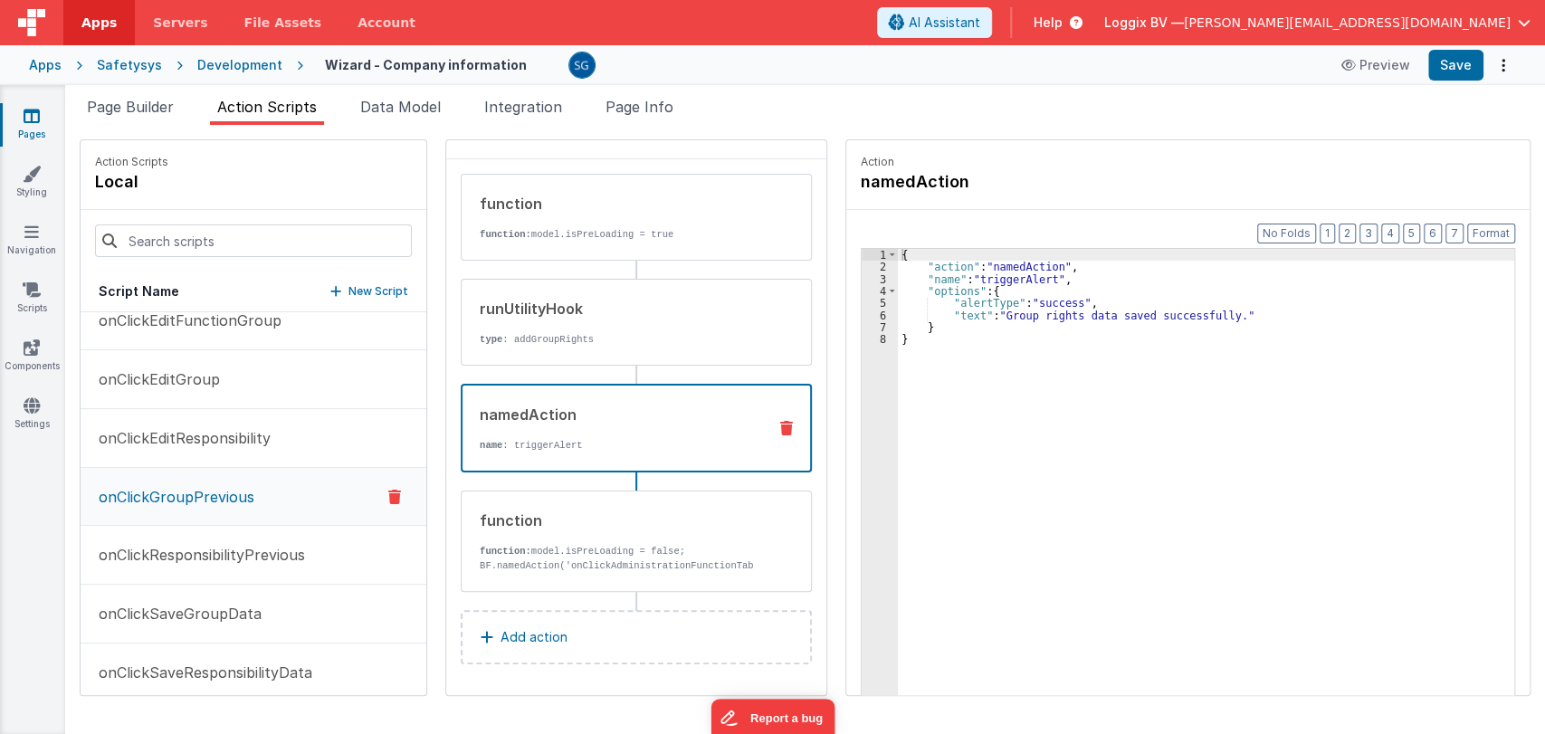
click at [572, 421] on div "namedAction" at bounding box center [616, 415] width 272 height 22
drag, startPoint x: 996, startPoint y: 311, endPoint x: 1216, endPoint y: 318, distance: 220.0
click at [1216, 318] on div "{ "action" : "namedAction" , "name" : "triggerAlert" , "options" : { "alertType…" at bounding box center [1209, 512] width 623 height 527
paste textarea
click at [976, 315] on div "{ "action" : "namedAction" , "name" : "triggerAlert" , "options" : { "alertType…" at bounding box center [1209, 512] width 623 height 527
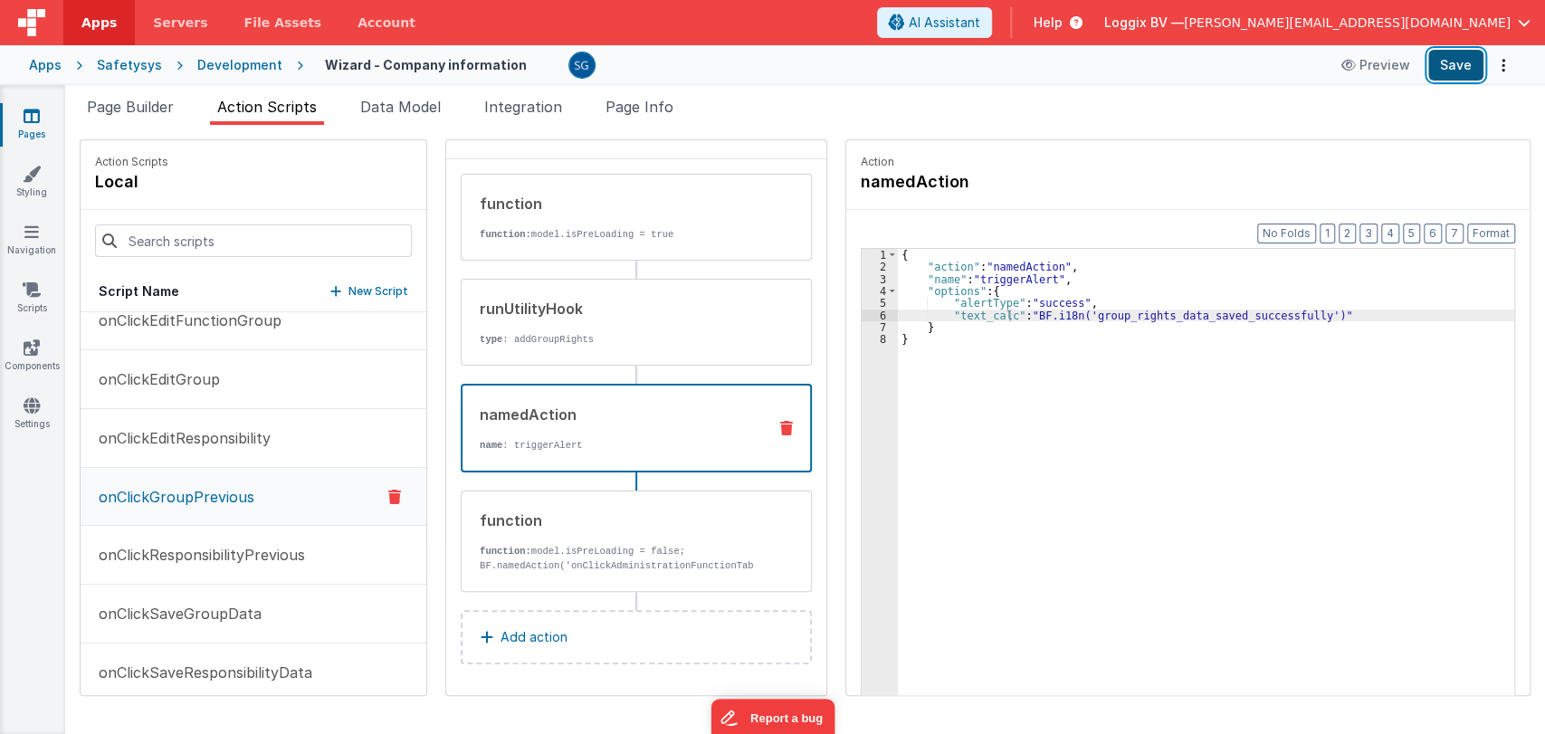
click at [1452, 75] on button "Save" at bounding box center [1455, 65] width 55 height 31
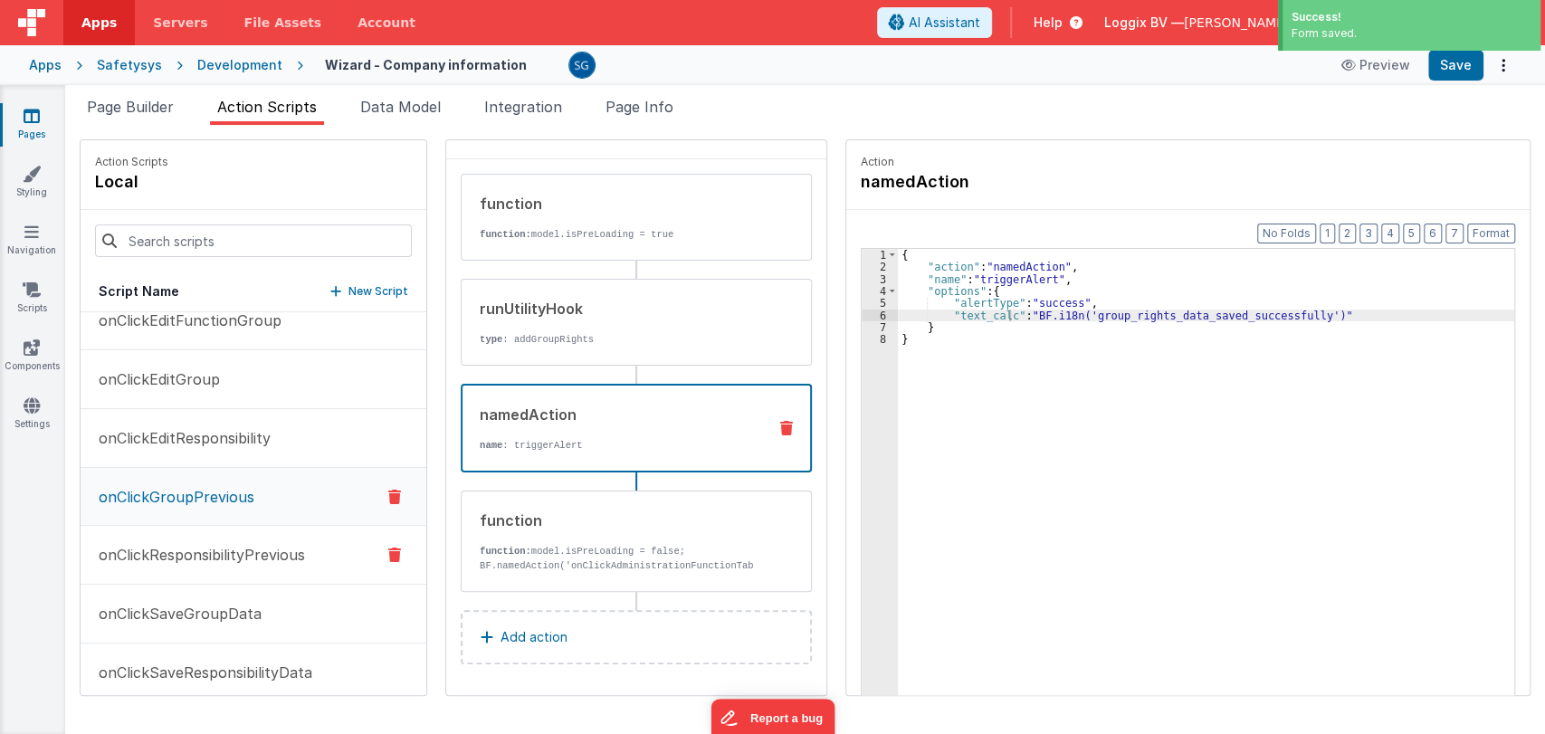
click at [191, 544] on p "onClickResponsibilityPrevious" at bounding box center [196, 555] width 217 height 22
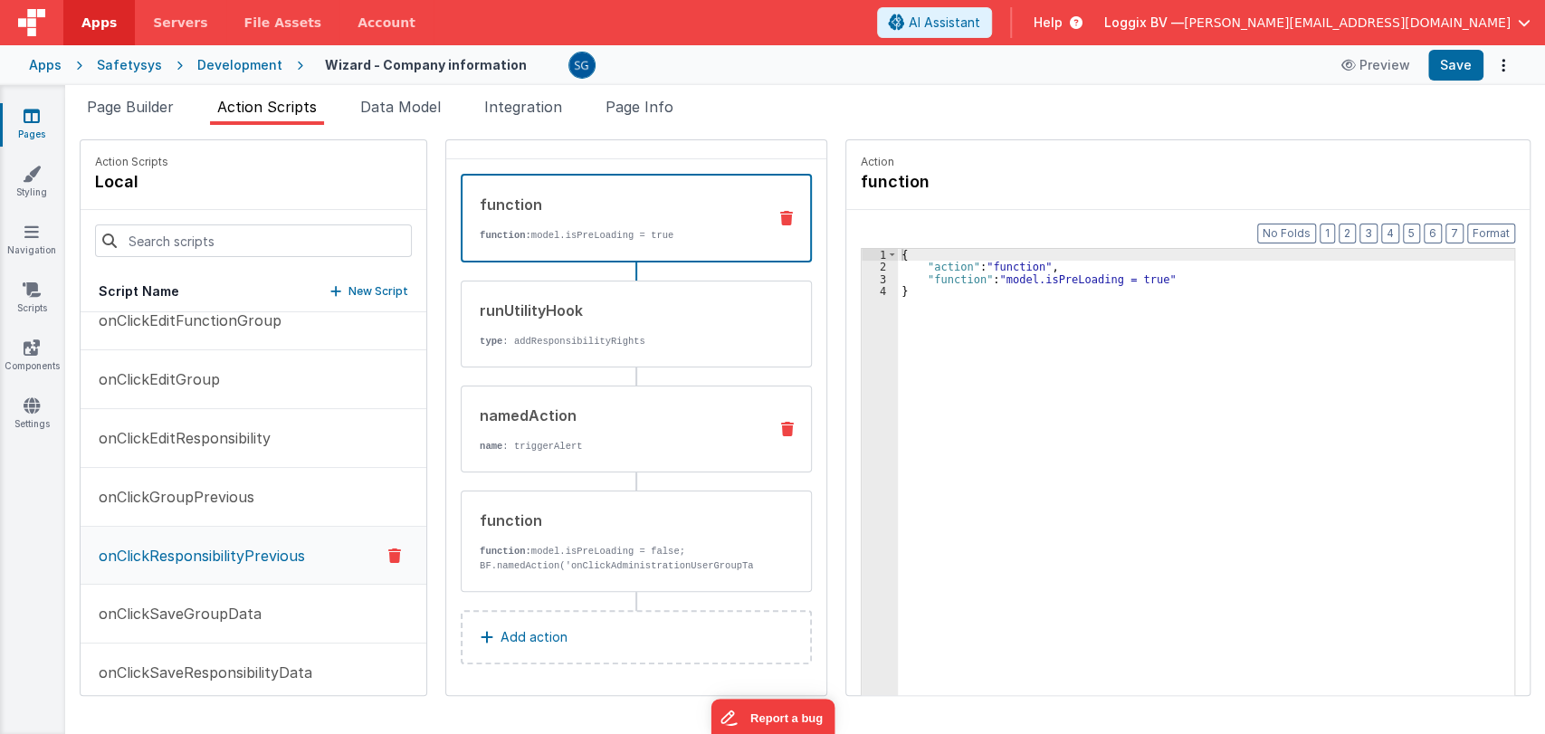
click at [543, 429] on div "namedAction name : triggerAlert" at bounding box center [607, 429] width 291 height 49
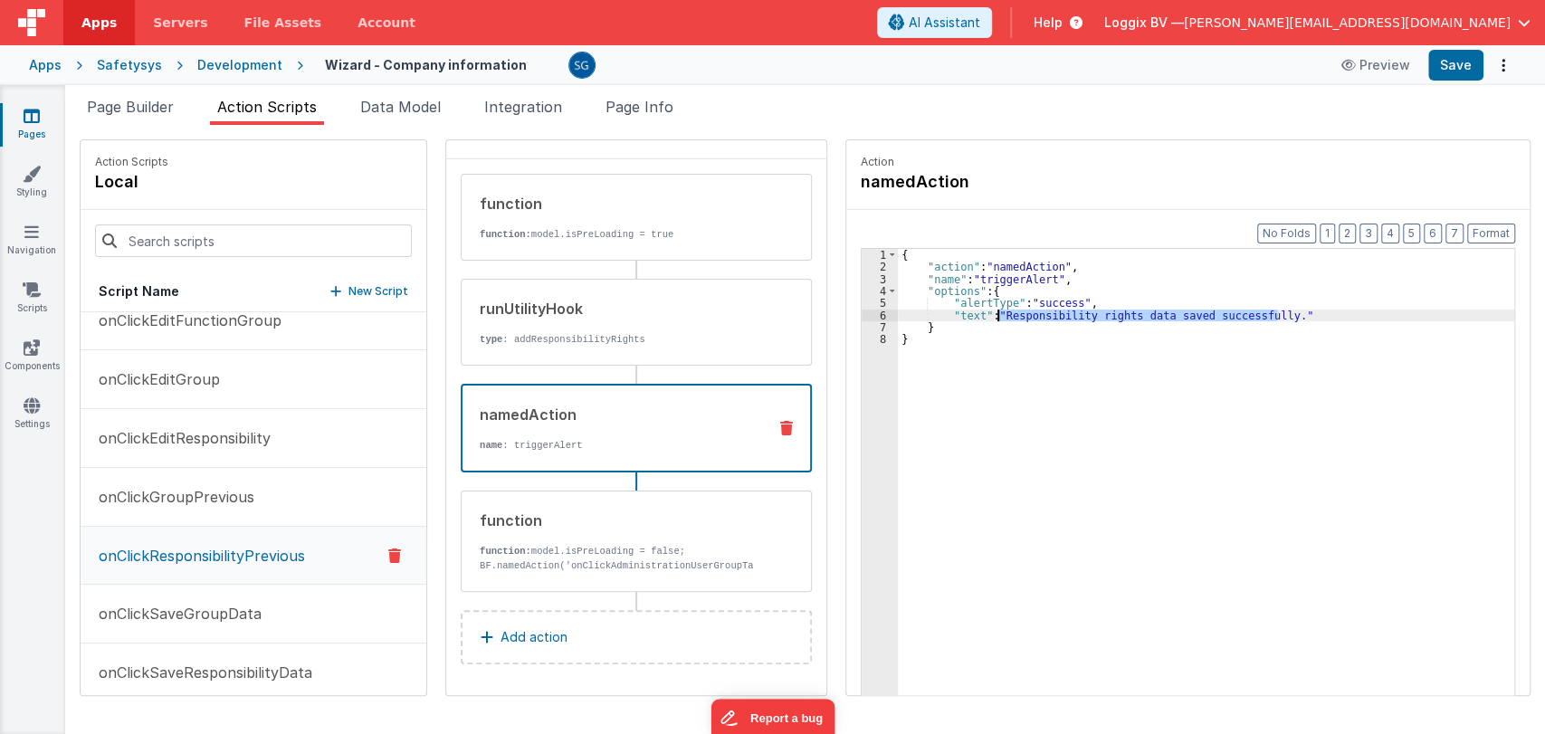
drag, startPoint x: 1271, startPoint y: 313, endPoint x: 993, endPoint y: 315, distance: 277.9
click at [993, 315] on div "{ "action" : "namedAction" , "name" : "triggerAlert" , "options" : { "alertType…" at bounding box center [1209, 512] width 623 height 527
paste textarea
click at [970, 312] on div "{ "action" : "namedAction" , "name" : "triggerAlert" , "options" : { "alertType…" at bounding box center [1209, 512] width 623 height 527
click at [1444, 79] on button "Save" at bounding box center [1455, 65] width 55 height 31
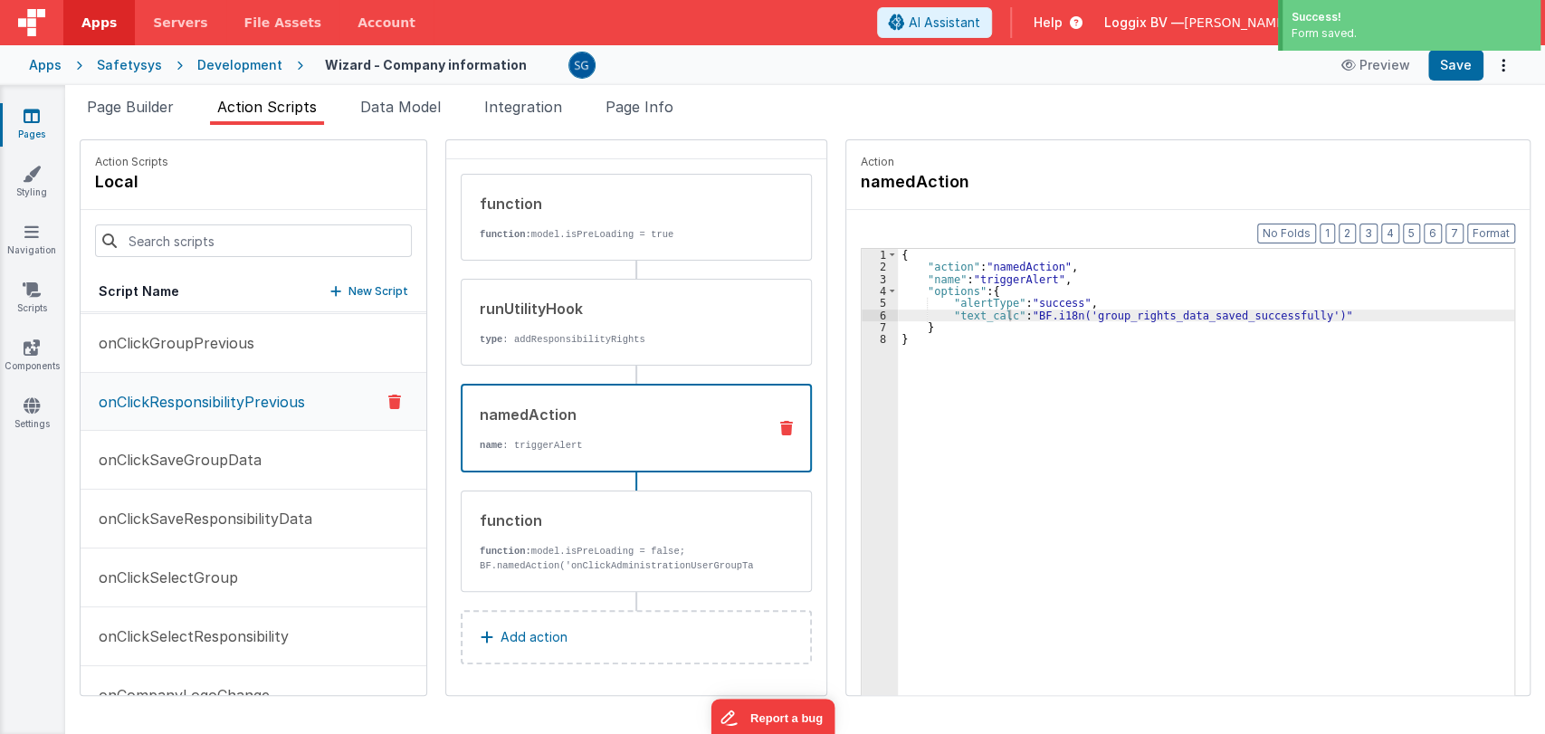
scroll to position [2413, 0]
click at [222, 451] on p "onClickSaveGroupData" at bounding box center [175, 457] width 174 height 22
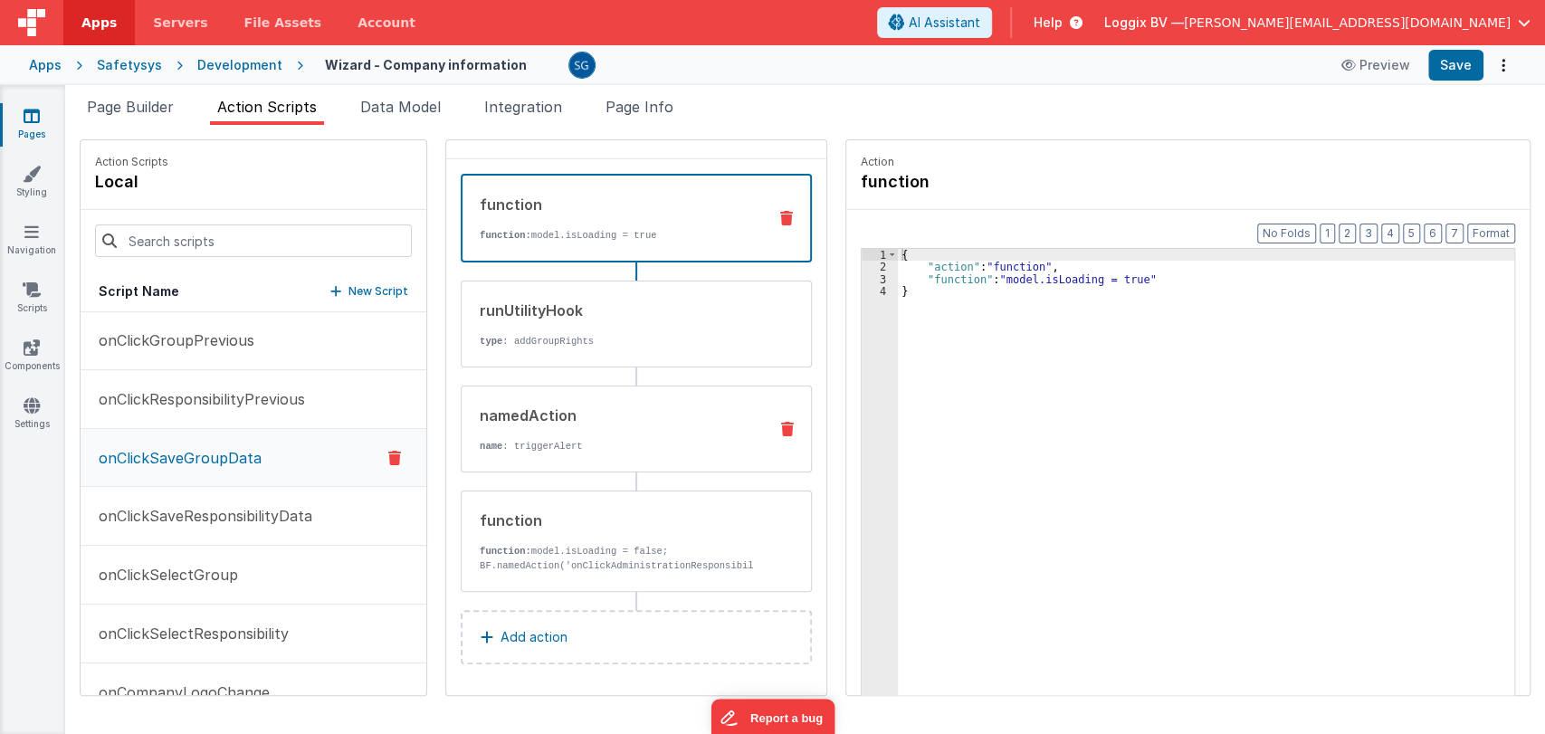
click at [621, 430] on div "namedAction name : triggerAlert" at bounding box center [607, 429] width 291 height 49
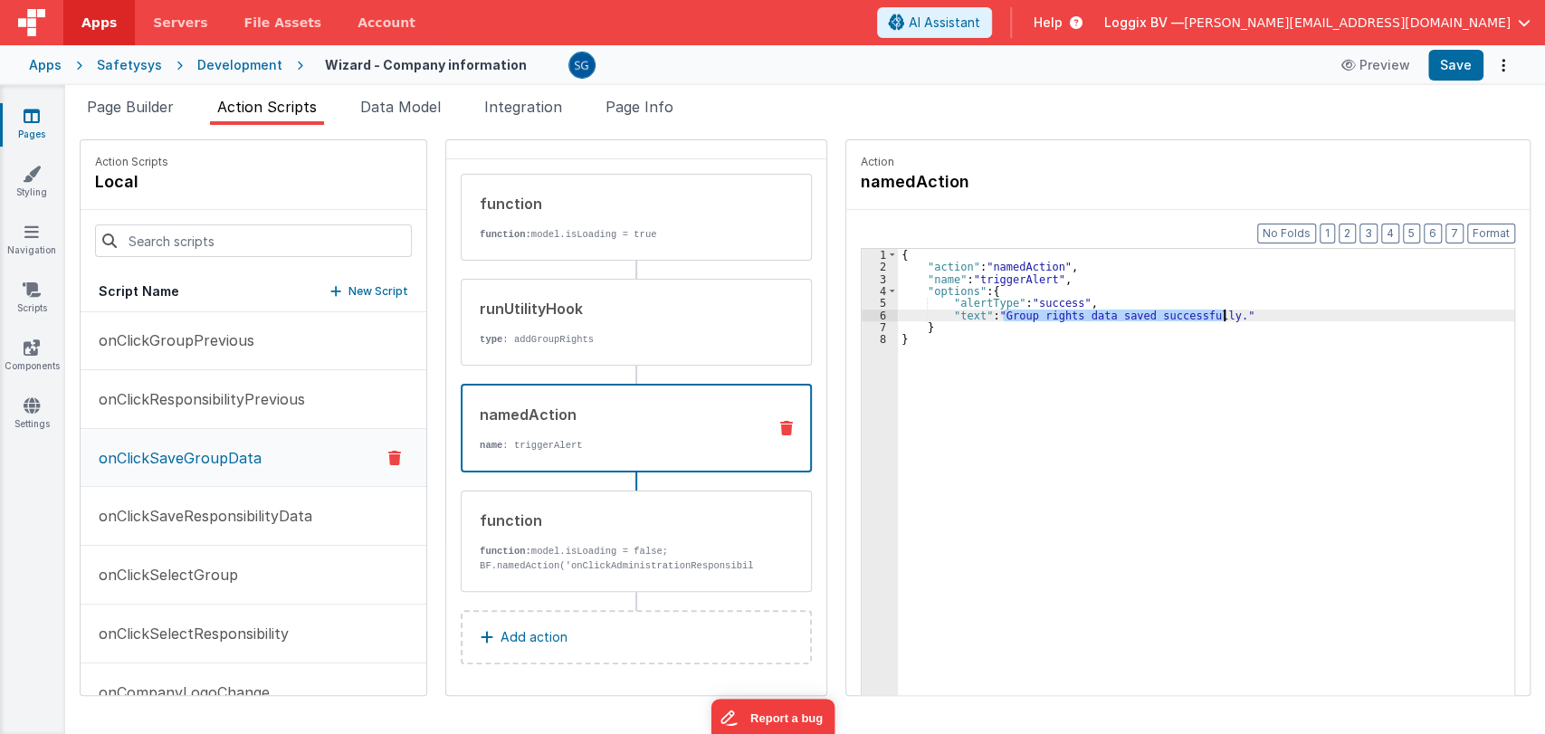
drag, startPoint x: 995, startPoint y: 315, endPoint x: 1217, endPoint y: 318, distance: 222.7
click at [1217, 318] on div "{ "action" : "namedAction" , "name" : "triggerAlert" , "options" : { "alertType…" at bounding box center [1209, 512] width 623 height 527
paste textarea
click at [973, 312] on div "{ "action" : "namedAction" , "name" : "triggerAlert" , "options" : { "alertType…" at bounding box center [1209, 512] width 623 height 527
click at [1454, 74] on button "Save" at bounding box center [1455, 65] width 55 height 31
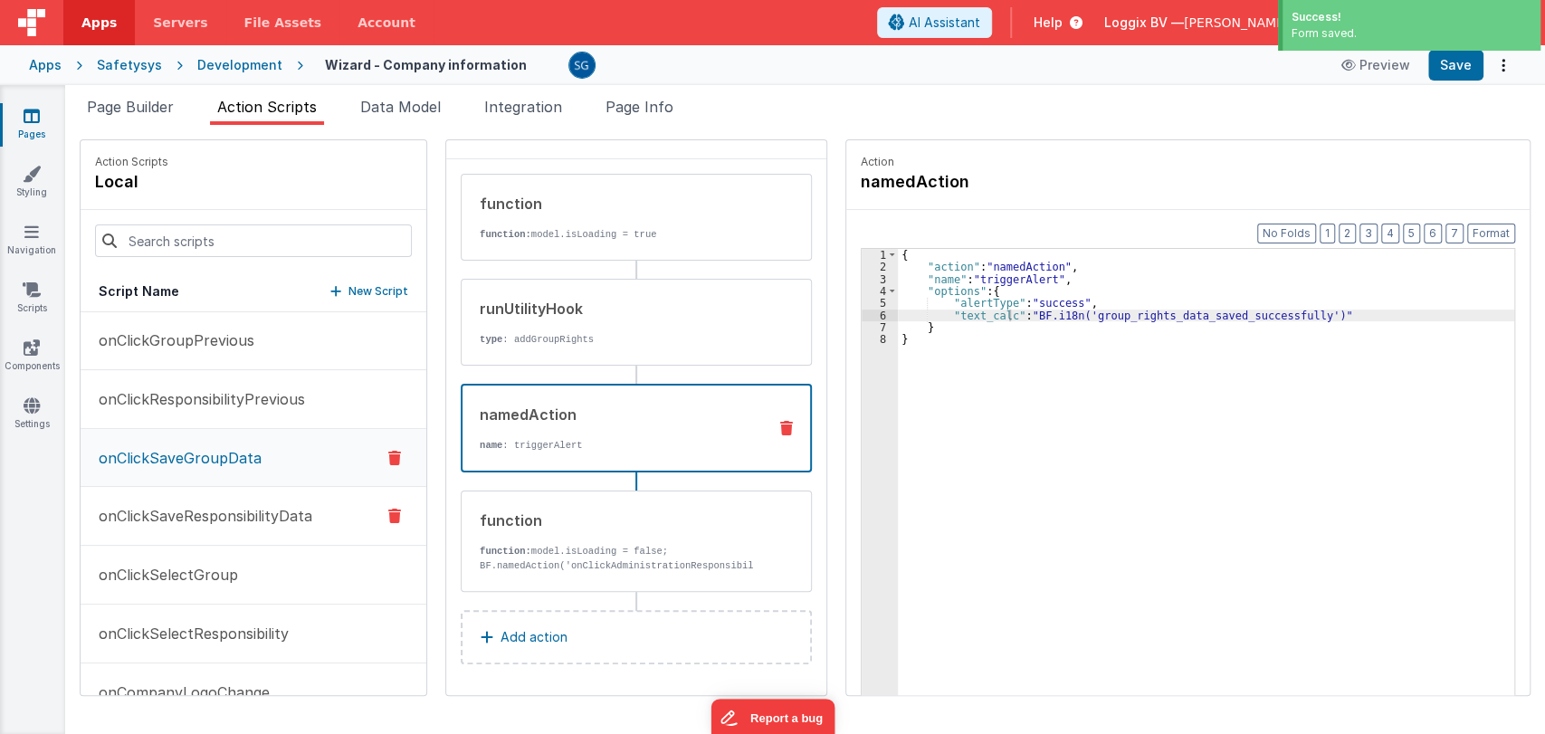
click at [191, 509] on p "onClickSaveResponsibilityData" at bounding box center [200, 516] width 224 height 22
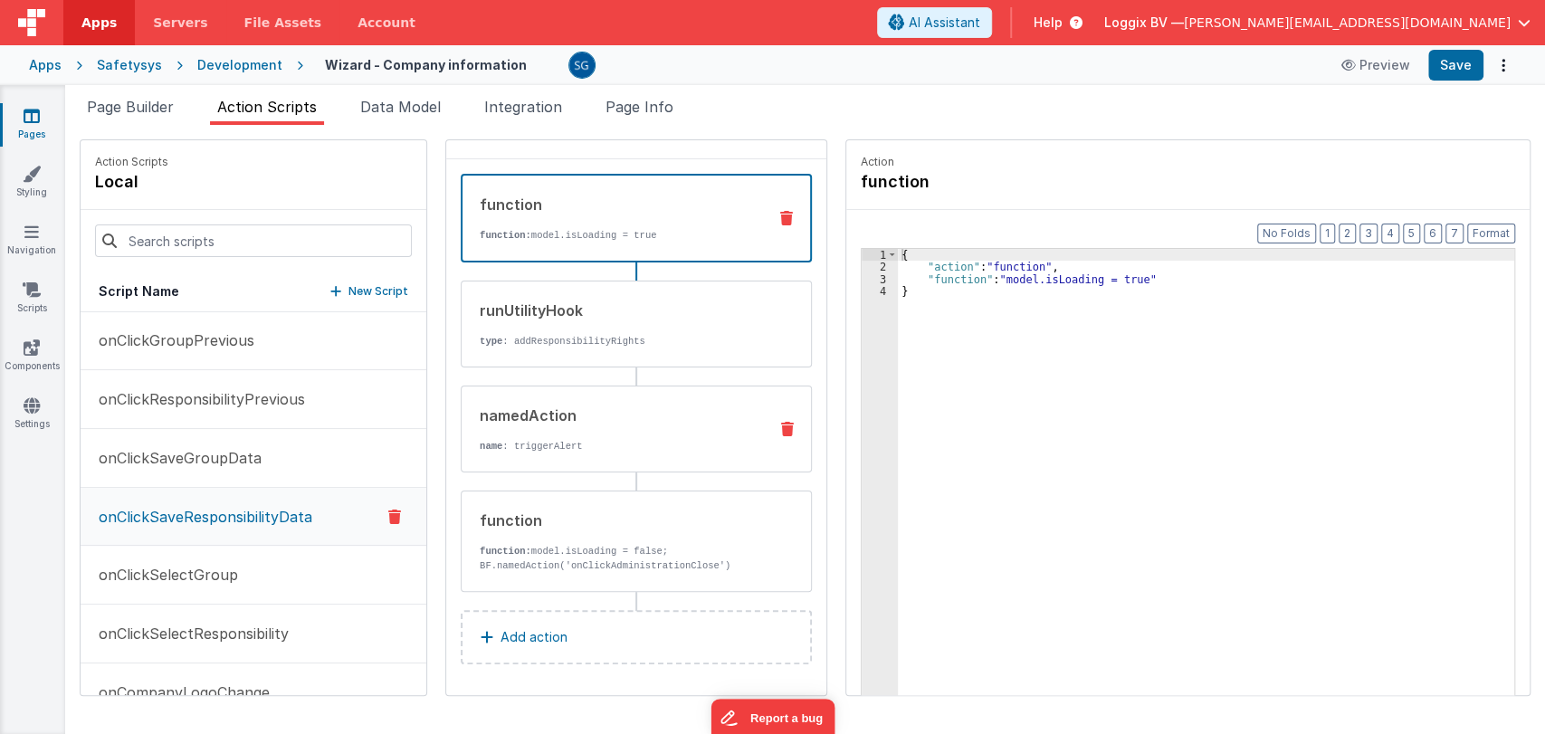
click at [548, 417] on div "namedAction" at bounding box center [616, 416] width 273 height 22
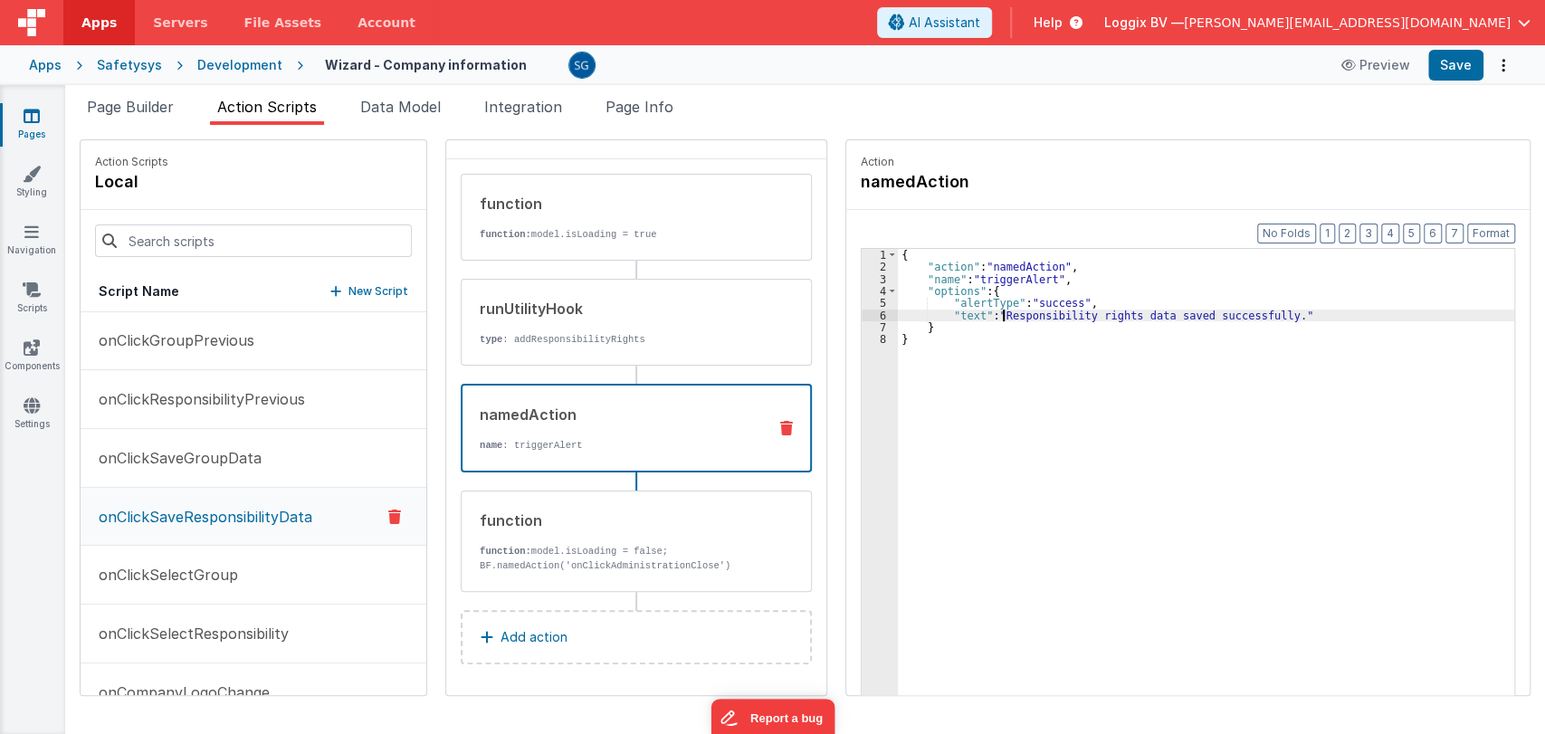
click at [996, 317] on div "{ "action" : "namedAction" , "name" : "triggerAlert" , "options" : { "alertType…" at bounding box center [1209, 512] width 623 height 527
click at [204, 454] on p "onClickSaveGroupData" at bounding box center [175, 458] width 174 height 22
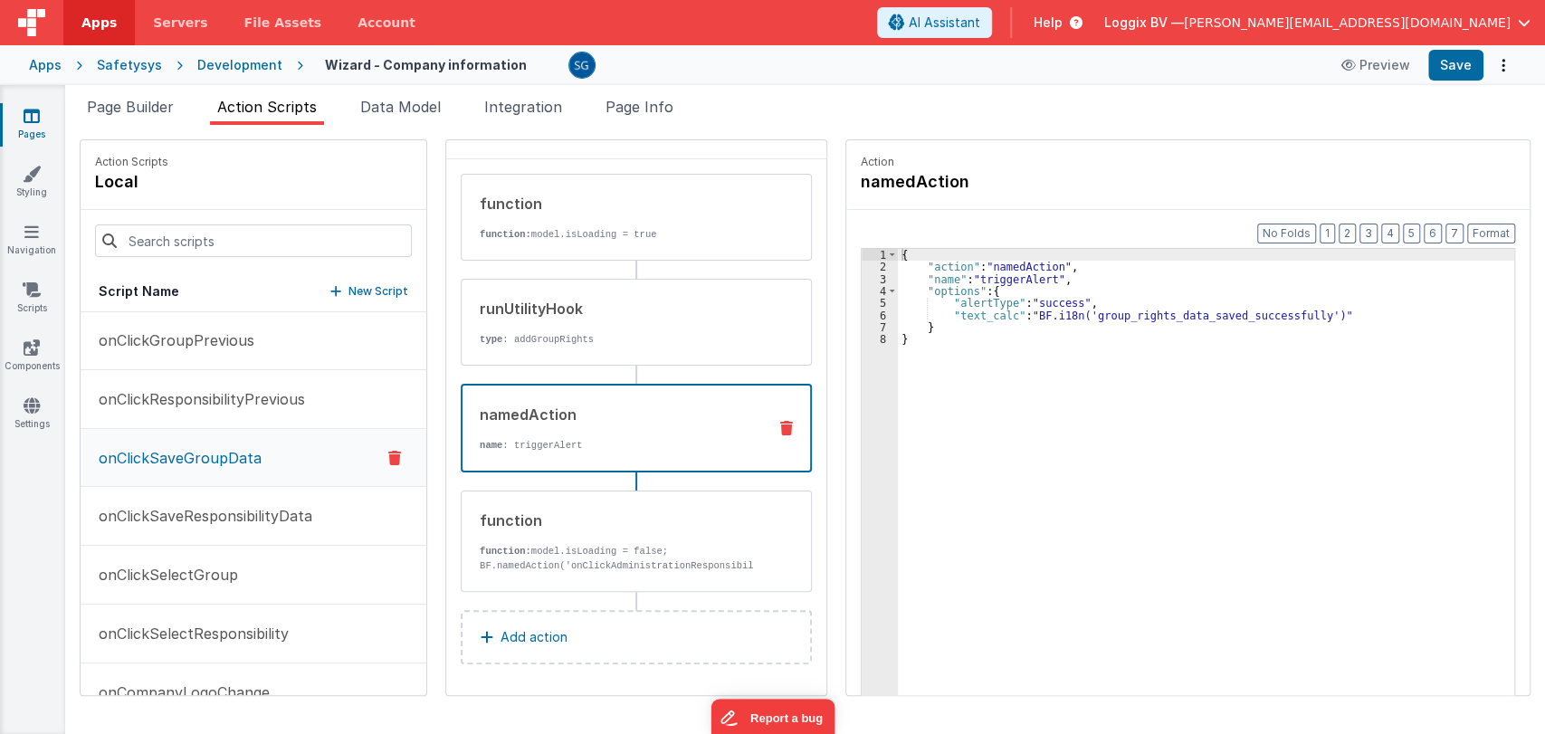
click at [536, 427] on div "namedAction name : triggerAlert" at bounding box center [607, 428] width 290 height 49
click at [166, 394] on p "onClickResponsibilityPrevious" at bounding box center [196, 399] width 217 height 22
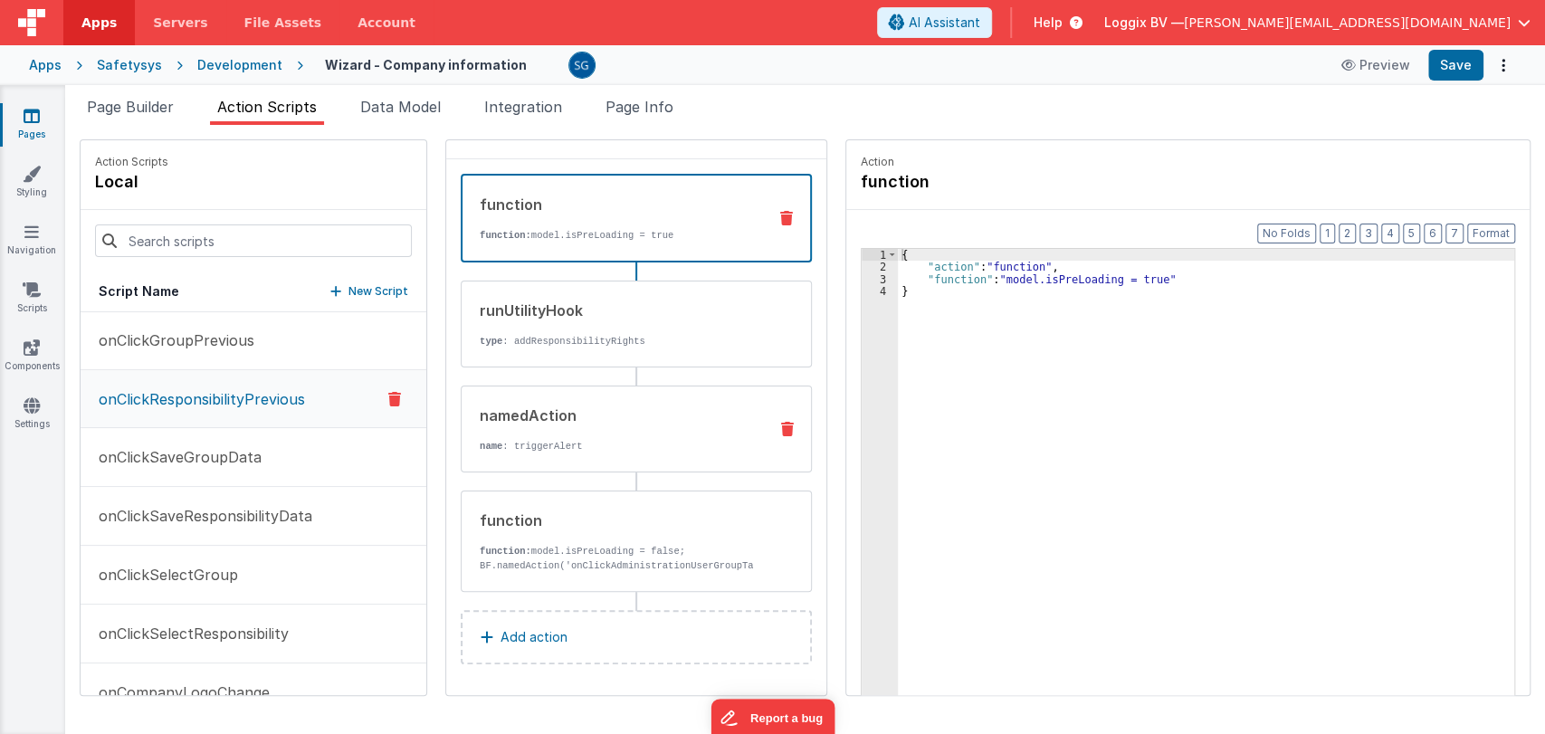
click at [539, 443] on p "name : triggerAlert" at bounding box center [616, 446] width 273 height 14
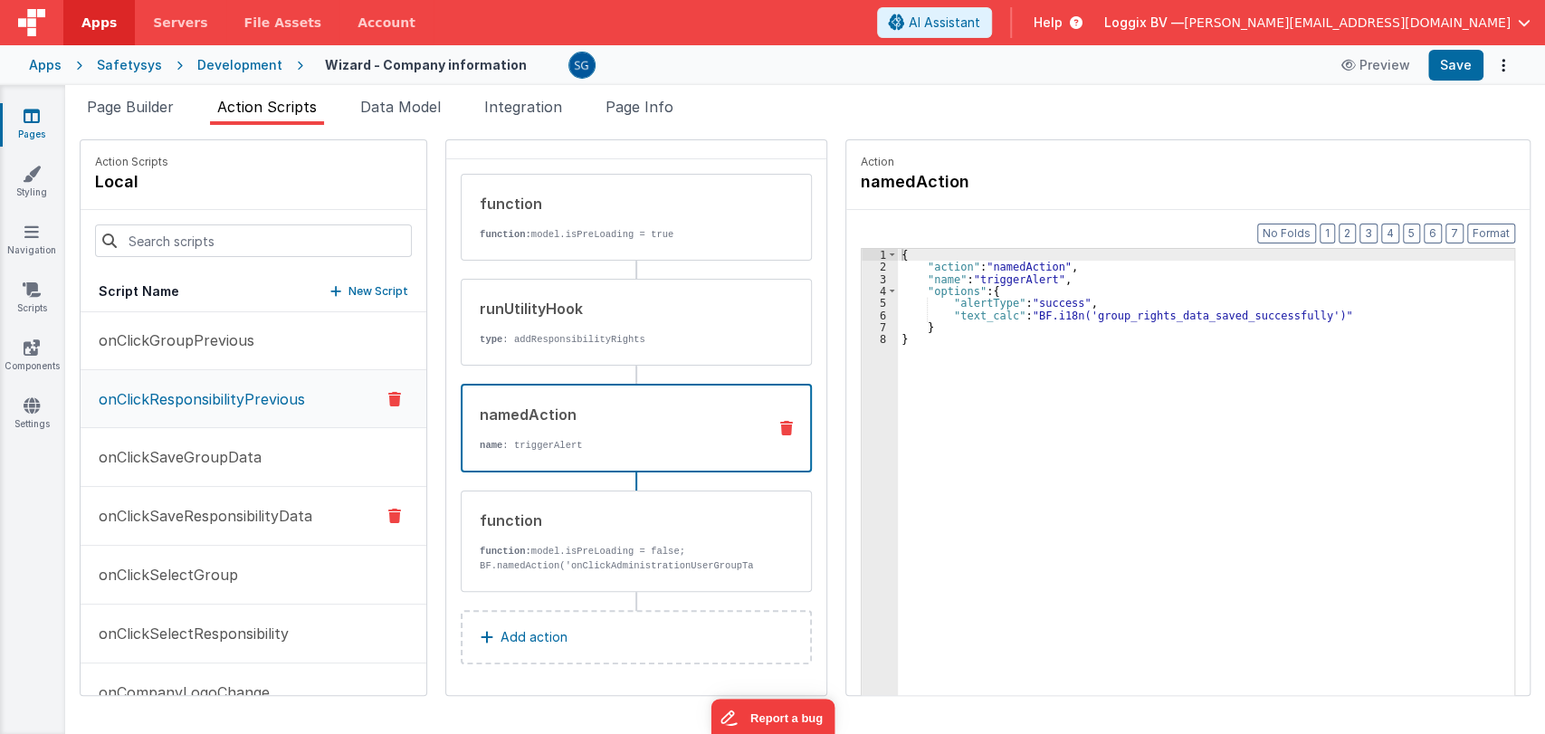
click at [216, 520] on button "onClickSaveResponsibilityData" at bounding box center [254, 516] width 346 height 59
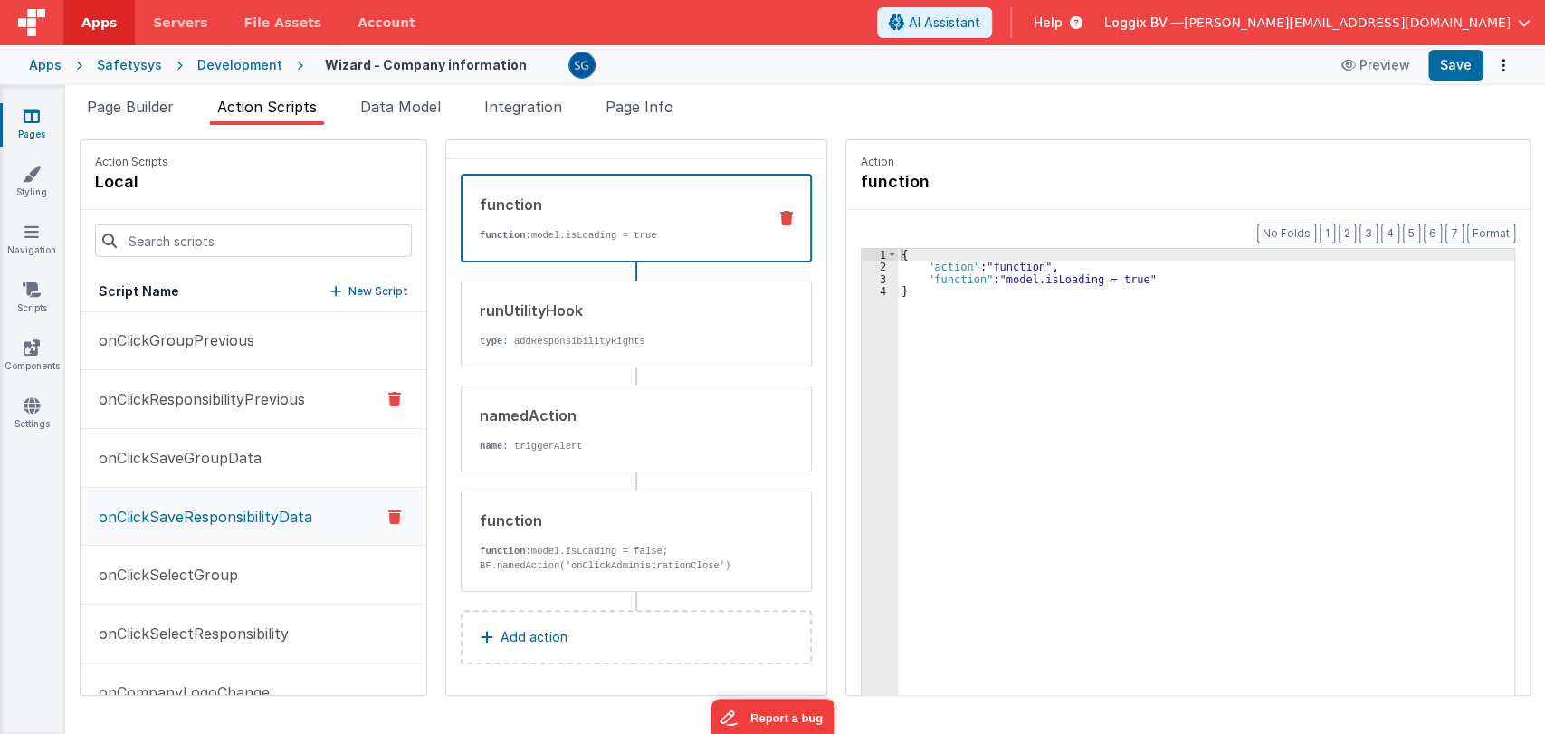
click at [226, 395] on p "onClickResponsibilityPrevious" at bounding box center [196, 399] width 217 height 22
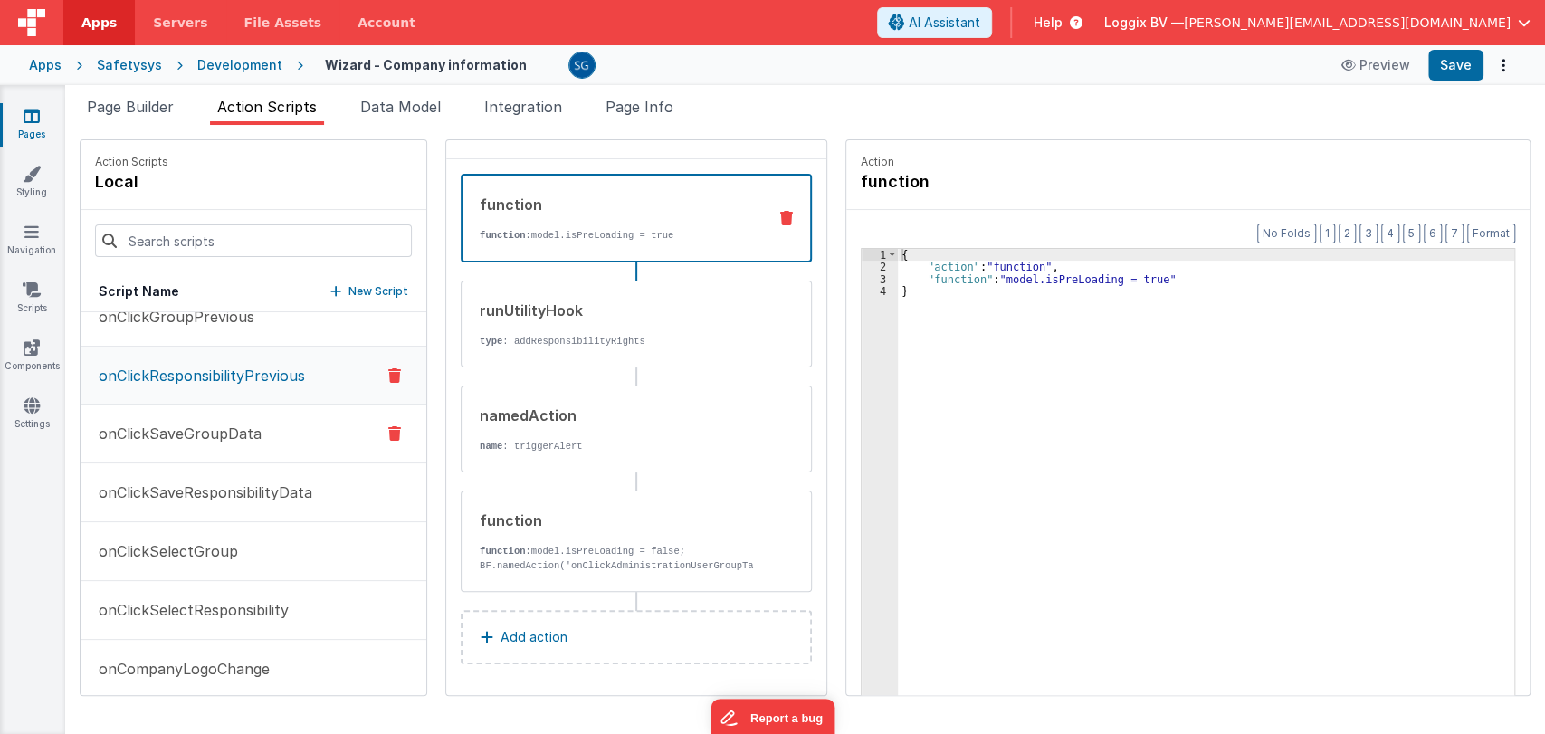
scroll to position [2437, 0]
click at [184, 422] on p "onClickSaveGroupData" at bounding box center [175, 433] width 174 height 22
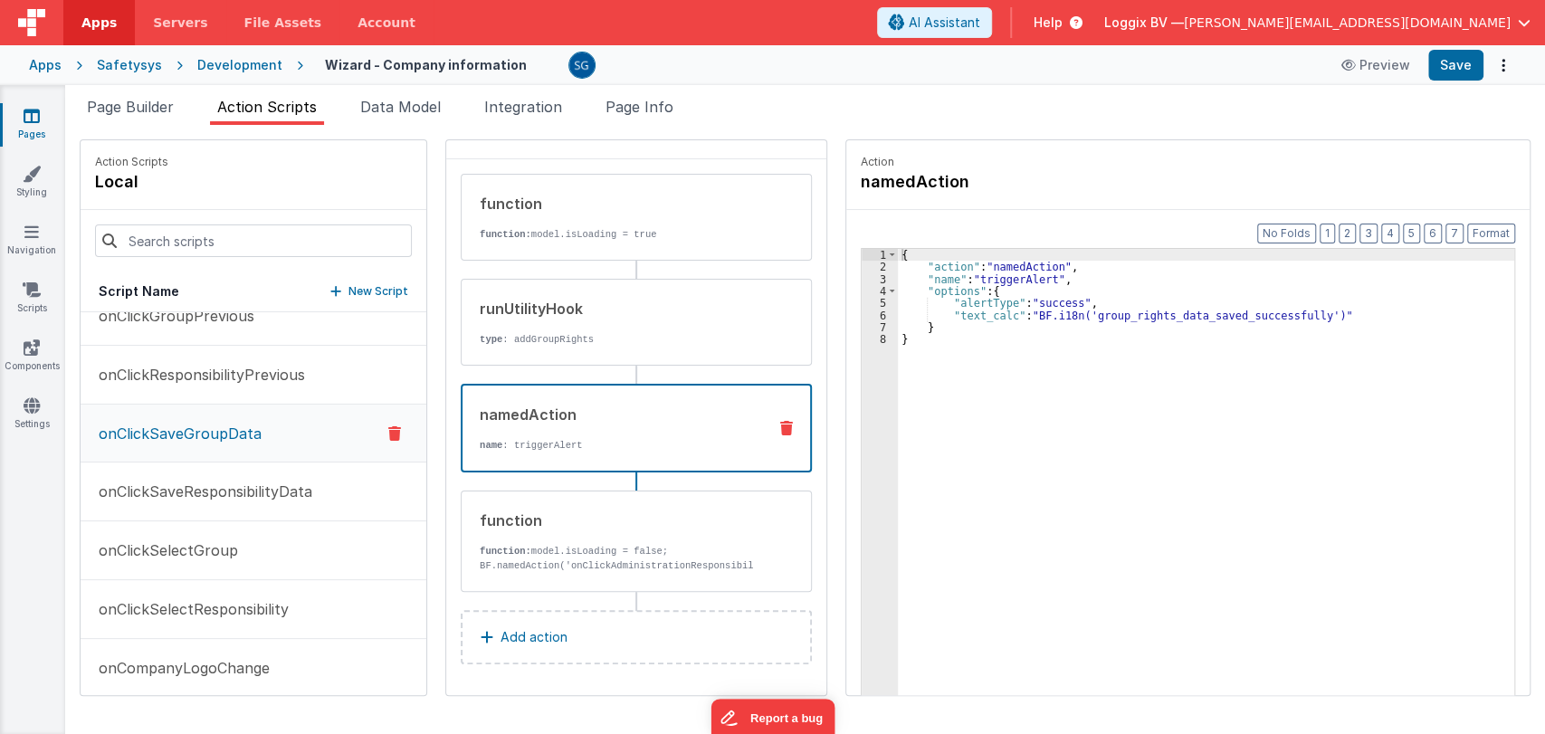
click at [584, 438] on p "name : triggerAlert" at bounding box center [616, 445] width 272 height 14
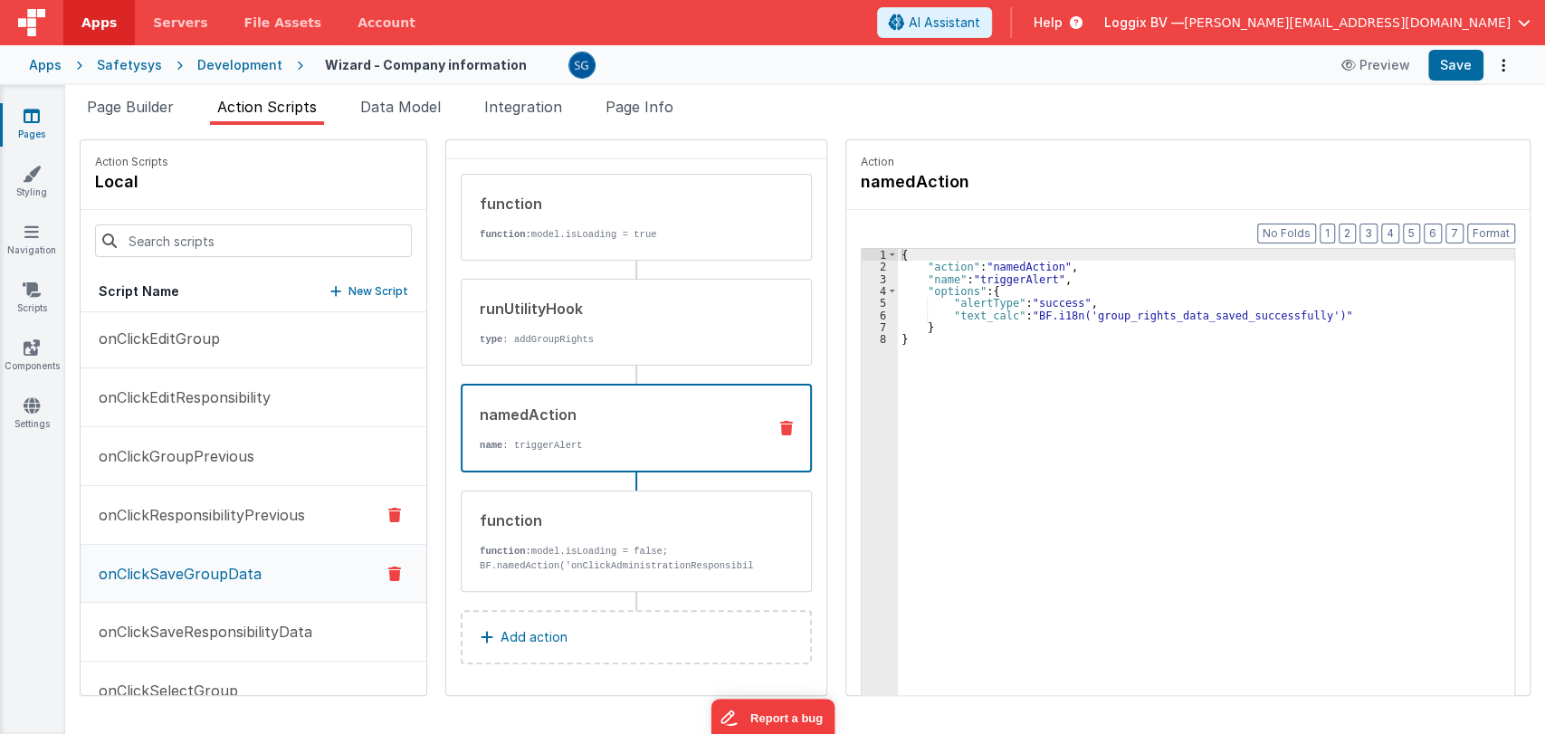
scroll to position [2293, 0]
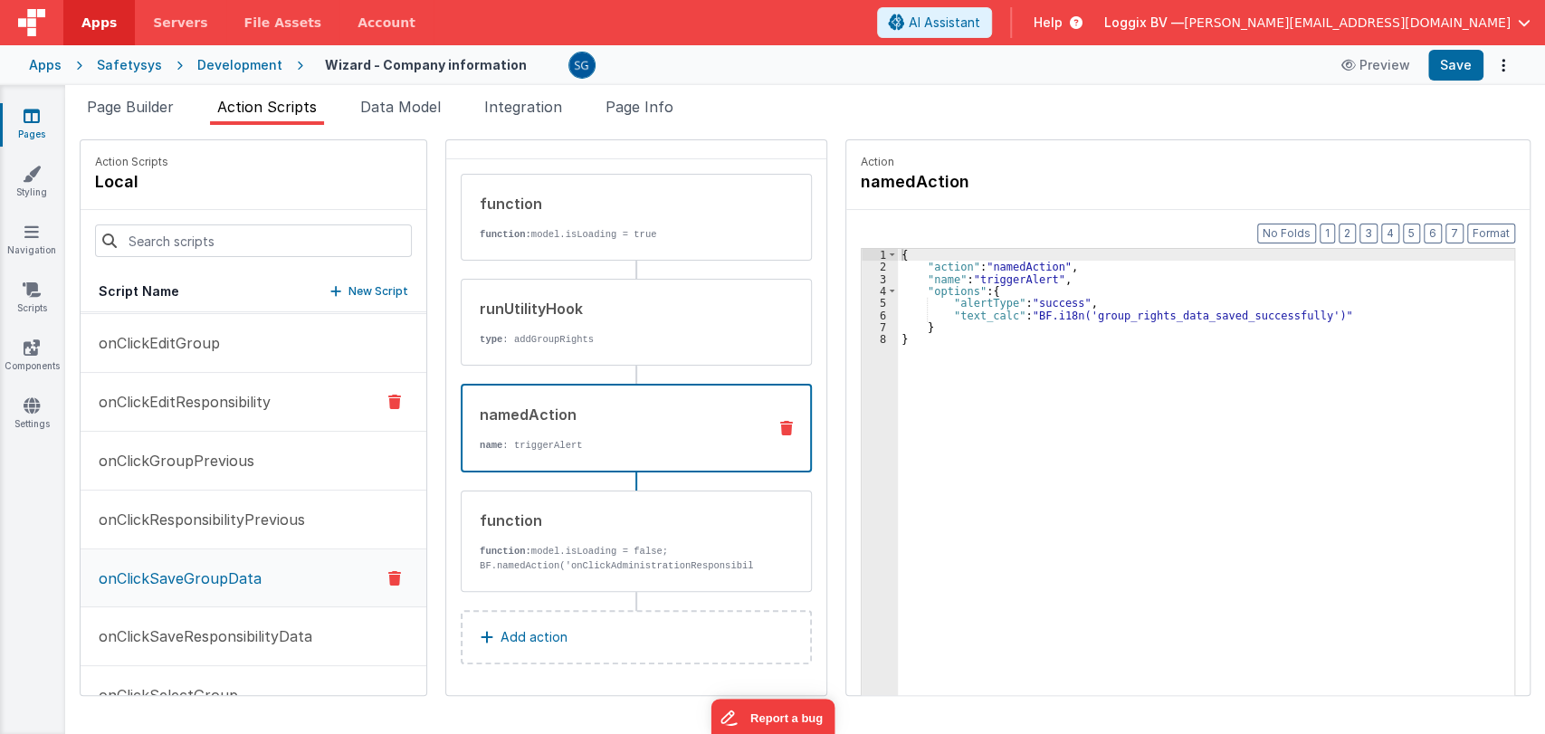
click at [251, 393] on p "onClickEditResponsibility" at bounding box center [179, 402] width 183 height 22
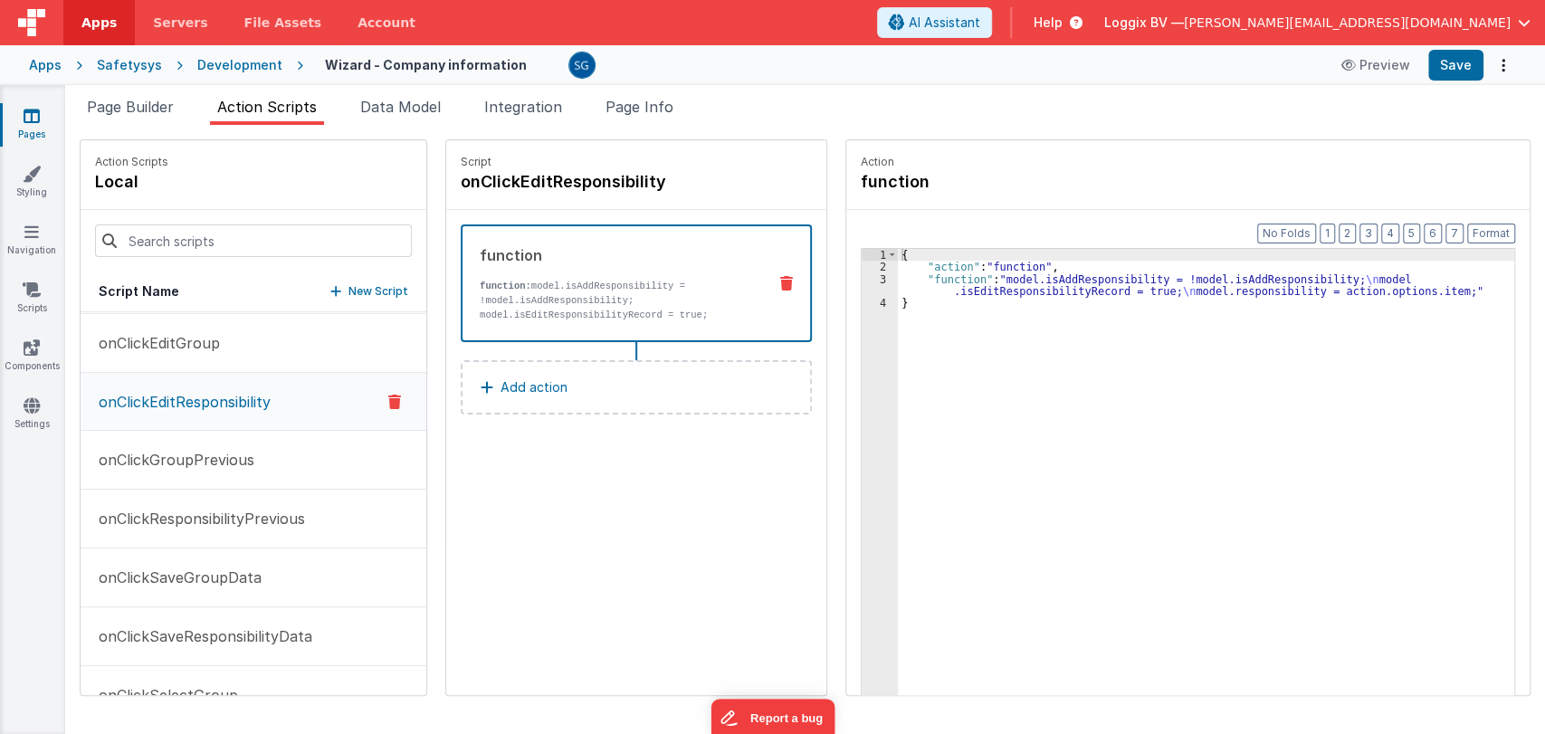
scroll to position [0, 0]
click at [217, 462] on p "onClickGroupPrevious" at bounding box center [171, 460] width 167 height 22
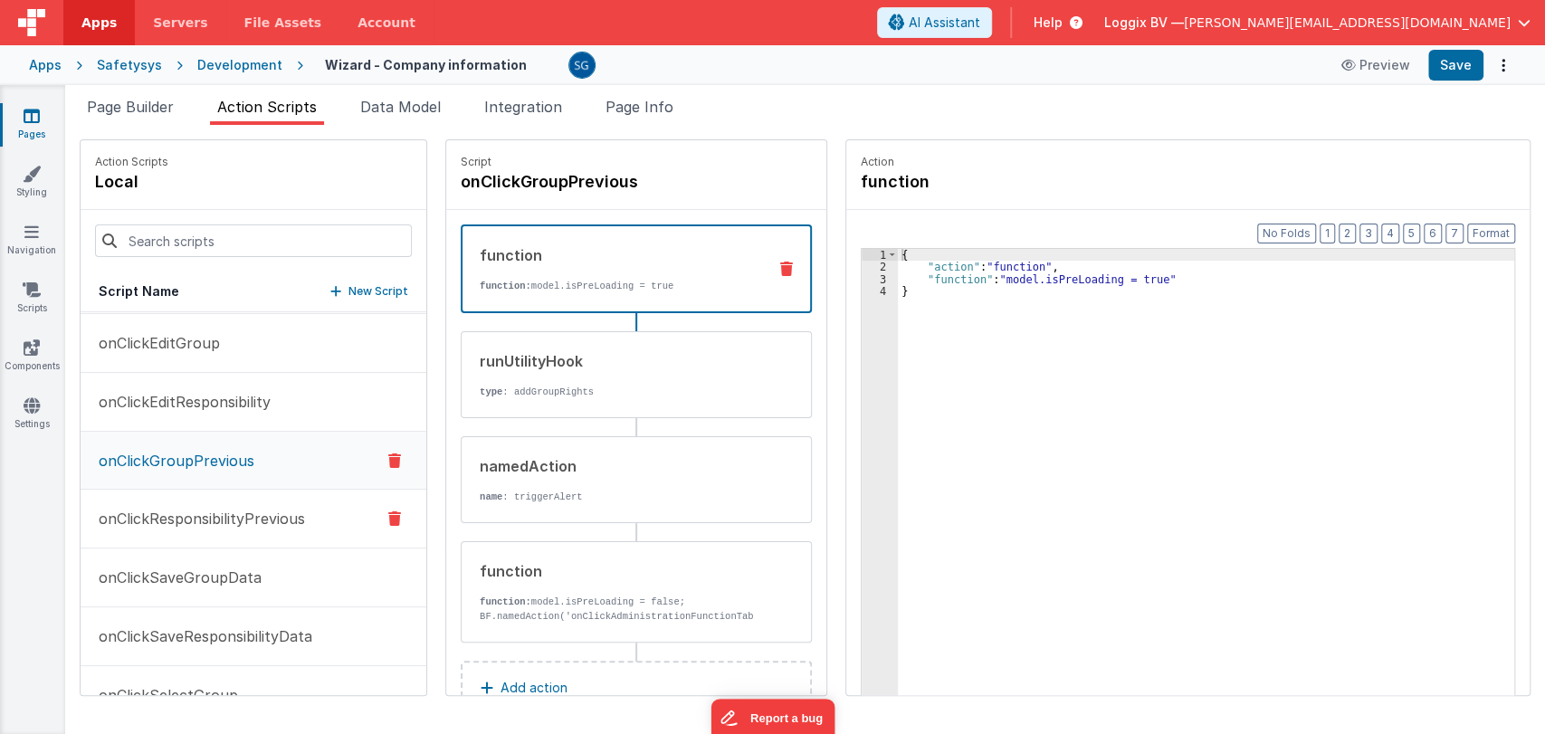
click at [226, 524] on button "onClickResponsibilityPrevious" at bounding box center [254, 519] width 346 height 59
click at [623, 476] on div "namedAction name : triggerAlert" at bounding box center [607, 479] width 291 height 49
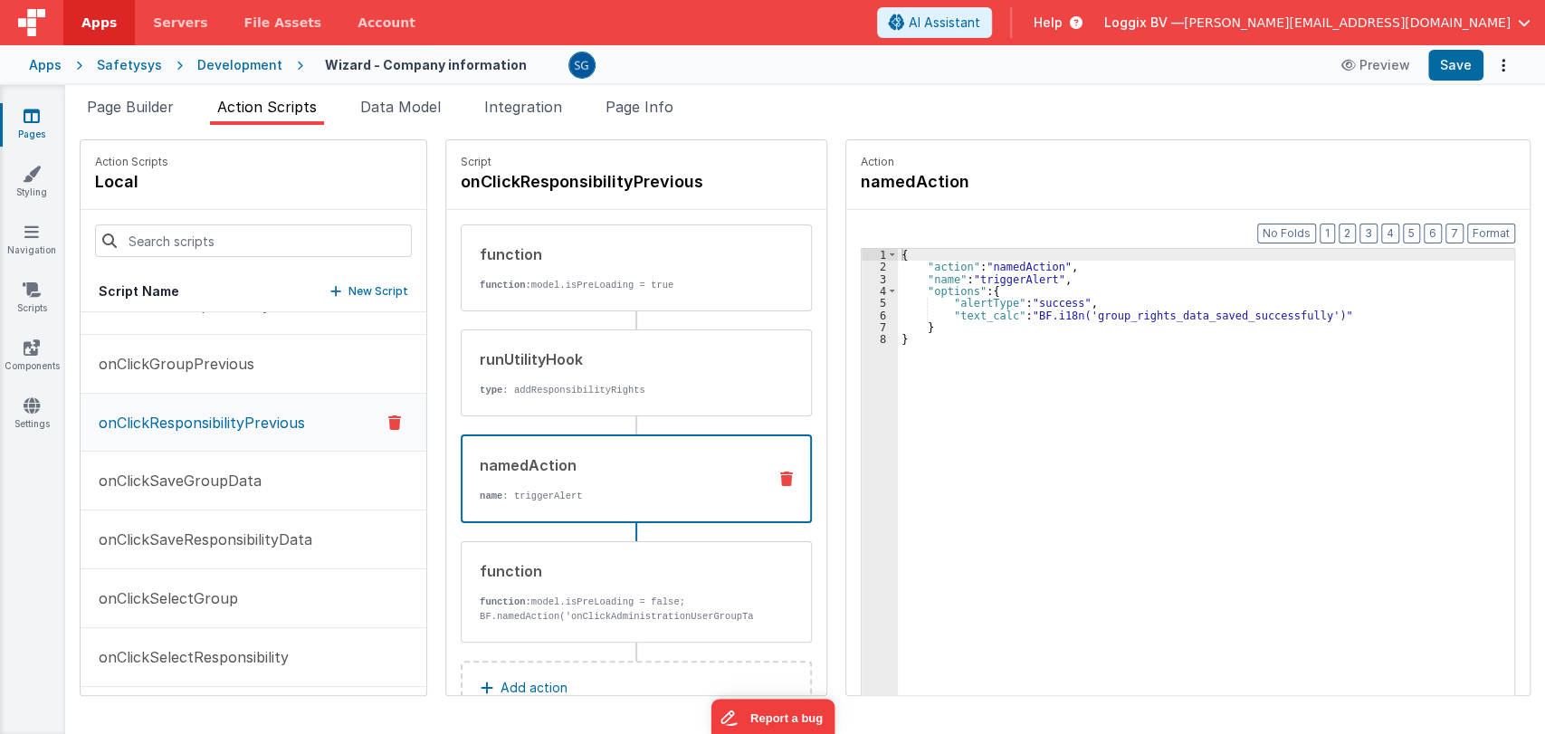
scroll to position [2391, 0]
click at [200, 471] on p "onClickSaveGroupData" at bounding box center [175, 479] width 174 height 22
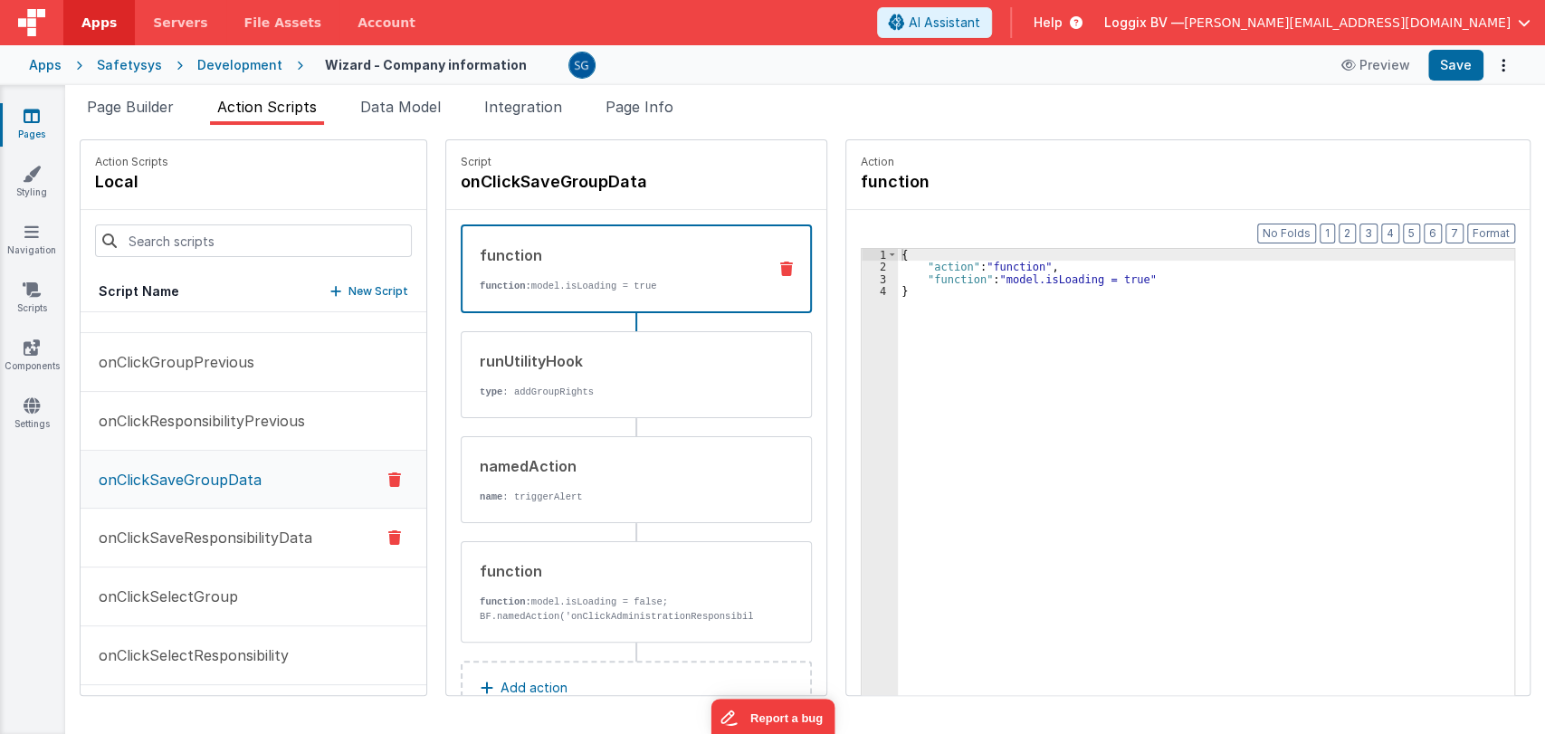
click at [258, 527] on p "onClickSaveResponsibilityData" at bounding box center [200, 538] width 224 height 22
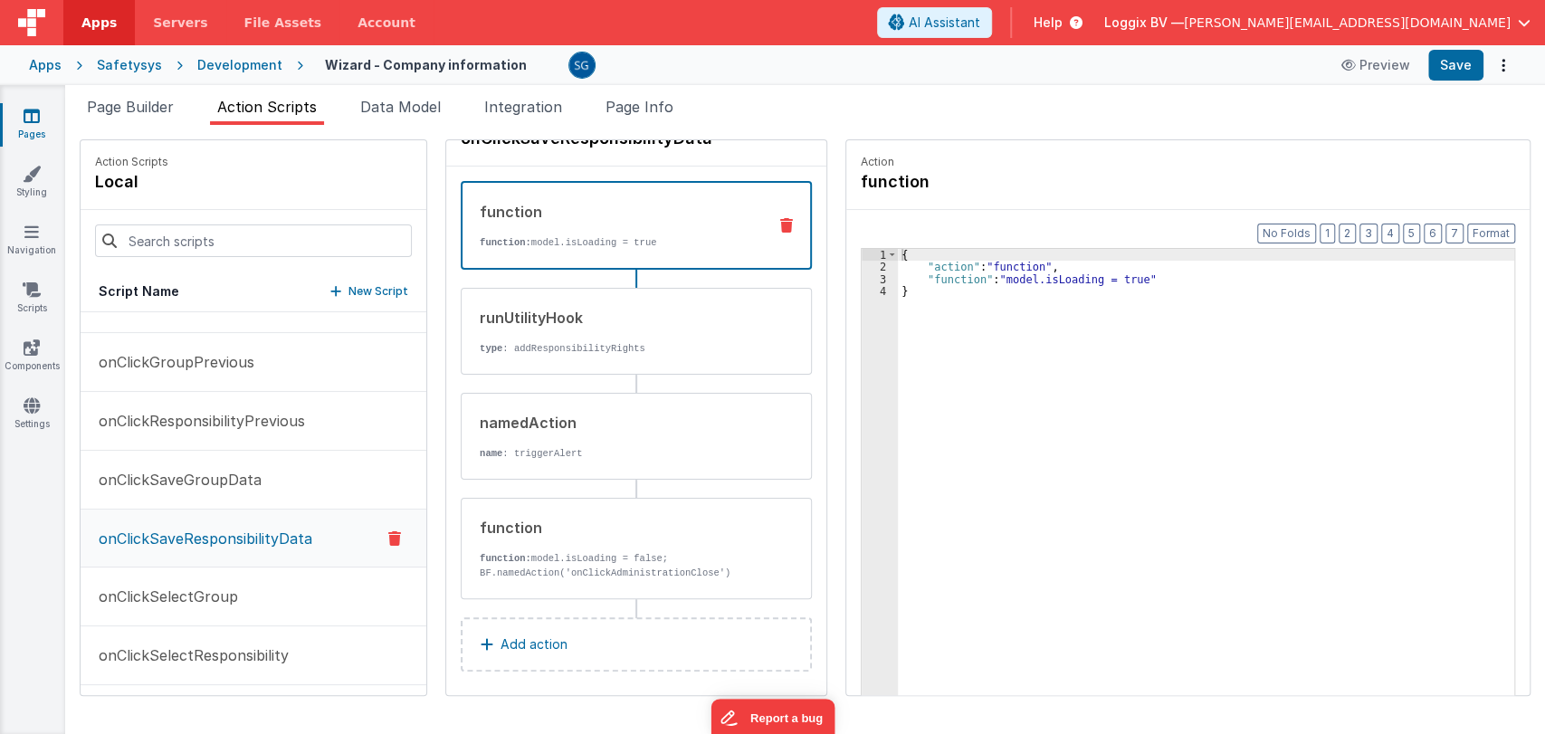
scroll to position [51, 0]
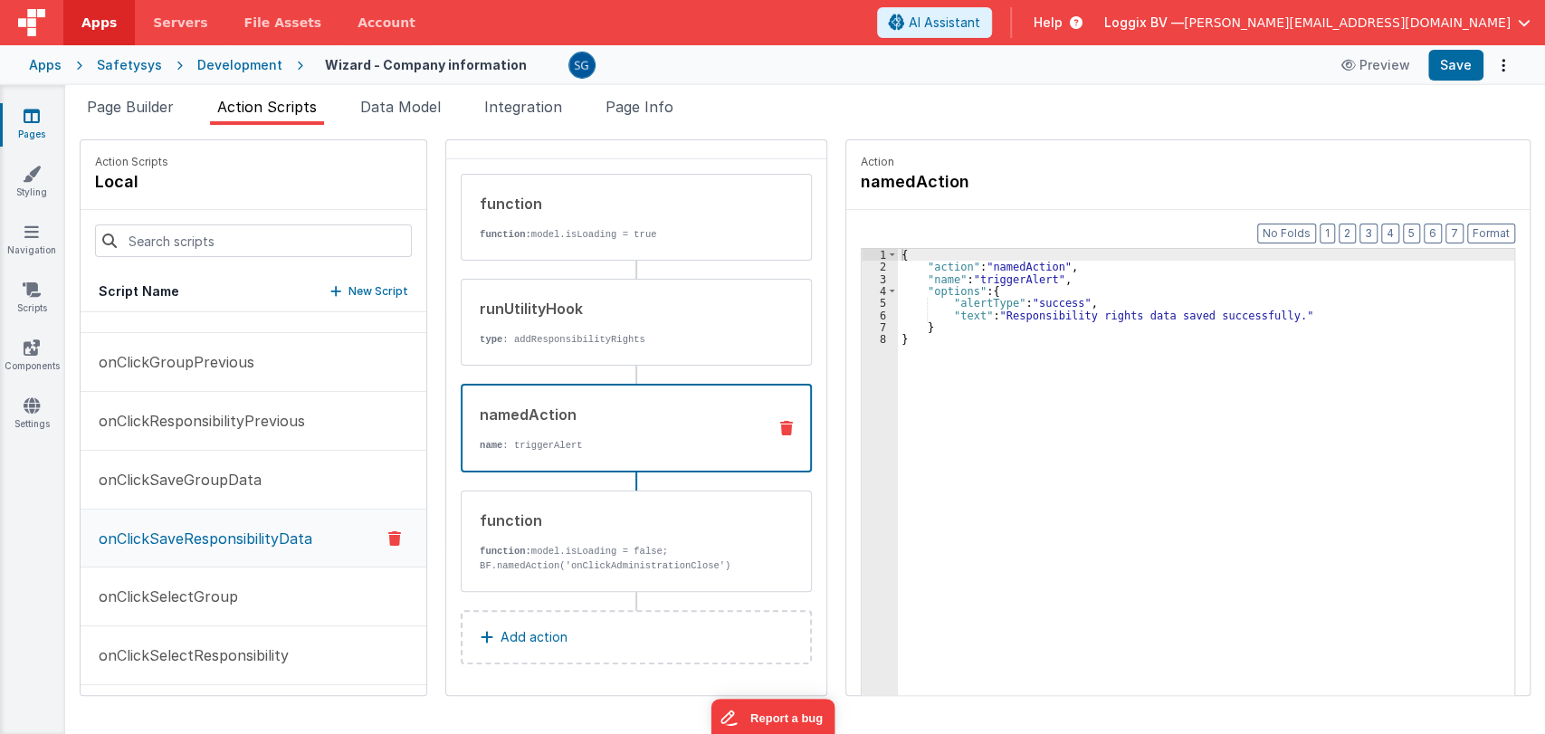
click at [640, 426] on div "namedAction name : triggerAlert" at bounding box center [607, 428] width 290 height 49
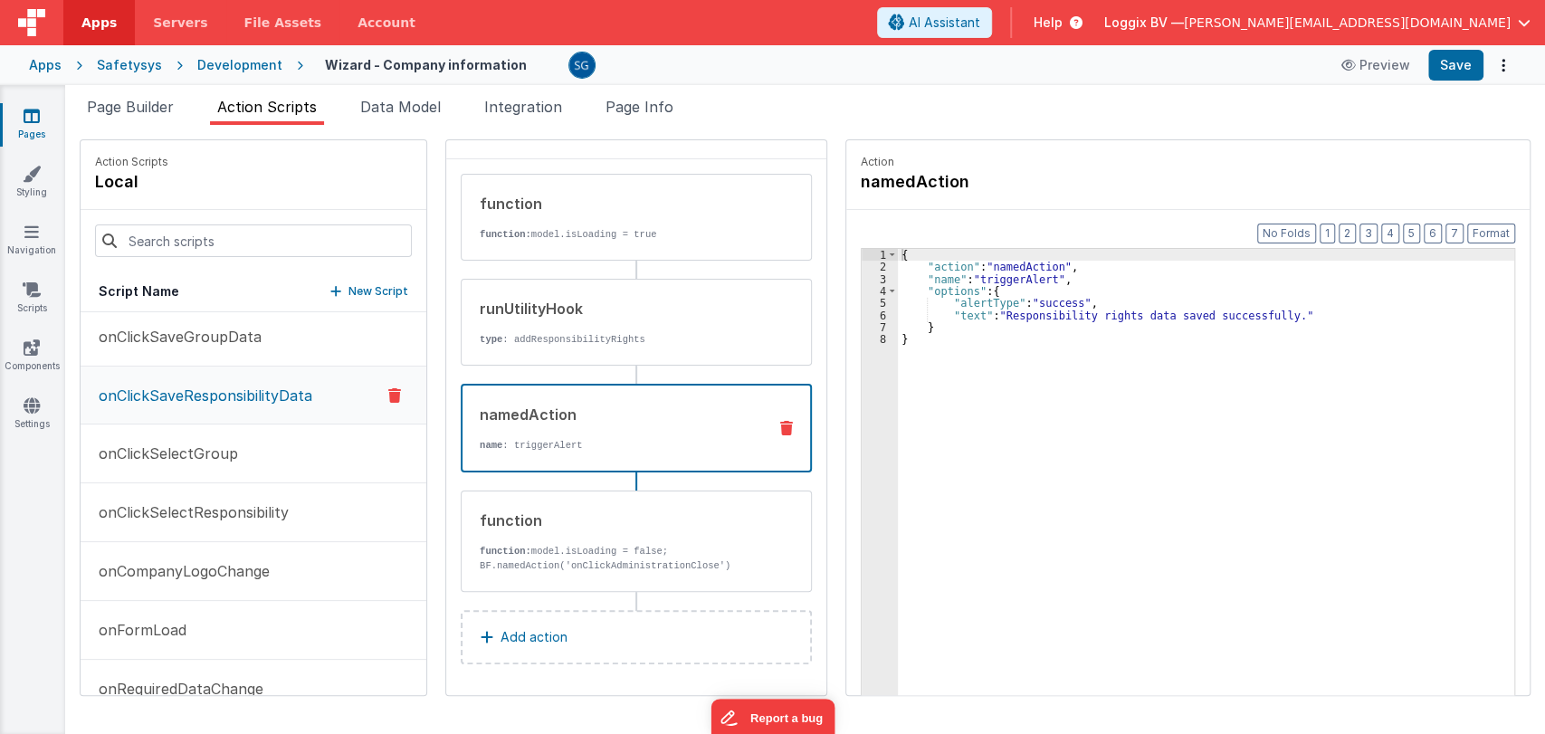
scroll to position [2536, 0]
drag, startPoint x: 996, startPoint y: 313, endPoint x: 1271, endPoint y: 319, distance: 274.3
click at [1271, 319] on div "{ "action" : "namedAction" , "name" : "triggerAlert" , "options" : { "alertType…" at bounding box center [1209, 512] width 623 height 527
click at [973, 313] on div "{ "action" : "namedAction" , "name" : "triggerAlert" , "options" : { "alertType…" at bounding box center [1209, 512] width 623 height 527
click at [1451, 62] on button "Save" at bounding box center [1455, 65] width 55 height 31
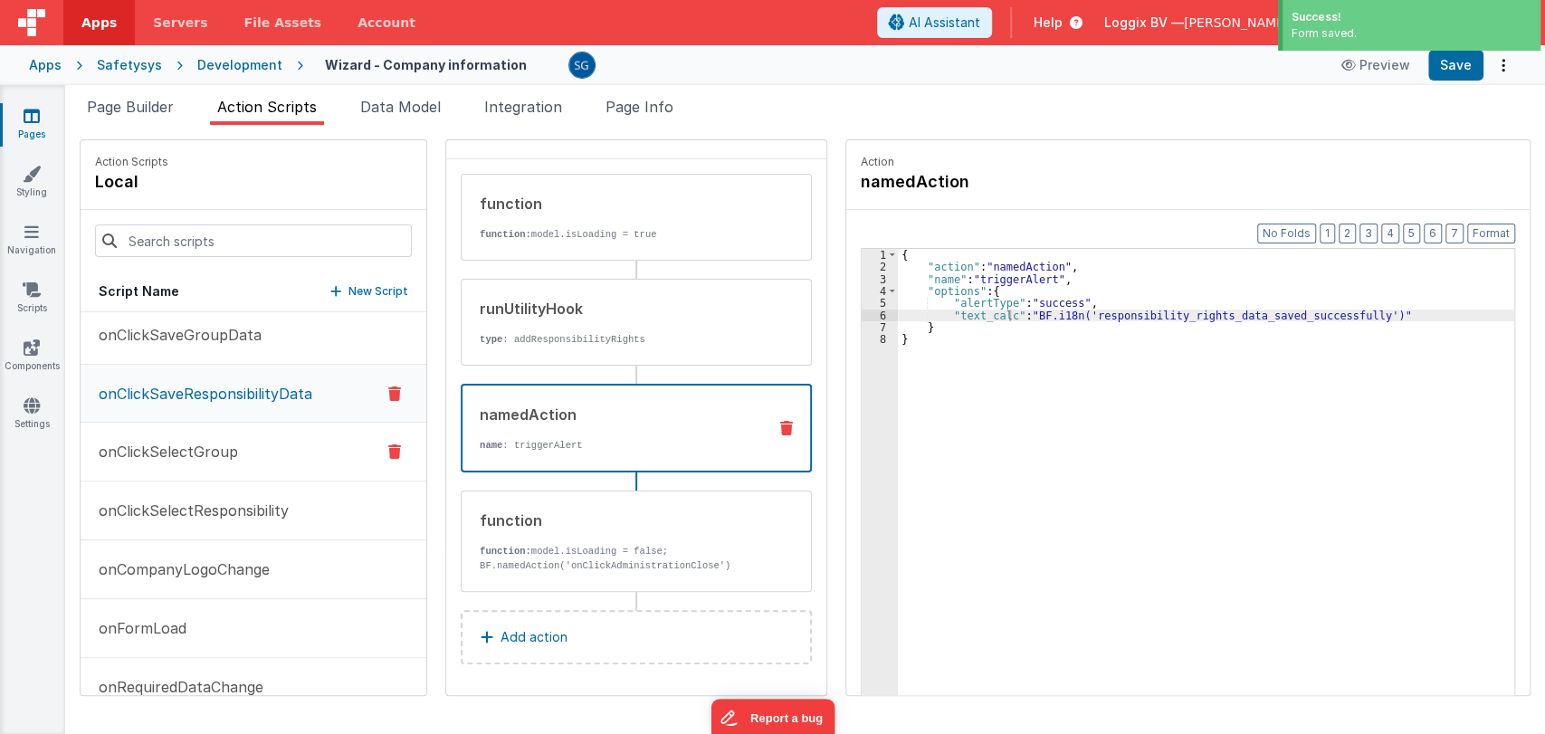
click at [209, 441] on p "onClickSelectGroup" at bounding box center [163, 452] width 150 height 22
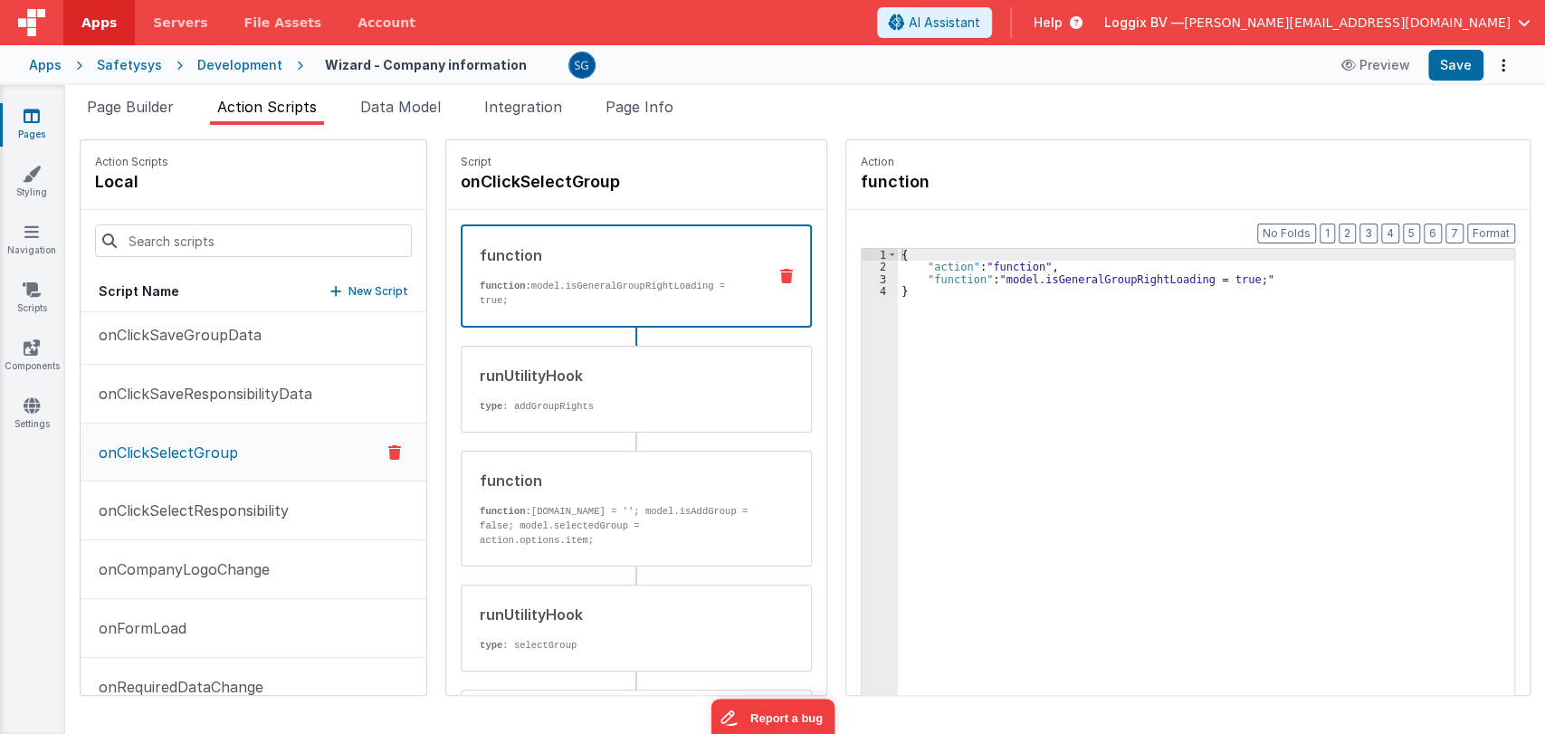
scroll to position [0, 0]
click at [168, 508] on p "onClickSelectResponsibility" at bounding box center [188, 511] width 201 height 22
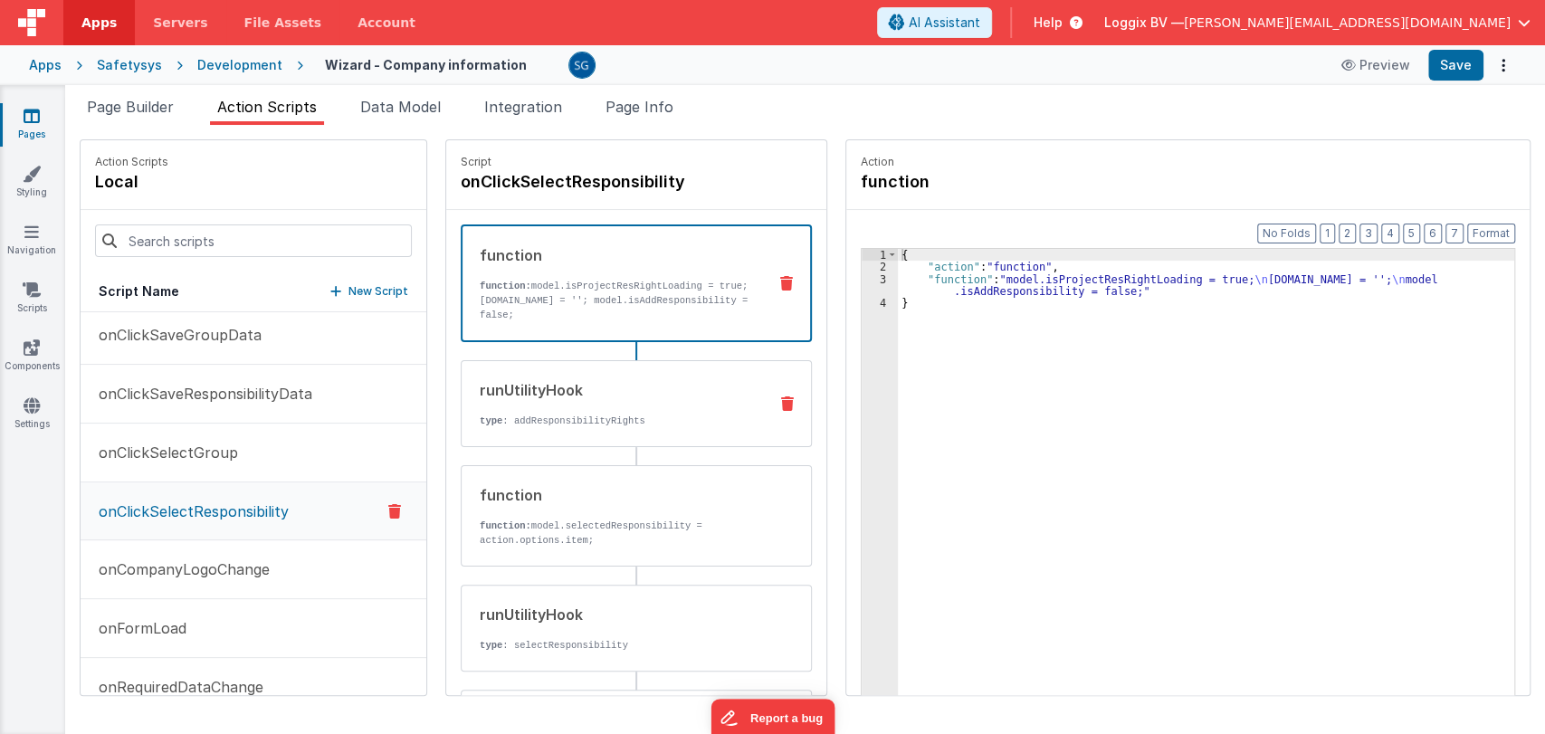
scroll to position [213, 0]
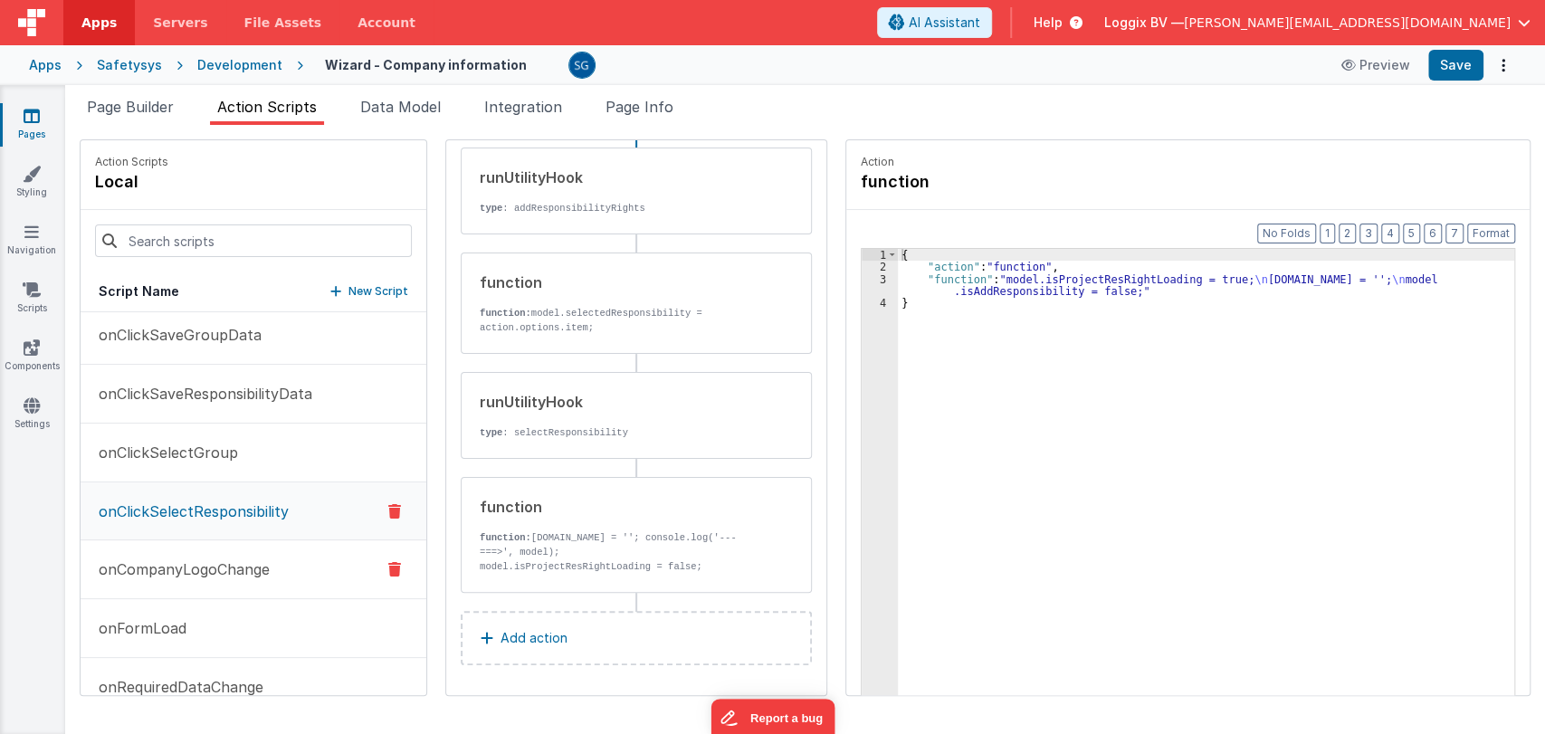
click at [203, 558] on p "onCompanyLogoChange" at bounding box center [179, 569] width 182 height 22
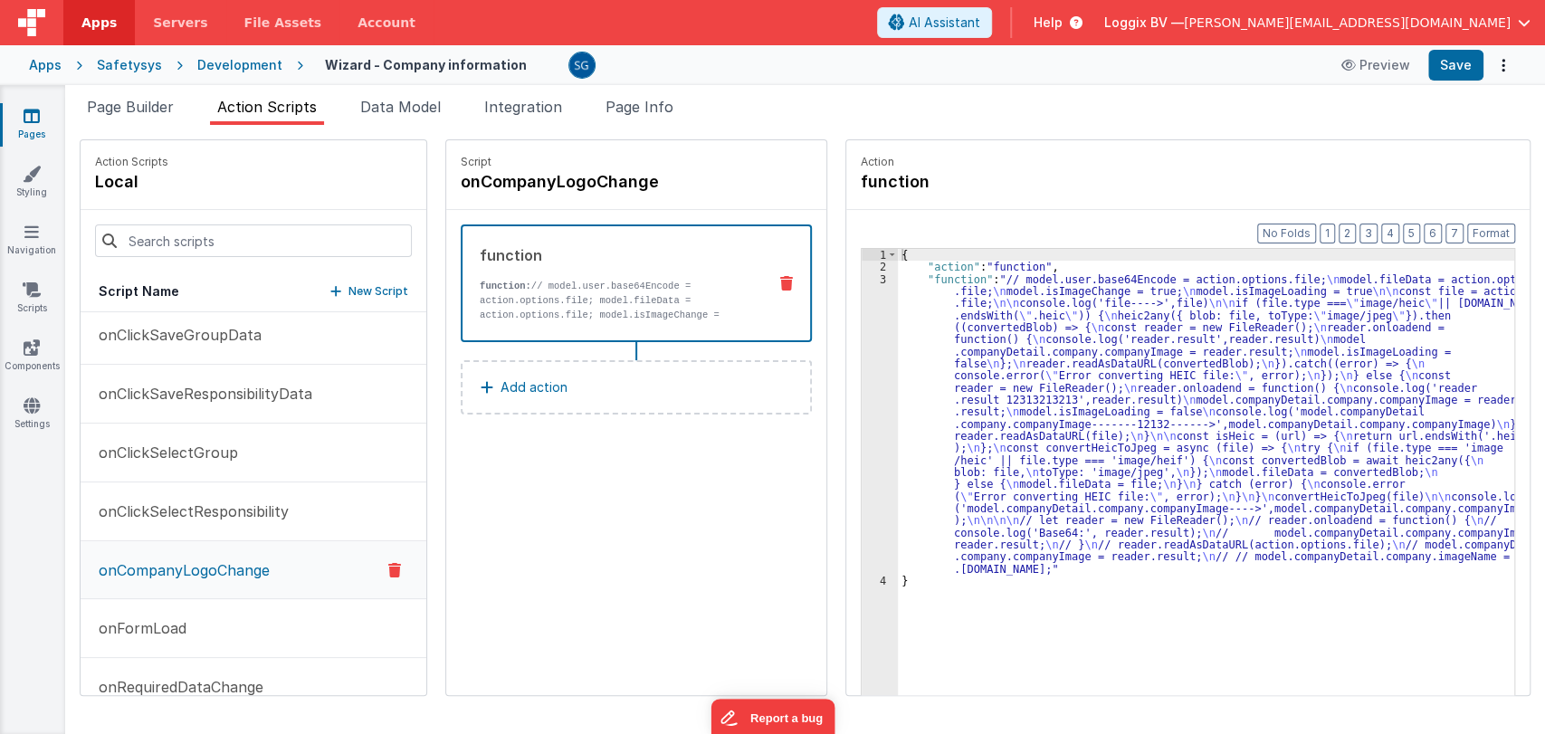
scroll to position [0, 0]
click at [126, 622] on p "onFormLoad" at bounding box center [137, 628] width 99 height 22
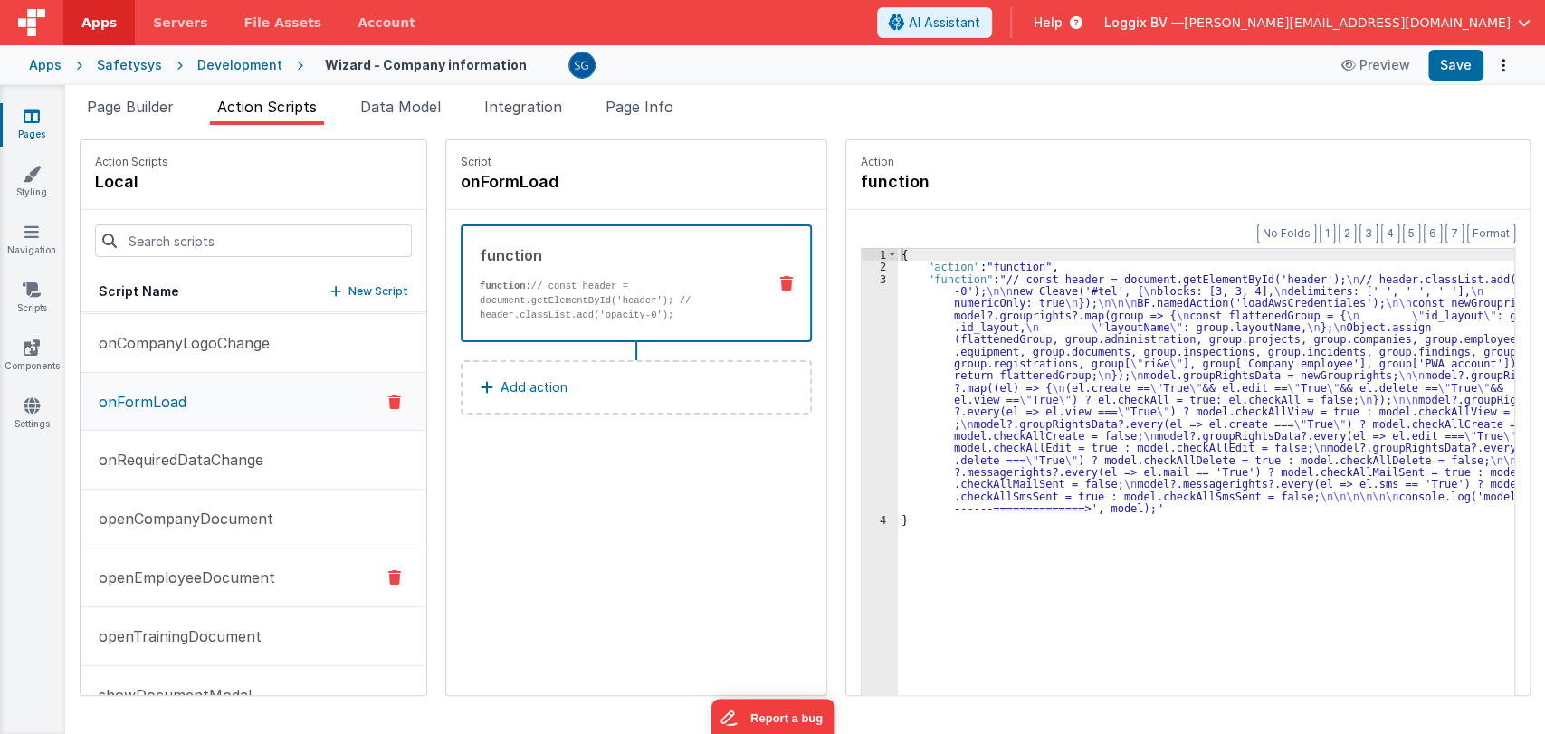
scroll to position [2802, 0]
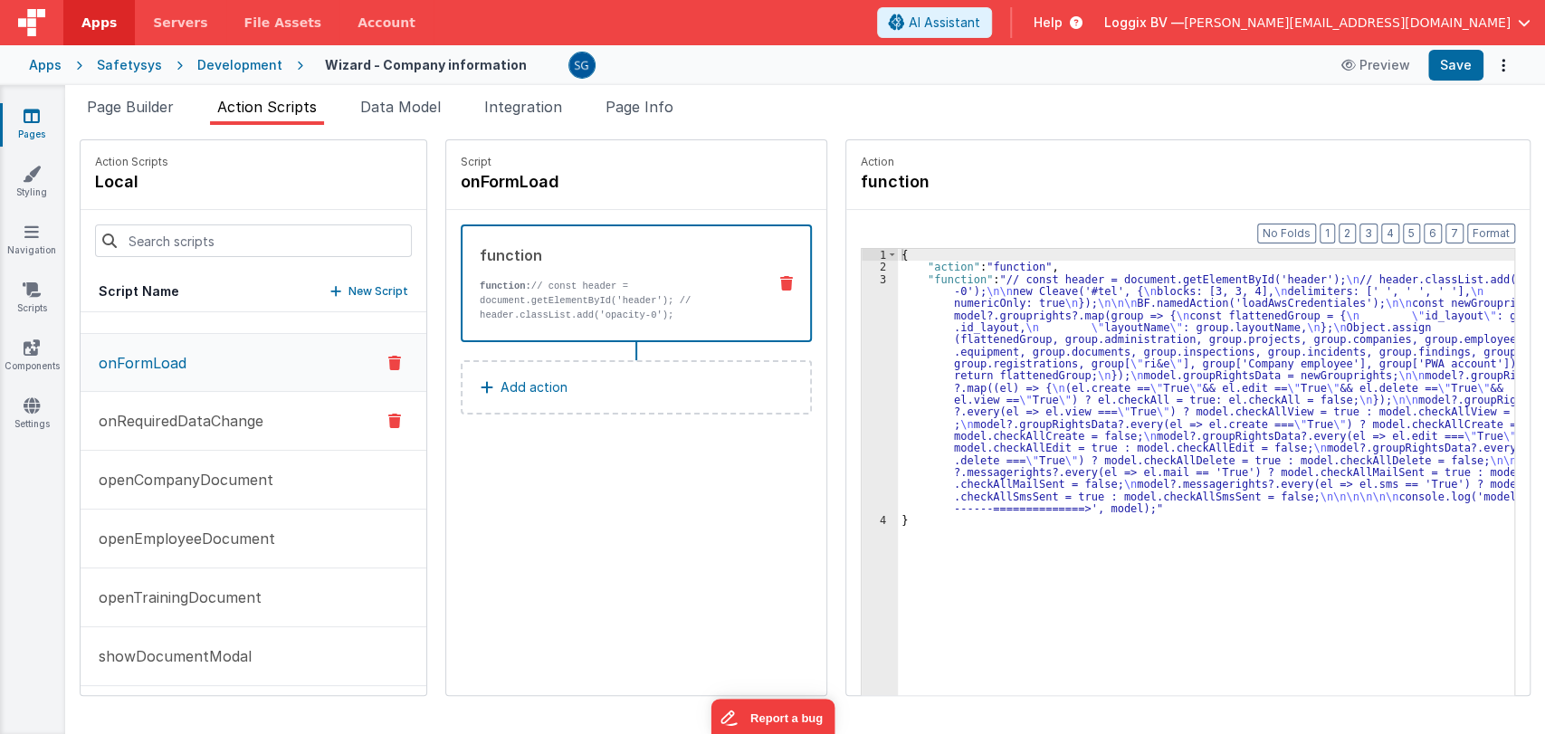
click at [210, 418] on p "onRequiredDataChange" at bounding box center [176, 421] width 176 height 22
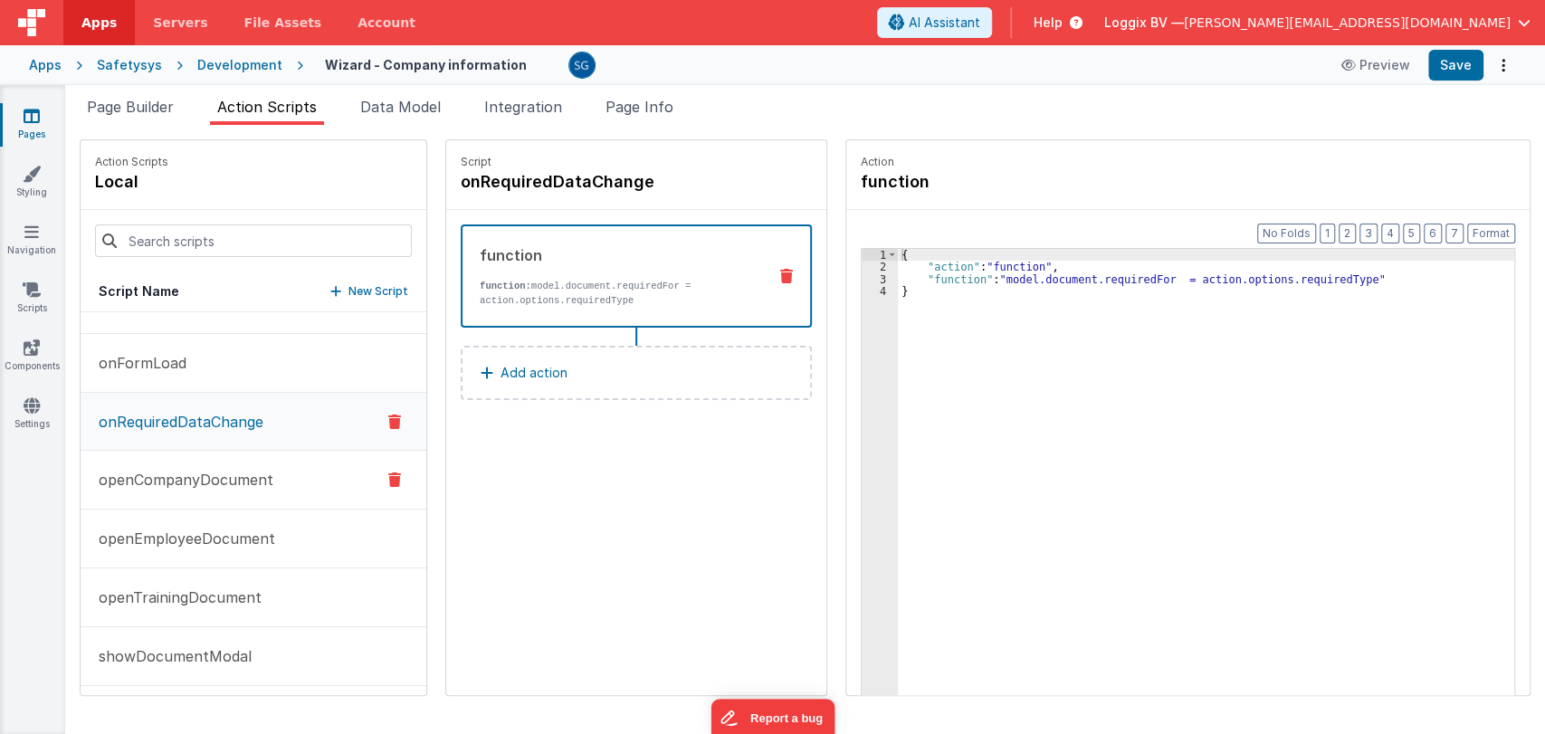
click at [200, 470] on p "openCompanyDocument" at bounding box center [181, 480] width 186 height 22
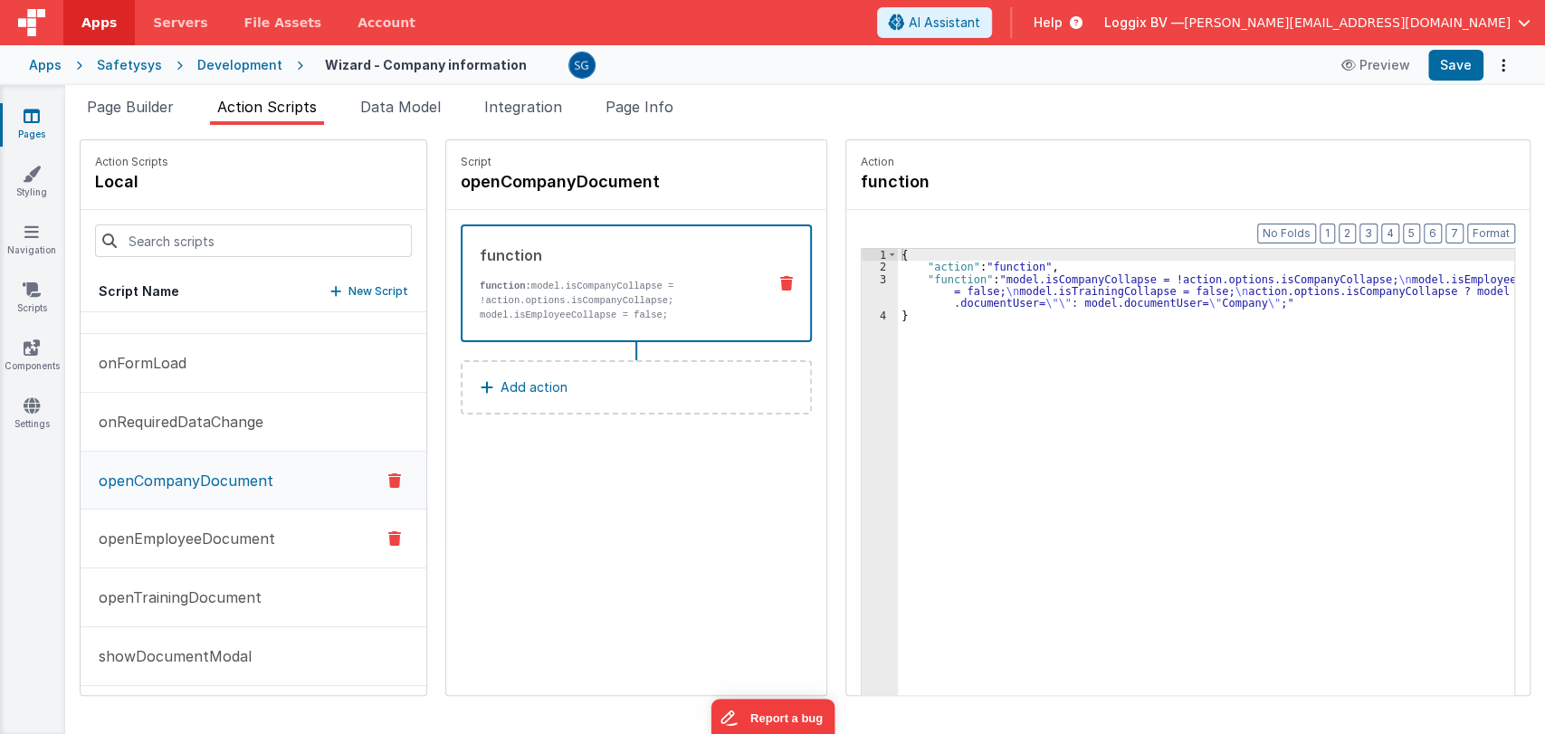
click at [180, 534] on p "openEmployeeDocument" at bounding box center [181, 539] width 187 height 22
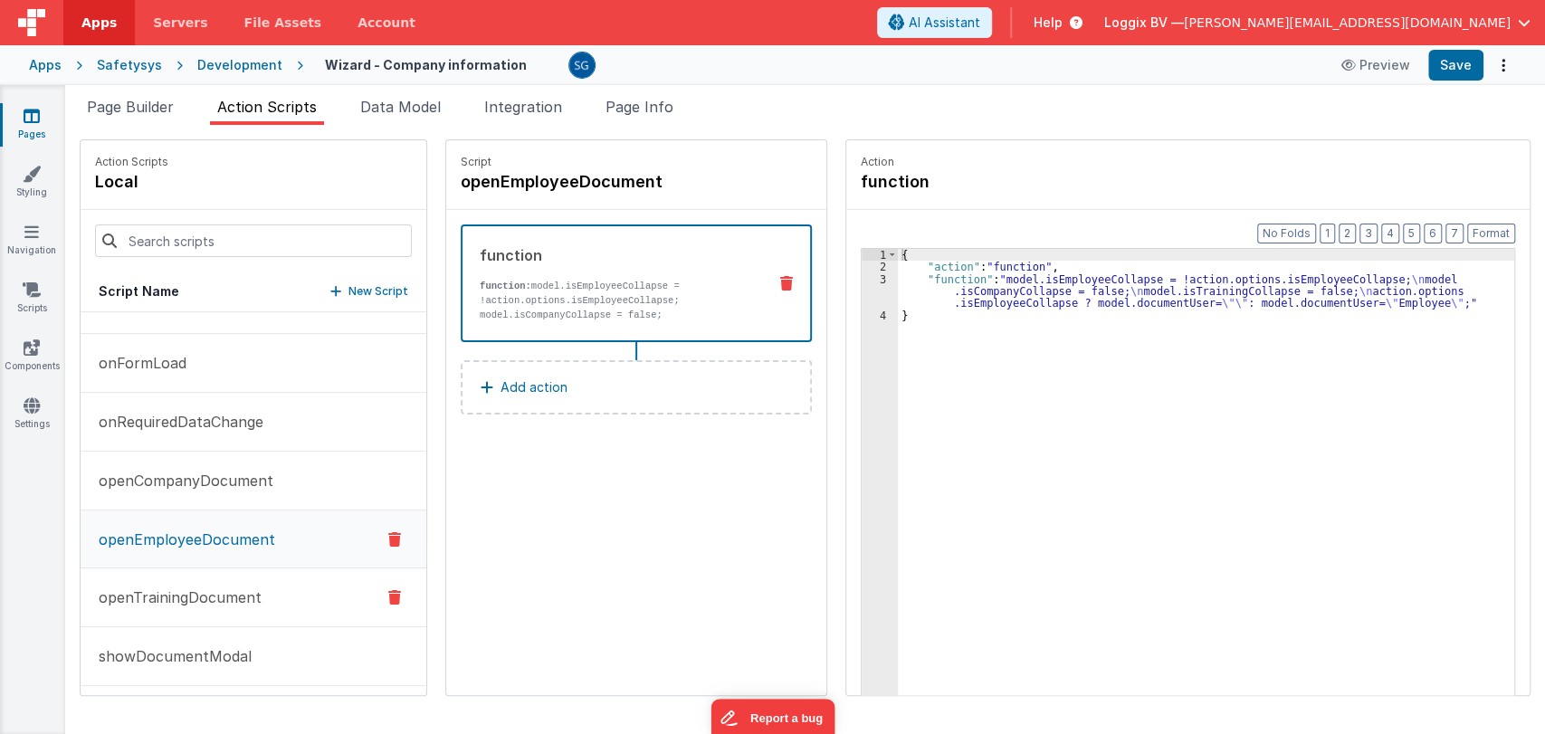
click at [176, 596] on p "openTrainingDocument" at bounding box center [175, 597] width 174 height 22
click at [185, 660] on p "showDocumentModal" at bounding box center [170, 656] width 164 height 22
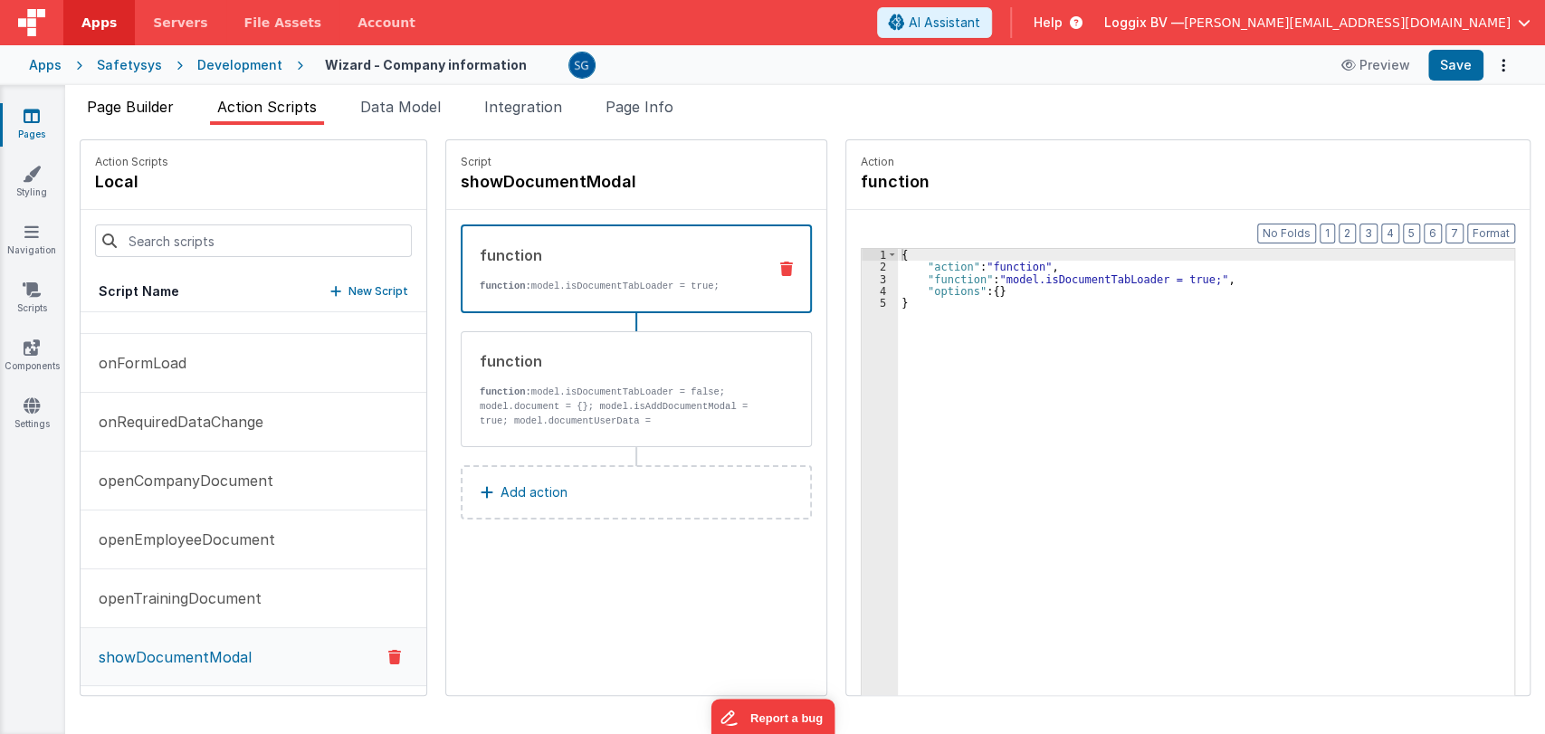
click at [138, 110] on span "Page Builder" at bounding box center [130, 107] width 87 height 18
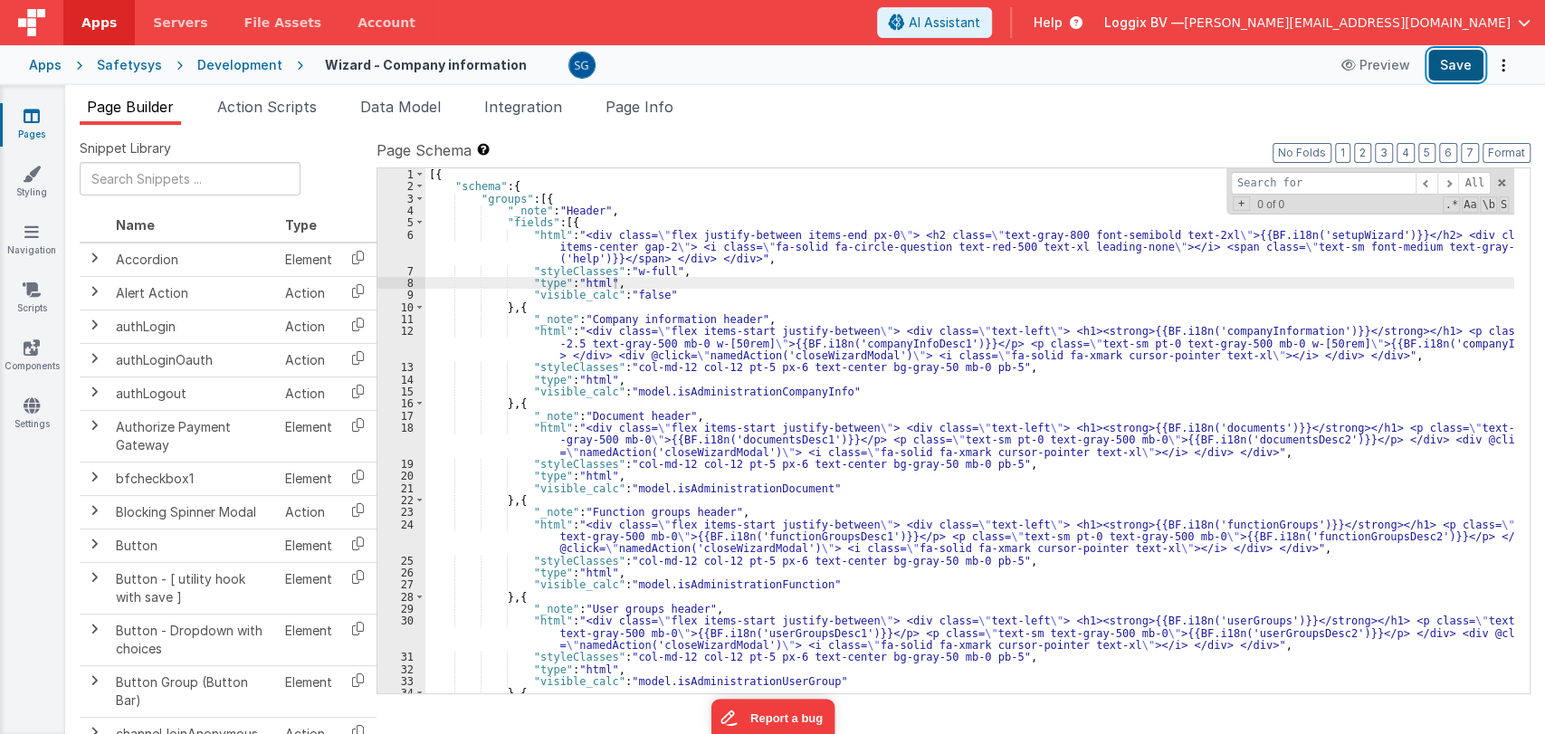
click at [1450, 66] on button "Save" at bounding box center [1455, 65] width 55 height 31
